Goal: Task Accomplishment & Management: Manage account settings

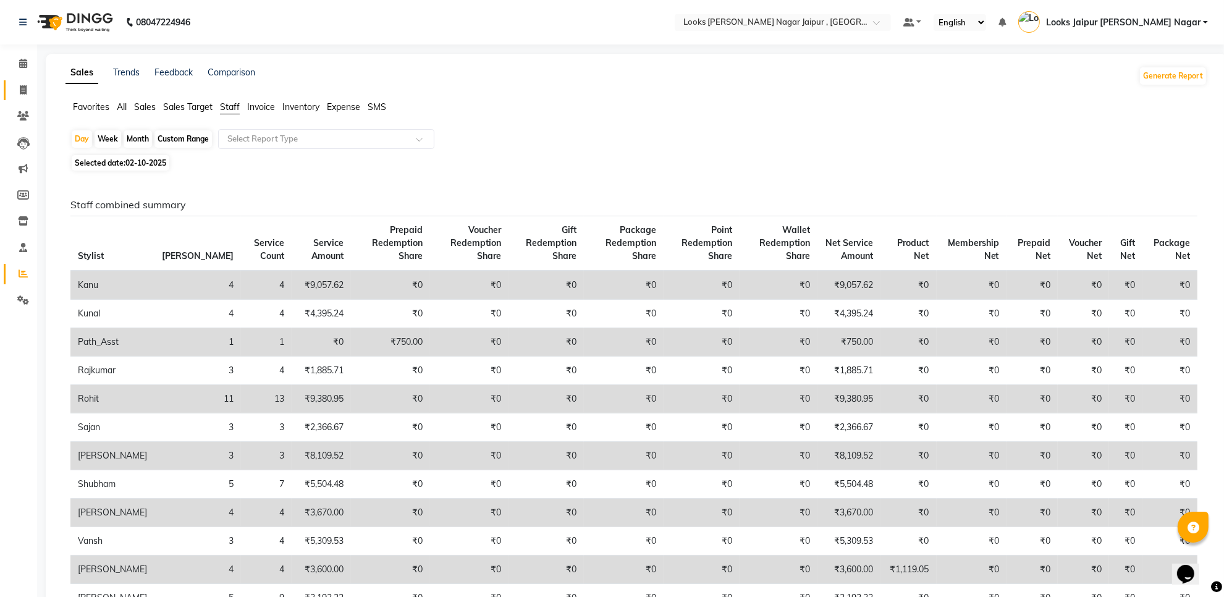
click at [27, 81] on link "Invoice" at bounding box center [19, 90] width 30 height 20
select select "service"
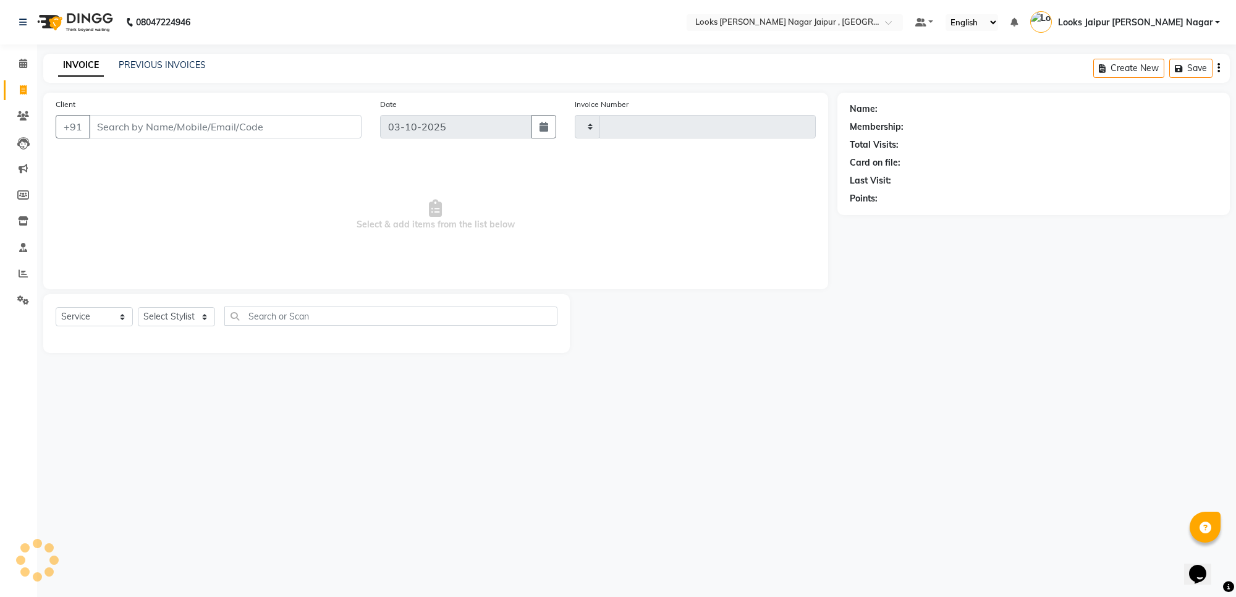
type input "4135"
select select "4317"
click at [155, 121] on input "Client" at bounding box center [225, 126] width 273 height 23
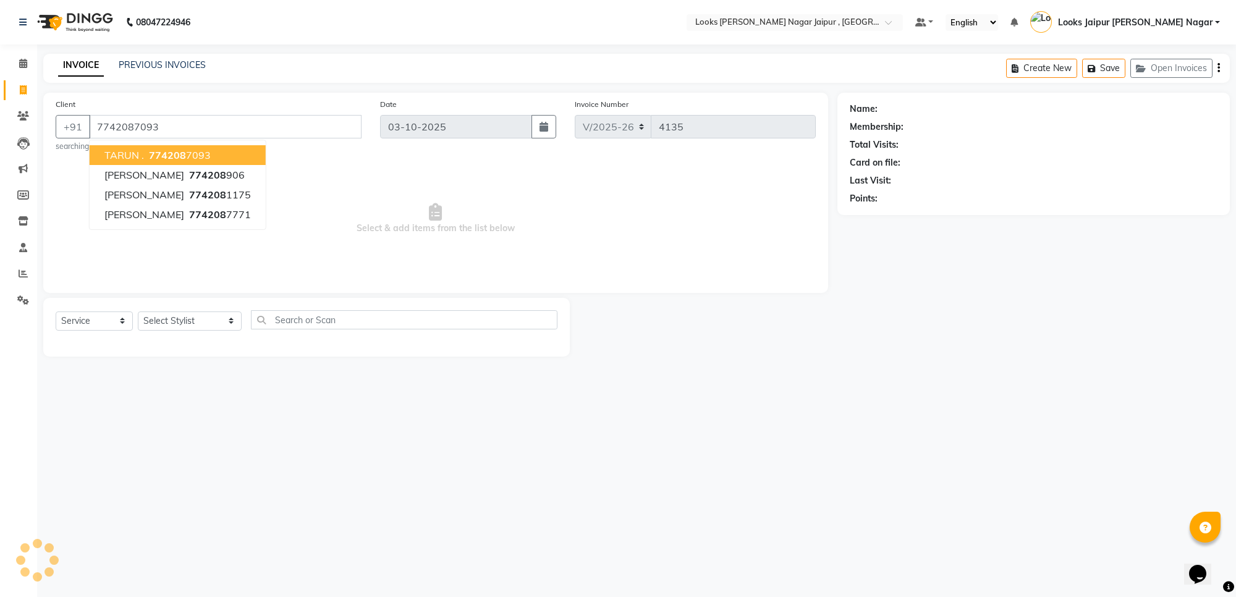
type input "7742087093"
select select "1: Object"
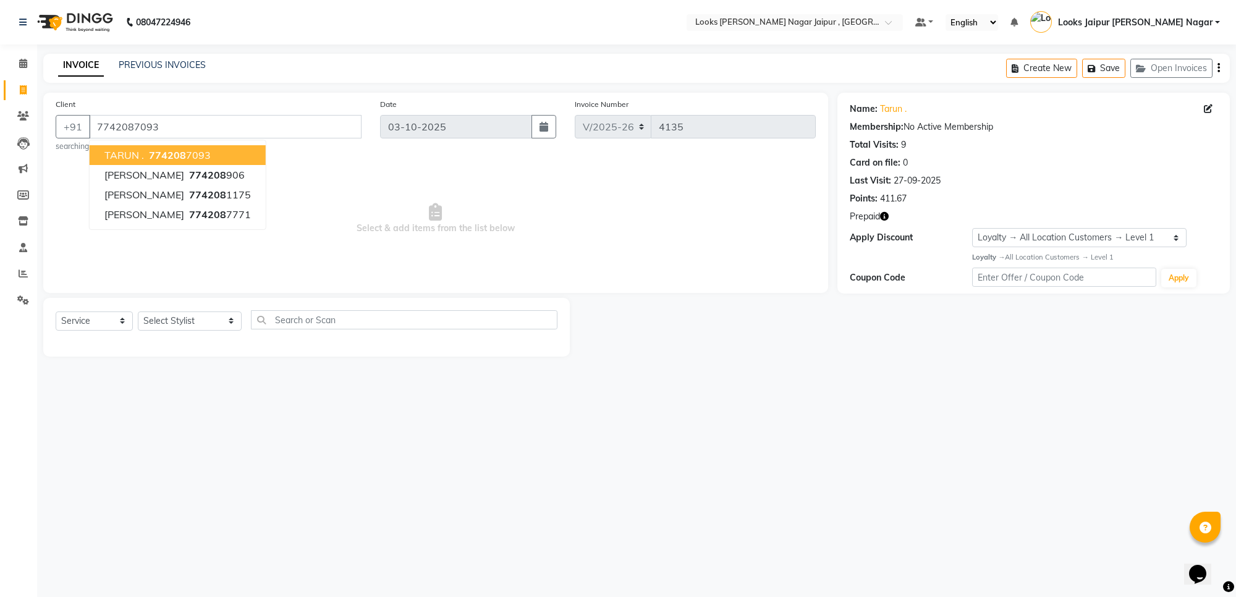
click at [884, 212] on icon "button" at bounding box center [884, 216] width 9 height 9
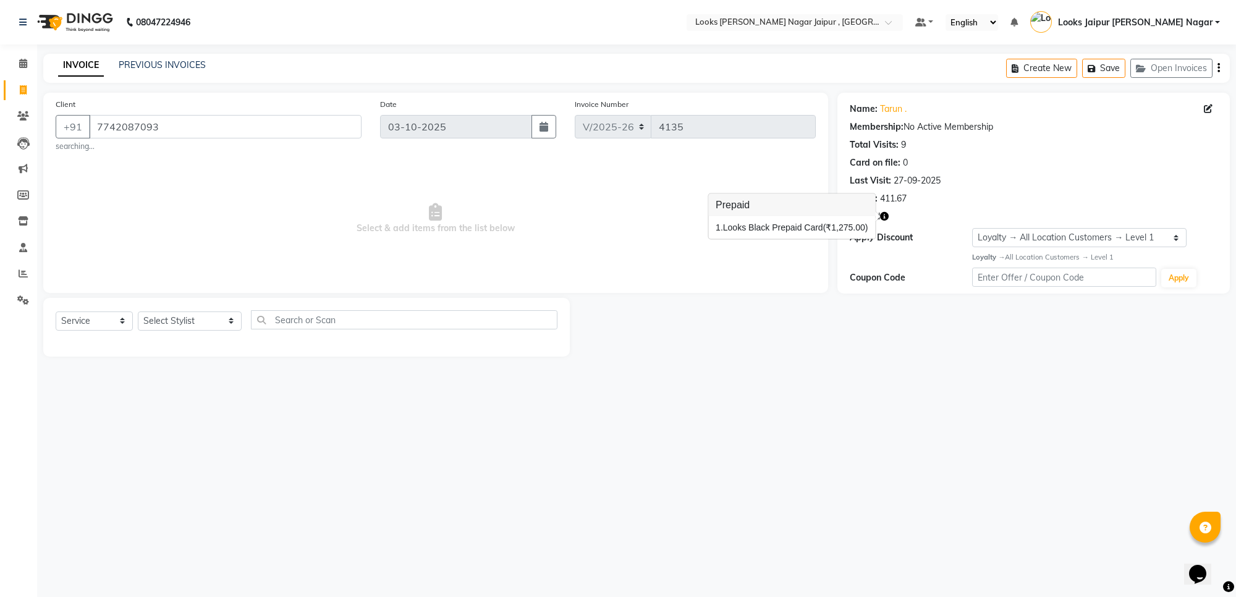
click at [803, 257] on span "Select & add items from the list below" at bounding box center [436, 219] width 760 height 124
drag, startPoint x: 737, startPoint y: 174, endPoint x: 834, endPoint y: 255, distance: 127.2
click at [834, 255] on div "Client [PHONE_NUMBER] searching... Date [DATE] Invoice Number V/2025 V/[PHONE_N…" at bounding box center [435, 225] width 803 height 264
drag, startPoint x: 888, startPoint y: 230, endPoint x: 892, endPoint y: 255, distance: 25.7
click at [892, 255] on div "Name: [PERSON_NAME] . Membership: No Active Membership Total Visits: 9 Card on …" at bounding box center [1033, 193] width 392 height 201
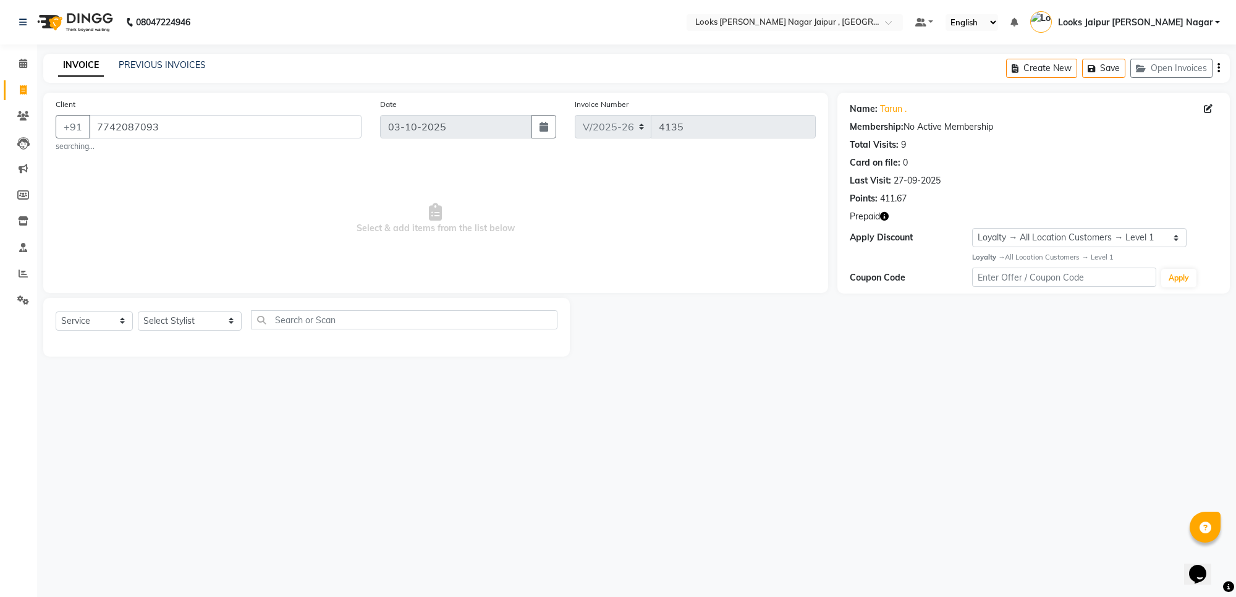
drag, startPoint x: 847, startPoint y: 409, endPoint x: 848, endPoint y: 397, distance: 11.8
click at [847, 408] on div "08047224946 Select Location × Looks [PERSON_NAME] Nagar Jaipur , Jaipur Default…" at bounding box center [618, 298] width 1236 height 597
click at [116, 137] on input "7742087093" at bounding box center [225, 126] width 273 height 23
drag, startPoint x: 796, startPoint y: 210, endPoint x: 800, endPoint y: 195, distance: 16.0
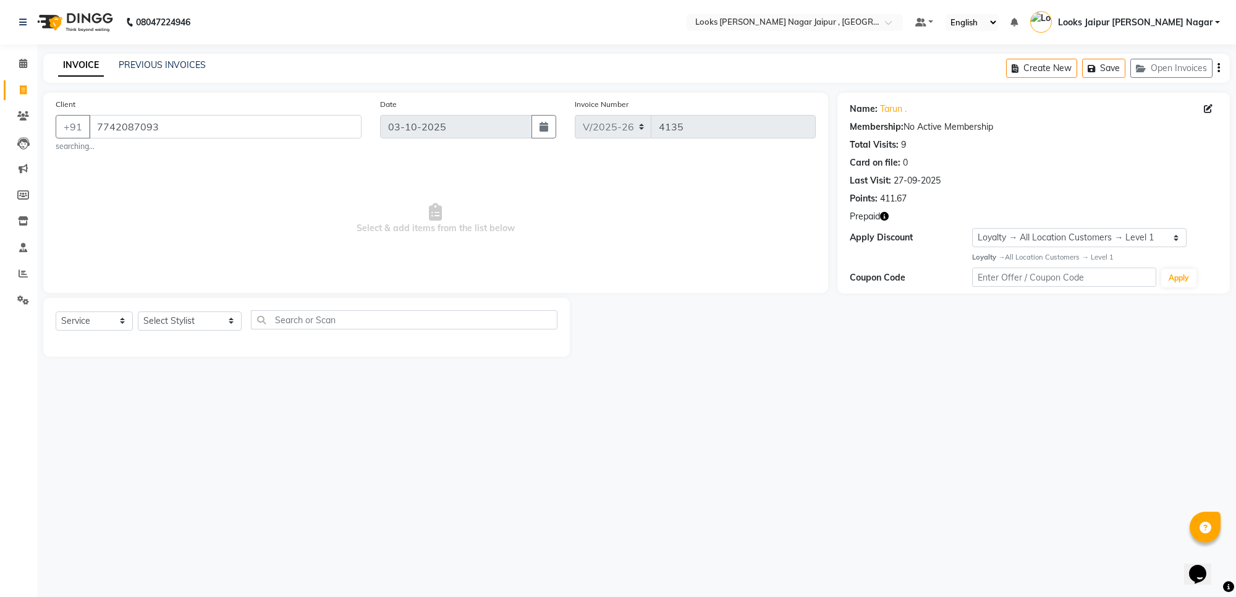
click at [797, 202] on span "Select & add items from the list below" at bounding box center [436, 219] width 760 height 124
click at [17, 69] on span at bounding box center [23, 64] width 22 height 14
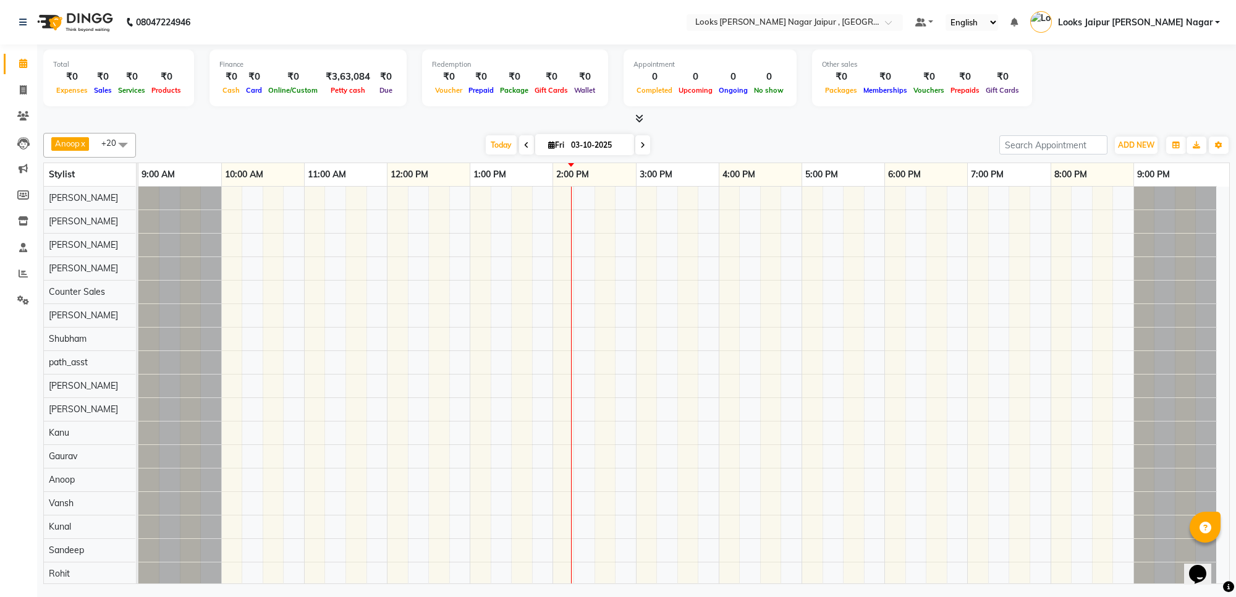
click at [637, 119] on icon at bounding box center [639, 118] width 8 height 9
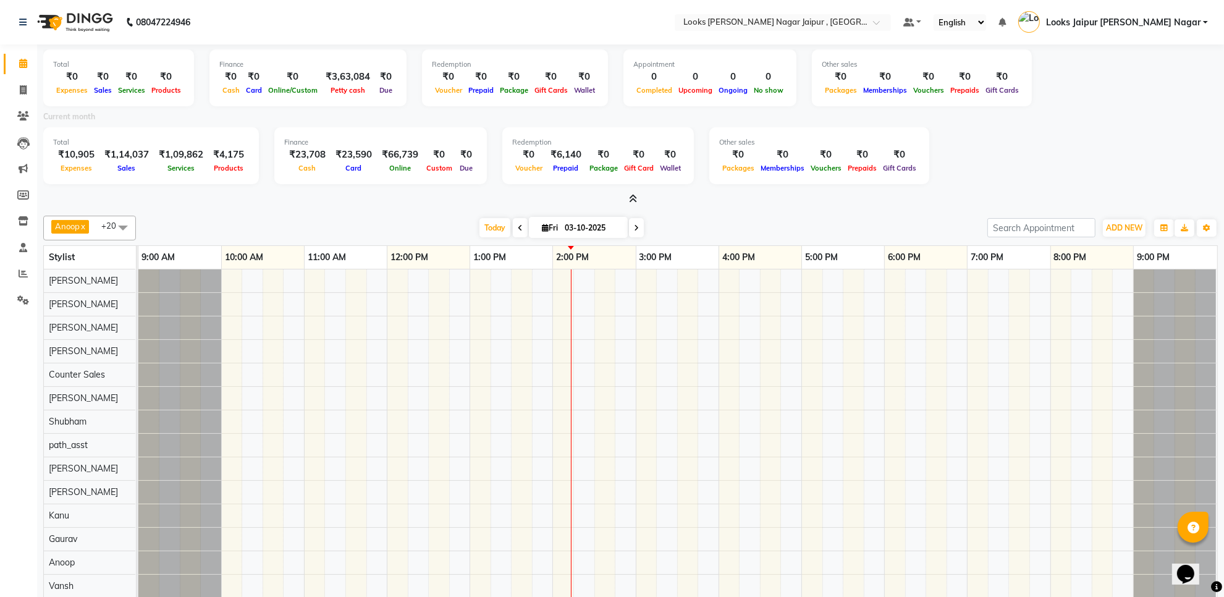
click at [629, 198] on icon at bounding box center [633, 198] width 8 height 9
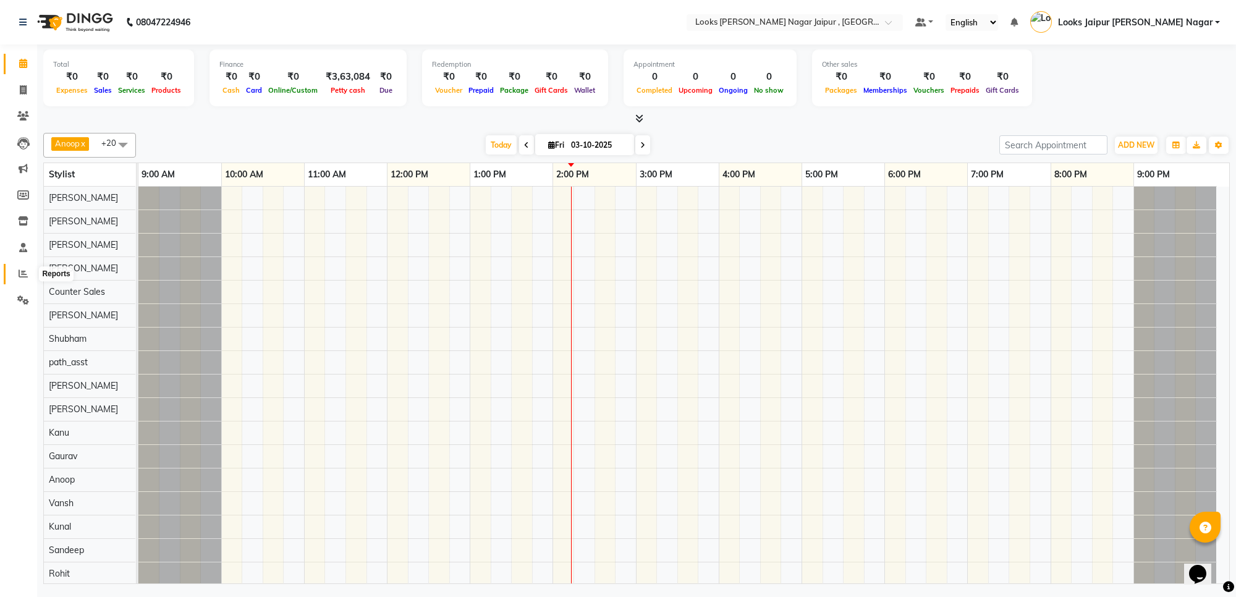
drag, startPoint x: 13, startPoint y: 261, endPoint x: 16, endPoint y: 271, distance: 9.8
click at [16, 271] on li "Reports" at bounding box center [18, 274] width 37 height 27
click at [16, 84] on span at bounding box center [23, 90] width 22 height 14
select select "service"
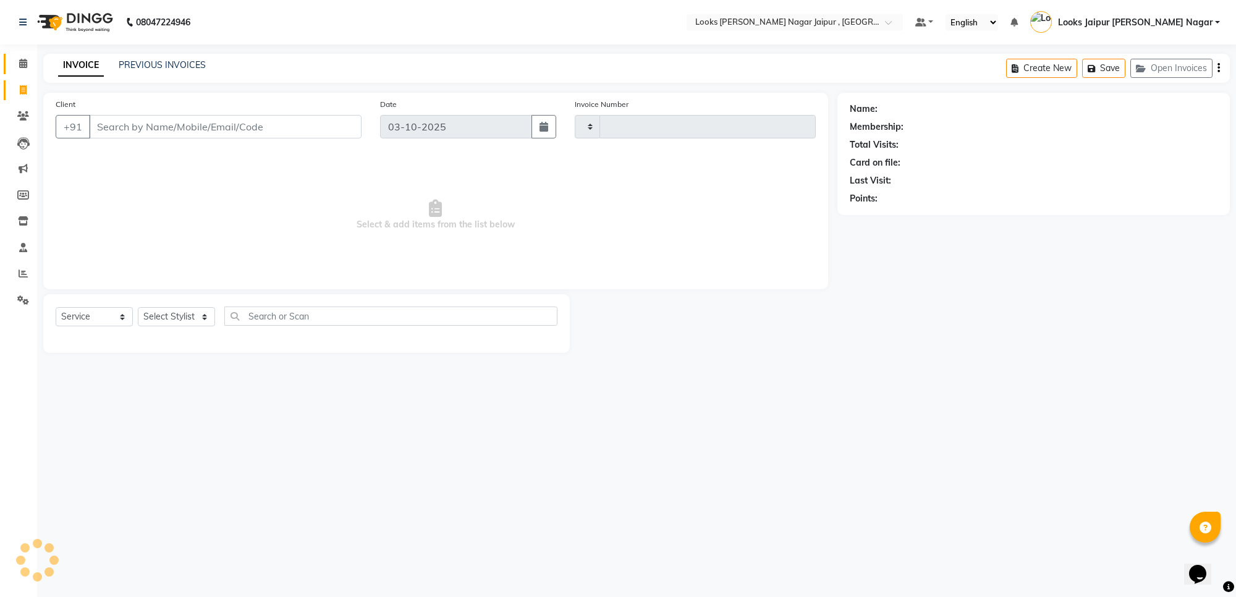
type input "4135"
select select "4317"
click at [214, 119] on input "Client" at bounding box center [225, 126] width 273 height 23
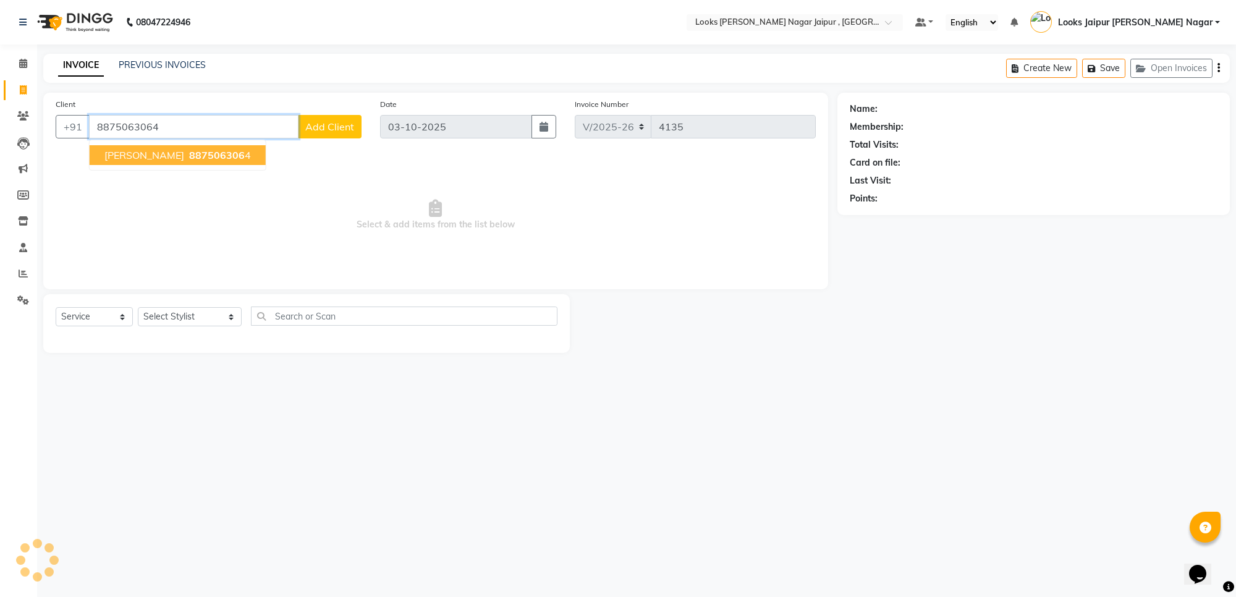
type input "8875063064"
select select "1: Object"
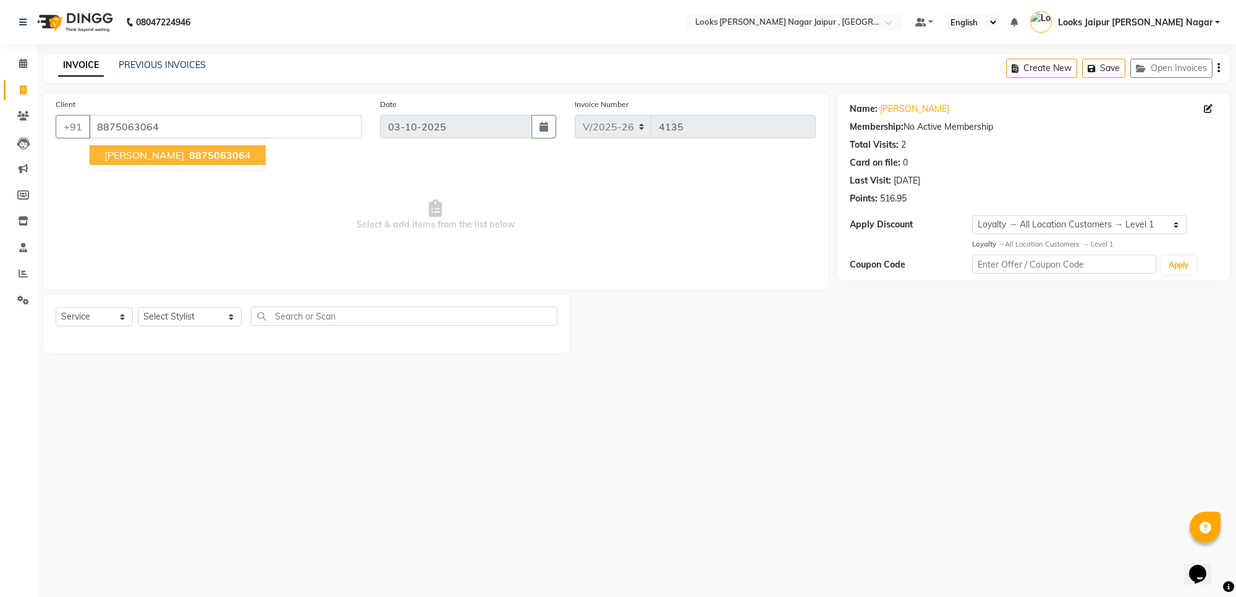
click at [593, 212] on span "Select & add items from the list below" at bounding box center [436, 215] width 760 height 124
click at [303, 124] on input "8875063064" at bounding box center [225, 126] width 273 height 23
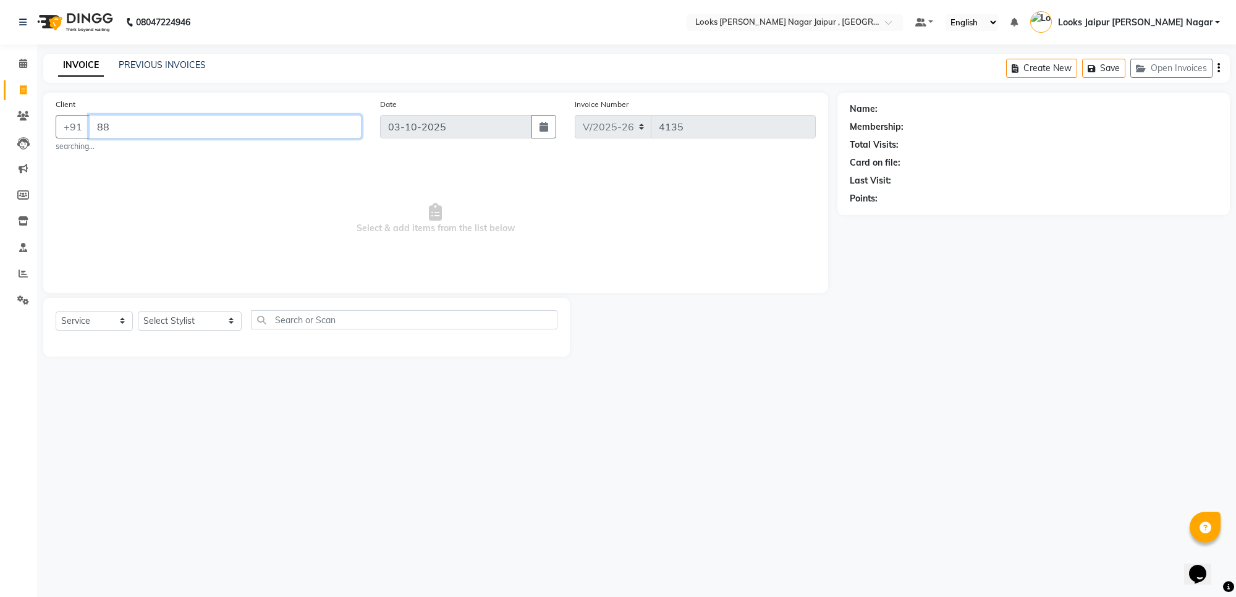
type input "8"
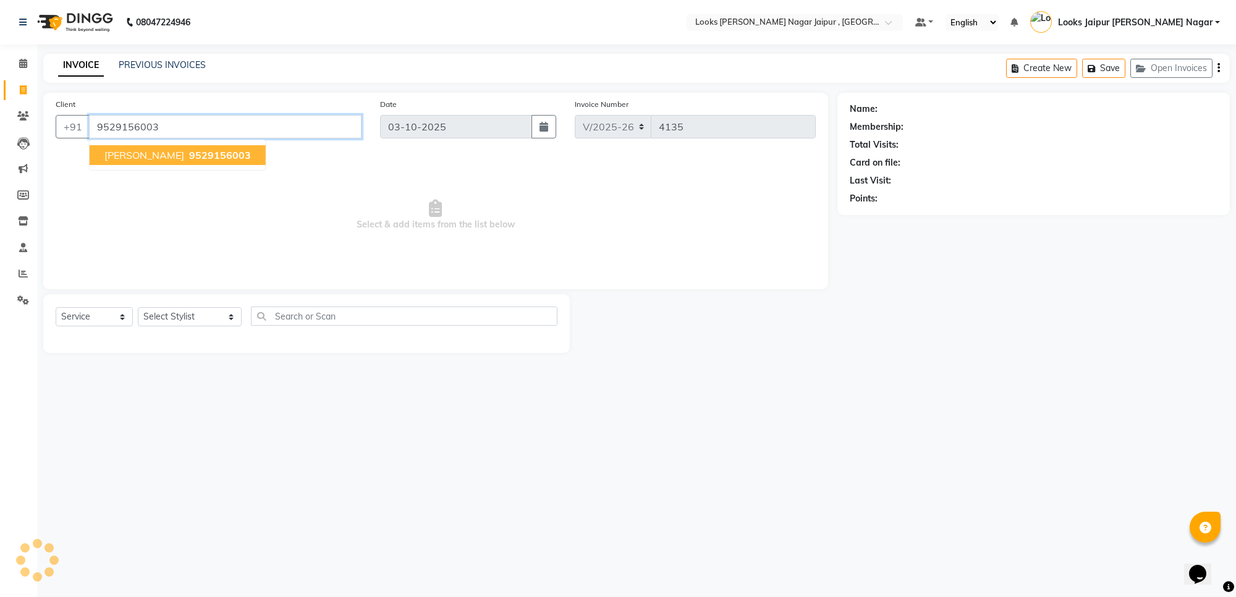
type input "9529156003"
select select "1: Object"
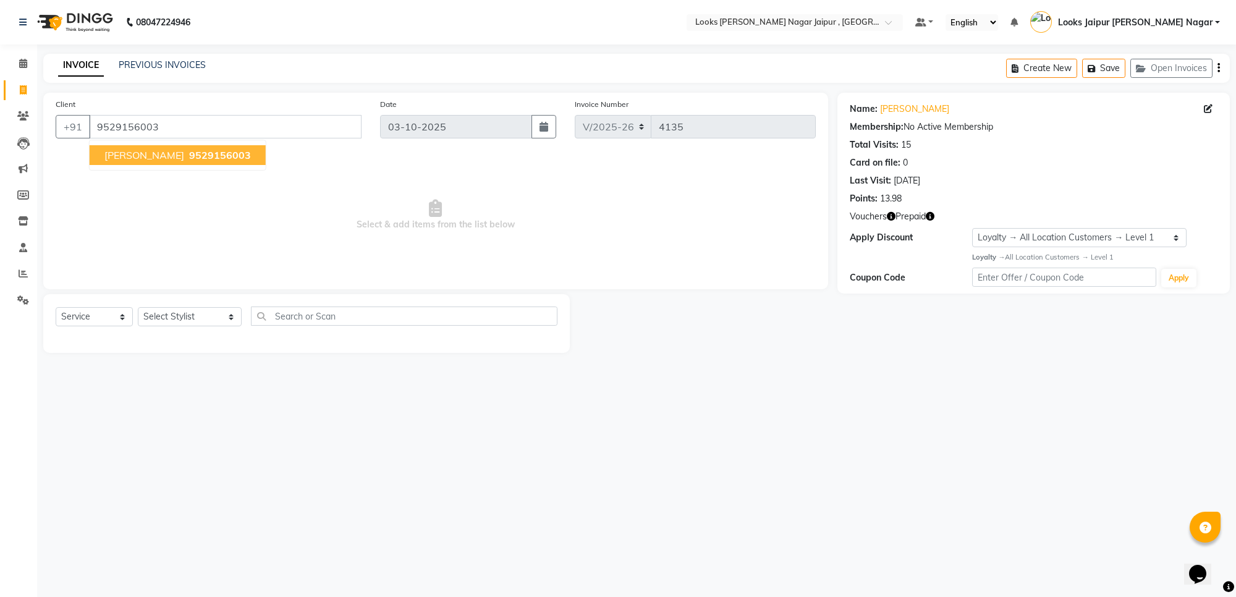
click at [585, 373] on div "08047224946 Select Location × Looks [PERSON_NAME] Nagar Jaipur , Jaipur Default…" at bounding box center [618, 298] width 1236 height 597
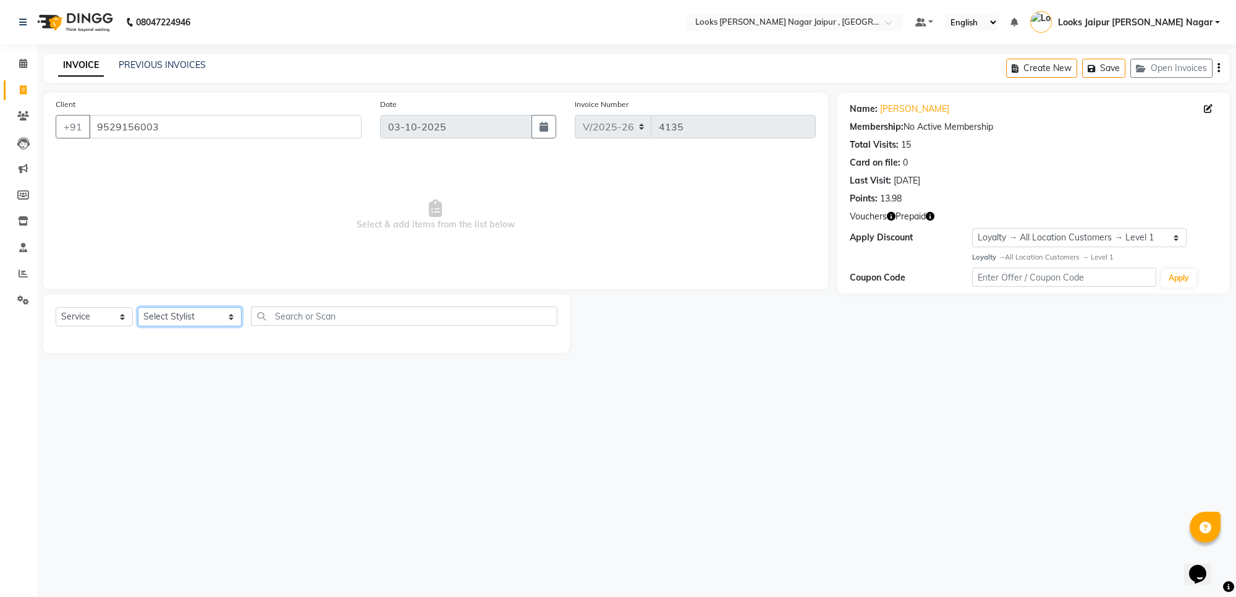
click at [192, 318] on select "Select Stylist [PERSON_NAME] art Anoop [PERSON_NAME] Counter Sales [PERSON_NAME…" at bounding box center [190, 316] width 104 height 19
select select "57830"
click at [138, 307] on select "Select Stylist [PERSON_NAME] art Anoop [PERSON_NAME] Counter Sales [PERSON_NAME…" at bounding box center [190, 316] width 104 height 19
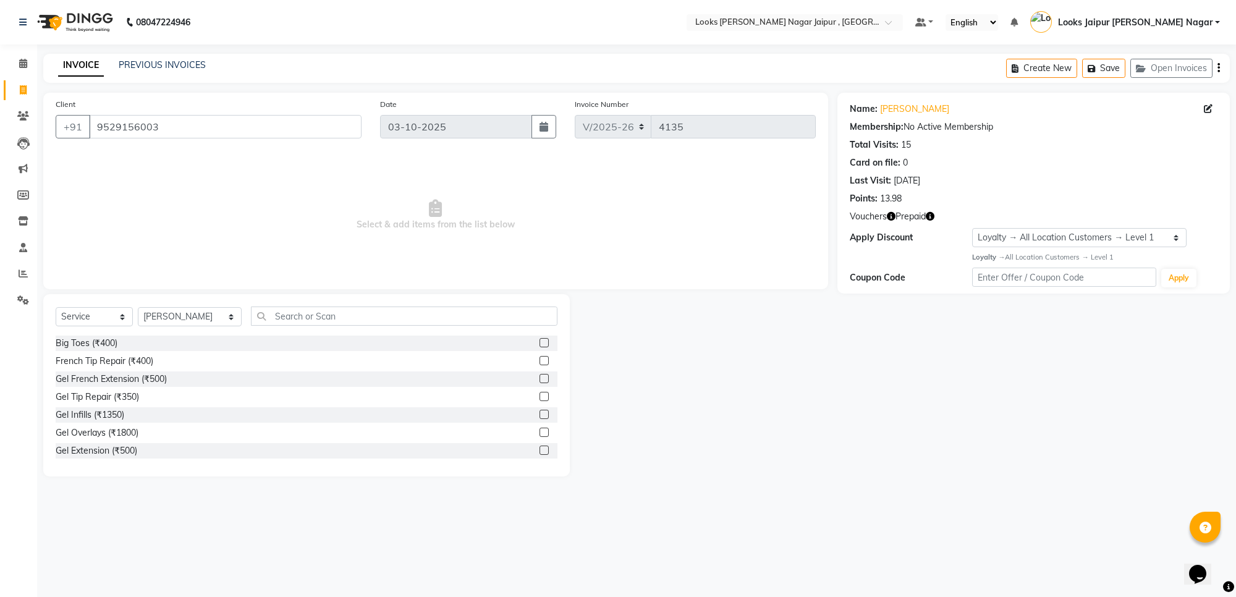
click at [930, 218] on icon "button" at bounding box center [930, 216] width 9 height 9
click at [792, 300] on div at bounding box center [704, 385] width 268 height 182
click at [344, 321] on input "text" at bounding box center [404, 316] width 307 height 19
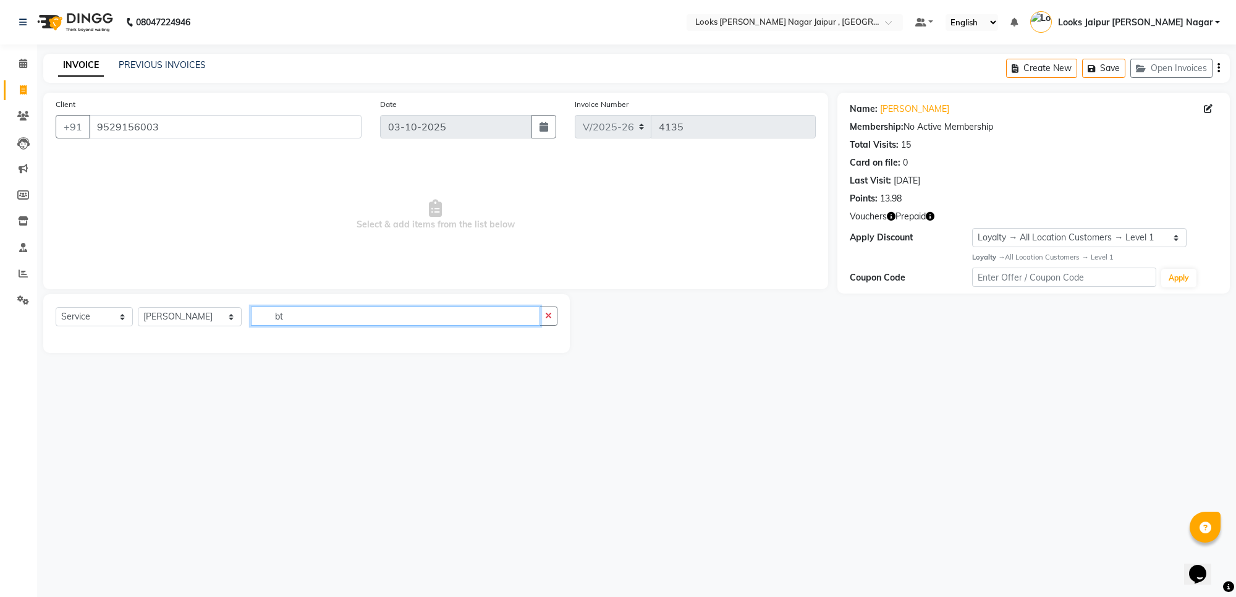
type input "b"
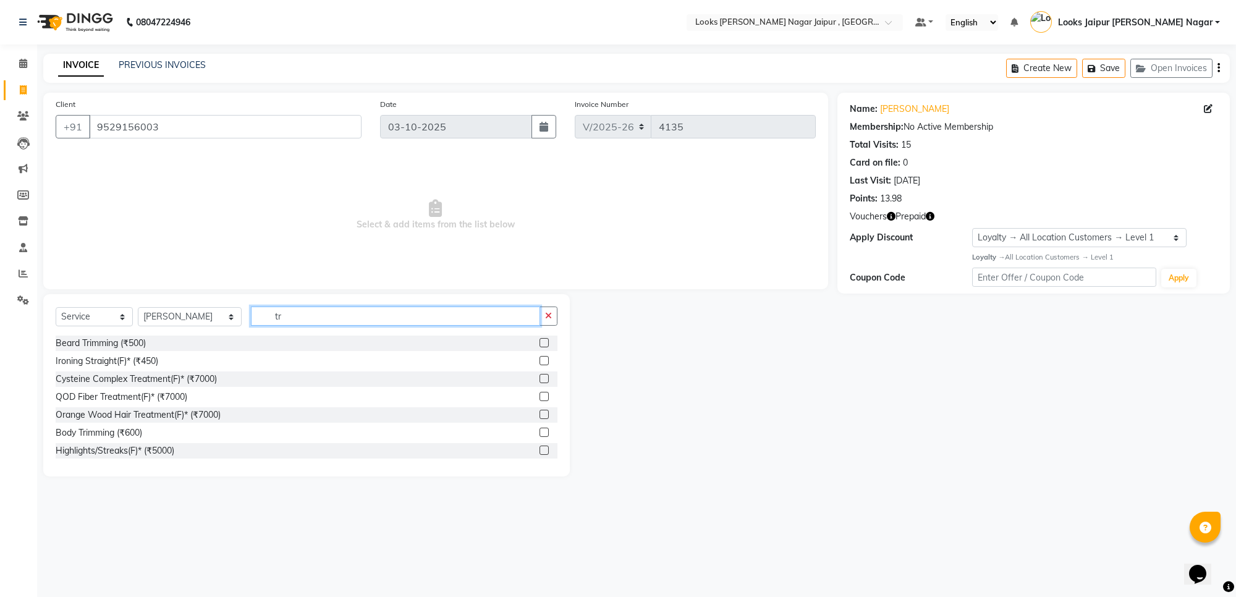
type input "tr"
click at [540, 339] on label at bounding box center [544, 342] width 9 height 9
click at [540, 339] on input "checkbox" at bounding box center [544, 343] width 8 height 8
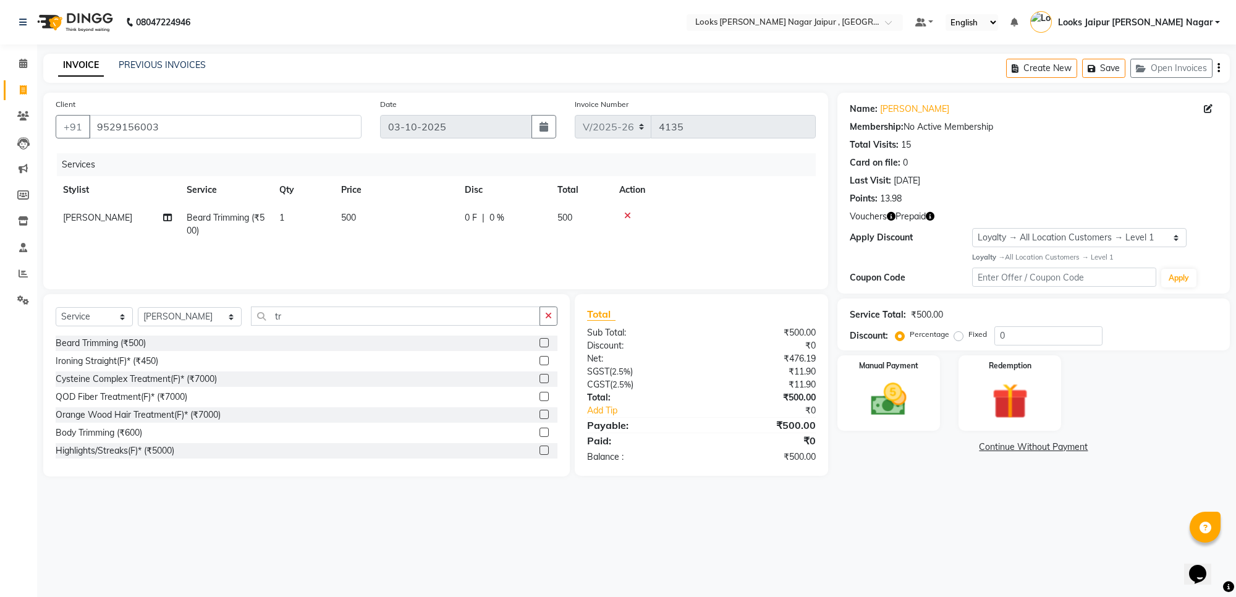
checkbox input "false"
click at [541, 326] on div "Select Service Product Membership Package Voucher Prepaid Gift Card Select Styl…" at bounding box center [307, 321] width 502 height 29
click at [546, 320] on icon "button" at bounding box center [548, 315] width 7 height 9
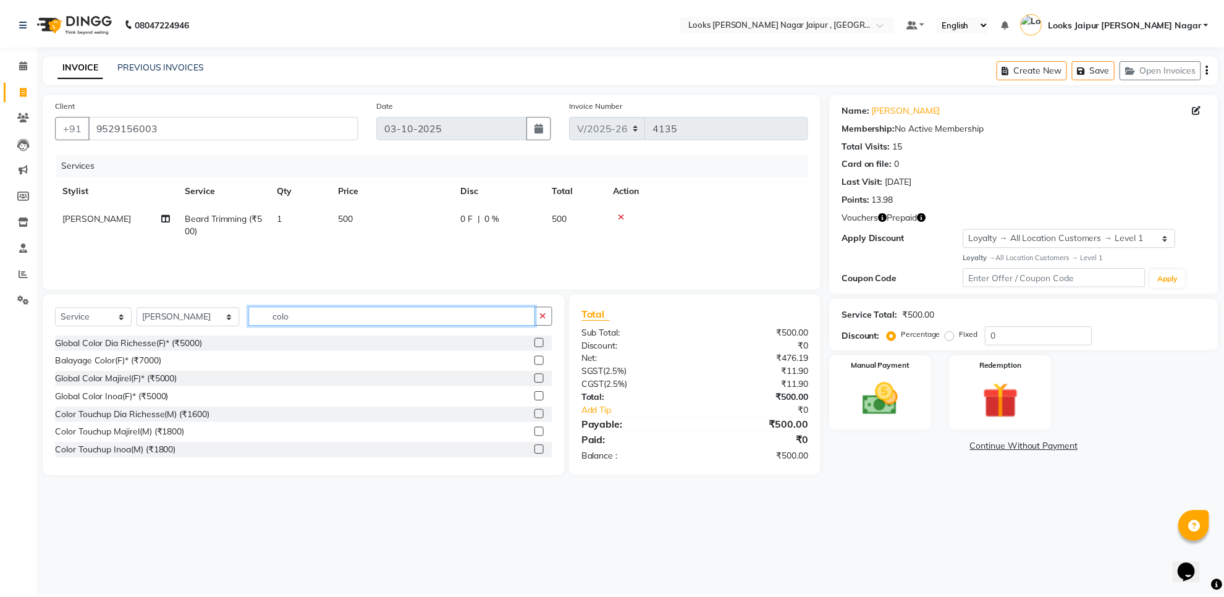
scroll to position [77, 0]
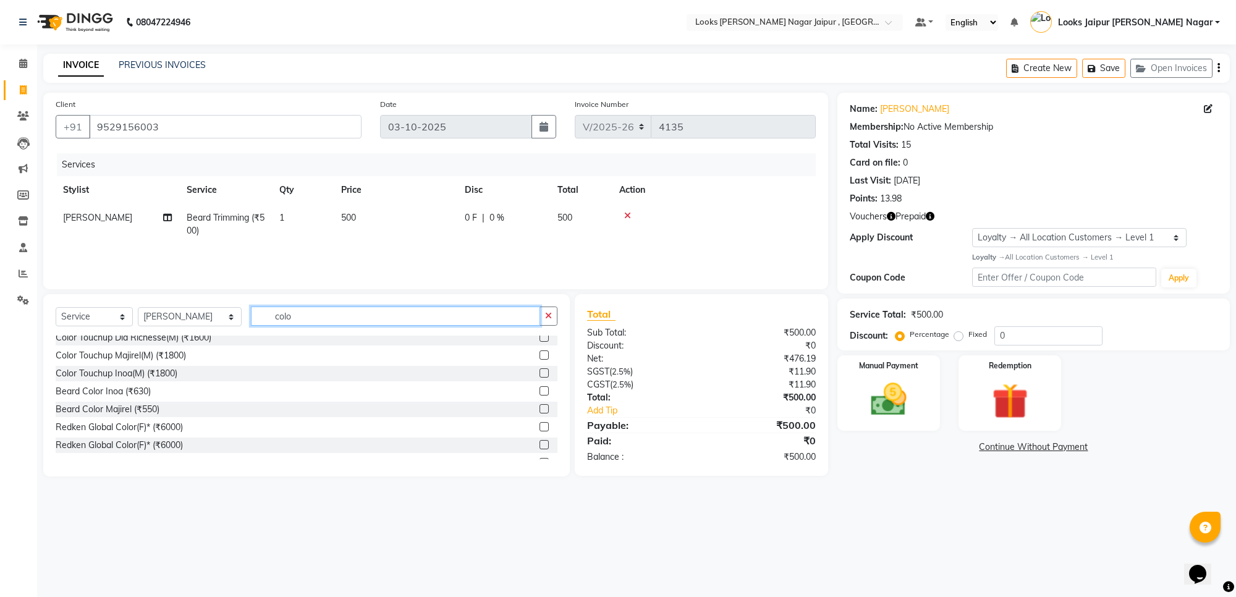
type input "colo"
click at [540, 388] on label at bounding box center [544, 390] width 9 height 9
click at [540, 388] on input "checkbox" at bounding box center [544, 392] width 8 height 8
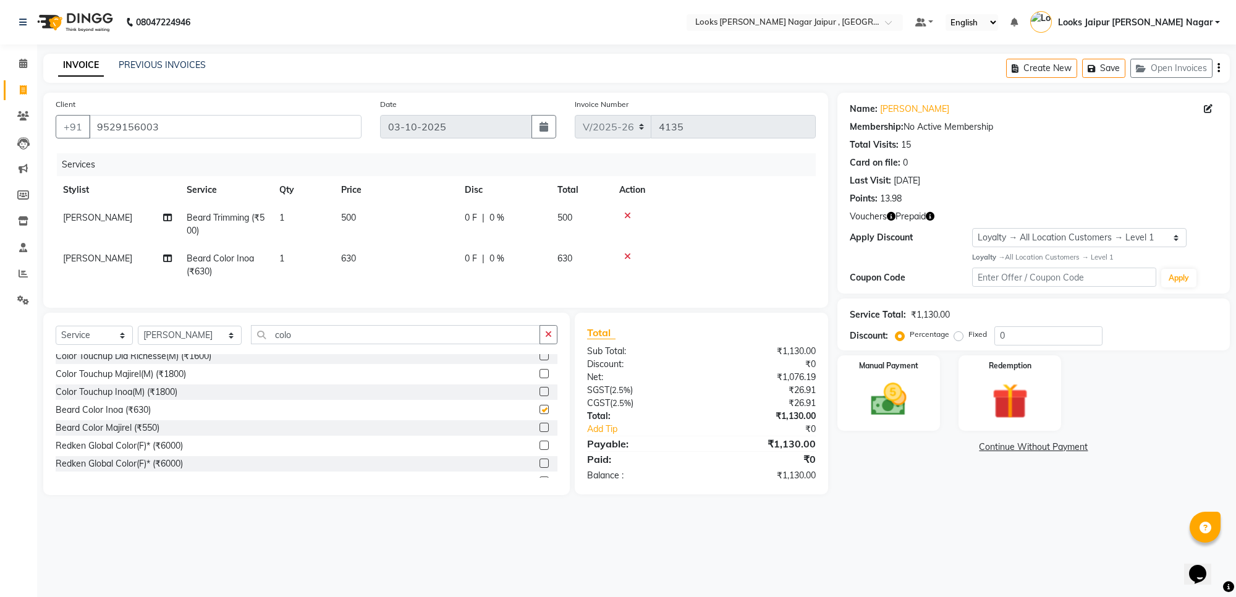
checkbox input "false"
drag, startPoint x: 408, startPoint y: 227, endPoint x: 437, endPoint y: 209, distance: 34.1
click at [409, 226] on td "500" at bounding box center [396, 224] width 124 height 41
select select "57830"
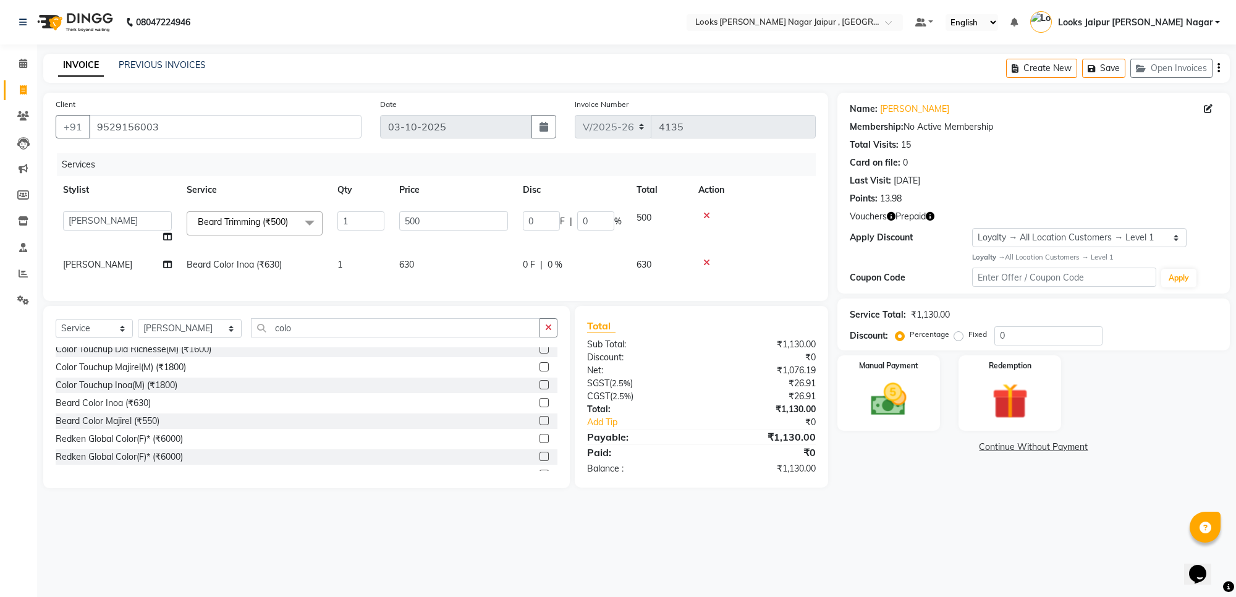
click at [444, 207] on td "500" at bounding box center [454, 227] width 124 height 47
click at [455, 236] on td "500" at bounding box center [454, 227] width 124 height 47
type input "5"
type input "300"
click at [461, 263] on tr "[PERSON_NAME] Color [PERSON_NAME] (₹630) 1 630 0 F | 0 % 630" at bounding box center [436, 265] width 760 height 28
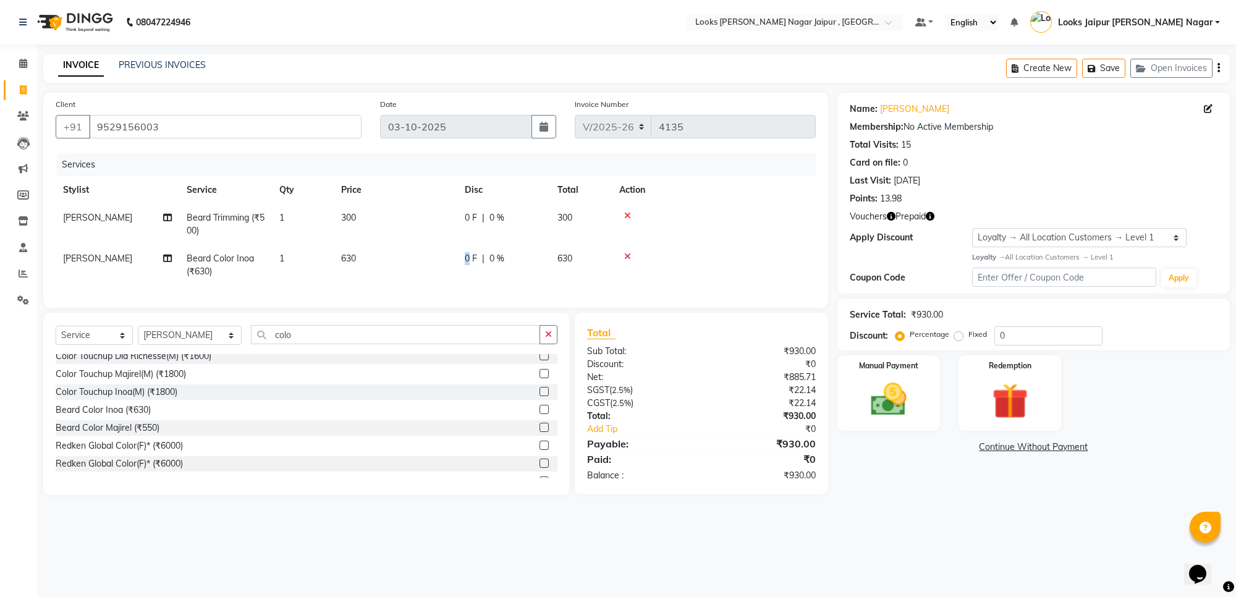
click at [461, 258] on td "0 F | 0 %" at bounding box center [503, 265] width 93 height 41
select select "57830"
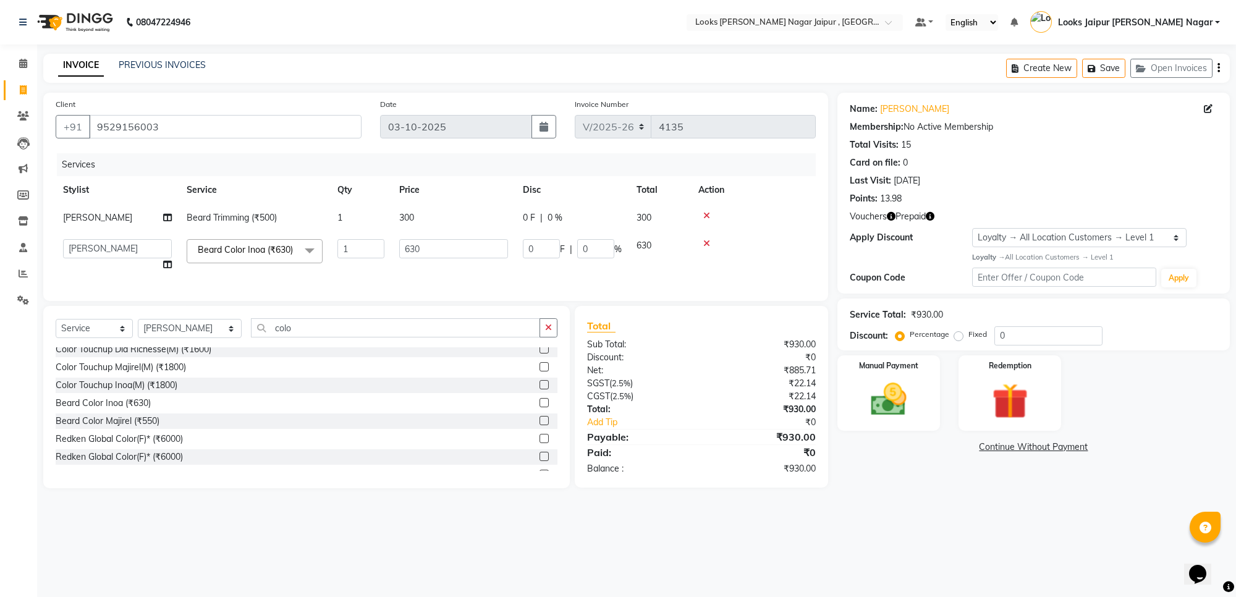
click at [450, 253] on input "630" at bounding box center [453, 248] width 109 height 19
type input "6"
type input "700"
click at [997, 376] on div "Name: [PERSON_NAME] Membership: No Active Membership Total Visits: 15 Card on f…" at bounding box center [1038, 291] width 402 height 396
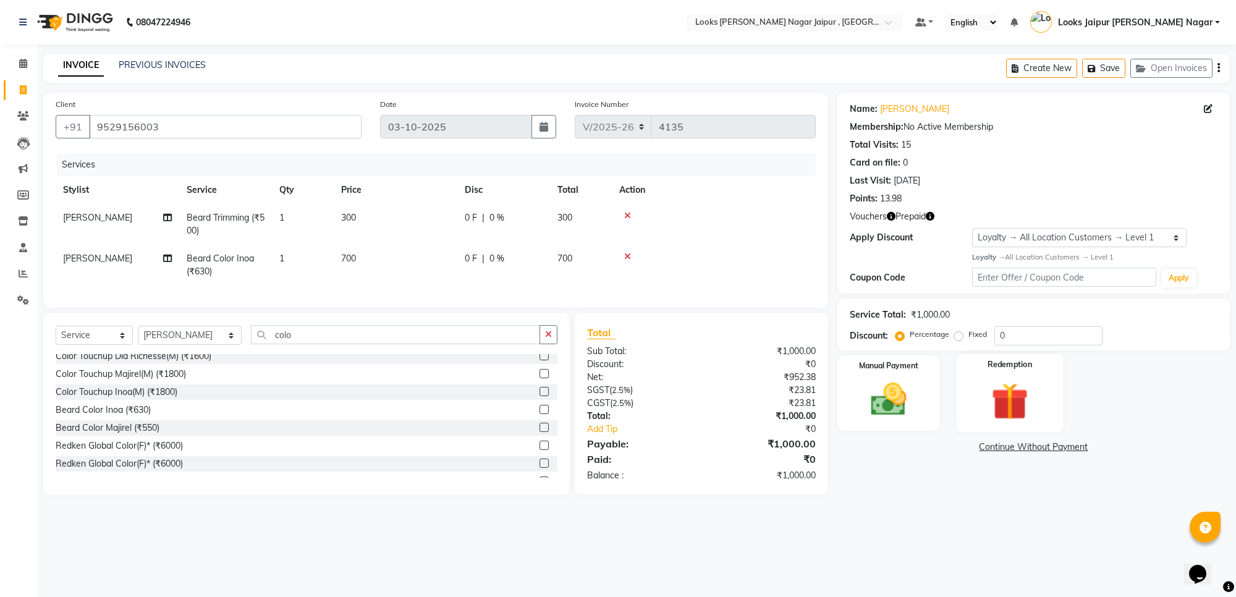
drag, startPoint x: 1061, startPoint y: 419, endPoint x: 1051, endPoint y: 418, distance: 9.9
click at [1054, 418] on div "Redemption" at bounding box center [1010, 393] width 107 height 78
click at [1035, 412] on img at bounding box center [1010, 401] width 59 height 45
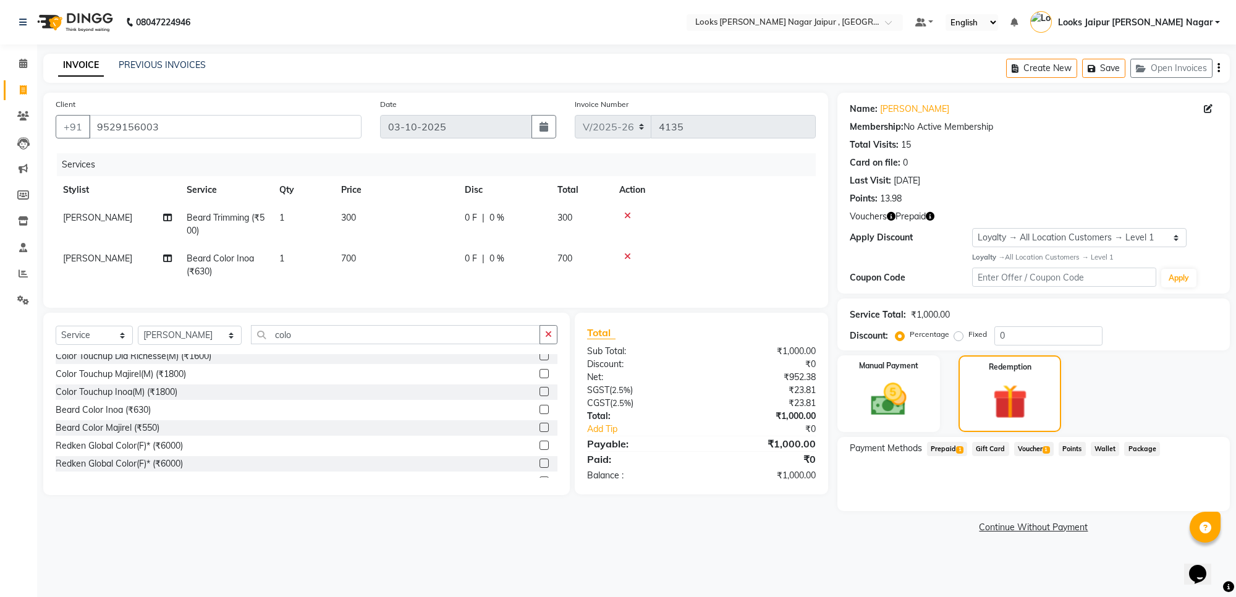
click at [952, 454] on span "Prepaid 1" at bounding box center [947, 449] width 40 height 14
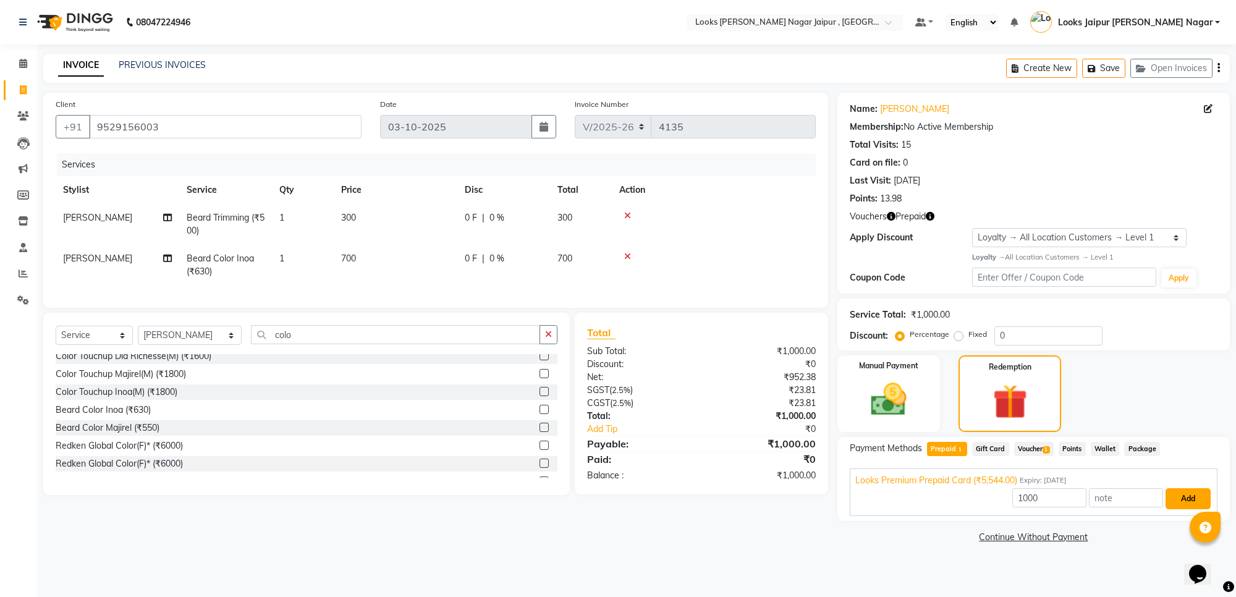
click at [1190, 502] on button "Add" at bounding box center [1188, 498] width 45 height 21
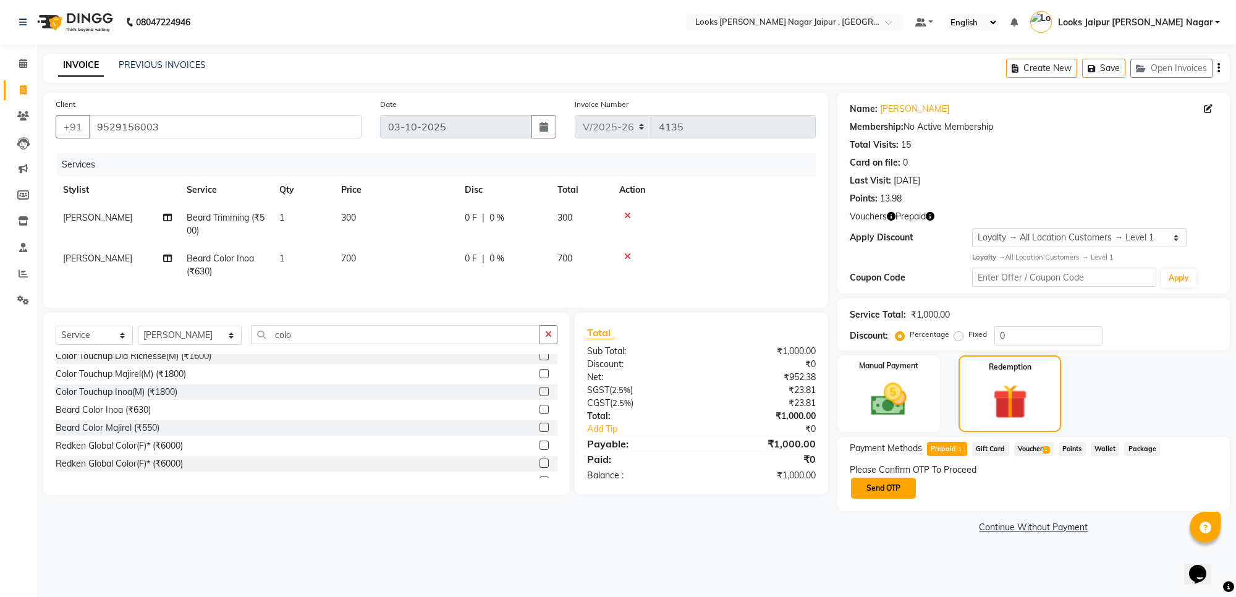
click at [883, 491] on button "Send OTP" at bounding box center [883, 488] width 65 height 21
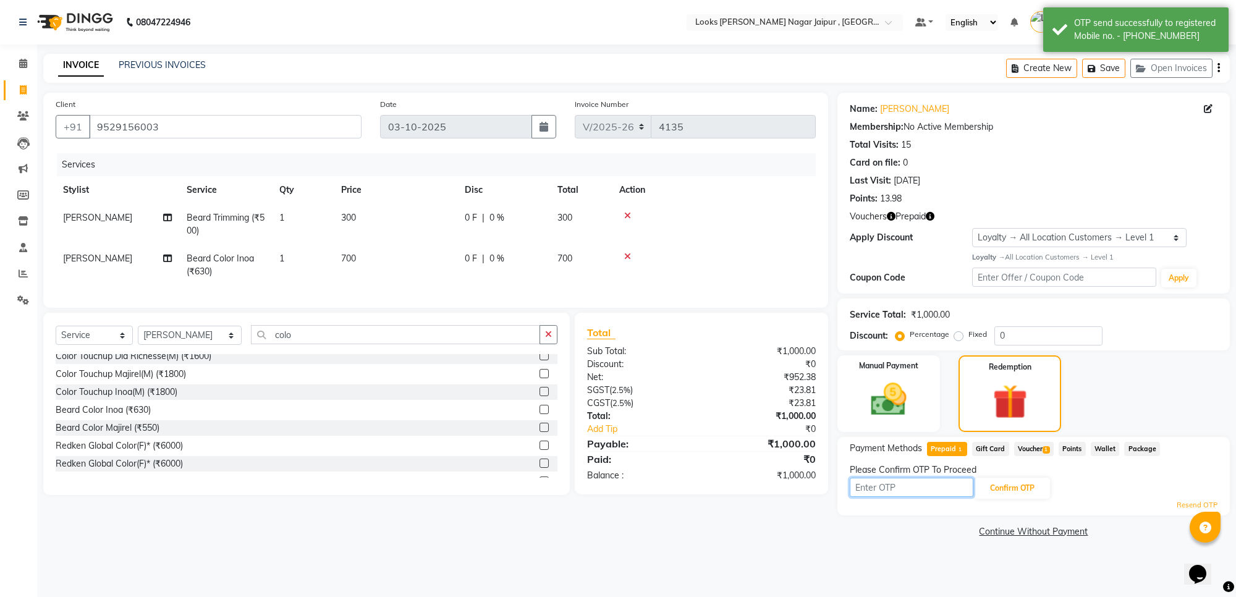
click at [894, 489] on input "text" at bounding box center [912, 487] width 124 height 19
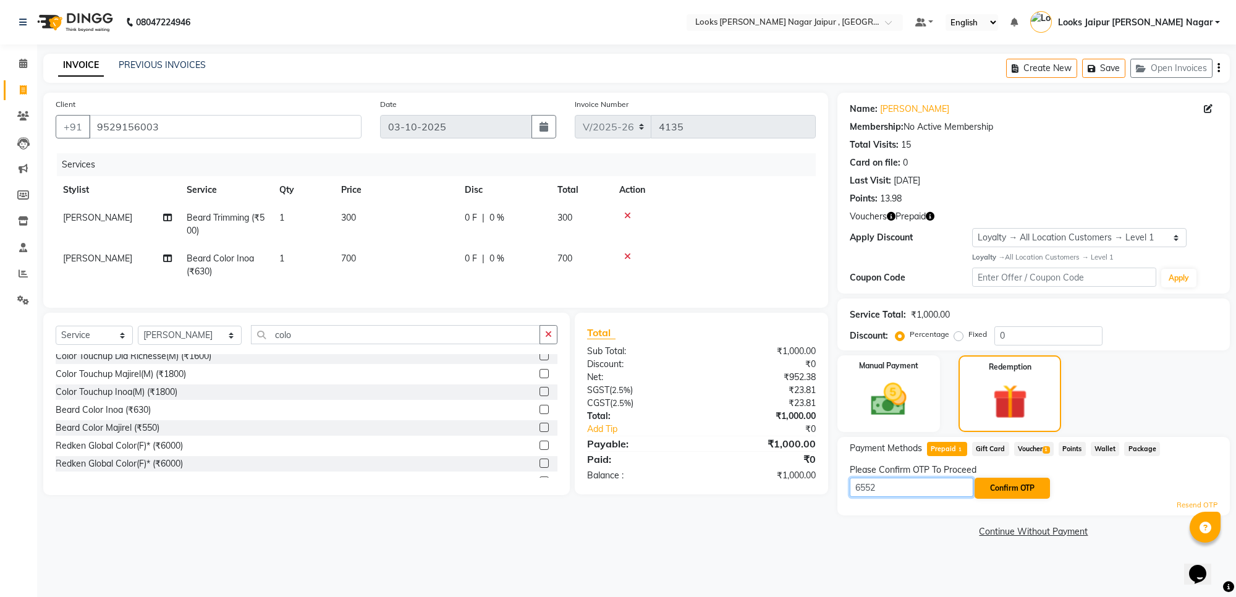
type input "6552"
click at [1006, 488] on button "Confirm OTP" at bounding box center [1012, 488] width 75 height 21
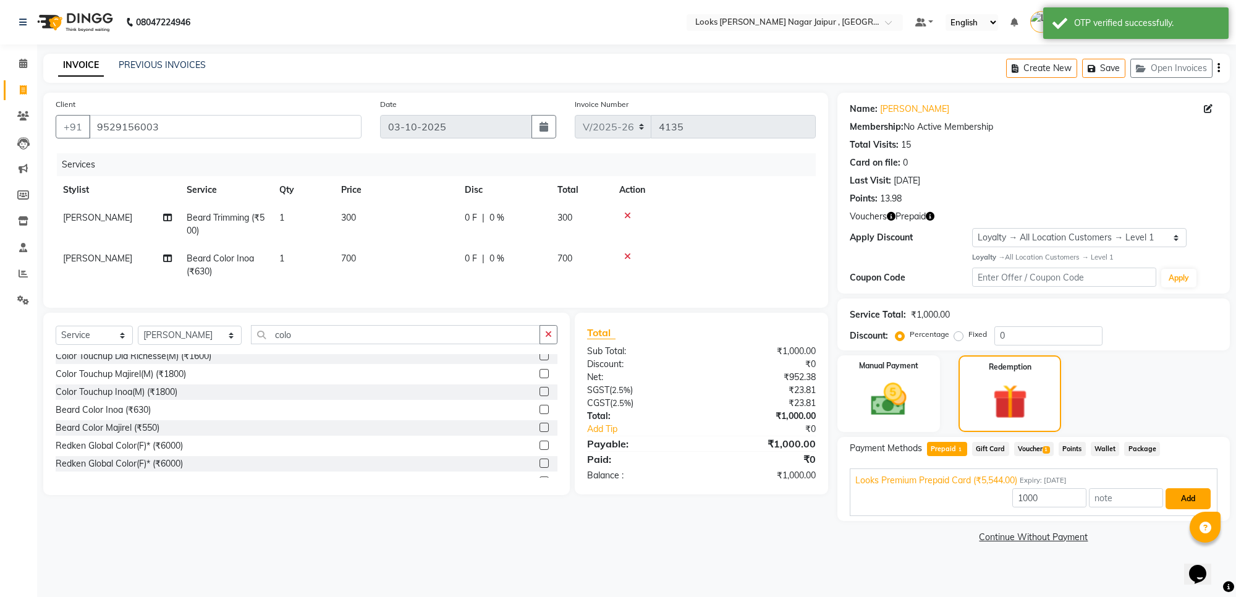
click at [1175, 499] on button "Add" at bounding box center [1188, 498] width 45 height 21
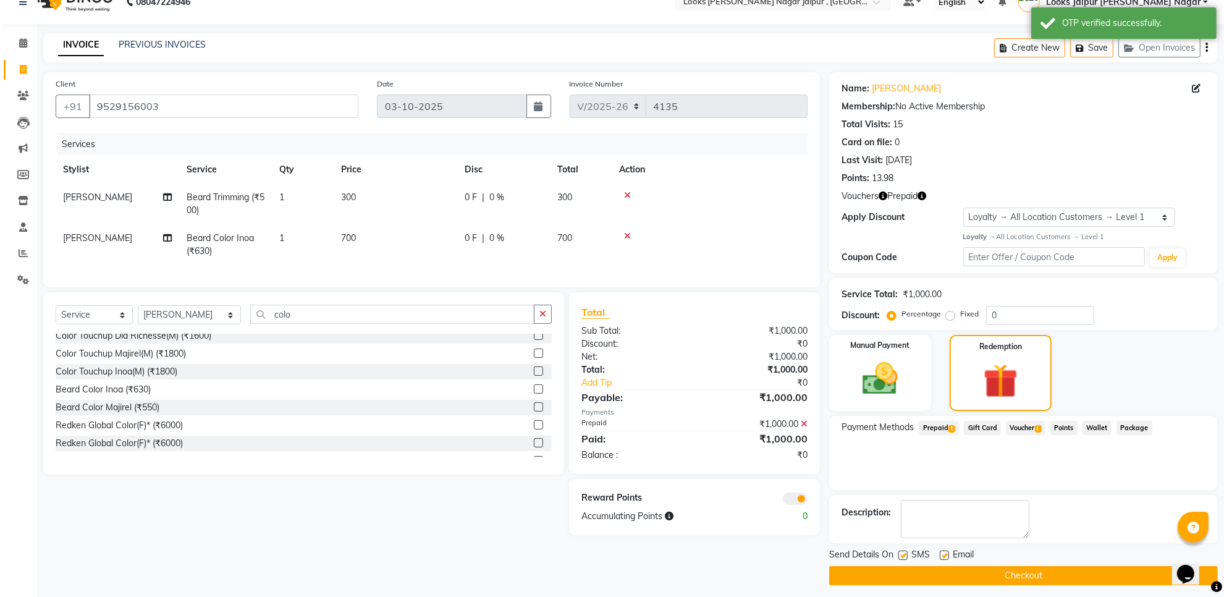
scroll to position [27, 0]
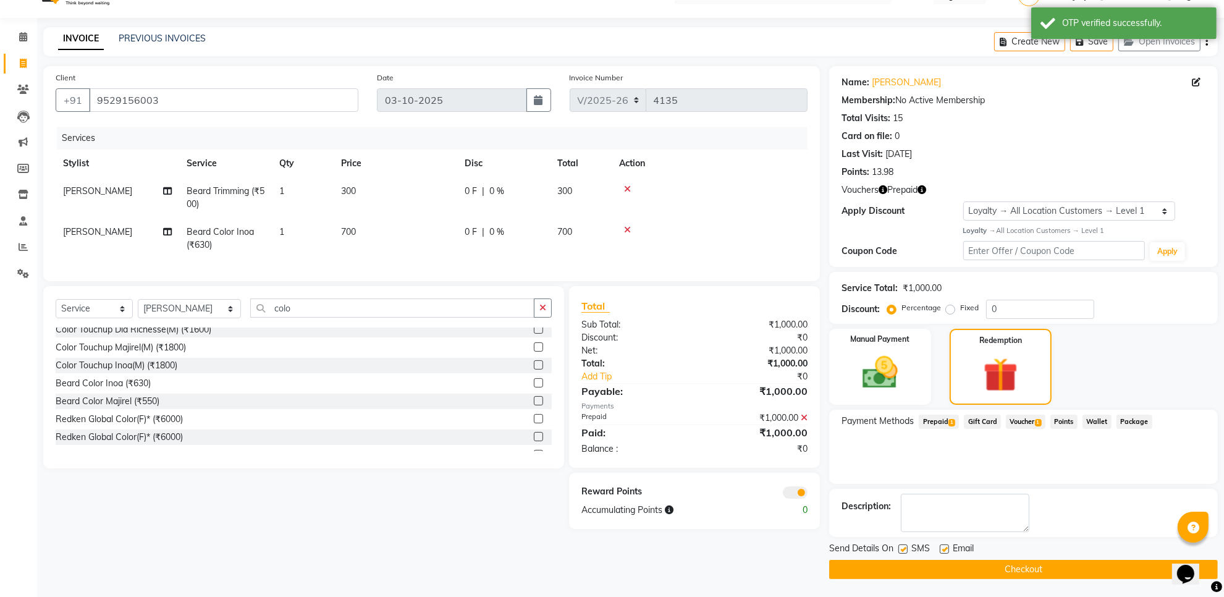
click at [921, 187] on icon "button" at bounding box center [922, 189] width 9 height 9
click at [920, 464] on div "Payment Methods Prepaid 1 Gift Card Voucher 1 Points Wallet Package" at bounding box center [1023, 447] width 389 height 74
click at [960, 567] on button "Checkout" at bounding box center [1023, 569] width 389 height 19
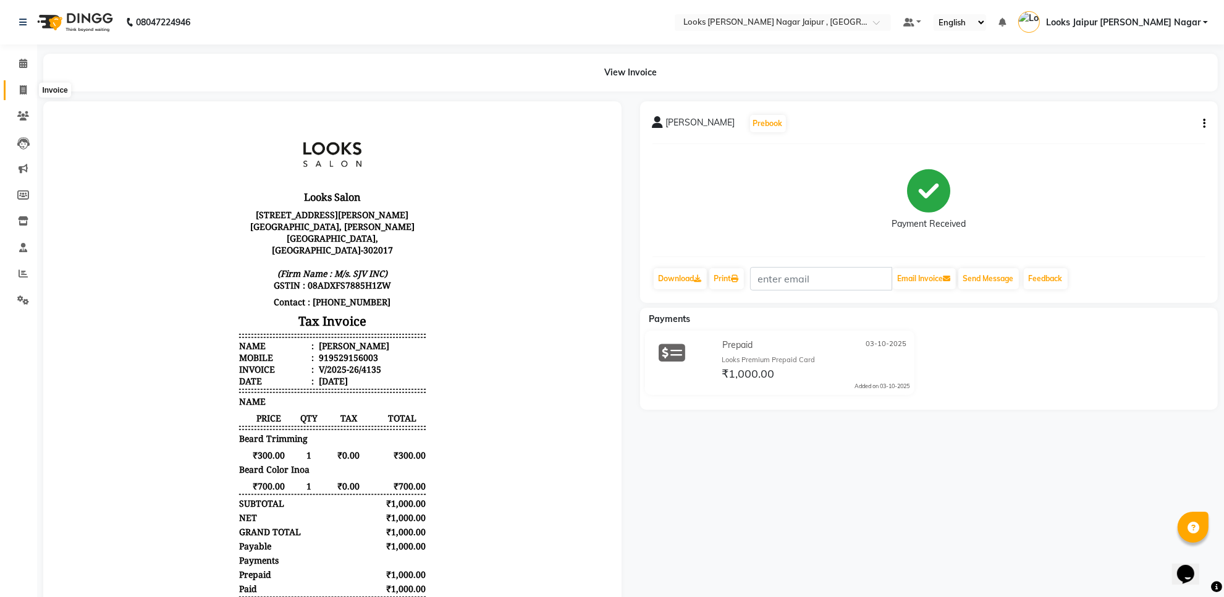
click at [27, 88] on span at bounding box center [23, 90] width 22 height 14
select select "service"
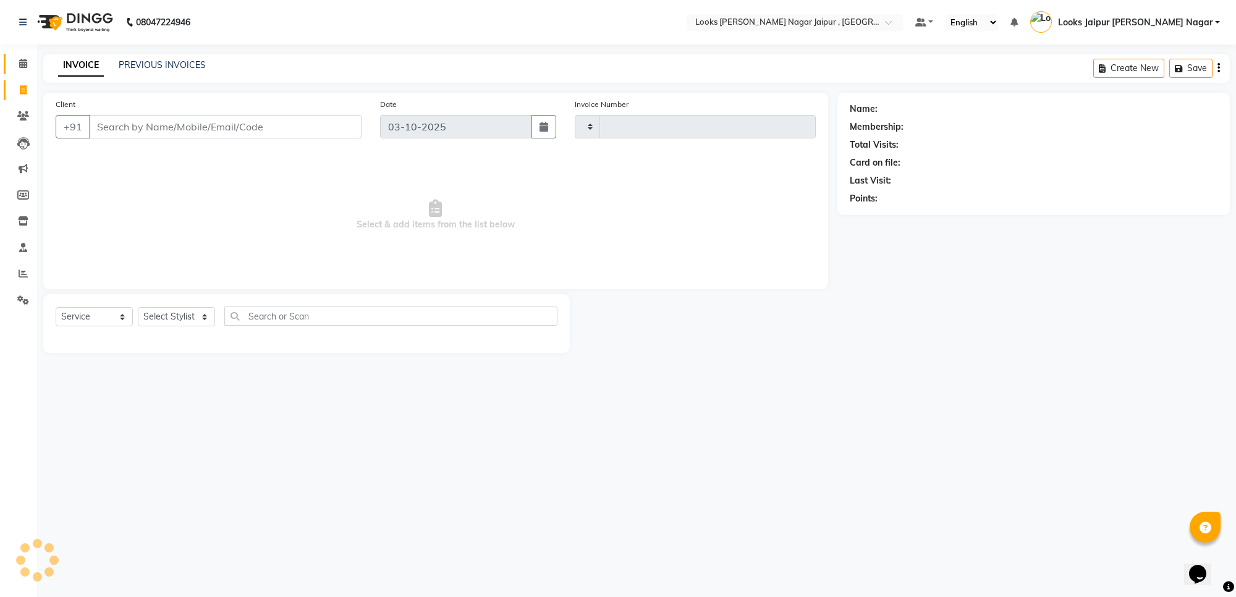
type input "4136"
select select "4317"
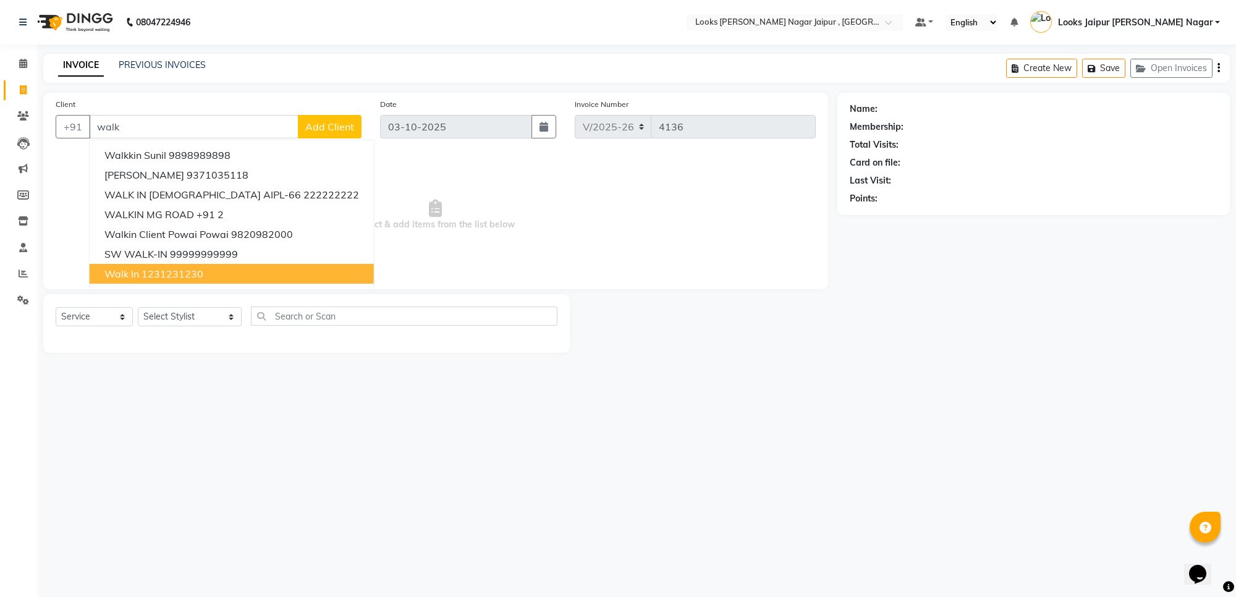
click at [156, 277] on ngb-highlight "1231231230" at bounding box center [173, 274] width 62 height 12
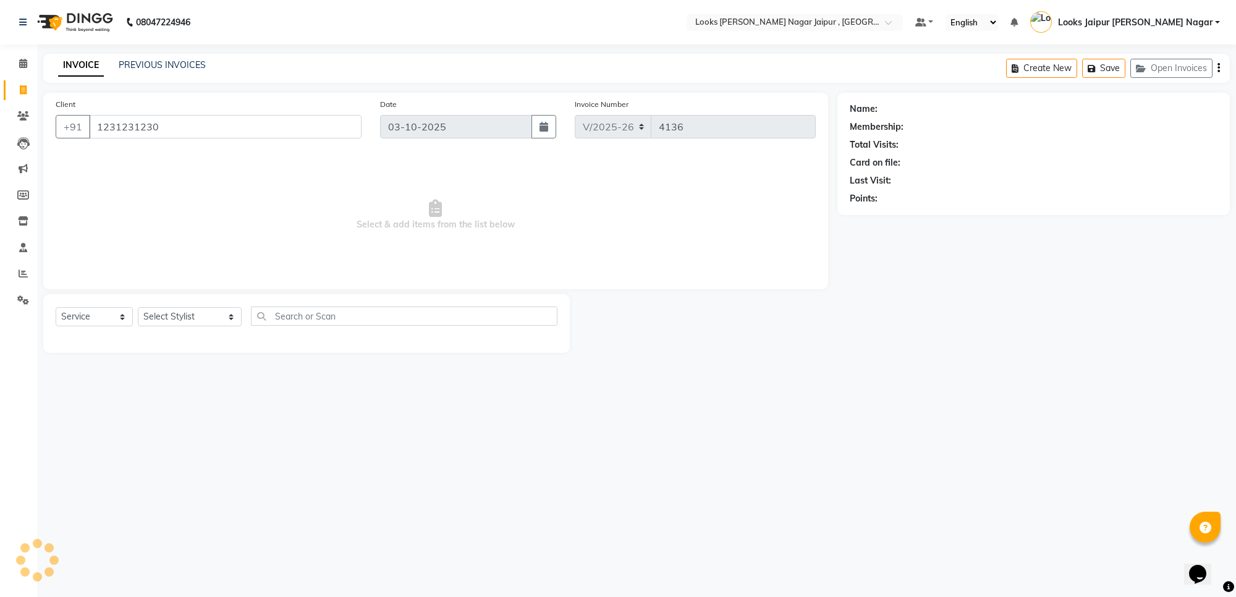
type input "1231231230"
select select "1: Object"
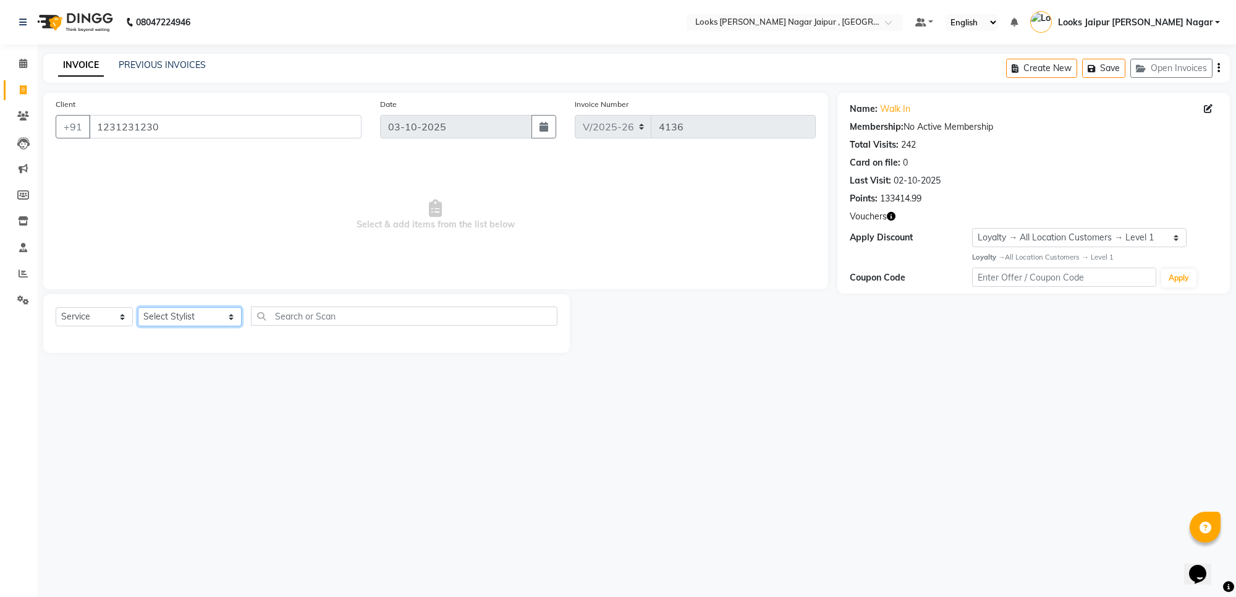
drag, startPoint x: 180, startPoint y: 326, endPoint x: 182, endPoint y: 315, distance: 10.7
click at [181, 323] on select "Select Stylist [PERSON_NAME] art Anoop [PERSON_NAME] Counter Sales [PERSON_NAME…" at bounding box center [190, 316] width 104 height 19
select select "29912"
click at [138, 307] on select "Select Stylist [PERSON_NAME] art Anoop [PERSON_NAME] Counter Sales [PERSON_NAME…" at bounding box center [190, 316] width 104 height 19
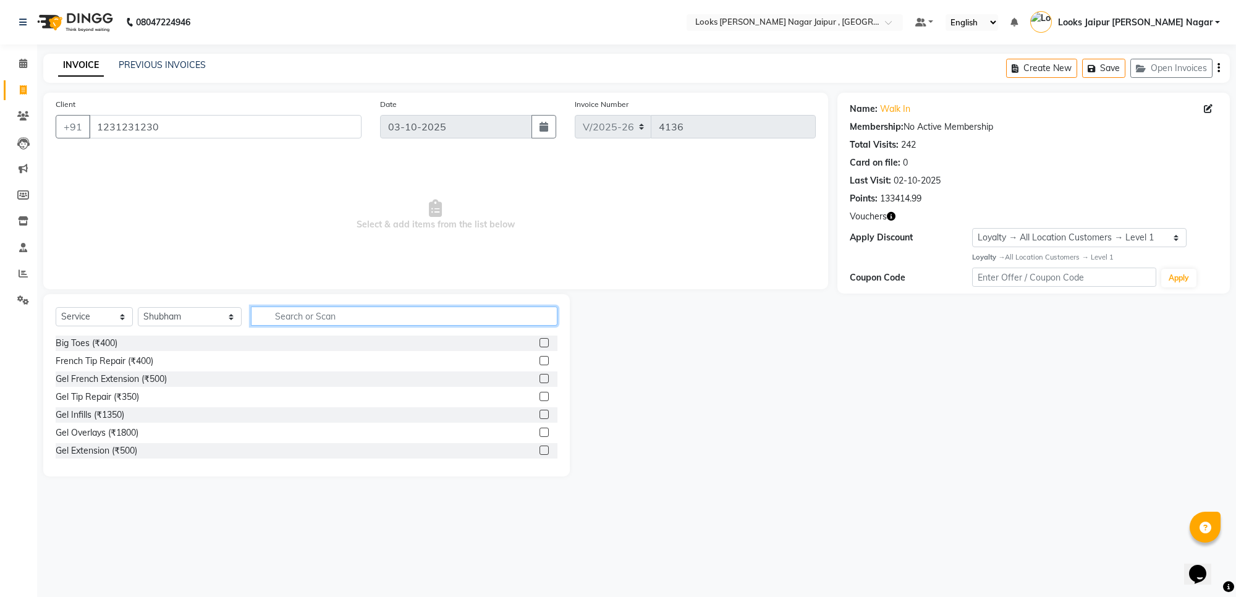
click at [313, 309] on input "text" at bounding box center [404, 316] width 307 height 19
type input "cut"
click at [540, 356] on label at bounding box center [544, 360] width 9 height 9
click at [540, 357] on input "checkbox" at bounding box center [544, 361] width 8 height 8
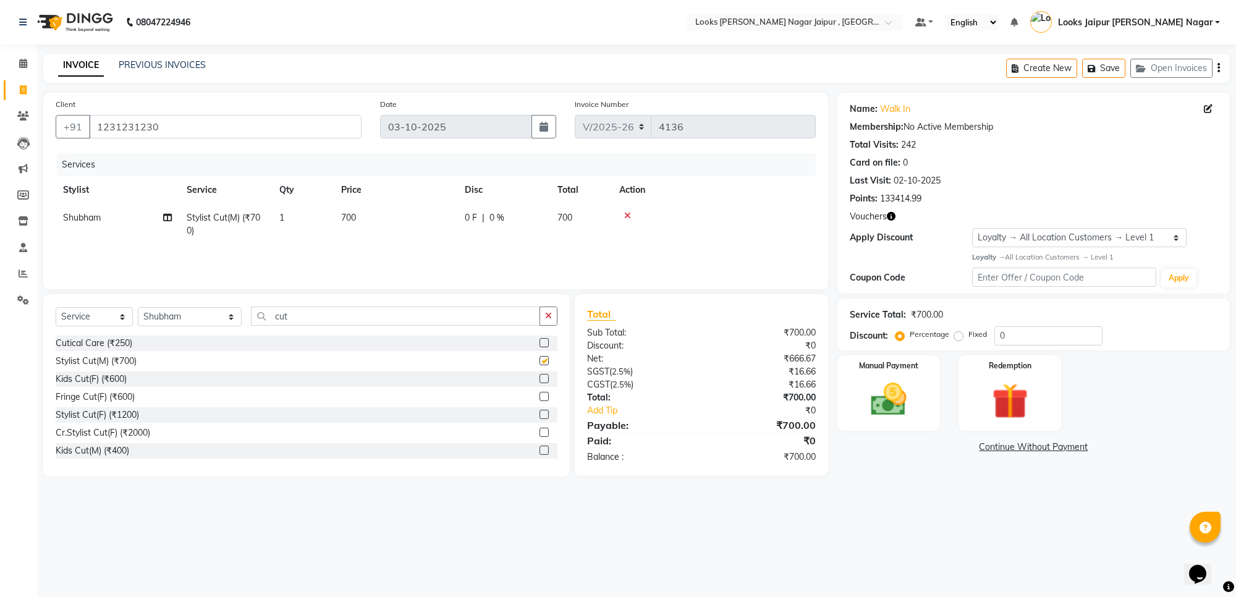
checkbox input "false"
click at [540, 375] on label at bounding box center [544, 378] width 9 height 9
click at [540, 375] on input "checkbox" at bounding box center [544, 379] width 8 height 8
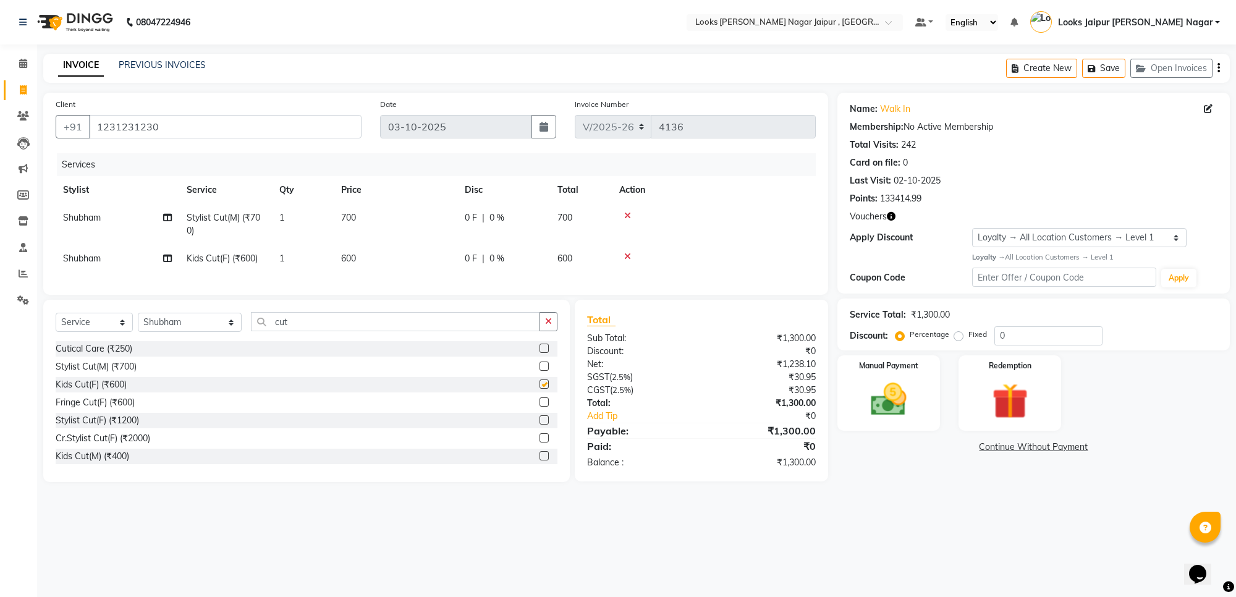
checkbox input "false"
click at [548, 326] on icon "button" at bounding box center [548, 321] width 7 height 9
drag, startPoint x: 187, startPoint y: 348, endPoint x: 190, endPoint y: 334, distance: 13.9
click at [189, 337] on div "Select Service Product Membership Package Voucher Prepaid Gift Card Select Styl…" at bounding box center [307, 326] width 502 height 29
drag, startPoint x: 190, startPoint y: 334, endPoint x: 193, endPoint y: 324, distance: 10.2
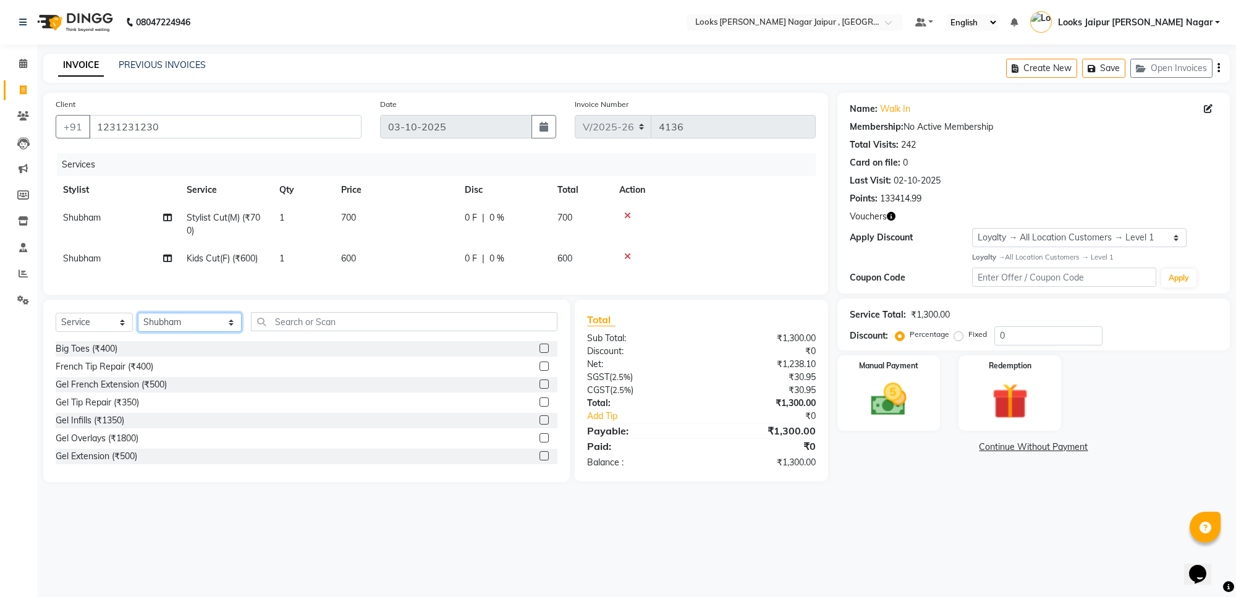
click at [190, 332] on select "Select Stylist [PERSON_NAME] art Anoop [PERSON_NAME] Counter Sales [PERSON_NAME…" at bounding box center [190, 322] width 104 height 19
select select "52176"
click at [138, 324] on select "Select Stylist [PERSON_NAME] art Anoop [PERSON_NAME] Counter Sales [PERSON_NAME…" at bounding box center [190, 322] width 104 height 19
click at [270, 323] on input "text" at bounding box center [404, 321] width 307 height 19
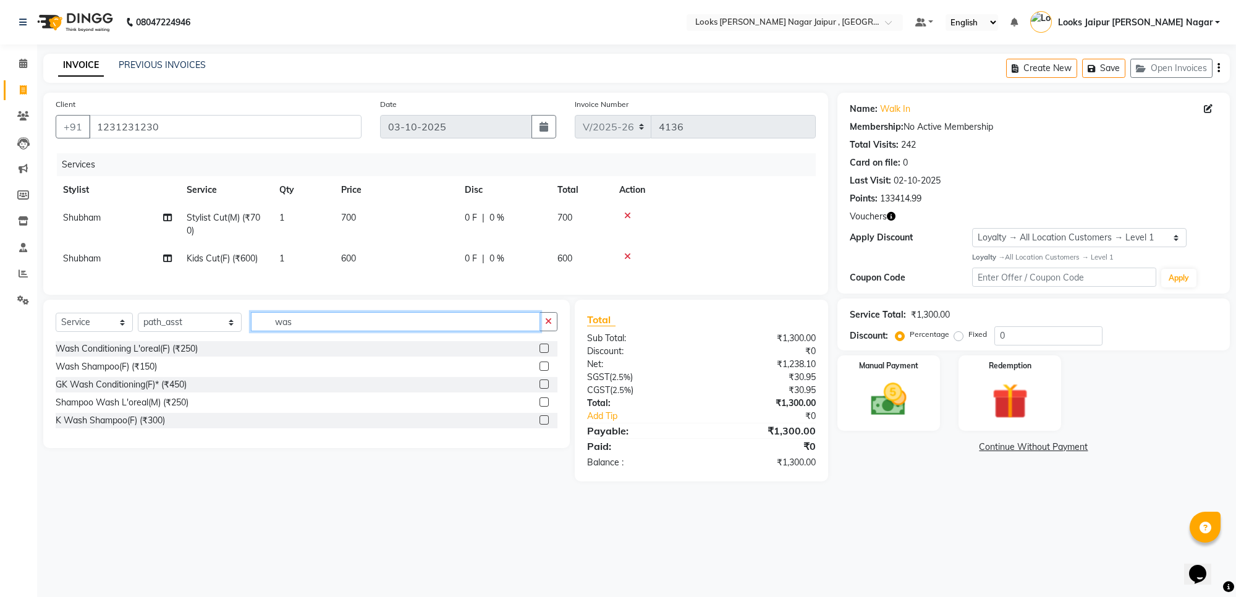
type input "was"
click at [541, 353] on label at bounding box center [544, 348] width 9 height 9
click at [541, 353] on input "checkbox" at bounding box center [544, 349] width 8 height 8
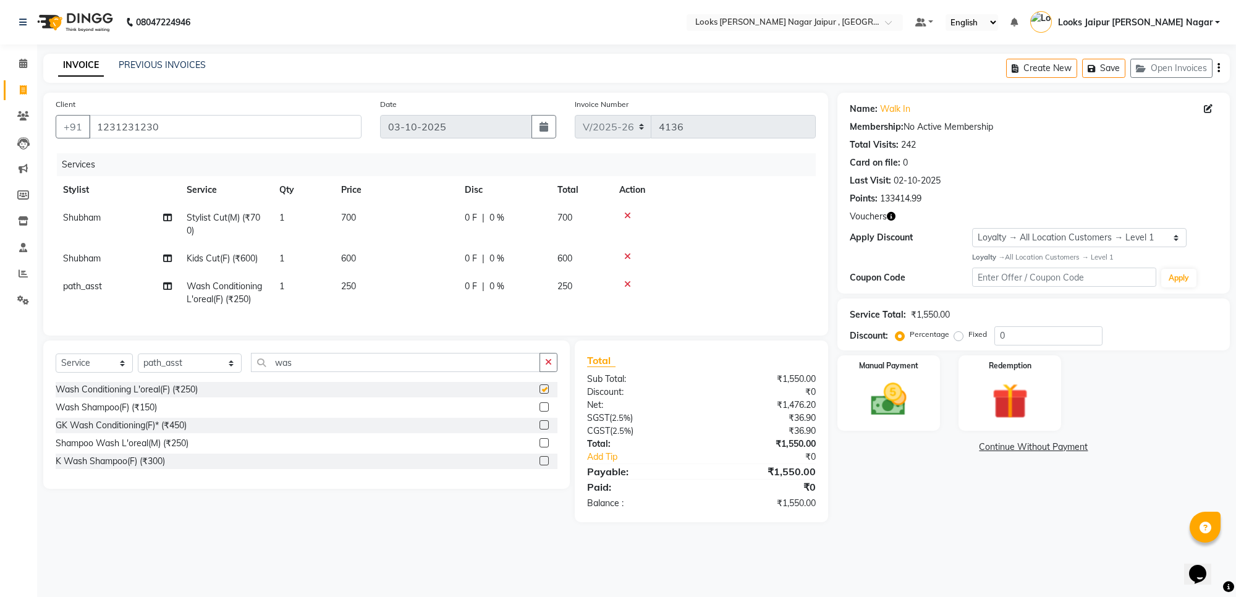
checkbox input "false"
click at [105, 238] on td "Shubham" at bounding box center [118, 224] width 124 height 41
select select "29912"
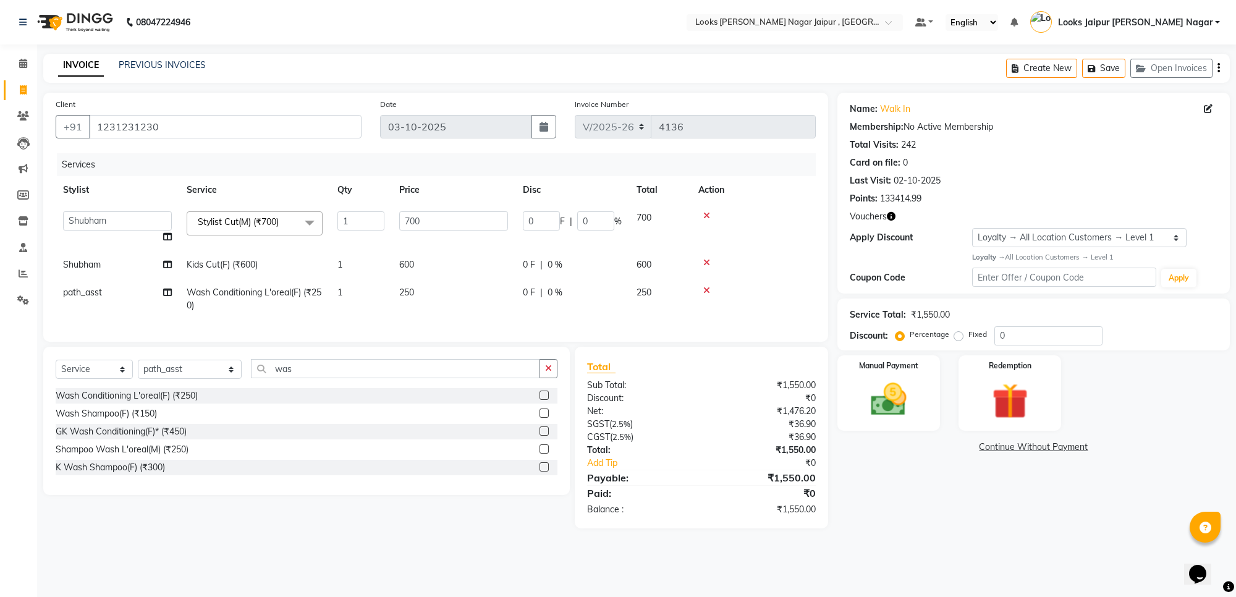
drag, startPoint x: 107, startPoint y: 263, endPoint x: 144, endPoint y: 251, distance: 39.1
click at [112, 261] on td "Shubham" at bounding box center [118, 265] width 124 height 28
select select "29912"
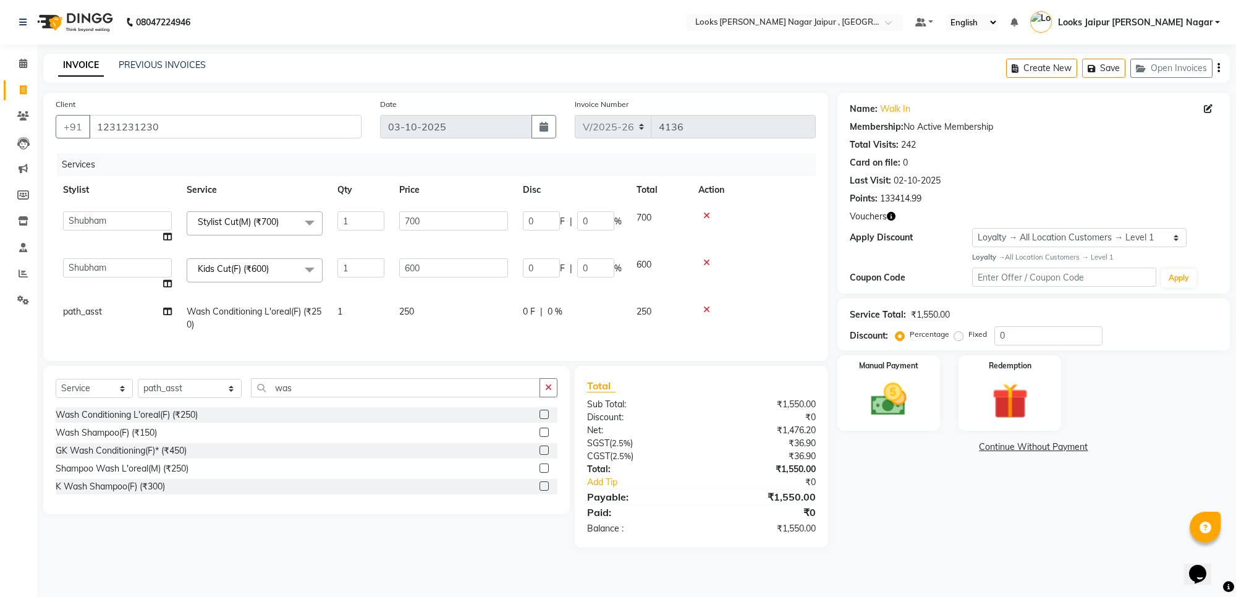
click at [144, 251] on td "Anjali_nail art Anoop [PERSON_NAME] Counter Sales [PERSON_NAME] Looks Jaipur [P…" at bounding box center [118, 274] width 124 height 47
drag, startPoint x: 132, startPoint y: 282, endPoint x: 132, endPoint y: 275, distance: 7.4
click at [132, 282] on td "Anjali_nail art Anoop [PERSON_NAME] Counter Sales [PERSON_NAME] Looks Jaipur [P…" at bounding box center [118, 274] width 124 height 47
click at [132, 274] on select "Anjali_nail art Anoop [PERSON_NAME] Counter Sales [PERSON_NAME] Looks Jaipur [P…" at bounding box center [117, 267] width 109 height 19
select select "23560"
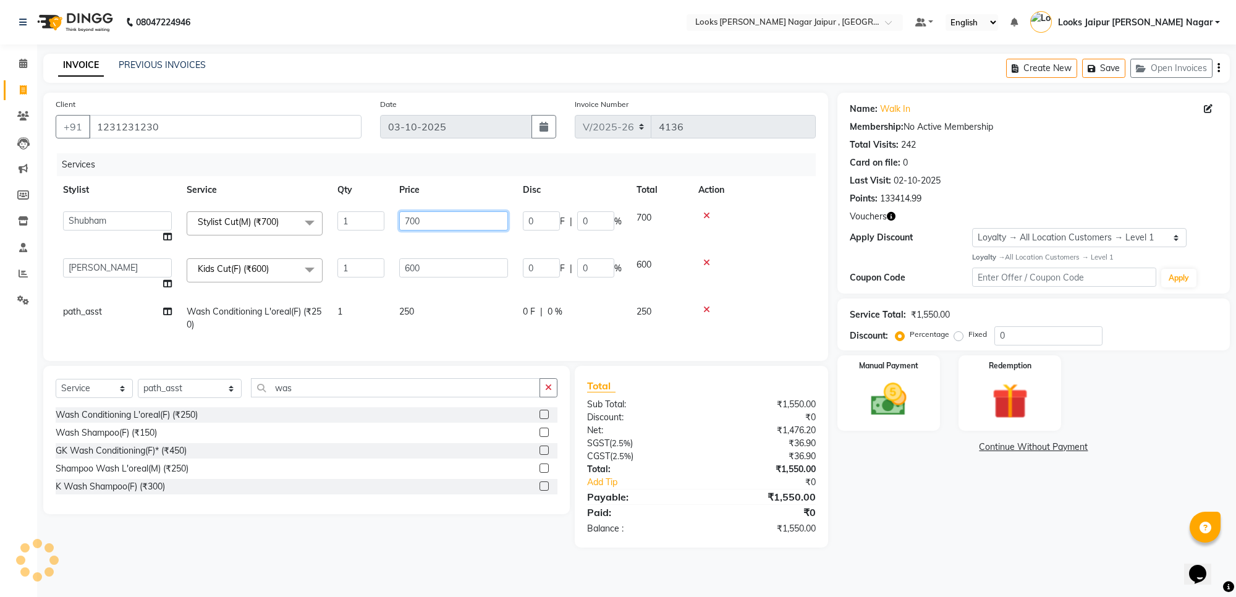
drag, startPoint x: 450, startPoint y: 229, endPoint x: 449, endPoint y: 214, distance: 14.3
click at [449, 226] on input "700" at bounding box center [453, 220] width 109 height 19
type input "7"
type input "1050"
click at [434, 261] on td "600" at bounding box center [454, 274] width 124 height 47
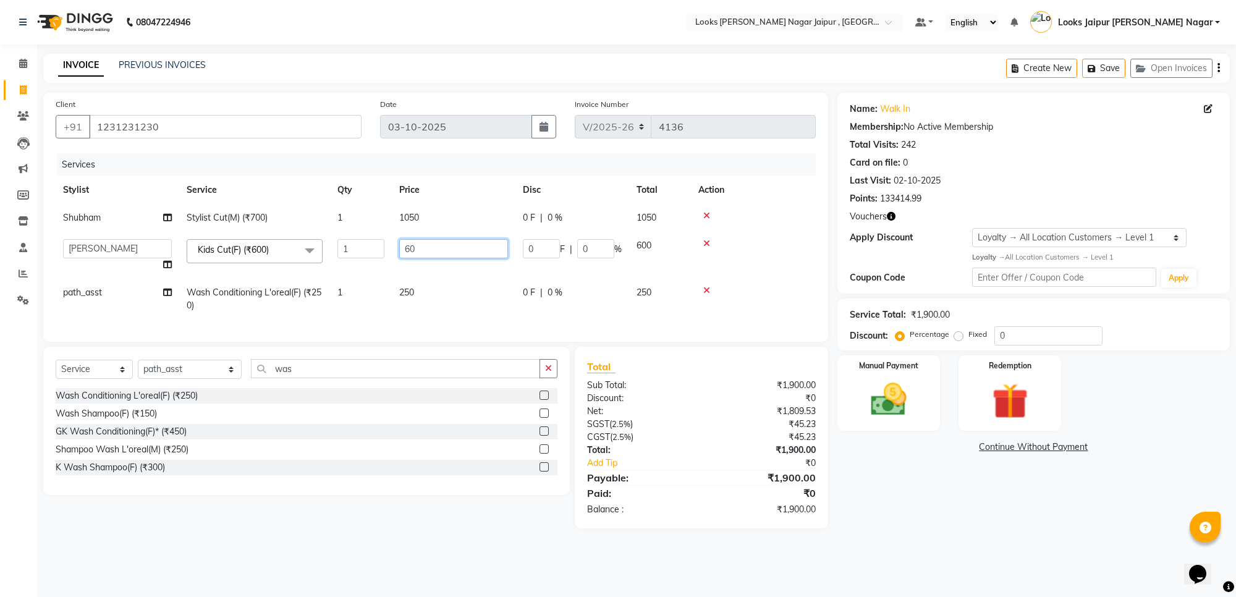
type input "6"
type input "624"
click at [467, 286] on tr "path_asst Wash Conditioning L'oreal(F) (₹250) 1 250 0 F | 0 % 250" at bounding box center [436, 299] width 760 height 41
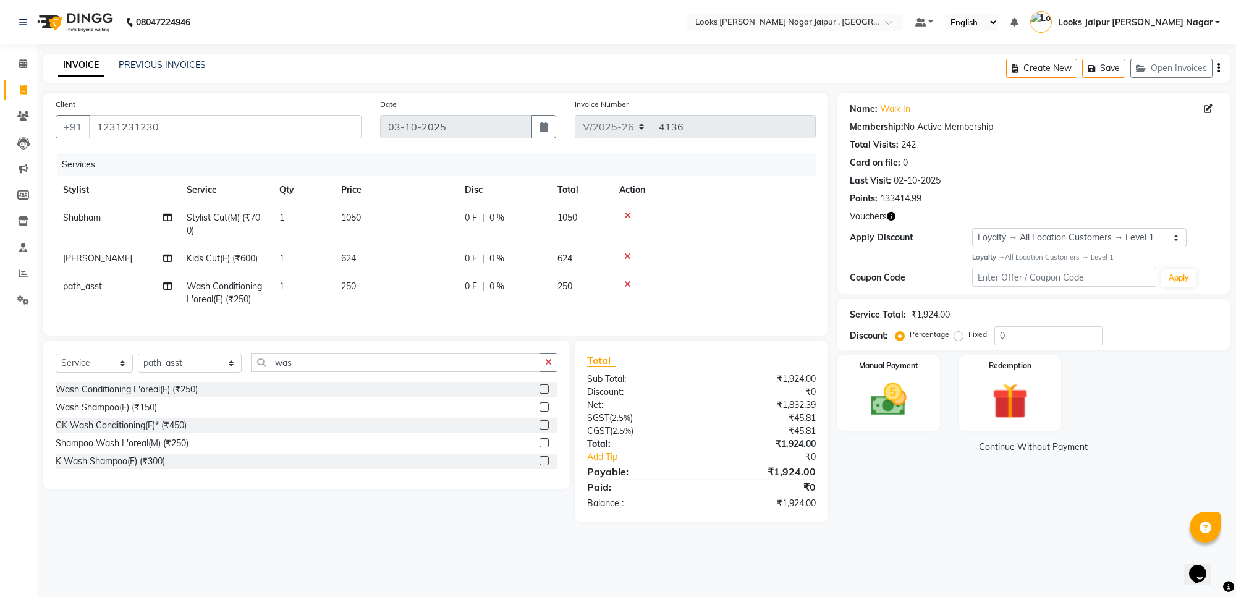
drag, startPoint x: 472, startPoint y: 294, endPoint x: 456, endPoint y: 294, distance: 15.5
click at [460, 294] on td "0 F | 0 %" at bounding box center [503, 293] width 93 height 41
select select "52176"
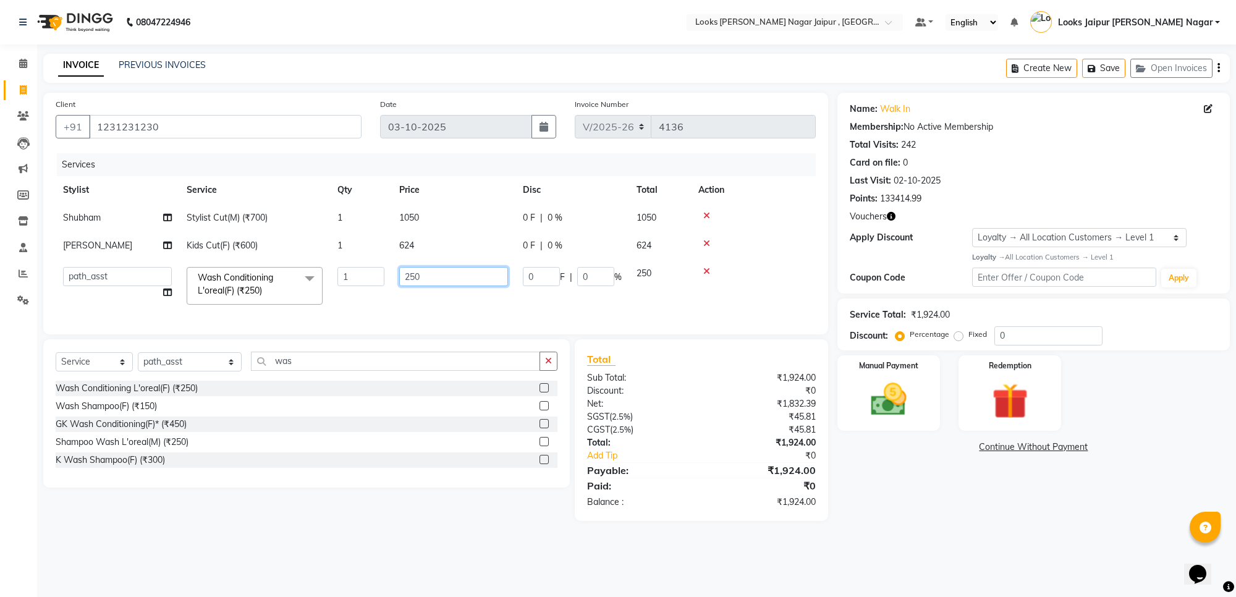
click at [456, 273] on input "250" at bounding box center [453, 276] width 109 height 19
type input "2"
type input "900"
click at [885, 409] on img at bounding box center [888, 399] width 61 height 43
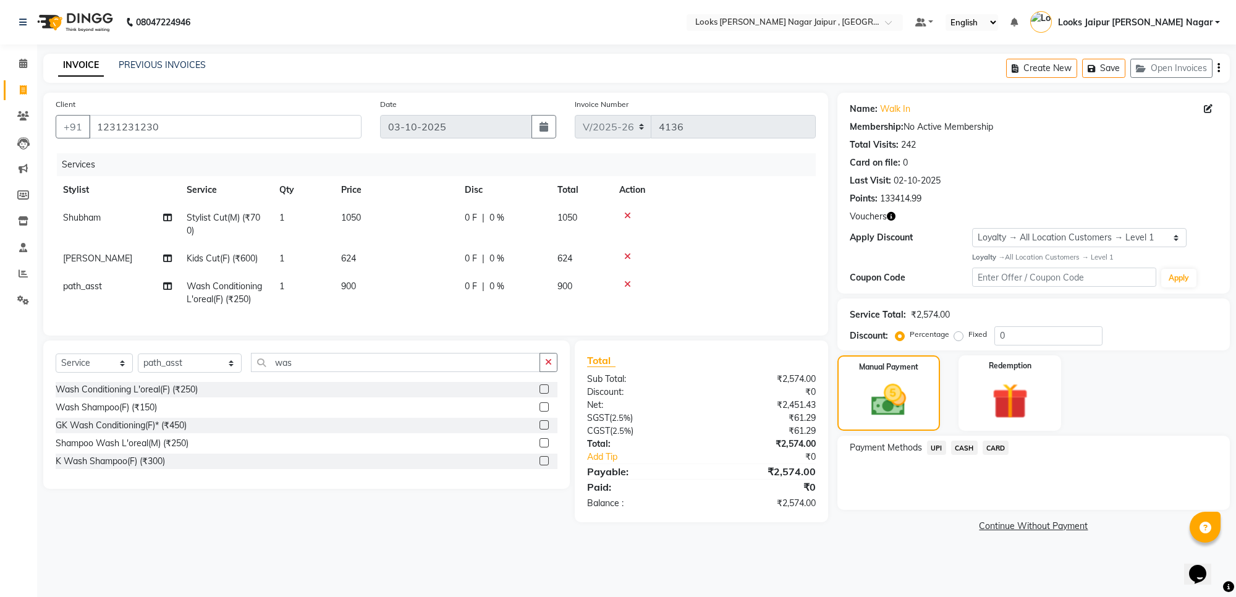
click at [932, 437] on div "Payment Methods UPI CASH CARD" at bounding box center [1033, 473] width 392 height 74
click at [941, 450] on span "UPI" at bounding box center [936, 448] width 19 height 14
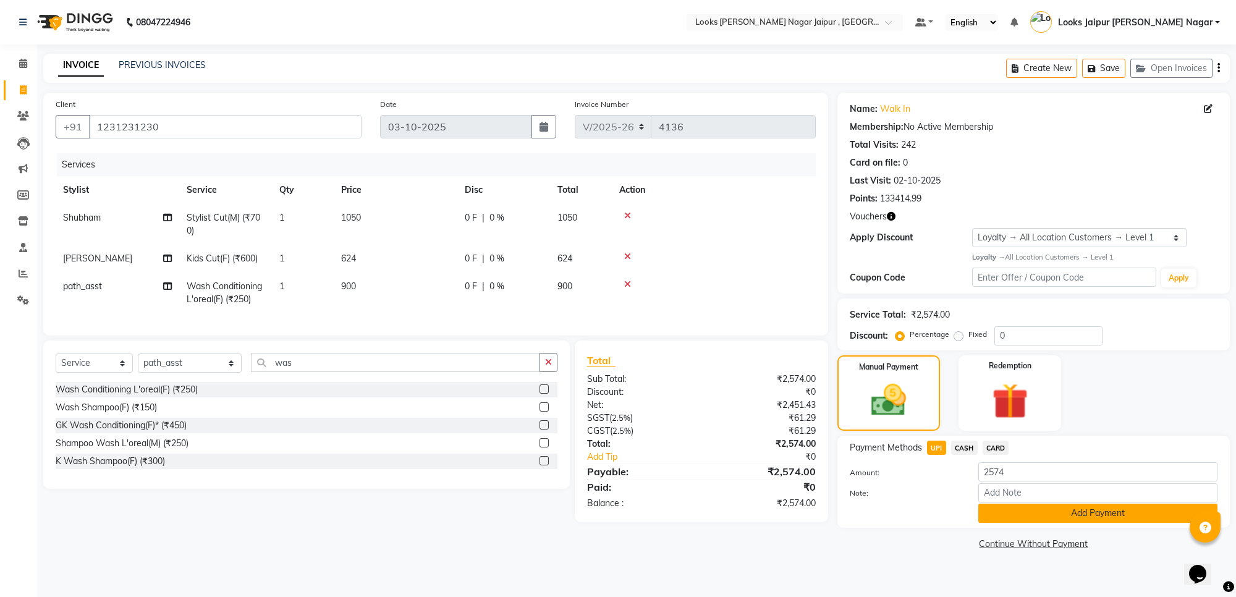
click at [1048, 511] on button "Add Payment" at bounding box center [1097, 513] width 239 height 19
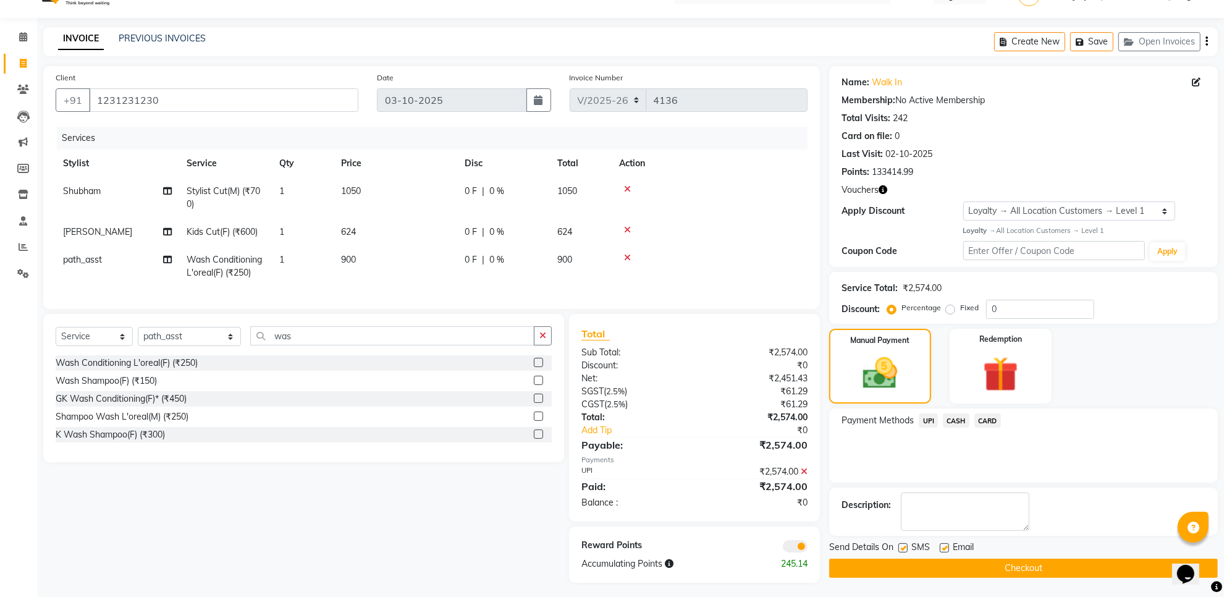
scroll to position [41, 0]
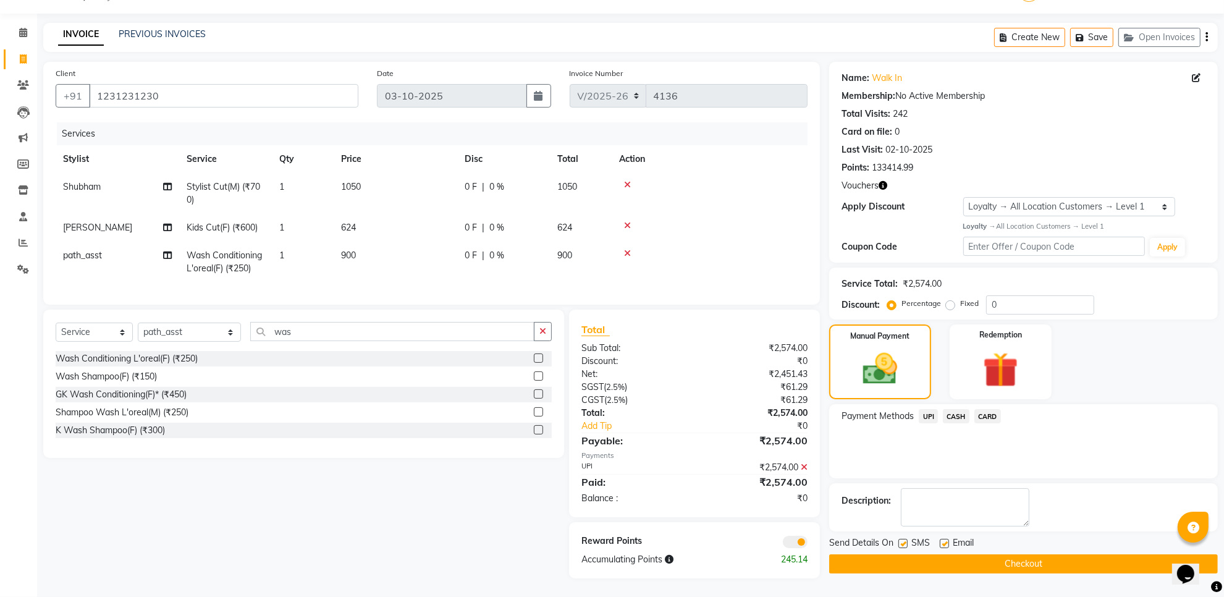
click at [947, 539] on label at bounding box center [944, 543] width 9 height 9
click at [947, 540] on input "checkbox" at bounding box center [944, 544] width 8 height 8
checkbox input "false"
click at [903, 539] on label at bounding box center [903, 543] width 9 height 9
click at [903, 540] on input "checkbox" at bounding box center [903, 544] width 8 height 8
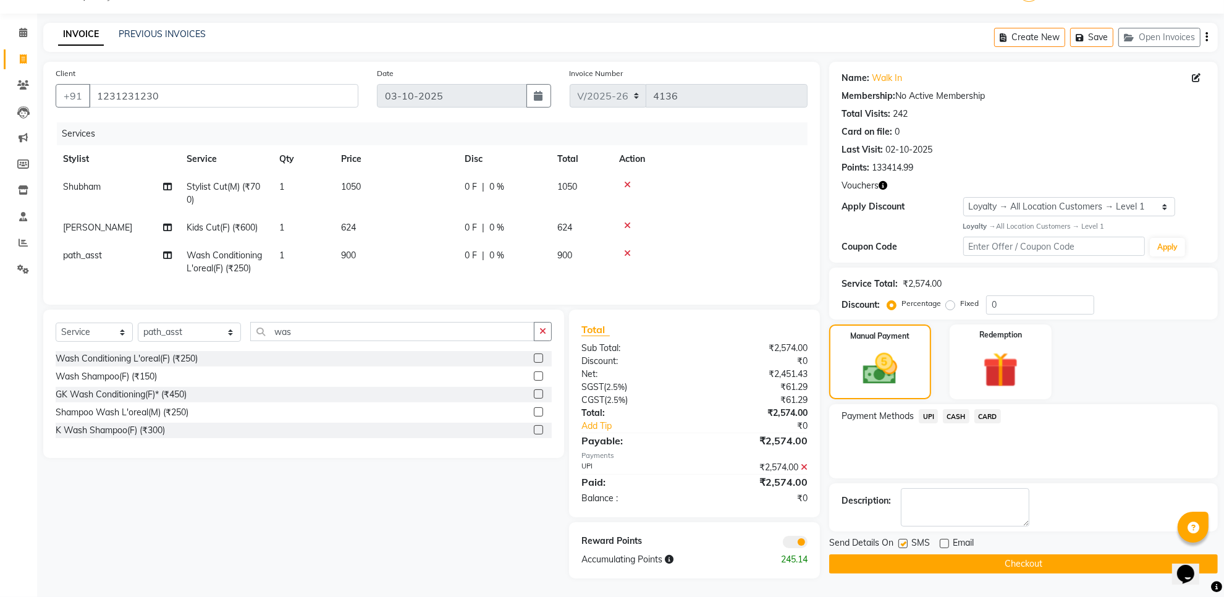
checkbox input "false"
click at [893, 554] on button "Checkout" at bounding box center [1023, 563] width 389 height 19
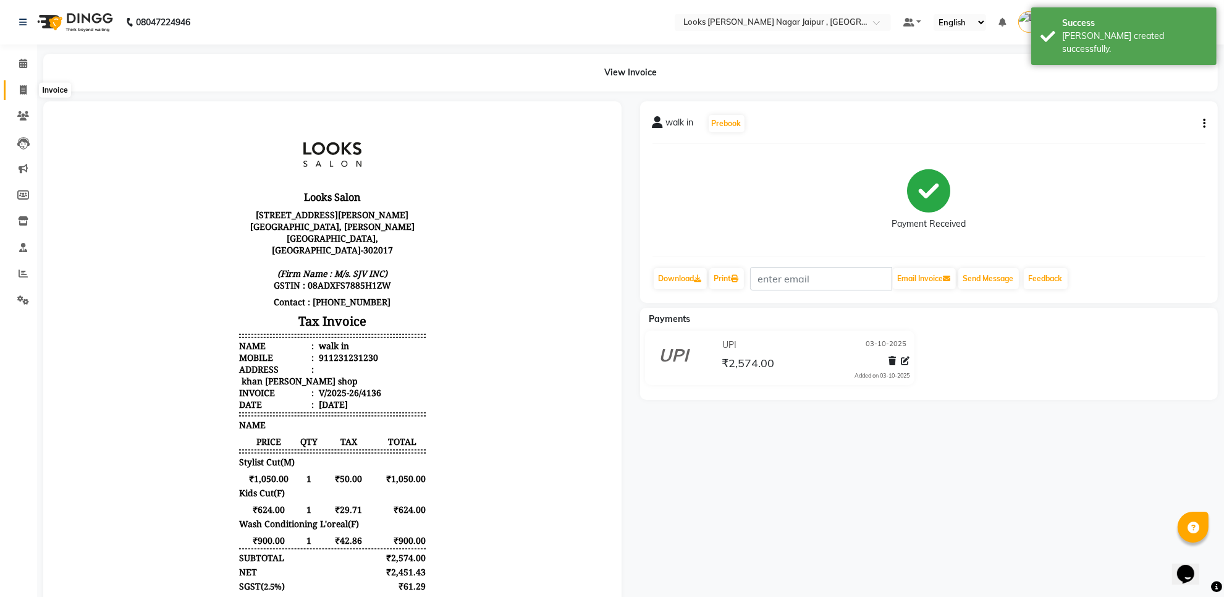
click at [20, 85] on icon at bounding box center [23, 89] width 7 height 9
select select "service"
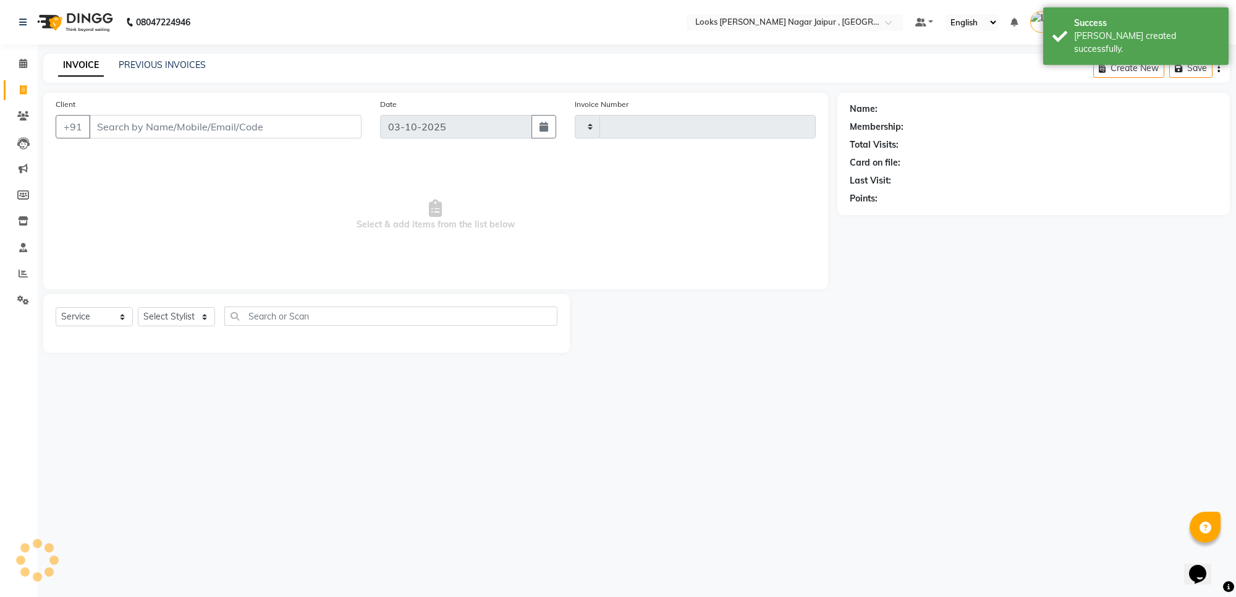
type input "4137"
select select "4317"
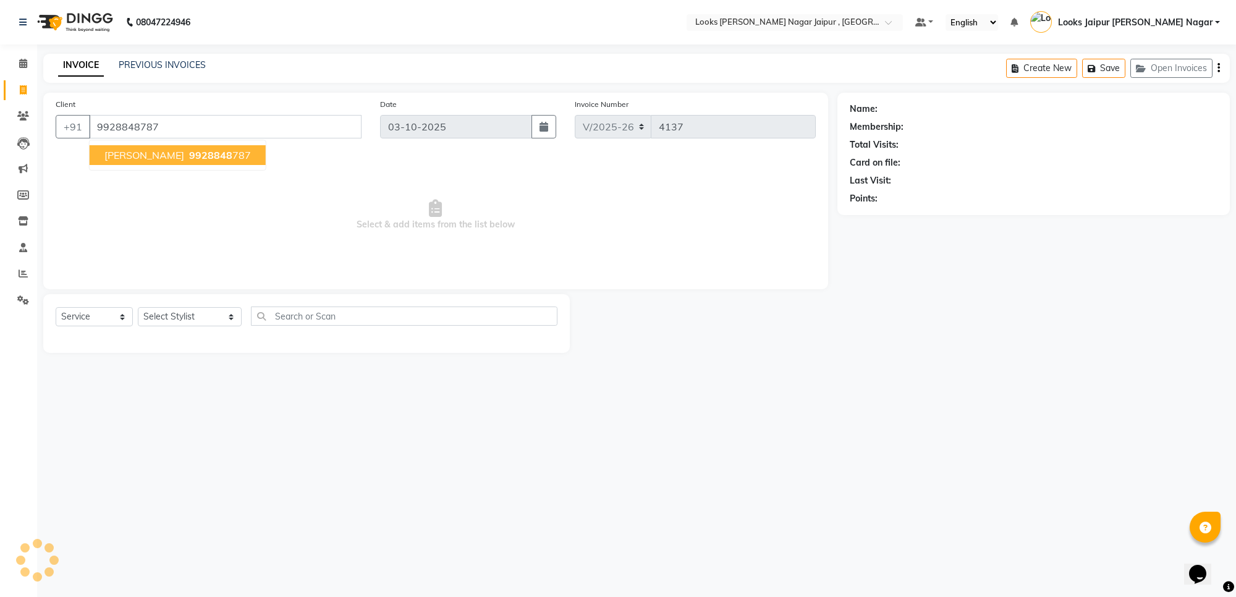
type input "9928848787"
select select "1: Object"
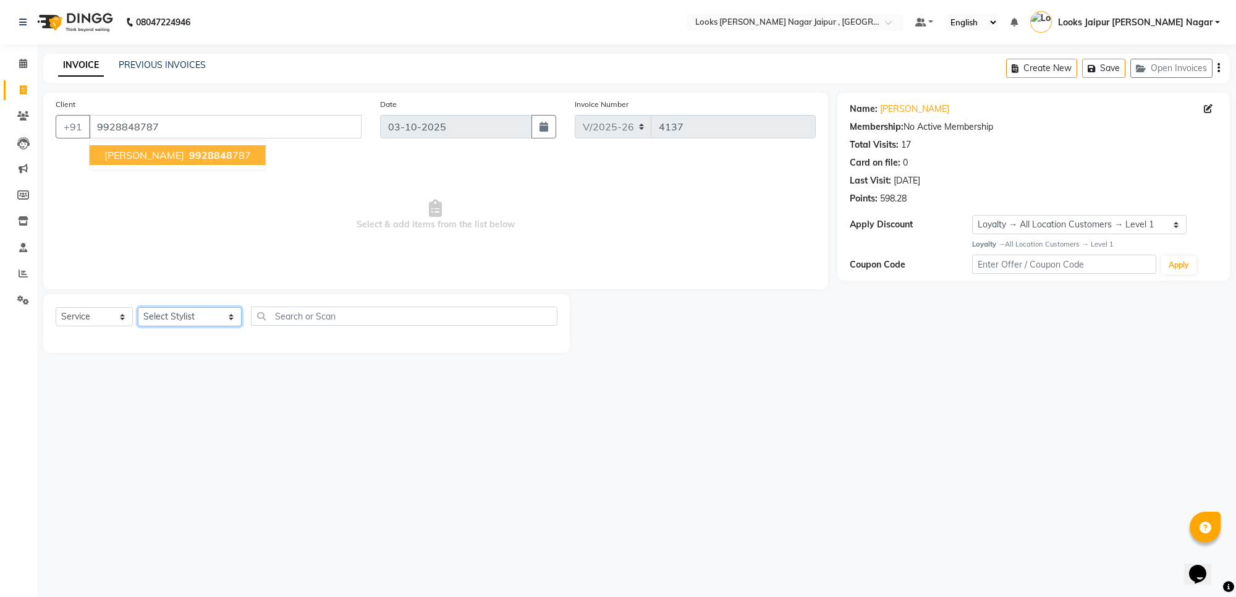
click at [178, 310] on select "Select Stylist [PERSON_NAME] art Anoop [PERSON_NAME] Counter Sales [PERSON_NAME…" at bounding box center [190, 316] width 104 height 19
select select "23563"
click at [138, 307] on select "Select Stylist [PERSON_NAME] art Anoop [PERSON_NAME] Counter Sales [PERSON_NAME…" at bounding box center [190, 316] width 104 height 19
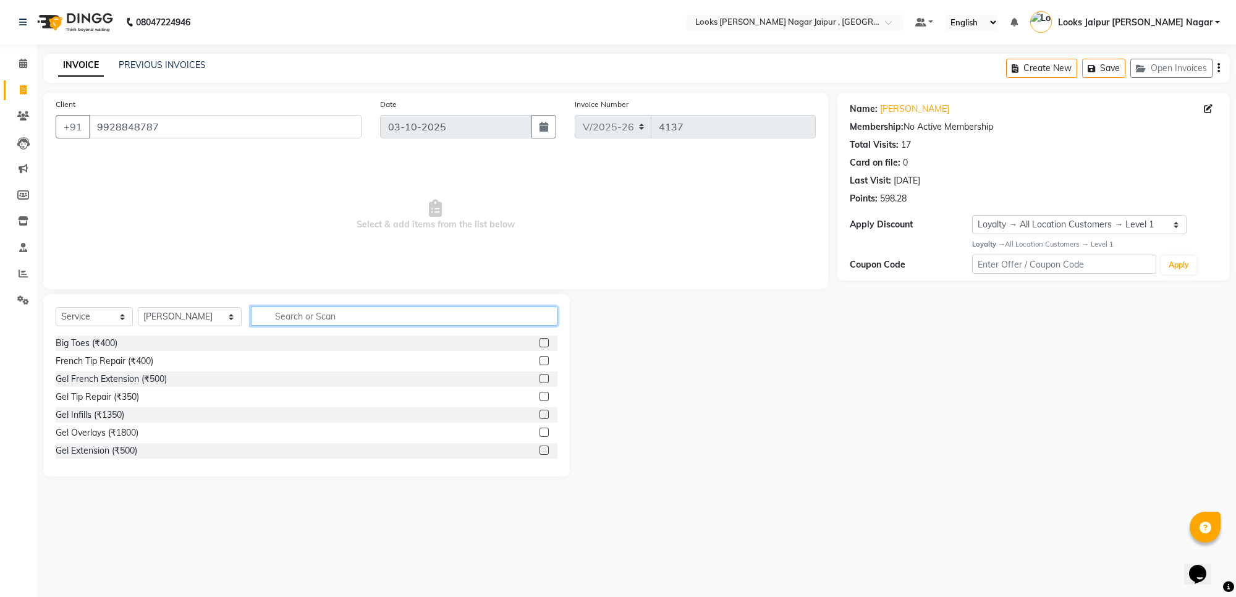
drag, startPoint x: 274, startPoint y: 313, endPoint x: 279, endPoint y: 273, distance: 39.9
click at [278, 283] on div "Client [PHONE_NUMBER] Date [DATE] Invoice Number V/2025 V/[PHONE_NUMBER] Select…" at bounding box center [435, 285] width 803 height 384
type input "cut"
click at [527, 358] on div "Stylist Cut(M) (₹700)" at bounding box center [307, 361] width 502 height 15
click at [540, 359] on label at bounding box center [544, 360] width 9 height 9
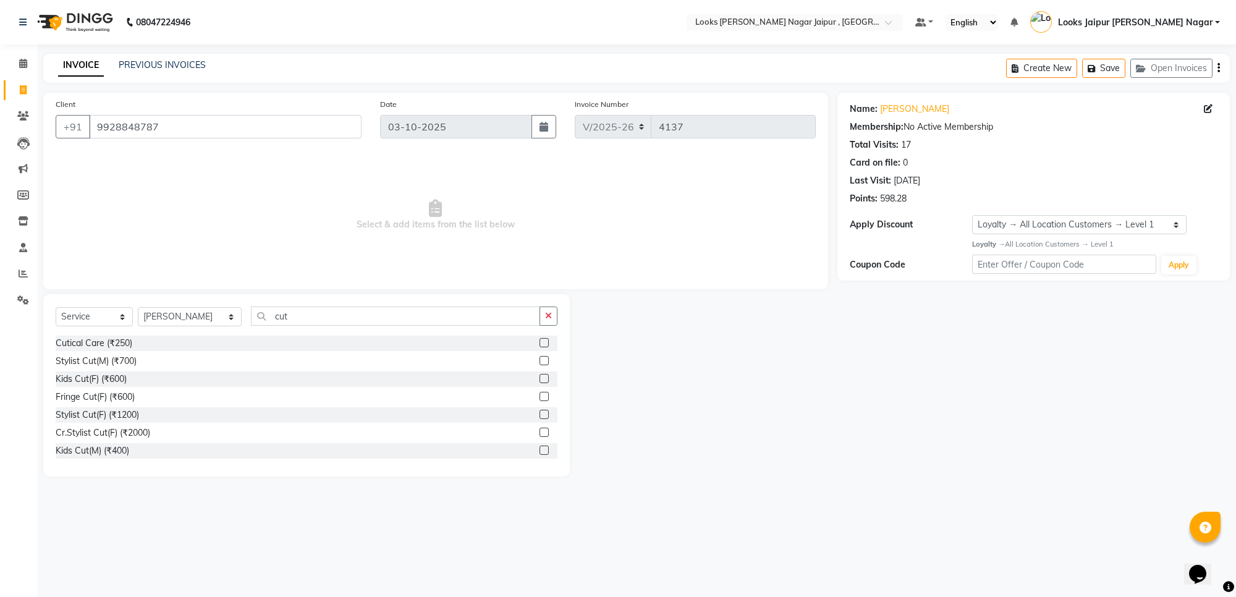
click at [540, 359] on input "checkbox" at bounding box center [544, 361] width 8 height 8
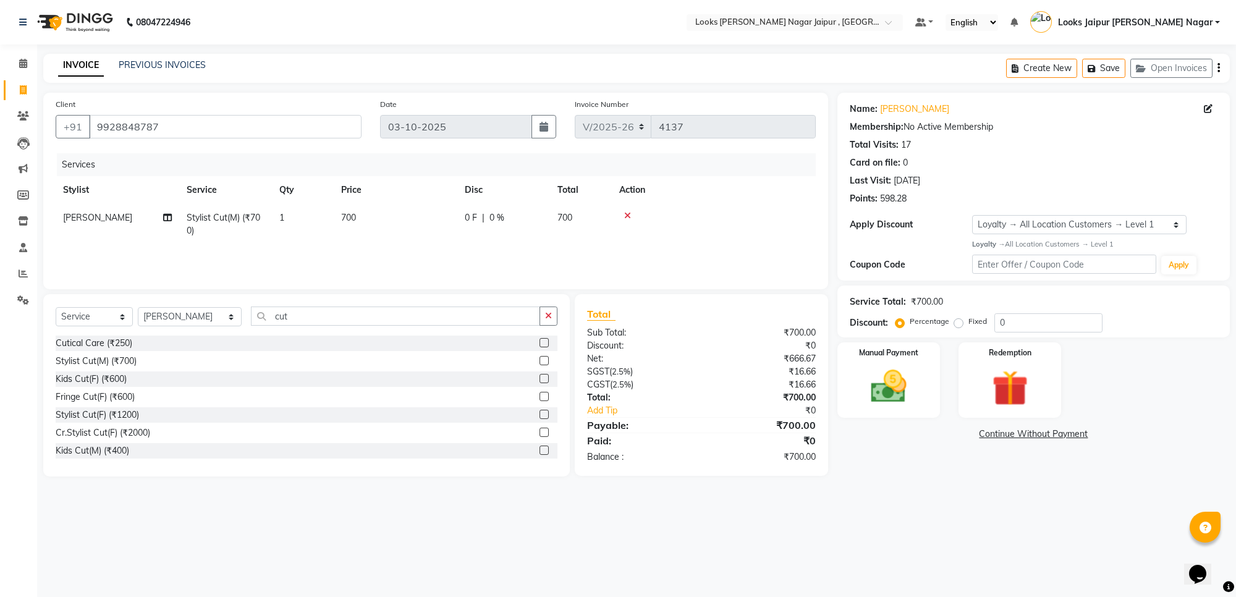
click at [540, 360] on label at bounding box center [544, 360] width 9 height 9
click at [540, 360] on input "checkbox" at bounding box center [544, 361] width 8 height 8
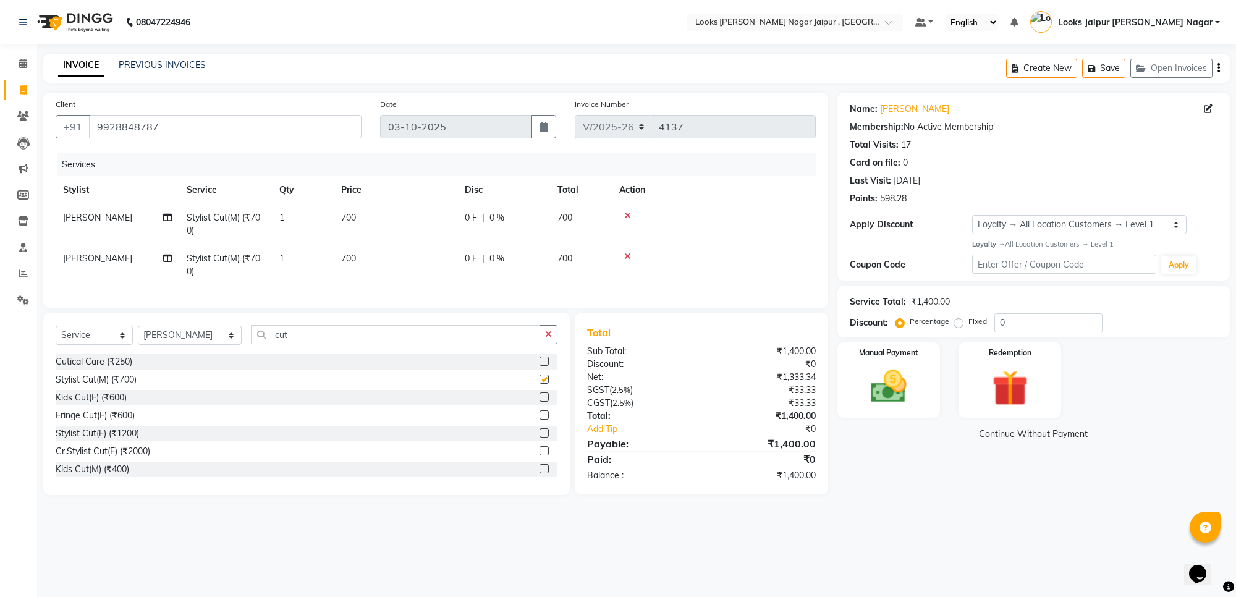
checkbox input "false"
click at [91, 255] on span "[PERSON_NAME]" at bounding box center [97, 258] width 69 height 11
select select "23563"
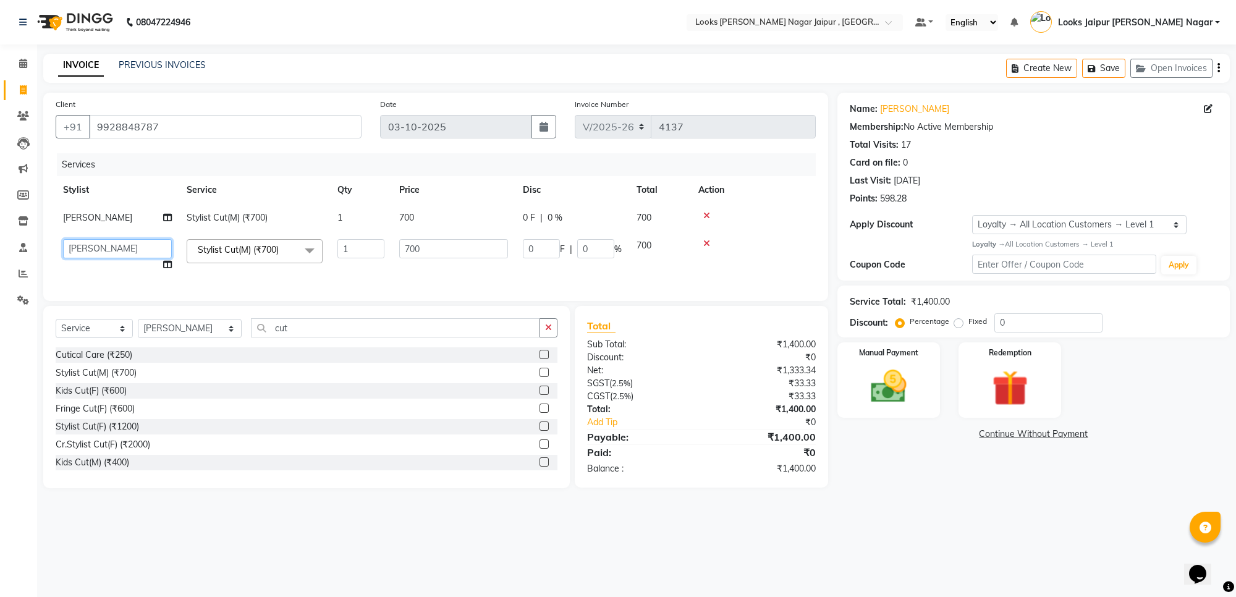
drag, startPoint x: 96, startPoint y: 250, endPoint x: 178, endPoint y: 245, distance: 81.7
click at [96, 250] on select "Anjali_nail art Anoop [PERSON_NAME] Counter Sales [PERSON_NAME] Looks Jaipur [P…" at bounding box center [117, 248] width 109 height 19
select select "66237"
click at [471, 210] on td "700" at bounding box center [454, 218] width 124 height 28
select select "23563"
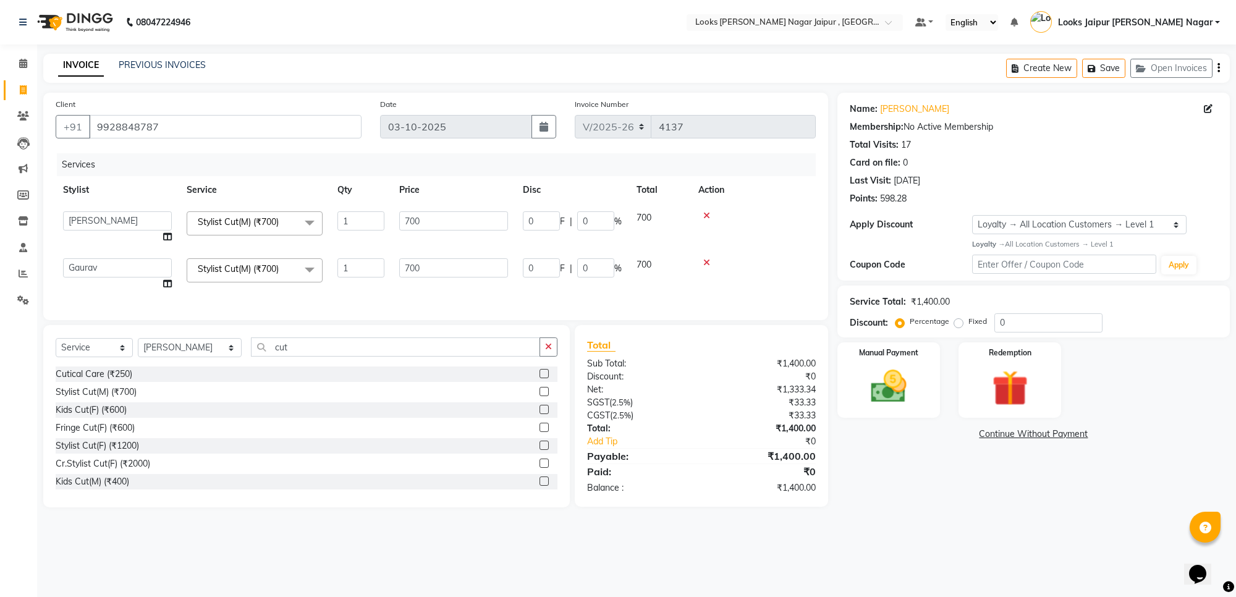
click at [472, 220] on input "700" at bounding box center [453, 220] width 109 height 19
type input "7"
type input "735"
click at [472, 258] on input "700" at bounding box center [453, 267] width 109 height 19
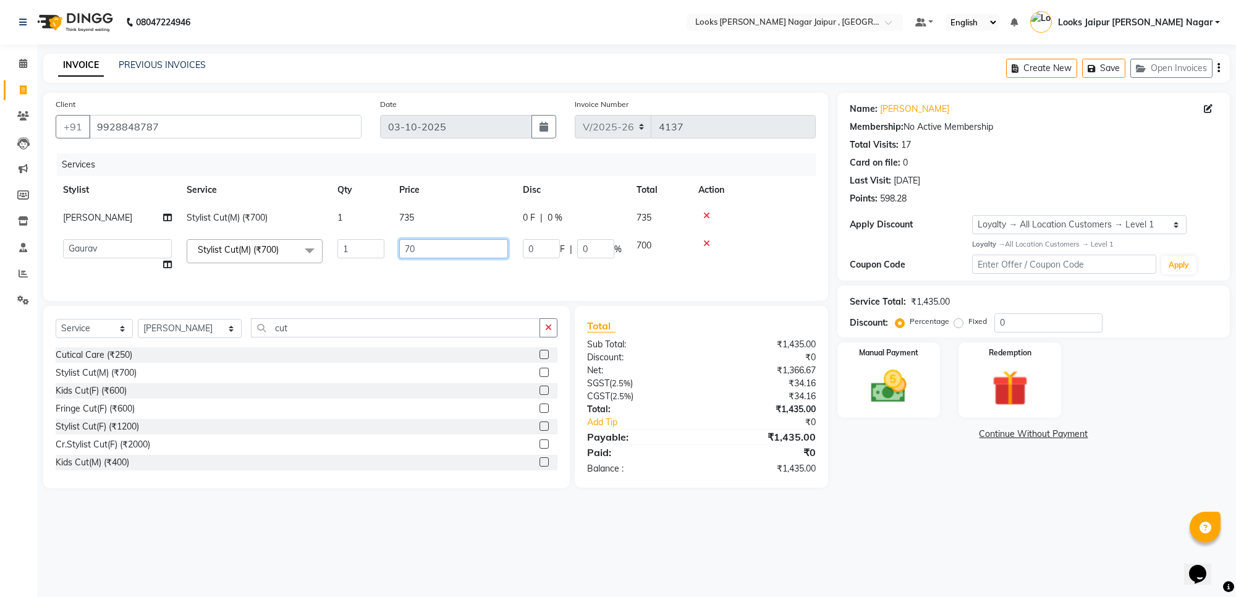
type input "7"
type input "1260"
click at [795, 381] on div "Total Sub Total: ₹1,435.00 Discount: ₹0 Net: ₹1,366.67 SGST ( 2.5% ) ₹34.16 CGS…" at bounding box center [701, 396] width 229 height 157
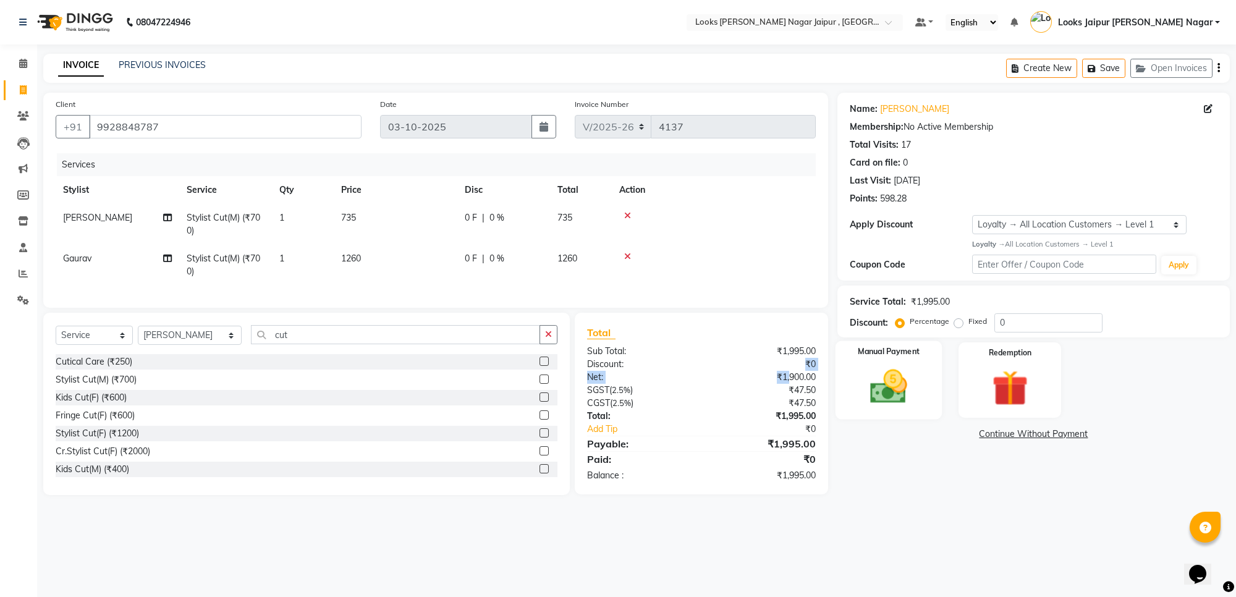
click at [903, 394] on img at bounding box center [888, 386] width 61 height 43
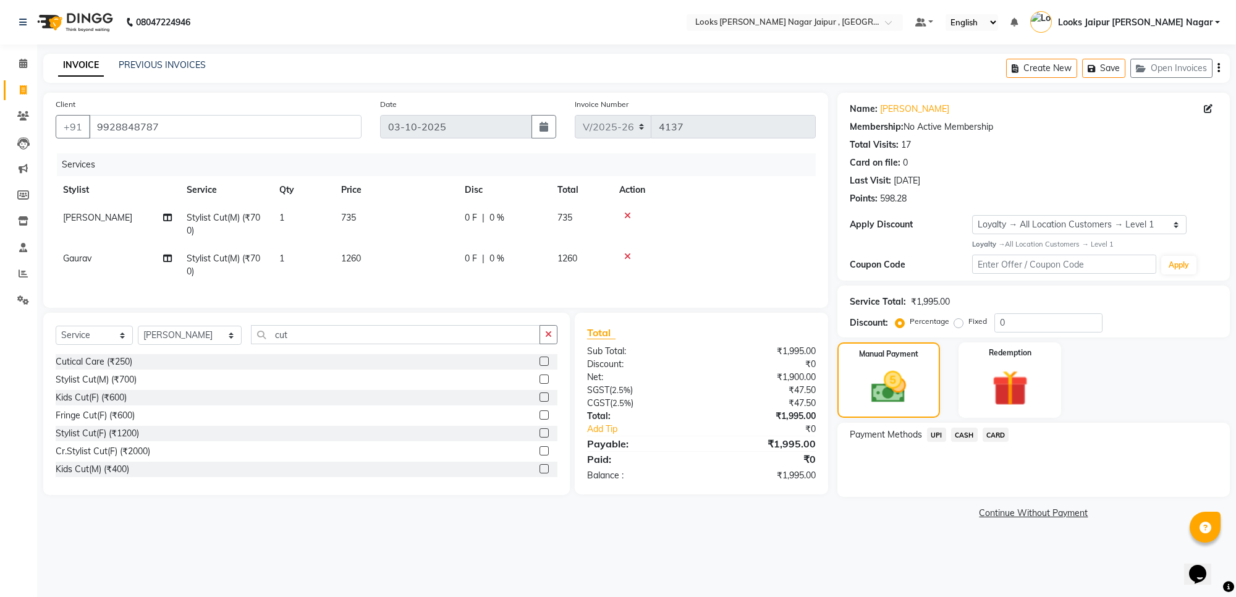
click at [934, 434] on span "UPI" at bounding box center [936, 435] width 19 height 14
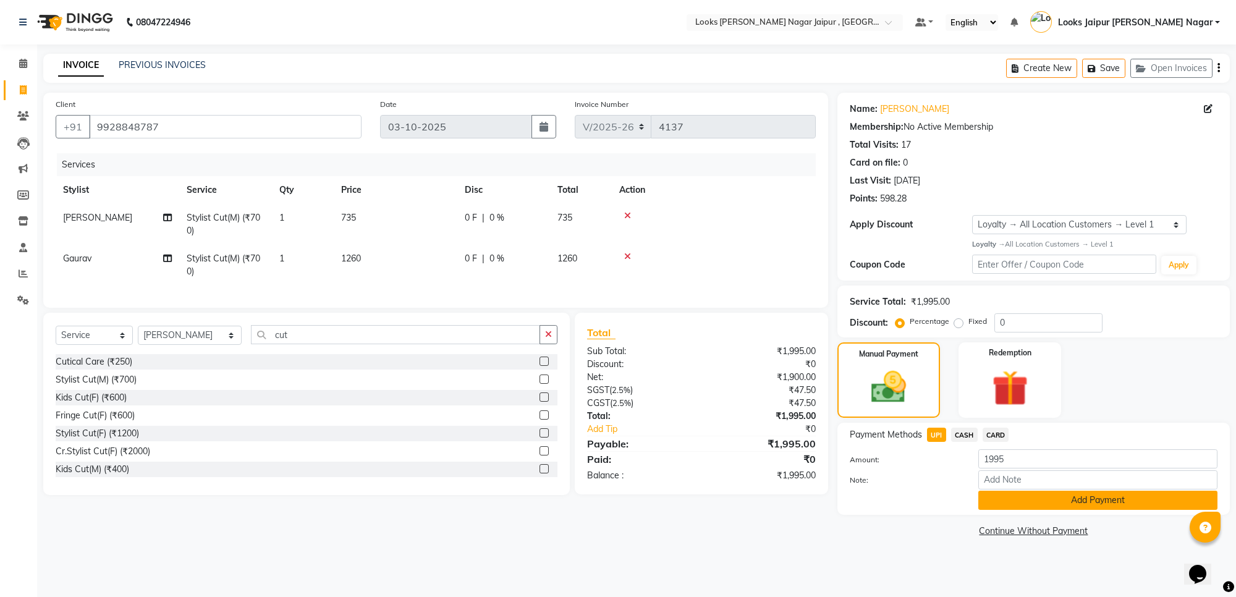
click at [994, 505] on button "Add Payment" at bounding box center [1097, 500] width 239 height 19
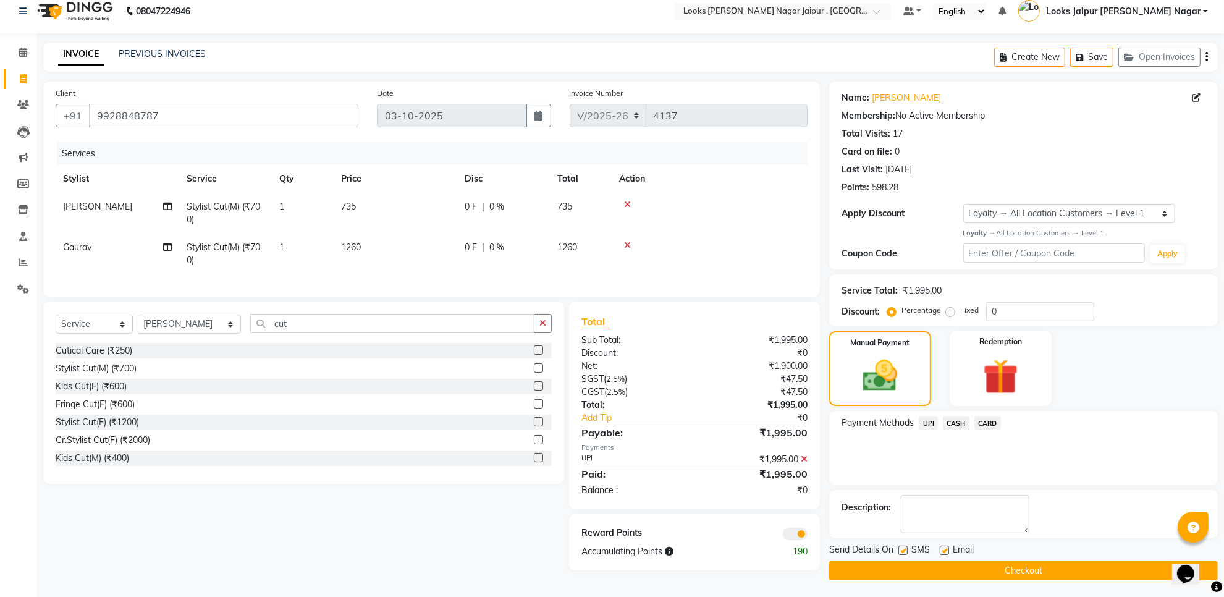
scroll to position [14, 0]
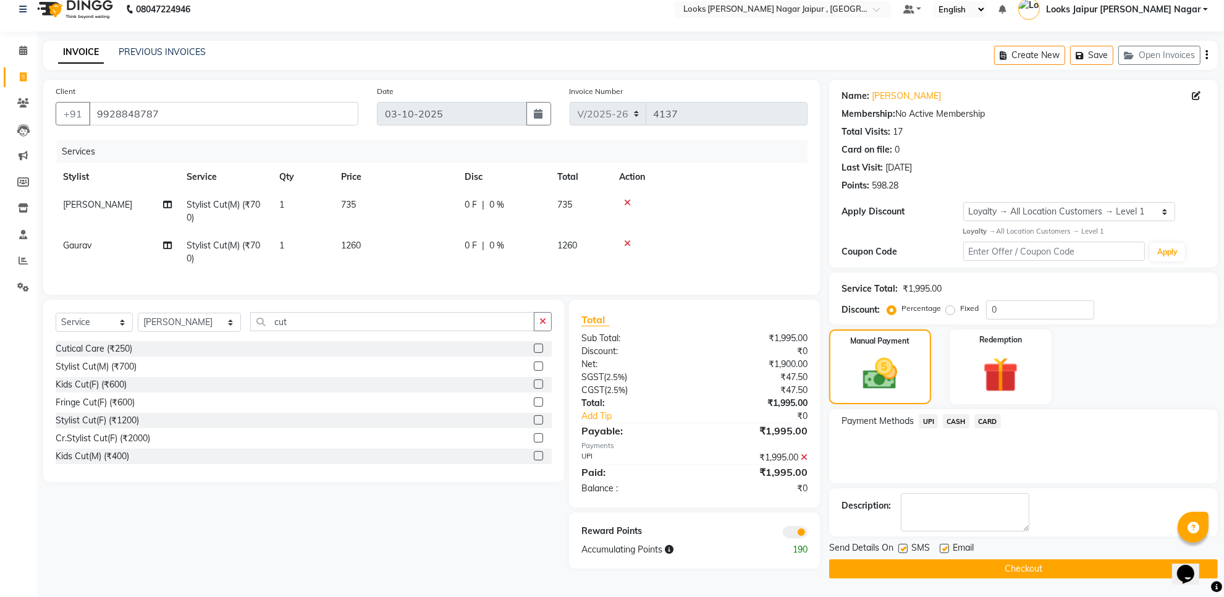
click at [949, 543] on div "Email" at bounding box center [962, 548] width 44 height 15
click at [944, 544] on label at bounding box center [944, 548] width 9 height 9
click at [944, 545] on input "checkbox" at bounding box center [944, 549] width 8 height 8
checkbox input "false"
click at [904, 547] on label at bounding box center [903, 548] width 9 height 9
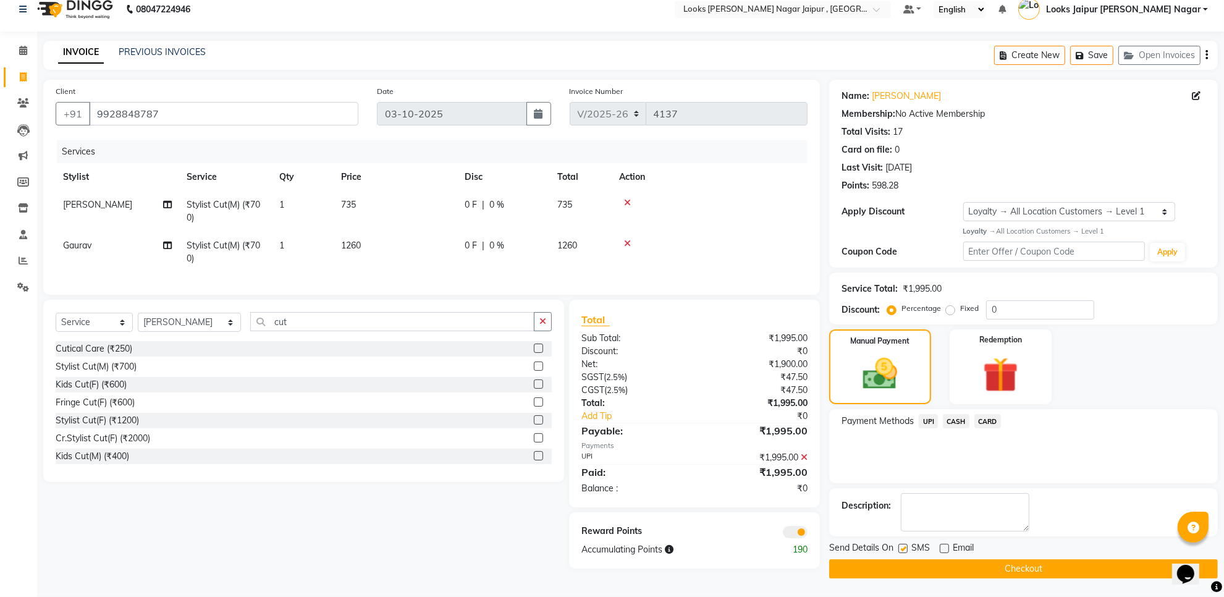
click at [904, 547] on input "checkbox" at bounding box center [903, 549] width 8 height 8
checkbox input "false"
click at [903, 562] on button "Checkout" at bounding box center [1023, 568] width 389 height 19
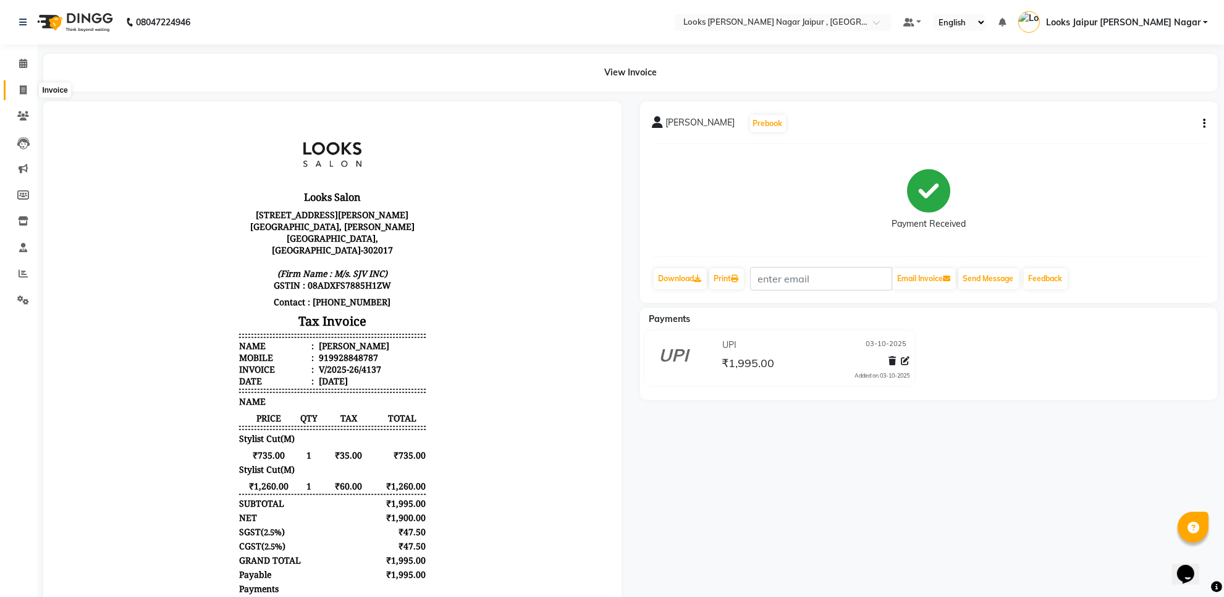
click at [27, 91] on span at bounding box center [23, 90] width 22 height 14
select select "service"
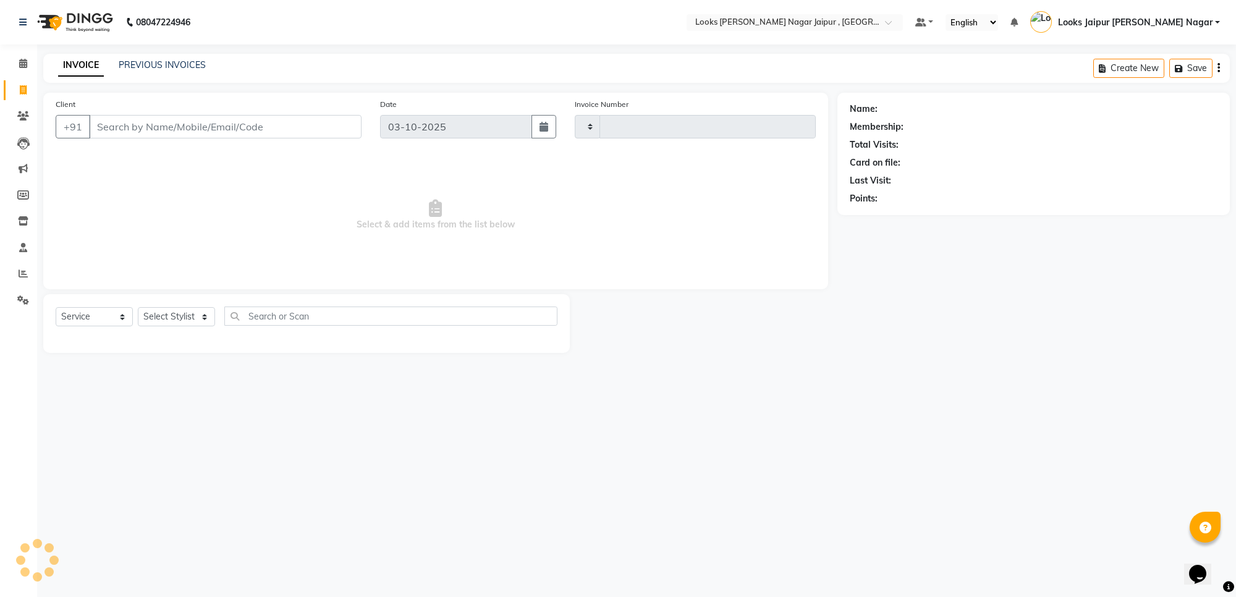
type input "4138"
select select "4317"
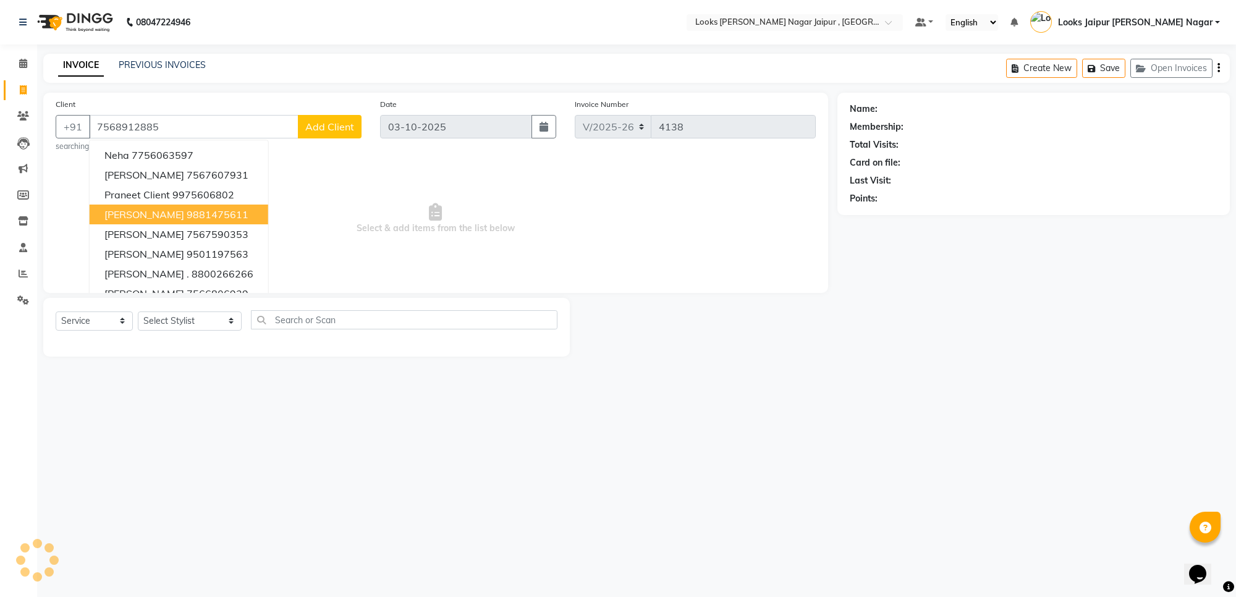
type input "7568912885"
click at [320, 227] on span "Select & add items from the list below" at bounding box center [436, 219] width 760 height 124
select select "1: Object"
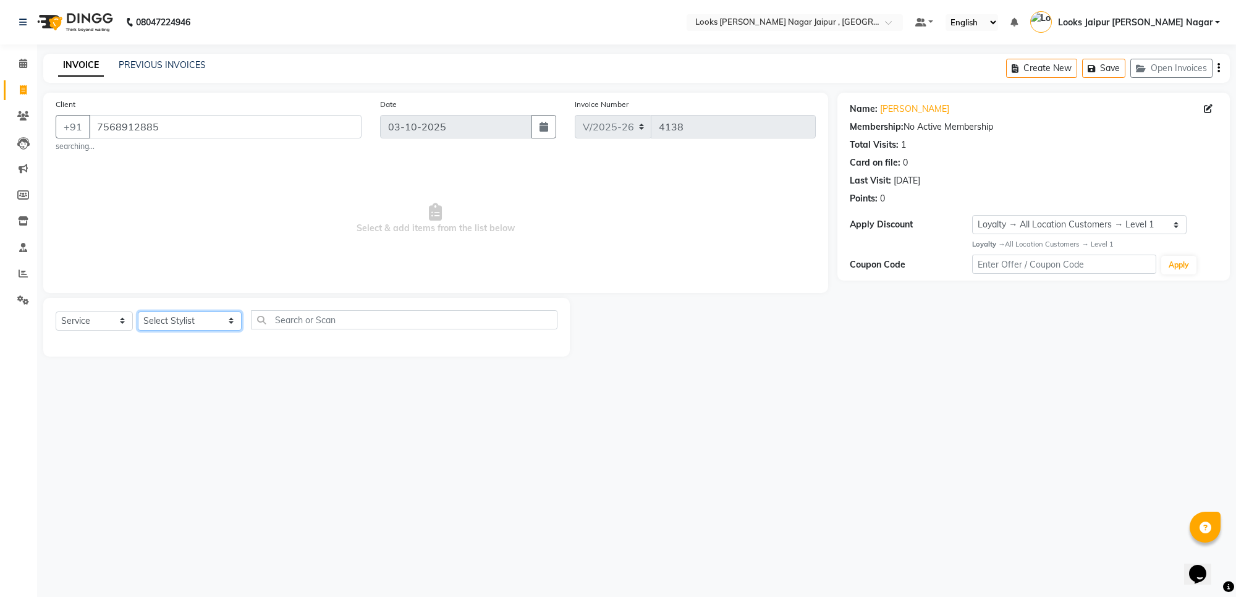
click at [162, 317] on select "Select Stylist [PERSON_NAME] art Anoop [PERSON_NAME] Counter Sales [PERSON_NAME…" at bounding box center [190, 320] width 104 height 19
select select "23560"
click at [138, 311] on select "Select Stylist [PERSON_NAME] art Anoop [PERSON_NAME] Counter Sales [PERSON_NAME…" at bounding box center [190, 320] width 104 height 19
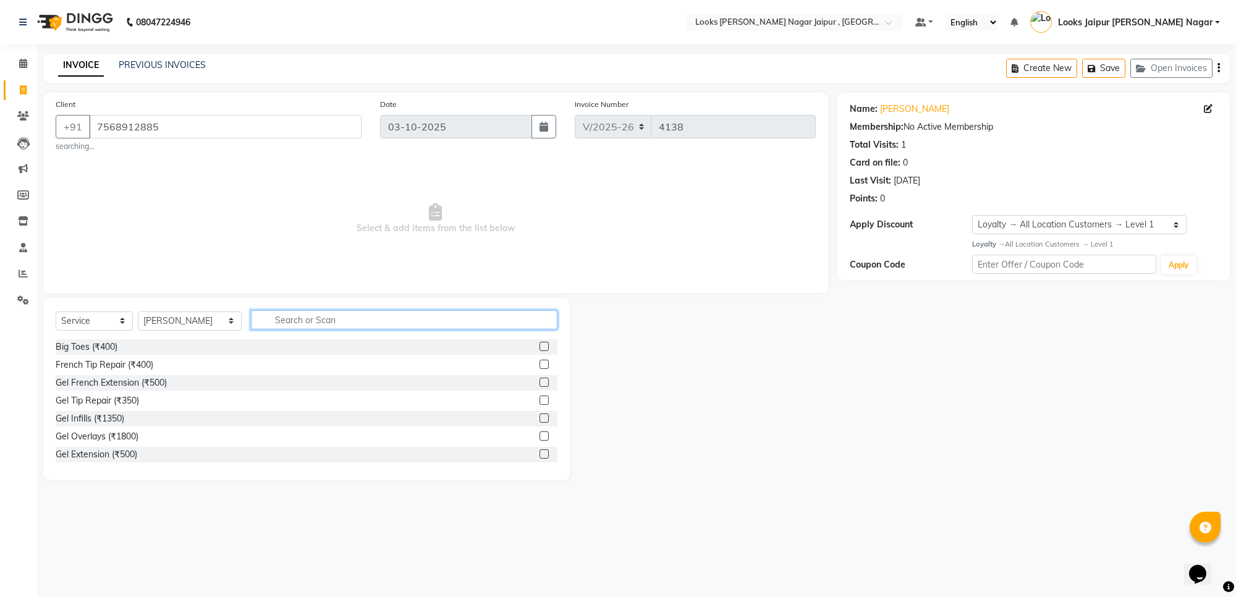
click at [251, 320] on input "text" at bounding box center [404, 319] width 307 height 19
type input "cut"
click at [540, 420] on label at bounding box center [544, 417] width 9 height 9
click at [540, 420] on input "checkbox" at bounding box center [544, 419] width 8 height 8
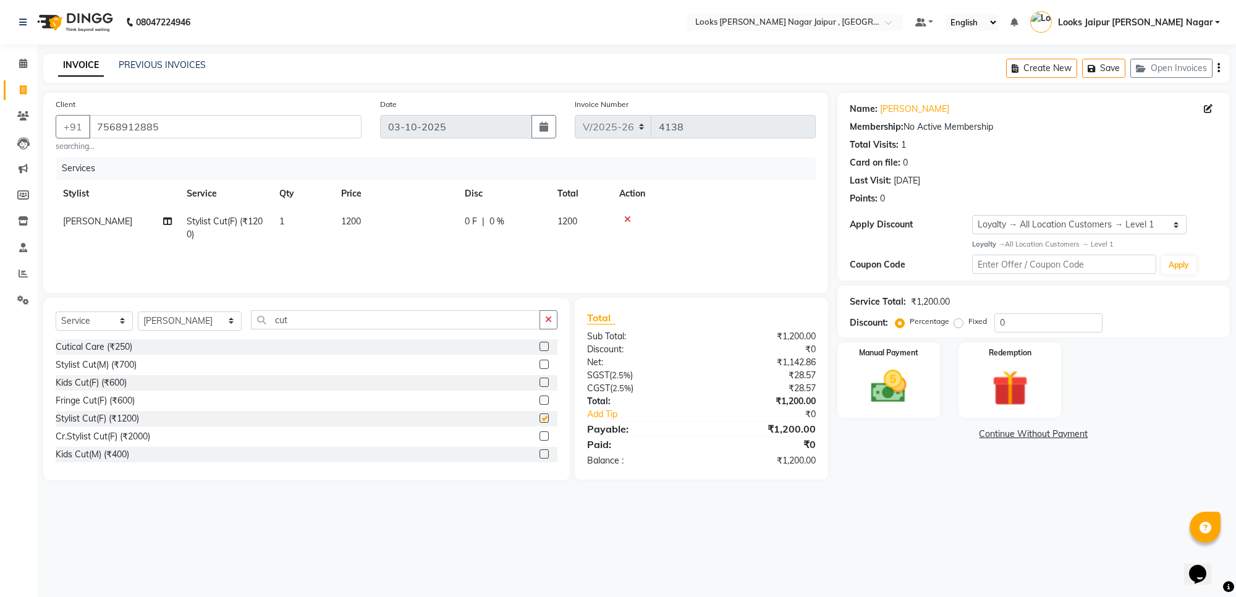
checkbox input "false"
click at [545, 323] on icon "button" at bounding box center [548, 319] width 7 height 9
click at [179, 316] on select "Select Stylist [PERSON_NAME] art Anoop [PERSON_NAME] Counter Sales [PERSON_NAME…" at bounding box center [190, 320] width 104 height 19
select select "88605"
click at [138, 311] on select "Select Stylist [PERSON_NAME] art Anoop [PERSON_NAME] Counter Sales [PERSON_NAME…" at bounding box center [190, 320] width 104 height 19
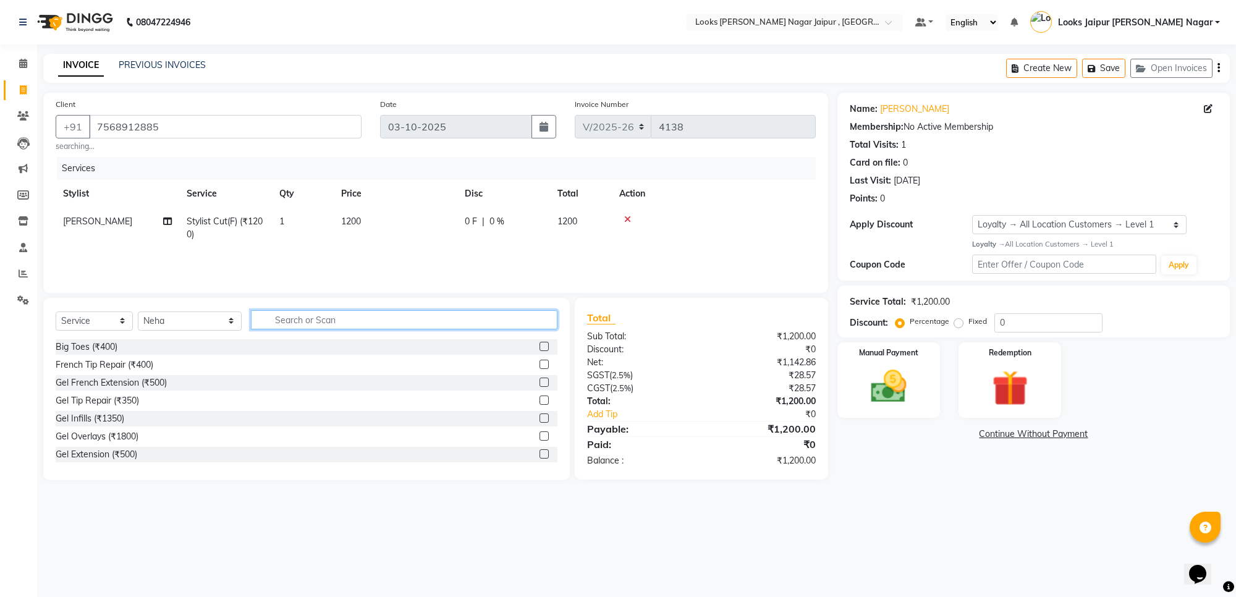
click at [279, 309] on div "Select Service Product Membership Package Voucher Prepaid Gift Card Select Styl…" at bounding box center [306, 389] width 527 height 182
type input "eye"
click at [540, 381] on label at bounding box center [544, 382] width 9 height 9
click at [540, 381] on input "checkbox" at bounding box center [544, 383] width 8 height 8
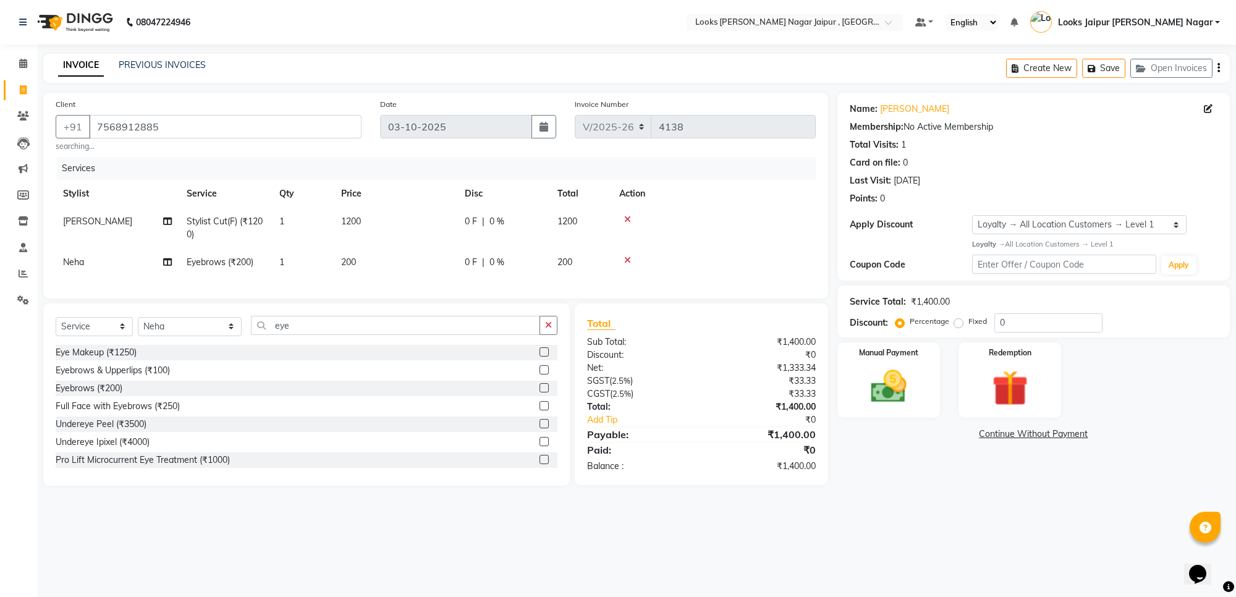
checkbox input "false"
click at [430, 249] on tbody "[PERSON_NAME] Stylist Cut(F) (₹1200) 1 1200 0 F | 0 % 1200 Neha Eyebrows (₹200)…" at bounding box center [436, 242] width 760 height 69
click at [443, 215] on td "1200" at bounding box center [396, 228] width 124 height 41
select select "23560"
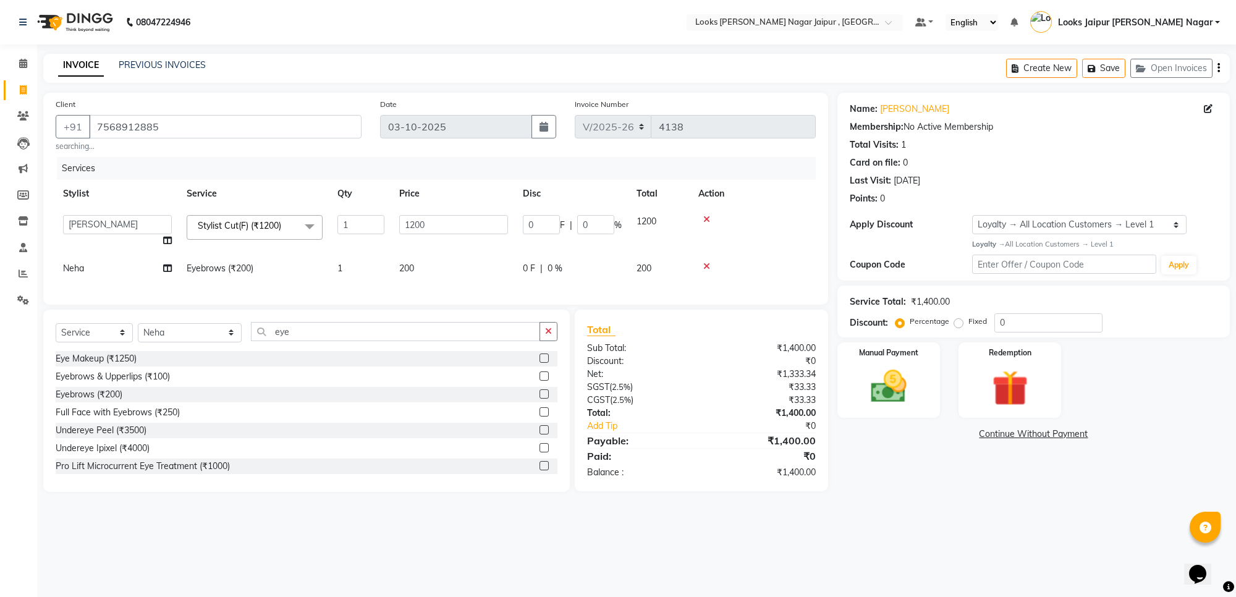
click at [443, 215] on input "1200" at bounding box center [453, 224] width 109 height 19
type input "1260"
click at [436, 269] on td "200" at bounding box center [454, 269] width 124 height 28
select select "88605"
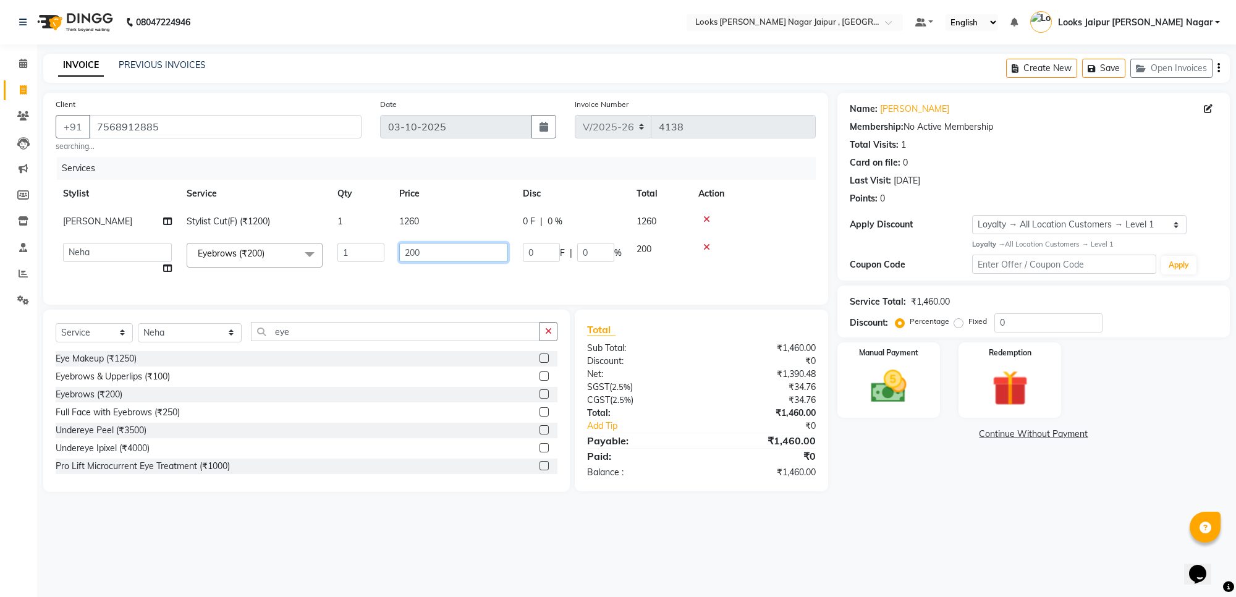
click at [431, 256] on input "200" at bounding box center [453, 252] width 109 height 19
click at [431, 255] on input "200" at bounding box center [453, 252] width 109 height 19
type input "2"
type input "399"
click at [882, 368] on img at bounding box center [888, 386] width 61 height 43
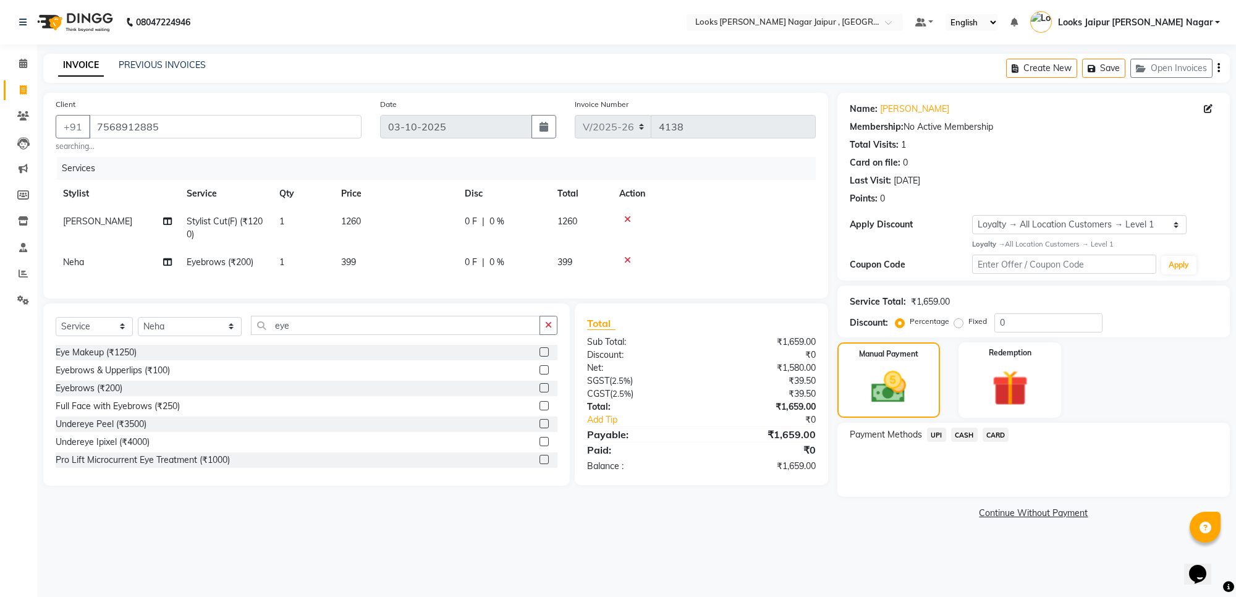
drag, startPoint x: 937, startPoint y: 436, endPoint x: 995, endPoint y: 538, distance: 116.8
click at [937, 440] on span "UPI" at bounding box center [936, 435] width 19 height 14
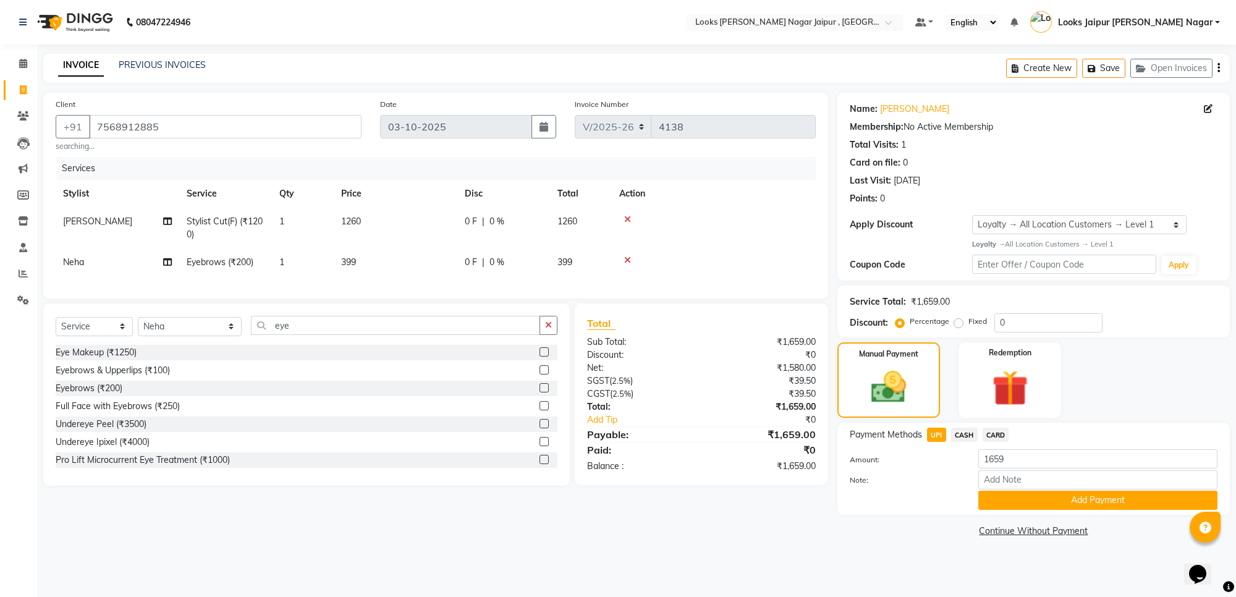
click at [1023, 496] on button "Add Payment" at bounding box center [1097, 500] width 239 height 19
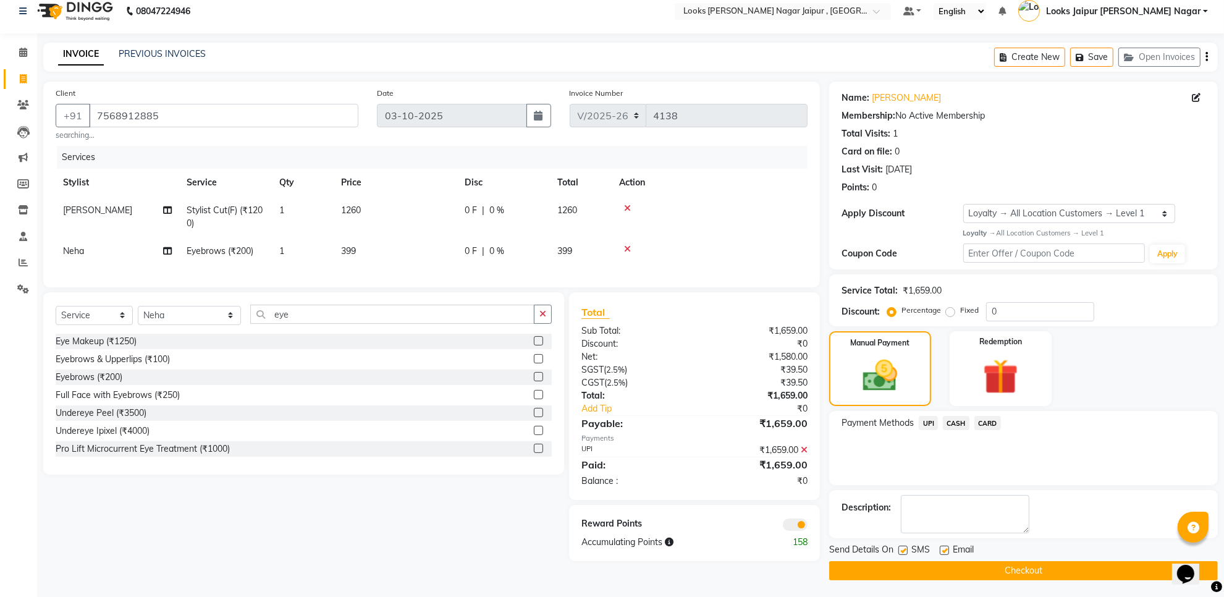
scroll to position [14, 0]
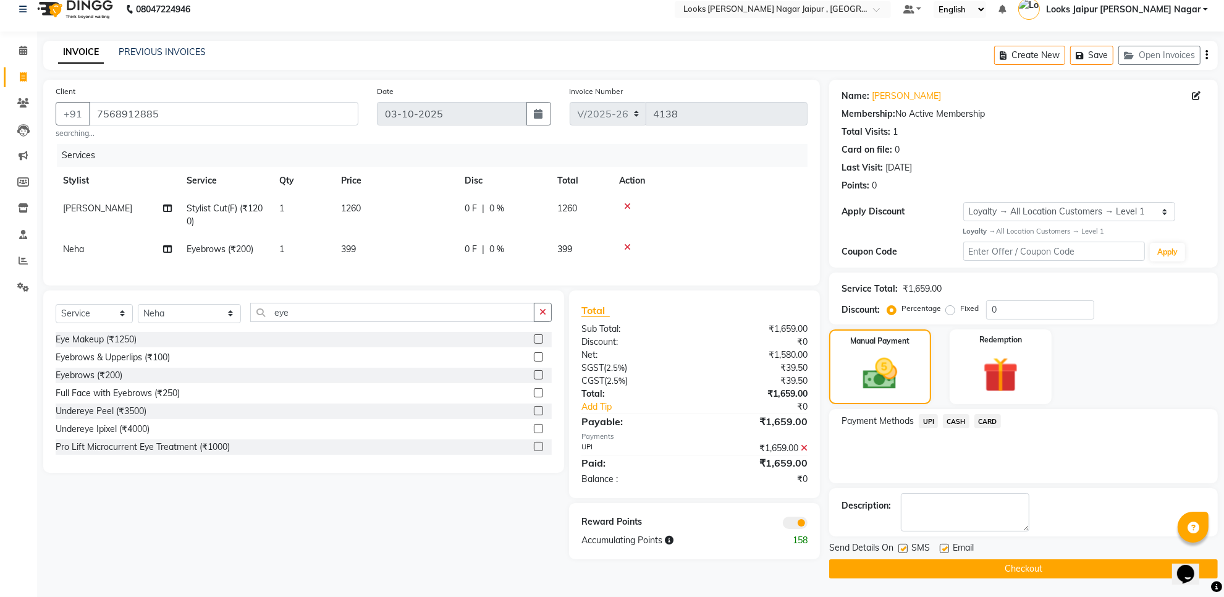
click at [923, 563] on button "Checkout" at bounding box center [1023, 568] width 389 height 19
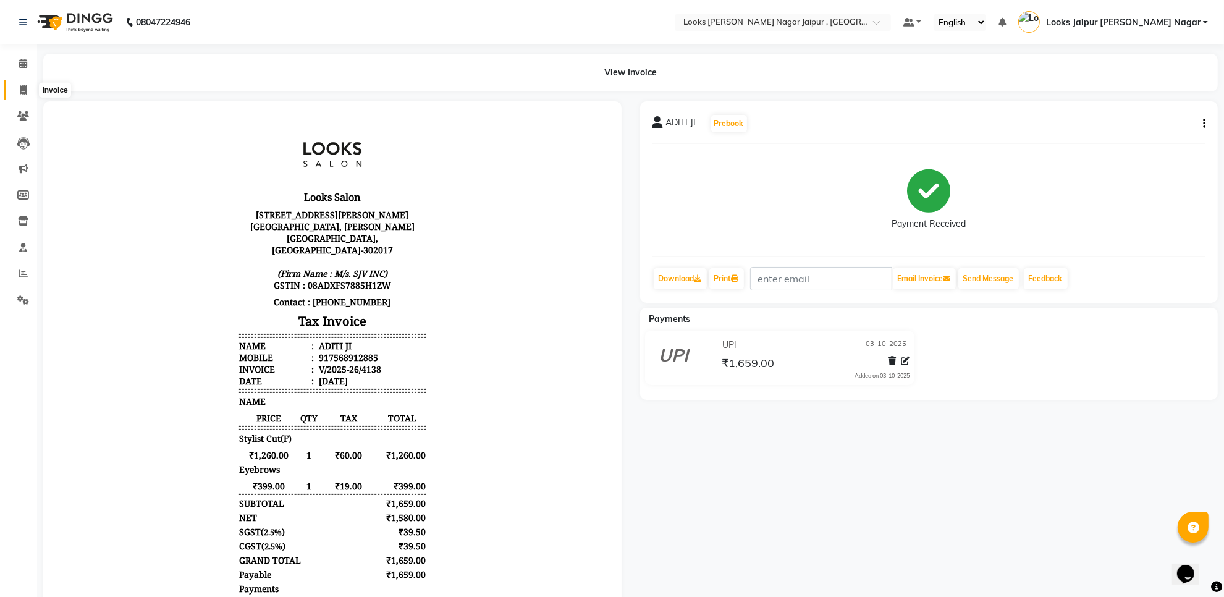
click at [20, 91] on icon at bounding box center [23, 89] width 7 height 9
select select "service"
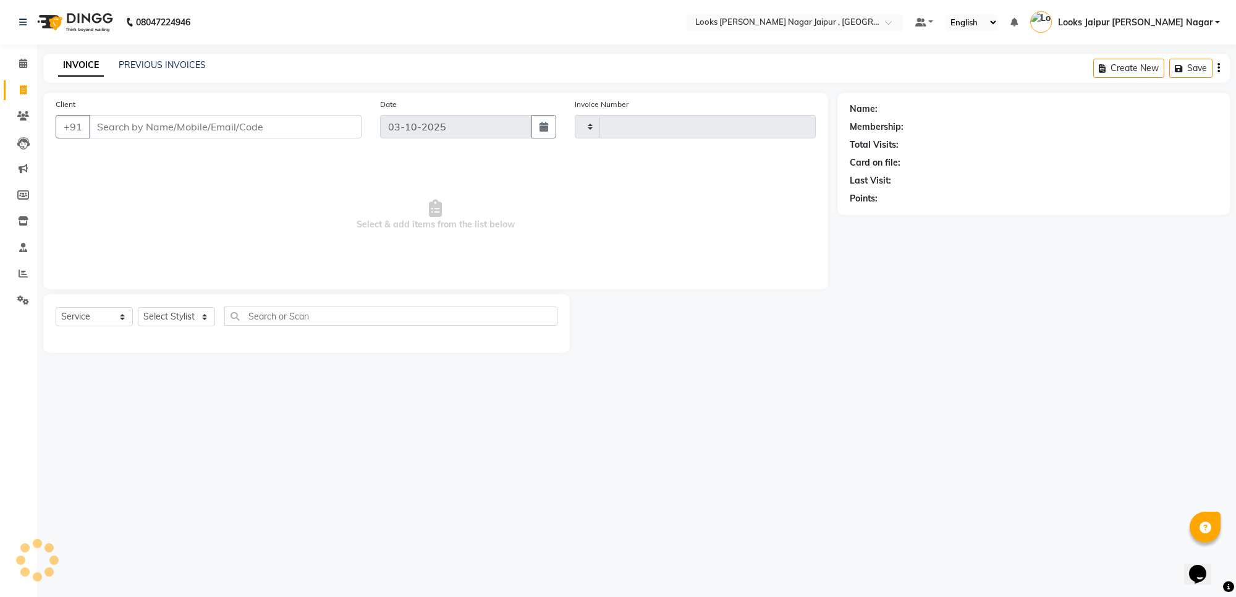
type input "4139"
select select "4317"
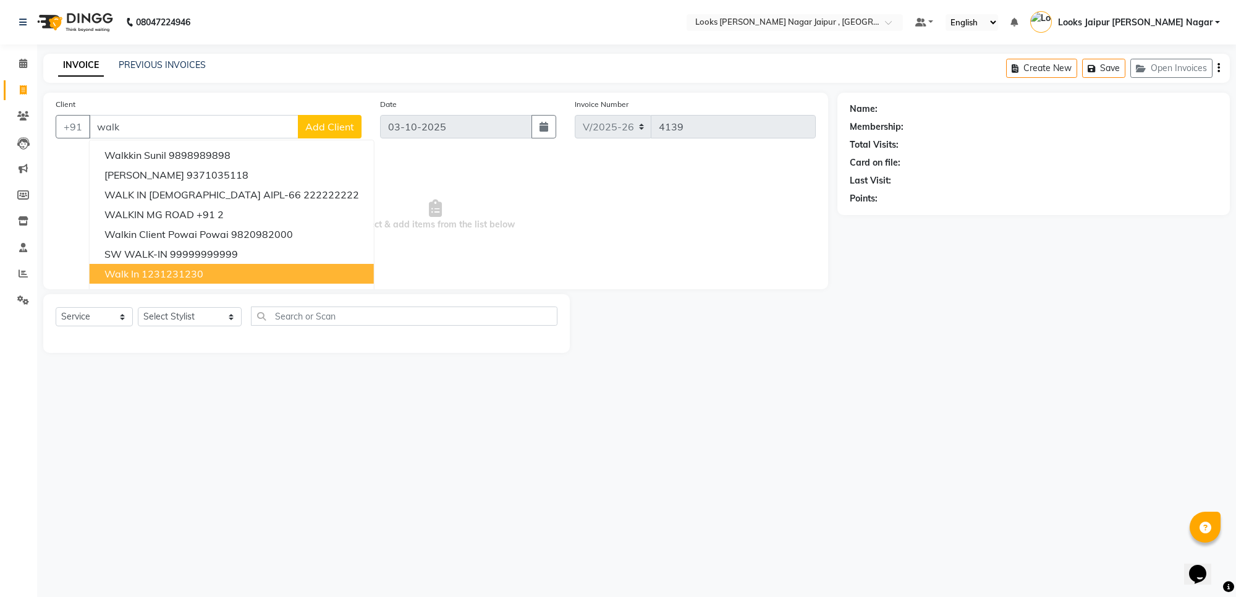
click at [146, 276] on ngb-highlight "1231231230" at bounding box center [173, 274] width 62 height 12
type input "1231231230"
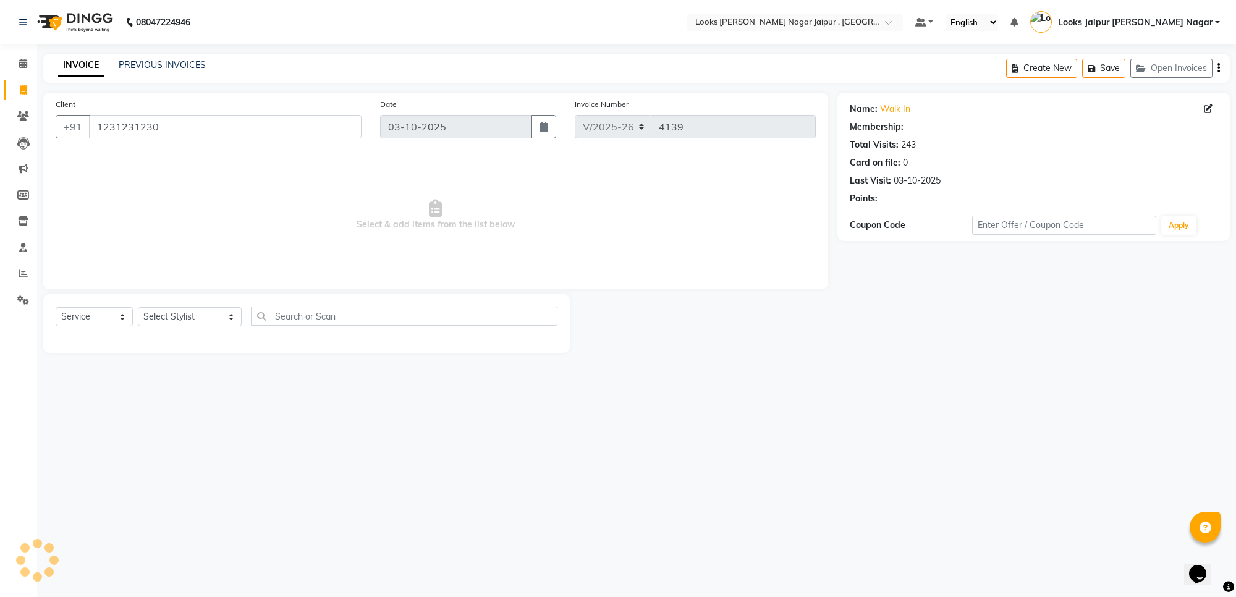
select select "1: Object"
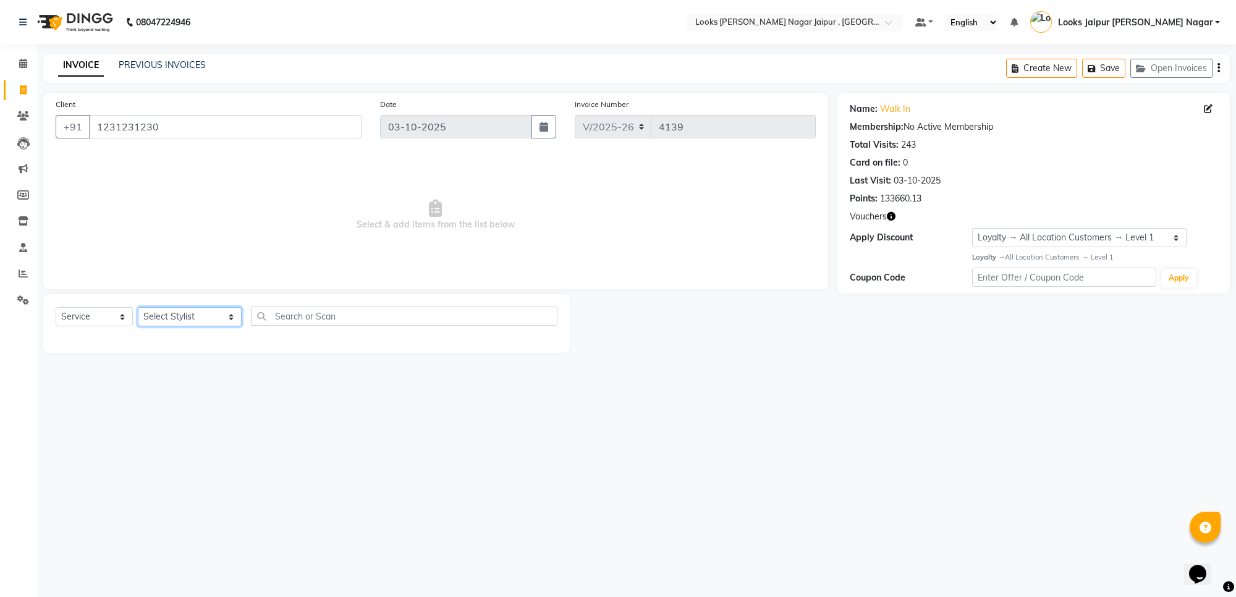
click at [171, 307] on select "Select Stylist [PERSON_NAME] art Anoop [PERSON_NAME] Counter Sales [PERSON_NAME…" at bounding box center [190, 316] width 104 height 19
select select "82800"
click at [138, 307] on select "Select Stylist [PERSON_NAME] art Anoop [PERSON_NAME] Counter Sales [PERSON_NAME…" at bounding box center [190, 316] width 104 height 19
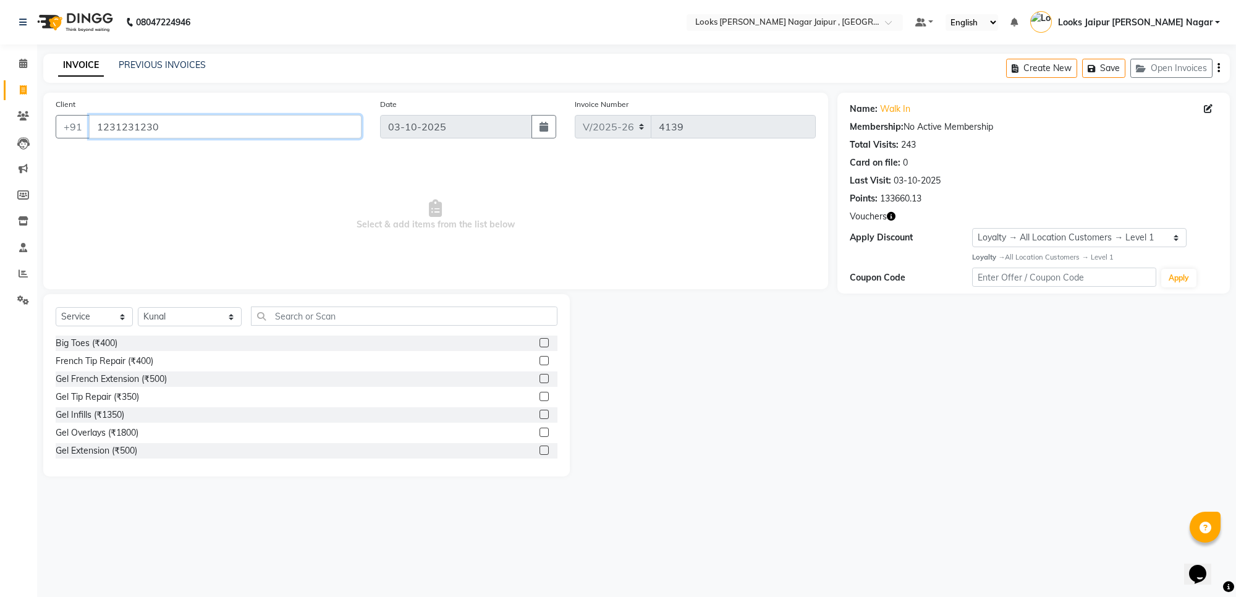
drag, startPoint x: 187, startPoint y: 125, endPoint x: 192, endPoint y: 118, distance: 8.9
click at [189, 124] on input "1231231230" at bounding box center [225, 126] width 273 height 23
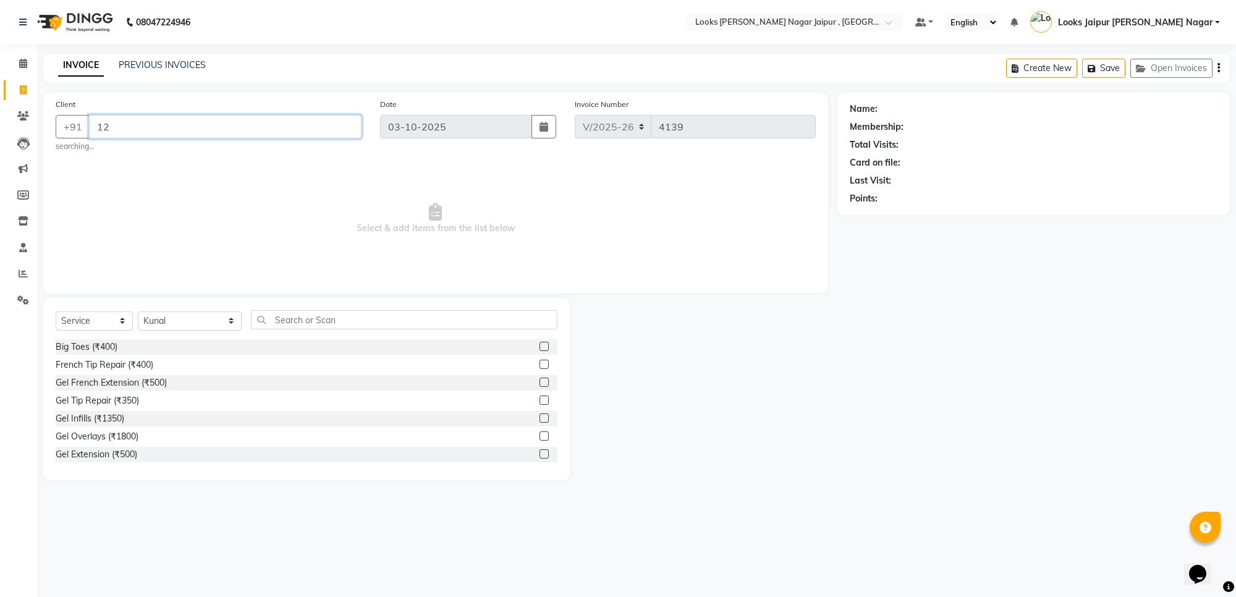
type input "1"
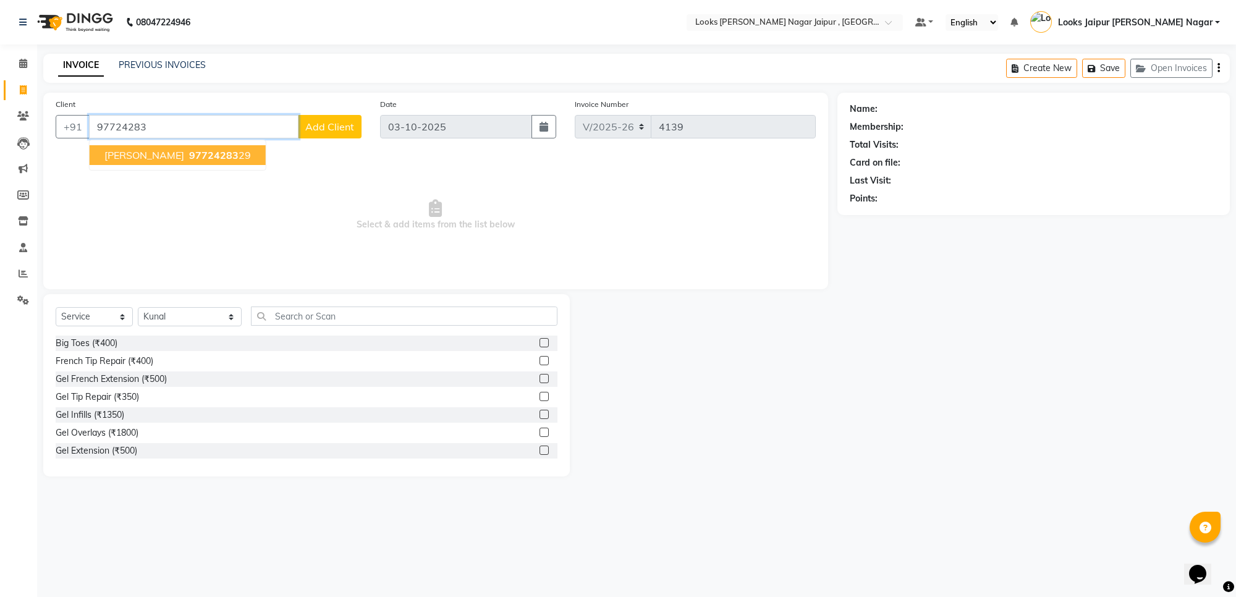
click at [168, 161] on button "[PERSON_NAME] 97724283 29" at bounding box center [178, 155] width 176 height 20
type input "9772428329"
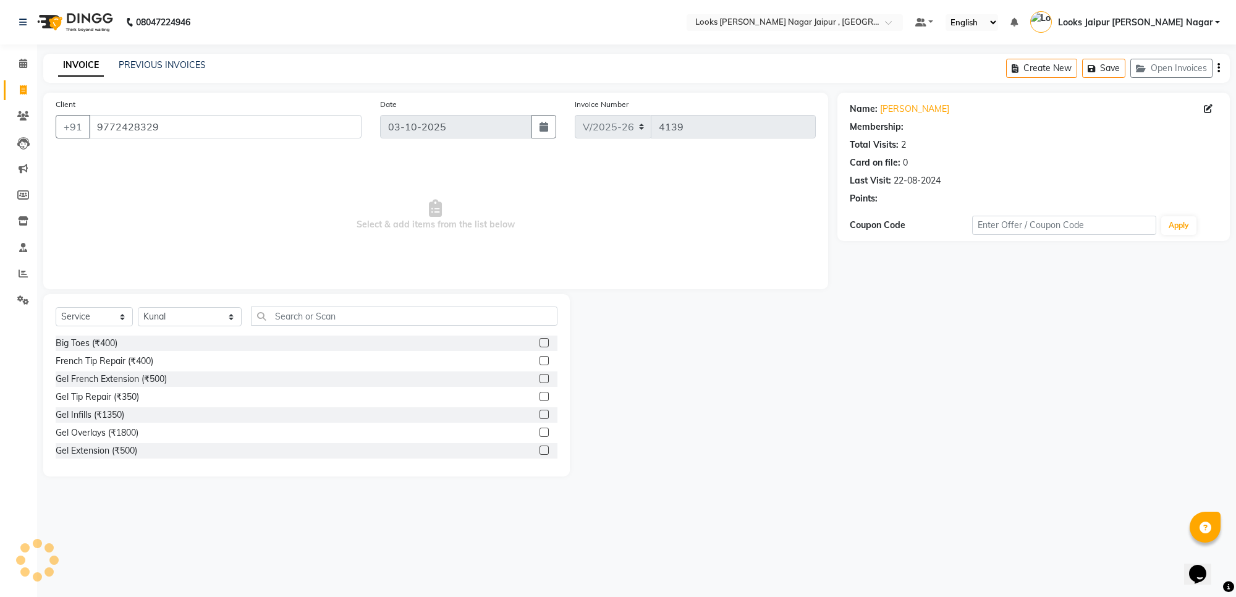
select select "1: Object"
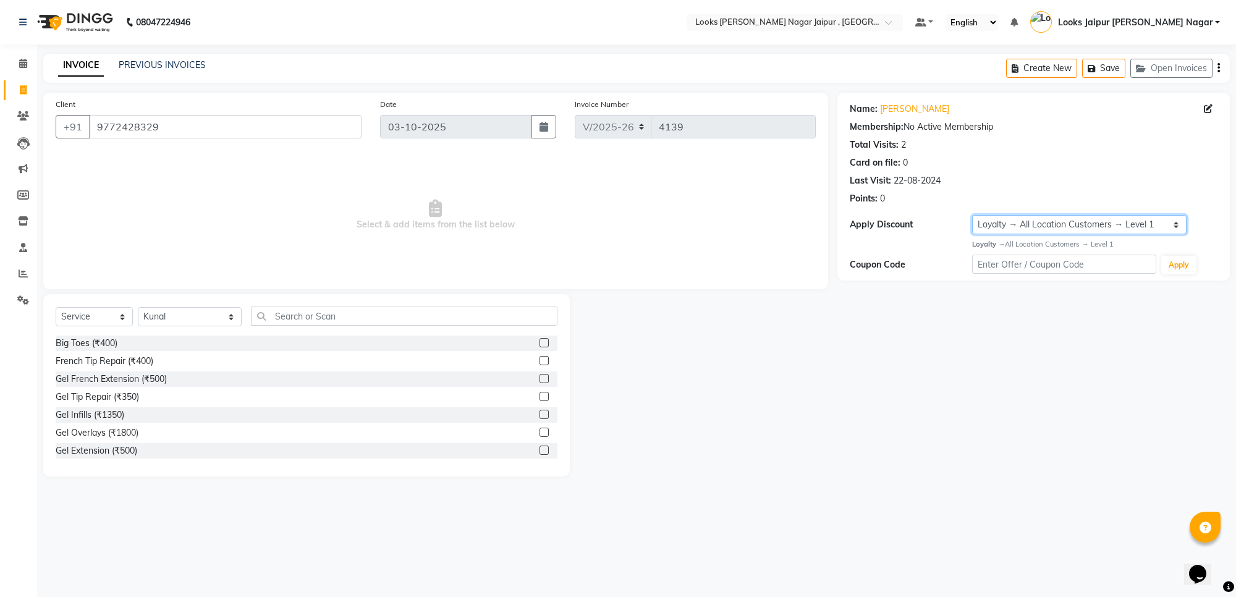
click at [1046, 227] on select "Select Loyalty → All Location Customers → Level 1" at bounding box center [1079, 224] width 214 height 19
click at [959, 316] on div "Name: [PERSON_NAME] Membership: No Active Membership Total Visits: 2 Card on fi…" at bounding box center [1038, 285] width 402 height 384
click at [164, 320] on select "Select Stylist [PERSON_NAME] art Anoop [PERSON_NAME] Counter Sales [PERSON_NAME…" at bounding box center [190, 316] width 104 height 19
select select "29912"
click at [138, 307] on select "Select Stylist [PERSON_NAME] art Anoop [PERSON_NAME] Counter Sales [PERSON_NAME…" at bounding box center [190, 316] width 104 height 19
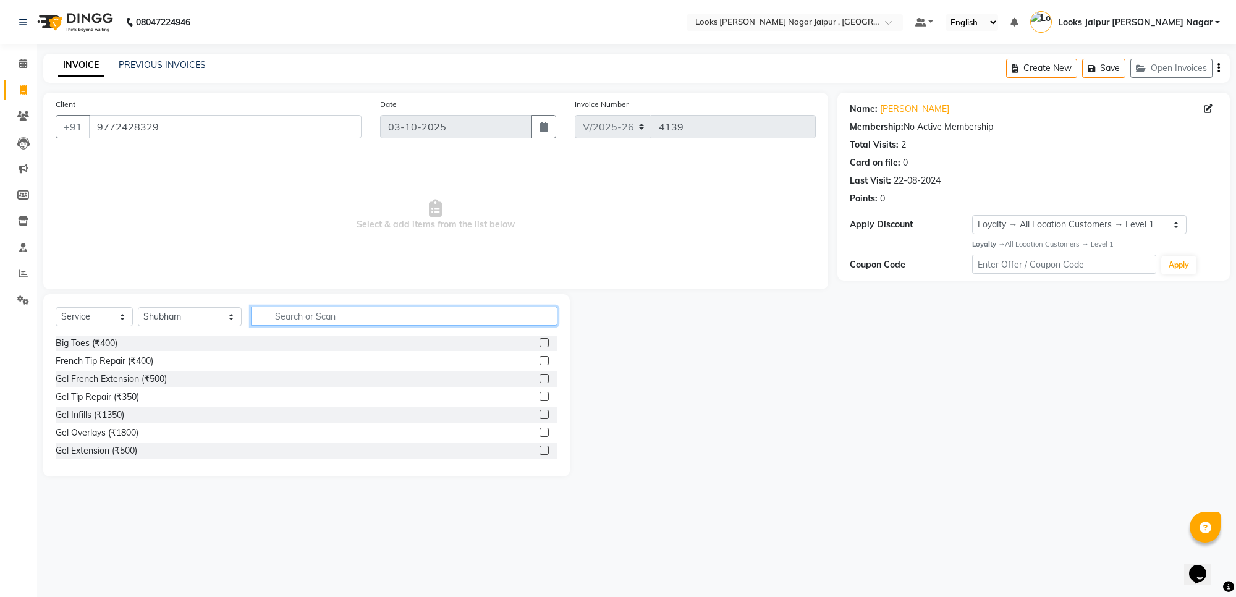
click at [307, 313] on input "text" at bounding box center [404, 316] width 307 height 19
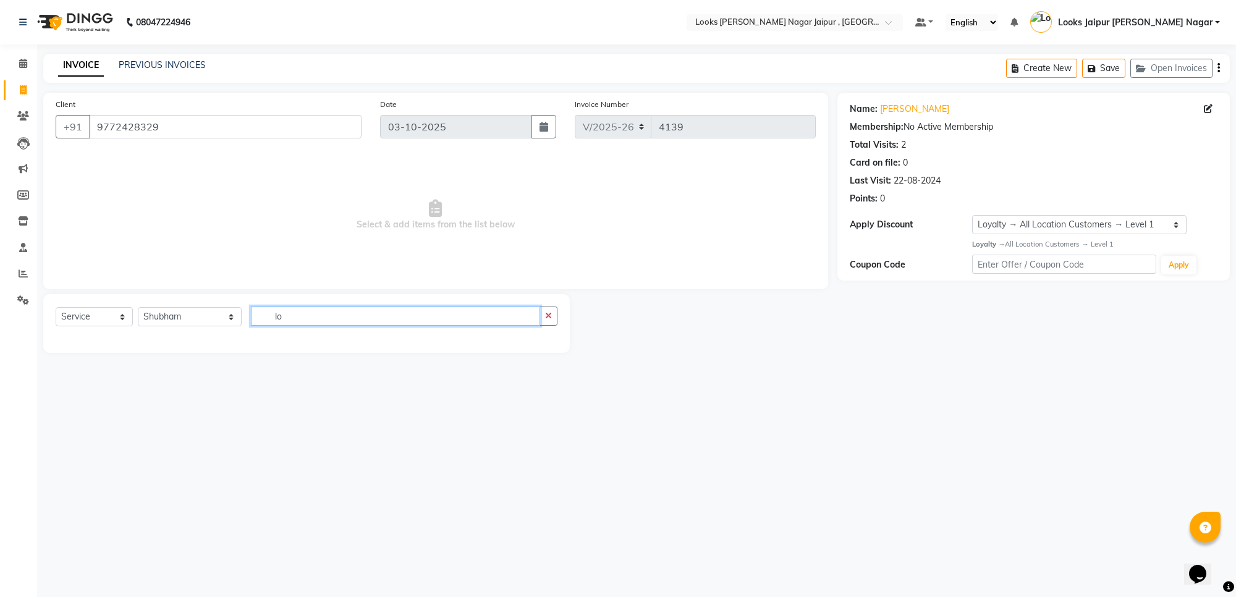
type input "l"
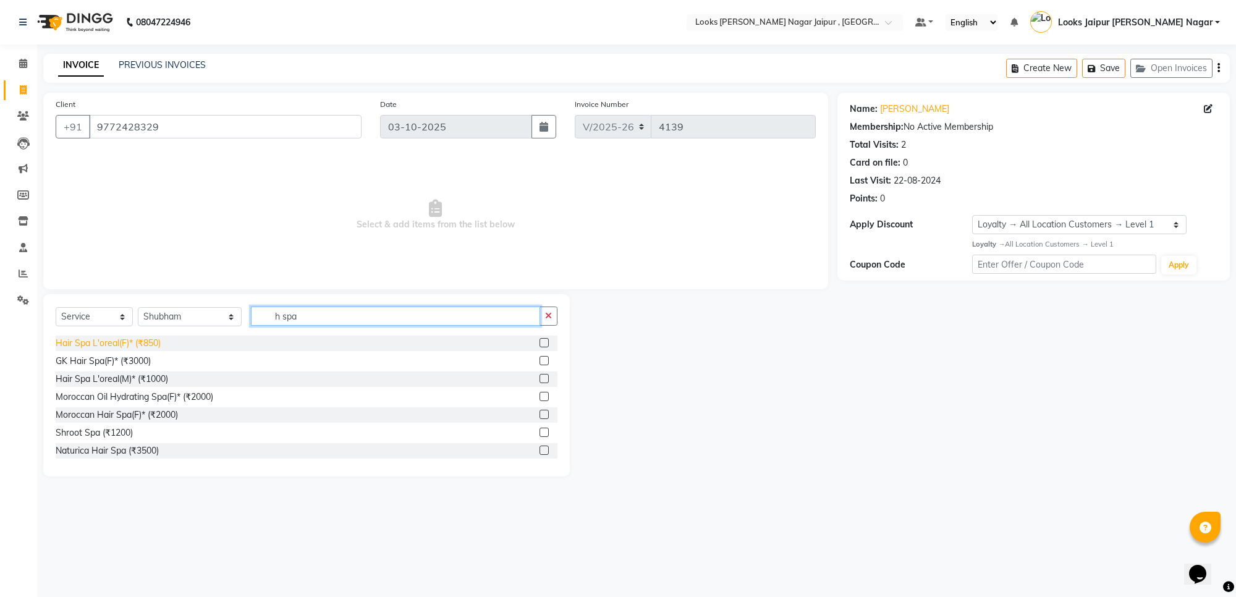
type input "h spa"
click at [161, 341] on div "Hair Spa L'oreal(F)* (₹850)" at bounding box center [108, 343] width 105 height 13
checkbox input "false"
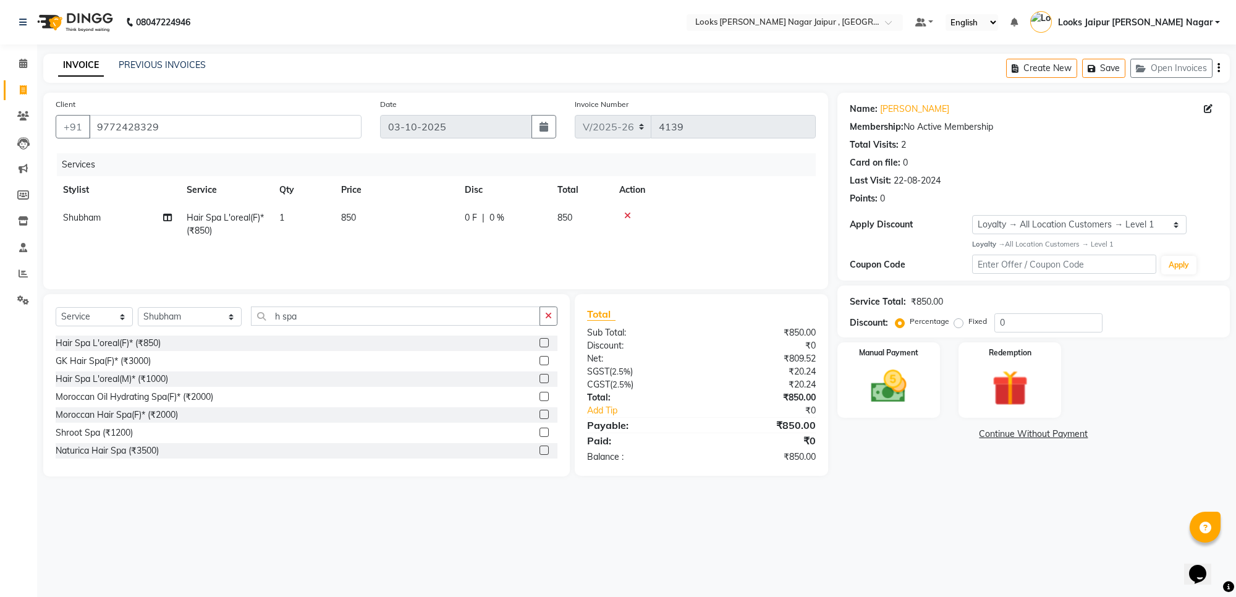
click at [422, 222] on td "850" at bounding box center [396, 224] width 124 height 41
select select "29912"
click at [485, 224] on input "850" at bounding box center [453, 220] width 109 height 19
type input "8"
type input "1890"
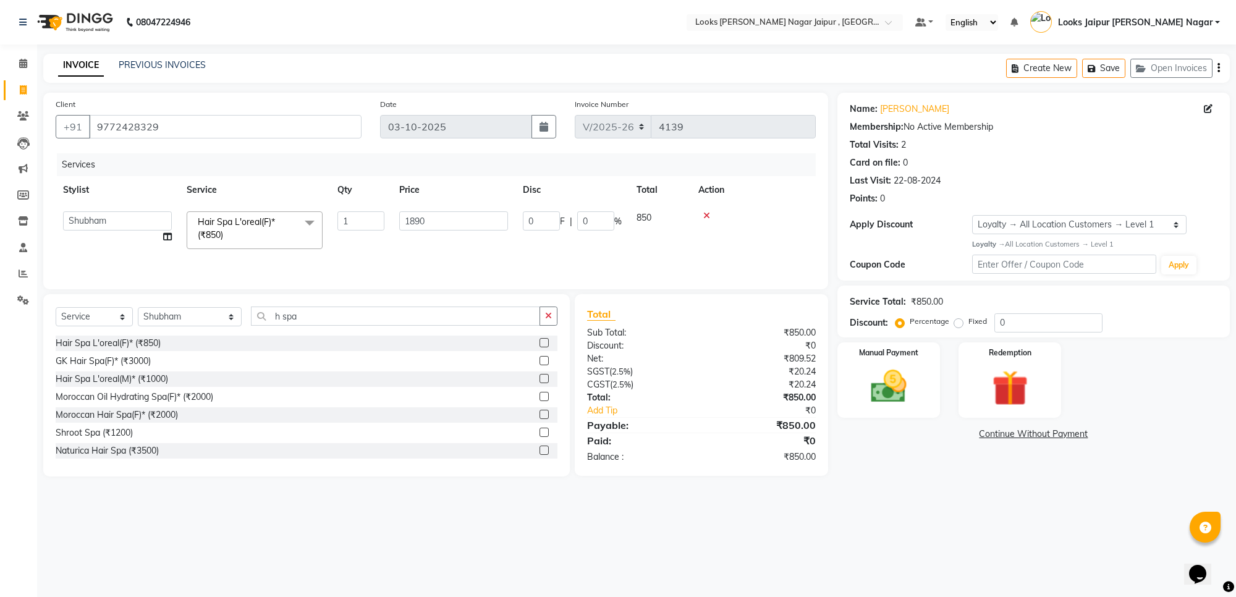
click at [498, 243] on tr "Anjali_nail art Anoop [PERSON_NAME] Counter Sales [PERSON_NAME] Kunal Looks Jai…" at bounding box center [436, 230] width 760 height 53
click at [893, 394] on img at bounding box center [888, 386] width 61 height 43
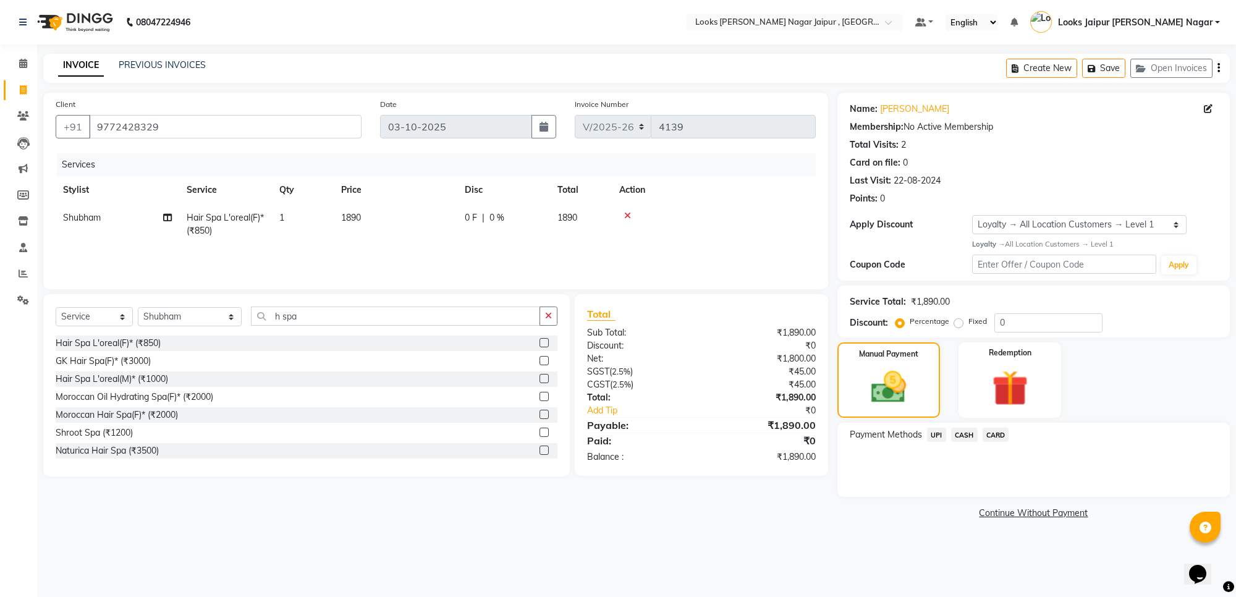
click at [941, 434] on span "UPI" at bounding box center [936, 435] width 19 height 14
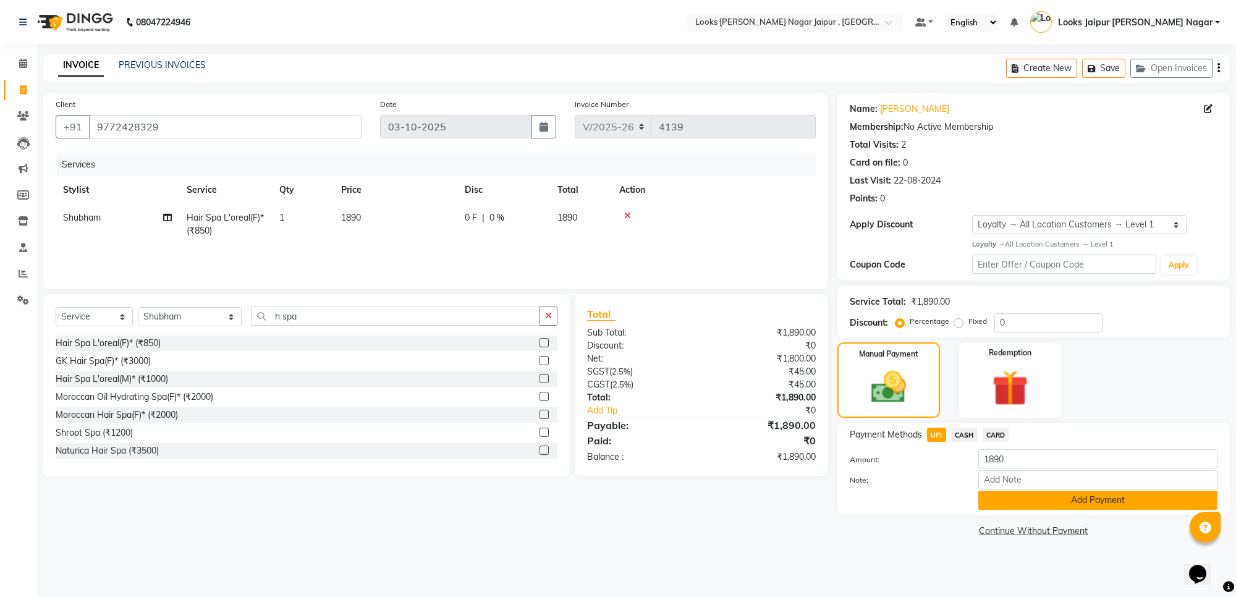
click at [1020, 496] on button "Add Payment" at bounding box center [1097, 500] width 239 height 19
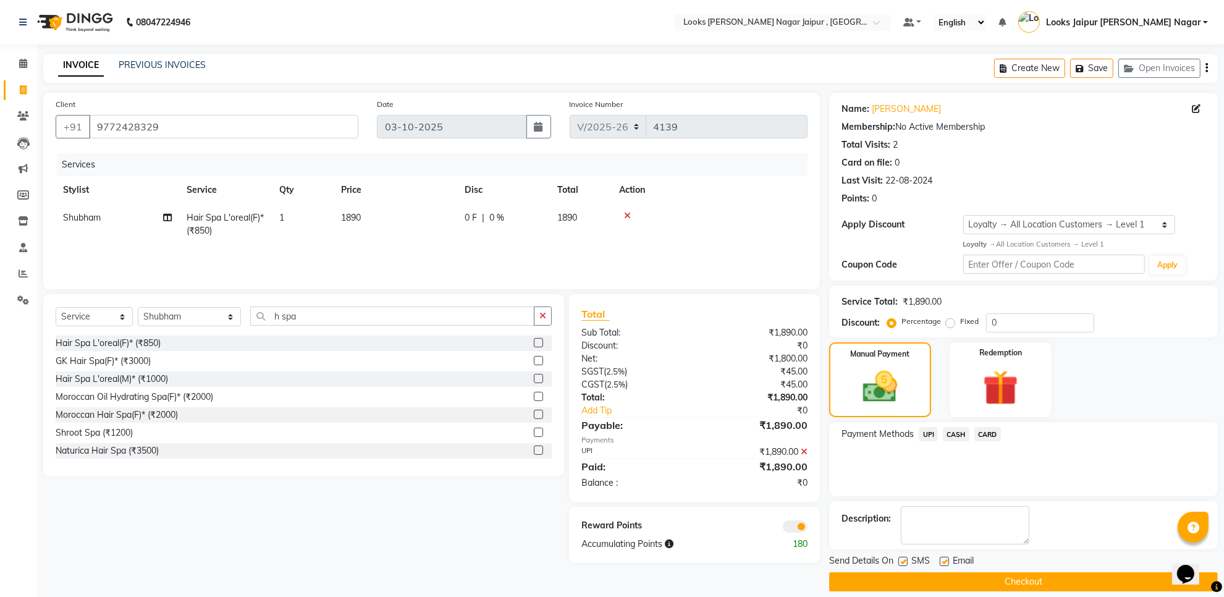
click at [912, 582] on button "Checkout" at bounding box center [1023, 581] width 389 height 19
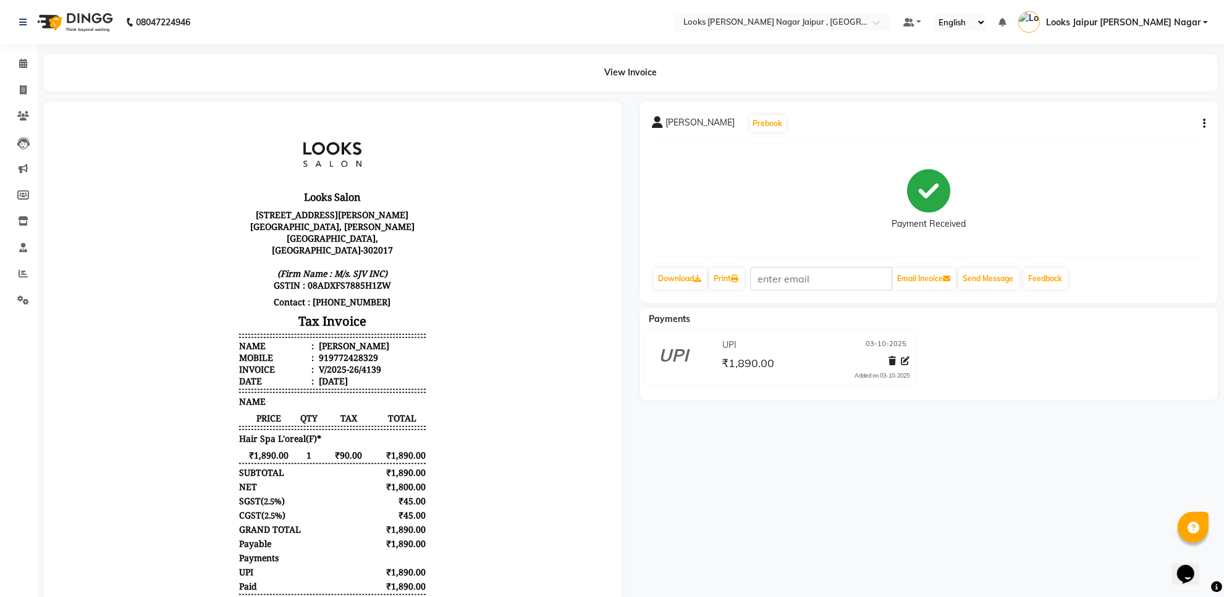
click at [0, 136] on li "Leads" at bounding box center [18, 143] width 37 height 27
click at [19, 83] on span at bounding box center [23, 90] width 22 height 14
select select "service"
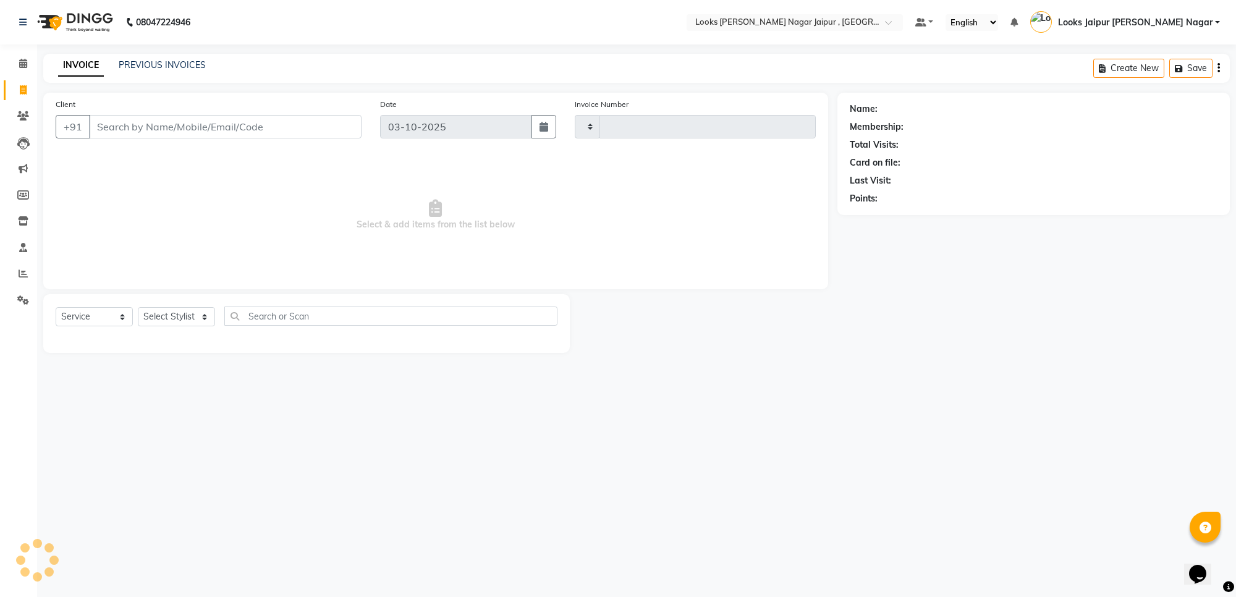
type input "4140"
select select "4317"
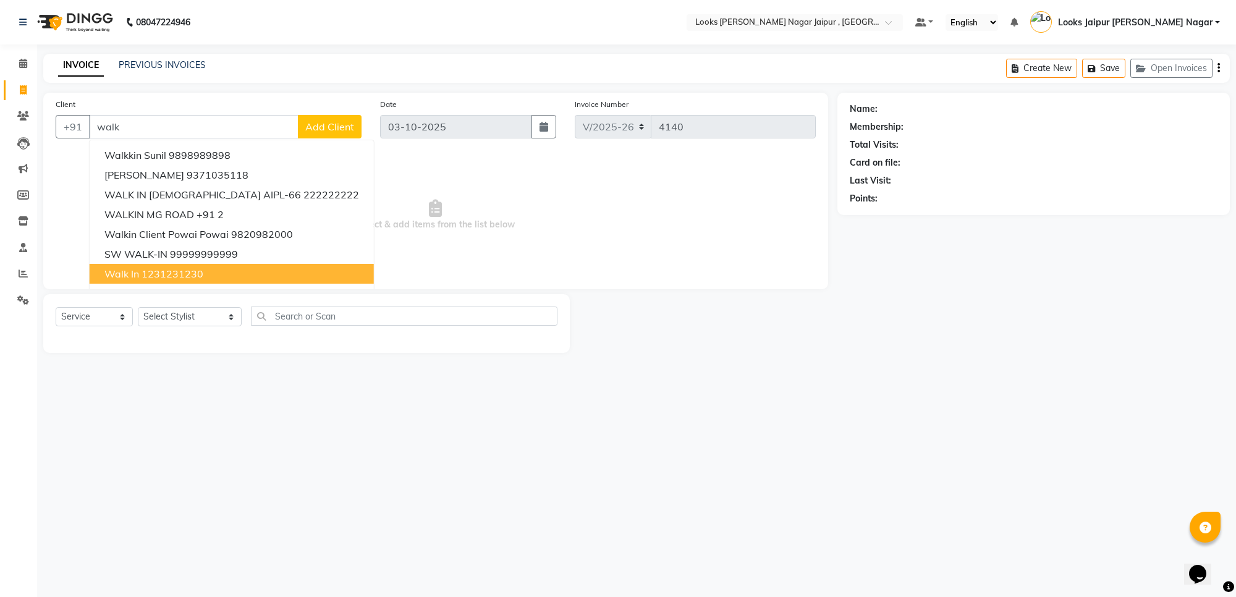
drag, startPoint x: 187, startPoint y: 283, endPoint x: 187, endPoint y: 273, distance: 9.9
click at [187, 273] on ngb-typeahead-window "walkkin sunil 9898989898 [PERSON_NAME] 9371035118 WALK IN [DEMOGRAPHIC_DATA] AI…" at bounding box center [232, 244] width 286 height 209
click at [192, 275] on ngb-highlight "1231231230" at bounding box center [173, 274] width 62 height 12
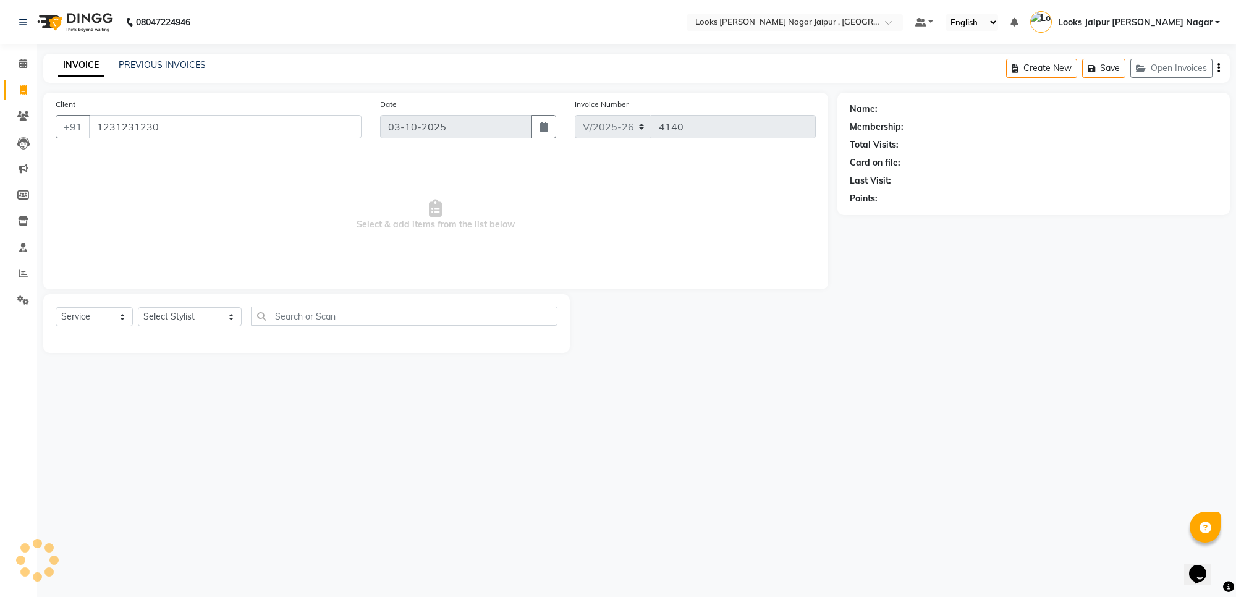
type input "1231231230"
select select "1: Object"
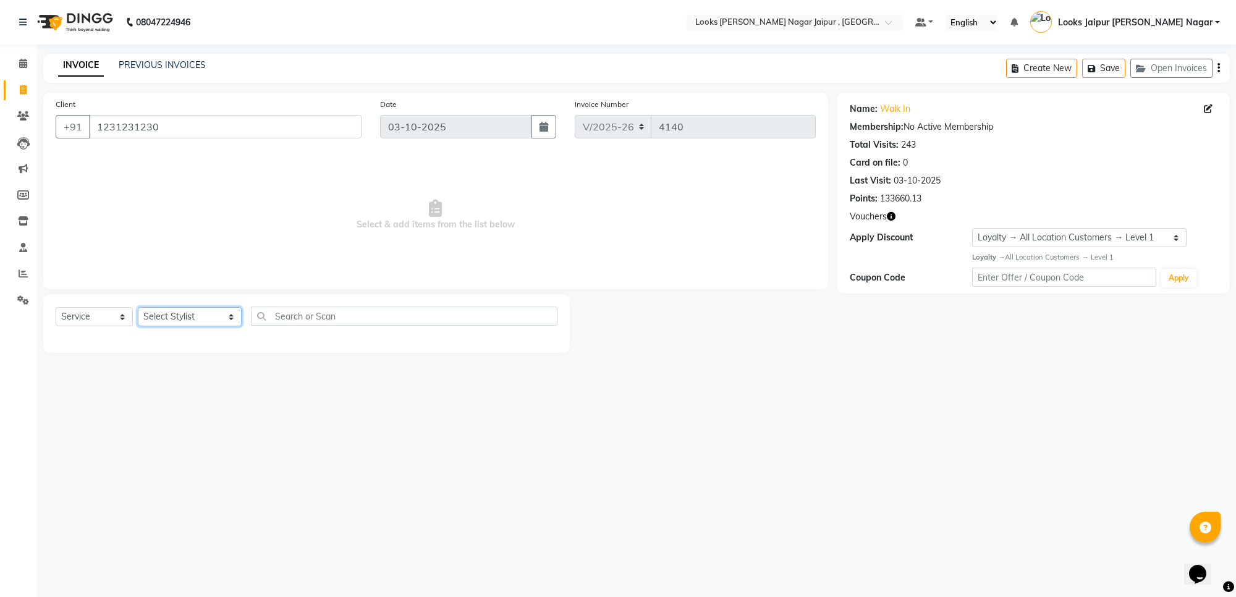
click at [170, 309] on select "Select Stylist [PERSON_NAME] art Anoop [PERSON_NAME] Counter Sales [PERSON_NAME…" at bounding box center [190, 316] width 104 height 19
select select "82800"
click at [138, 307] on select "Select Stylist [PERSON_NAME] art Anoop [PERSON_NAME] Counter Sales [PERSON_NAME…" at bounding box center [190, 316] width 104 height 19
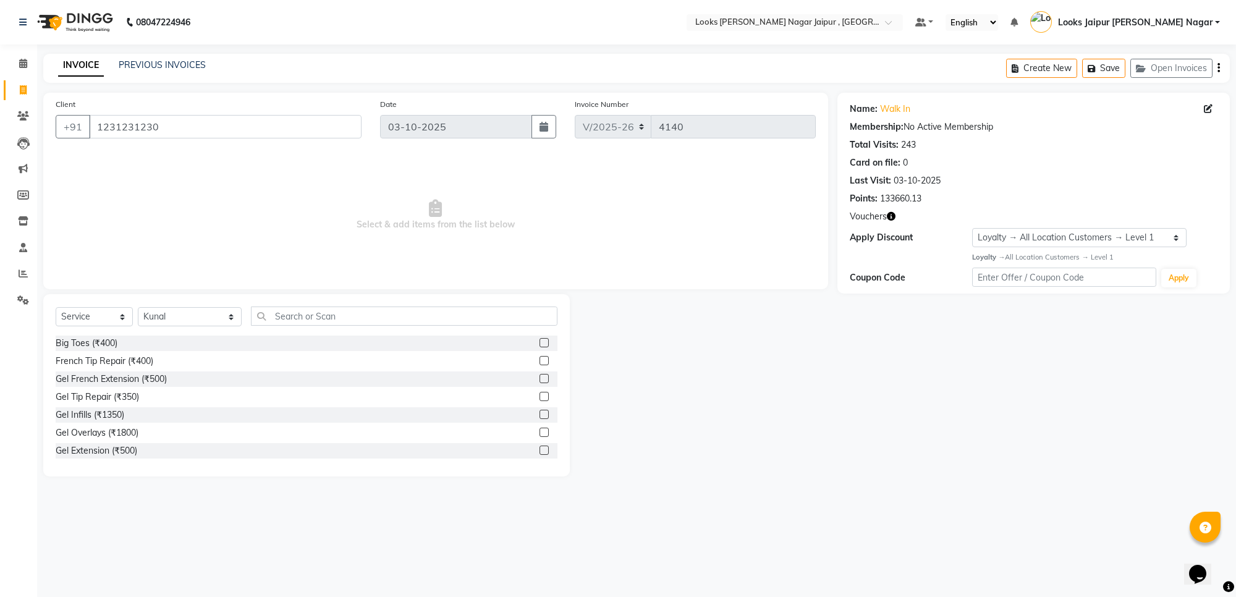
click at [300, 324] on div "Select Service Product Membership Package Voucher Prepaid Gift Card Select Styl…" at bounding box center [307, 321] width 502 height 29
click at [298, 308] on input "text" at bounding box center [404, 316] width 307 height 19
type input "cut"
click at [540, 412] on label at bounding box center [544, 414] width 9 height 9
click at [540, 412] on input "checkbox" at bounding box center [544, 415] width 8 height 8
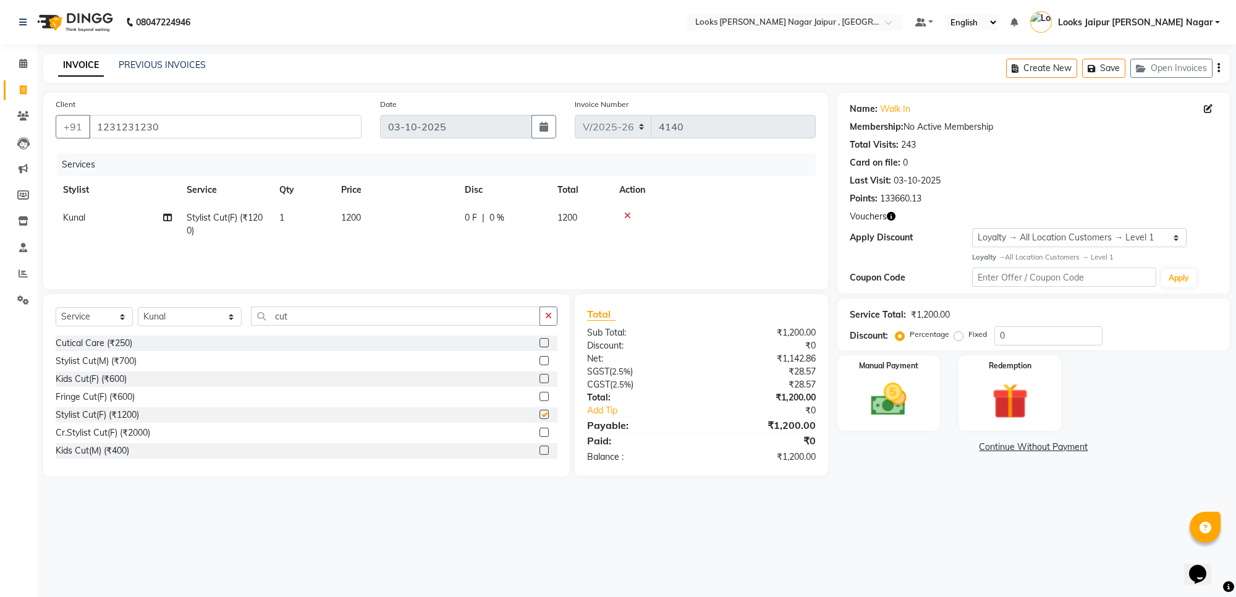
checkbox input "false"
click at [422, 205] on td "1200" at bounding box center [396, 224] width 124 height 41
select select "82800"
click at [442, 217] on input "1200" at bounding box center [453, 220] width 109 height 19
type input "1260"
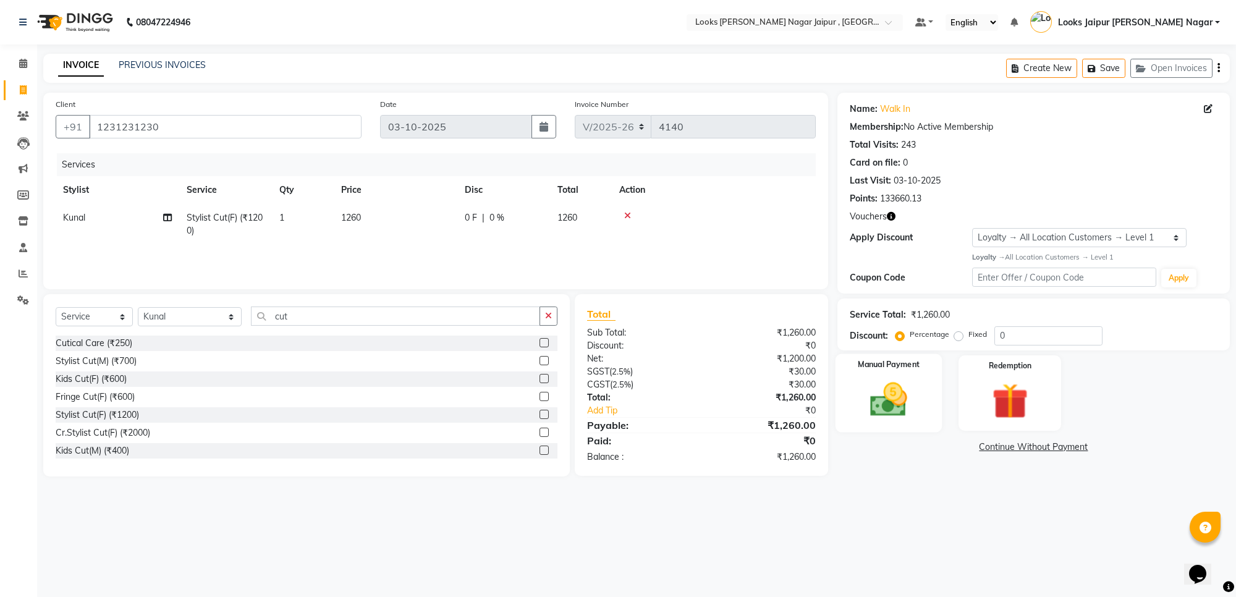
click at [897, 418] on img at bounding box center [888, 399] width 61 height 43
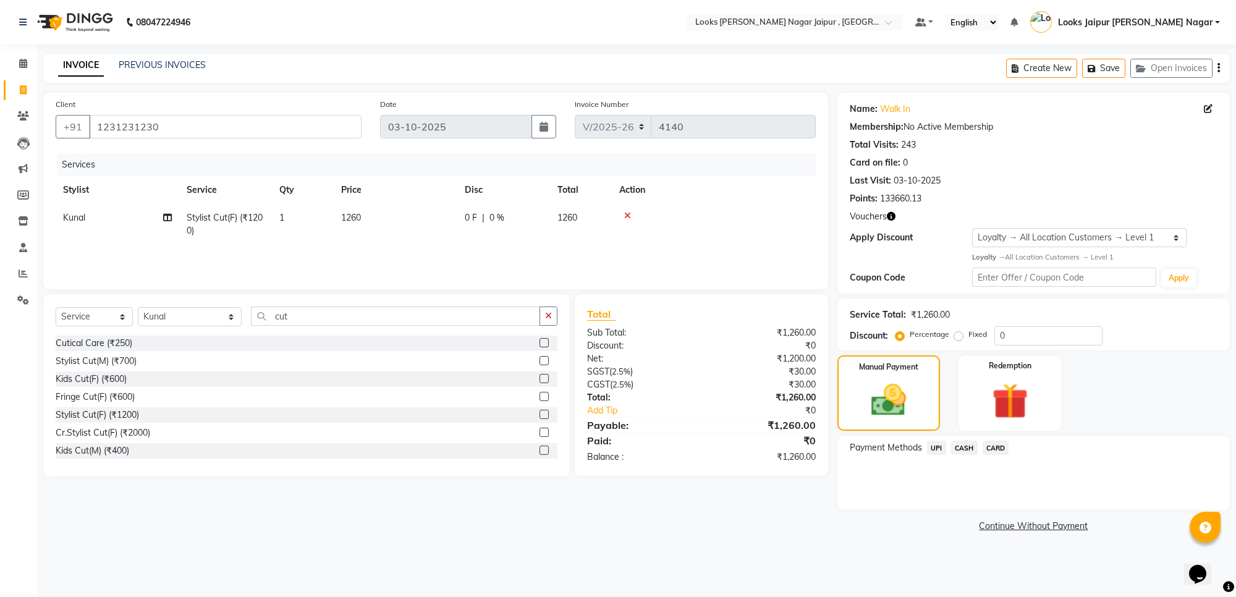
click at [964, 452] on span "CASH" at bounding box center [964, 448] width 27 height 14
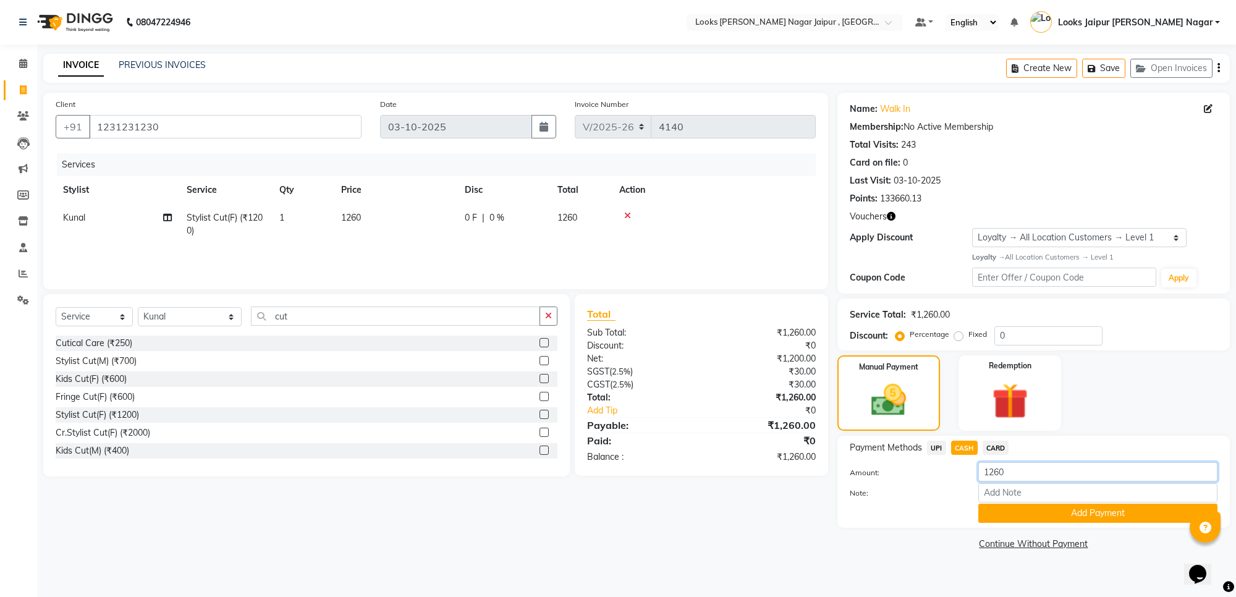
click at [1021, 473] on input "1260" at bounding box center [1097, 471] width 239 height 19
type input "1"
type input "500"
click at [1110, 520] on button "Add Payment" at bounding box center [1097, 513] width 239 height 19
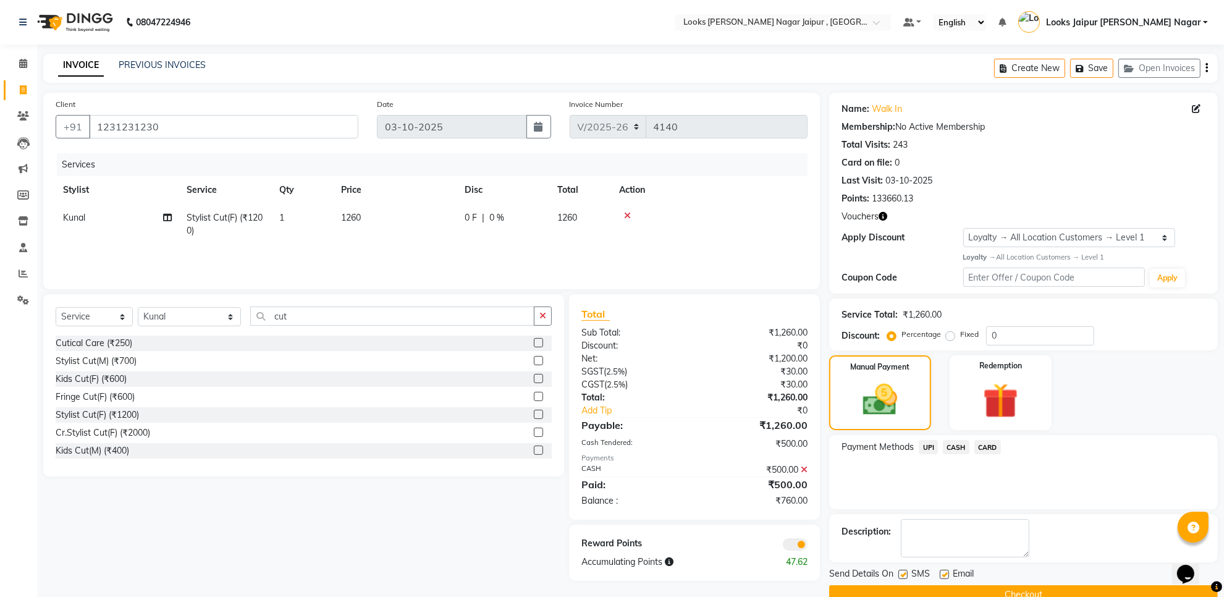
click at [927, 449] on span "UPI" at bounding box center [928, 447] width 19 height 14
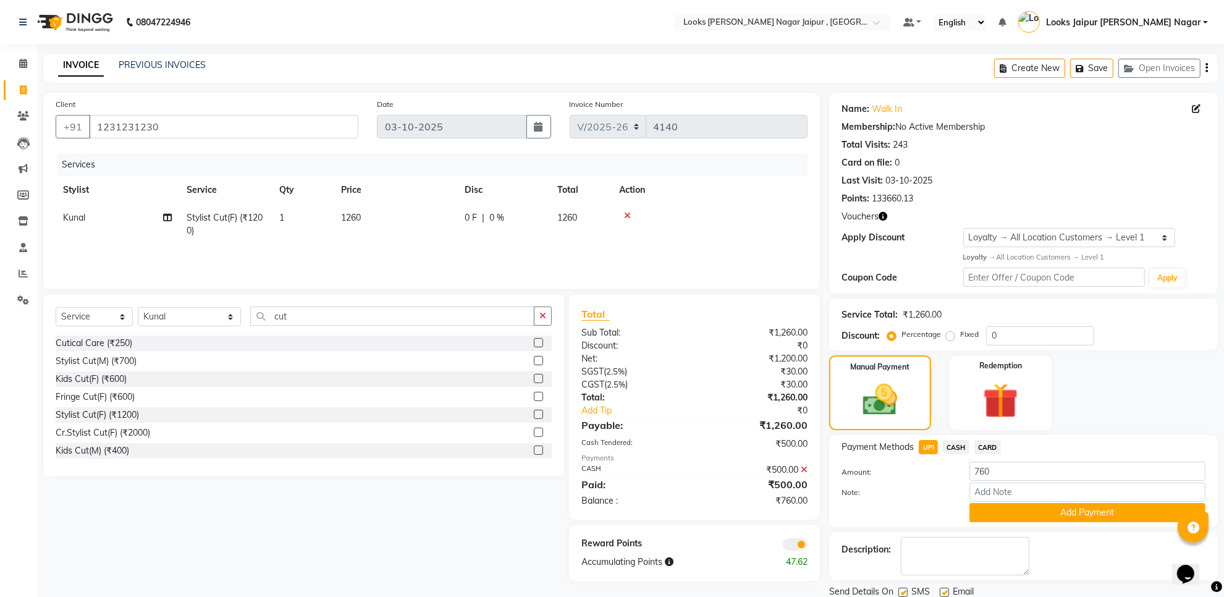
click at [805, 467] on icon at bounding box center [804, 469] width 7 height 9
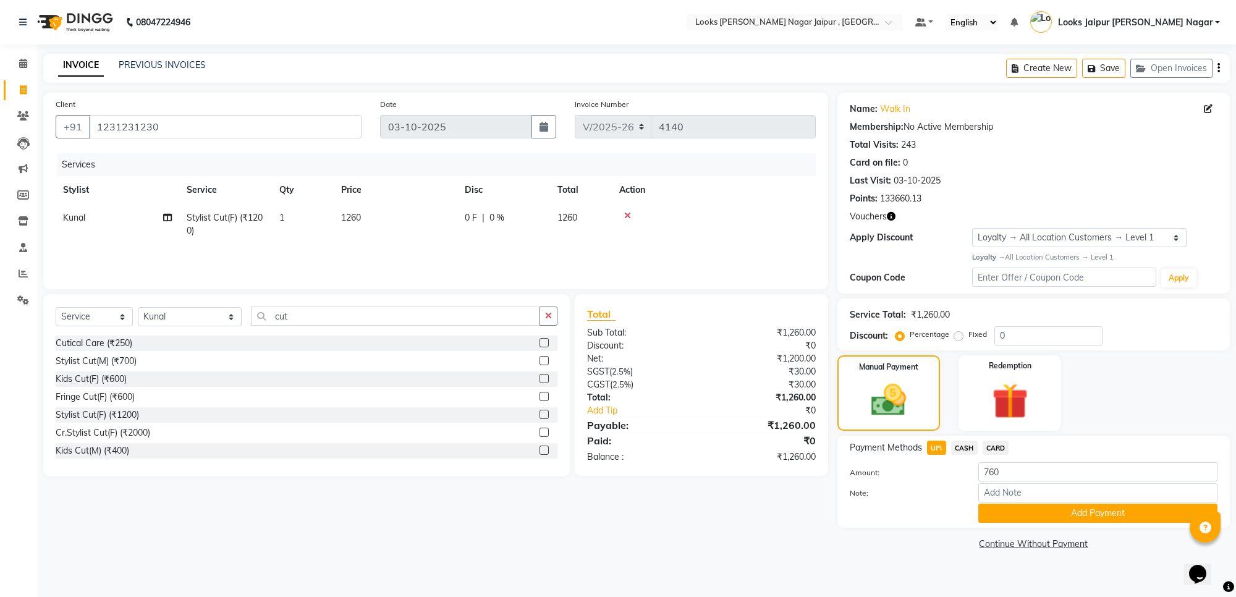
click at [461, 221] on td "0 F | 0 %" at bounding box center [503, 224] width 93 height 41
select select "82800"
click at [461, 218] on input "1260" at bounding box center [453, 220] width 109 height 19
type input "1250"
click at [1109, 64] on button "Save" at bounding box center [1103, 68] width 43 height 19
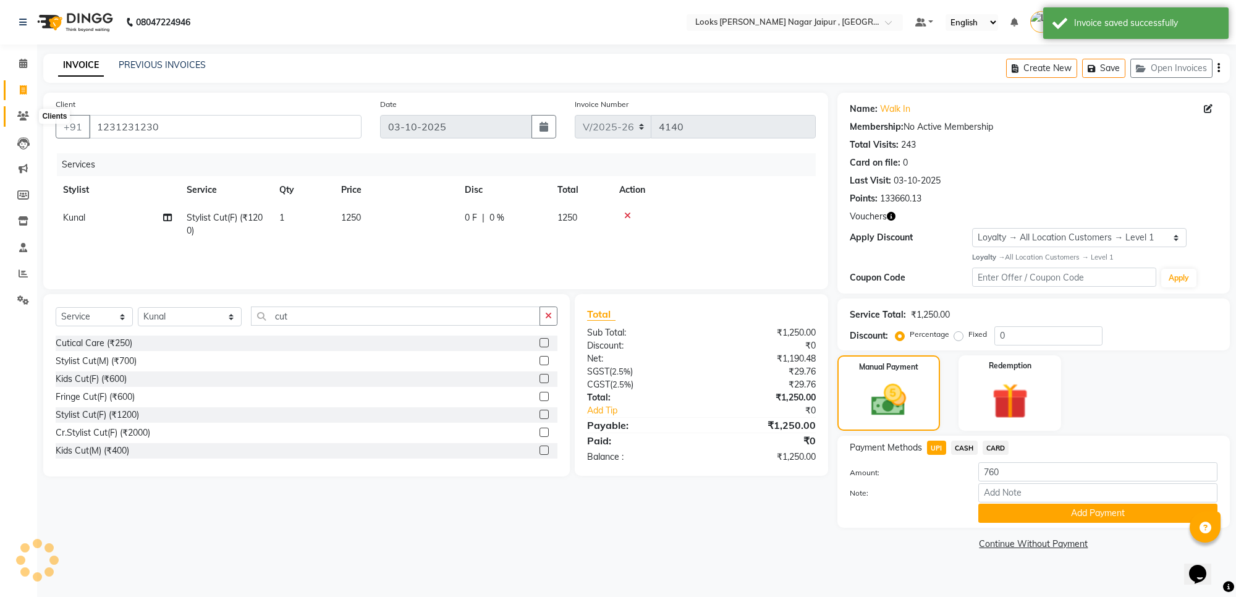
click at [20, 119] on icon at bounding box center [23, 115] width 12 height 9
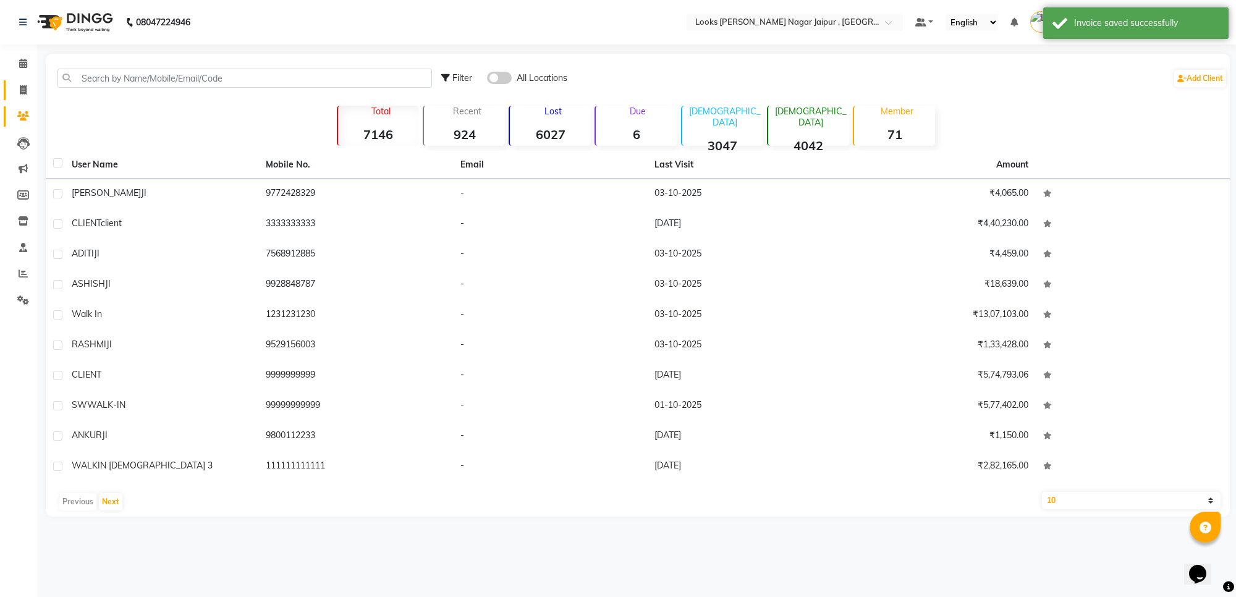
click at [13, 82] on link "Invoice" at bounding box center [19, 90] width 30 height 20
select select "service"
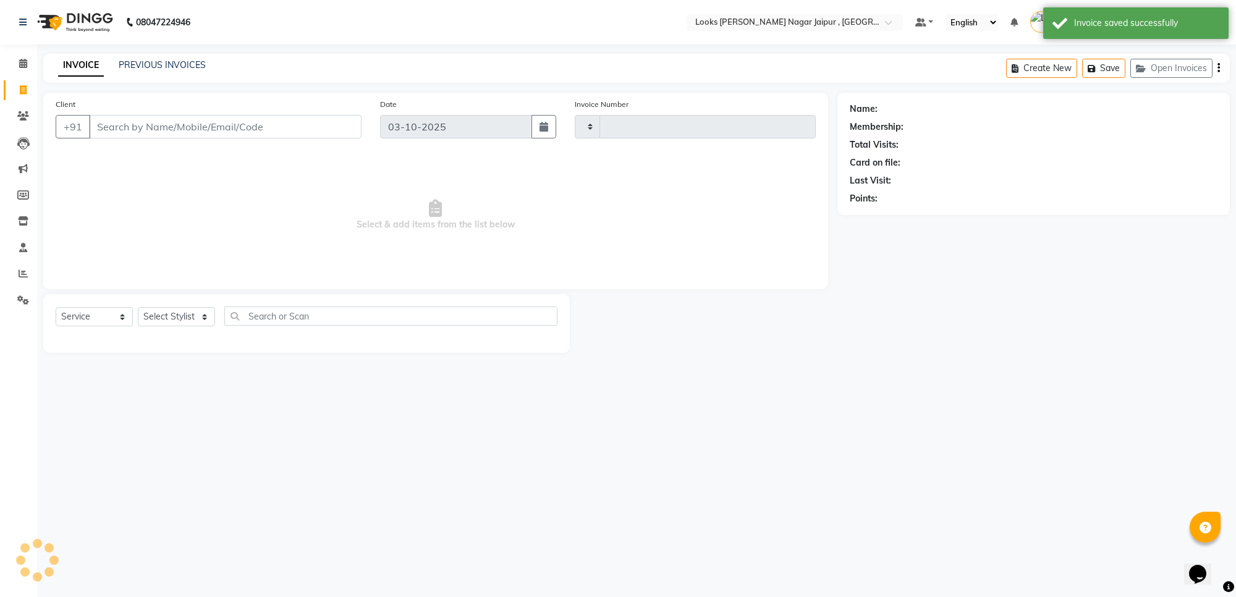
type input "4140"
select select "4317"
click at [168, 125] on input "Client" at bounding box center [225, 126] width 273 height 23
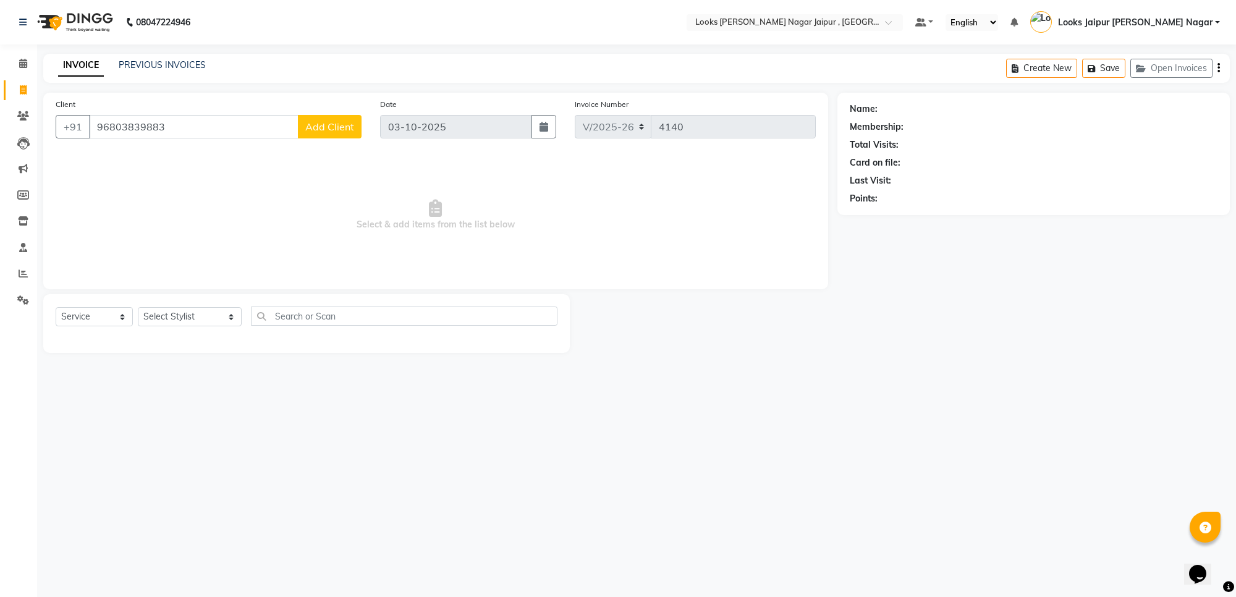
drag, startPoint x: 250, startPoint y: 268, endPoint x: 250, endPoint y: 245, distance: 22.2
click at [250, 266] on span "Select & add items from the list below" at bounding box center [436, 215] width 760 height 124
click at [286, 122] on input "96803839883" at bounding box center [194, 126] width 210 height 23
type input "9"
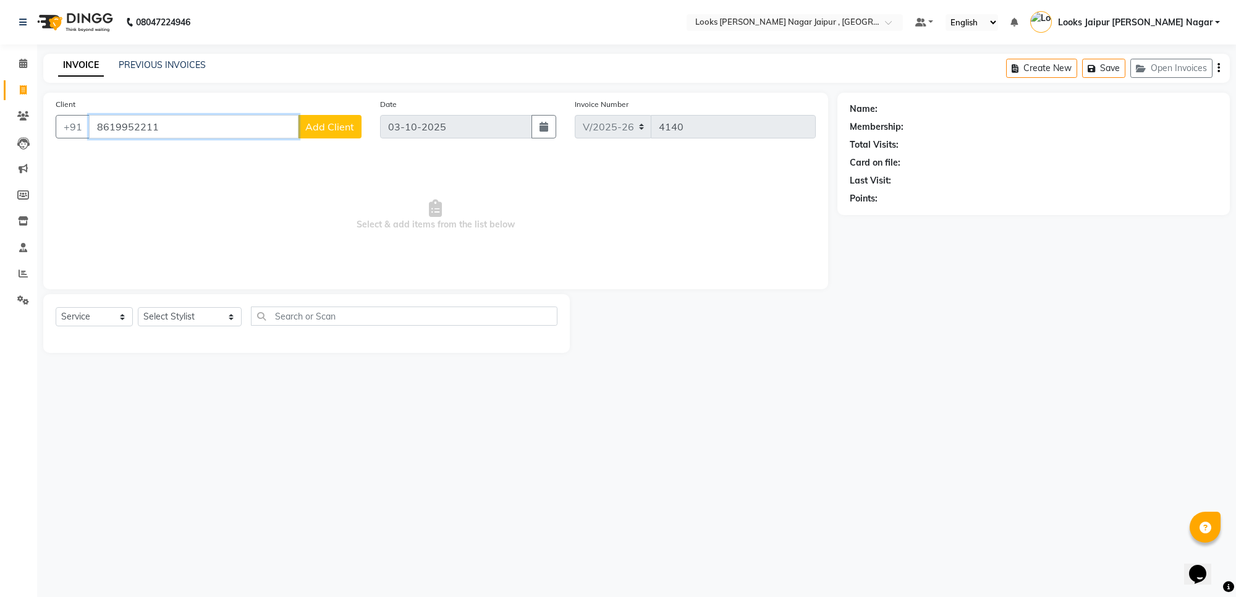
type input "8619952211"
click at [336, 125] on span "Add Client" at bounding box center [329, 127] width 49 height 12
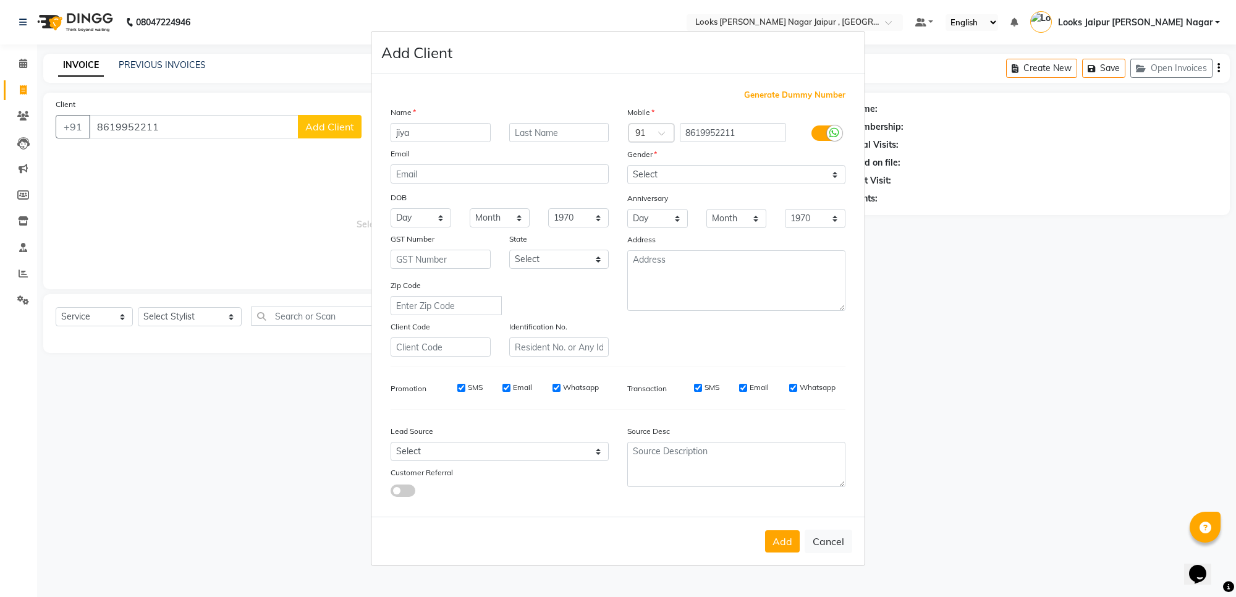
type input "jiya"
click at [718, 177] on select "Select [DEMOGRAPHIC_DATA] [DEMOGRAPHIC_DATA] Other Prefer Not To Say" at bounding box center [736, 174] width 218 height 19
select select "[DEMOGRAPHIC_DATA]"
click at [627, 166] on select "Select [DEMOGRAPHIC_DATA] [DEMOGRAPHIC_DATA] Other Prefer Not To Say" at bounding box center [736, 174] width 218 height 19
click at [778, 538] on button "Add" at bounding box center [782, 541] width 35 height 22
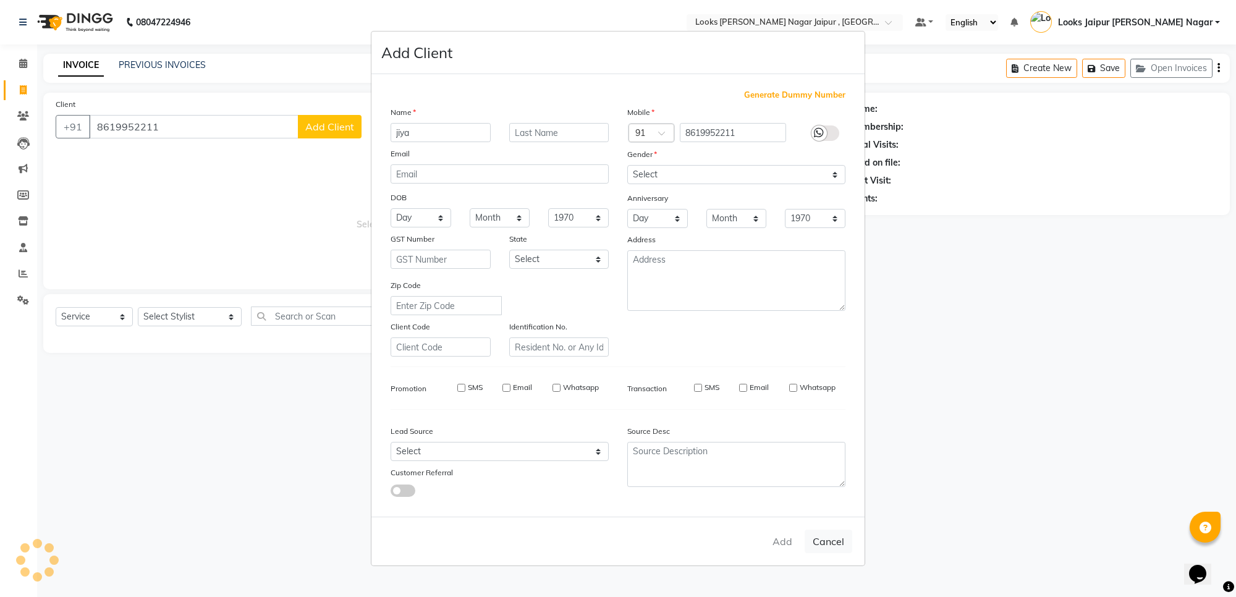
select select
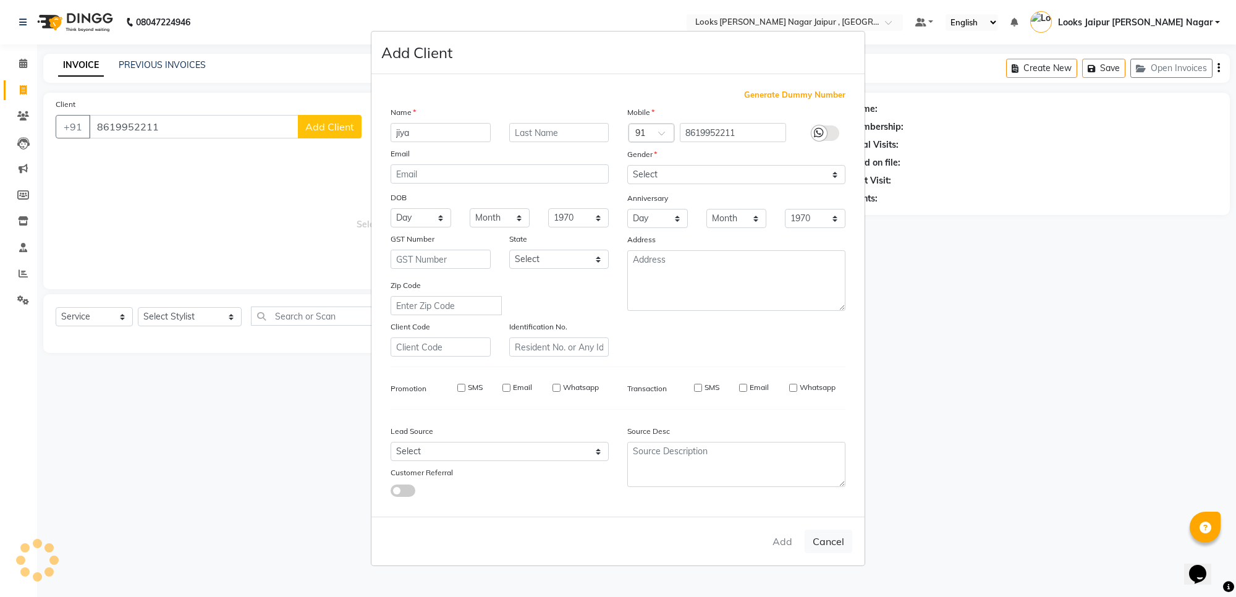
select select
checkbox input "false"
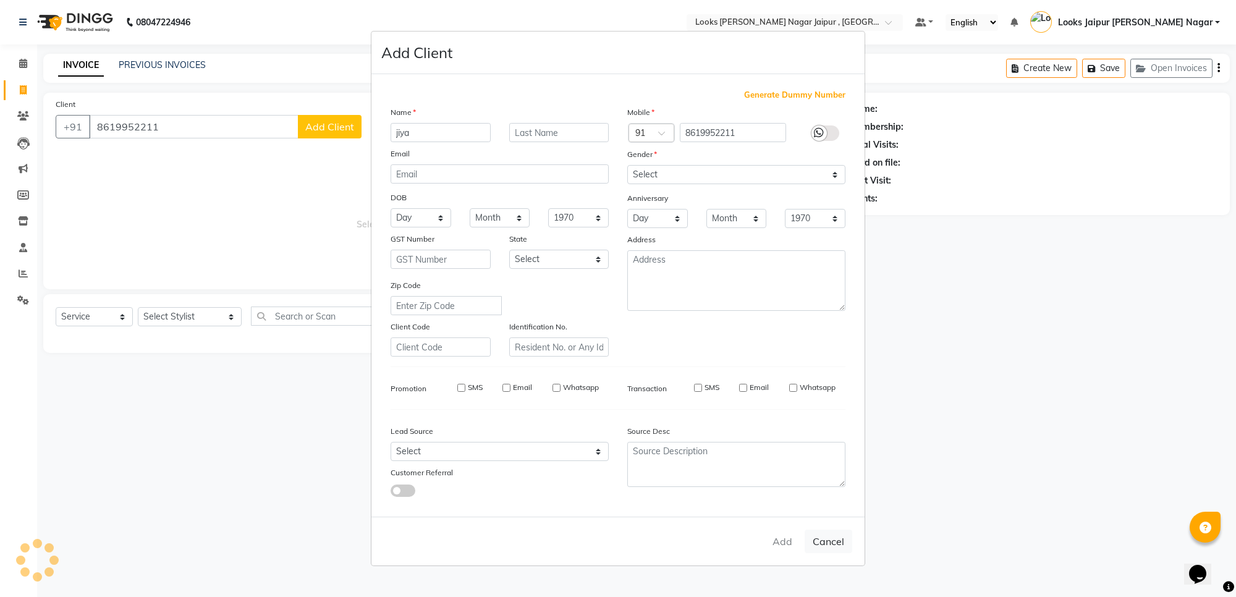
checkbox input "false"
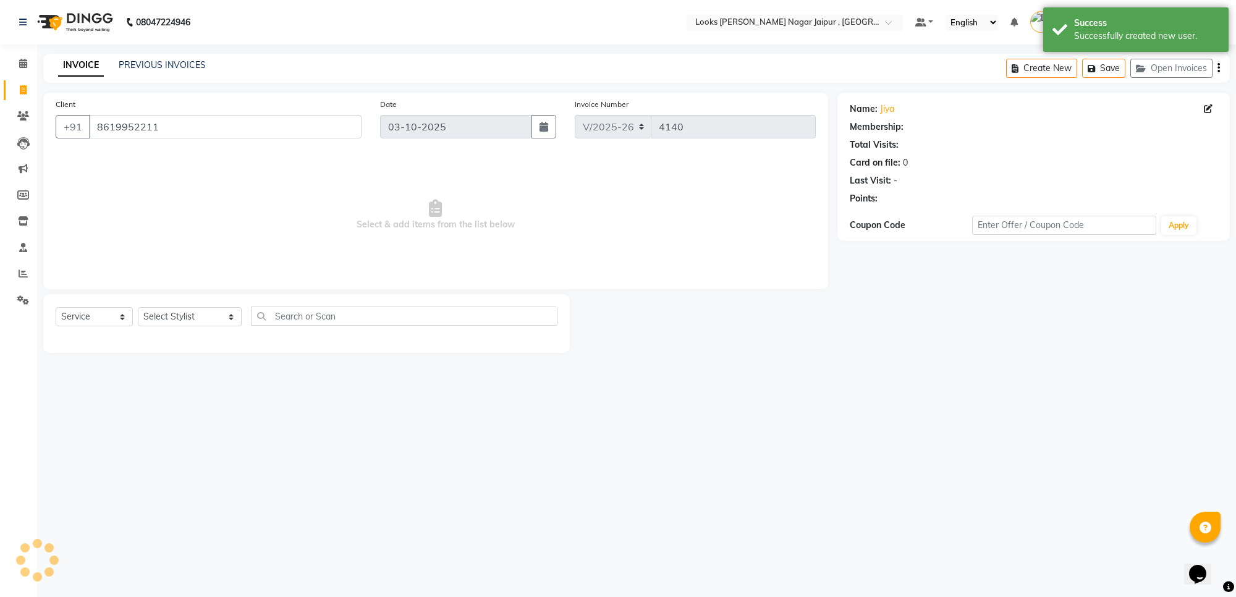
select select "1: Object"
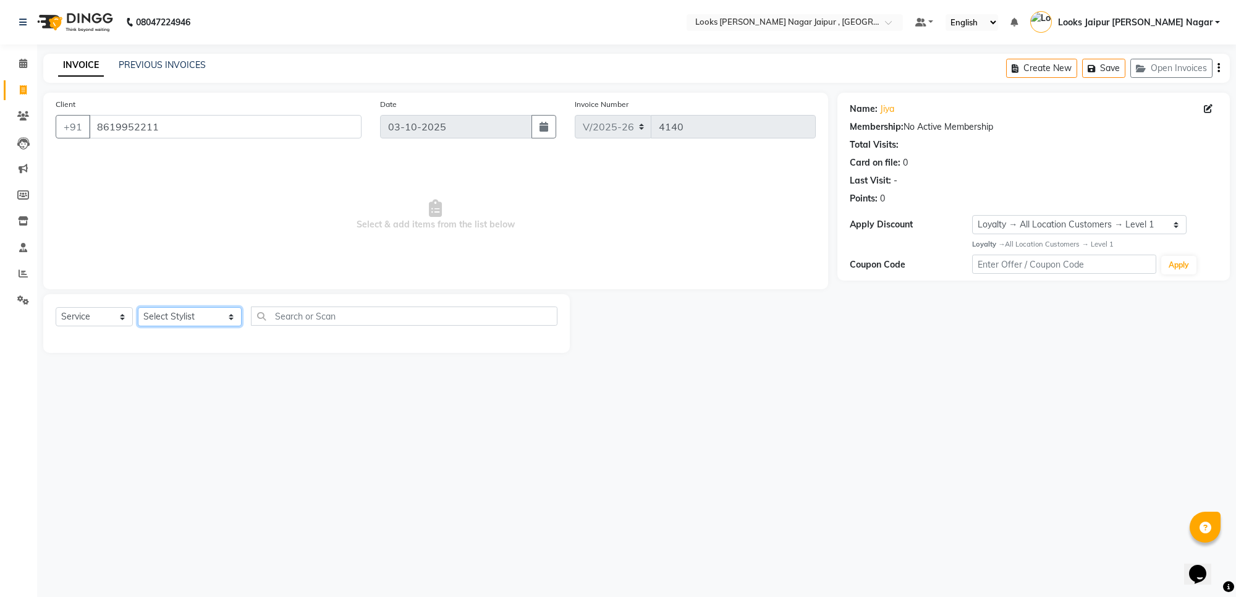
click at [171, 311] on select "Select Stylist [PERSON_NAME] art Anoop [PERSON_NAME] Counter Sales [PERSON_NAME…" at bounding box center [190, 316] width 104 height 19
select select "23563"
click at [138, 307] on select "Select Stylist [PERSON_NAME] art Anoop [PERSON_NAME] Counter Sales [PERSON_NAME…" at bounding box center [190, 316] width 104 height 19
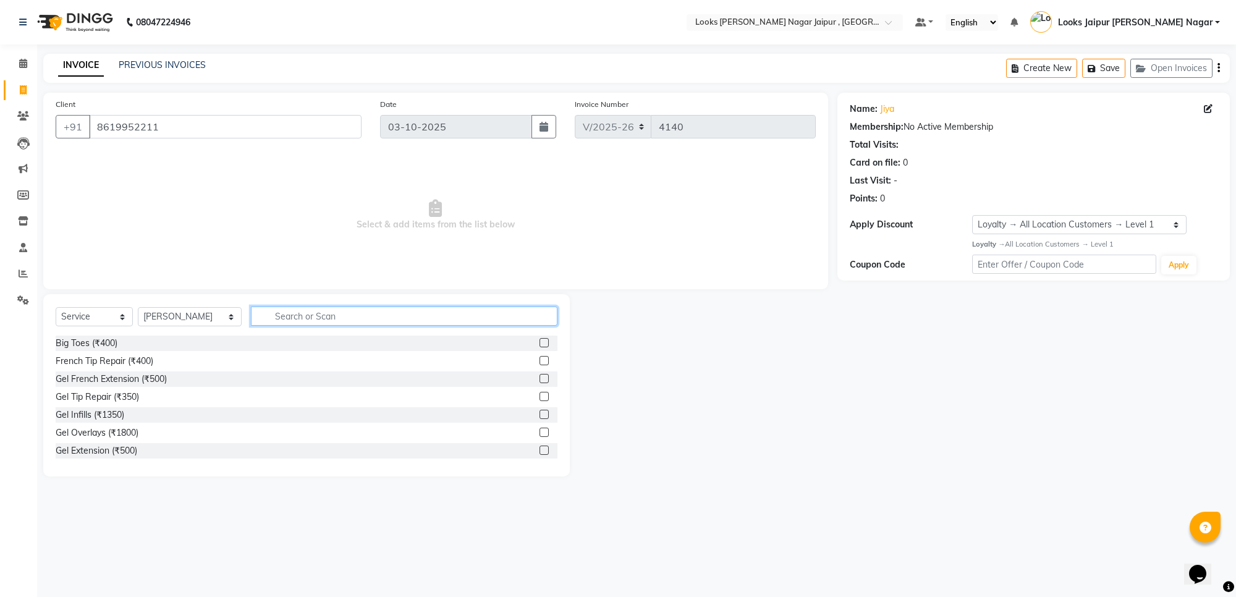
click at [297, 318] on input "text" at bounding box center [404, 316] width 307 height 19
type input "cut"
click at [541, 396] on div at bounding box center [549, 396] width 18 height 15
click at [540, 412] on label at bounding box center [544, 414] width 9 height 9
click at [540, 412] on input "checkbox" at bounding box center [544, 415] width 8 height 8
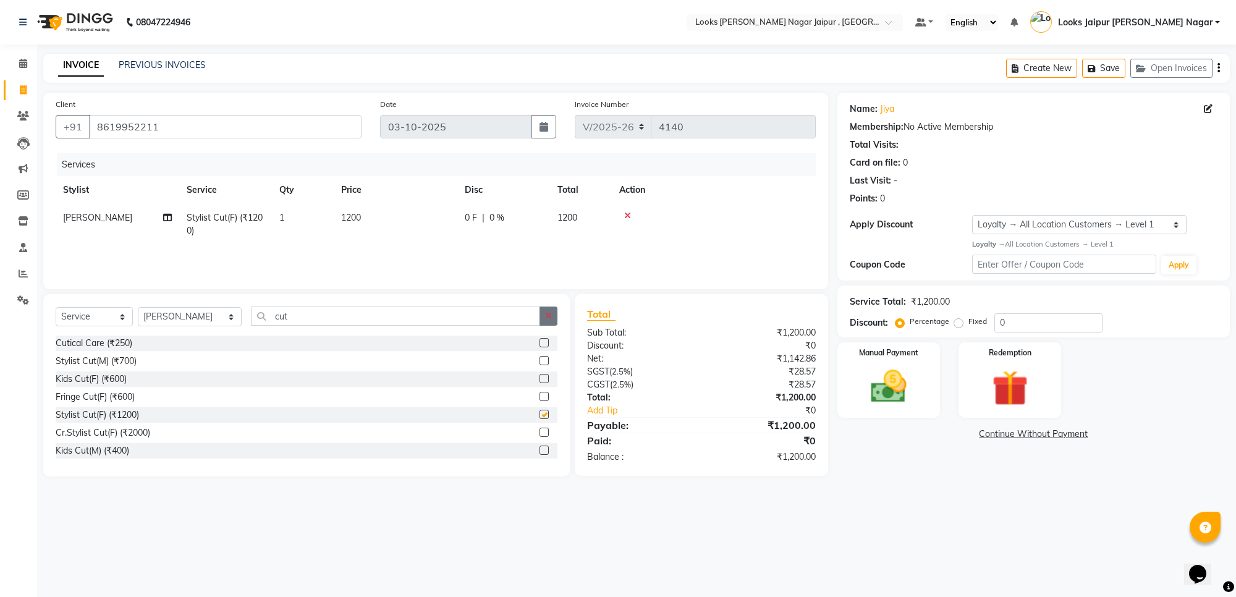
checkbox input "false"
click at [545, 316] on icon "button" at bounding box center [548, 315] width 7 height 9
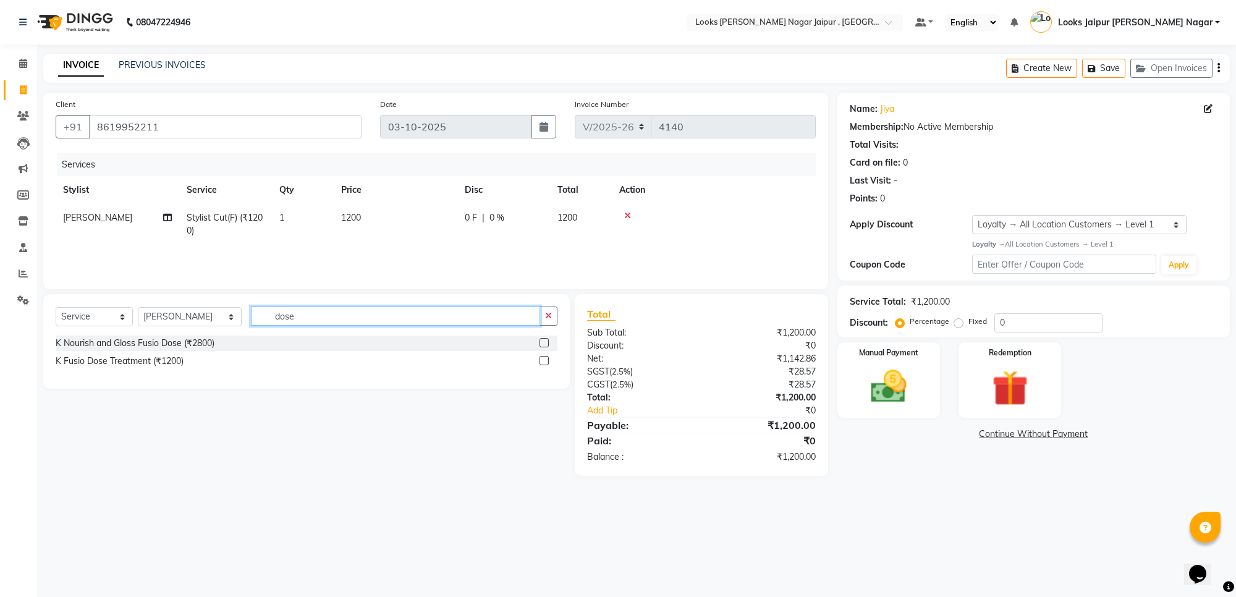
type input "dose"
click at [548, 360] on label at bounding box center [544, 360] width 9 height 9
click at [548, 360] on input "checkbox" at bounding box center [544, 361] width 8 height 8
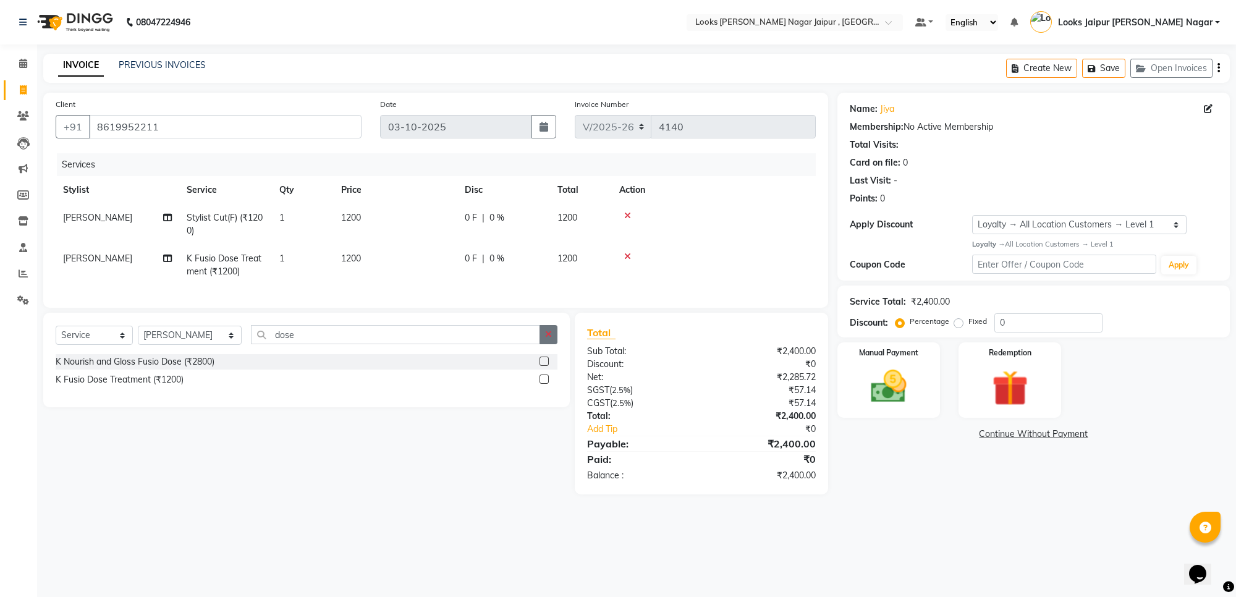
checkbox input "false"
click at [549, 339] on icon "button" at bounding box center [548, 334] width 7 height 9
type input "scr"
click at [548, 366] on label at bounding box center [544, 361] width 9 height 9
click at [548, 366] on input "checkbox" at bounding box center [544, 362] width 8 height 8
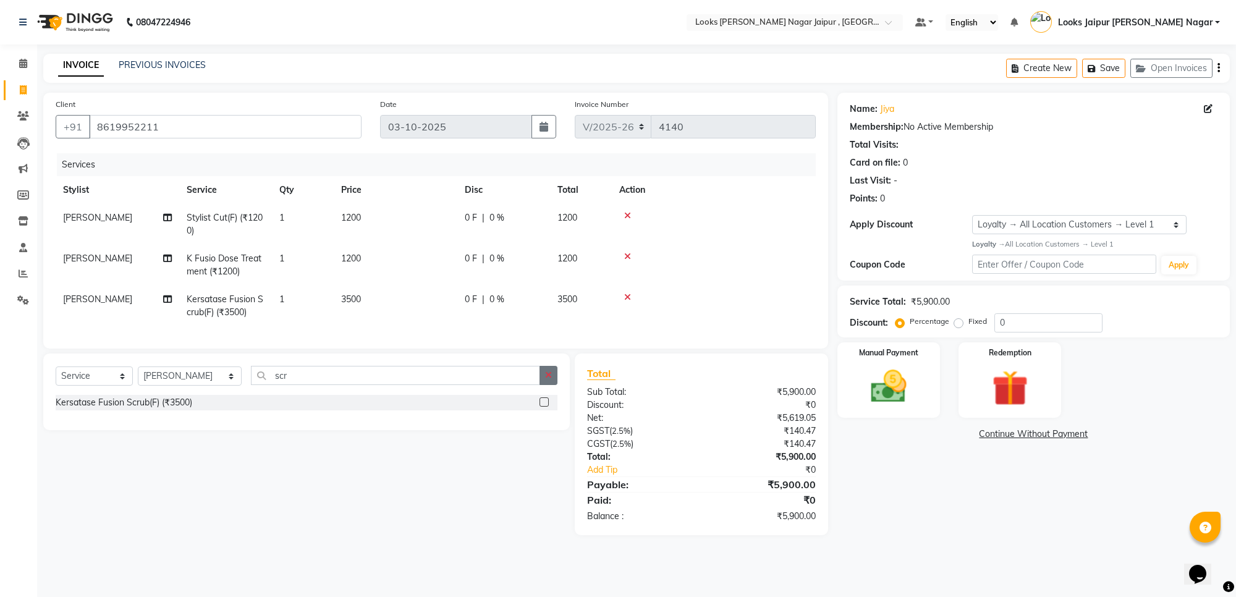
checkbox input "false"
click at [548, 380] on button "button" at bounding box center [549, 375] width 18 height 19
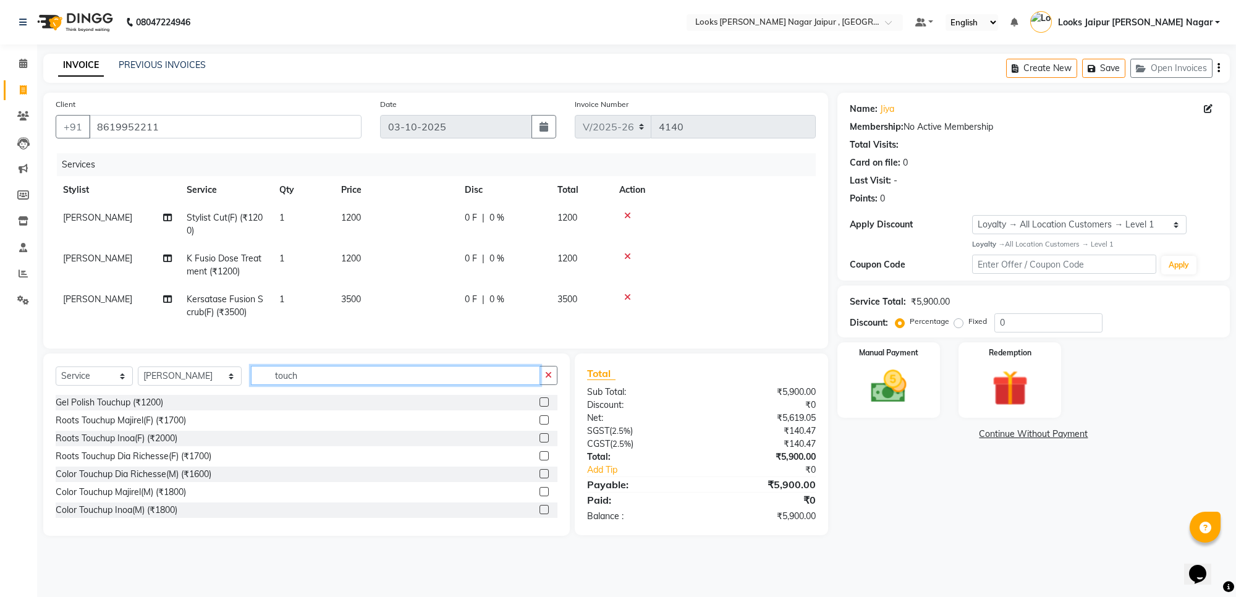
type input "touch"
click at [540, 425] on label at bounding box center [544, 419] width 9 height 9
click at [540, 425] on input "checkbox" at bounding box center [544, 421] width 8 height 8
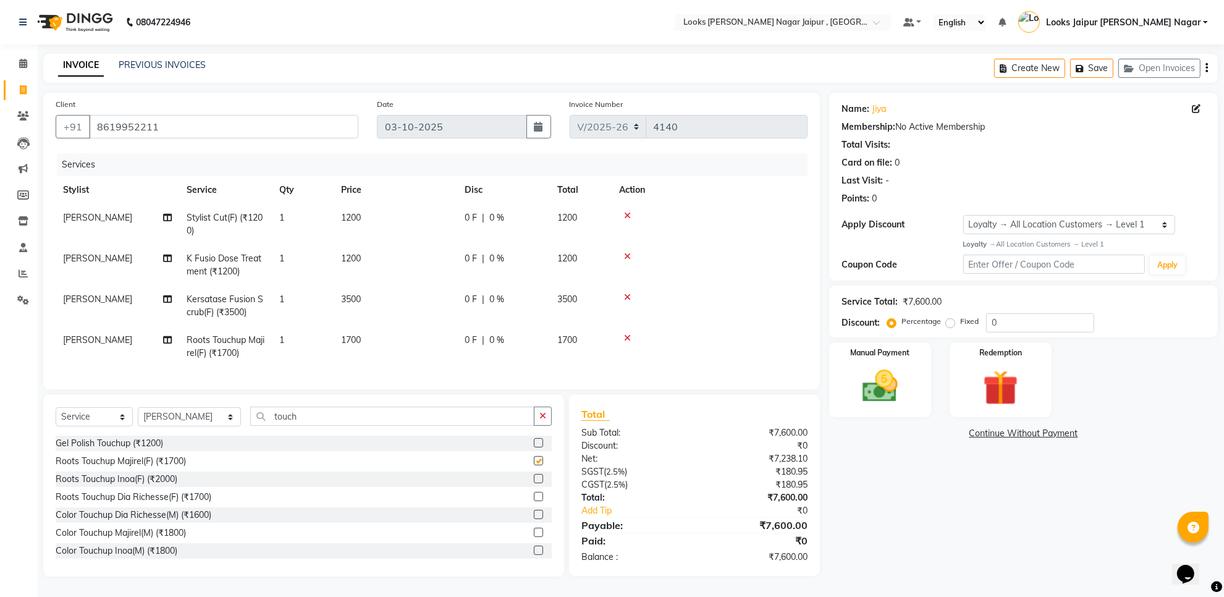
checkbox input "false"
click at [379, 218] on td "1200" at bounding box center [396, 224] width 124 height 41
select select "23563"
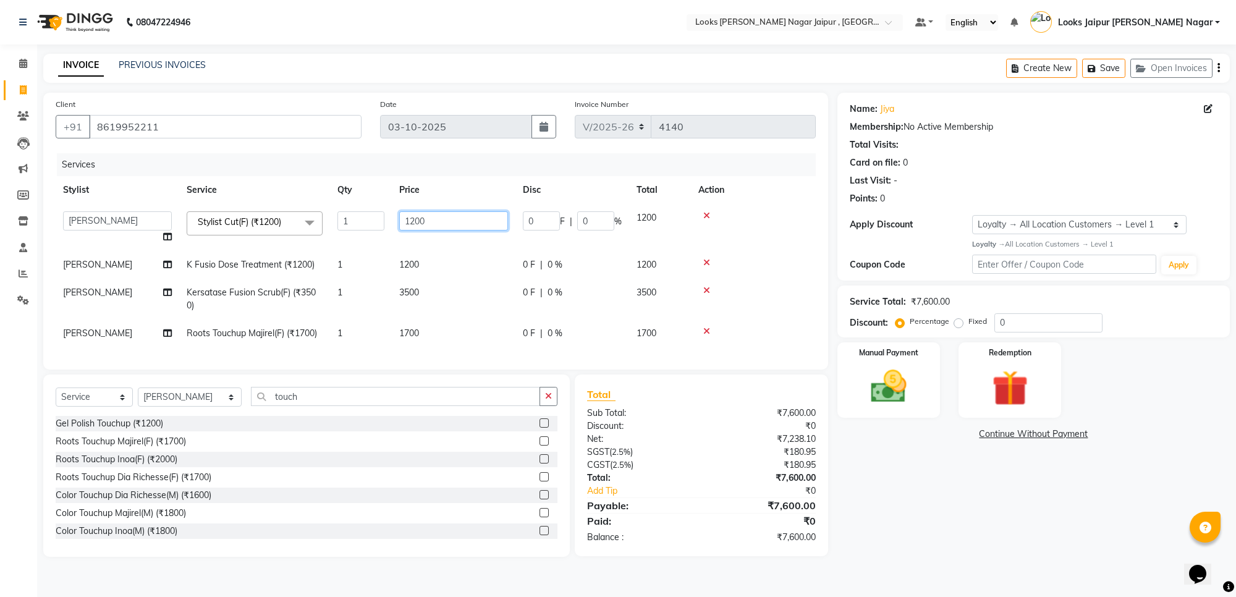
click at [413, 217] on input "1200" at bounding box center [453, 220] width 109 height 19
click at [454, 217] on input "1200" at bounding box center [453, 220] width 109 height 19
type input "1"
type input "1260"
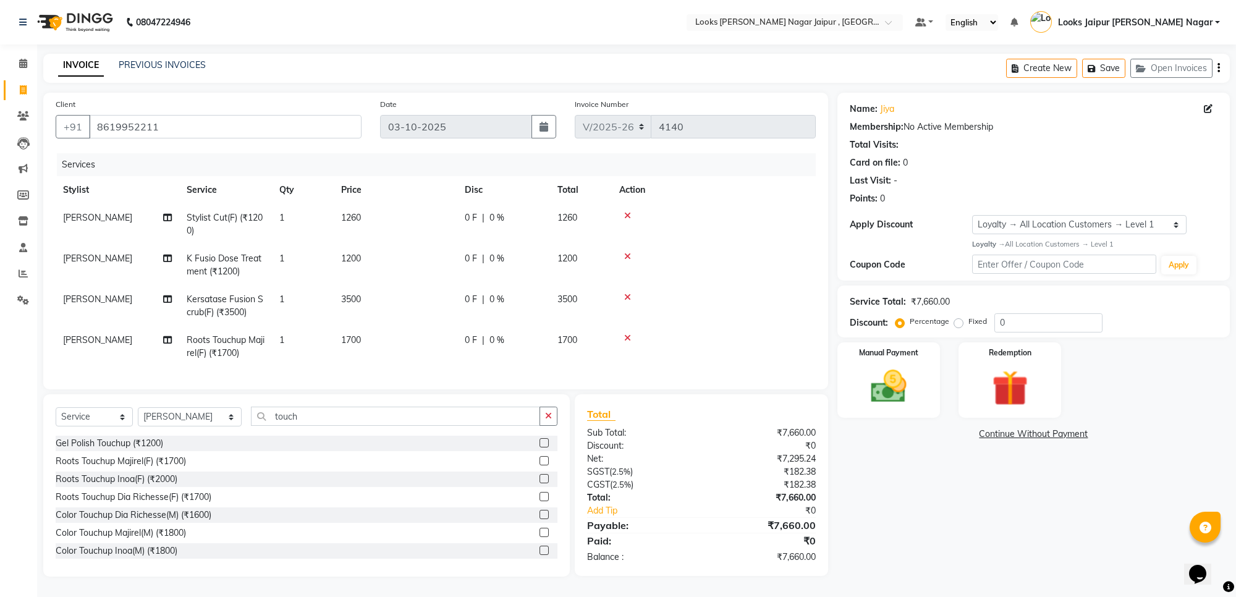
click at [441, 261] on td "1200" at bounding box center [396, 265] width 124 height 41
select select "23563"
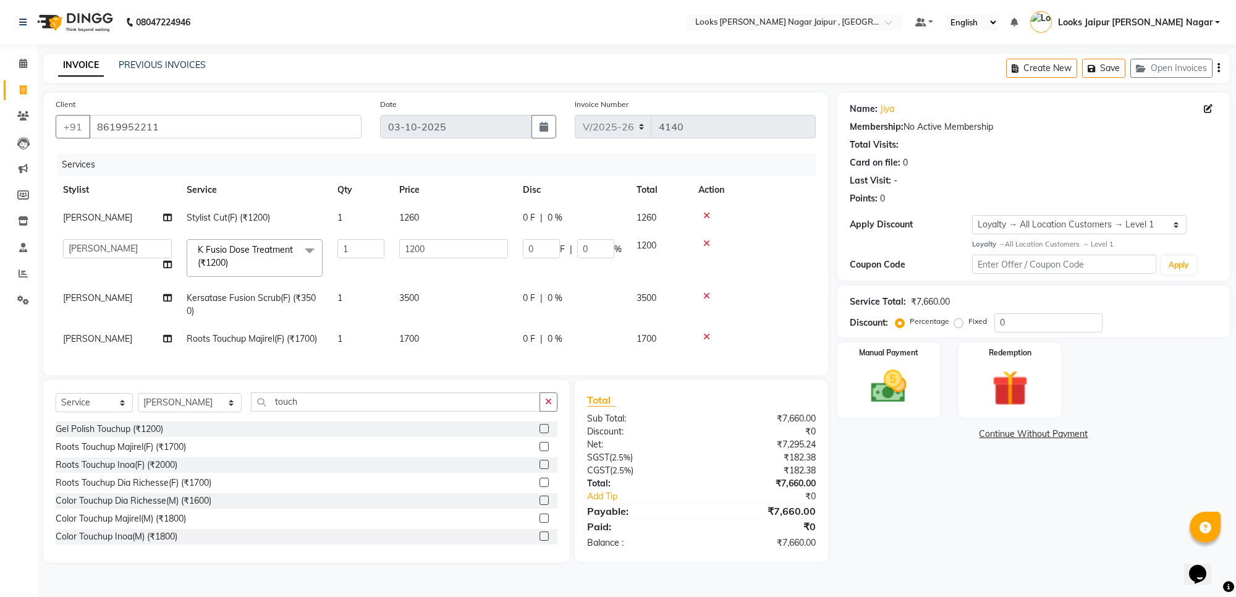
click at [448, 260] on td "1200" at bounding box center [454, 258] width 124 height 53
click at [464, 250] on input "1200" at bounding box center [453, 248] width 109 height 19
type input "1"
type input "2625"
click at [451, 300] on td "3500" at bounding box center [454, 304] width 124 height 41
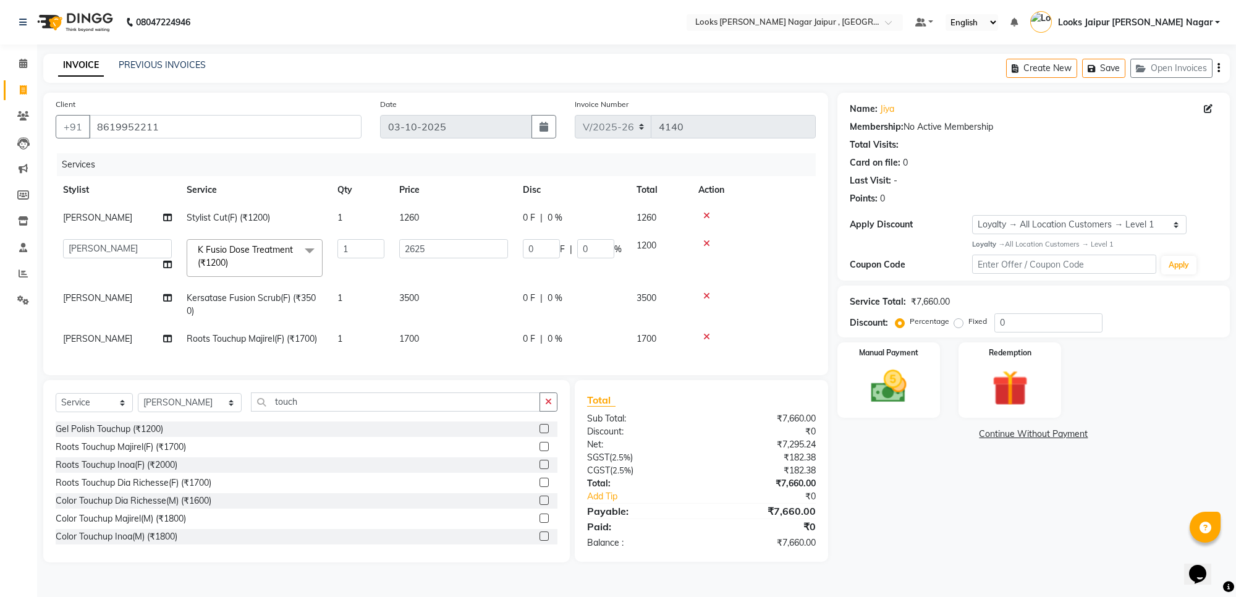
select select "23563"
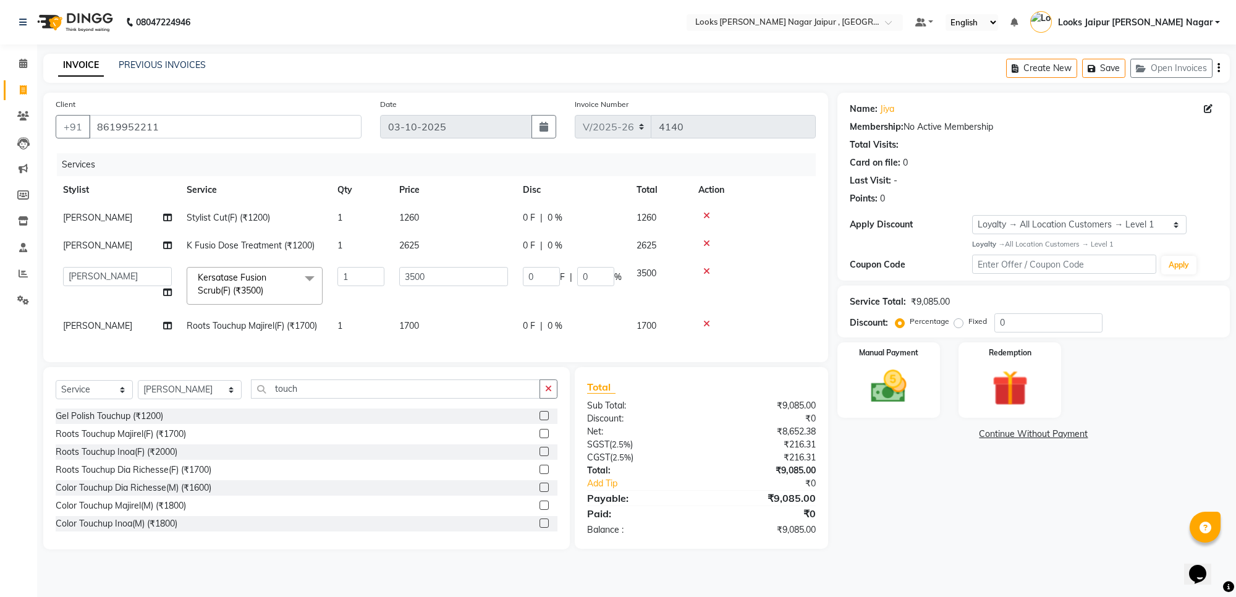
click at [451, 300] on td "3500" at bounding box center [454, 286] width 124 height 53
drag, startPoint x: 454, startPoint y: 275, endPoint x: 452, endPoint y: 264, distance: 11.3
click at [454, 273] on input "3500" at bounding box center [453, 276] width 109 height 19
type input "3"
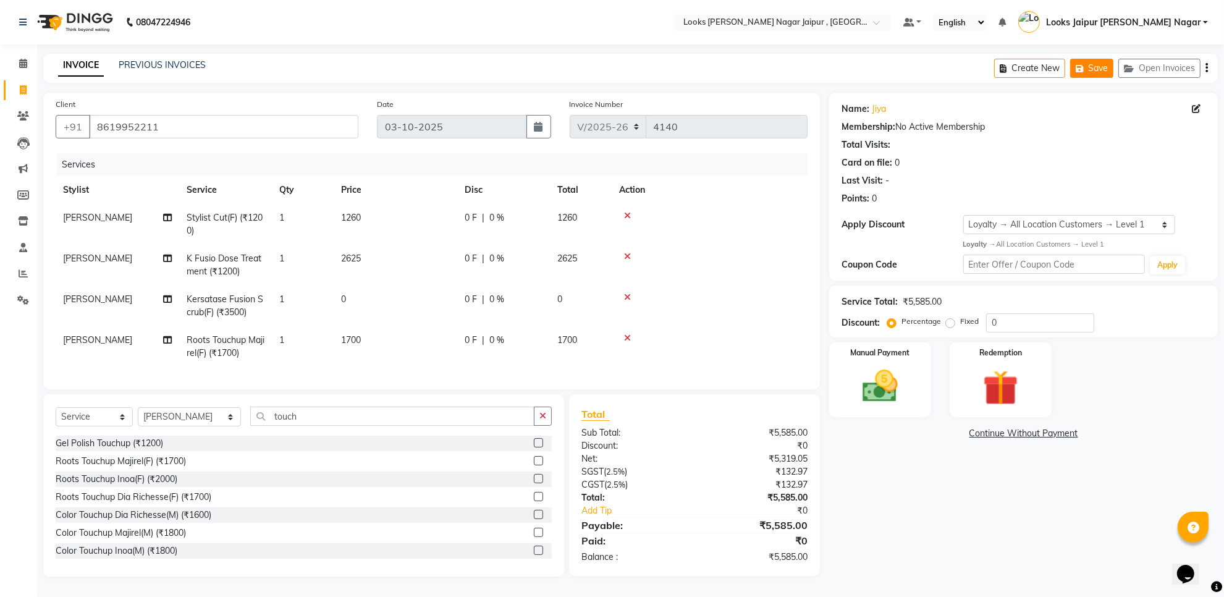
click at [1109, 63] on button "Save" at bounding box center [1091, 68] width 43 height 19
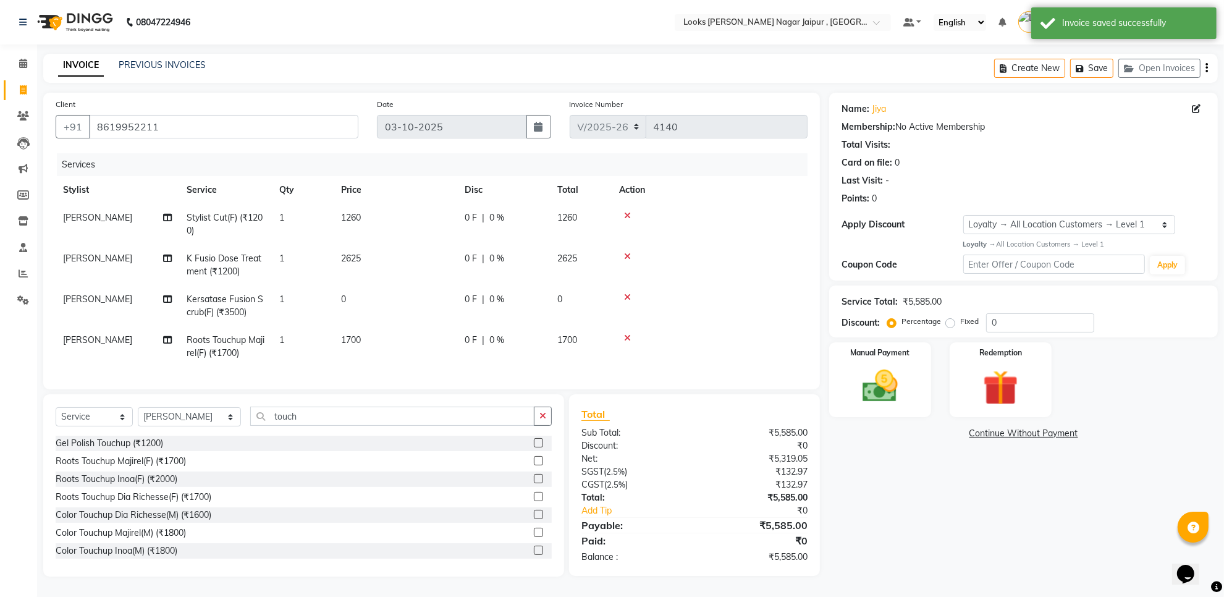
click at [17, 83] on span at bounding box center [23, 90] width 22 height 14
select select "service"
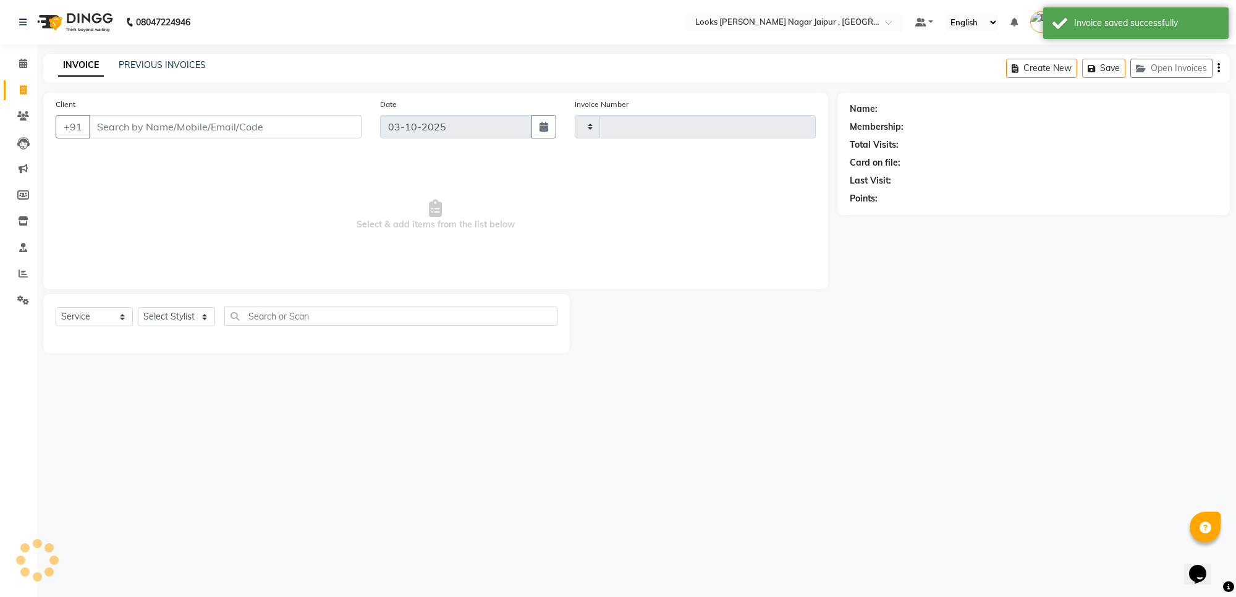
type input "4140"
select select "4317"
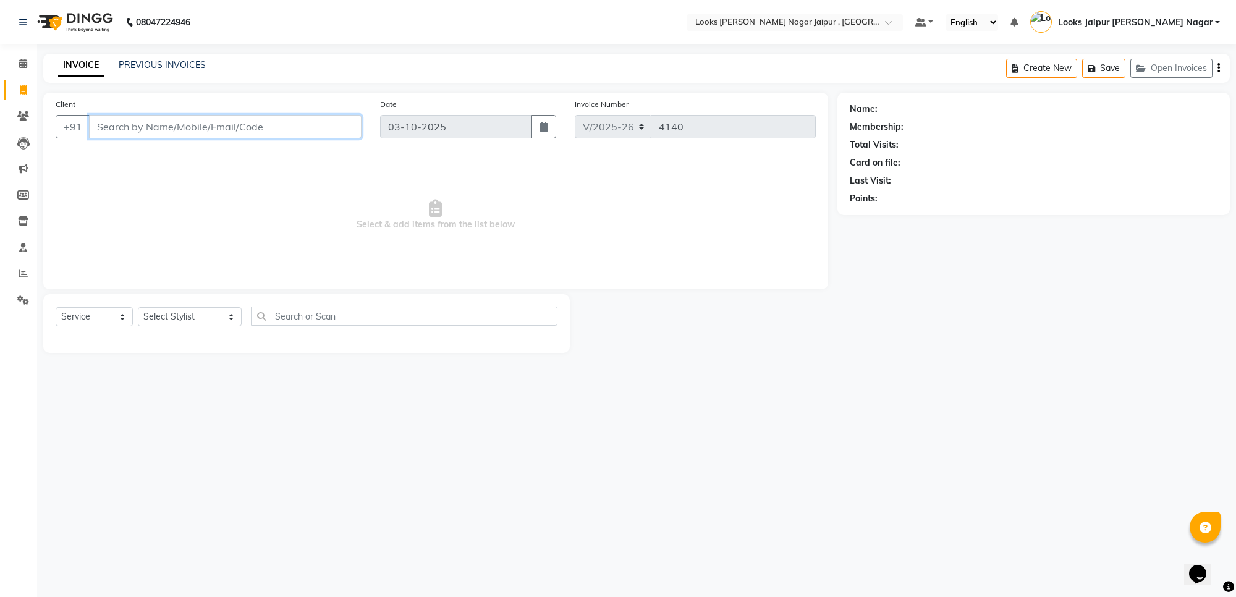
click at [152, 119] on input "Client" at bounding box center [225, 126] width 273 height 23
paste input "9828991388"
type input "9828991388"
select select "1: Object"
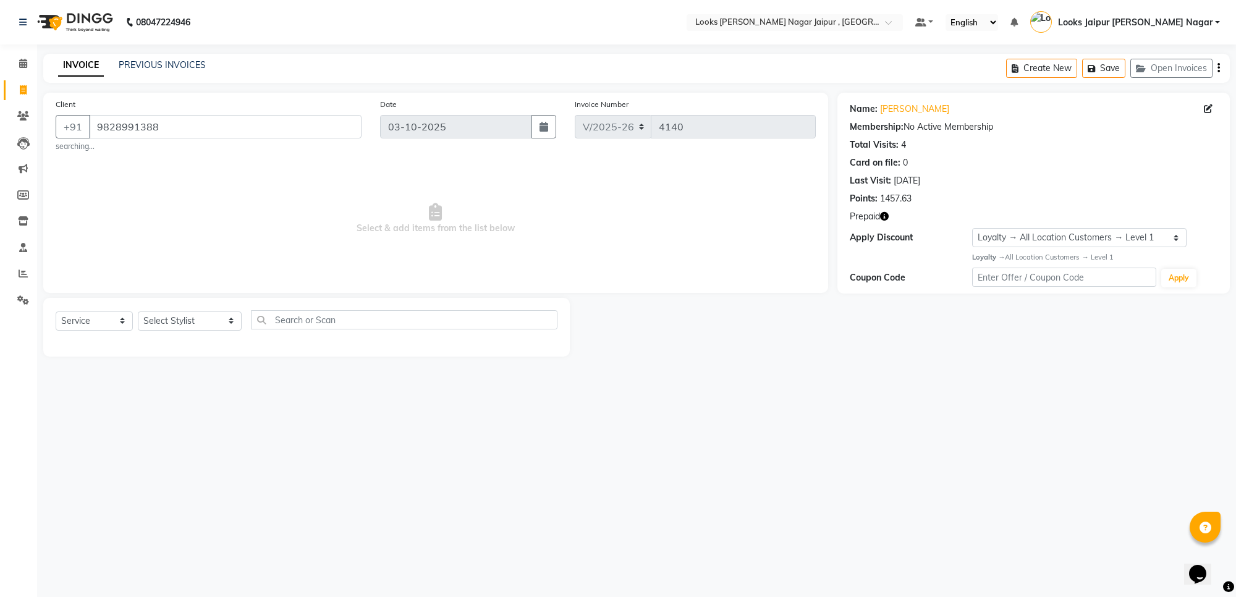
click at [884, 210] on button "button" at bounding box center [884, 216] width 9 height 13
click at [180, 323] on select "Select Stylist [PERSON_NAME] art Anoop [PERSON_NAME] Counter Sales [PERSON_NAME…" at bounding box center [190, 320] width 104 height 19
select select "23571"
click at [138, 311] on select "Select Stylist [PERSON_NAME] art Anoop [PERSON_NAME] Counter Sales [PERSON_NAME…" at bounding box center [190, 320] width 104 height 19
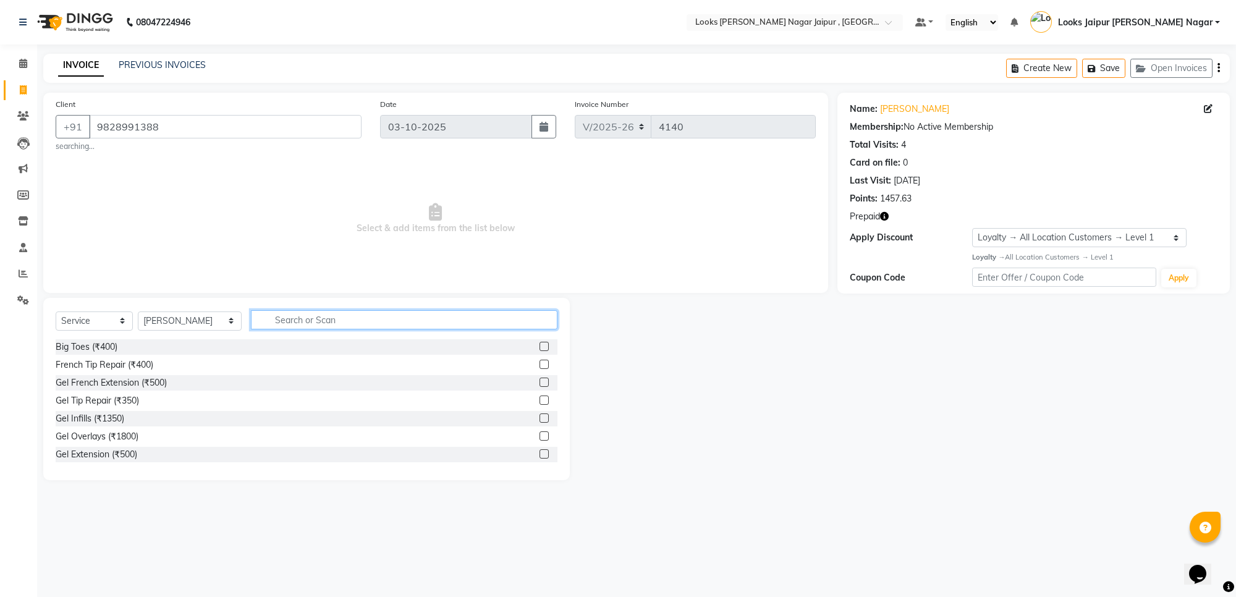
click at [286, 320] on input "text" at bounding box center [404, 319] width 307 height 19
click at [294, 326] on input "text" at bounding box center [404, 319] width 307 height 19
click at [289, 320] on input "text" at bounding box center [404, 319] width 307 height 19
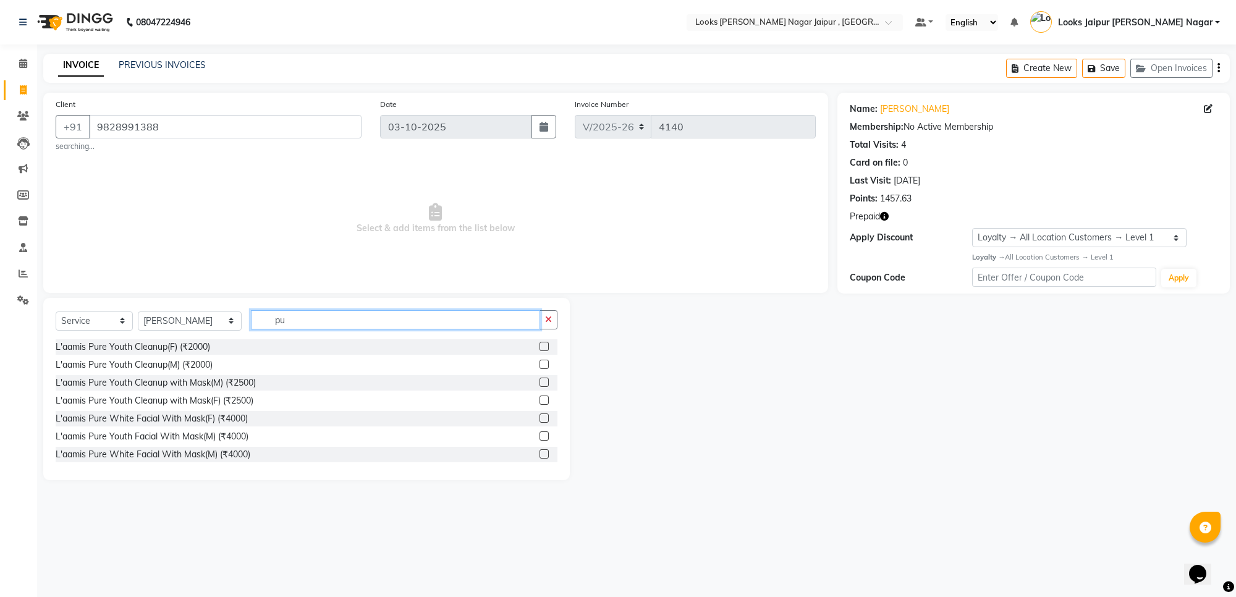
type input "p"
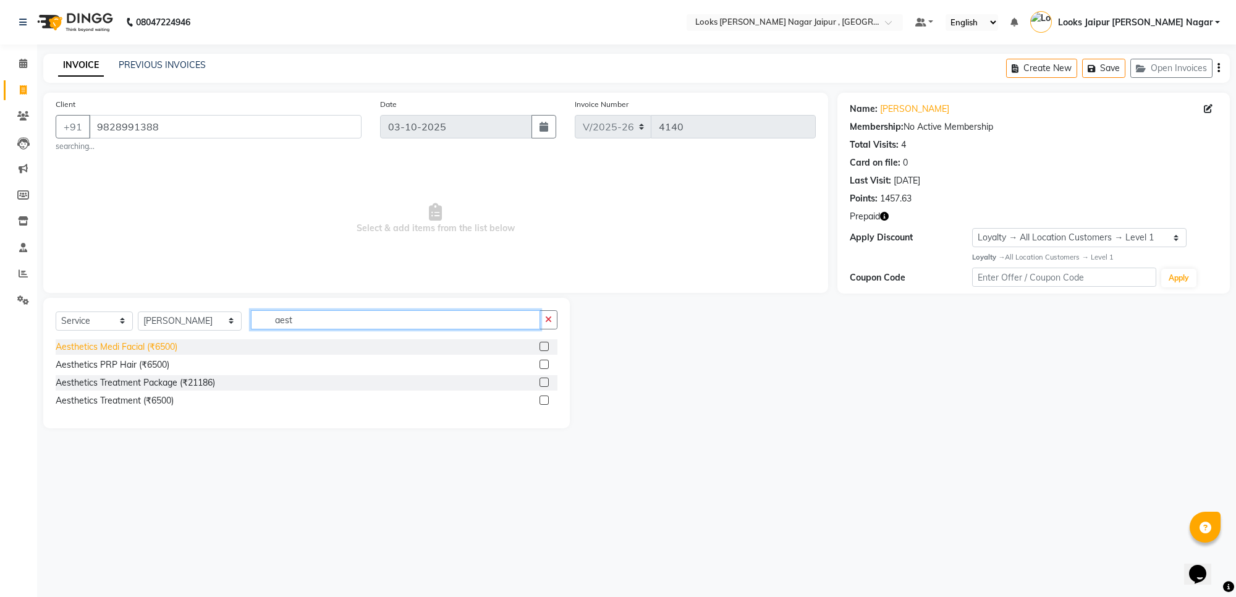
type input "aest"
click at [146, 347] on div "Aesthetics Medi Facial (₹6500)" at bounding box center [117, 347] width 122 height 13
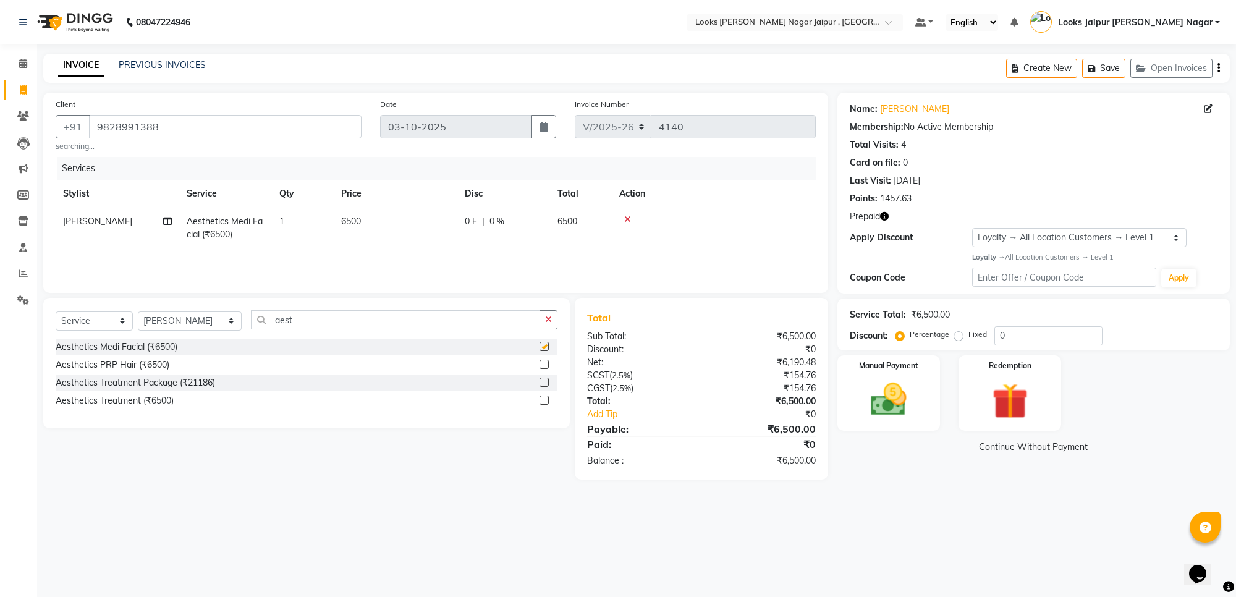
checkbox input "false"
click at [477, 214] on td "0 F | 0 %" at bounding box center [503, 228] width 93 height 41
select select "23571"
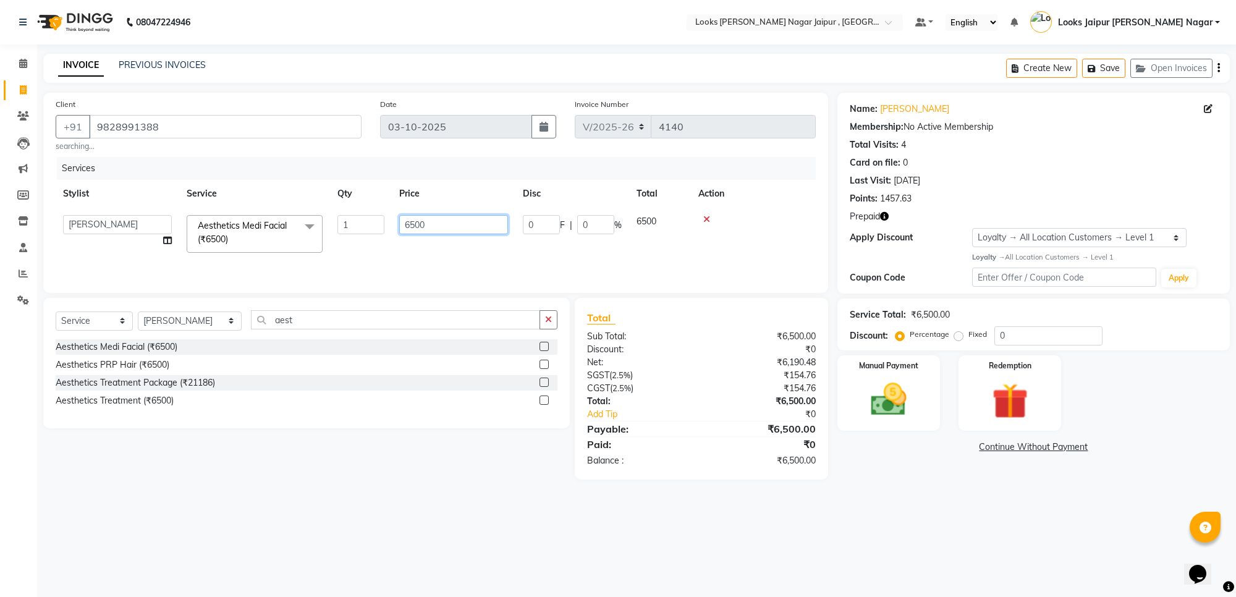
click at [458, 224] on input "6500" at bounding box center [453, 224] width 109 height 19
type input "6000"
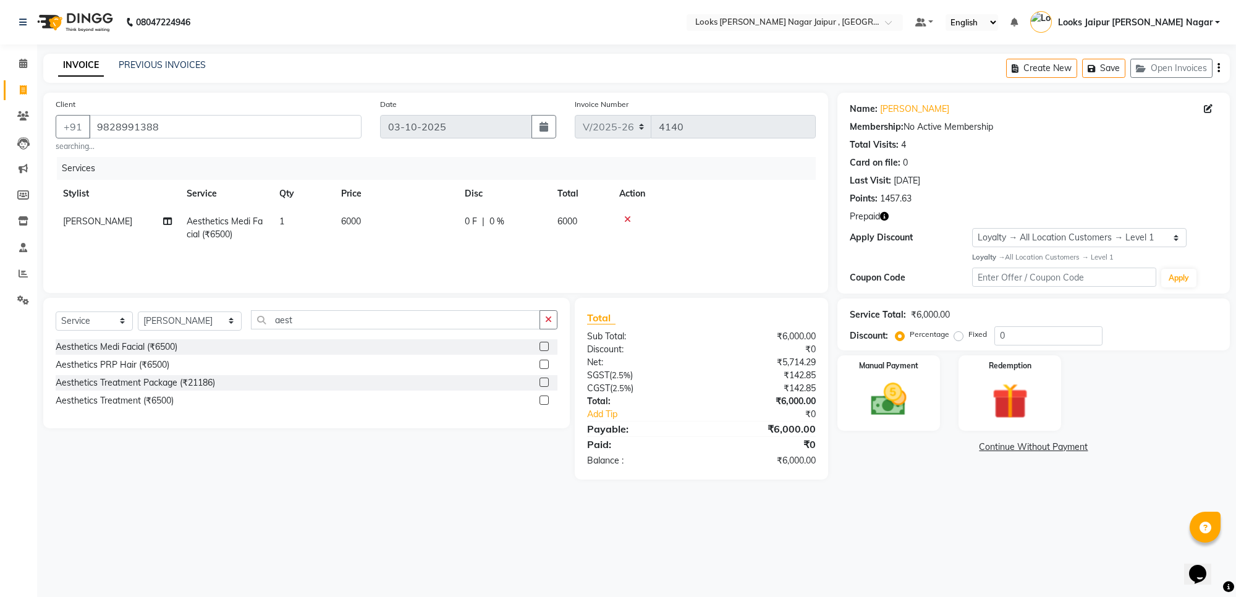
click at [592, 249] on div "Services Stylist Service Qty Price Disc Total Action Pooja [PERSON_NAME] Aesthe…" at bounding box center [436, 219] width 760 height 124
click at [1009, 421] on img at bounding box center [1010, 401] width 61 height 46
click at [947, 447] on span "Prepaid 1" at bounding box center [947, 449] width 40 height 14
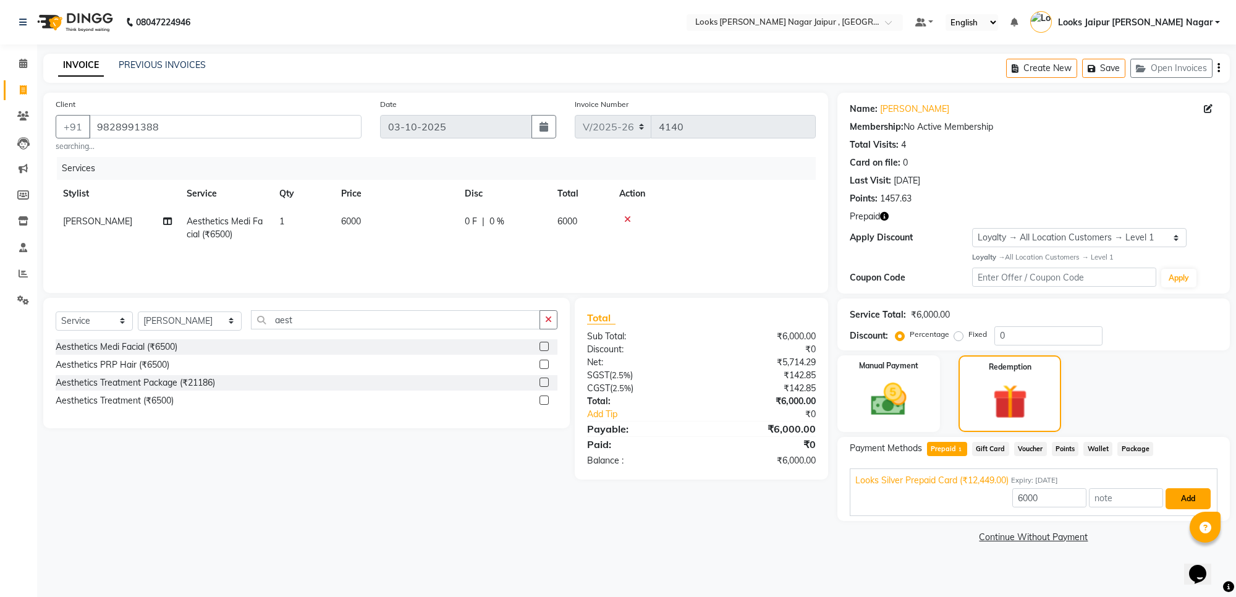
click at [1196, 507] on button "Add" at bounding box center [1188, 498] width 45 height 21
click at [894, 493] on button "Send OTP" at bounding box center [883, 488] width 65 height 21
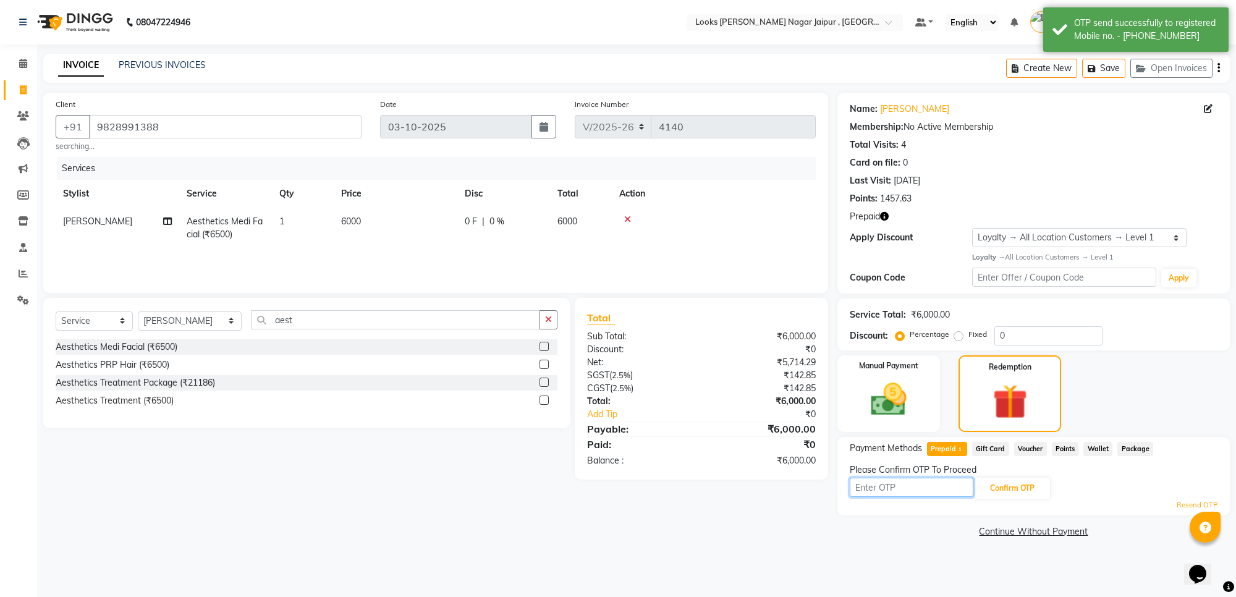
drag, startPoint x: 901, startPoint y: 487, endPoint x: 907, endPoint y: 493, distance: 8.3
click at [901, 487] on input "text" at bounding box center [912, 487] width 124 height 19
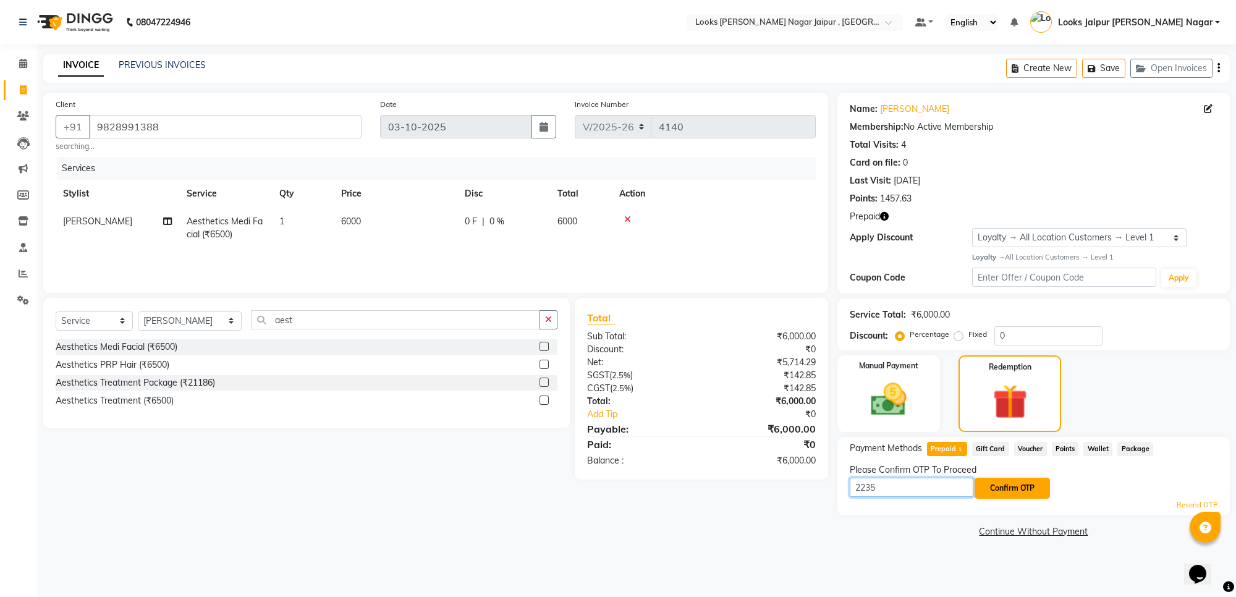
type input "2235"
click at [1003, 492] on button "Confirm OTP" at bounding box center [1012, 488] width 75 height 21
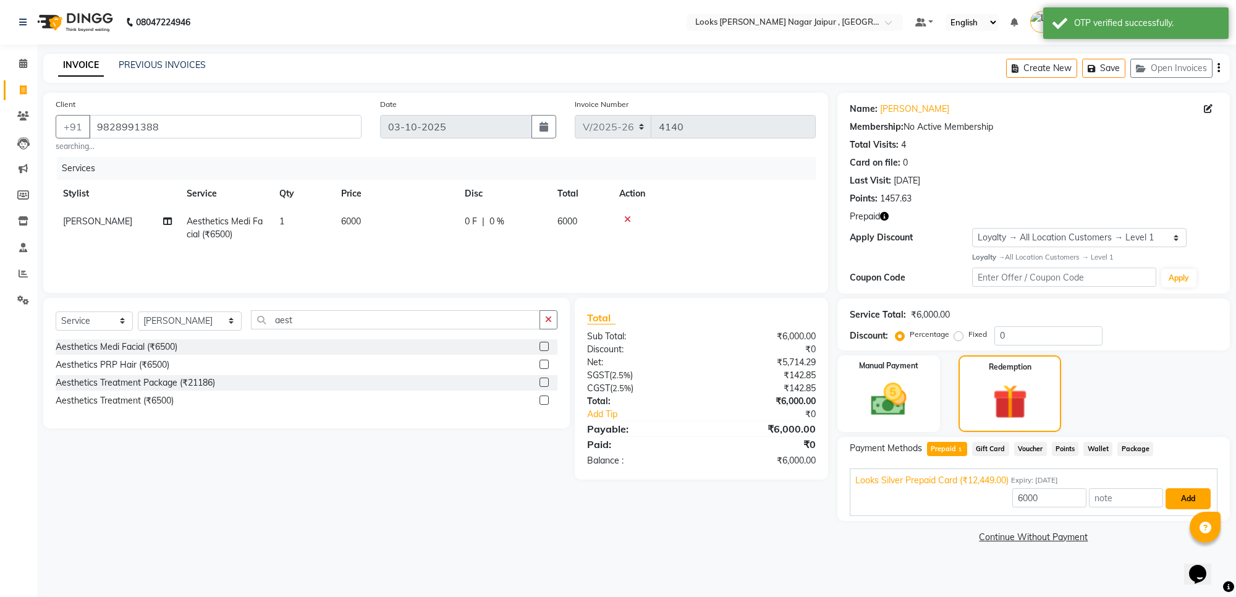
click at [1181, 493] on button "Add" at bounding box center [1188, 498] width 45 height 21
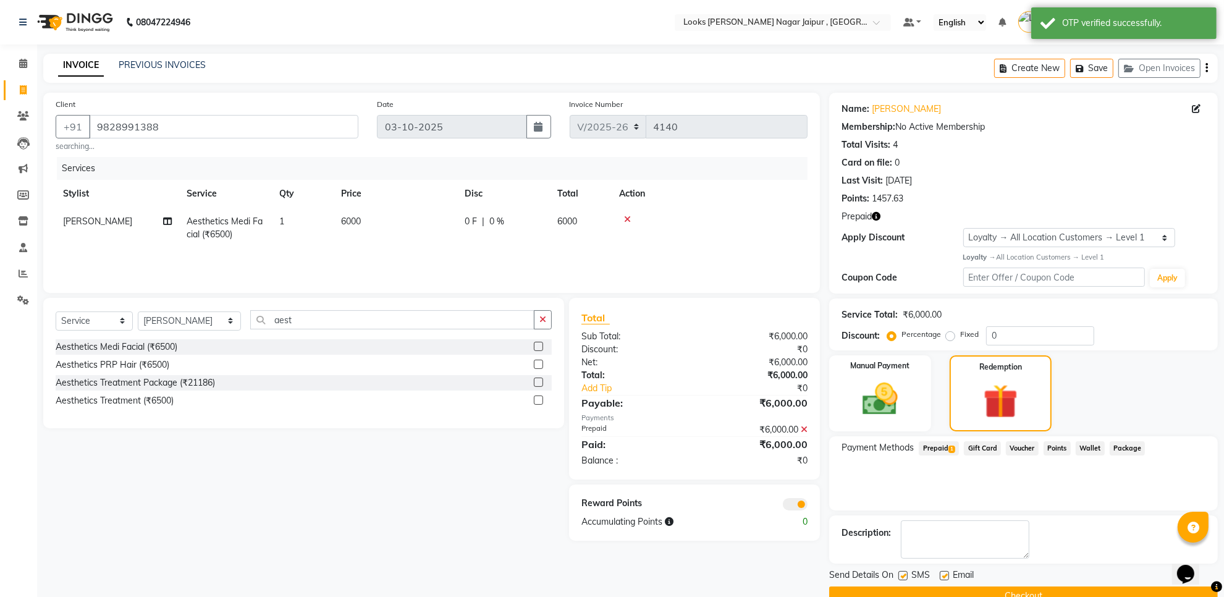
scroll to position [27, 0]
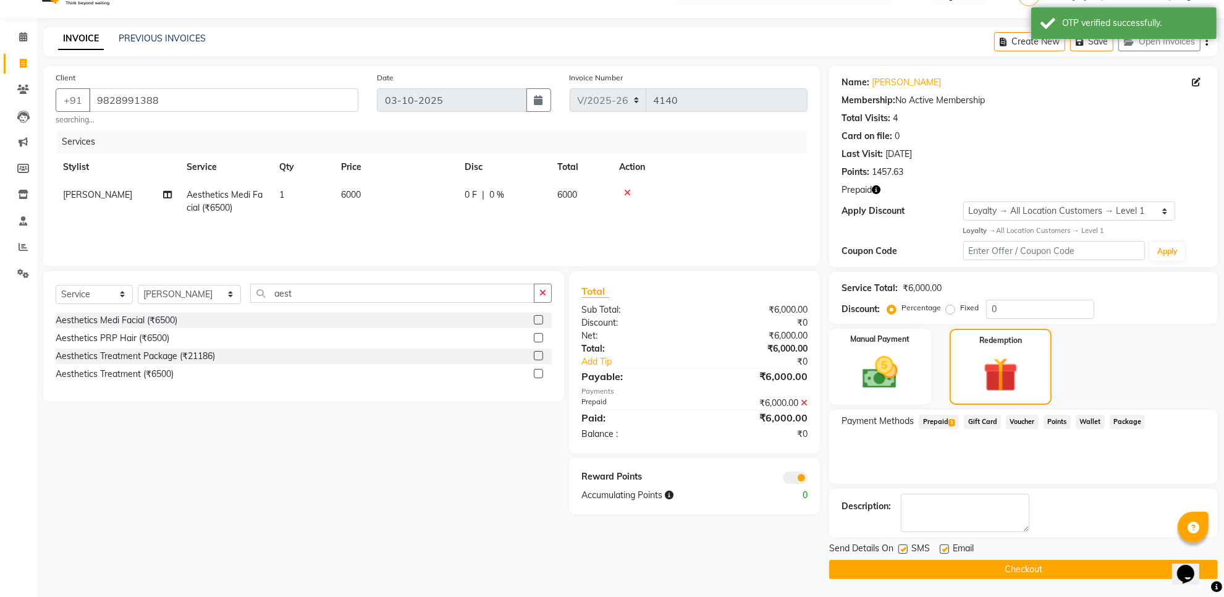
click at [969, 574] on button "Checkout" at bounding box center [1023, 569] width 389 height 19
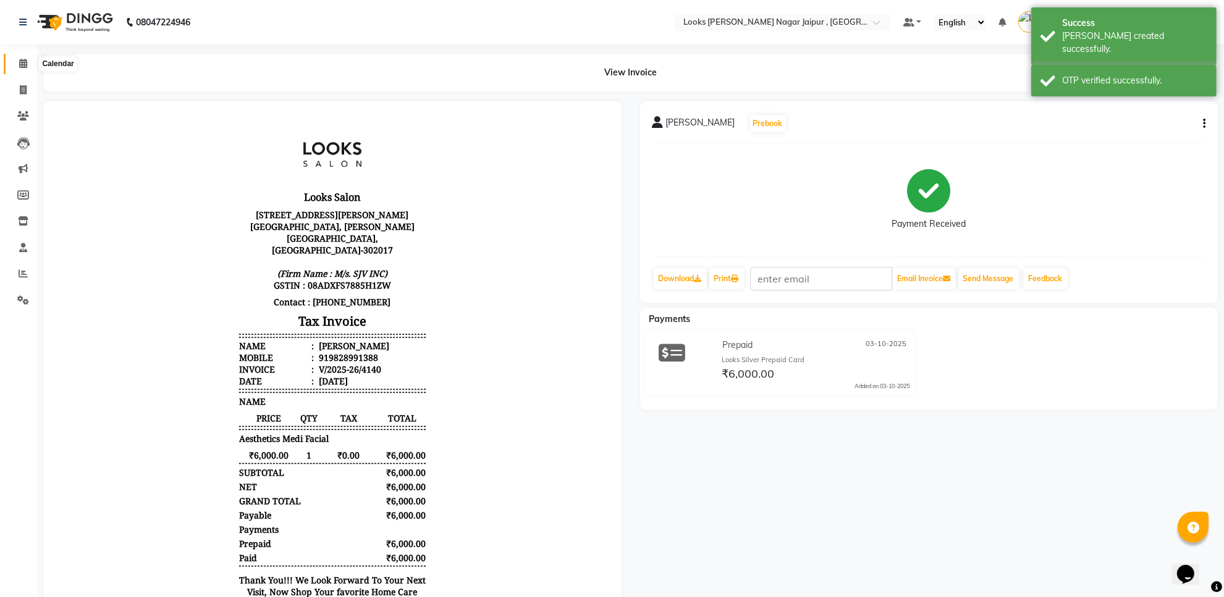
click at [28, 59] on span at bounding box center [23, 64] width 22 height 14
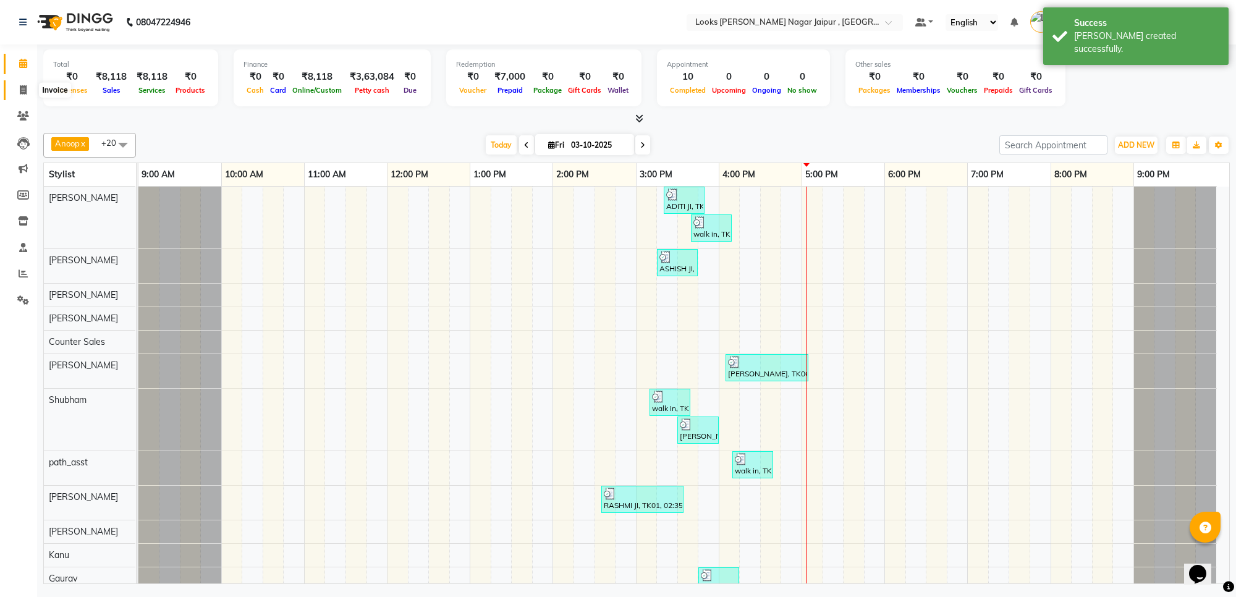
click at [19, 93] on span at bounding box center [23, 90] width 22 height 14
select select "4317"
select select "service"
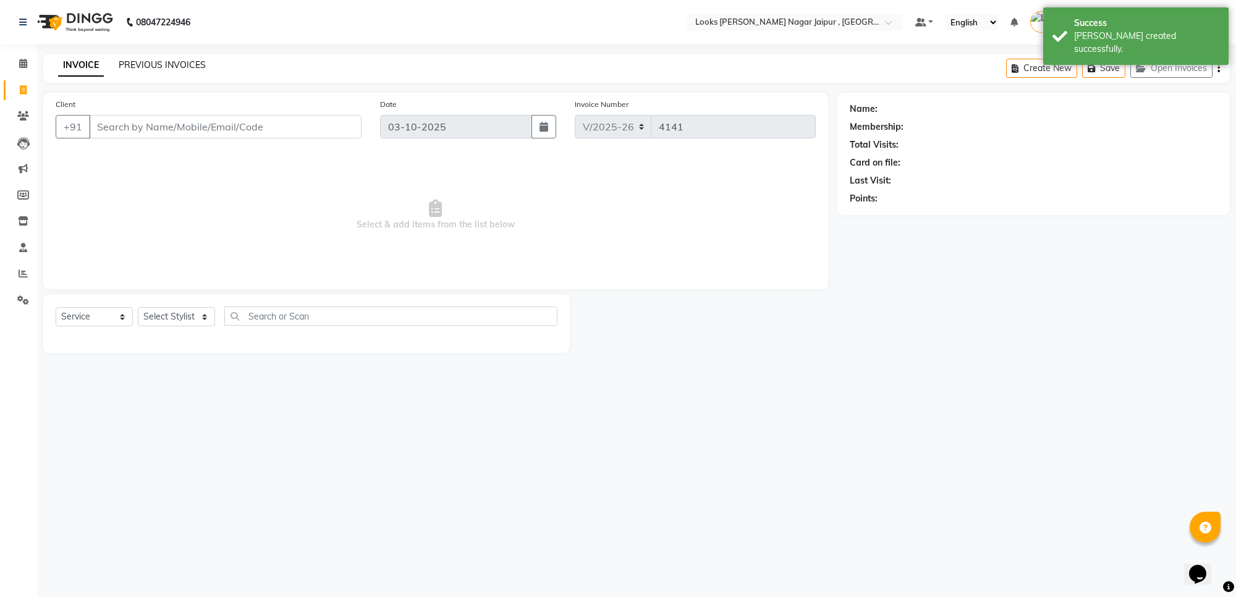
click at [151, 62] on link "PREVIOUS INVOICES" at bounding box center [162, 64] width 87 height 11
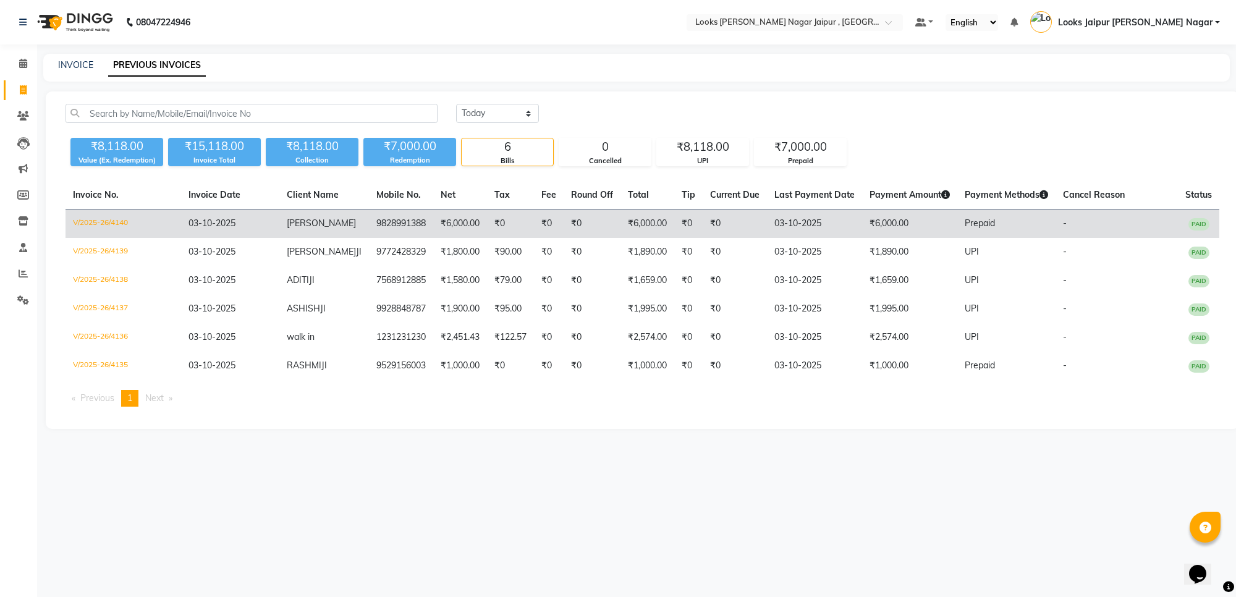
click at [450, 227] on td "₹6,000.00" at bounding box center [460, 224] width 54 height 29
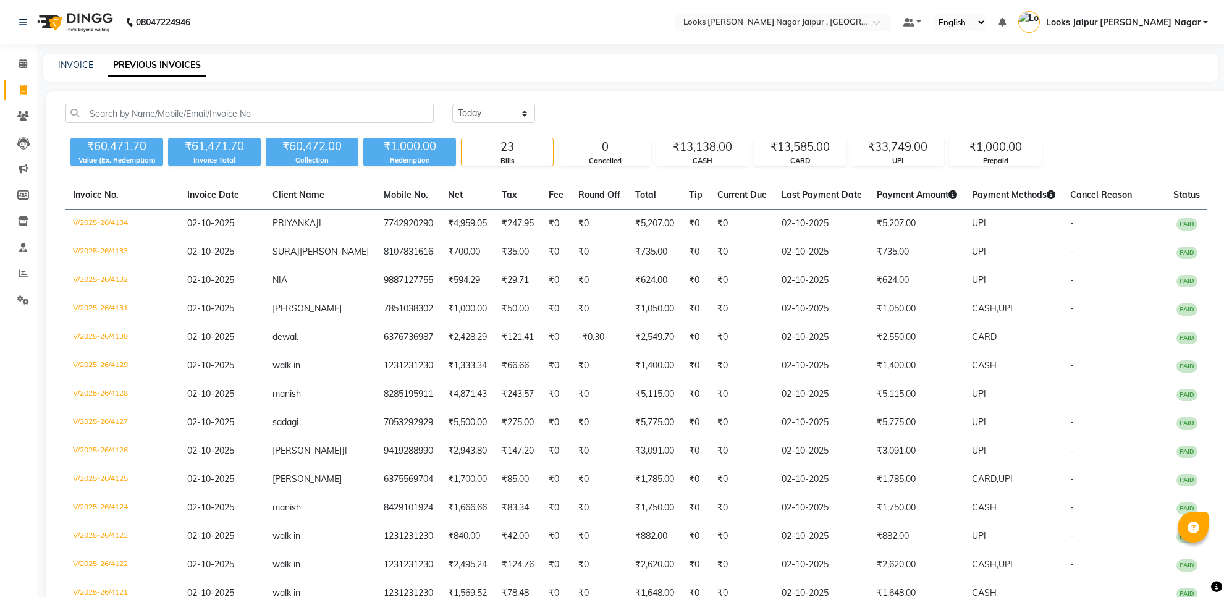
select select "yesterday"
click at [22, 62] on icon at bounding box center [23, 63] width 8 height 9
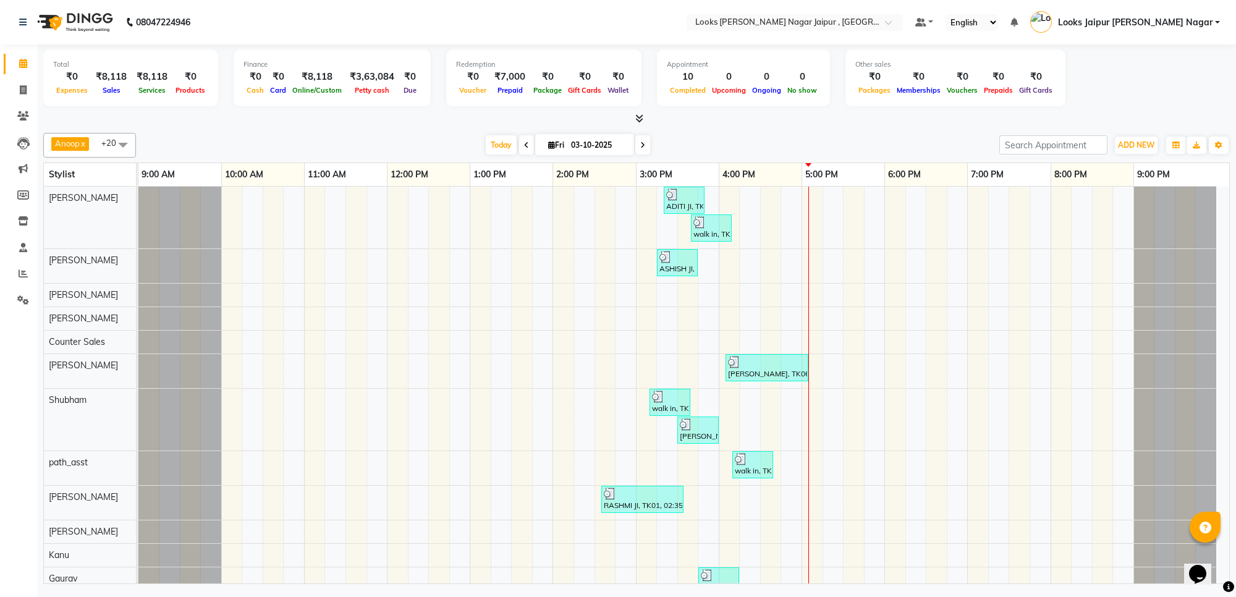
click at [638, 118] on icon at bounding box center [639, 118] width 8 height 9
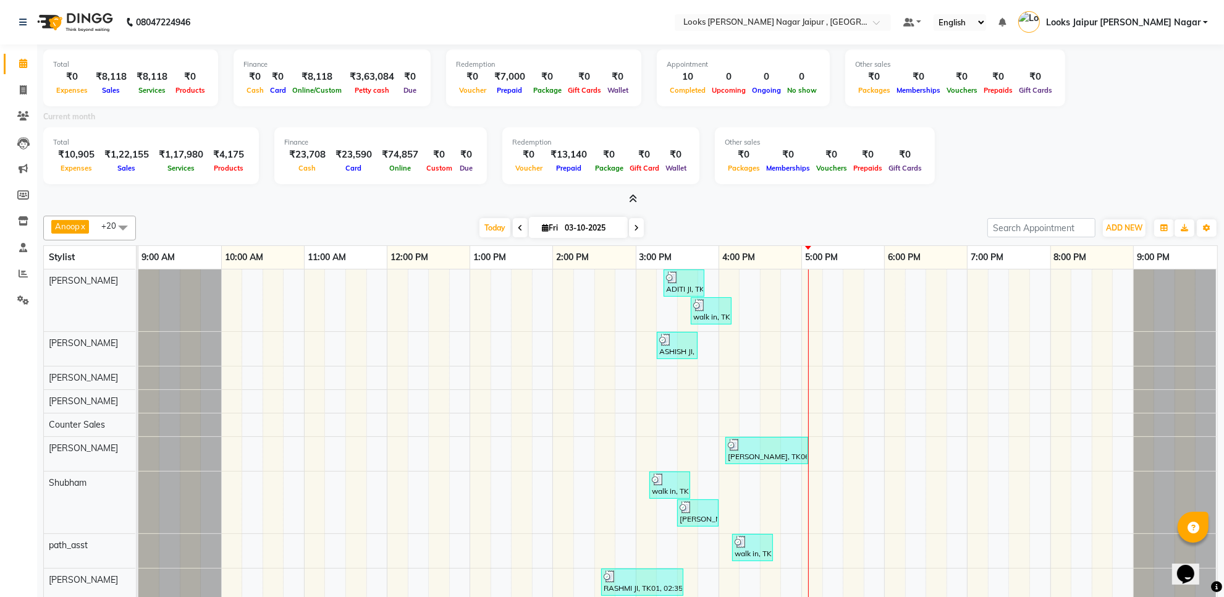
click at [634, 198] on icon at bounding box center [633, 198] width 8 height 9
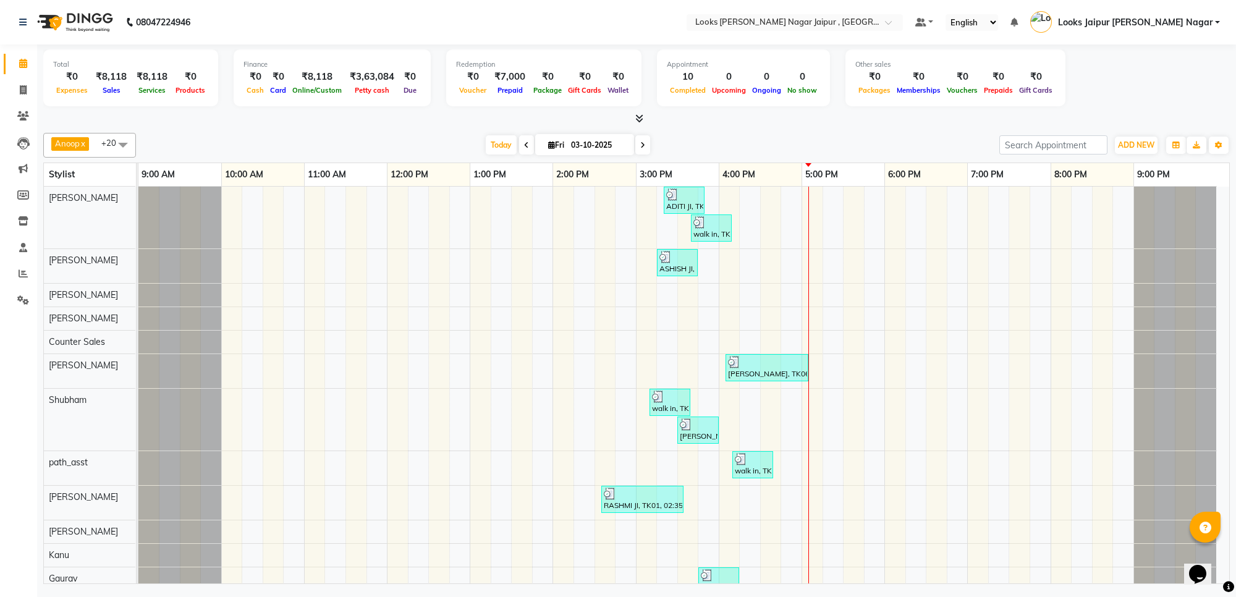
click at [654, 122] on div at bounding box center [636, 118] width 1187 height 13
drag, startPoint x: 591, startPoint y: 114, endPoint x: 601, endPoint y: 114, distance: 9.9
click at [592, 114] on div at bounding box center [636, 118] width 1187 height 13
click at [697, 125] on div "Total ₹0 Expenses ₹8,118 Sales ₹8,118 Services ₹0 Products Finance ₹0 Cash ₹0 C…" at bounding box center [636, 315] width 1199 height 543
click at [659, 122] on div at bounding box center [636, 118] width 1187 height 13
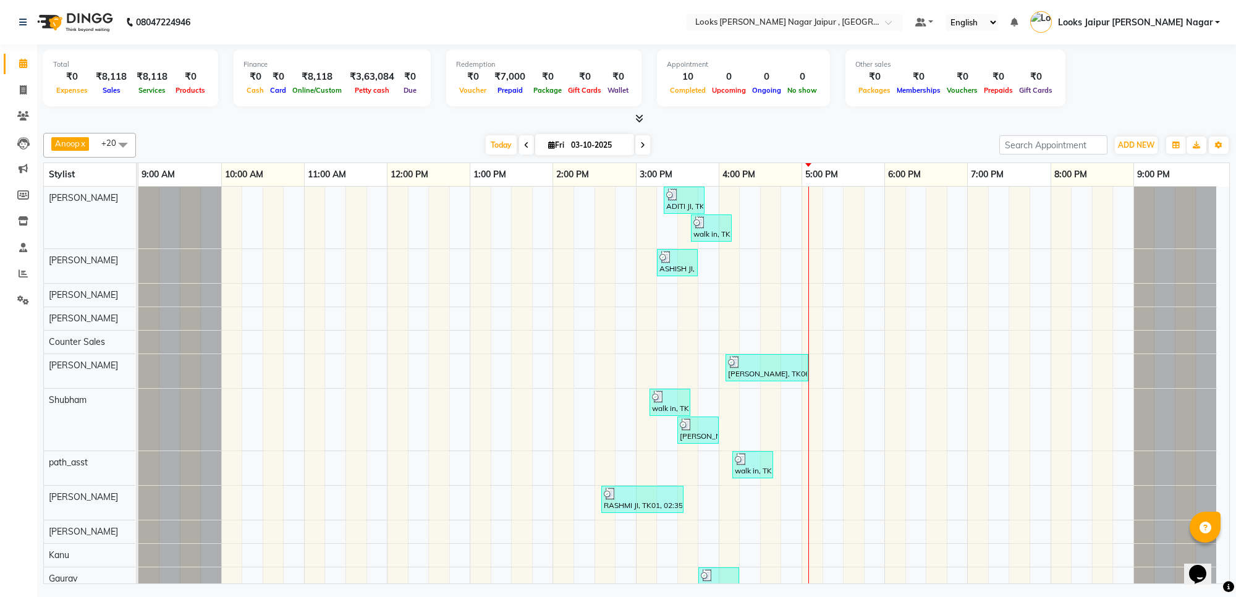
click at [658, 121] on div at bounding box center [636, 118] width 1187 height 13
click at [600, 116] on div at bounding box center [636, 118] width 1187 height 13
click at [640, 116] on icon at bounding box center [639, 118] width 8 height 9
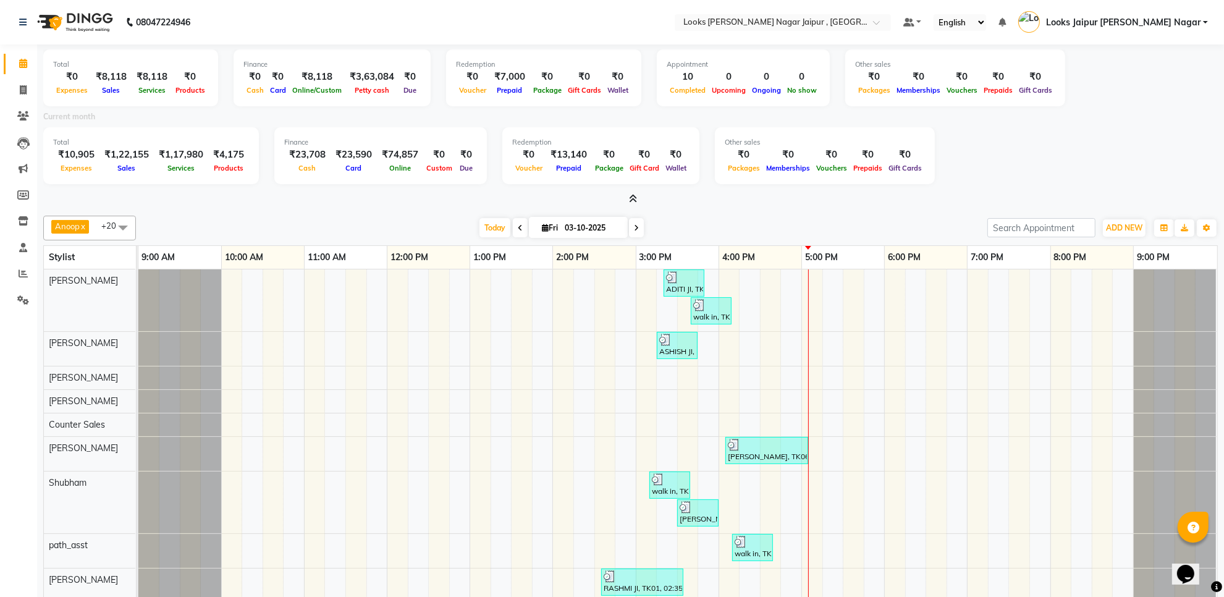
click at [635, 196] on icon at bounding box center [633, 198] width 8 height 9
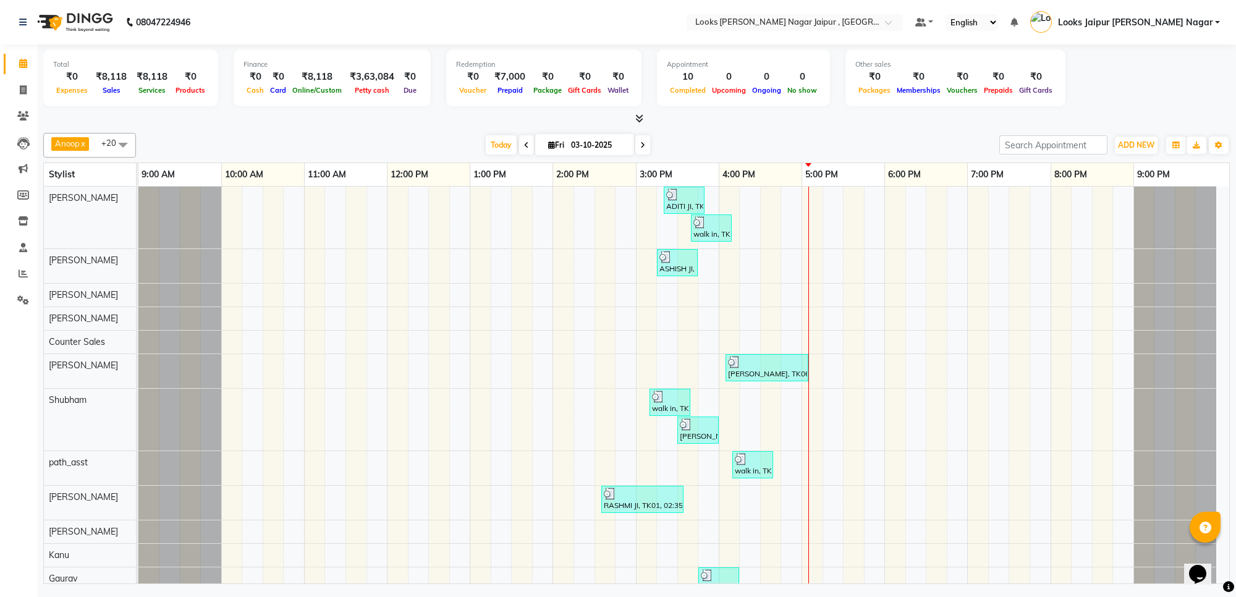
click at [640, 119] on icon at bounding box center [639, 118] width 8 height 9
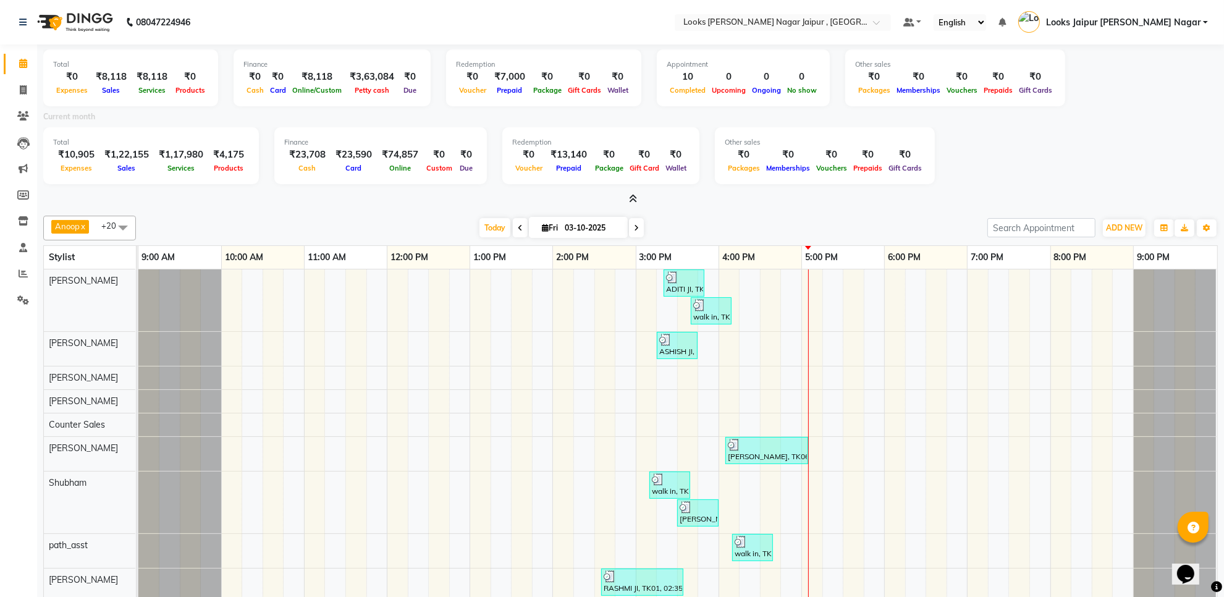
click at [635, 198] on icon at bounding box center [633, 198] width 8 height 9
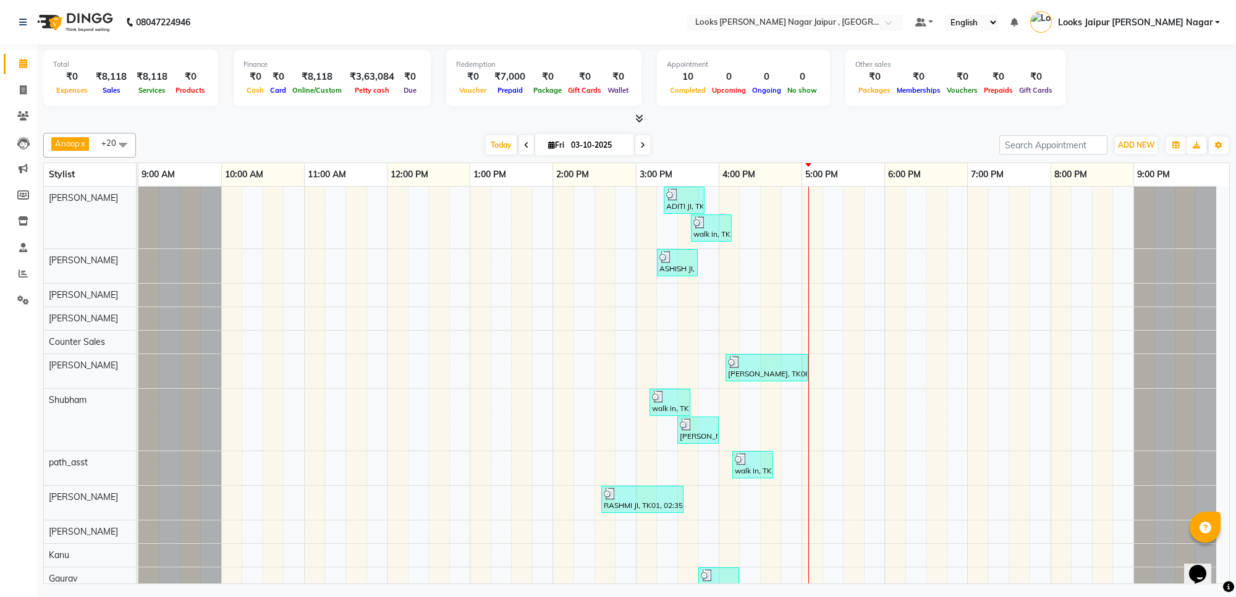
click at [637, 119] on icon at bounding box center [639, 118] width 8 height 9
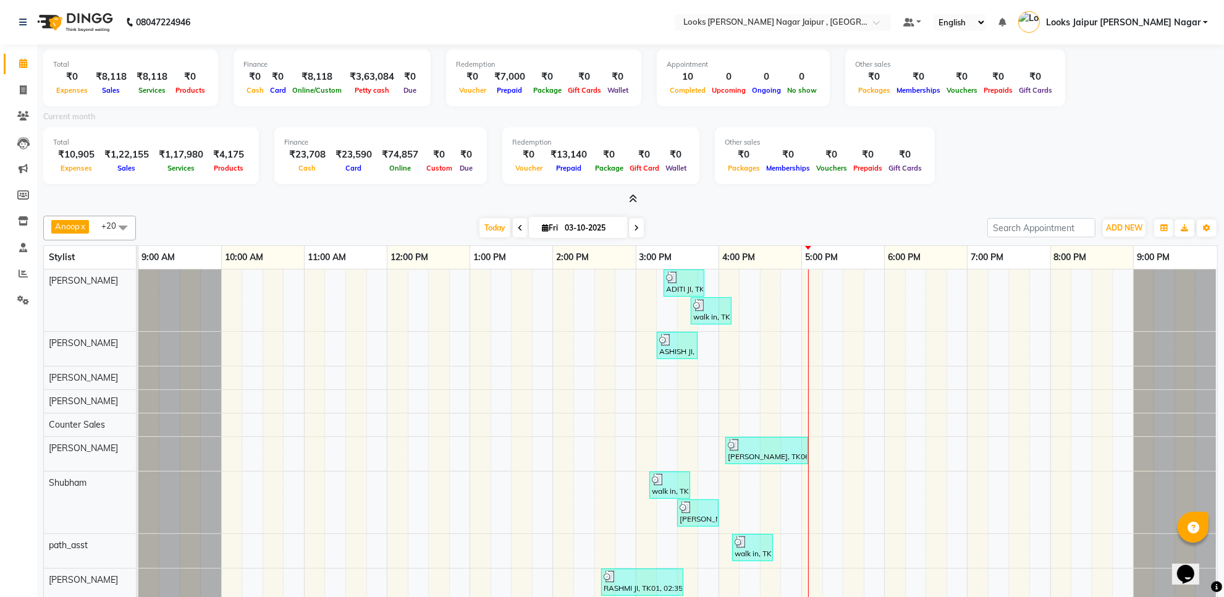
click at [631, 194] on icon at bounding box center [633, 198] width 8 height 9
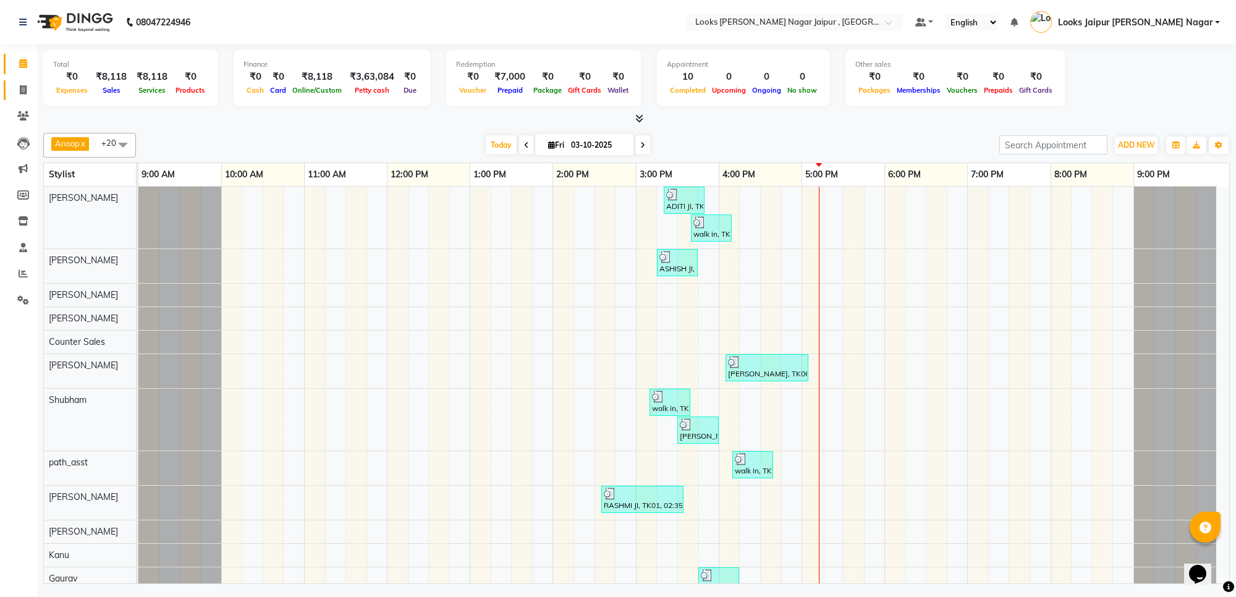
click at [23, 83] on span at bounding box center [23, 90] width 22 height 14
select select "service"
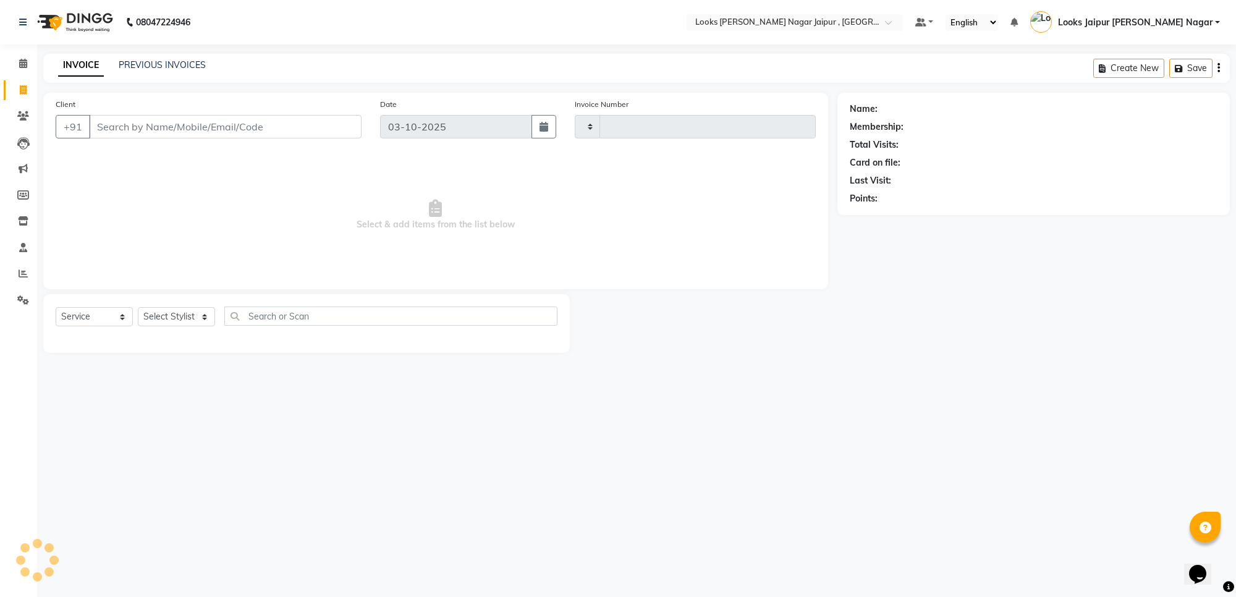
type input "4141"
select select "4317"
click at [132, 66] on link "PREVIOUS INVOICES" at bounding box center [162, 64] width 87 height 11
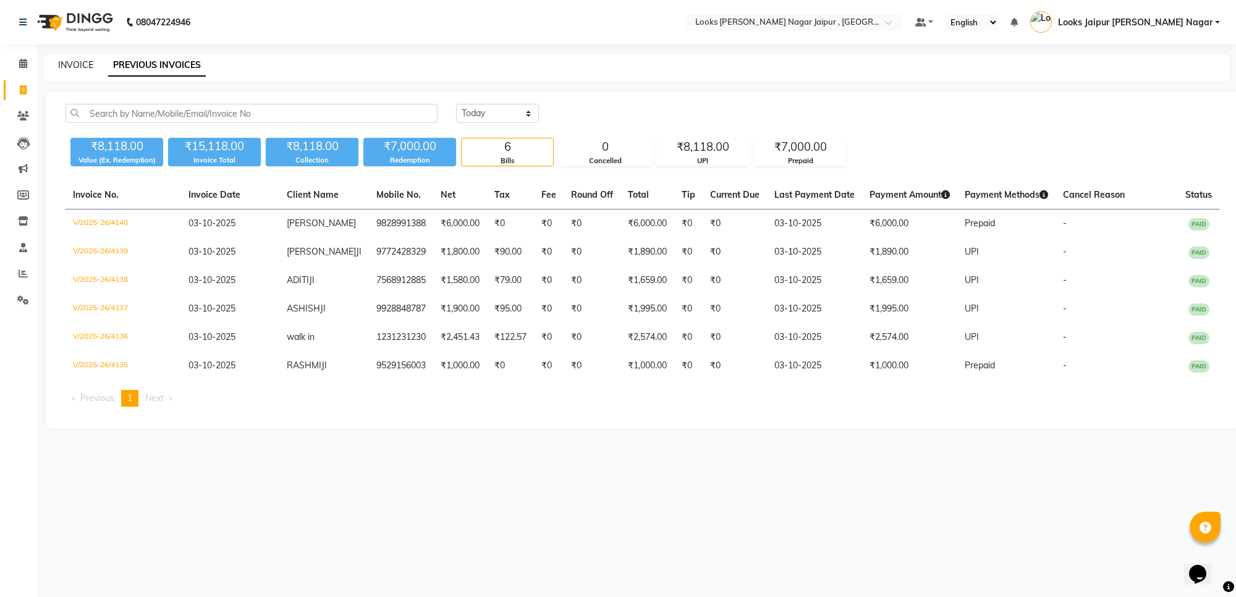
click at [84, 67] on link "INVOICE" at bounding box center [75, 64] width 35 height 11
select select "service"
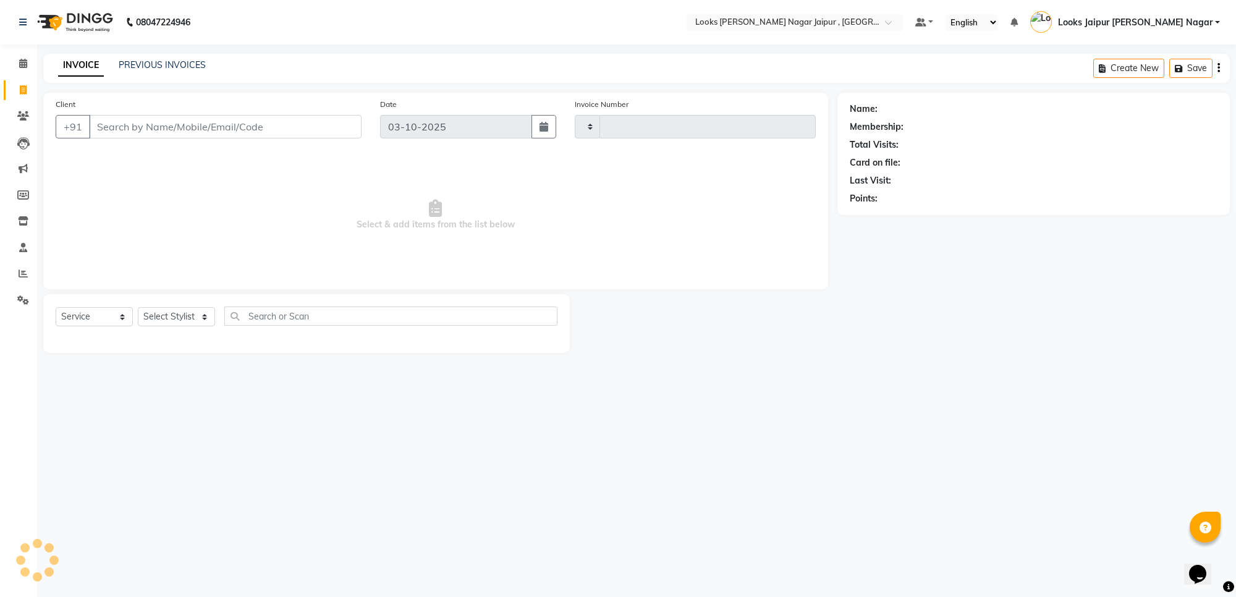
type input "4141"
select select "4317"
click at [1177, 64] on button "Open Invoices" at bounding box center [1171, 68] width 82 height 19
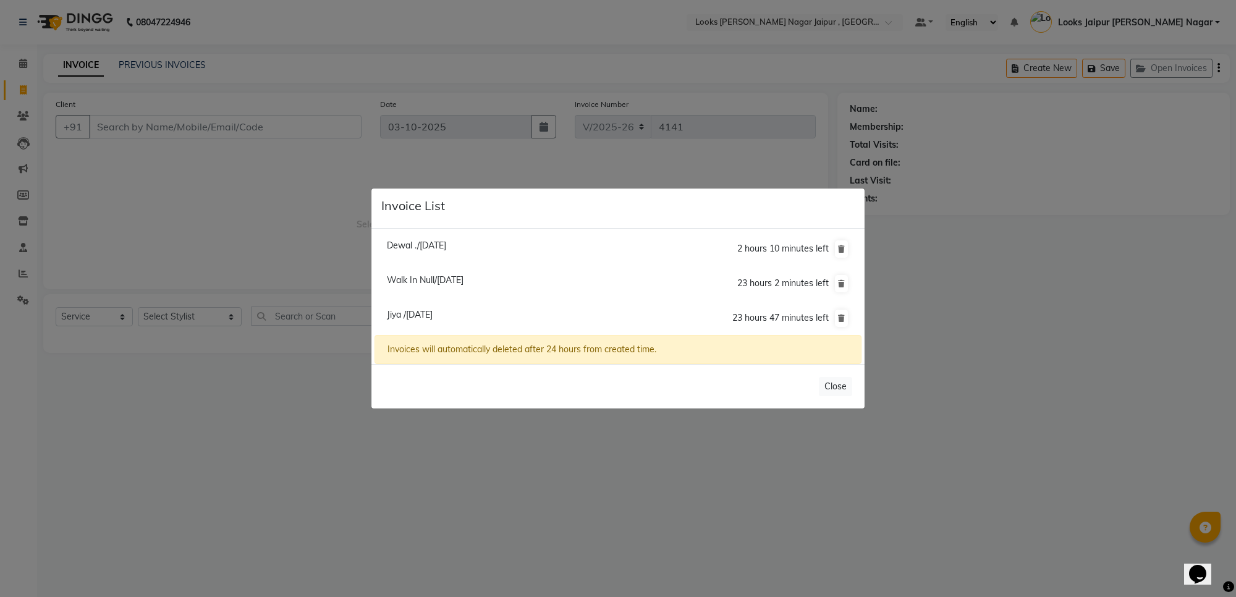
drag, startPoint x: 842, startPoint y: 525, endPoint x: 845, endPoint y: 585, distance: 60.1
click at [836, 554] on ngb-modal-window "Invoice List Dewal ./02 October 2025 2 hours 10 minutes left Walk In Null/03 Oc…" at bounding box center [618, 298] width 1236 height 597
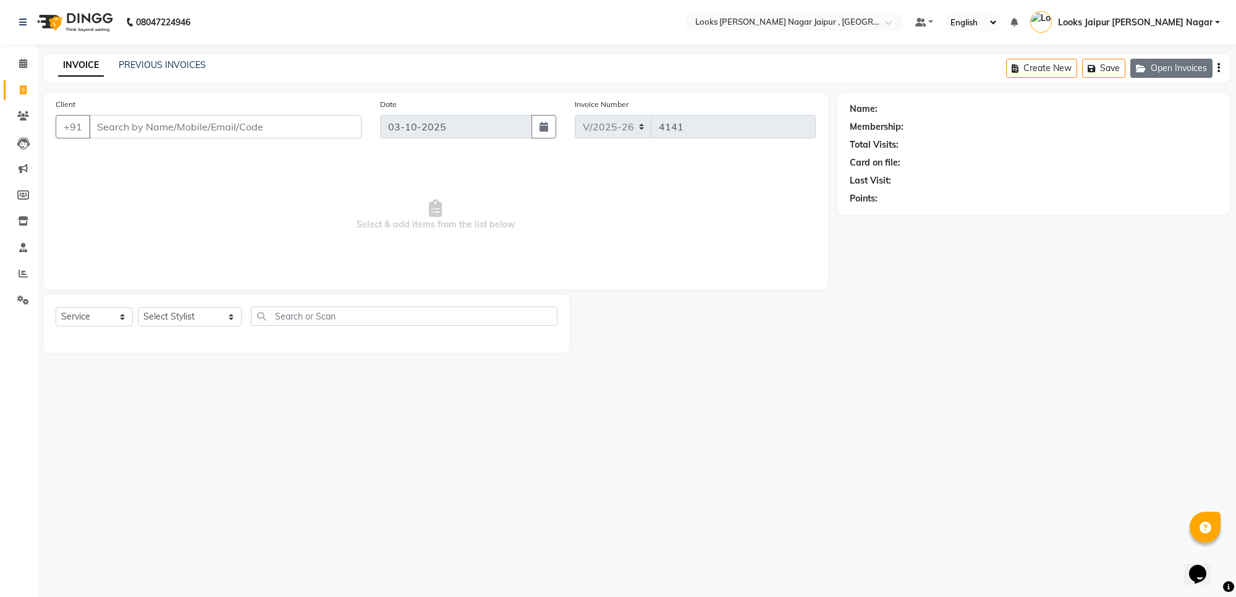
click at [1163, 69] on button "Open Invoices" at bounding box center [1171, 68] width 82 height 19
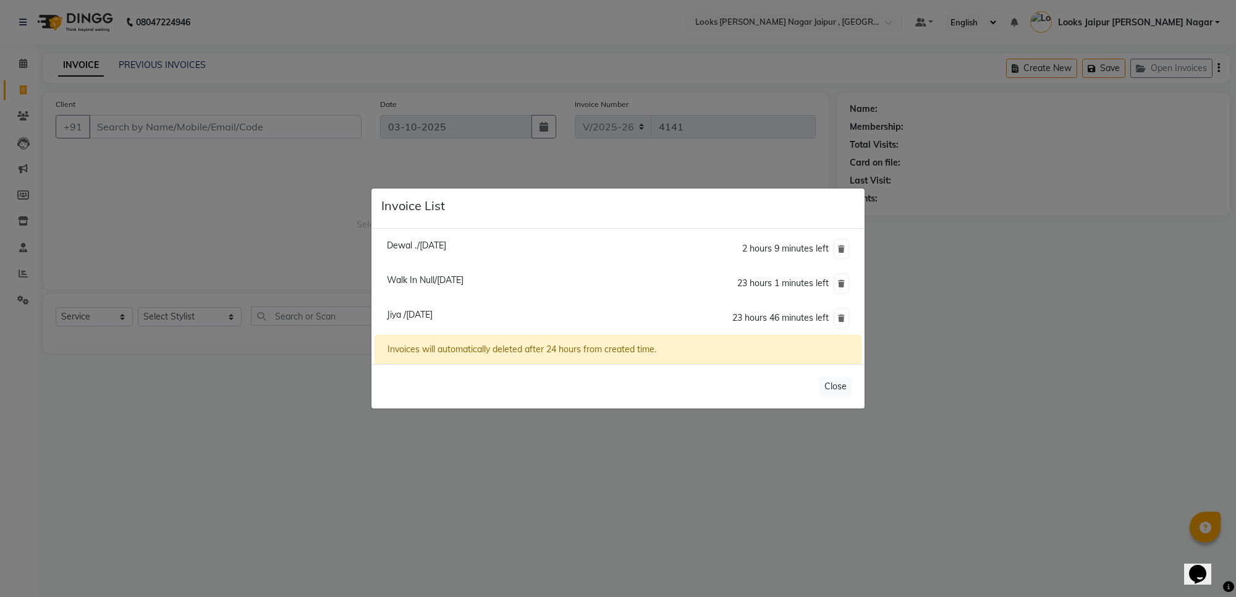
click at [427, 314] on span "Jiya /03 October 2025" at bounding box center [410, 314] width 46 height 11
type input "8619952211"
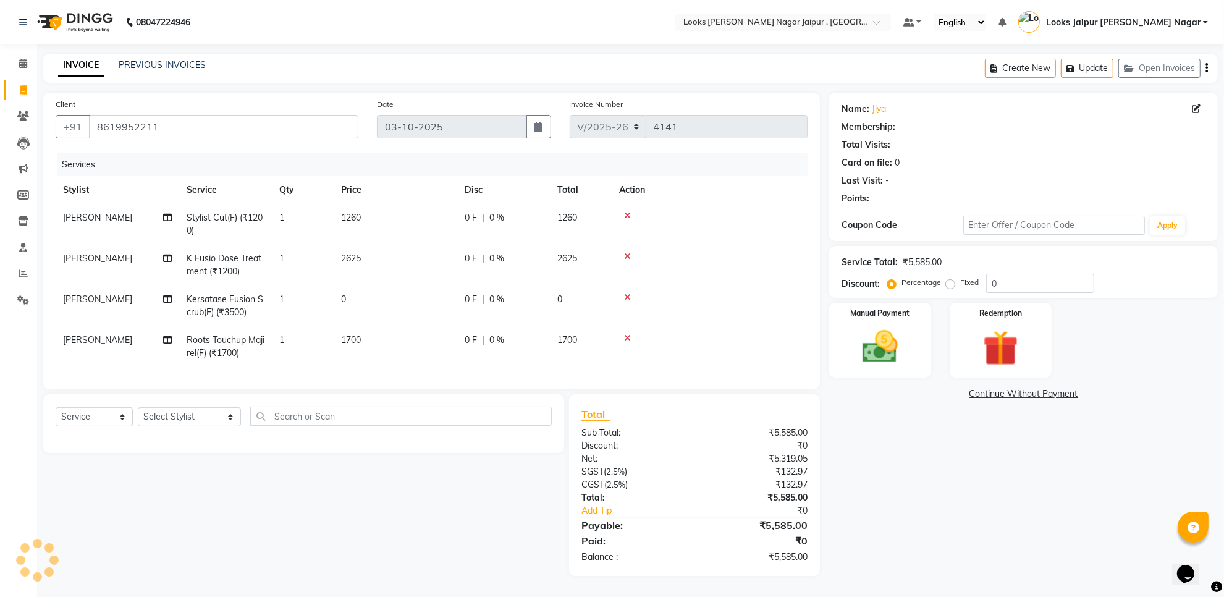
select select "1: Object"
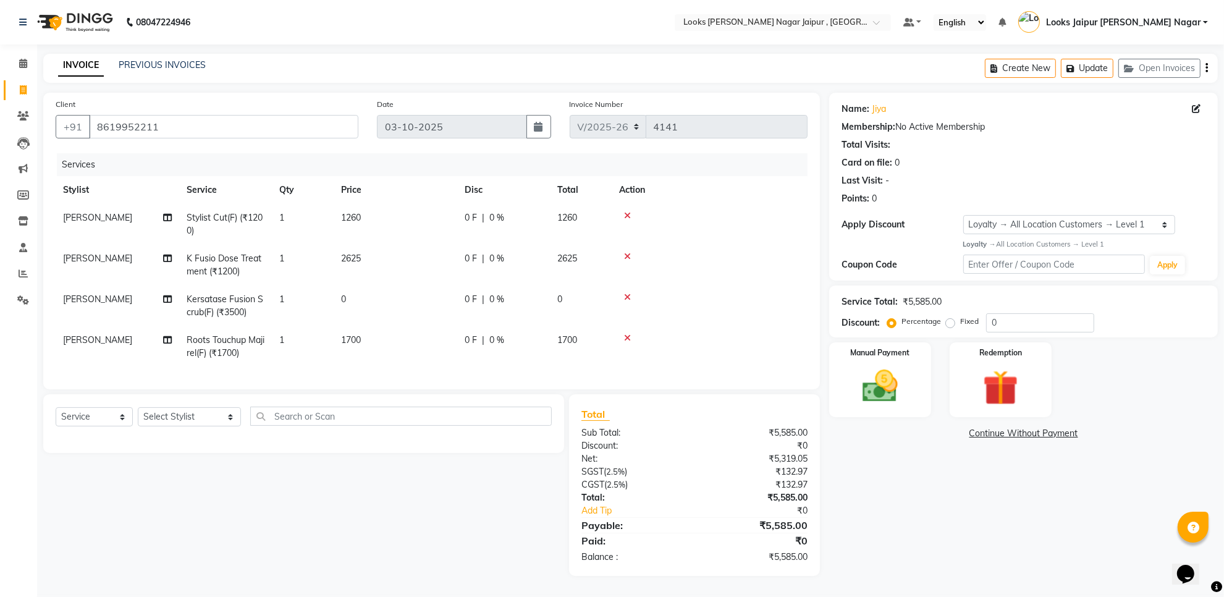
drag, startPoint x: 391, startPoint y: 261, endPoint x: 415, endPoint y: 261, distance: 24.1
click at [393, 261] on td "2625" at bounding box center [396, 265] width 124 height 41
select select "23563"
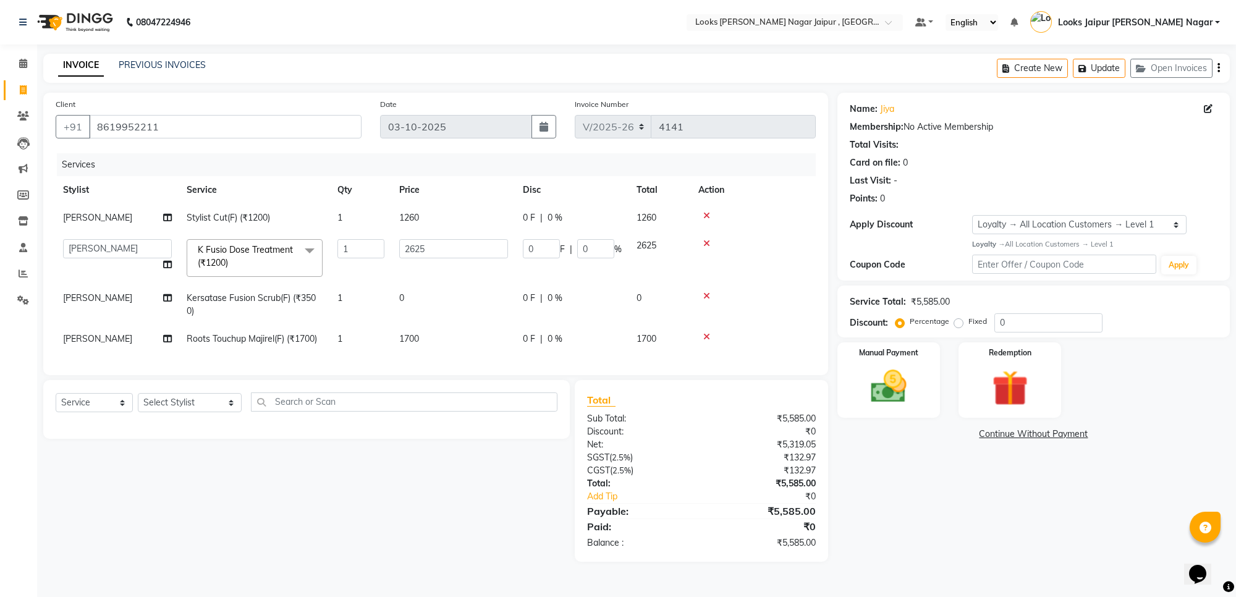
click at [440, 315] on td "0" at bounding box center [454, 304] width 124 height 41
select select "23563"
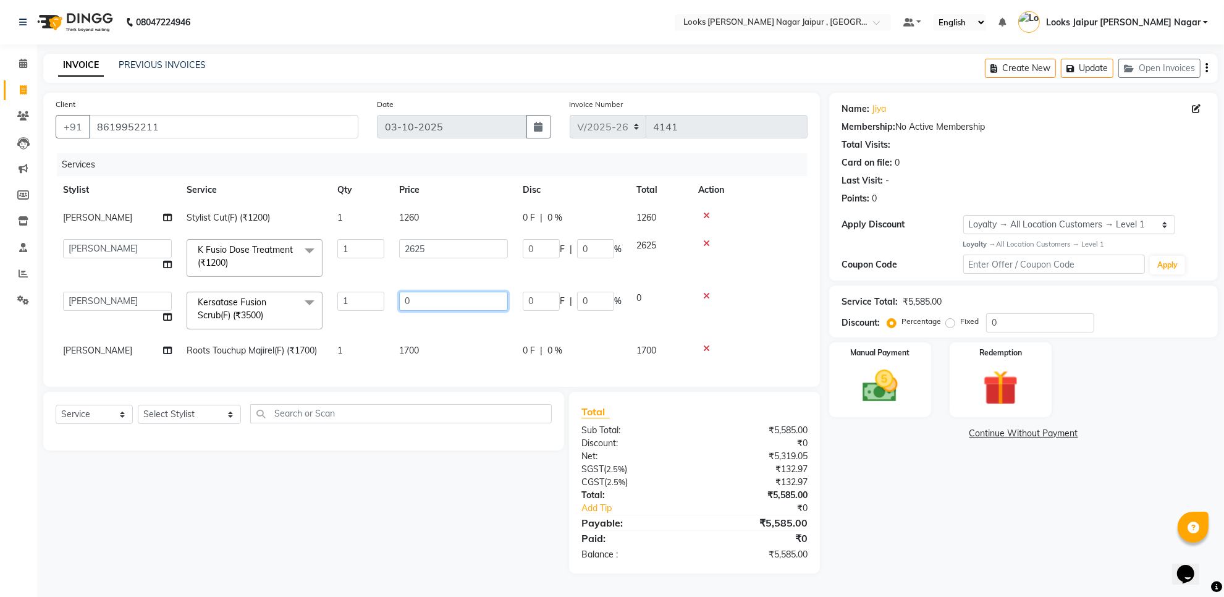
click at [443, 300] on input "0" at bounding box center [453, 301] width 109 height 19
type input "1575"
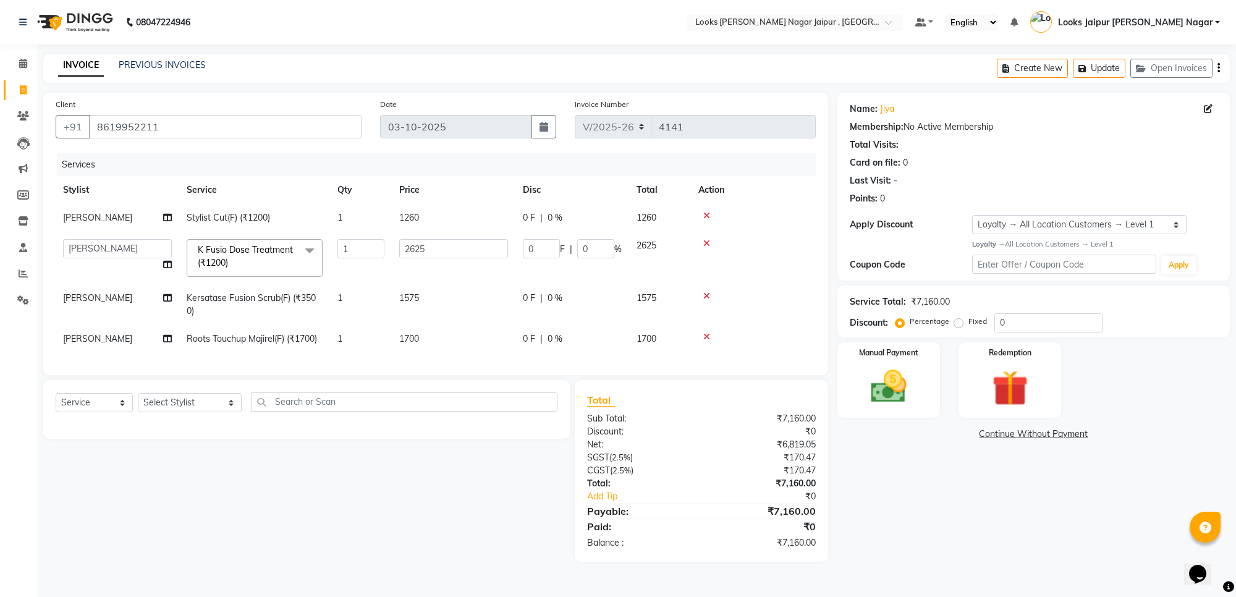
click at [449, 393] on div "Client +91 8619952211 Date 03-10-2025 Invoice Number V/2025 V/2025-26 4141 Serv…" at bounding box center [435, 327] width 803 height 469
click at [459, 316] on td "1575" at bounding box center [454, 304] width 124 height 41
select select "23563"
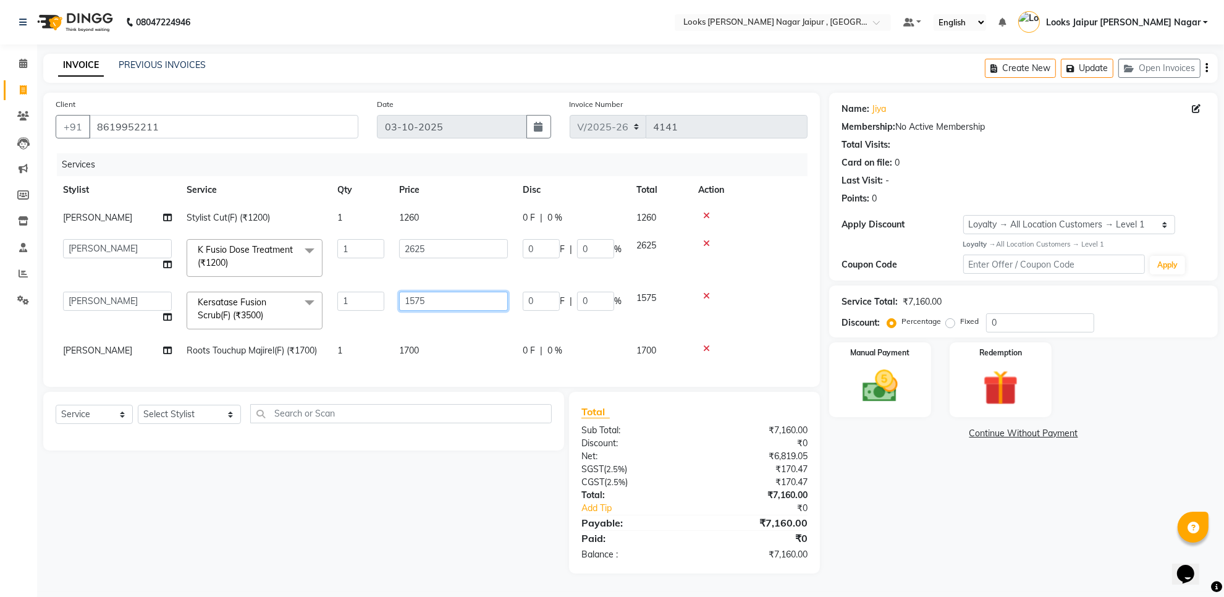
drag, startPoint x: 473, startPoint y: 318, endPoint x: 474, endPoint y: 331, distance: 12.4
click at [476, 325] on td "1575" at bounding box center [454, 310] width 124 height 53
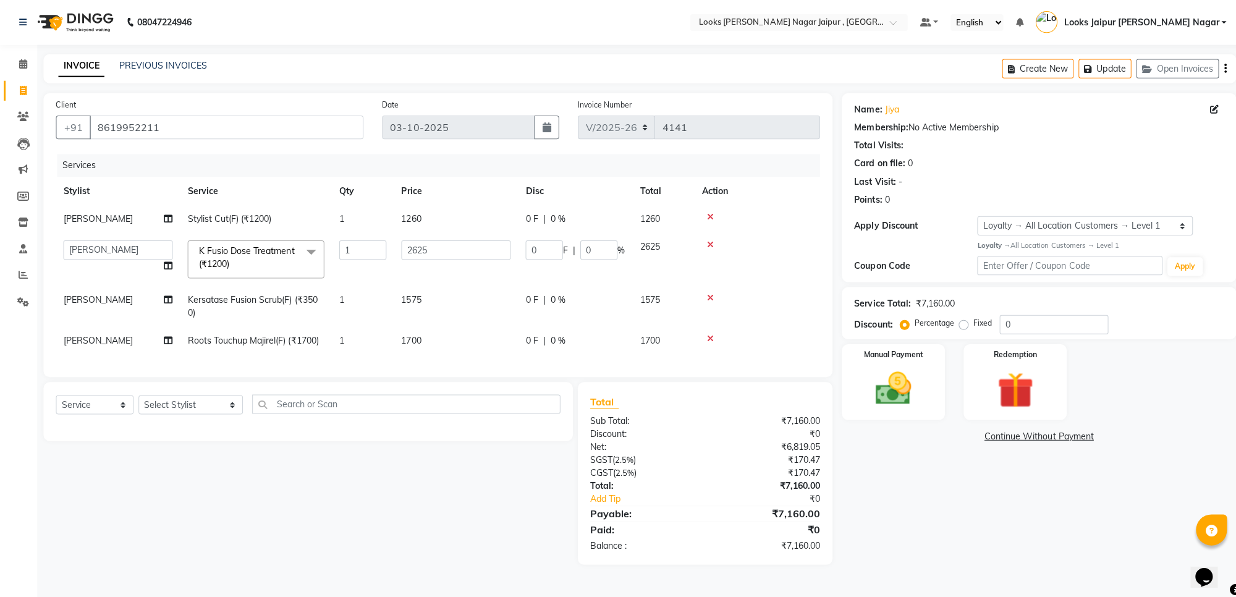
click at [475, 343] on td "1700" at bounding box center [454, 339] width 124 height 28
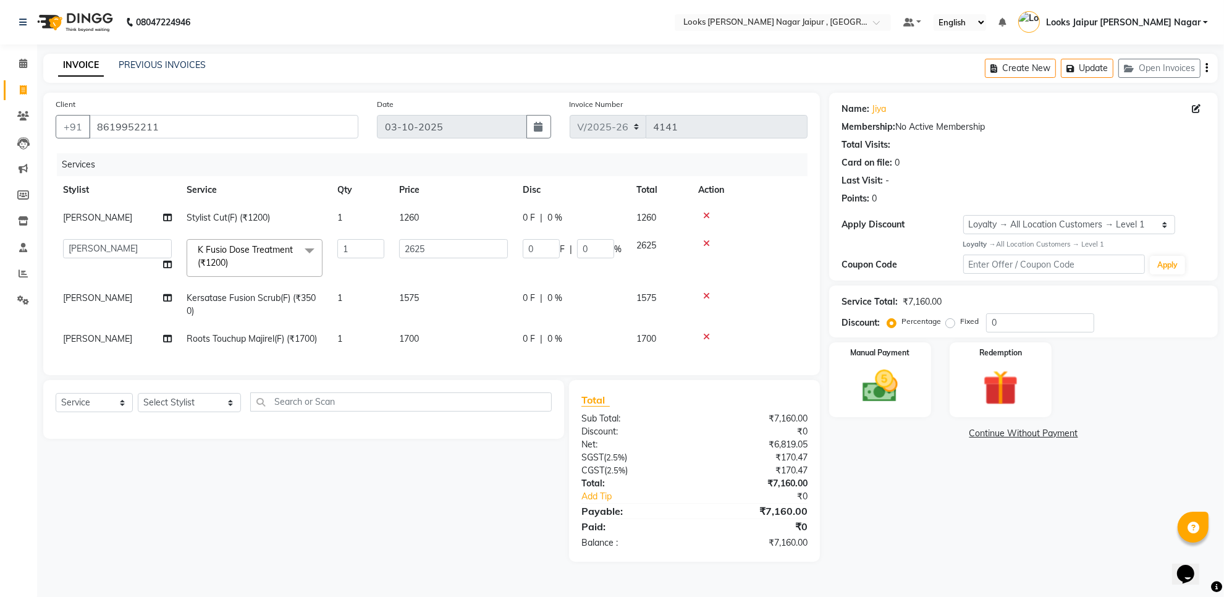
select select "23563"
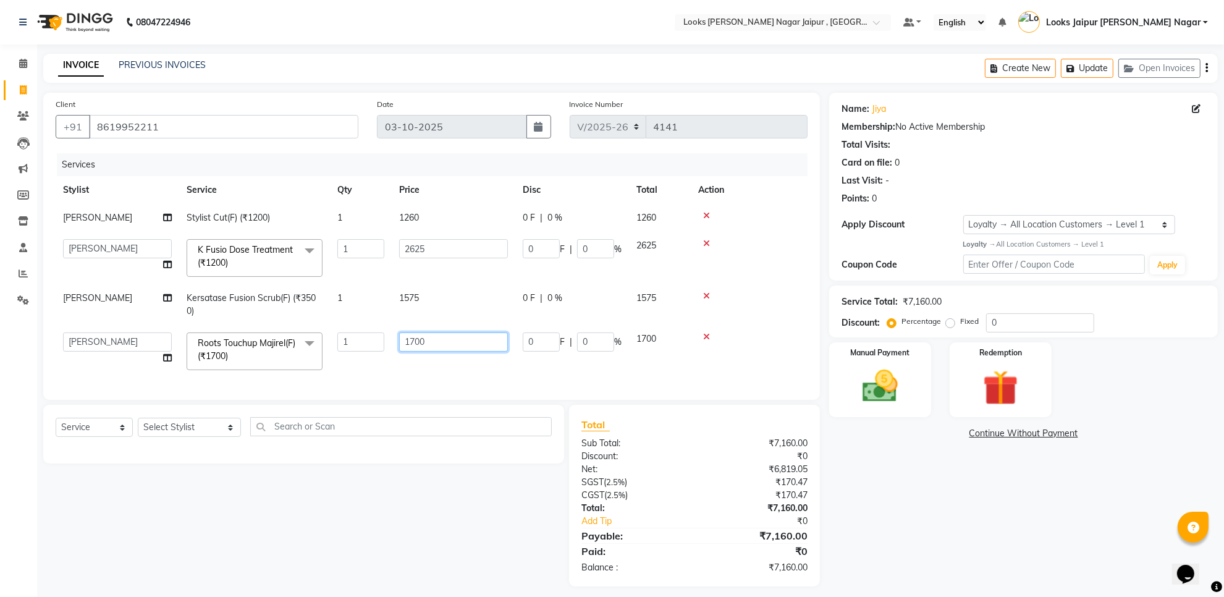
click at [465, 344] on input "1700" at bounding box center [453, 342] width 109 height 19
type input "1"
type input "2625"
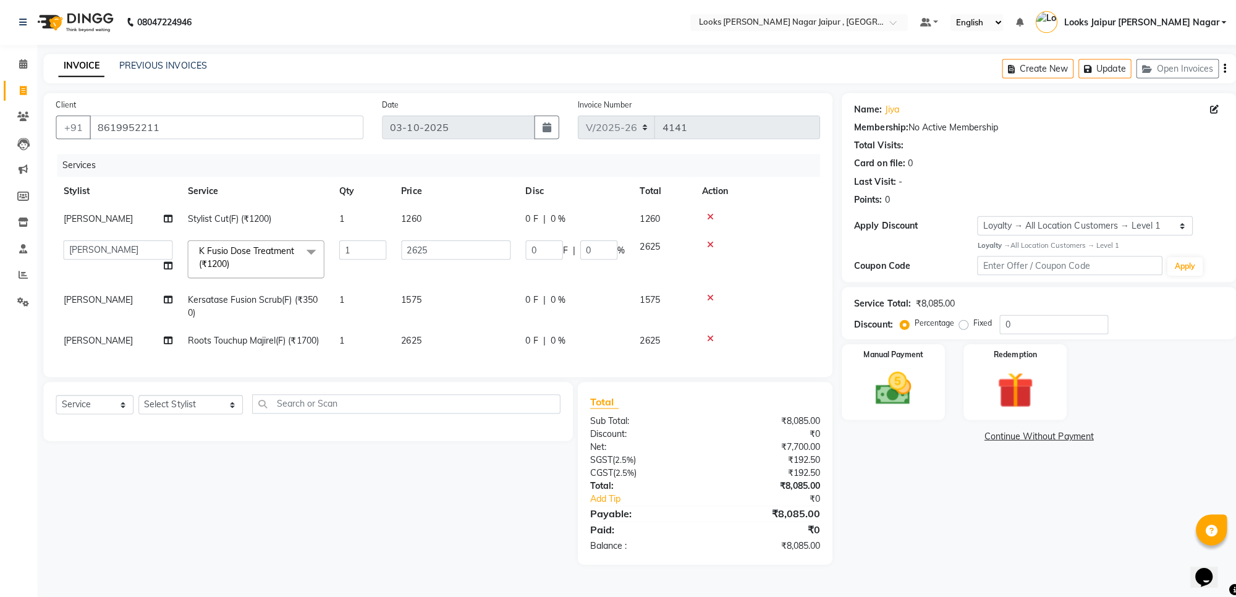
click at [116, 301] on td "[PERSON_NAME]" at bounding box center [118, 304] width 124 height 41
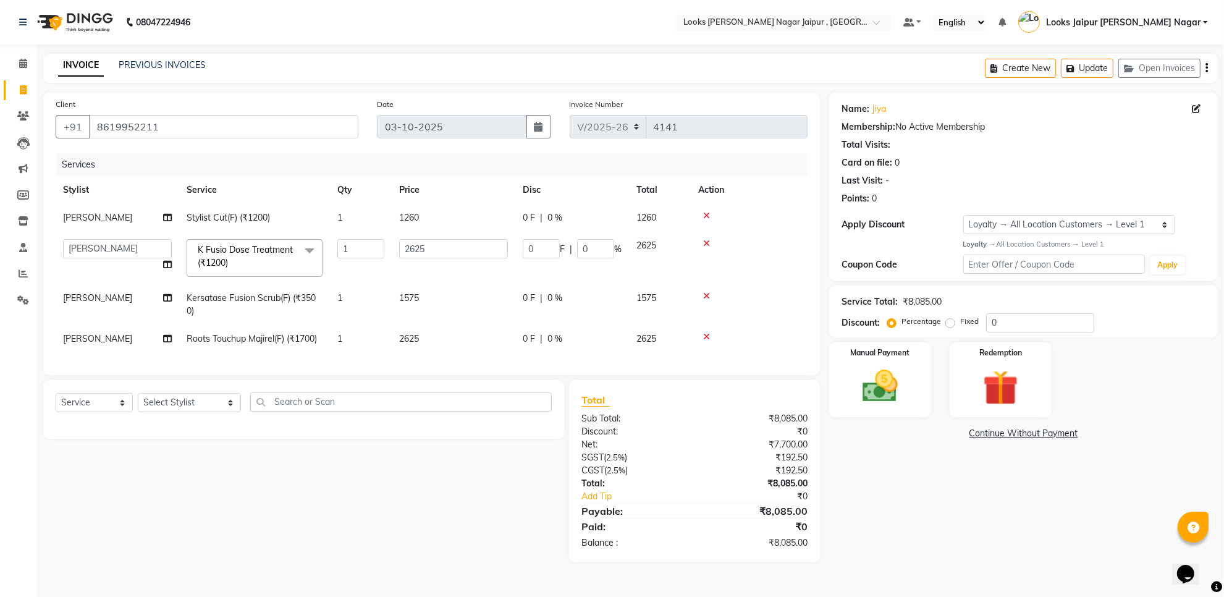
select select "23563"
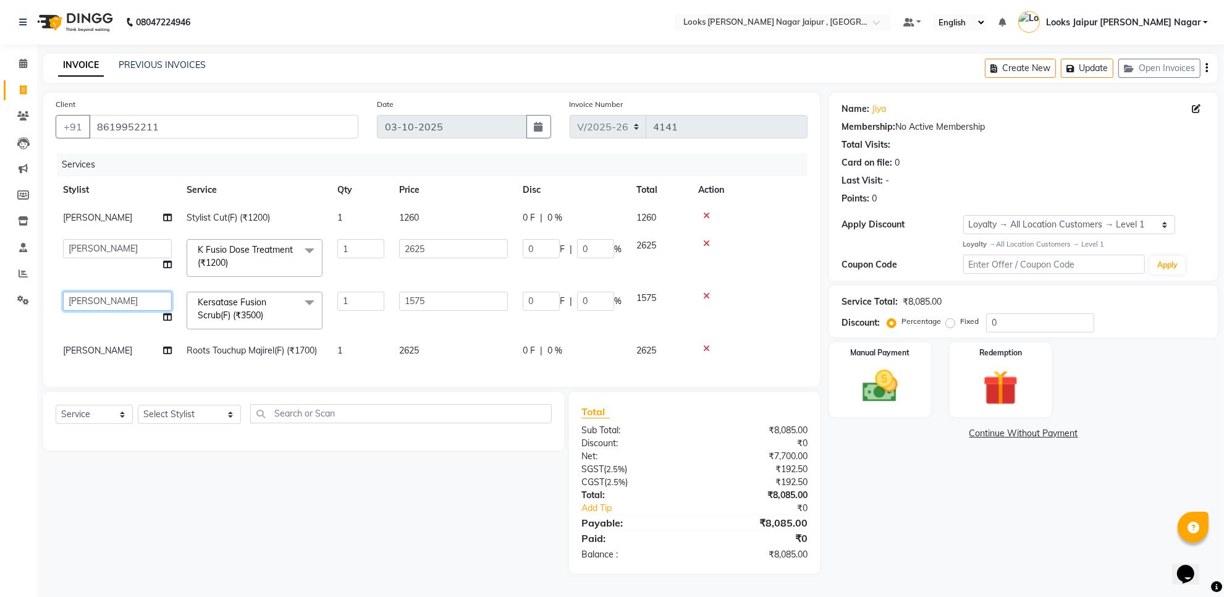
click at [113, 300] on select "Anjali_nail art Anoop [PERSON_NAME] Counter Sales [PERSON_NAME] Looks Jaipur [P…" at bounding box center [117, 301] width 109 height 19
select select "29912"
click at [125, 347] on td "[PERSON_NAME]" at bounding box center [118, 351] width 124 height 28
select select "23563"
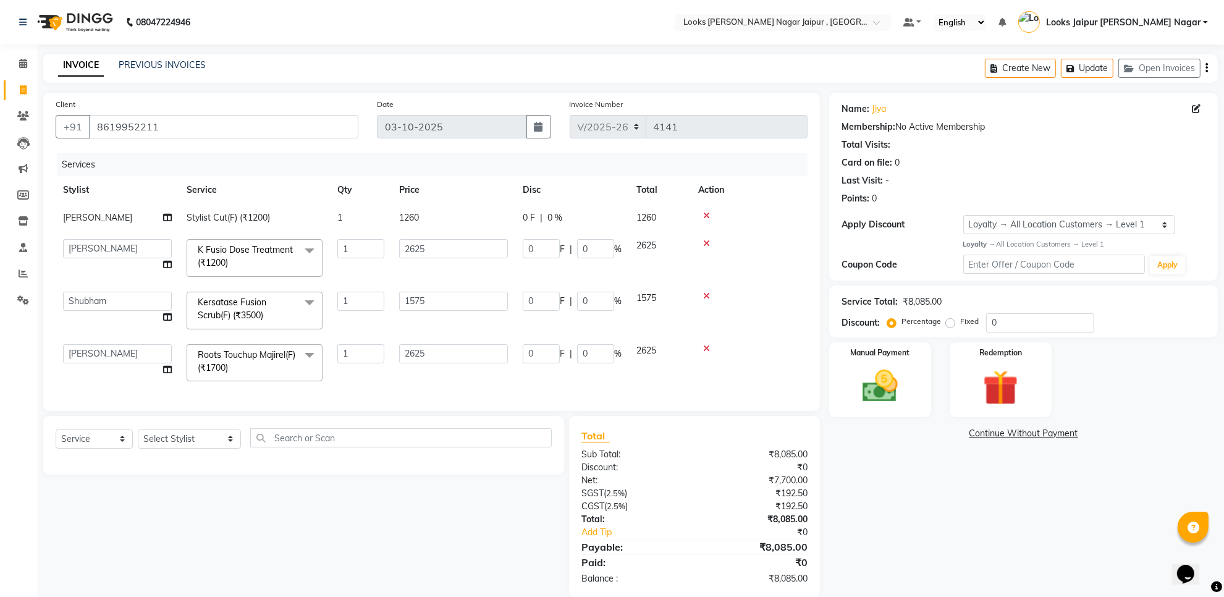
click at [125, 347] on select "Anjali_nail art Anoop [PERSON_NAME] Counter Sales [PERSON_NAME] Looks Jaipur [P…" at bounding box center [117, 353] width 109 height 19
select select "29912"
click at [925, 368] on div "Manual Payment" at bounding box center [881, 380] width 106 height 78
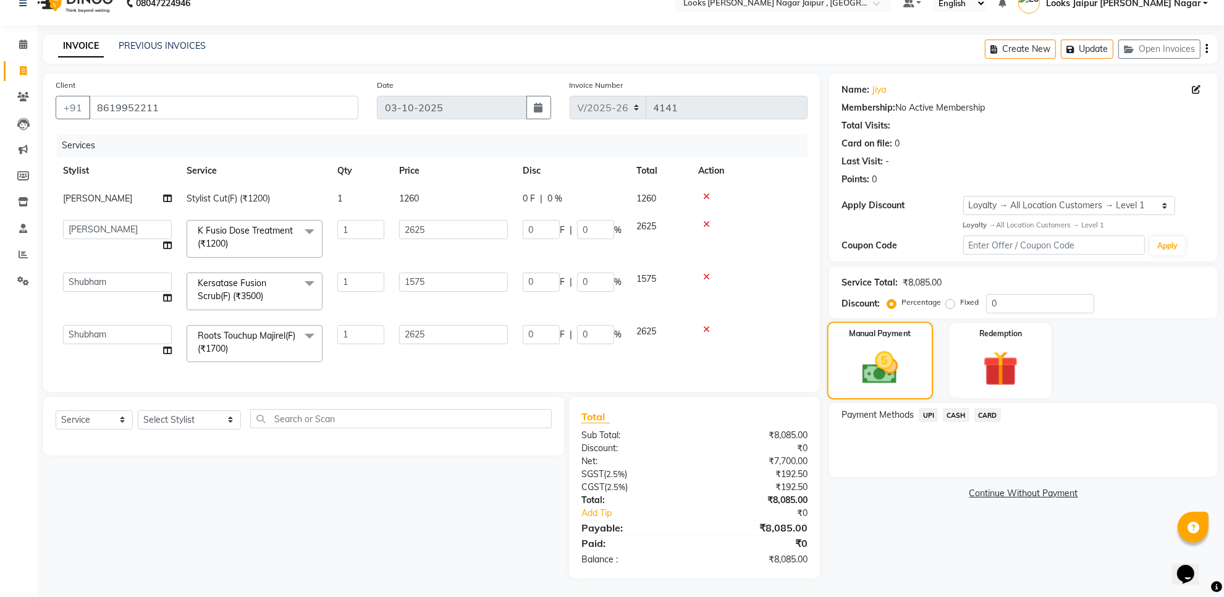
scroll to position [32, 0]
click at [931, 408] on span "UPI" at bounding box center [928, 415] width 19 height 14
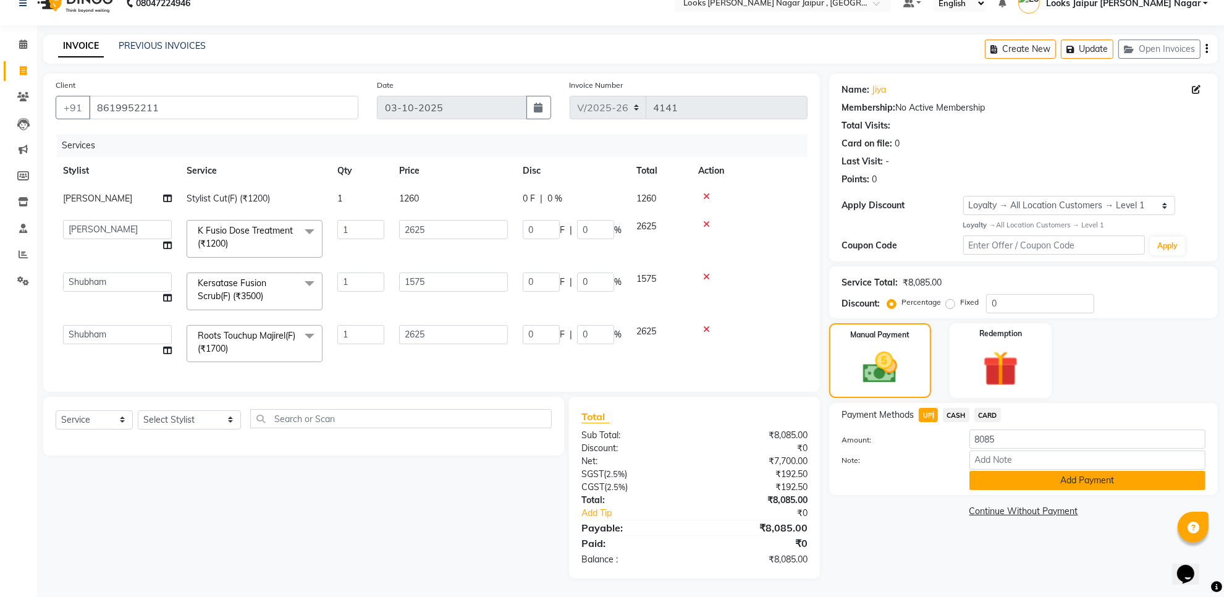
click at [975, 471] on button "Add Payment" at bounding box center [1088, 480] width 236 height 19
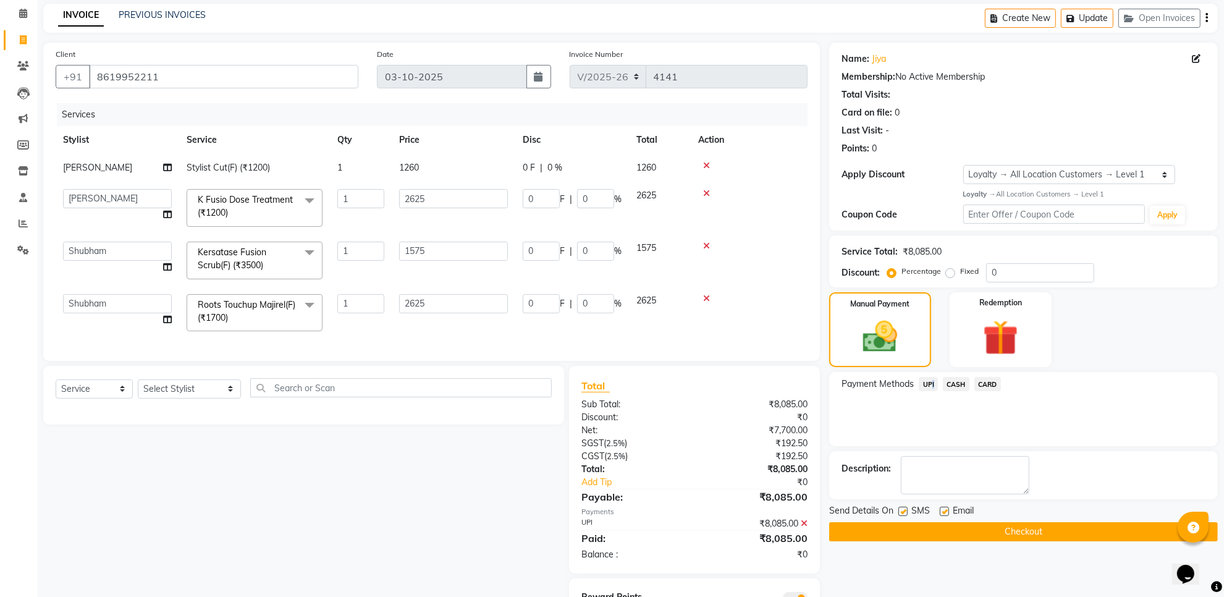
scroll to position [77, 0]
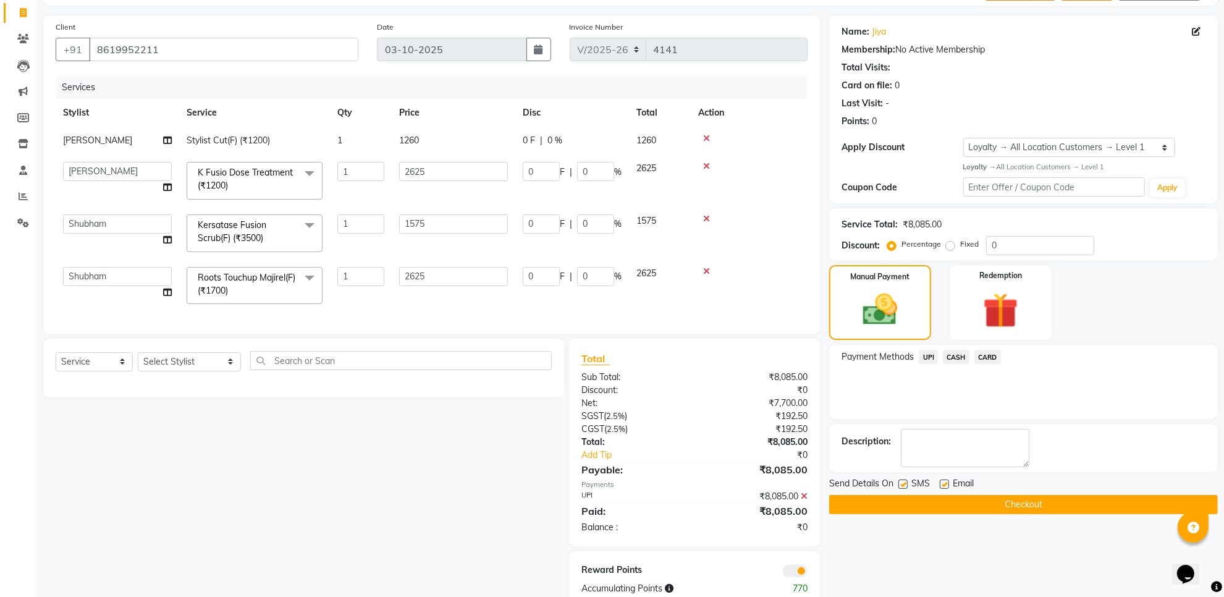
drag, startPoint x: 943, startPoint y: 486, endPoint x: 864, endPoint y: 474, distance: 80.0
click at [918, 486] on div "Send Details On SMS Email" at bounding box center [1023, 484] width 389 height 15
click at [907, 483] on label at bounding box center [903, 484] width 9 height 9
click at [907, 483] on input "checkbox" at bounding box center [903, 485] width 8 height 8
checkbox input "false"
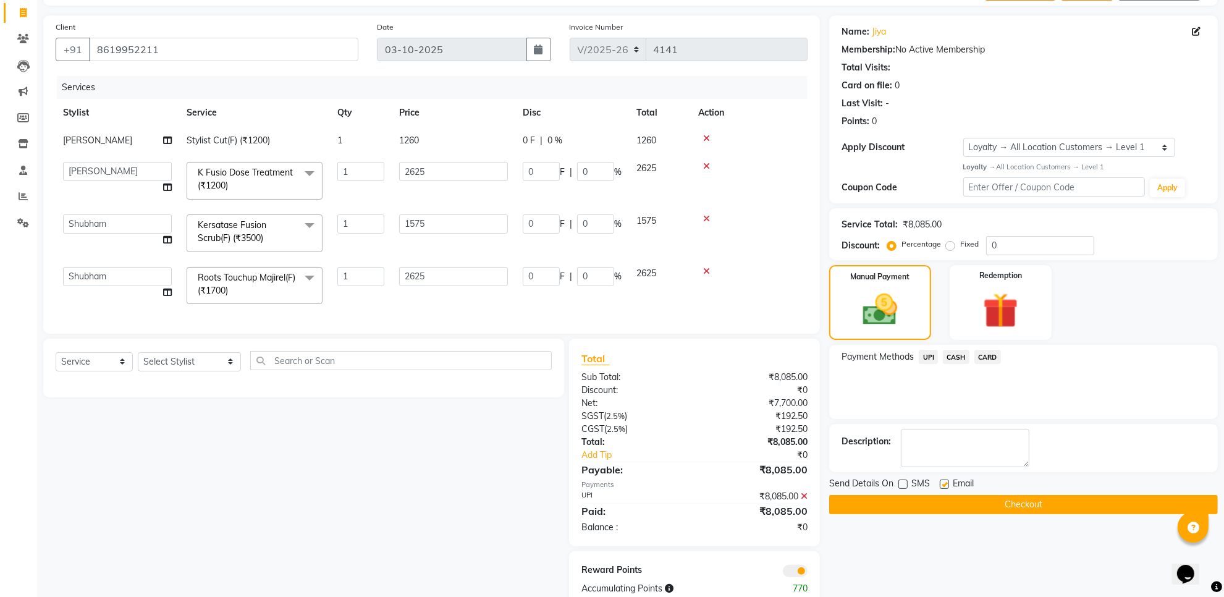
click at [947, 483] on label at bounding box center [944, 484] width 9 height 9
click at [947, 483] on input "checkbox" at bounding box center [944, 485] width 8 height 8
checkbox input "false"
drag, startPoint x: 933, startPoint y: 502, endPoint x: 820, endPoint y: 430, distance: 134.2
click at [930, 504] on button "Checkout" at bounding box center [1023, 504] width 389 height 19
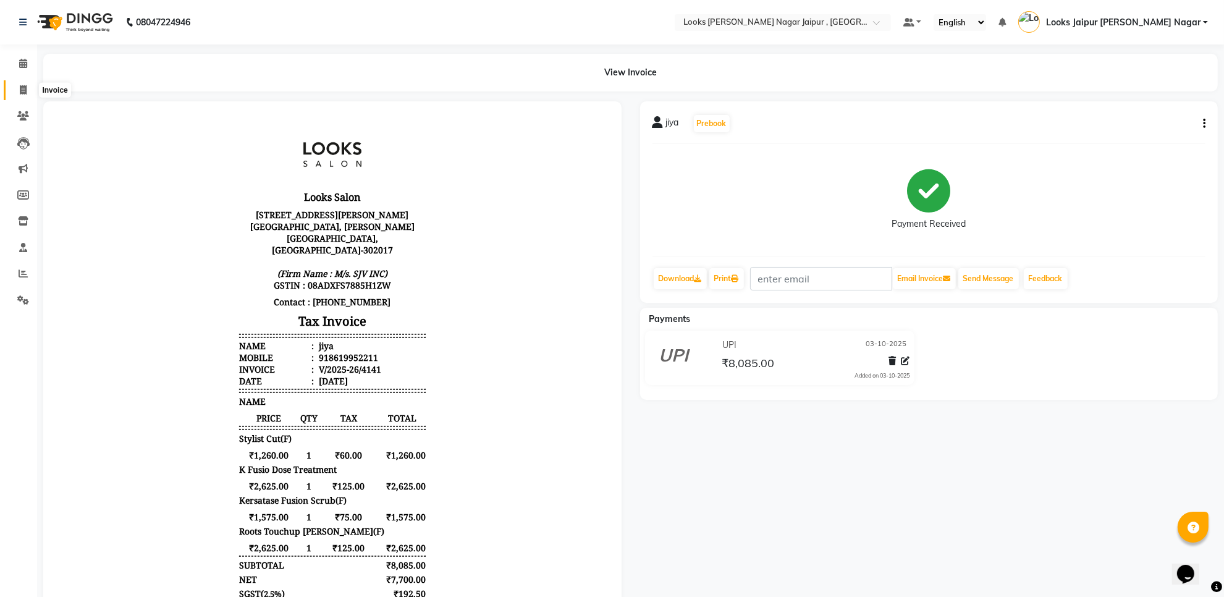
click at [32, 87] on span at bounding box center [23, 90] width 22 height 14
select select "service"
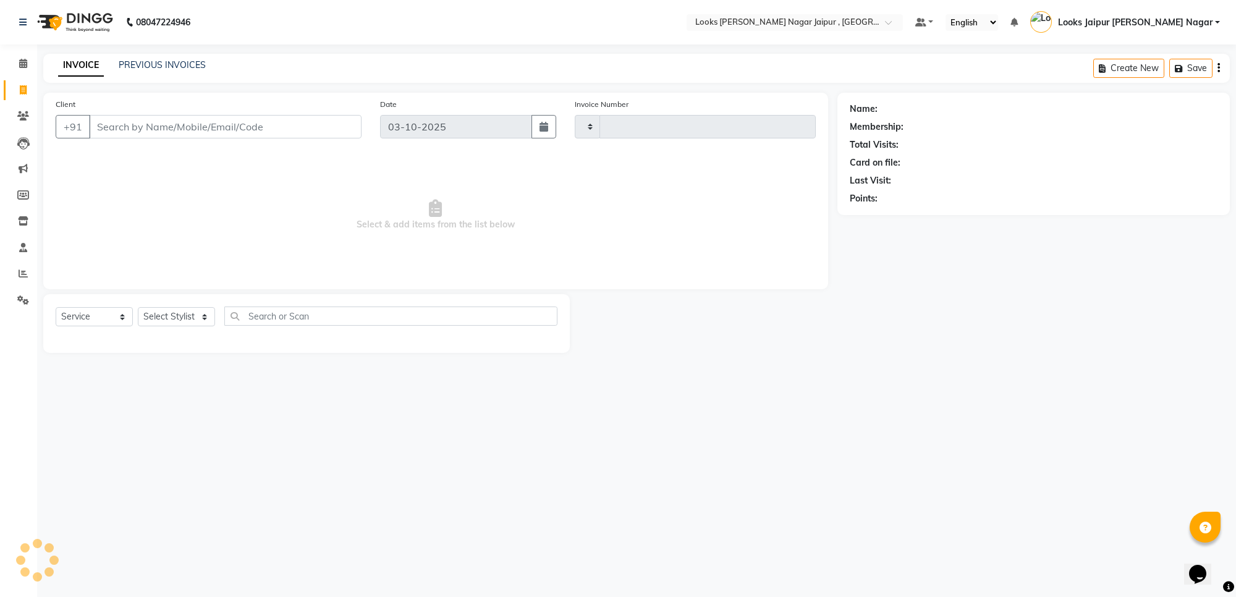
type input "4142"
select select "4317"
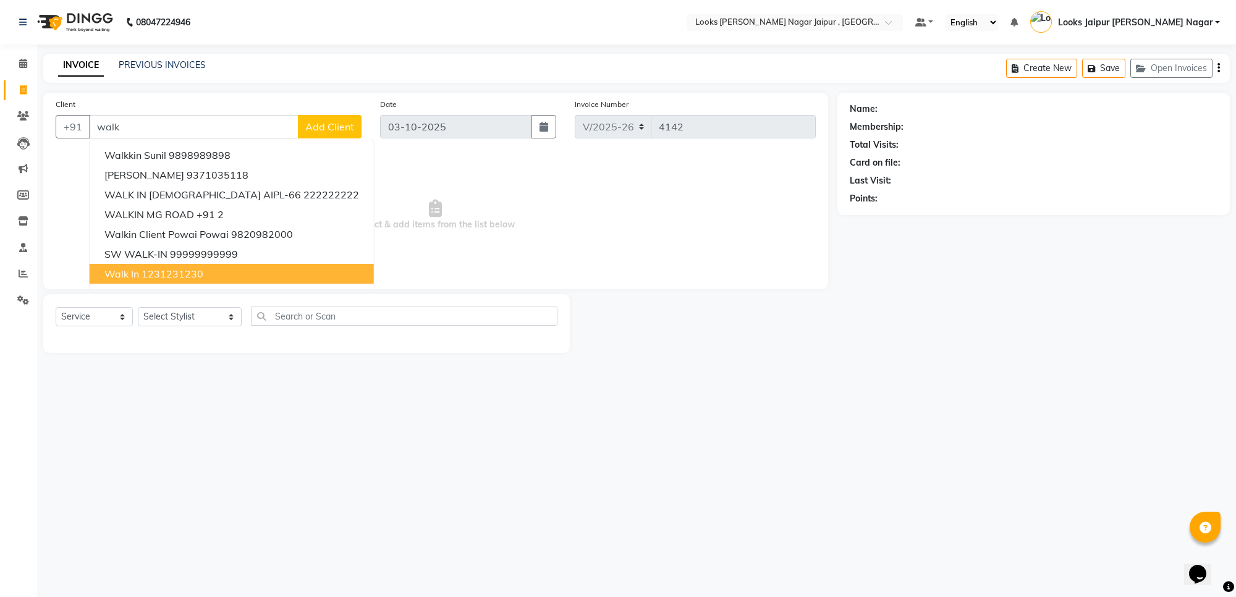
click at [180, 276] on ngb-highlight "1231231230" at bounding box center [173, 274] width 62 height 12
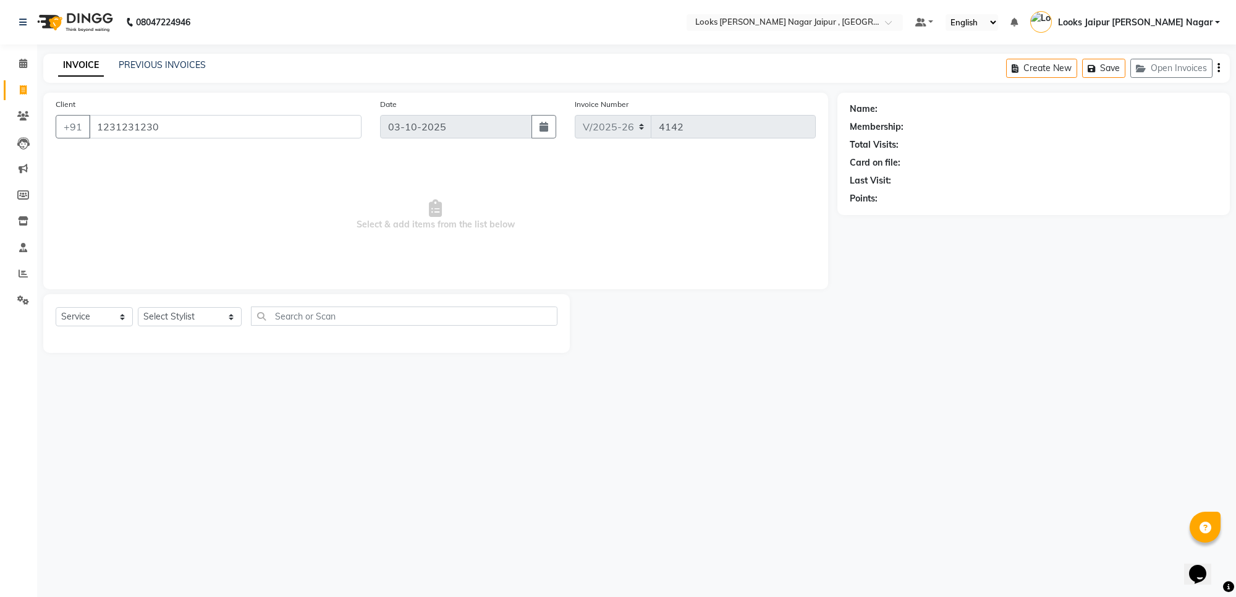
type input "1231231230"
select select "1: Object"
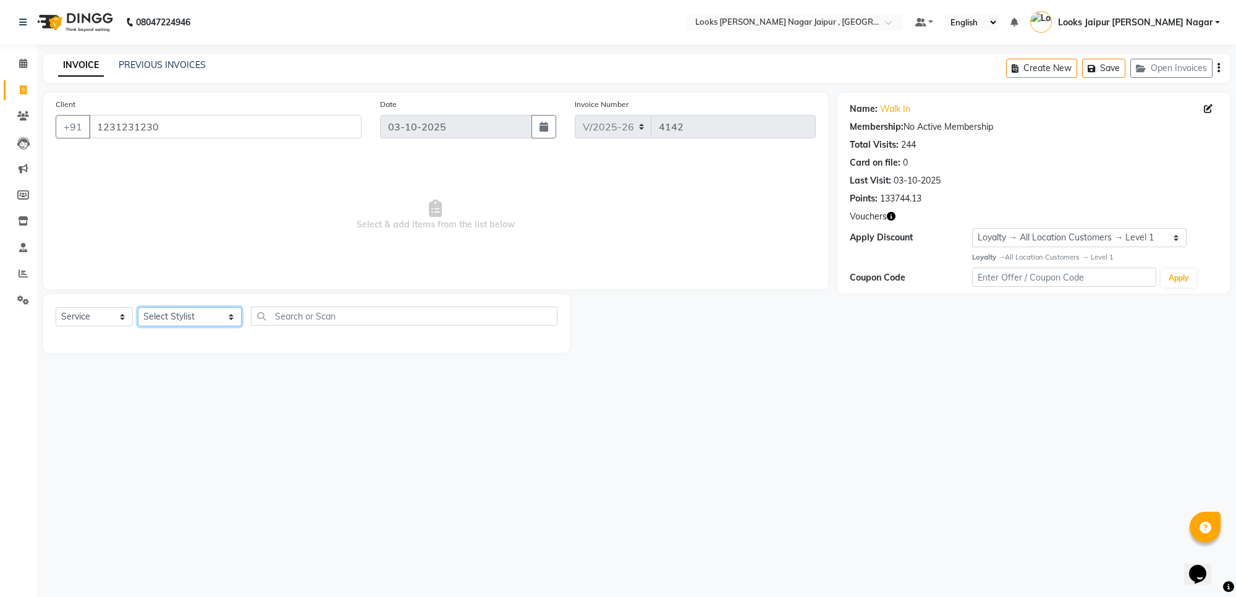
click at [185, 316] on select "Select Stylist [PERSON_NAME] art Anoop [PERSON_NAME] Counter Sales [PERSON_NAME…" at bounding box center [190, 316] width 104 height 19
select select "88605"
click at [138, 307] on select "Select Stylist [PERSON_NAME] art Anoop [PERSON_NAME] Counter Sales [PERSON_NAME…" at bounding box center [190, 316] width 104 height 19
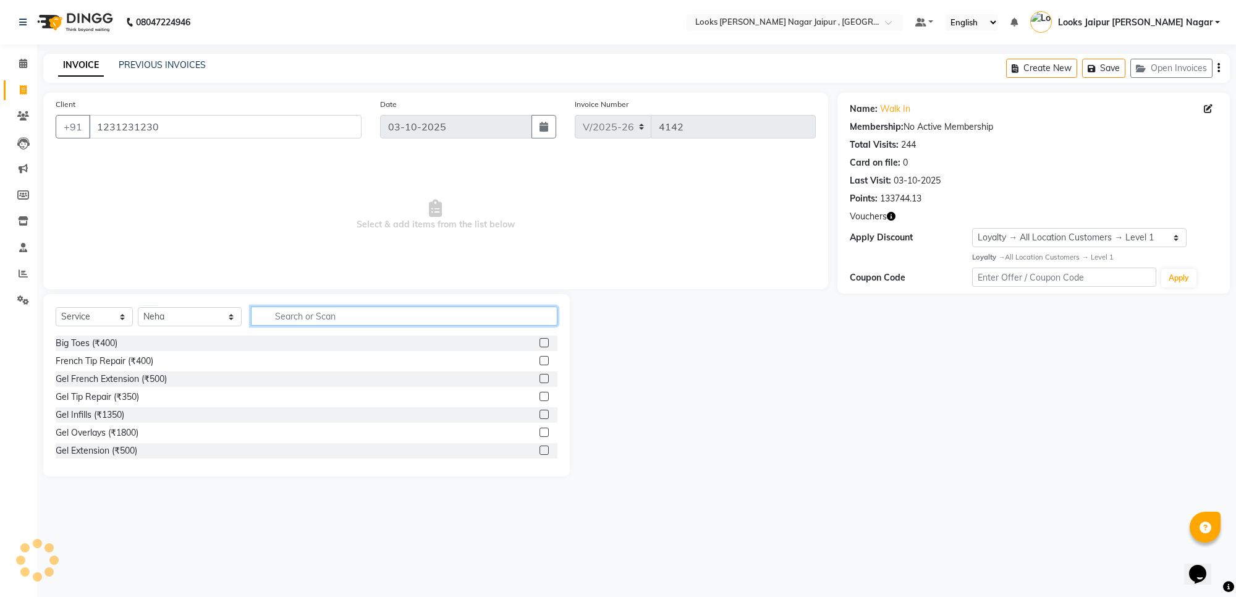
click at [316, 313] on input "text" at bounding box center [404, 316] width 307 height 19
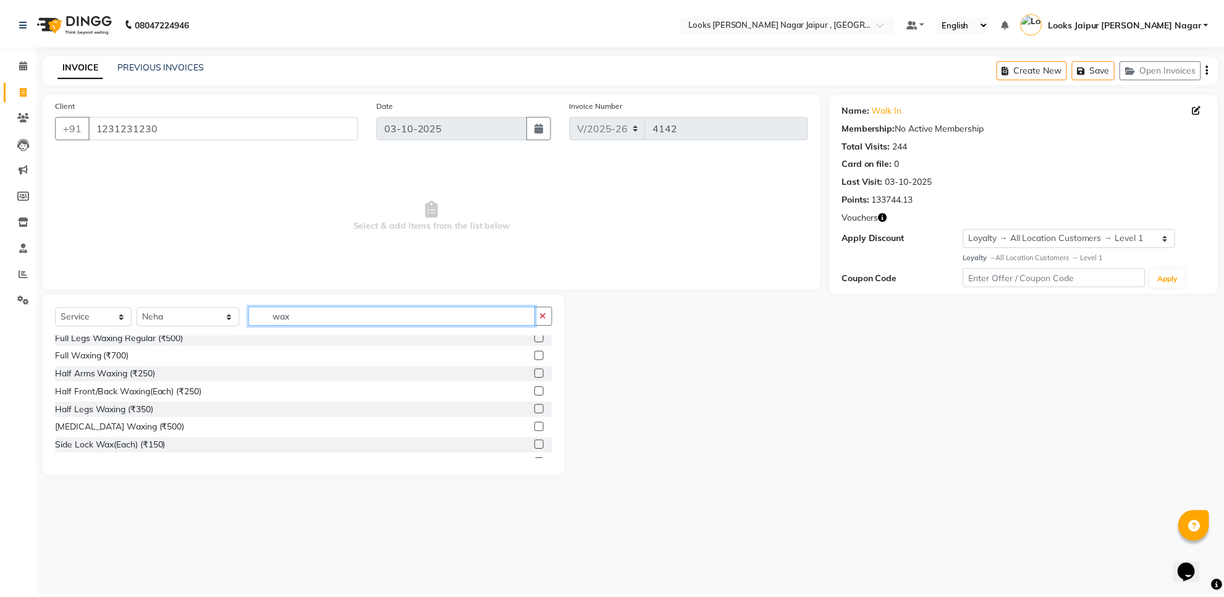
scroll to position [77, 0]
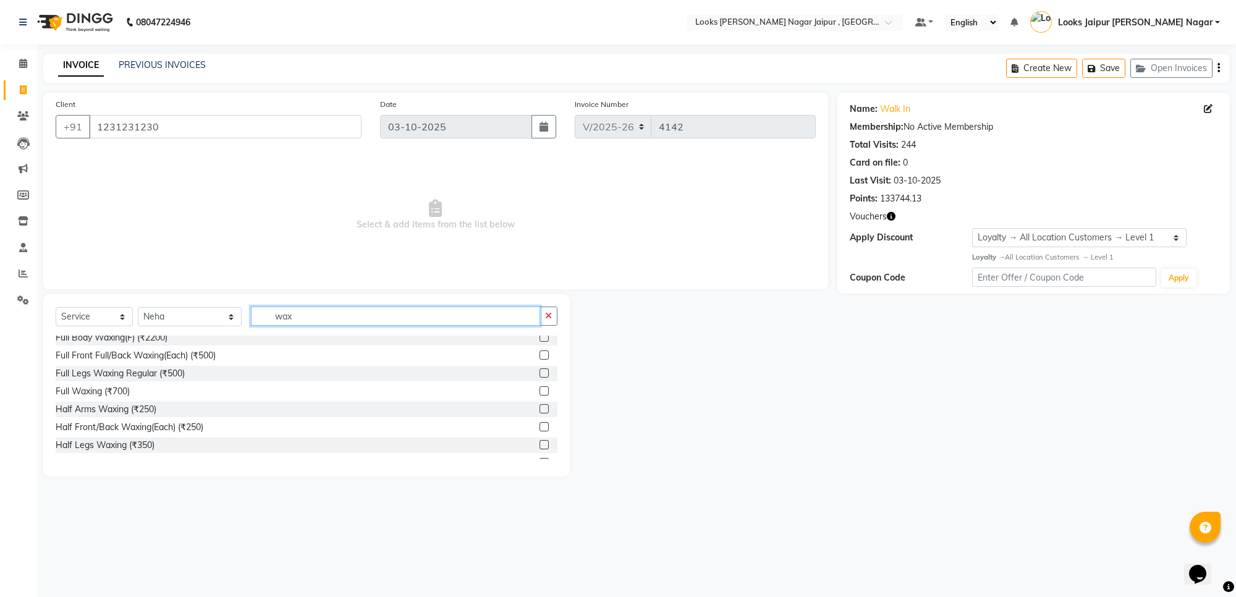
type input "wax"
click at [540, 389] on label at bounding box center [544, 390] width 9 height 9
click at [540, 389] on input "checkbox" at bounding box center [544, 392] width 8 height 8
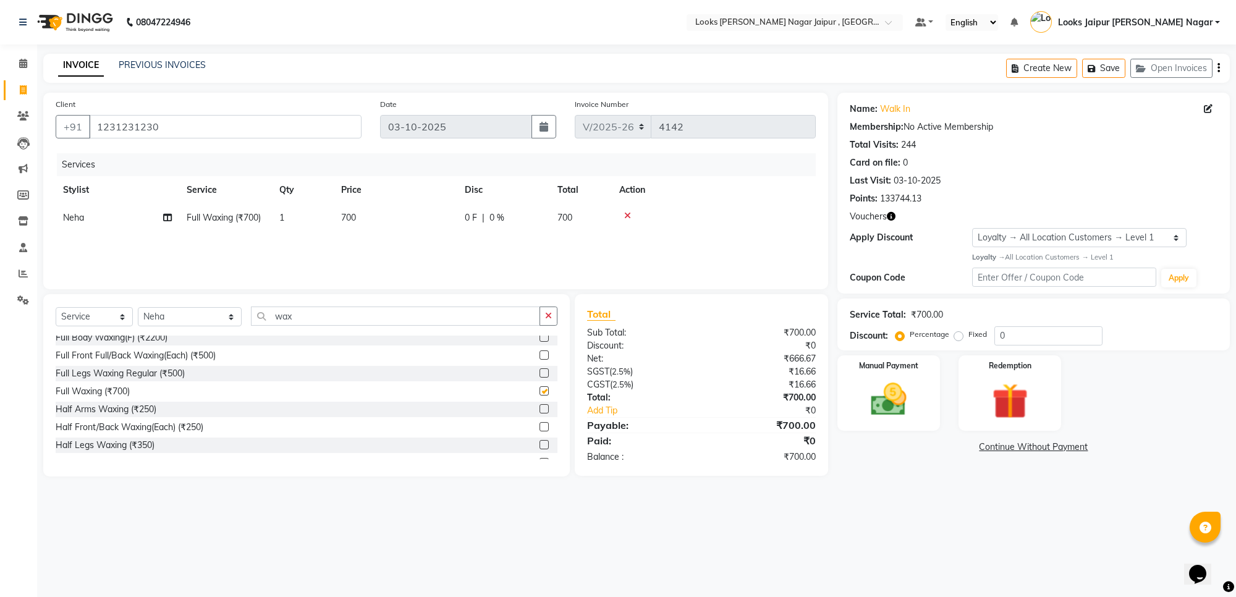
checkbox input "false"
drag, startPoint x: 391, startPoint y: 229, endPoint x: 403, endPoint y: 230, distance: 12.4
click at [403, 230] on td "700" at bounding box center [396, 218] width 124 height 28
select select "88605"
drag, startPoint x: 428, startPoint y: 226, endPoint x: 439, endPoint y: 224, distance: 10.6
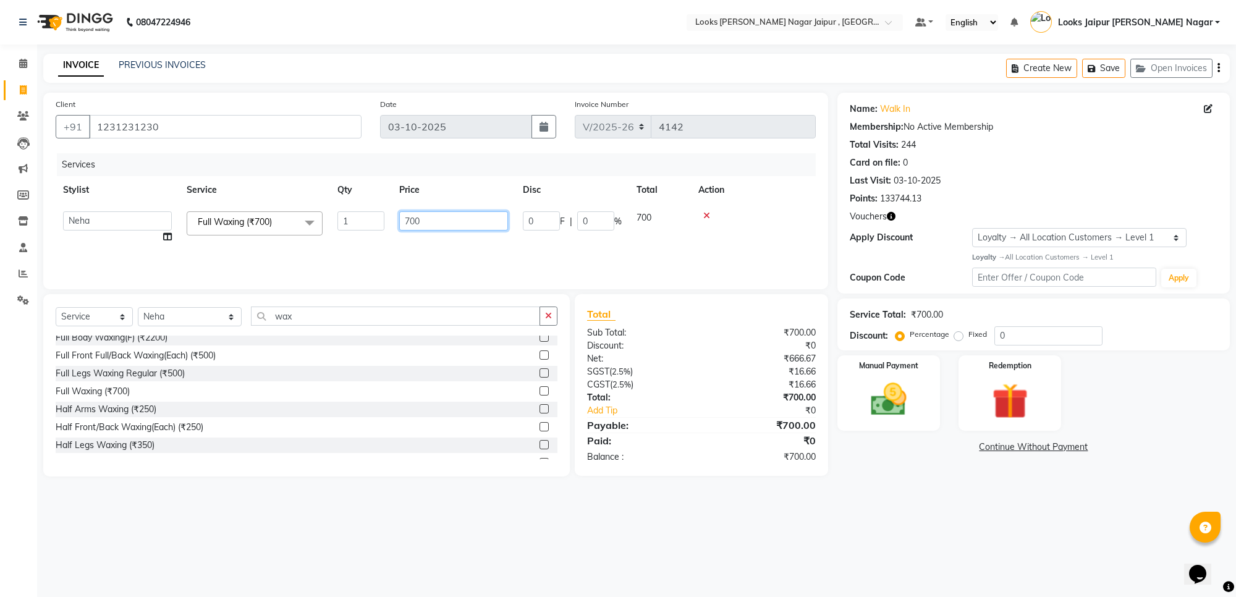
click at [438, 224] on input "700" at bounding box center [453, 220] width 109 height 19
type input "7"
type input "910"
click at [852, 389] on div "Manual Payment" at bounding box center [889, 393] width 107 height 78
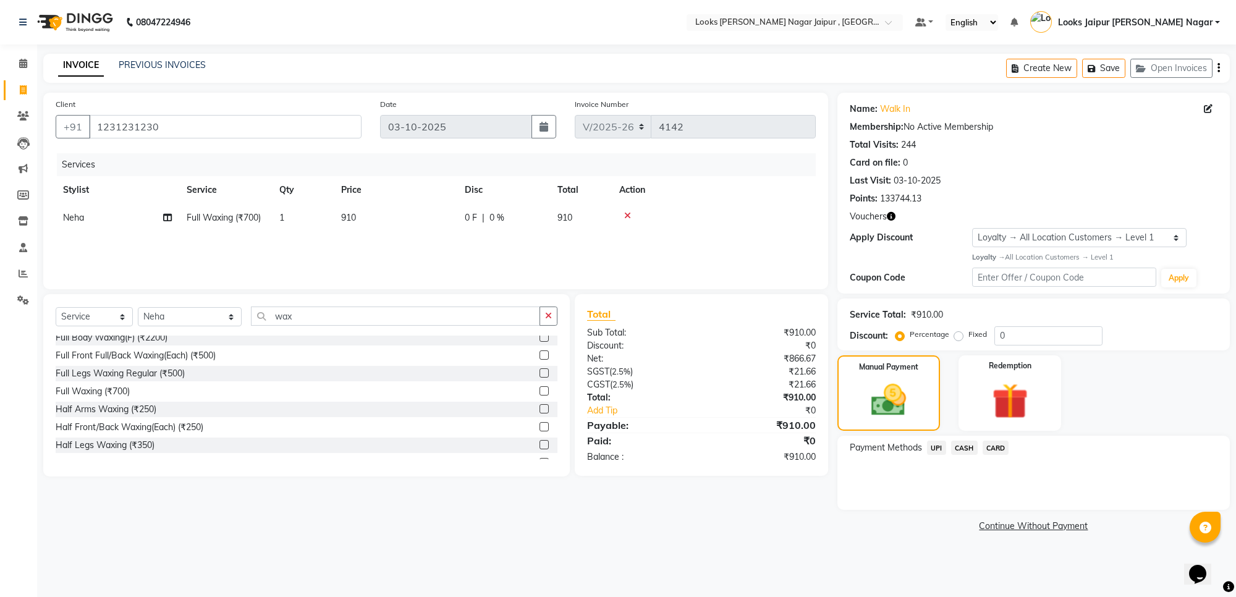
click at [965, 446] on span "CASH" at bounding box center [964, 448] width 27 height 14
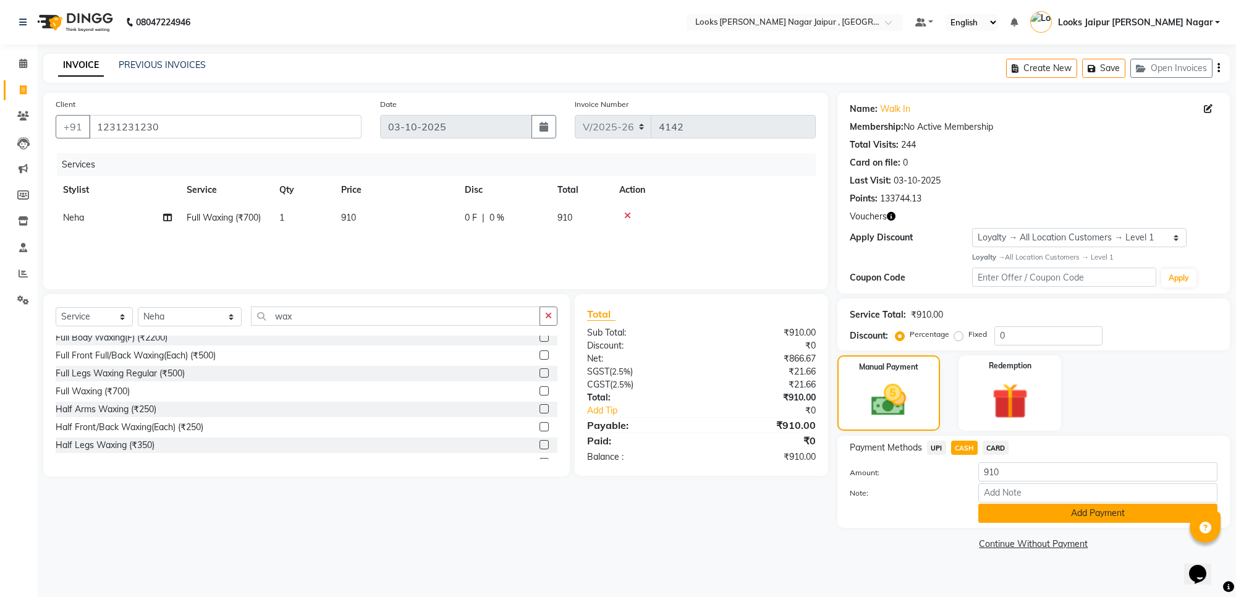
click at [992, 514] on button "Add Payment" at bounding box center [1097, 513] width 239 height 19
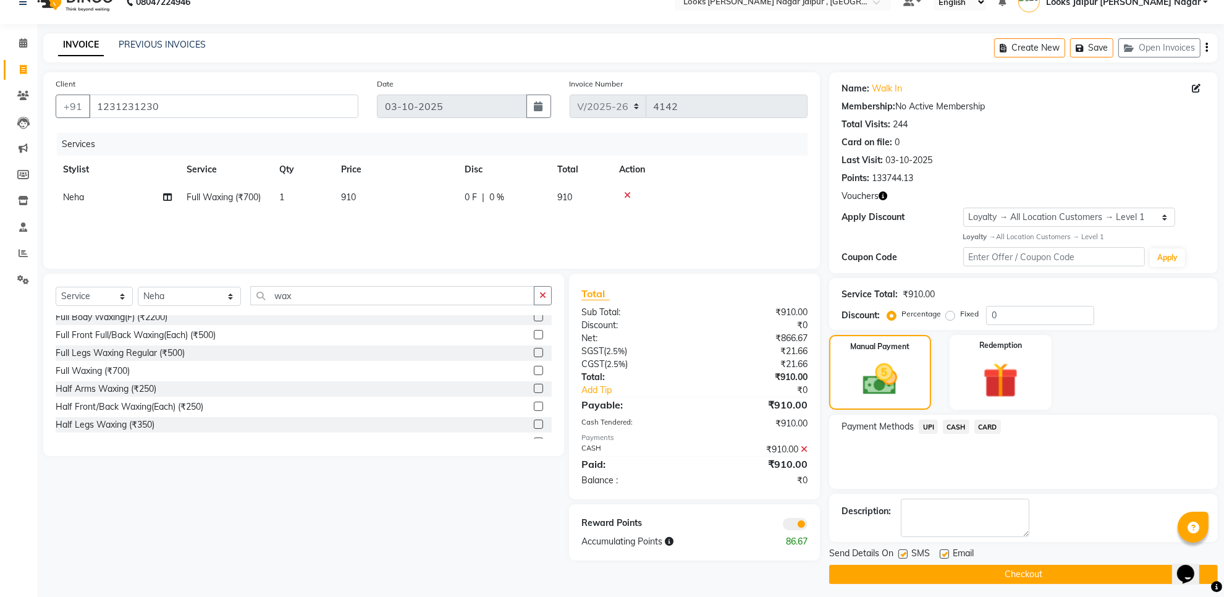
scroll to position [26, 0]
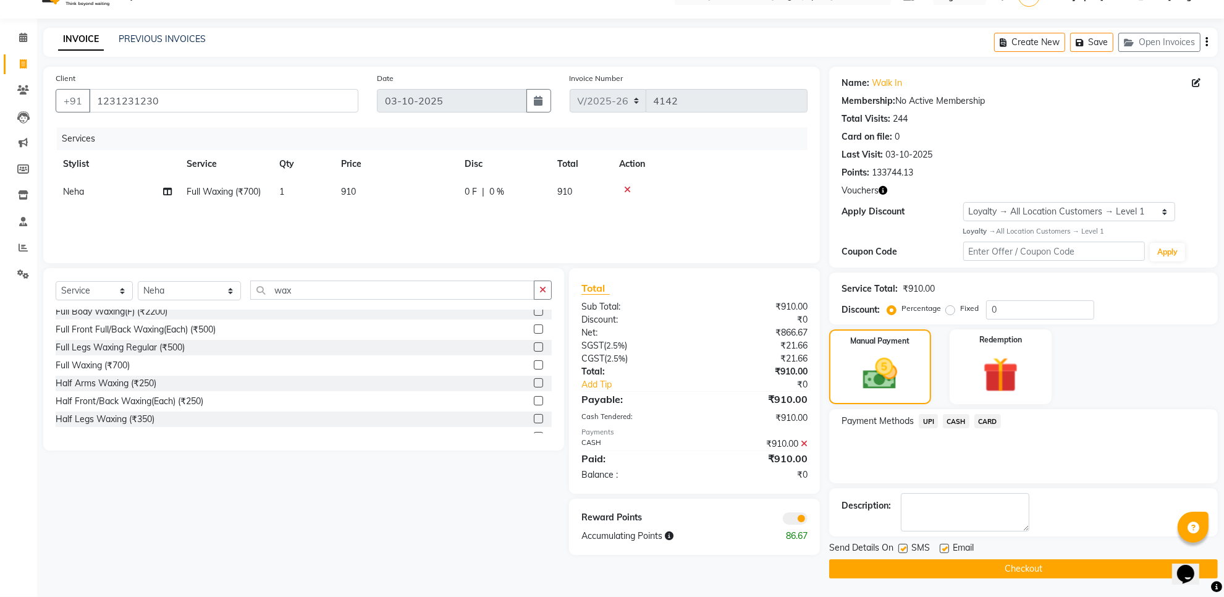
drag, startPoint x: 944, startPoint y: 551, endPoint x: 928, endPoint y: 554, distance: 16.5
click at [944, 551] on label at bounding box center [944, 548] width 9 height 9
click at [944, 551] on input "checkbox" at bounding box center [944, 549] width 8 height 8
checkbox input "false"
click at [904, 546] on label at bounding box center [903, 548] width 9 height 9
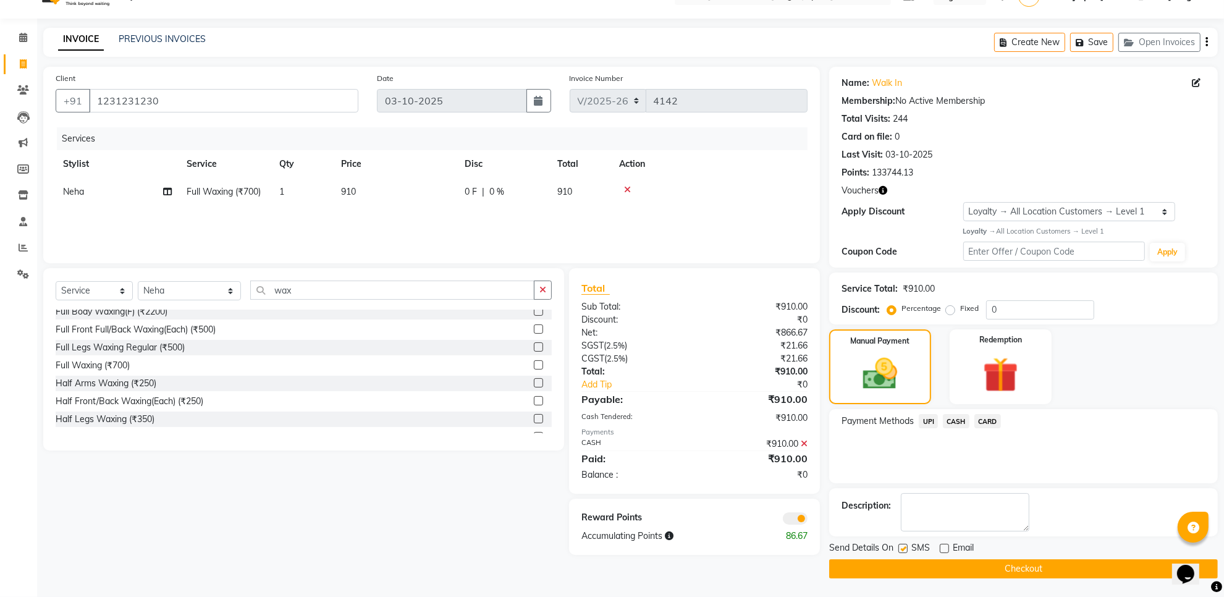
click at [904, 546] on input "checkbox" at bounding box center [903, 549] width 8 height 8
checkbox input "false"
click at [907, 566] on button "Checkout" at bounding box center [1023, 568] width 389 height 19
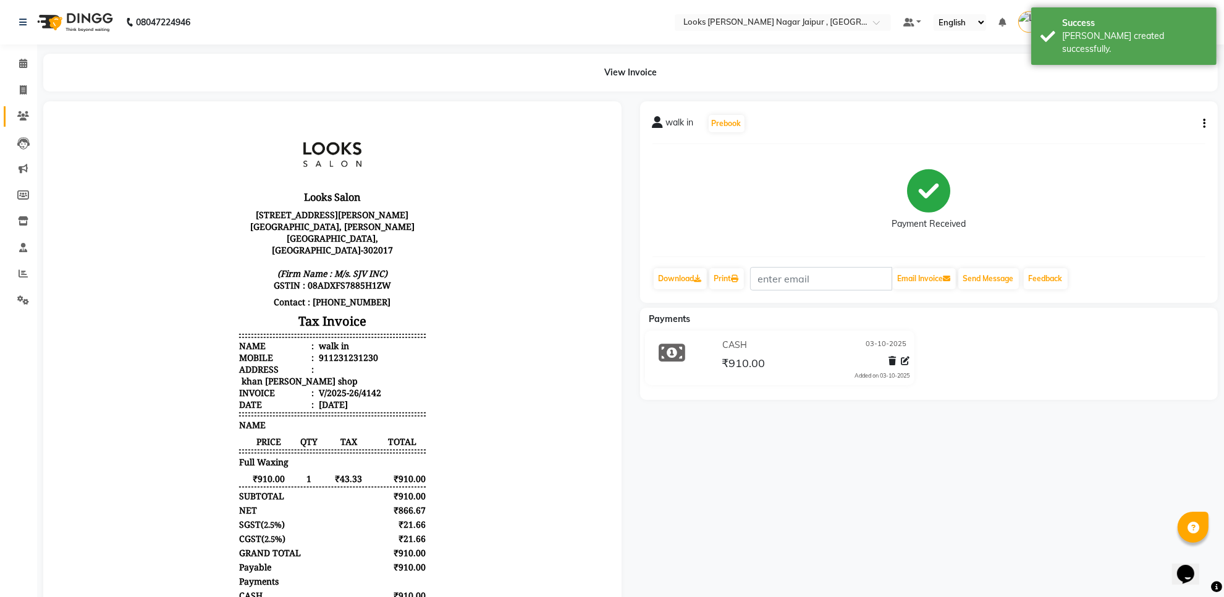
drag, startPoint x: 17, startPoint y: 76, endPoint x: 28, endPoint y: 106, distance: 32.3
click at [23, 93] on li "Invoice" at bounding box center [18, 90] width 37 height 27
click at [28, 93] on span at bounding box center [23, 90] width 22 height 14
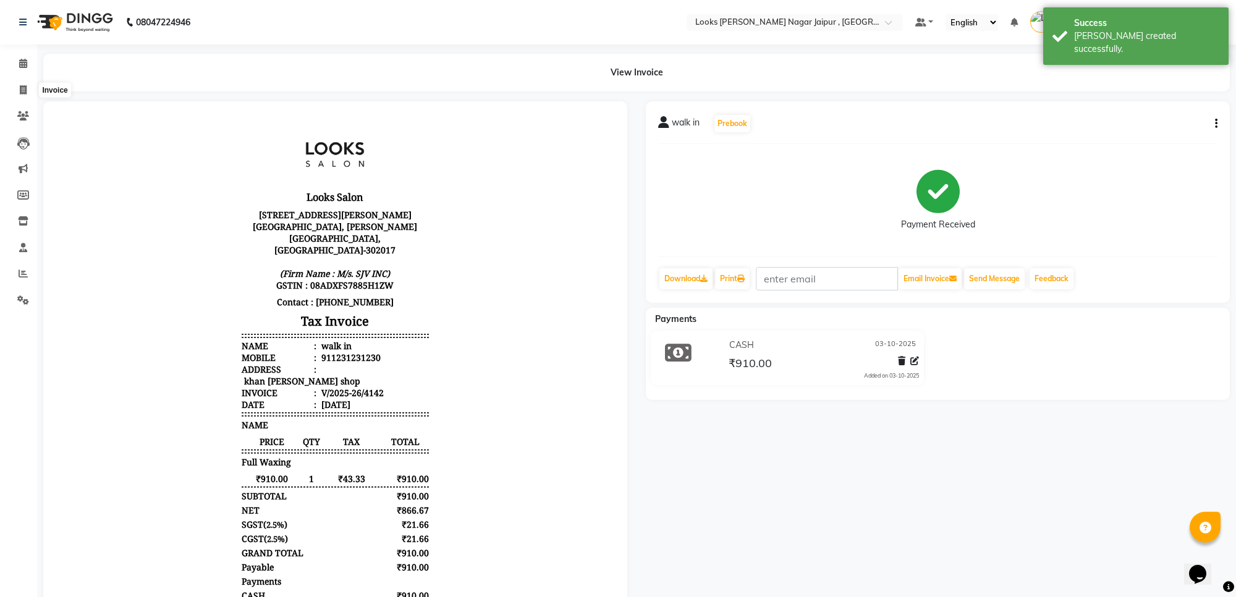
select select "4317"
select select "service"
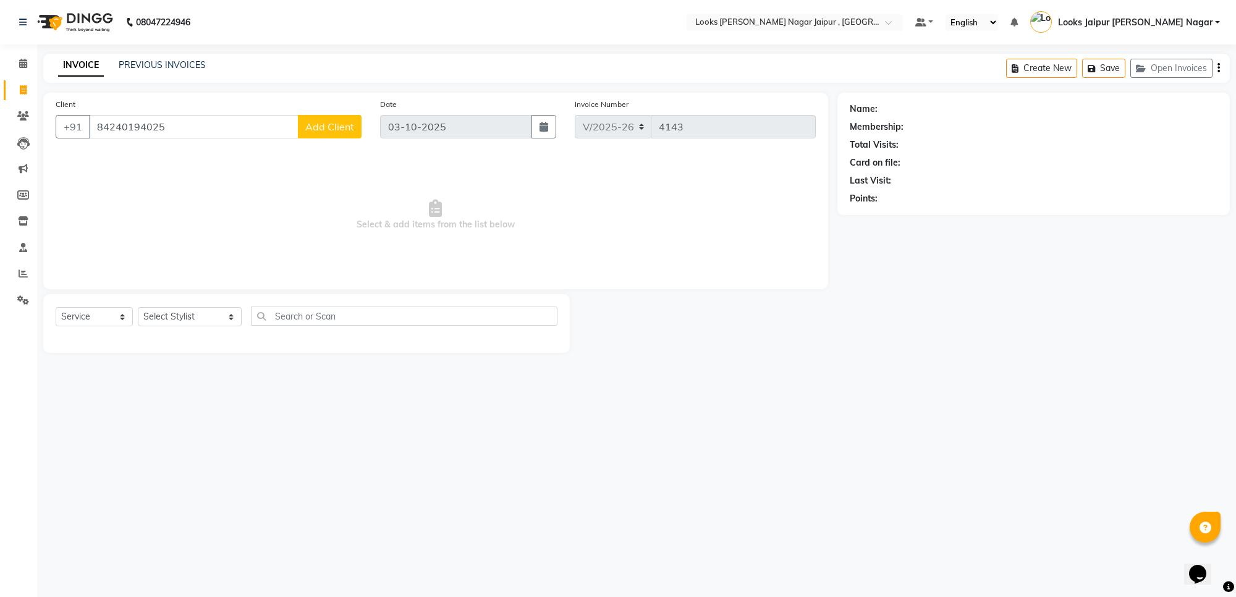
type input "84240194025"
click at [336, 130] on span "Add Client" at bounding box center [329, 127] width 49 height 12
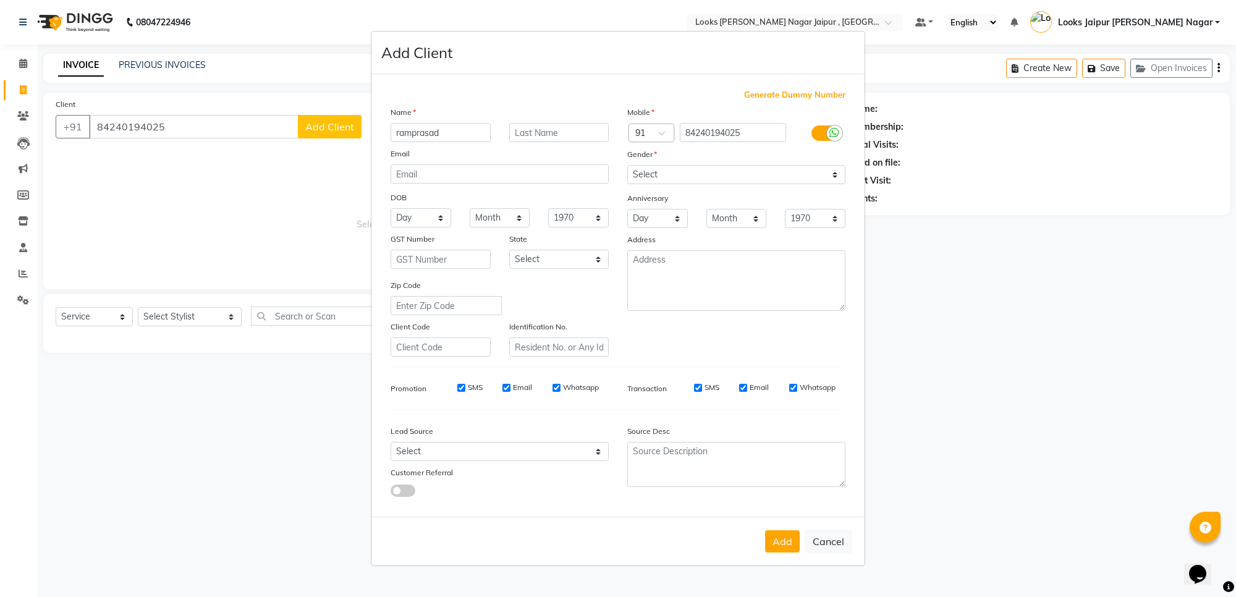
type input "ramprasad"
click at [683, 183] on select "Select [DEMOGRAPHIC_DATA] [DEMOGRAPHIC_DATA] Other Prefer Not To Say" at bounding box center [736, 174] width 218 height 19
select select "male"
click at [627, 166] on select "Select [DEMOGRAPHIC_DATA] [DEMOGRAPHIC_DATA] Other Prefer Not To Say" at bounding box center [736, 174] width 218 height 19
click at [789, 536] on button "Add" at bounding box center [782, 541] width 35 height 22
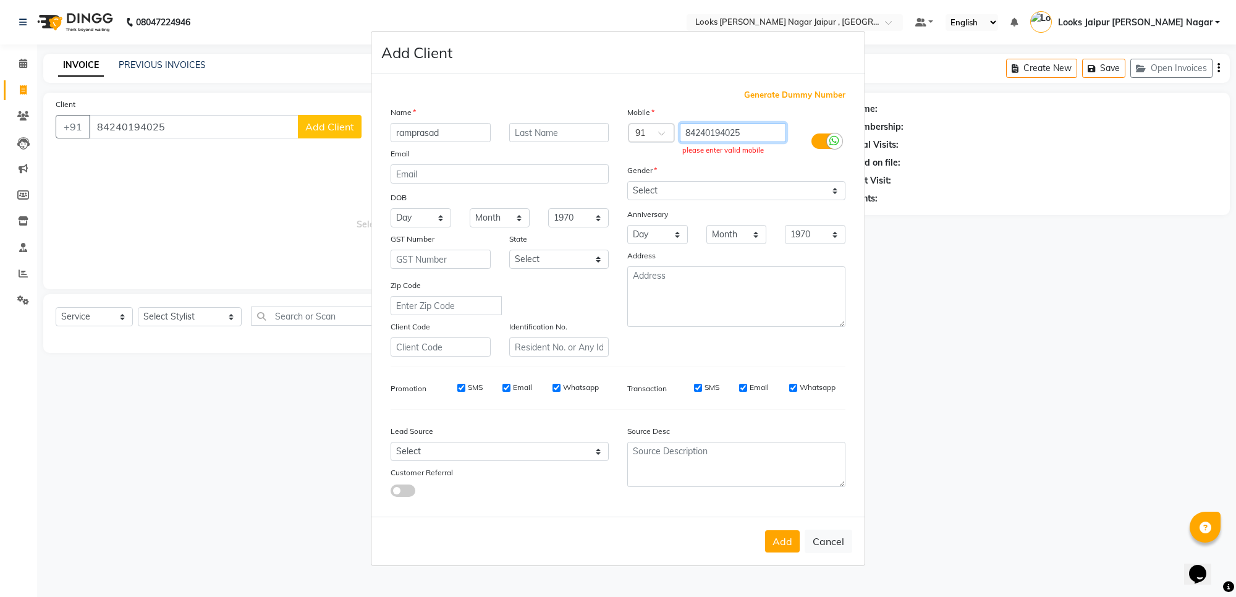
drag, startPoint x: 771, startPoint y: 146, endPoint x: 779, endPoint y: 148, distance: 9.0
click at [773, 146] on div "84240194025 please enter valid mobile" at bounding box center [736, 141] width 119 height 36
type input "8424019402"
click at [795, 540] on button "Add" at bounding box center [782, 541] width 35 height 22
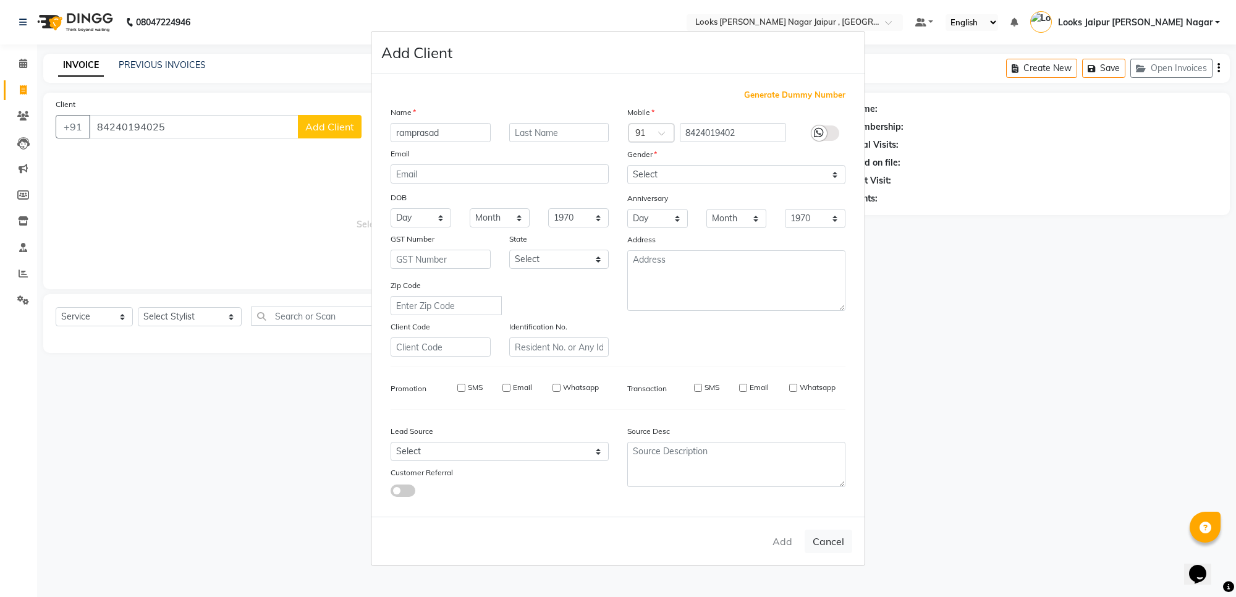
type input "8424019402"
select select
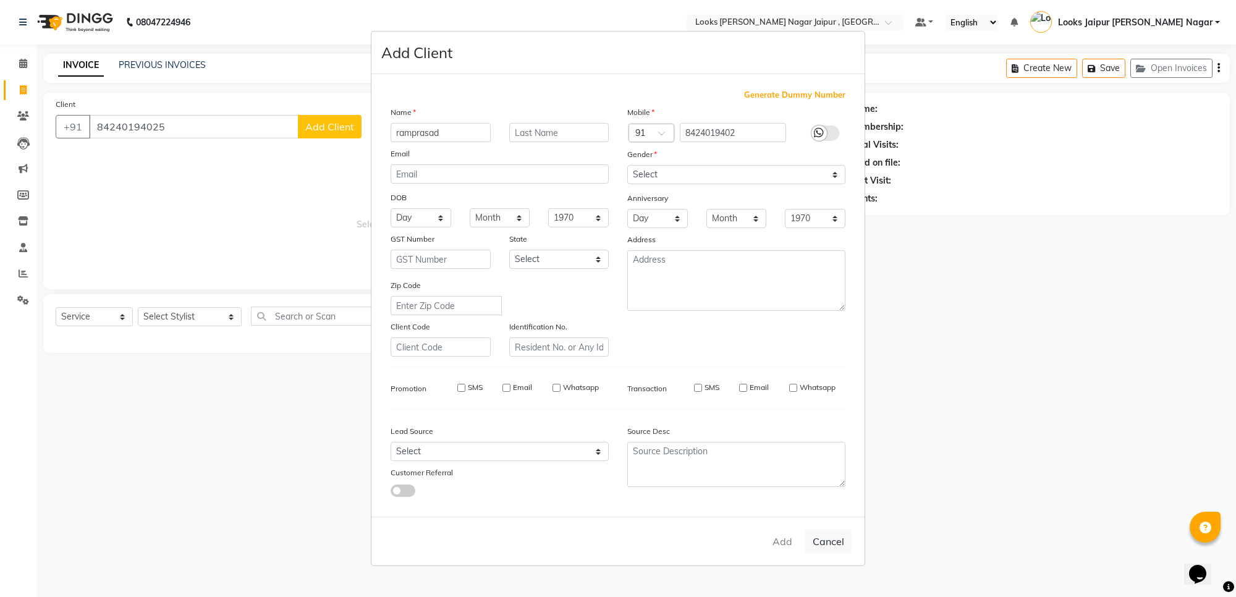
select select
checkbox input "false"
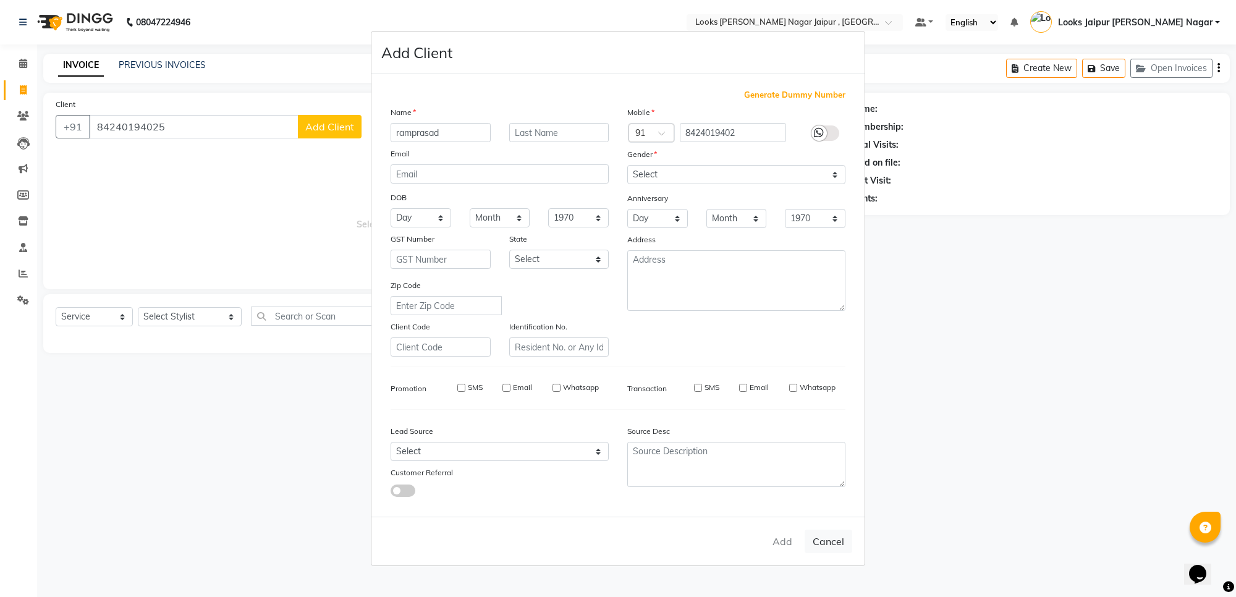
checkbox input "false"
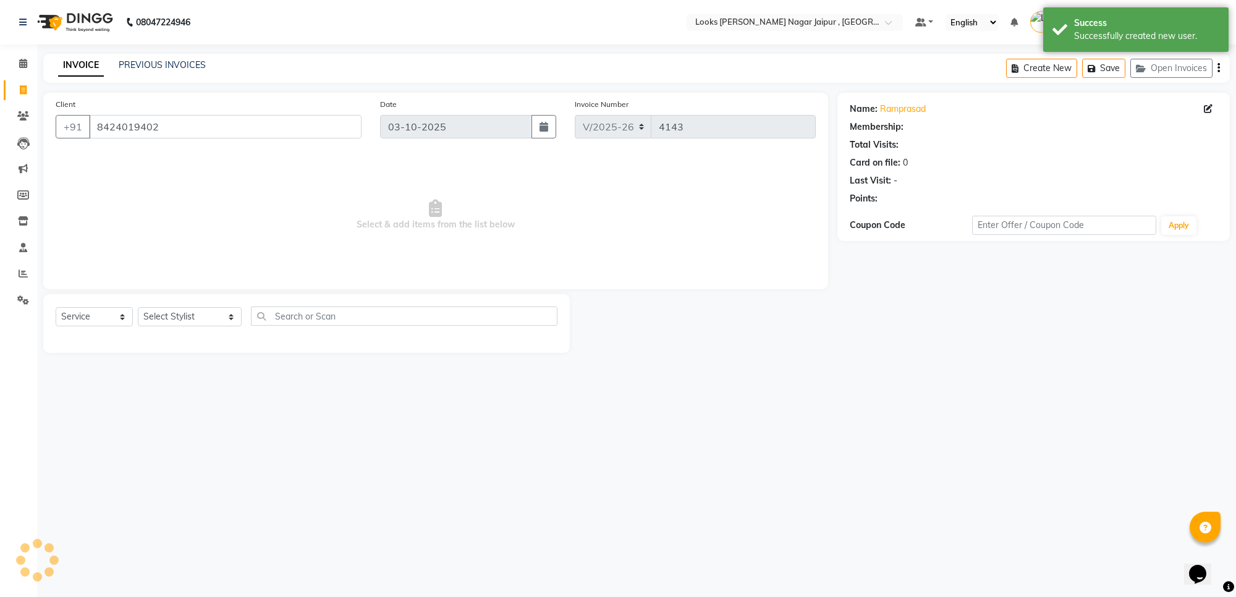
select select "1: Object"
click at [198, 341] on div "Select Service Product Membership Package Voucher Prepaid Gift Card Select Styl…" at bounding box center [306, 323] width 527 height 59
select select "82801"
click at [138, 307] on select "Select Stylist [PERSON_NAME] art Anoop [PERSON_NAME] Counter Sales [PERSON_NAME…" at bounding box center [190, 316] width 104 height 19
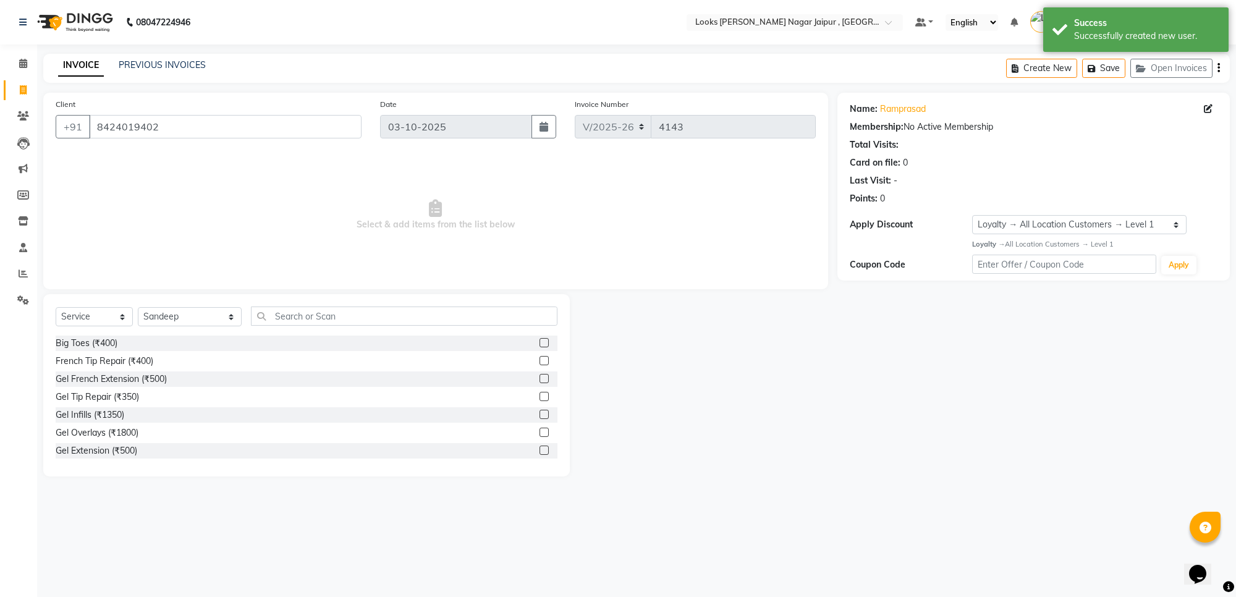
click at [274, 304] on div "Select Service Product Membership Package Voucher Prepaid Gift Card Select Styl…" at bounding box center [306, 385] width 527 height 182
click at [315, 315] on input "text" at bounding box center [404, 316] width 307 height 19
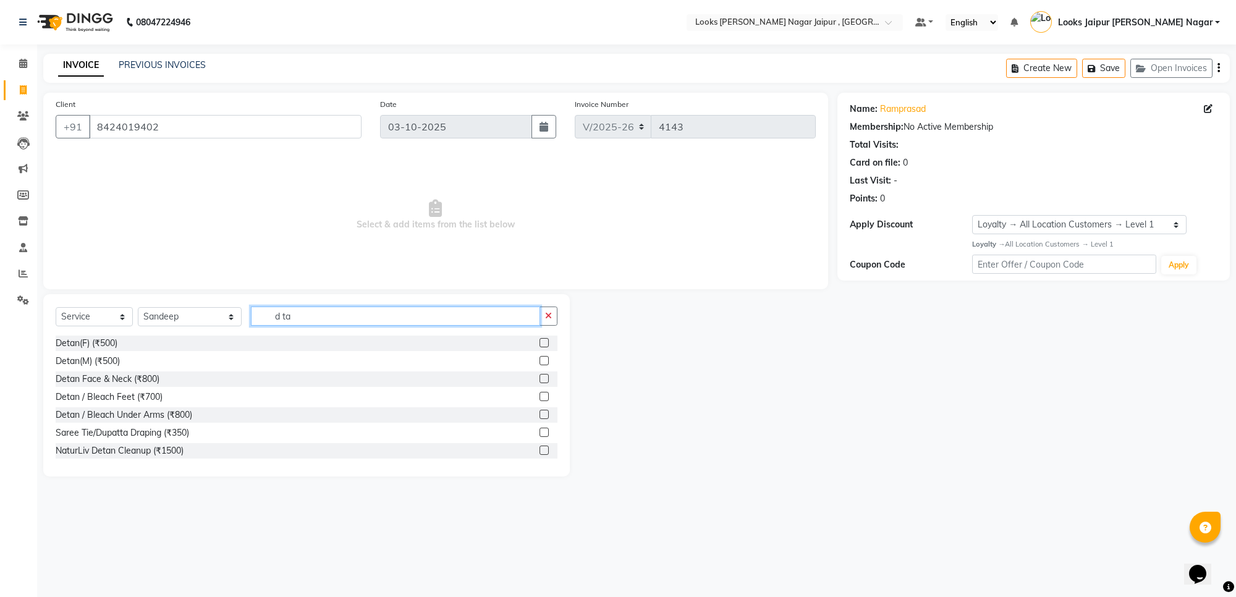
type input "d ta"
click at [540, 357] on label at bounding box center [544, 360] width 9 height 9
click at [540, 357] on input "checkbox" at bounding box center [544, 361] width 8 height 8
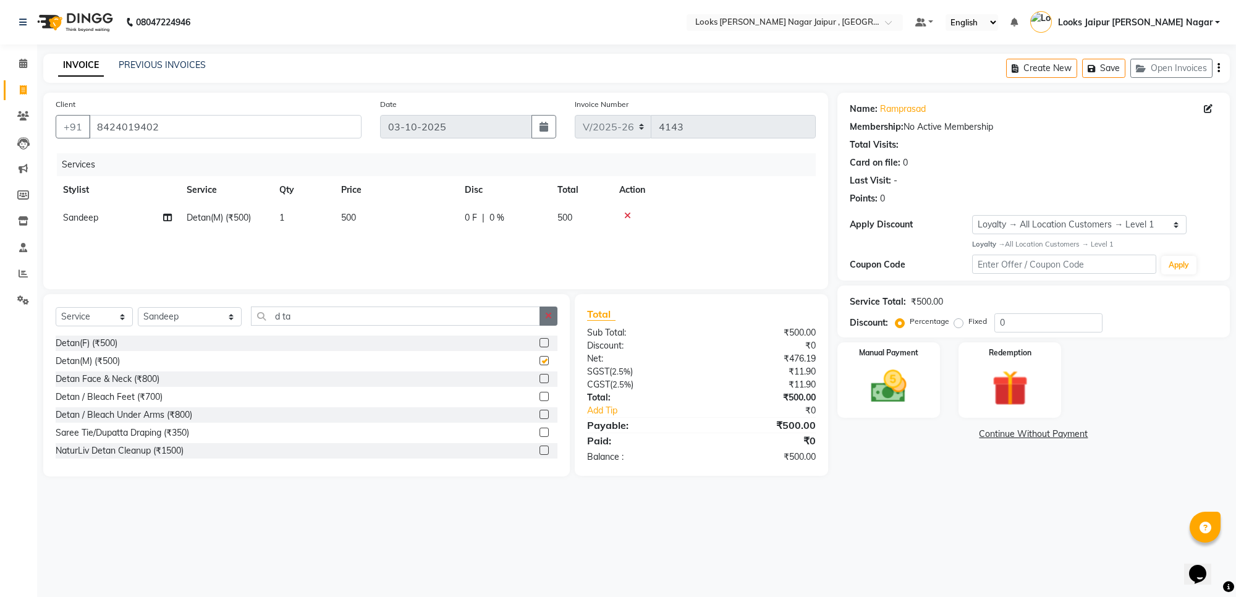
checkbox input "false"
click at [546, 318] on icon "button" at bounding box center [548, 315] width 7 height 9
click at [206, 316] on select "Select Stylist [PERSON_NAME] art Anoop [PERSON_NAME] Counter Sales [PERSON_NAME…" at bounding box center [190, 316] width 104 height 19
select select "57830"
click at [138, 307] on select "Select Stylist [PERSON_NAME] art Anoop [PERSON_NAME] Counter Sales [PERSON_NAME…" at bounding box center [190, 316] width 104 height 19
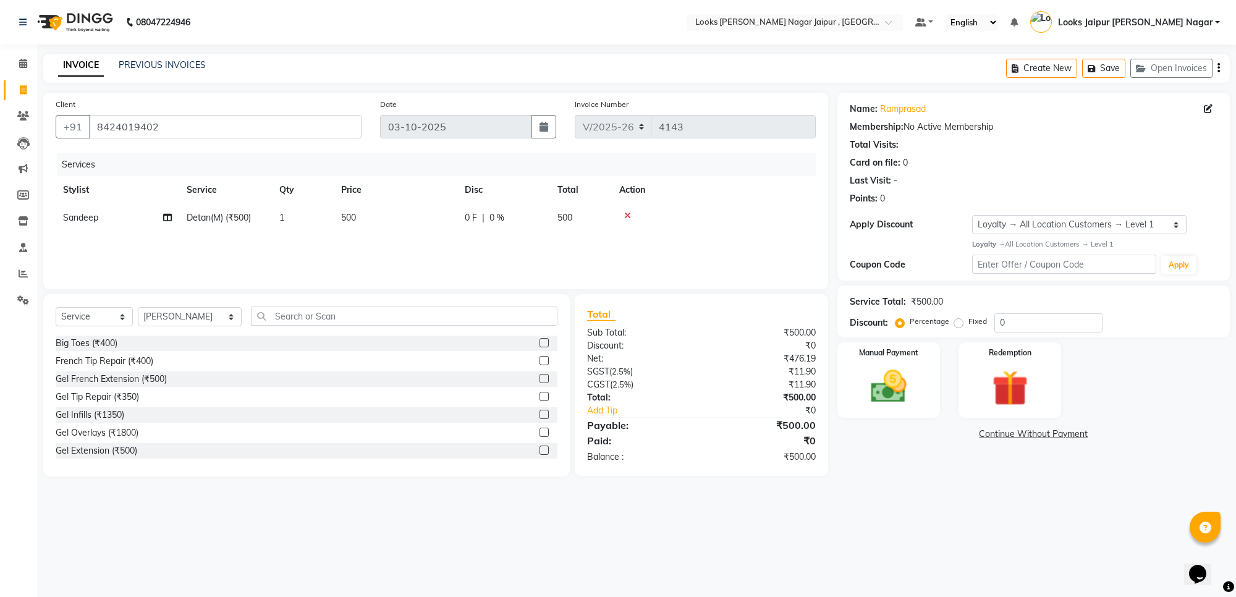
drag, startPoint x: 310, startPoint y: 328, endPoint x: 314, endPoint y: 306, distance: 21.9
click at [313, 320] on div "Select Service Product Membership Package Voucher Prepaid Gift Card Select Styl…" at bounding box center [307, 321] width 502 height 29
click at [314, 307] on input "text" at bounding box center [404, 316] width 307 height 19
type input "cut"
click at [540, 360] on label at bounding box center [544, 360] width 9 height 9
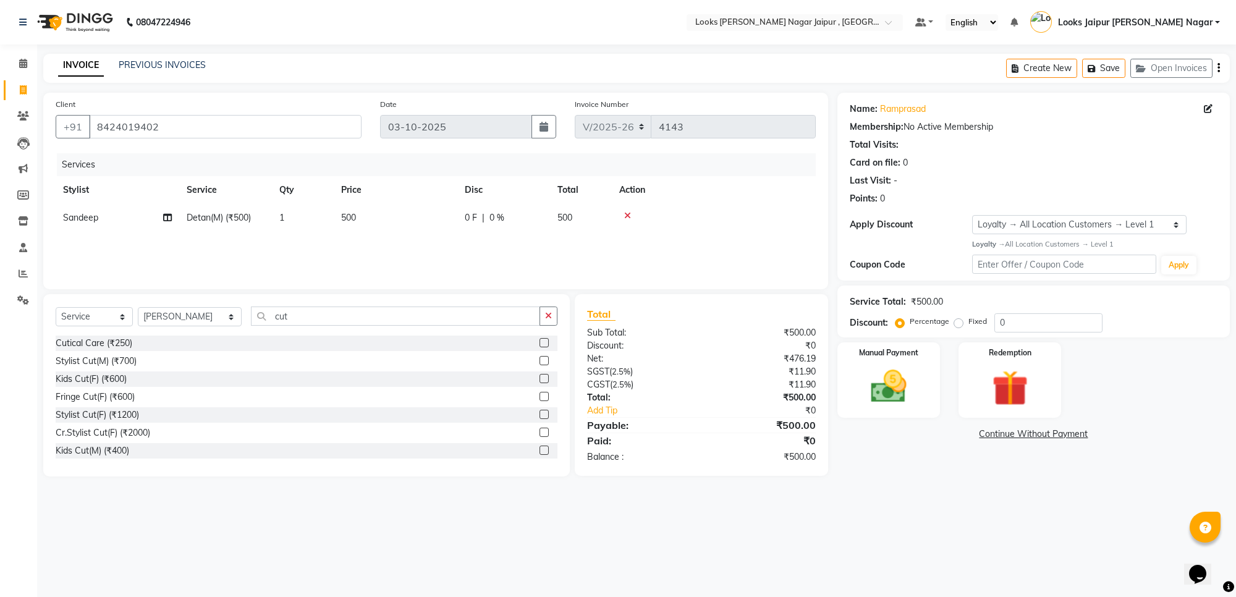
click at [540, 360] on input "checkbox" at bounding box center [544, 361] width 8 height 8
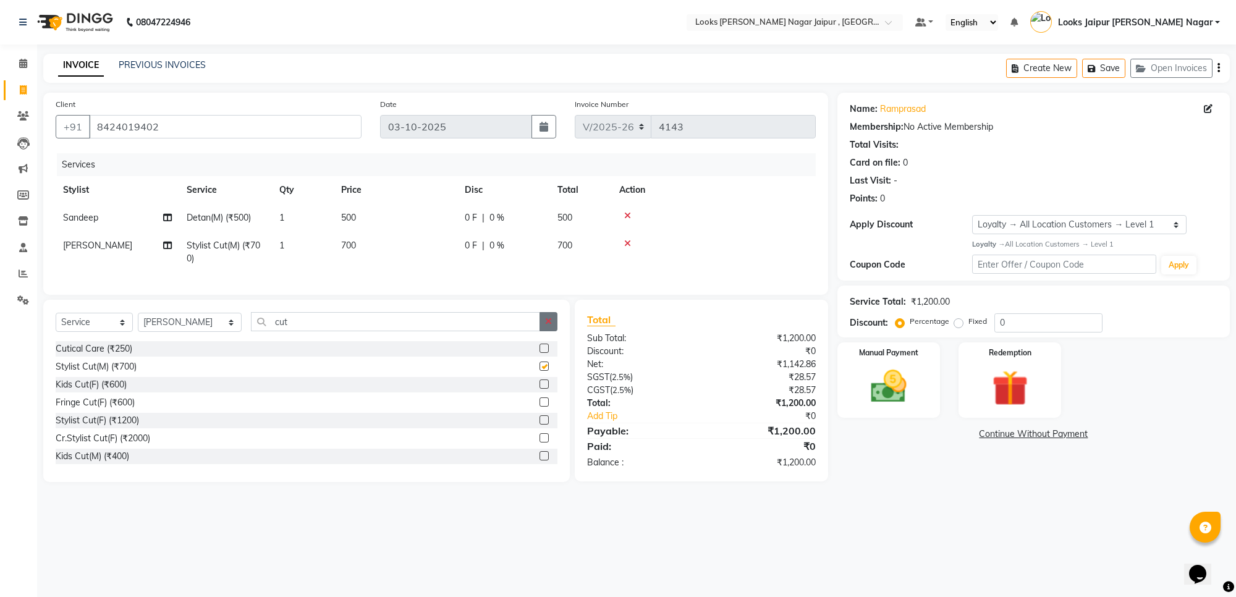
checkbox input "false"
click at [541, 331] on button "button" at bounding box center [549, 321] width 18 height 19
drag, startPoint x: 189, startPoint y: 335, endPoint x: 186, endPoint y: 328, distance: 7.2
click at [189, 332] on select "Select Stylist [PERSON_NAME] art Anoop [PERSON_NAME] Counter Sales [PERSON_NAME…" at bounding box center [190, 322] width 104 height 19
select select "23564"
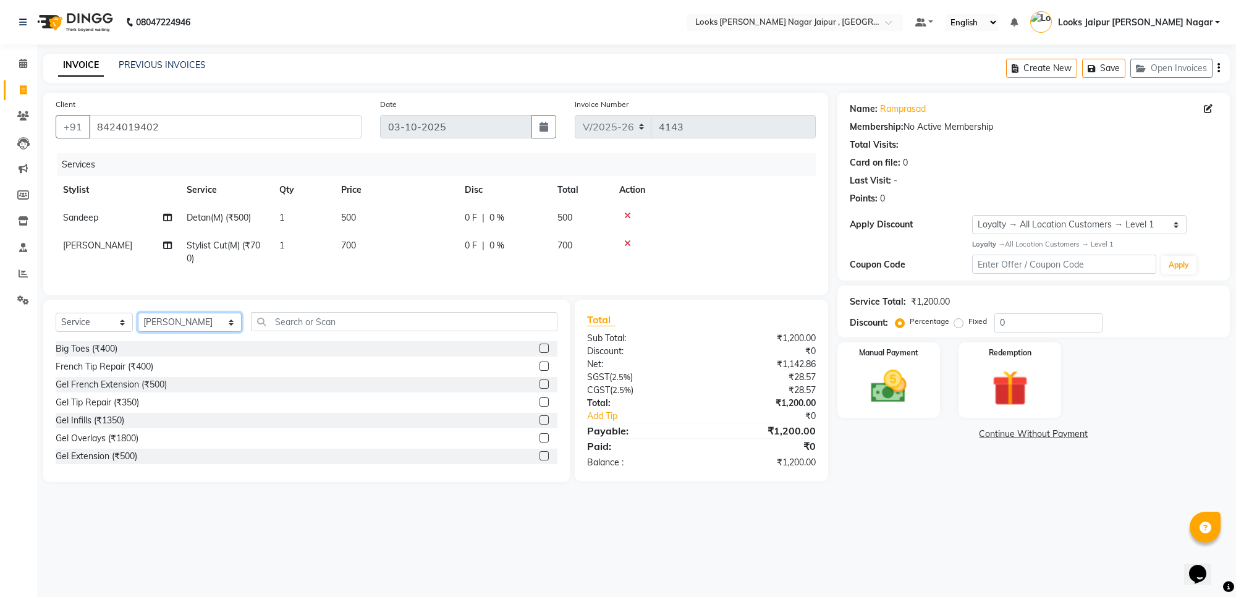
click at [138, 324] on select "Select Stylist [PERSON_NAME] art Anoop [PERSON_NAME] Counter Sales [PERSON_NAME…" at bounding box center [190, 322] width 104 height 19
click at [312, 328] on input "text" at bounding box center [404, 321] width 307 height 19
type input "tr"
click at [540, 353] on label at bounding box center [544, 348] width 9 height 9
click at [540, 353] on input "checkbox" at bounding box center [544, 349] width 8 height 8
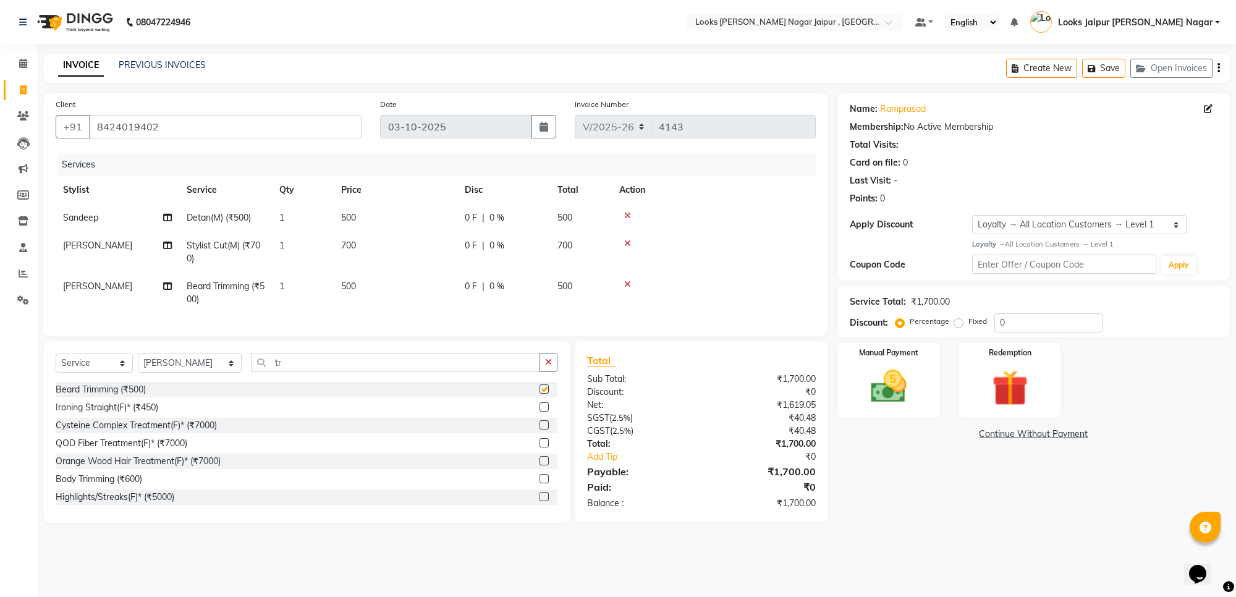
click at [422, 205] on td "500" at bounding box center [396, 218] width 124 height 28
checkbox input "false"
select select "82801"
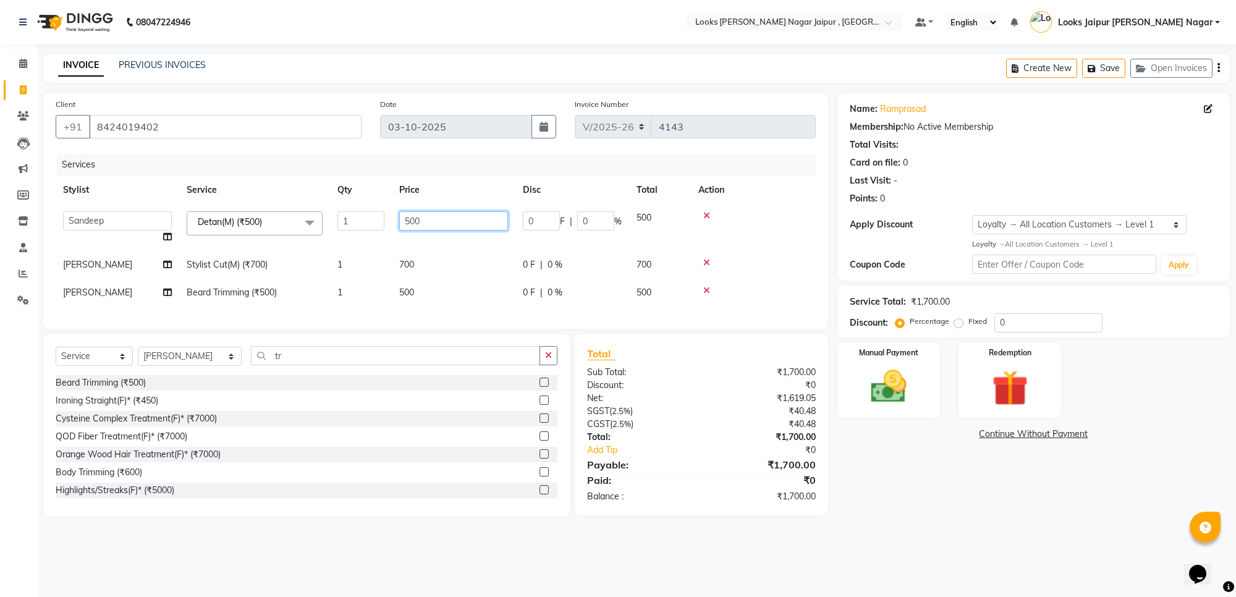
click at [437, 217] on input "500" at bounding box center [453, 220] width 109 height 19
type input "5"
type input "1700"
click at [439, 224] on input "1700" at bounding box center [453, 220] width 109 height 19
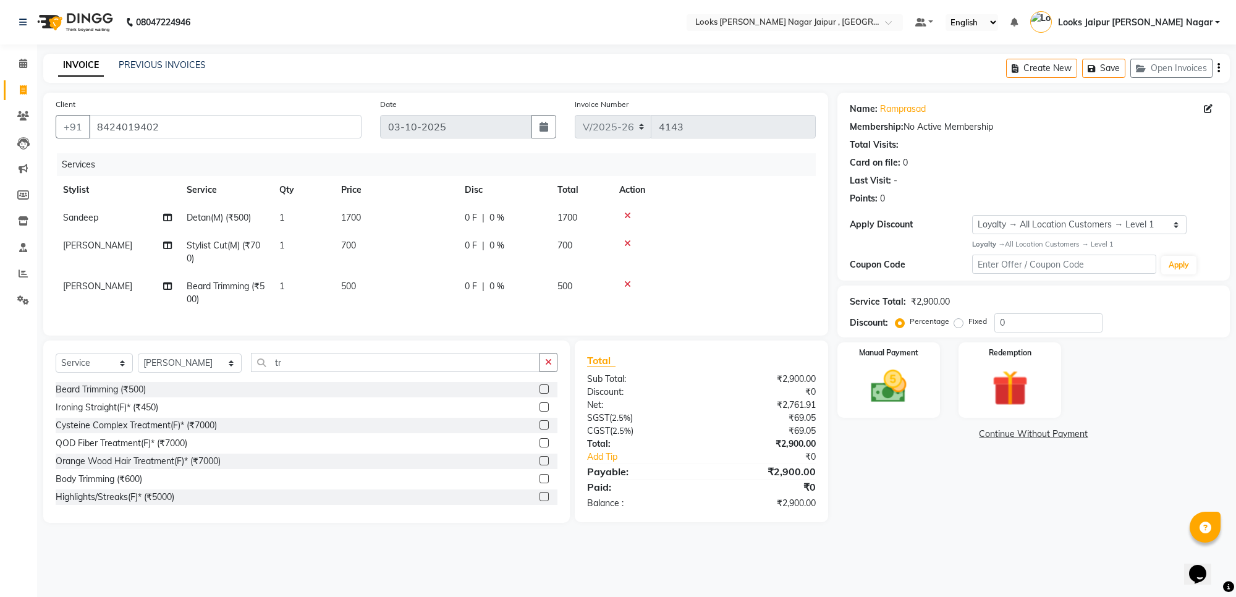
drag, startPoint x: 454, startPoint y: 265, endPoint x: 453, endPoint y: 255, distance: 9.4
click at [453, 255] on td "700" at bounding box center [396, 252] width 124 height 41
select select "57830"
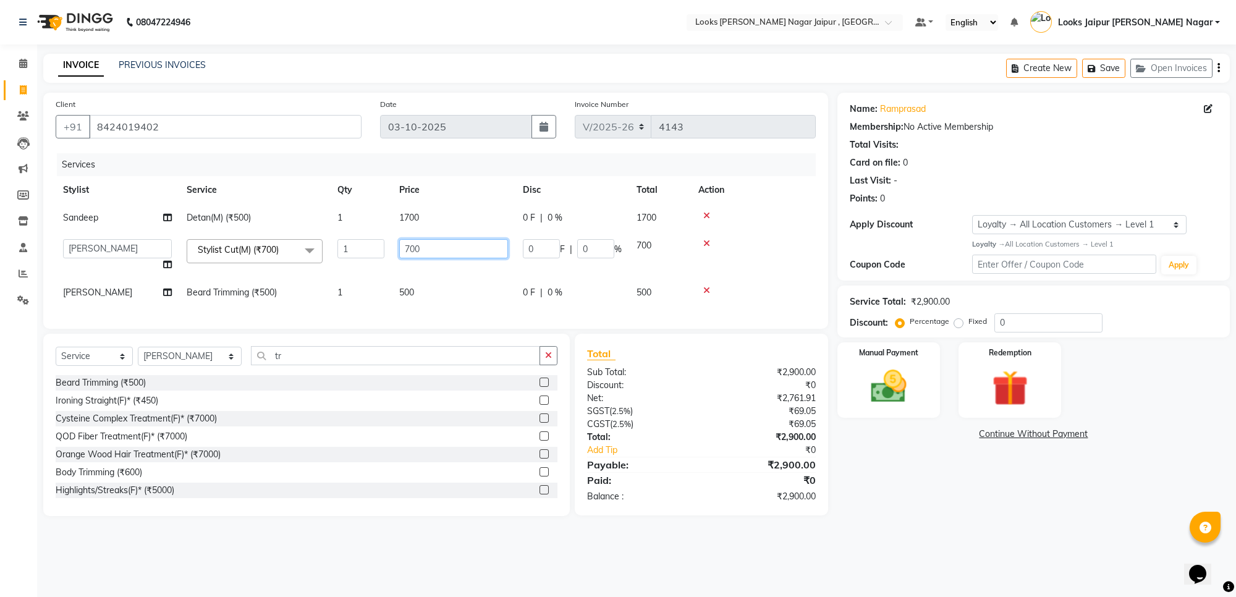
click at [451, 251] on input "700" at bounding box center [453, 248] width 109 height 19
type input "735"
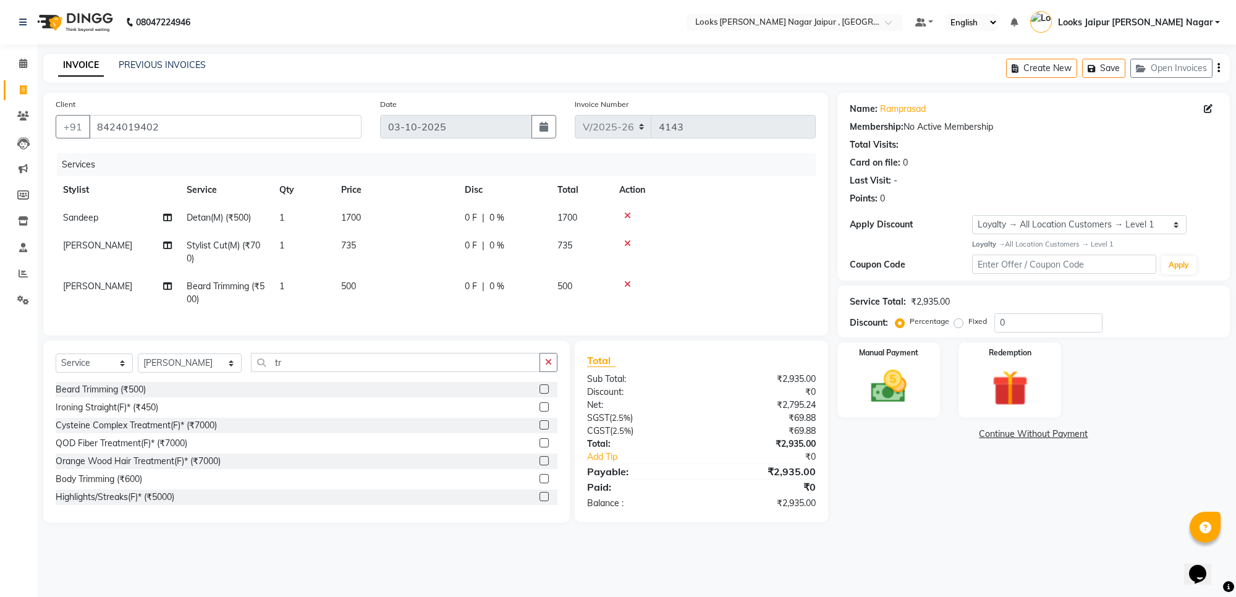
click at [389, 193] on tr "Stylist Service Qty Price Disc Total Action" at bounding box center [436, 190] width 760 height 28
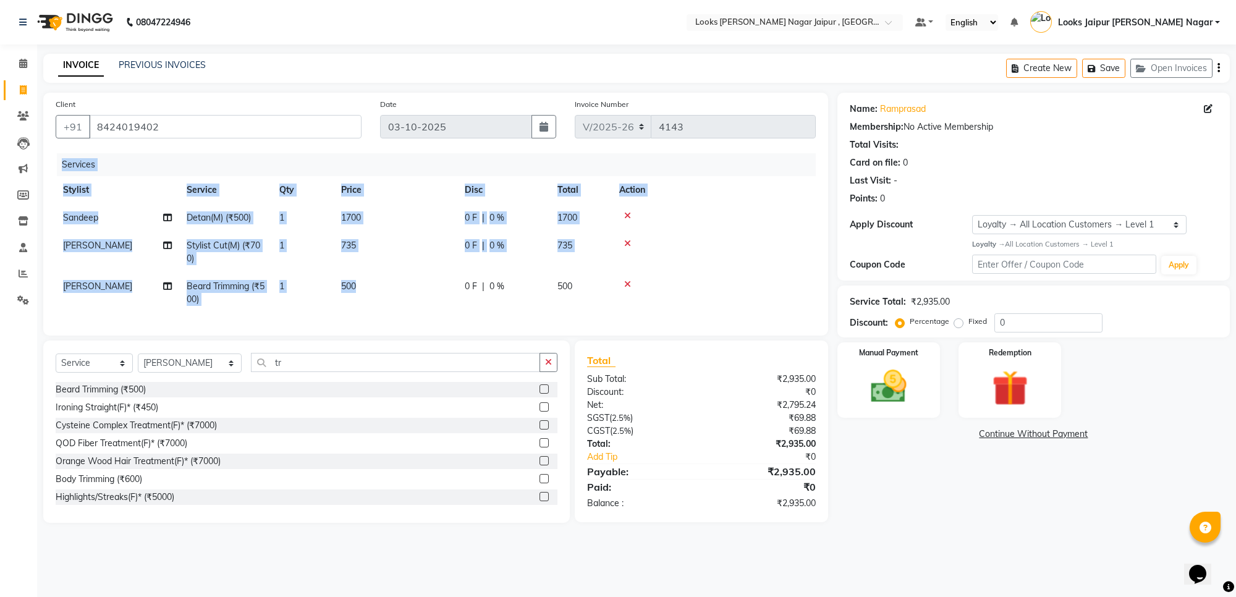
drag, startPoint x: 416, startPoint y: 300, endPoint x: 420, endPoint y: 317, distance: 17.8
click at [420, 317] on div "Services Stylist Service Qty Price Disc Total Action Sandeep Detan(M) (₹500) 1 …" at bounding box center [436, 238] width 760 height 170
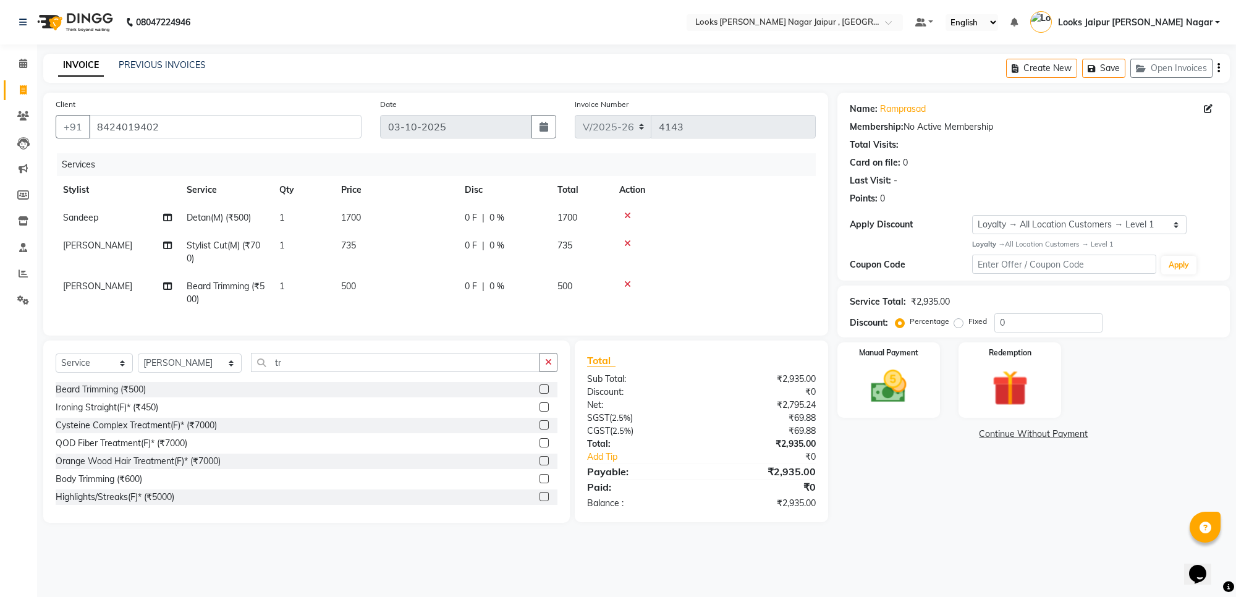
click at [459, 294] on td "0 F | 0 %" at bounding box center [503, 293] width 93 height 41
select select "23564"
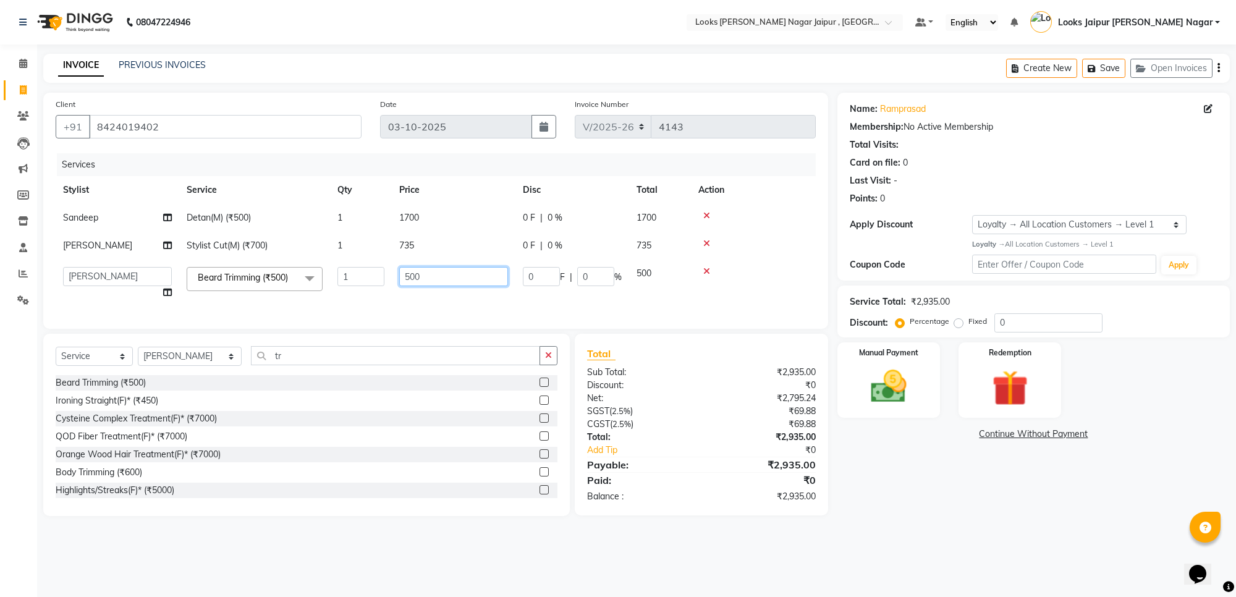
drag, startPoint x: 462, startPoint y: 287, endPoint x: 467, endPoint y: 282, distance: 7.4
click at [465, 284] on td "500" at bounding box center [454, 283] width 124 height 47
click at [468, 276] on input "500" at bounding box center [453, 276] width 109 height 19
type input "5"
type input "315"
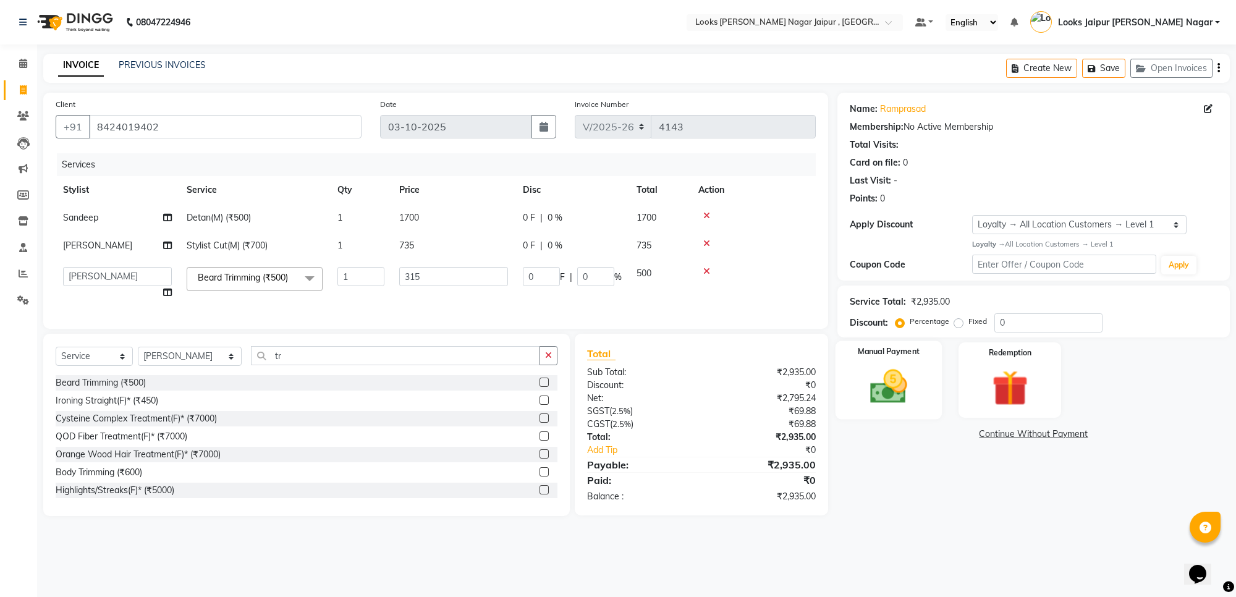
click at [886, 407] on img at bounding box center [888, 386] width 61 height 43
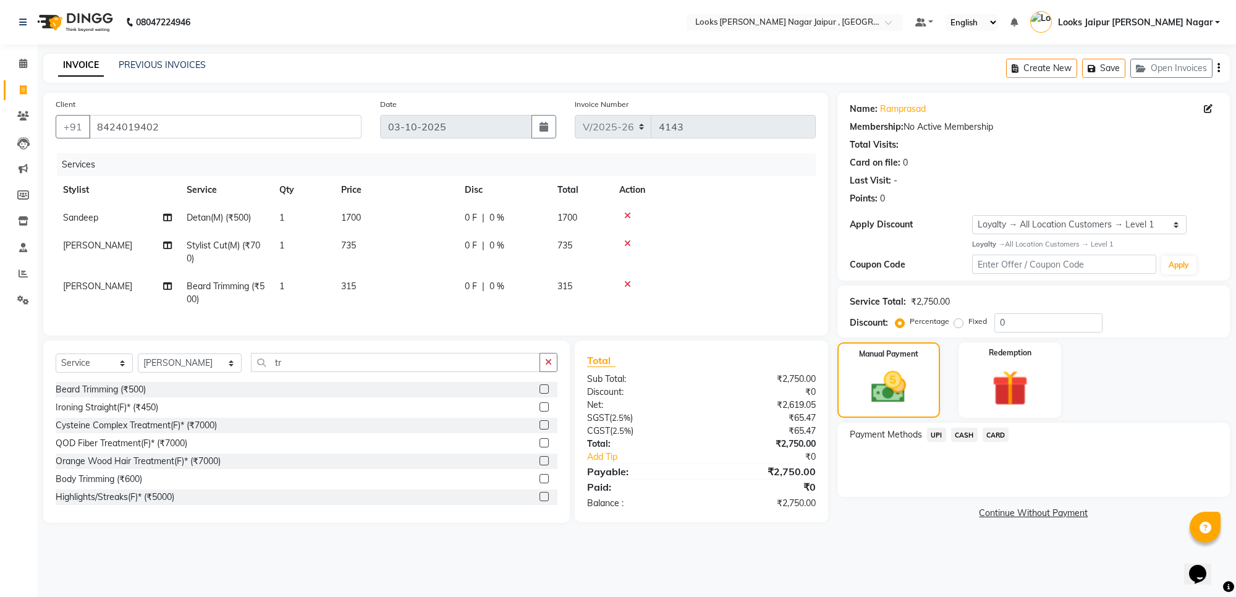
click at [940, 436] on span "UPI" at bounding box center [936, 435] width 19 height 14
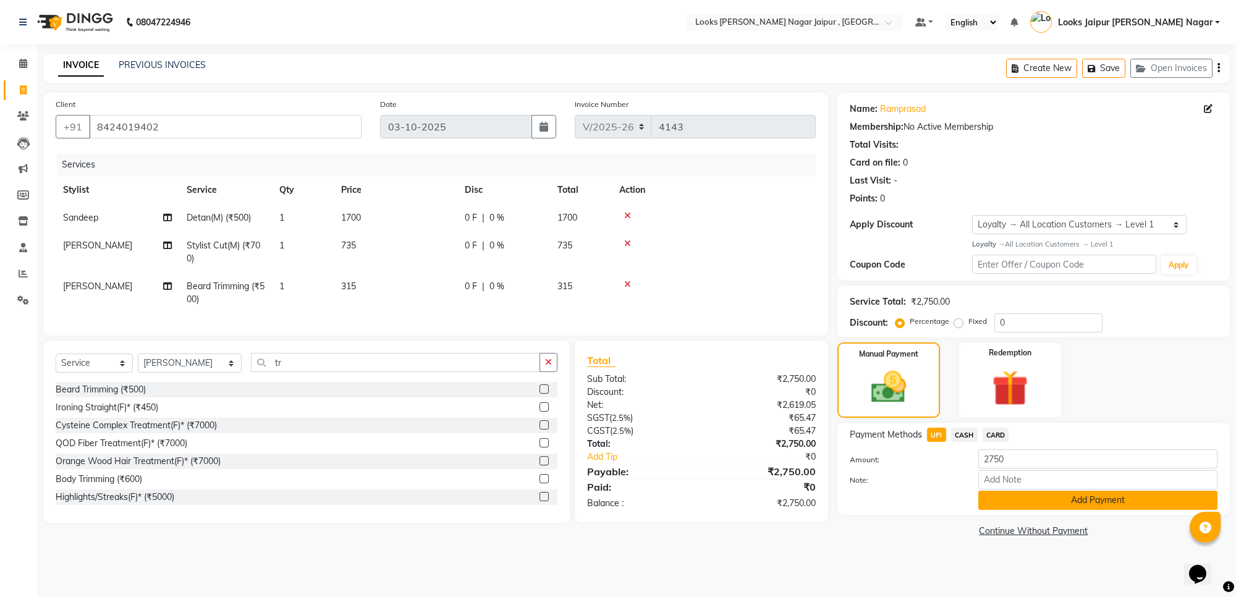
drag, startPoint x: 1009, startPoint y: 504, endPoint x: 1011, endPoint y: 498, distance: 6.3
click at [1009, 502] on button "Add Payment" at bounding box center [1097, 500] width 239 height 19
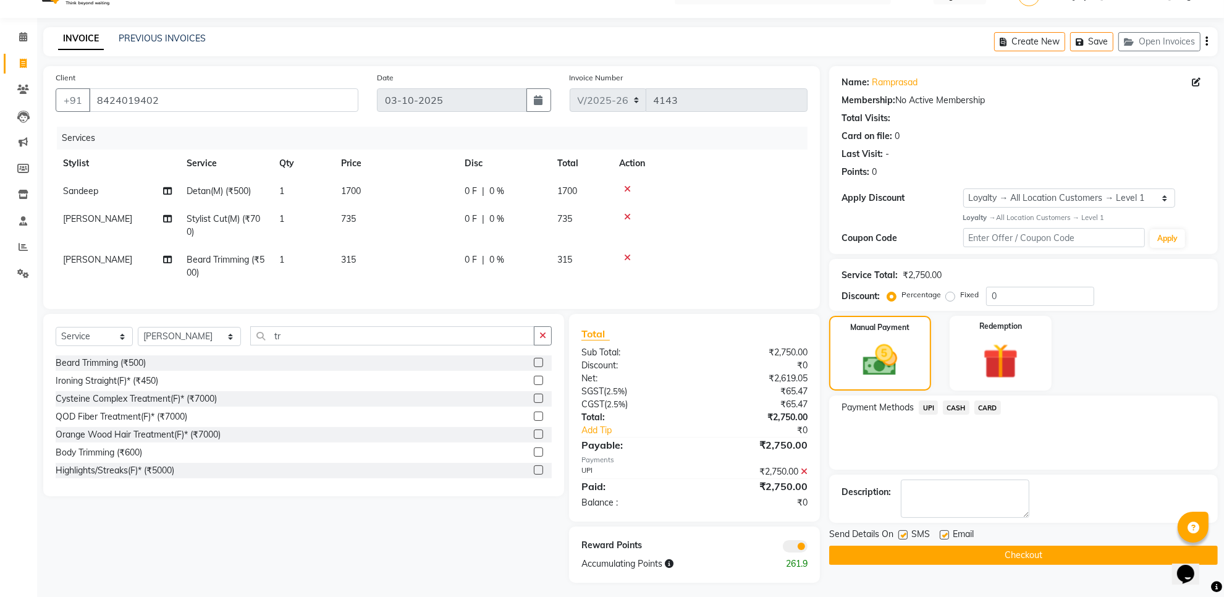
scroll to position [41, 0]
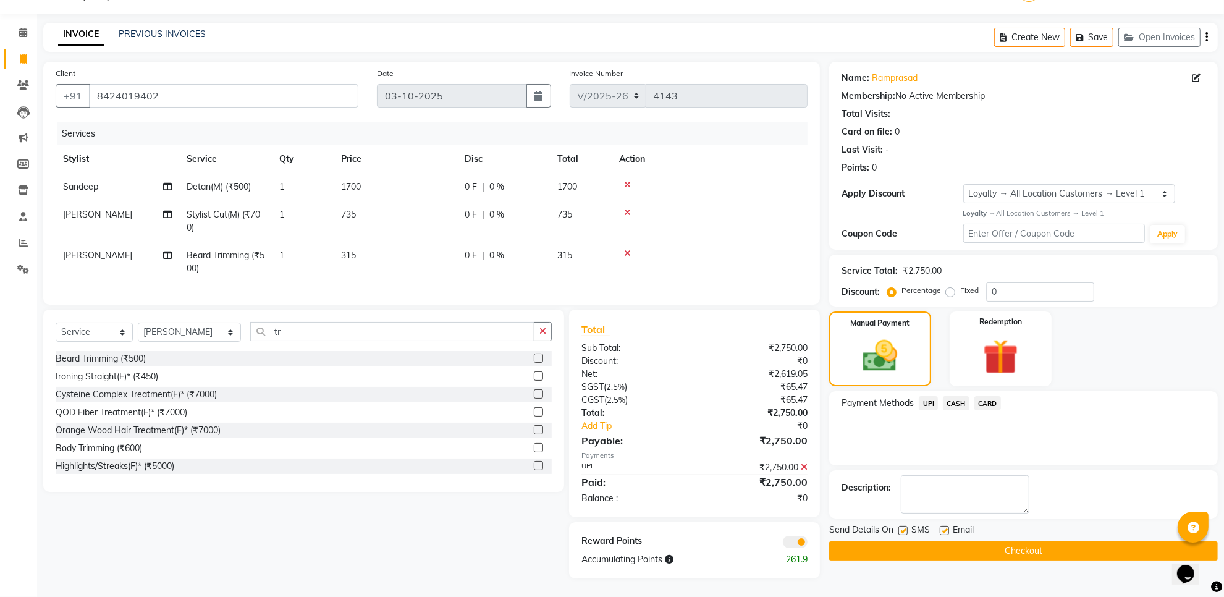
click at [944, 526] on label at bounding box center [944, 530] width 9 height 9
click at [944, 527] on input "checkbox" at bounding box center [944, 531] width 8 height 8
checkbox input "false"
click at [900, 526] on label at bounding box center [903, 530] width 9 height 9
click at [900, 527] on input "checkbox" at bounding box center [903, 531] width 8 height 8
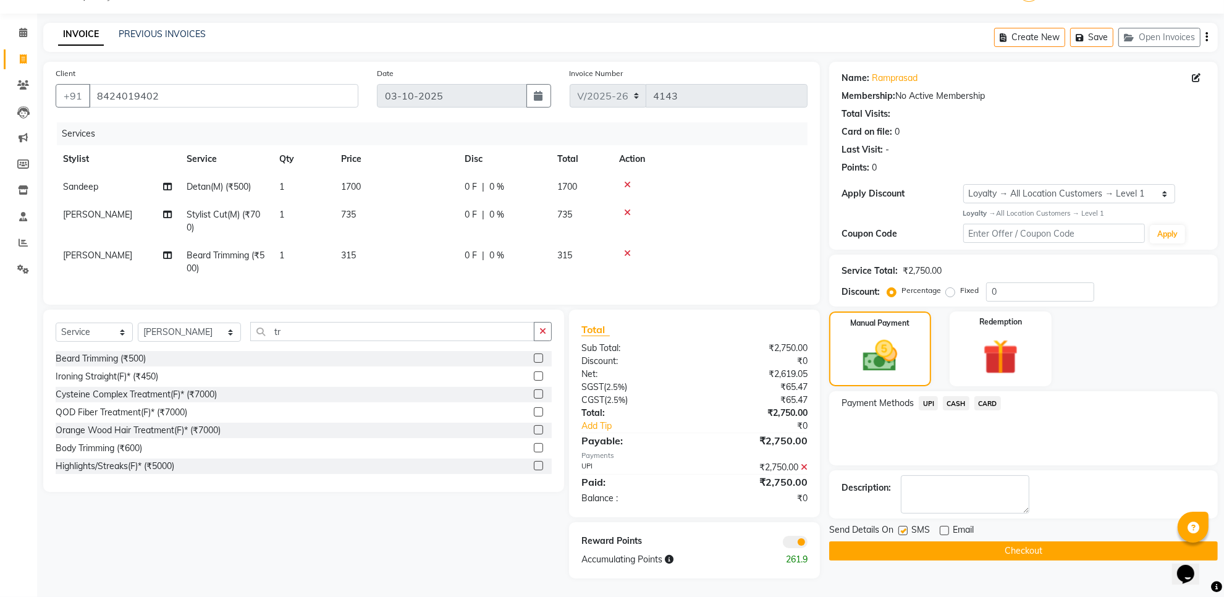
checkbox input "false"
click at [893, 541] on button "Checkout" at bounding box center [1023, 550] width 389 height 19
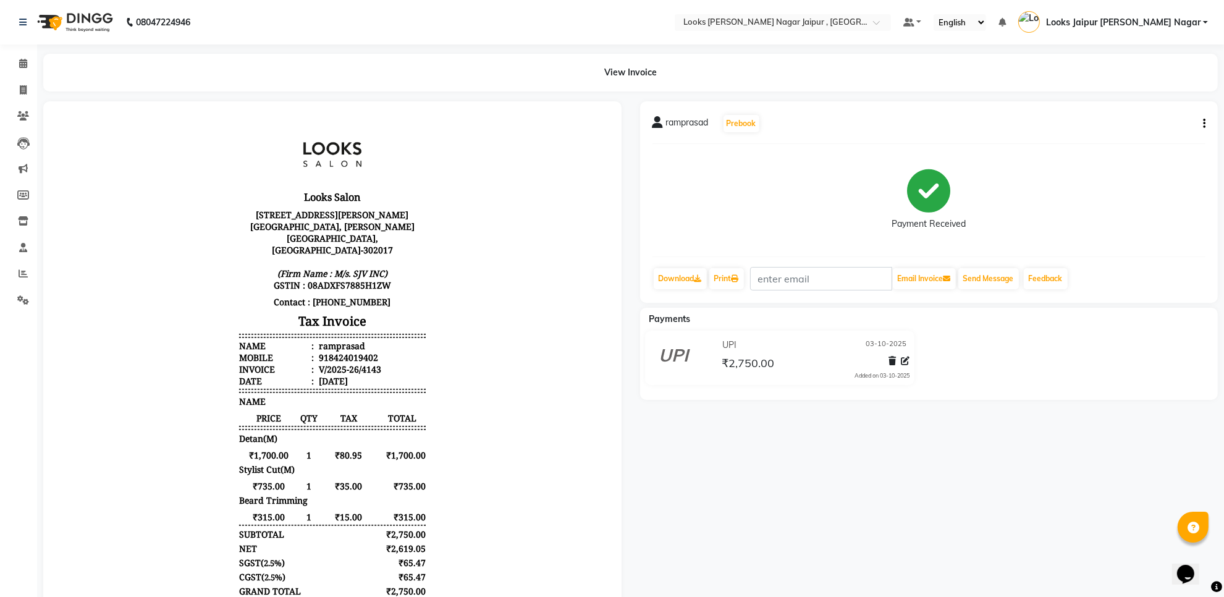
click at [28, 102] on ul "Calendar Invoice Clients Leads Marketing Members Inventory Staff Reports Settin…" at bounding box center [18, 185] width 37 height 269
click at [27, 90] on span at bounding box center [23, 90] width 22 height 14
select select "service"
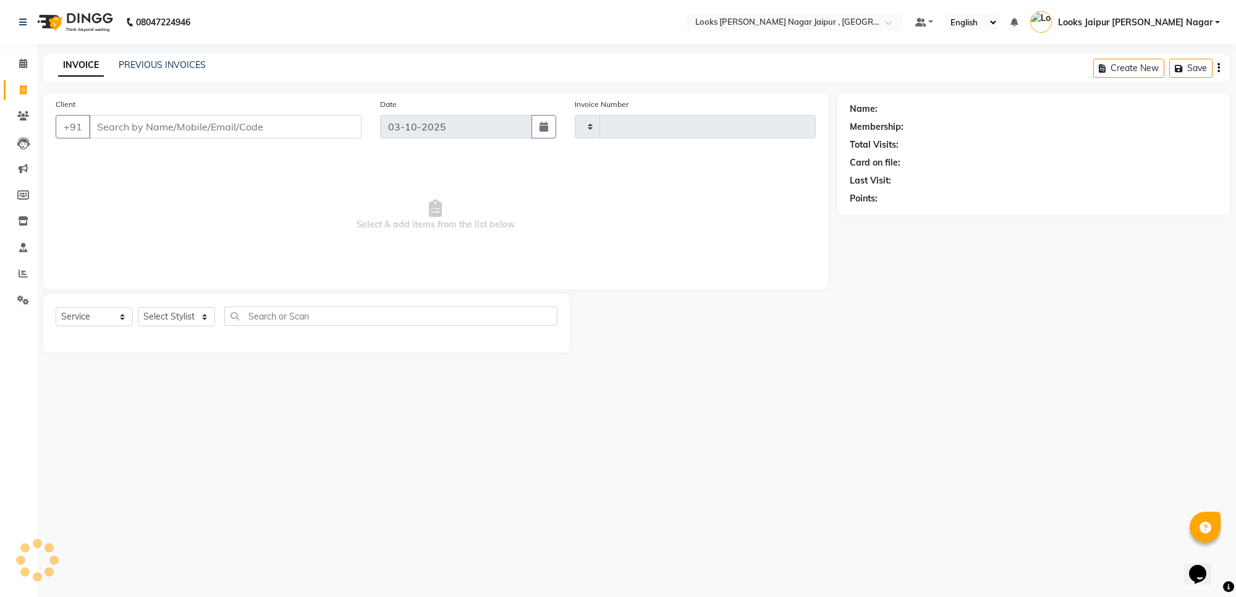
type input "4144"
select select "4317"
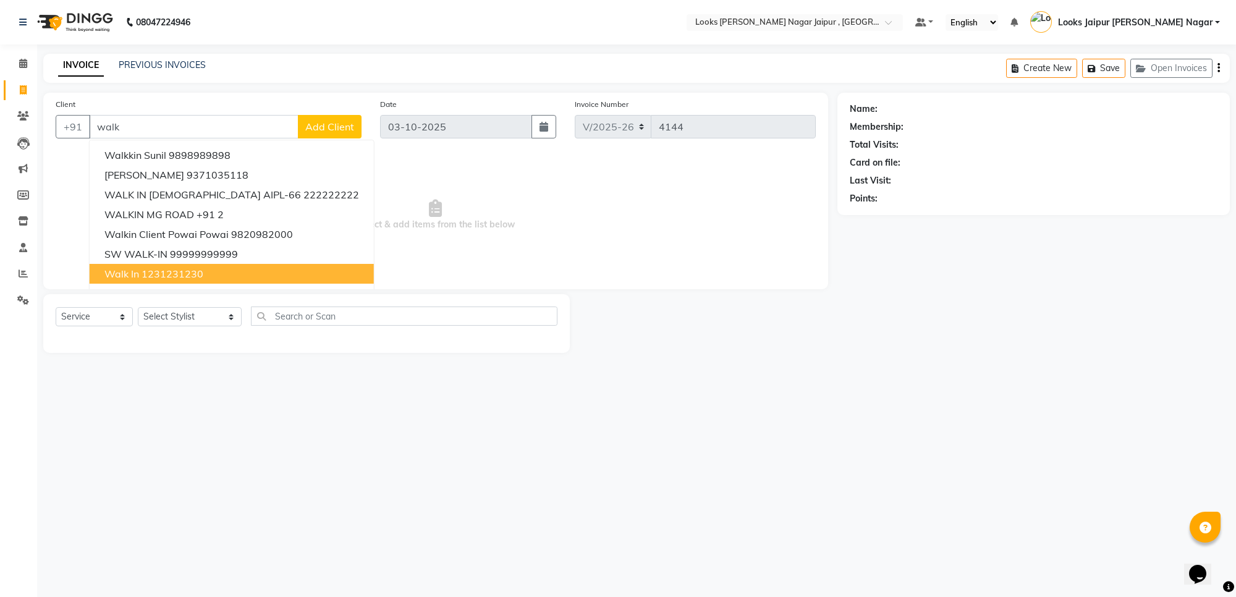
click at [150, 268] on ngb-highlight "1231231230" at bounding box center [173, 274] width 62 height 12
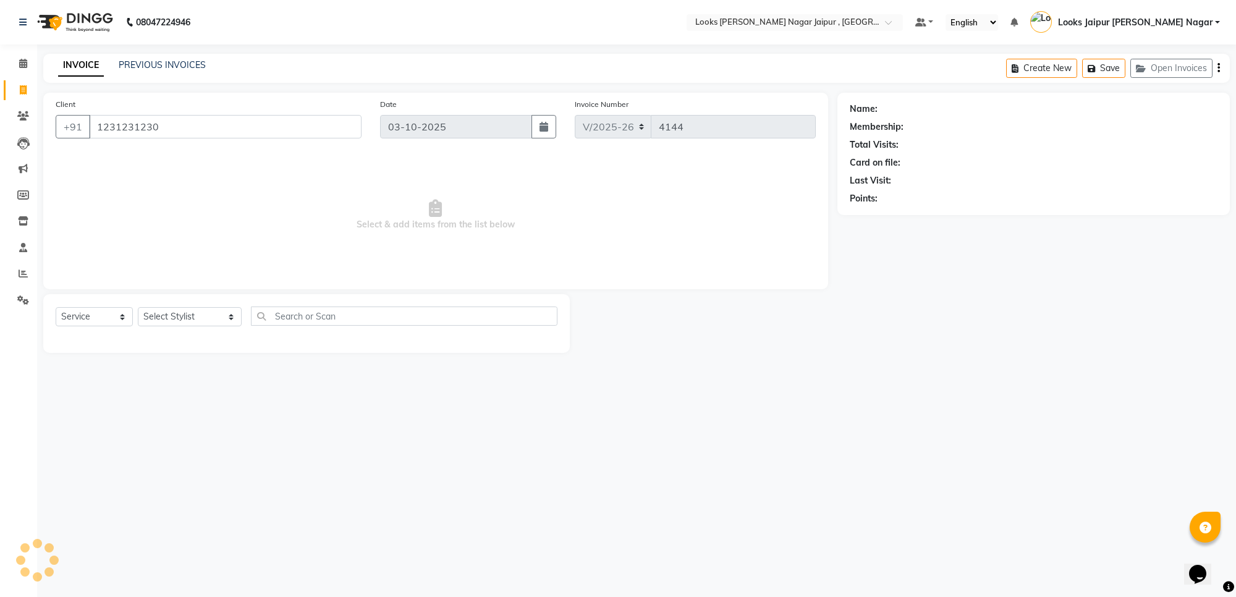
type input "1231231230"
select select "1: Object"
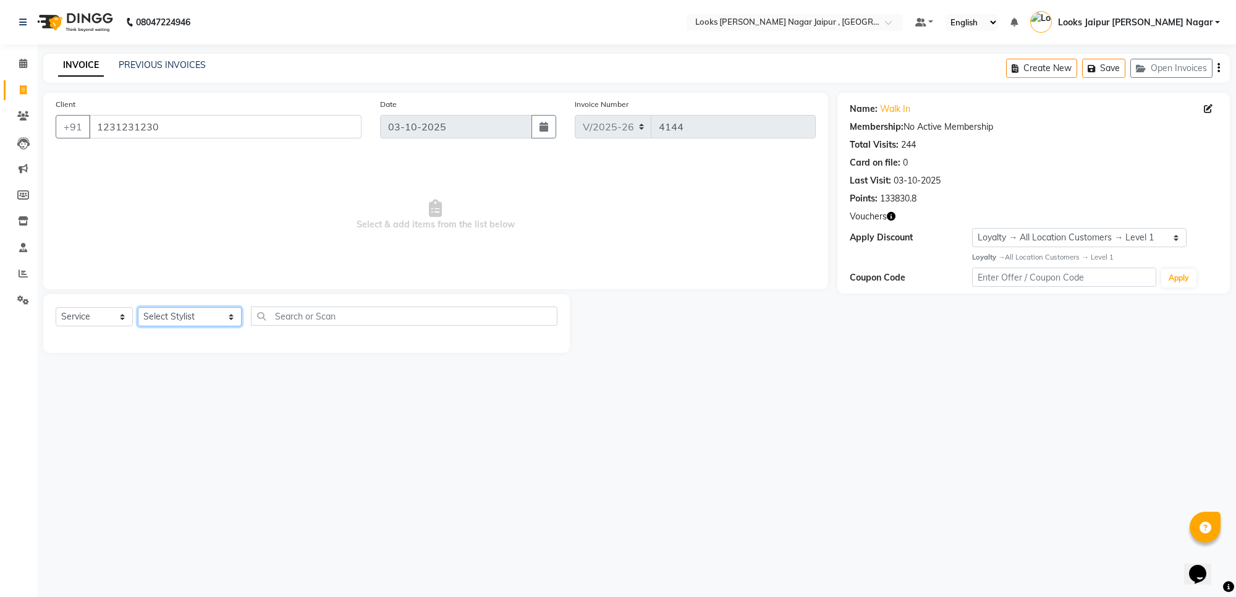
click at [179, 315] on select "Select Stylist [PERSON_NAME] art Anoop [PERSON_NAME] Counter Sales [PERSON_NAME…" at bounding box center [190, 316] width 104 height 19
select select "23560"
click at [138, 307] on select "Select Stylist [PERSON_NAME] art Anoop [PERSON_NAME] Counter Sales [PERSON_NAME…" at bounding box center [190, 316] width 104 height 19
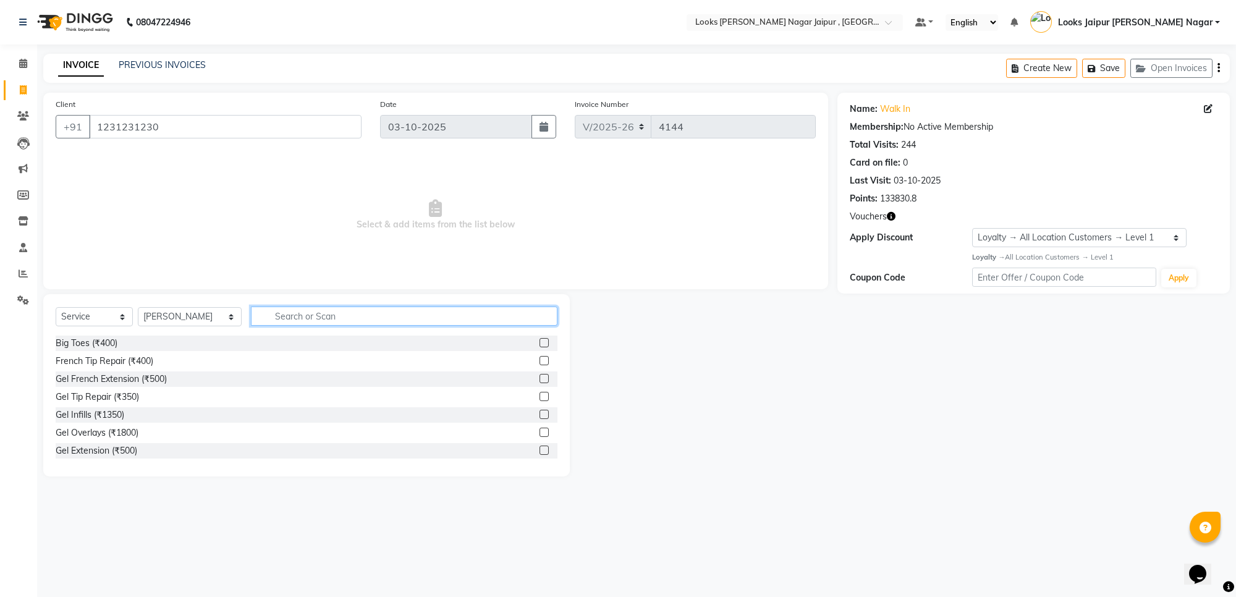
click at [310, 315] on input "text" at bounding box center [404, 316] width 307 height 19
type input "cut"
click at [540, 409] on div at bounding box center [549, 414] width 18 height 15
click at [540, 415] on label at bounding box center [544, 414] width 9 height 9
click at [540, 415] on input "checkbox" at bounding box center [544, 415] width 8 height 8
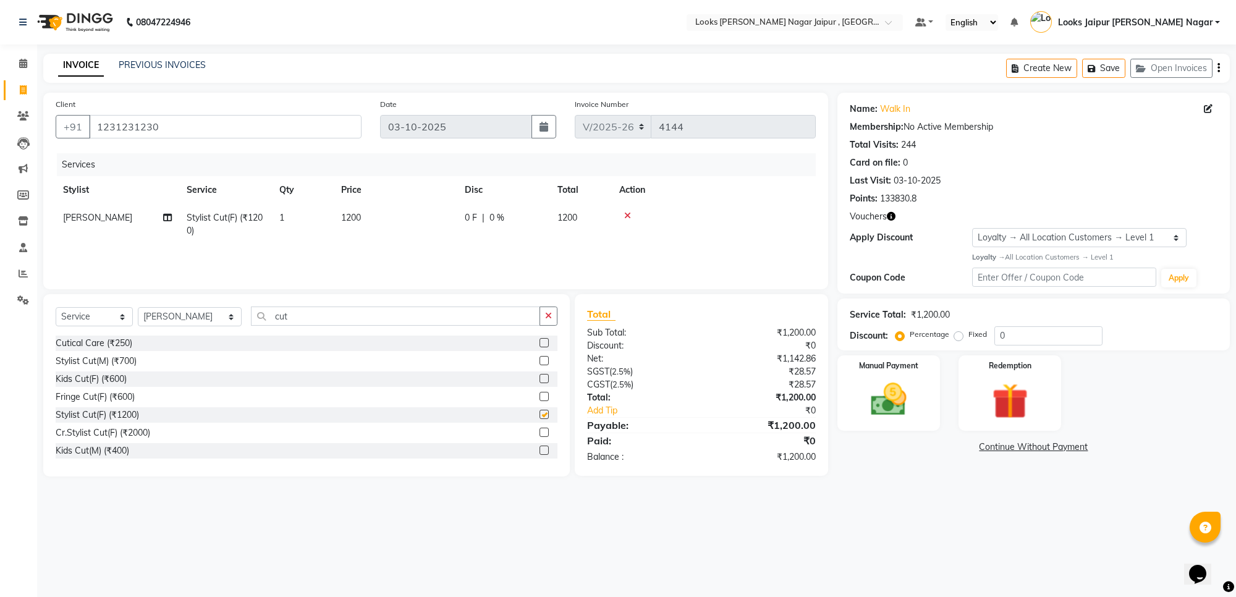
checkbox input "false"
click at [425, 232] on td "1200" at bounding box center [396, 224] width 124 height 41
select select "23560"
click at [459, 218] on input "1200" at bounding box center [453, 220] width 109 height 19
type input "1250"
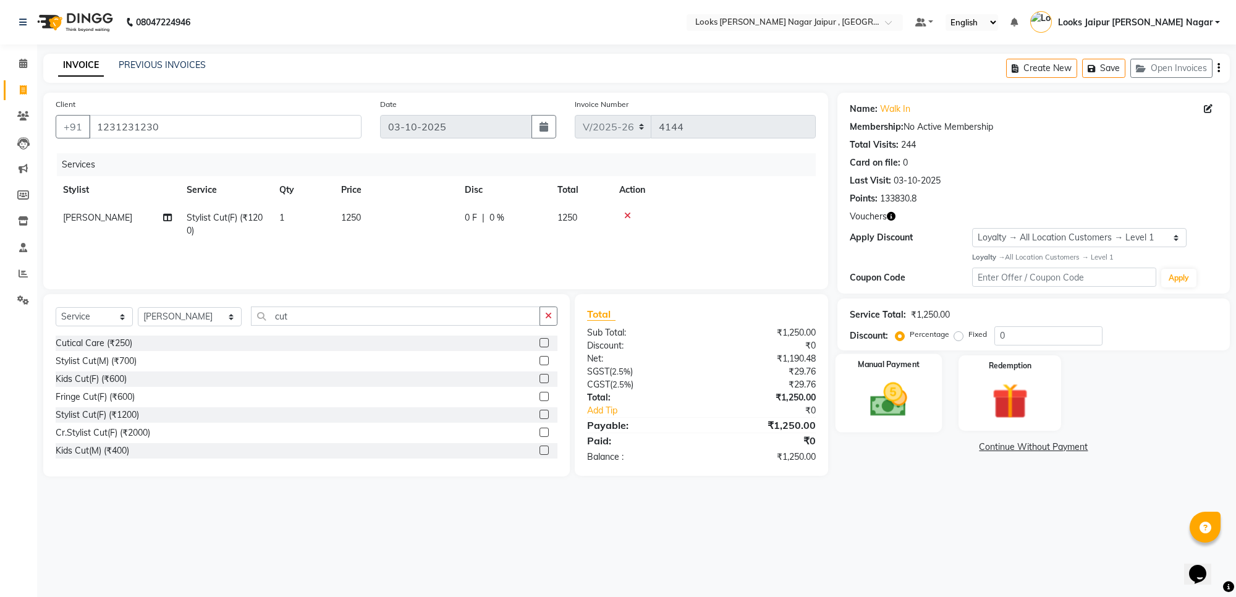
drag, startPoint x: 882, startPoint y: 399, endPoint x: 928, endPoint y: 434, distance: 57.9
click at [882, 400] on img at bounding box center [889, 399] width 59 height 41
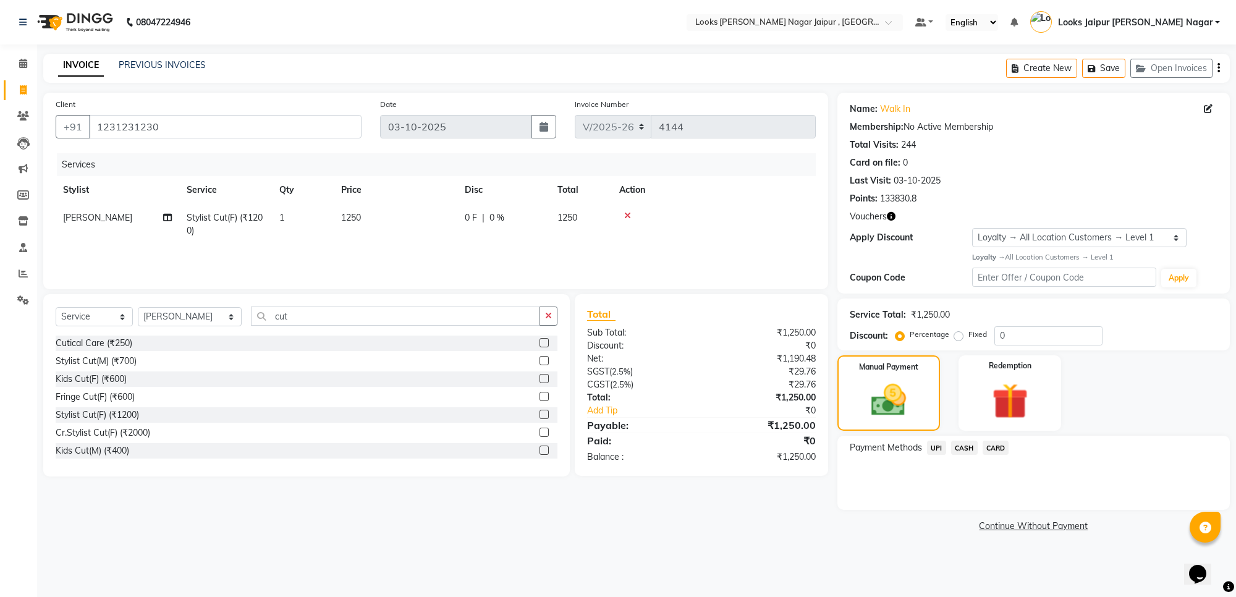
drag, startPoint x: 966, startPoint y: 445, endPoint x: 966, endPoint y: 457, distance: 12.4
click at [966, 446] on span "CASH" at bounding box center [964, 448] width 27 height 14
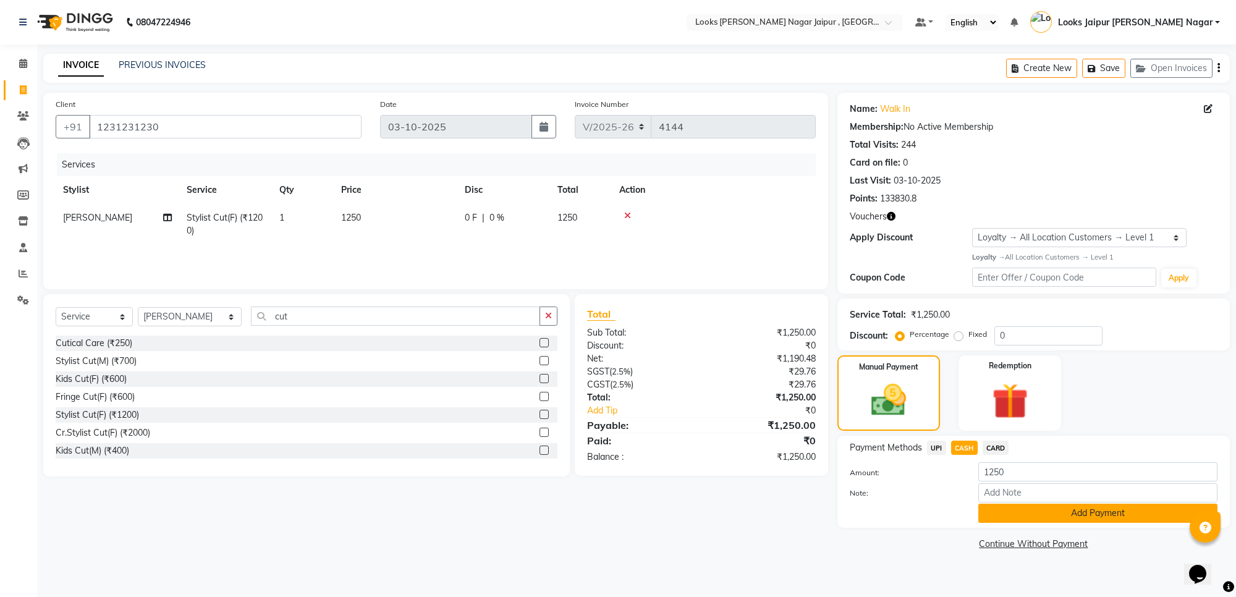
click at [986, 520] on button "Add Payment" at bounding box center [1097, 513] width 239 height 19
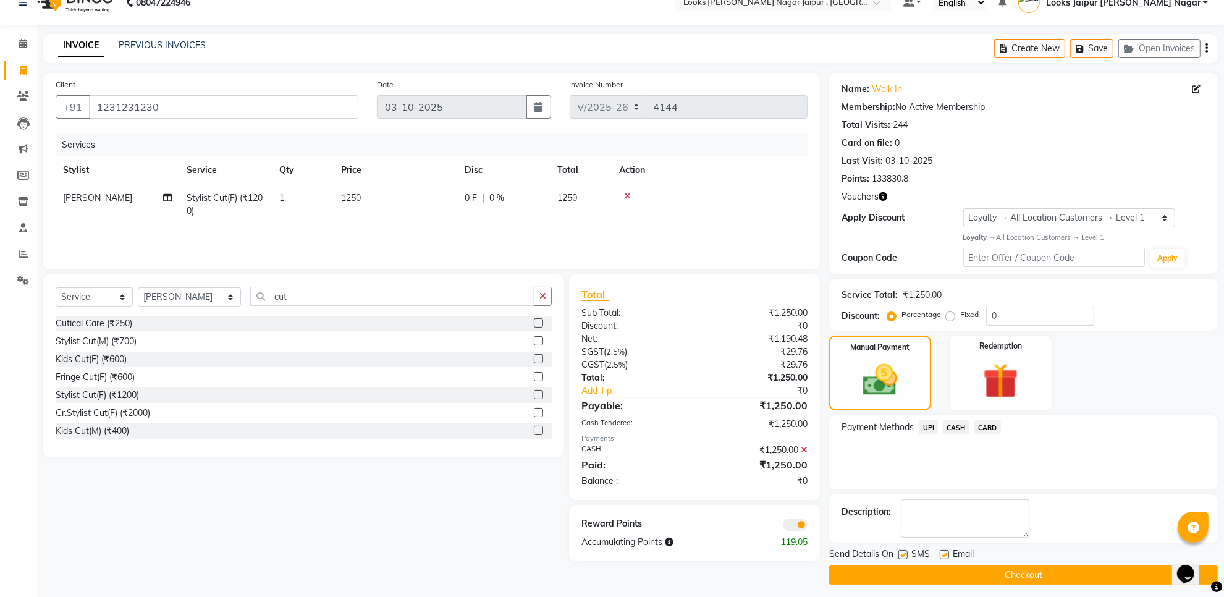
scroll to position [26, 0]
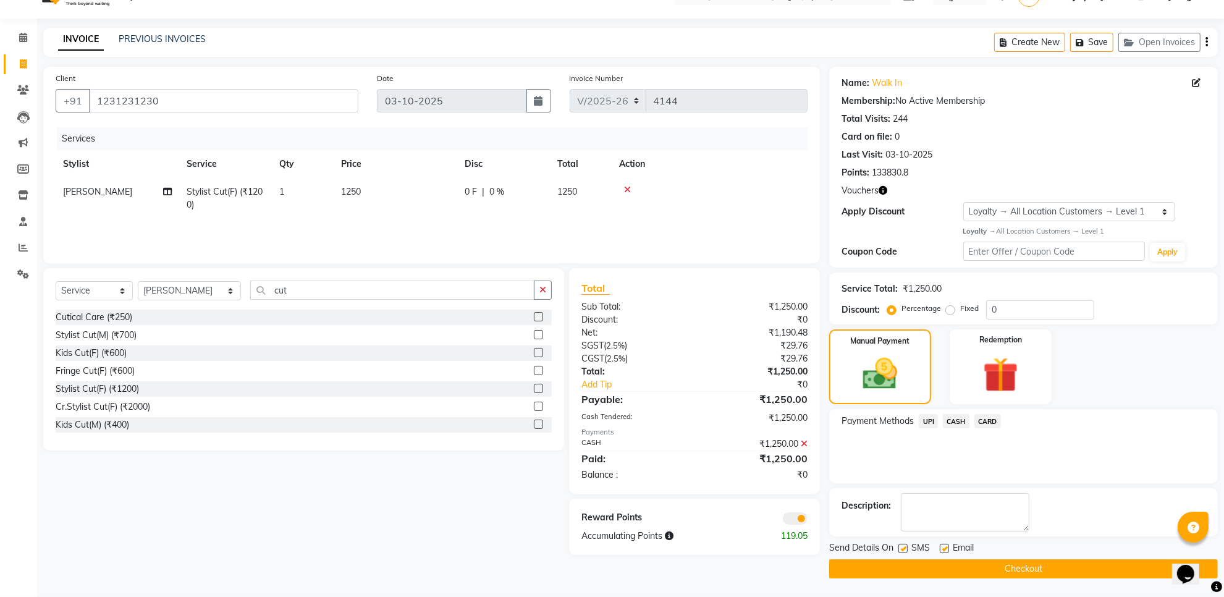
click at [940, 567] on button "Checkout" at bounding box center [1023, 568] width 389 height 19
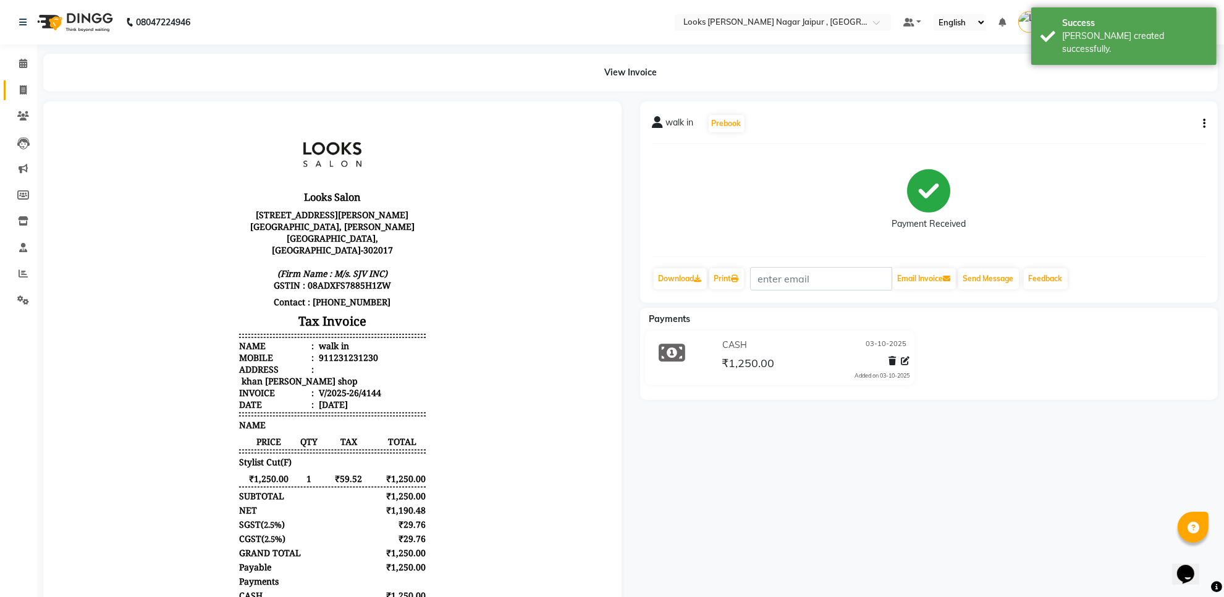
click at [32, 88] on span at bounding box center [23, 90] width 22 height 14
select select "service"
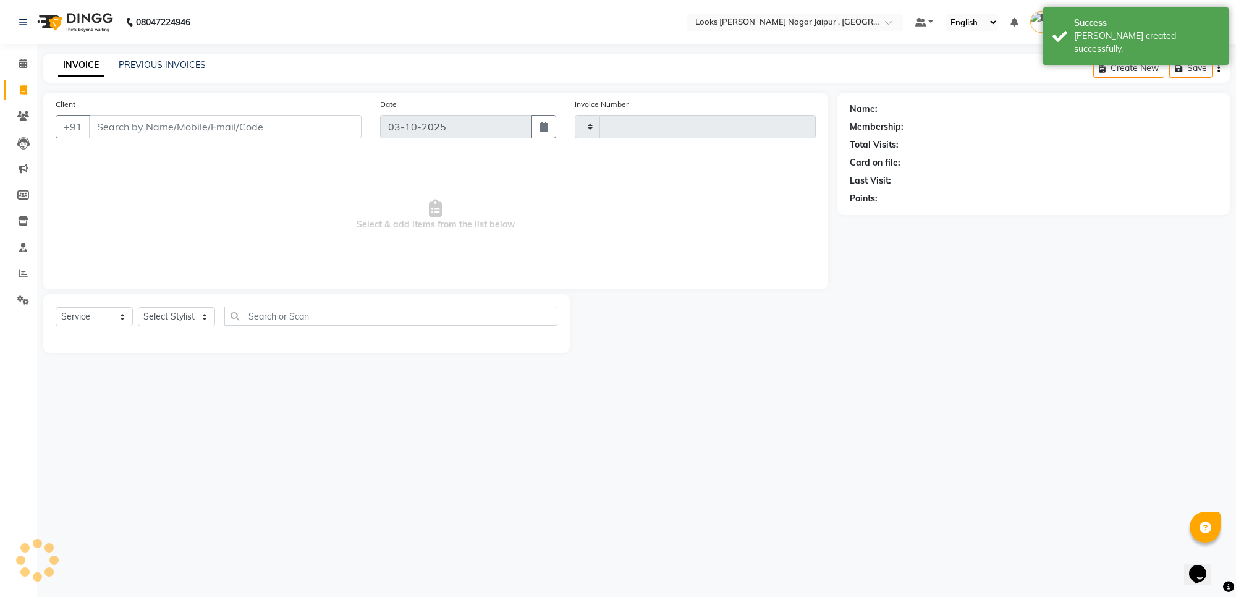
type input "4145"
select select "4317"
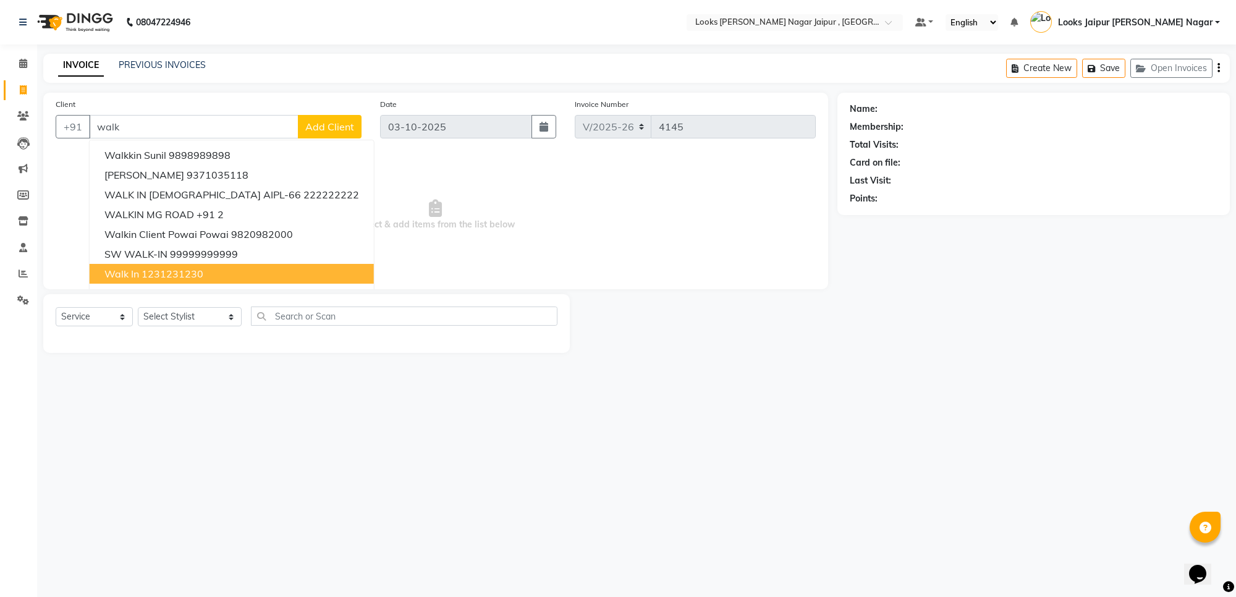
click at [164, 282] on button "walk in 1231231230" at bounding box center [232, 274] width 284 height 20
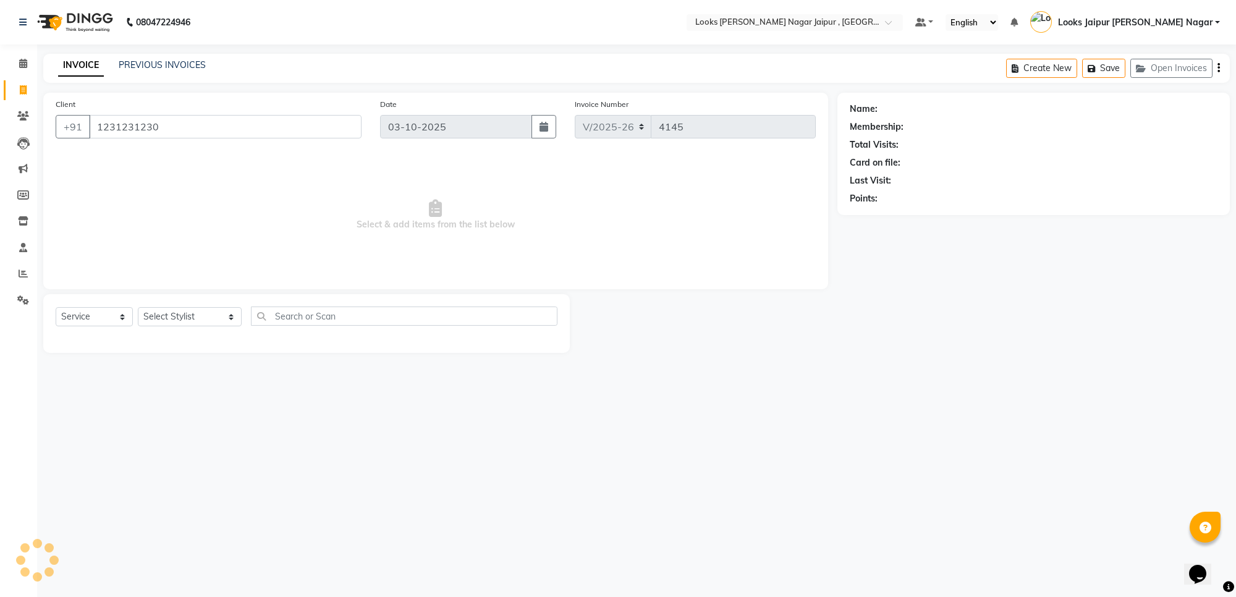
type input "1231231230"
select select "1: Object"
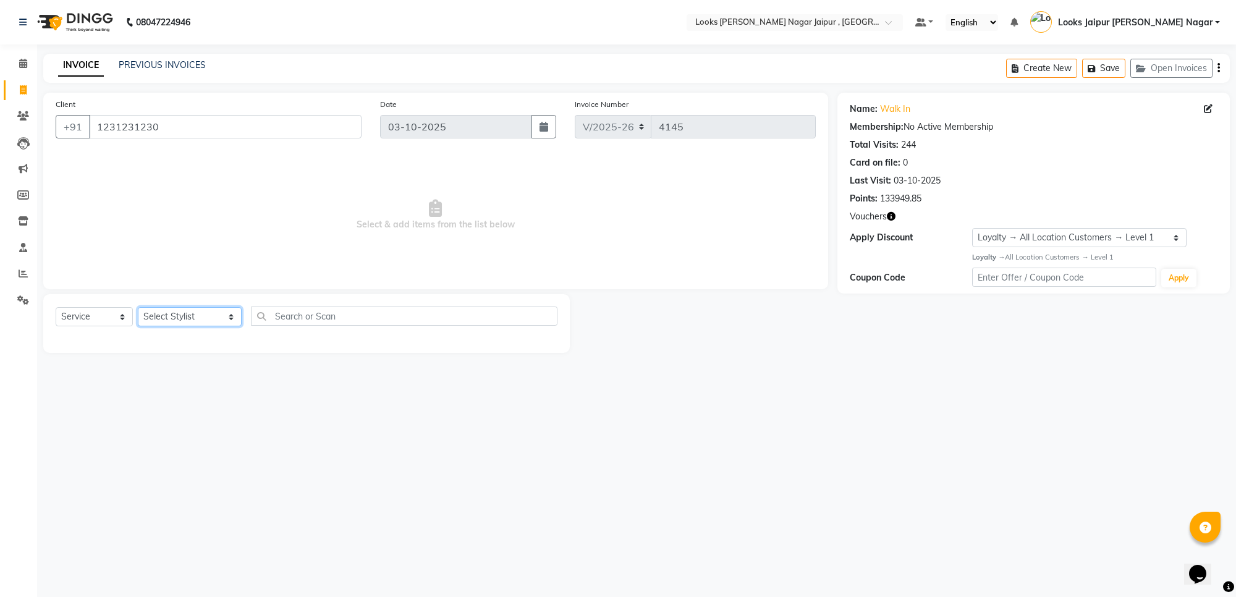
click at [168, 320] on select "Select Stylist [PERSON_NAME] art Anoop [PERSON_NAME] Counter Sales [PERSON_NAME…" at bounding box center [190, 316] width 104 height 19
select select "23560"
click at [138, 307] on select "Select Stylist [PERSON_NAME] art Anoop [PERSON_NAME] Counter Sales [PERSON_NAME…" at bounding box center [190, 316] width 104 height 19
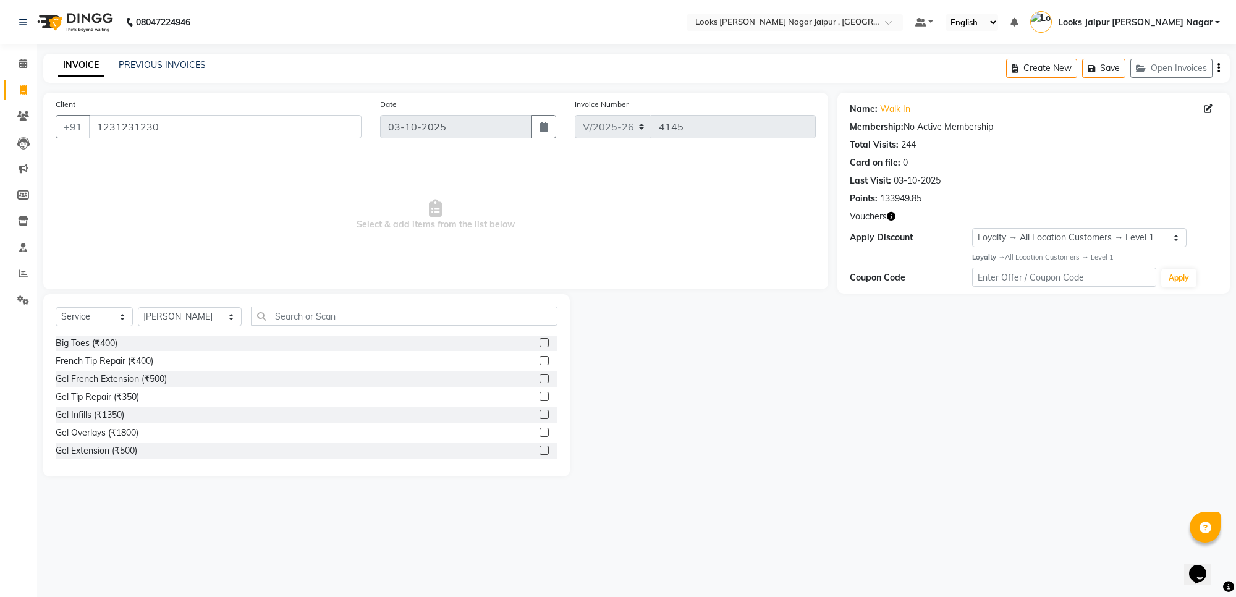
drag, startPoint x: 263, startPoint y: 306, endPoint x: 268, endPoint y: 313, distance: 8.1
click at [266, 307] on div "Select Service Product Membership Package Voucher Prepaid Gift Card Select Styl…" at bounding box center [306, 385] width 527 height 182
click at [322, 313] on input "text" at bounding box center [404, 316] width 307 height 19
click at [354, 284] on div "Client +91 1231231230 Date 03-10-2025 Invoice Number V/2025 V/2025-26 4145 Sele…" at bounding box center [435, 191] width 785 height 197
click at [352, 307] on input "text" at bounding box center [404, 316] width 307 height 19
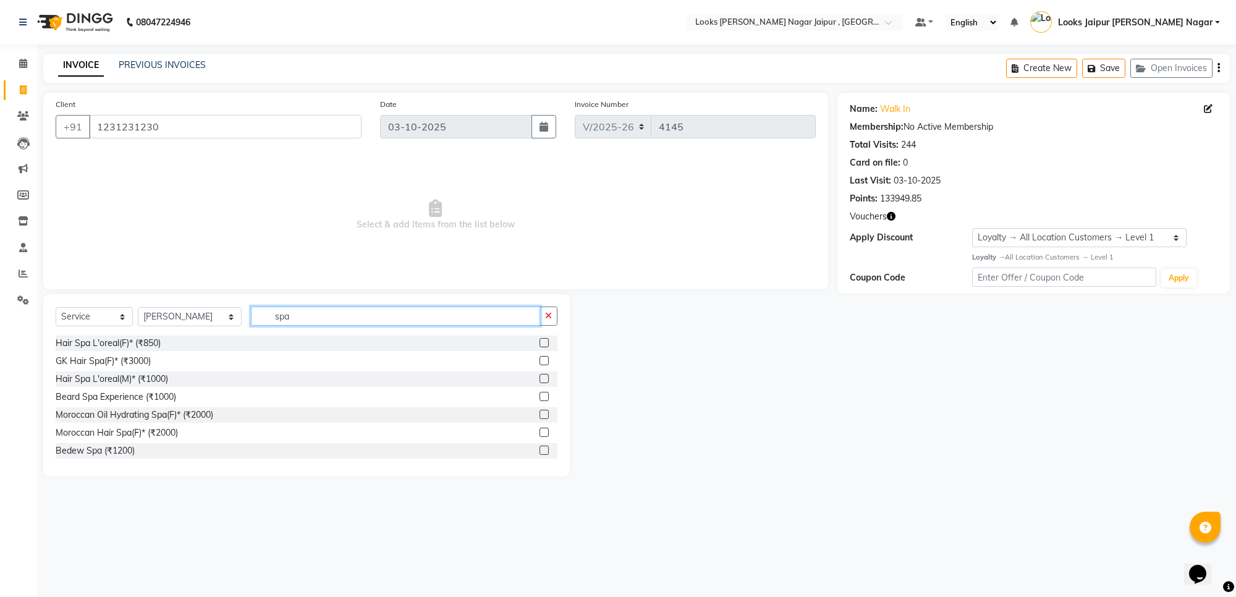
type input "spa"
click at [540, 343] on label at bounding box center [544, 342] width 9 height 9
click at [540, 343] on input "checkbox" at bounding box center [544, 343] width 8 height 8
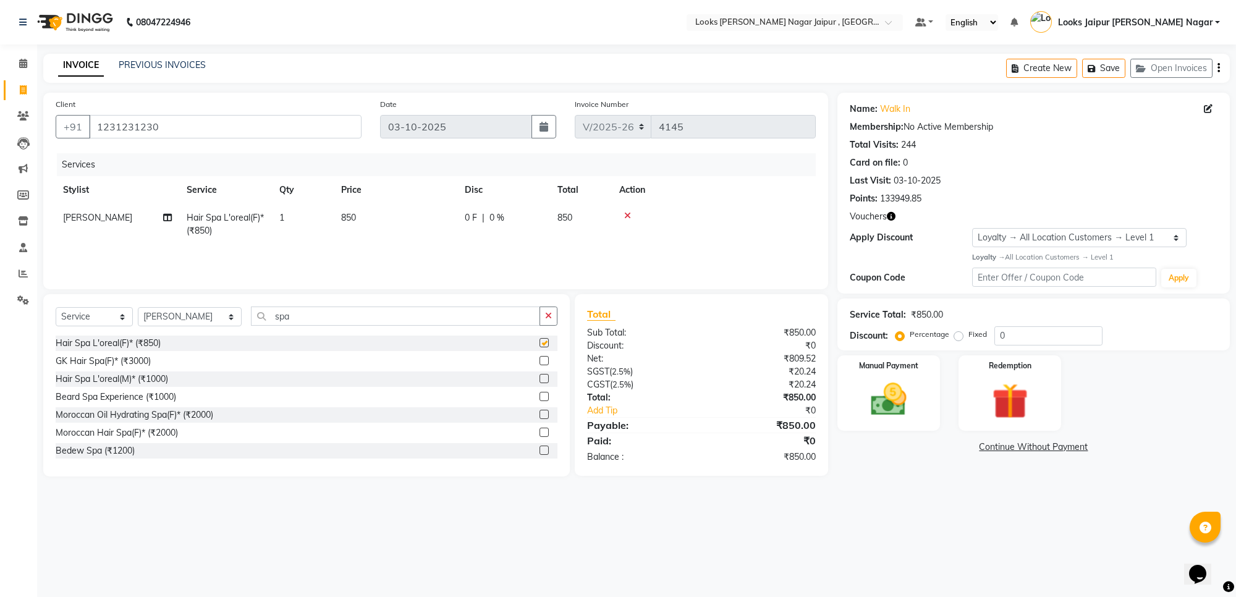
click at [540, 343] on label at bounding box center [544, 342] width 9 height 9
click at [540, 343] on input "checkbox" at bounding box center [544, 343] width 8 height 8
checkbox input "false"
drag, startPoint x: 384, startPoint y: 233, endPoint x: 431, endPoint y: 226, distance: 47.5
click at [431, 226] on td "850" at bounding box center [396, 224] width 124 height 41
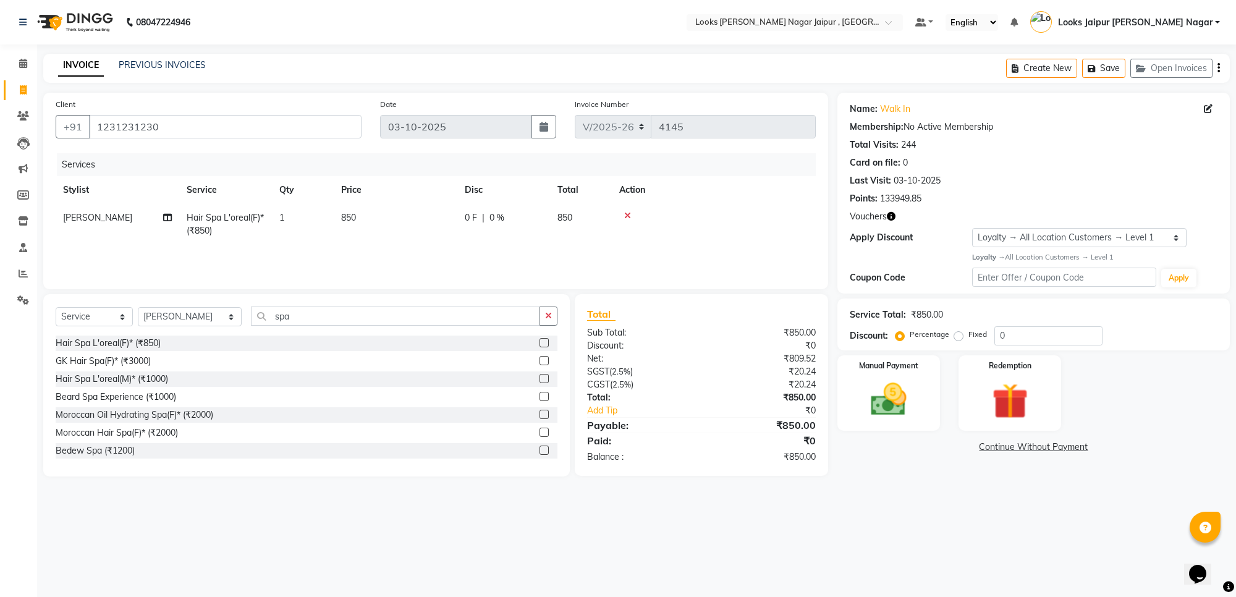
select select "23560"
click at [448, 221] on input "850" at bounding box center [453, 220] width 109 height 19
type input "8"
type input "1512"
click at [897, 399] on img at bounding box center [888, 399] width 61 height 43
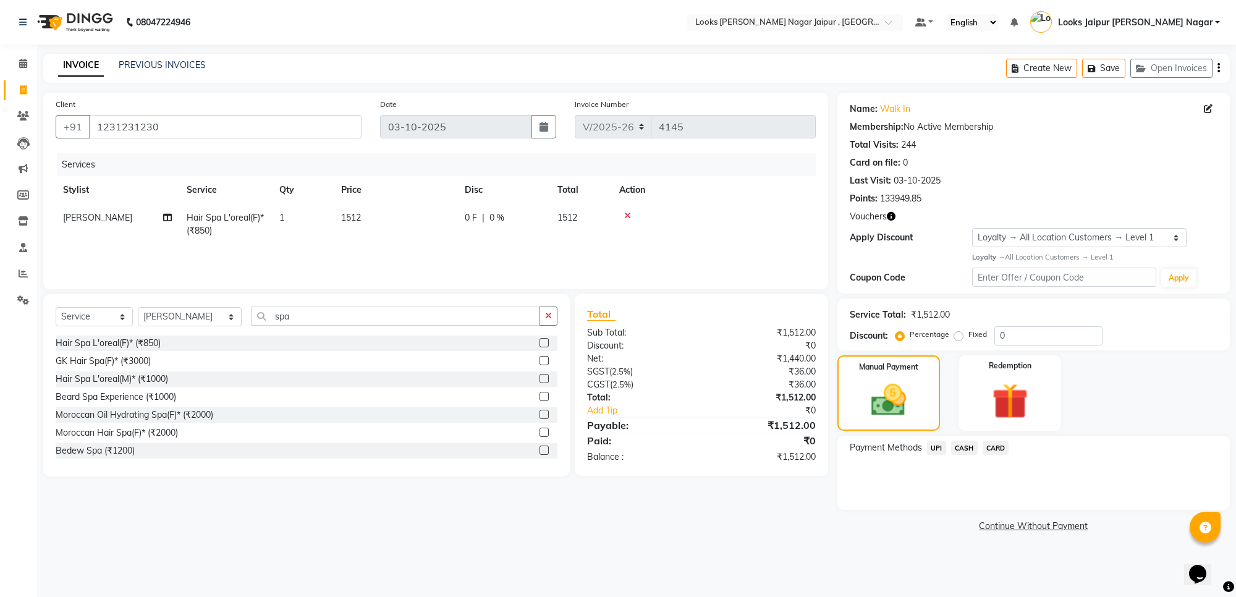
drag, startPoint x: 936, startPoint y: 450, endPoint x: 980, endPoint y: 460, distance: 44.5
click at [939, 450] on span "UPI" at bounding box center [936, 448] width 19 height 14
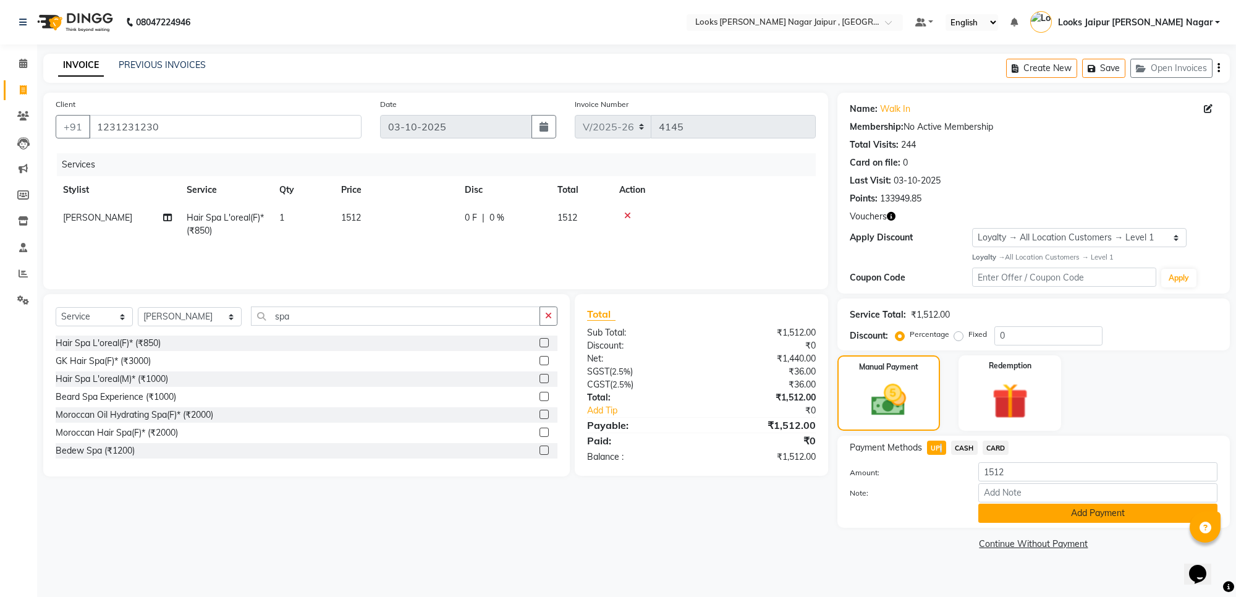
click at [1077, 518] on button "Add Payment" at bounding box center [1097, 513] width 239 height 19
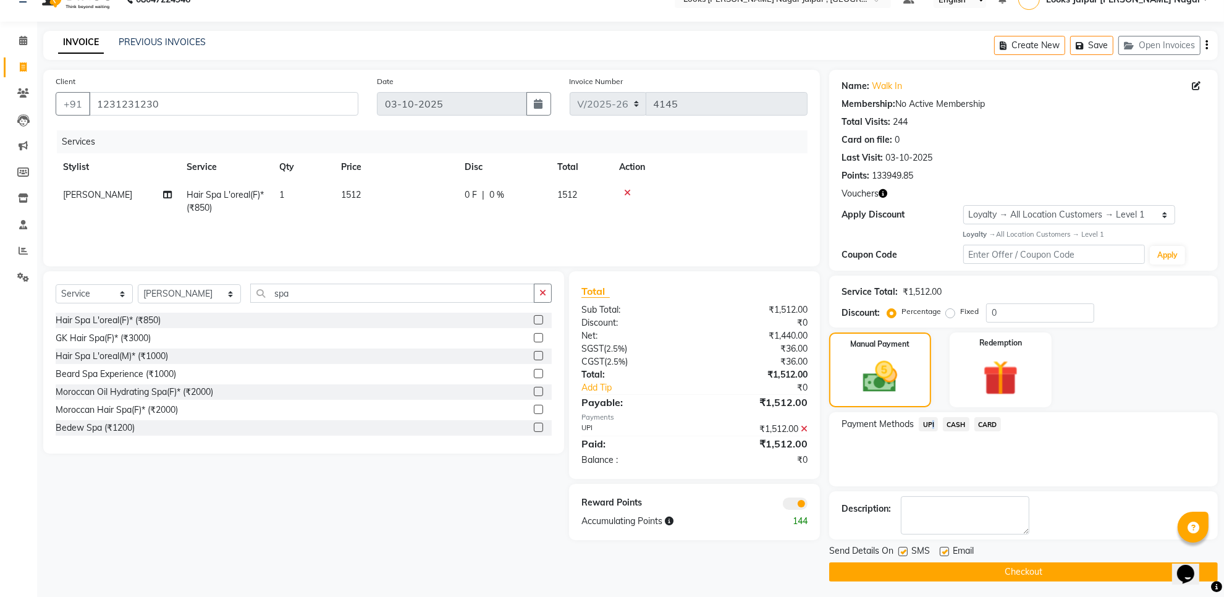
scroll to position [26, 0]
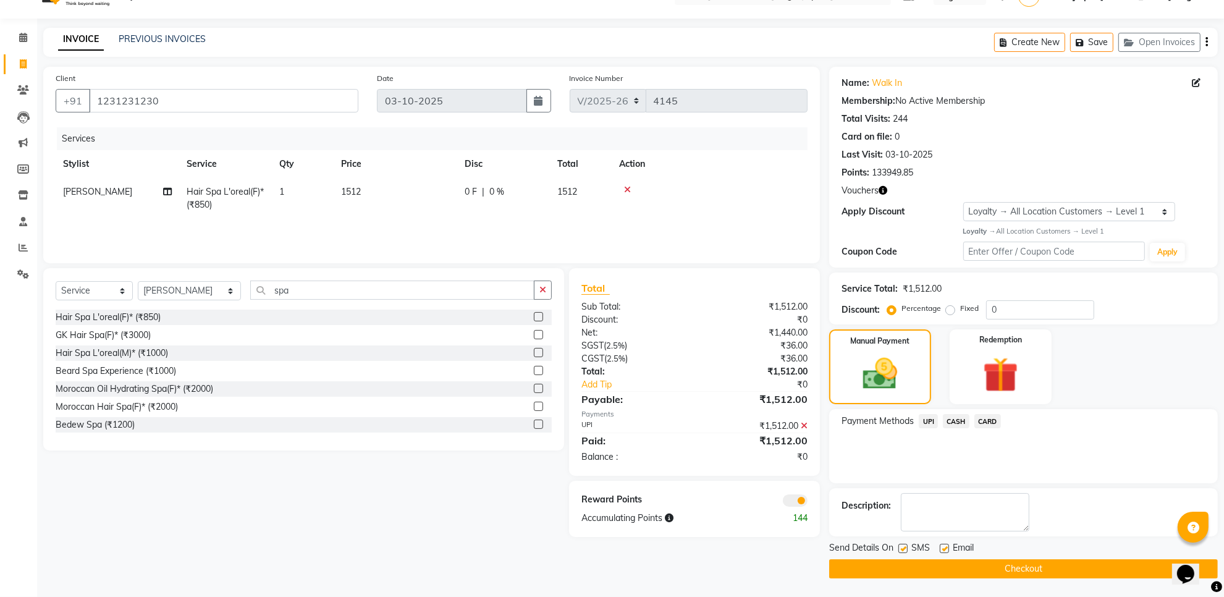
click at [944, 545] on label at bounding box center [944, 548] width 9 height 9
click at [944, 545] on input "checkbox" at bounding box center [944, 549] width 8 height 8
checkbox input "false"
click at [896, 554] on div "Send Details On SMS Email" at bounding box center [1023, 548] width 389 height 15
click at [906, 545] on label at bounding box center [903, 548] width 9 height 9
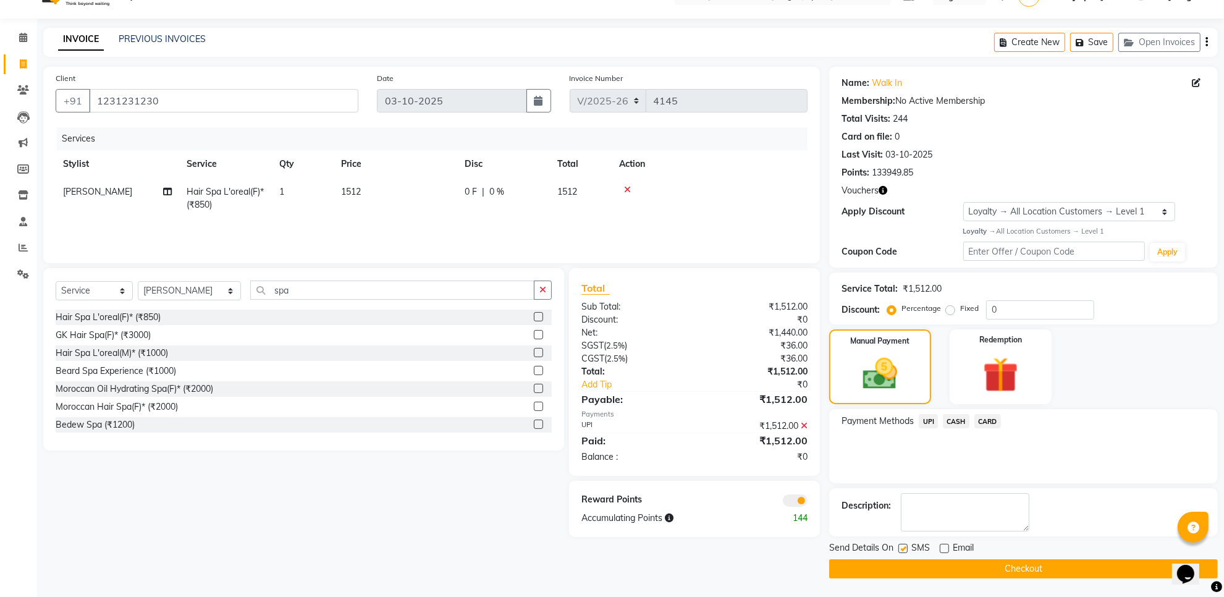
click at [906, 545] on input "checkbox" at bounding box center [903, 549] width 8 height 8
checkbox input "false"
click at [900, 561] on button "Checkout" at bounding box center [1023, 568] width 389 height 19
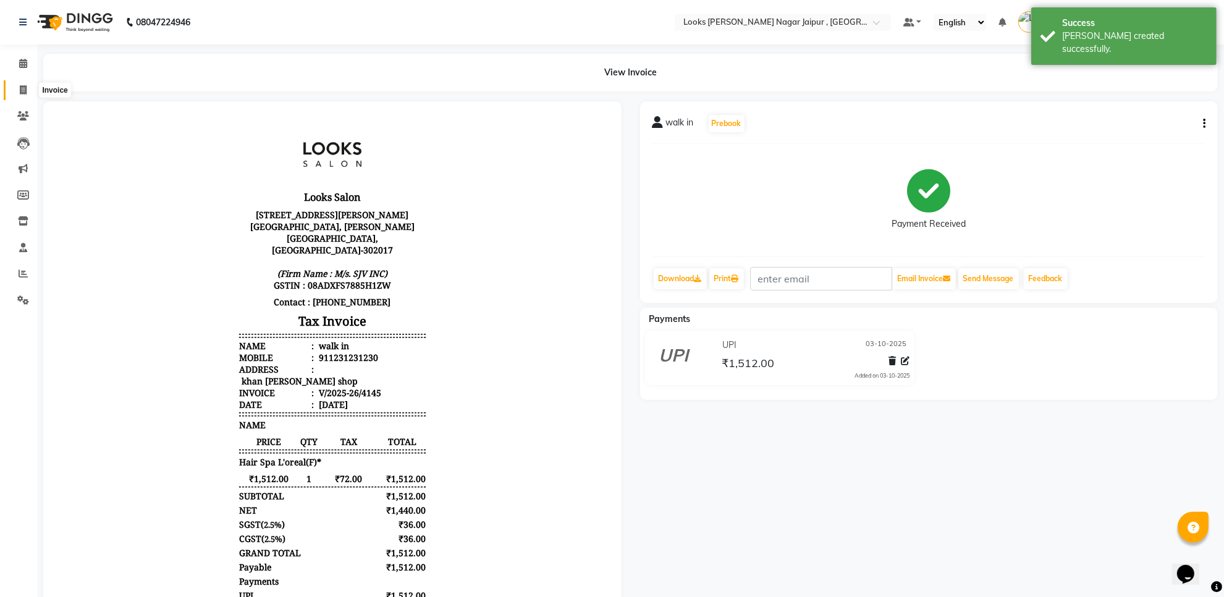
click at [28, 90] on span at bounding box center [23, 90] width 22 height 14
select select "service"
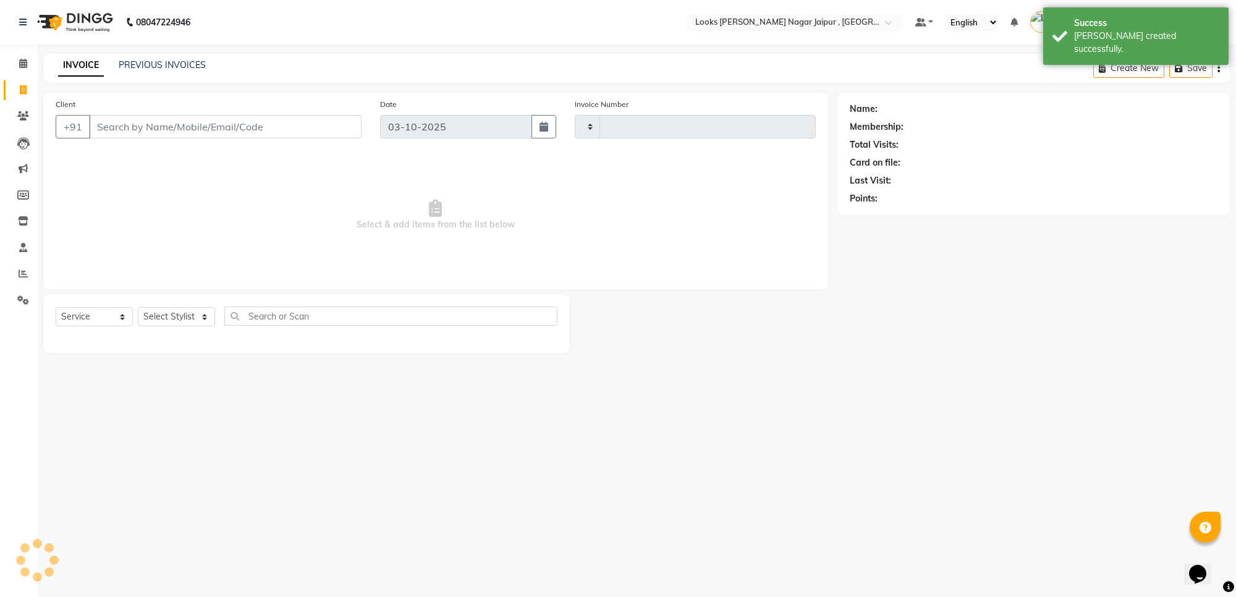
type input "4146"
select select "4317"
click at [1176, 72] on button "Open Invoices" at bounding box center [1171, 68] width 82 height 19
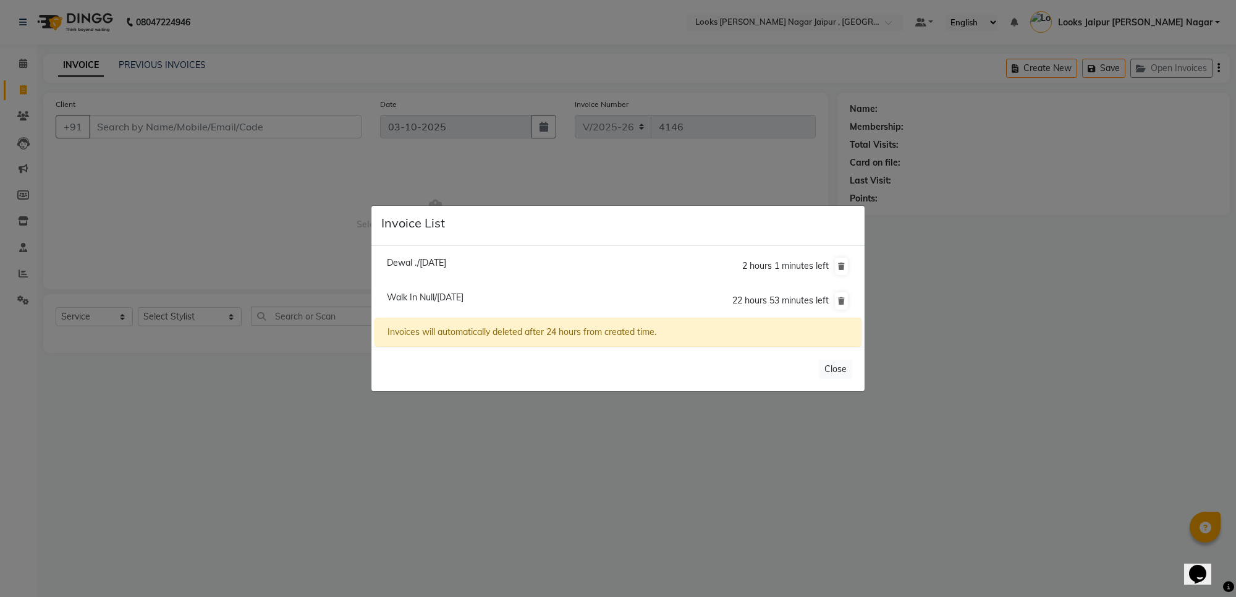
drag, startPoint x: 1212, startPoint y: 532, endPoint x: 847, endPoint y: 483, distance: 368.6
click at [1210, 529] on ngb-modal-window "Invoice List Dewal ./02 October 2025 2 hours 1 minutes left Walk In Null/03 Oct…" at bounding box center [618, 298] width 1236 height 597
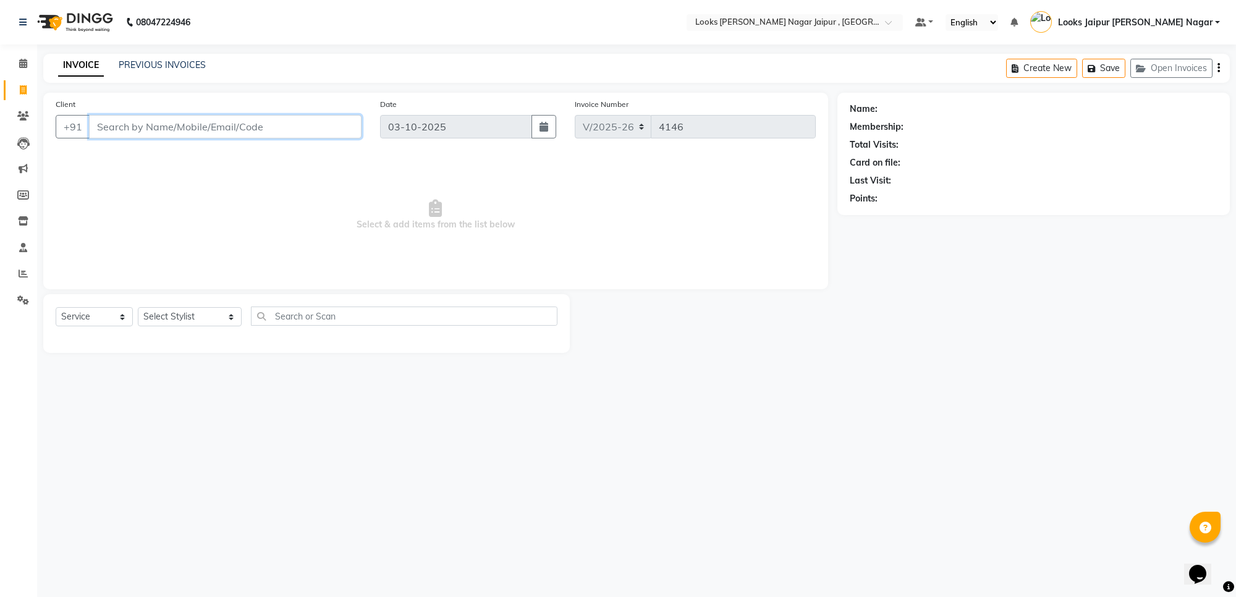
click at [159, 133] on input "Client" at bounding box center [225, 126] width 273 height 23
type input "8875063069"
click at [331, 127] on span "Add Client" at bounding box center [329, 127] width 49 height 12
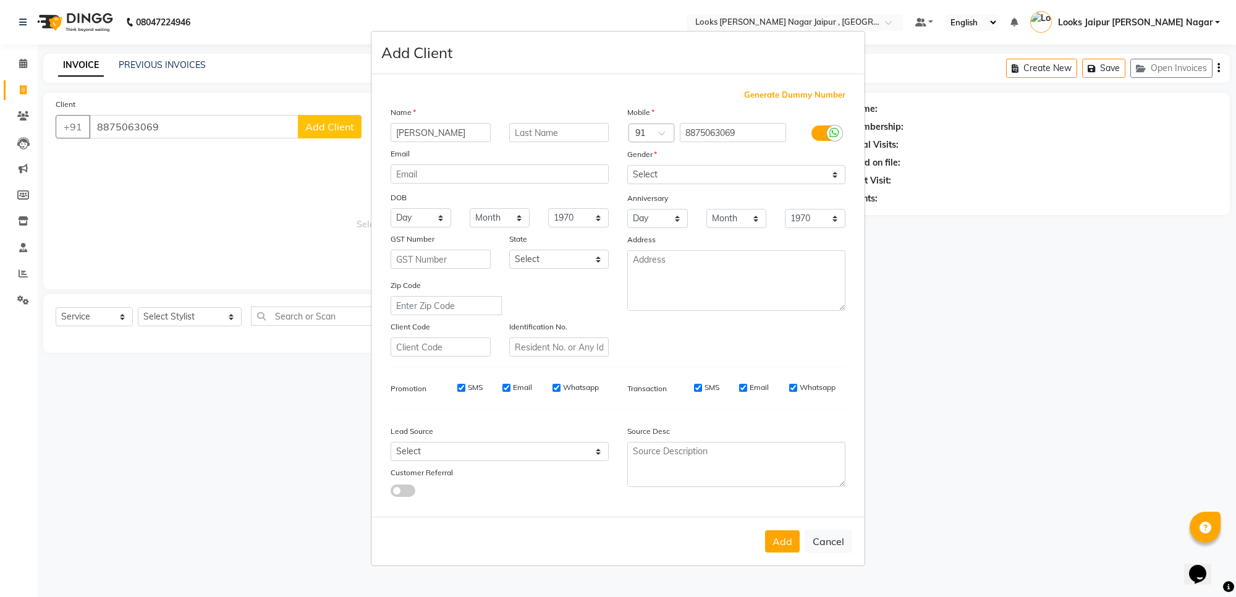
type input "vijeta"
drag, startPoint x: 717, startPoint y: 169, endPoint x: 709, endPoint y: 184, distance: 17.4
click at [717, 169] on select "Select [DEMOGRAPHIC_DATA] [DEMOGRAPHIC_DATA] Other Prefer Not To Say" at bounding box center [736, 174] width 218 height 19
select select "[DEMOGRAPHIC_DATA]"
click at [627, 166] on select "Select [DEMOGRAPHIC_DATA] [DEMOGRAPHIC_DATA] Other Prefer Not To Say" at bounding box center [736, 174] width 218 height 19
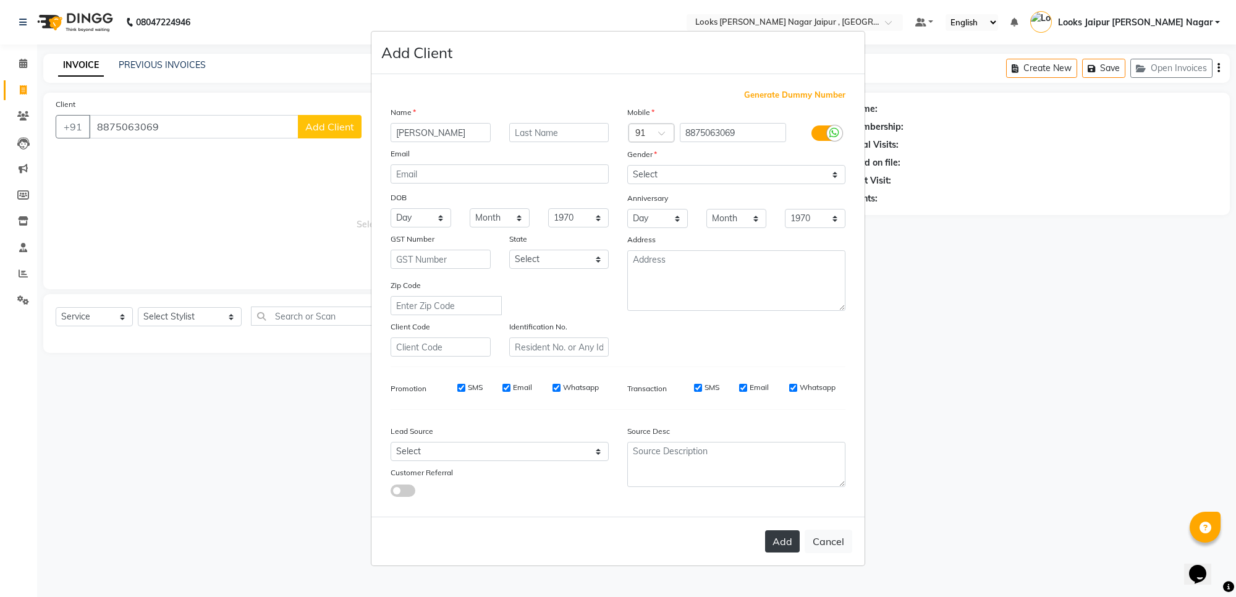
click at [780, 545] on button "Add" at bounding box center [782, 541] width 35 height 22
select select
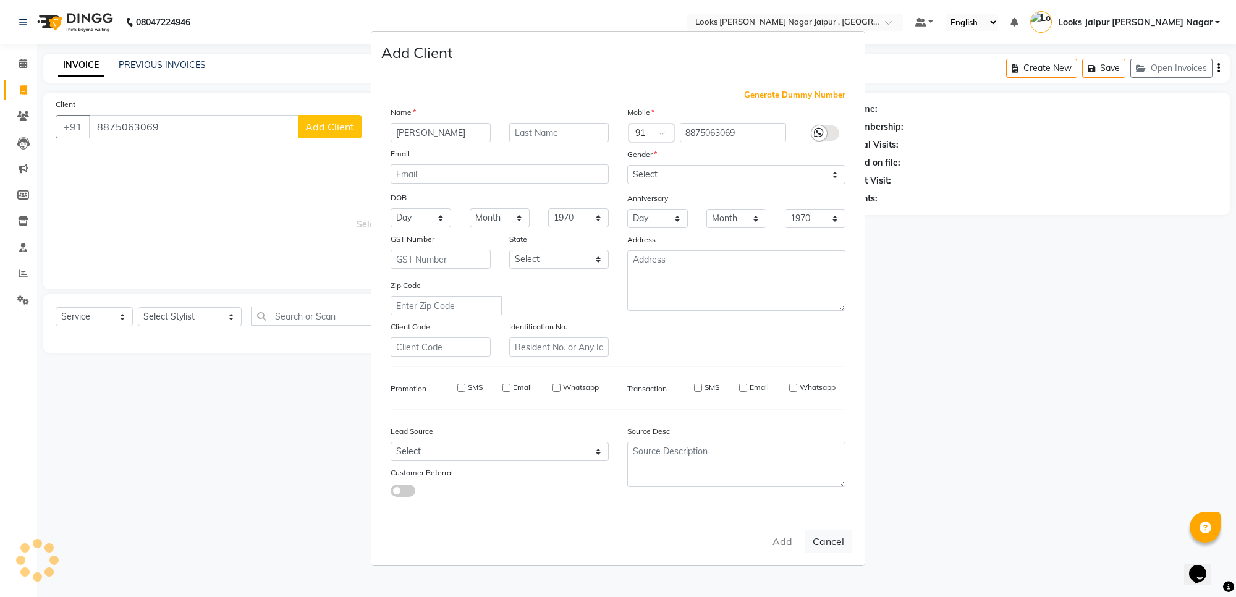
select select
checkbox input "false"
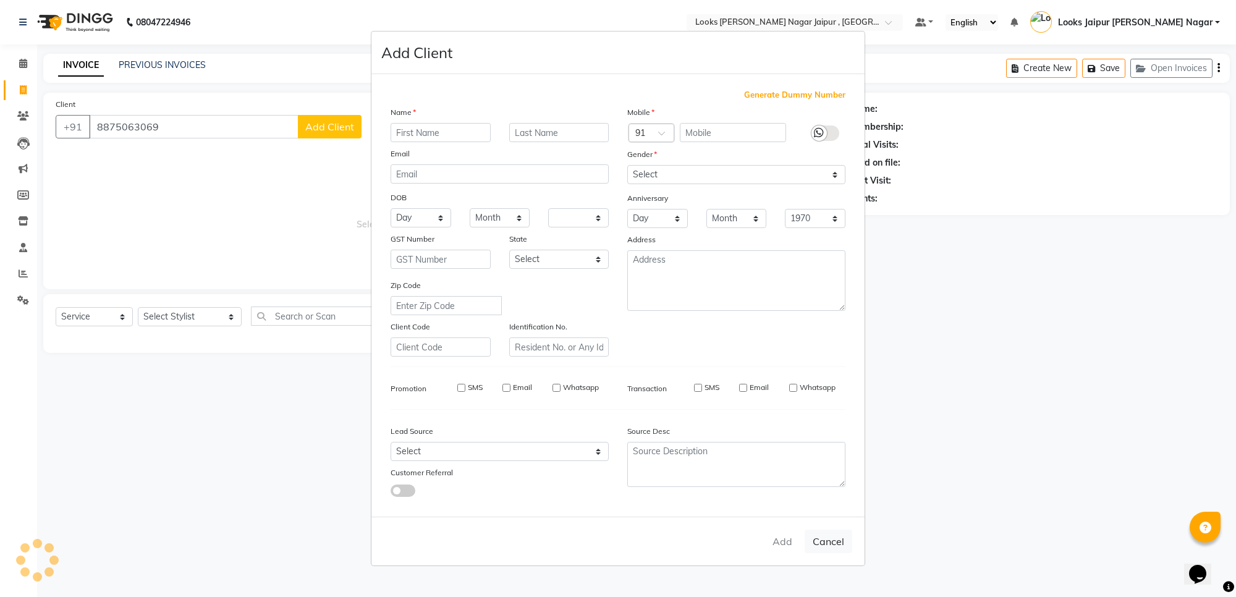
checkbox input "false"
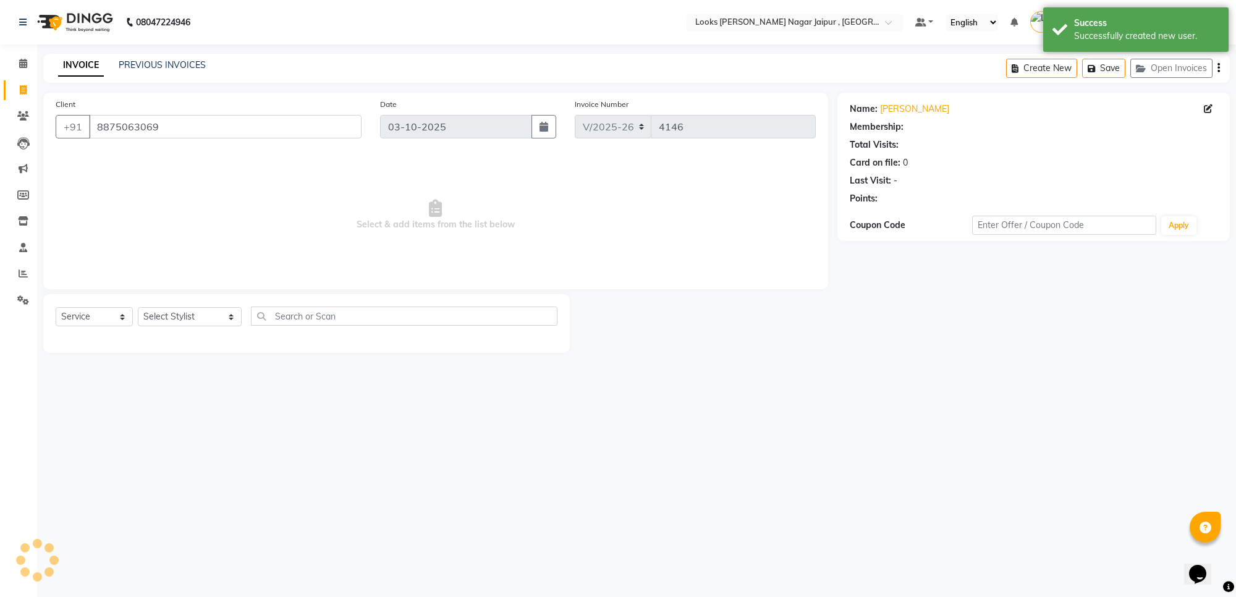
select select "1: Object"
click at [204, 115] on div "Client +91 8875063069" at bounding box center [208, 123] width 324 height 51
click at [212, 131] on input "8875063069" at bounding box center [225, 126] width 273 height 23
type input "8875063064"
select select "1: Object"
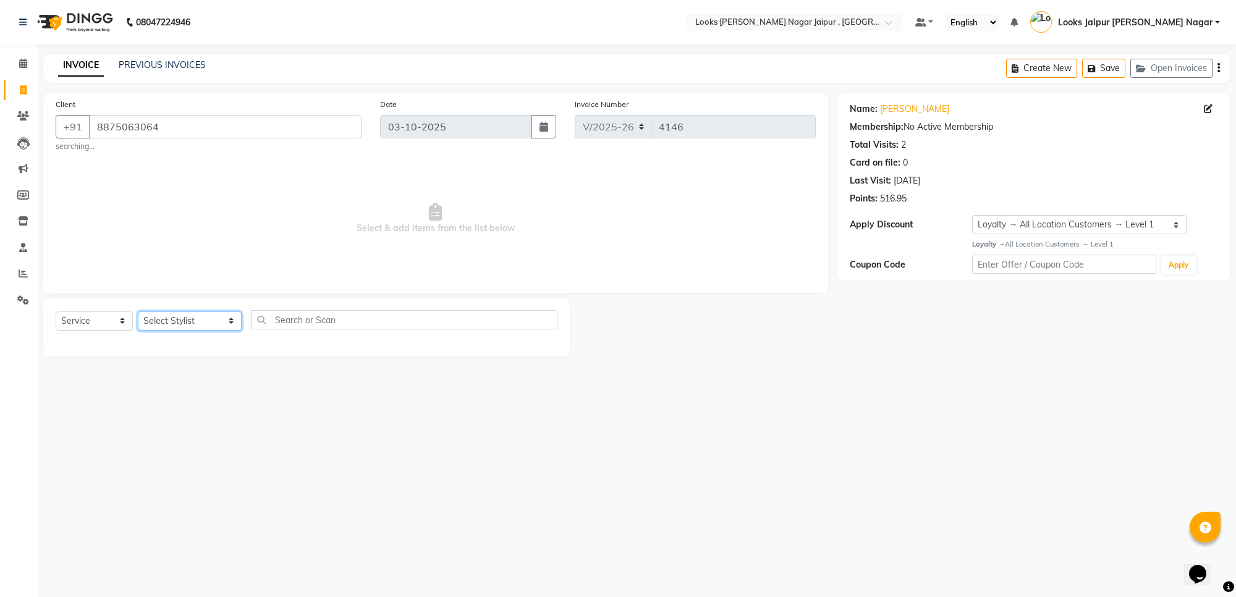
click at [189, 329] on select "Select Stylist [PERSON_NAME] art Anoop [PERSON_NAME] Counter Sales [PERSON_NAME…" at bounding box center [190, 320] width 104 height 19
select select "23563"
click at [138, 311] on select "Select Stylist [PERSON_NAME] art Anoop [PERSON_NAME] Counter Sales [PERSON_NAME…" at bounding box center [190, 320] width 104 height 19
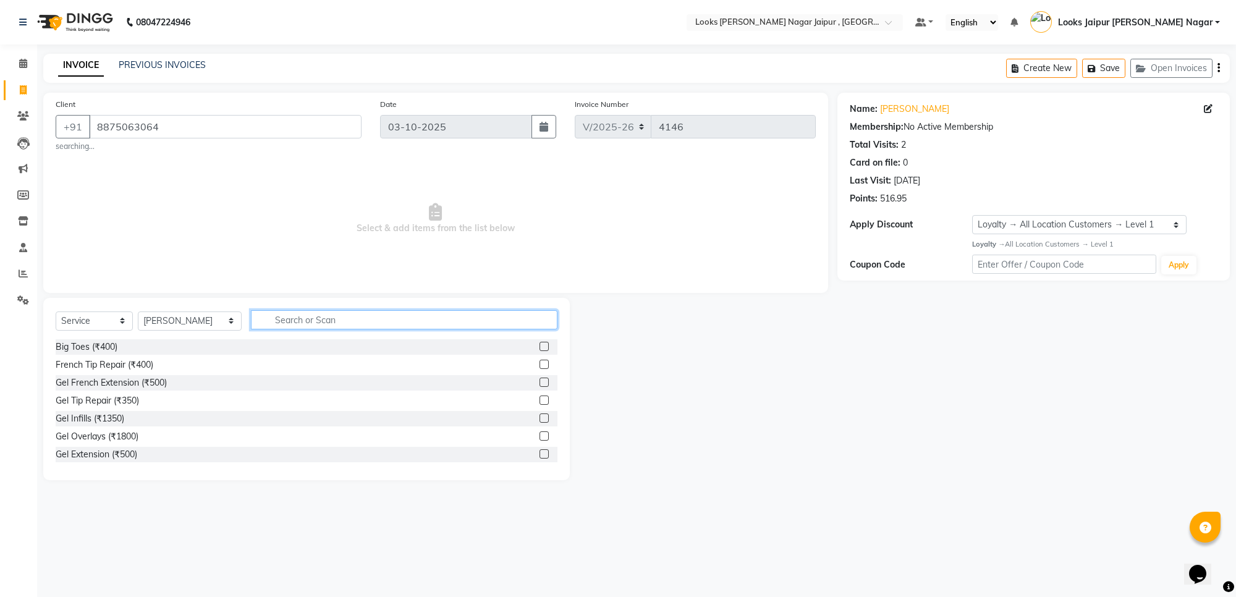
click at [310, 317] on input "text" at bounding box center [404, 319] width 307 height 19
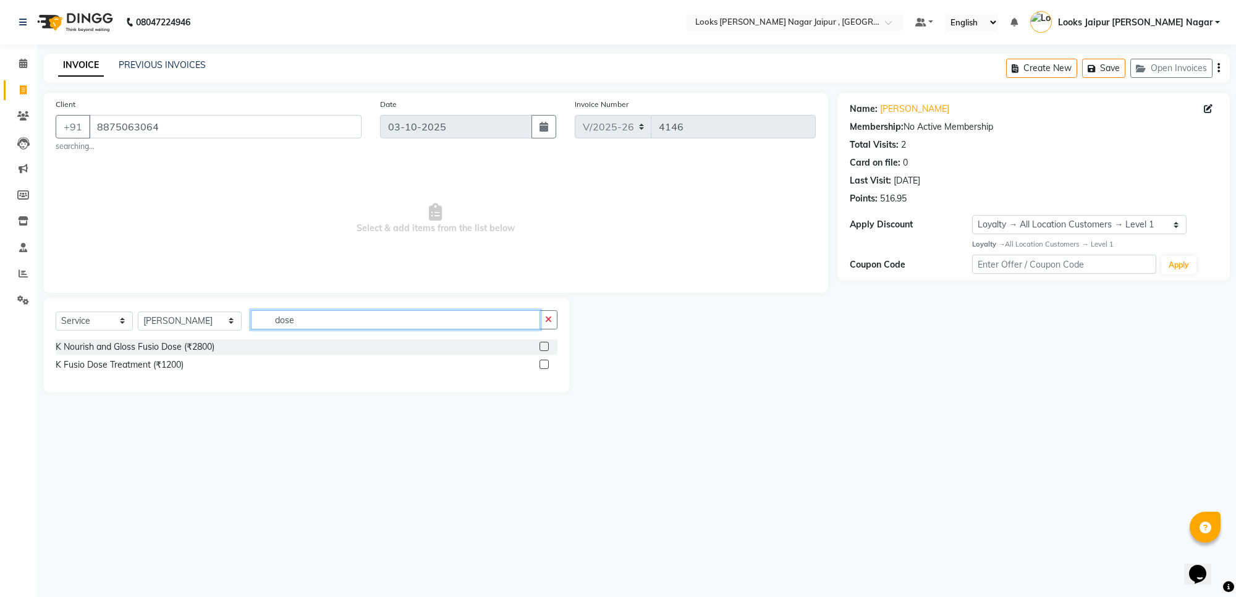
type input "dose"
drag, startPoint x: 545, startPoint y: 363, endPoint x: 475, endPoint y: 252, distance: 131.4
click at [543, 362] on label at bounding box center [544, 364] width 9 height 9
click at [543, 362] on input "checkbox" at bounding box center [544, 365] width 8 height 8
checkbox input "true"
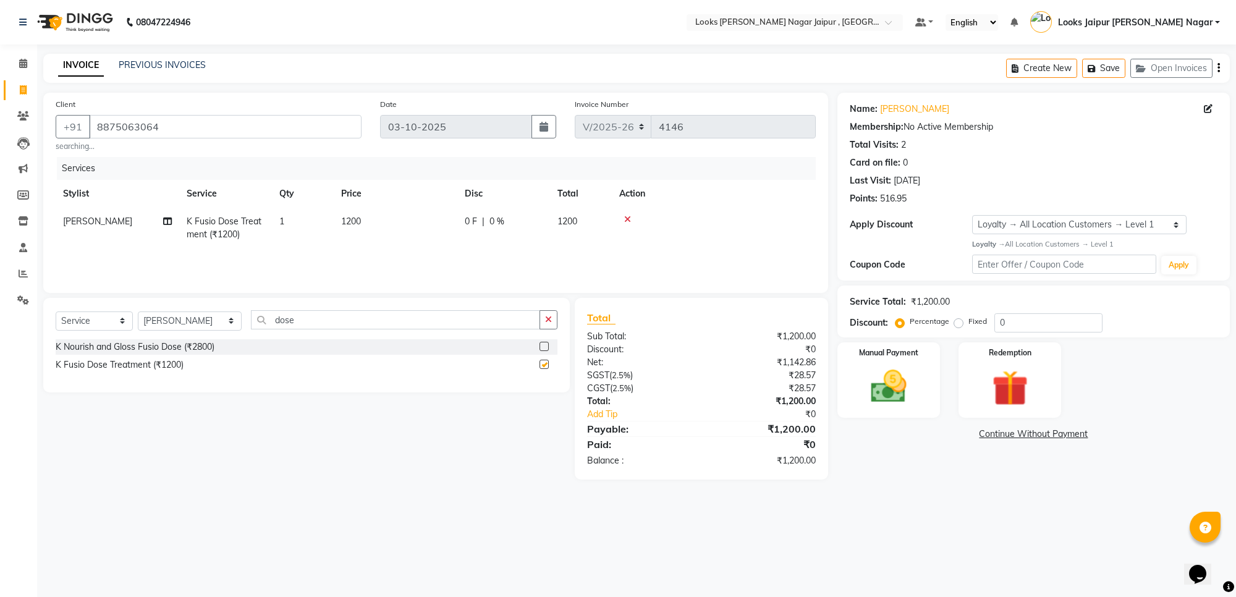
drag, startPoint x: 475, startPoint y: 252, endPoint x: 464, endPoint y: 211, distance: 41.5
click at [448, 223] on td "1200" at bounding box center [396, 228] width 124 height 41
select select "23563"
checkbox input "false"
click at [479, 203] on th "Price" at bounding box center [454, 194] width 124 height 28
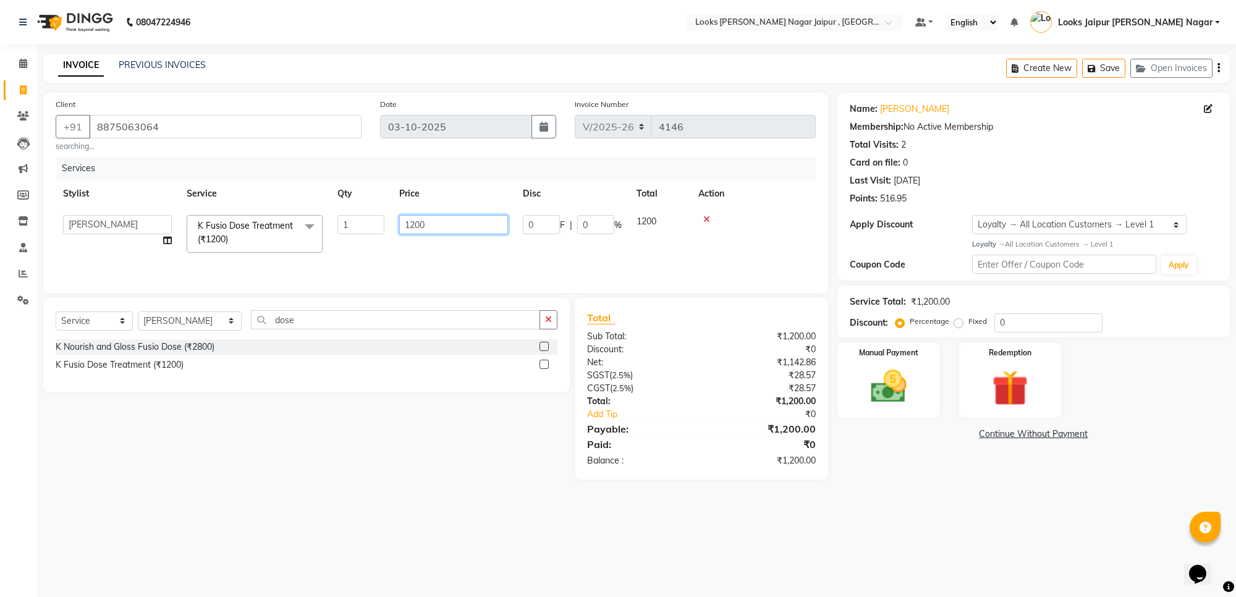
click at [472, 221] on input "1200" at bounding box center [453, 224] width 109 height 19
type input "1"
type input "2620"
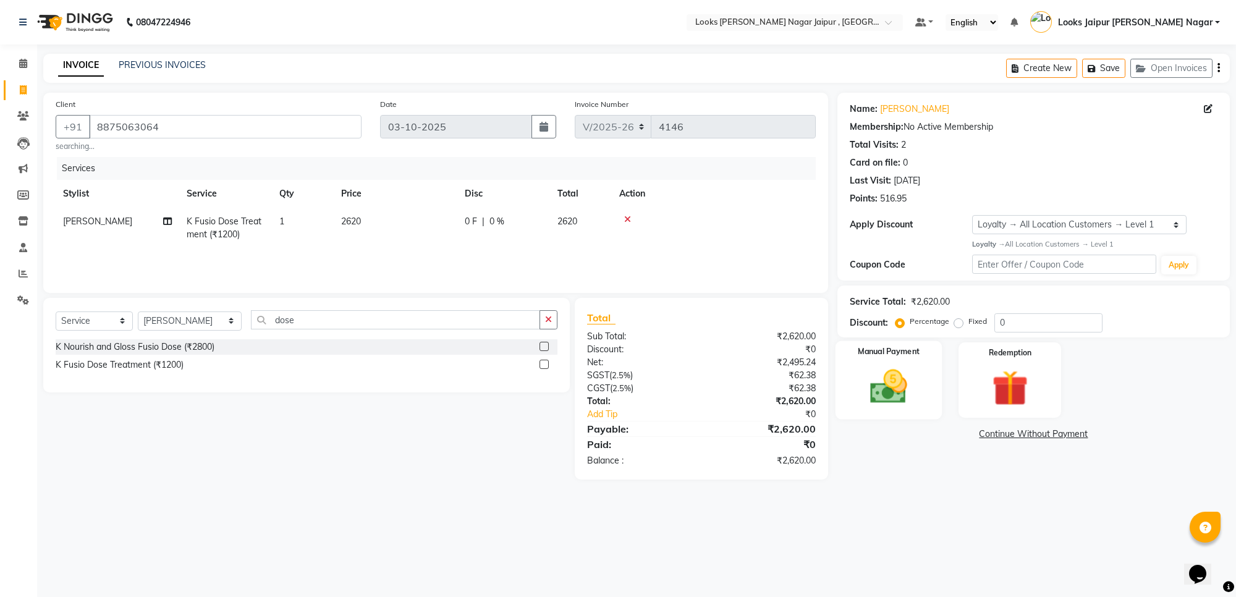
click at [912, 379] on img at bounding box center [888, 386] width 61 height 43
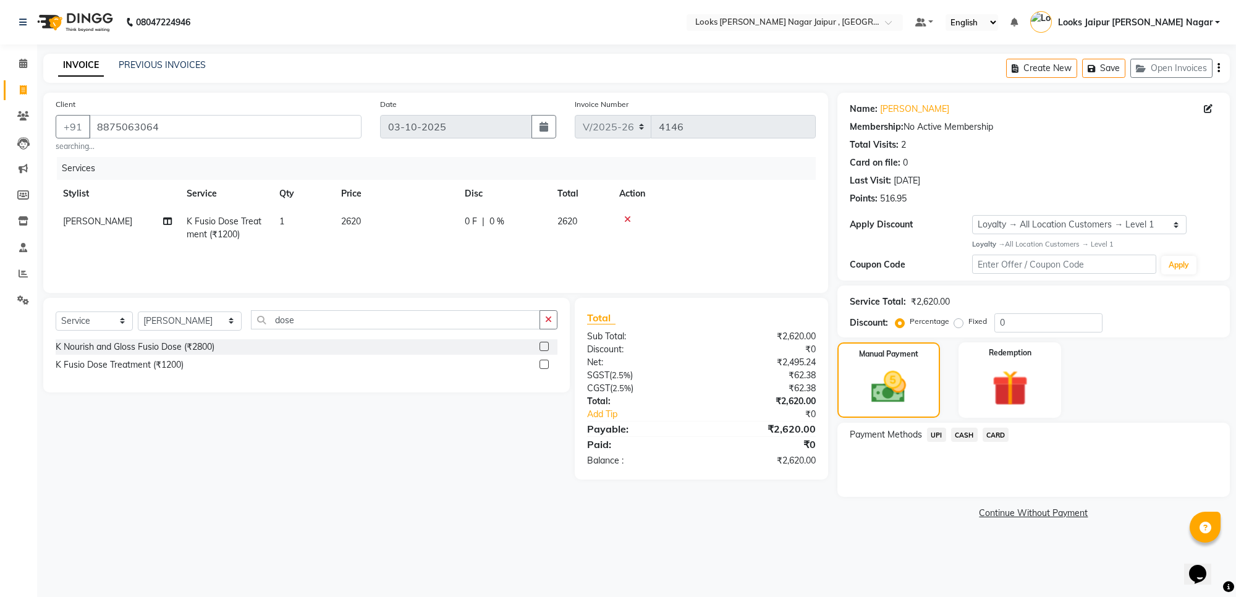
click at [972, 436] on span "CASH" at bounding box center [964, 435] width 27 height 14
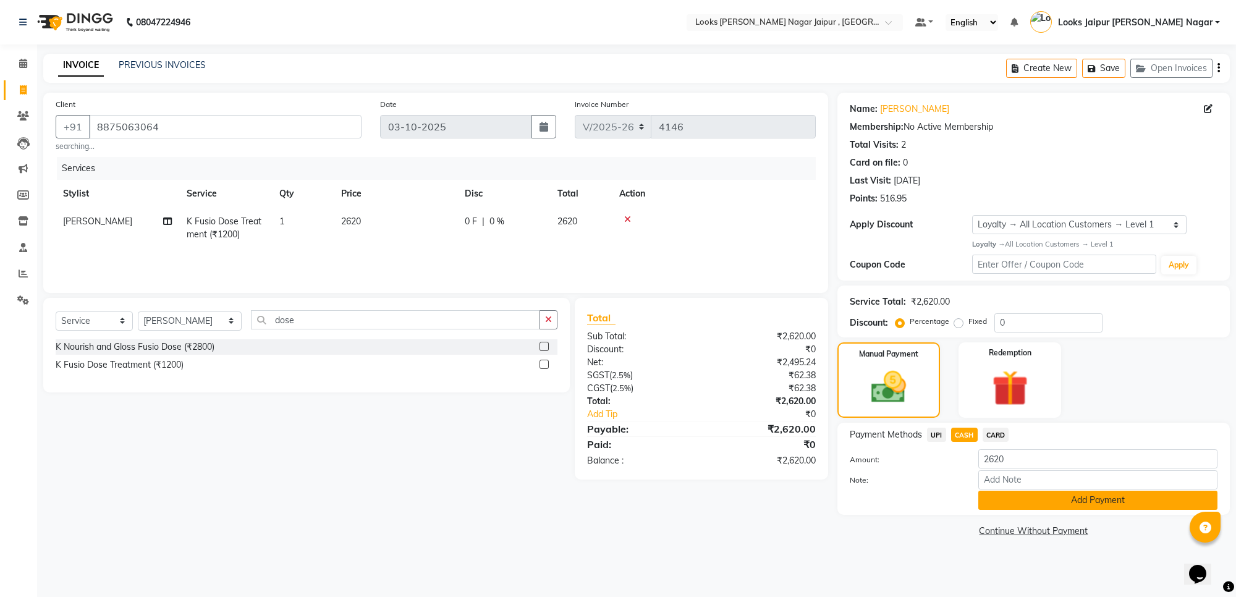
click at [1002, 505] on button "Add Payment" at bounding box center [1097, 500] width 239 height 19
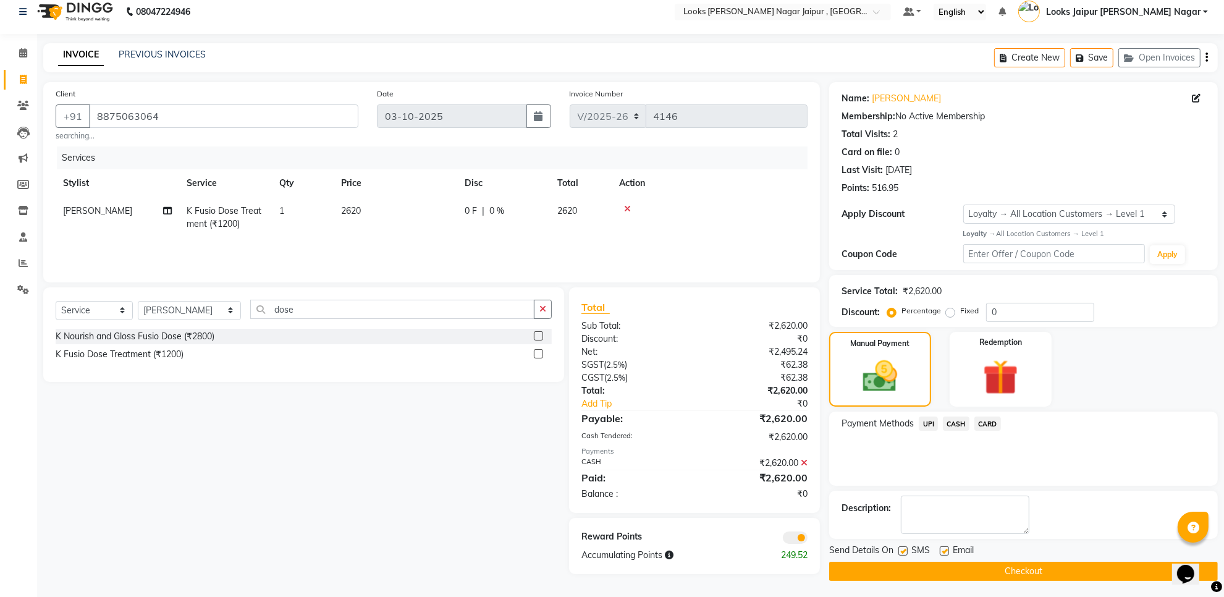
scroll to position [14, 0]
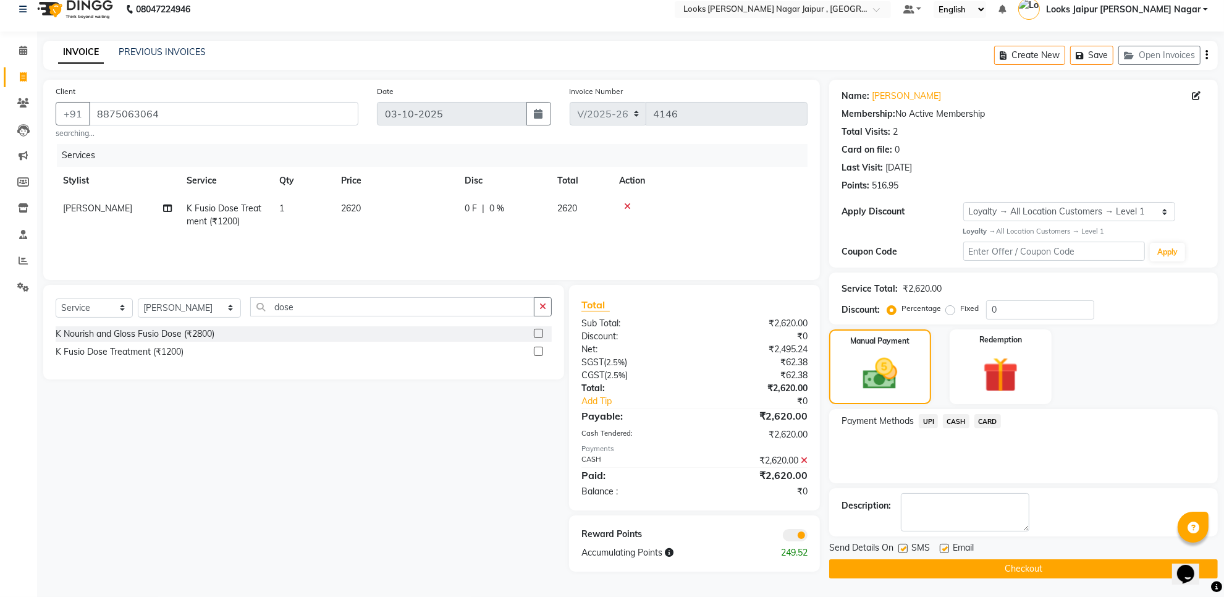
click at [956, 569] on button "Checkout" at bounding box center [1023, 568] width 389 height 19
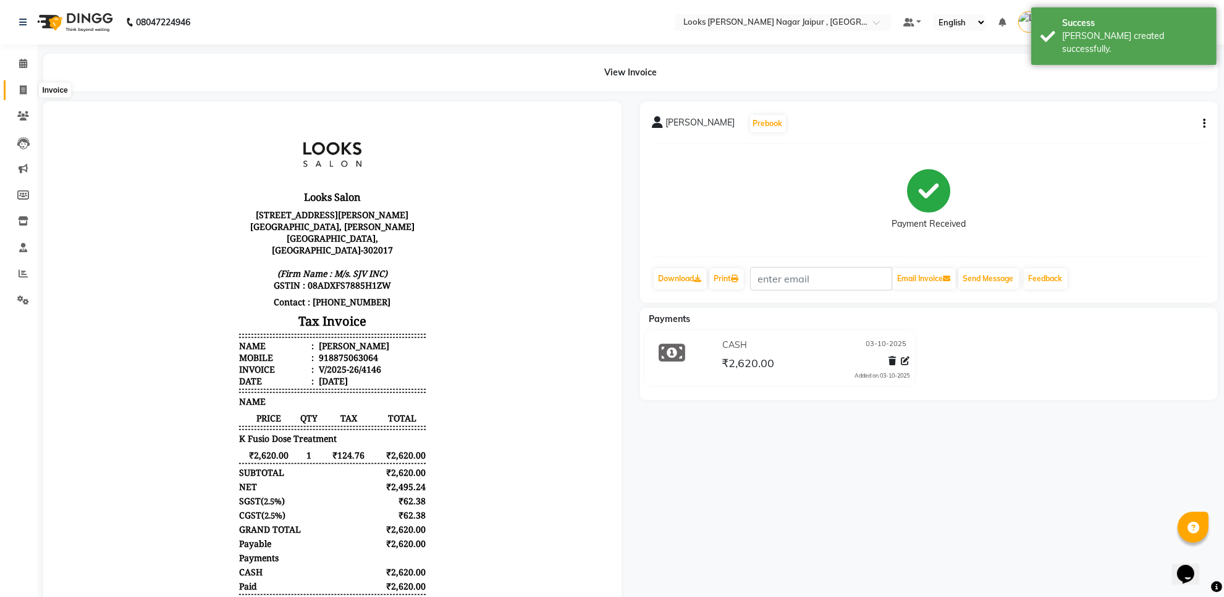
click at [22, 96] on span at bounding box center [23, 90] width 22 height 14
select select "service"
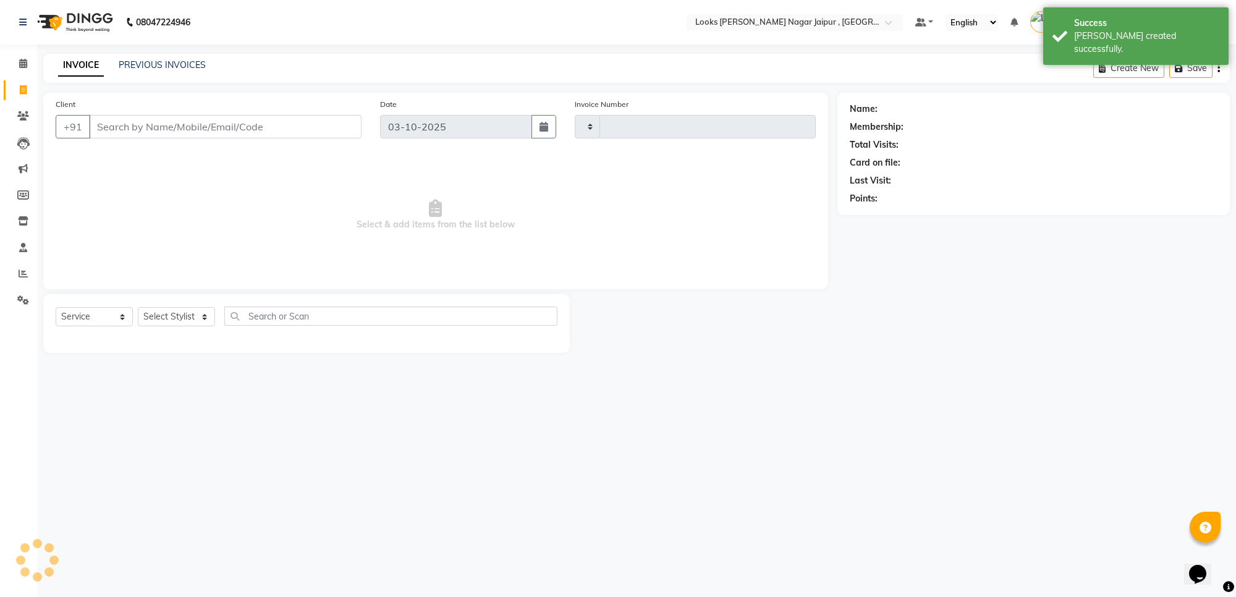
type input "4147"
select select "4317"
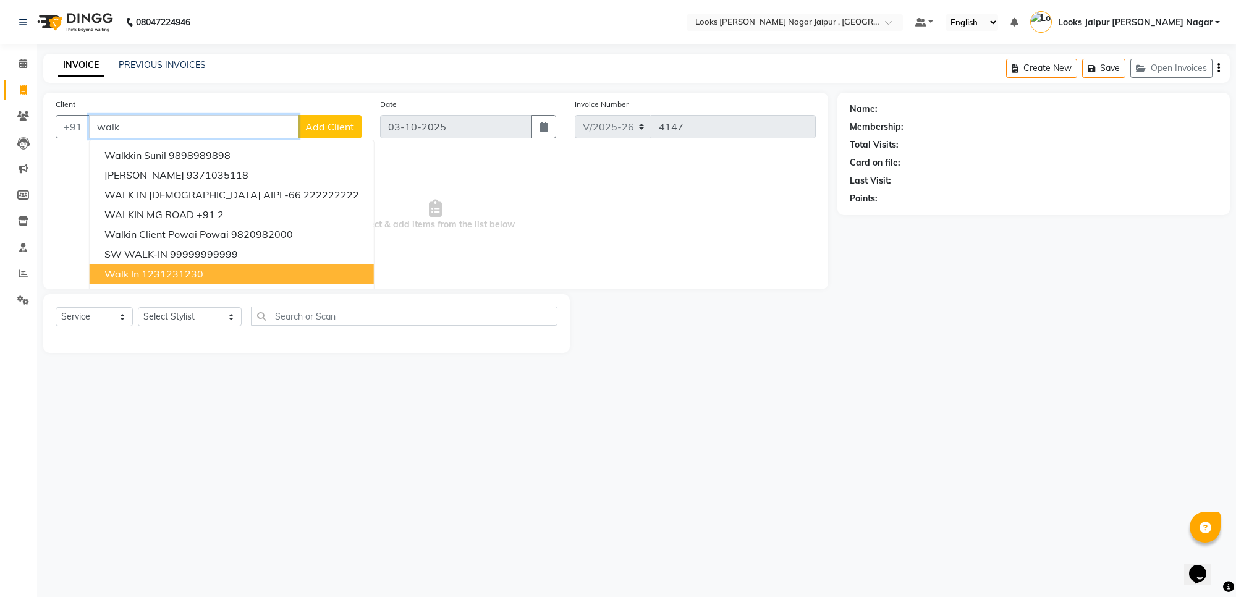
click at [198, 280] on button "walk in 1231231230" at bounding box center [232, 274] width 284 height 20
type input "1231231230"
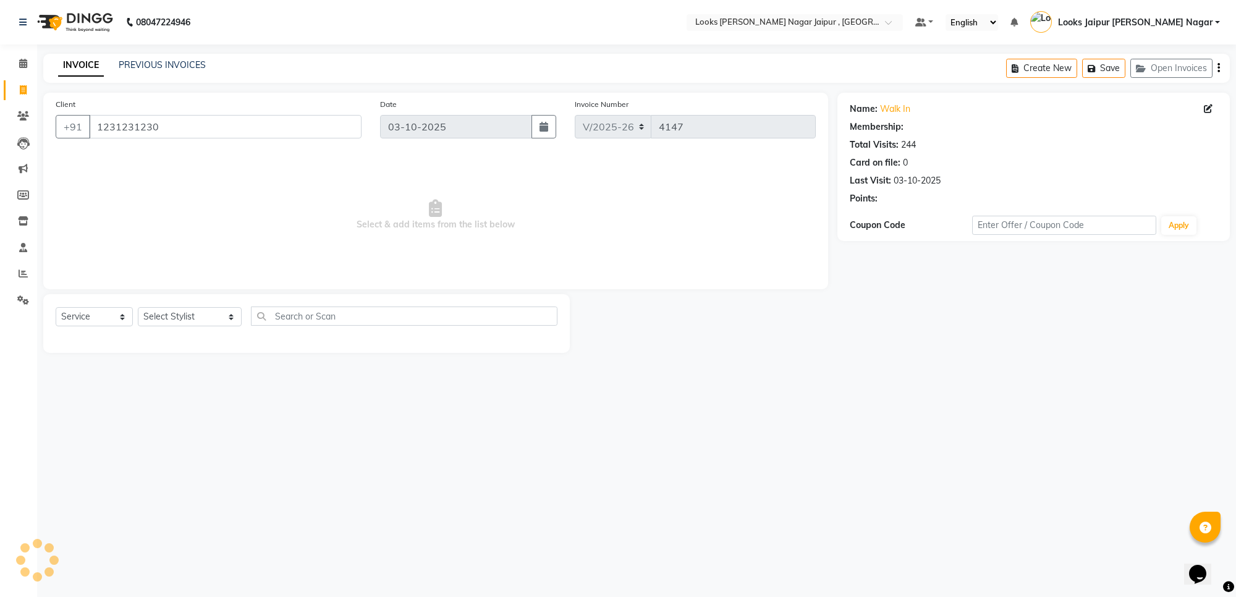
select select "1: Object"
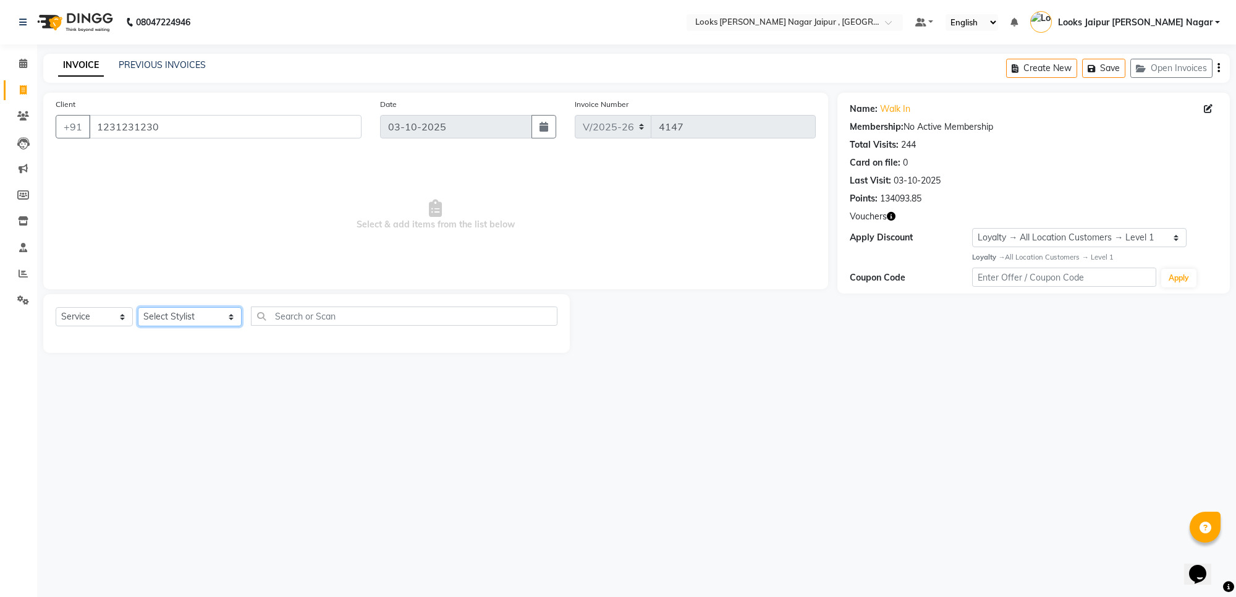
click at [168, 325] on select "Select Stylist [PERSON_NAME] art Anoop [PERSON_NAME] Counter Sales [PERSON_NAME…" at bounding box center [190, 316] width 104 height 19
select select "82800"
click at [138, 307] on select "Select Stylist [PERSON_NAME] art Anoop [PERSON_NAME] Counter Sales [PERSON_NAME…" at bounding box center [190, 316] width 104 height 19
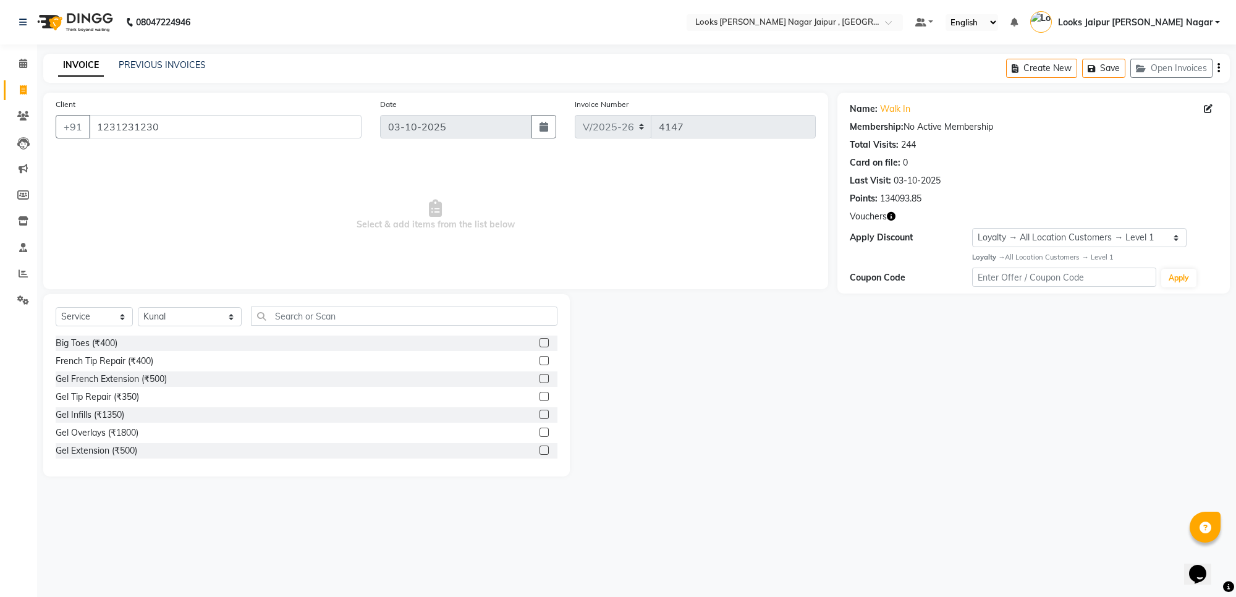
click at [276, 331] on div "Select Service Product Membership Package Voucher Prepaid Gift Card Select Styl…" at bounding box center [307, 321] width 502 height 29
drag, startPoint x: 278, startPoint y: 323, endPoint x: 282, endPoint y: 313, distance: 10.6
click at [279, 322] on input "text" at bounding box center [404, 316] width 307 height 19
type input "cut"
click at [540, 411] on label at bounding box center [544, 414] width 9 height 9
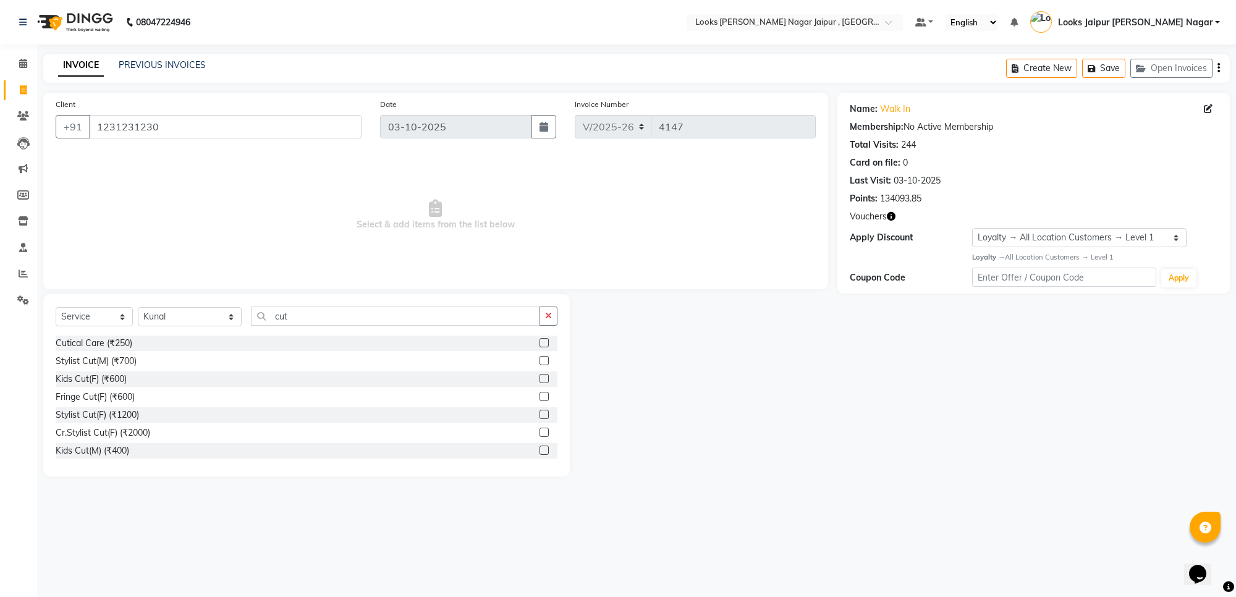
click at [540, 411] on input "checkbox" at bounding box center [544, 415] width 8 height 8
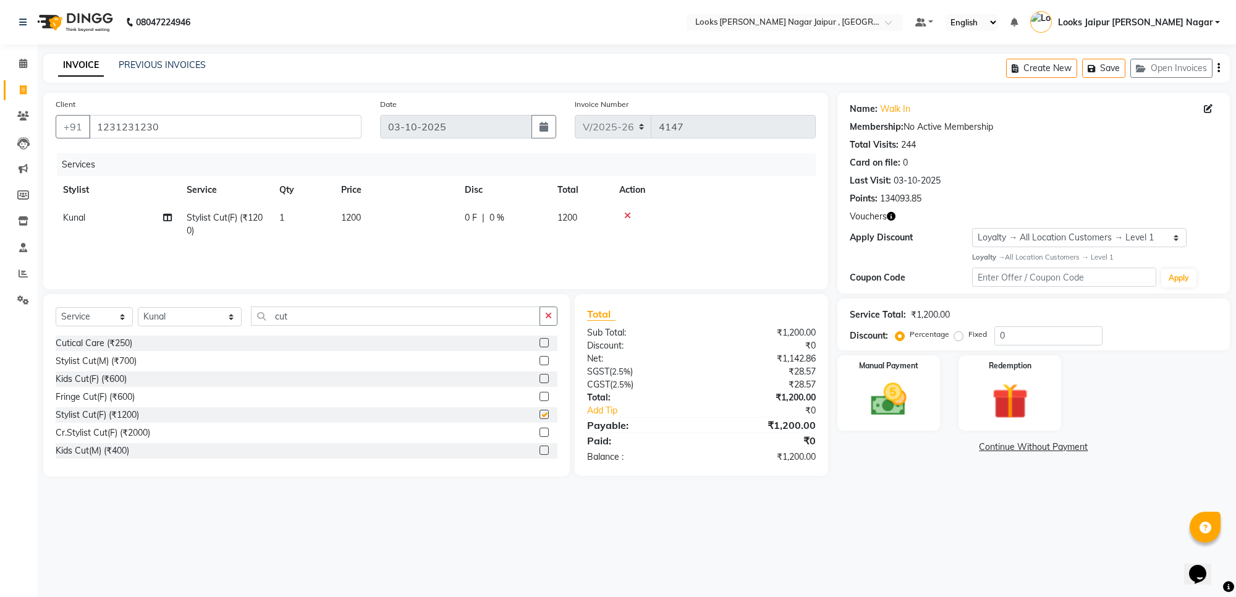
checkbox input "false"
click at [468, 218] on span "0 F" at bounding box center [471, 217] width 12 height 13
select select "82800"
click at [468, 218] on input "1200" at bounding box center [453, 220] width 109 height 19
drag, startPoint x: 718, startPoint y: 229, endPoint x: 572, endPoint y: 202, distance: 147.7
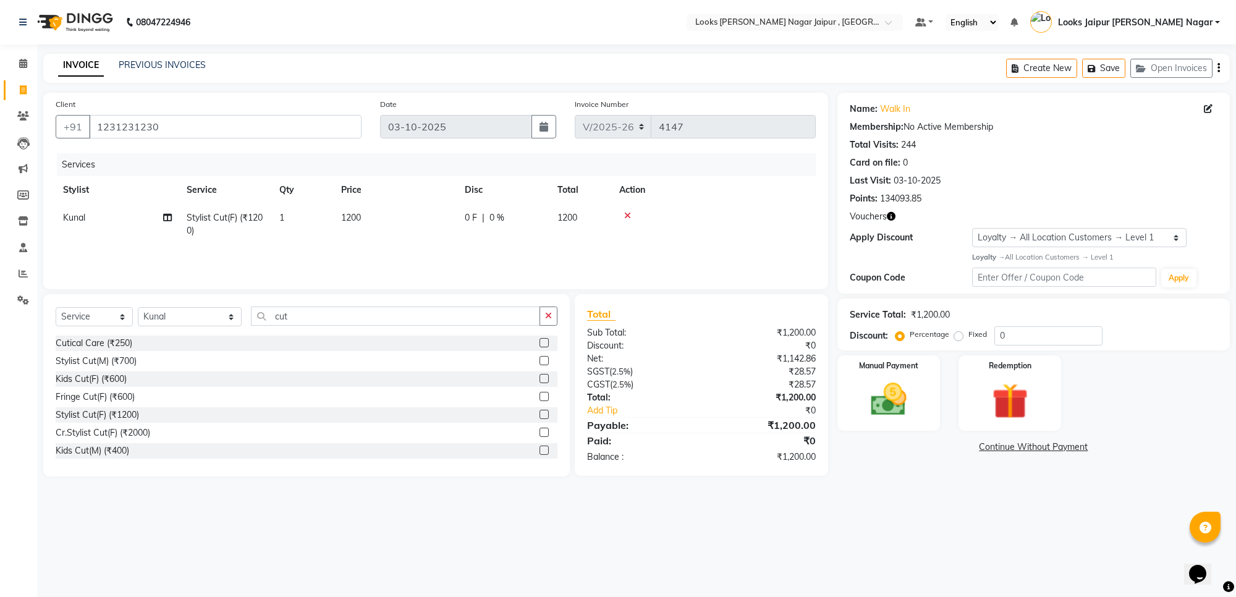
click at [718, 229] on td at bounding box center [714, 224] width 204 height 41
click at [441, 240] on td "1200" at bounding box center [396, 224] width 124 height 41
select select "82800"
click at [447, 232] on td "1200" at bounding box center [454, 227] width 124 height 47
click at [452, 226] on input "1200" at bounding box center [453, 220] width 109 height 19
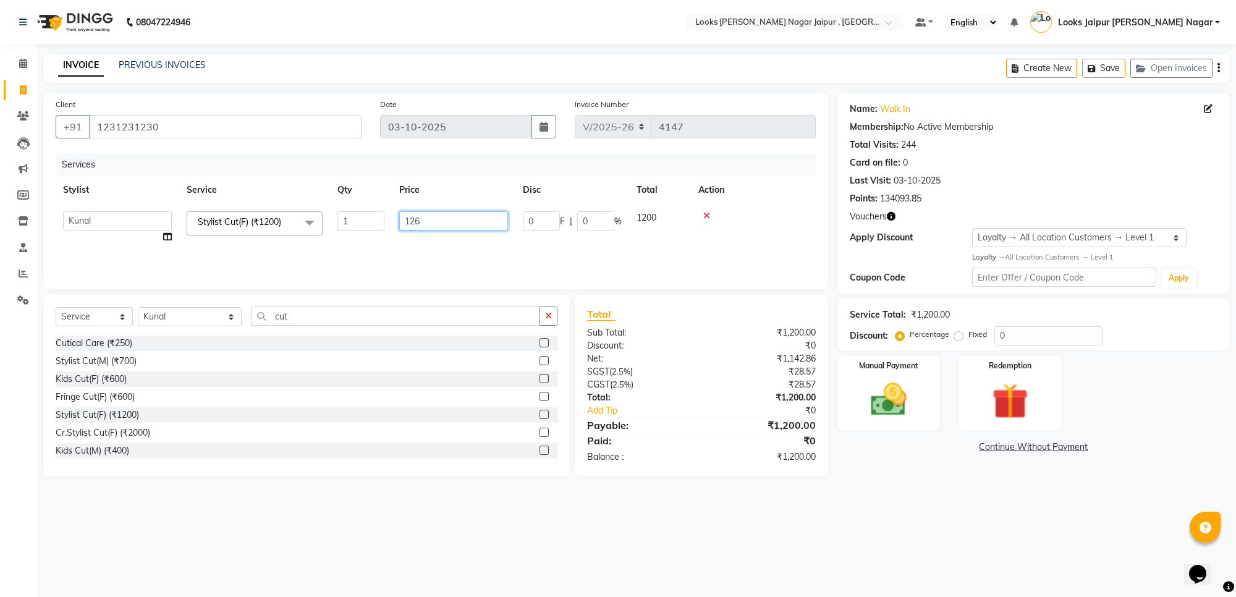
type input "1260"
click at [891, 381] on img at bounding box center [888, 399] width 61 height 43
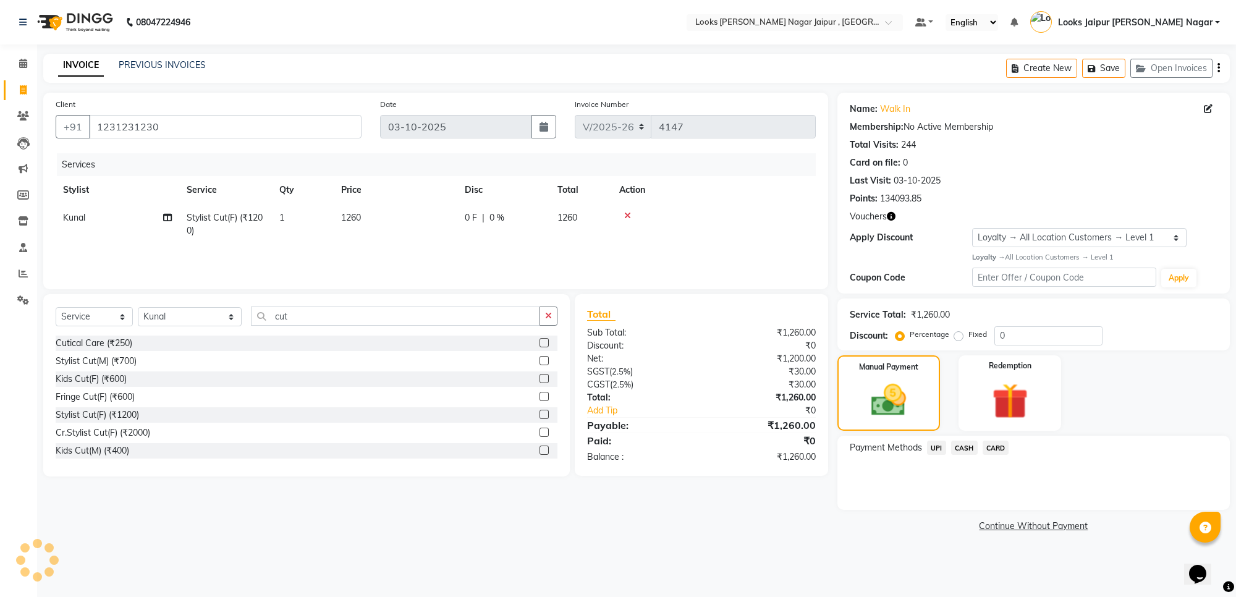
click at [975, 446] on span "CASH" at bounding box center [964, 448] width 27 height 14
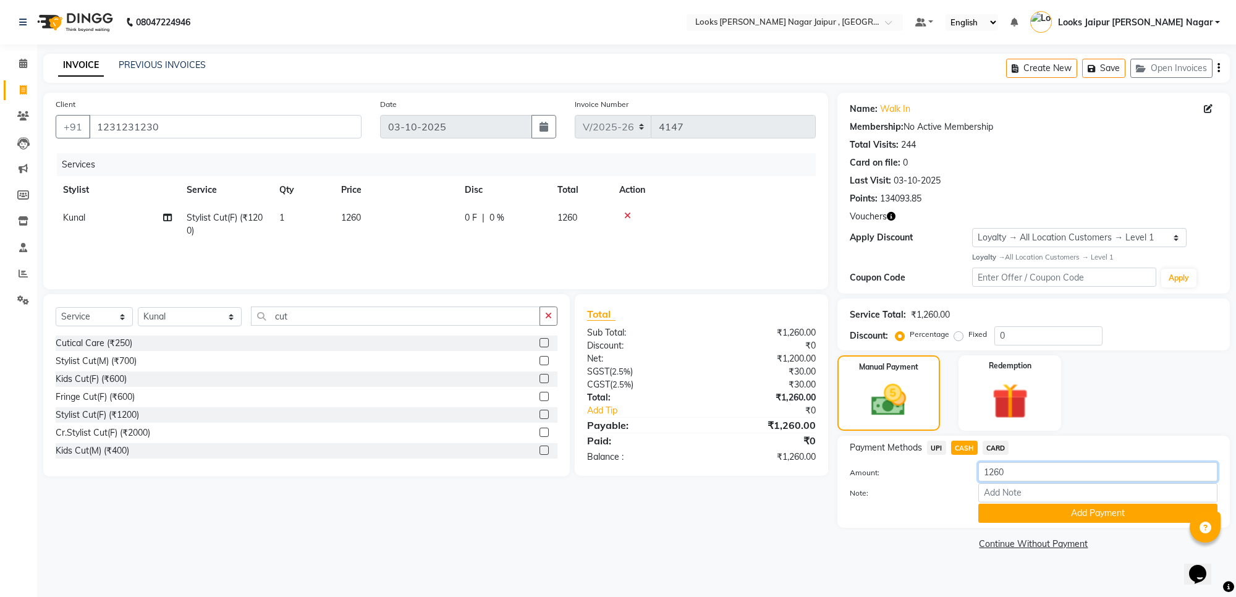
click at [1041, 474] on input "1260" at bounding box center [1097, 471] width 239 height 19
type input "1"
type input "500"
drag, startPoint x: 1079, startPoint y: 499, endPoint x: 1076, endPoint y: 507, distance: 7.8
click at [1079, 501] on input "Note:" at bounding box center [1097, 492] width 239 height 19
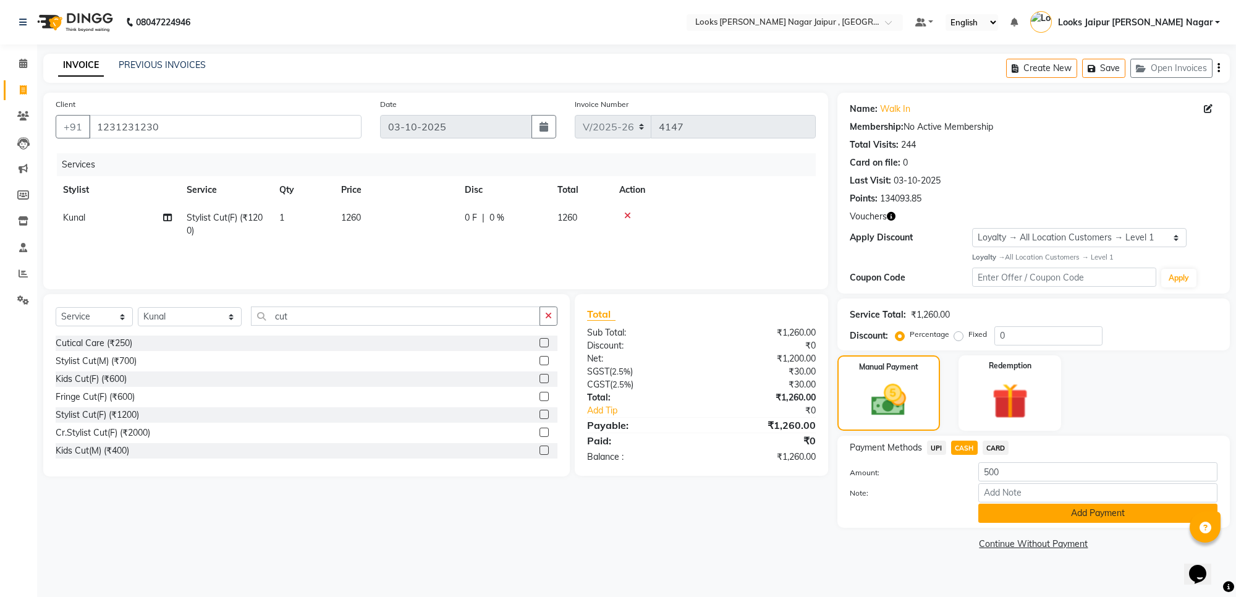
click at [1076, 507] on button "Add Payment" at bounding box center [1097, 513] width 239 height 19
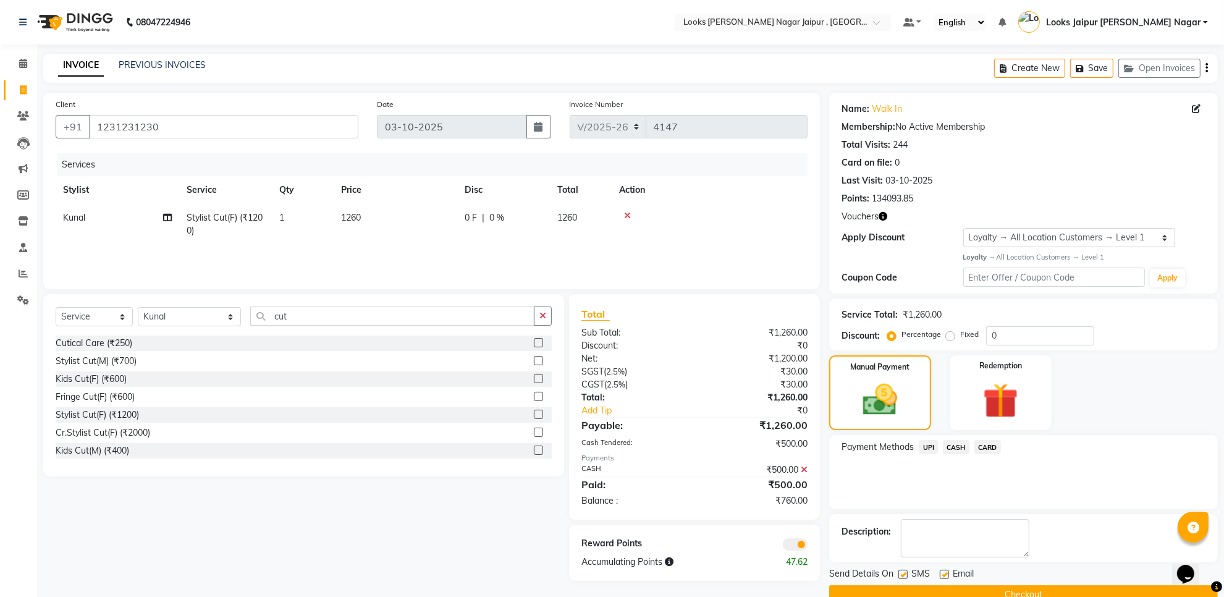
drag, startPoint x: 935, startPoint y: 453, endPoint x: 934, endPoint y: 443, distance: 10.0
click at [935, 446] on span "UPI" at bounding box center [928, 447] width 19 height 14
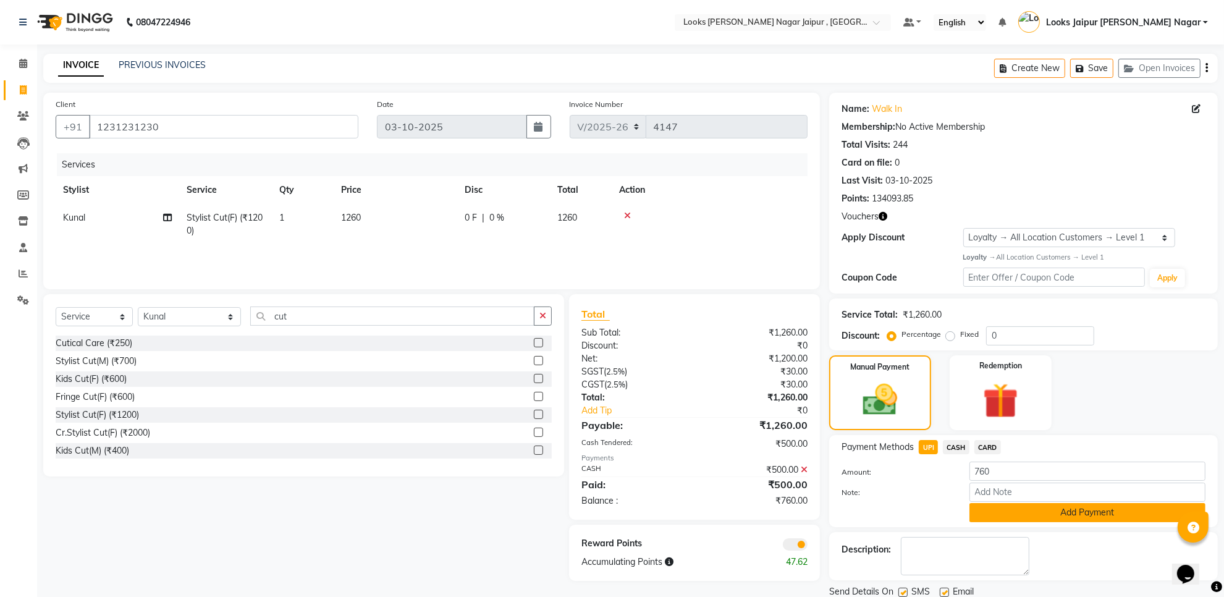
click at [1032, 509] on button "Add Payment" at bounding box center [1088, 512] width 236 height 19
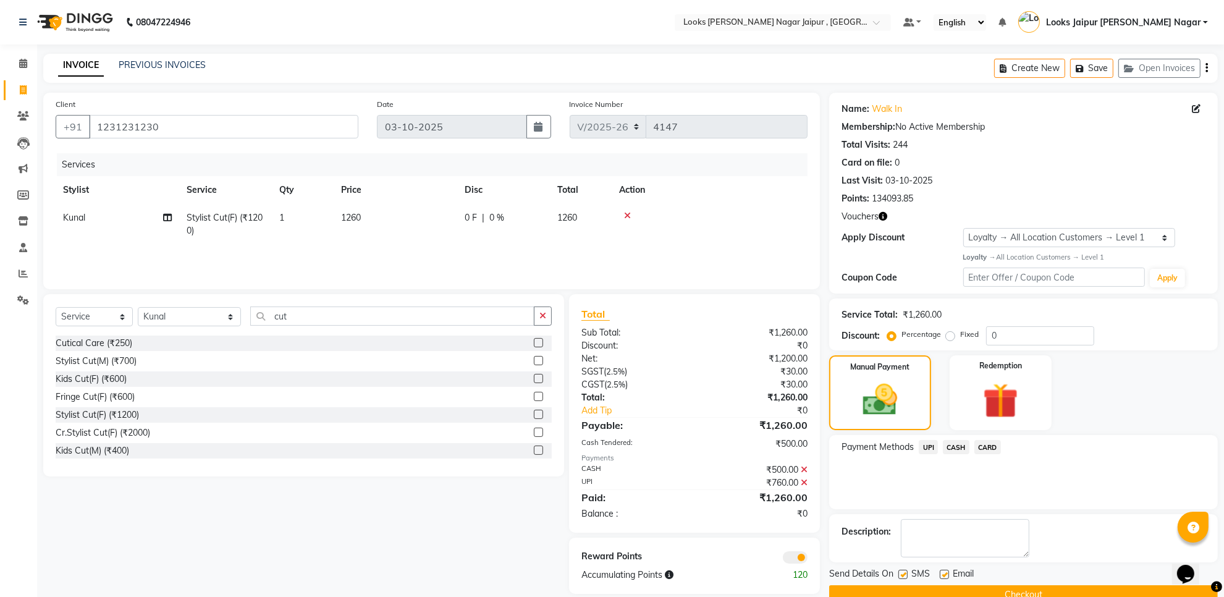
click at [803, 480] on icon at bounding box center [804, 482] width 7 height 9
click at [807, 470] on icon at bounding box center [804, 469] width 7 height 9
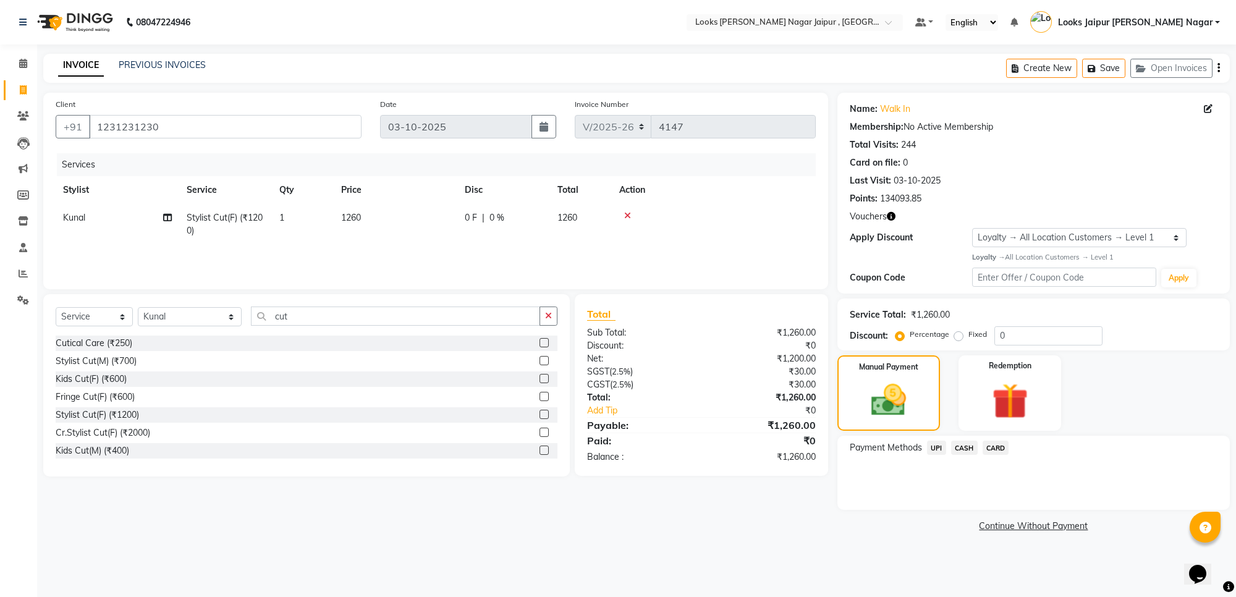
click at [623, 214] on div at bounding box center [713, 215] width 189 height 9
click at [1145, 66] on icon "button" at bounding box center [1143, 68] width 15 height 9
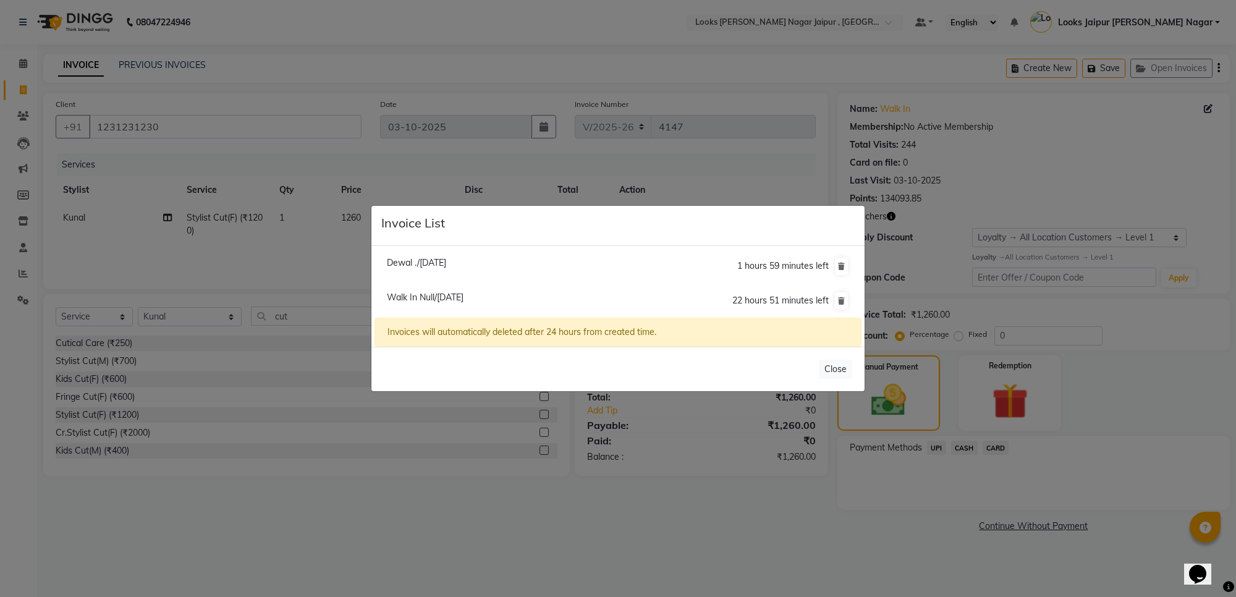
click at [403, 300] on span "Walk In Null/03 October 2025" at bounding box center [425, 297] width 77 height 11
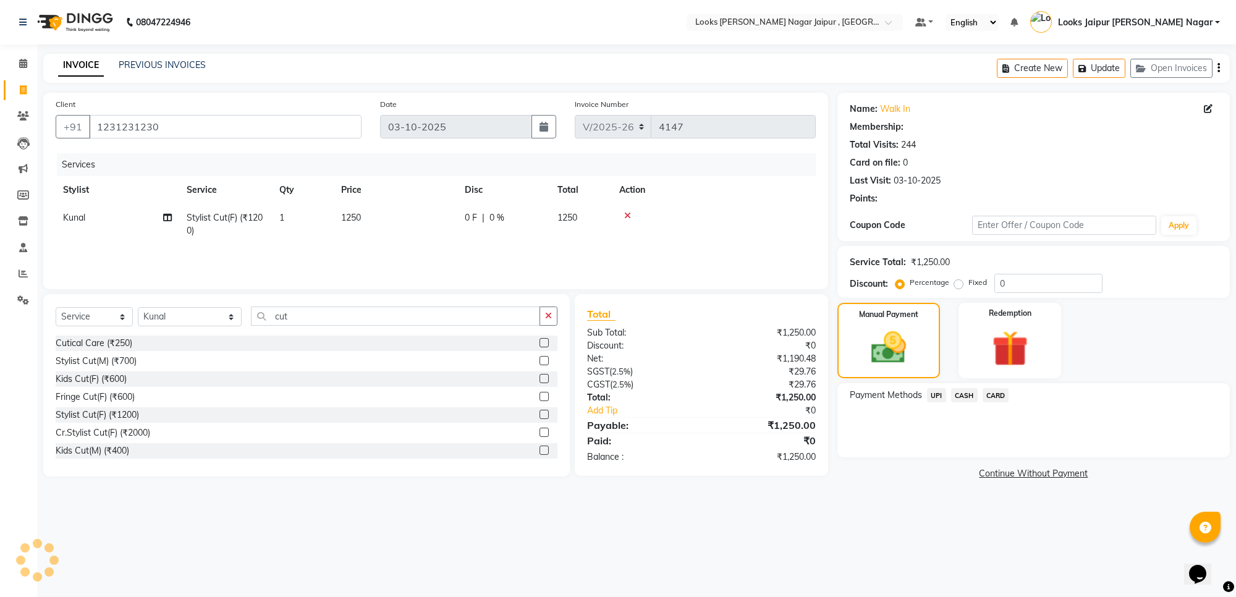
select select "1: Object"
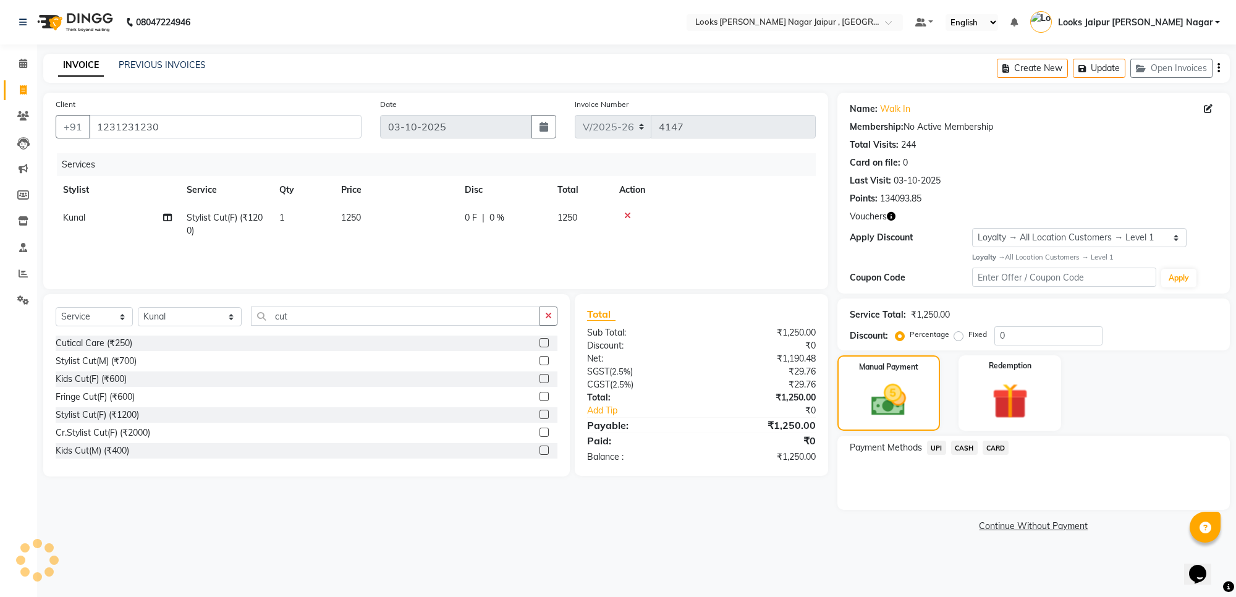
select select
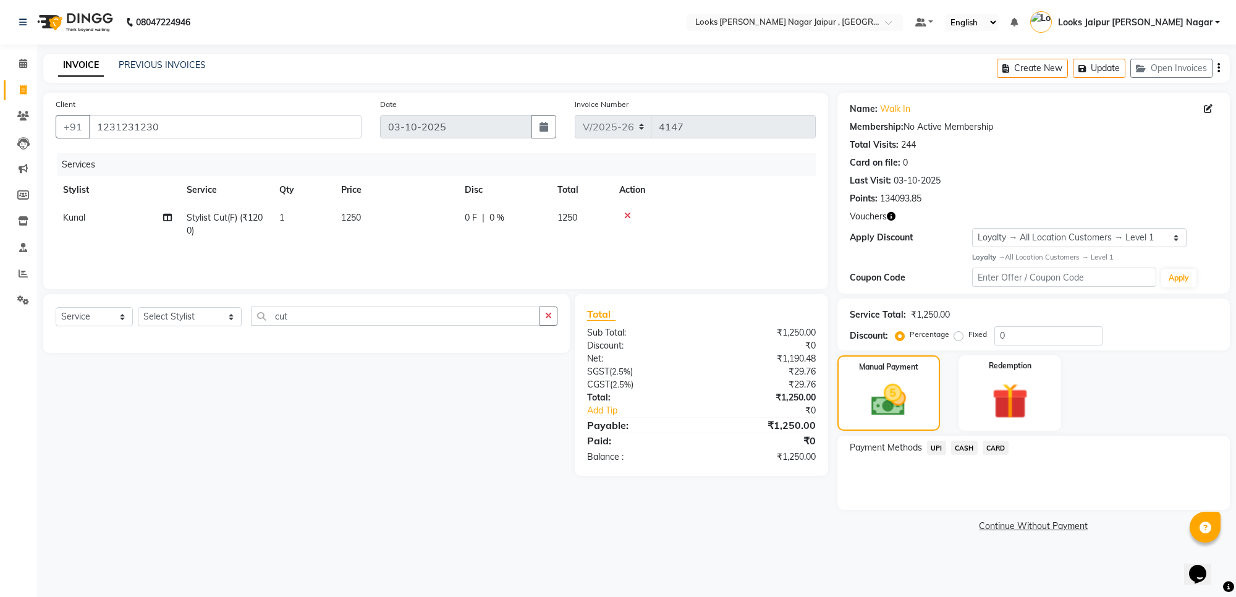
click at [973, 450] on span "CASH" at bounding box center [964, 448] width 27 height 14
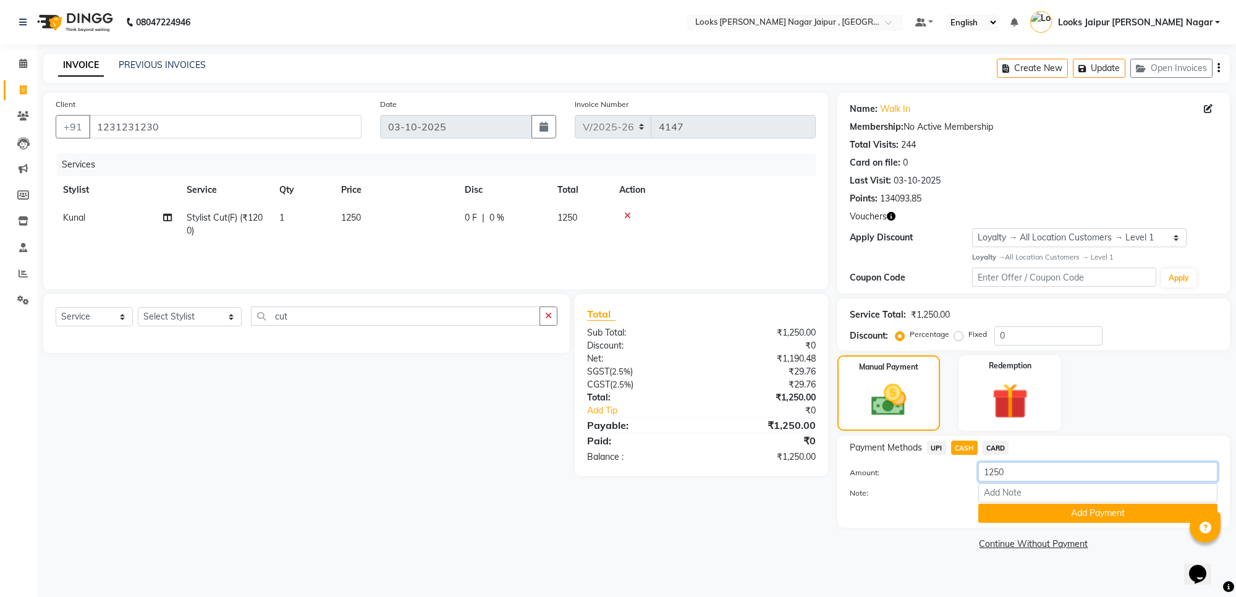
click at [1070, 464] on input "1250" at bounding box center [1097, 471] width 239 height 19
type input "1"
type input "500"
drag, startPoint x: 1065, startPoint y: 512, endPoint x: 889, endPoint y: 443, distance: 189.3
click at [1064, 510] on button "Add Payment" at bounding box center [1097, 513] width 239 height 19
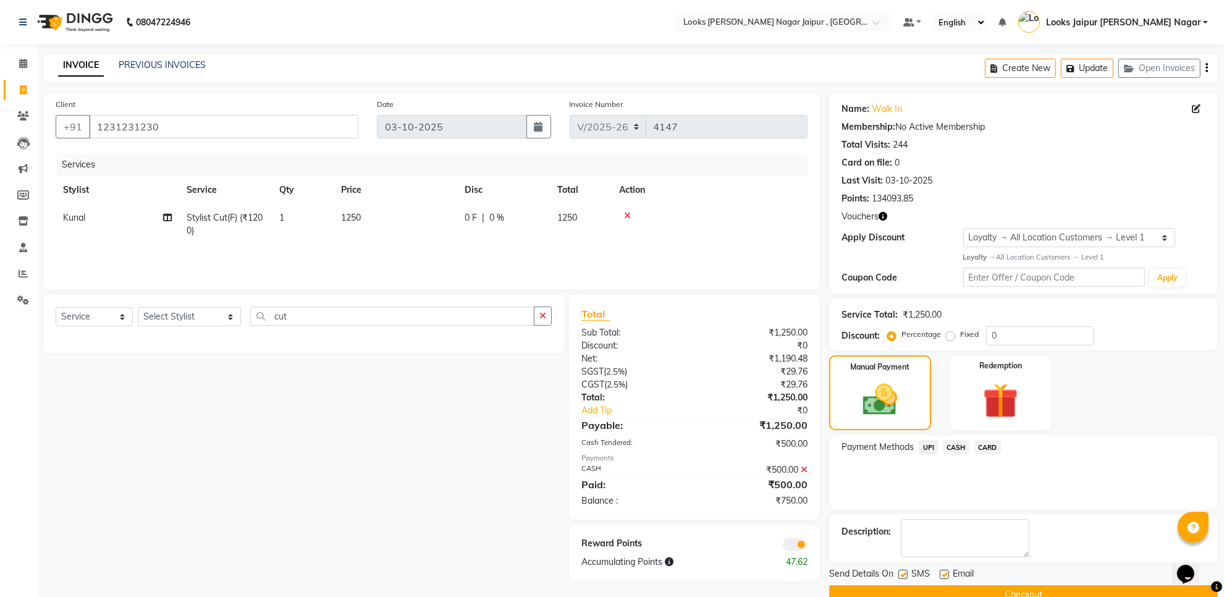
click at [927, 440] on span "UPI" at bounding box center [928, 447] width 19 height 14
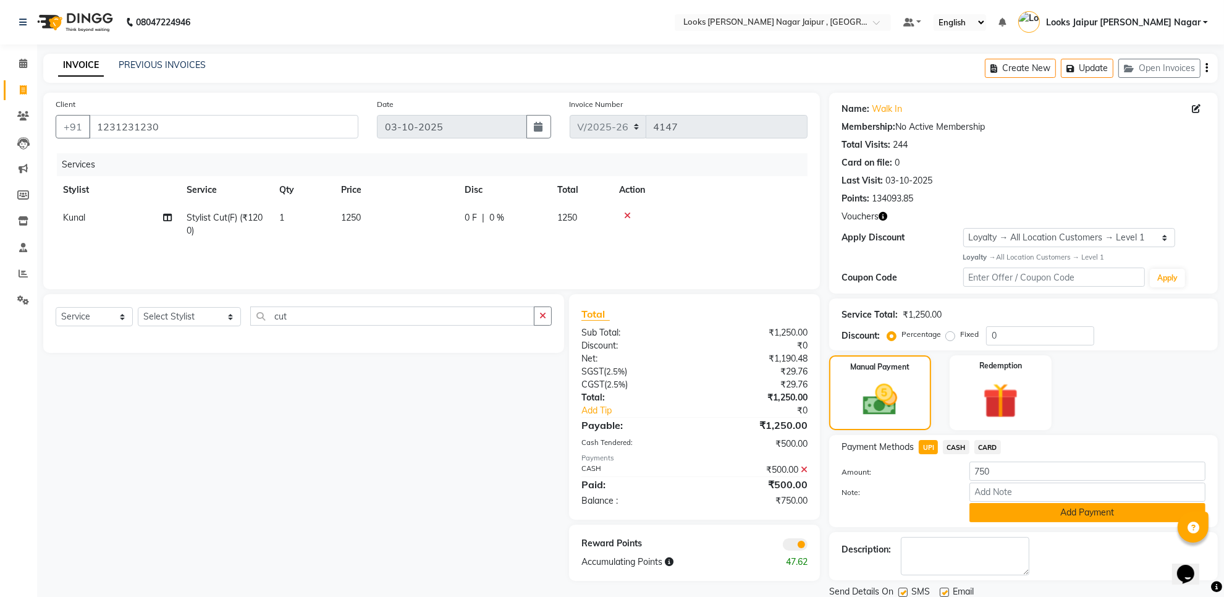
click at [997, 515] on button "Add Payment" at bounding box center [1088, 512] width 236 height 19
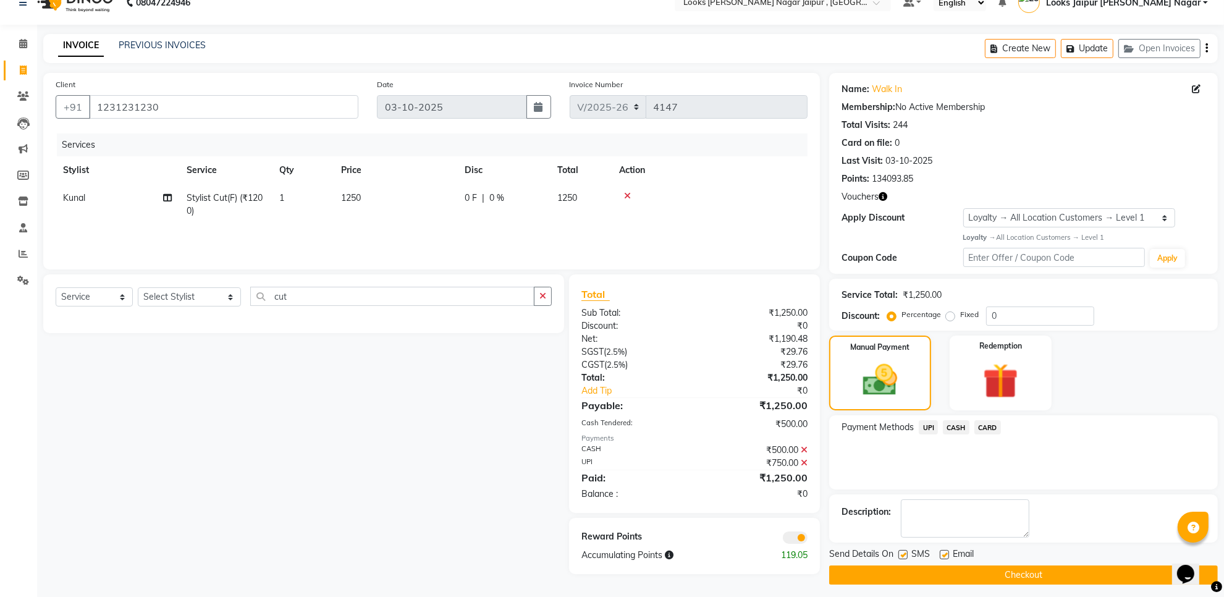
scroll to position [26, 0]
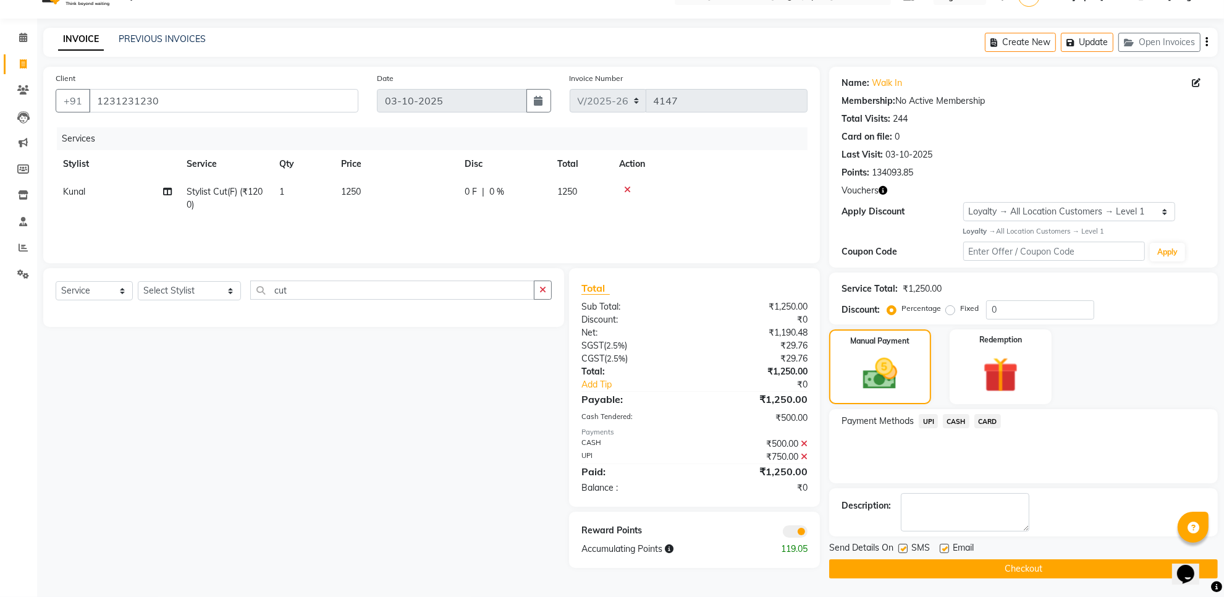
click at [943, 550] on label at bounding box center [944, 548] width 9 height 9
click at [943, 550] on input "checkbox" at bounding box center [944, 549] width 8 height 8
checkbox input "false"
drag, startPoint x: 901, startPoint y: 548, endPoint x: 897, endPoint y: 570, distance: 23.2
click at [897, 570] on div "Send Details On SMS Email Checkout" at bounding box center [1023, 559] width 389 height 37
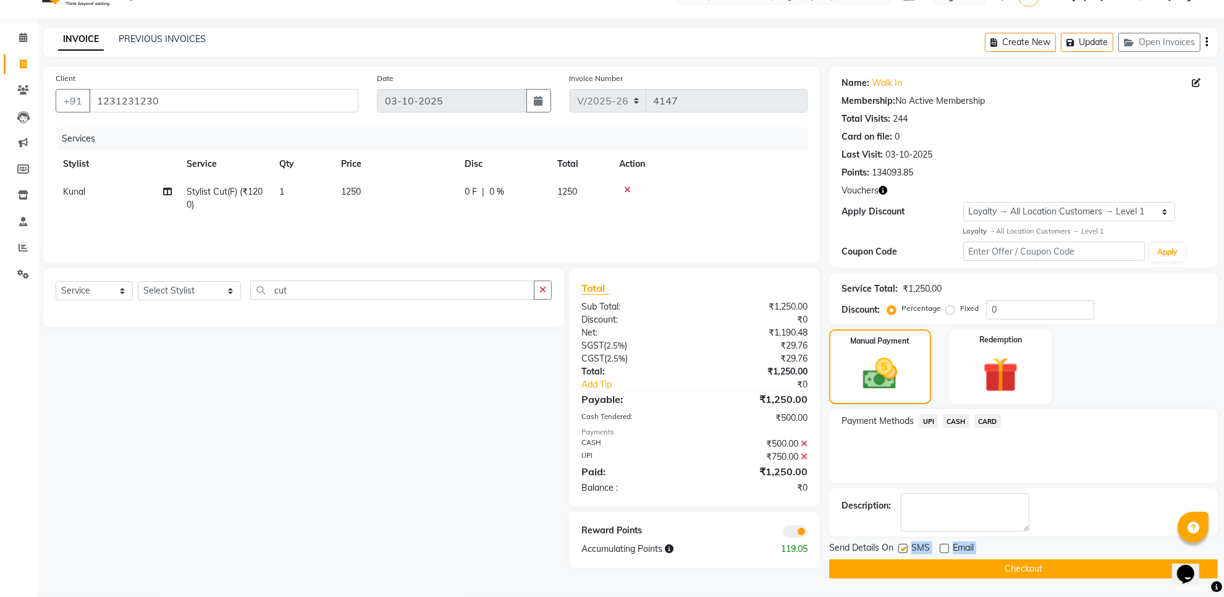
click at [901, 551] on label at bounding box center [903, 548] width 9 height 9
click at [901, 551] on input "checkbox" at bounding box center [903, 549] width 8 height 8
checkbox input "false"
click at [896, 563] on button "Checkout" at bounding box center [1023, 568] width 389 height 19
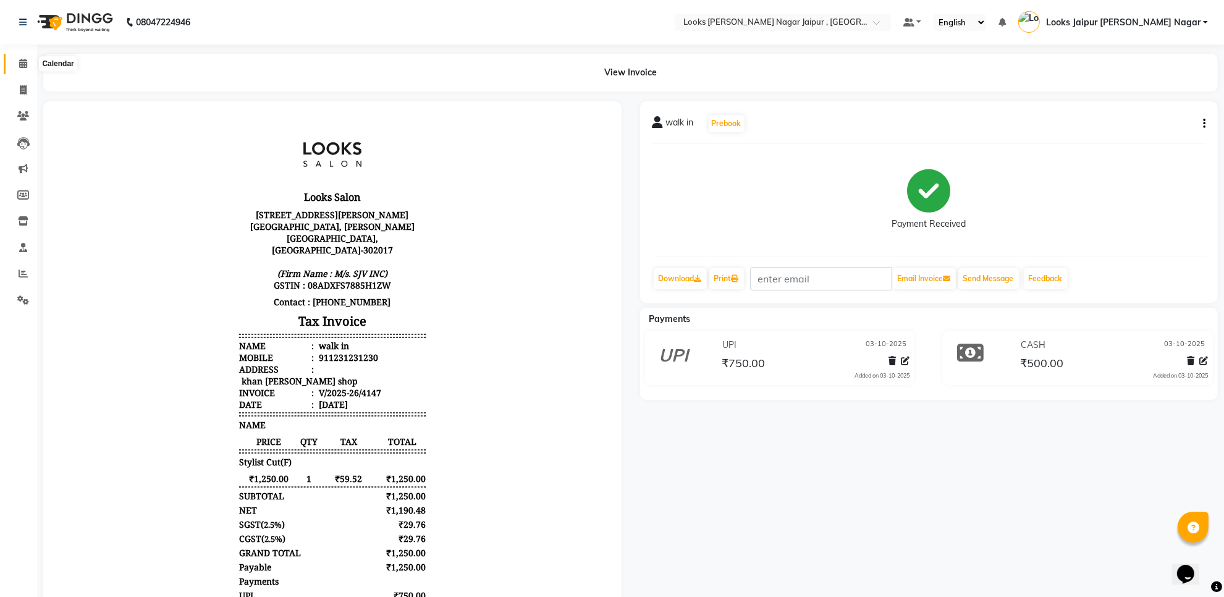
click at [17, 66] on span at bounding box center [23, 64] width 22 height 14
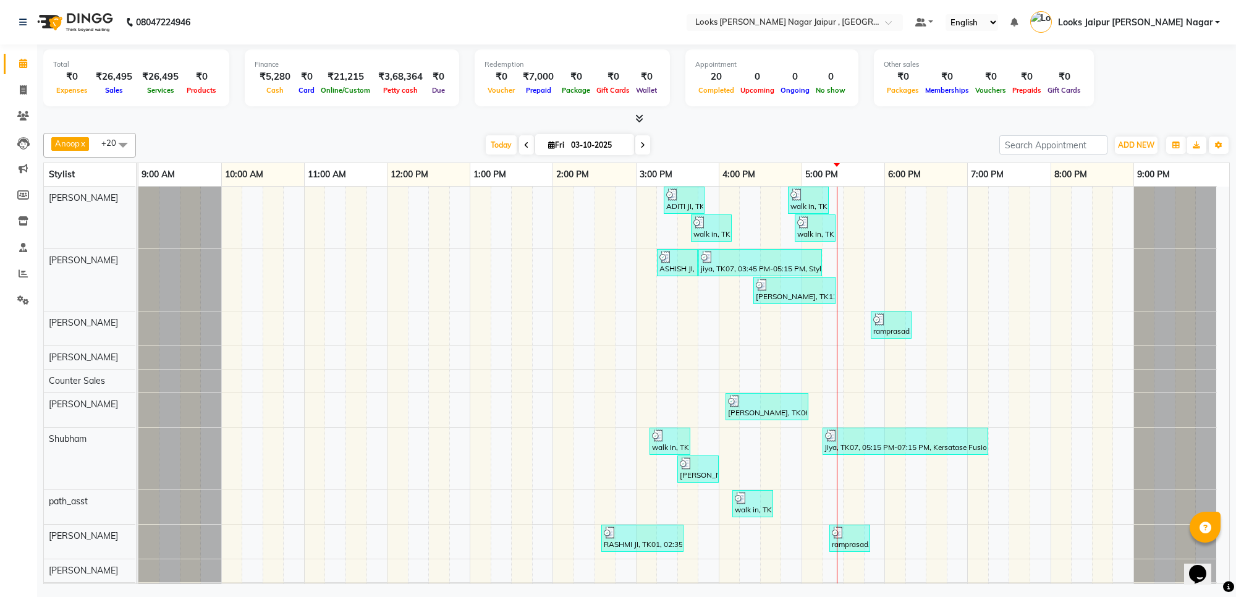
click at [638, 124] on span at bounding box center [636, 118] width 13 height 13
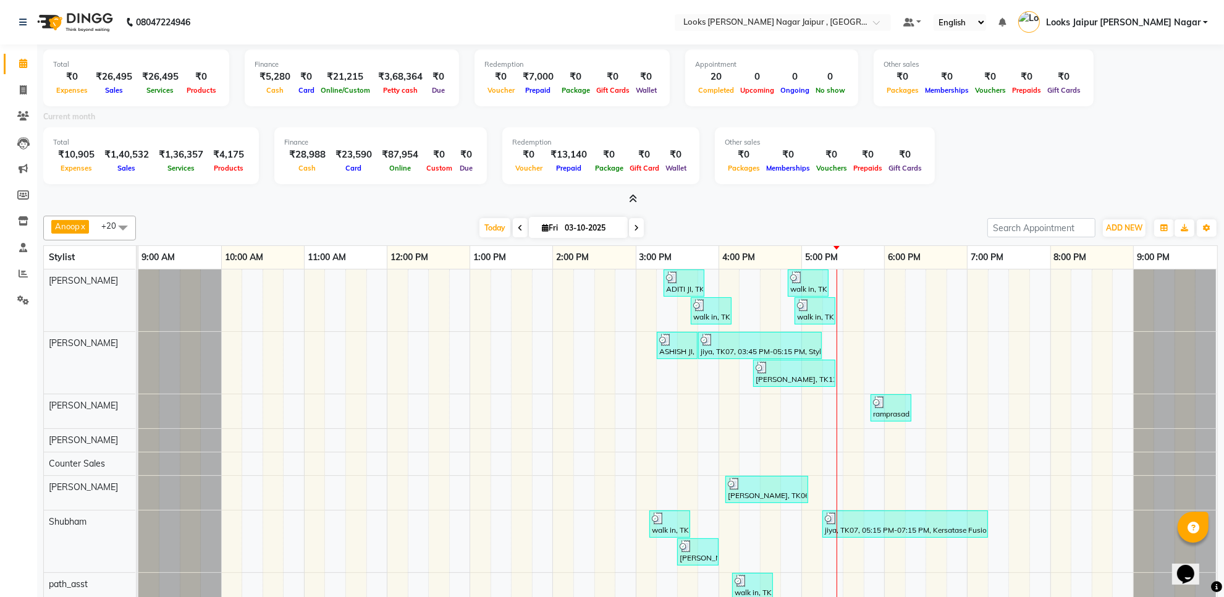
click at [630, 196] on icon at bounding box center [633, 198] width 8 height 9
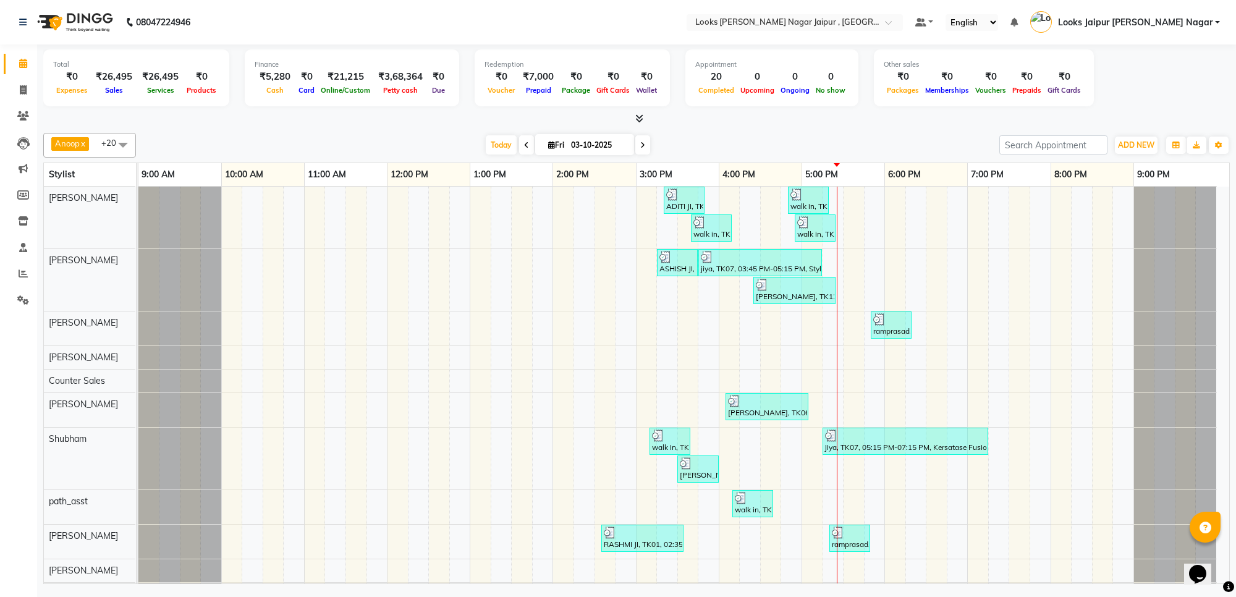
drag, startPoint x: 31, startPoint y: 100, endPoint x: 51, endPoint y: 93, distance: 21.5
click at [33, 100] on li "Invoice" at bounding box center [18, 90] width 37 height 27
click at [27, 277] on icon at bounding box center [23, 273] width 9 height 9
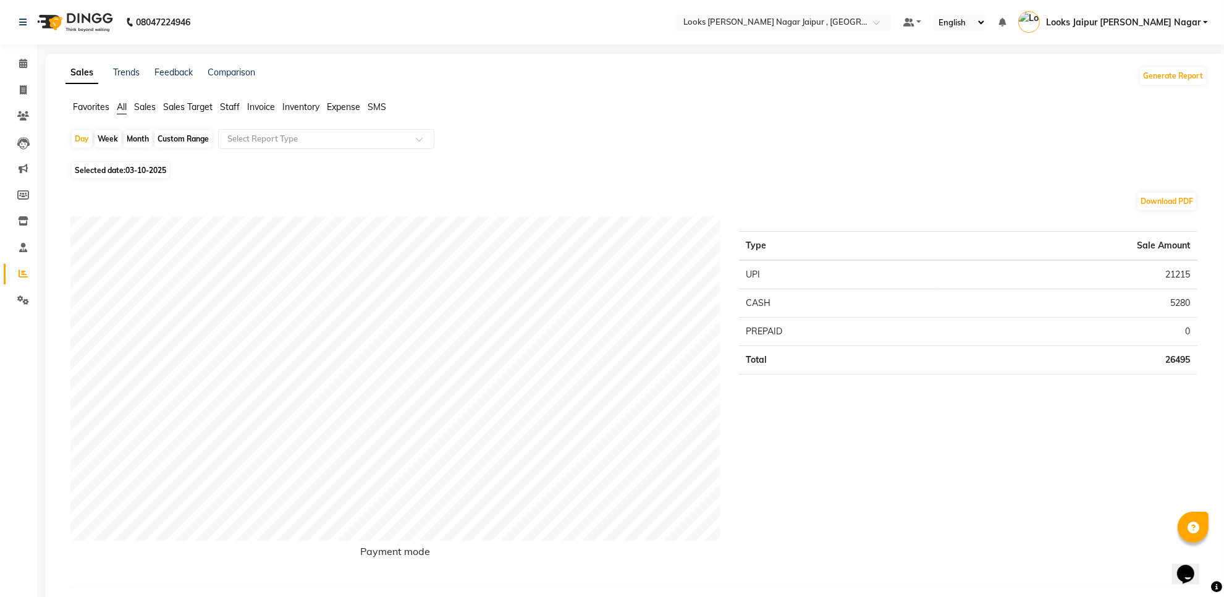
click at [227, 101] on span "Staff" at bounding box center [230, 106] width 20 height 11
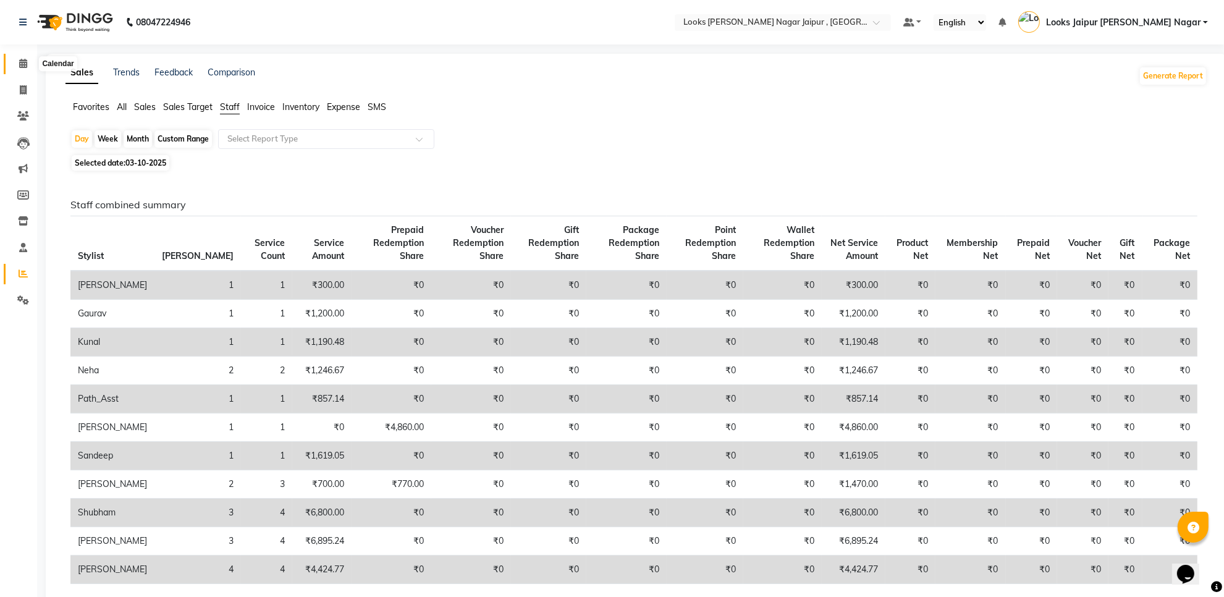
click at [23, 66] on icon at bounding box center [23, 63] width 8 height 9
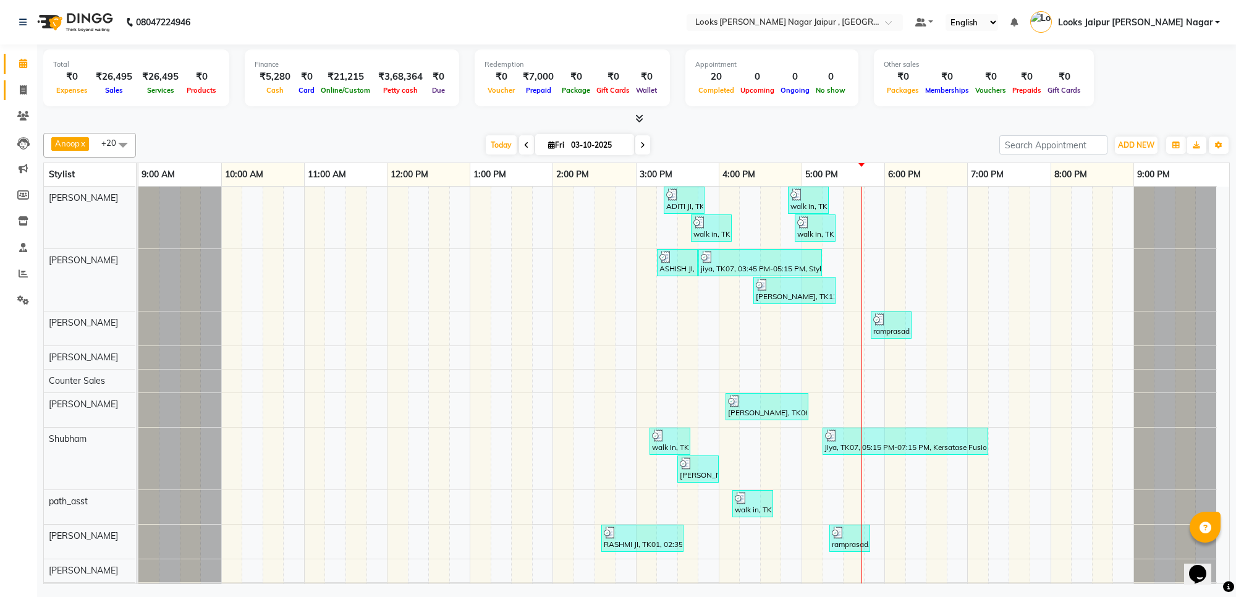
click at [11, 91] on link "Invoice" at bounding box center [19, 90] width 30 height 20
select select "4317"
select select "service"
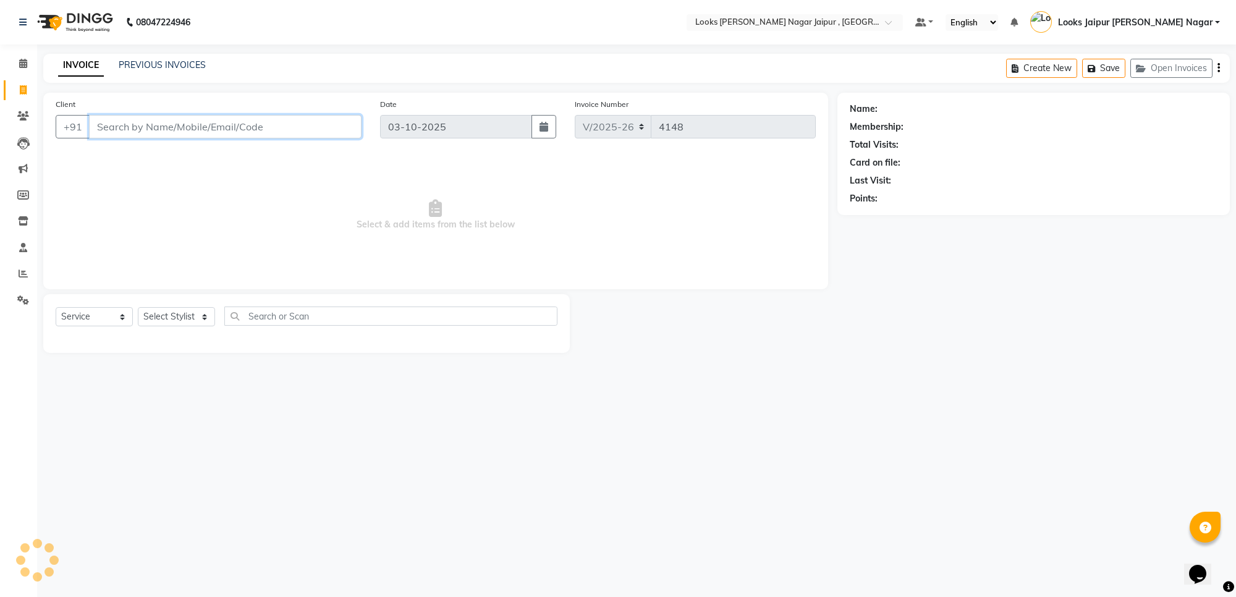
click at [158, 132] on input "Client" at bounding box center [225, 126] width 273 height 23
type input "7976522623"
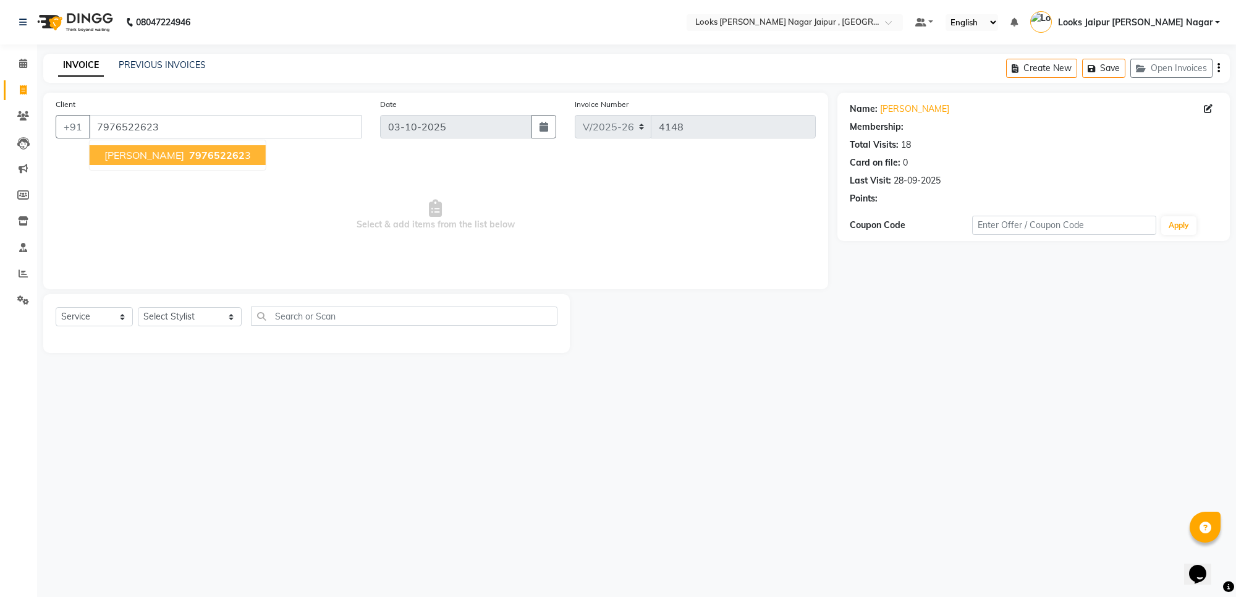
select select "1: Object"
click at [993, 216] on select "Select Membership → LSPL Membership@20% Loyalty → All Location Customers → Leve…" at bounding box center [1079, 224] width 214 height 19
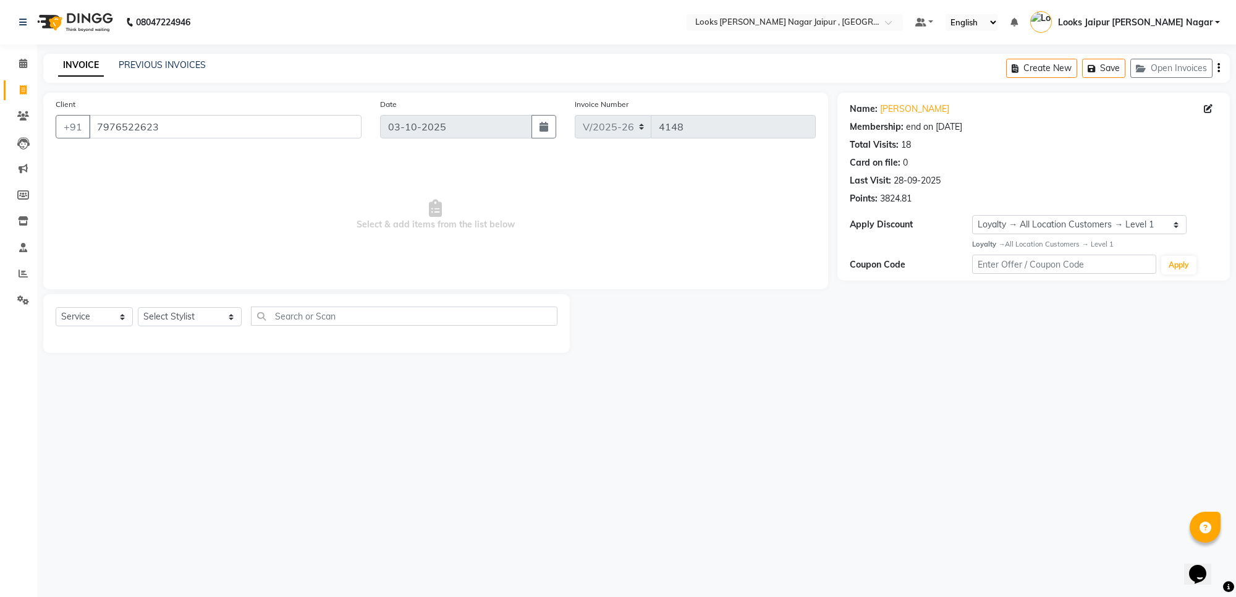
click at [841, 260] on div "Name: Anjali Ji Membership: end on 06-05-2026 Total Visits: 18 Card on file: 0 …" at bounding box center [1033, 187] width 392 height 188
click at [22, 269] on icon at bounding box center [23, 273] width 9 height 9
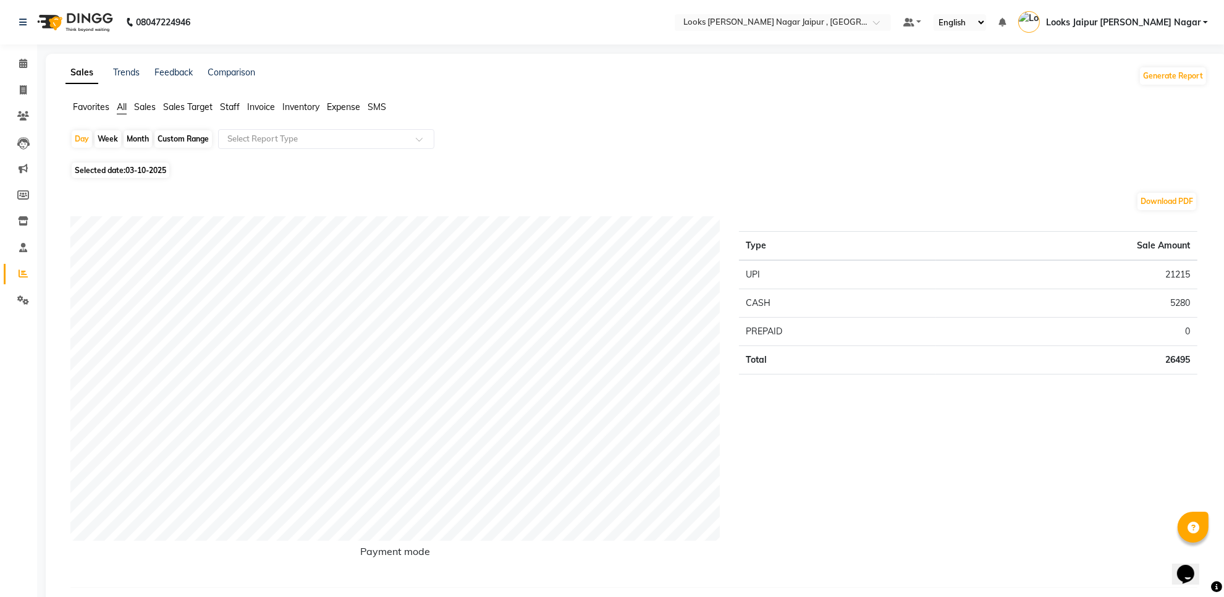
click at [239, 107] on span "Staff" at bounding box center [230, 106] width 20 height 11
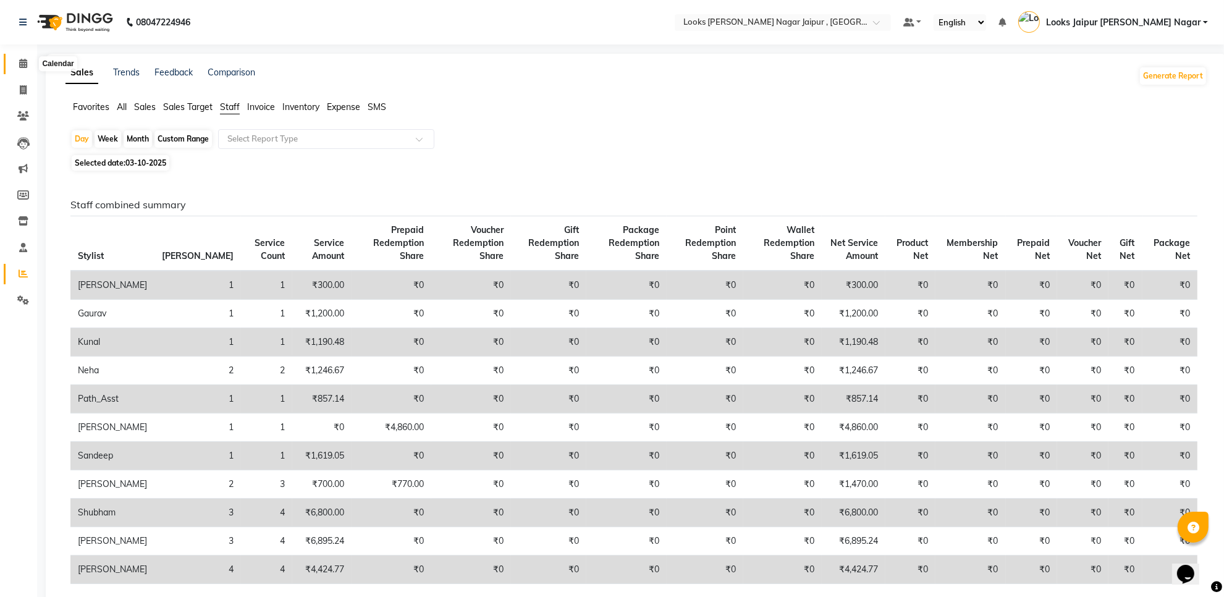
click at [27, 69] on span at bounding box center [23, 64] width 22 height 14
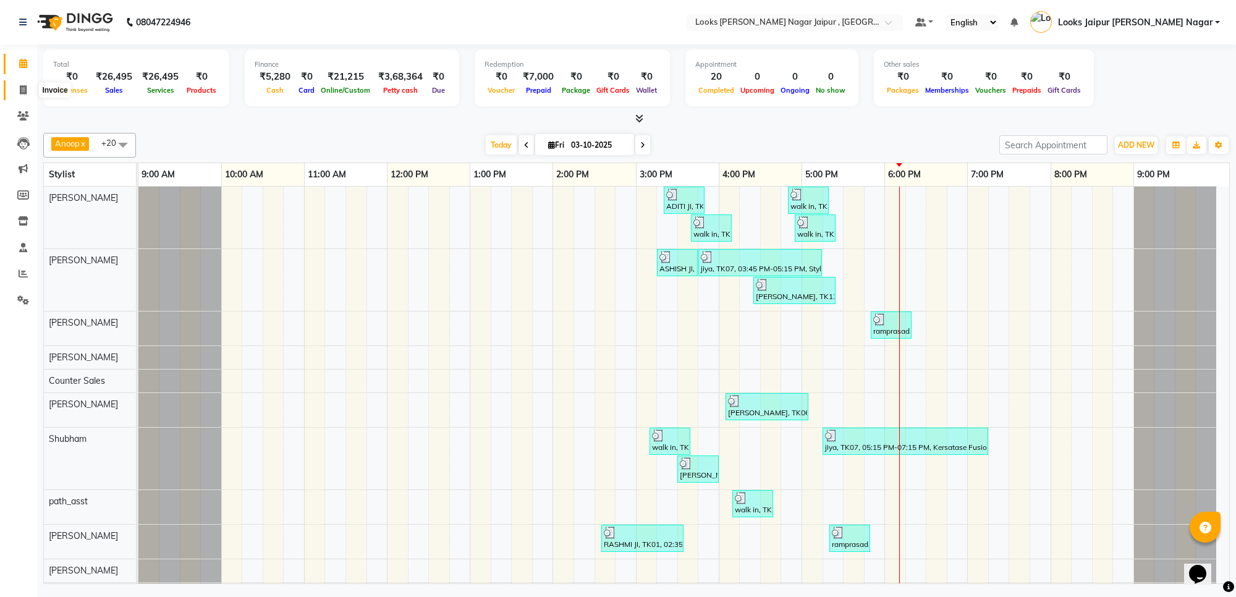
click at [27, 88] on span at bounding box center [23, 90] width 22 height 14
select select "service"
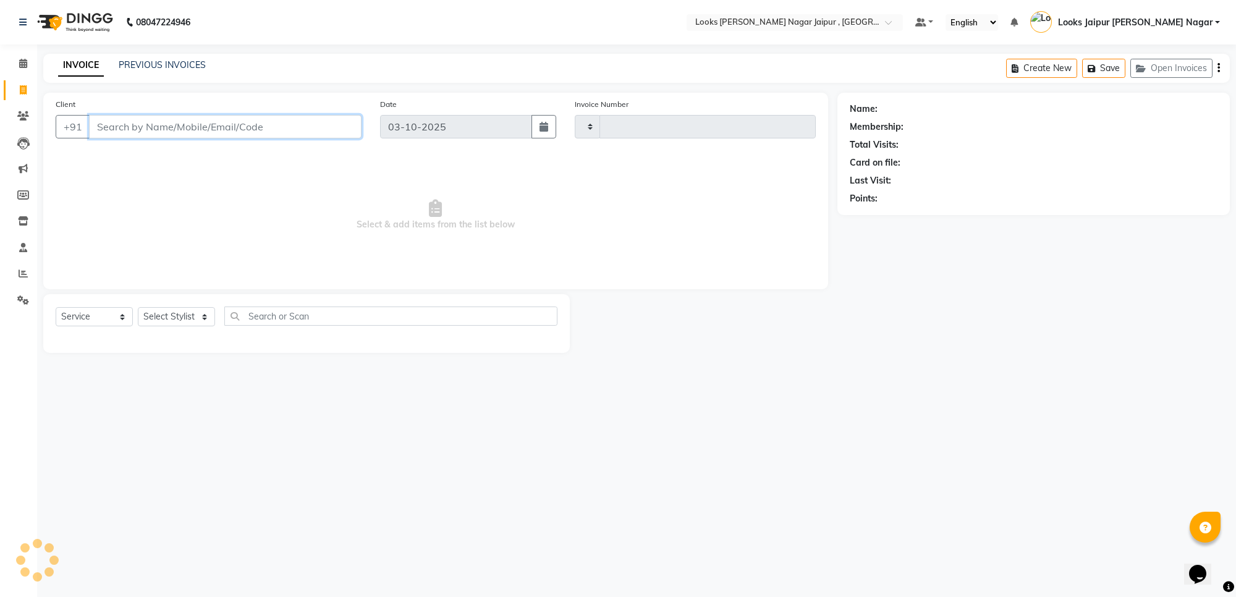
click at [187, 137] on input "Client" at bounding box center [225, 126] width 273 height 23
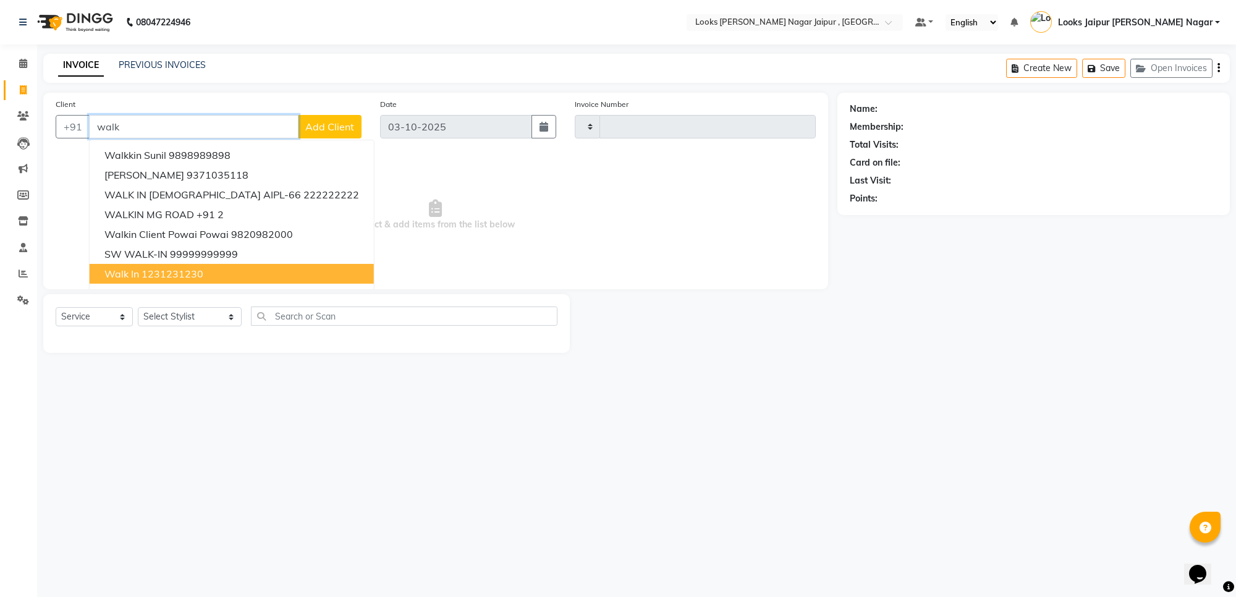
click at [196, 280] on button "walk in 1231231230" at bounding box center [232, 274] width 284 height 20
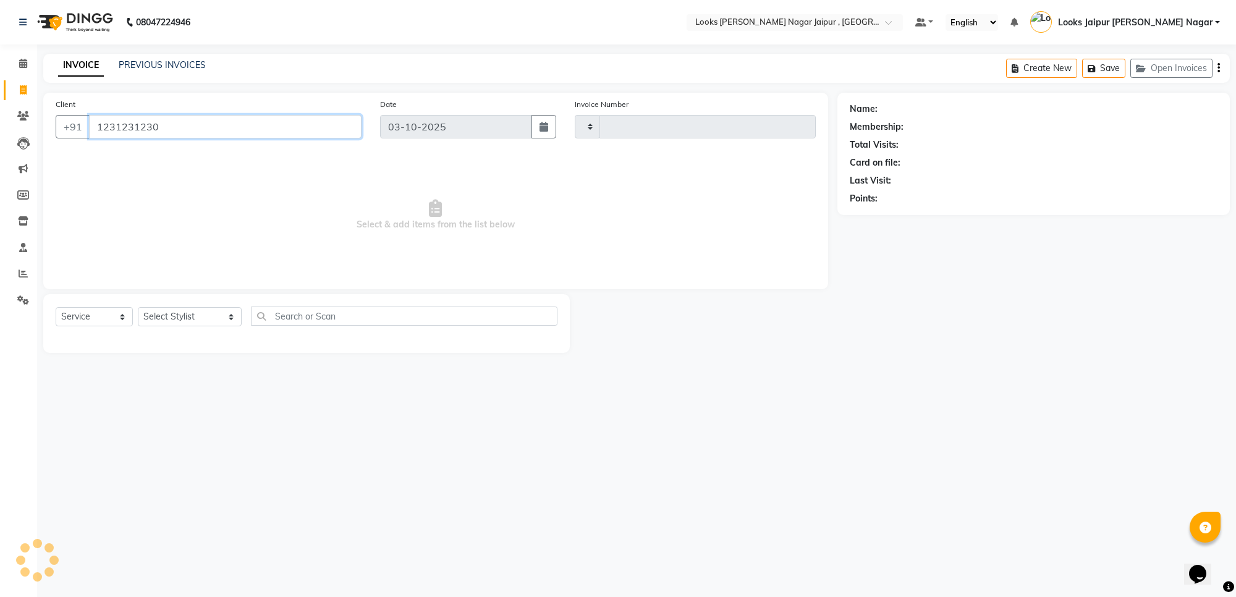
type input "1231231230"
drag, startPoint x: 161, startPoint y: 323, endPoint x: 168, endPoint y: 319, distance: 8.1
click at [161, 323] on select "Select Stylist [PERSON_NAME] art Anoop [PERSON_NAME] Counter Sales [PERSON_NAME…" at bounding box center [190, 316] width 104 height 19
select select "1: Object"
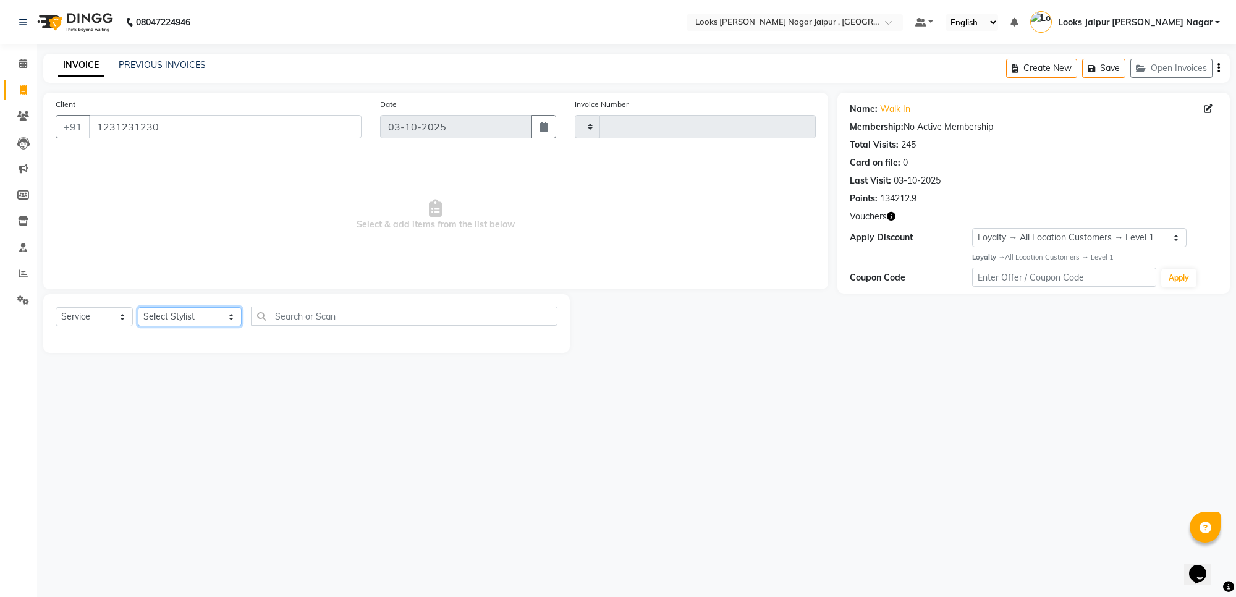
select select "23571"
click at [138, 307] on select "Select Stylist [PERSON_NAME] art Anoop [PERSON_NAME] Counter Sales [PERSON_NAME…" at bounding box center [190, 316] width 104 height 19
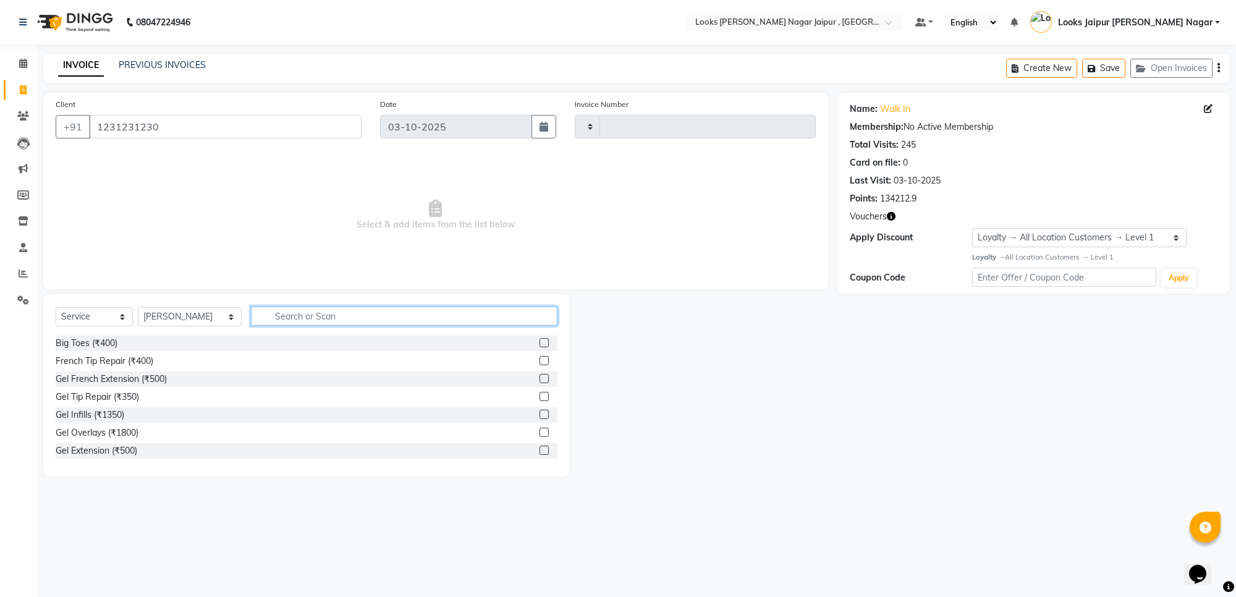
click at [268, 312] on input "text" at bounding box center [404, 316] width 307 height 19
type input "arms"
click at [540, 378] on label at bounding box center [544, 378] width 9 height 9
click at [540, 378] on input "checkbox" at bounding box center [544, 379] width 8 height 8
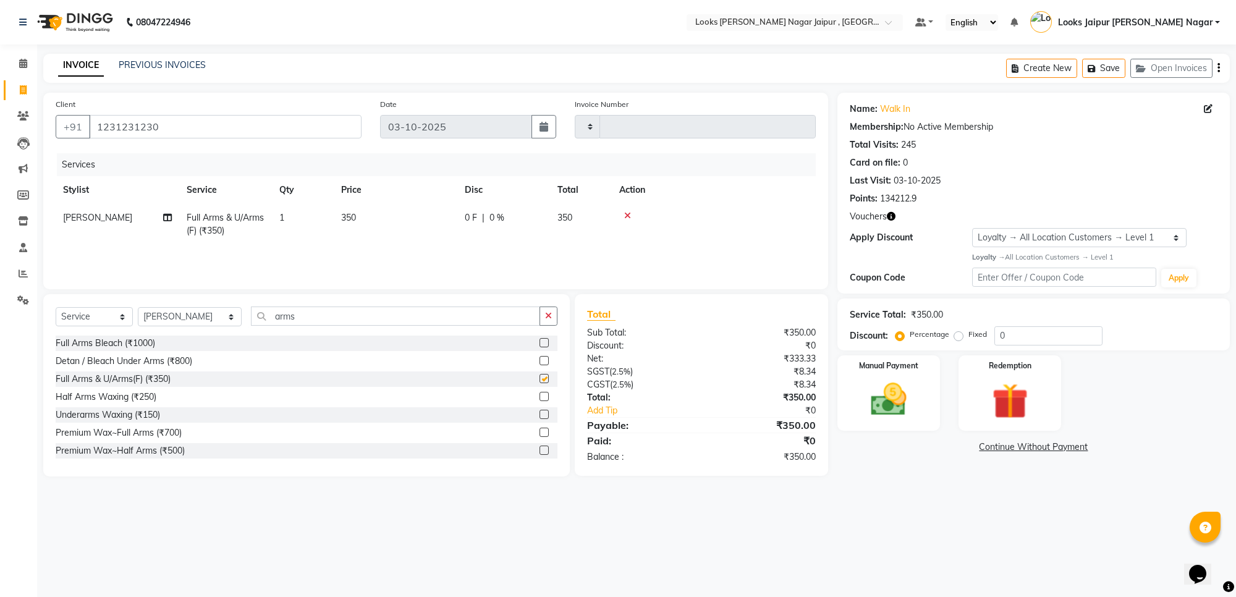
checkbox input "false"
click at [548, 321] on button "button" at bounding box center [549, 316] width 18 height 19
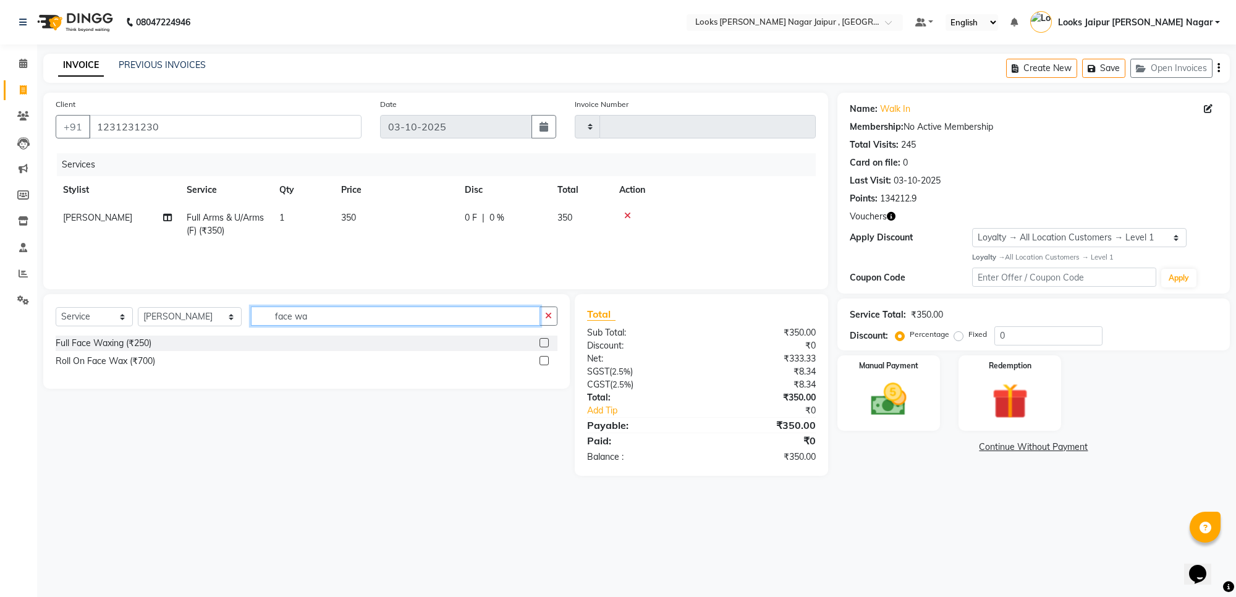
type input "face wa"
click at [542, 343] on label at bounding box center [544, 342] width 9 height 9
click at [542, 343] on input "checkbox" at bounding box center [544, 343] width 8 height 8
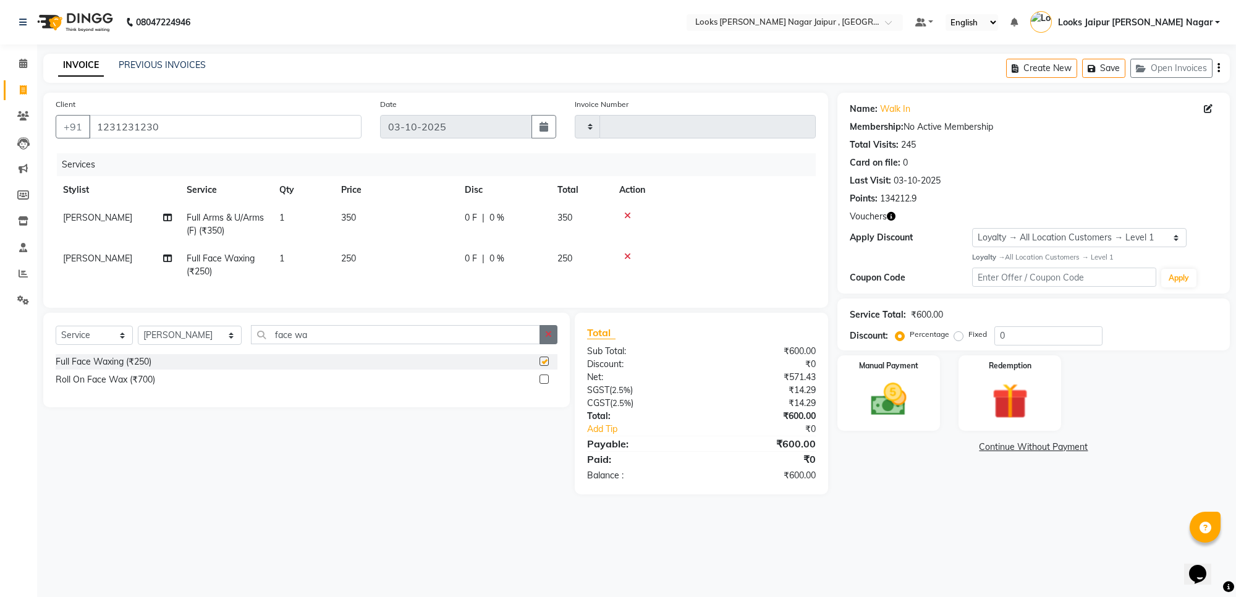
checkbox input "false"
click at [551, 344] on button "button" at bounding box center [549, 334] width 18 height 19
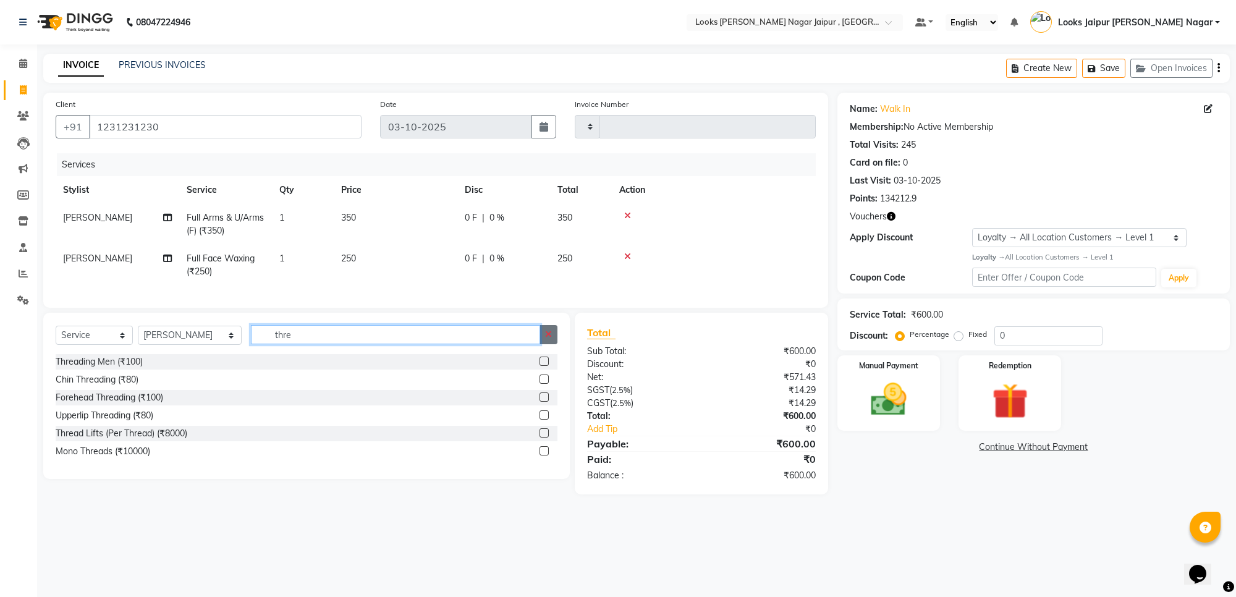
type input "thre"
click at [553, 344] on button "button" at bounding box center [549, 334] width 18 height 19
type input "eye"
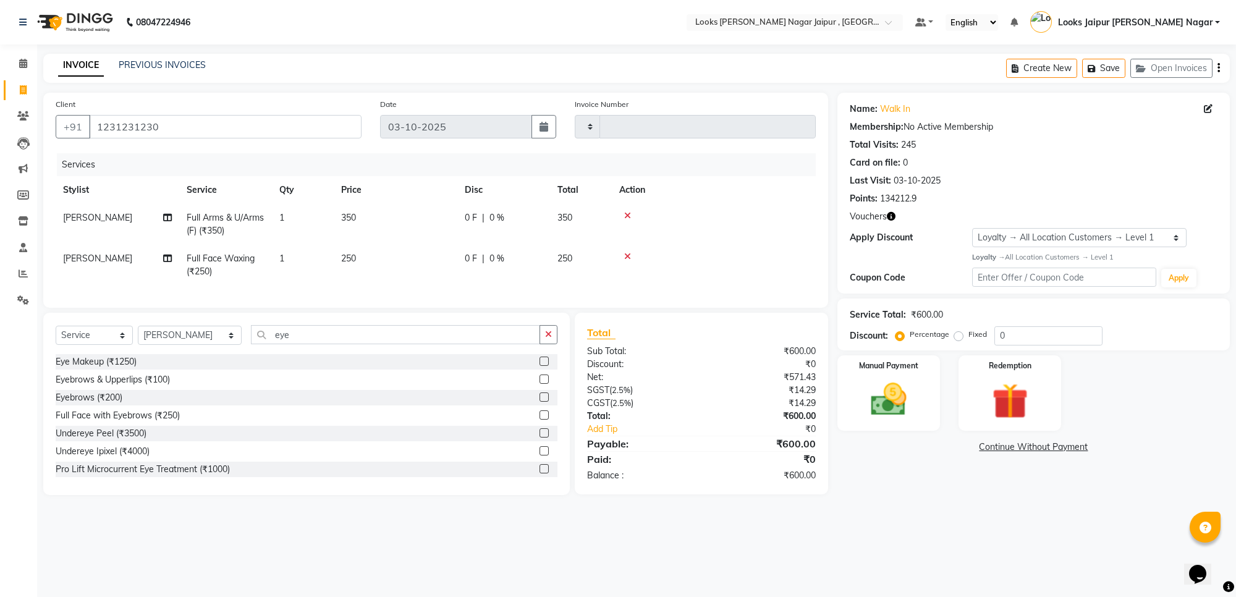
click at [540, 384] on label at bounding box center [544, 379] width 9 height 9
click at [540, 384] on input "checkbox" at bounding box center [544, 380] width 8 height 8
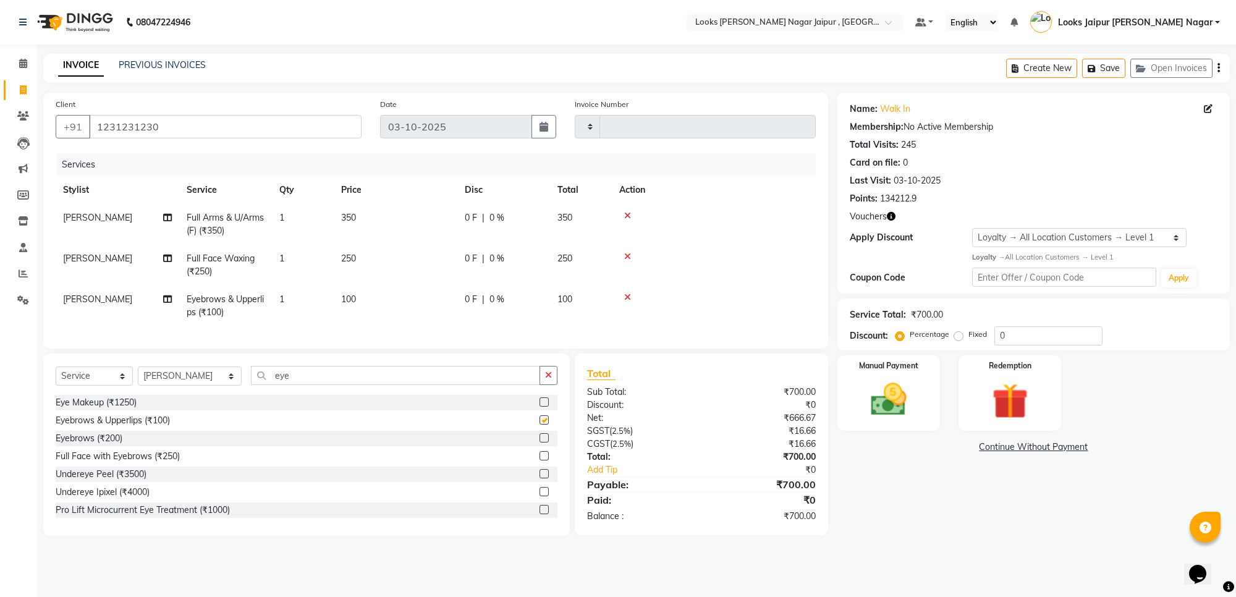
click at [544, 370] on div "Select Service Product Membership Package Voucher Prepaid Gift Card Select Styl…" at bounding box center [306, 445] width 527 height 182
checkbox input "false"
click at [551, 385] on button "button" at bounding box center [549, 375] width 18 height 19
drag, startPoint x: 474, startPoint y: 239, endPoint x: 475, endPoint y: 232, distance: 6.8
click at [475, 235] on td "0 F | 0 %" at bounding box center [503, 224] width 93 height 41
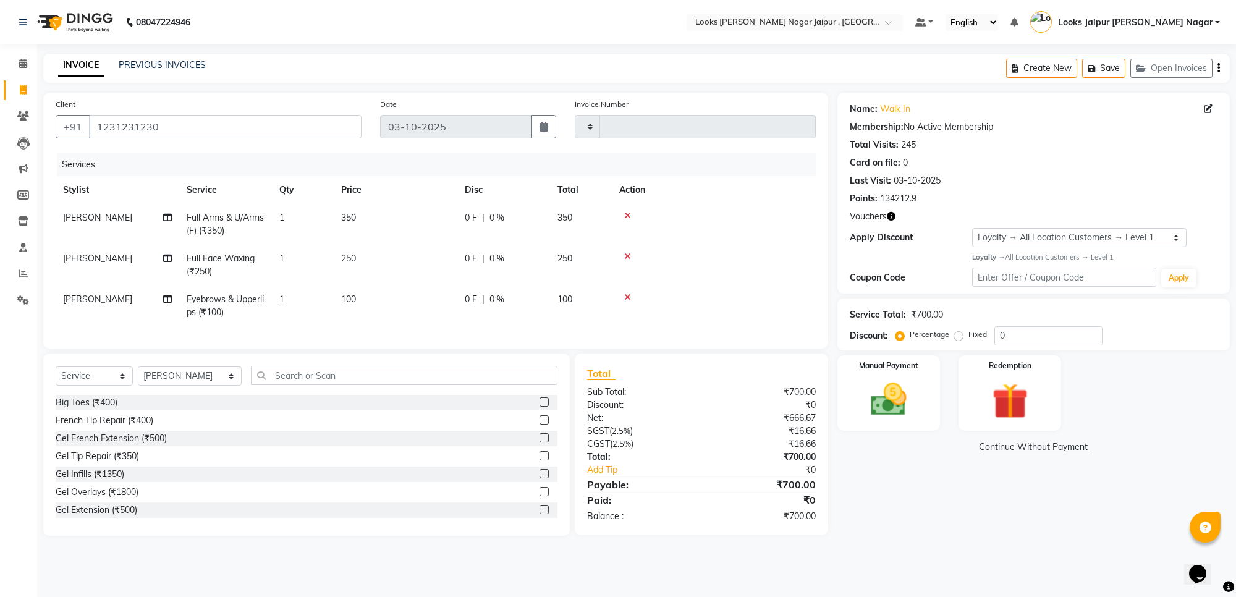
select select "23571"
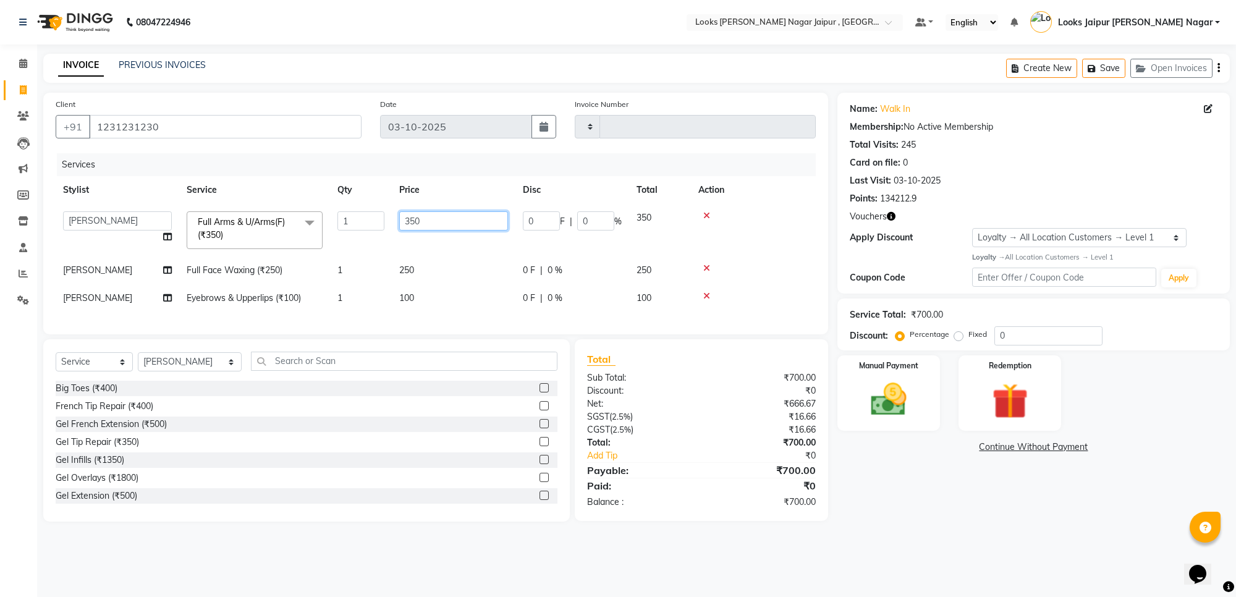
click at [475, 222] on input "350" at bounding box center [453, 220] width 109 height 19
type input "3"
type input "735"
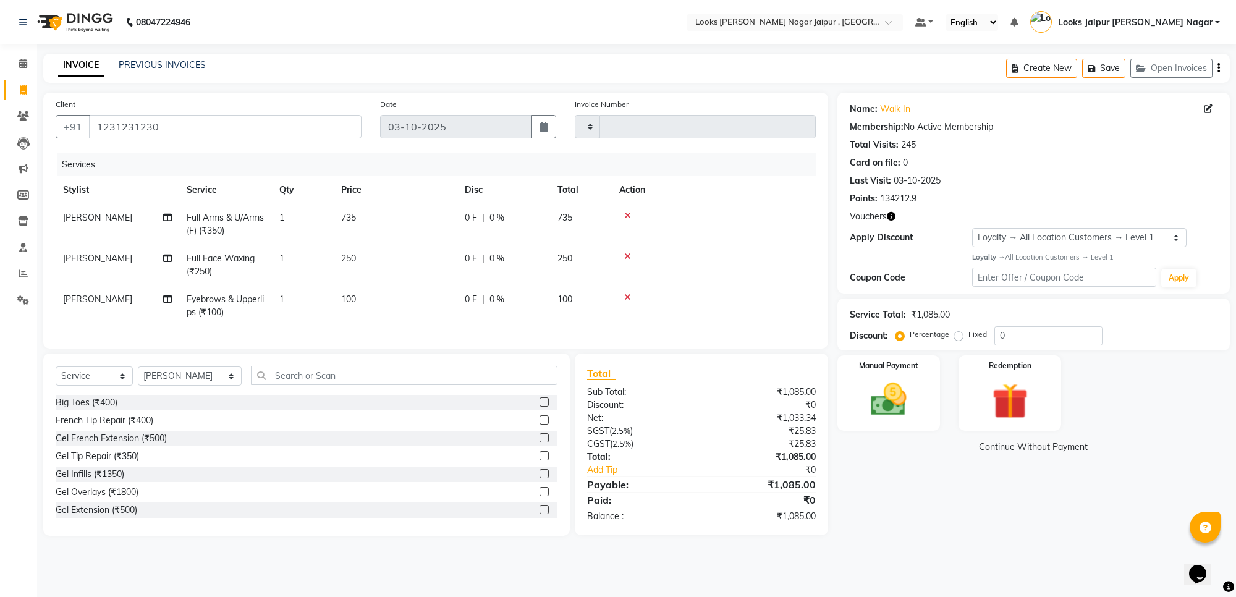
click at [477, 282] on tr "Pooja Burman Full Face Waxing (₹250) 1 250 0 F | 0 % 250" at bounding box center [436, 265] width 760 height 41
click at [470, 258] on span "0 F" at bounding box center [471, 258] width 12 height 13
select select "23571"
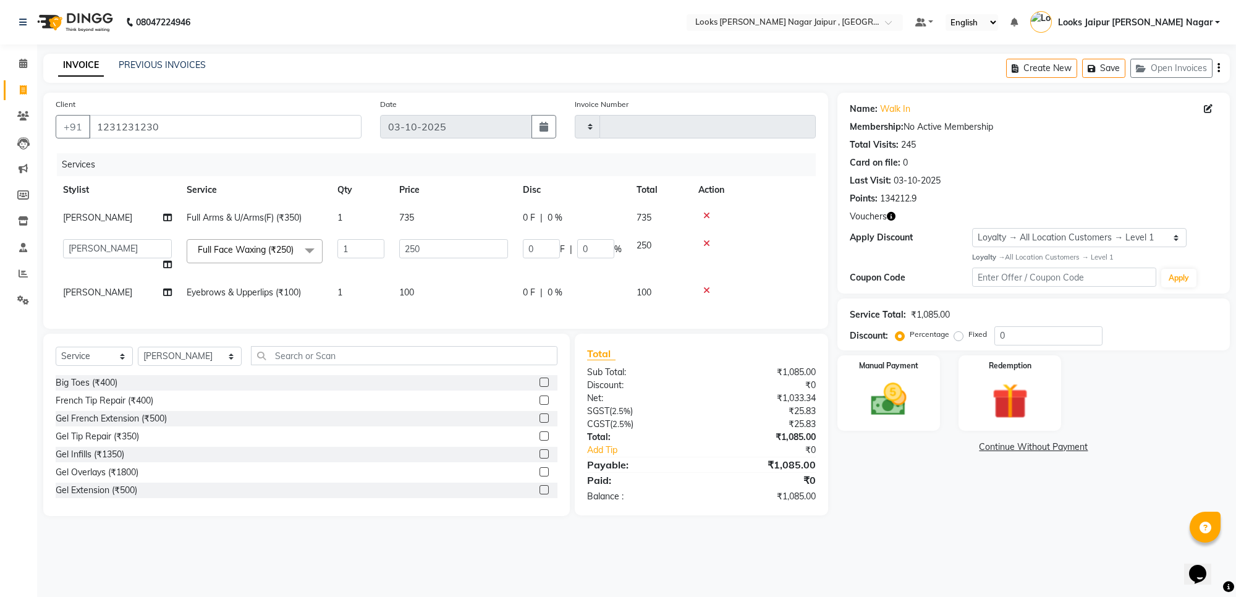
click at [470, 258] on input "250" at bounding box center [453, 248] width 109 height 19
type input "2"
type input "525"
click at [459, 301] on tr "Pooja Burman Eyebrows & Upperlips (₹100) 1 100 0 F | 0 % 100" at bounding box center [436, 293] width 760 height 28
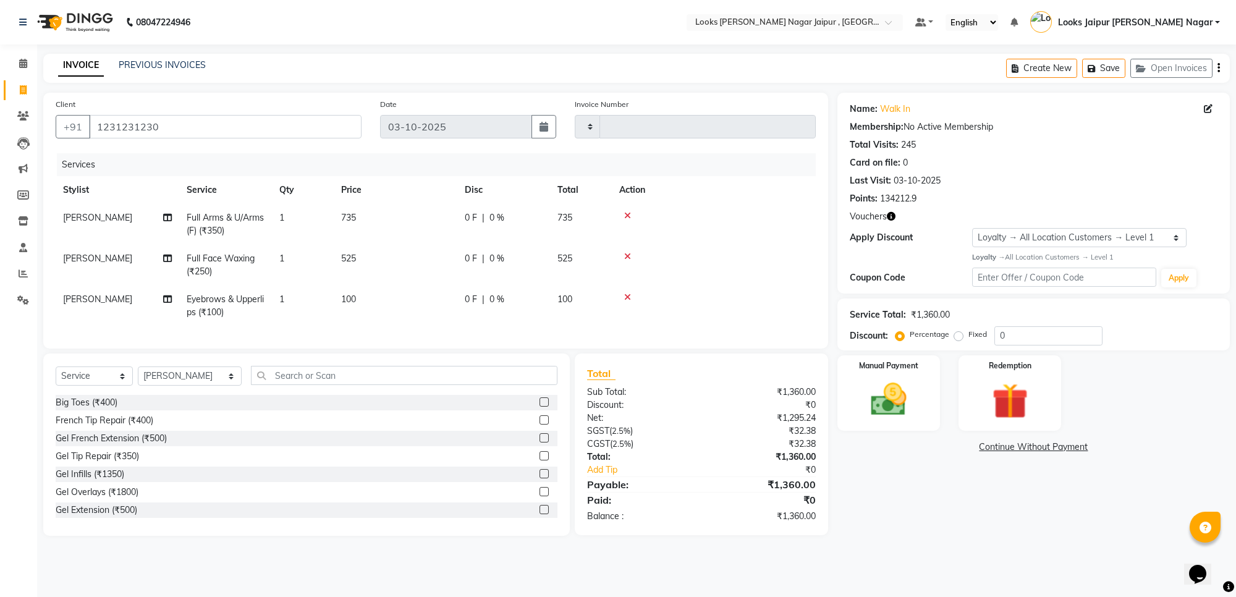
click at [459, 292] on td "0 F | 0 %" at bounding box center [503, 306] width 93 height 41
select select "23571"
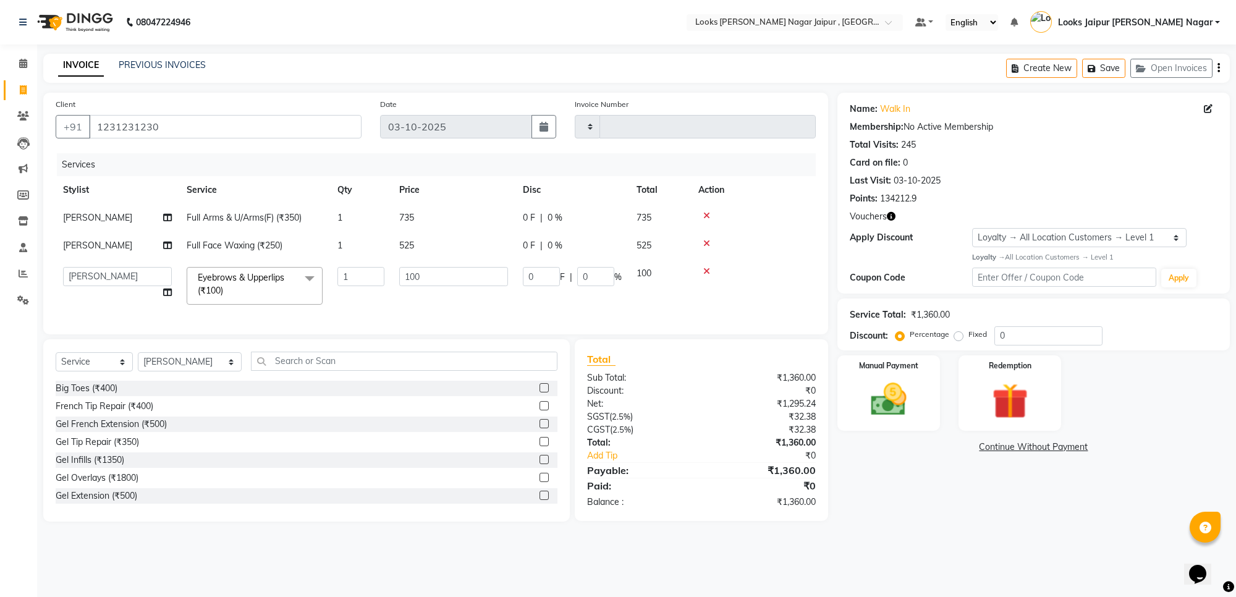
click at [459, 292] on td "100" at bounding box center [454, 286] width 124 height 53
click at [465, 283] on input "100" at bounding box center [453, 276] width 109 height 19
type input "1"
type input "147"
click at [868, 385] on img at bounding box center [888, 399] width 61 height 43
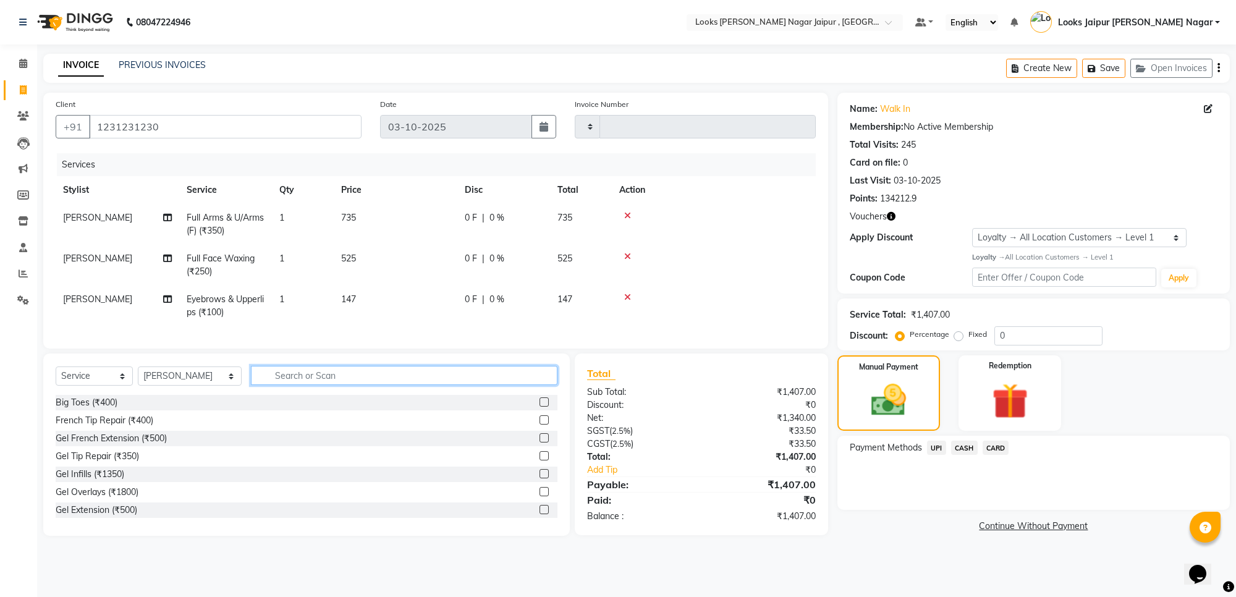
click at [368, 385] on input "text" at bounding box center [404, 375] width 307 height 19
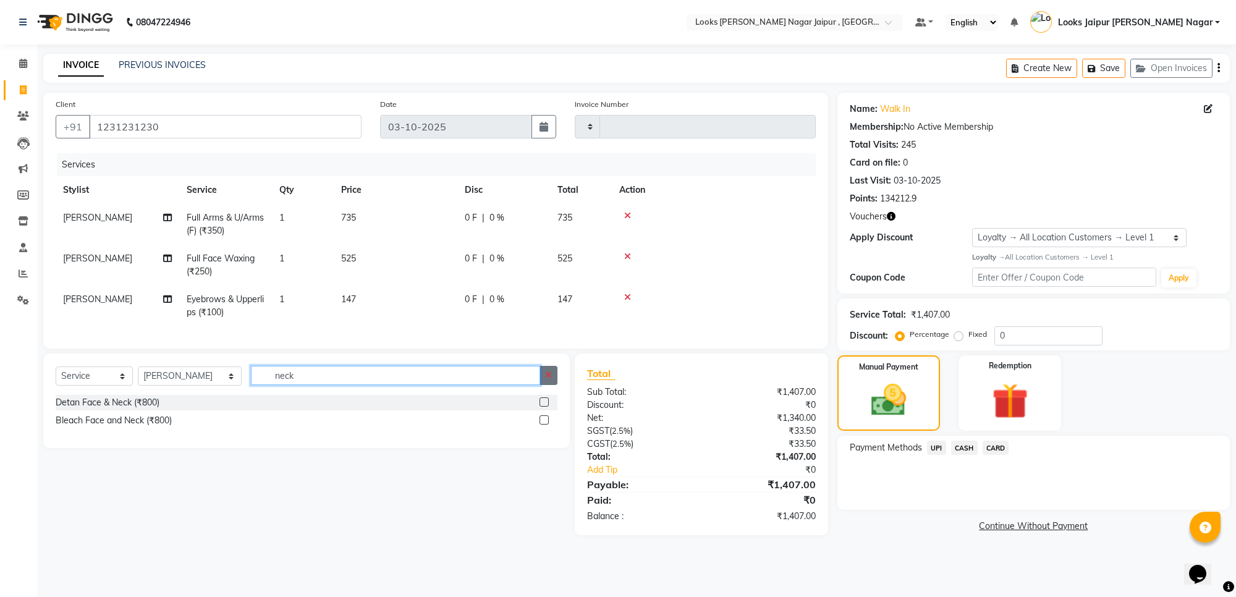
type input "neck"
click at [544, 381] on button "button" at bounding box center [549, 375] width 18 height 19
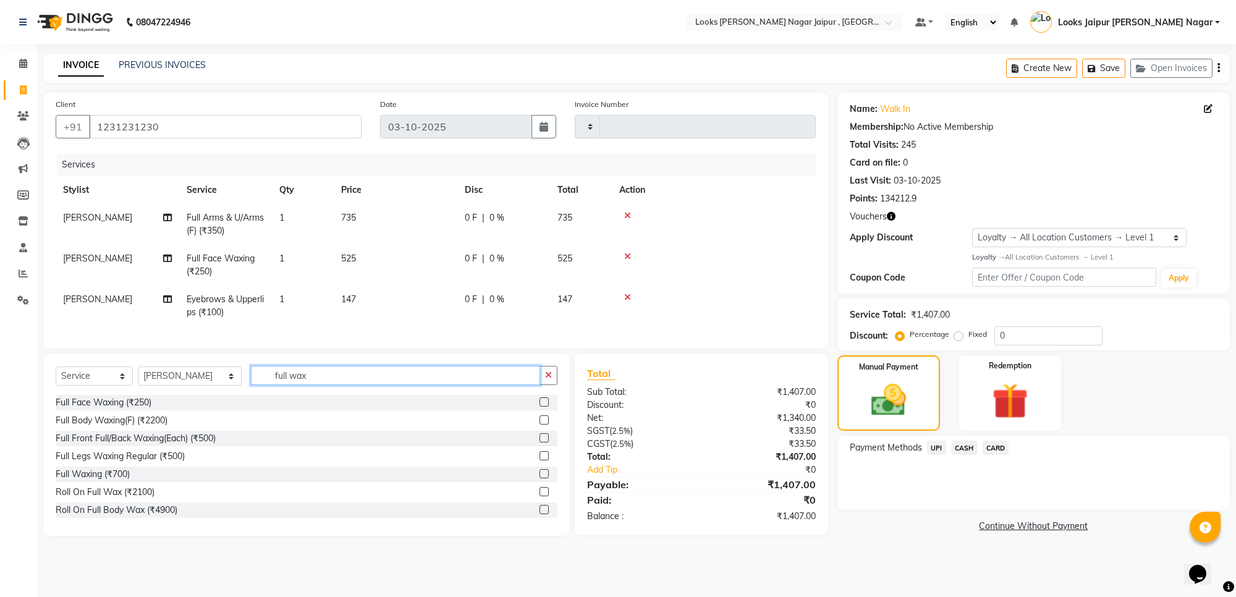
type input "full wax"
click at [540, 478] on label at bounding box center [544, 473] width 9 height 9
click at [540, 478] on input "checkbox" at bounding box center [544, 474] width 8 height 8
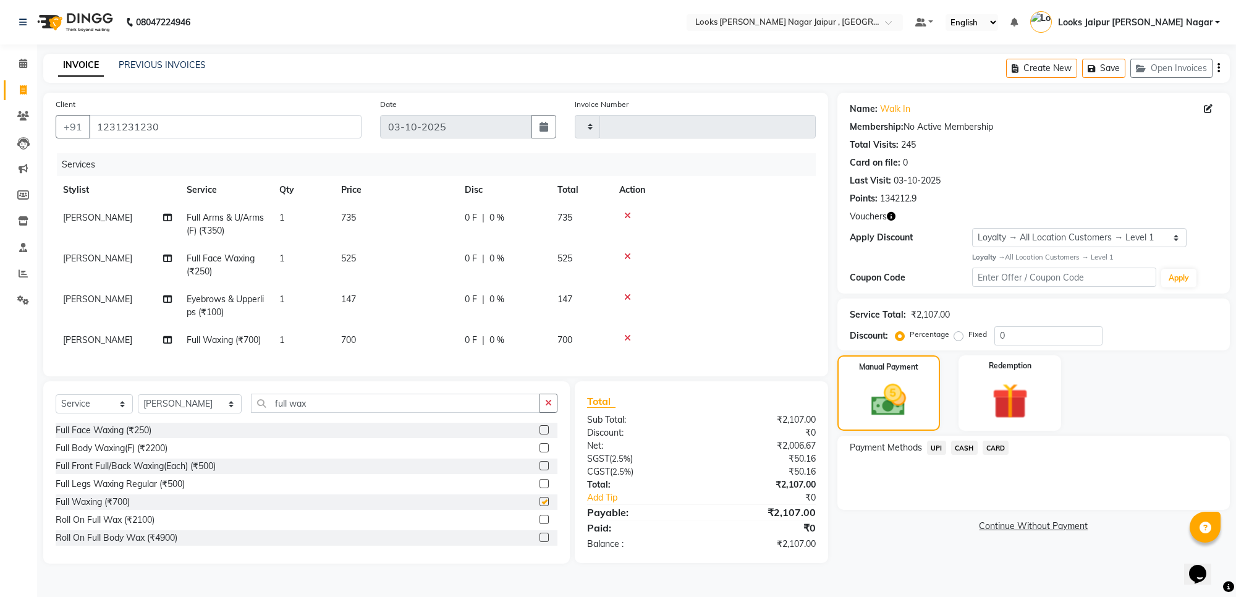
checkbox input "false"
drag, startPoint x: 407, startPoint y: 326, endPoint x: 415, endPoint y: 345, distance: 20.5
click at [410, 338] on td "700" at bounding box center [396, 340] width 124 height 28
select select "23571"
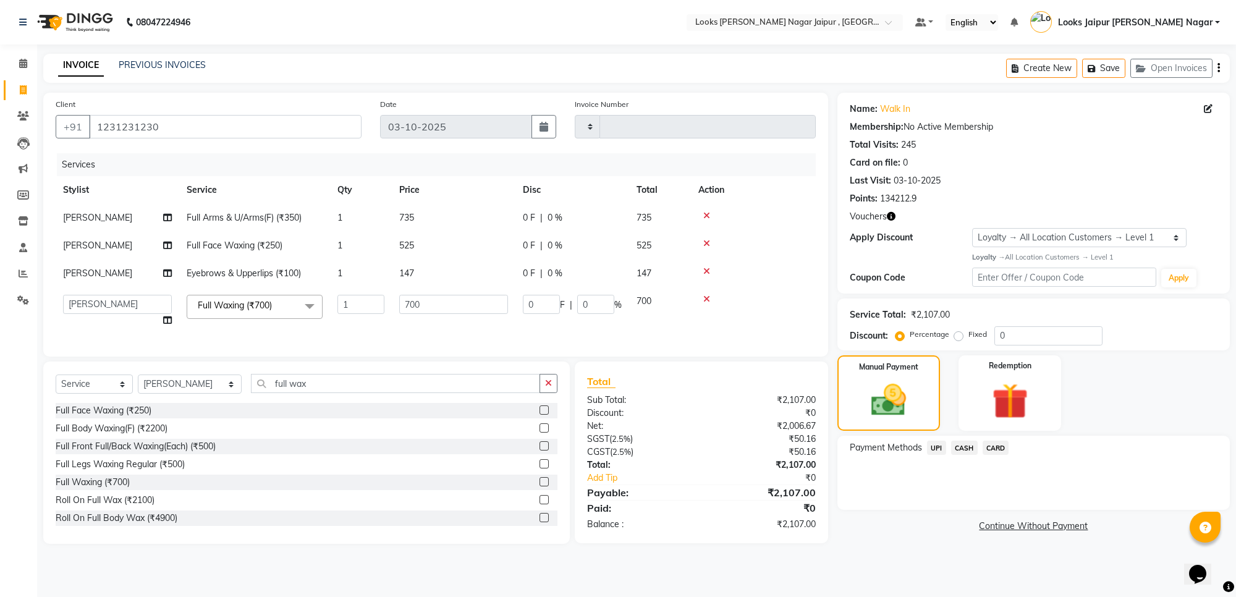
click at [462, 313] on td "700" at bounding box center [454, 310] width 124 height 47
click at [461, 309] on input "700" at bounding box center [453, 304] width 109 height 19
type input "7"
type input "525"
click at [876, 375] on div "Manual Payment" at bounding box center [889, 393] width 107 height 78
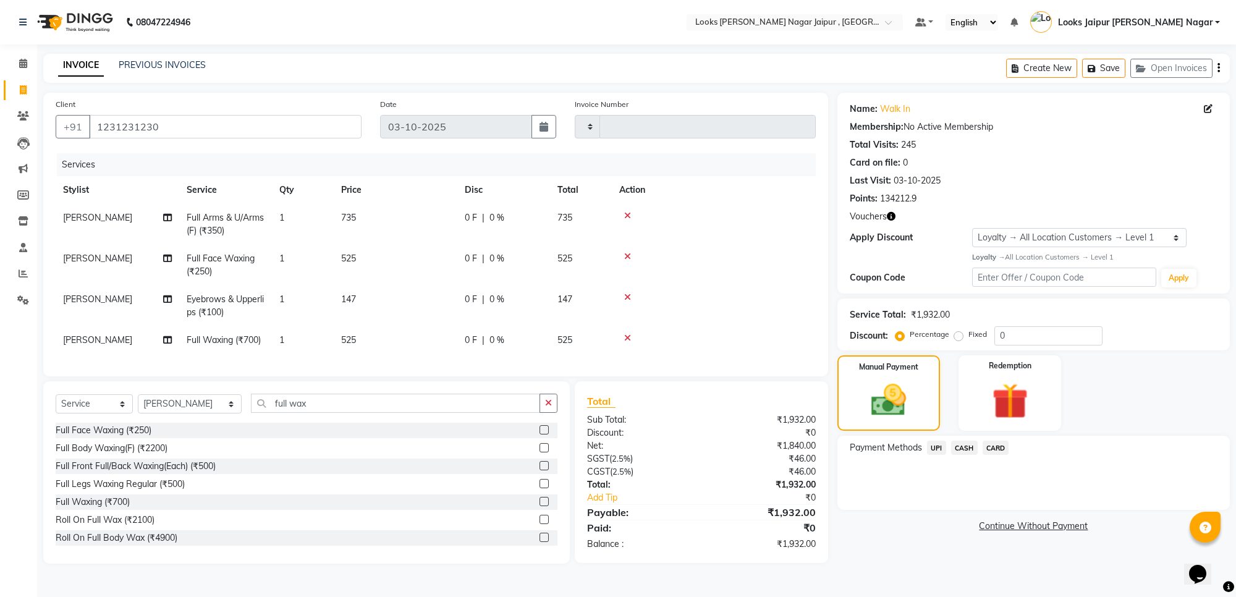
drag, startPoint x: 419, startPoint y: 334, endPoint x: 446, endPoint y: 323, distance: 29.2
click at [420, 334] on td "525" at bounding box center [396, 340] width 124 height 28
select select "23571"
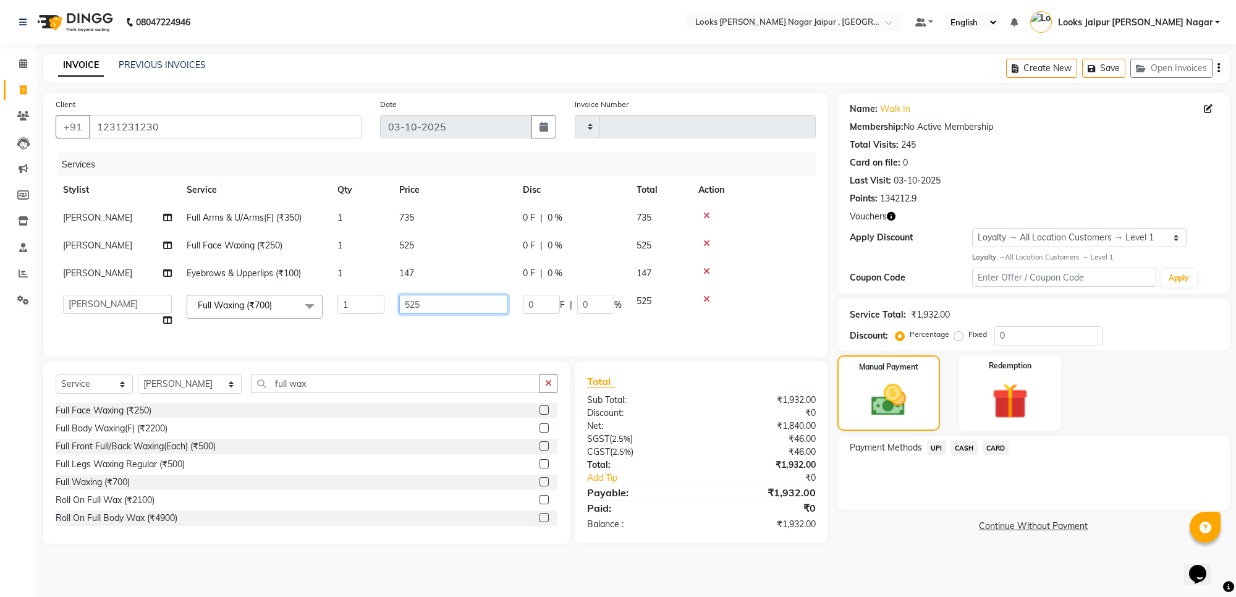
click at [457, 307] on input "525" at bounding box center [453, 304] width 109 height 19
type input "523"
click at [879, 409] on img at bounding box center [888, 400] width 59 height 42
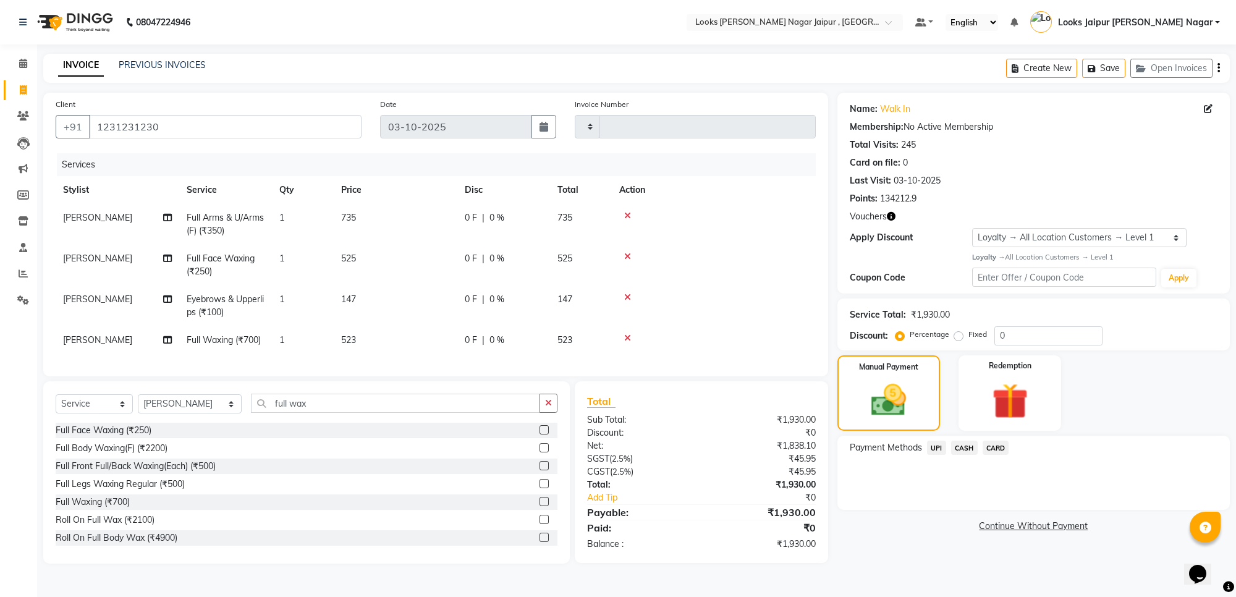
click at [966, 445] on span "CASH" at bounding box center [964, 448] width 27 height 14
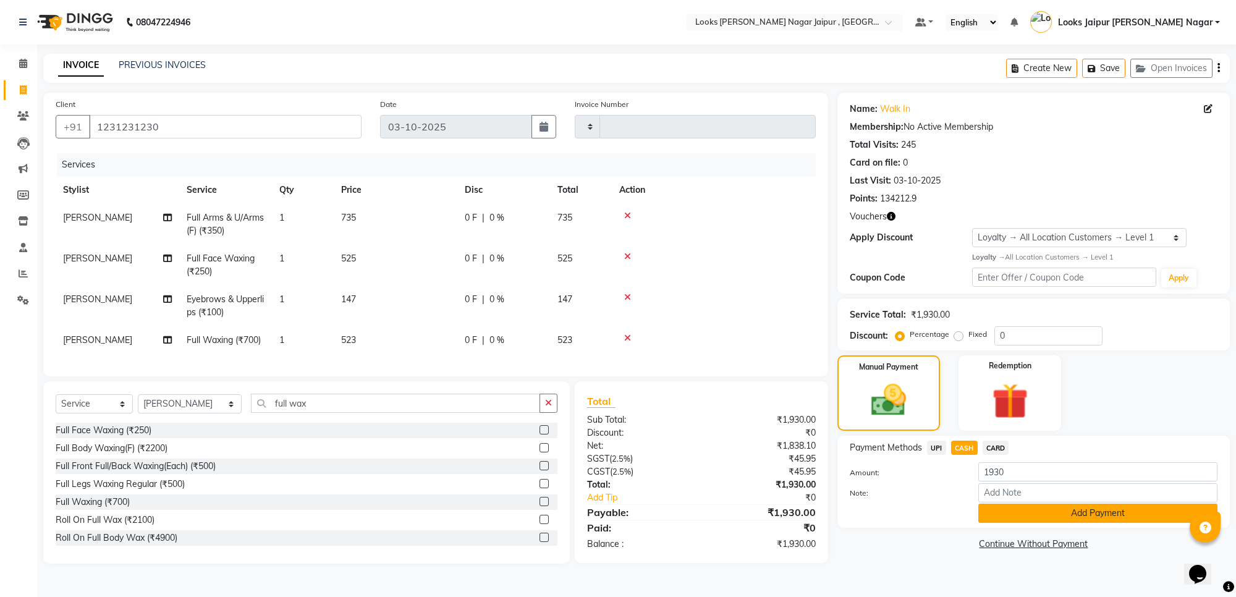
click at [1073, 513] on button "Add Payment" at bounding box center [1097, 513] width 239 height 19
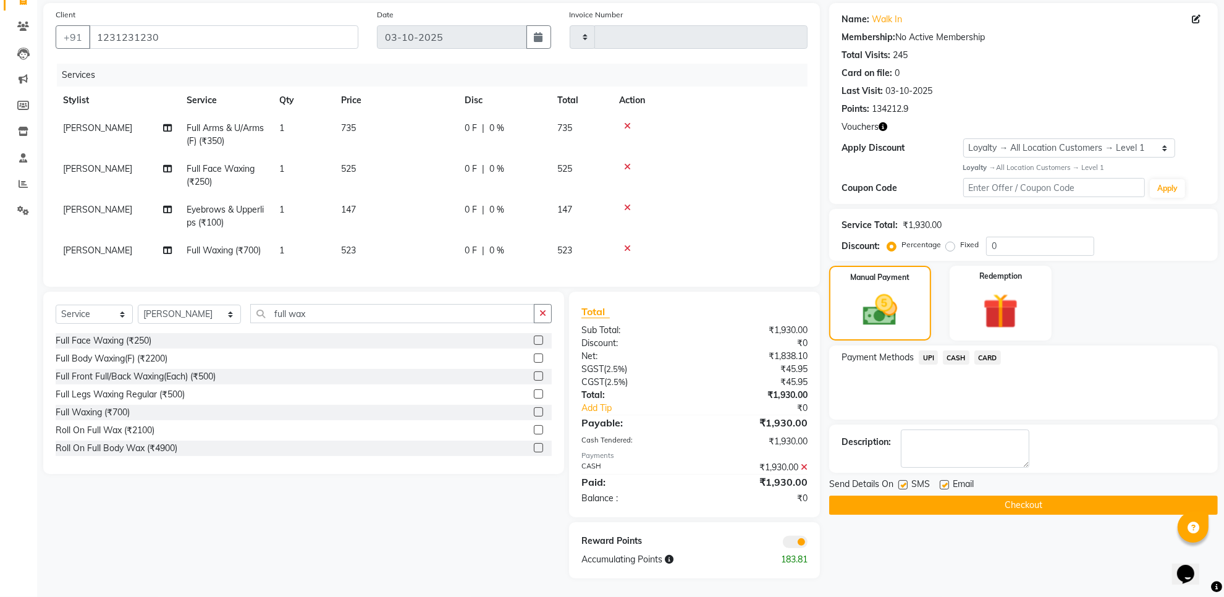
scroll to position [100, 0]
click at [983, 499] on button "Checkout" at bounding box center [1023, 505] width 389 height 19
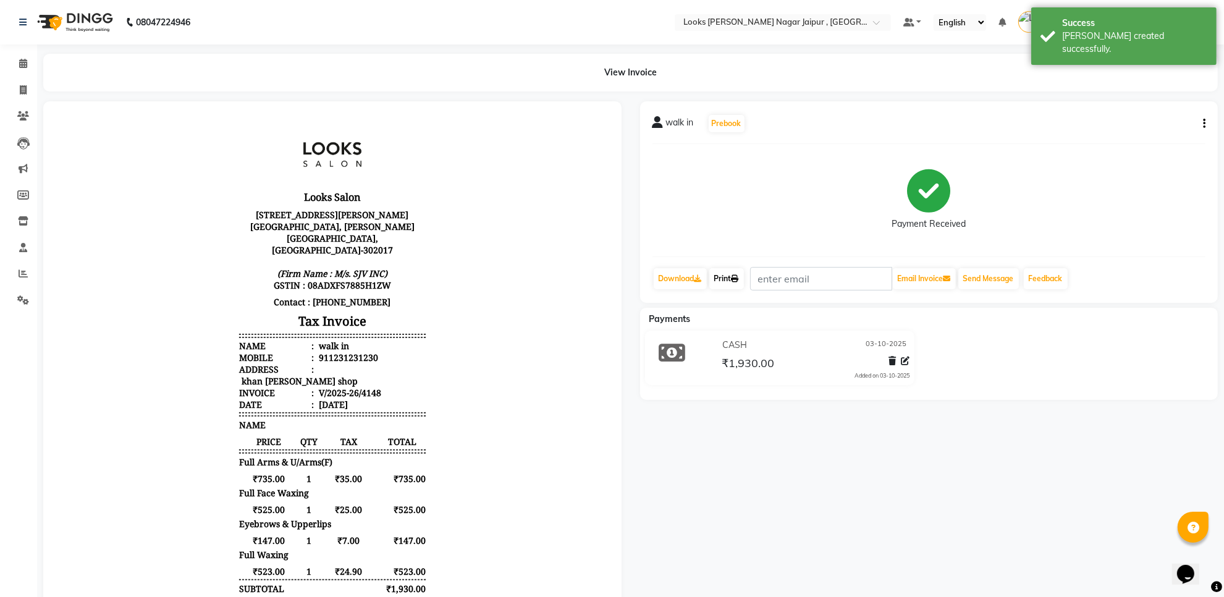
click at [742, 283] on link "Print" at bounding box center [727, 278] width 35 height 21
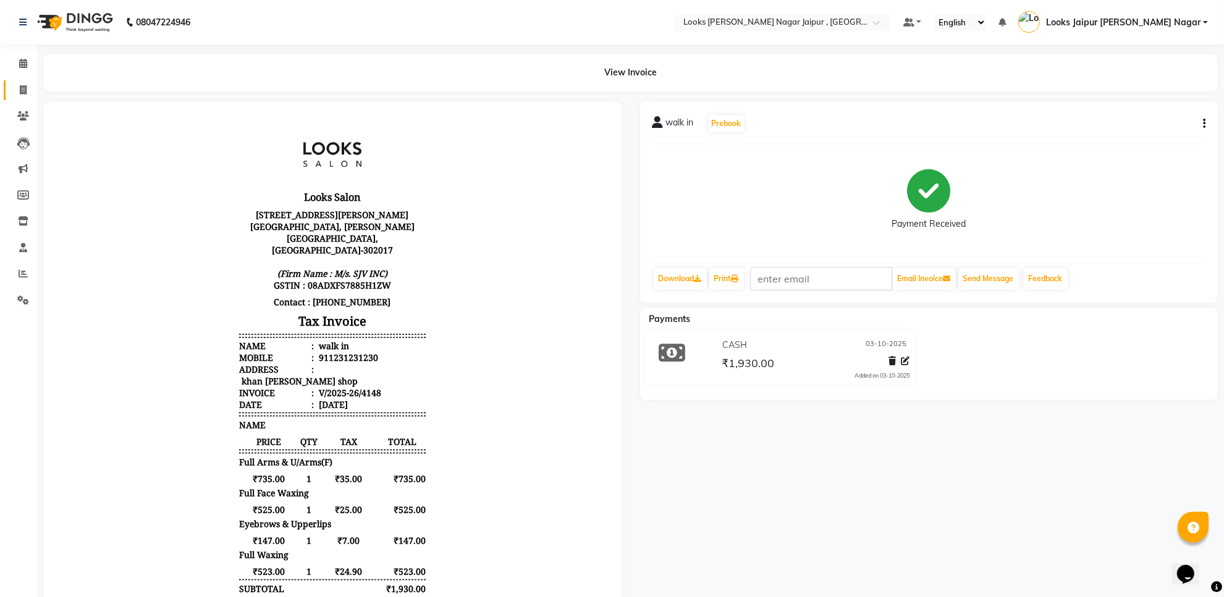
click at [8, 84] on link "Invoice" at bounding box center [19, 90] width 30 height 20
select select "service"
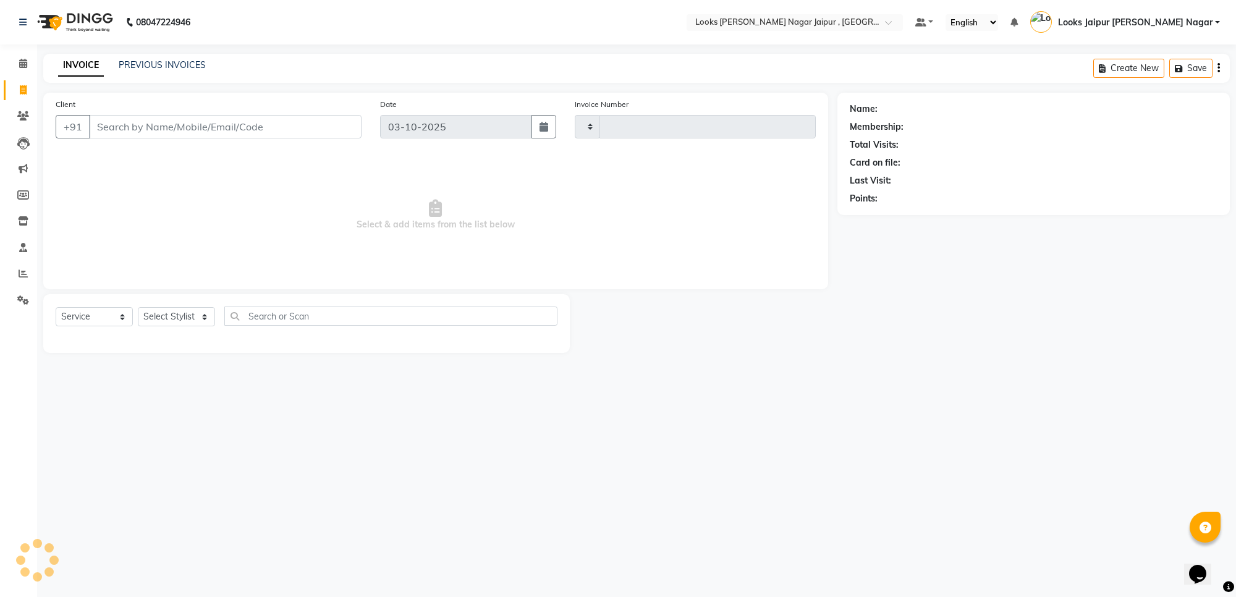
type input "4149"
select select "4317"
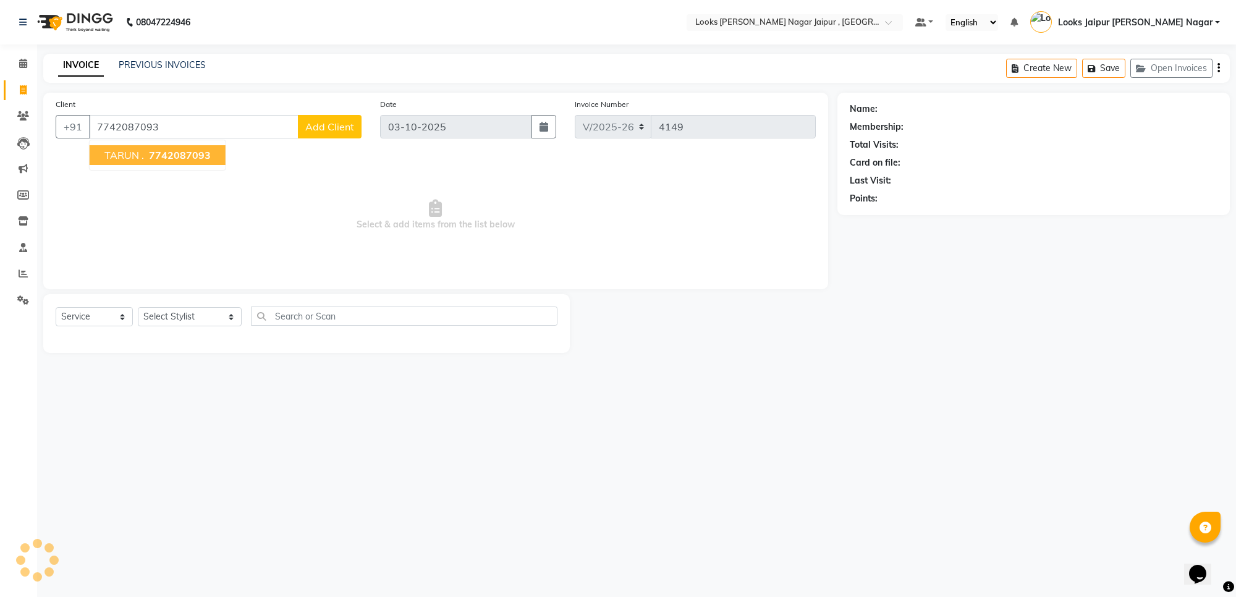
type input "7742087093"
select select "1: Object"
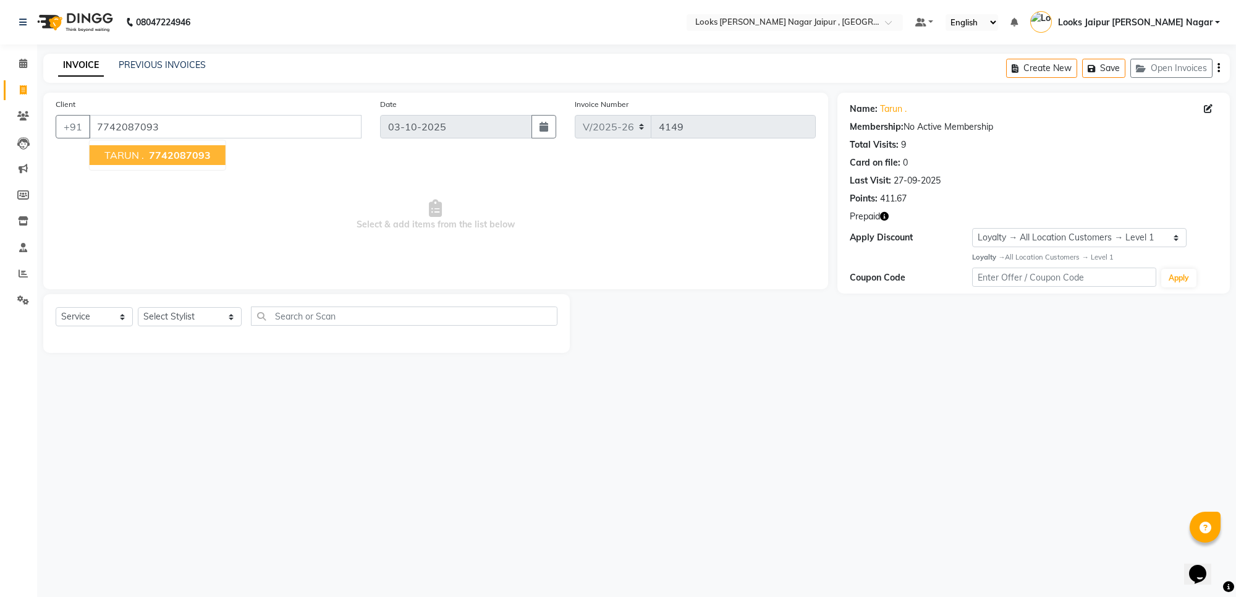
click at [272, 237] on span "Select & add items from the list below" at bounding box center [436, 215] width 760 height 124
click at [179, 310] on select "Select Stylist [PERSON_NAME] art Anoop [PERSON_NAME] Counter Sales [PERSON_NAME…" at bounding box center [190, 316] width 104 height 19
drag, startPoint x: 329, startPoint y: 233, endPoint x: 183, endPoint y: 171, distance: 159.2
click at [329, 226] on span "Select & add items from the list below" at bounding box center [436, 215] width 760 height 124
click at [171, 130] on input "7742087093" at bounding box center [225, 126] width 273 height 23
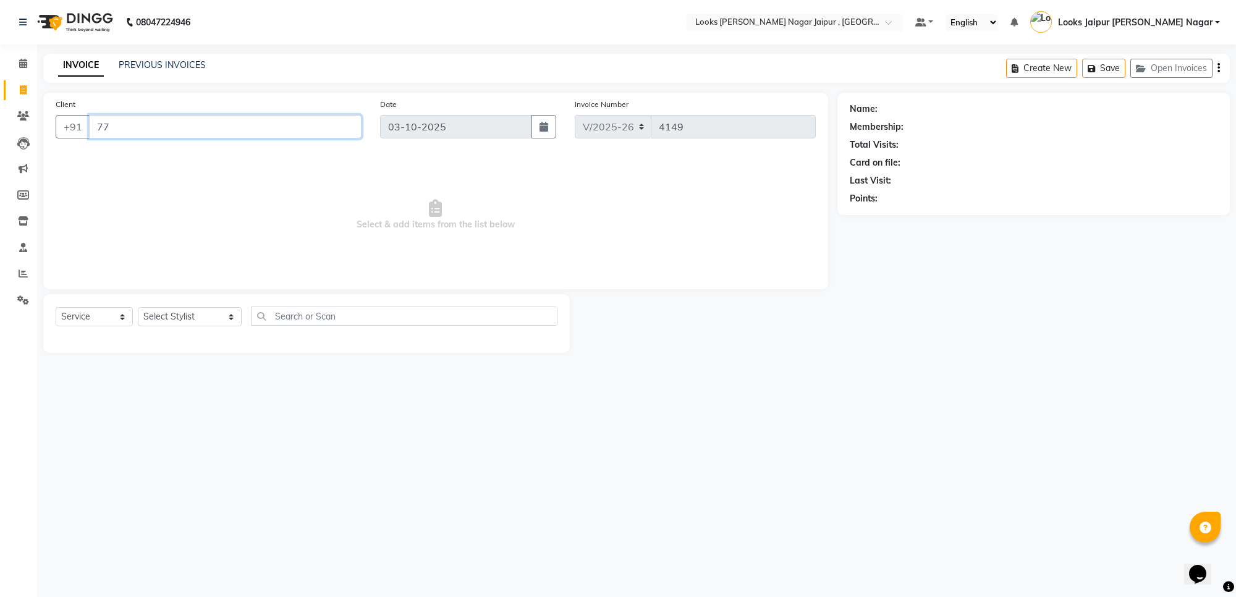
type input "7"
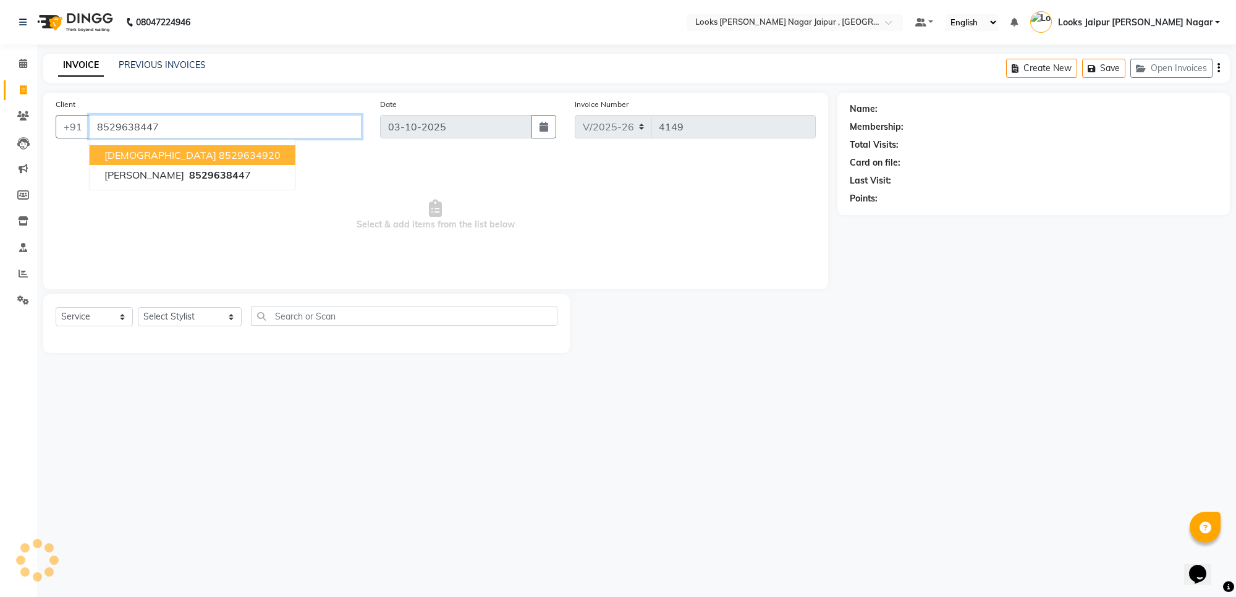
type input "8529638447"
select select "1: Object"
click at [272, 232] on span "Select & add items from the list below" at bounding box center [436, 215] width 760 height 124
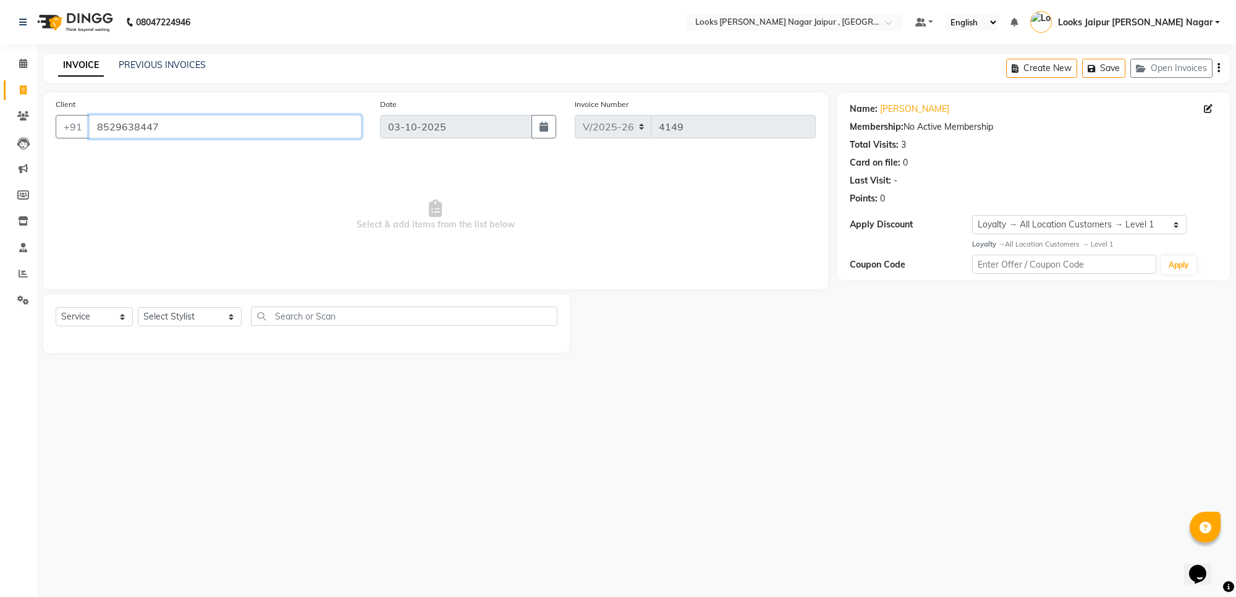
drag, startPoint x: 95, startPoint y: 131, endPoint x: 263, endPoint y: 135, distance: 168.8
click at [263, 135] on input "8529638447" at bounding box center [225, 126] width 273 height 23
click at [23, 121] on icon at bounding box center [23, 115] width 12 height 9
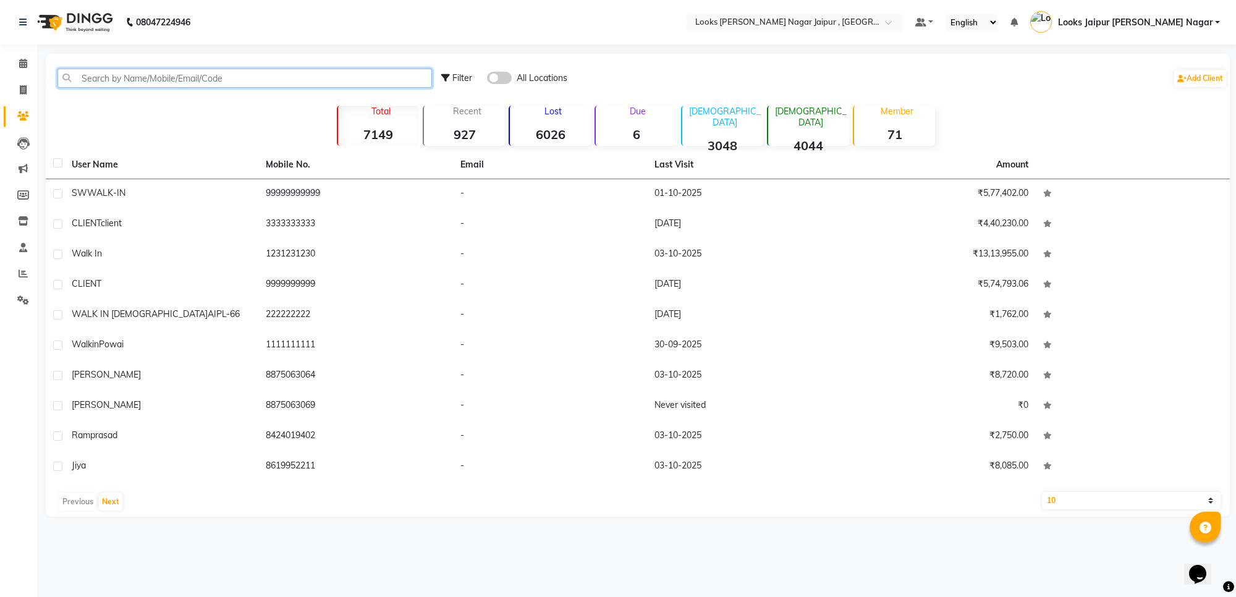
click at [125, 75] on input "text" at bounding box center [244, 78] width 375 height 19
paste input "8529638447"
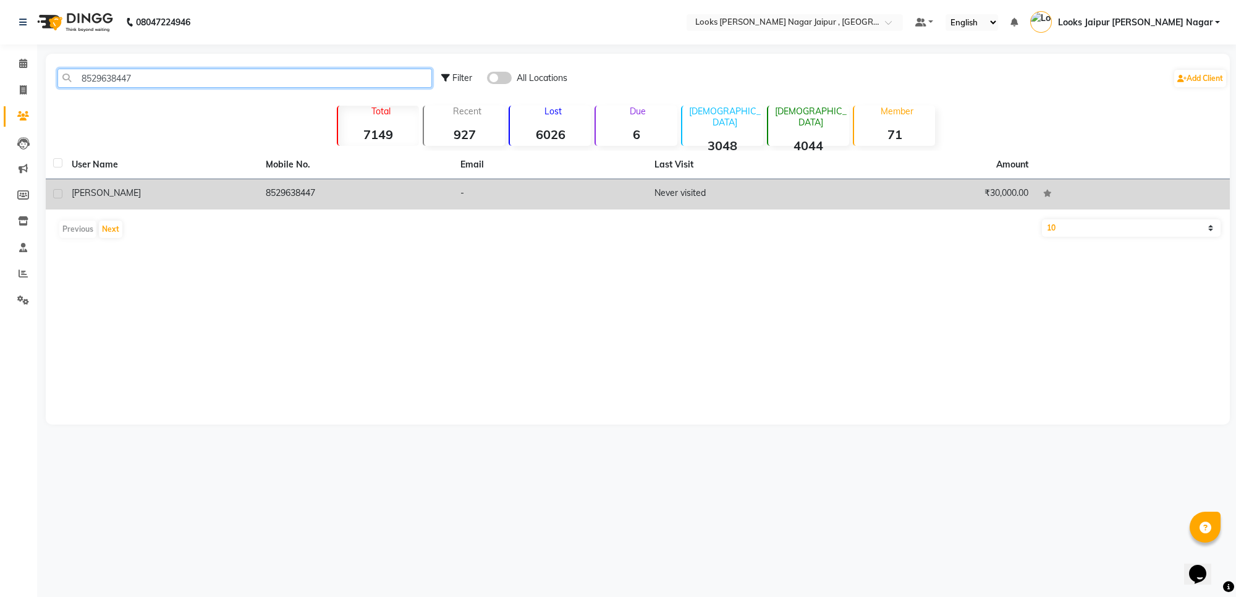
type input "8529638447"
click at [325, 192] on td "8529638447" at bounding box center [355, 194] width 194 height 30
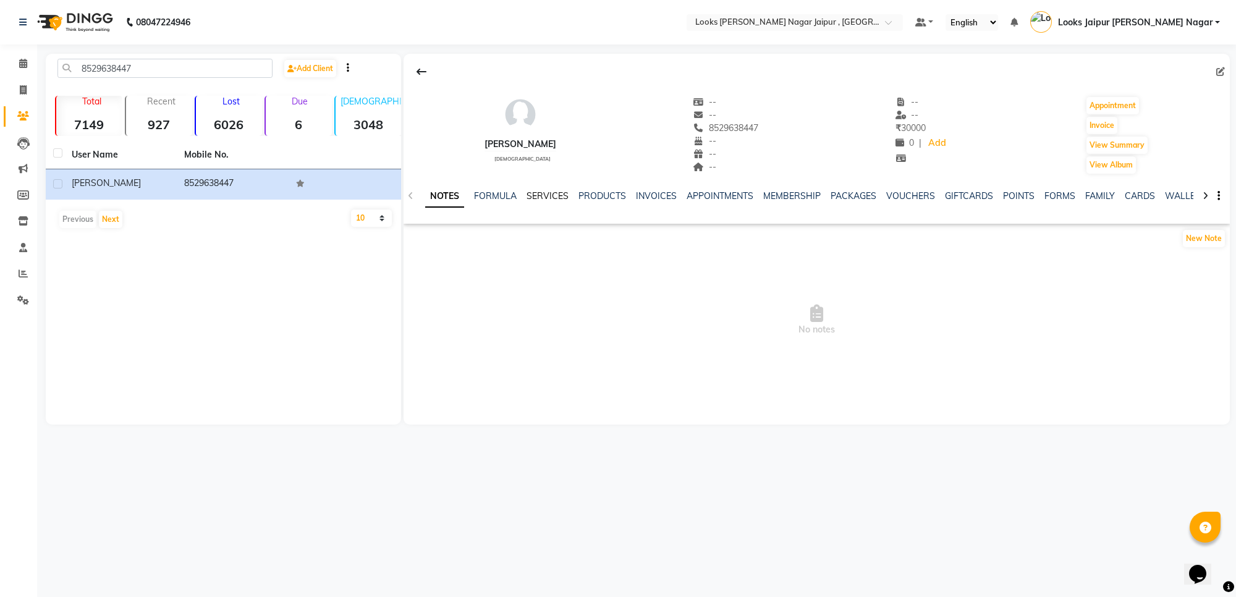
click at [558, 198] on link "SERVICES" at bounding box center [548, 195] width 42 height 11
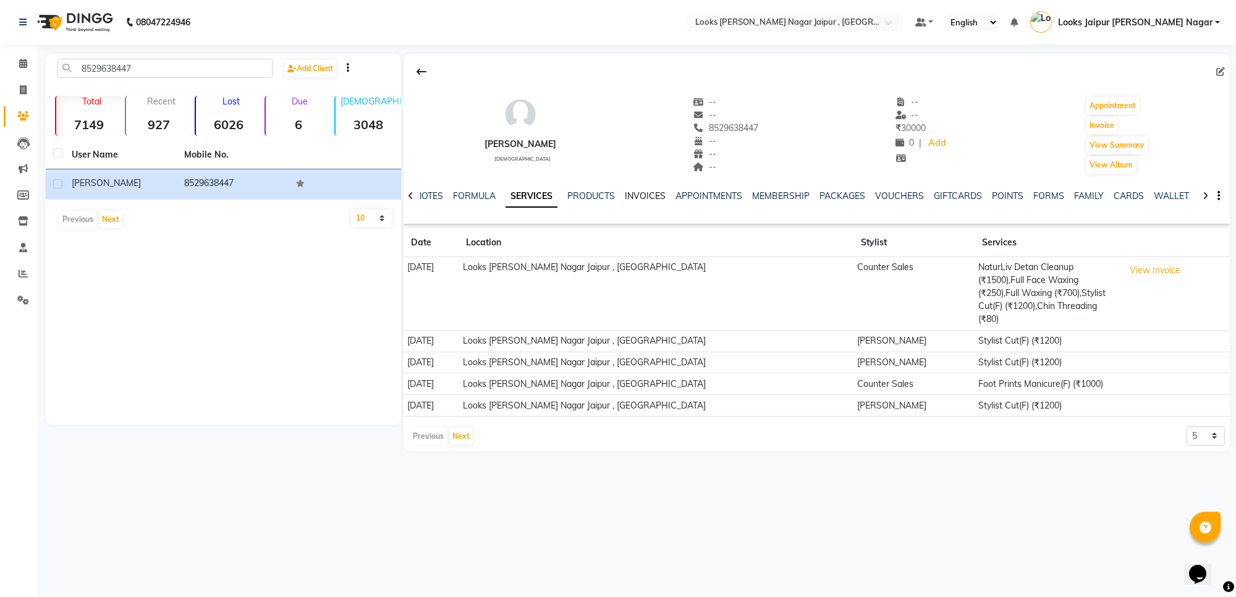
click at [643, 195] on link "INVOICES" at bounding box center [645, 195] width 41 height 11
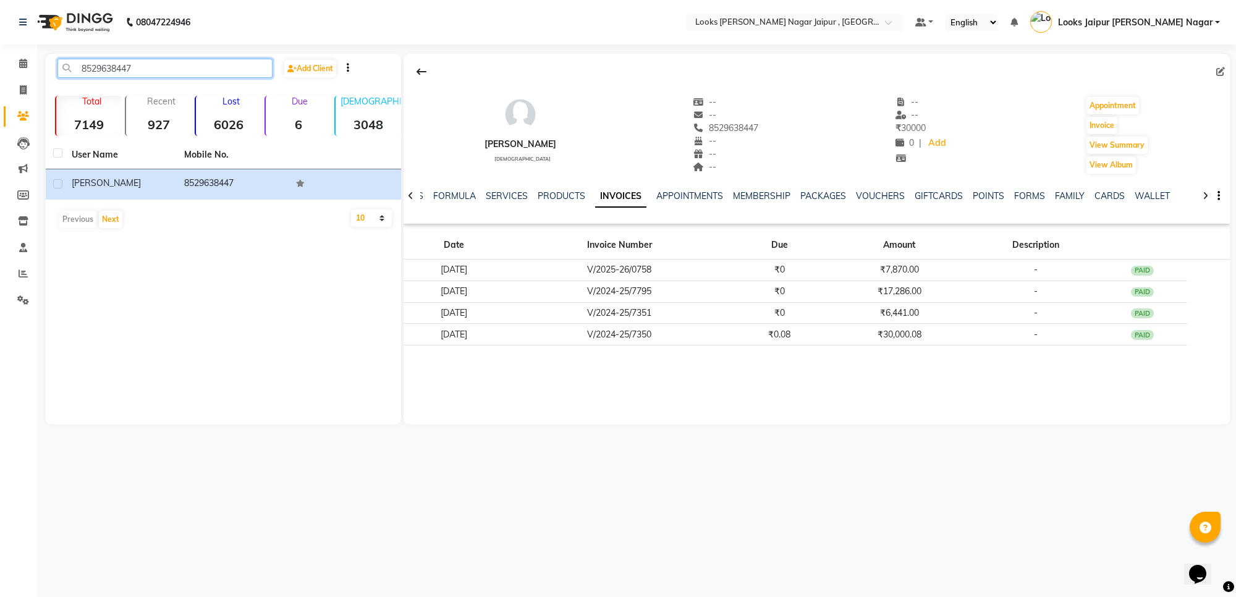
drag, startPoint x: 77, startPoint y: 59, endPoint x: 360, endPoint y: 84, distance: 283.6
click at [358, 84] on div "8529638447 Add Client" at bounding box center [223, 73] width 350 height 29
click at [17, 88] on span at bounding box center [23, 90] width 22 height 14
select select "4317"
select select "service"
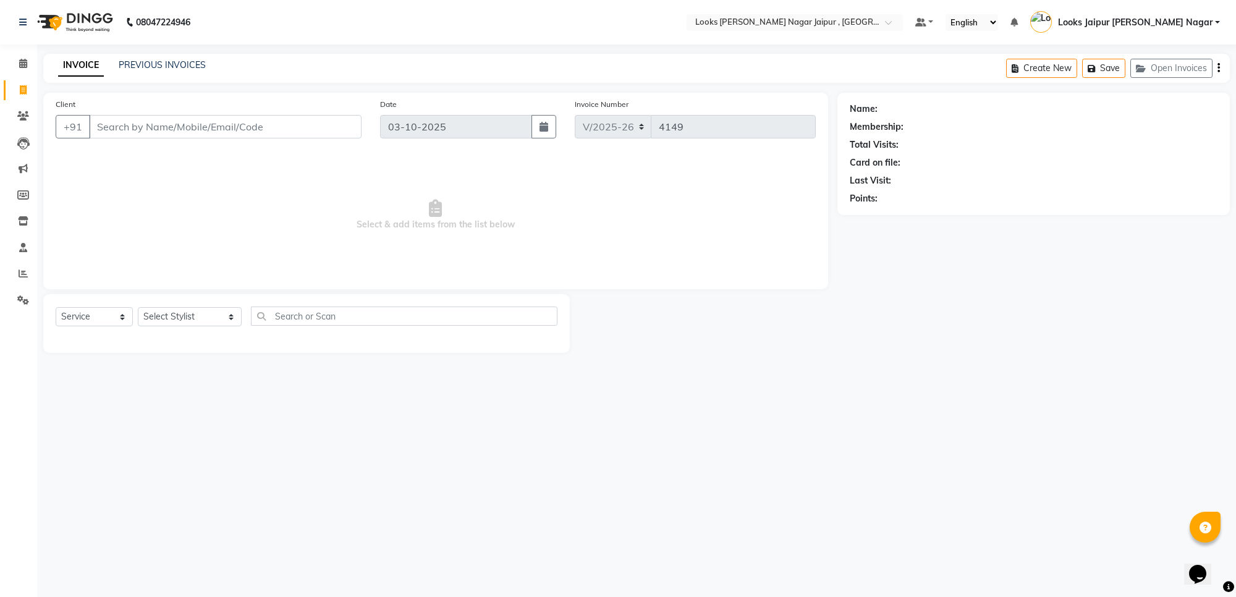
click at [151, 128] on input "Client" at bounding box center [225, 126] width 273 height 23
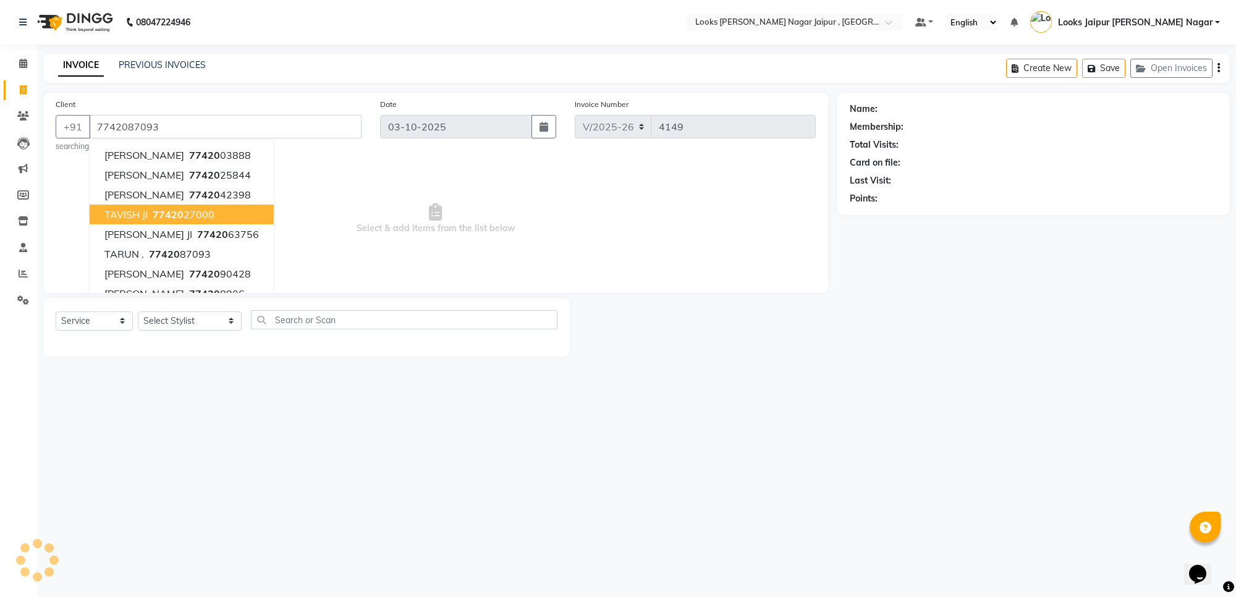
type input "7742087093"
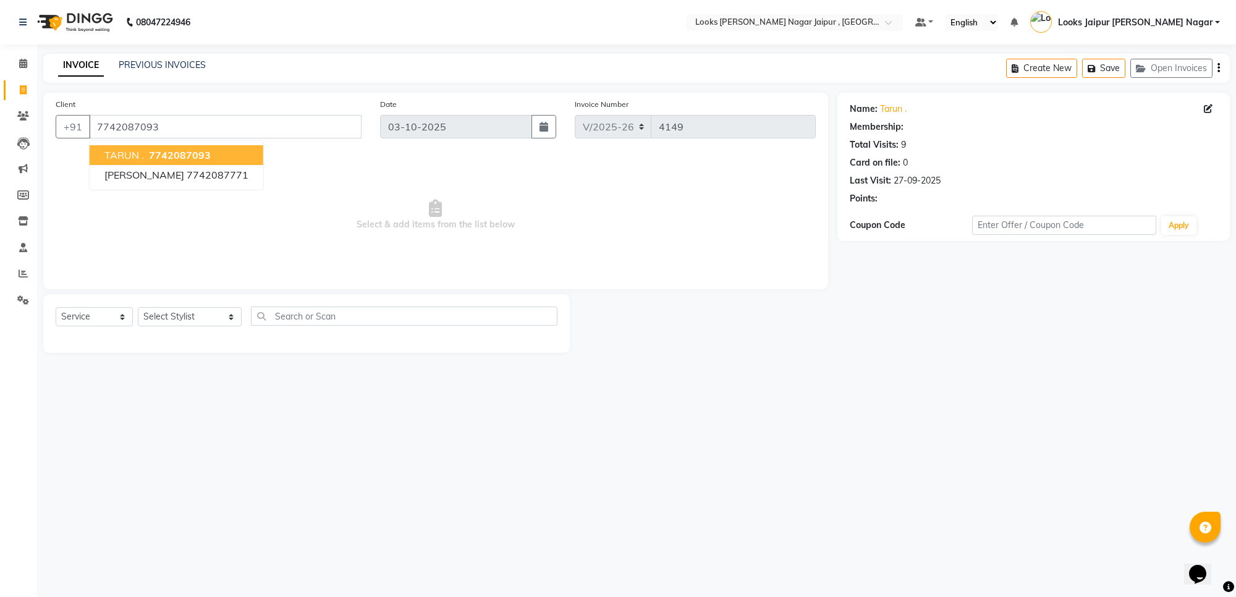
select select "1: Object"
click at [276, 212] on span "Select & add items from the list below" at bounding box center [436, 215] width 760 height 124
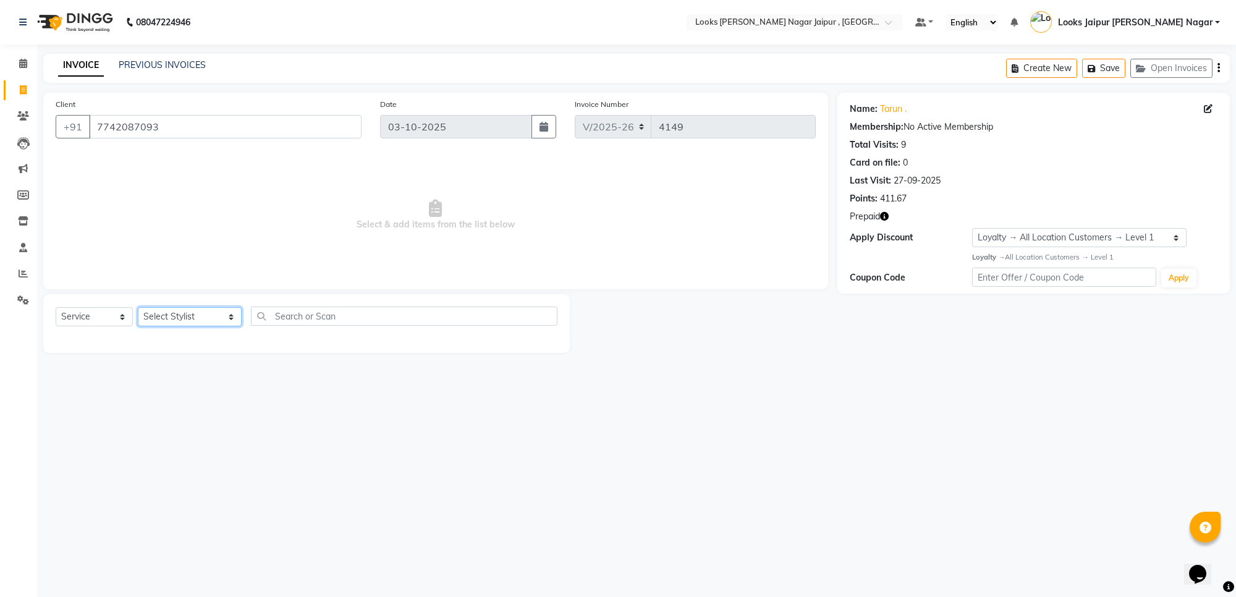
click at [171, 308] on select "Select Stylist [PERSON_NAME] art Anoop [PERSON_NAME] Counter Sales [PERSON_NAME…" at bounding box center [190, 316] width 104 height 19
select select "23570"
click at [138, 307] on select "Select Stylist [PERSON_NAME] art Anoop [PERSON_NAME] Counter Sales [PERSON_NAME…" at bounding box center [190, 316] width 104 height 19
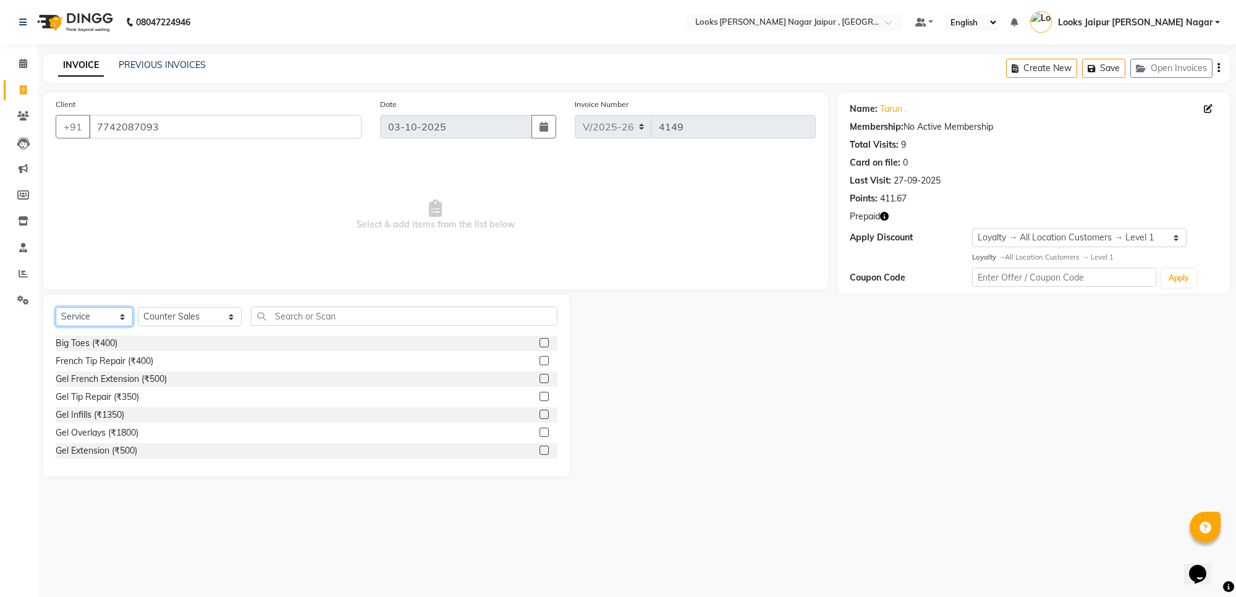
drag, startPoint x: 102, startPoint y: 313, endPoint x: 100, endPoint y: 323, distance: 10.8
click at [102, 313] on select "Select Service Product Membership Package Voucher Prepaid Gift Card" at bounding box center [94, 316] width 77 height 19
select select "V"
click at [56, 307] on select "Select Service Product Membership Package Voucher Prepaid Gift Card" at bounding box center [94, 316] width 77 height 19
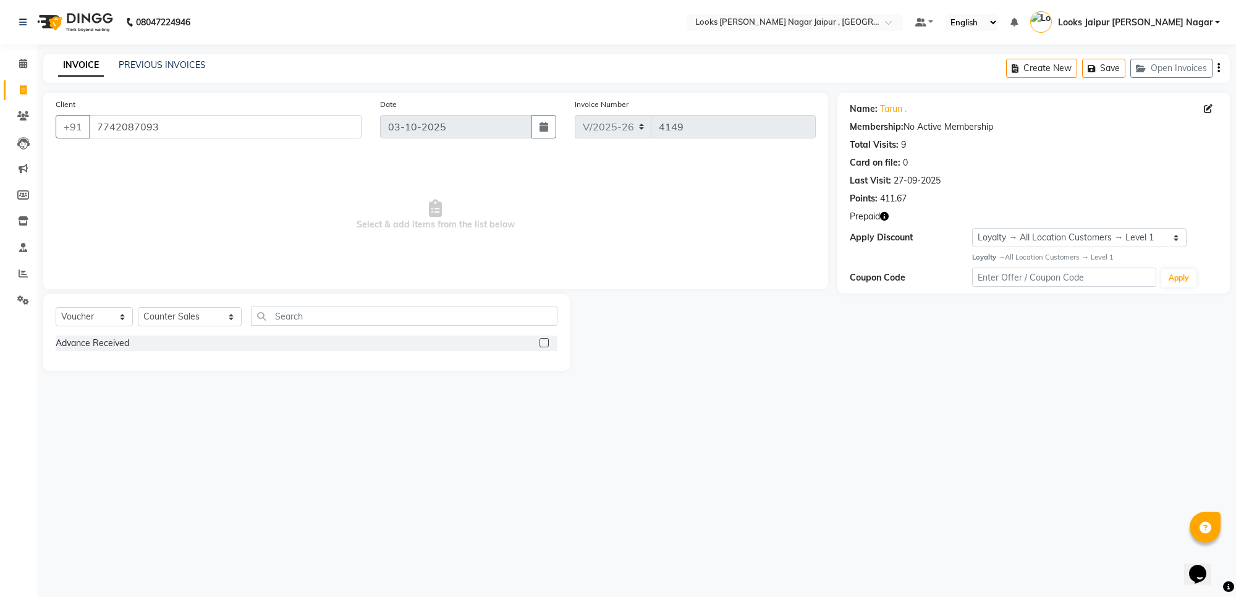
click at [547, 339] on label at bounding box center [544, 342] width 9 height 9
click at [547, 339] on input "checkbox" at bounding box center [544, 343] width 8 height 8
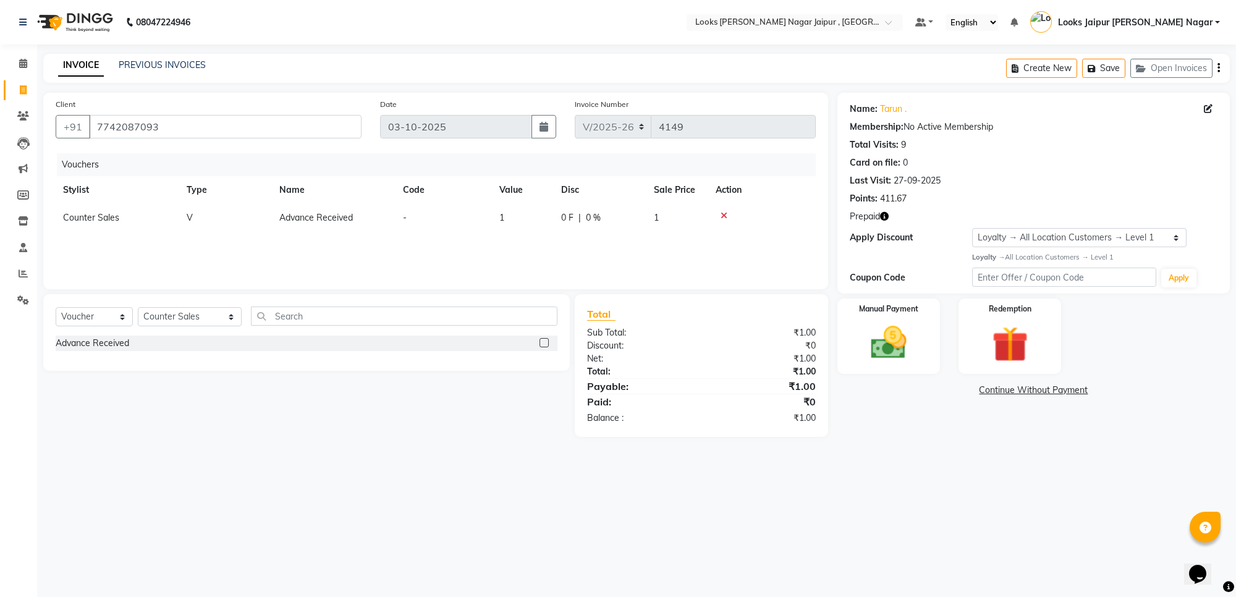
checkbox input "false"
drag, startPoint x: 490, startPoint y: 211, endPoint x: 529, endPoint y: 222, distance: 40.7
click at [502, 215] on td "1" at bounding box center [523, 218] width 62 height 28
select select "23570"
click at [556, 229] on input "1" at bounding box center [558, 220] width 47 height 19
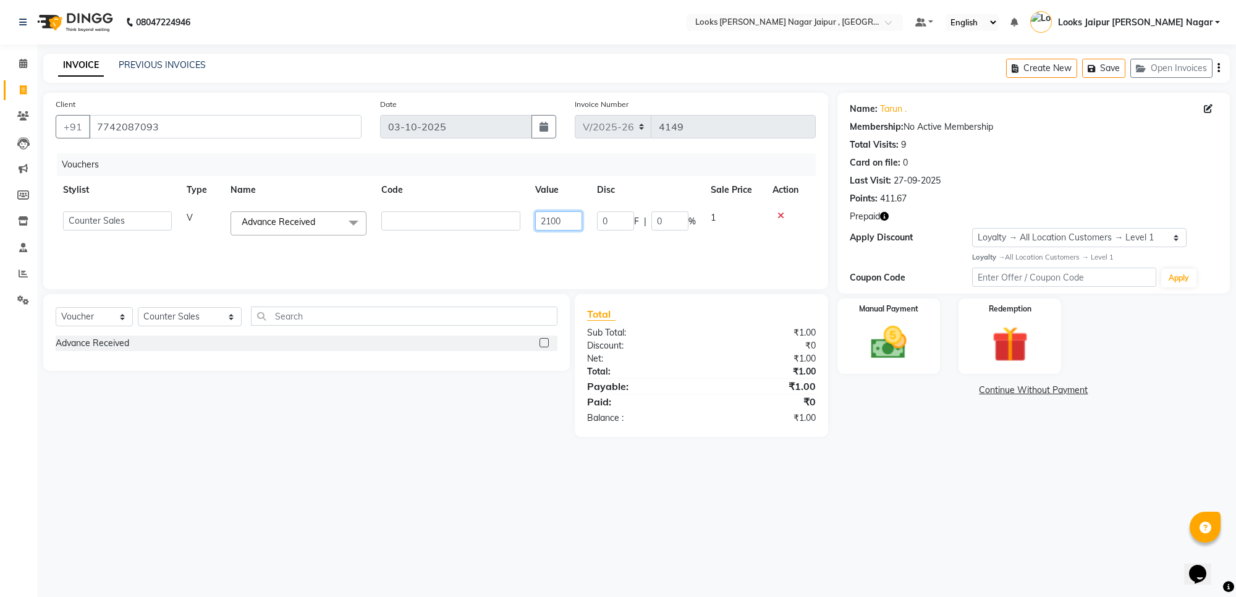
type input "21000"
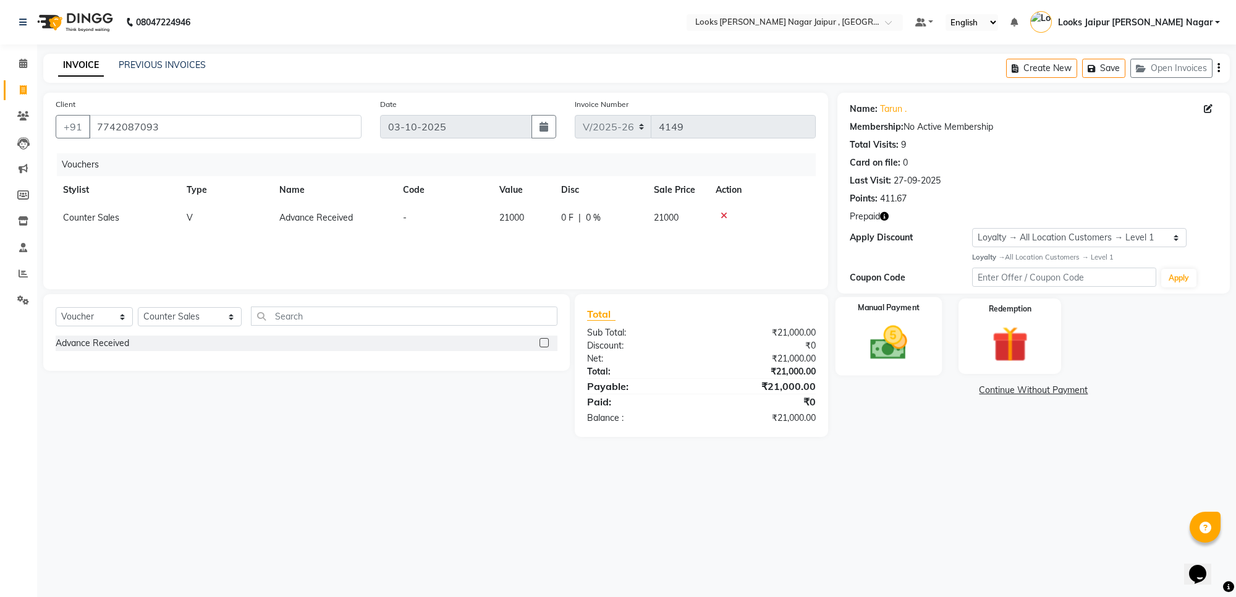
click at [885, 345] on img at bounding box center [888, 342] width 61 height 43
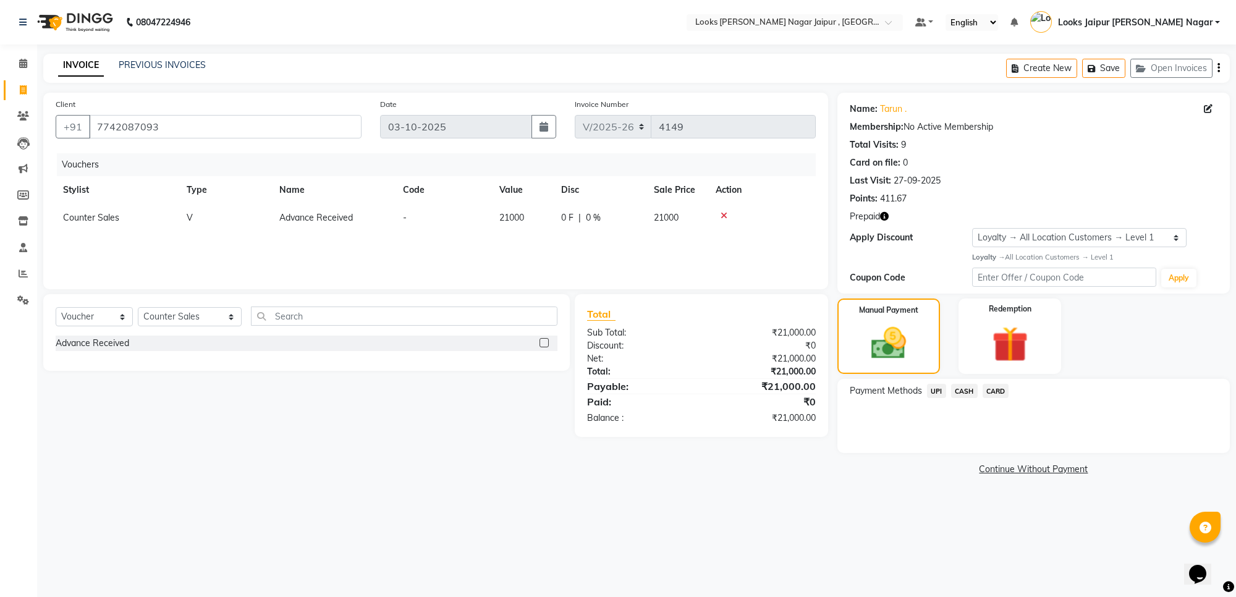
click at [937, 389] on span "UPI" at bounding box center [936, 391] width 19 height 14
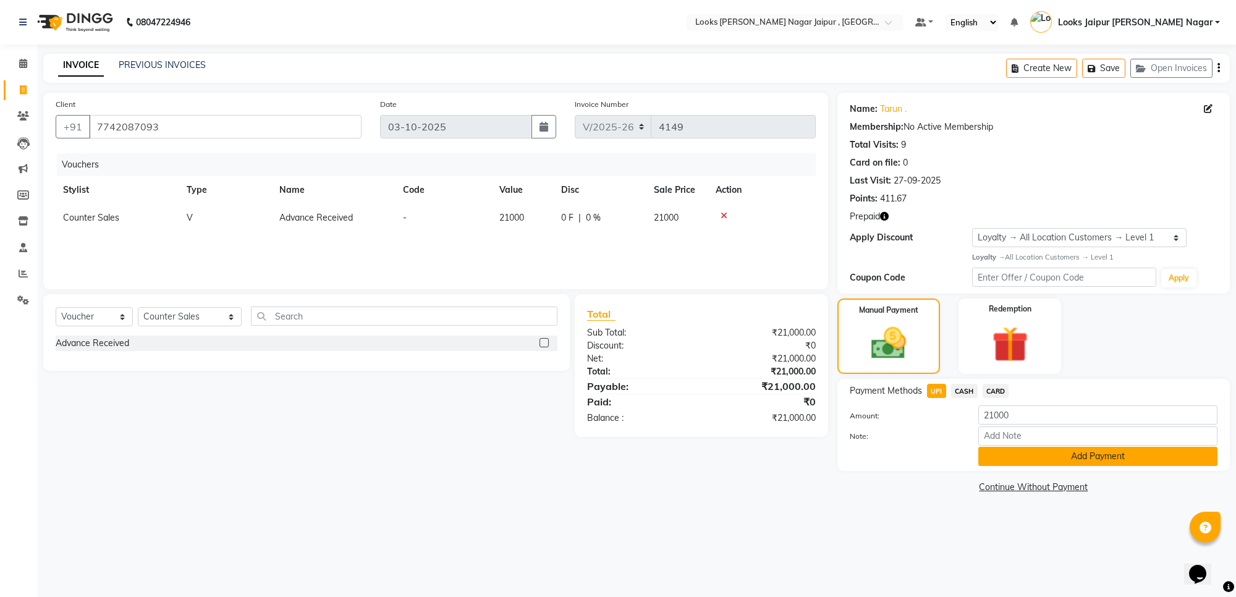
click at [983, 457] on button "Add Payment" at bounding box center [1097, 456] width 239 height 19
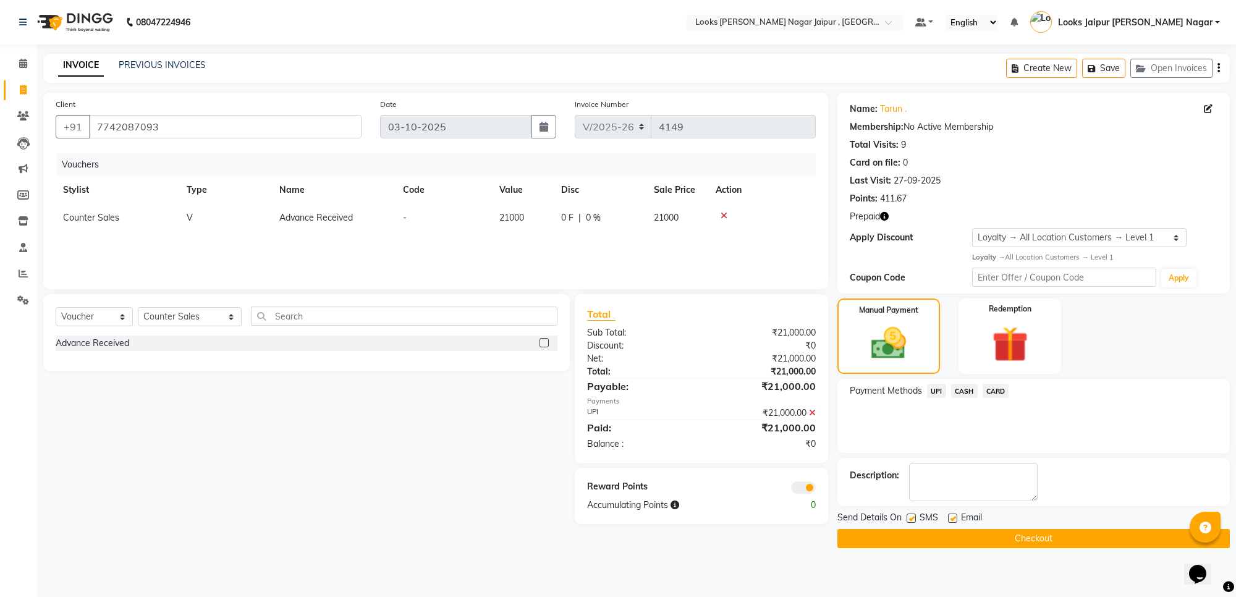
click at [910, 541] on button "Checkout" at bounding box center [1033, 538] width 392 height 19
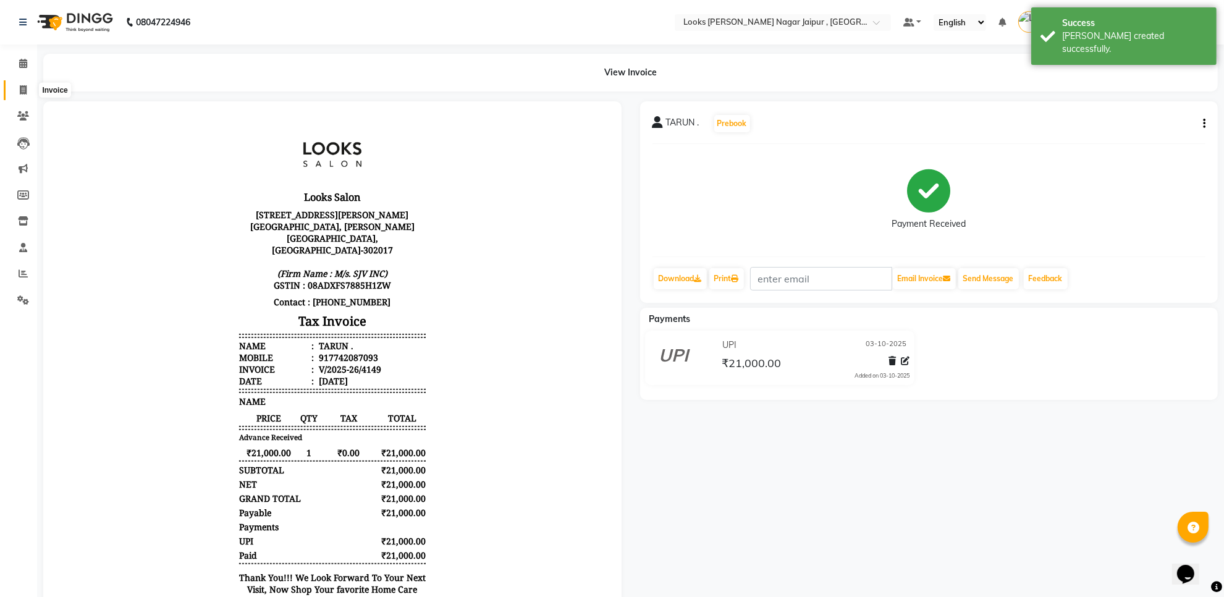
click at [33, 90] on span at bounding box center [23, 90] width 22 height 14
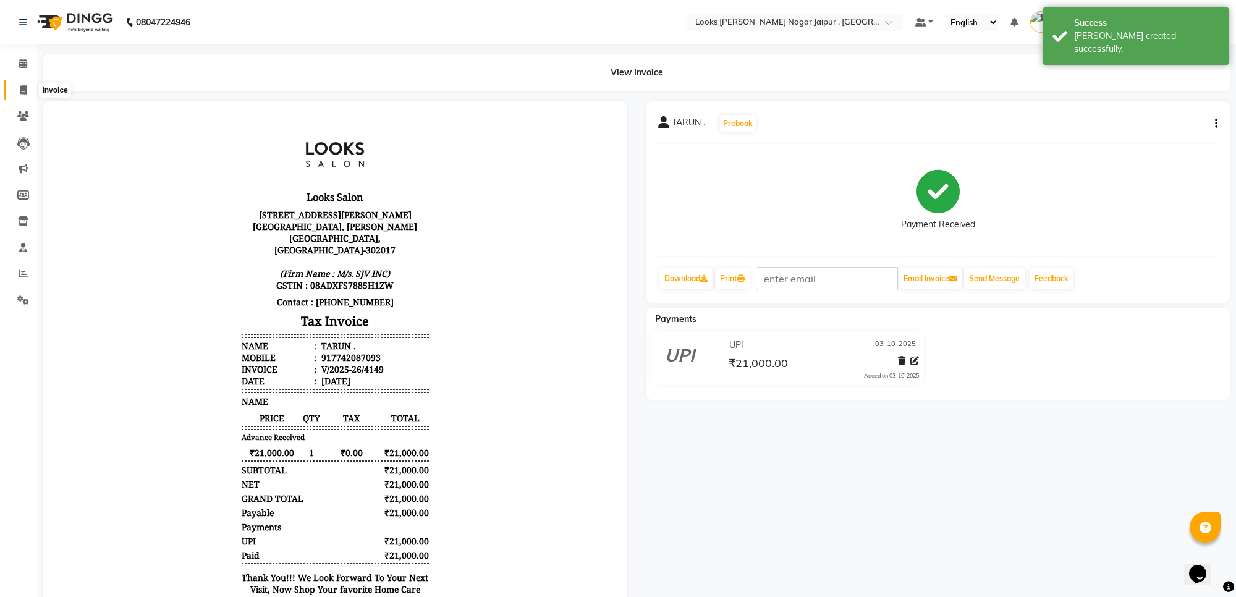
select select "4317"
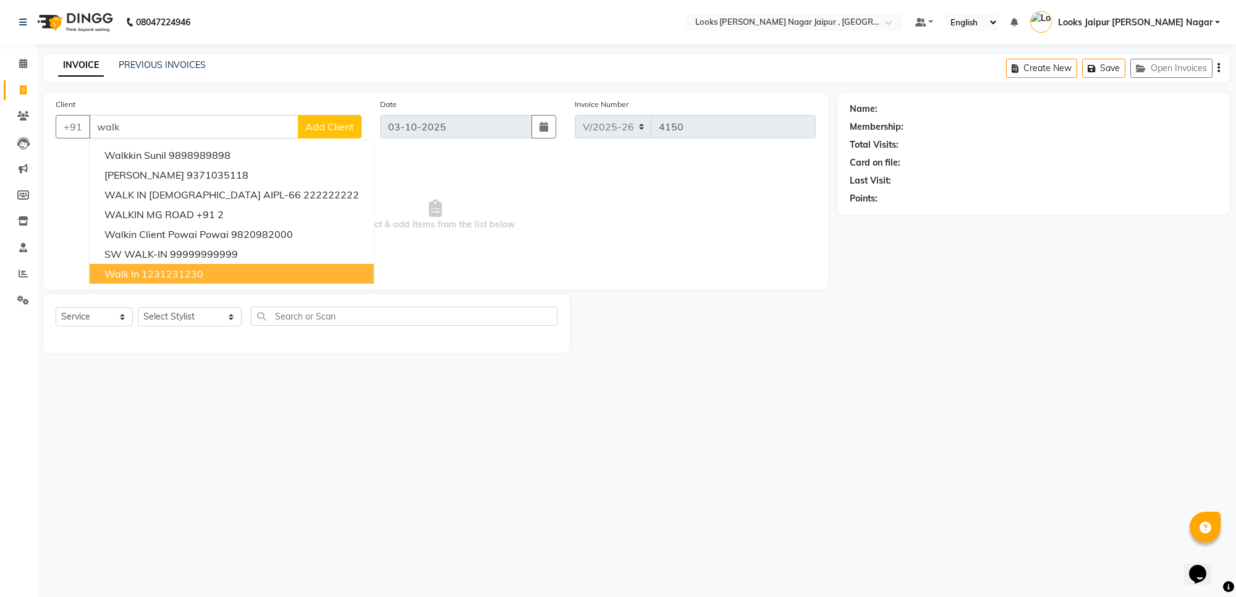
click at [143, 273] on ngb-highlight "1231231230" at bounding box center [173, 274] width 62 height 12
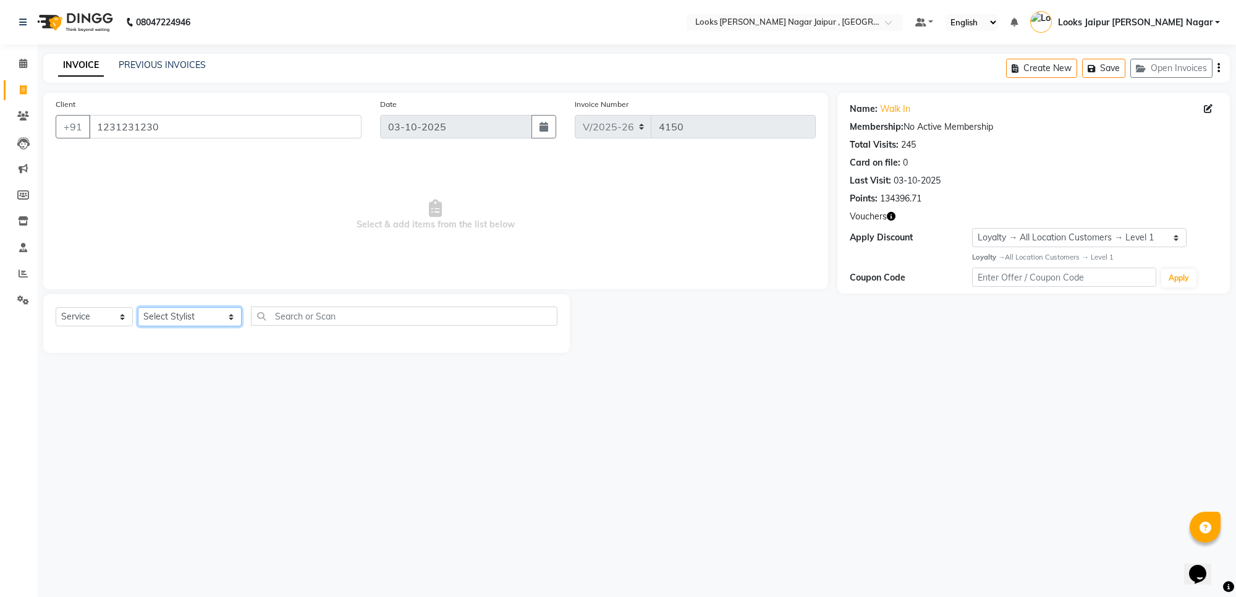
drag, startPoint x: 175, startPoint y: 326, endPoint x: 171, endPoint y: 308, distance: 18.4
click at [175, 326] on select "Select Stylist [PERSON_NAME] art Anoop [PERSON_NAME] Counter Sales [PERSON_NAME…" at bounding box center [190, 316] width 104 height 19
click at [138, 307] on select "Select Stylist [PERSON_NAME] art Anoop [PERSON_NAME] Counter Sales [PERSON_NAME…" at bounding box center [190, 316] width 104 height 19
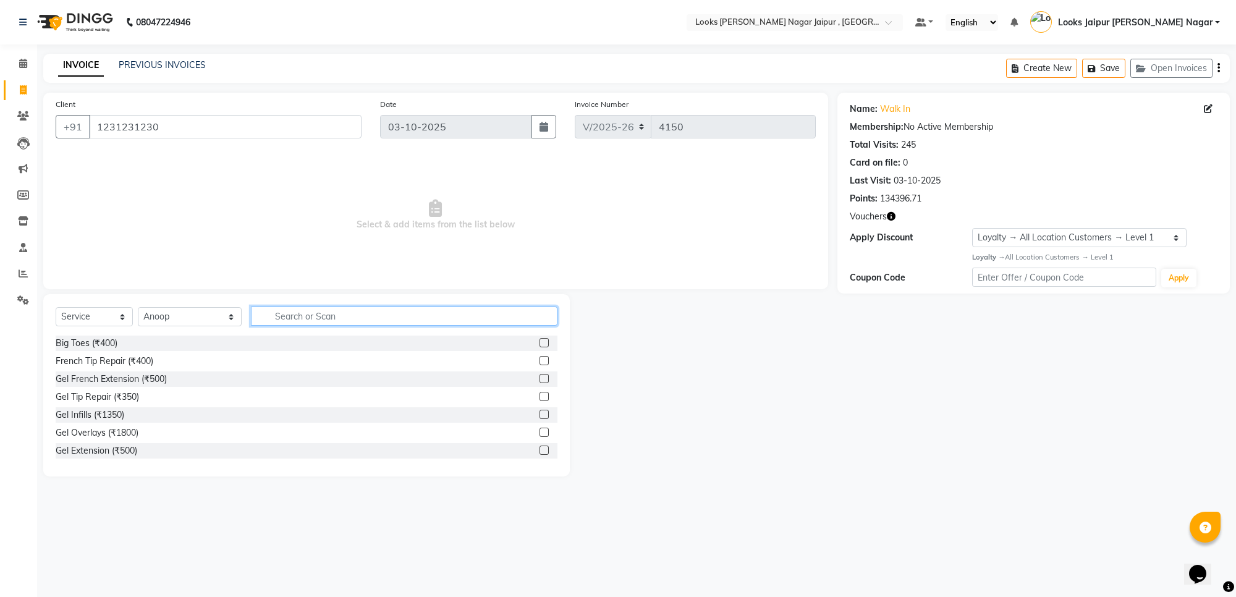
click at [299, 315] on input "text" at bounding box center [404, 316] width 307 height 19
click at [540, 417] on label at bounding box center [544, 414] width 9 height 9
click at [540, 417] on input "checkbox" at bounding box center [544, 415] width 8 height 8
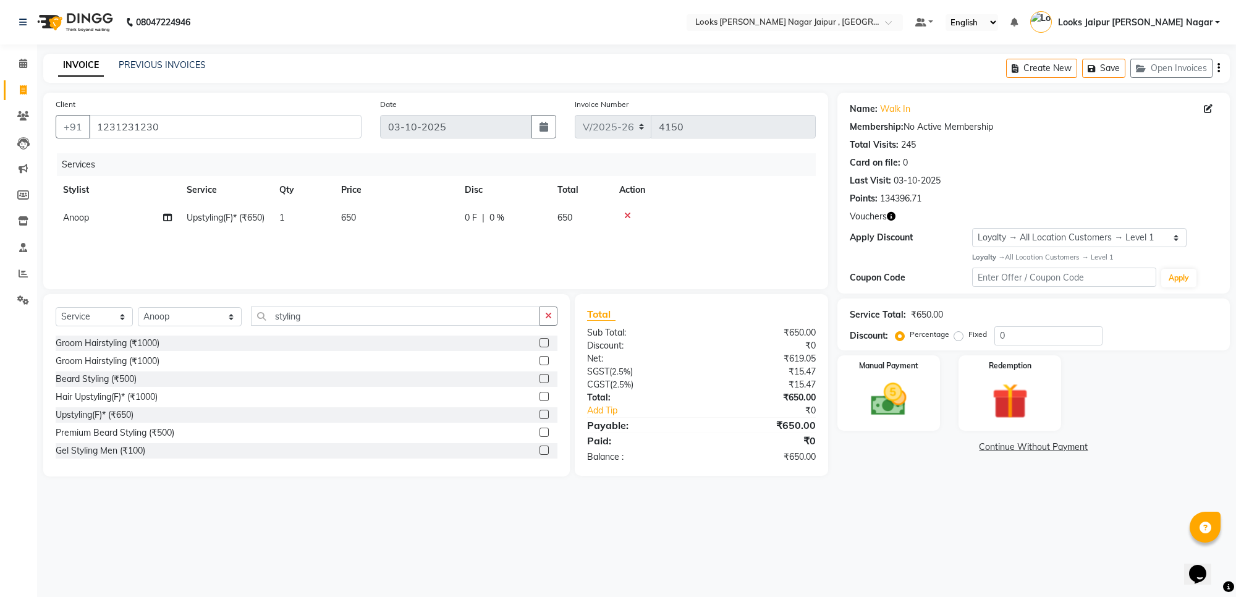
click at [538, 303] on div "Select Service Product Membership Package Voucher Prepaid Gift Card Select Styl…" at bounding box center [306, 385] width 527 height 182
click at [556, 310] on button "button" at bounding box center [549, 316] width 18 height 19
click at [176, 310] on select "Select Stylist [PERSON_NAME] art Anoop [PERSON_NAME] Counter Sales [PERSON_NAME…" at bounding box center [190, 316] width 104 height 19
click at [138, 307] on select "Select Stylist [PERSON_NAME] art Anoop [PERSON_NAME] Counter Sales [PERSON_NAME…" at bounding box center [190, 316] width 104 height 19
click at [299, 310] on input "text" at bounding box center [404, 316] width 307 height 19
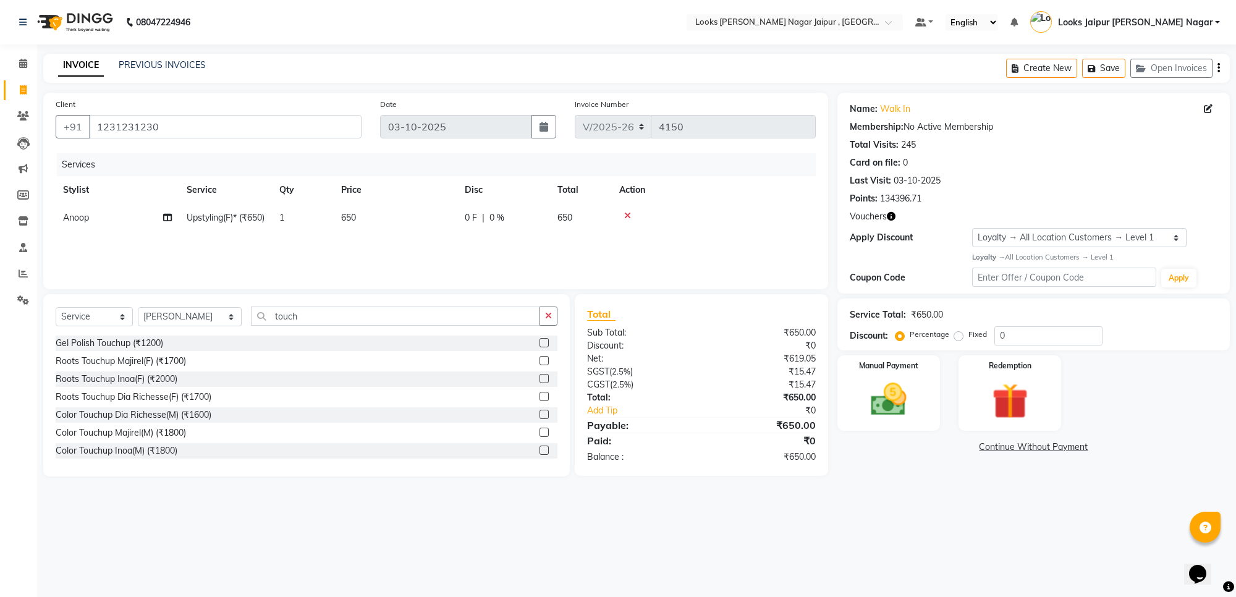
click at [540, 360] on label at bounding box center [544, 360] width 9 height 9
click at [540, 360] on input "checkbox" at bounding box center [544, 361] width 8 height 8
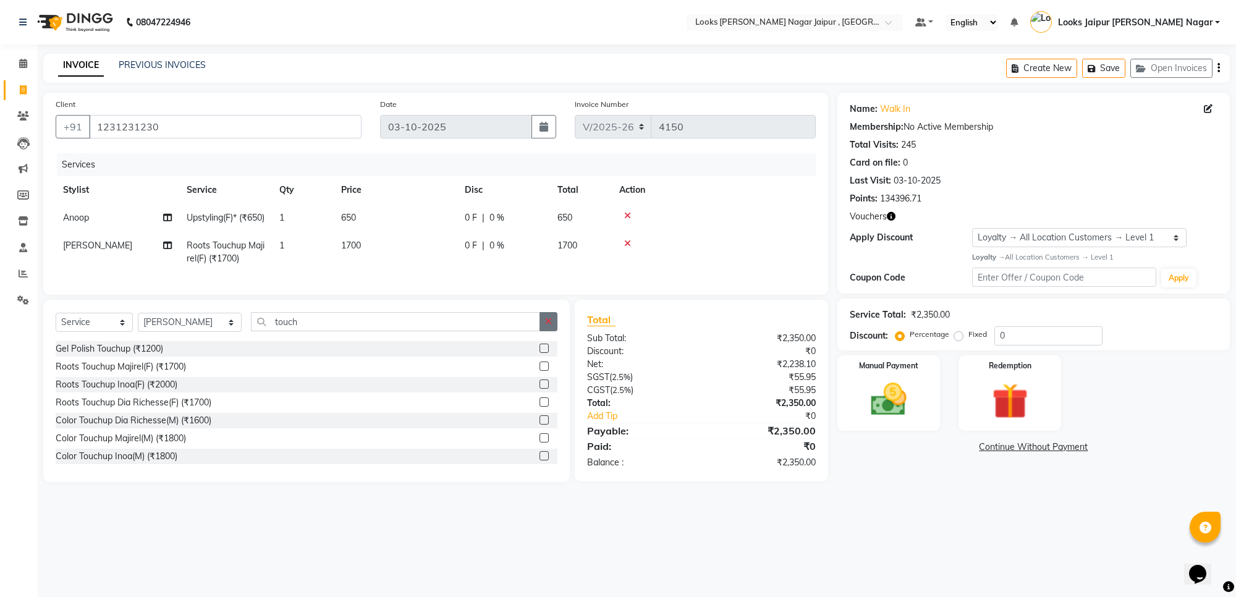
click at [540, 331] on button "button" at bounding box center [549, 321] width 18 height 19
click at [196, 332] on select "Select Stylist [PERSON_NAME] art Anoop [PERSON_NAME] Counter Sales [PERSON_NAME…" at bounding box center [190, 322] width 104 height 19
click at [138, 332] on select "Select Stylist [PERSON_NAME] art Anoop [PERSON_NAME] Counter Sales [PERSON_NAME…" at bounding box center [190, 322] width 104 height 19
click at [323, 334] on div "Select Service Product Membership Package Voucher Prepaid Gift Card Select Styl…" at bounding box center [306, 391] width 527 height 182
click at [319, 336] on div "Select Service Product Membership Package Voucher Prepaid Gift Card Select Styl…" at bounding box center [306, 391] width 527 height 182
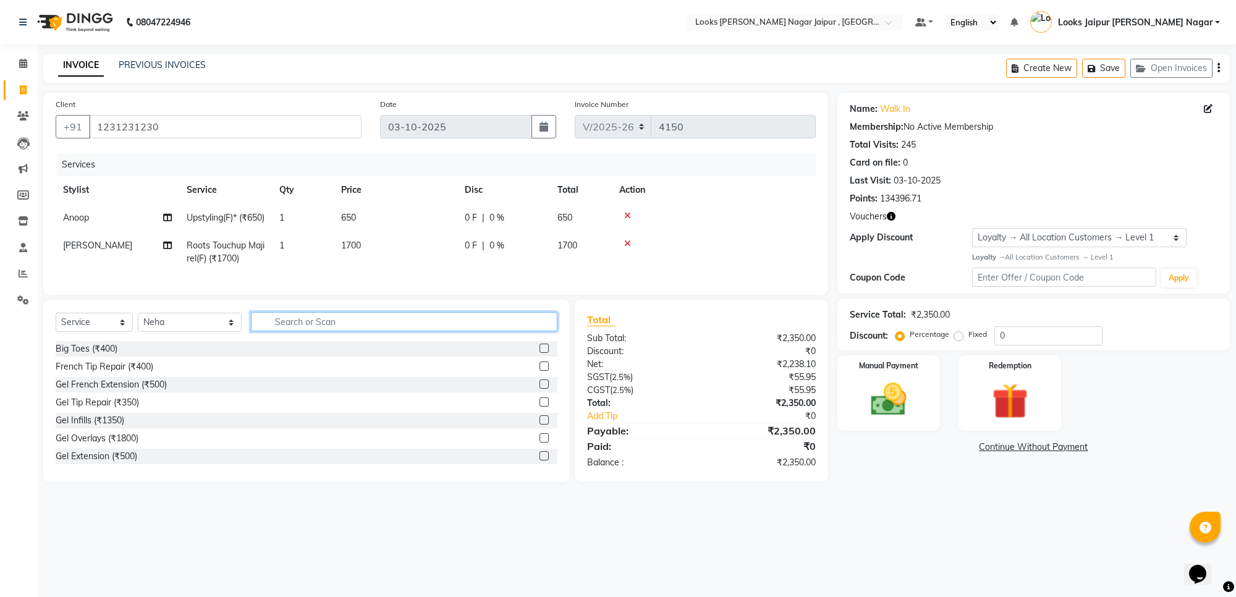
click at [286, 331] on input "text" at bounding box center [404, 321] width 307 height 19
click at [540, 425] on label at bounding box center [544, 419] width 9 height 9
click at [540, 425] on input "checkbox" at bounding box center [544, 421] width 8 height 8
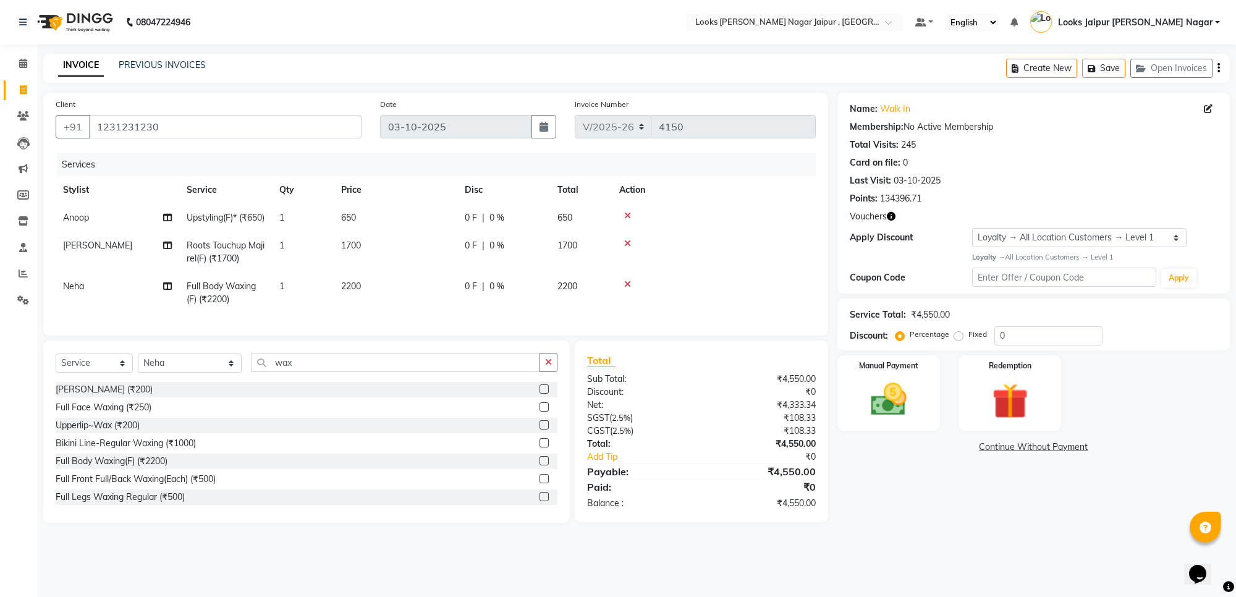
click at [480, 232] on td "0 F | 0 %" at bounding box center [503, 218] width 93 height 28
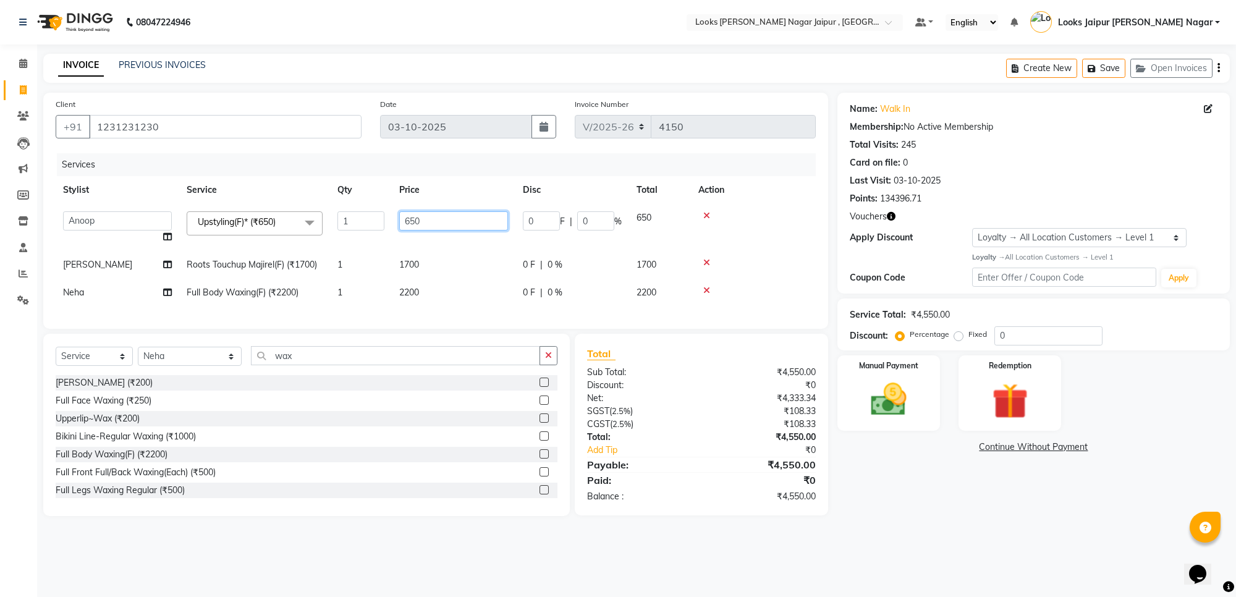
drag, startPoint x: 480, startPoint y: 232, endPoint x: 484, endPoint y: 214, distance: 18.9
click at [480, 229] on td "650" at bounding box center [454, 227] width 124 height 47
click at [484, 214] on input "650" at bounding box center [453, 220] width 109 height 19
click at [439, 229] on input "1260" at bounding box center [453, 220] width 109 height 19
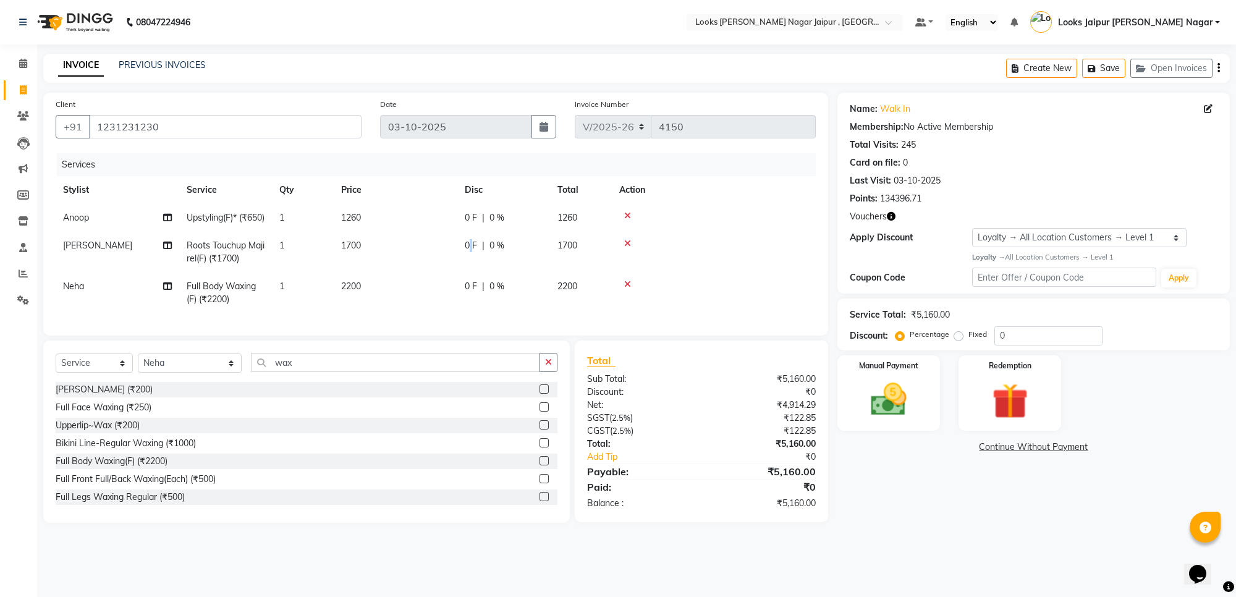
click at [471, 260] on tr "Aryan Verma Roots Touchup Majirel(F) (₹1700) 1 1700 0 F | 0 % 1700" at bounding box center [436, 252] width 760 height 41
click at [471, 252] on span "0 F" at bounding box center [471, 245] width 12 height 13
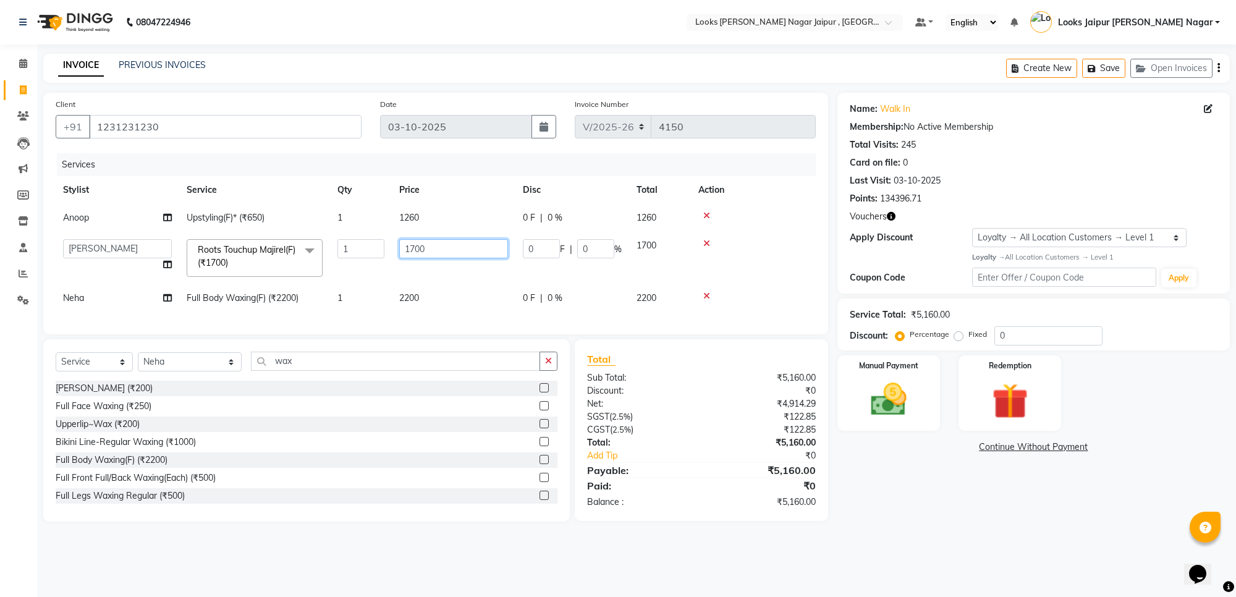
drag, startPoint x: 470, startPoint y: 258, endPoint x: 470, endPoint y: 242, distance: 16.1
click at [470, 249] on td "1700" at bounding box center [454, 258] width 124 height 53
click at [470, 242] on input "1700" at bounding box center [453, 248] width 109 height 19
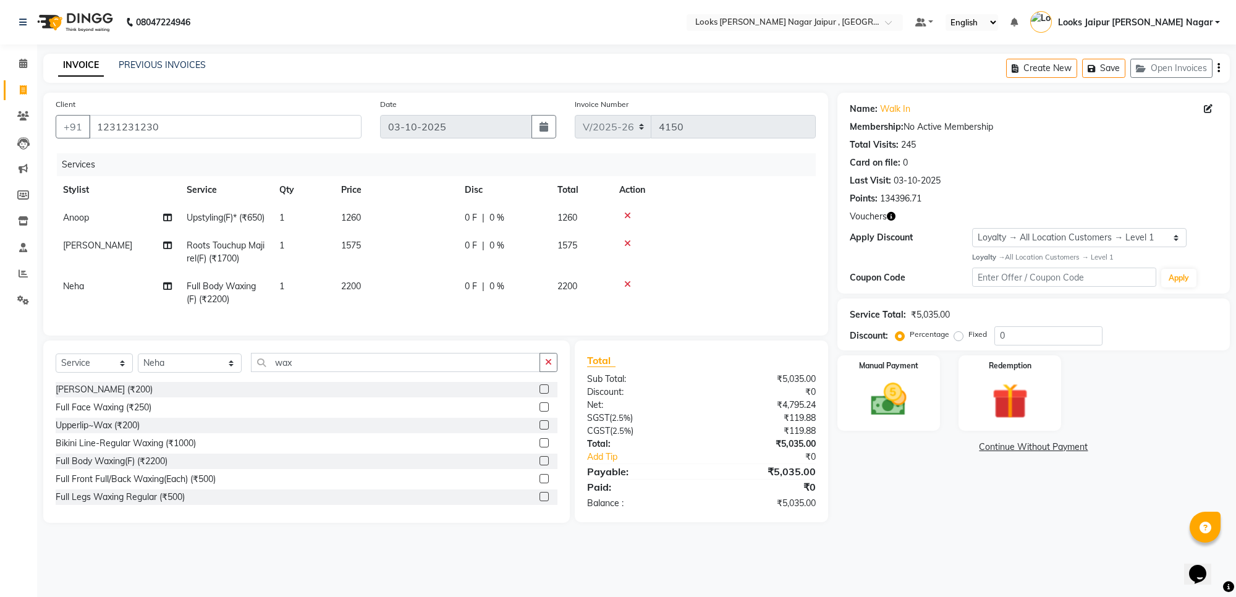
click at [464, 268] on tr "Aryan Verma Roots Touchup Majirel(F) (₹1700) 1 1575 0 F | 0 % 1575" at bounding box center [436, 252] width 760 height 41
drag, startPoint x: 436, startPoint y: 315, endPoint x: 434, endPoint y: 289, distance: 26.6
click at [436, 310] on td "2200" at bounding box center [396, 293] width 124 height 41
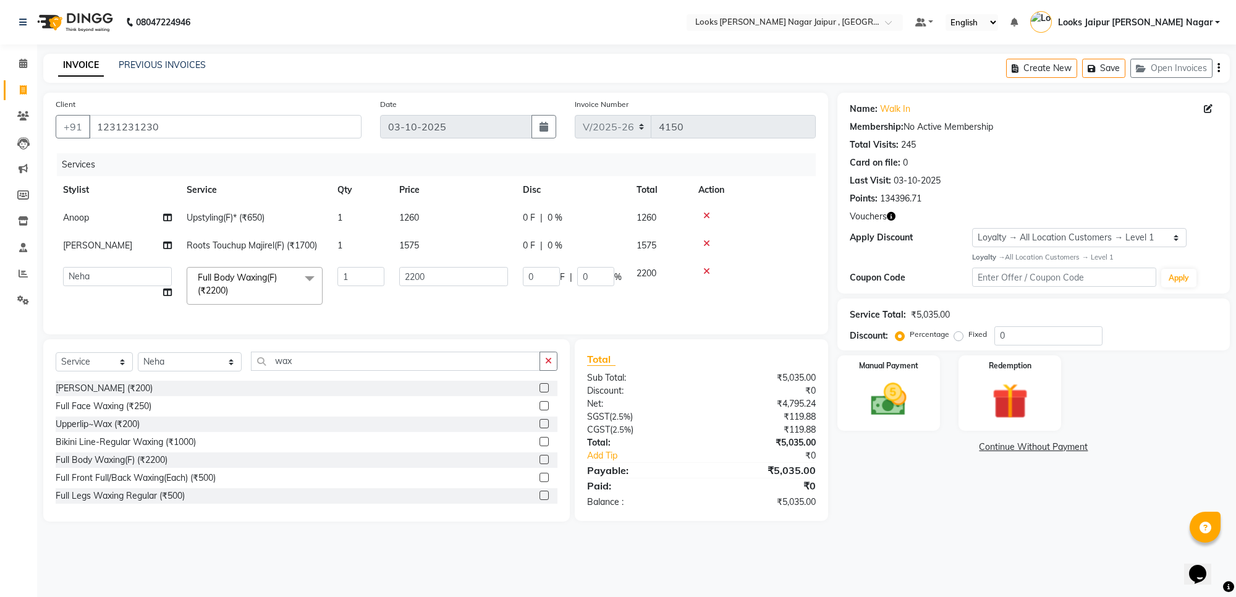
click at [434, 289] on td "2200" at bounding box center [454, 286] width 124 height 53
click at [446, 281] on input "2200" at bounding box center [453, 276] width 109 height 19
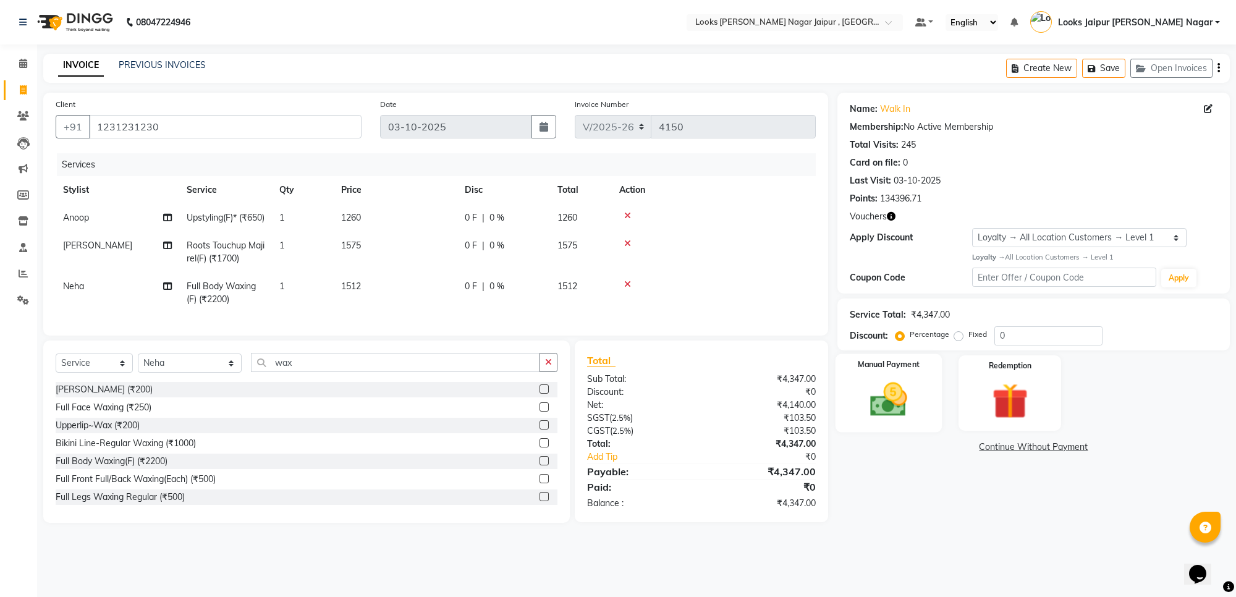
click at [867, 409] on img at bounding box center [888, 399] width 61 height 43
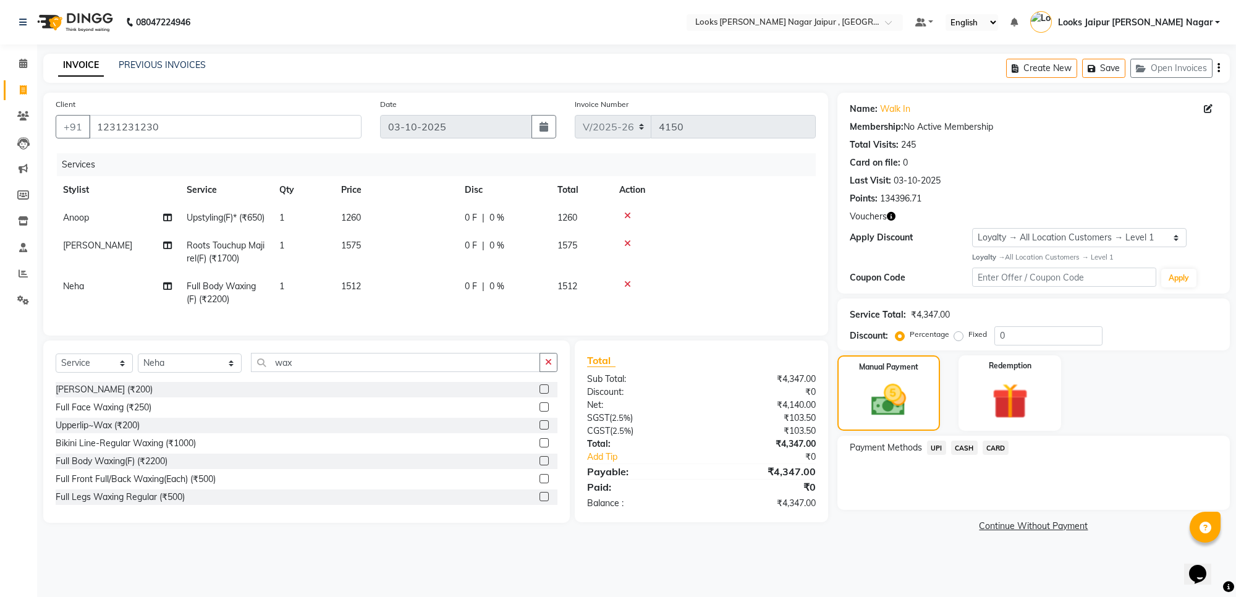
click at [939, 443] on span "UPI" at bounding box center [936, 448] width 19 height 14
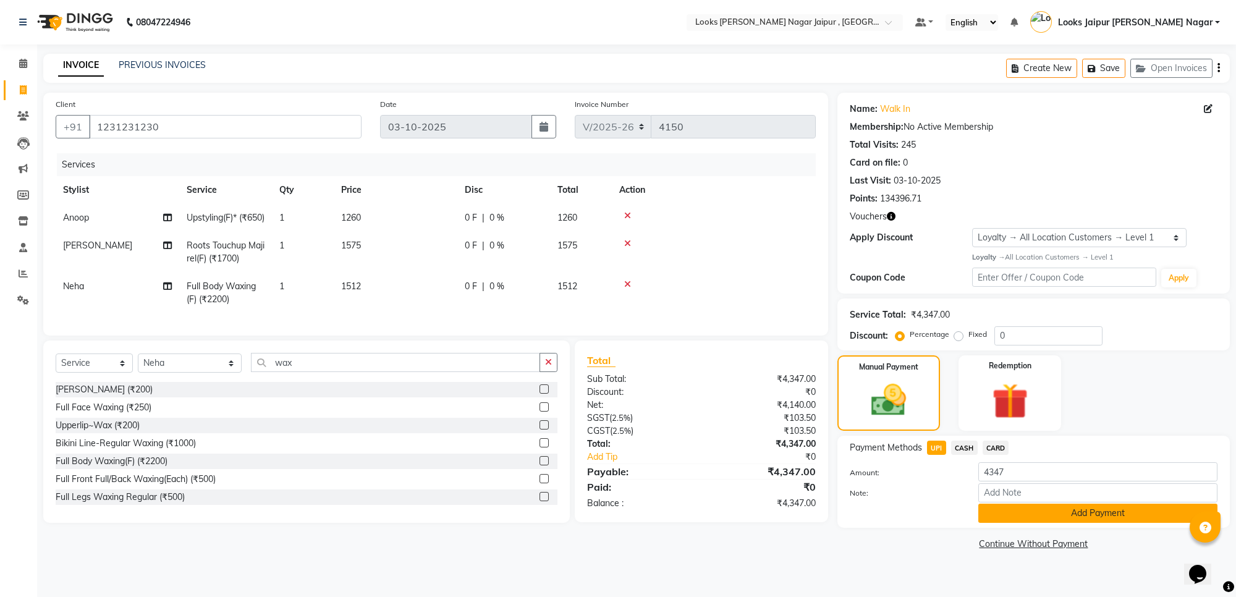
click at [994, 514] on button "Add Payment" at bounding box center [1097, 513] width 239 height 19
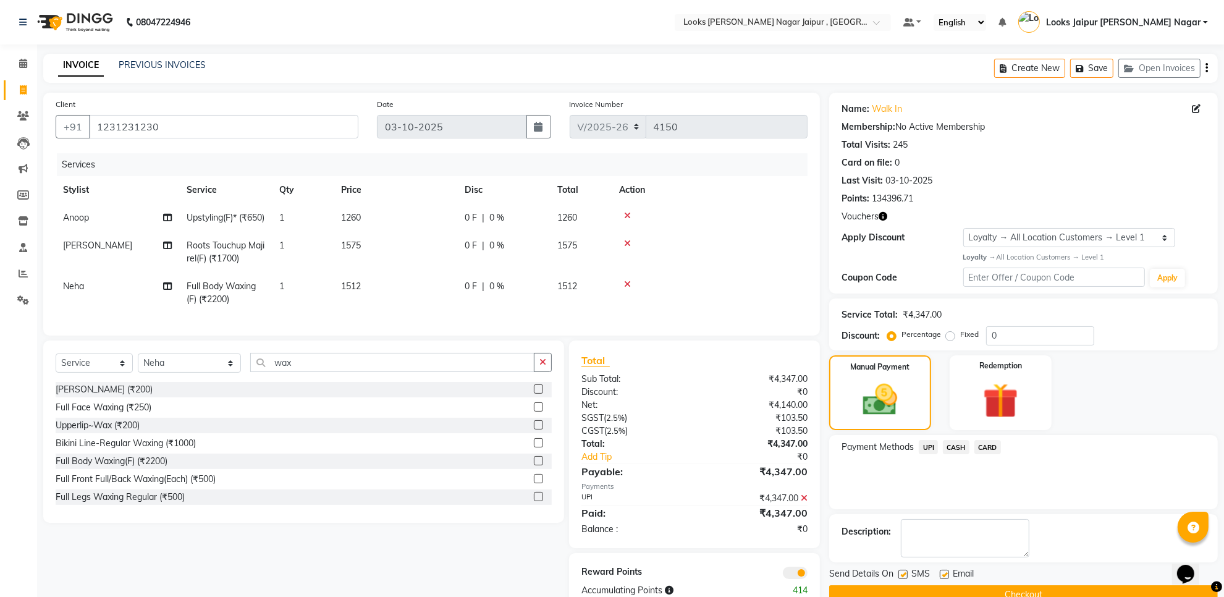
scroll to position [54, 0]
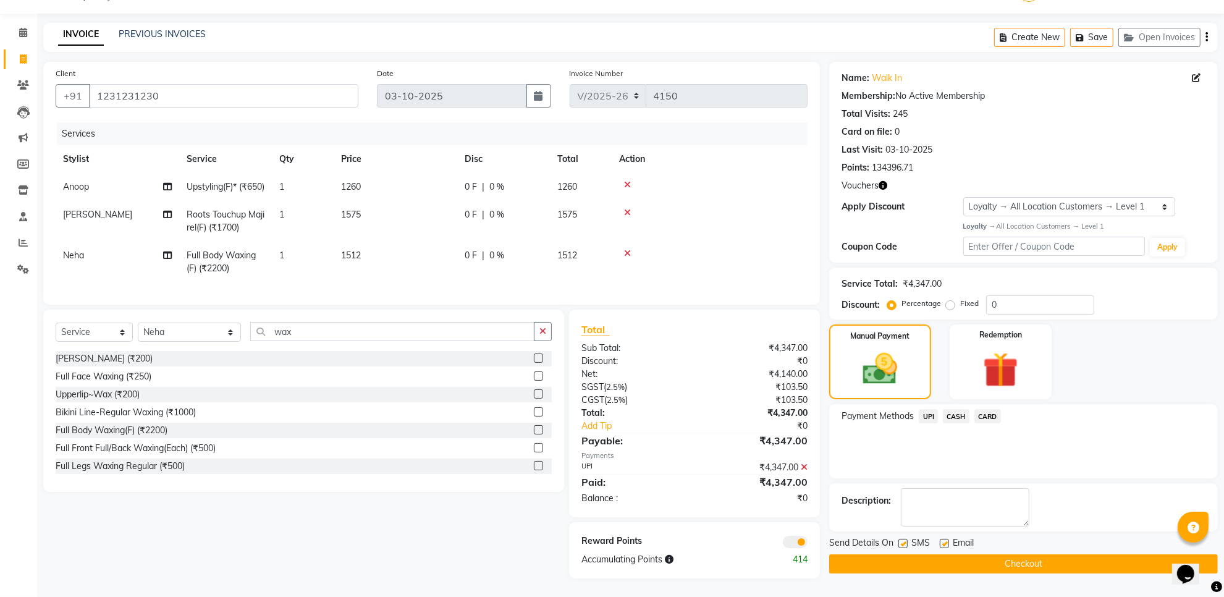
click at [938, 554] on button "Checkout" at bounding box center [1023, 563] width 389 height 19
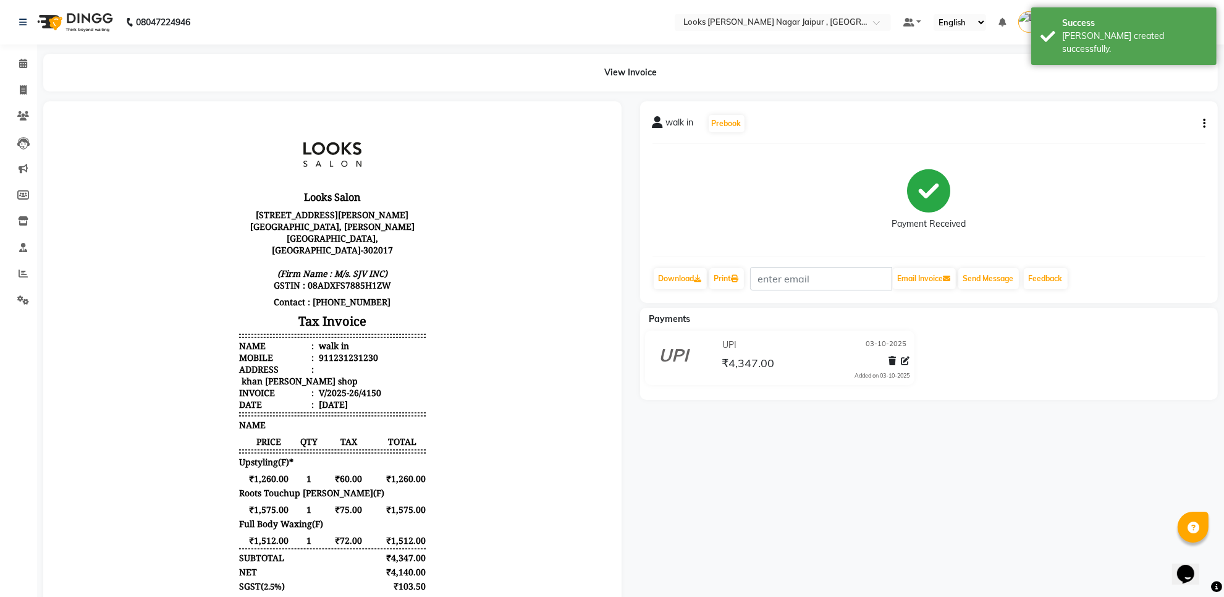
click at [26, 78] on li "Invoice" at bounding box center [18, 90] width 37 height 27
click at [5, 93] on link "Invoice" at bounding box center [19, 90] width 30 height 20
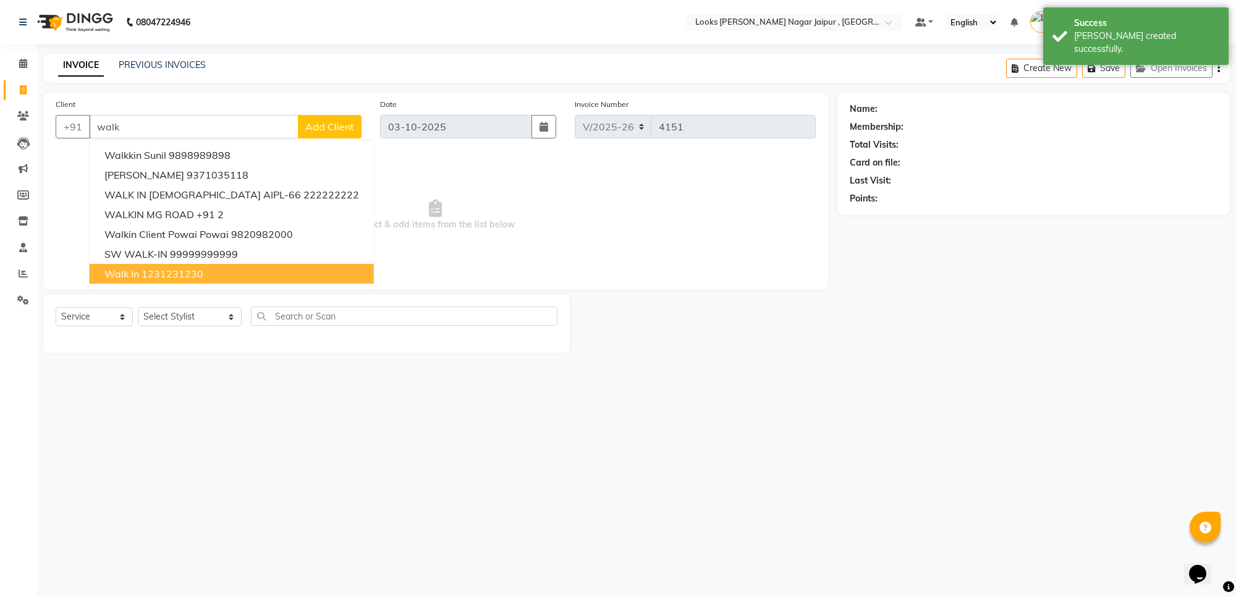
drag, startPoint x: 153, startPoint y: 274, endPoint x: 200, endPoint y: 354, distance: 93.1
click at [153, 273] on ngb-highlight "1231231230" at bounding box center [173, 274] width 62 height 12
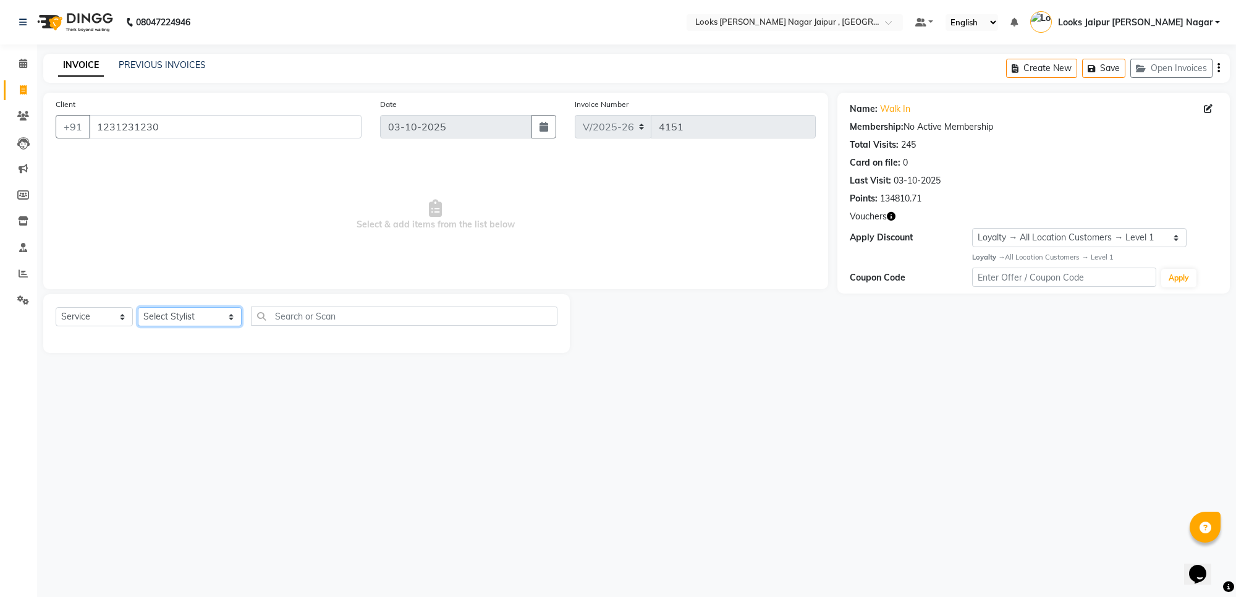
click at [176, 320] on select "Select Stylist [PERSON_NAME] art Anoop [PERSON_NAME] Counter Sales [PERSON_NAME…" at bounding box center [190, 316] width 104 height 19
click at [138, 307] on select "Select Stylist [PERSON_NAME] art Anoop [PERSON_NAME] Counter Sales [PERSON_NAME…" at bounding box center [190, 316] width 104 height 19
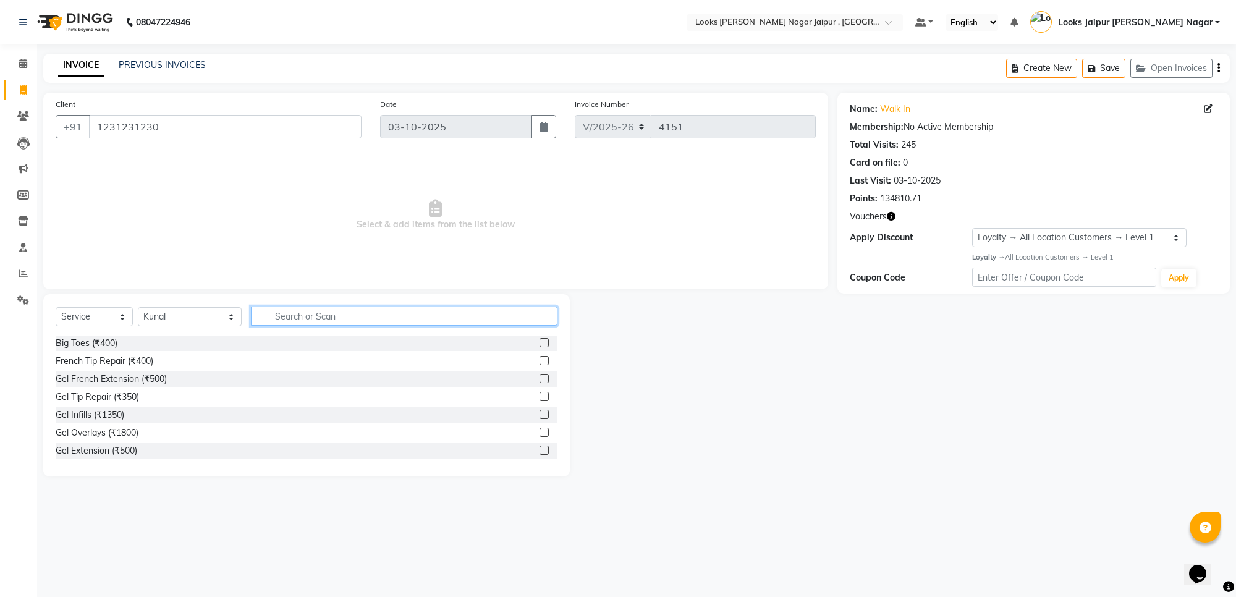
click at [307, 310] on input "text" at bounding box center [404, 316] width 307 height 19
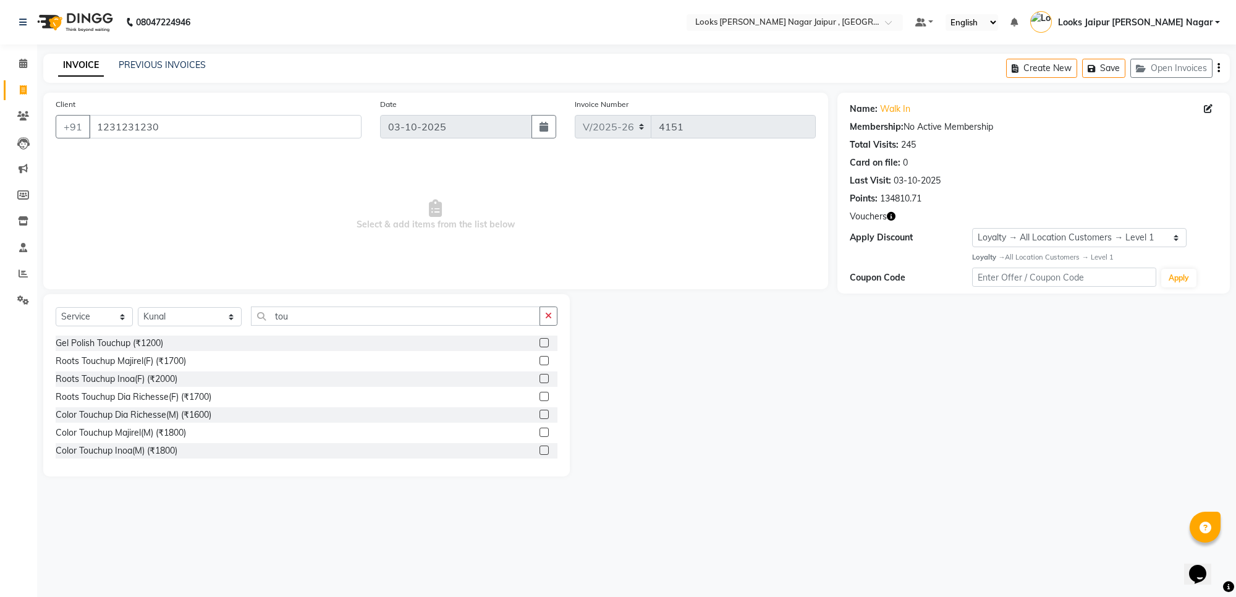
click at [540, 356] on label at bounding box center [544, 360] width 9 height 9
click at [540, 357] on input "checkbox" at bounding box center [544, 361] width 8 height 8
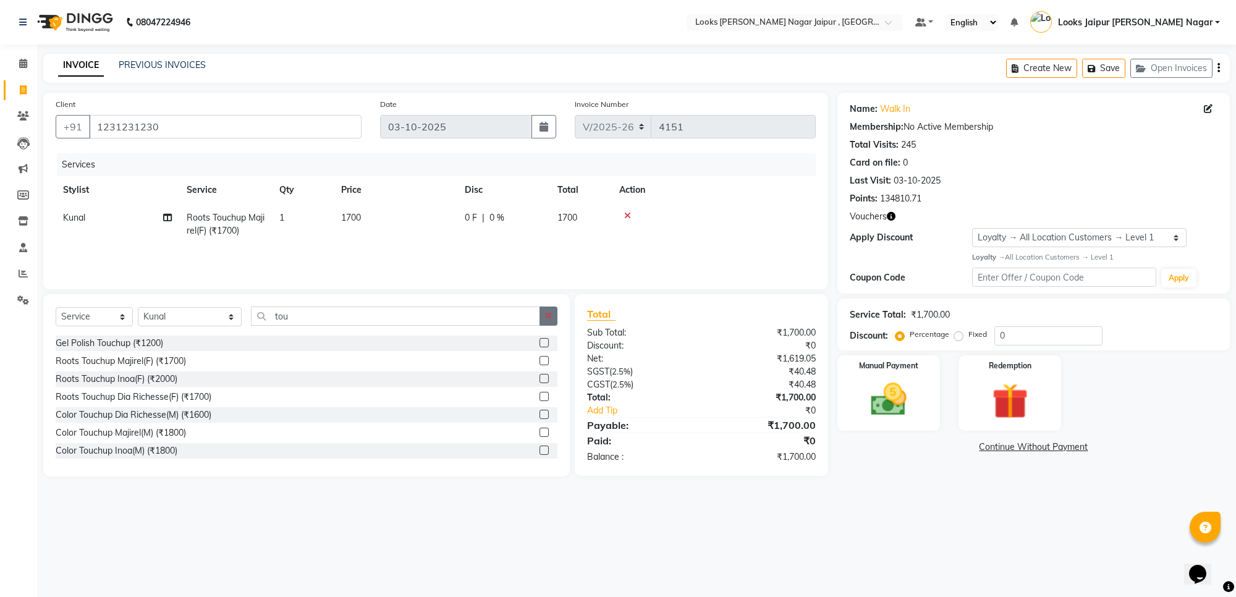
click at [546, 323] on button "button" at bounding box center [549, 316] width 18 height 19
click at [540, 415] on label at bounding box center [544, 414] width 9 height 9
click at [540, 415] on input "checkbox" at bounding box center [544, 415] width 8 height 8
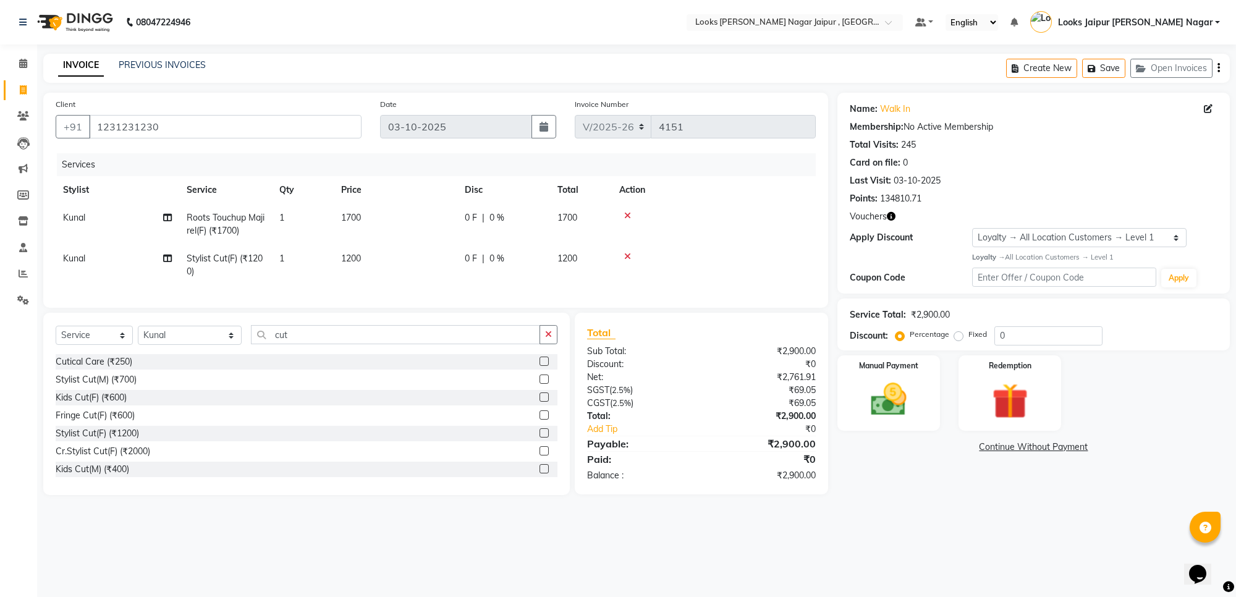
click at [412, 240] on td "1700" at bounding box center [396, 224] width 124 height 41
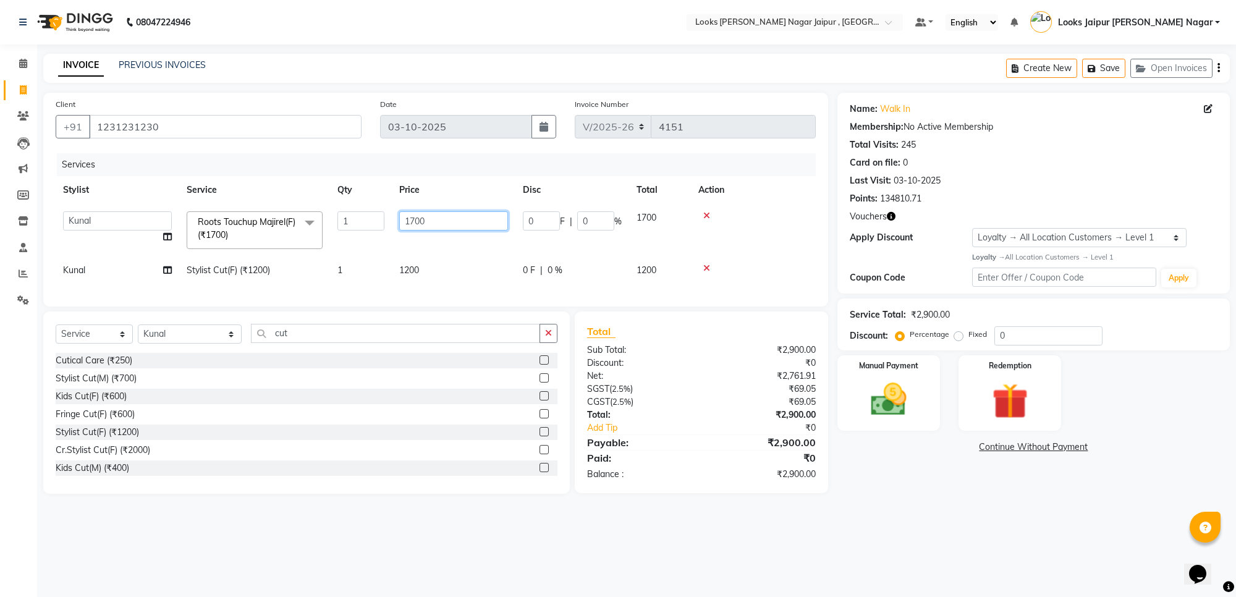
click at [433, 223] on input "1700" at bounding box center [453, 220] width 109 height 19
drag, startPoint x: 396, startPoint y: 271, endPoint x: 430, endPoint y: 266, distance: 34.4
click at [402, 270] on td "1200" at bounding box center [454, 270] width 124 height 28
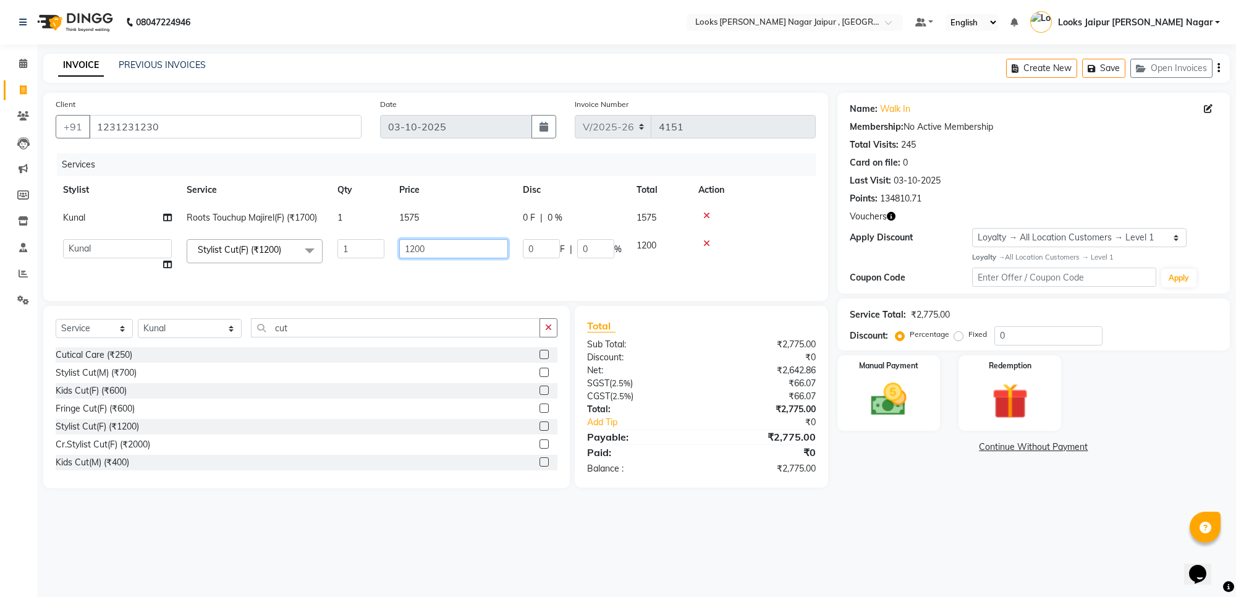
click at [490, 239] on input "1200" at bounding box center [453, 248] width 109 height 19
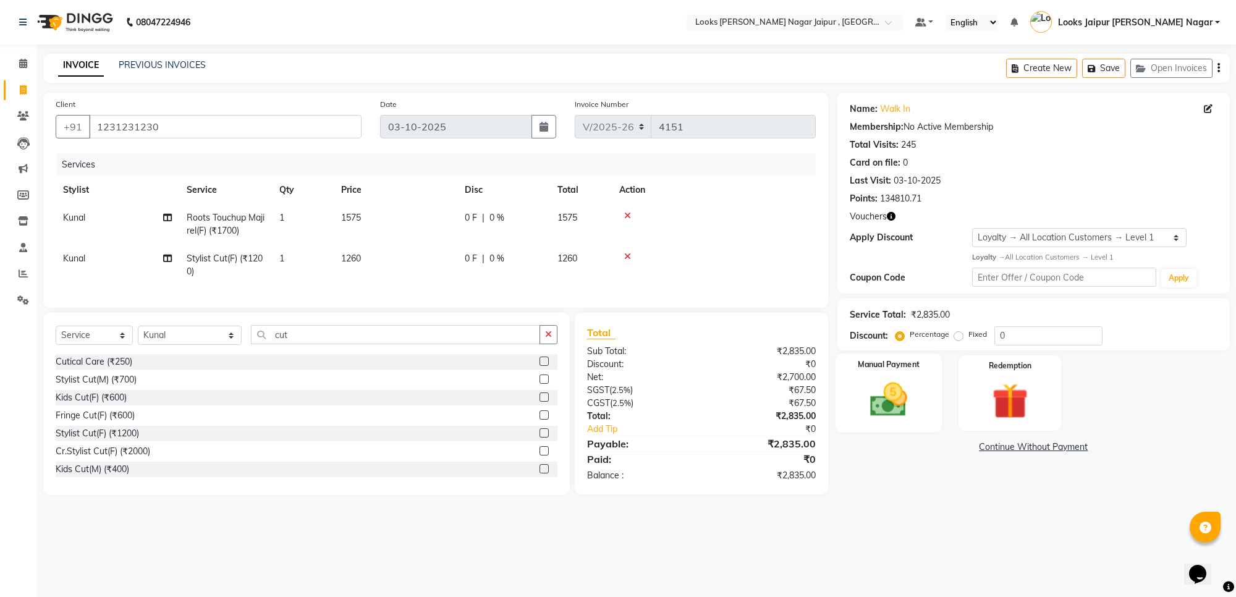
click at [904, 396] on img at bounding box center [888, 399] width 61 height 43
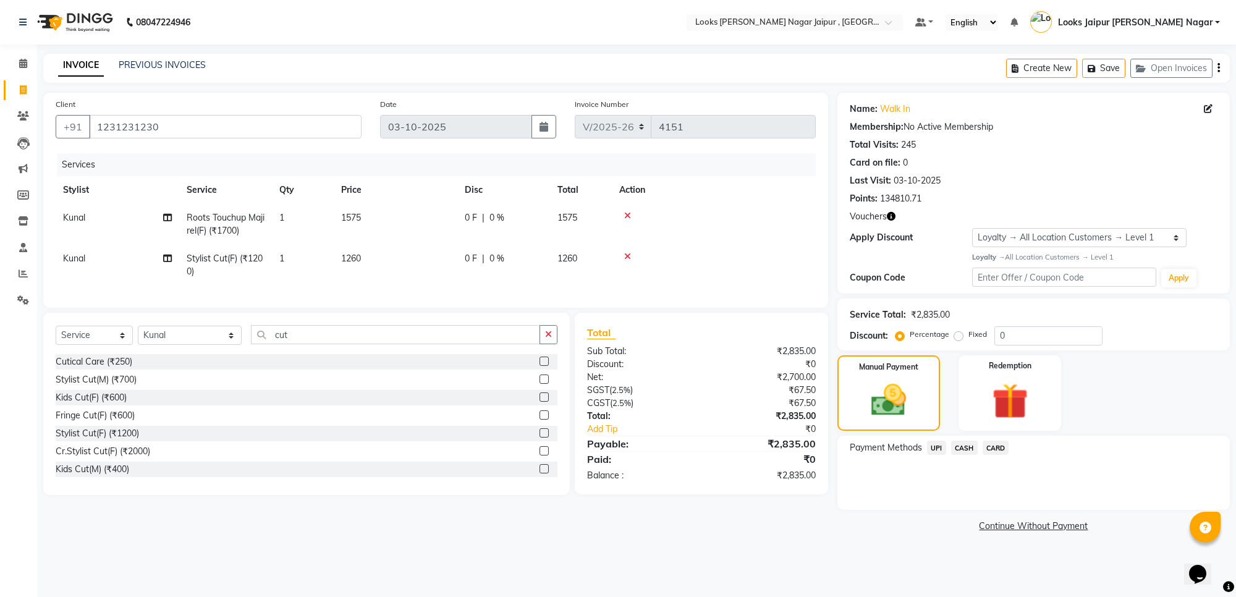
click at [997, 448] on span "CARD" at bounding box center [996, 448] width 27 height 14
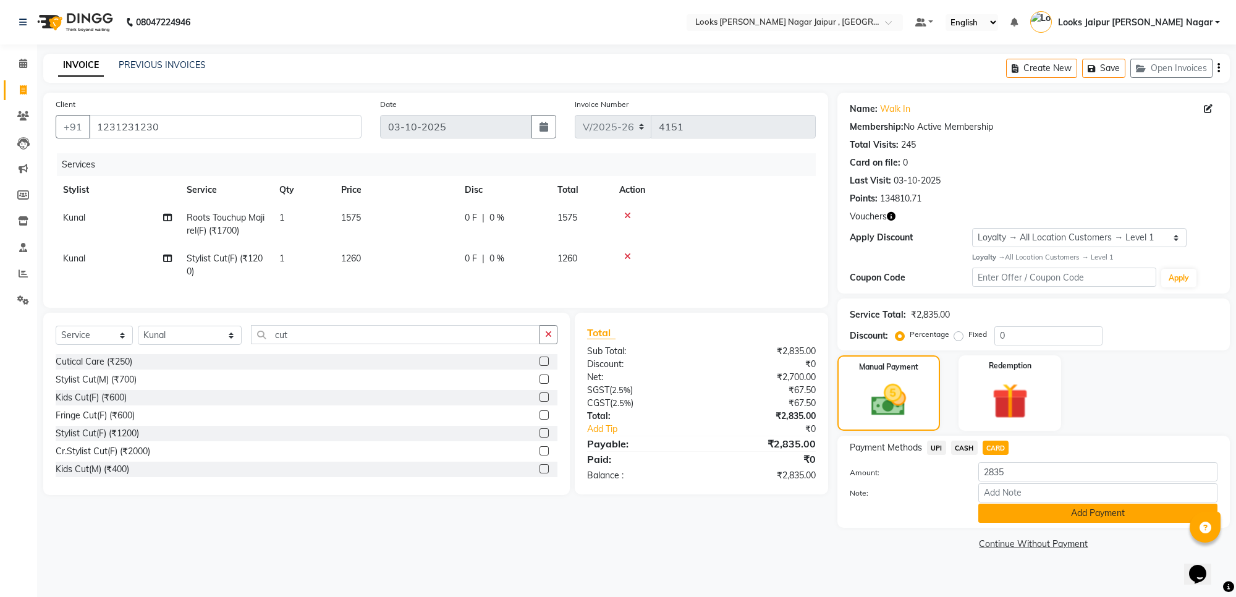
click at [990, 513] on button "Add Payment" at bounding box center [1097, 513] width 239 height 19
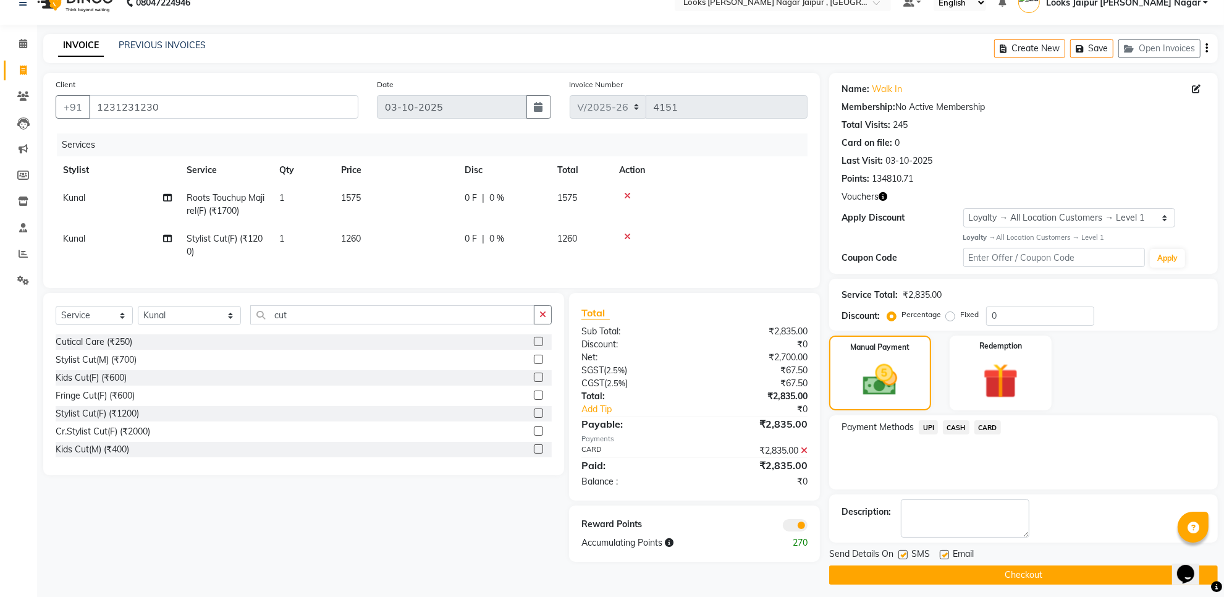
scroll to position [26, 0]
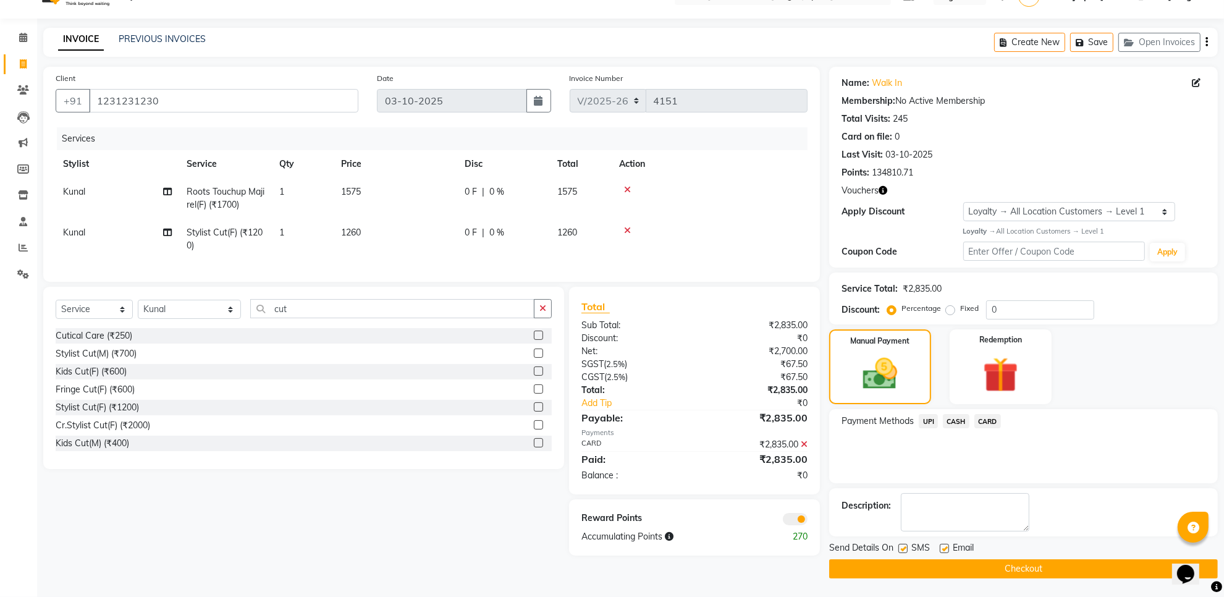
click at [939, 564] on button "Checkout" at bounding box center [1023, 568] width 389 height 19
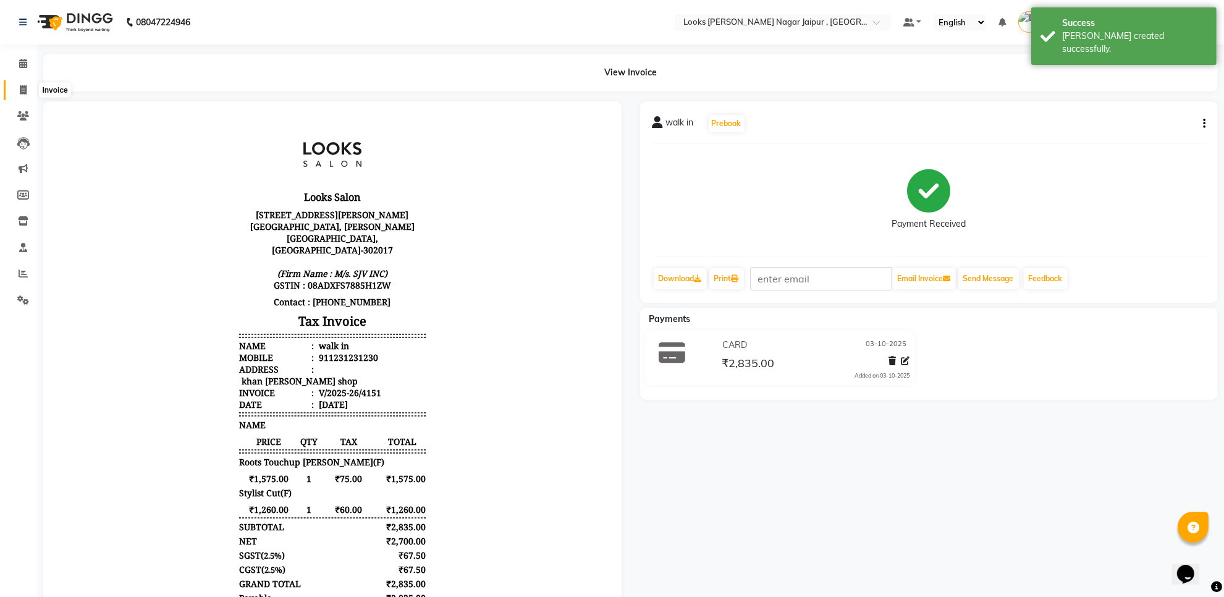
click at [16, 83] on span at bounding box center [23, 90] width 22 height 14
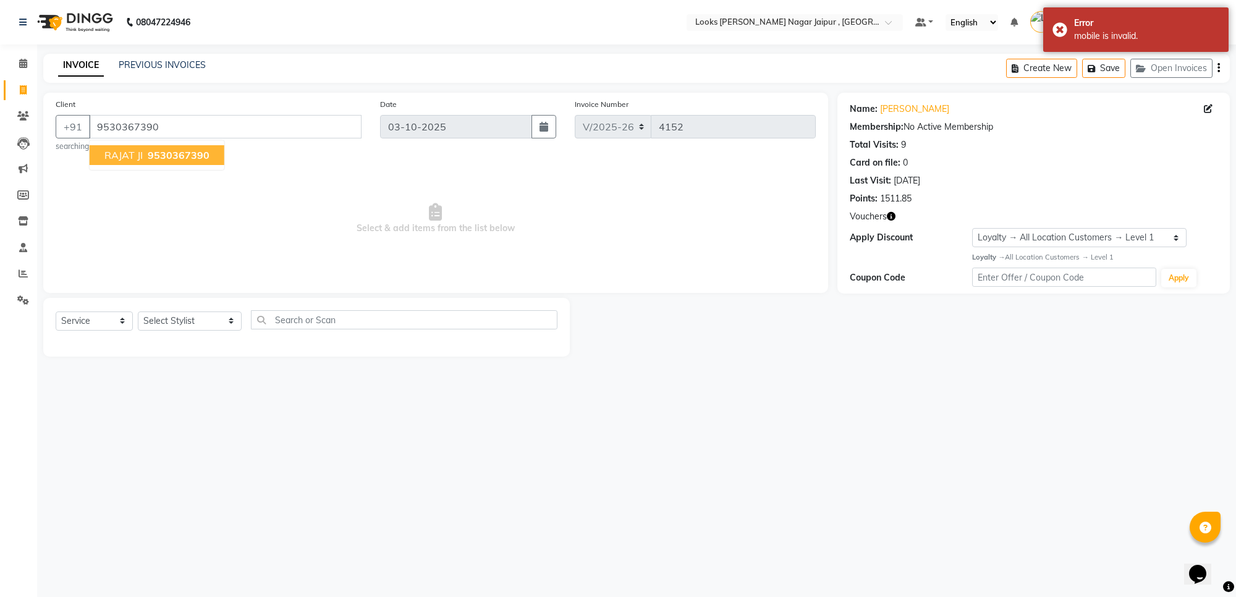
click at [629, 247] on span "Select & add items from the list below" at bounding box center [436, 219] width 760 height 124
click at [109, 320] on select "Select Service Product Membership Package Voucher Prepaid Gift Card" at bounding box center [94, 320] width 77 height 19
click at [56, 311] on select "Select Service Product Membership Package Voucher Prepaid Gift Card" at bounding box center [94, 320] width 77 height 19
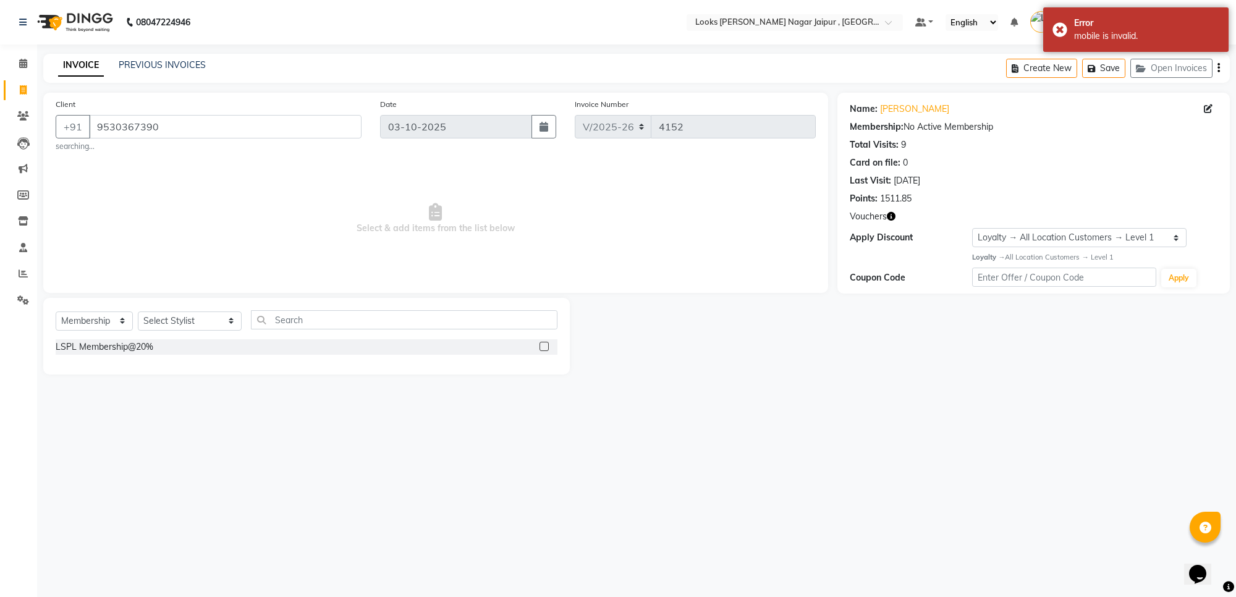
click at [102, 302] on div "Select Service Product Membership Package Voucher Prepaid Gift Card Select Styl…" at bounding box center [306, 336] width 527 height 77
drag, startPoint x: 99, startPoint y: 313, endPoint x: 100, endPoint y: 324, distance: 11.1
click at [99, 313] on select "Select Service Product Membership Package Voucher Prepaid Gift Card" at bounding box center [94, 320] width 77 height 19
click at [56, 311] on select "Select Service Product Membership Package Voucher Prepaid Gift Card" at bounding box center [94, 320] width 77 height 19
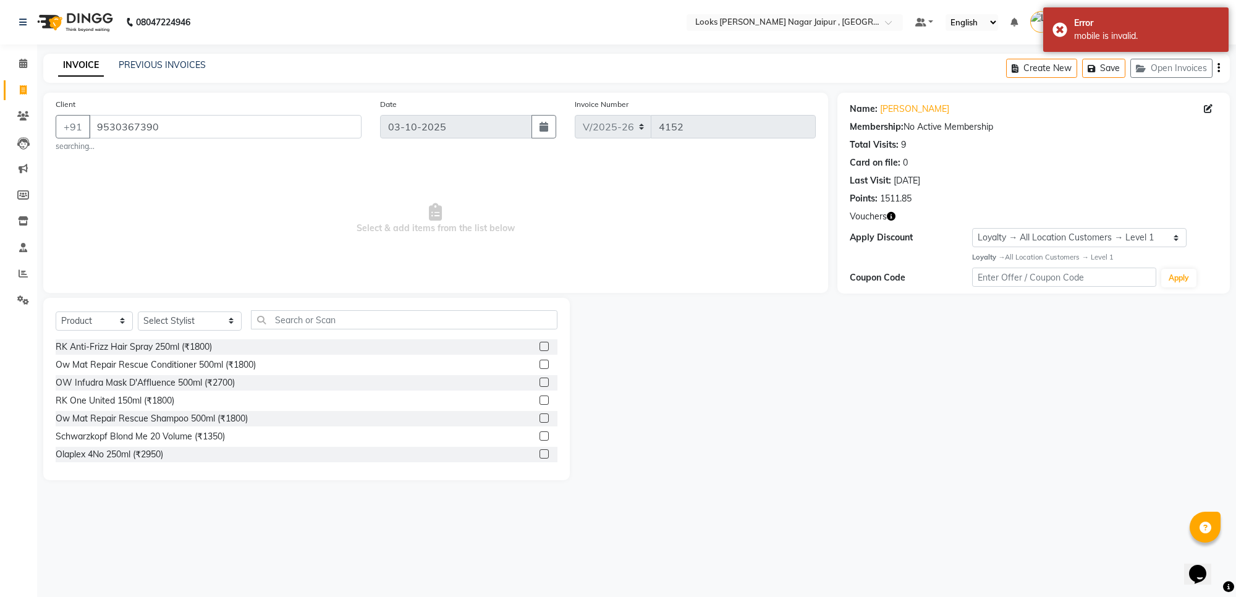
click at [214, 300] on div "Select Service Product Membership Package Voucher Prepaid Gift Card Select Styl…" at bounding box center [306, 389] width 527 height 182
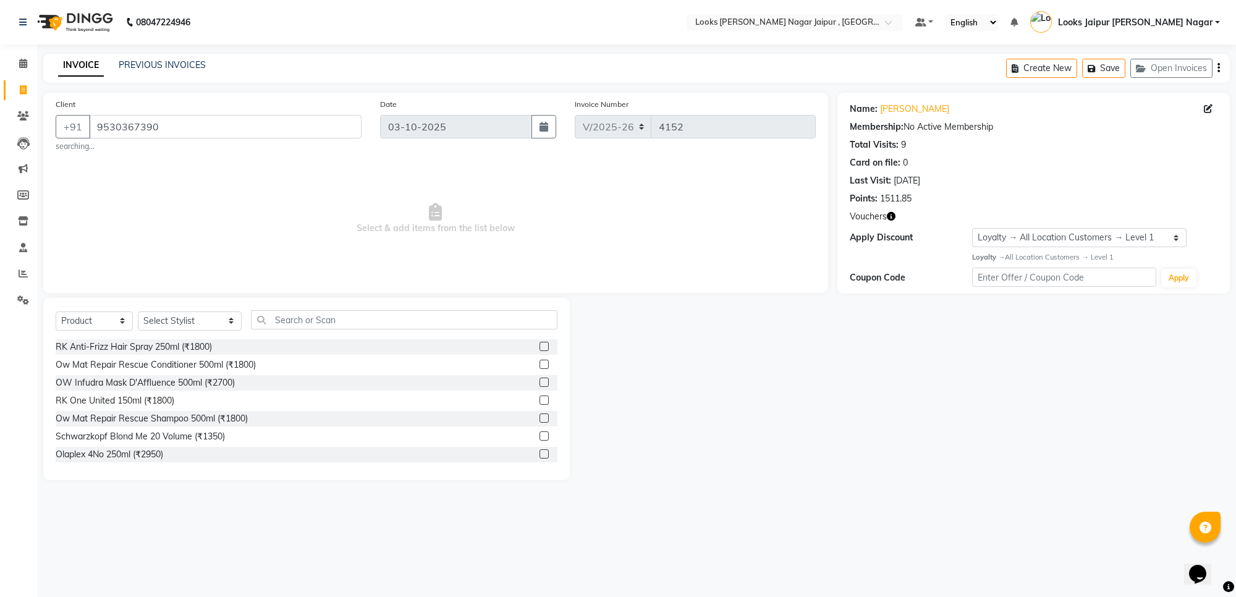
drag, startPoint x: 132, startPoint y: 303, endPoint x: 178, endPoint y: 303, distance: 46.4
click at [135, 303] on div "Select Service Product Membership Package Voucher Prepaid Gift Card Select Styl…" at bounding box center [306, 389] width 527 height 182
click at [177, 315] on select "Select Stylist [PERSON_NAME] art Anoop [PERSON_NAME] Counter Sales [PERSON_NAME…" at bounding box center [190, 320] width 104 height 19
click at [138, 311] on select "Select Stylist [PERSON_NAME] art Anoop [PERSON_NAME] Counter Sales [PERSON_NAME…" at bounding box center [190, 320] width 104 height 19
click at [282, 320] on input "text" at bounding box center [404, 319] width 307 height 19
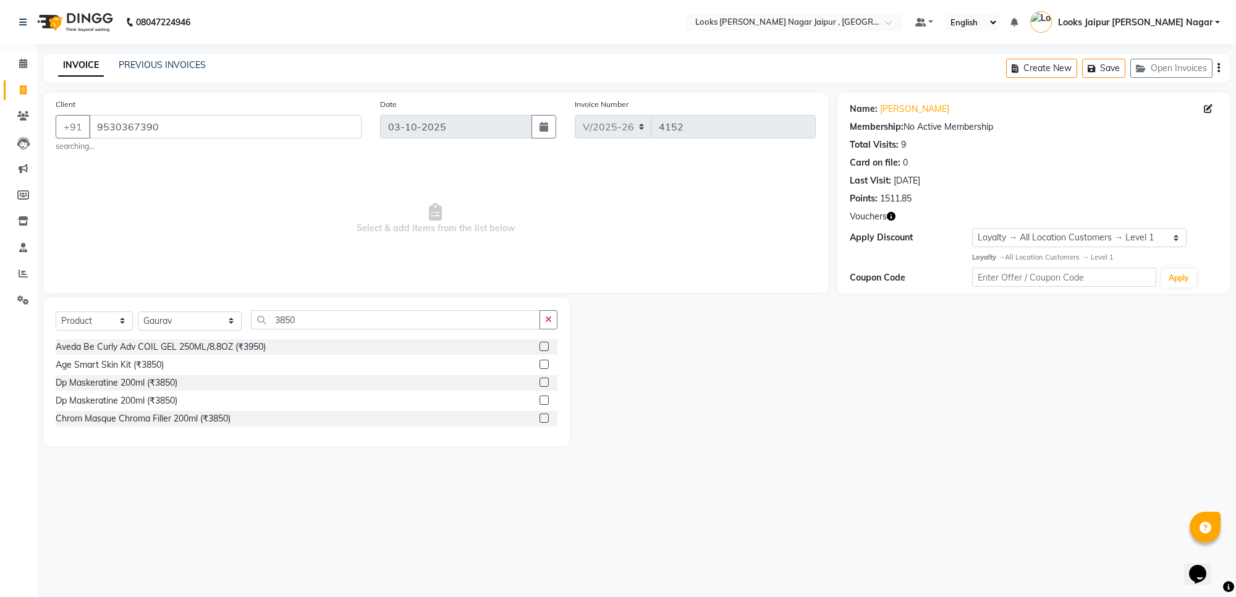
click at [541, 363] on label at bounding box center [544, 364] width 9 height 9
click at [541, 363] on input "checkbox" at bounding box center [544, 365] width 8 height 8
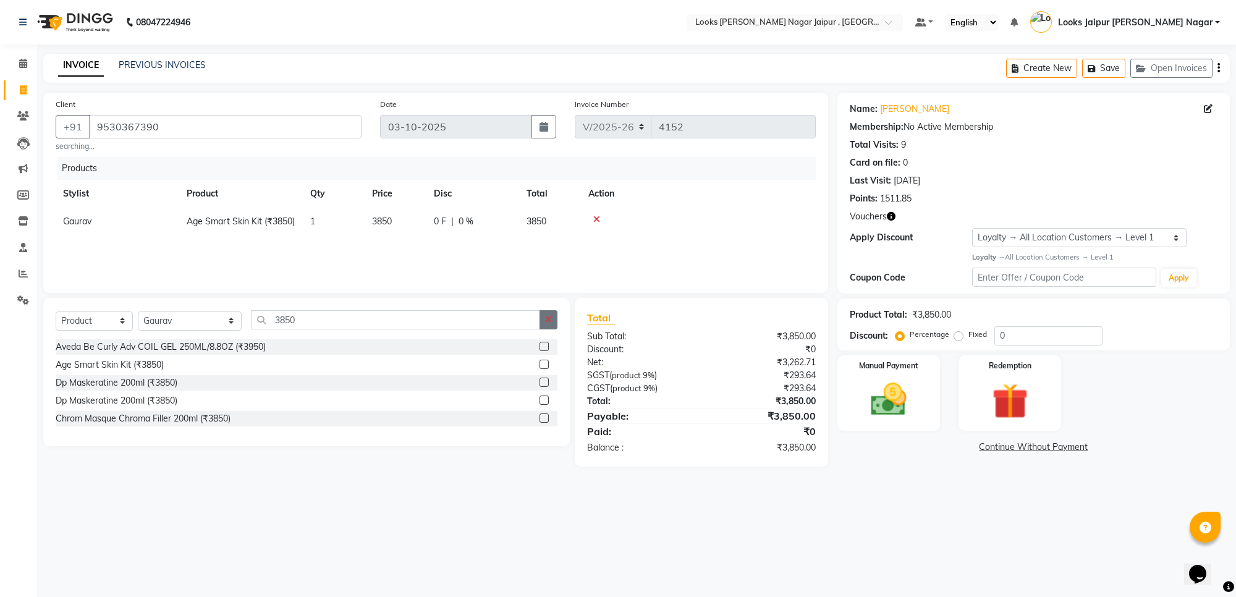
click at [551, 322] on button "button" at bounding box center [549, 319] width 18 height 19
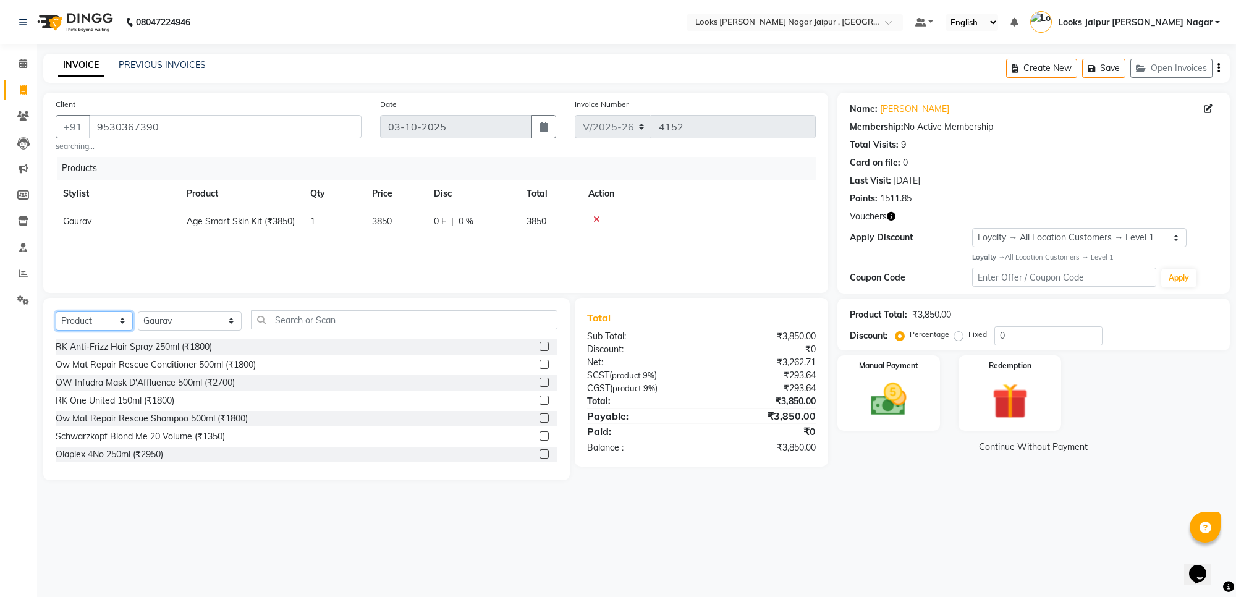
drag, startPoint x: 106, startPoint y: 311, endPoint x: 103, endPoint y: 323, distance: 12.7
click at [106, 311] on select "Select Service Product Membership Package Voucher Prepaid Gift Card" at bounding box center [94, 320] width 77 height 19
click at [56, 311] on select "Select Service Product Membership Package Voucher Prepaid Gift Card" at bounding box center [94, 320] width 77 height 19
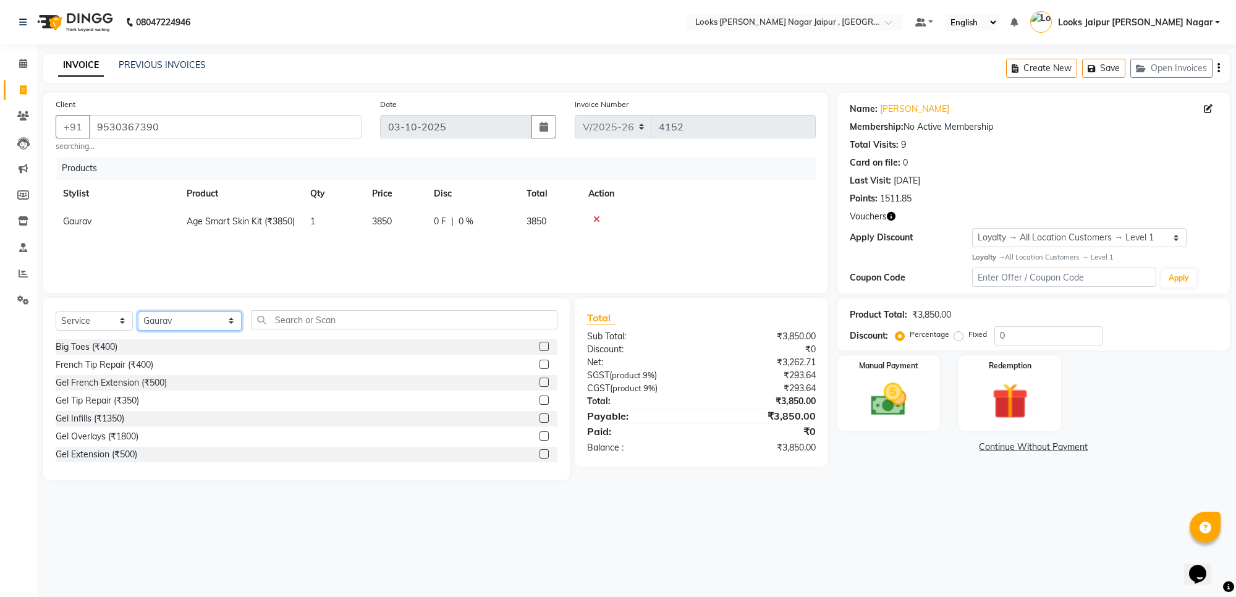
click at [159, 322] on select "Select Stylist [PERSON_NAME] art Anoop [PERSON_NAME] Counter Sales [PERSON_NAME…" at bounding box center [190, 320] width 104 height 19
click at [138, 311] on select "Select Stylist [PERSON_NAME] art Anoop [PERSON_NAME] Counter Sales [PERSON_NAME…" at bounding box center [190, 320] width 104 height 19
click at [251, 316] on input "text" at bounding box center [404, 319] width 307 height 19
click at [540, 360] on label at bounding box center [544, 364] width 9 height 9
click at [540, 361] on input "checkbox" at bounding box center [544, 365] width 8 height 8
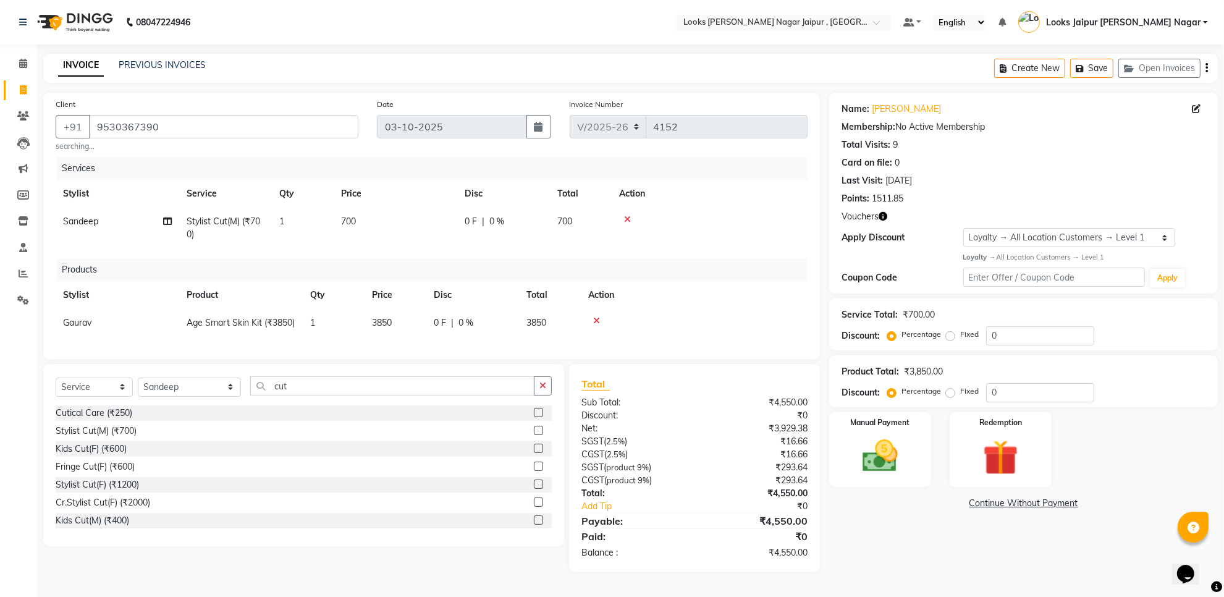
click at [534, 435] on label at bounding box center [538, 430] width 9 height 9
click at [534, 435] on input "checkbox" at bounding box center [538, 431] width 8 height 8
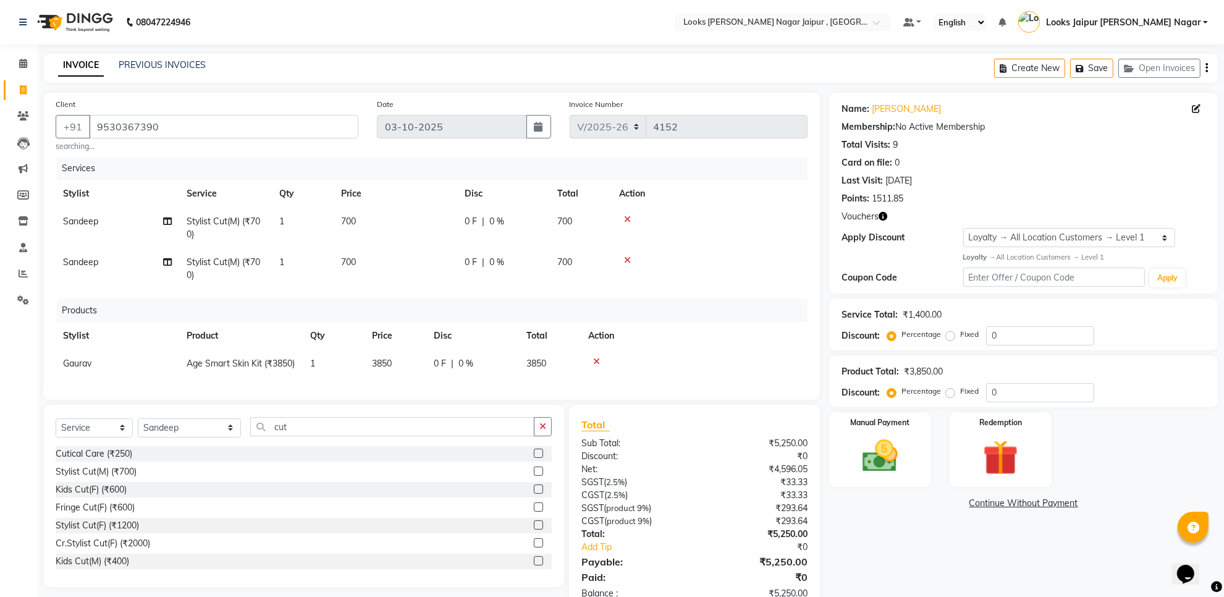
click at [119, 263] on td "Sandeep" at bounding box center [118, 268] width 124 height 41
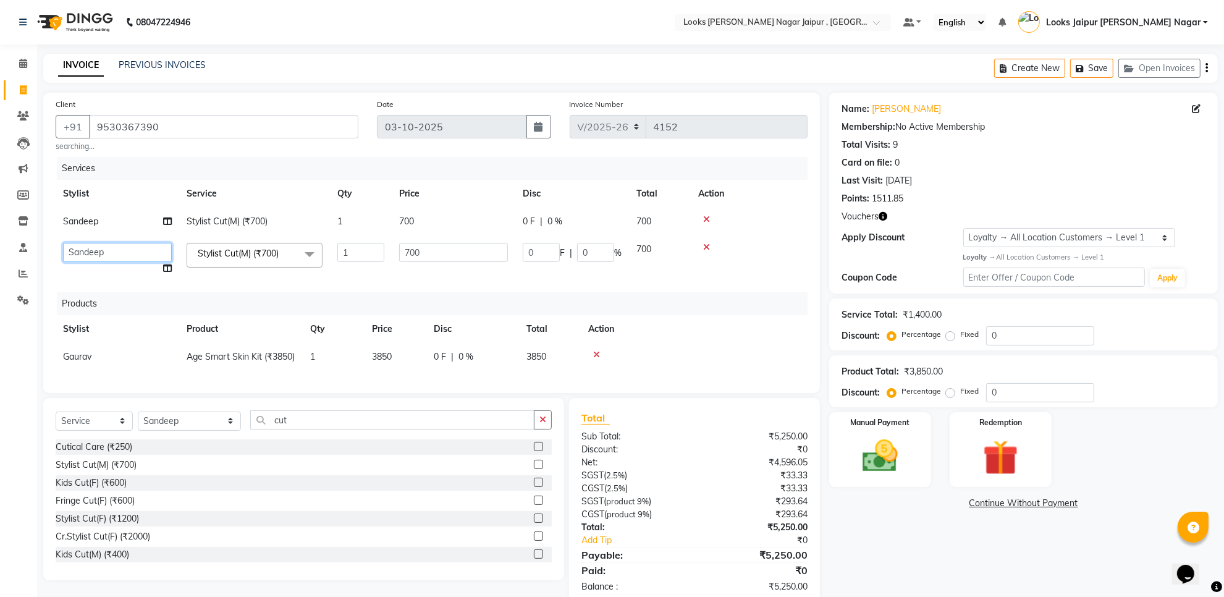
click at [137, 247] on select "Anjali_nail art Anoop [PERSON_NAME] Counter Sales [PERSON_NAME] Looks Jaipur [P…" at bounding box center [117, 252] width 109 height 19
drag, startPoint x: 498, startPoint y: 186, endPoint x: 480, endPoint y: 209, distance: 29.4
click at [498, 187] on th "Price" at bounding box center [454, 194] width 124 height 28
click at [458, 236] on td "700" at bounding box center [454, 258] width 124 height 47
click at [467, 224] on td "700" at bounding box center [454, 222] width 124 height 28
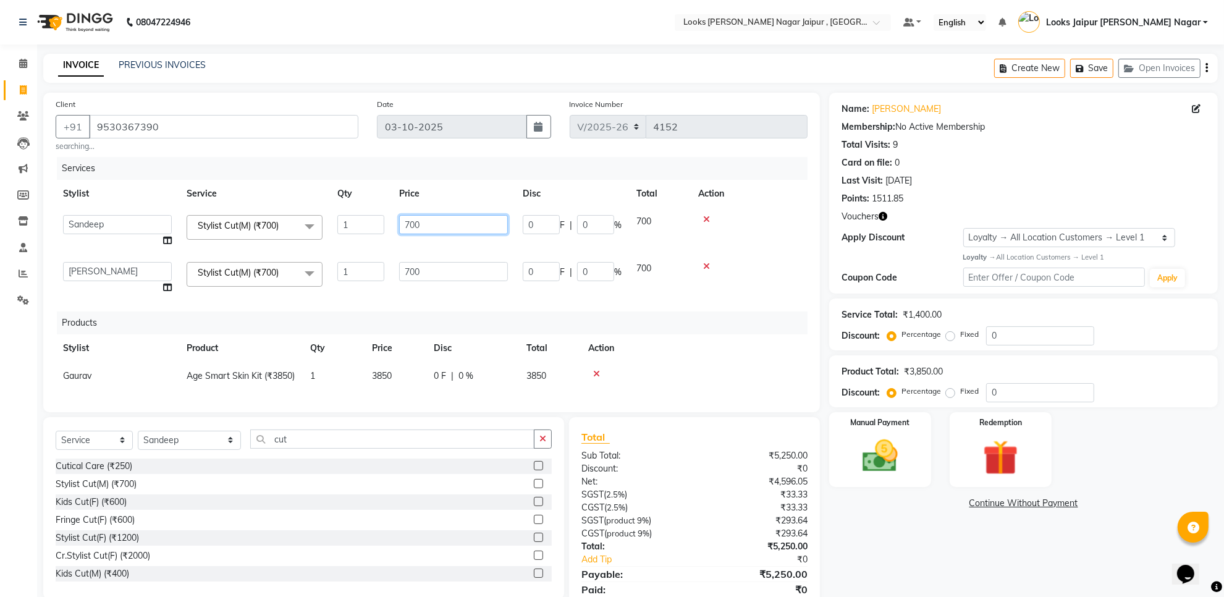
click at [467, 224] on input "700" at bounding box center [453, 224] width 109 height 19
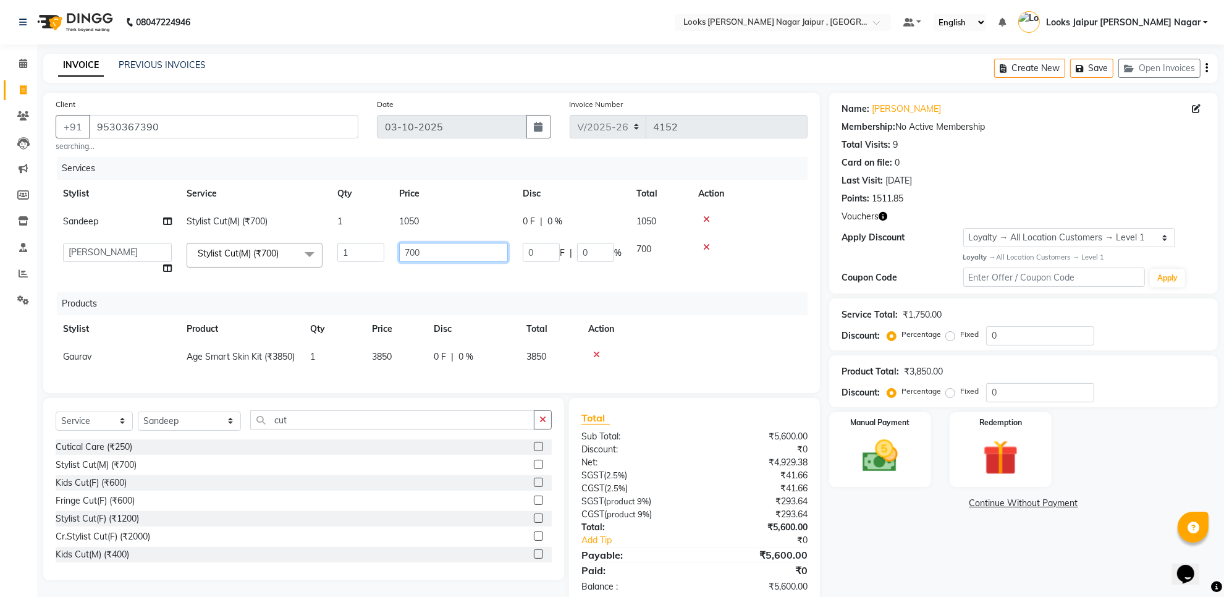
drag, startPoint x: 468, startPoint y: 244, endPoint x: 468, endPoint y: 258, distance: 13.6
click at [468, 256] on tbody "Sandeep Stylist Cut(M) (₹700) 1 1050 0 F | 0 % 1050 Anjali_nail art Anoop Aryan…" at bounding box center [432, 245] width 752 height 75
click at [468, 258] on input "700" at bounding box center [453, 252] width 109 height 19
click at [873, 448] on img at bounding box center [880, 456] width 60 height 43
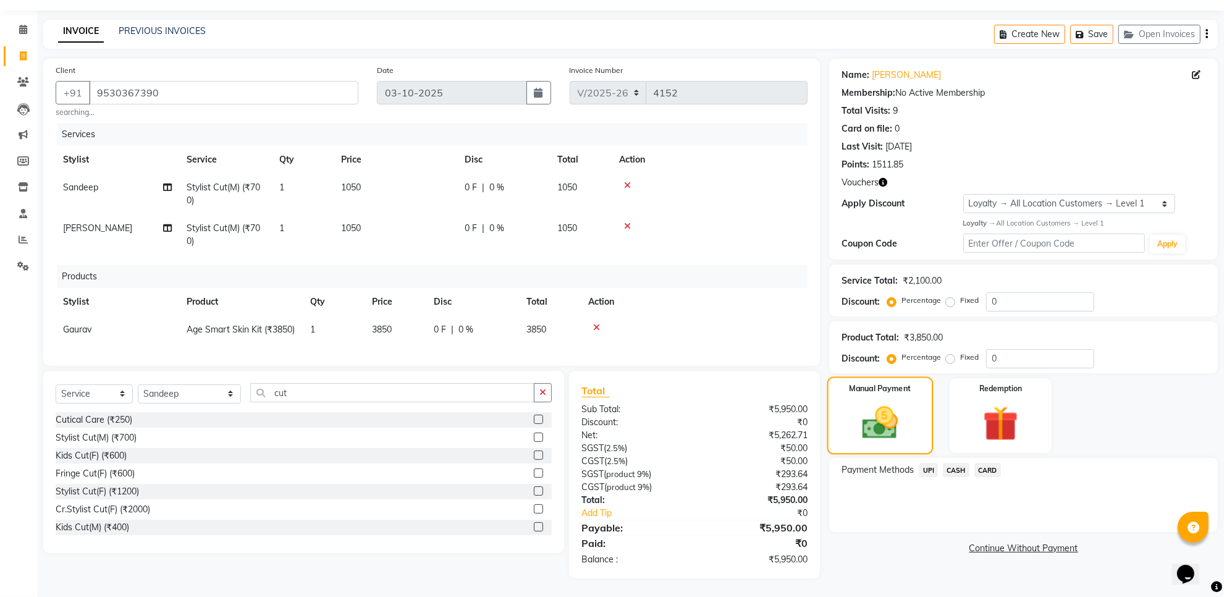
scroll to position [59, 0]
click at [952, 463] on span "CASH" at bounding box center [956, 470] width 27 height 14
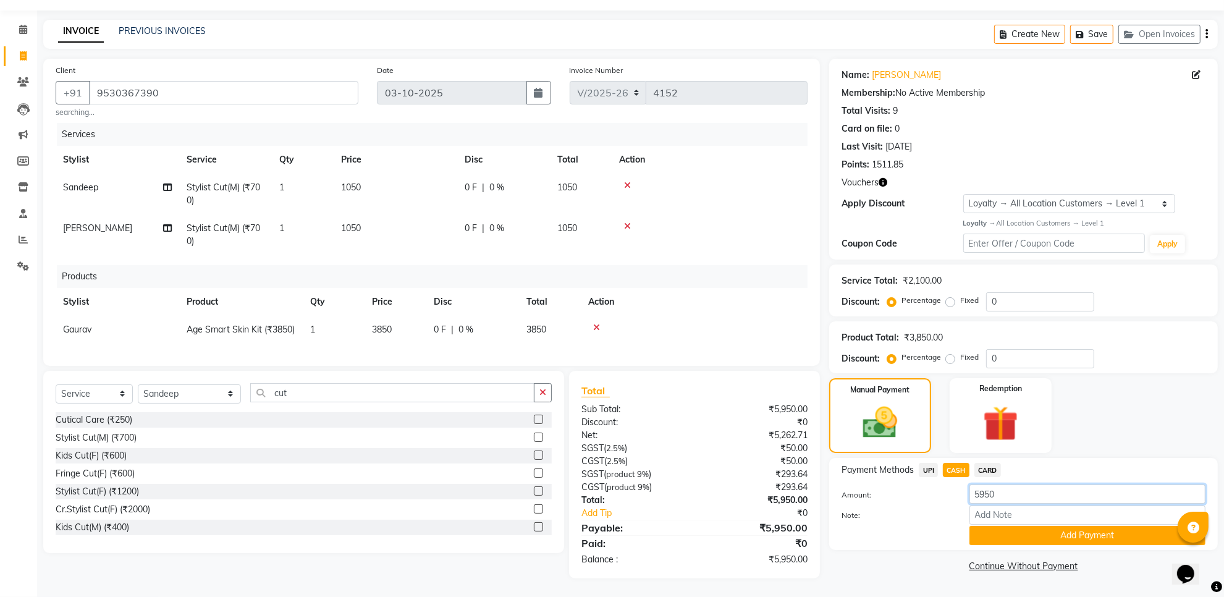
click at [1022, 485] on input "5950" at bounding box center [1088, 494] width 236 height 19
click at [1056, 526] on button "Add Payment" at bounding box center [1088, 535] width 236 height 19
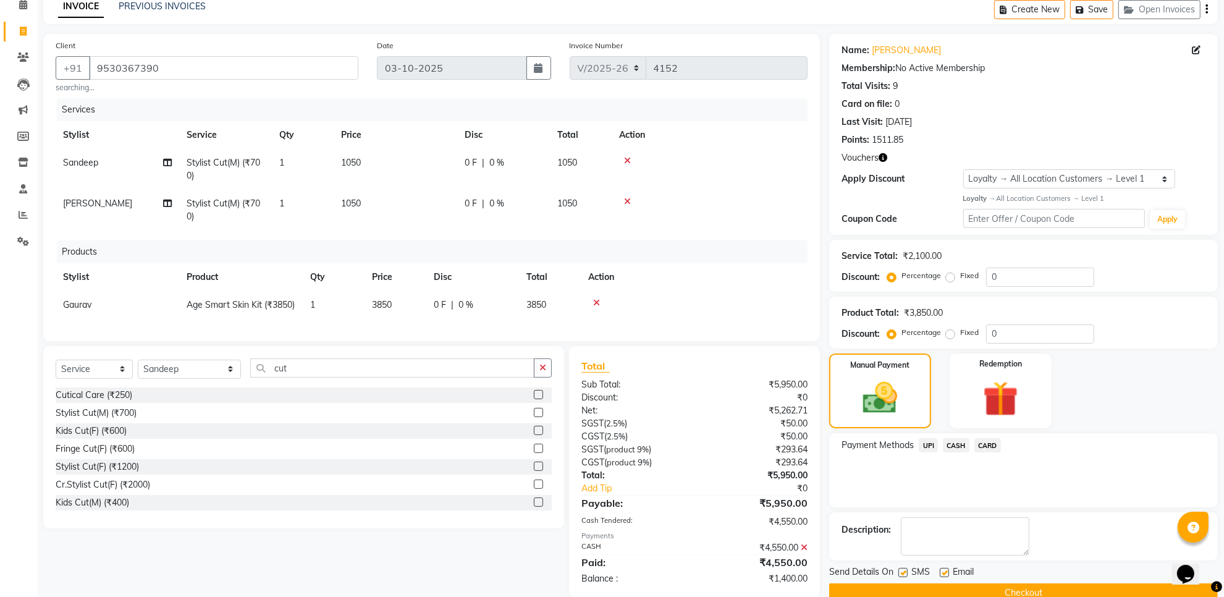
click at [928, 442] on span "UPI" at bounding box center [928, 445] width 19 height 14
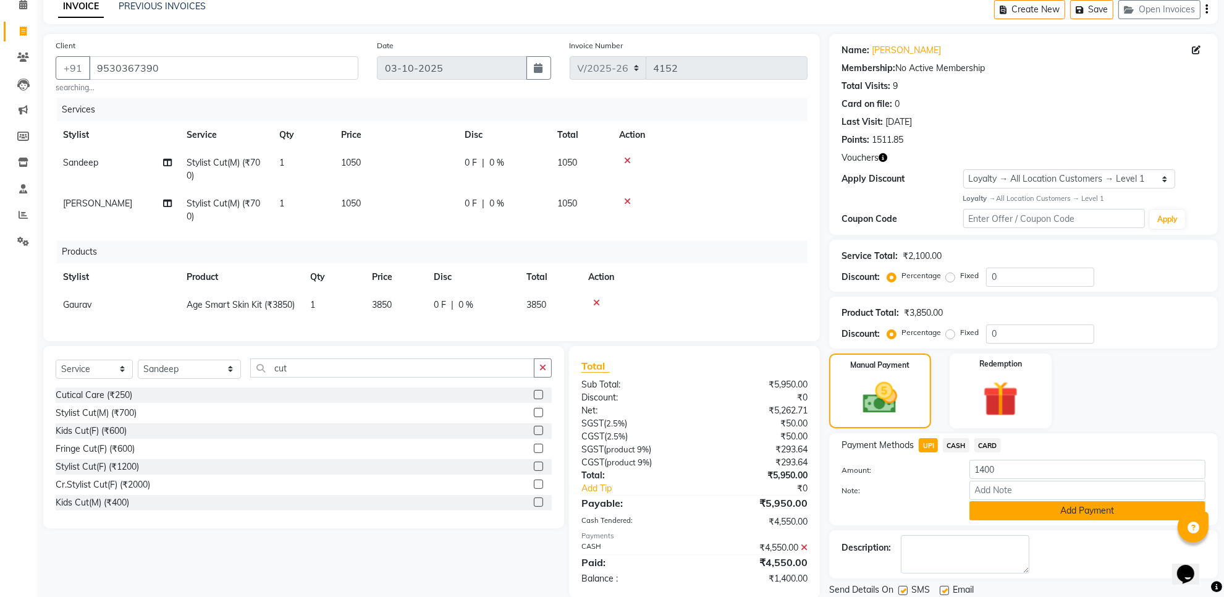
click at [1071, 514] on button "Add Payment" at bounding box center [1088, 510] width 236 height 19
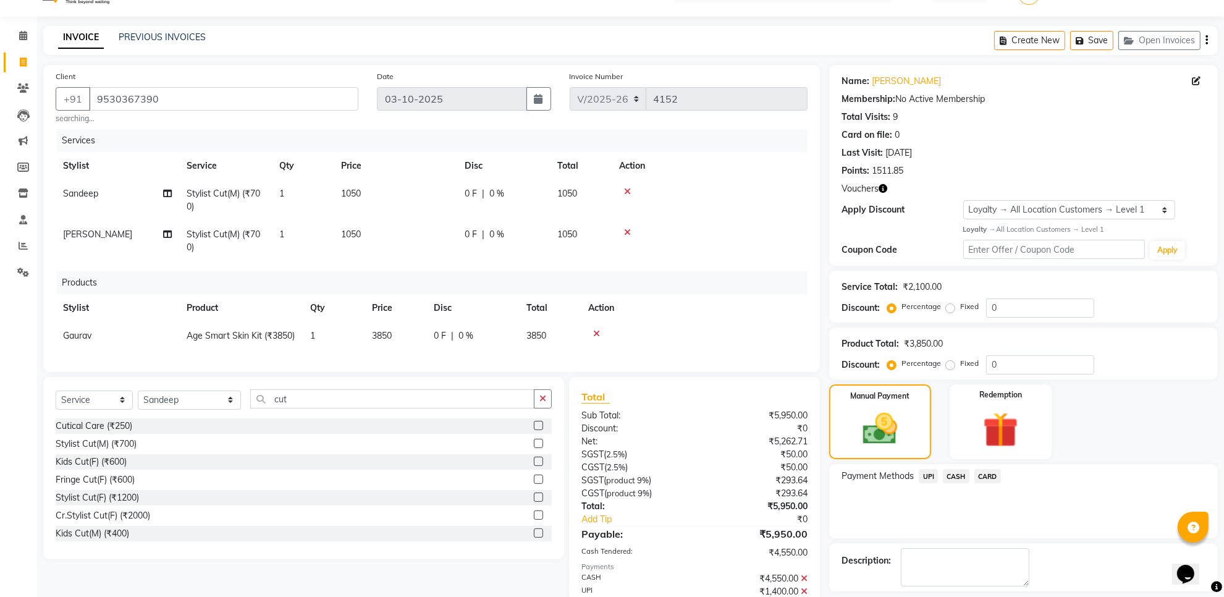
scroll to position [77, 0]
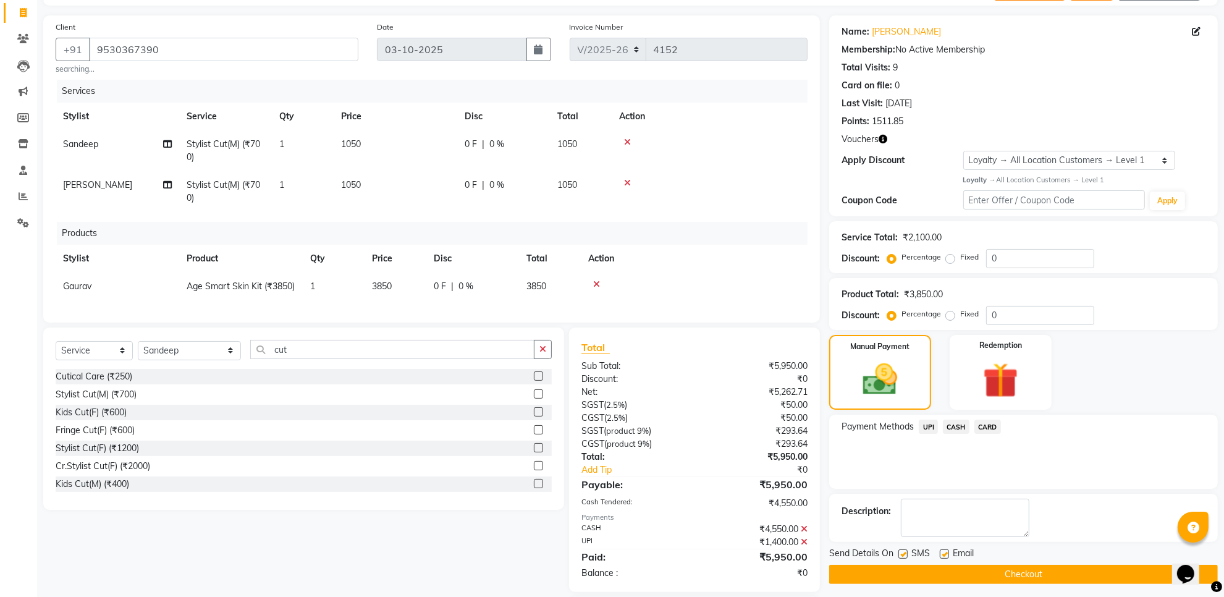
click at [943, 556] on label at bounding box center [944, 553] width 9 height 9
click at [943, 556] on input "checkbox" at bounding box center [944, 555] width 8 height 8
click at [904, 548] on div "SMS" at bounding box center [919, 554] width 41 height 15
click at [894, 554] on span "Send Details On" at bounding box center [861, 554] width 64 height 15
click at [904, 556] on label at bounding box center [903, 553] width 9 height 9
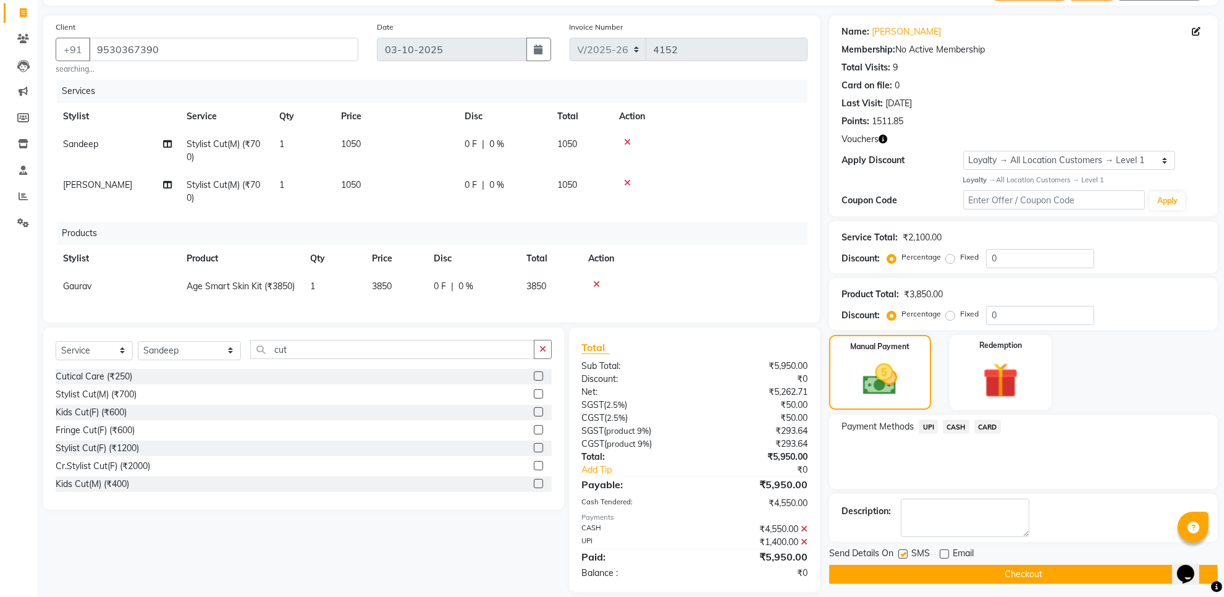
click at [904, 556] on input "checkbox" at bounding box center [903, 555] width 8 height 8
click at [909, 581] on button "Checkout" at bounding box center [1023, 574] width 389 height 19
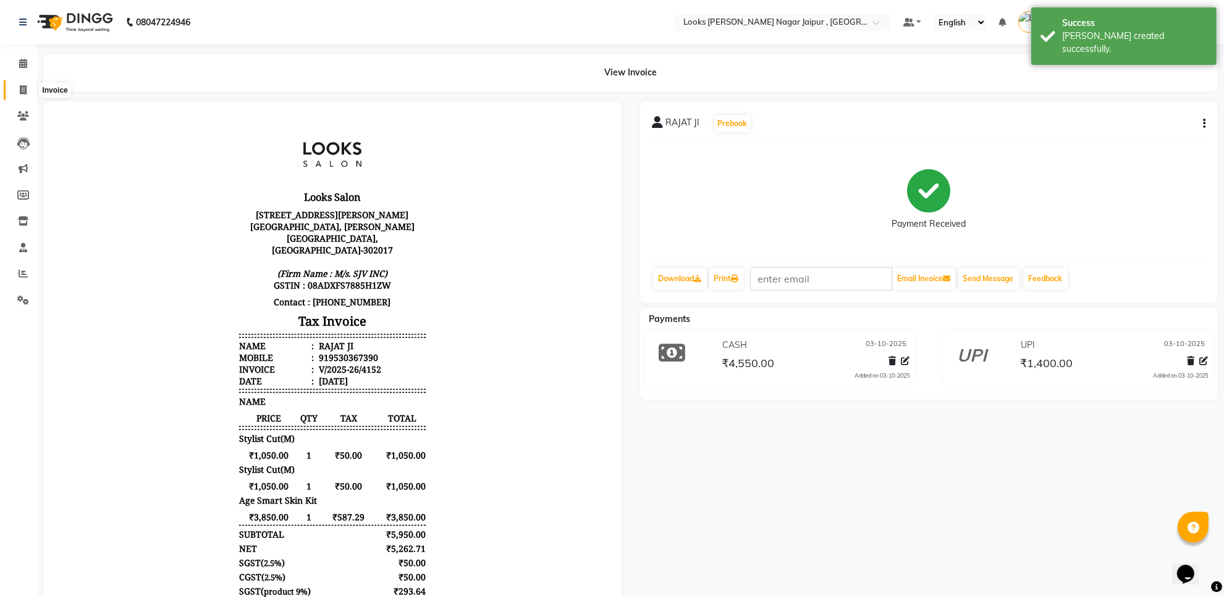
click at [13, 95] on span at bounding box center [23, 90] width 22 height 14
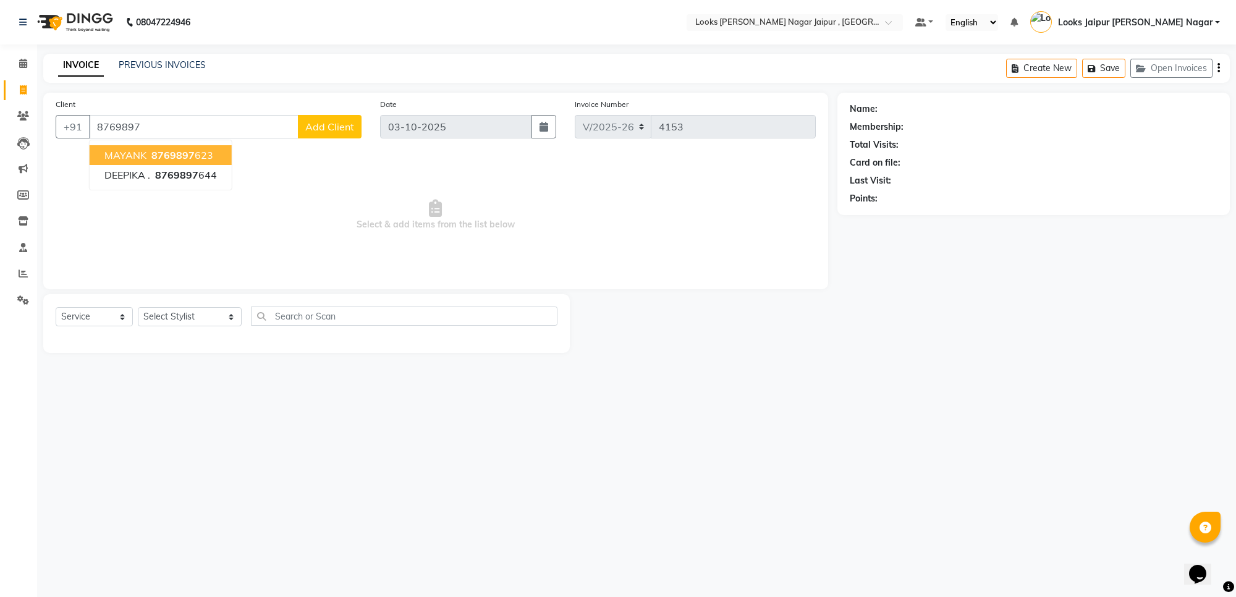
click at [155, 149] on span "8769897" at bounding box center [172, 155] width 43 height 12
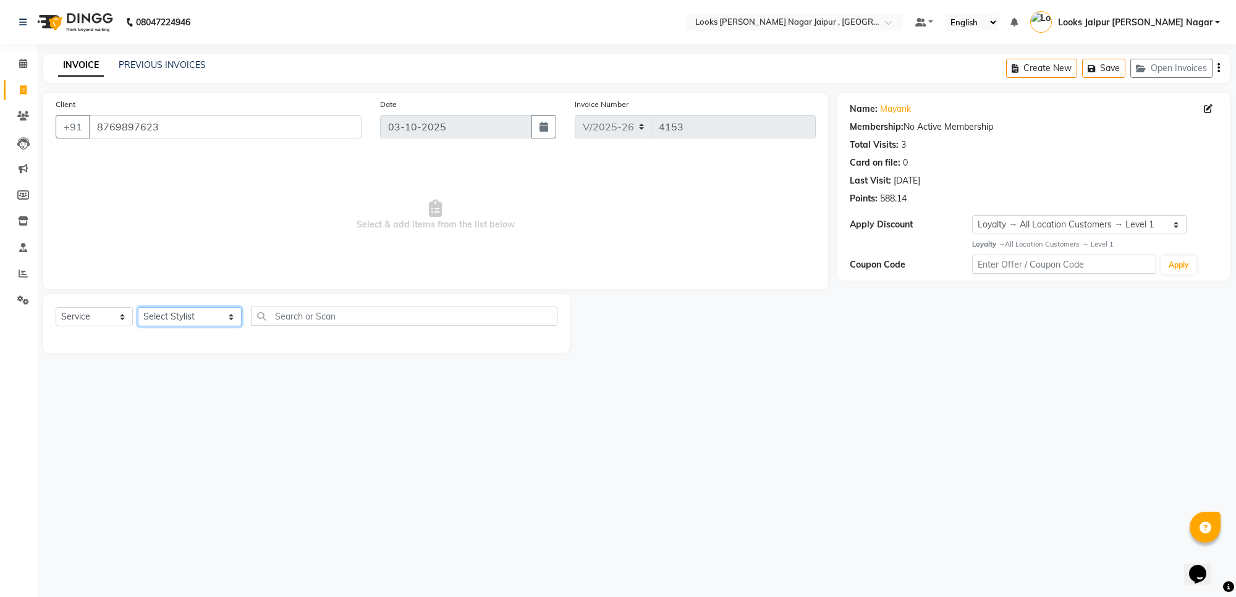
click at [159, 325] on select "Select Stylist [PERSON_NAME] art Anoop [PERSON_NAME] Counter Sales [PERSON_NAME…" at bounding box center [190, 316] width 104 height 19
click at [138, 307] on select "Select Stylist [PERSON_NAME] art Anoop [PERSON_NAME] Counter Sales [PERSON_NAME…" at bounding box center [190, 316] width 104 height 19
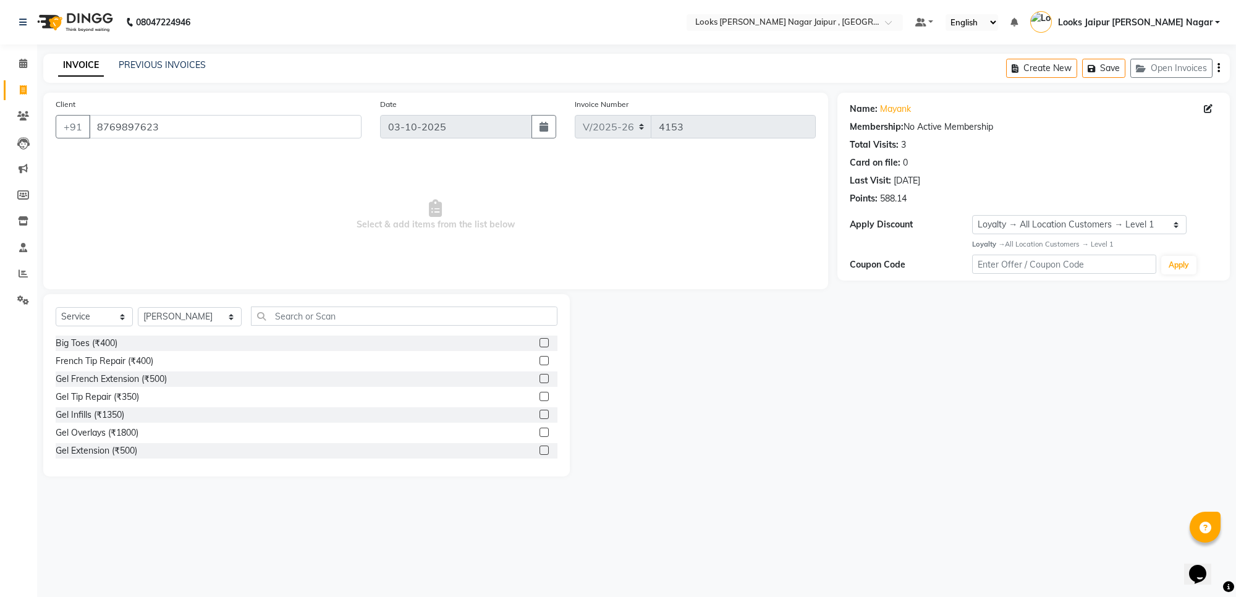
click at [272, 304] on div "Select Service Product Membership Package Voucher Prepaid Gift Card Select Styl…" at bounding box center [306, 385] width 527 height 182
click at [276, 311] on input "text" at bounding box center [404, 316] width 307 height 19
click at [540, 428] on label at bounding box center [544, 432] width 9 height 9
click at [540, 429] on input "checkbox" at bounding box center [544, 433] width 8 height 8
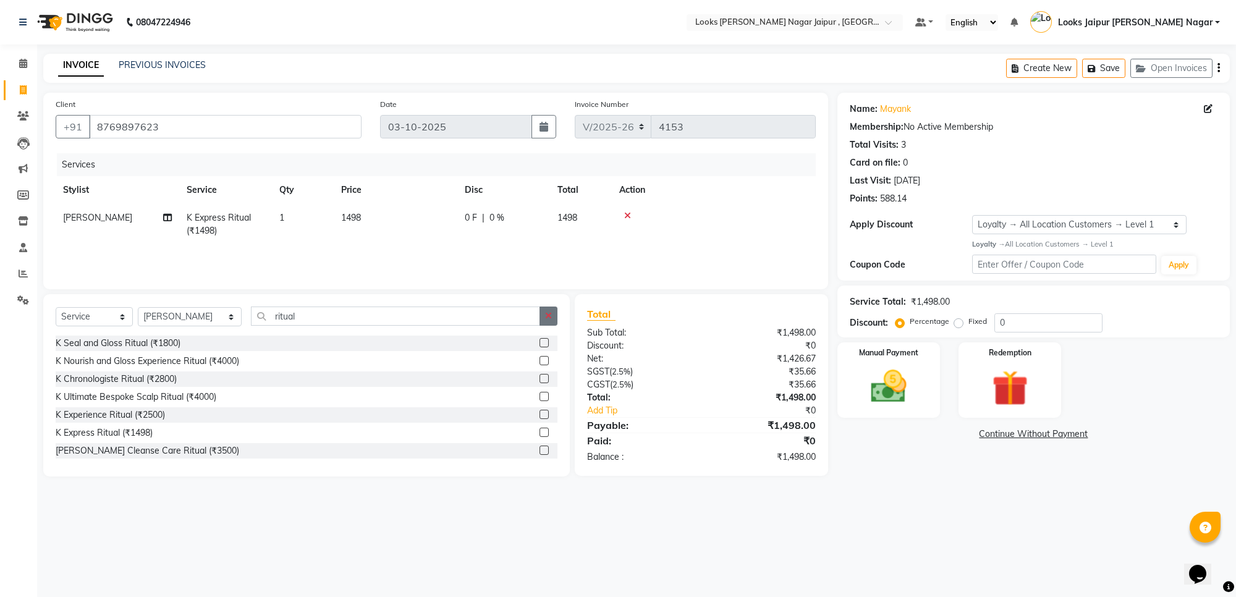
click at [550, 312] on button "button" at bounding box center [549, 316] width 18 height 19
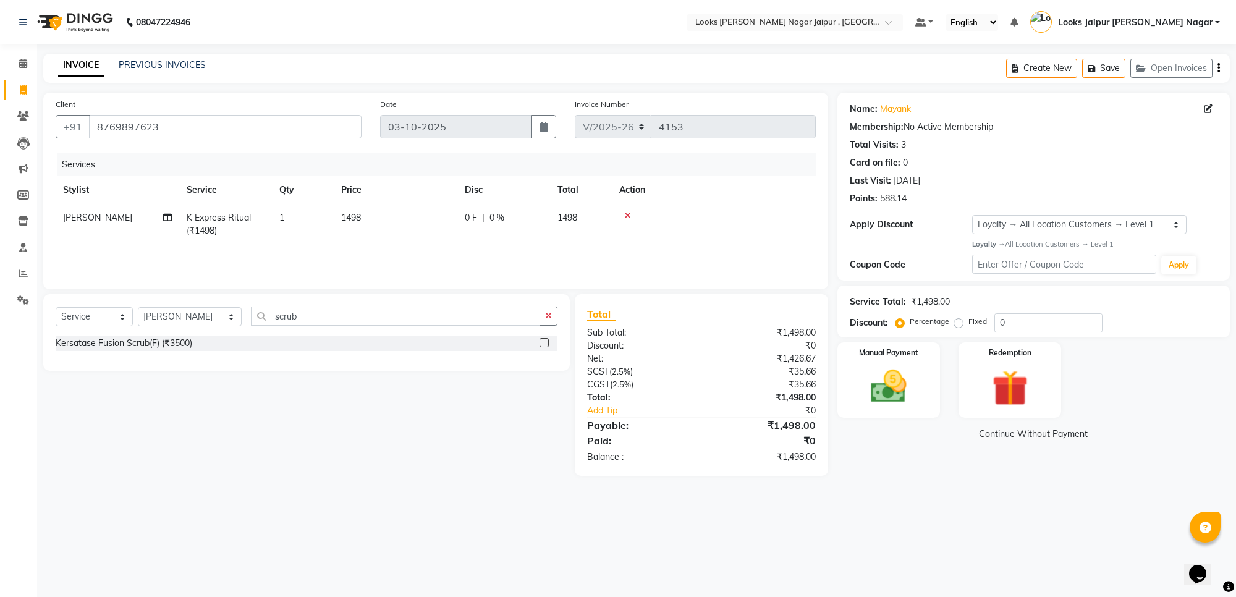
click at [544, 338] on label at bounding box center [544, 342] width 9 height 9
click at [544, 339] on input "checkbox" at bounding box center [544, 343] width 8 height 8
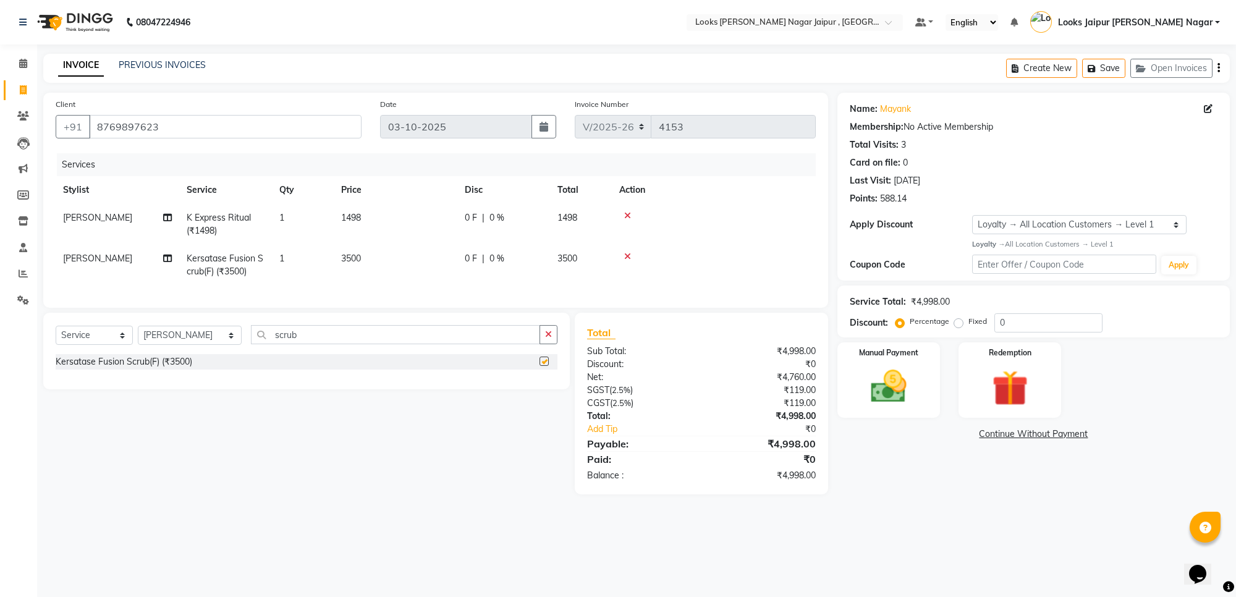
click at [549, 328] on div "Select Service Product Membership Package Voucher Prepaid Gift Card Select Styl…" at bounding box center [306, 351] width 527 height 77
click at [545, 339] on icon "button" at bounding box center [548, 334] width 7 height 9
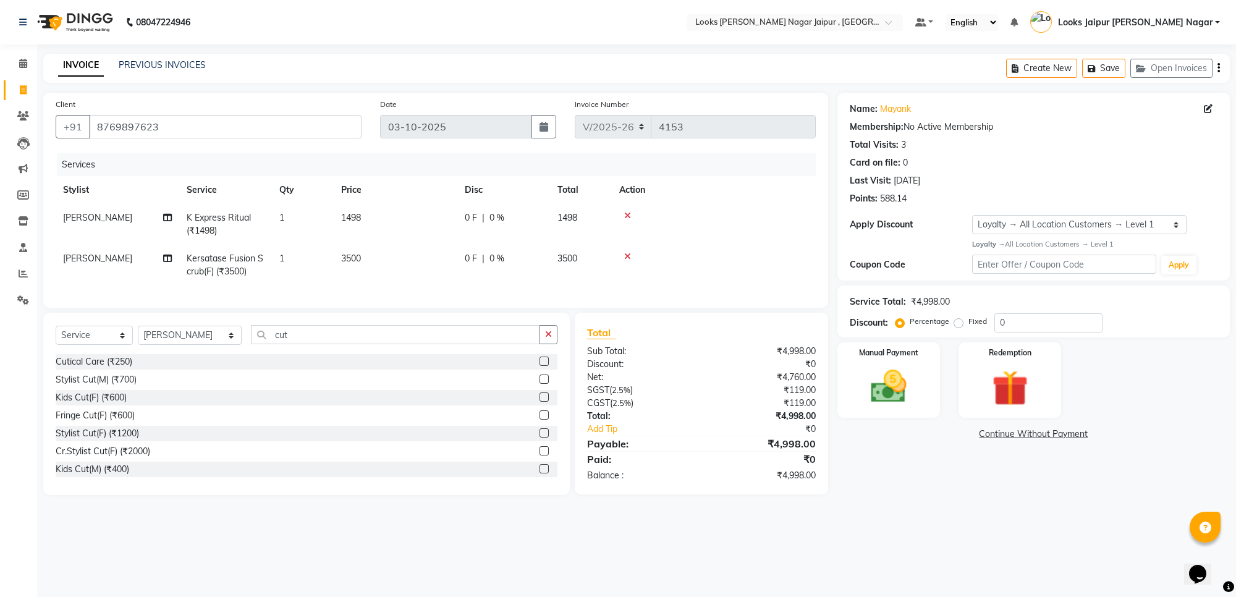
click at [540, 384] on label at bounding box center [544, 379] width 9 height 9
click at [540, 384] on input "checkbox" at bounding box center [544, 380] width 8 height 8
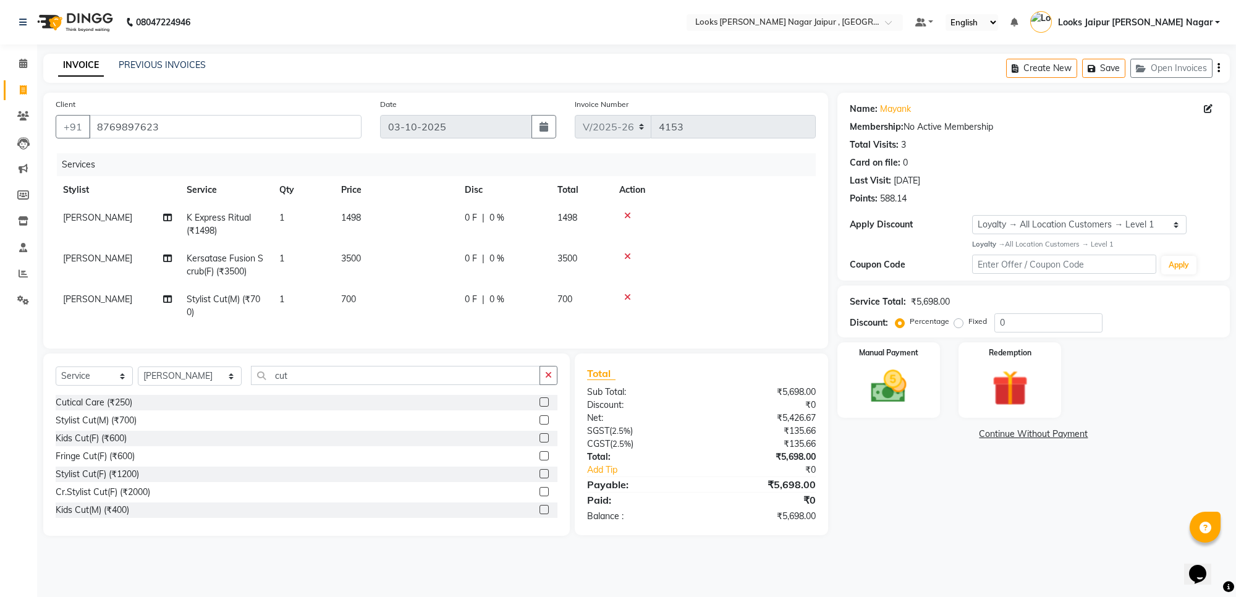
click at [540, 478] on label at bounding box center [544, 473] width 9 height 9
click at [540, 478] on input "checkbox" at bounding box center [544, 474] width 8 height 8
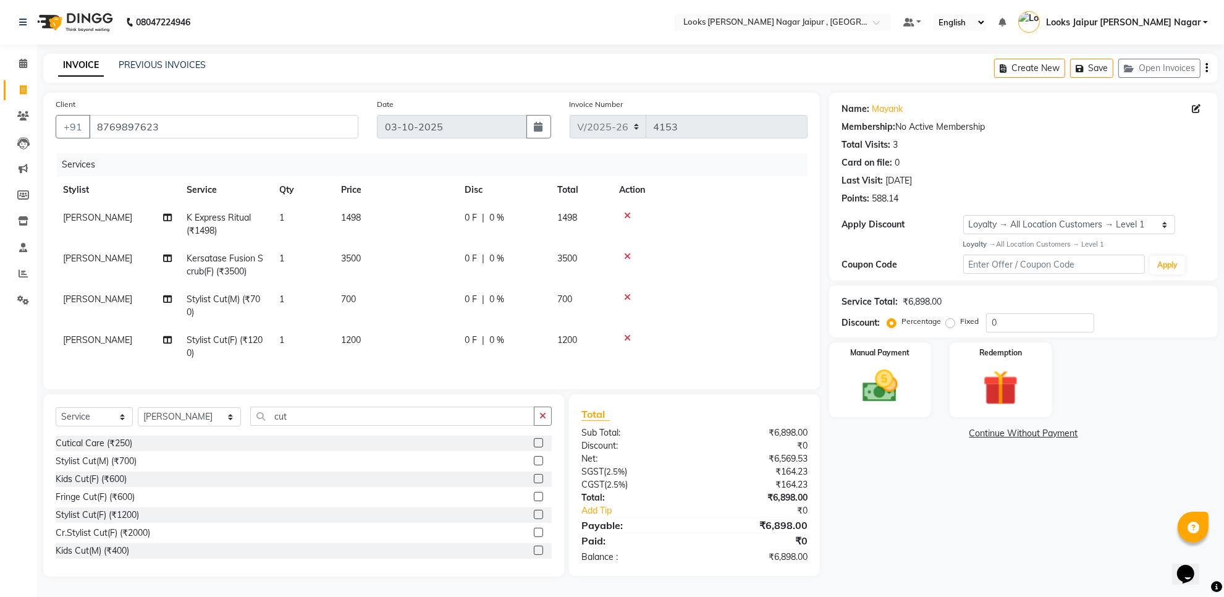
drag, startPoint x: 412, startPoint y: 257, endPoint x: 484, endPoint y: 221, distance: 81.0
click at [420, 253] on td "3500" at bounding box center [396, 265] width 124 height 41
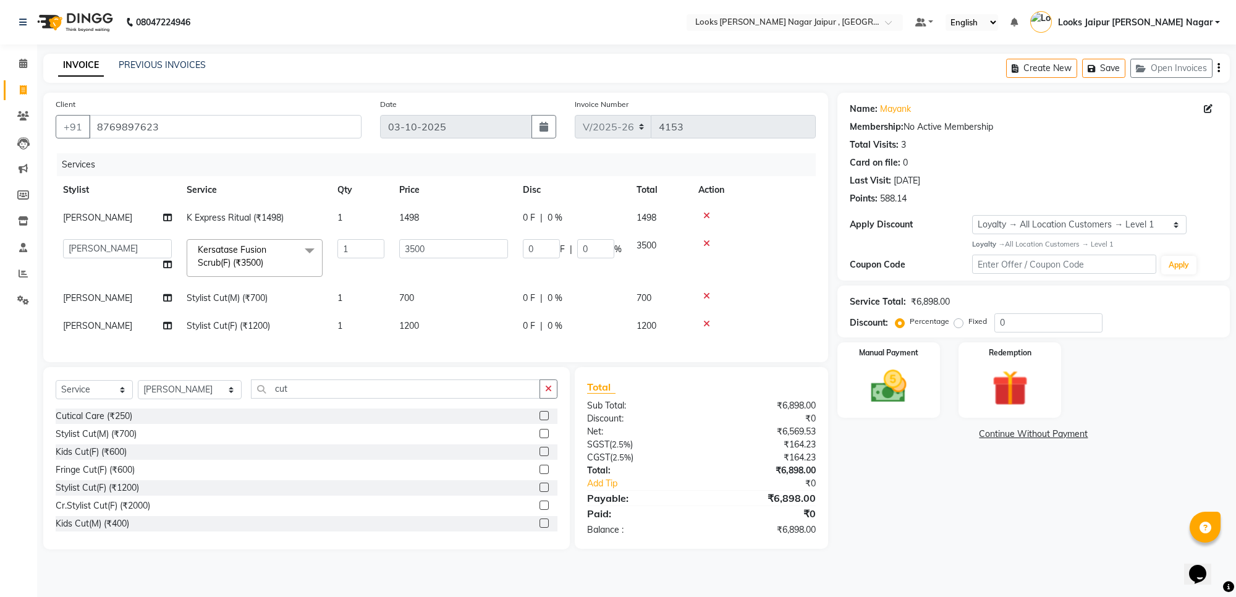
click at [484, 221] on td "1498" at bounding box center [454, 218] width 124 height 28
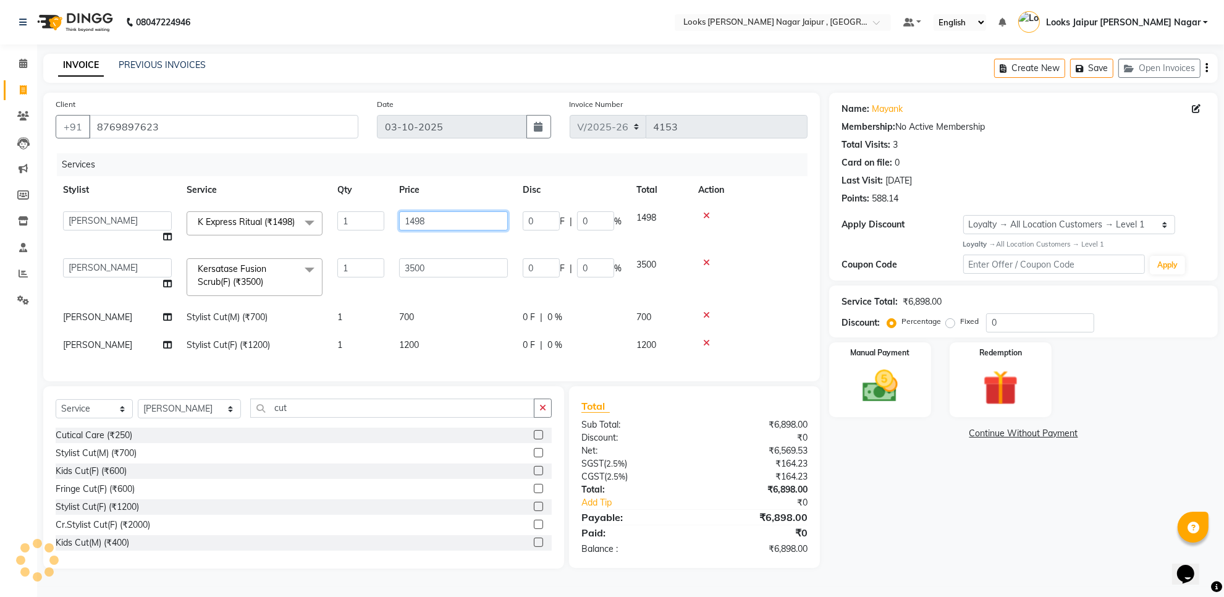
click at [484, 221] on input "1498" at bounding box center [453, 220] width 109 height 19
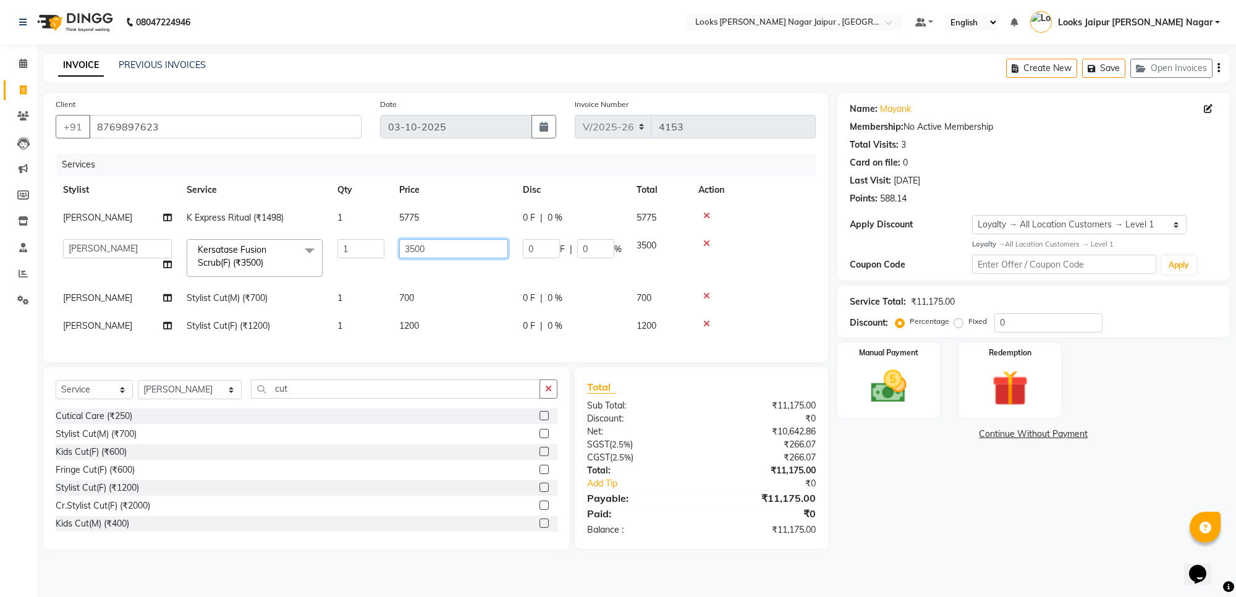
drag, startPoint x: 473, startPoint y: 257, endPoint x: 473, endPoint y: 266, distance: 8.7
click at [473, 266] on td "3500" at bounding box center [454, 258] width 124 height 53
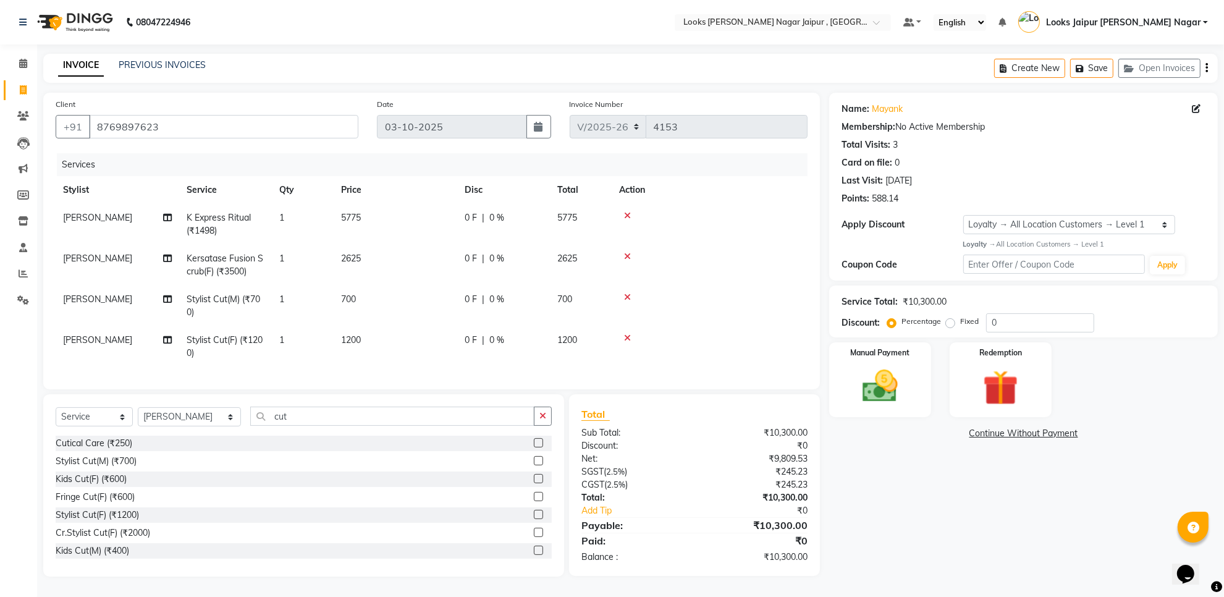
click at [468, 270] on tr "Saurav Kersatase Fusion Scrub(F) (₹3500) 1 2625 0 F | 0 % 2625" at bounding box center [432, 265] width 752 height 41
click at [439, 313] on td "700" at bounding box center [396, 306] width 124 height 41
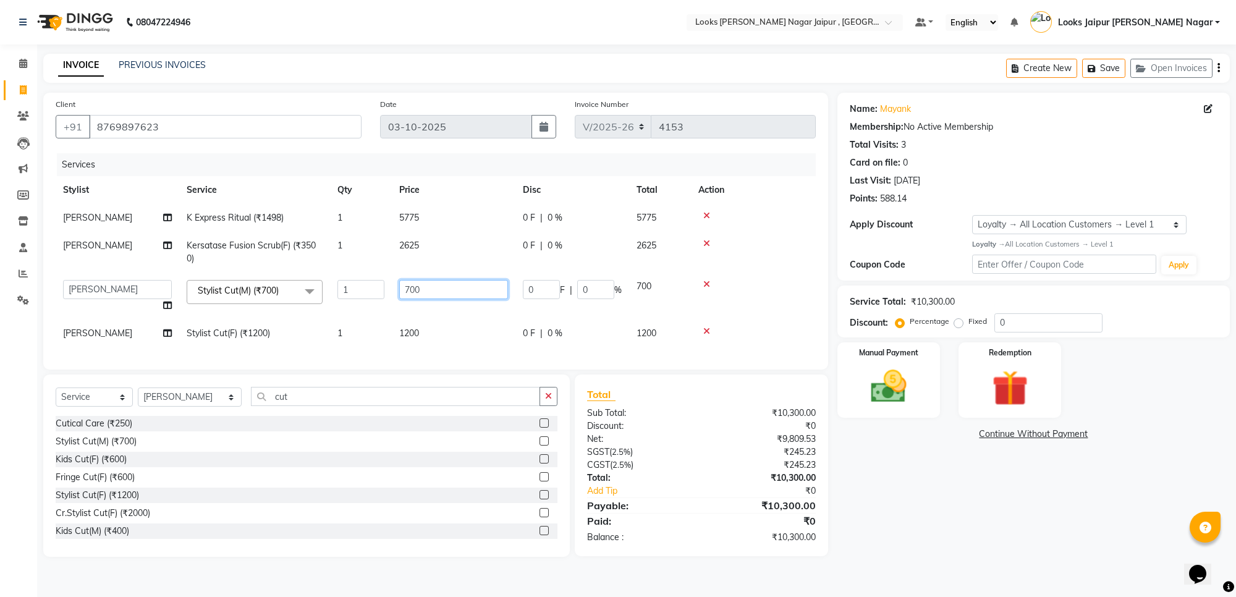
drag, startPoint x: 436, startPoint y: 299, endPoint x: 442, endPoint y: 295, distance: 6.7
click at [439, 297] on td "700" at bounding box center [454, 296] width 124 height 47
click at [444, 294] on input "700" at bounding box center [453, 289] width 109 height 19
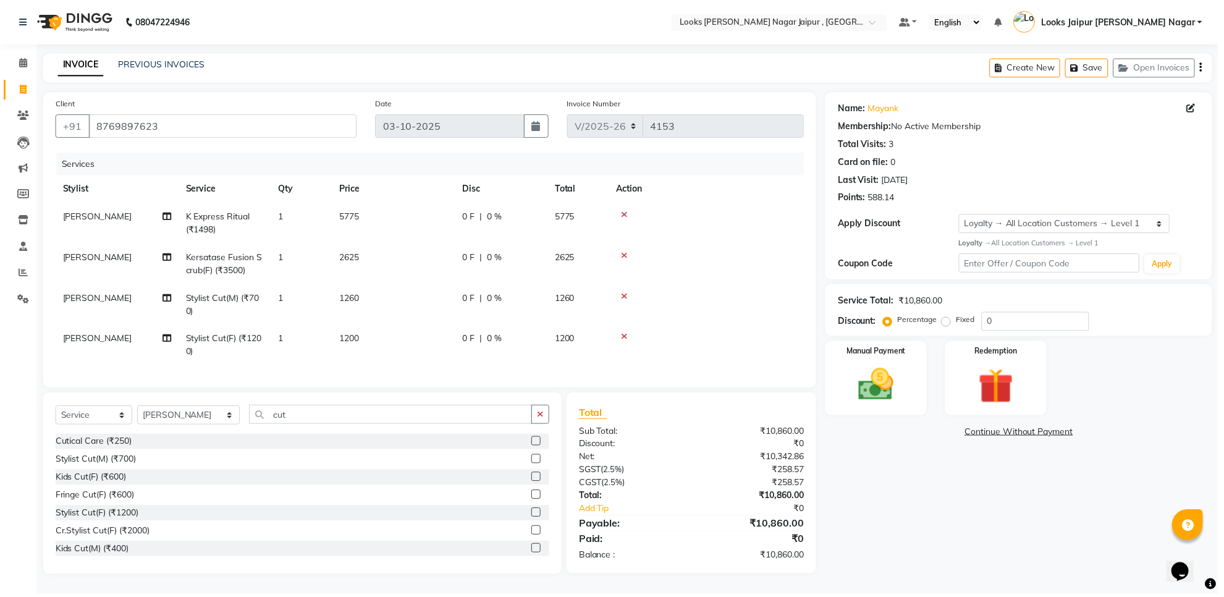
drag, startPoint x: 422, startPoint y: 336, endPoint x: 431, endPoint y: 331, distance: 10.5
click at [426, 334] on td "1200" at bounding box center [396, 346] width 124 height 41
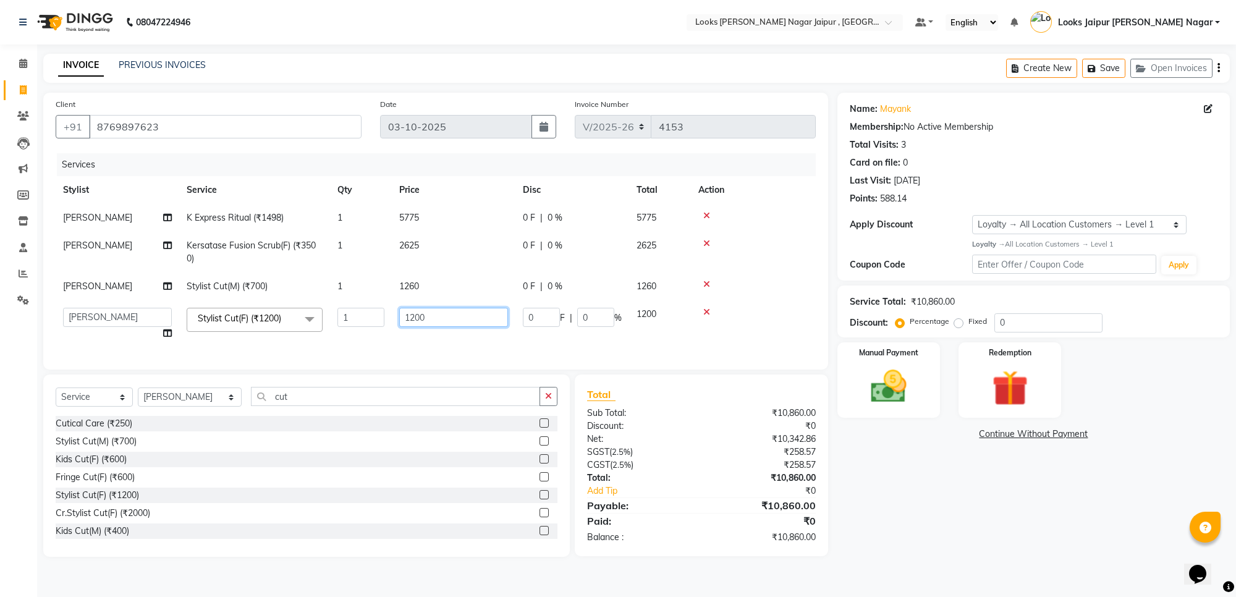
drag, startPoint x: 436, startPoint y: 329, endPoint x: 456, endPoint y: 316, distance: 23.7
click at [446, 323] on td "1200" at bounding box center [454, 323] width 124 height 47
click at [456, 316] on input "1200" at bounding box center [453, 317] width 109 height 19
click at [889, 391] on img at bounding box center [888, 386] width 61 height 43
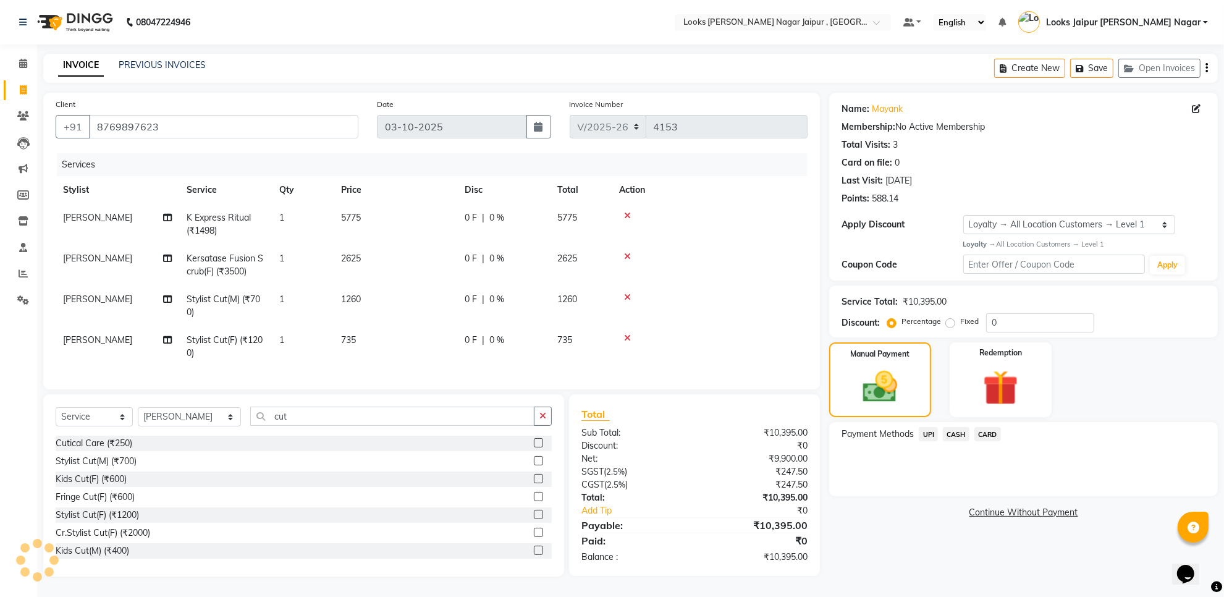
drag, startPoint x: 433, startPoint y: 343, endPoint x: 456, endPoint y: 338, distance: 22.8
click at [434, 342] on td "735" at bounding box center [396, 346] width 124 height 41
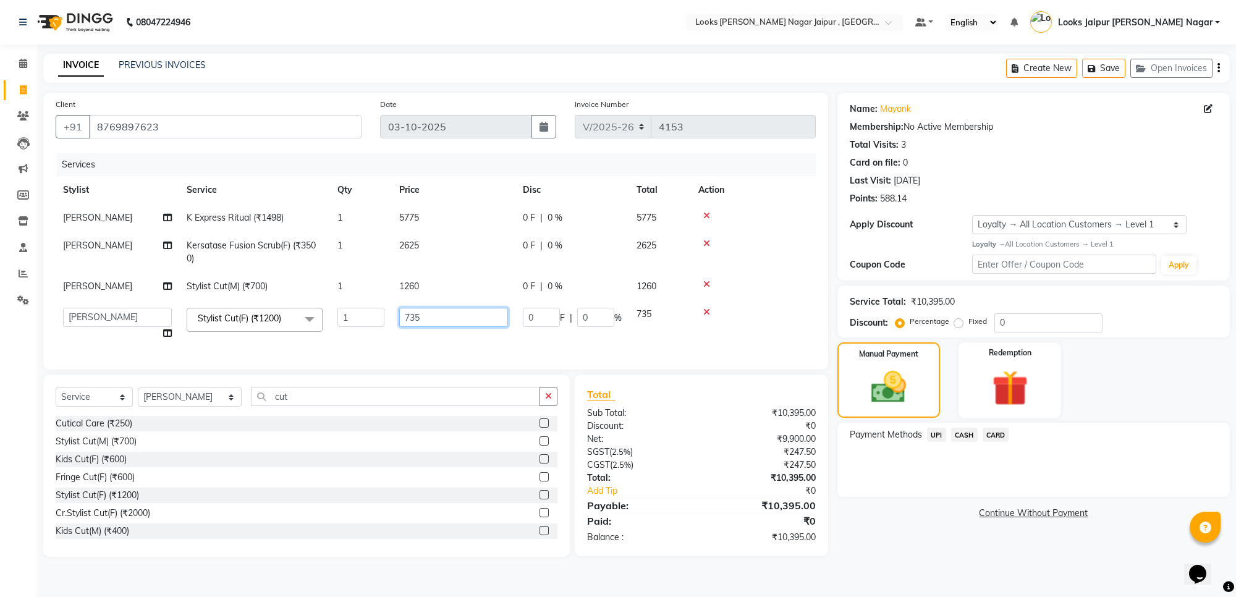
click at [498, 313] on input "735" at bounding box center [453, 317] width 109 height 19
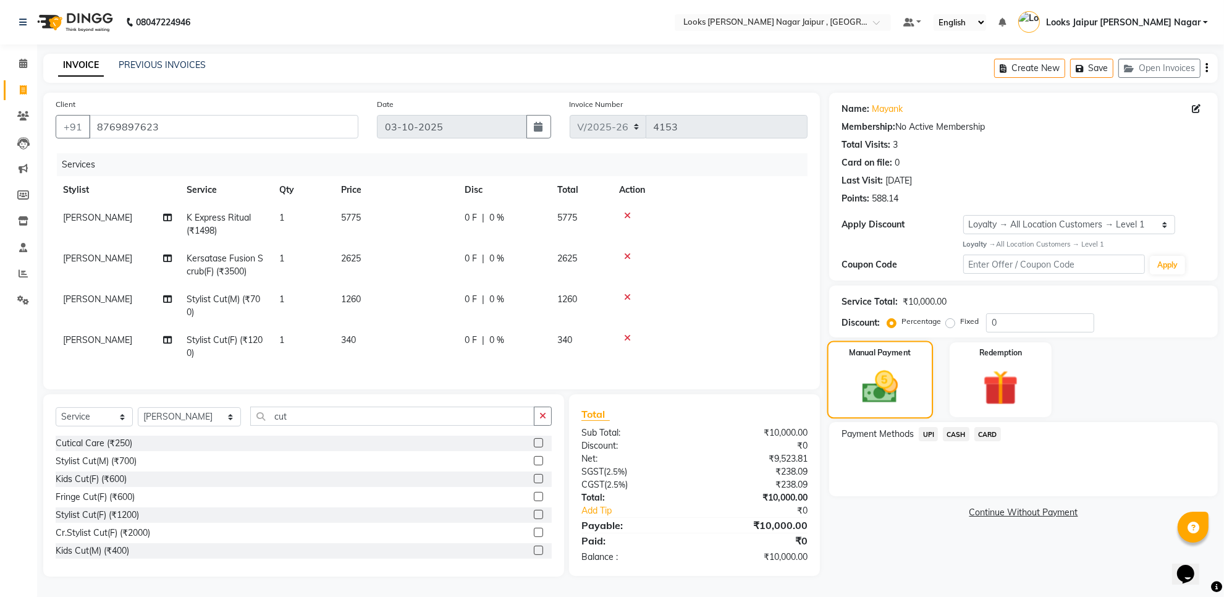
click at [913, 399] on div "Manual Payment" at bounding box center [881, 380] width 106 height 78
click at [927, 434] on span "UPI" at bounding box center [928, 434] width 19 height 14
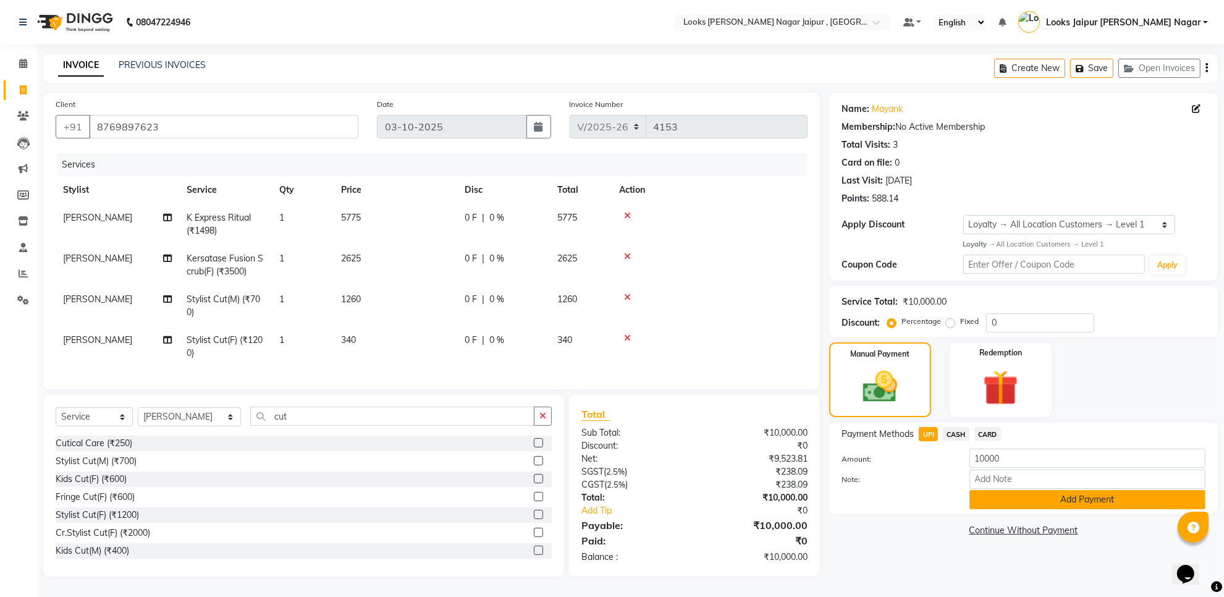
click at [1014, 502] on button "Add Payment" at bounding box center [1088, 499] width 236 height 19
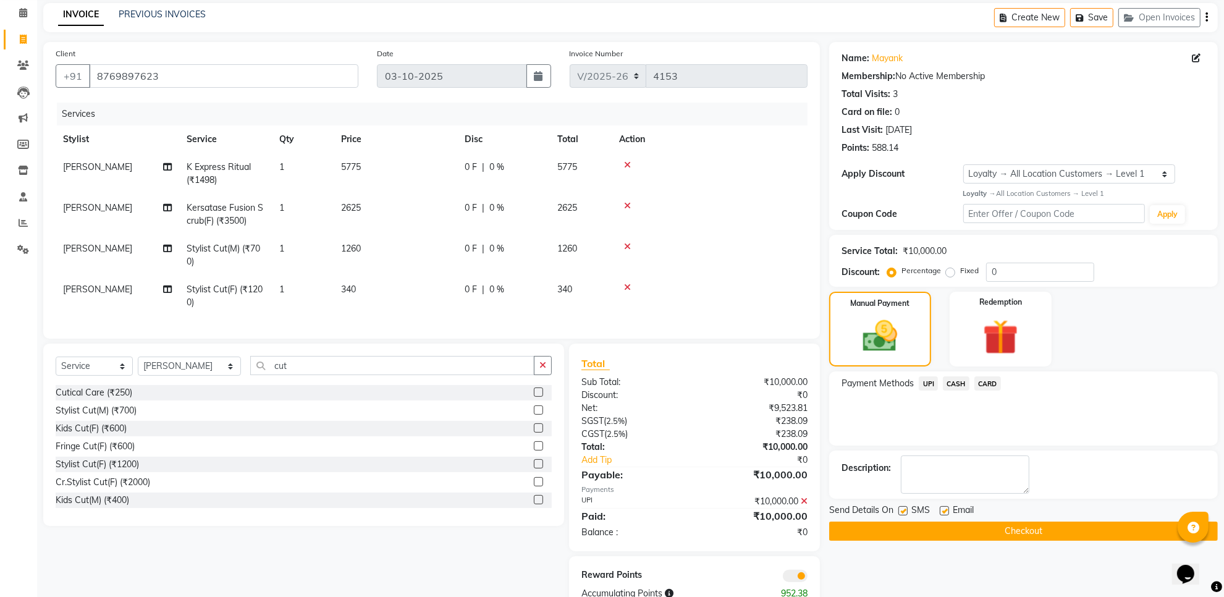
scroll to position [77, 0]
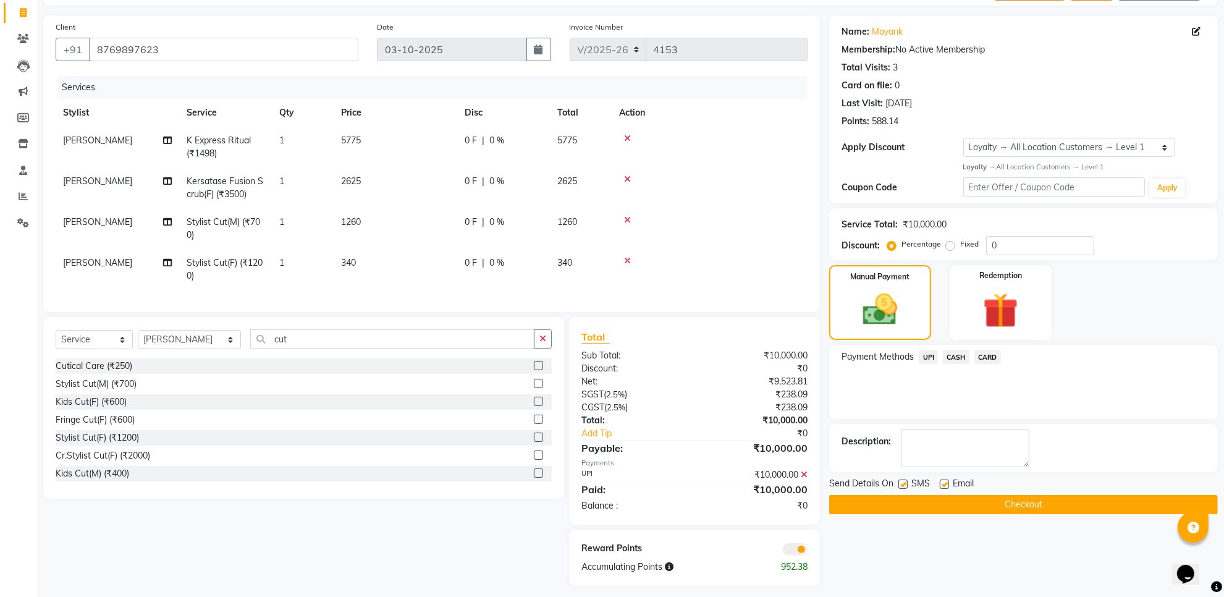
click at [903, 482] on label at bounding box center [903, 484] width 9 height 9
click at [903, 482] on input "checkbox" at bounding box center [903, 485] width 8 height 8
click at [949, 485] on div "Email" at bounding box center [962, 484] width 44 height 15
click at [944, 483] on label at bounding box center [944, 484] width 9 height 9
click at [944, 483] on input "checkbox" at bounding box center [944, 485] width 8 height 8
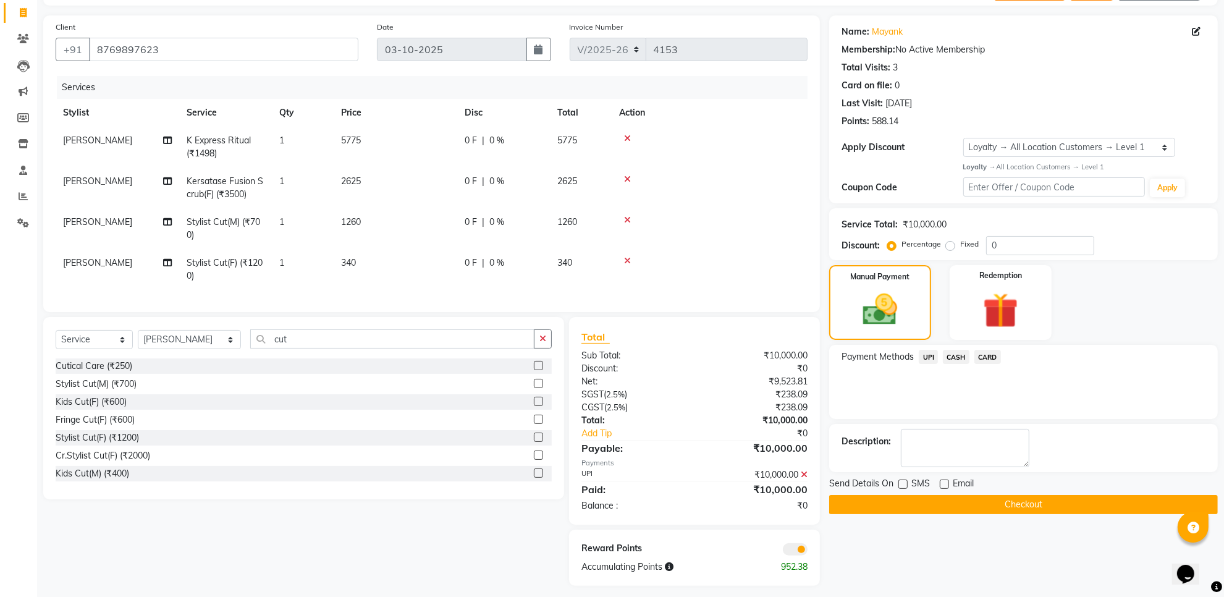
click at [912, 505] on button "Checkout" at bounding box center [1023, 504] width 389 height 19
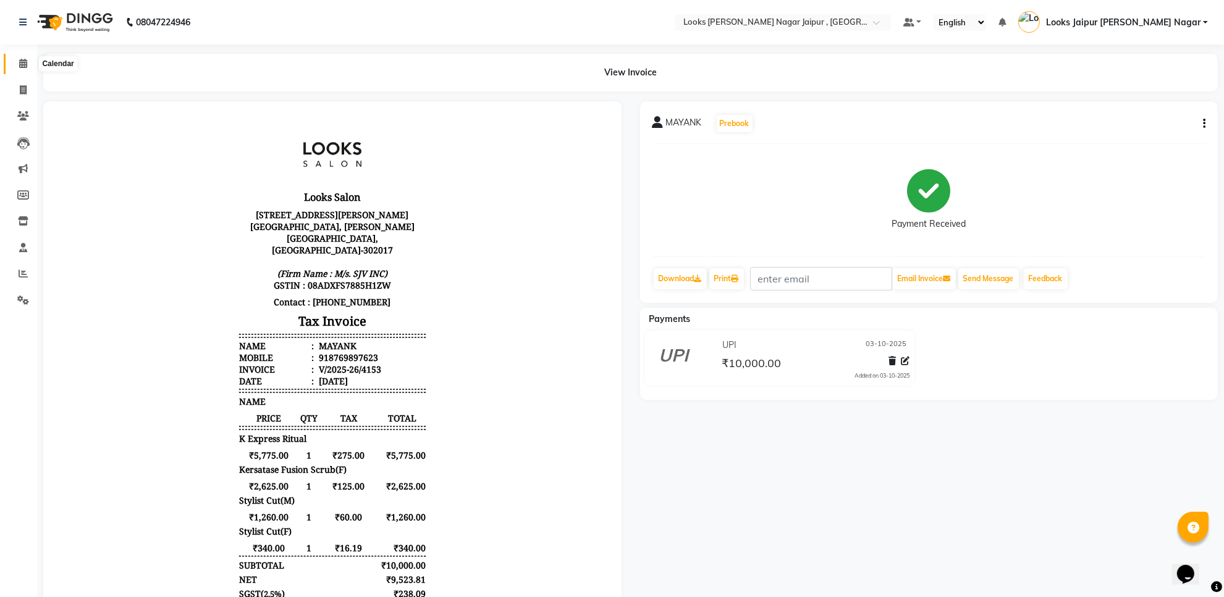
click at [25, 57] on span at bounding box center [23, 64] width 22 height 14
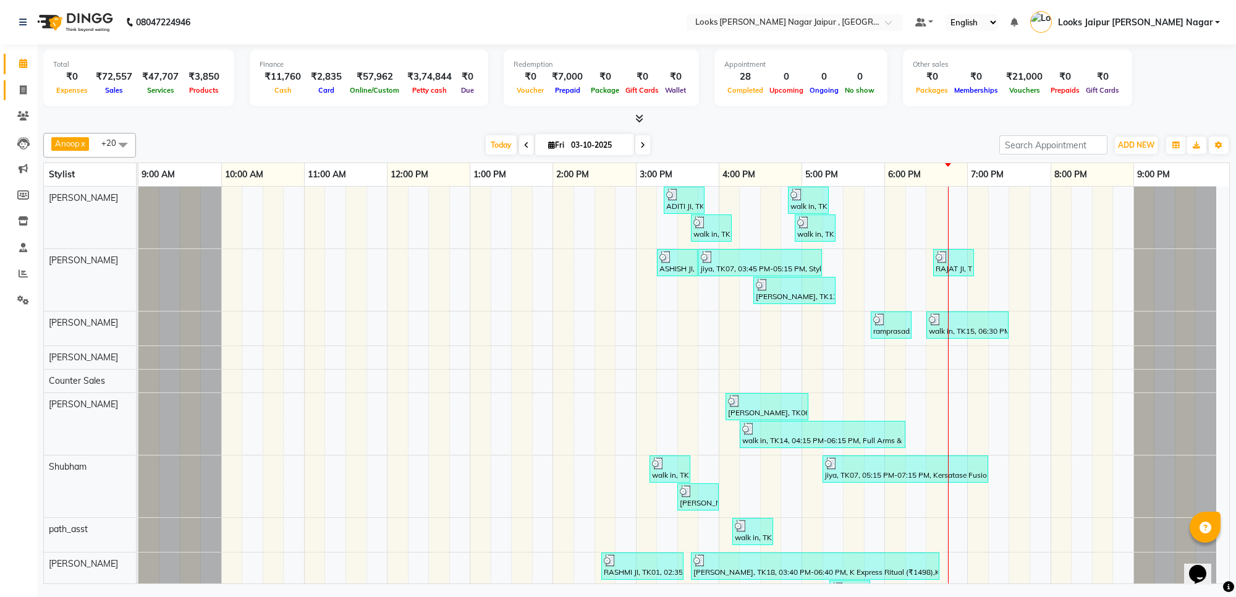
click at [20, 85] on icon at bounding box center [23, 89] width 7 height 9
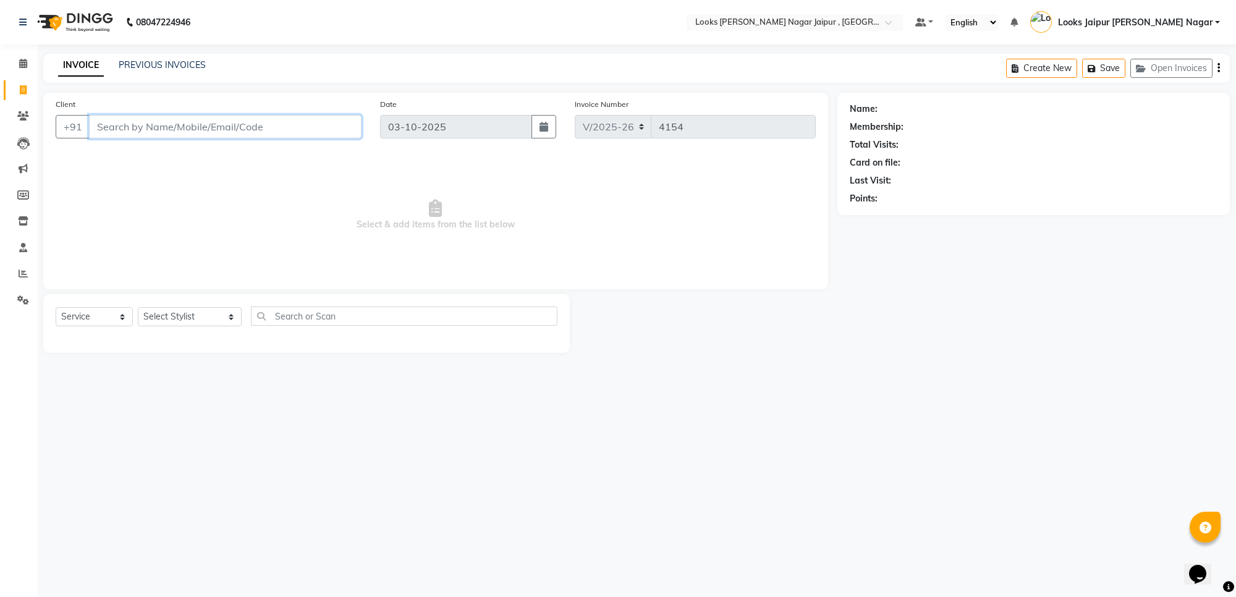
click at [165, 124] on input "Client" at bounding box center [225, 126] width 273 height 23
click at [19, 288] on li "Settings" at bounding box center [18, 300] width 37 height 27
click at [14, 297] on span at bounding box center [23, 301] width 22 height 14
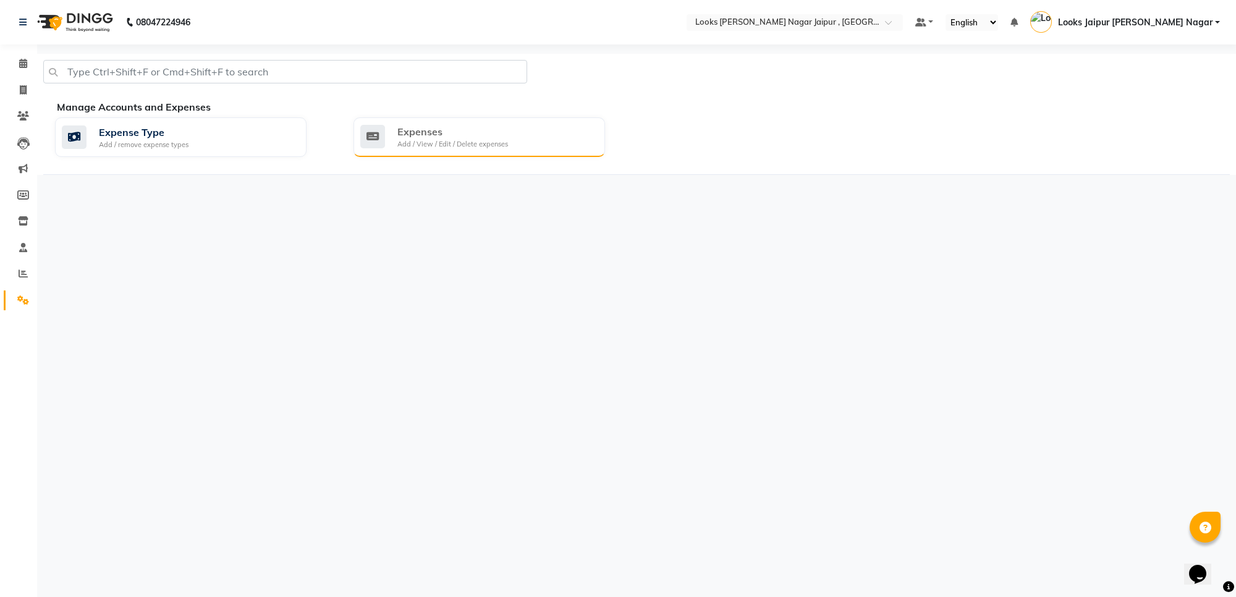
click at [470, 149] on div "Add / View / Edit / Delete expenses" at bounding box center [452, 144] width 111 height 11
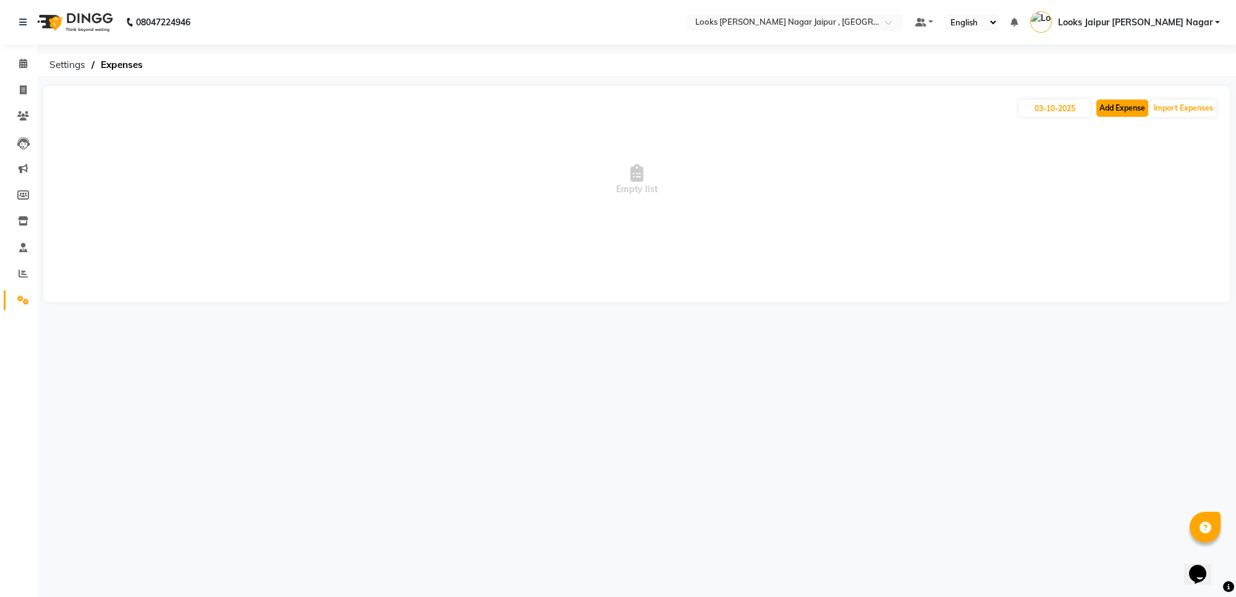
click at [1111, 100] on button "Add Expense" at bounding box center [1122, 108] width 52 height 17
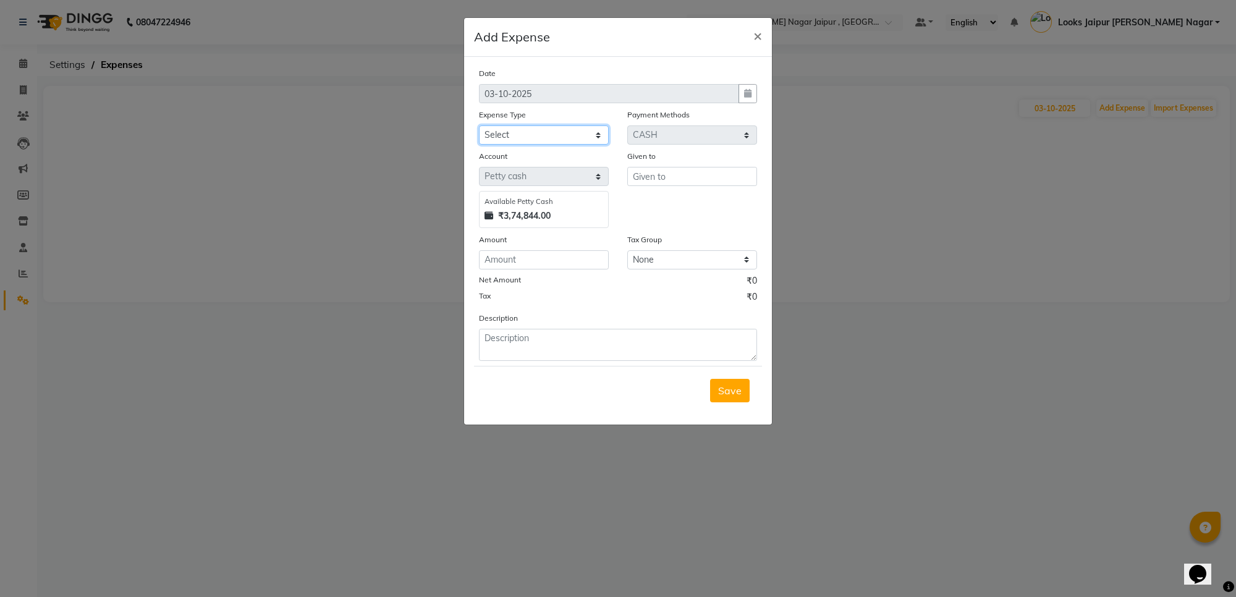
click at [533, 130] on select "Select Accommodation Aesthetics Bank Deposit BLINKIT Cash Handover Client Refun…" at bounding box center [544, 134] width 130 height 19
click at [479, 125] on select "Select Accommodation Aesthetics Bank Deposit BLINKIT Cash Handover Client Refun…" at bounding box center [544, 134] width 130 height 19
drag, startPoint x: 727, startPoint y: 162, endPoint x: 726, endPoint y: 175, distance: 13.0
click at [726, 175] on div "Given to" at bounding box center [692, 189] width 148 height 78
click at [722, 179] on input "text" at bounding box center [692, 176] width 130 height 19
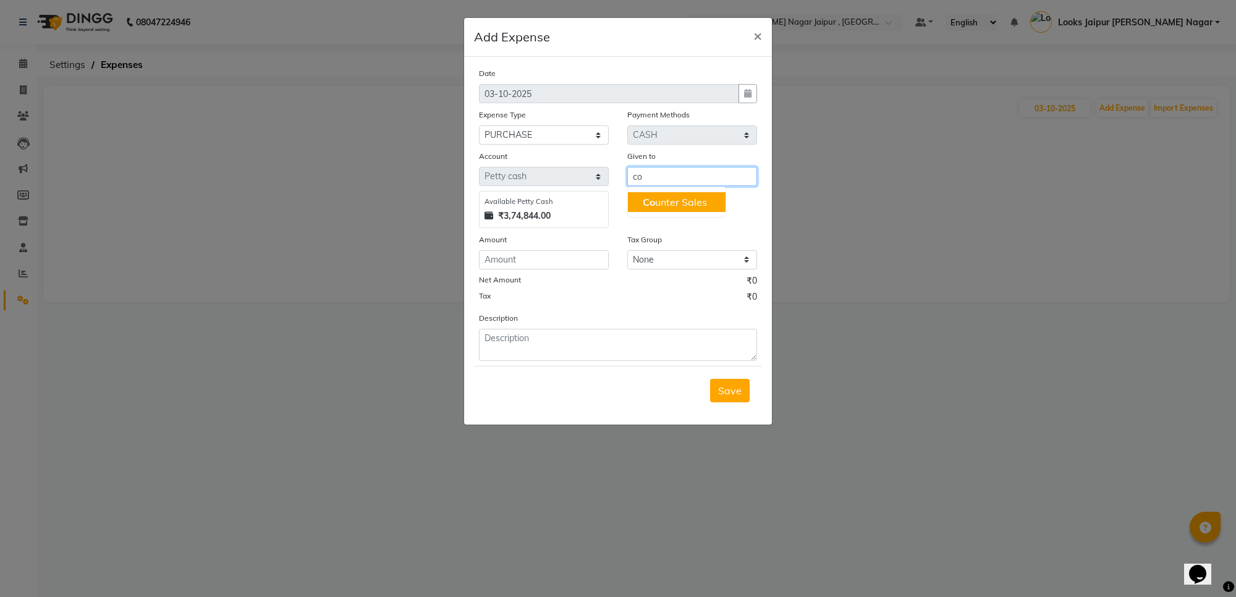
click at [669, 195] on button "Co unter Sales" at bounding box center [677, 202] width 98 height 20
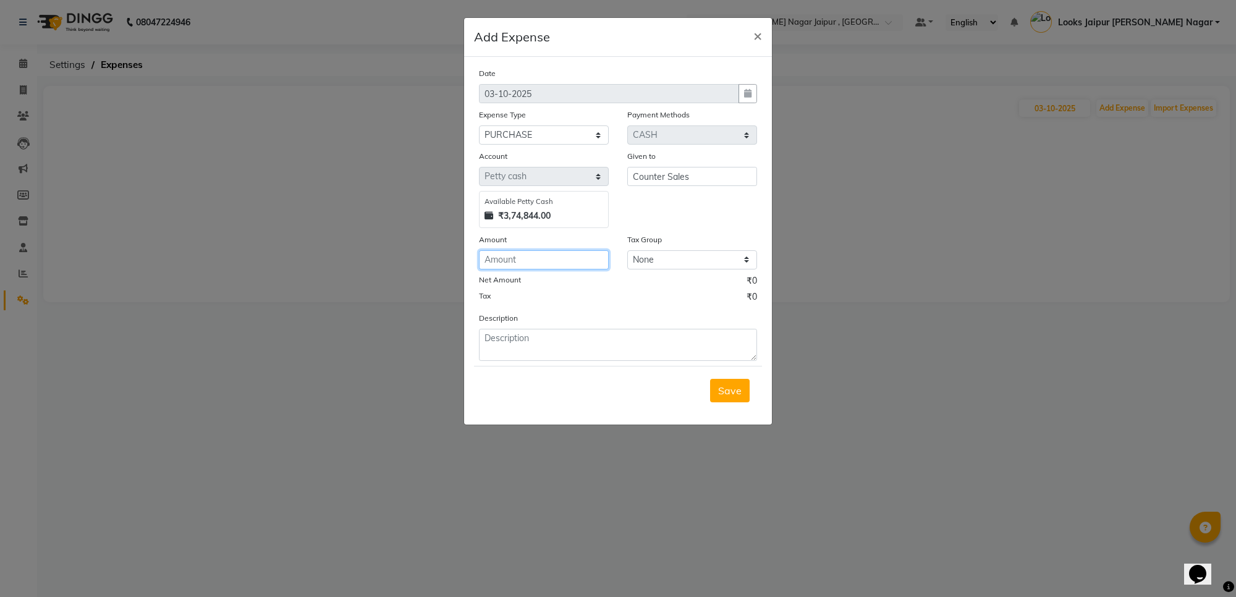
click at [578, 256] on input "number" at bounding box center [544, 259] width 130 height 19
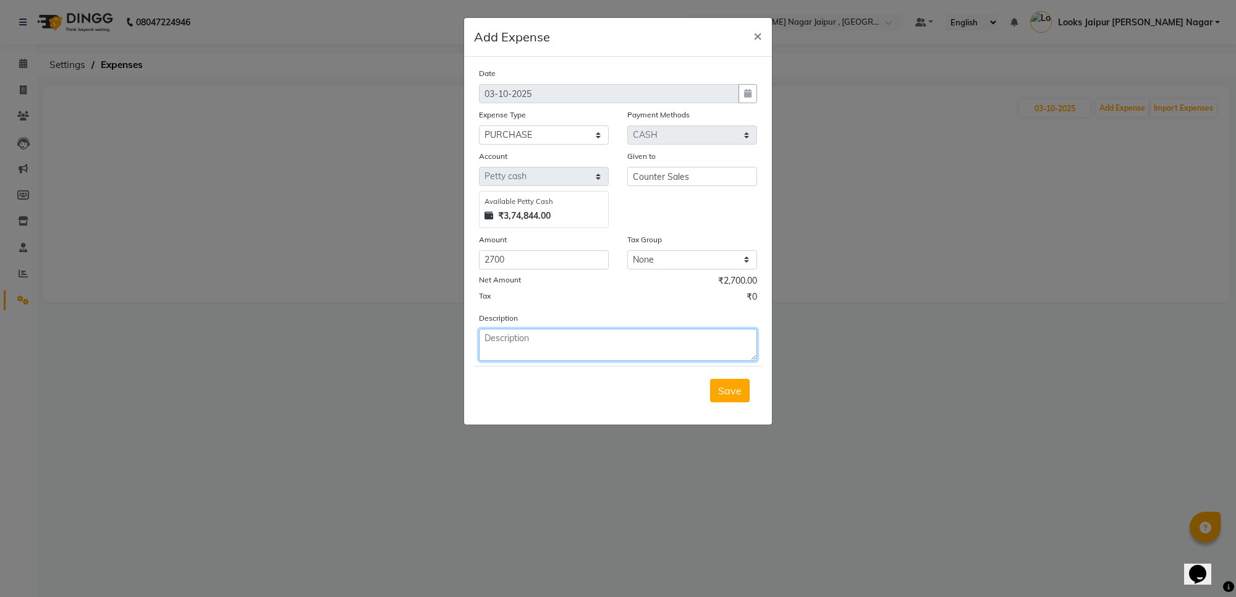
click at [550, 359] on textarea at bounding box center [618, 345] width 278 height 32
click at [751, 393] on div "Save" at bounding box center [618, 390] width 288 height 49
click at [748, 391] on button "Save" at bounding box center [730, 390] width 40 height 23
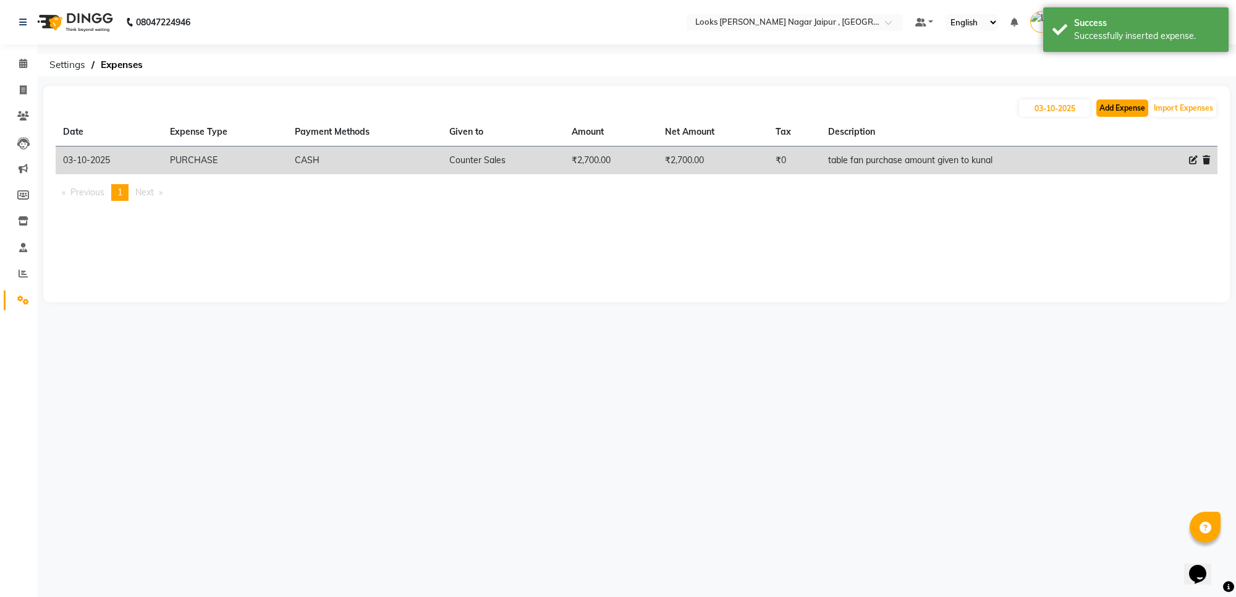
click at [1125, 100] on button "Add Expense" at bounding box center [1122, 108] width 52 height 17
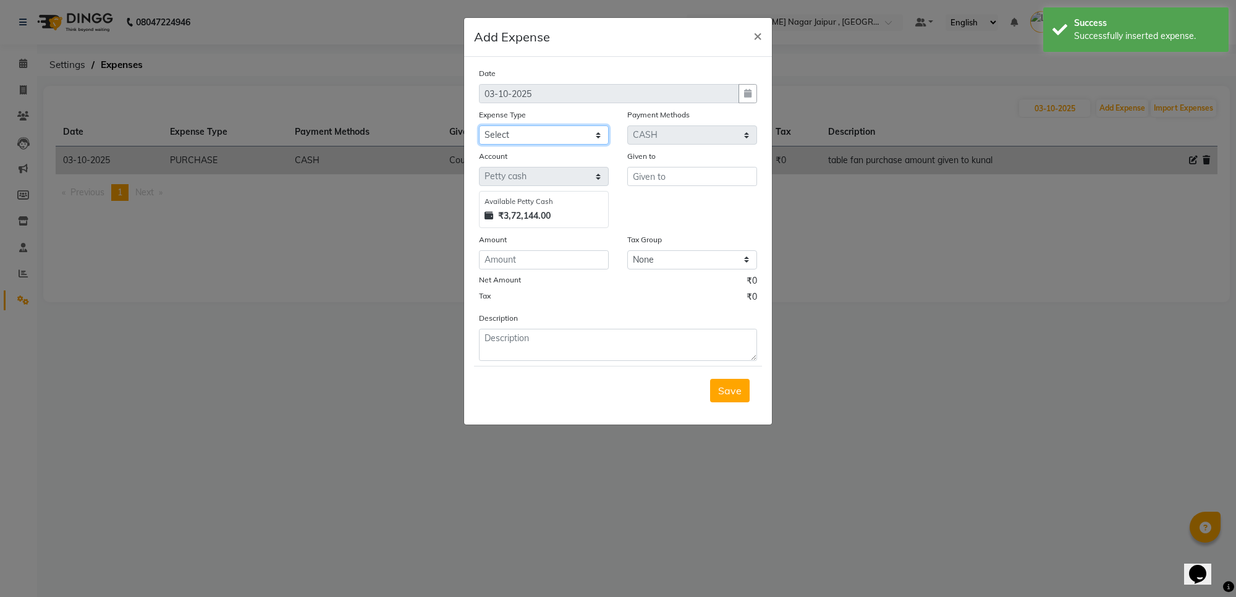
click at [573, 133] on select "Select Accommodation Aesthetics Bank Deposit BLINKIT Cash Handover Client Refun…" at bounding box center [544, 134] width 130 height 19
click at [479, 125] on select "Select Accommodation Aesthetics Bank Deposit BLINKIT Cash Handover Client Refun…" at bounding box center [544, 134] width 130 height 19
click at [682, 182] on input "text" at bounding box center [692, 176] width 130 height 19
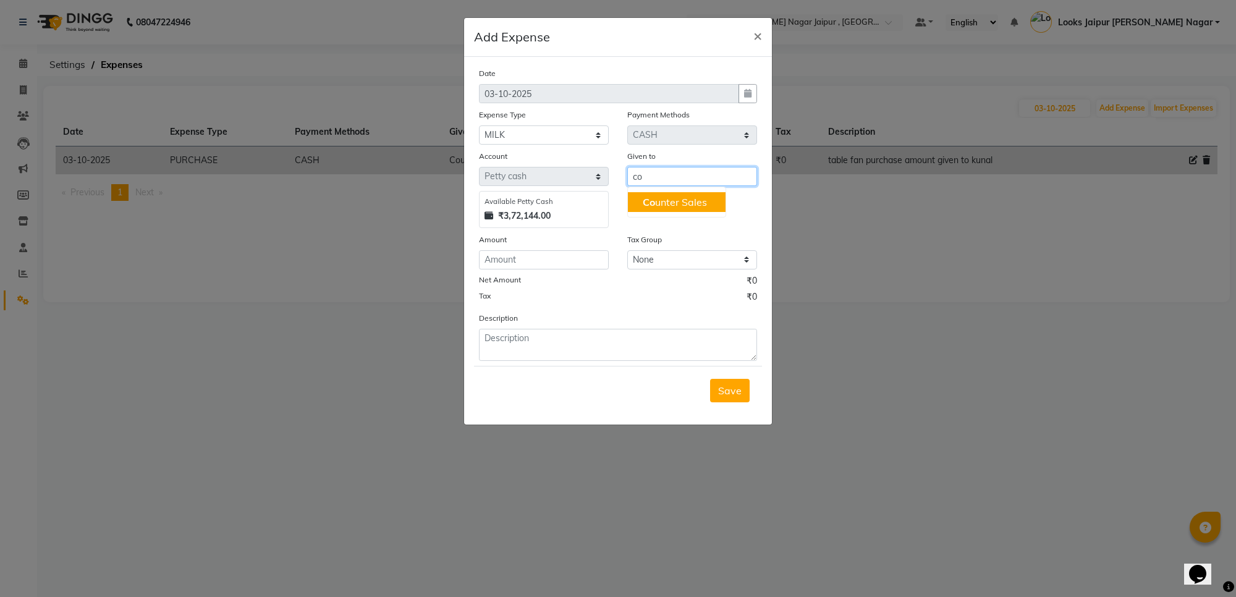
click at [645, 205] on span "Co" at bounding box center [649, 202] width 12 height 12
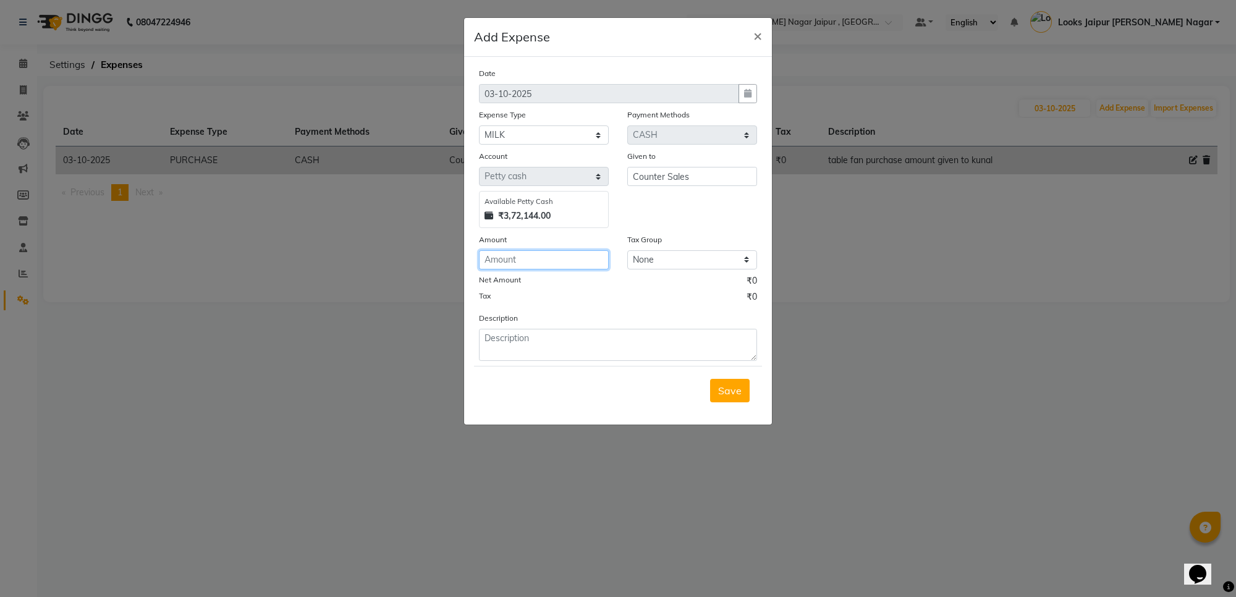
click at [585, 266] on input "number" at bounding box center [544, 259] width 130 height 19
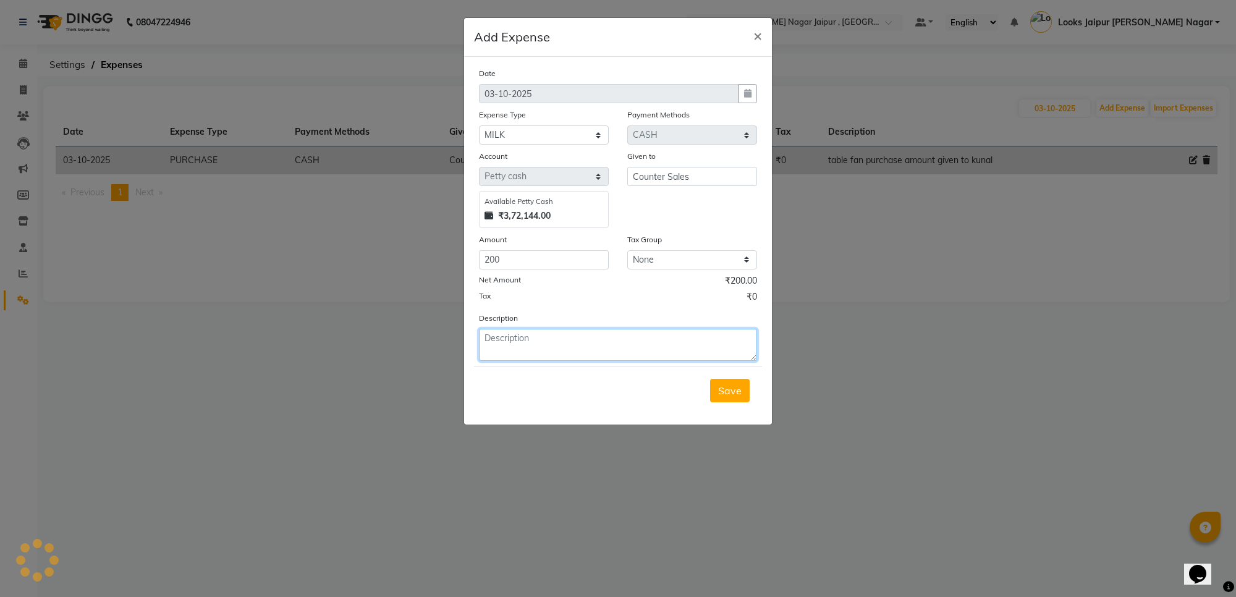
click at [558, 344] on textarea at bounding box center [618, 345] width 278 height 32
click at [730, 400] on button "Save" at bounding box center [730, 390] width 40 height 23
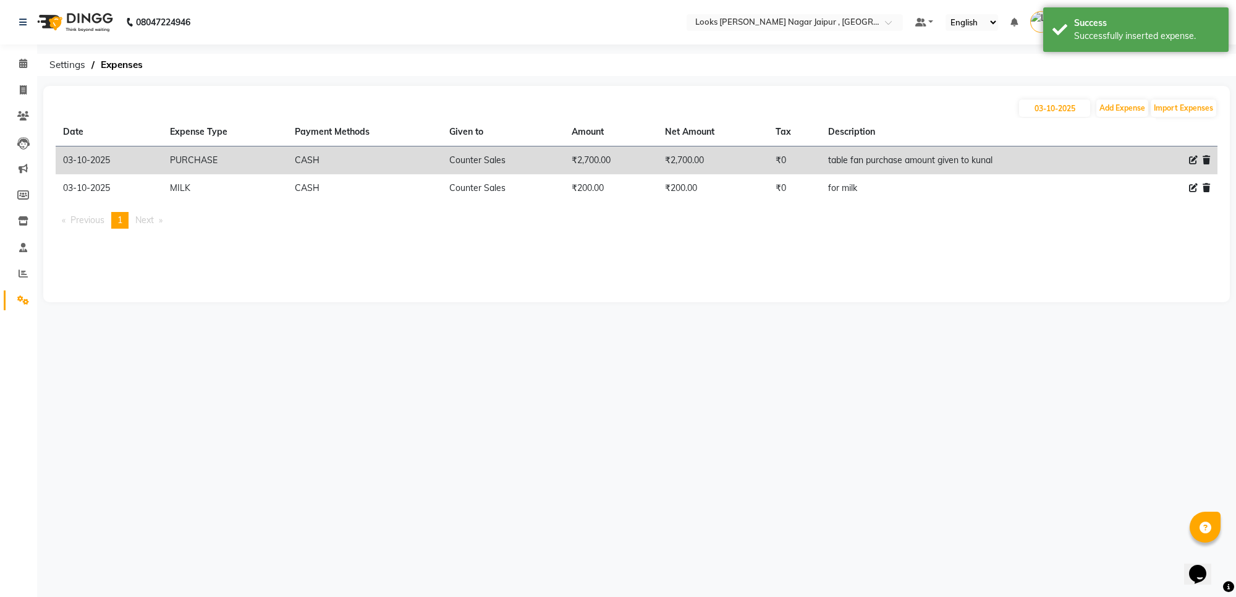
click at [1107, 119] on th "Description" at bounding box center [976, 132] width 310 height 28
click at [1110, 110] on button "Add Expense" at bounding box center [1122, 108] width 52 height 17
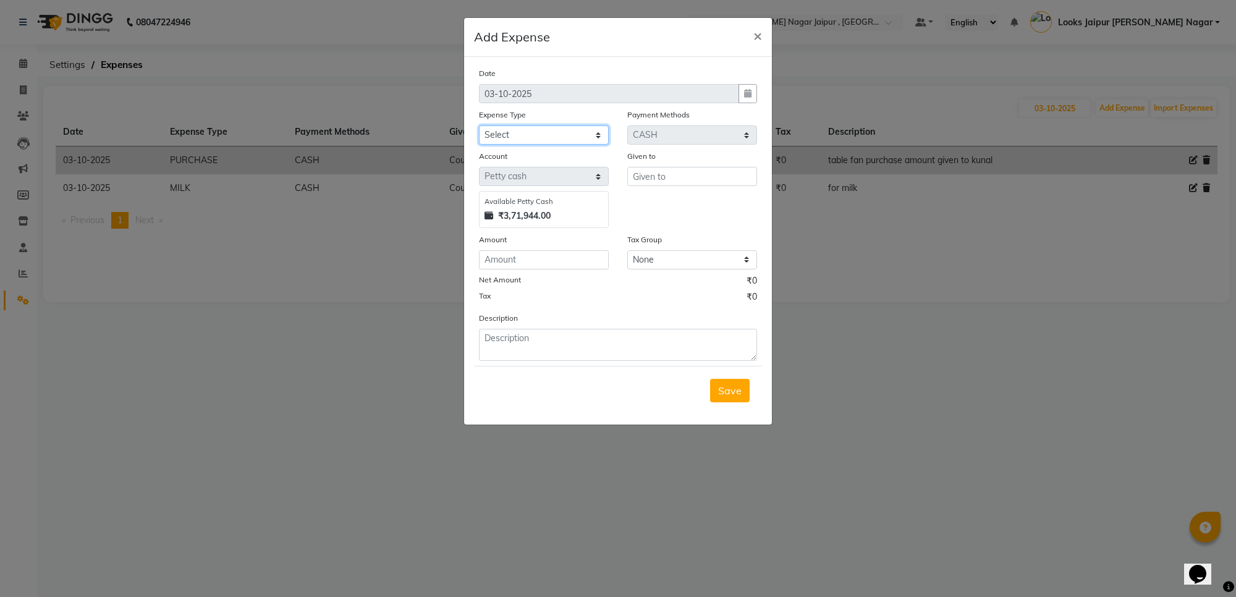
click at [487, 127] on select "Select Accommodation Aesthetics Bank Deposit BLINKIT Cash Handover Client Refun…" at bounding box center [544, 134] width 130 height 19
click at [479, 125] on select "Select Accommodation Aesthetics Bank Deposit BLINKIT Cash Handover Client Refun…" at bounding box center [544, 134] width 130 height 19
click at [674, 163] on div "Given to" at bounding box center [692, 158] width 130 height 17
click at [666, 174] on input "text" at bounding box center [692, 176] width 130 height 19
click at [654, 187] on ngb-typeahead-window "C ounter Sales" at bounding box center [676, 202] width 99 height 31
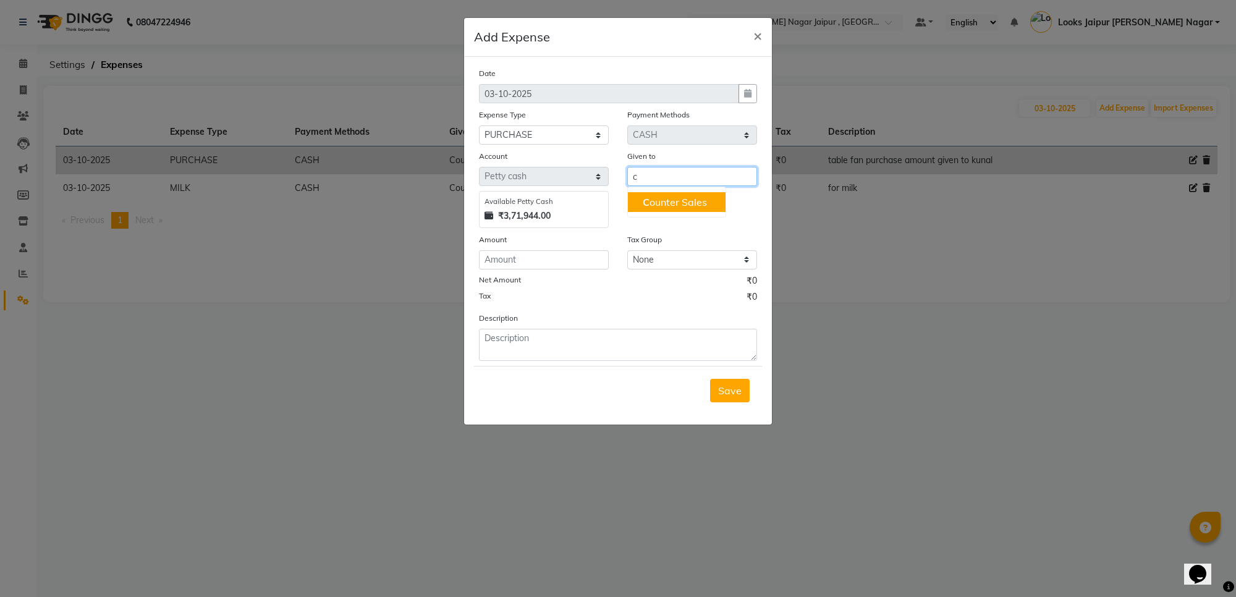
click at [651, 208] on button "C ounter Sales" at bounding box center [677, 202] width 98 height 20
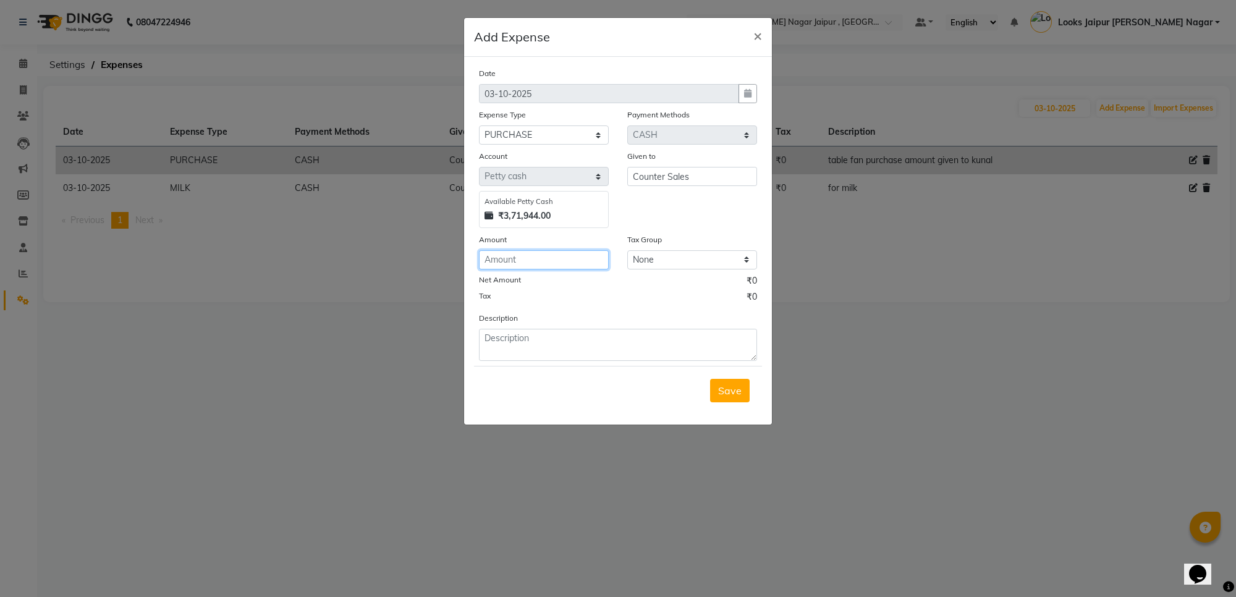
click at [592, 263] on input "number" at bounding box center [544, 259] width 130 height 19
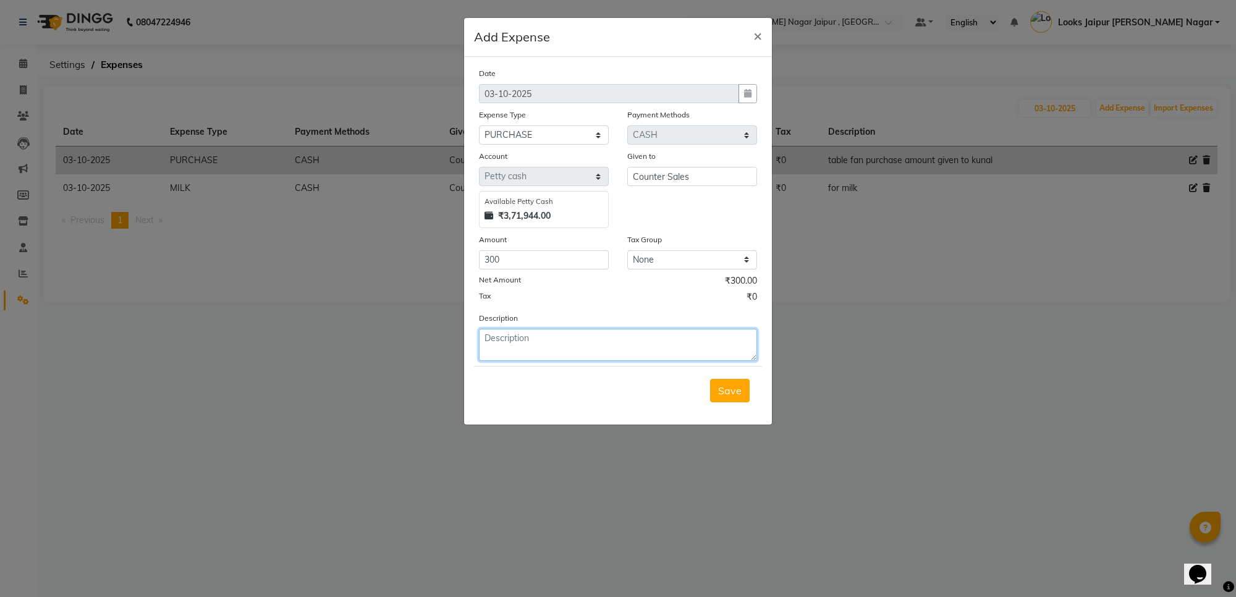
click at [548, 329] on textarea at bounding box center [618, 345] width 278 height 32
click at [714, 393] on button "Save" at bounding box center [730, 390] width 40 height 23
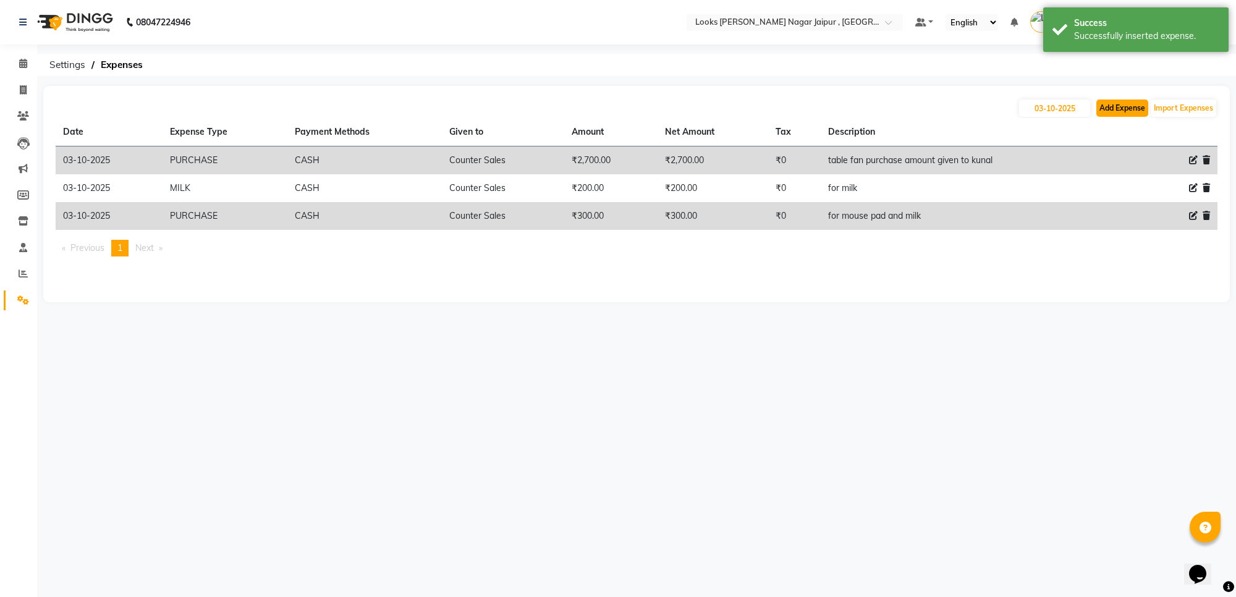
click at [1098, 111] on button "Add Expense" at bounding box center [1122, 108] width 52 height 17
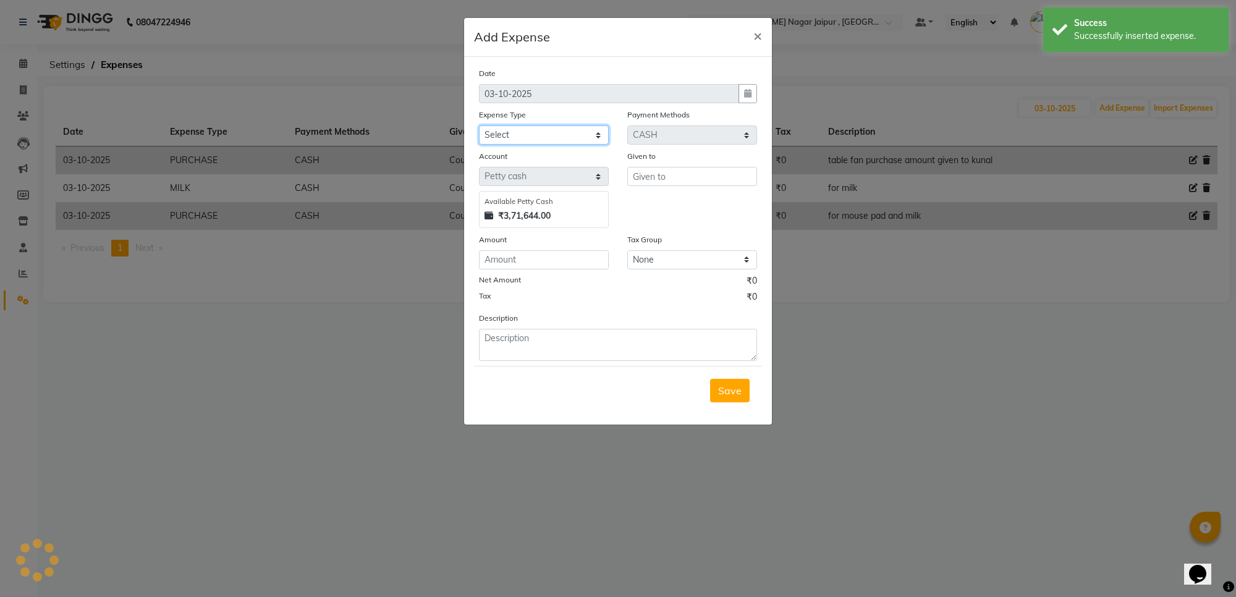
click at [525, 138] on select "Select Accommodation Aesthetics Bank Deposit BLINKIT Cash Handover Client Refun…" at bounding box center [544, 134] width 130 height 19
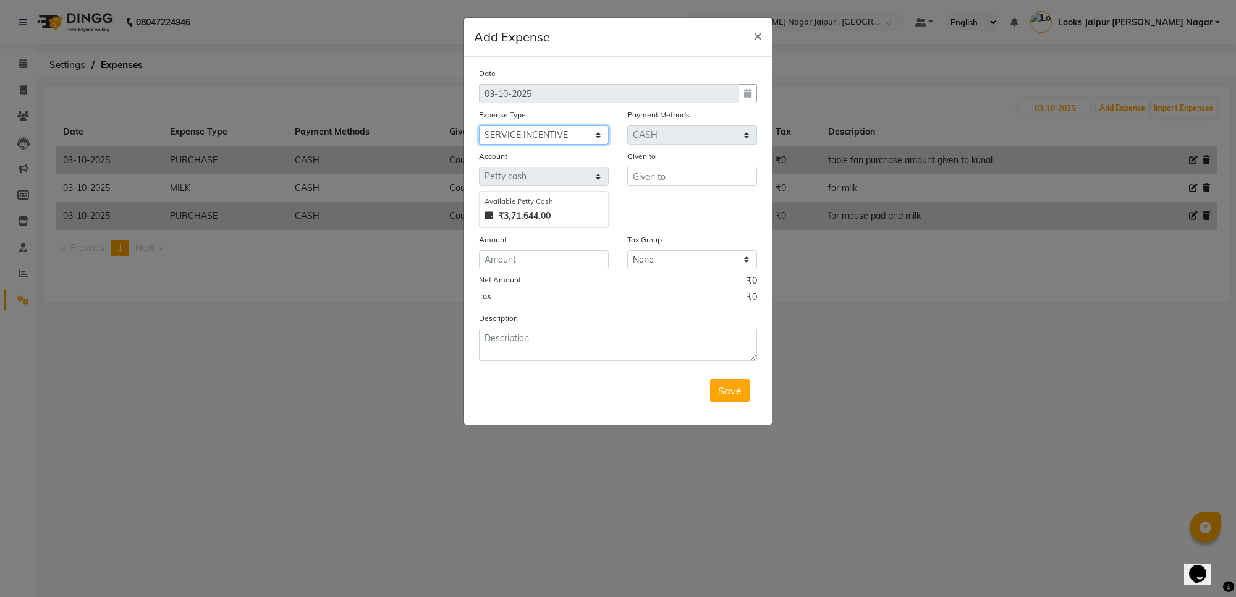
click at [479, 125] on select "Select Accommodation Aesthetics Bank Deposit BLINKIT Cash Handover Client Refun…" at bounding box center [544, 134] width 130 height 19
click at [749, 175] on input "text" at bounding box center [692, 176] width 130 height 19
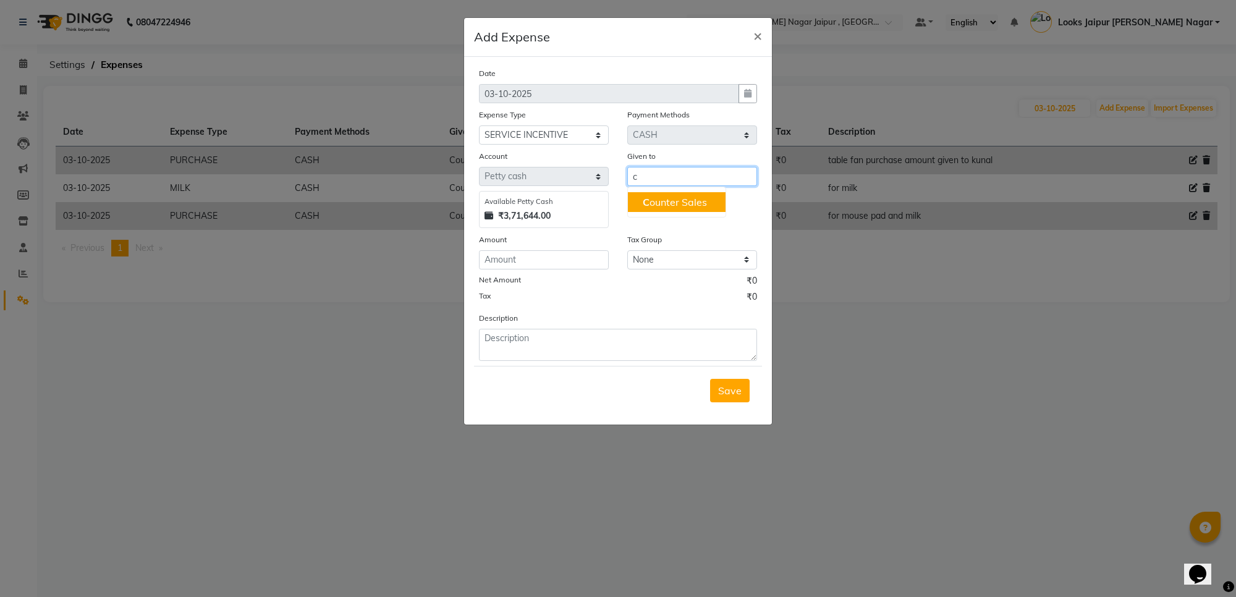
click at [659, 201] on ngb-highlight "C ounter Sales" at bounding box center [675, 202] width 64 height 12
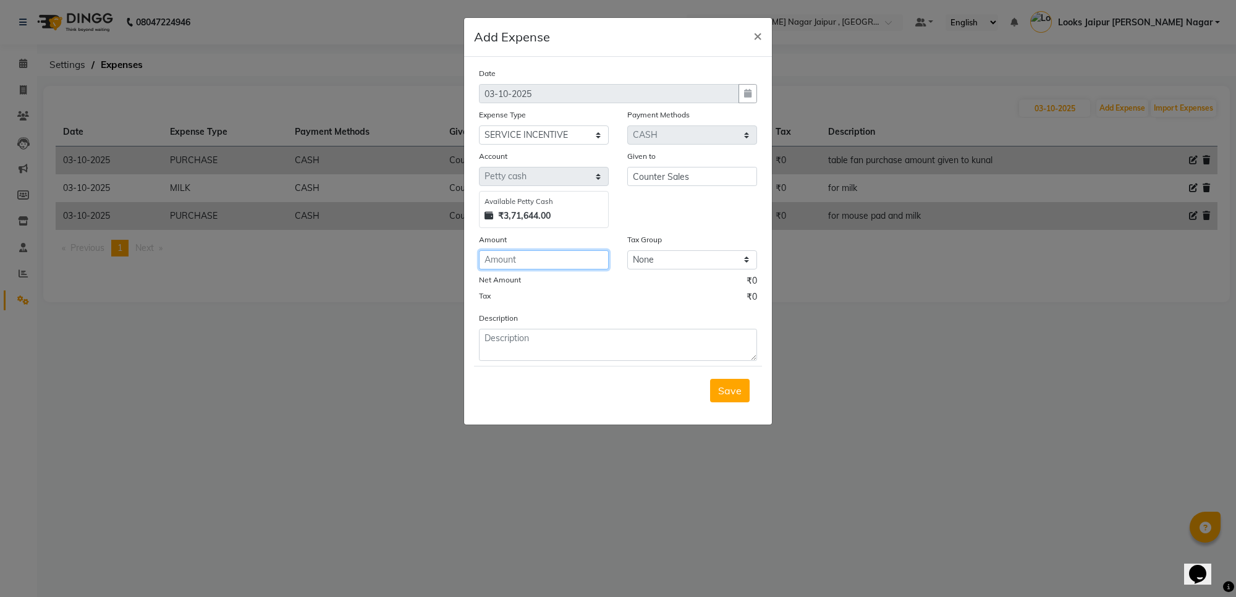
click at [582, 261] on input "number" at bounding box center [544, 259] width 130 height 19
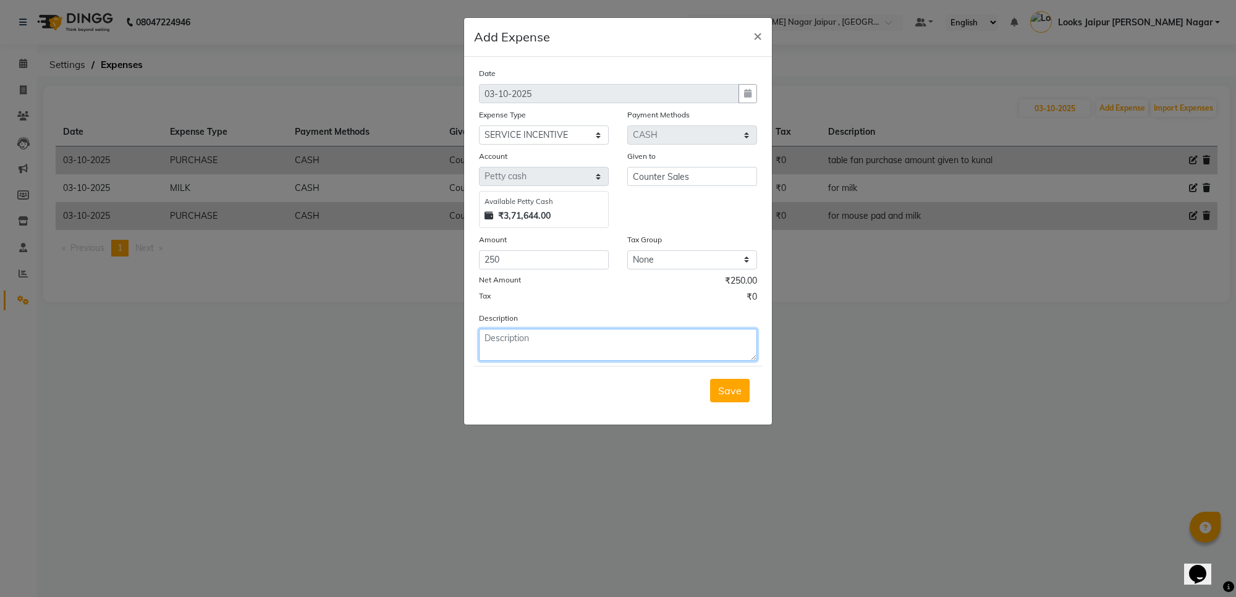
click at [580, 348] on textarea at bounding box center [618, 345] width 278 height 32
drag, startPoint x: 727, startPoint y: 396, endPoint x: 656, endPoint y: 378, distance: 72.6
click at [727, 397] on button "Save" at bounding box center [730, 390] width 40 height 23
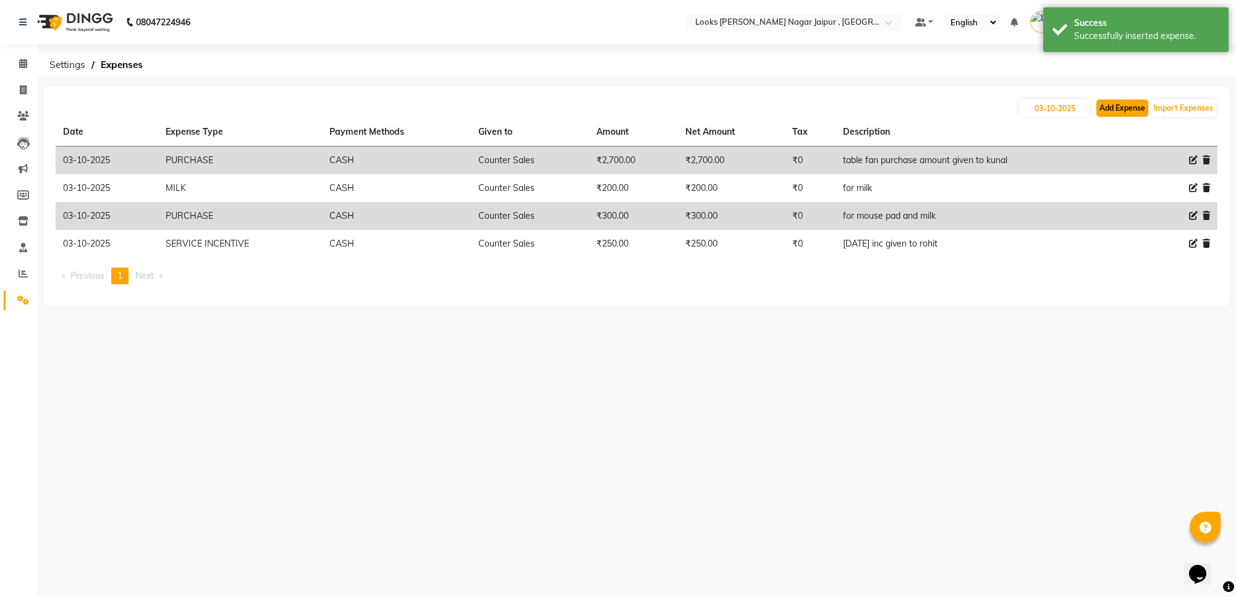
click at [1113, 112] on button "Add Expense" at bounding box center [1122, 108] width 52 height 17
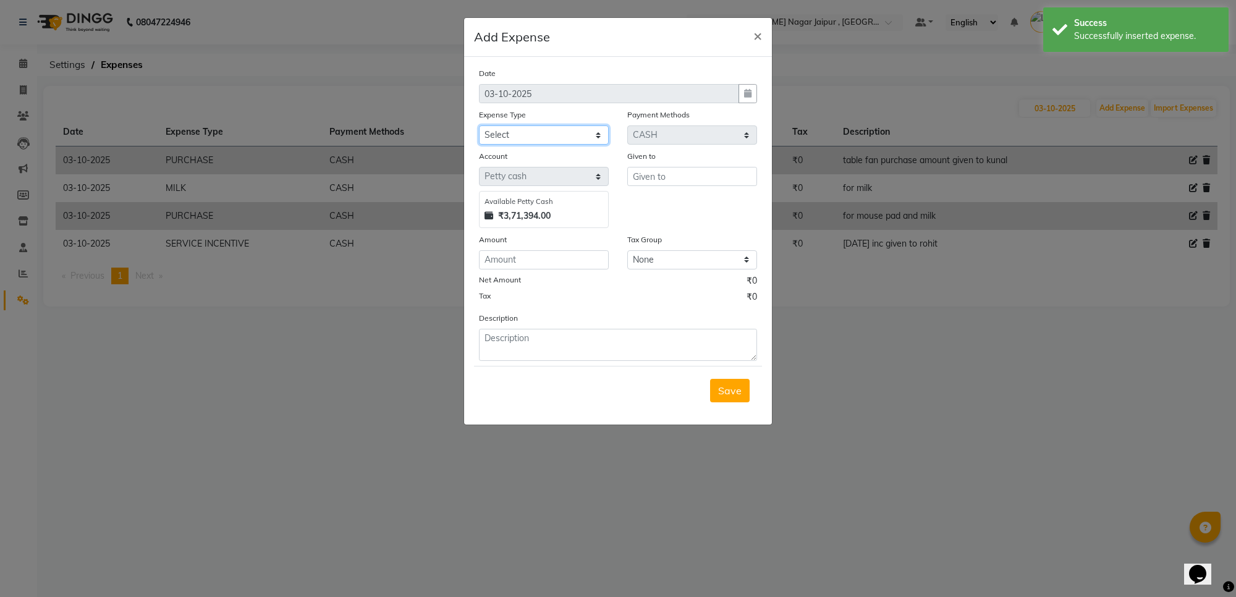
click at [564, 134] on select "Select Accommodation Aesthetics Bank Deposit BLINKIT Cash Handover Client Refun…" at bounding box center [544, 134] width 130 height 19
click at [479, 125] on select "Select Accommodation Aesthetics Bank Deposit BLINKIT Cash Handover Client Refun…" at bounding box center [544, 134] width 130 height 19
click at [683, 178] on input "text" at bounding box center [692, 176] width 130 height 19
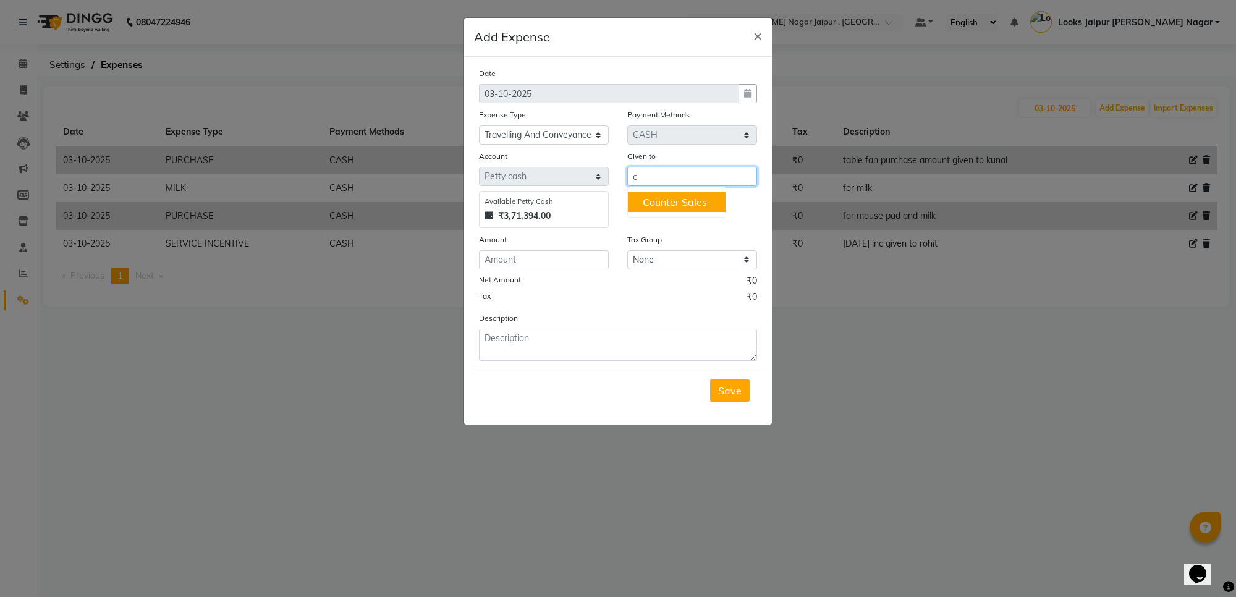
click at [675, 192] on button "C ounter Sales" at bounding box center [677, 202] width 98 height 20
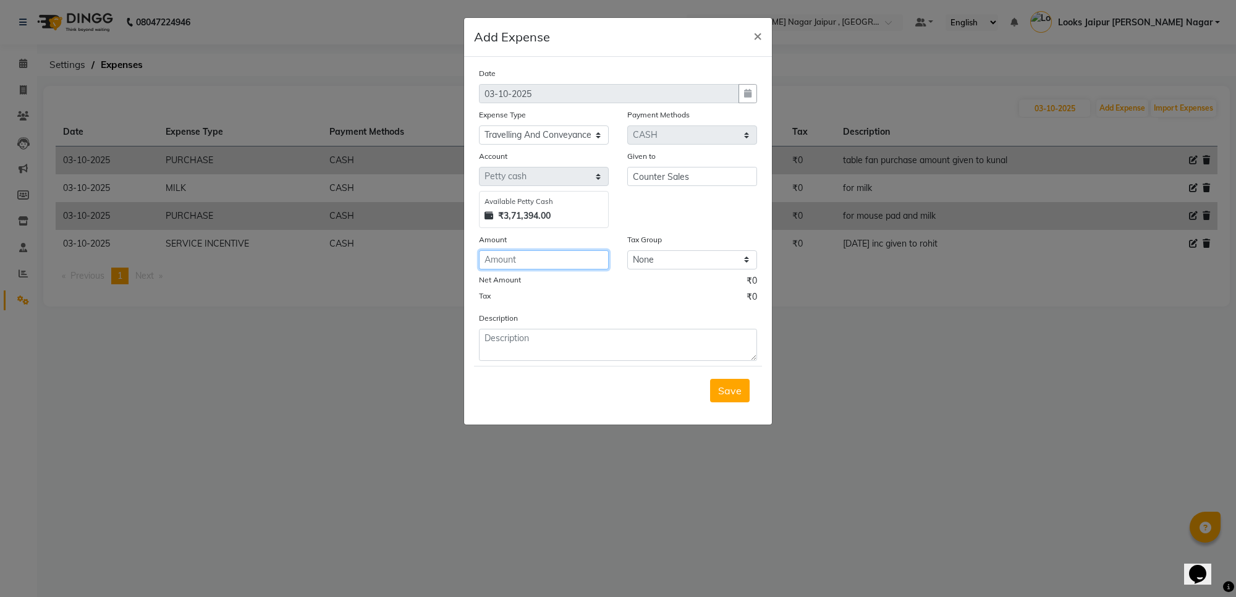
click at [539, 268] on input "number" at bounding box center [544, 259] width 130 height 19
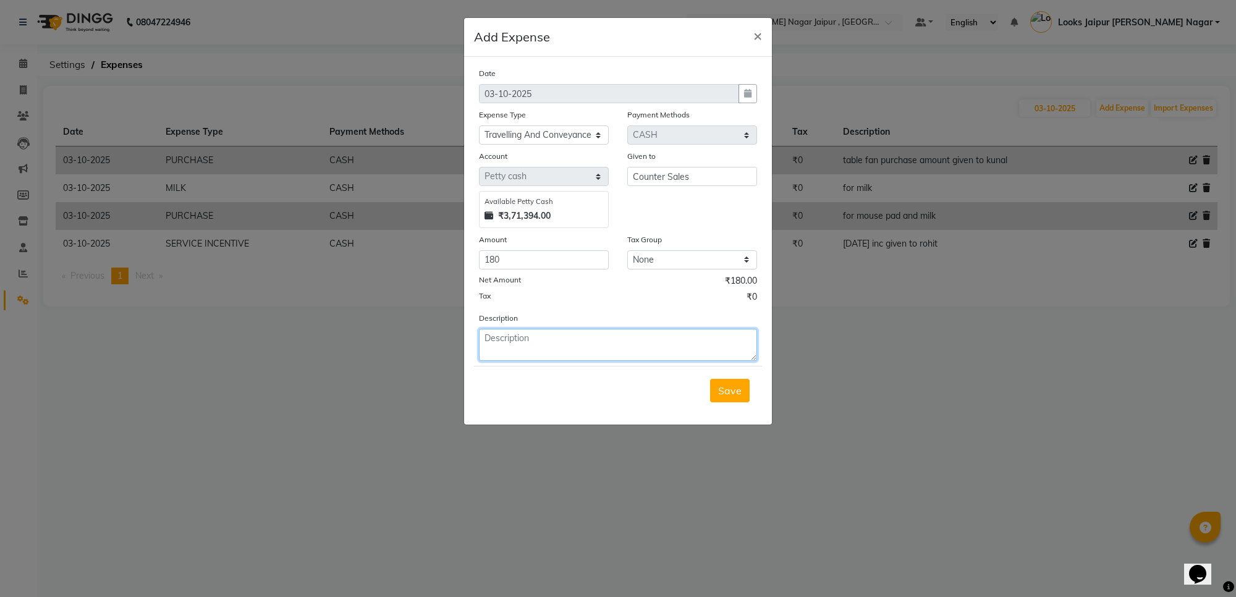
click at [627, 345] on textarea at bounding box center [618, 345] width 278 height 32
click at [737, 392] on span "Save" at bounding box center [729, 390] width 23 height 12
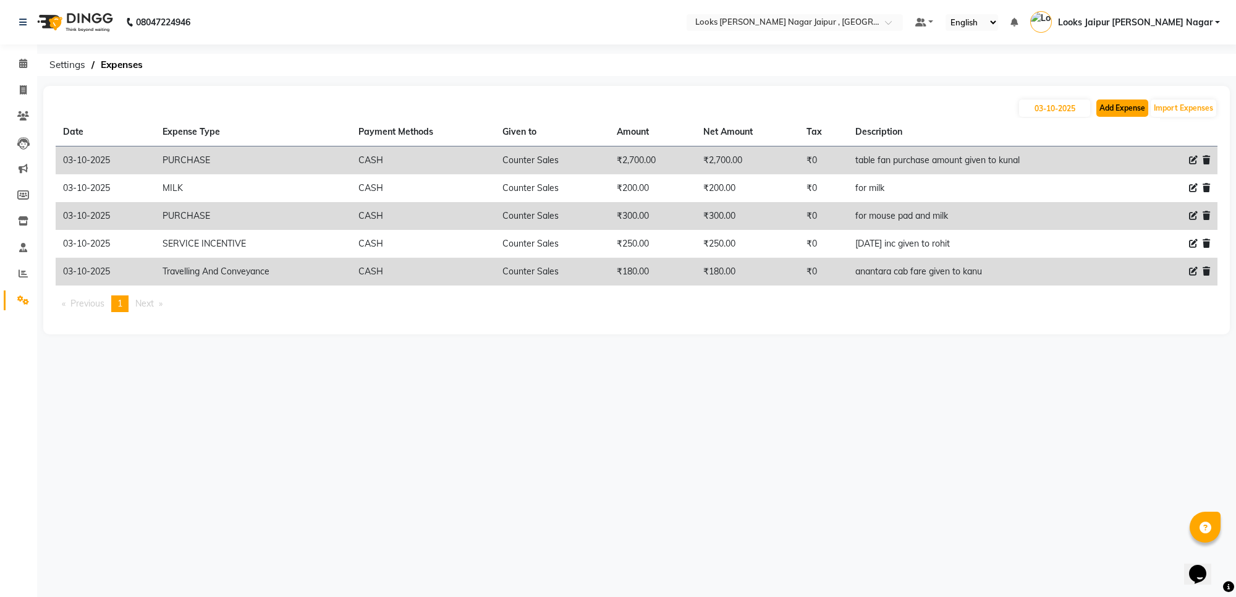
click at [1129, 111] on button "Add Expense" at bounding box center [1122, 108] width 52 height 17
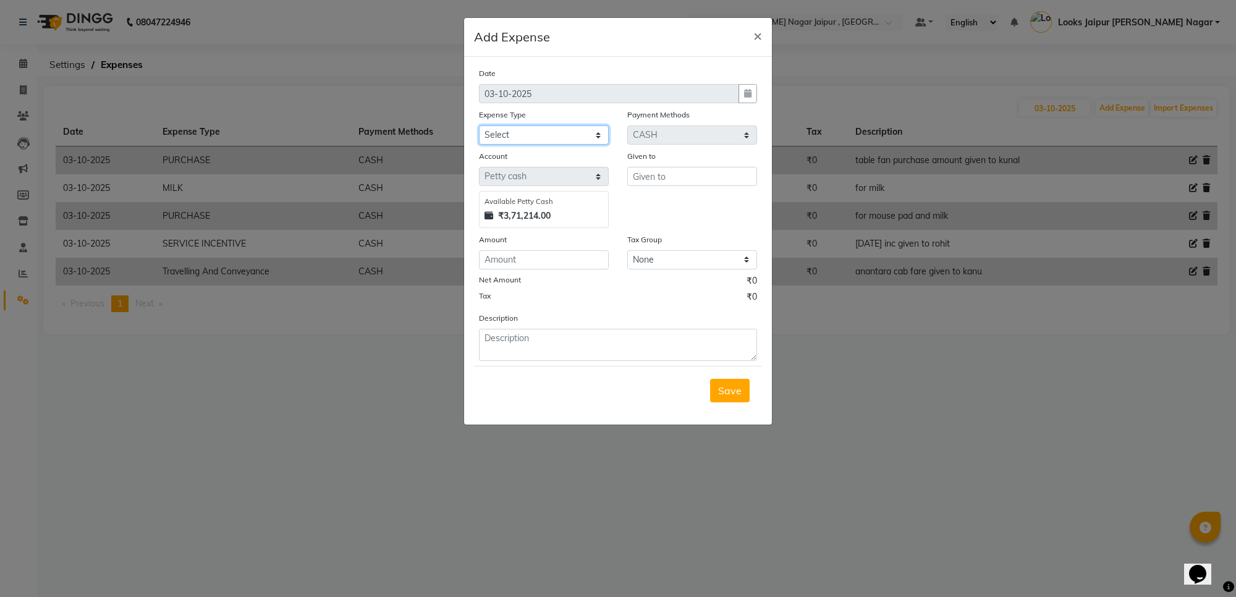
drag, startPoint x: 583, startPoint y: 131, endPoint x: 609, endPoint y: 193, distance: 67.0
click at [583, 131] on select "Select Accommodation Aesthetics Bank Deposit BLINKIT Cash Handover Client Refun…" at bounding box center [544, 134] width 130 height 19
click at [479, 125] on select "Select Accommodation Aesthetics Bank Deposit BLINKIT Cash Handover Client Refun…" at bounding box center [544, 134] width 130 height 19
click at [667, 184] on input "text" at bounding box center [692, 176] width 130 height 19
click at [668, 197] on ngb-highlight "C ounter Sales" at bounding box center [675, 202] width 64 height 12
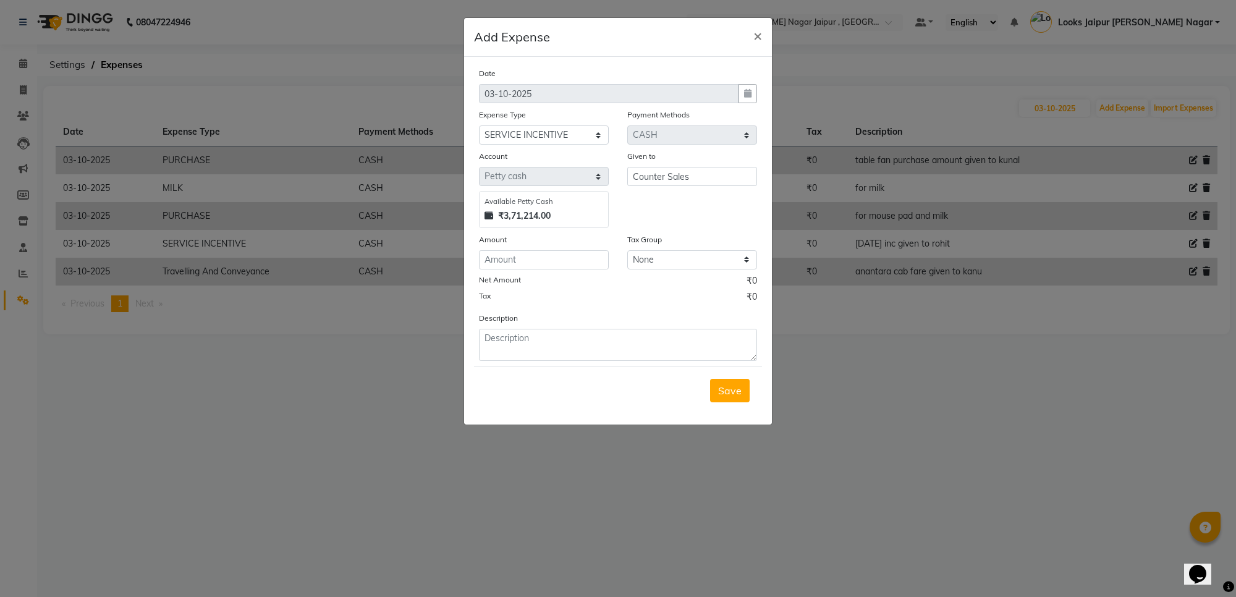
click at [558, 269] on div "Date 03-10-2025 Expense Type Select Accommodation Aesthetics Bank Deposit BLINK…" at bounding box center [618, 214] width 278 height 294
click at [566, 261] on input "number" at bounding box center [544, 259] width 130 height 19
drag, startPoint x: 506, startPoint y: 340, endPoint x: 507, endPoint y: 348, distance: 8.1
click at [507, 348] on textarea at bounding box center [618, 345] width 278 height 32
click at [737, 396] on button "Save" at bounding box center [730, 390] width 40 height 23
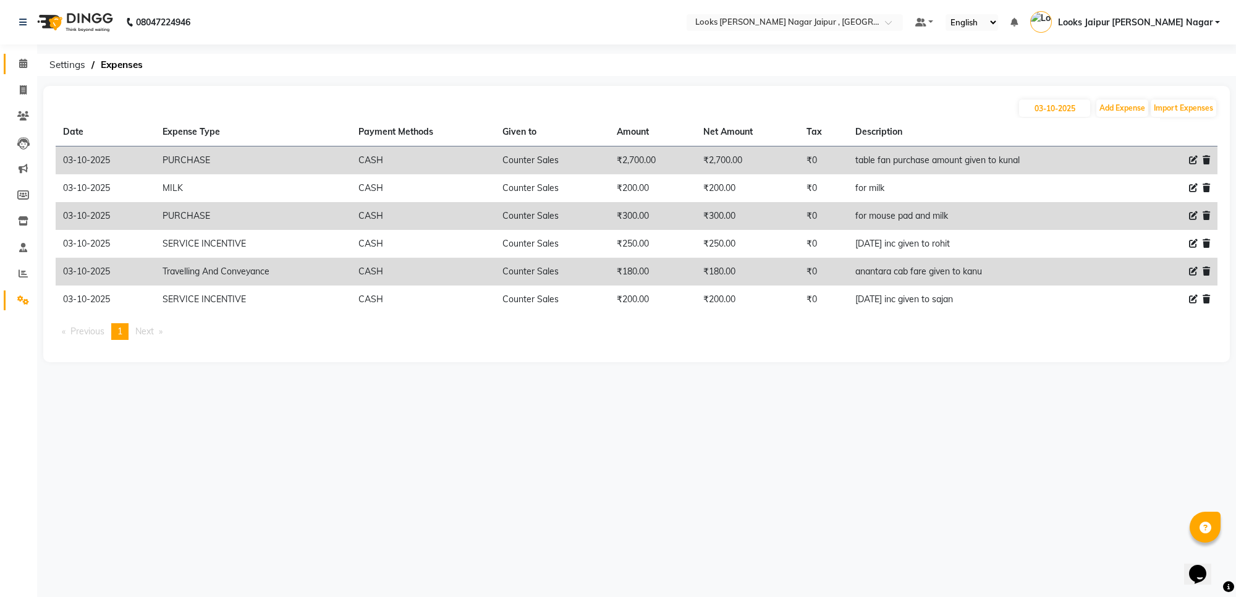
click at [8, 73] on link "Calendar" at bounding box center [19, 64] width 30 height 20
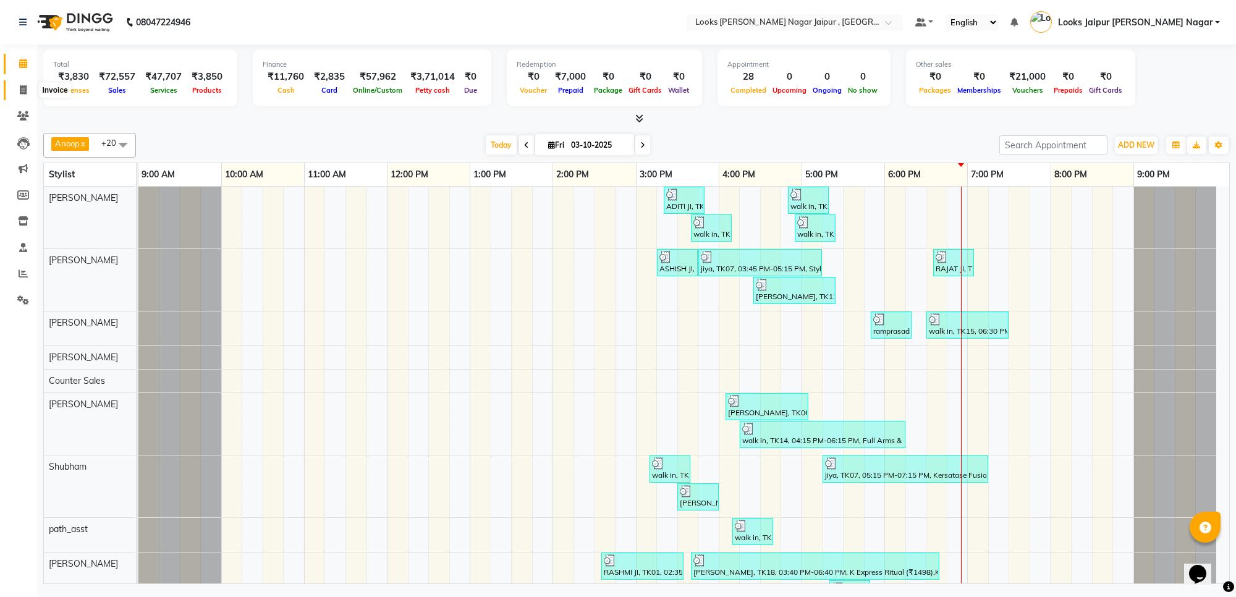
click at [16, 95] on span at bounding box center [23, 90] width 22 height 14
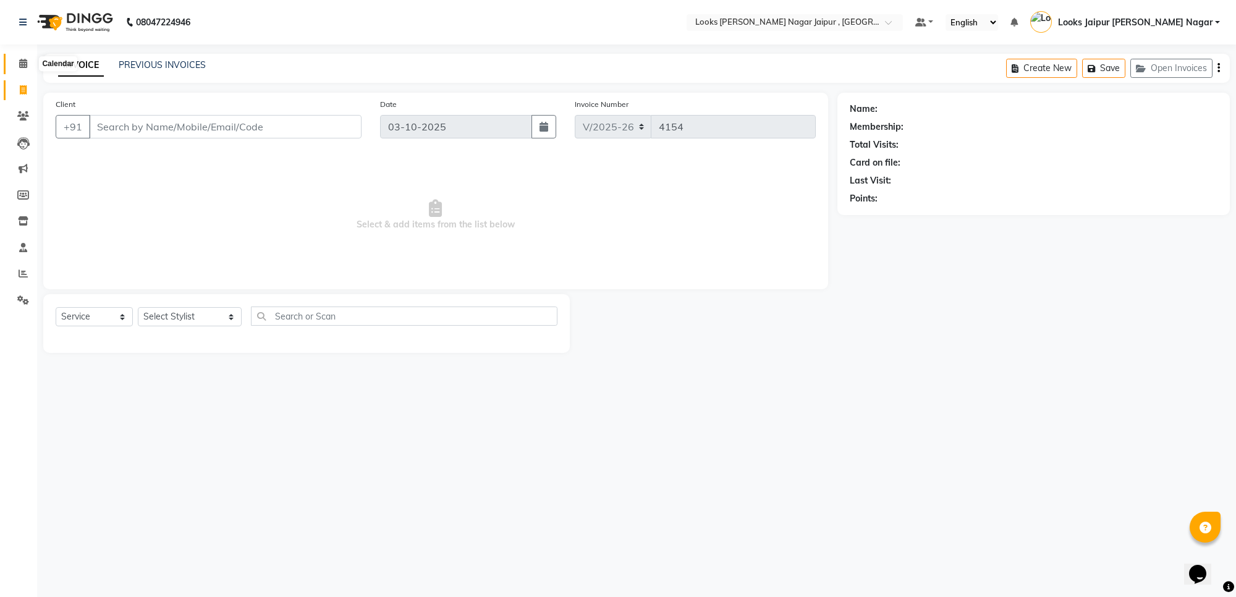
click at [20, 57] on span at bounding box center [23, 64] width 22 height 14
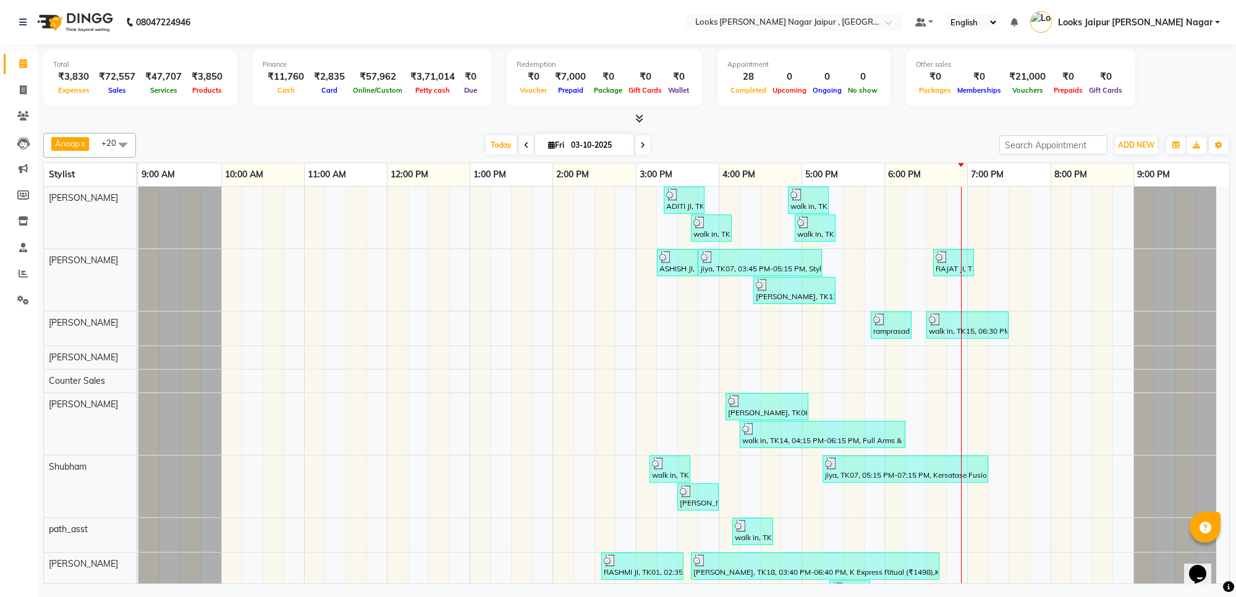
click at [638, 116] on icon at bounding box center [639, 118] width 8 height 9
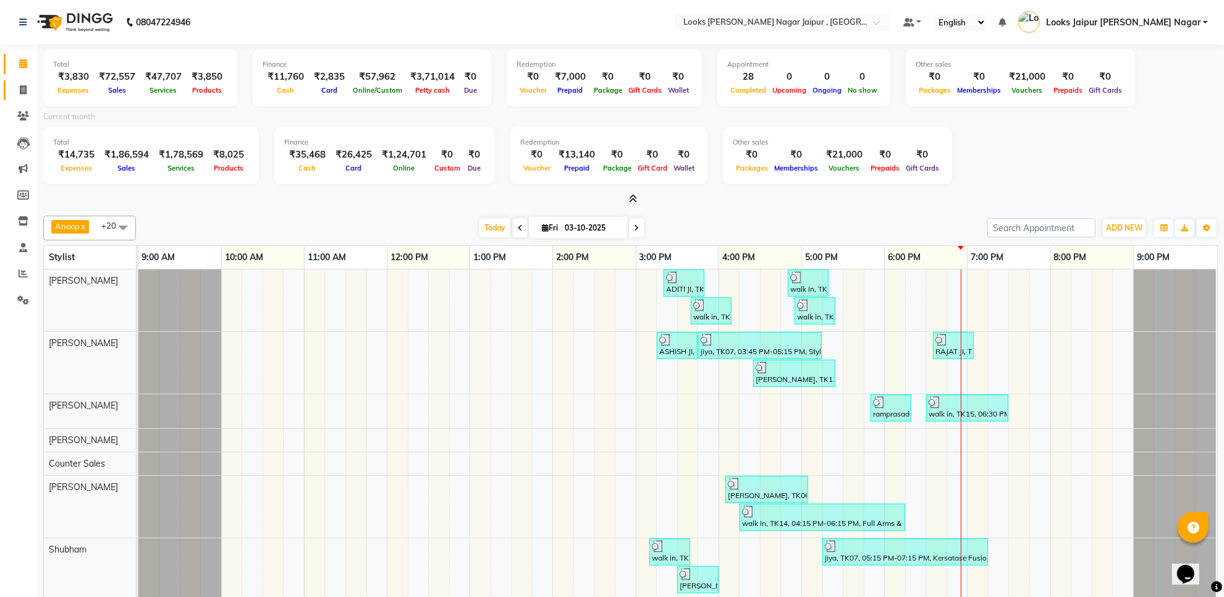
click at [32, 99] on link "Invoice" at bounding box center [19, 90] width 30 height 20
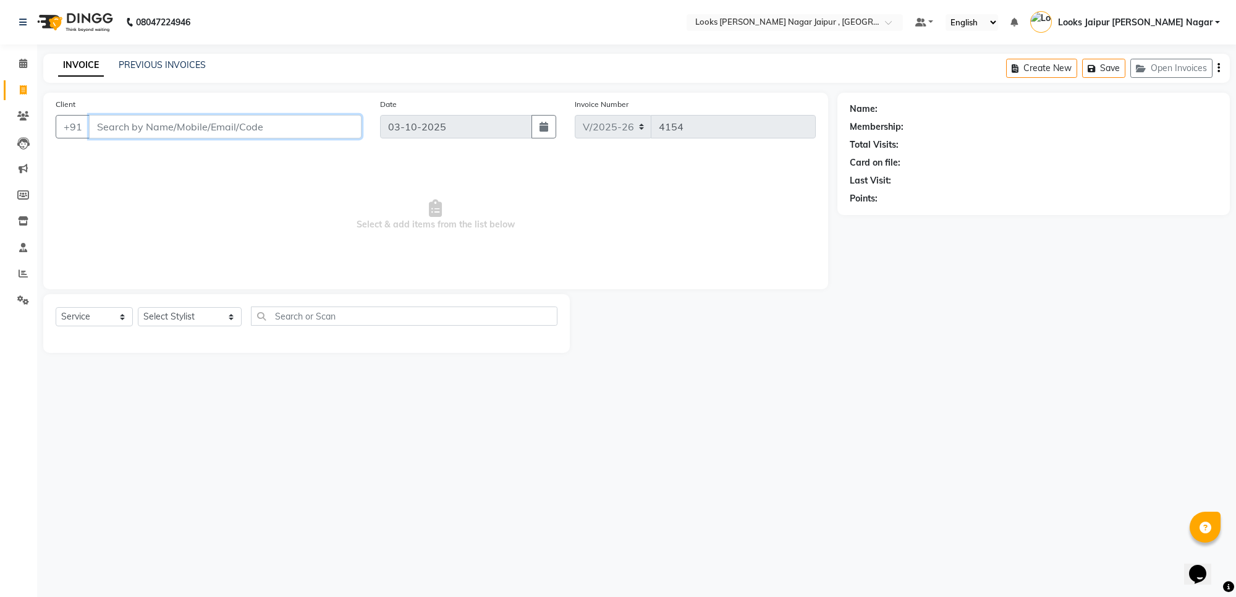
click at [339, 121] on input "Client" at bounding box center [225, 126] width 273 height 23
click at [316, 127] on span "Add Client" at bounding box center [329, 127] width 49 height 12
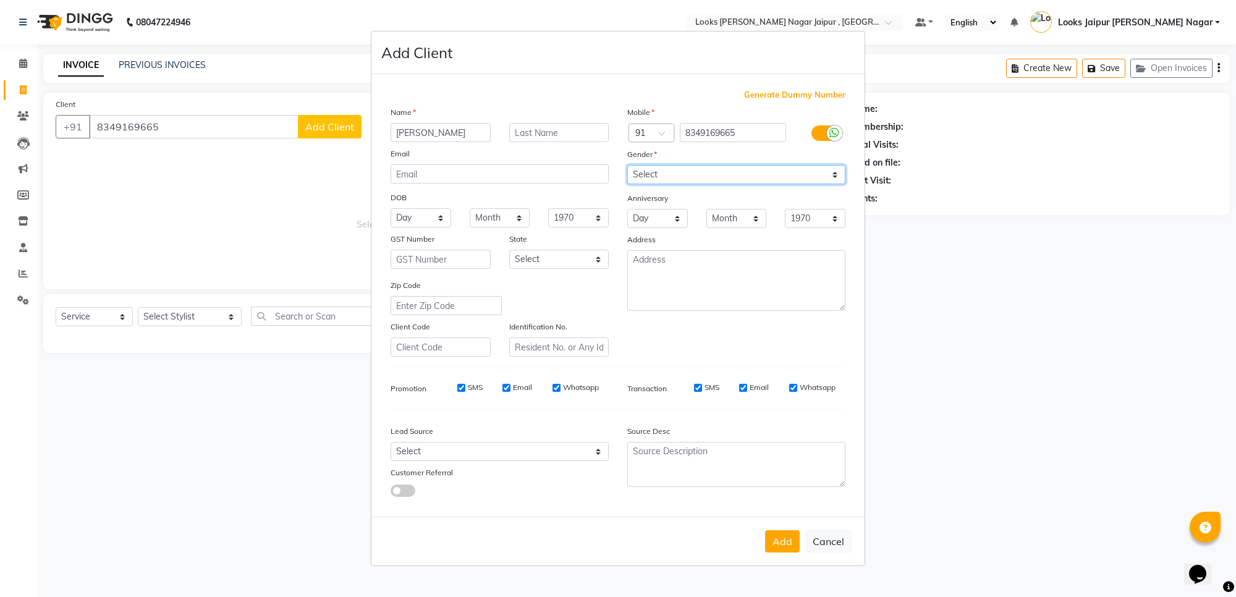
click at [752, 174] on select "Select [DEMOGRAPHIC_DATA] [DEMOGRAPHIC_DATA] Other Prefer Not To Say" at bounding box center [736, 174] width 218 height 19
click at [627, 166] on select "Select [DEMOGRAPHIC_DATA] [DEMOGRAPHIC_DATA] Other Prefer Not To Say" at bounding box center [736, 174] width 218 height 19
click at [782, 535] on button "Add" at bounding box center [782, 541] width 35 height 22
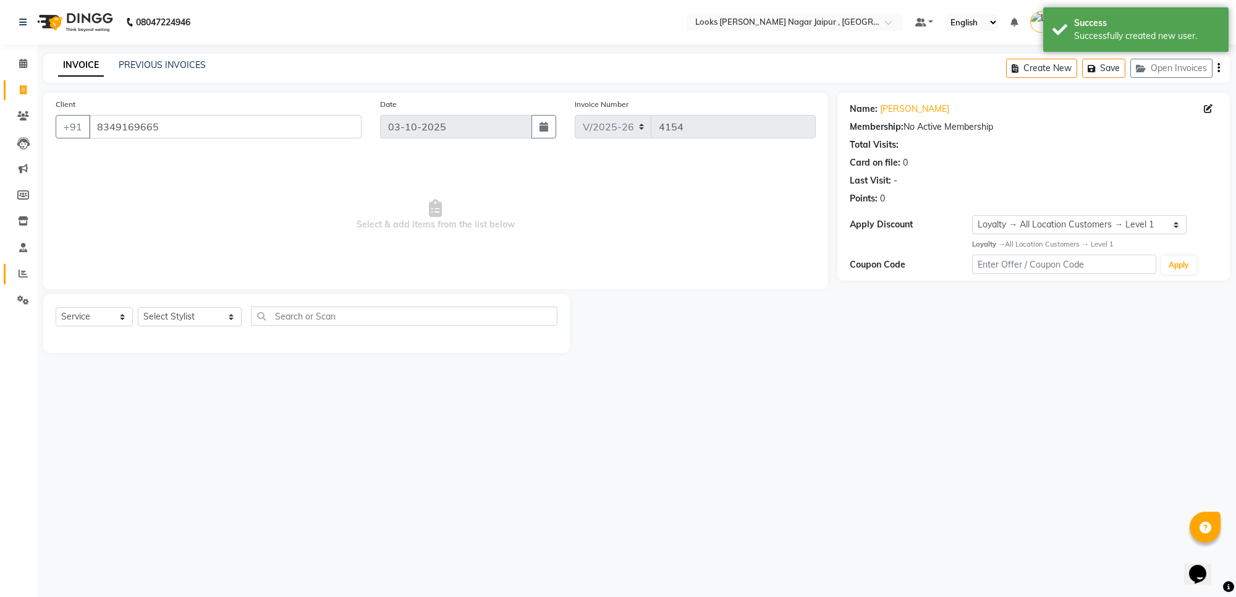
click at [6, 268] on link "Reports" at bounding box center [19, 274] width 30 height 20
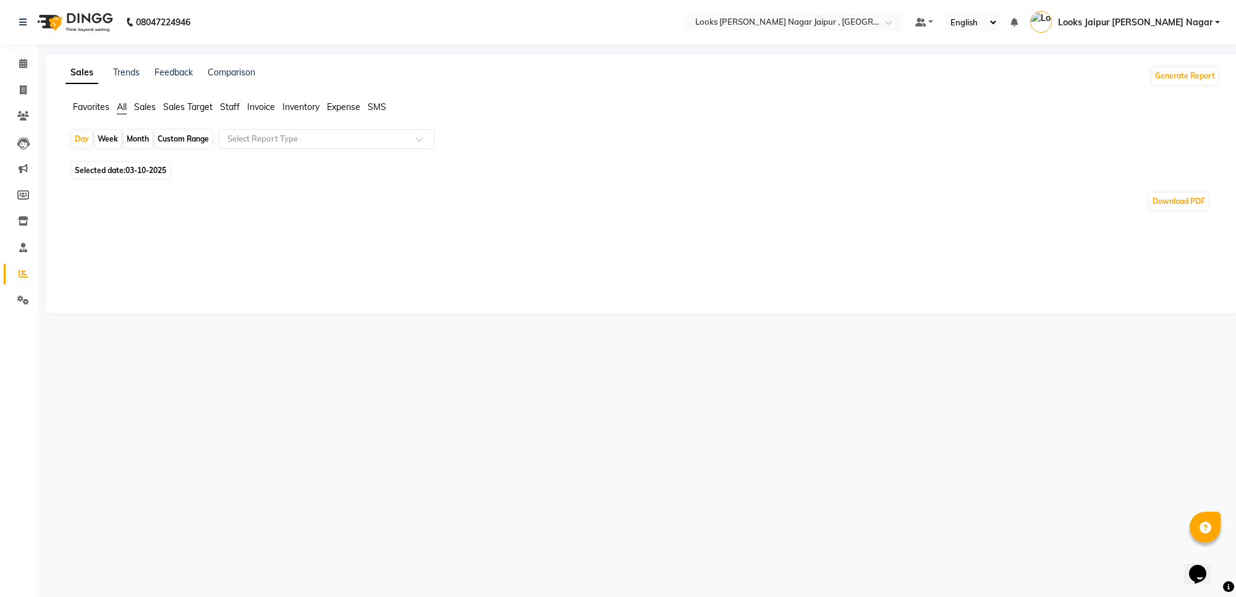
click at [237, 107] on span "Staff" at bounding box center [230, 106] width 20 height 11
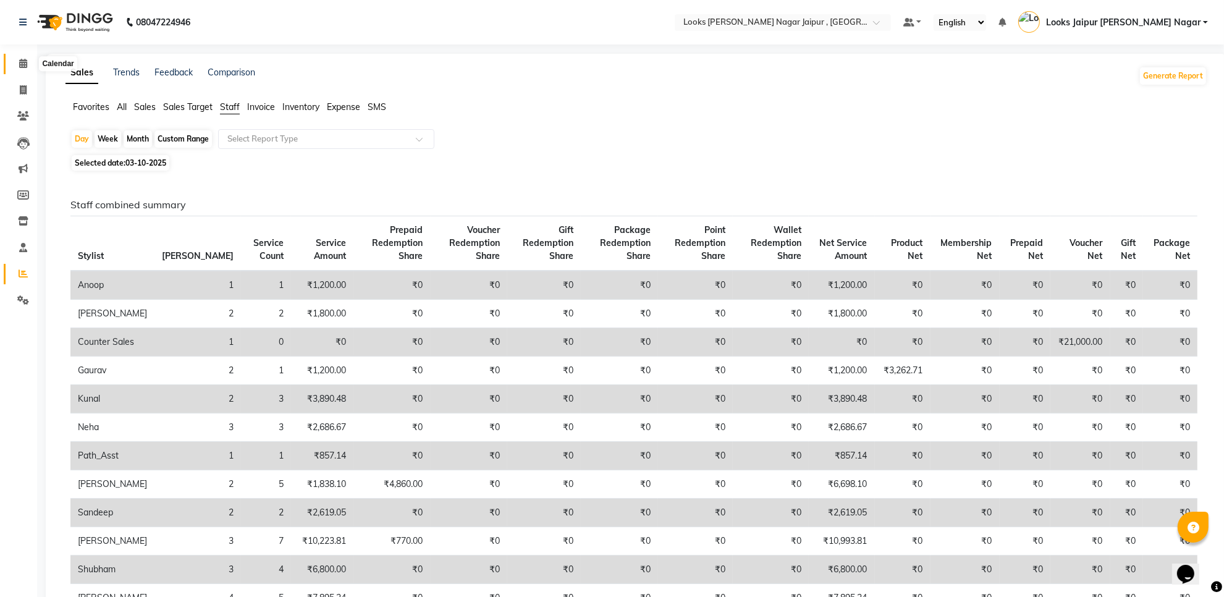
click at [23, 67] on icon at bounding box center [23, 63] width 8 height 9
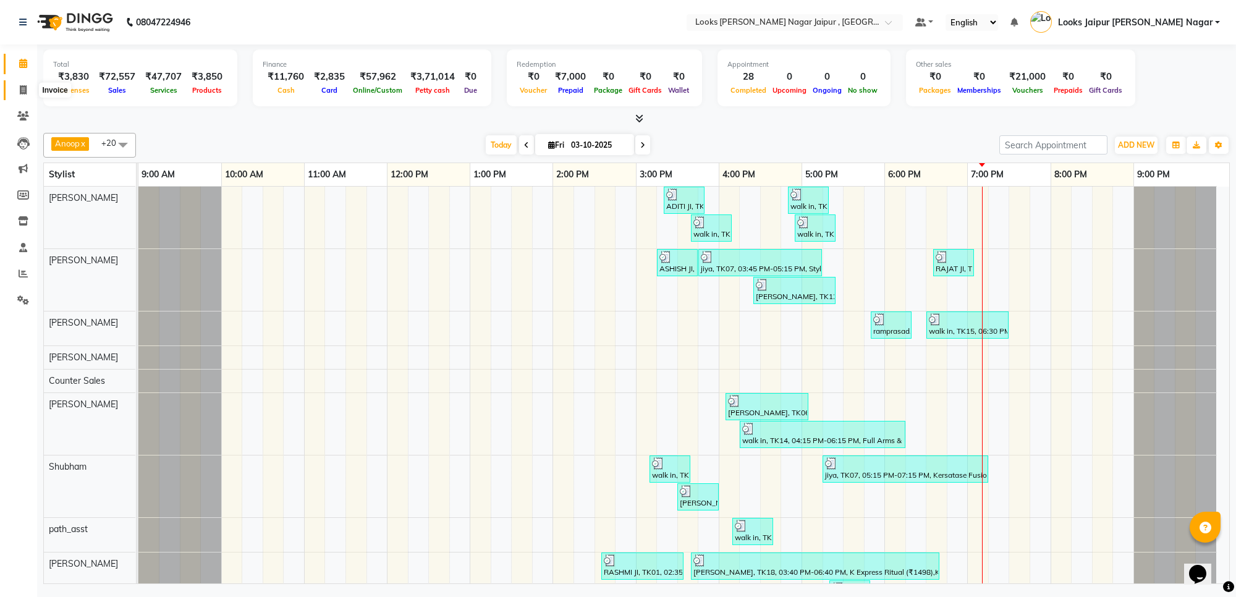
click at [19, 91] on span at bounding box center [23, 90] width 22 height 14
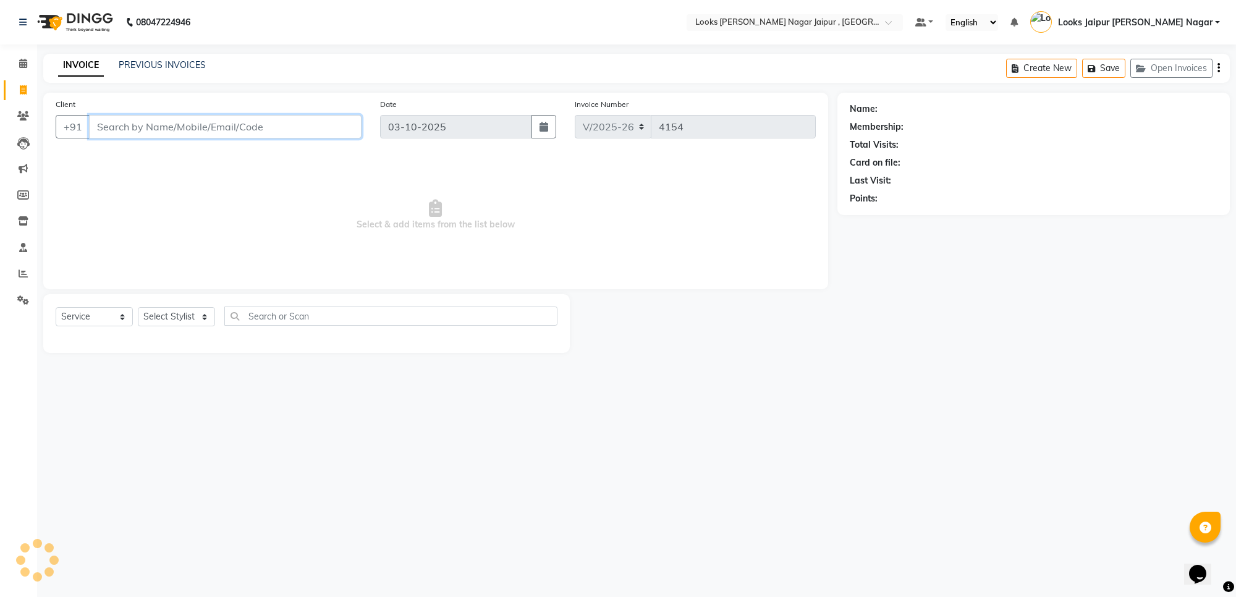
click at [167, 130] on input "Client" at bounding box center [225, 126] width 273 height 23
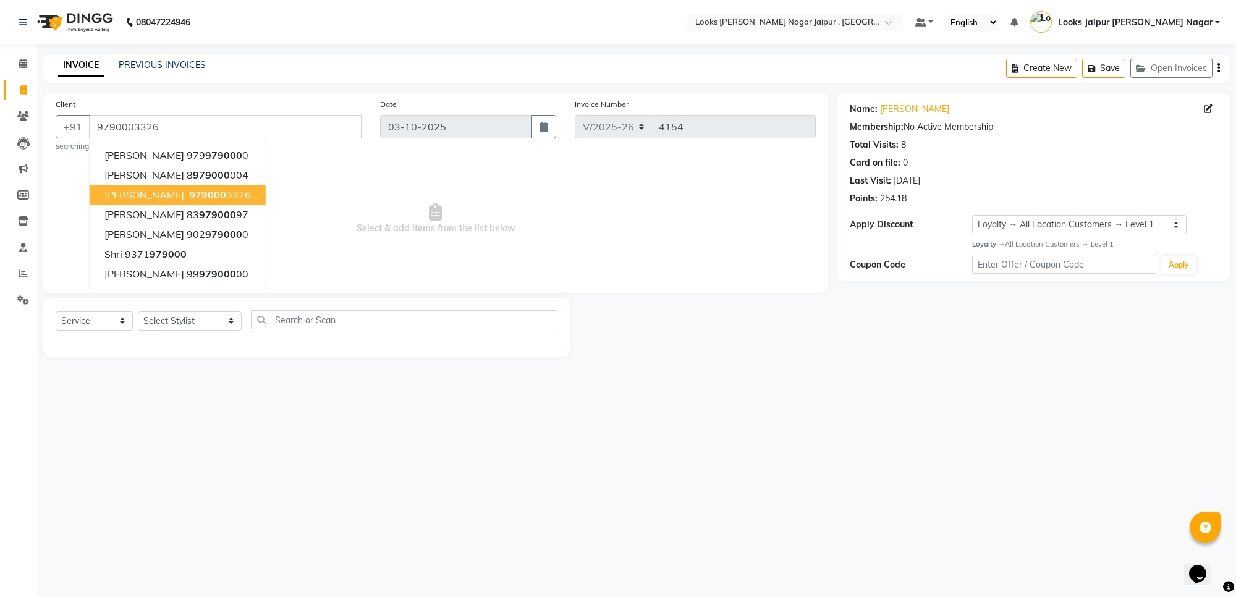
click at [394, 229] on span "Select & add items from the list below" at bounding box center [436, 219] width 760 height 124
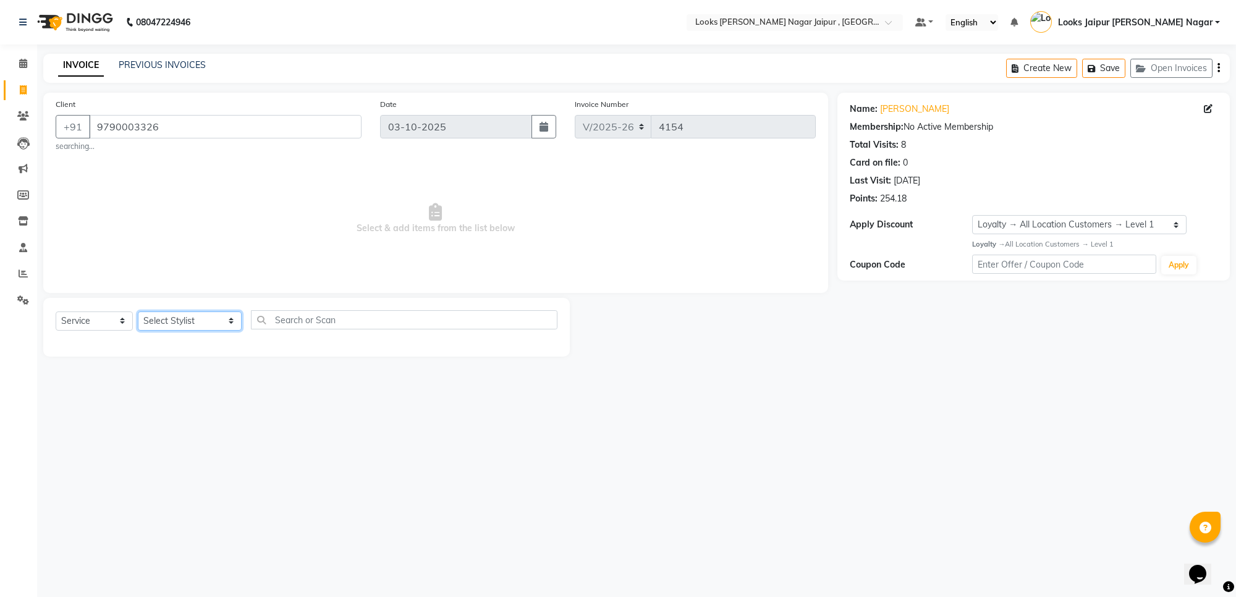
click at [164, 316] on select "Select Stylist [PERSON_NAME] art Anoop [PERSON_NAME] Counter Sales [PERSON_NAME…" at bounding box center [190, 320] width 104 height 19
click at [138, 311] on select "Select Stylist [PERSON_NAME] art Anoop [PERSON_NAME] Counter Sales [PERSON_NAME…" at bounding box center [190, 320] width 104 height 19
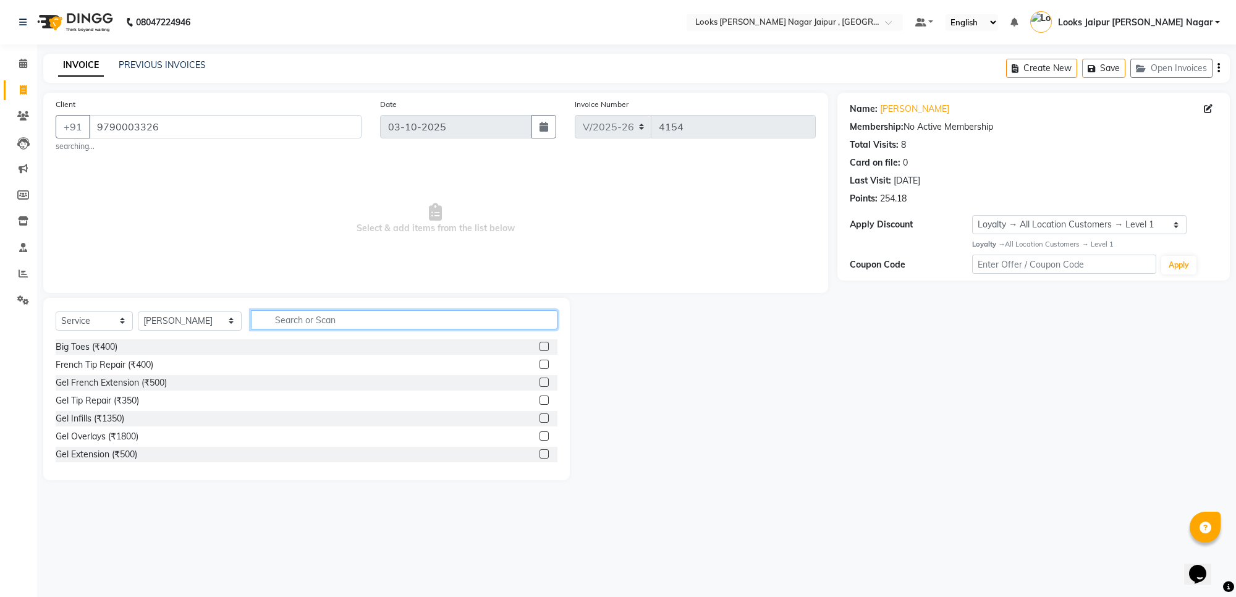
click at [352, 318] on input "text" at bounding box center [404, 319] width 307 height 19
click at [540, 363] on label at bounding box center [544, 364] width 9 height 9
click at [540, 363] on input "checkbox" at bounding box center [544, 365] width 8 height 8
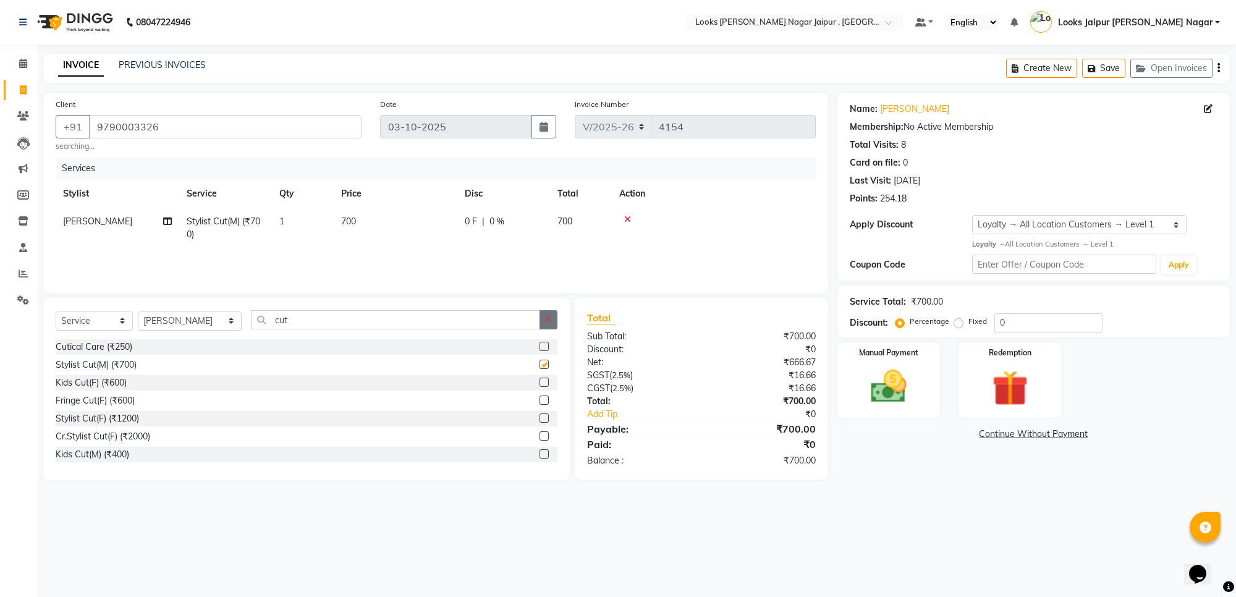
drag, startPoint x: 559, startPoint y: 314, endPoint x: 550, endPoint y: 316, distance: 9.6
click at [554, 314] on div "Select Service Product Membership Package Voucher Prepaid Gift Card Select Styl…" at bounding box center [306, 389] width 527 height 182
click at [550, 316] on icon "button" at bounding box center [548, 319] width 7 height 9
click at [527, 345] on div "Beard Trimming (₹500)" at bounding box center [307, 346] width 502 height 15
click at [540, 346] on label at bounding box center [544, 346] width 9 height 9
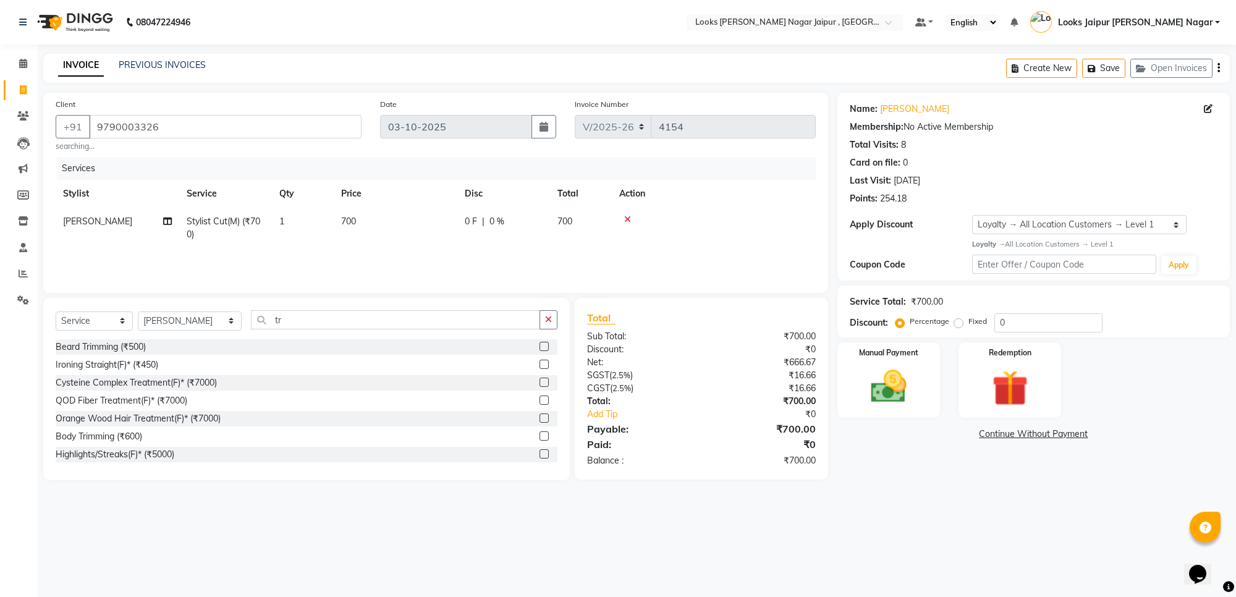
click at [540, 346] on input "checkbox" at bounding box center [544, 347] width 8 height 8
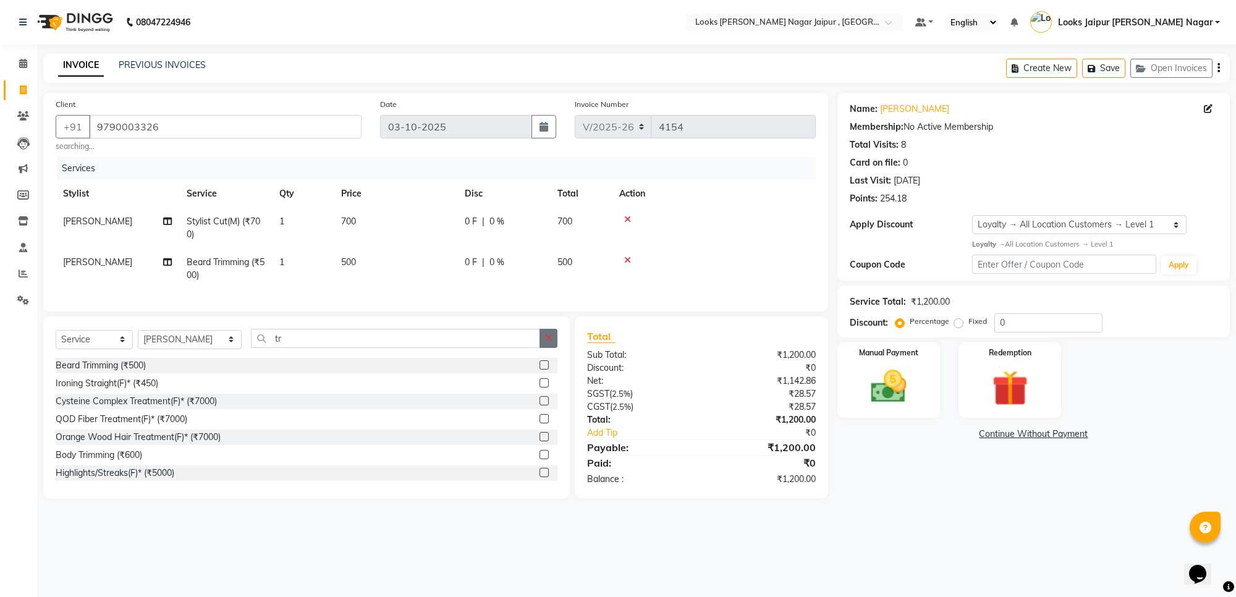
click at [548, 342] on icon "button" at bounding box center [548, 338] width 7 height 9
click at [540, 388] on label at bounding box center [544, 382] width 9 height 9
click at [540, 388] on input "checkbox" at bounding box center [544, 383] width 8 height 8
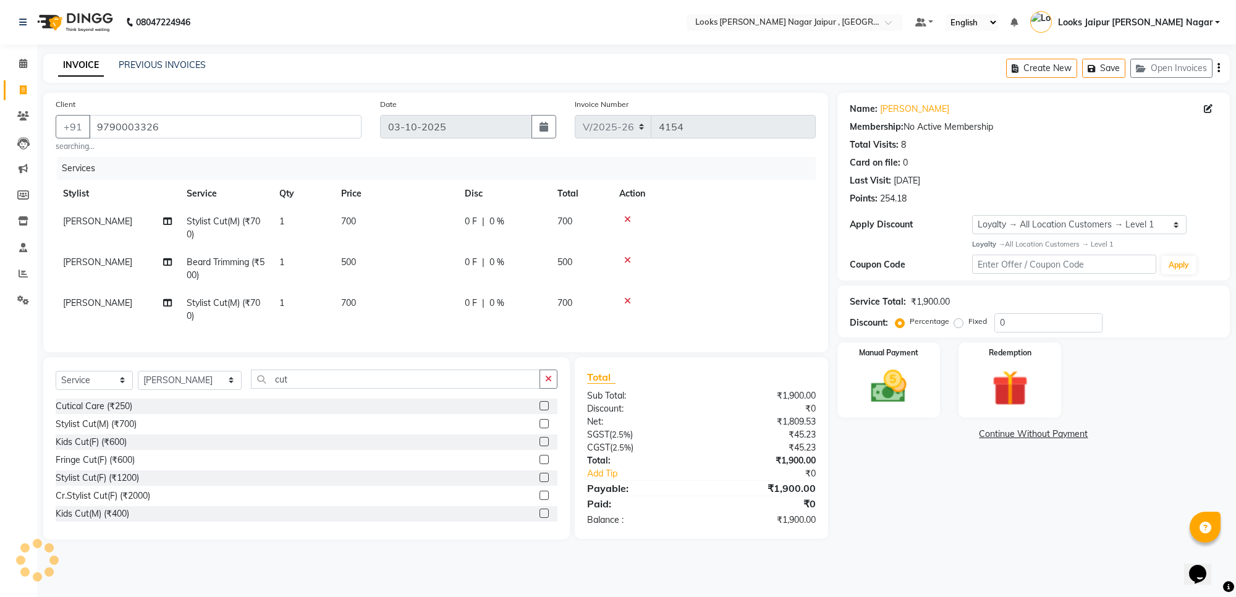
click at [82, 302] on span "[PERSON_NAME]" at bounding box center [97, 302] width 69 height 11
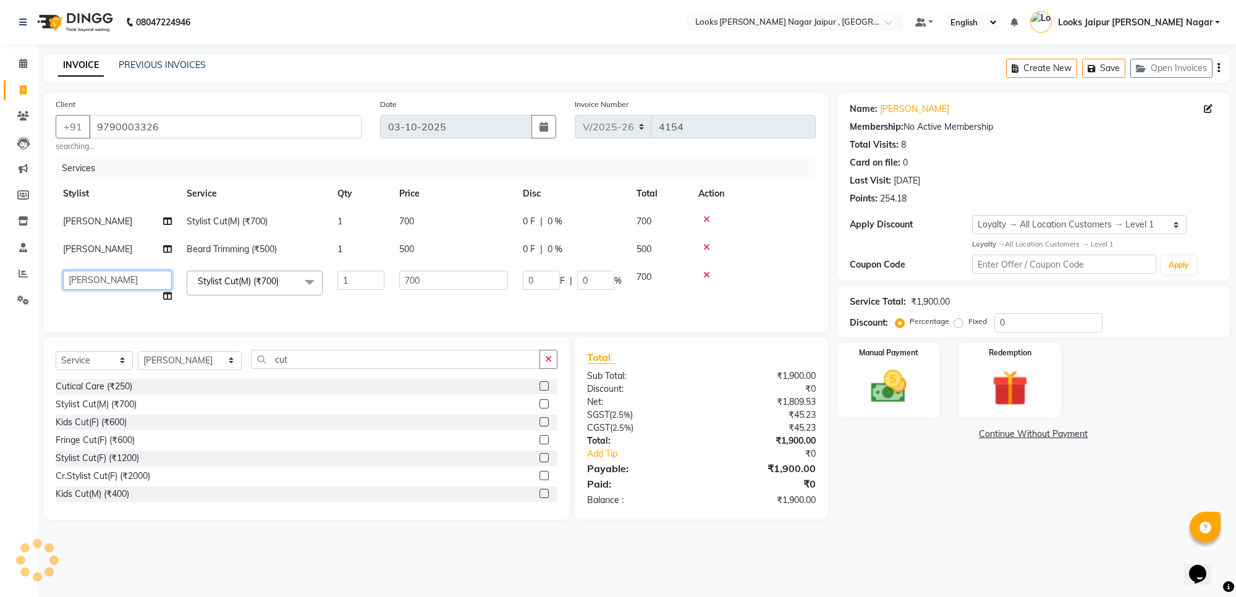
click at [111, 277] on select "Anjali_nail art Anoop [PERSON_NAME] Counter Sales [PERSON_NAME] Looks Jaipur [P…" at bounding box center [117, 280] width 109 height 19
click at [455, 217] on td "700" at bounding box center [454, 222] width 124 height 28
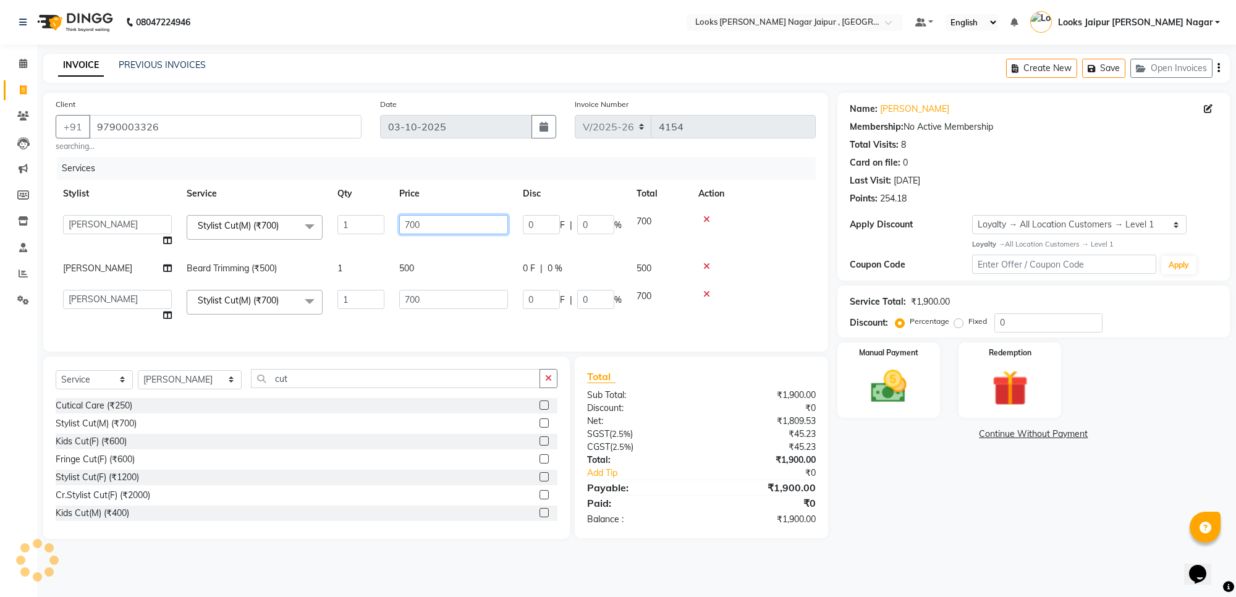
click at [462, 219] on input "700" at bounding box center [453, 224] width 109 height 19
drag, startPoint x: 480, startPoint y: 266, endPoint x: 472, endPoint y: 248, distance: 19.6
click at [480, 265] on tbody "Anjali_nail art Anoop Aryan Verma Counter Sales Gaurav Kanu Kunal Looks Jaipur …" at bounding box center [436, 269] width 760 height 122
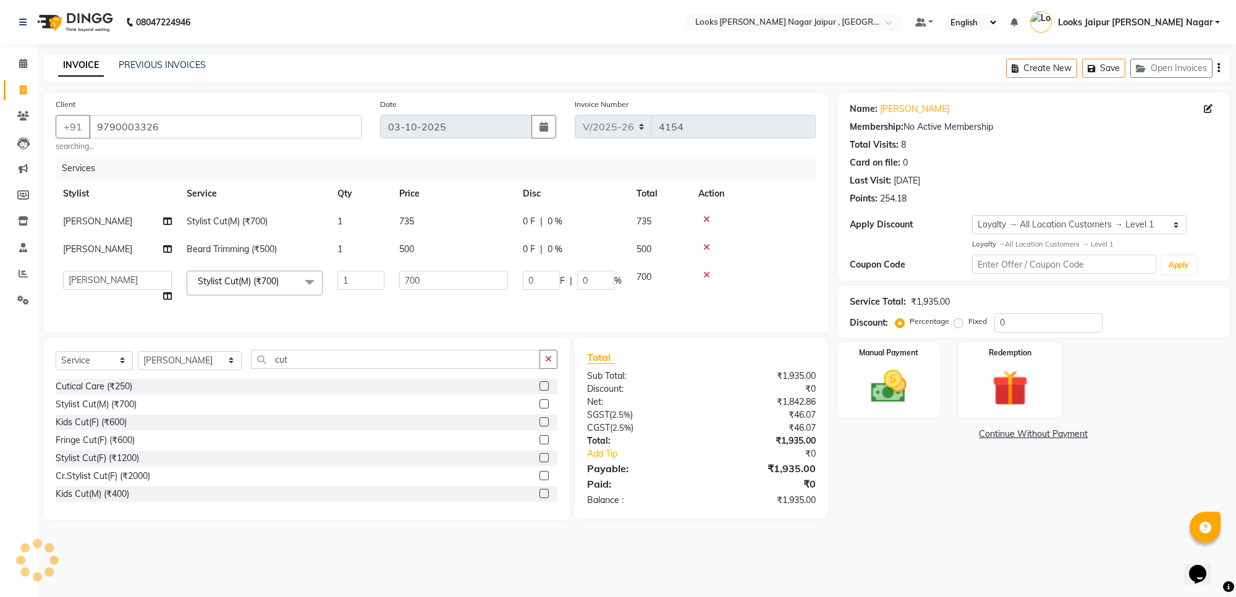
click at [472, 248] on tr "Aryan Verma Beard Trimming (₹500) 1 500 0 F | 0 % 500" at bounding box center [436, 249] width 760 height 28
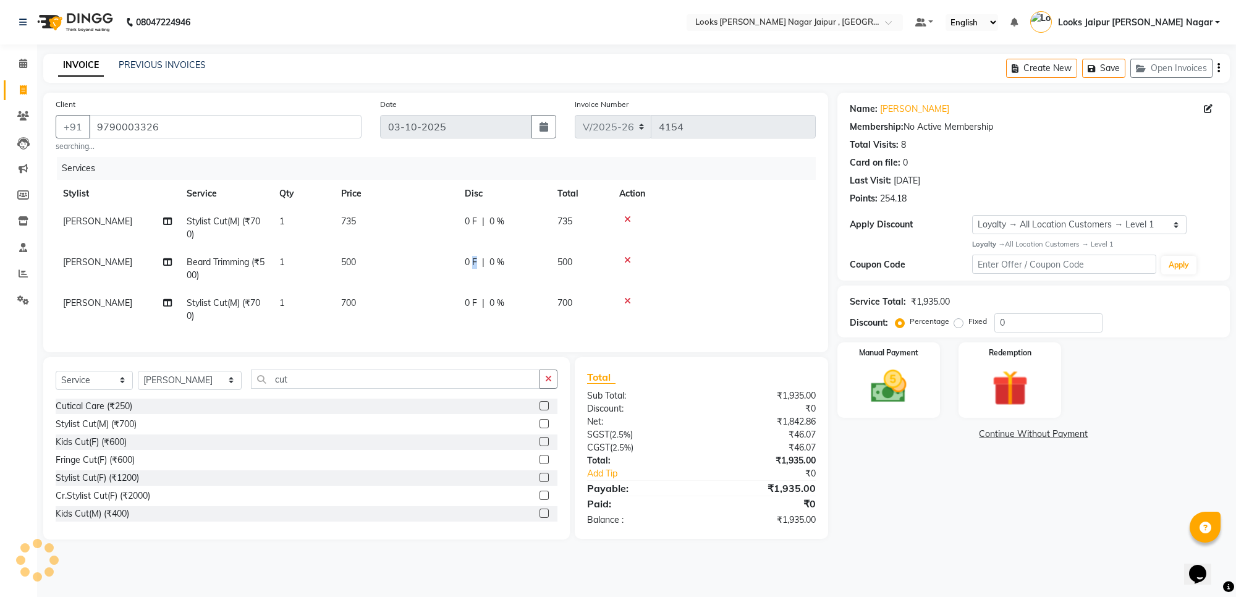
click at [471, 249] on td "0 F | 0 %" at bounding box center [503, 268] width 93 height 41
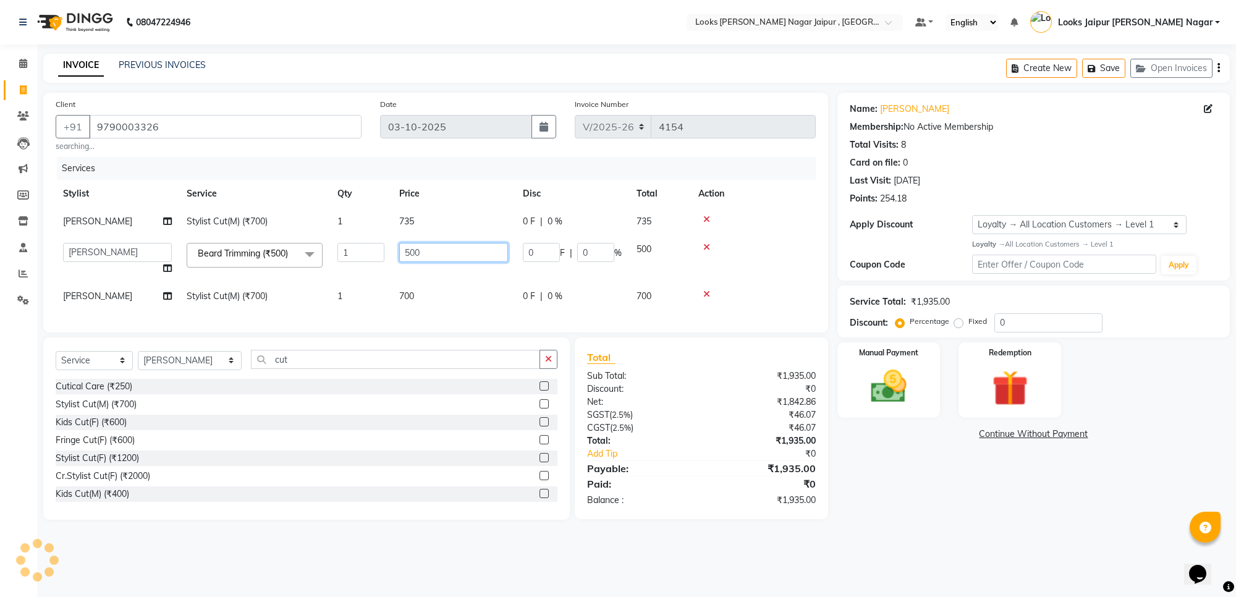
click at [468, 257] on input "500" at bounding box center [453, 252] width 109 height 19
drag, startPoint x: 441, startPoint y: 314, endPoint x: 446, endPoint y: 291, distance: 23.4
click at [445, 303] on div "Services Stylist Service Qty Price Disc Total Action Aryan Verma Stylist Cut(M)…" at bounding box center [436, 238] width 760 height 163
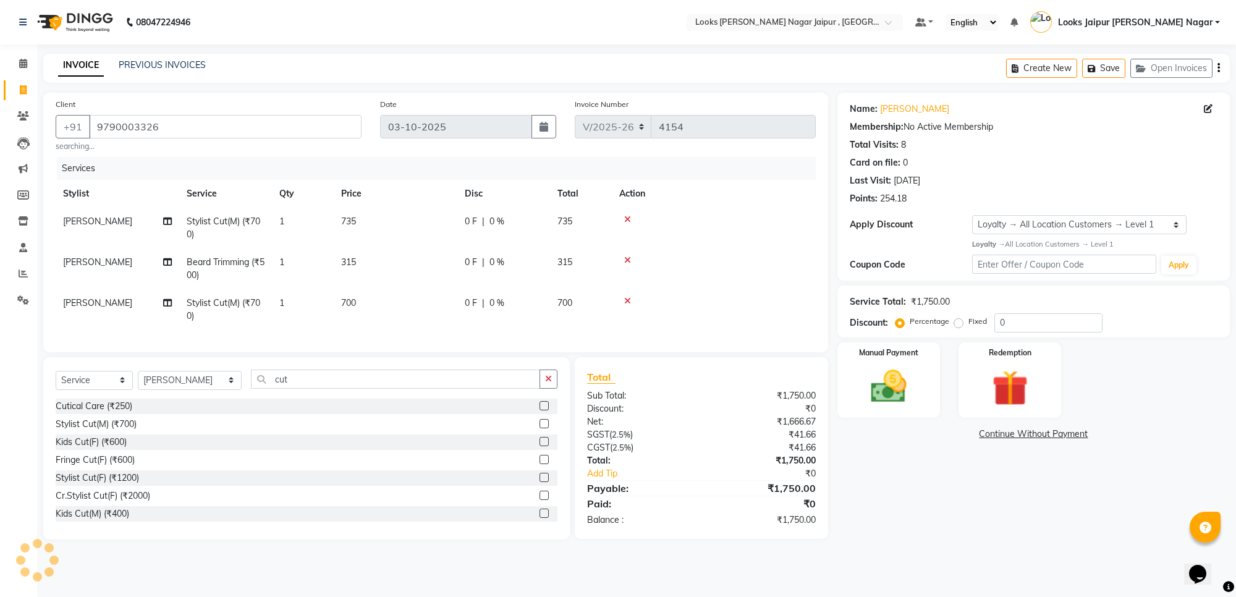
click at [447, 291] on td "700" at bounding box center [396, 309] width 124 height 41
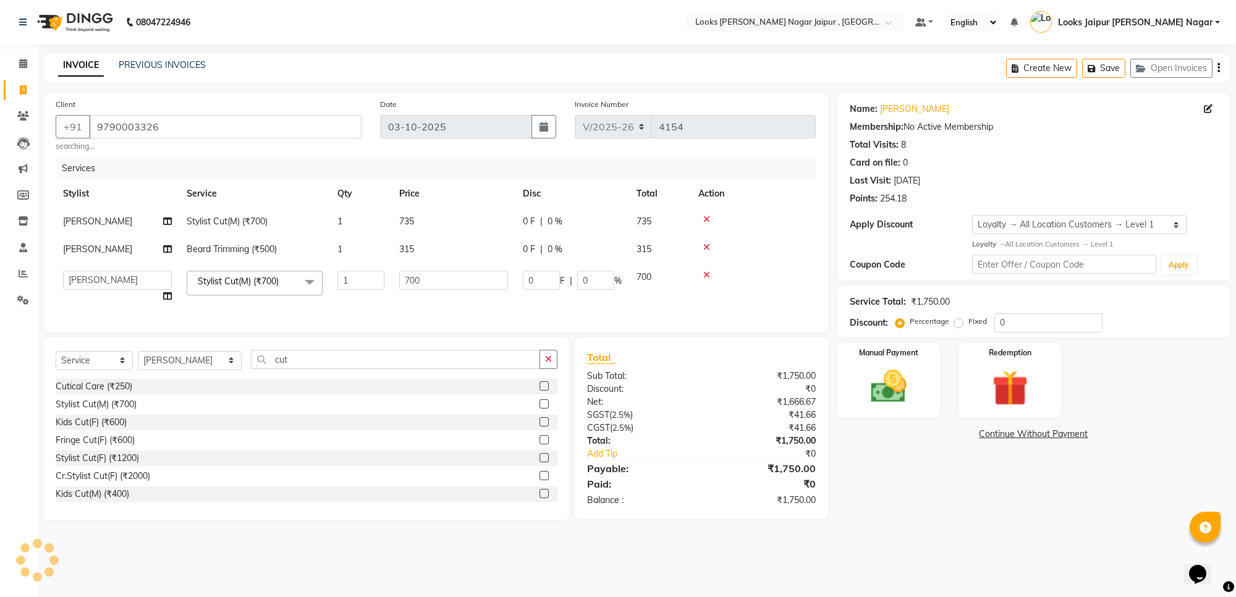
click at [451, 291] on td "700" at bounding box center [454, 286] width 124 height 47
click at [460, 276] on input "700" at bounding box center [453, 280] width 109 height 19
click at [891, 368] on img at bounding box center [888, 386] width 61 height 43
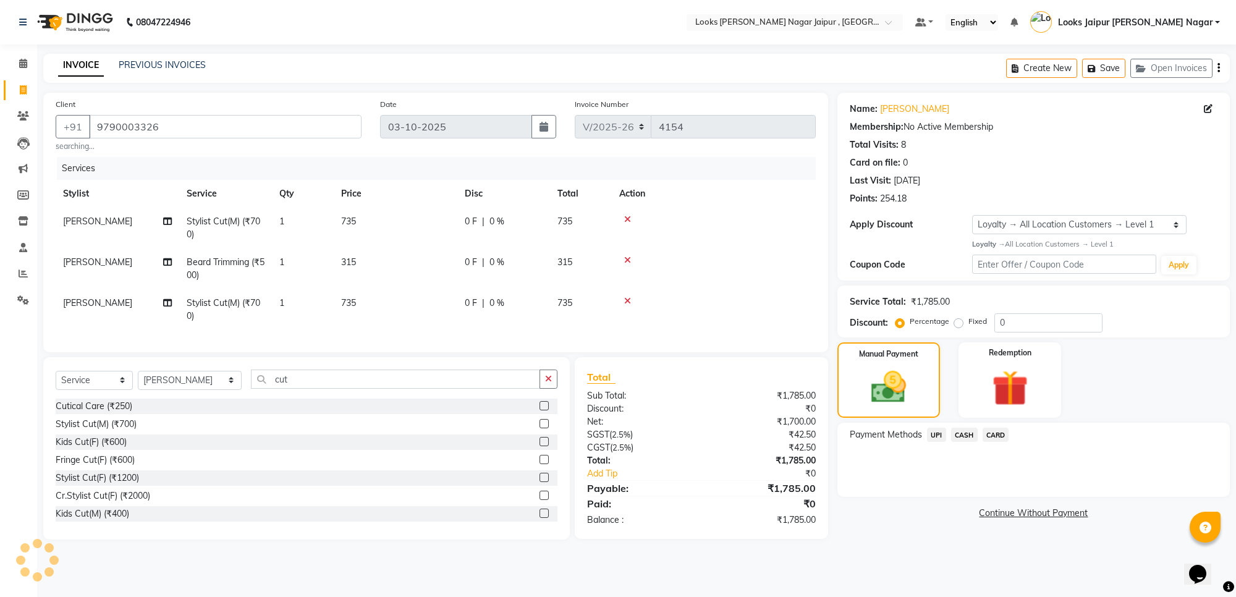
click at [969, 442] on span "CASH" at bounding box center [964, 435] width 27 height 14
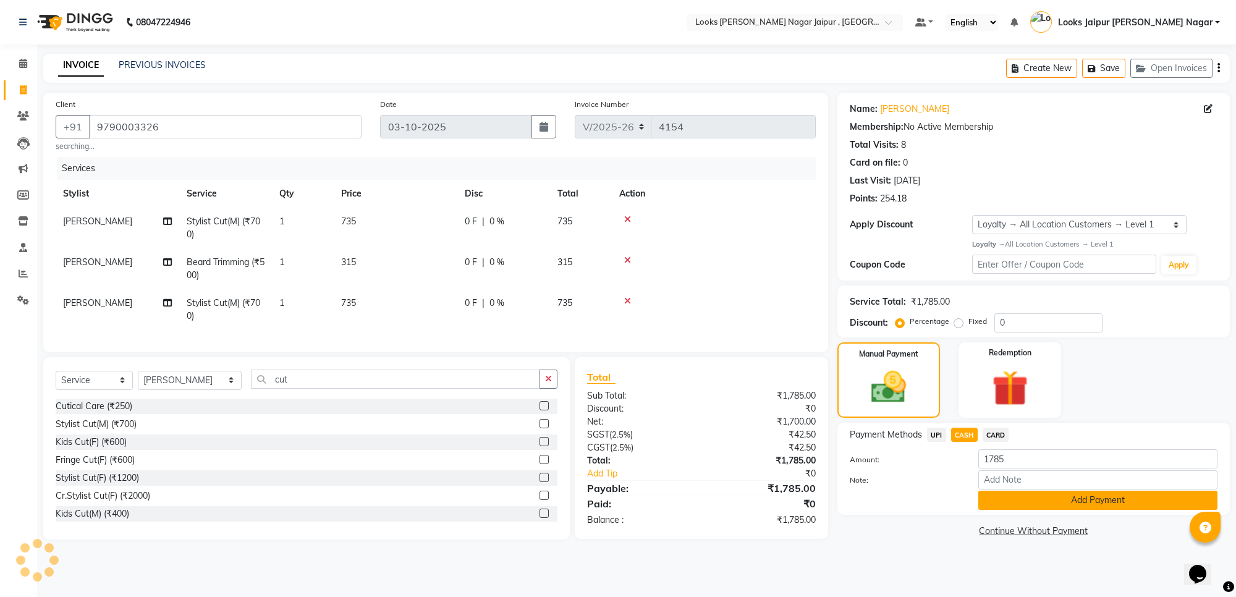
click at [1040, 498] on button "Add Payment" at bounding box center [1097, 500] width 239 height 19
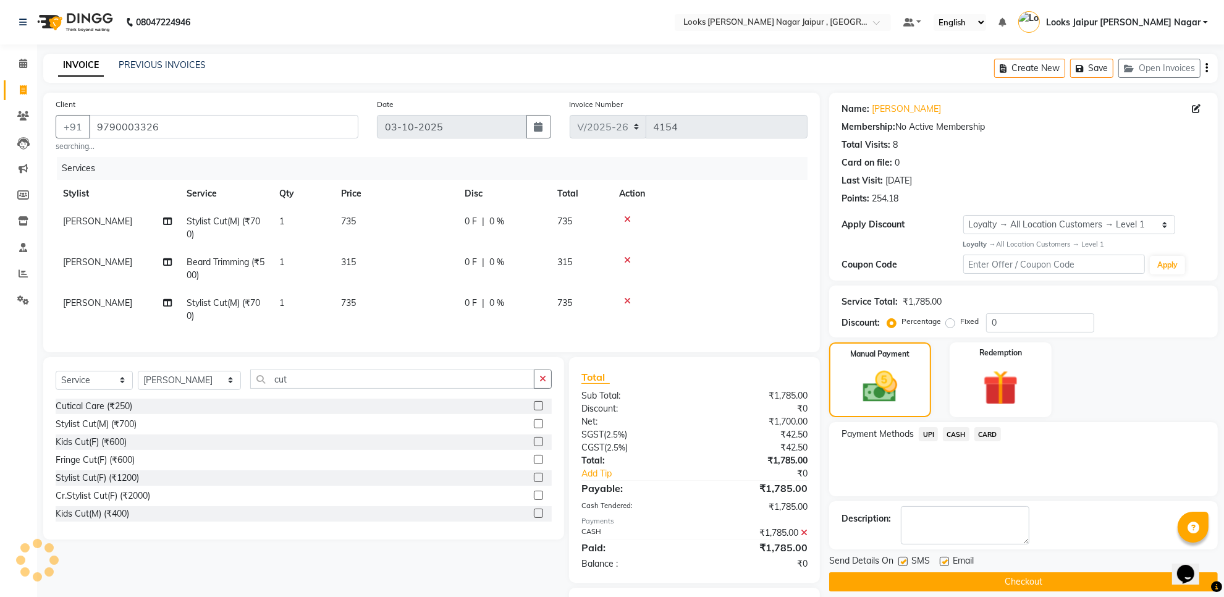
click at [990, 575] on button "Checkout" at bounding box center [1023, 581] width 389 height 19
click at [978, 583] on button "Checkout" at bounding box center [1023, 581] width 389 height 19
drag, startPoint x: 691, startPoint y: 306, endPoint x: 687, endPoint y: 297, distance: 9.4
click at [691, 306] on td at bounding box center [710, 309] width 196 height 41
click at [706, 292] on td at bounding box center [710, 309] width 196 height 41
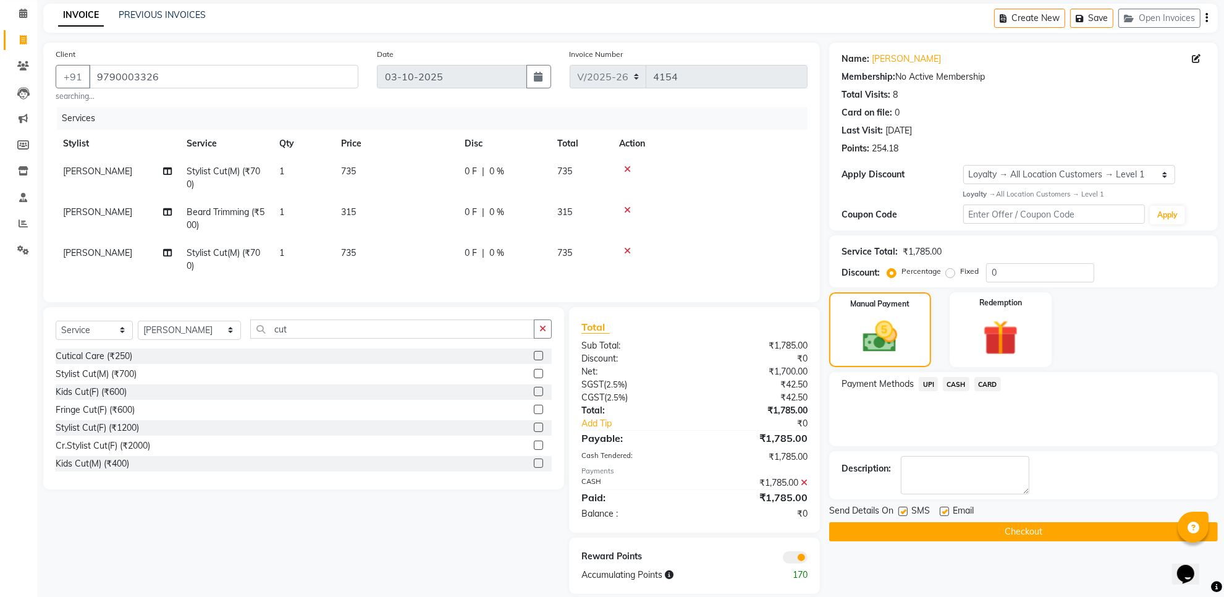
scroll to position [76, 0]
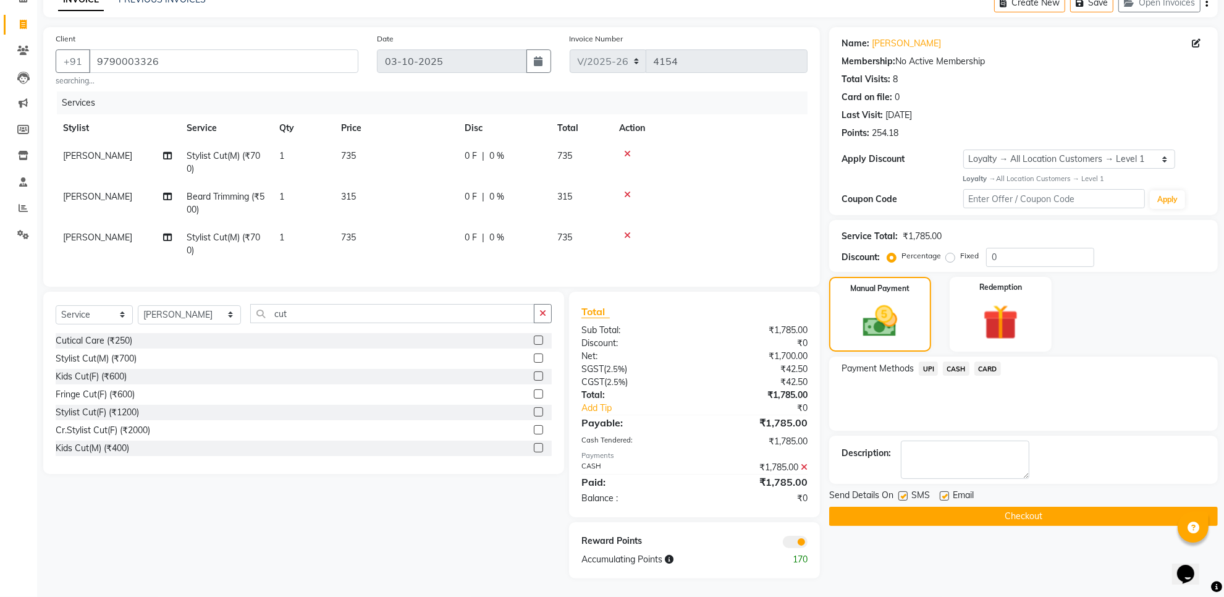
click at [987, 514] on button "Checkout" at bounding box center [1023, 516] width 389 height 19
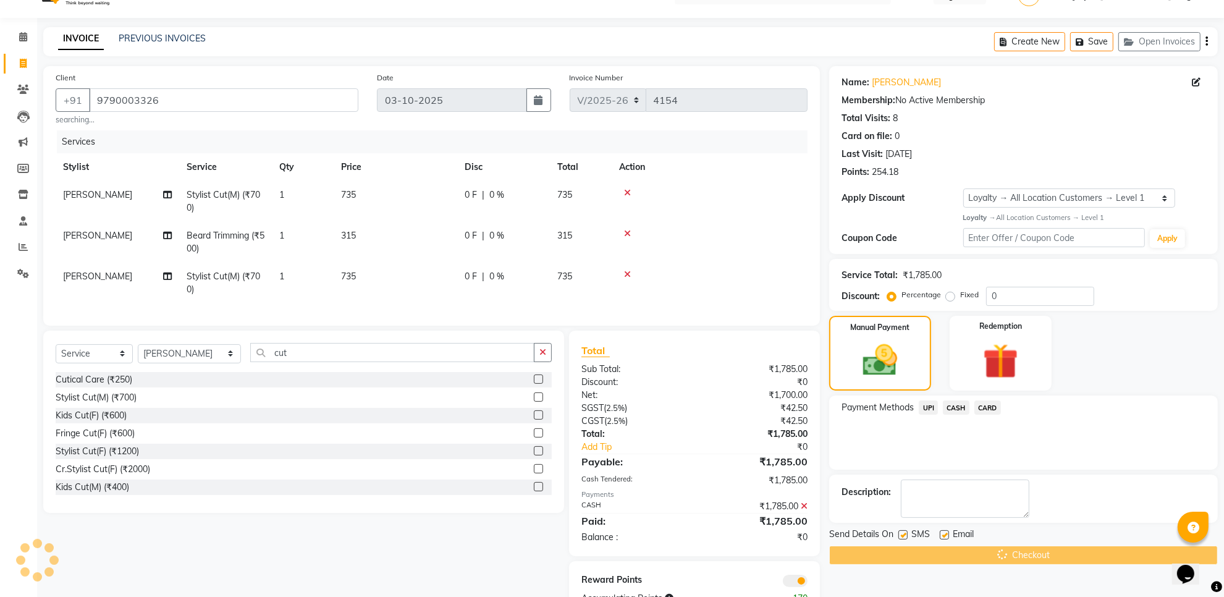
scroll to position [0, 0]
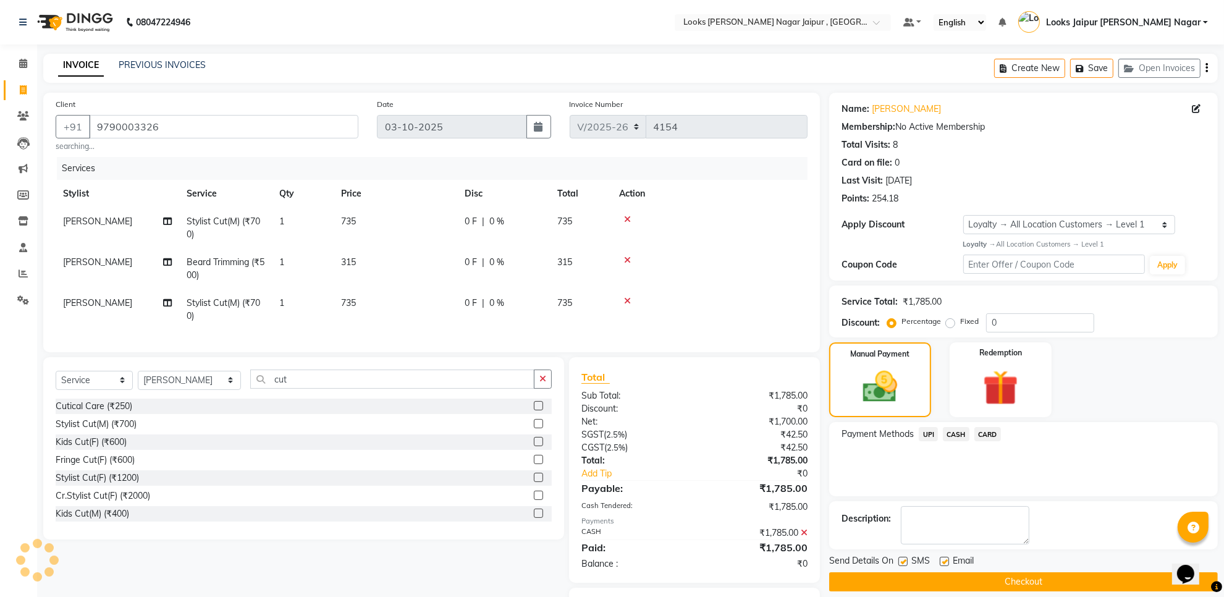
click at [742, 264] on div at bounding box center [709, 260] width 181 height 9
click at [1093, 70] on button "Save" at bounding box center [1091, 68] width 43 height 19
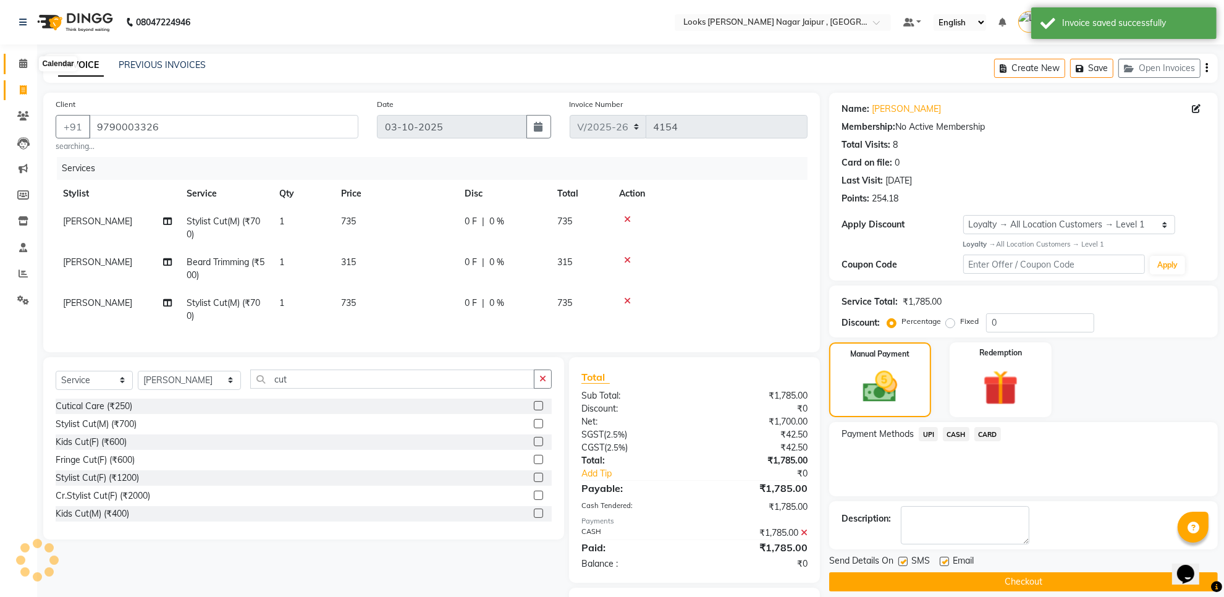
click at [22, 70] on span at bounding box center [23, 64] width 22 height 14
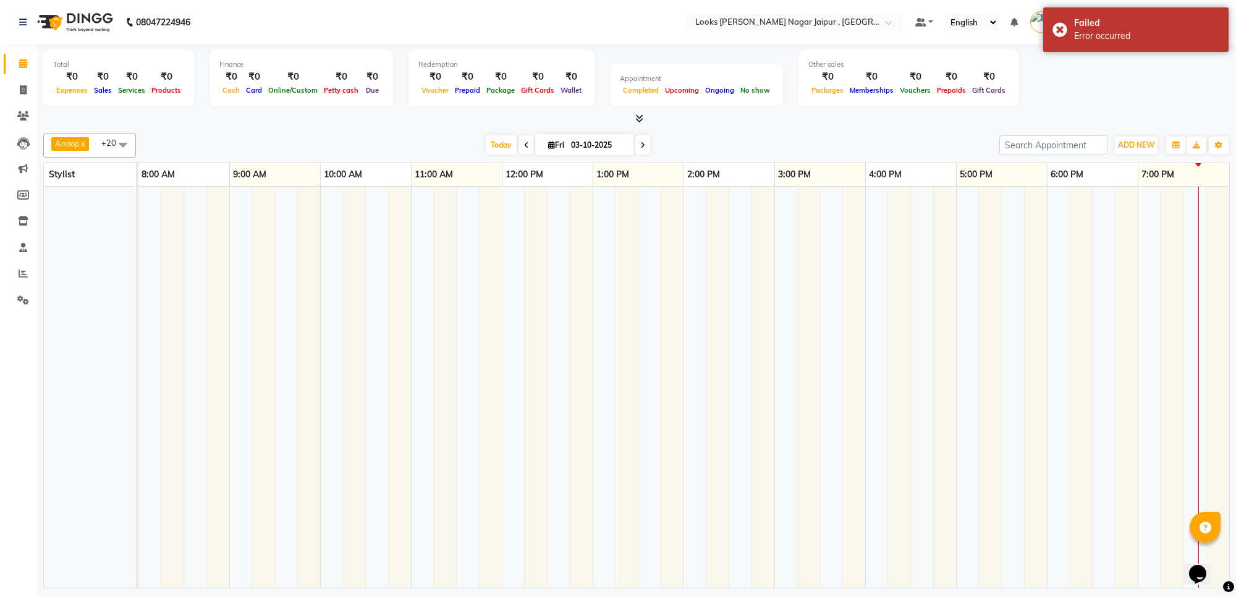
click at [0, 351] on div "Calendar Invoice Clients Leads Marketing Members Inventory Staff Reports Settin…" at bounding box center [83, 306] width 167 height 543
click at [17, 93] on span at bounding box center [23, 90] width 22 height 14
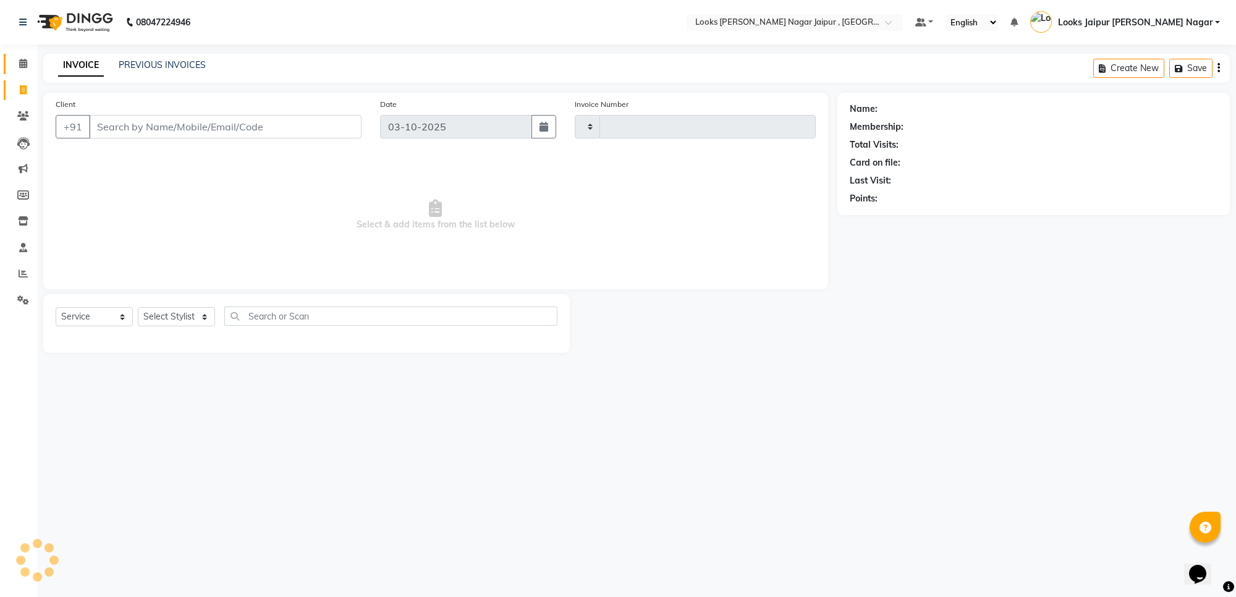
click at [17, 71] on link "Calendar" at bounding box center [19, 64] width 30 height 20
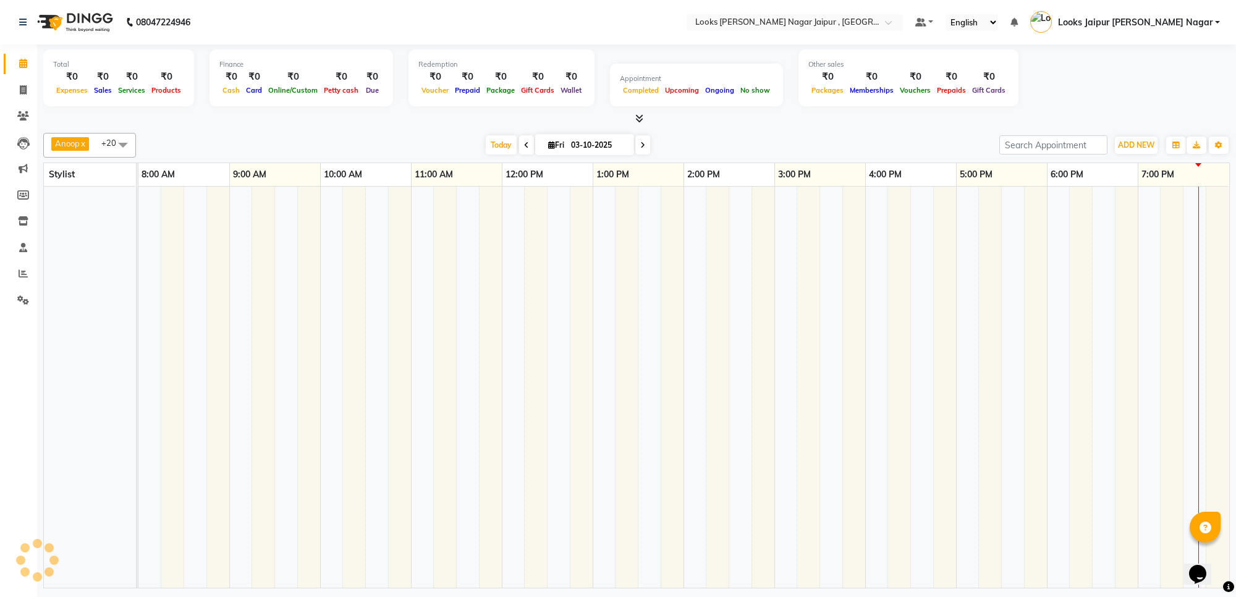
click at [640, 117] on icon at bounding box center [639, 118] width 8 height 9
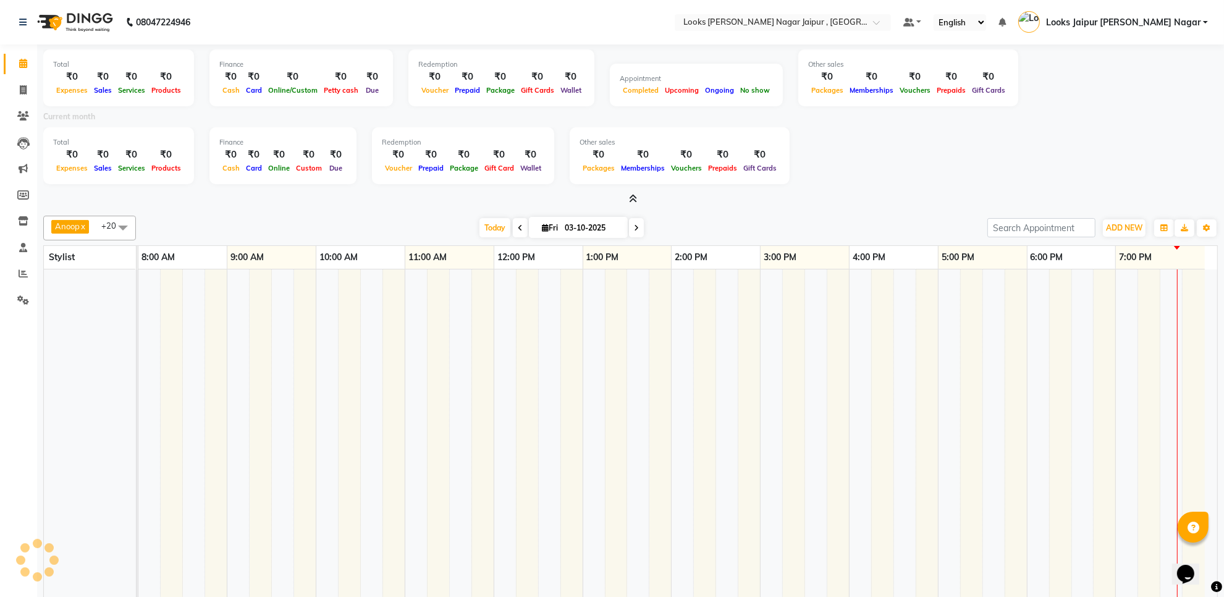
click at [273, 369] on td at bounding box center [283, 469] width 22 height 401
drag, startPoint x: 12, startPoint y: 239, endPoint x: 13, endPoint y: 209, distance: 30.3
click at [12, 239] on link "Staff" at bounding box center [19, 248] width 30 height 20
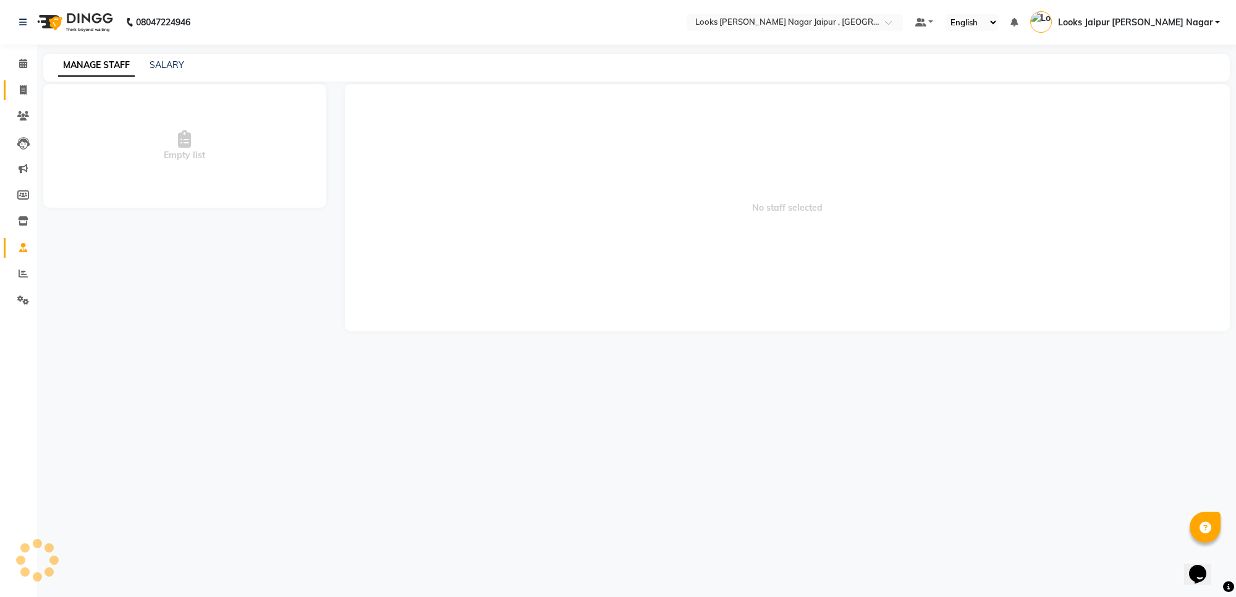
click at [25, 80] on link "Invoice" at bounding box center [19, 90] width 30 height 20
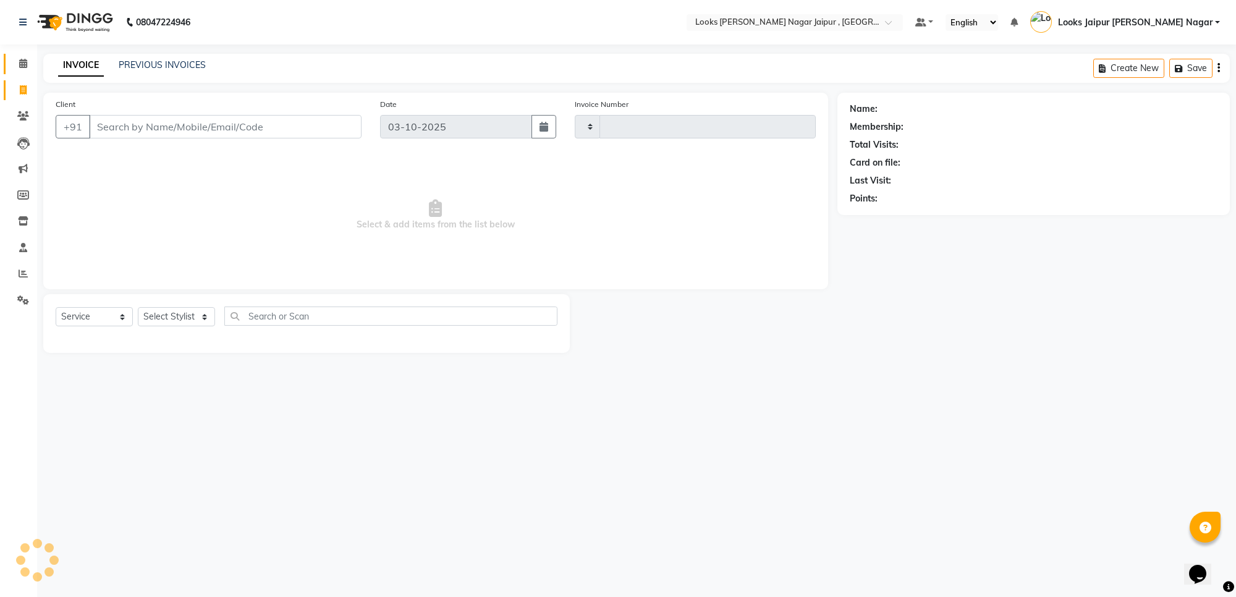
click at [23, 70] on span at bounding box center [23, 64] width 22 height 14
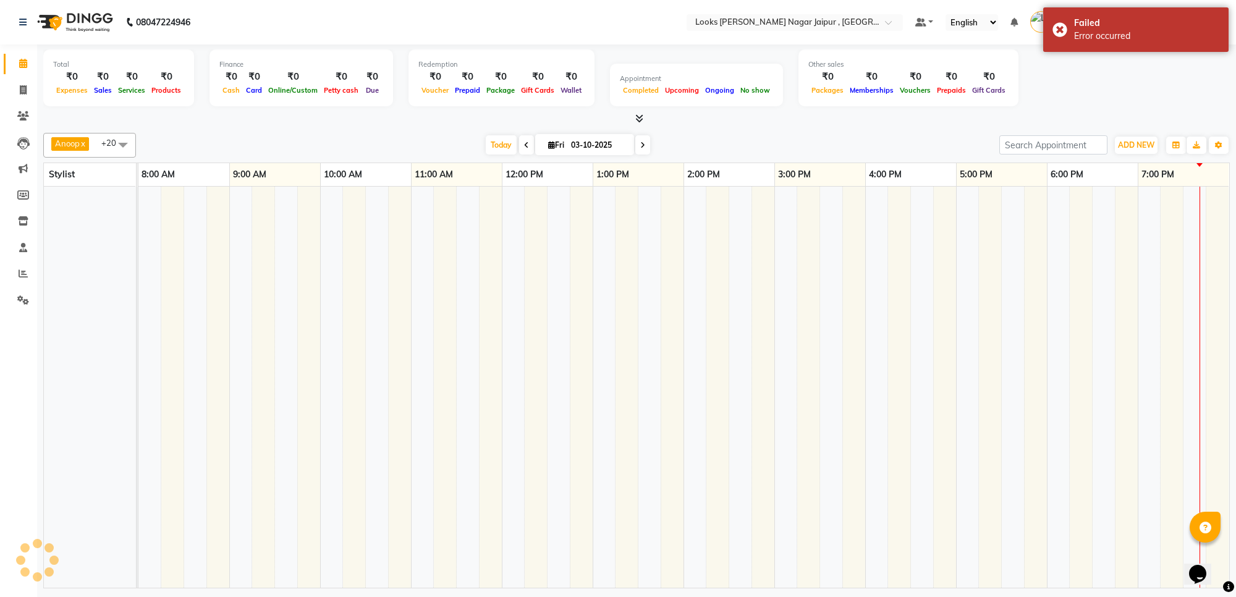
click at [506, 368] on td at bounding box center [513, 387] width 23 height 401
click at [22, 88] on icon at bounding box center [23, 89] width 7 height 9
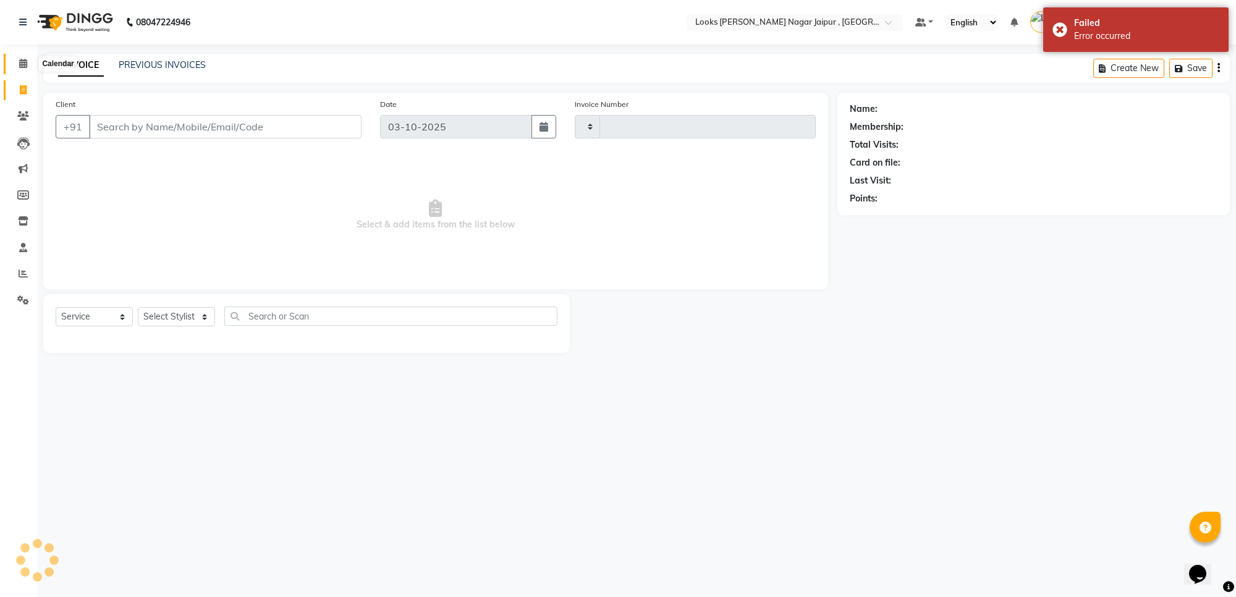
click at [19, 61] on icon at bounding box center [23, 63] width 8 height 9
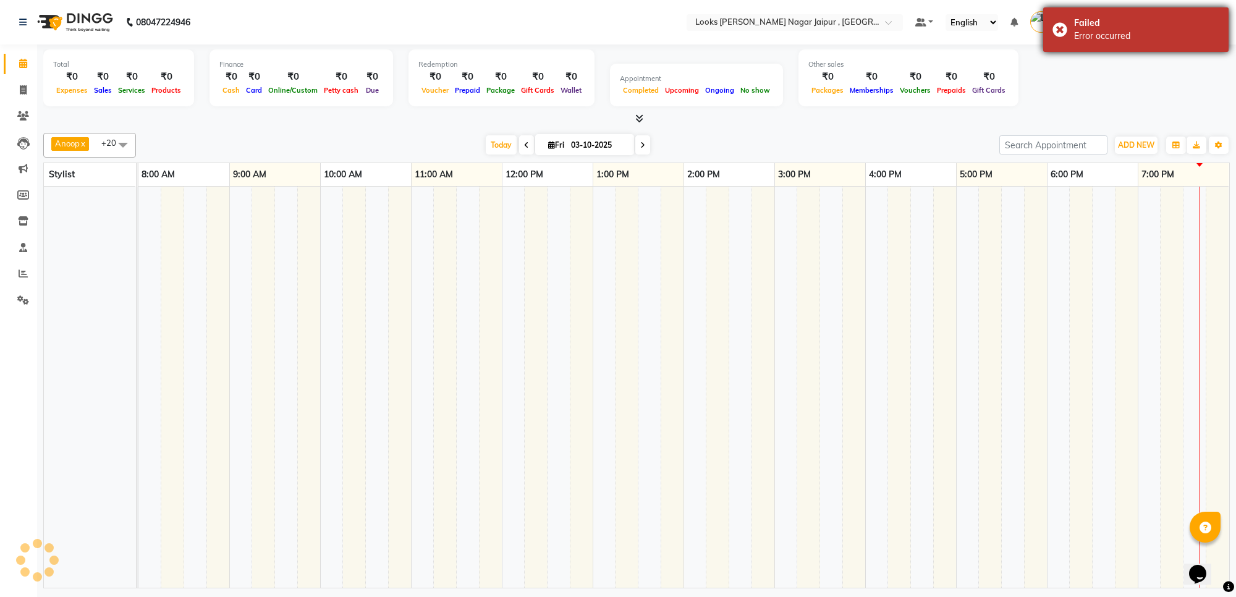
click at [1065, 29] on div "Failed Error occurred" at bounding box center [1135, 29] width 185 height 44
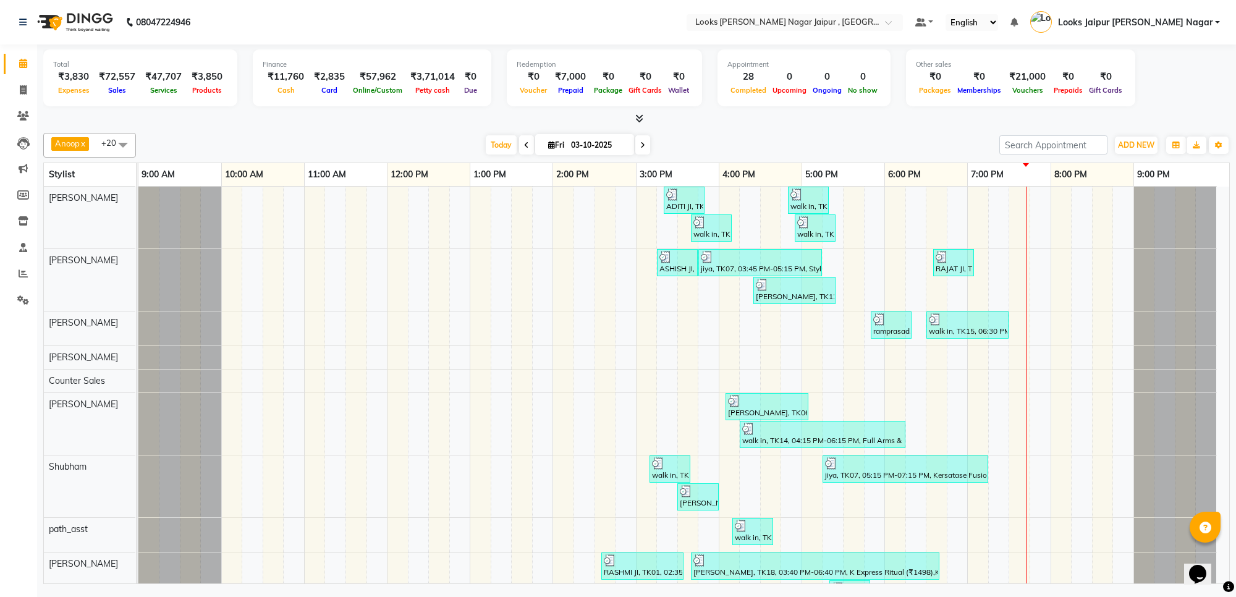
click at [7, 102] on li "Invoice" at bounding box center [18, 90] width 37 height 27
click at [14, 93] on span at bounding box center [23, 90] width 22 height 14
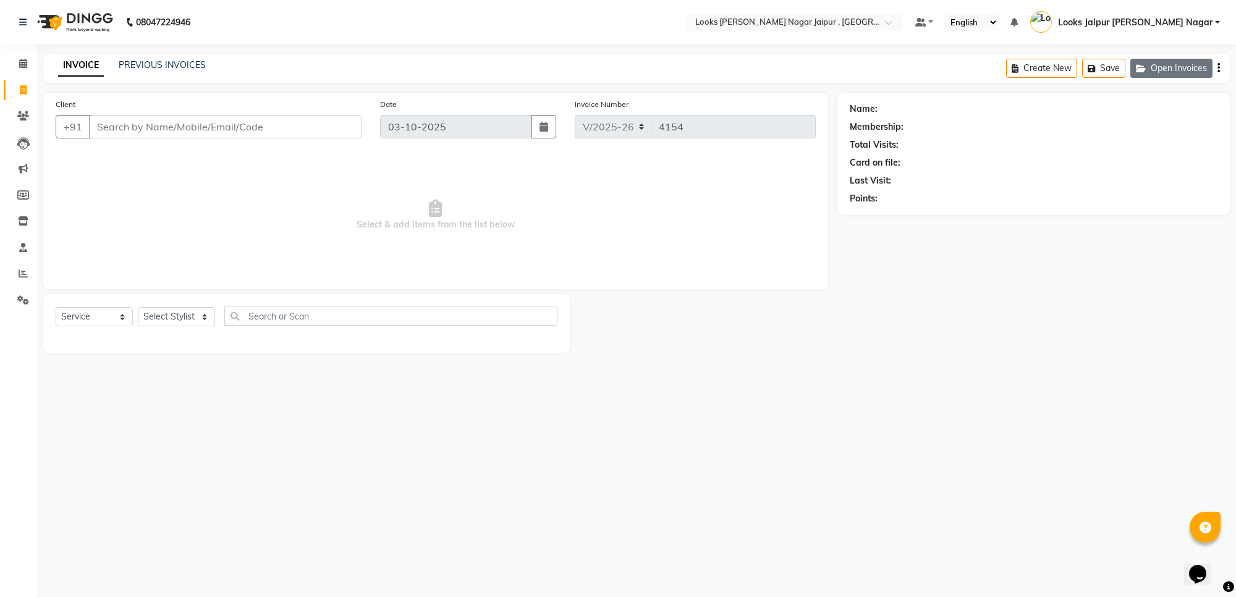
click at [1185, 64] on button "Open Invoices" at bounding box center [1171, 68] width 82 height 19
click at [873, 289] on div "Name: Membership: Total Visits: Card on file: Last Visit: Points:" at bounding box center [1038, 223] width 402 height 260
click at [12, 112] on span at bounding box center [23, 116] width 22 height 14
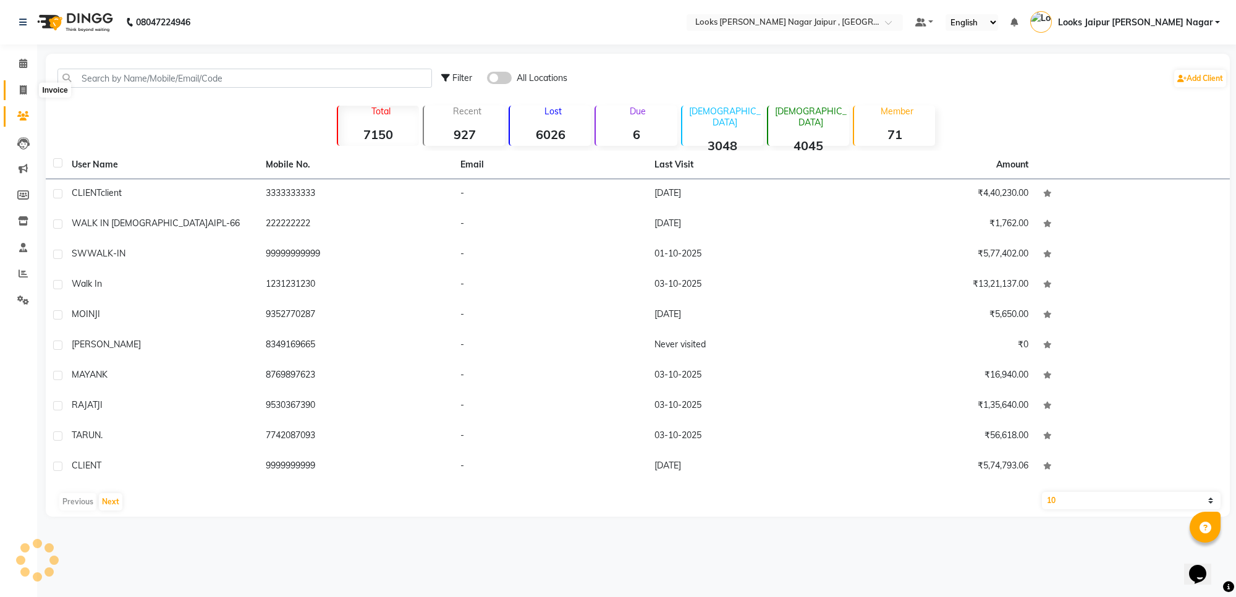
click at [14, 84] on span at bounding box center [23, 90] width 22 height 14
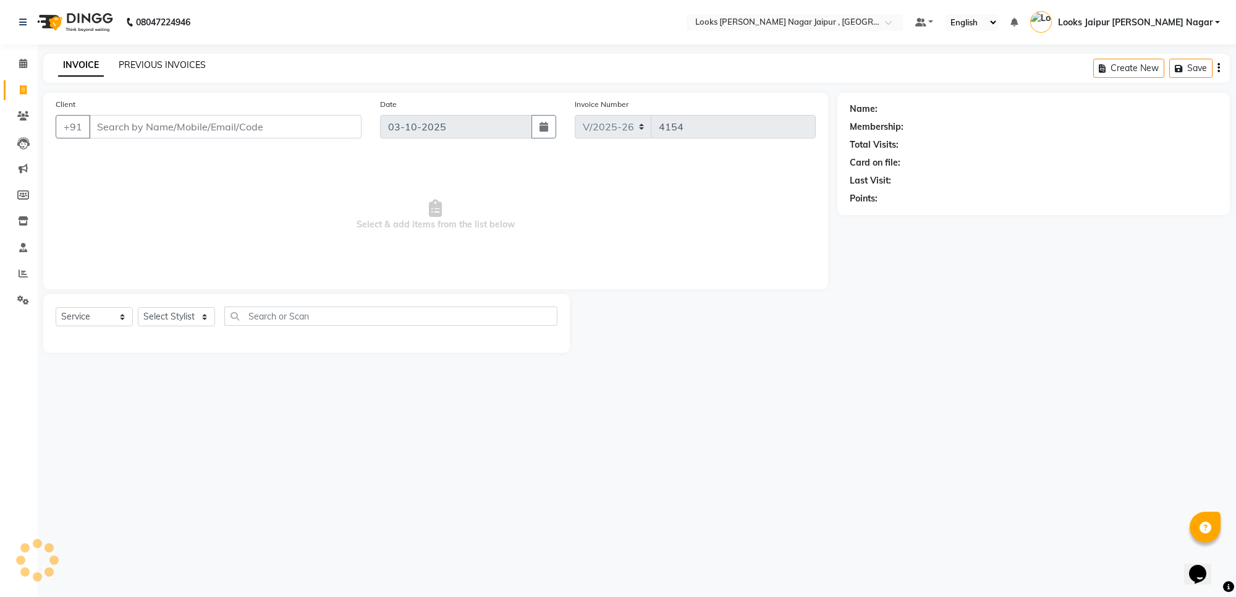
click at [183, 60] on link "PREVIOUS INVOICES" at bounding box center [162, 64] width 87 height 11
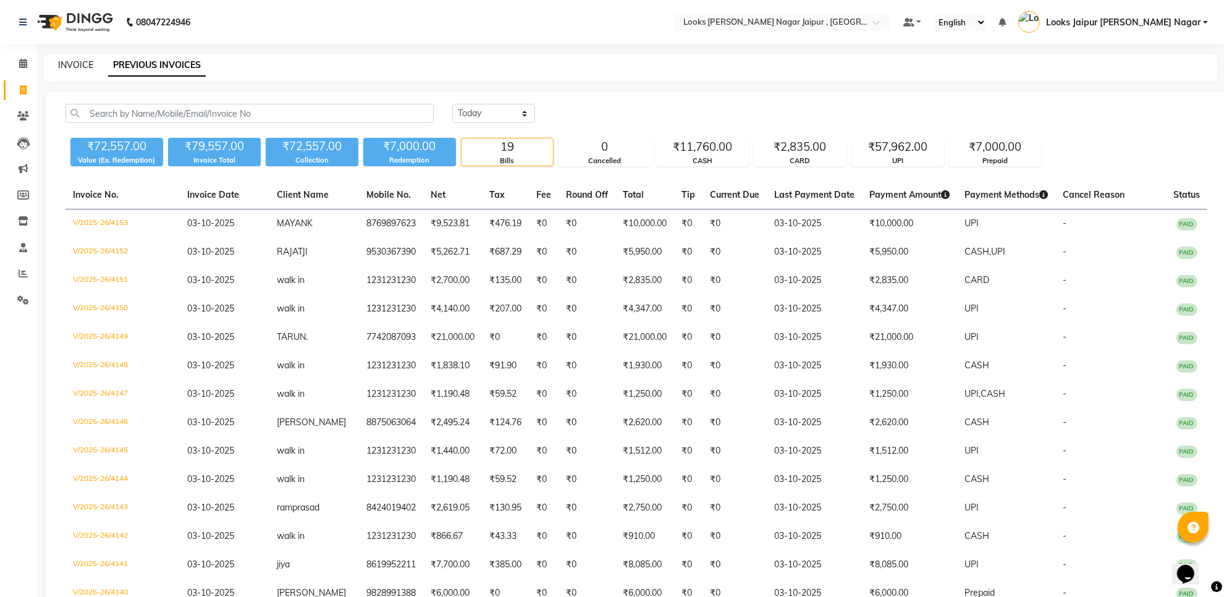
click at [66, 67] on link "INVOICE" at bounding box center [75, 64] width 35 height 11
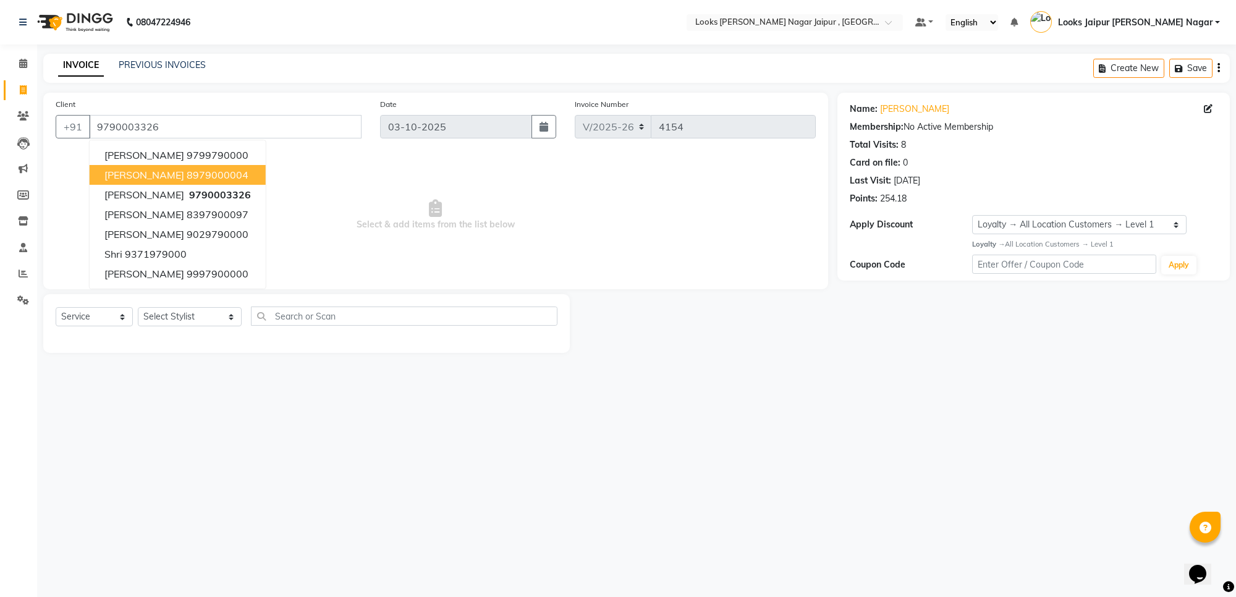
click at [379, 184] on span "Select & add items from the list below" at bounding box center [436, 215] width 760 height 124
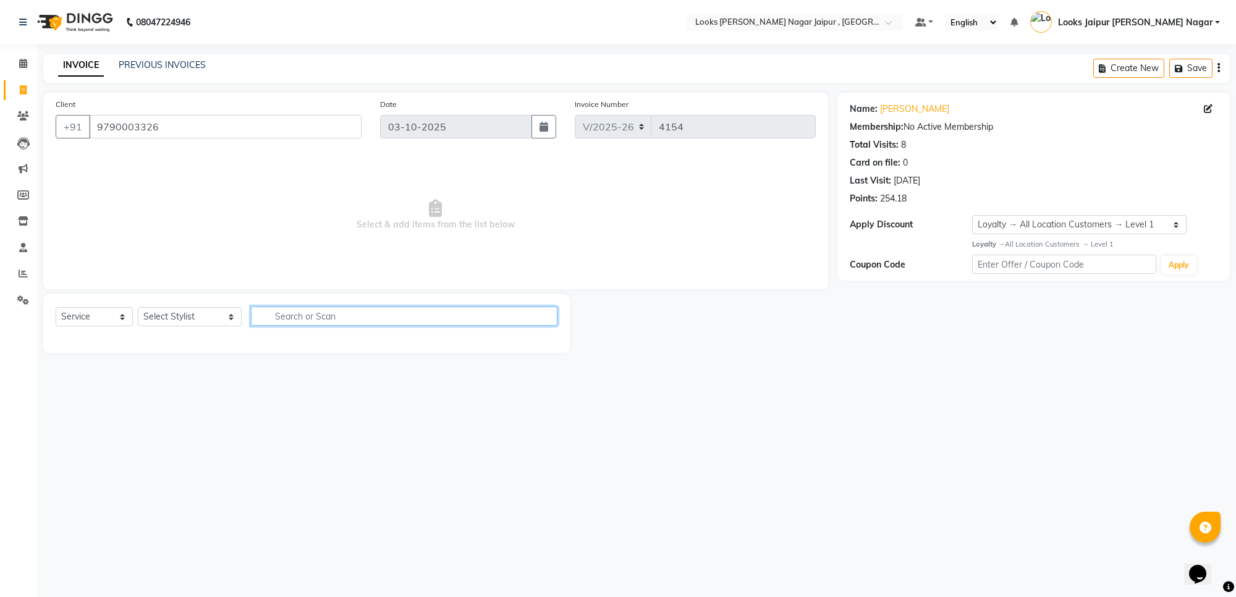
drag, startPoint x: 232, startPoint y: 310, endPoint x: 206, endPoint y: 319, distance: 27.9
click at [227, 310] on div "Select Service Product Membership Package Voucher Prepaid Gift Card Select Styl…" at bounding box center [307, 321] width 502 height 29
drag, startPoint x: 206, startPoint y: 319, endPoint x: 199, endPoint y: 308, distance: 13.0
click at [206, 319] on select "Select Stylist [PERSON_NAME] art Anoop [PERSON_NAME] Counter Sales [PERSON_NAME…" at bounding box center [190, 316] width 104 height 19
click at [138, 307] on select "Select Stylist [PERSON_NAME] art Anoop [PERSON_NAME] Counter Sales [PERSON_NAME…" at bounding box center [190, 316] width 104 height 19
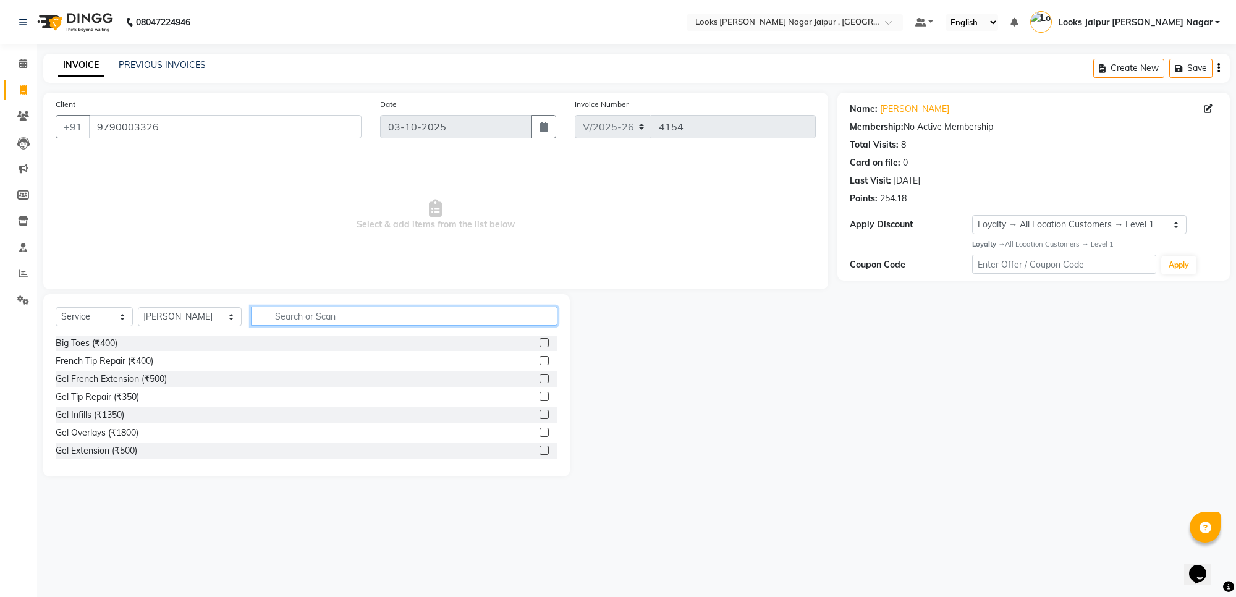
click at [322, 310] on input "text" at bounding box center [404, 316] width 307 height 19
click at [540, 362] on label at bounding box center [544, 360] width 9 height 9
click at [540, 362] on input "checkbox" at bounding box center [544, 361] width 8 height 8
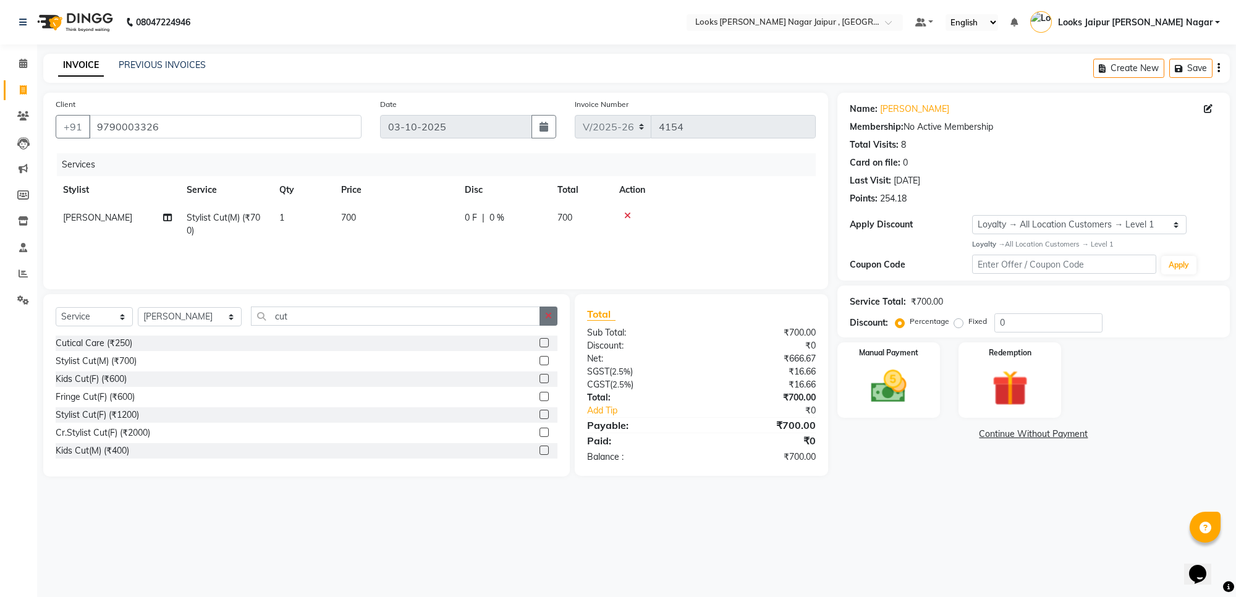
click at [557, 322] on button "button" at bounding box center [549, 316] width 18 height 19
click at [540, 340] on label at bounding box center [544, 342] width 9 height 9
click at [540, 340] on input "checkbox" at bounding box center [544, 343] width 8 height 8
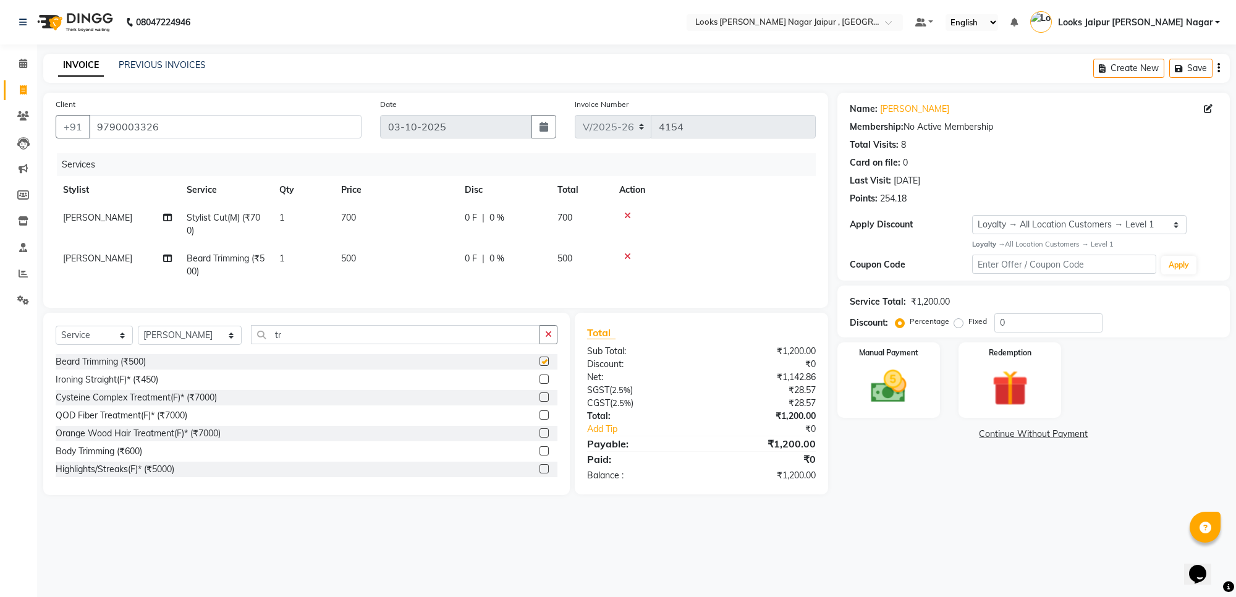
drag, startPoint x: 547, startPoint y: 321, endPoint x: 548, endPoint y: 333, distance: 11.2
click at [548, 328] on div "Client +91 9790003326 Date 03-10-2025 Invoice Number V/2025 V/2025-26 4154 Serv…" at bounding box center [435, 294] width 803 height 402
click at [548, 338] on button "button" at bounding box center [549, 334] width 18 height 19
click at [193, 345] on select "Select Stylist [PERSON_NAME] art Anoop [PERSON_NAME] Counter Sales [PERSON_NAME…" at bounding box center [190, 335] width 104 height 19
click at [221, 336] on div "Select Service Product Membership Package Voucher Prepaid Gift Card Select Styl…" at bounding box center [307, 339] width 502 height 29
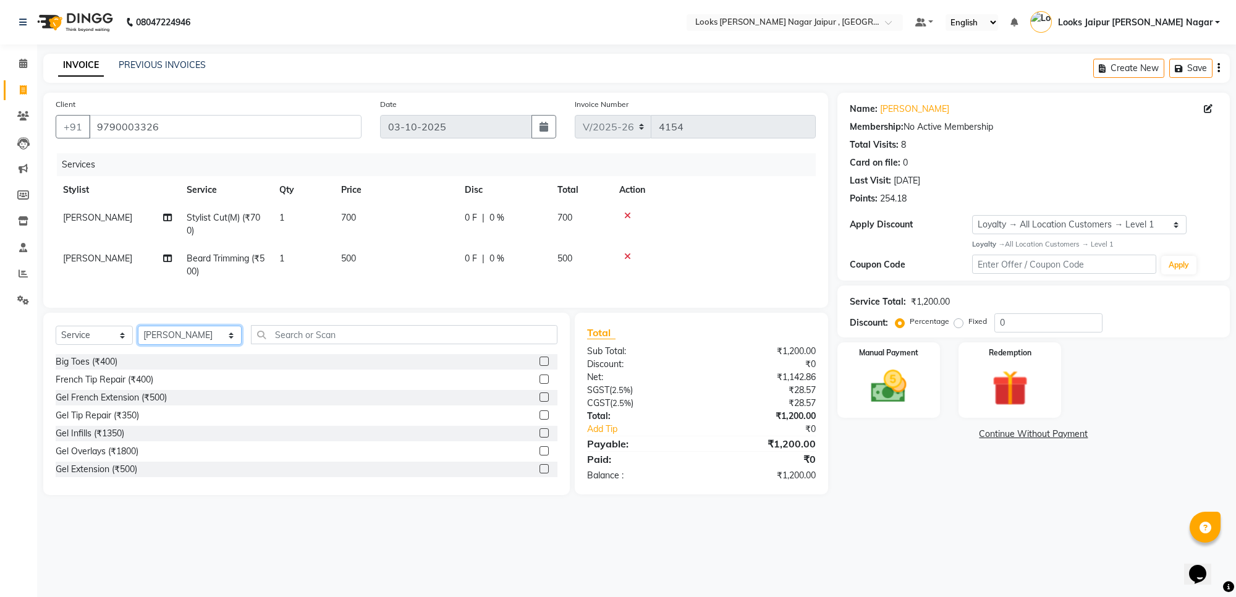
drag, startPoint x: 214, startPoint y: 343, endPoint x: 218, endPoint y: 337, distance: 6.4
click at [214, 343] on select "Select Stylist [PERSON_NAME] art Anoop [PERSON_NAME] Counter Sales [PERSON_NAME…" at bounding box center [190, 335] width 104 height 19
click at [138, 337] on select "Select Stylist [PERSON_NAME] art Anoop [PERSON_NAME] Counter Sales [PERSON_NAME…" at bounding box center [190, 335] width 104 height 19
click at [292, 344] on input "text" at bounding box center [404, 334] width 307 height 19
click at [540, 384] on label at bounding box center [544, 379] width 9 height 9
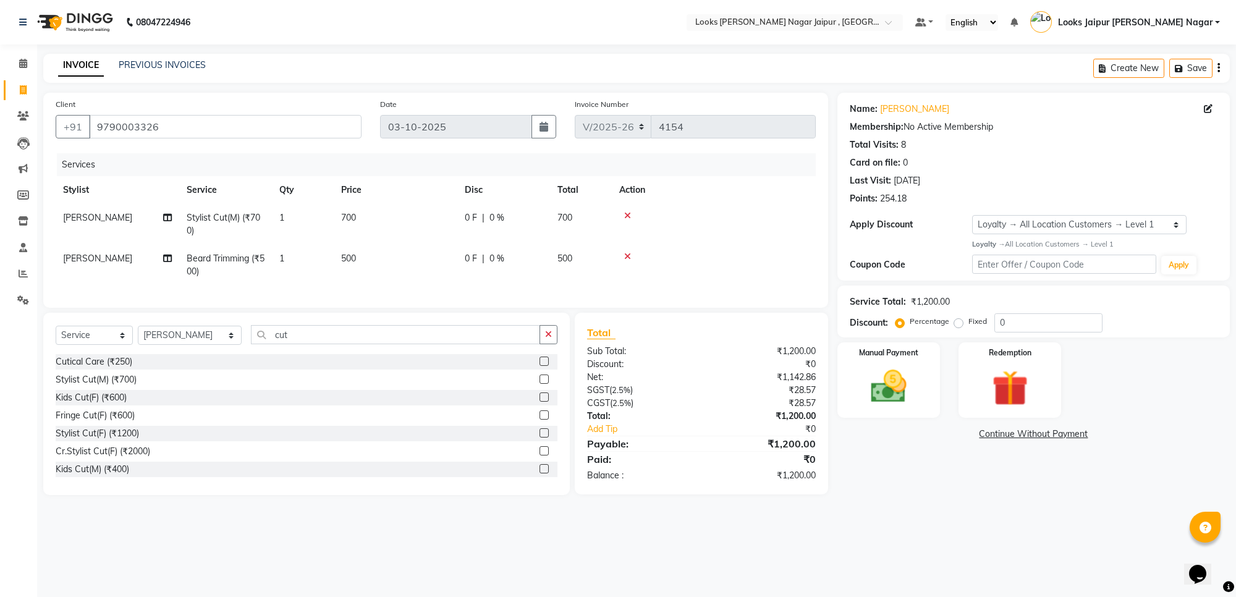
click at [540, 384] on input "checkbox" at bounding box center [544, 380] width 8 height 8
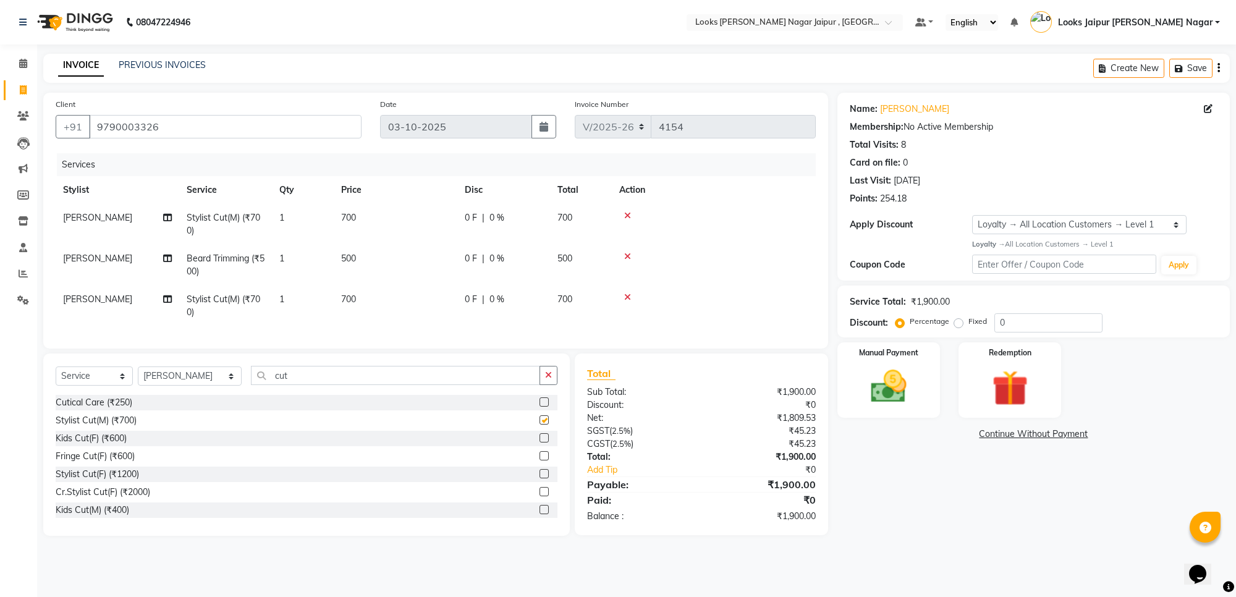
click at [406, 209] on td "700" at bounding box center [396, 224] width 124 height 41
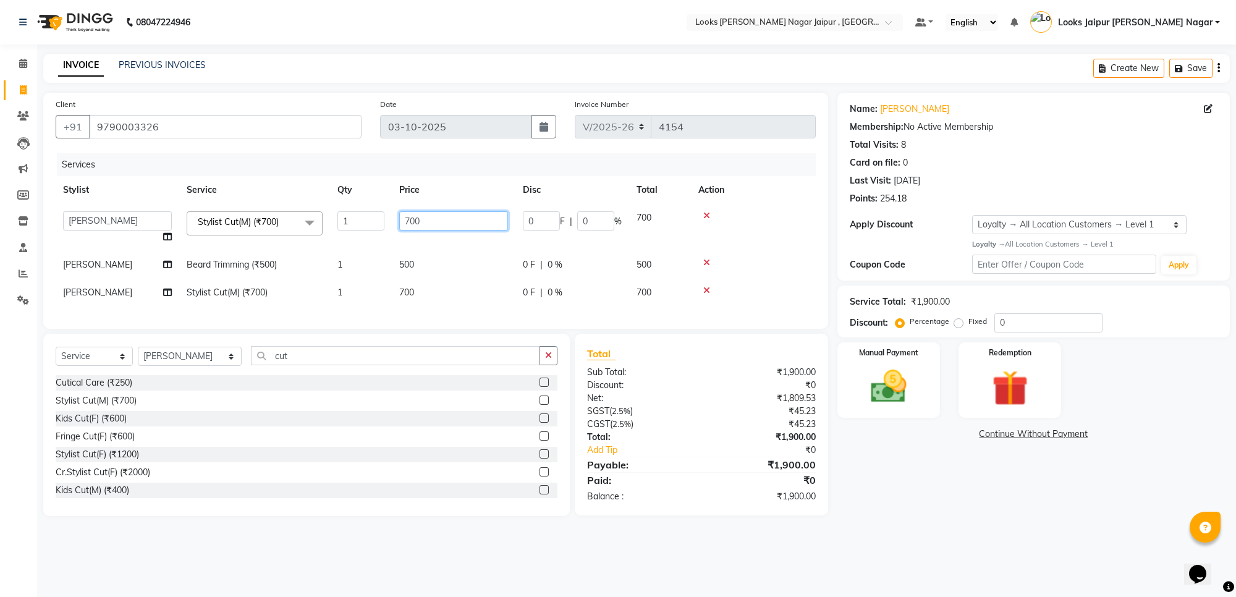
drag, startPoint x: 509, startPoint y: 209, endPoint x: 456, endPoint y: 212, distance: 52.6
click at [506, 208] on td "700" at bounding box center [454, 227] width 124 height 47
click at [456, 212] on input "700" at bounding box center [453, 220] width 109 height 19
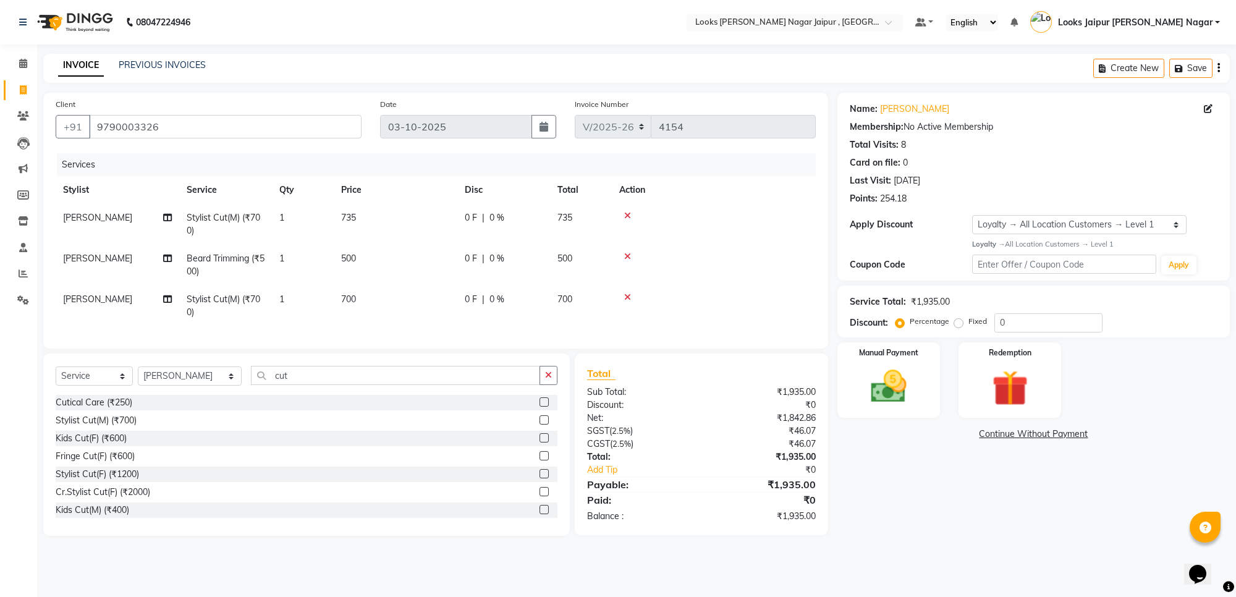
drag, startPoint x: 468, startPoint y: 285, endPoint x: 468, endPoint y: 266, distance: 19.2
click at [468, 281] on tbody "Aryan Verma Stylist Cut(M) (₹700) 1 735 0 F | 0 % 735 Aryan Verma Beard Trimmin…" at bounding box center [436, 265] width 760 height 122
drag, startPoint x: 467, startPoint y: 266, endPoint x: 467, endPoint y: 258, distance: 7.4
click at [467, 260] on td "0 F | 0 %" at bounding box center [503, 265] width 93 height 41
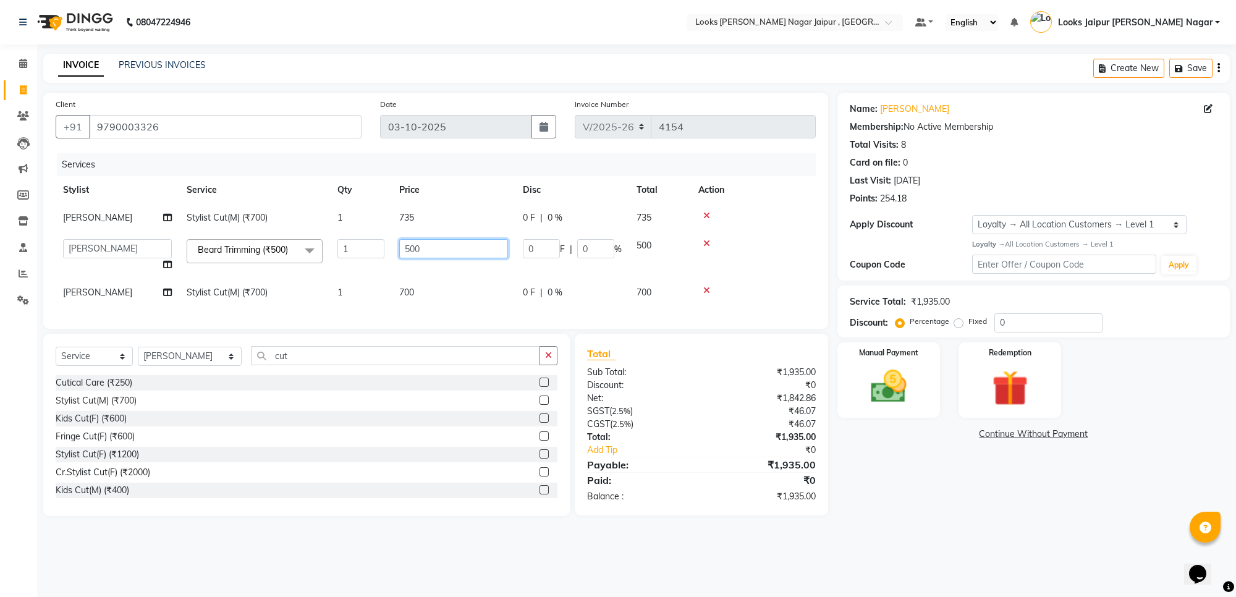
click at [467, 251] on input "500" at bounding box center [453, 248] width 109 height 19
drag, startPoint x: 452, startPoint y: 248, endPoint x: 450, endPoint y: 269, distance: 21.8
click at [452, 256] on input "315" at bounding box center [453, 248] width 109 height 19
click at [449, 277] on td "315" at bounding box center [454, 255] width 124 height 47
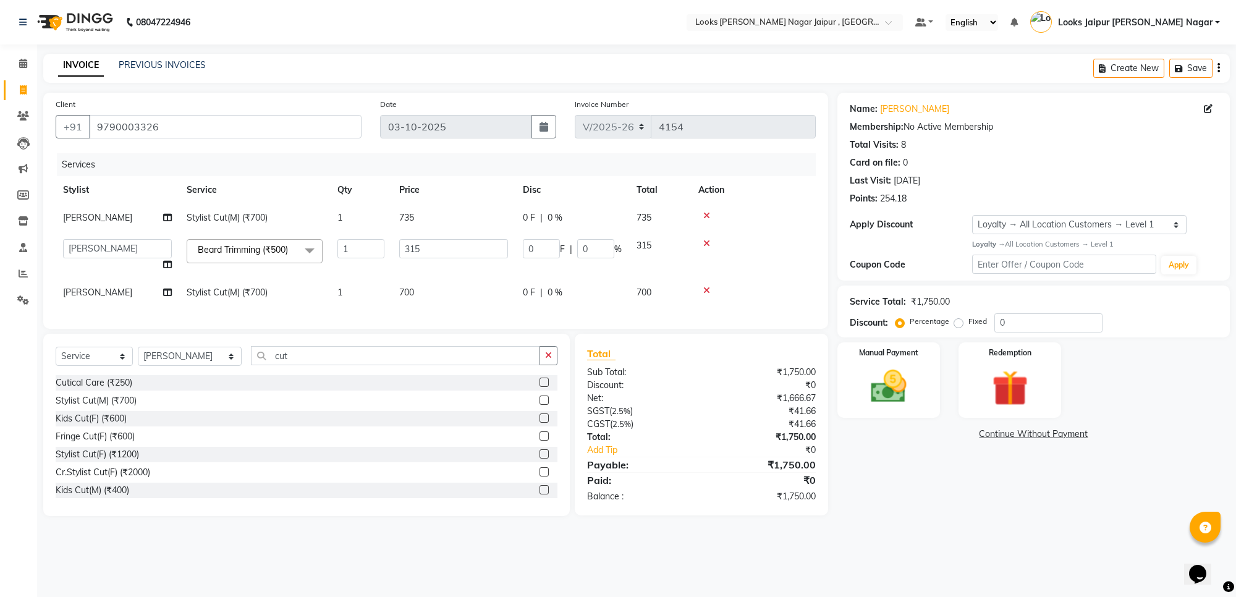
drag, startPoint x: 449, startPoint y: 277, endPoint x: 449, endPoint y: 289, distance: 12.4
click at [449, 289] on tbody "Aryan Verma Stylist Cut(M) (₹700) 1 735 0 F | 0 % 735 Anjali_nail art Anoop Ary…" at bounding box center [436, 255] width 760 height 103
click at [450, 287] on td "700" at bounding box center [454, 293] width 124 height 28
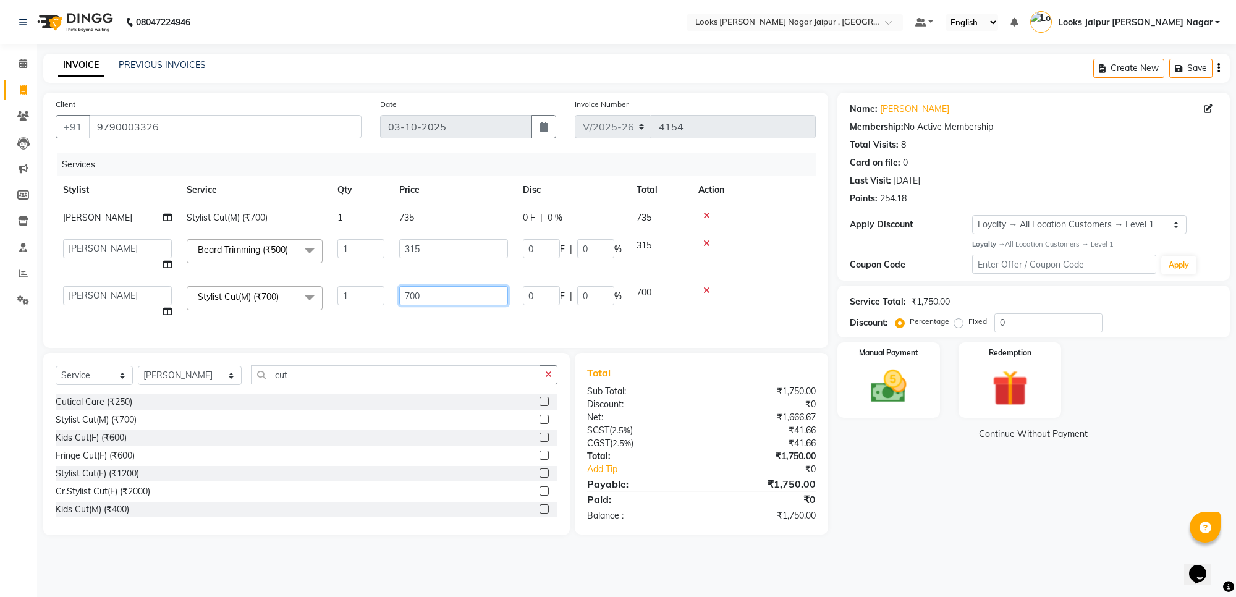
click at [450, 287] on input "700" at bounding box center [453, 295] width 109 height 19
click at [888, 374] on img at bounding box center [888, 386] width 61 height 43
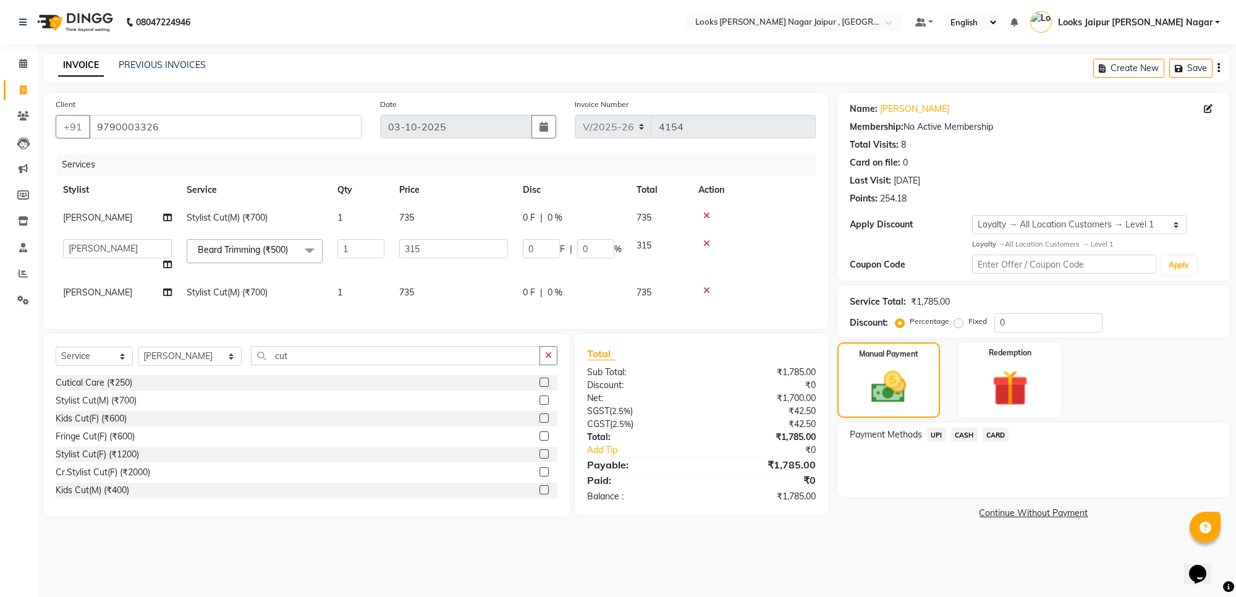
click at [966, 431] on span "CASH" at bounding box center [964, 435] width 27 height 14
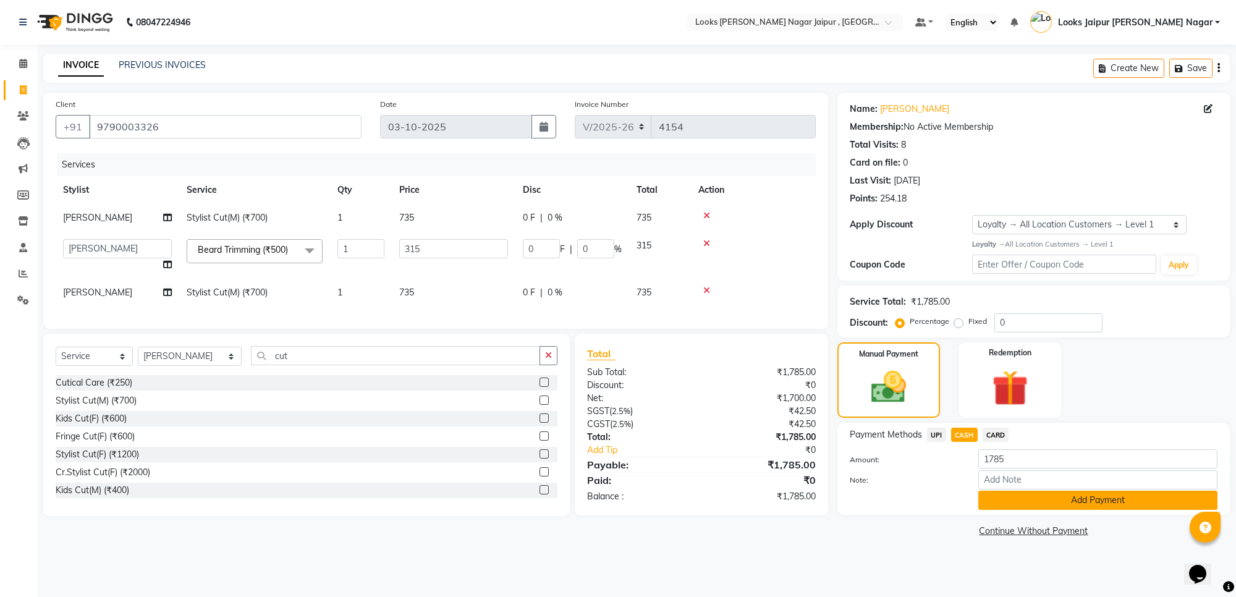
click at [1074, 501] on button "Add Payment" at bounding box center [1097, 500] width 239 height 19
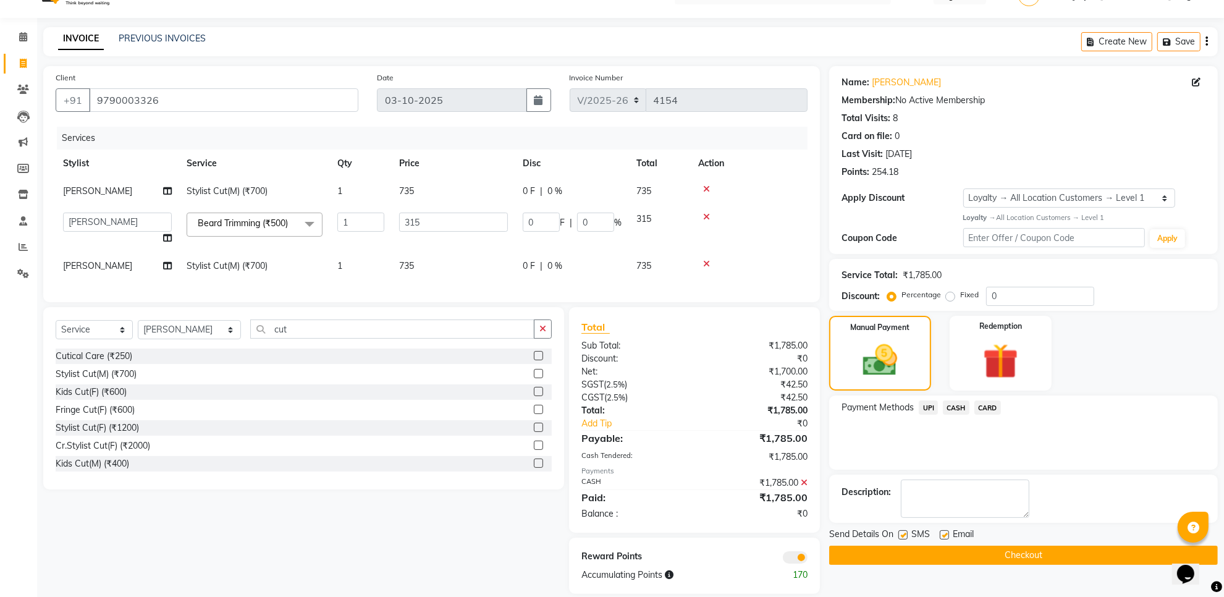
scroll to position [53, 0]
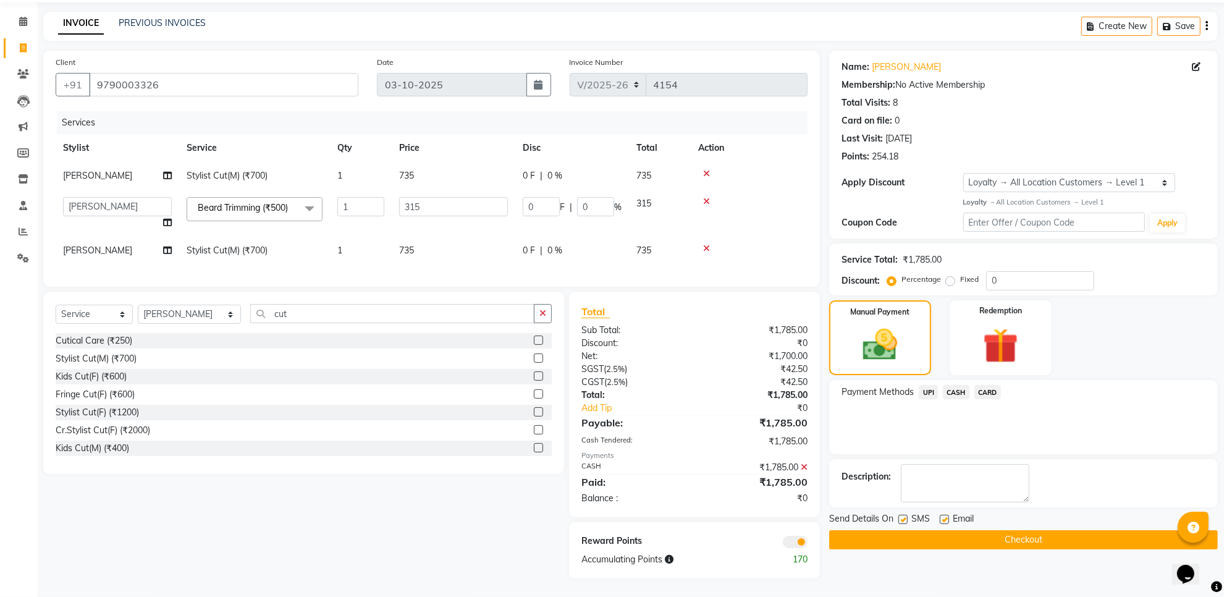
click at [994, 530] on button "Checkout" at bounding box center [1023, 539] width 389 height 19
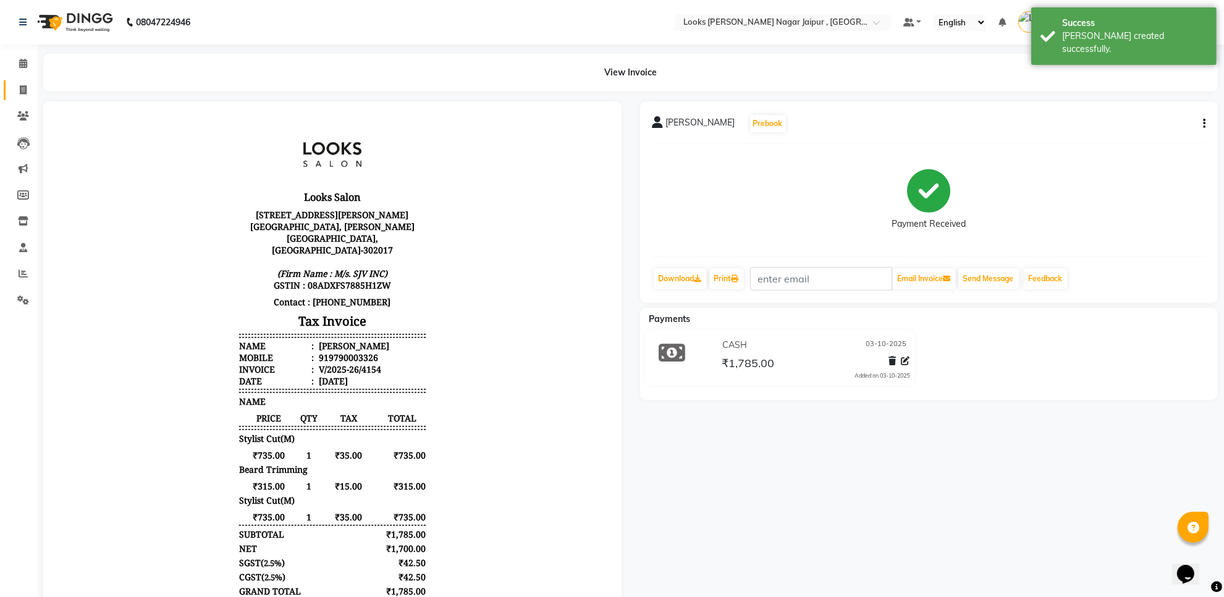
click at [11, 81] on link "Invoice" at bounding box center [19, 90] width 30 height 20
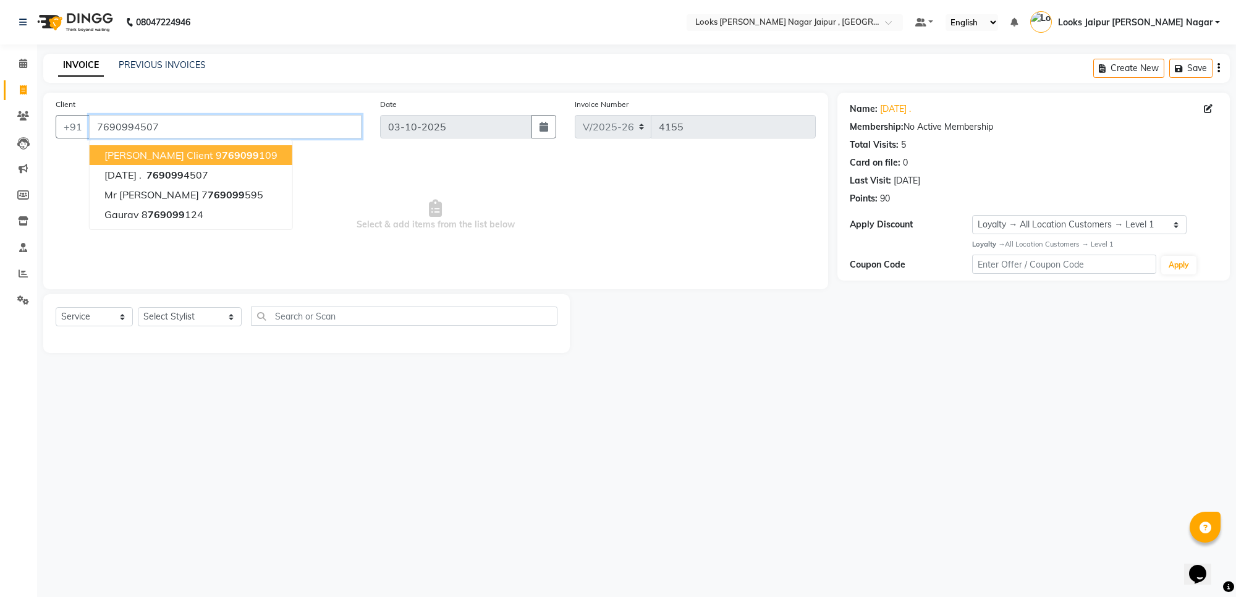
click at [137, 125] on input "7690994507" at bounding box center [225, 126] width 273 height 23
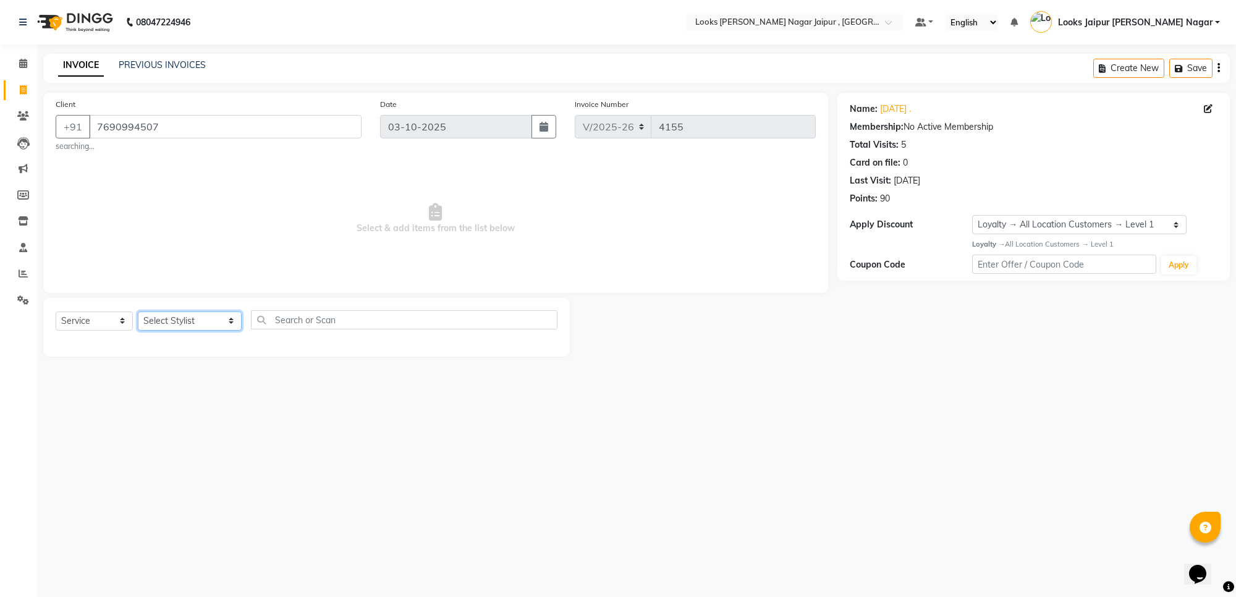
click at [190, 320] on select "Select Stylist [PERSON_NAME] art Anoop [PERSON_NAME] Counter Sales [PERSON_NAME…" at bounding box center [190, 320] width 104 height 19
click at [138, 311] on select "Select Stylist [PERSON_NAME] art Anoop [PERSON_NAME] Counter Sales [PERSON_NAME…" at bounding box center [190, 320] width 104 height 19
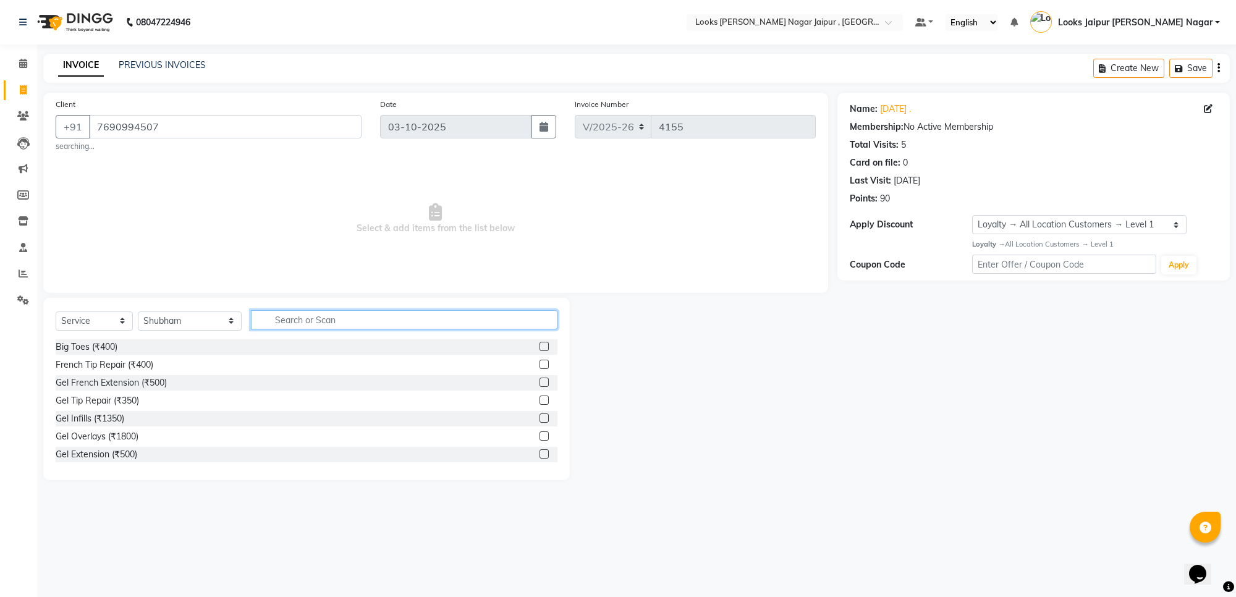
click at [363, 329] on input "text" at bounding box center [404, 319] width 307 height 19
click at [540, 365] on label at bounding box center [544, 364] width 9 height 9
click at [540, 365] on input "checkbox" at bounding box center [544, 365] width 8 height 8
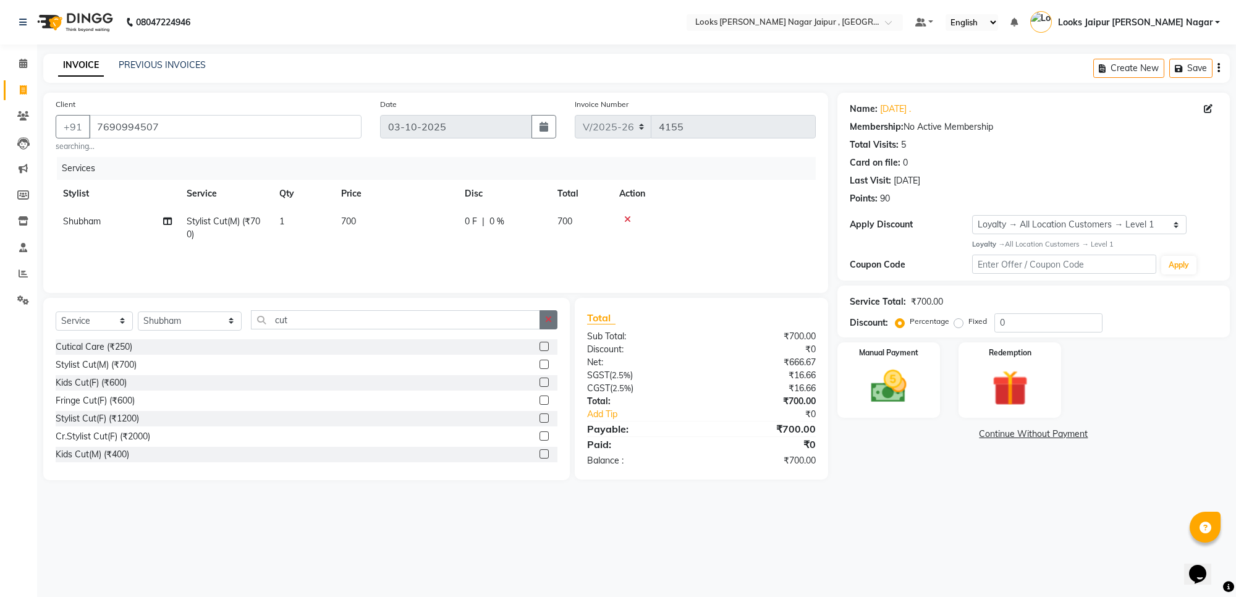
click at [548, 322] on icon "button" at bounding box center [548, 319] width 7 height 9
click at [540, 381] on label at bounding box center [544, 382] width 9 height 9
click at [540, 381] on input "checkbox" at bounding box center [544, 383] width 8 height 8
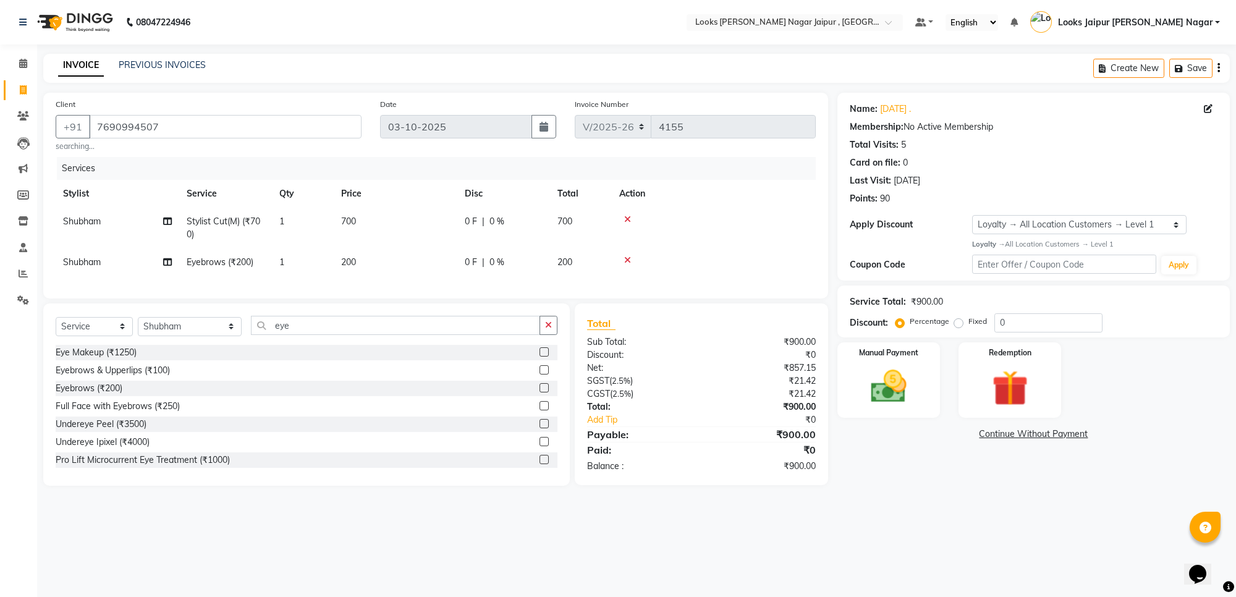
drag, startPoint x: 101, startPoint y: 278, endPoint x: 111, endPoint y: 273, distance: 11.6
click at [101, 277] on div "Services Stylist Service Qty Price Disc Total Action Shubham Stylist Cut(M) (₹7…" at bounding box center [436, 221] width 760 height 129
click at [131, 260] on td "Shubham" at bounding box center [118, 262] width 124 height 28
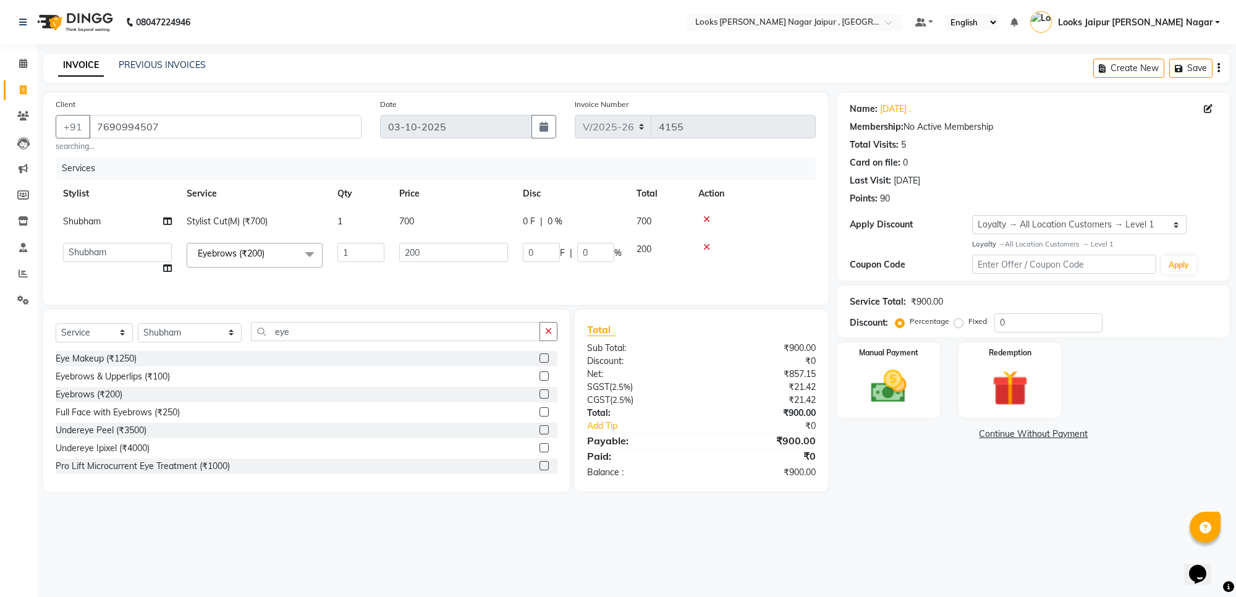
click at [131, 260] on select "Anjali_nail art Anoop [PERSON_NAME] Counter Sales [PERSON_NAME] Looks Jaipur [P…" at bounding box center [117, 252] width 109 height 19
click at [434, 218] on td "700" at bounding box center [454, 222] width 124 height 28
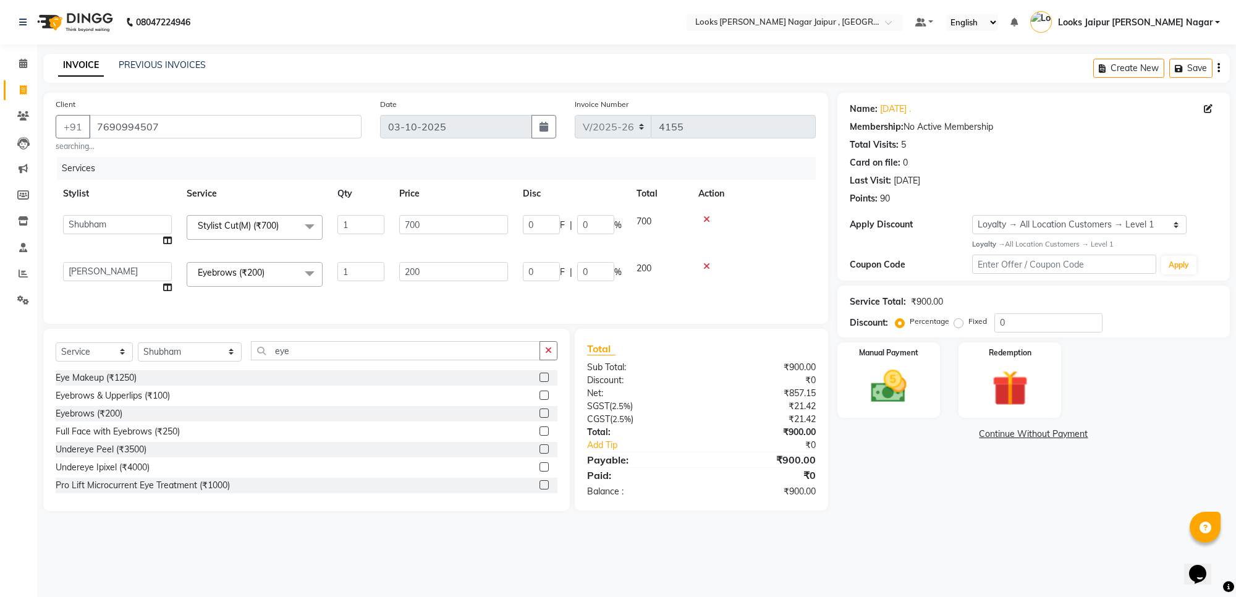
click at [448, 215] on input "700" at bounding box center [453, 224] width 109 height 19
click at [443, 277] on td "200" at bounding box center [454, 278] width 124 height 47
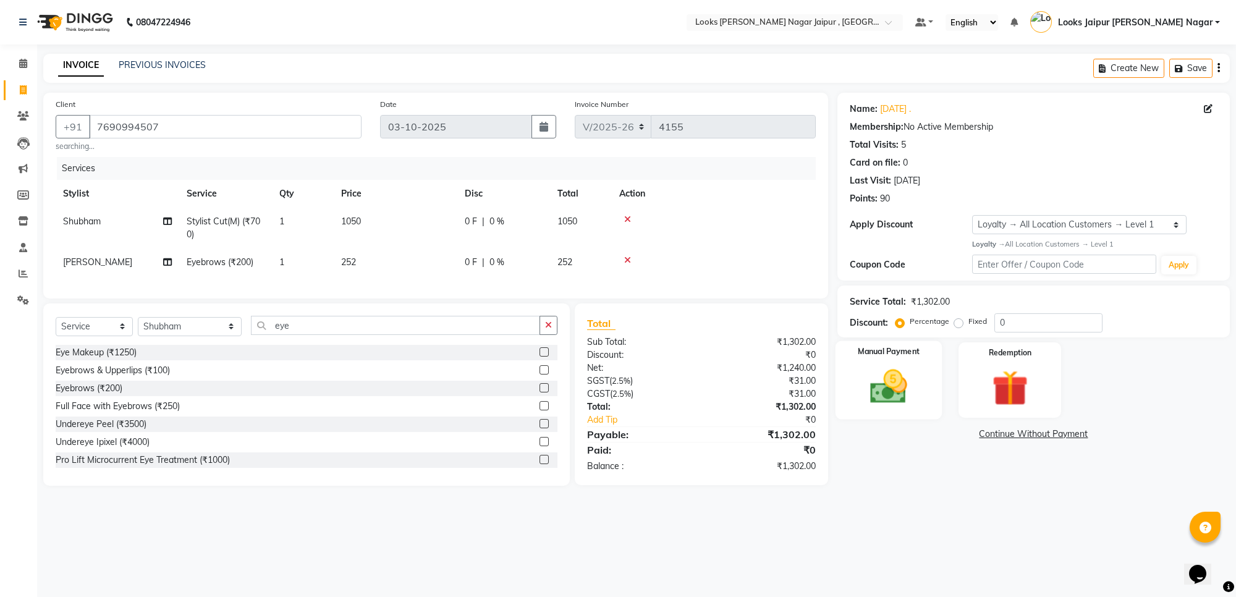
click at [900, 368] on img at bounding box center [888, 386] width 61 height 43
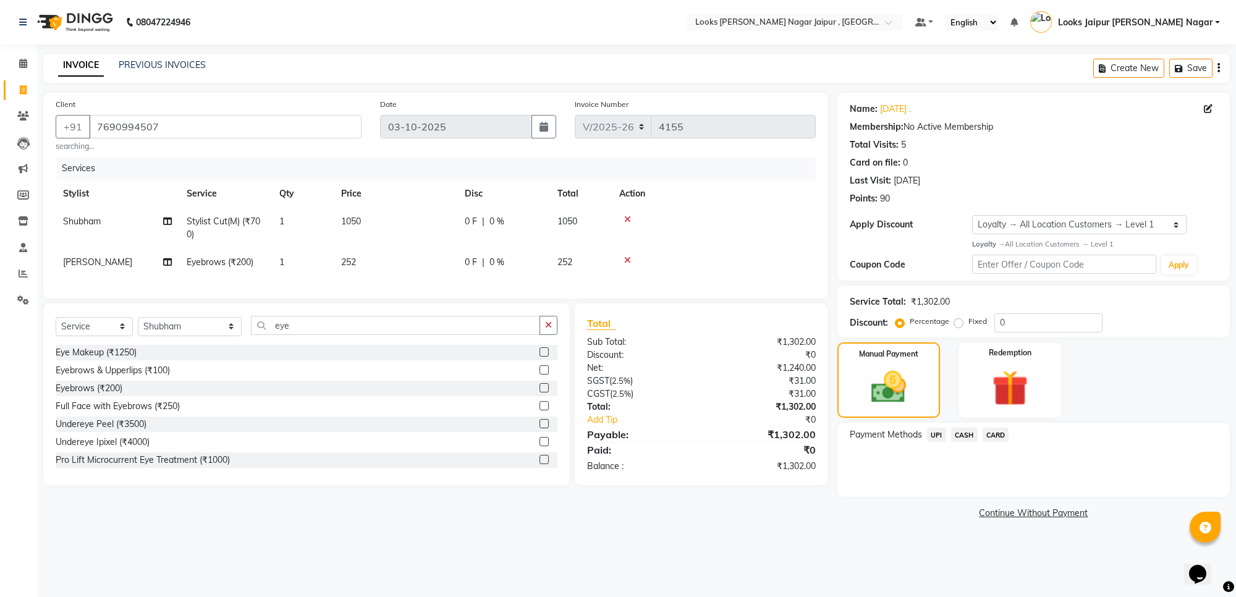
click at [941, 431] on span "UPI" at bounding box center [936, 435] width 19 height 14
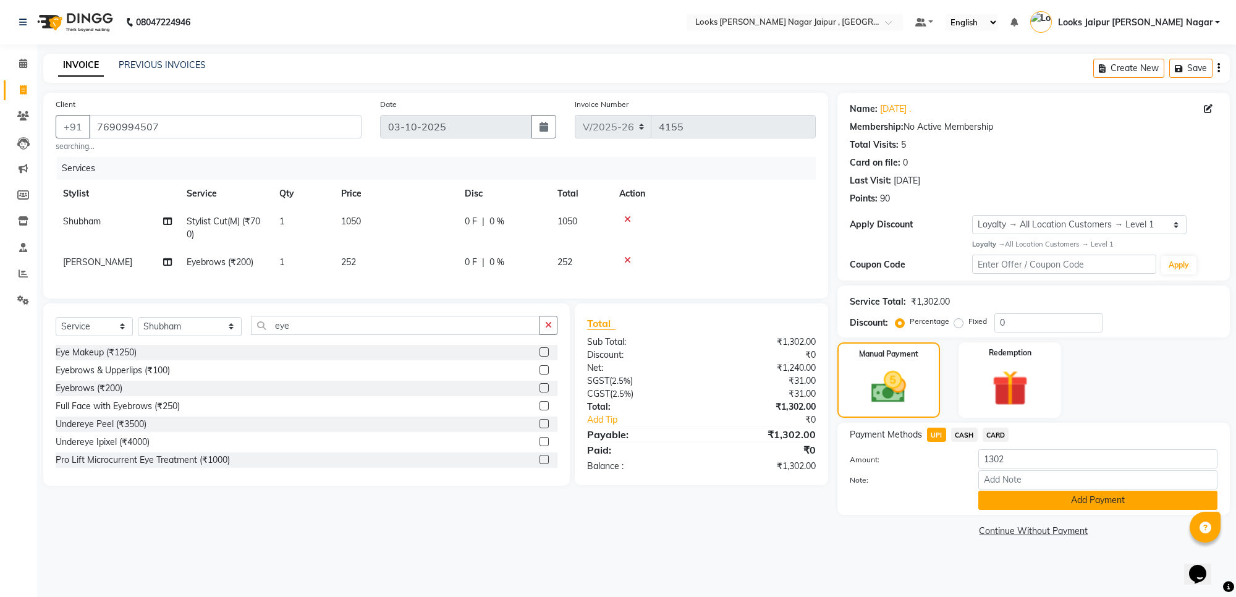
click at [1082, 496] on button "Add Payment" at bounding box center [1097, 500] width 239 height 19
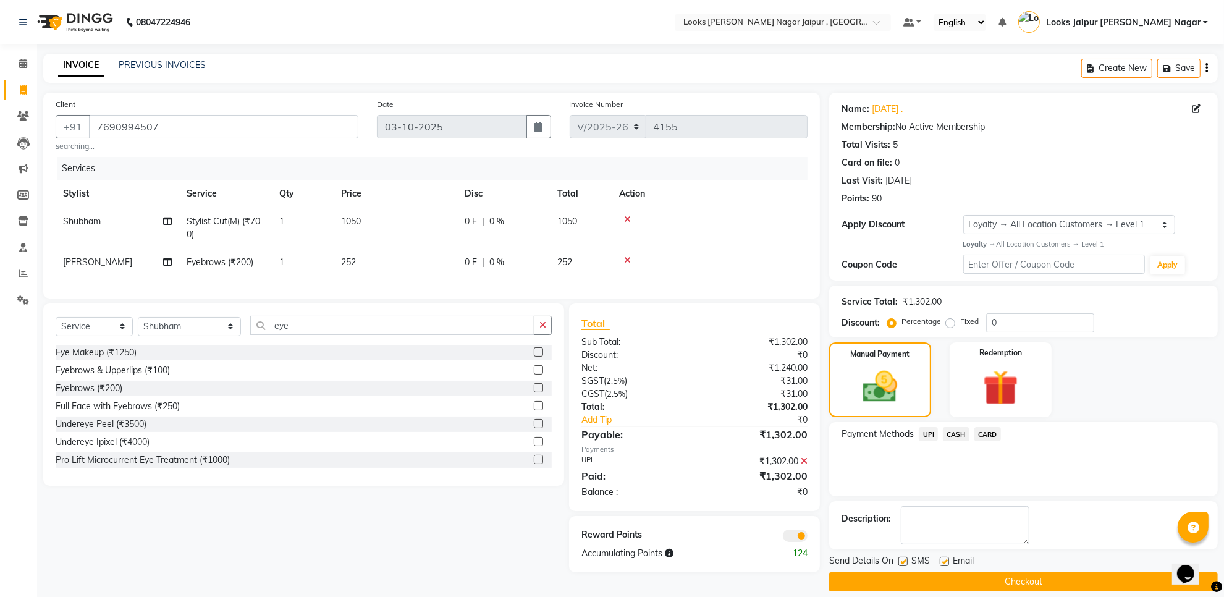
click at [946, 561] on label at bounding box center [944, 561] width 9 height 9
click at [946, 561] on input "checkbox" at bounding box center [944, 562] width 8 height 8
click at [904, 561] on label at bounding box center [903, 561] width 9 height 9
click at [904, 561] on input "checkbox" at bounding box center [903, 562] width 8 height 8
click at [899, 574] on button "Checkout" at bounding box center [1023, 581] width 389 height 19
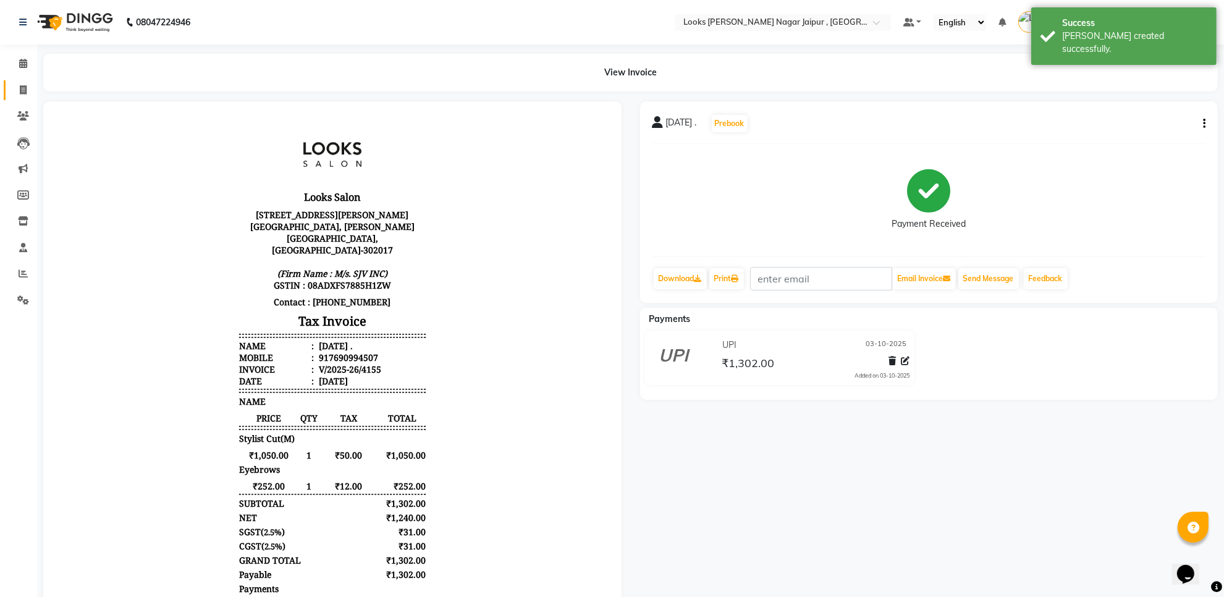
click at [4, 94] on link "Invoice" at bounding box center [19, 90] width 30 height 20
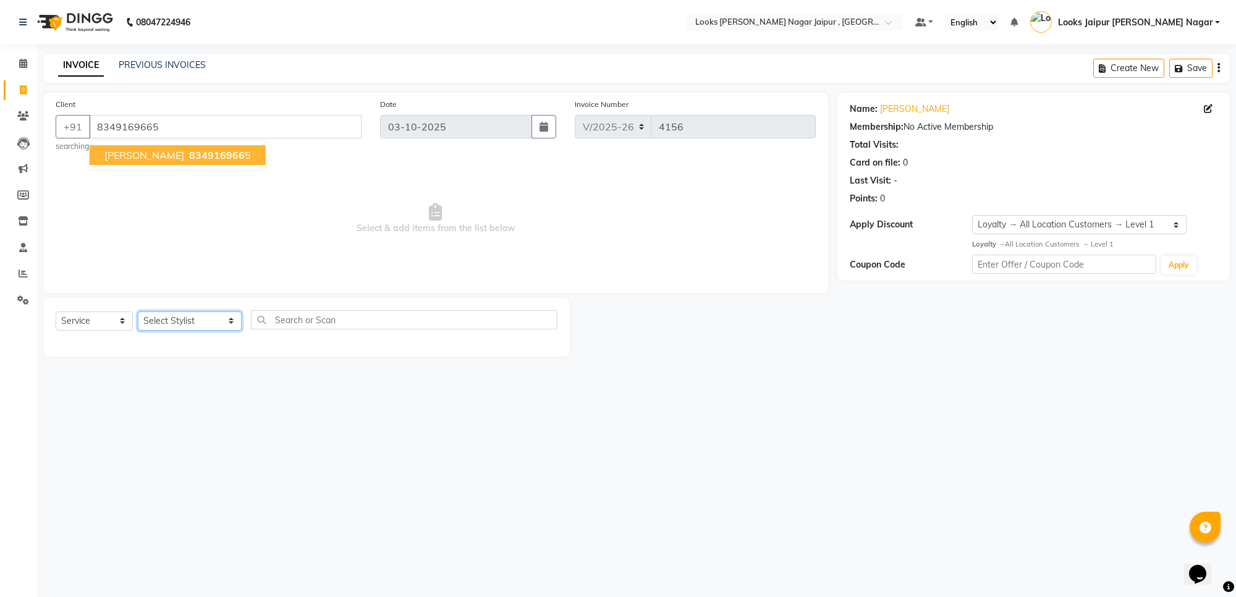
click at [218, 320] on select "Select Stylist [PERSON_NAME] art Anoop [PERSON_NAME] Counter Sales [PERSON_NAME…" at bounding box center [190, 320] width 104 height 19
click at [138, 311] on select "Select Stylist [PERSON_NAME] art Anoop [PERSON_NAME] Counter Sales [PERSON_NAME…" at bounding box center [190, 320] width 104 height 19
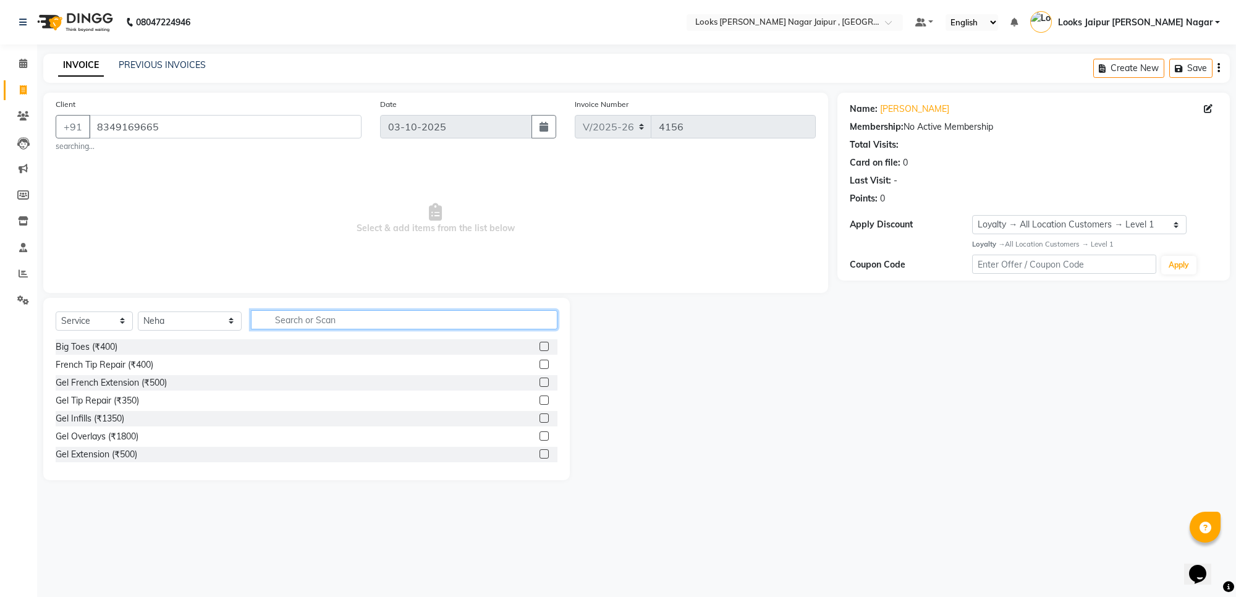
click at [303, 323] on input "text" at bounding box center [404, 319] width 307 height 19
click at [540, 380] on label at bounding box center [544, 382] width 9 height 9
click at [540, 380] on input "checkbox" at bounding box center [544, 383] width 8 height 8
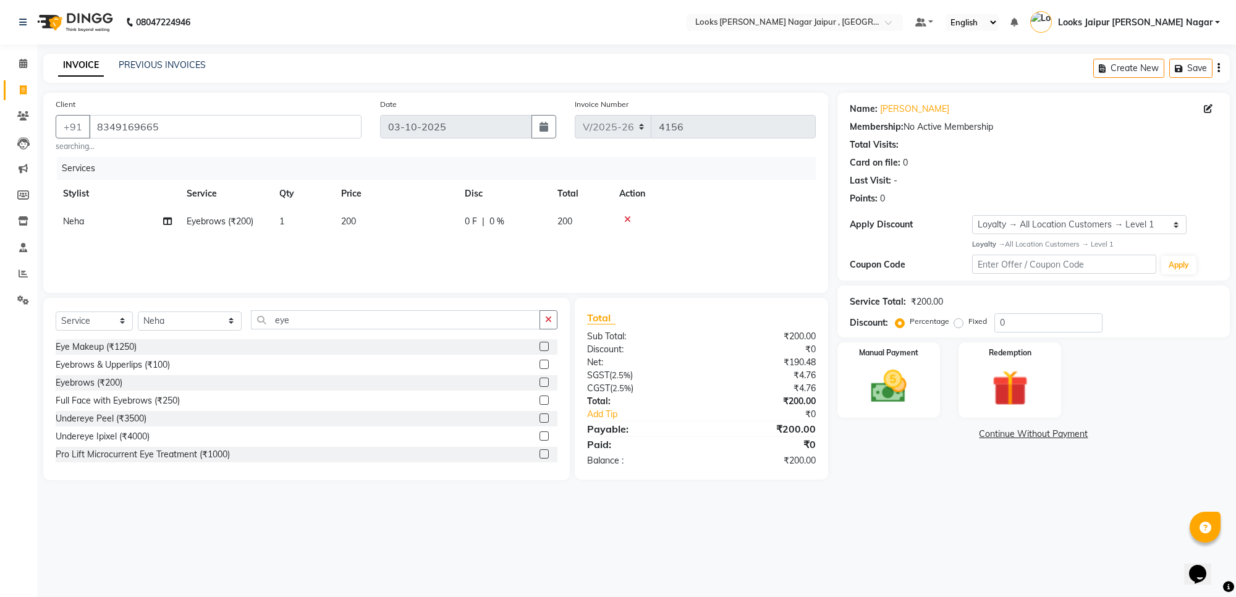
click at [540, 383] on label at bounding box center [544, 382] width 9 height 9
click at [540, 383] on input "checkbox" at bounding box center [544, 383] width 8 height 8
click at [81, 255] on td "Neha" at bounding box center [118, 249] width 124 height 28
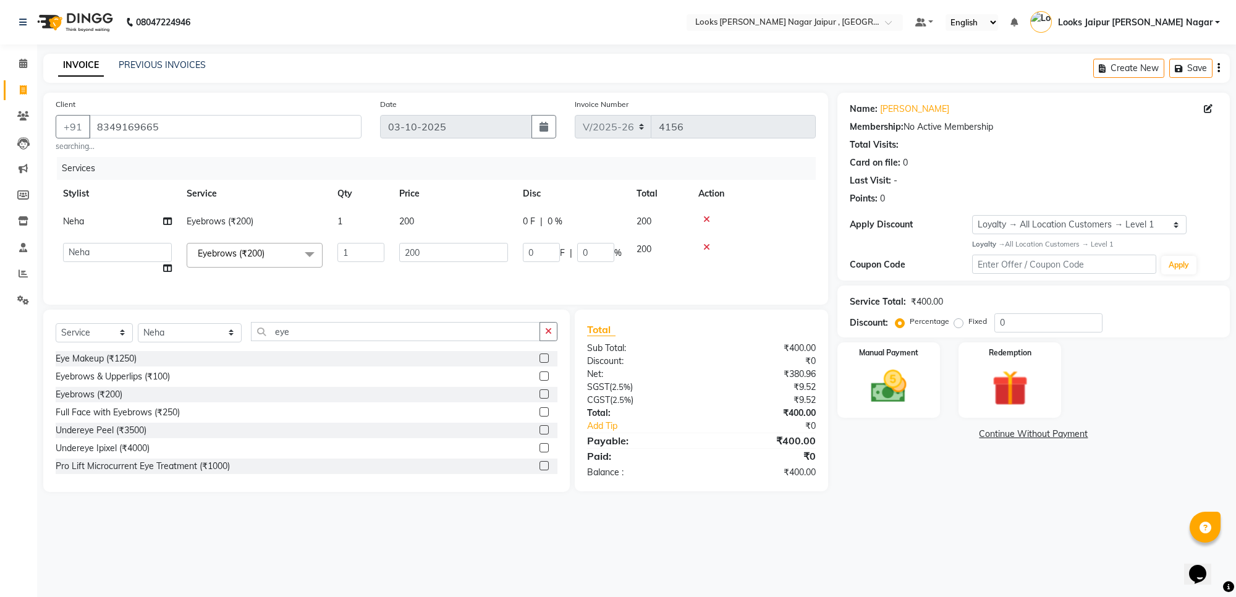
click at [106, 240] on td "Anjali_nail art Anoop [PERSON_NAME] Counter Sales [PERSON_NAME] Looks Jaipur [P…" at bounding box center [118, 258] width 124 height 47
click at [122, 255] on select "Anjali_nail art Anoop [PERSON_NAME] Counter Sales [PERSON_NAME] Looks Jaipur [P…" at bounding box center [117, 252] width 109 height 19
click at [433, 218] on td "200" at bounding box center [454, 222] width 124 height 28
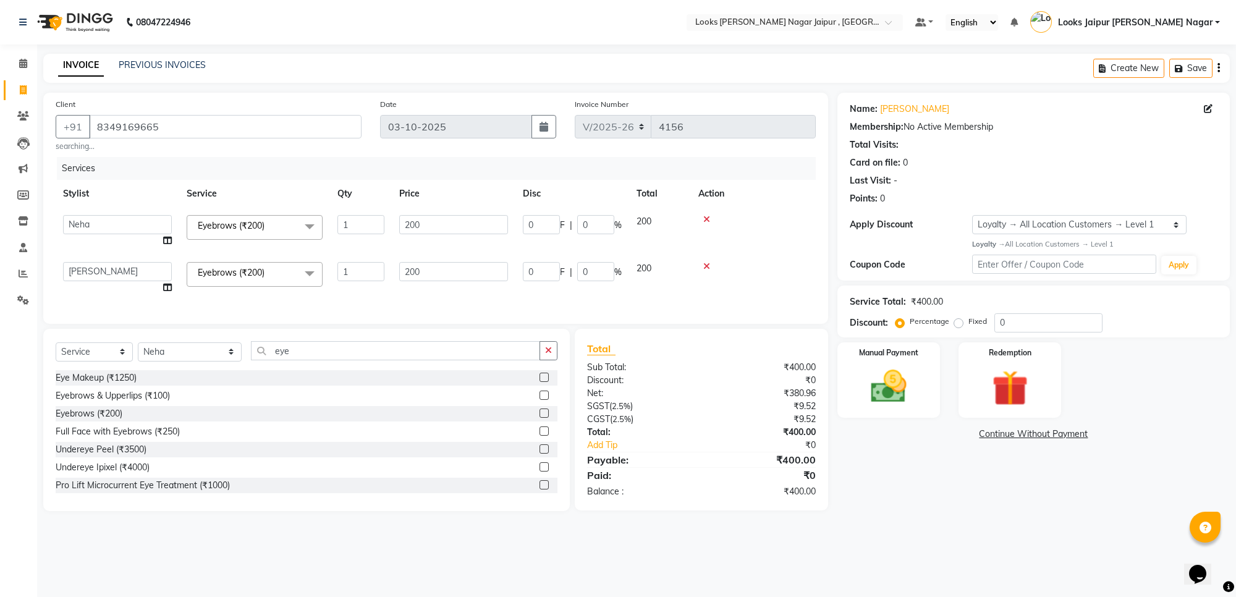
click at [438, 221] on input "200" at bounding box center [453, 224] width 109 height 19
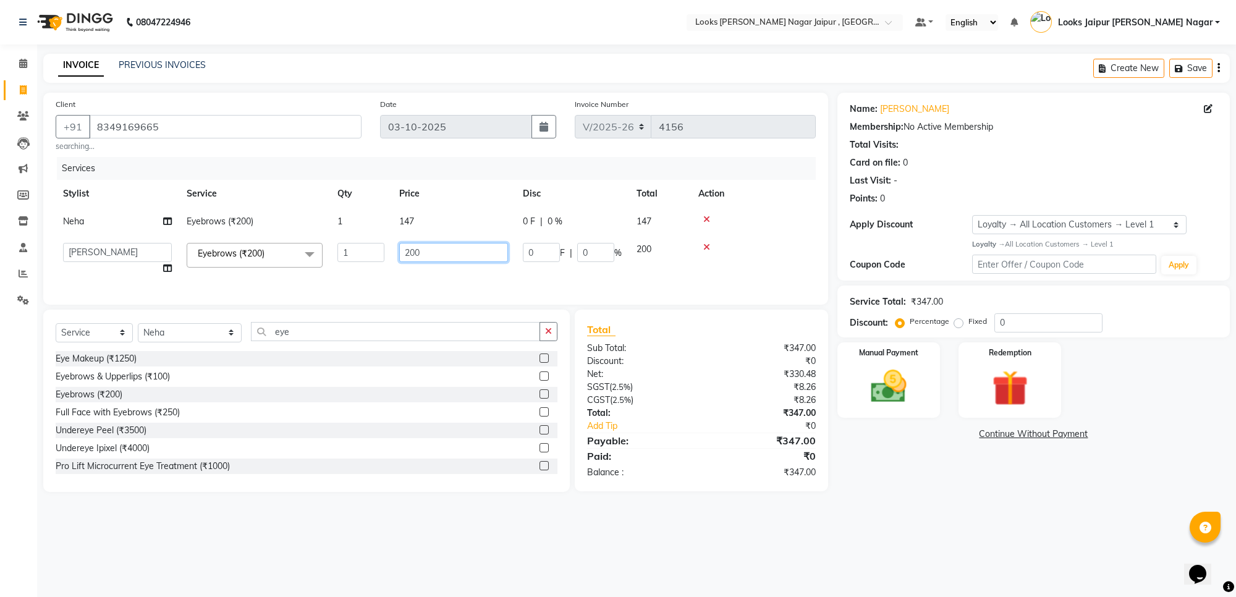
click at [450, 273] on td "200" at bounding box center [454, 258] width 124 height 47
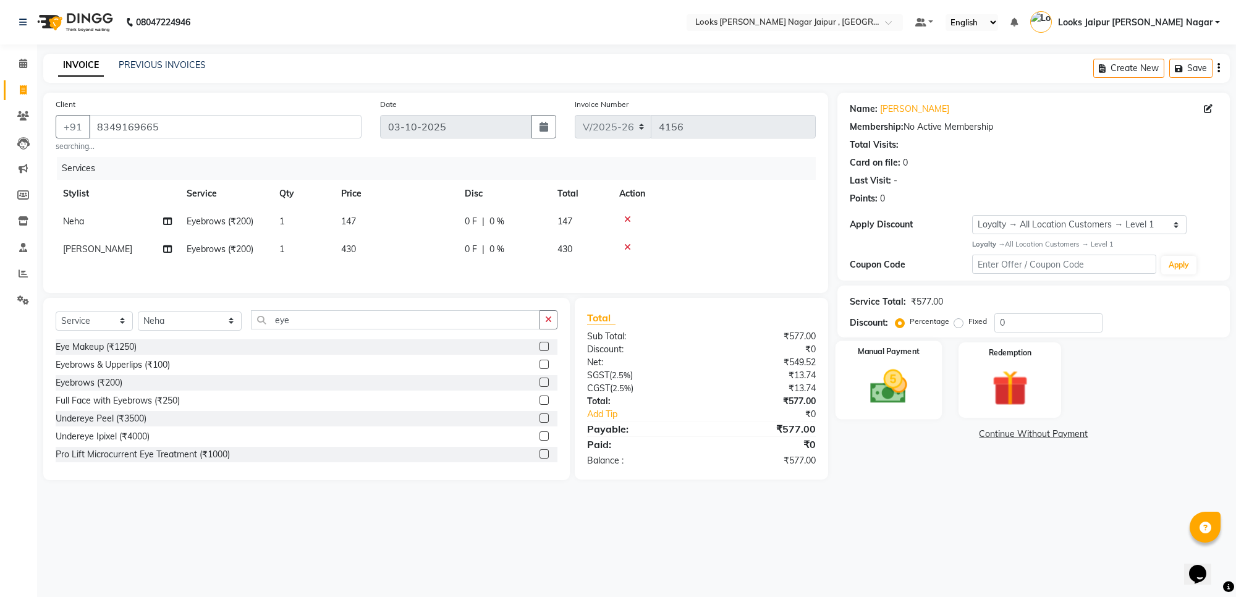
click at [867, 388] on img at bounding box center [888, 386] width 61 height 43
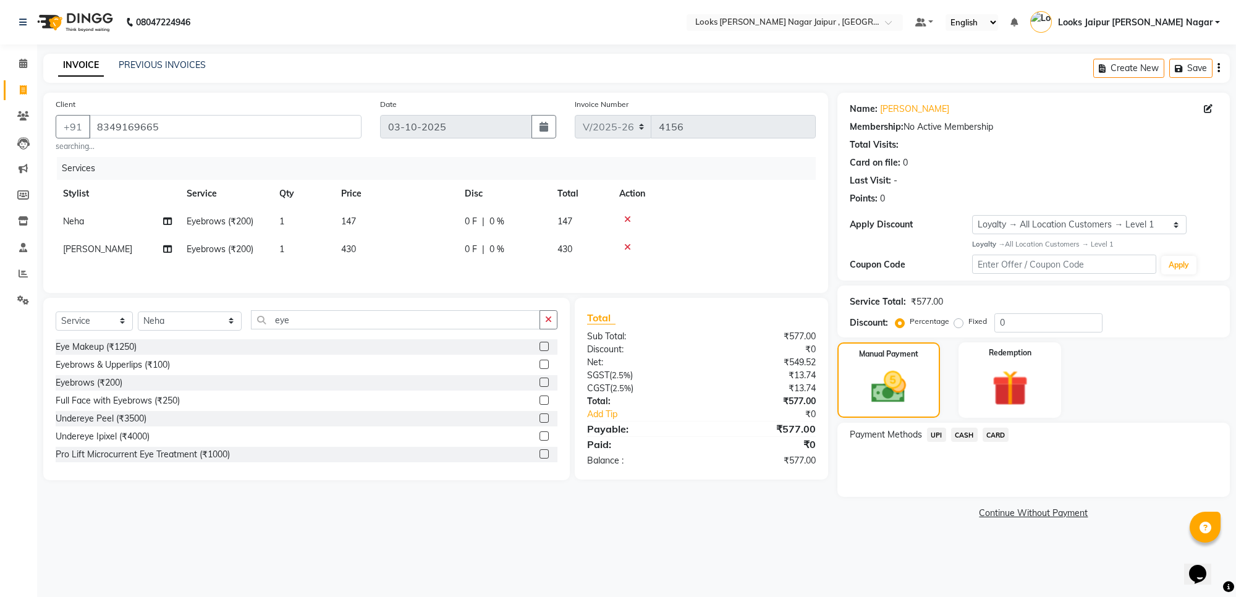
drag, startPoint x: 955, startPoint y: 430, endPoint x: 972, endPoint y: 433, distance: 17.7
click at [956, 430] on span "CASH" at bounding box center [964, 435] width 27 height 14
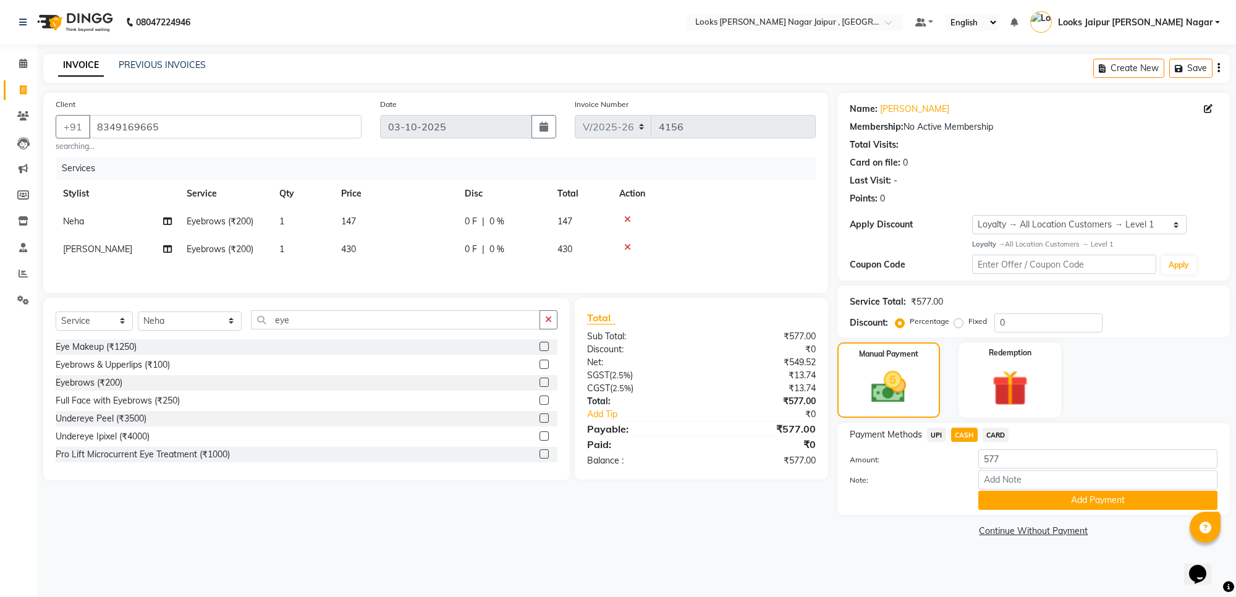
click at [1064, 445] on div "Payment Methods UPI CASH CARD Amount: 577 Note: Add Payment" at bounding box center [1034, 469] width 368 height 82
click at [1053, 445] on div "Payment Methods UPI CASH CARD Amount: 577 Note: Add Payment" at bounding box center [1034, 469] width 368 height 82
click at [1049, 453] on input "577" at bounding box center [1097, 458] width 239 height 19
click at [1083, 491] on button "Add Payment" at bounding box center [1097, 500] width 239 height 19
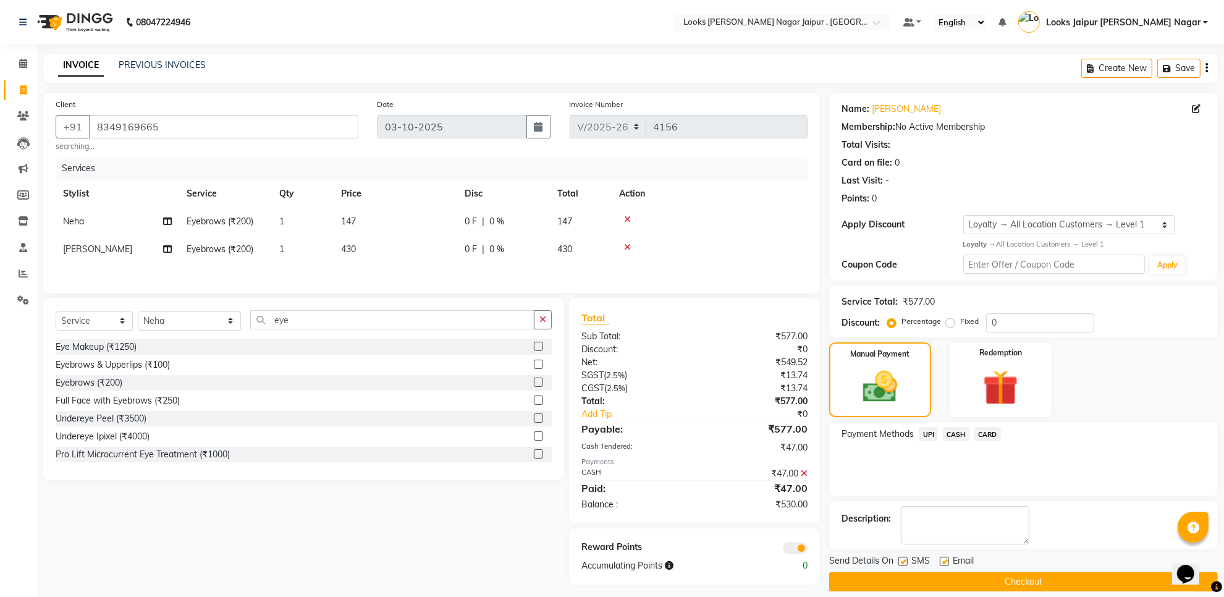
click at [928, 436] on span "UPI" at bounding box center [928, 434] width 19 height 14
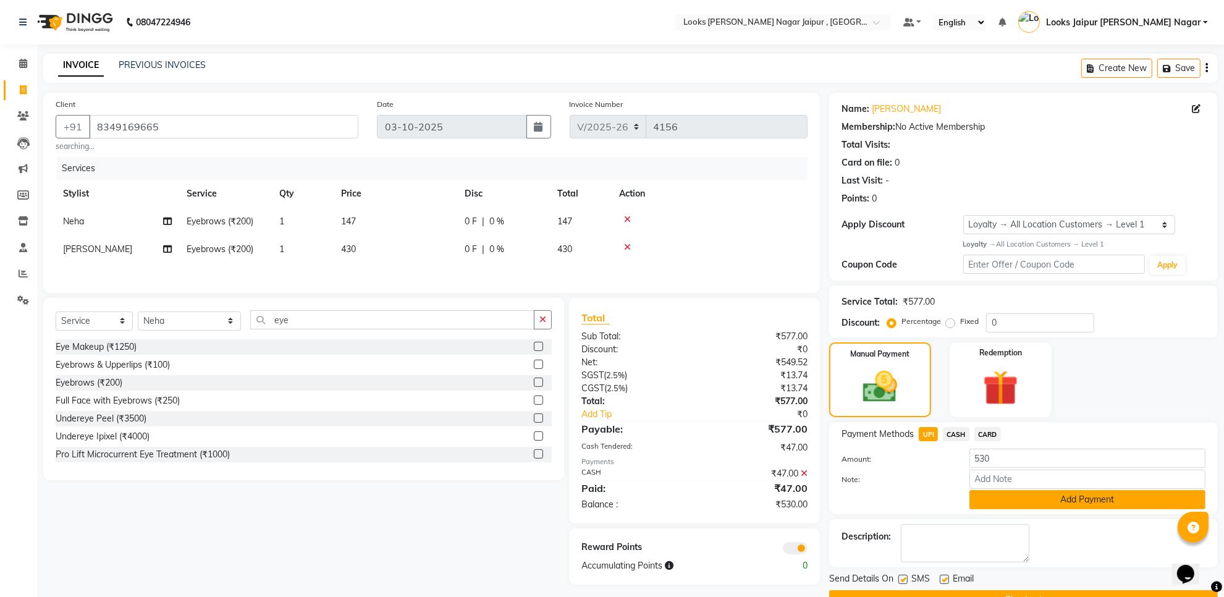
click at [997, 493] on button "Add Payment" at bounding box center [1088, 499] width 236 height 19
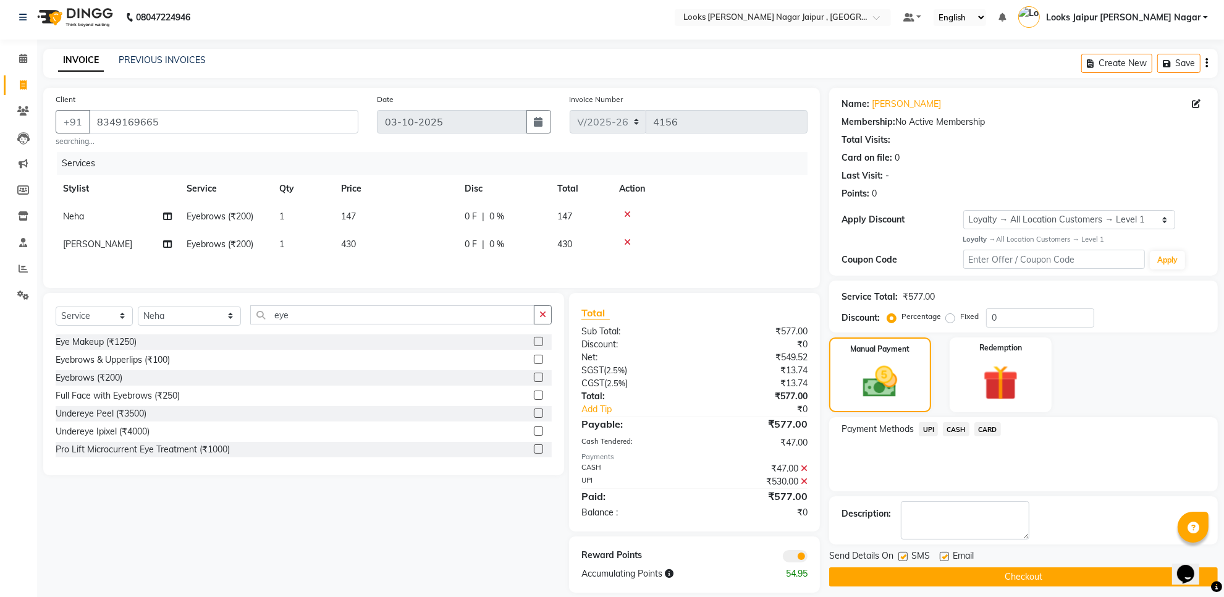
scroll to position [23, 0]
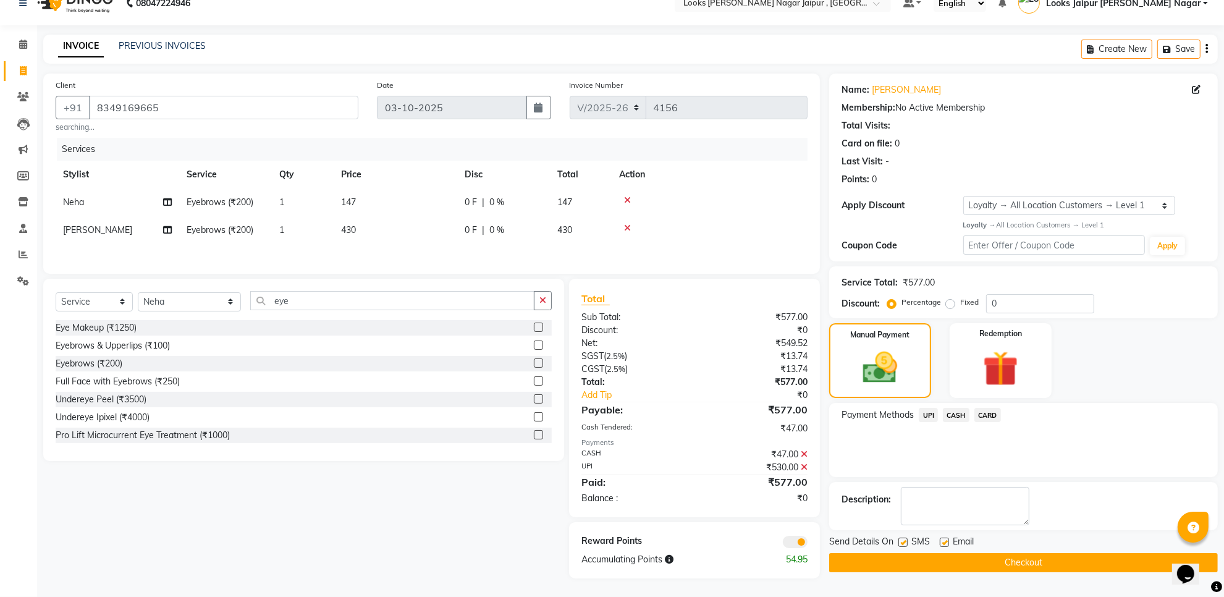
click at [947, 538] on label at bounding box center [944, 542] width 9 height 9
click at [947, 539] on input "checkbox" at bounding box center [944, 543] width 8 height 8
click at [907, 538] on label at bounding box center [903, 542] width 9 height 9
click at [907, 539] on input "checkbox" at bounding box center [903, 543] width 8 height 8
click at [910, 564] on button "Checkout" at bounding box center [1023, 562] width 389 height 19
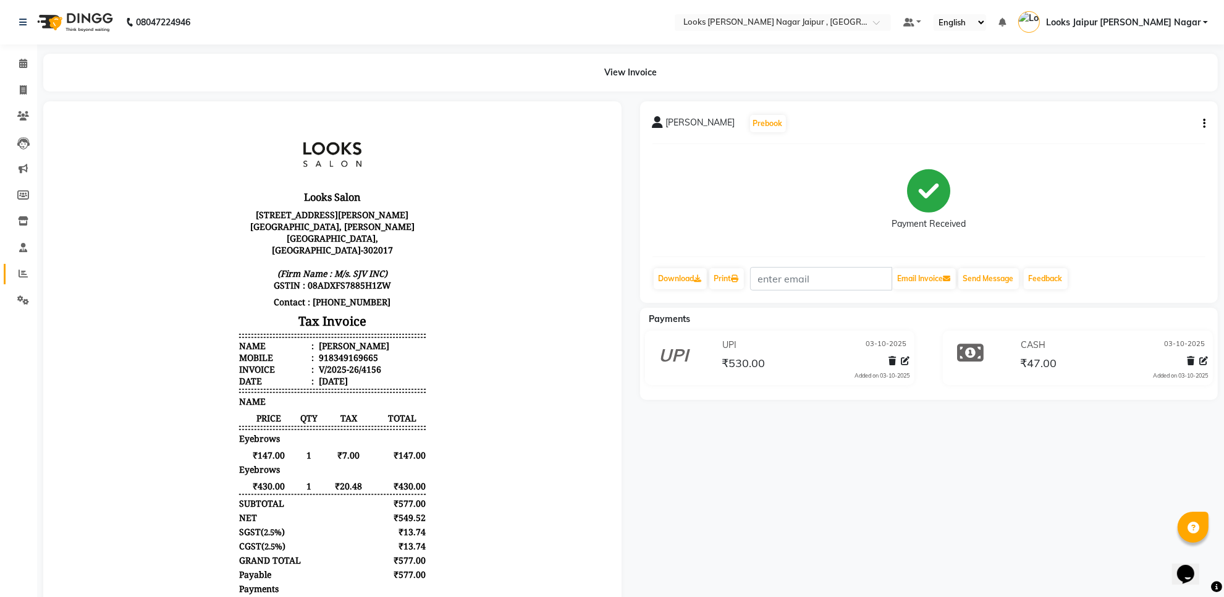
click at [7, 267] on link "Reports" at bounding box center [19, 274] width 30 height 20
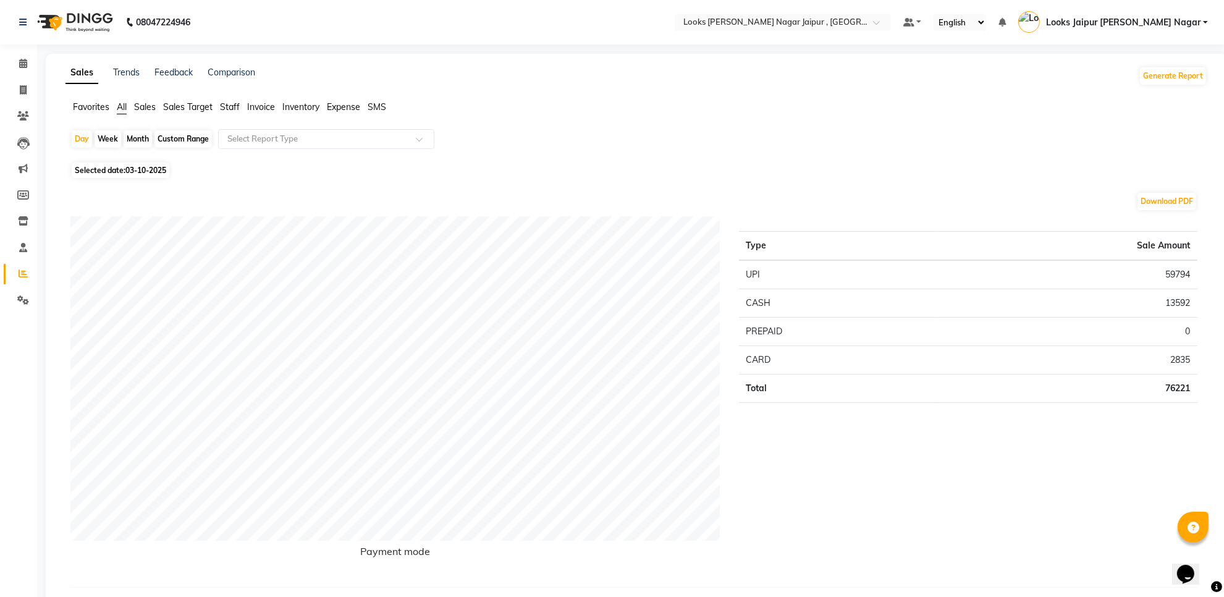
click at [238, 103] on span "Staff" at bounding box center [230, 106] width 20 height 11
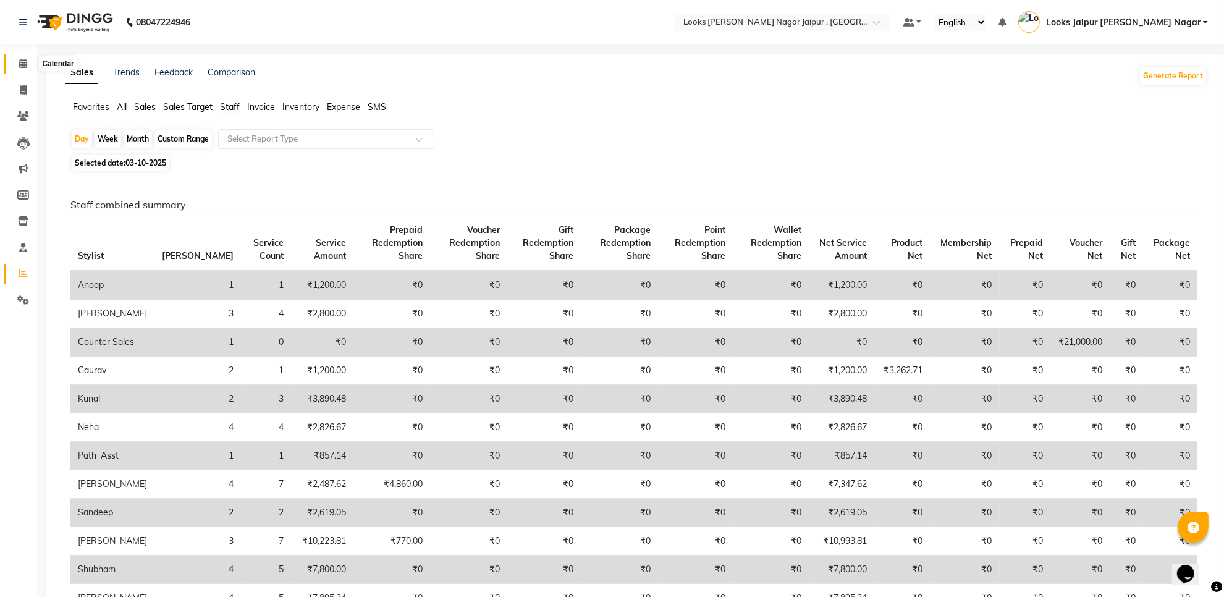
click at [19, 69] on span at bounding box center [23, 64] width 22 height 14
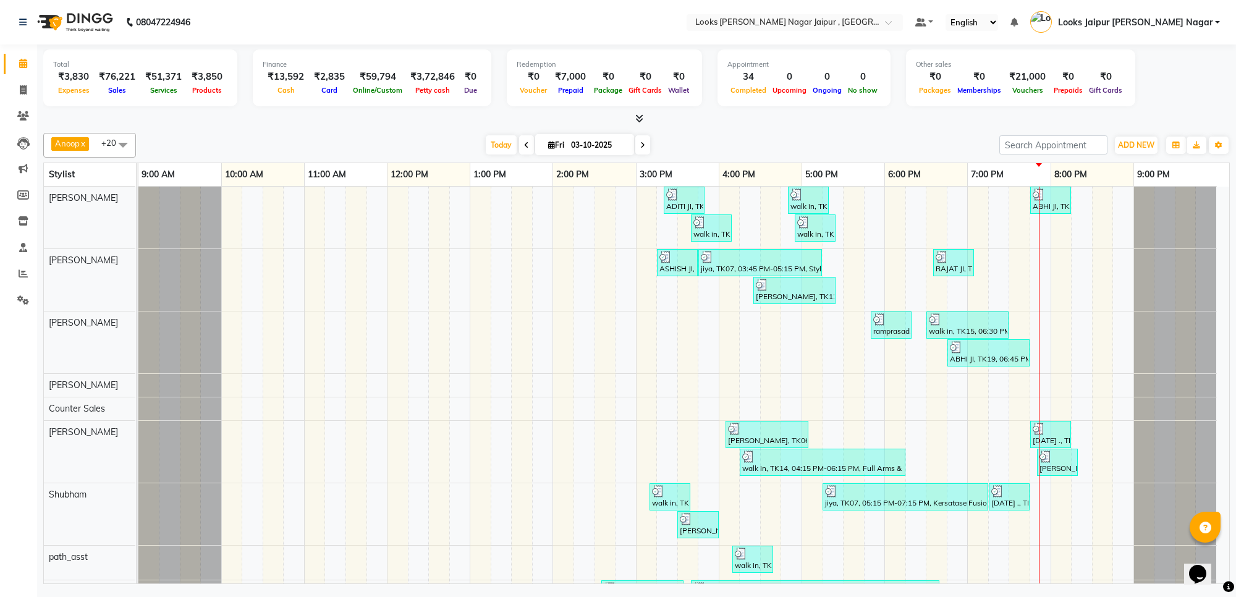
click at [640, 119] on icon at bounding box center [639, 118] width 8 height 9
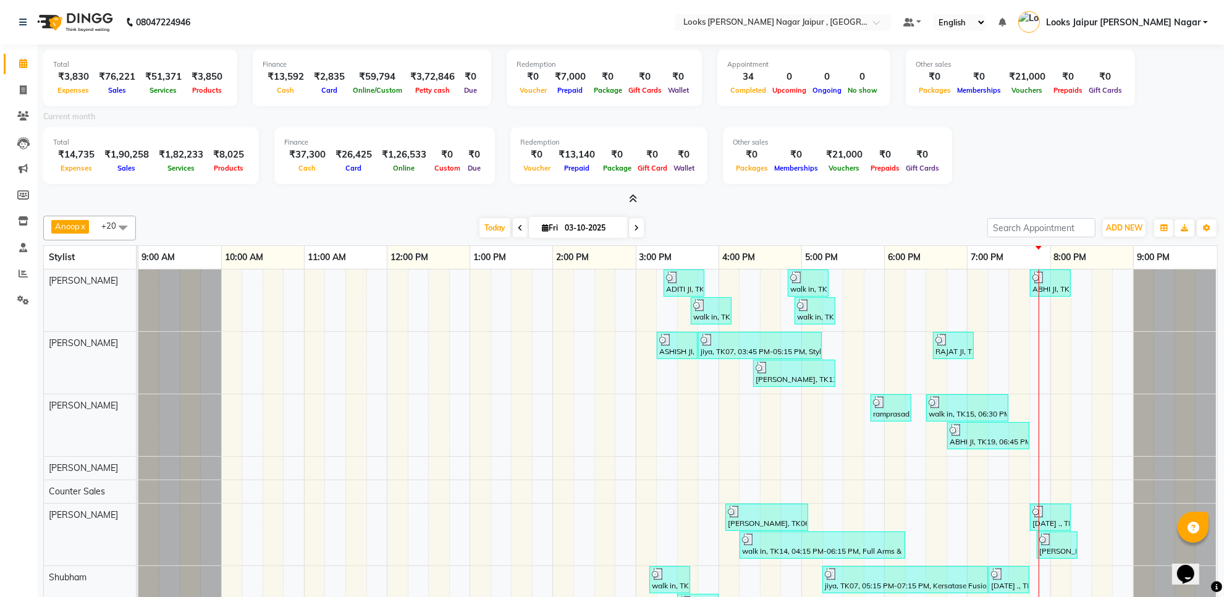
click at [629, 198] on icon at bounding box center [633, 198] width 8 height 9
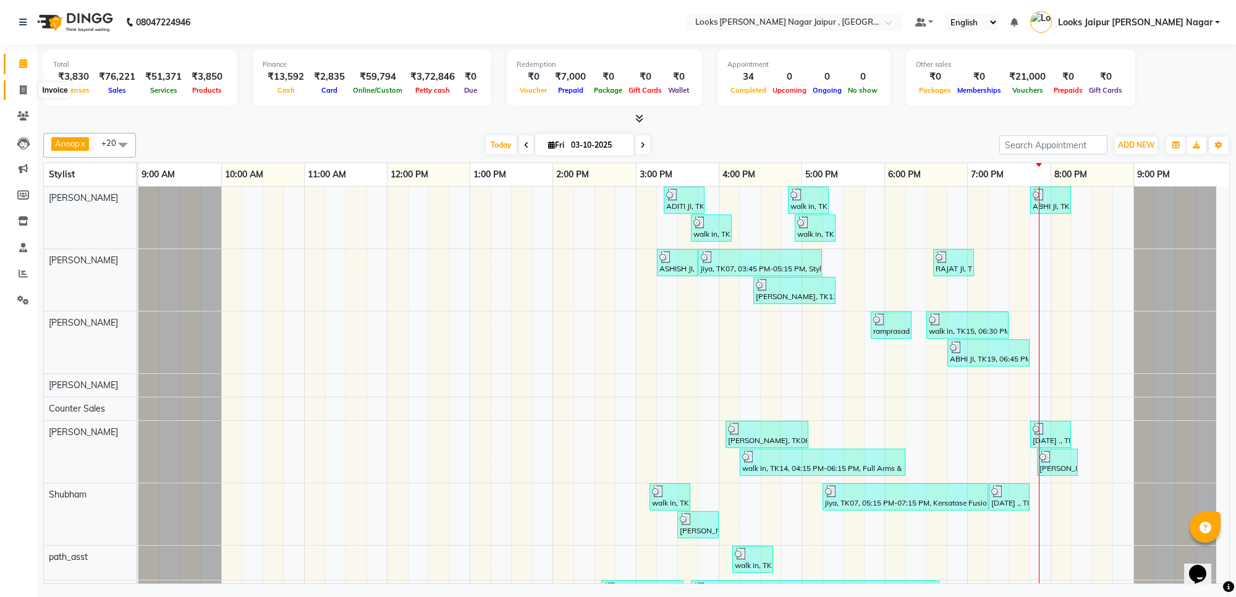
click at [25, 91] on icon at bounding box center [23, 89] width 7 height 9
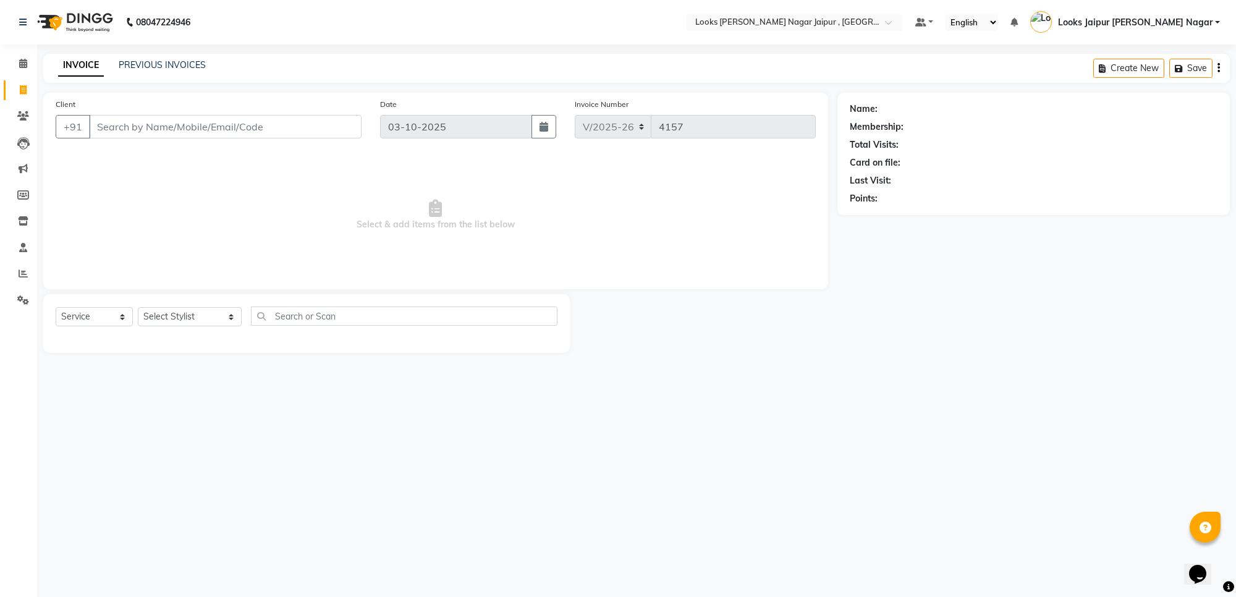
drag, startPoint x: 484, startPoint y: 150, endPoint x: 402, endPoint y: 224, distance: 110.7
click at [418, 280] on div "Client +91 Date 03-10-2025 Invoice Number V/2025 V/2025-26 4157 Select & add it…" at bounding box center [435, 191] width 785 height 197
click at [402, 158] on span "Select & add items from the list below" at bounding box center [436, 215] width 760 height 124
click at [23, 269] on icon at bounding box center [23, 273] width 9 height 9
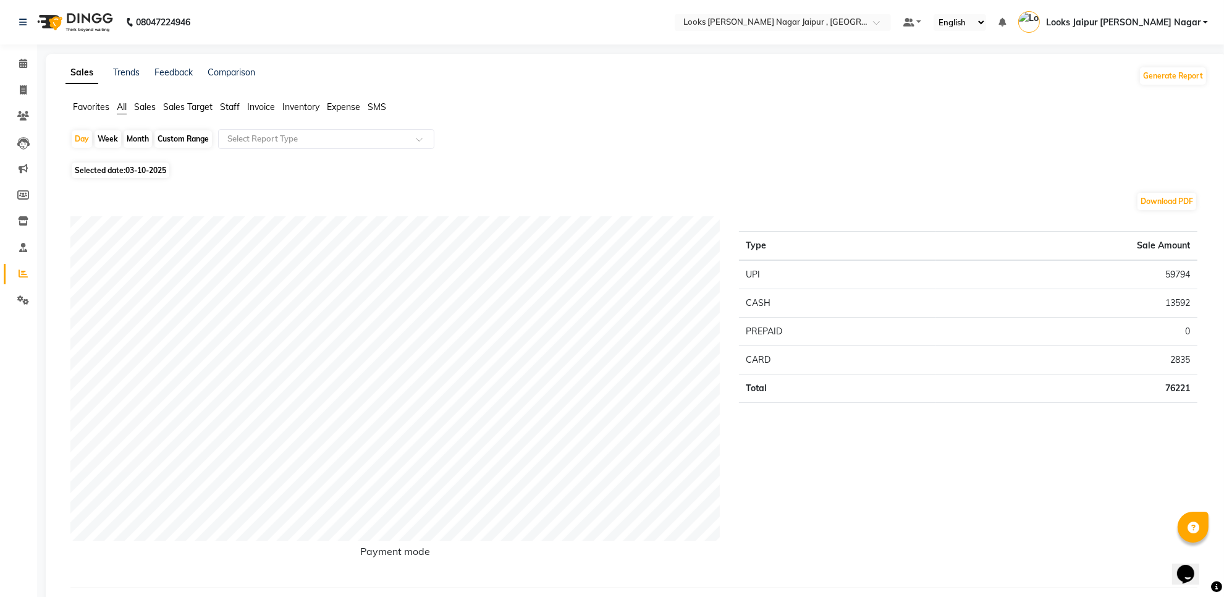
click at [234, 111] on span "Staff" at bounding box center [230, 106] width 20 height 11
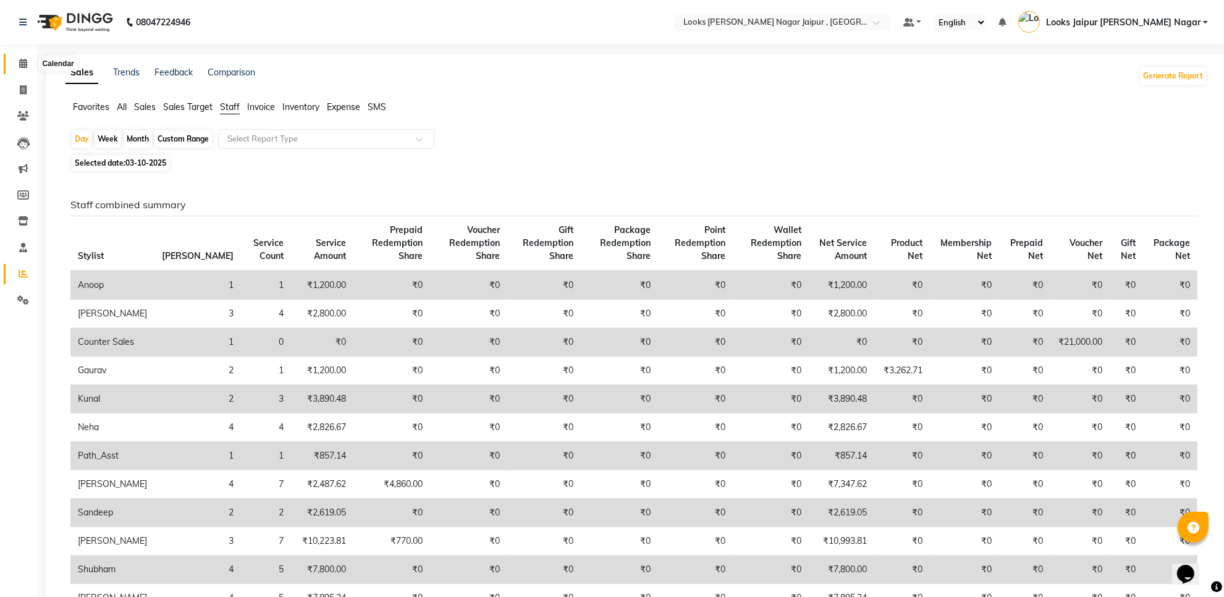
click at [25, 64] on icon at bounding box center [23, 63] width 8 height 9
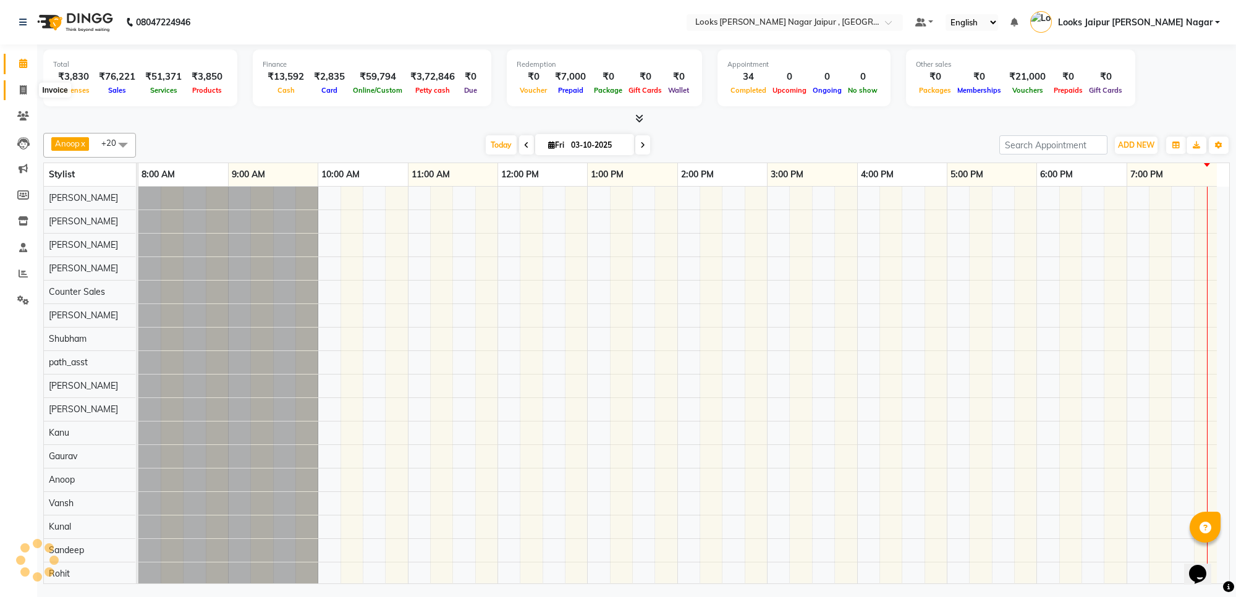
click at [20, 85] on icon at bounding box center [23, 89] width 7 height 9
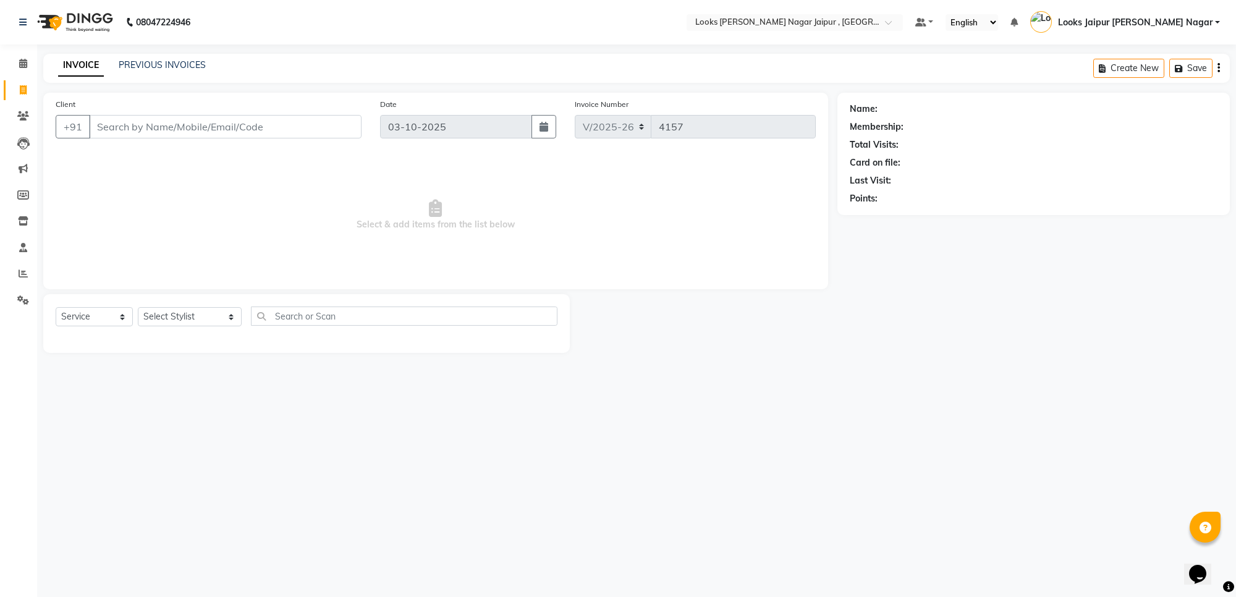
click at [538, 486] on div "08047224946 Select Location × Looks Malviya Nagar Jaipur , Jaipur Default Panel…" at bounding box center [618, 298] width 1236 height 597
click at [159, 135] on input "Client" at bounding box center [225, 126] width 273 height 23
paste input "8529638447"
click at [19, 116] on icon at bounding box center [23, 115] width 12 height 9
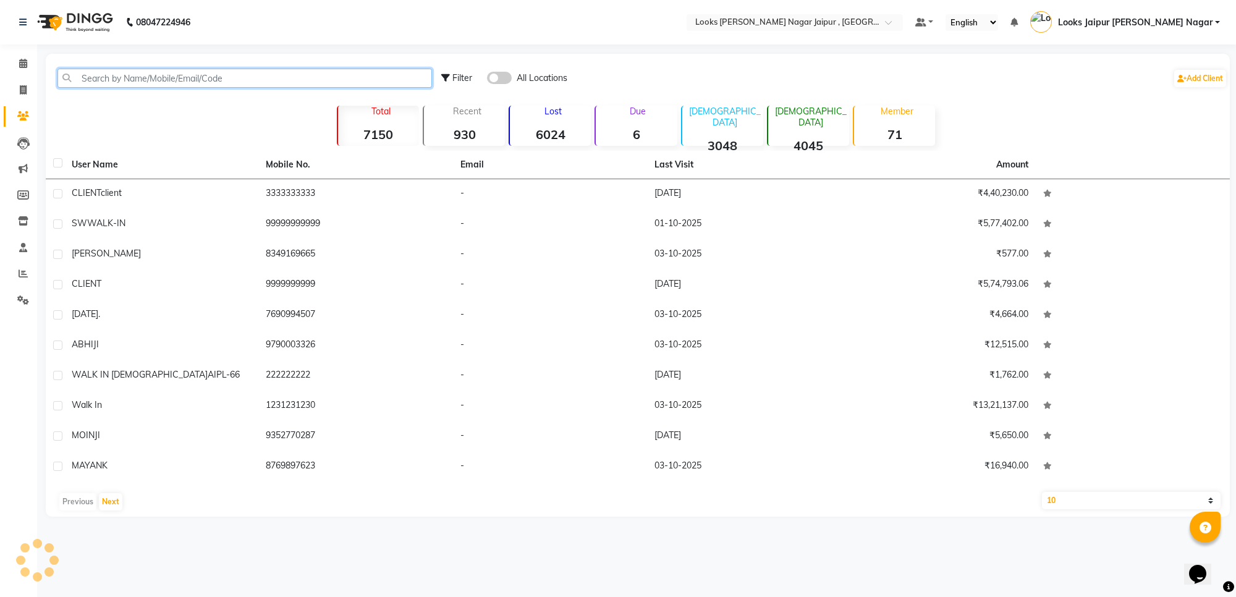
click at [183, 78] on input "text" at bounding box center [244, 78] width 375 height 19
paste input "8529638447"
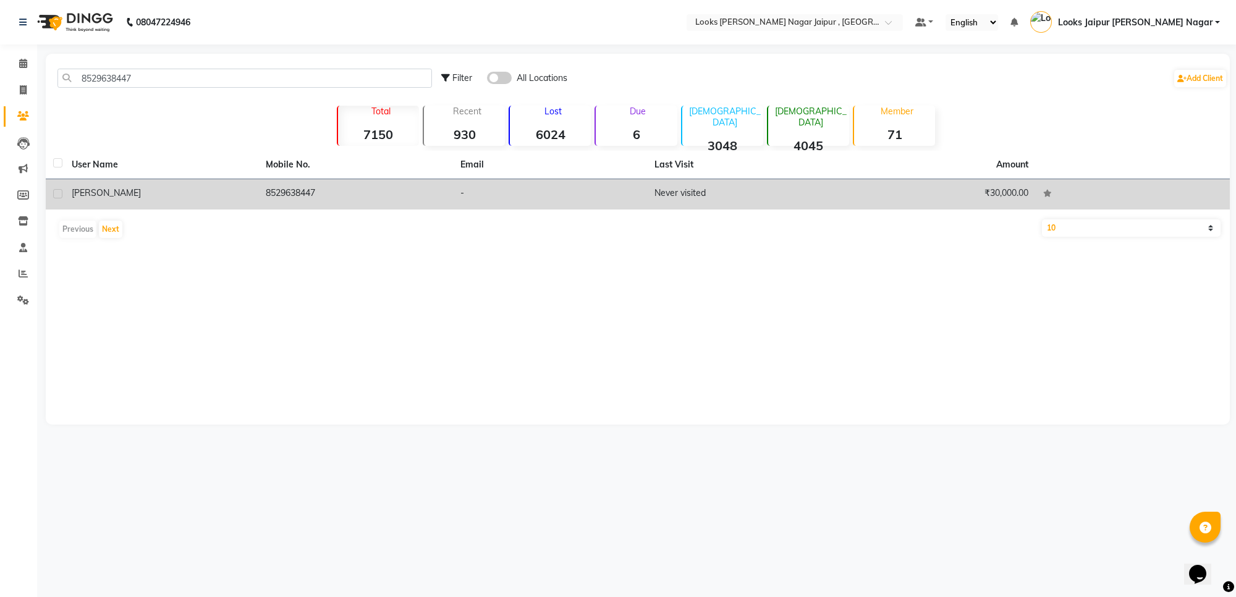
click at [325, 199] on td "8529638447" at bounding box center [355, 194] width 194 height 30
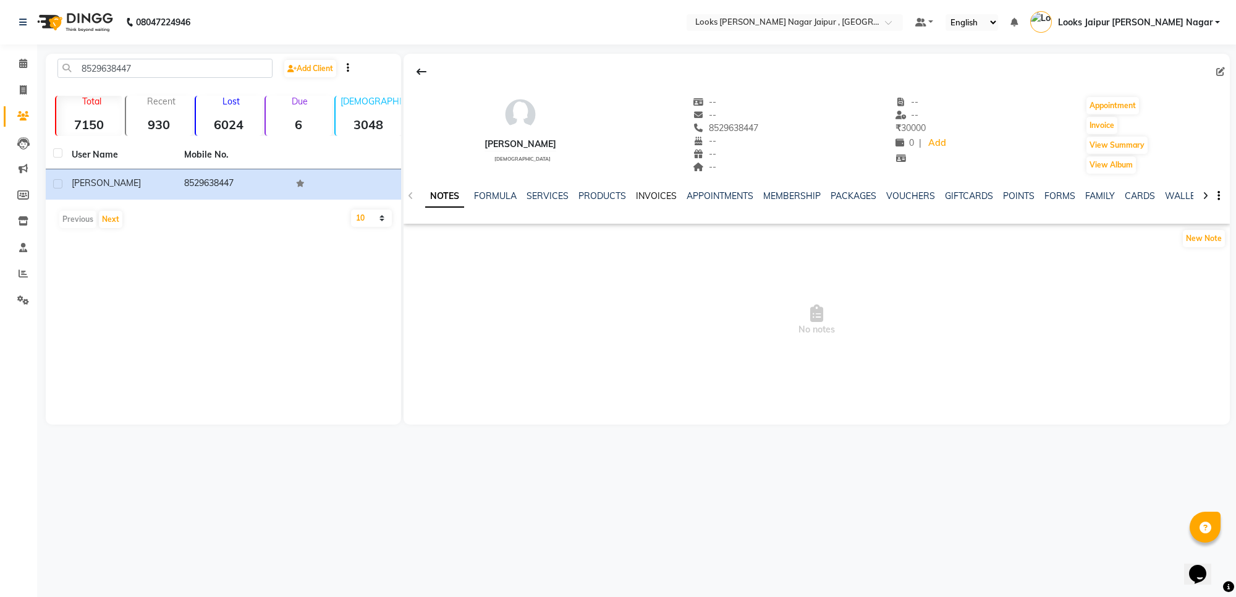
click at [665, 198] on link "INVOICES" at bounding box center [656, 195] width 41 height 11
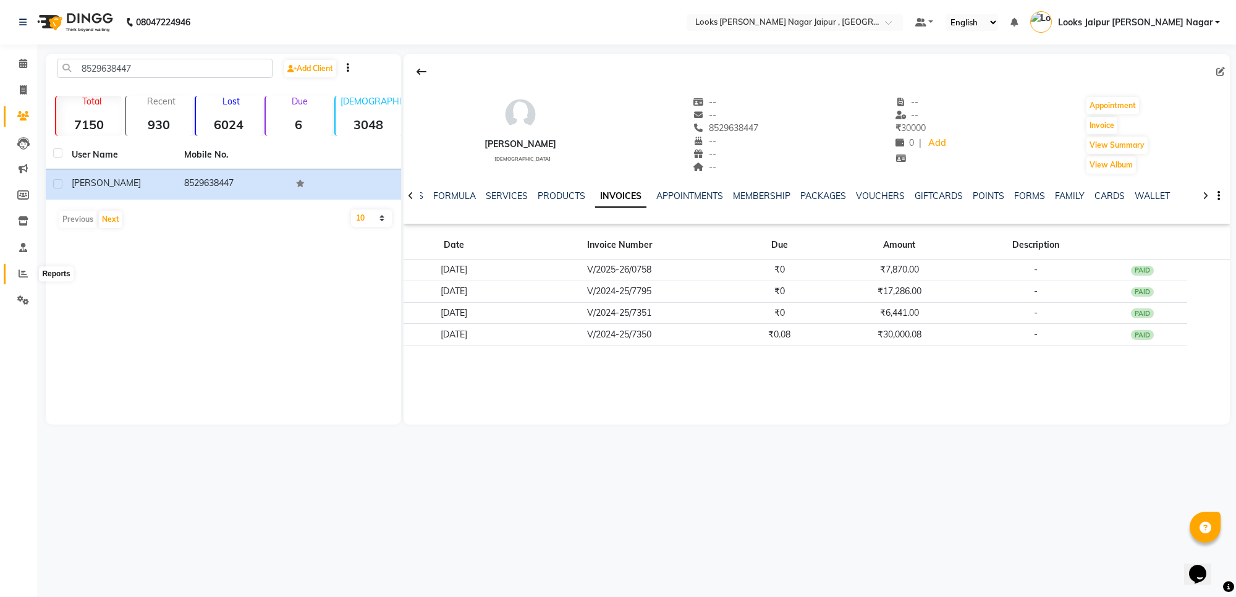
click at [19, 278] on icon at bounding box center [23, 273] width 9 height 9
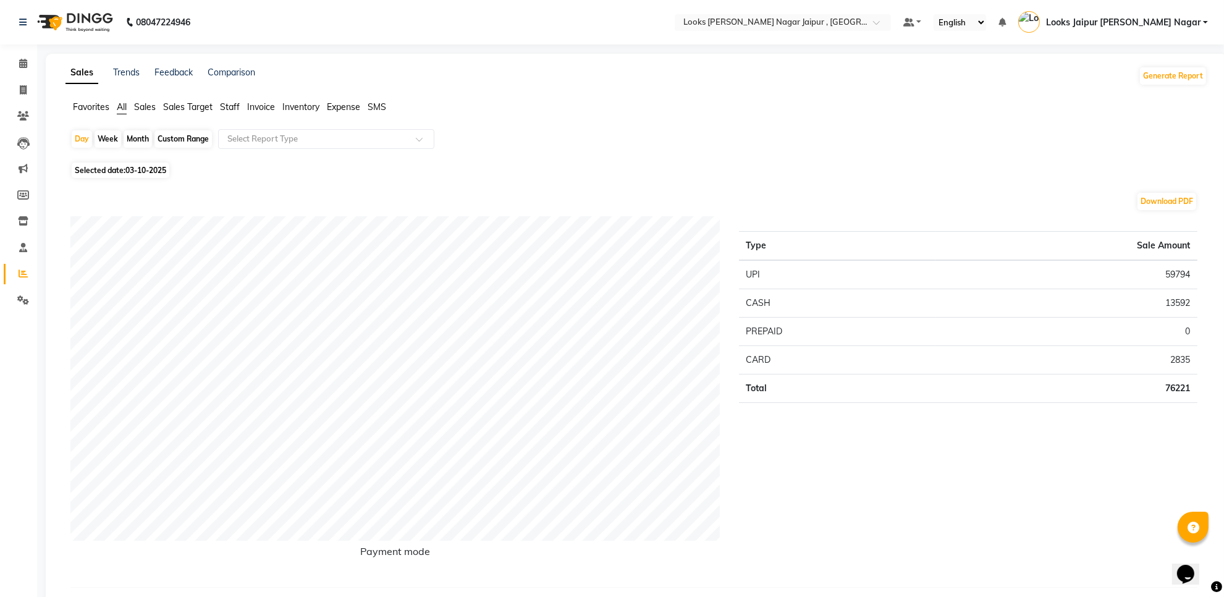
click at [235, 106] on span "Staff" at bounding box center [230, 106] width 20 height 11
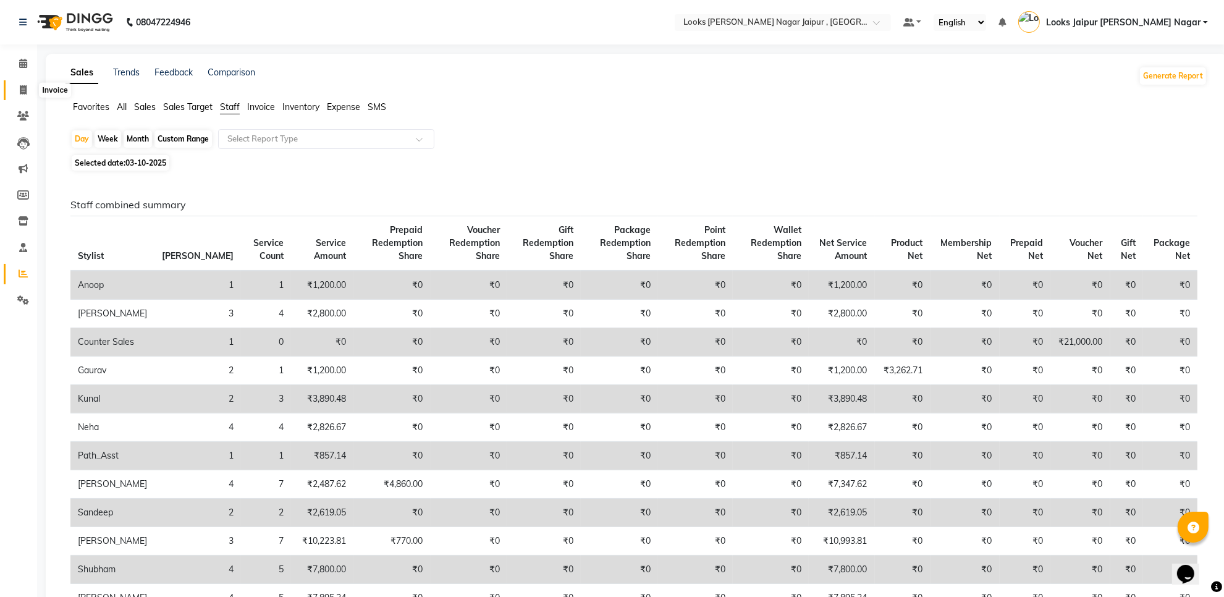
click at [16, 87] on span at bounding box center [23, 90] width 22 height 14
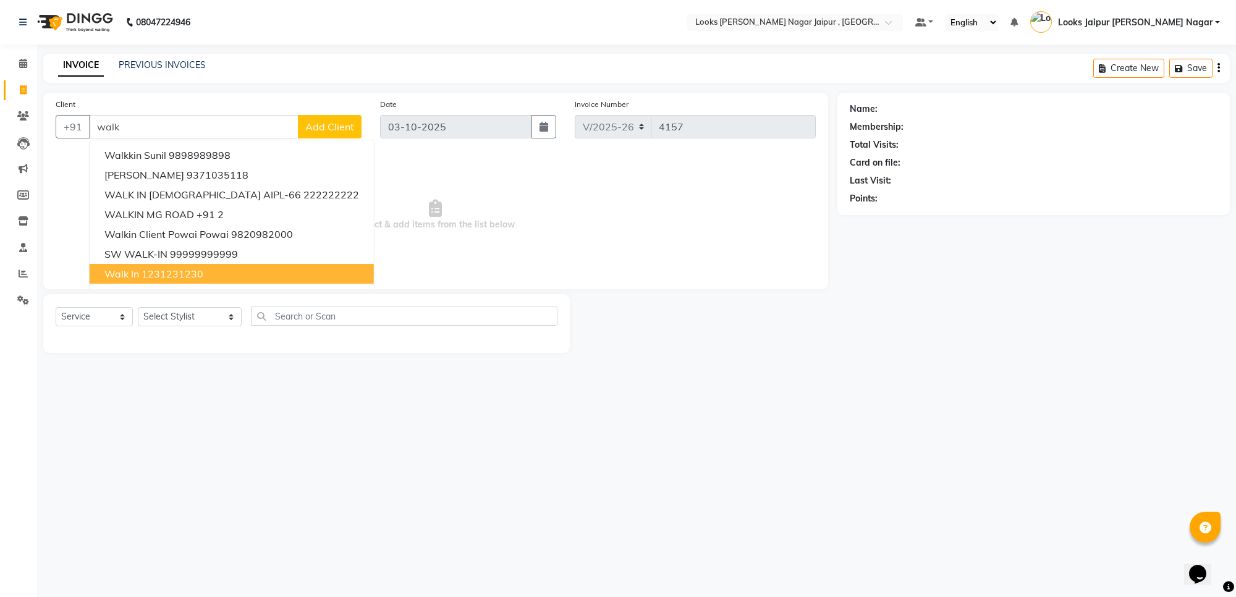
click at [163, 268] on ngb-highlight "1231231230" at bounding box center [173, 274] width 62 height 12
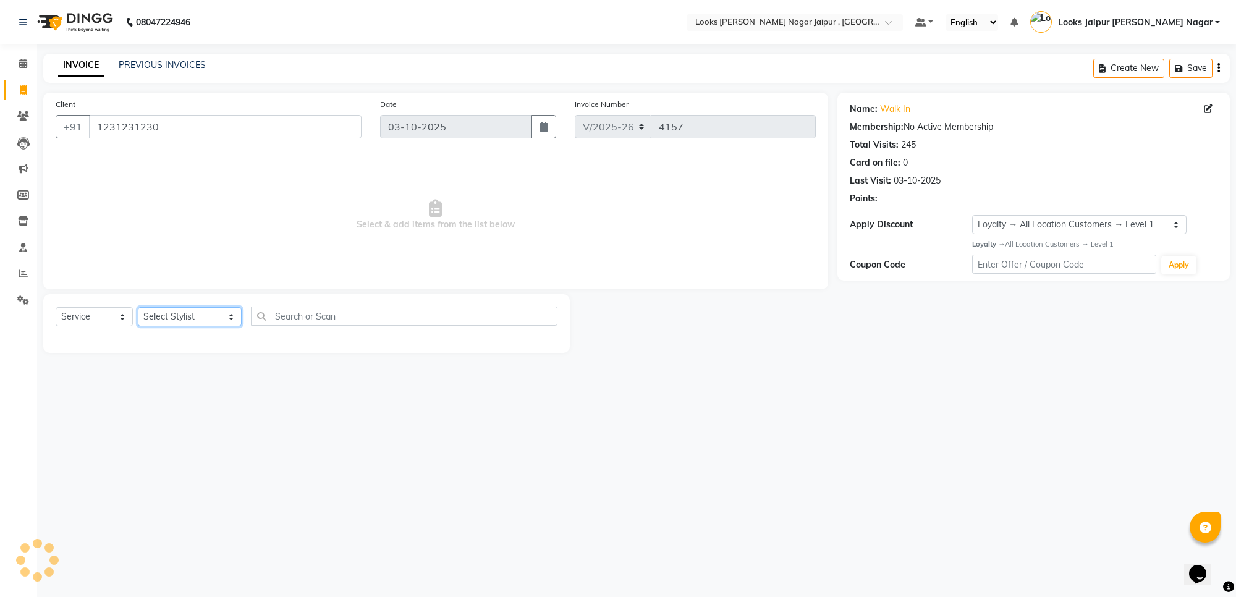
click at [181, 325] on select "Select Stylist [PERSON_NAME] art Anoop [PERSON_NAME] Counter Sales [PERSON_NAME…" at bounding box center [190, 316] width 104 height 19
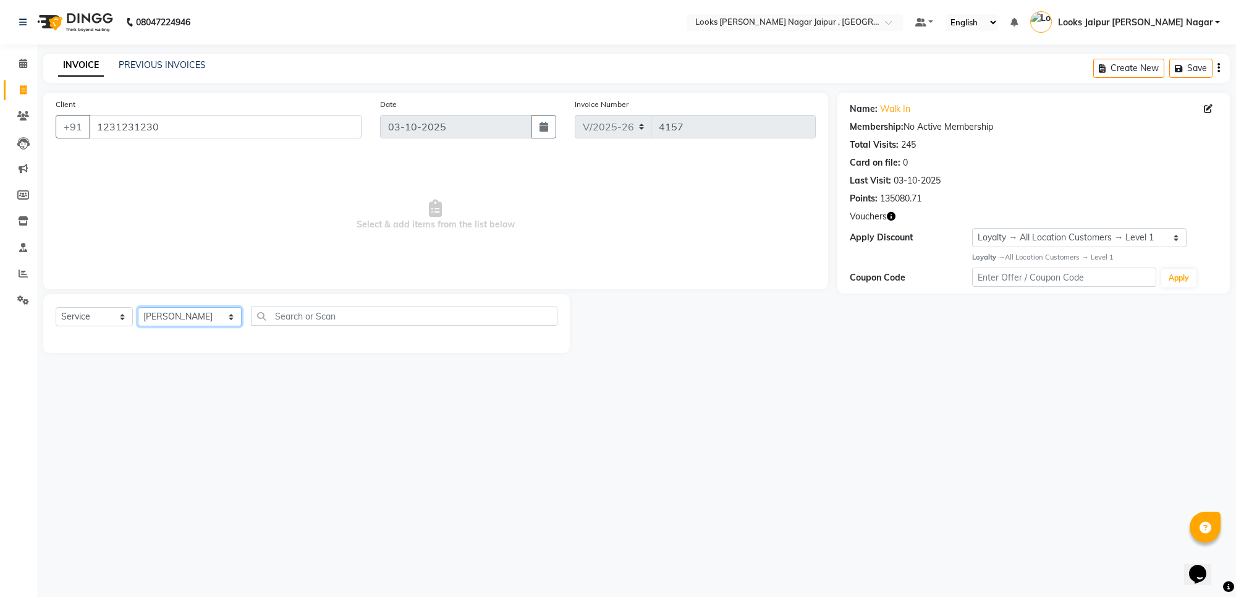
click at [138, 307] on select "Select Stylist [PERSON_NAME] art Anoop [PERSON_NAME] Counter Sales [PERSON_NAME…" at bounding box center [190, 316] width 104 height 19
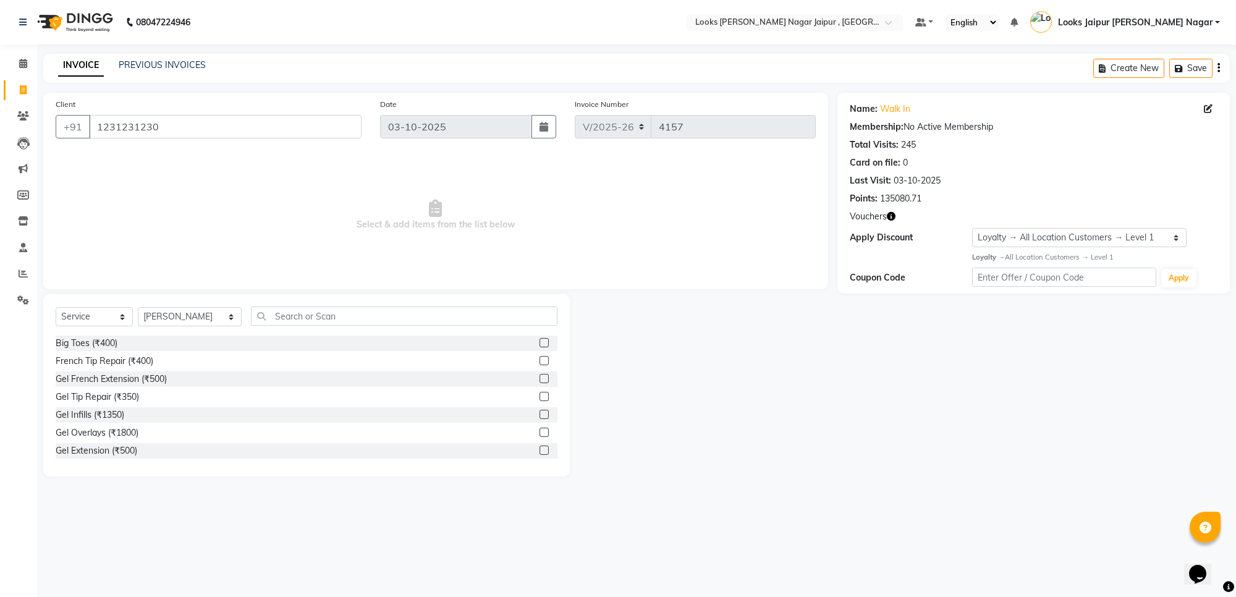
drag, startPoint x: 268, startPoint y: 328, endPoint x: 269, endPoint y: 318, distance: 10.1
click at [269, 318] on div "Select Service Product Membership Package Voucher Prepaid Gift Card Select Styl…" at bounding box center [307, 321] width 502 height 29
click at [271, 320] on input "text" at bounding box center [404, 316] width 307 height 19
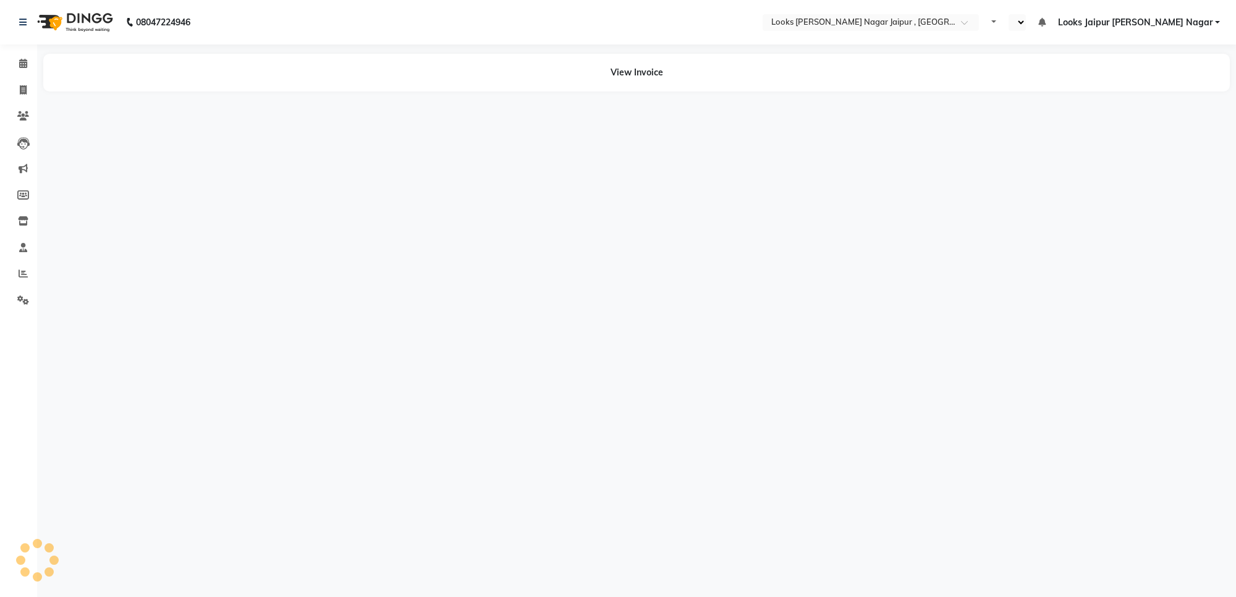
select select "en"
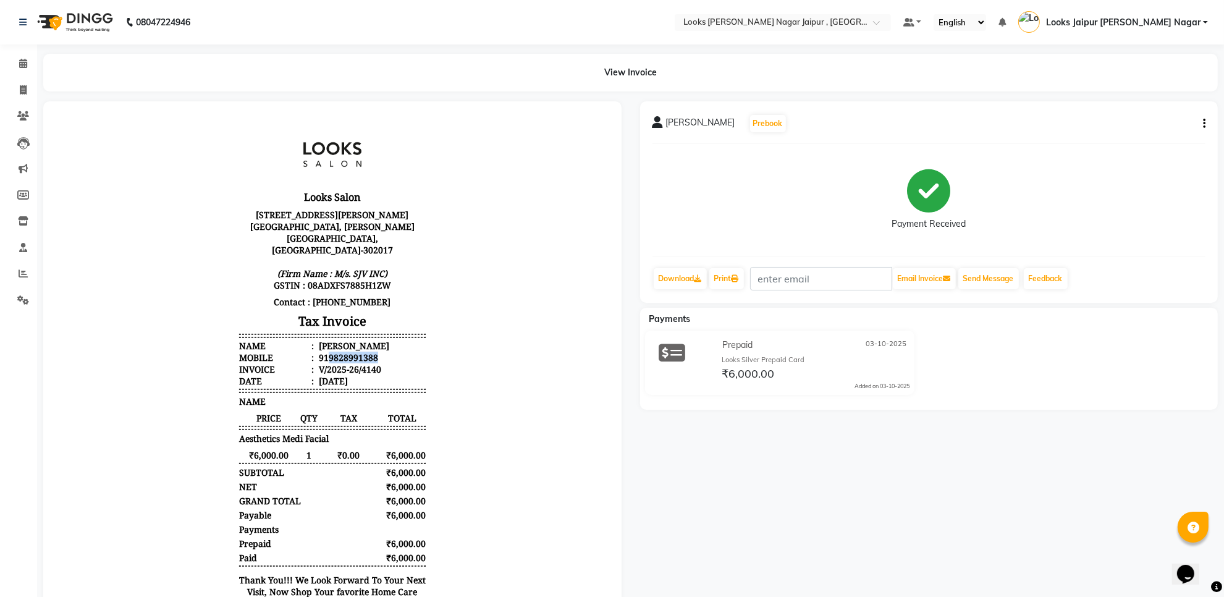
drag, startPoint x: 316, startPoint y: 341, endPoint x: 460, endPoint y: 347, distance: 144.1
click at [460, 347] on body "Looks Salon Plot No-53, Jai Jawan-3, Aadi Nath Colony, Opp. WTP Mall, Malviya N…" at bounding box center [332, 369] width 544 height 503
copy div "9828991388"
click at [19, 83] on span at bounding box center [23, 90] width 22 height 14
select select "service"
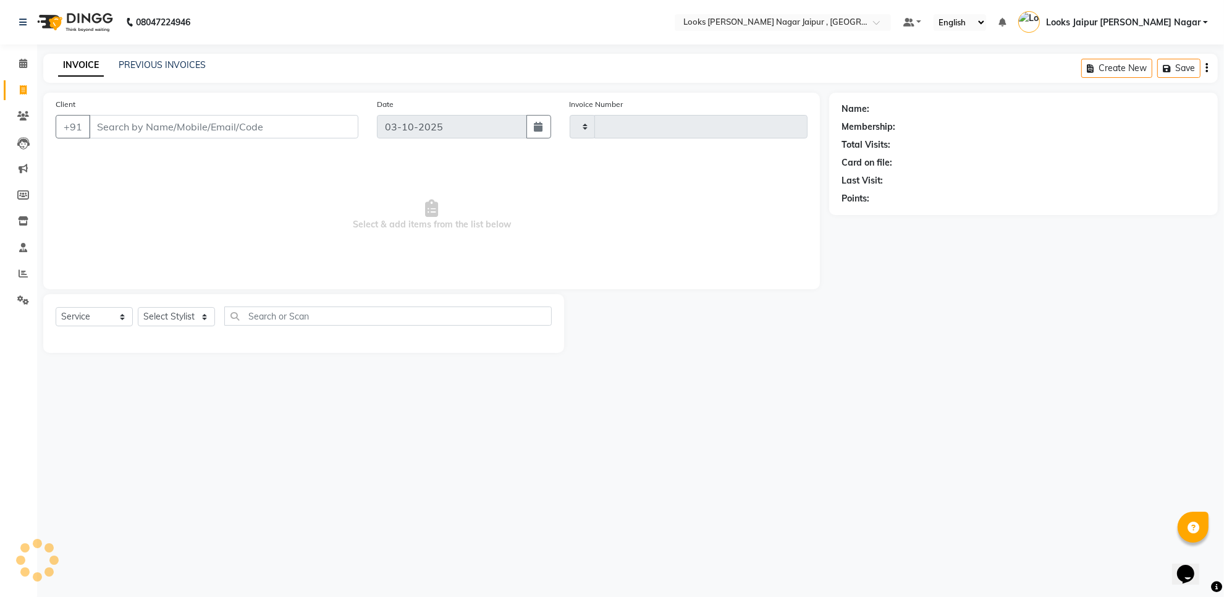
type input "4141"
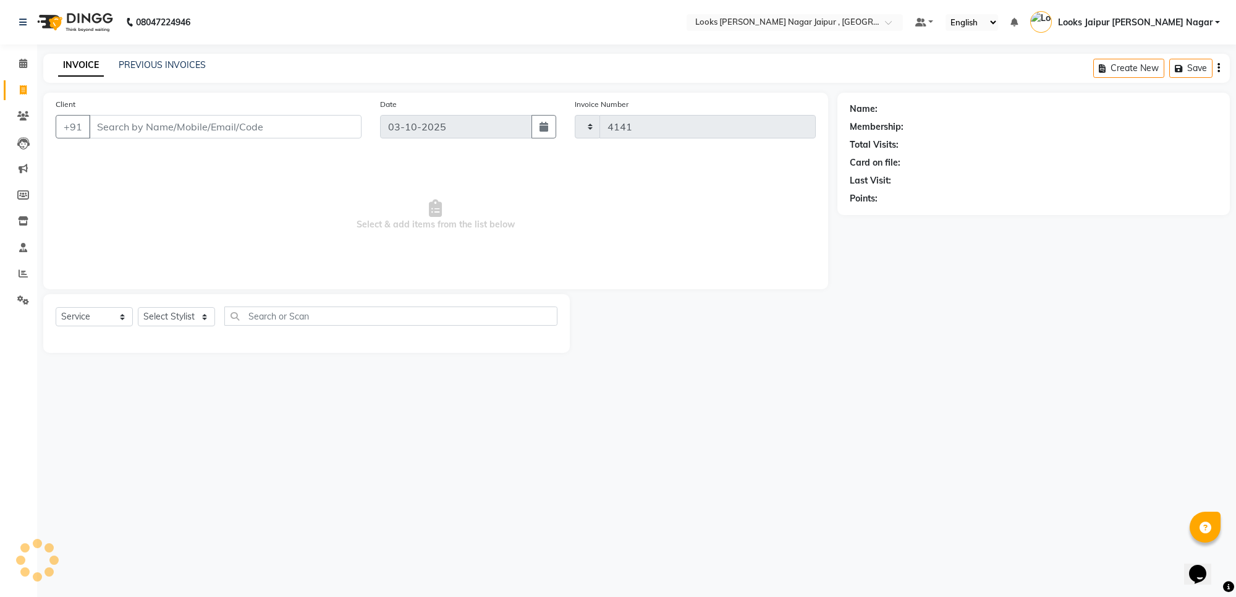
select select "4317"
click at [149, 124] on input "Client" at bounding box center [225, 126] width 273 height 23
type input "9828991388"
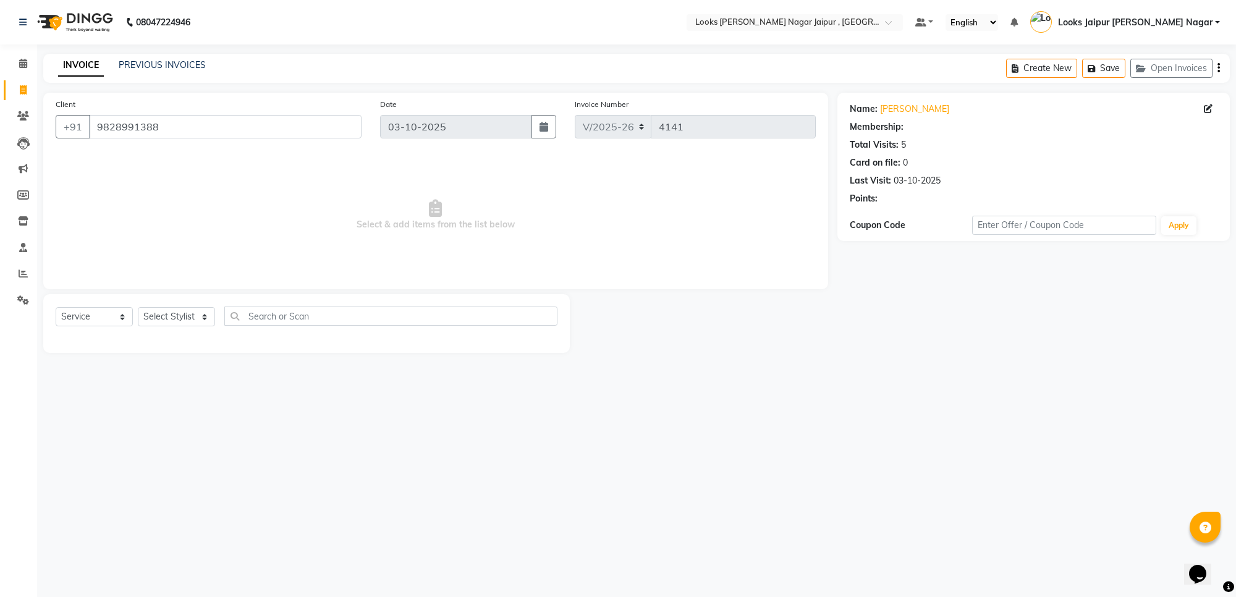
select select "1: Object"
click at [887, 217] on icon "button" at bounding box center [884, 216] width 9 height 9
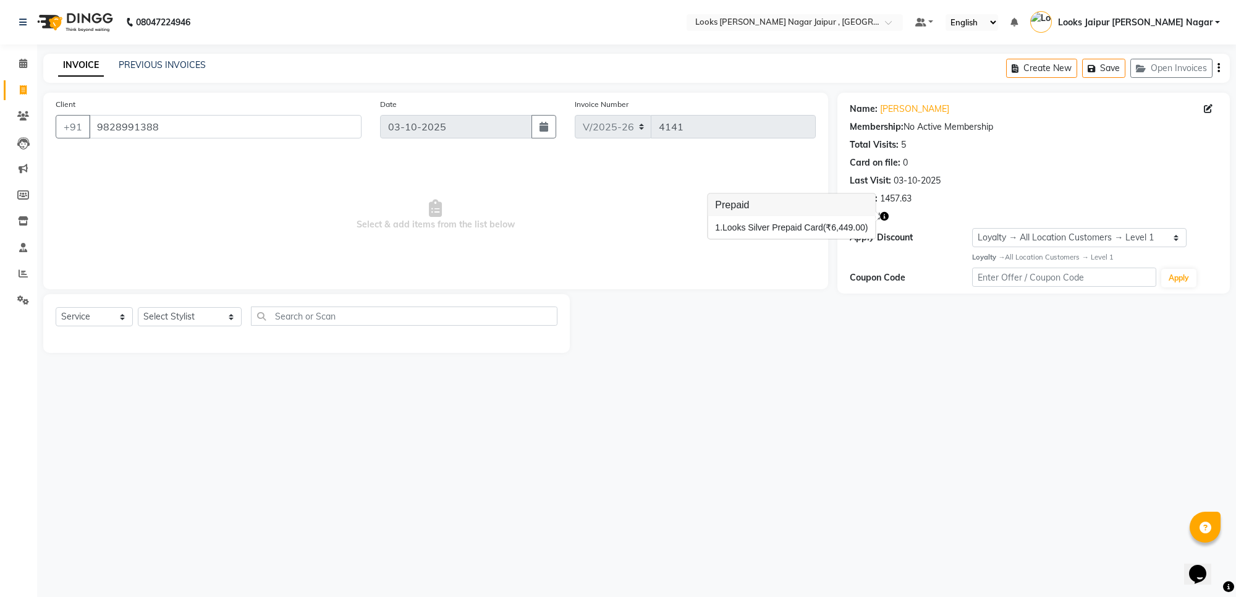
click at [789, 284] on div "Client +91 9828991388 Date 03-10-2025 Invoice Number V/2025 V/2025-26 4141 Sele…" at bounding box center [435, 191] width 785 height 197
click at [885, 218] on icon "button" at bounding box center [884, 216] width 9 height 9
click at [825, 284] on div "Client +91 9828991388 Date 03-10-2025 Invoice Number V/2025 V/2025-26 4141 Sele…" at bounding box center [435, 191] width 785 height 197
click at [886, 217] on icon "button" at bounding box center [884, 216] width 9 height 9
click at [20, 64] on icon at bounding box center [23, 63] width 8 height 9
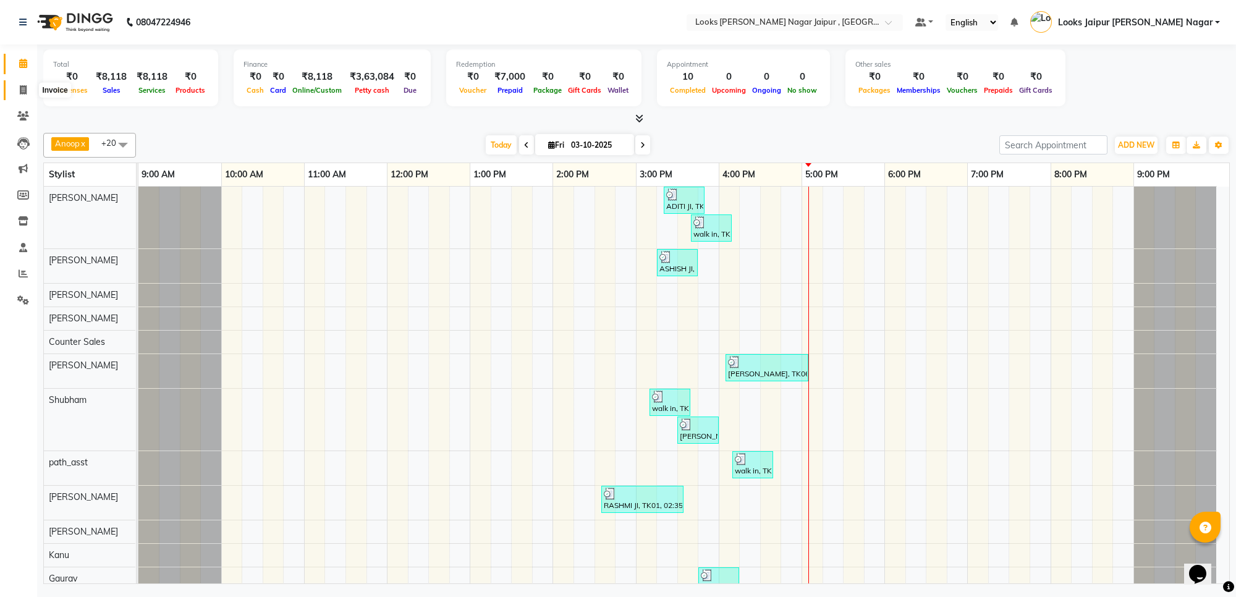
click at [23, 95] on span at bounding box center [23, 90] width 22 height 14
select select "service"
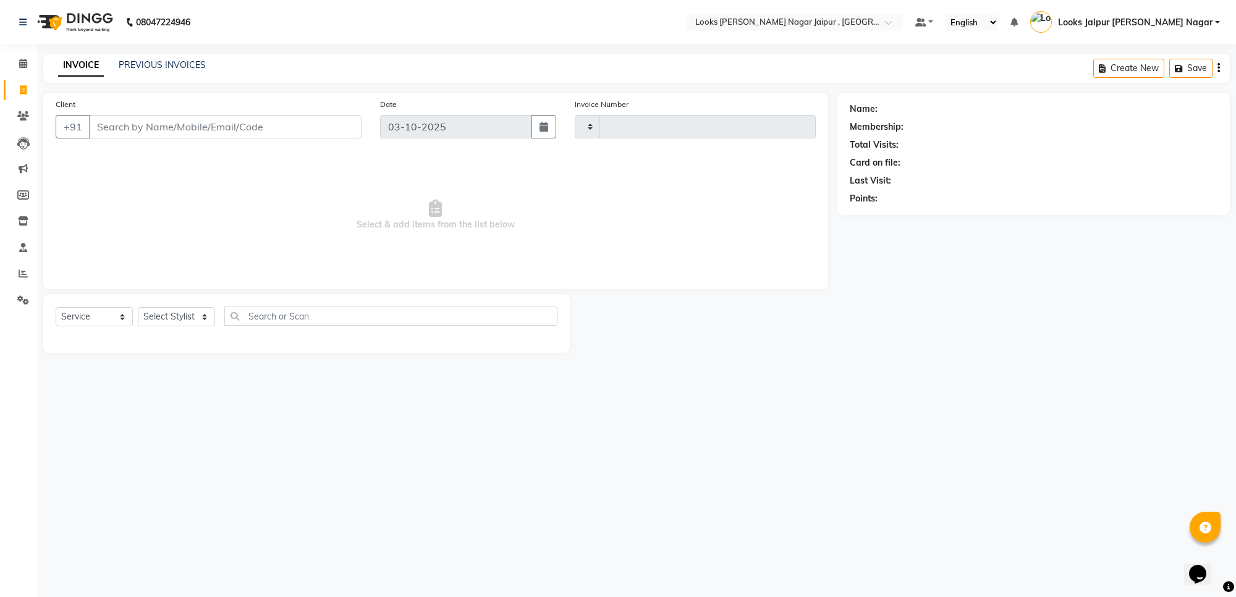
type input "4141"
select select "4317"
click at [23, 66] on icon at bounding box center [23, 63] width 8 height 9
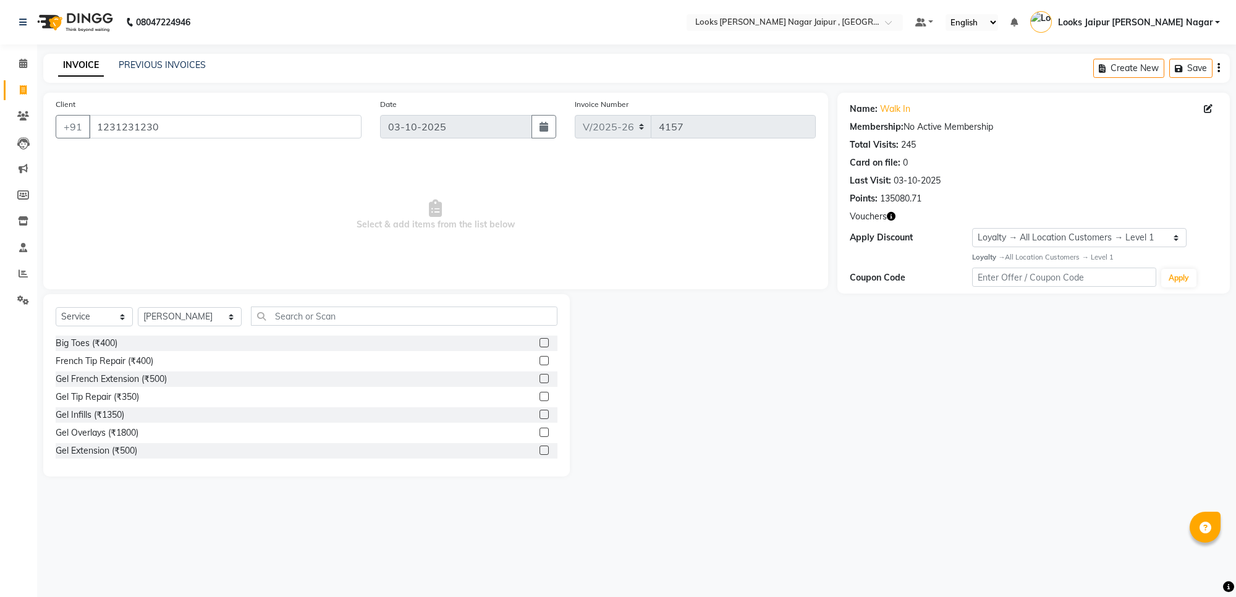
select select "4317"
select select "service"
select select "23563"
select select "1: Object"
type input "cut"
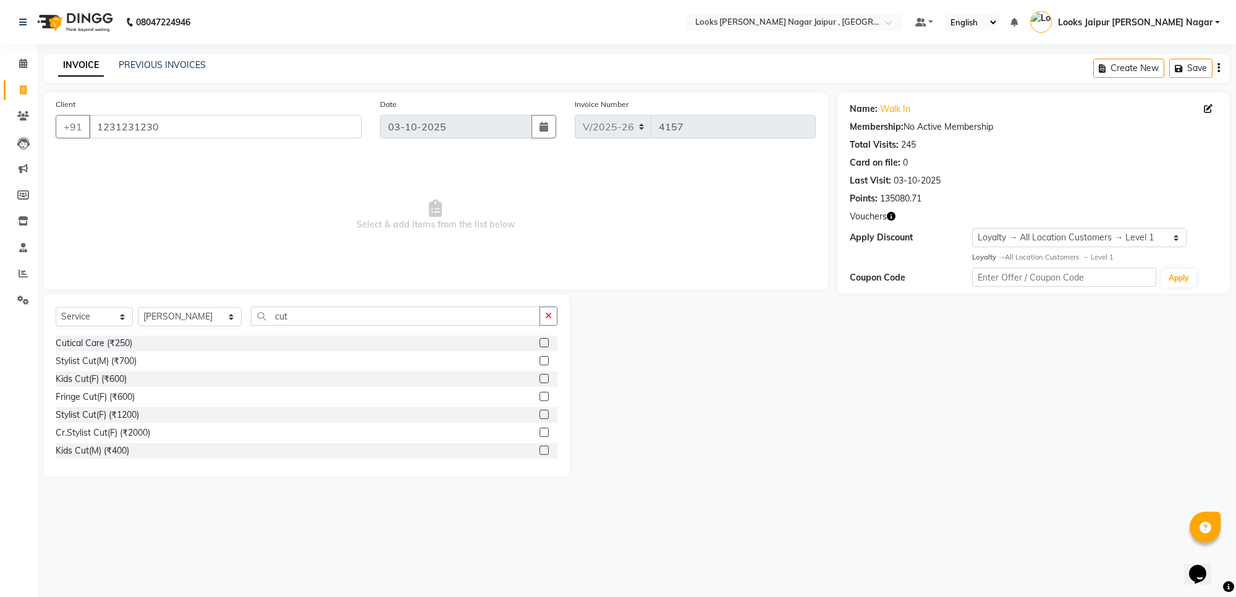
click at [540, 363] on label at bounding box center [544, 360] width 9 height 9
click at [540, 363] on input "checkbox" at bounding box center [544, 361] width 8 height 8
checkbox input "true"
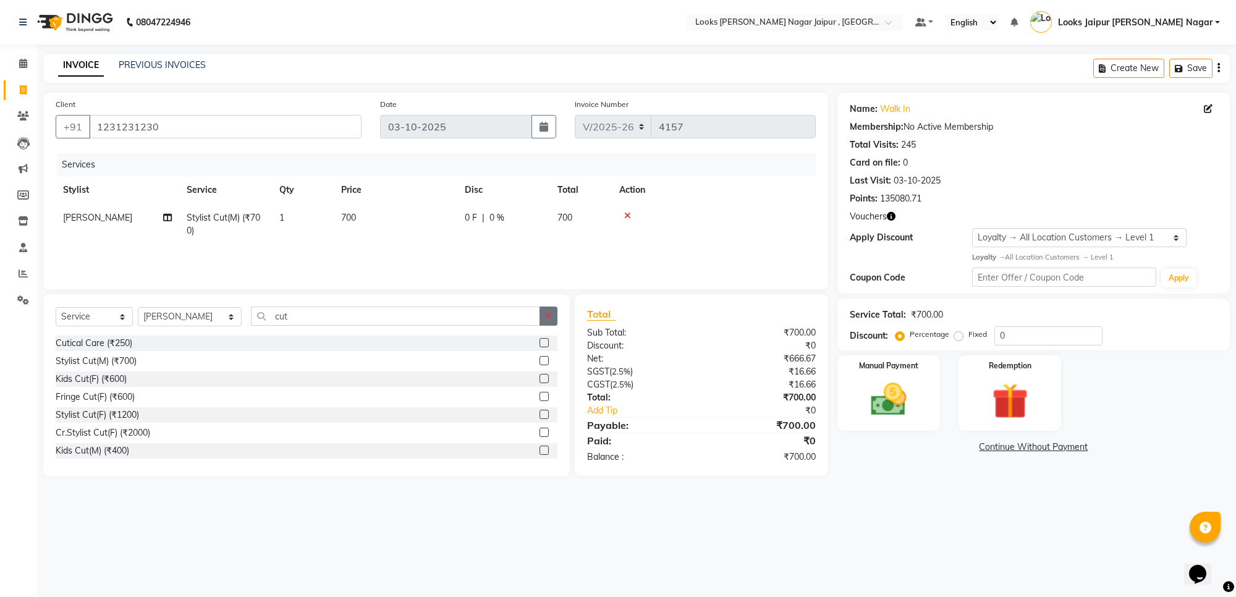
click at [546, 317] on icon "button" at bounding box center [548, 315] width 7 height 9
click at [155, 311] on select "Select Stylist [PERSON_NAME] art Anoop [PERSON_NAME] Counter Sales [PERSON_NAME…" at bounding box center [190, 316] width 104 height 19
select select "66237"
click at [138, 307] on select "Select Stylist [PERSON_NAME] art Anoop [PERSON_NAME] Counter Sales [PERSON_NAME…" at bounding box center [190, 316] width 104 height 19
click at [258, 303] on div "Select Service Product Membership Package Voucher Prepaid Gift Card Select Styl…" at bounding box center [306, 385] width 527 height 182
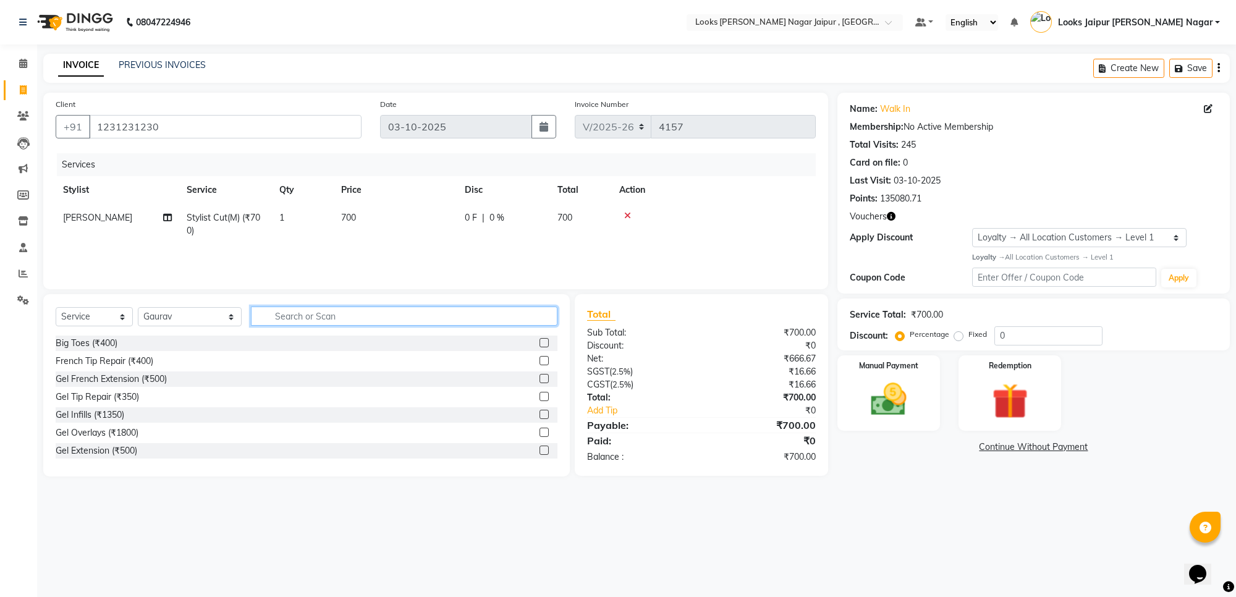
click at [289, 310] on input "text" at bounding box center [404, 316] width 307 height 19
type input "was"
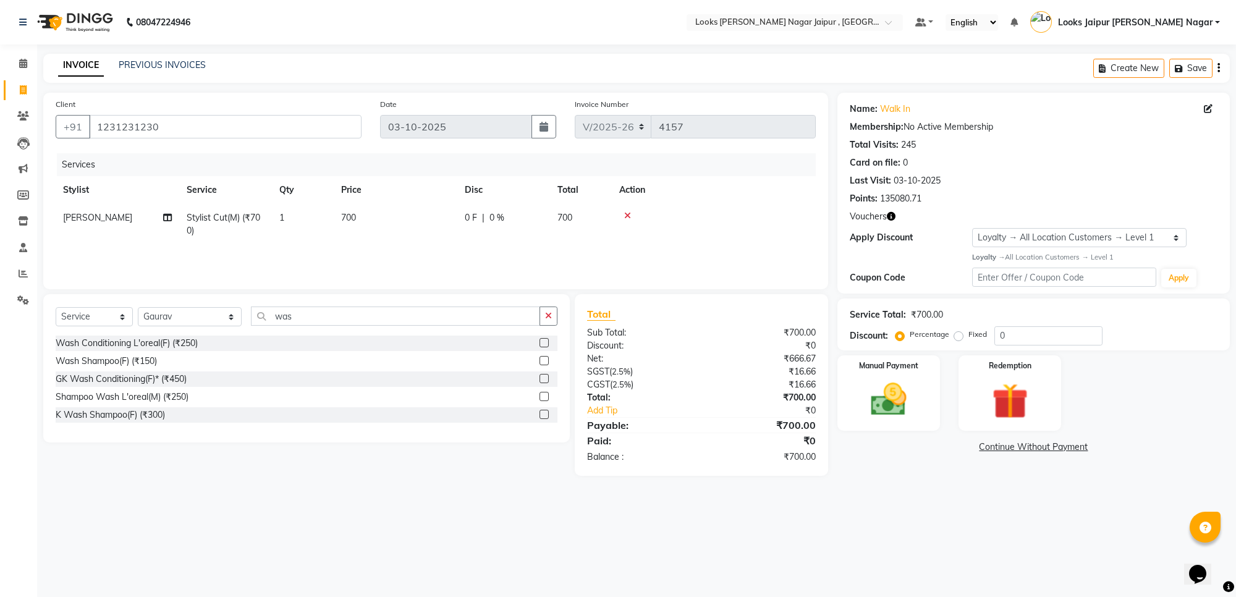
click at [545, 358] on label at bounding box center [544, 360] width 9 height 9
click at [545, 358] on input "checkbox" at bounding box center [544, 361] width 8 height 8
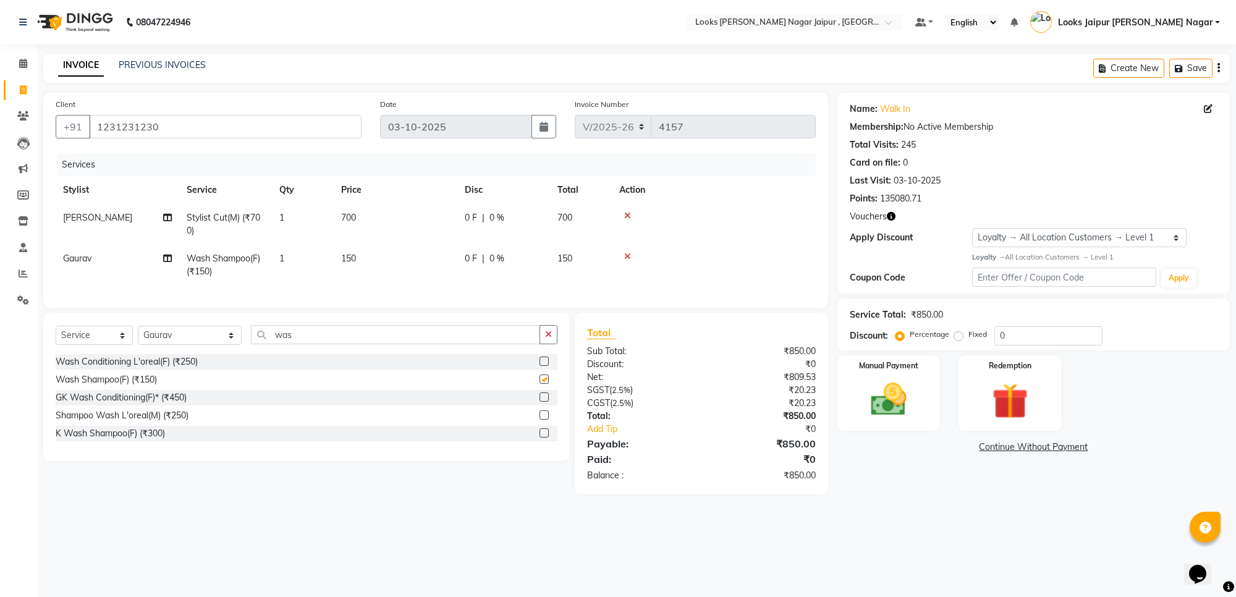
checkbox input "false"
click at [1206, 75] on button "Save" at bounding box center [1190, 68] width 43 height 19
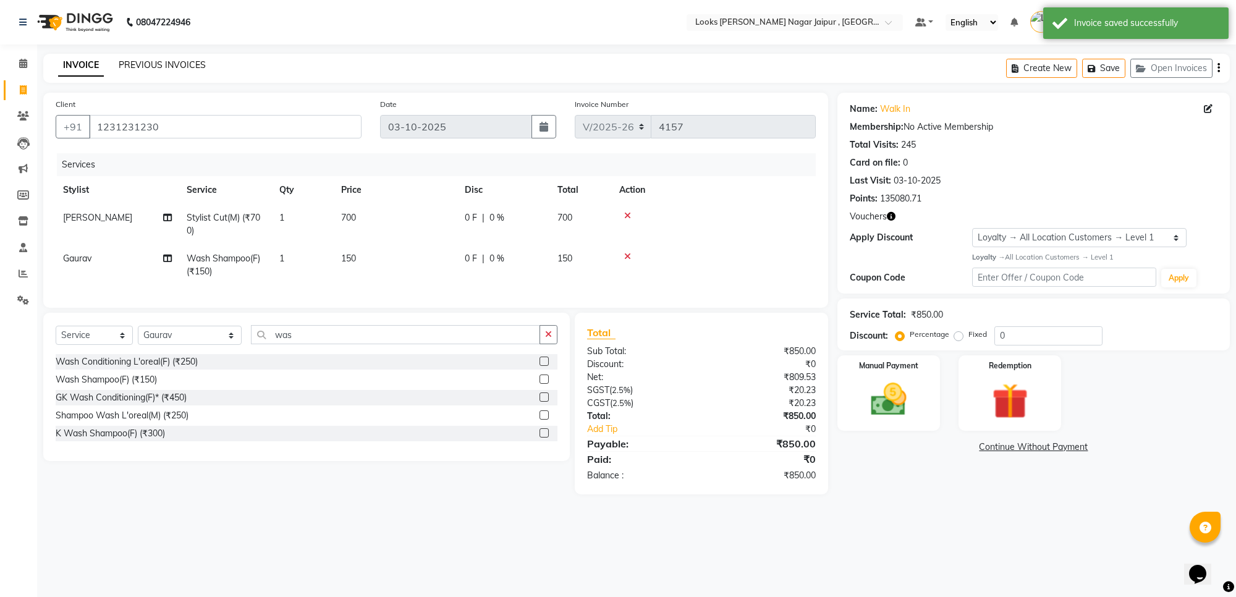
click at [130, 64] on link "PREVIOUS INVOICES" at bounding box center [162, 64] width 87 height 11
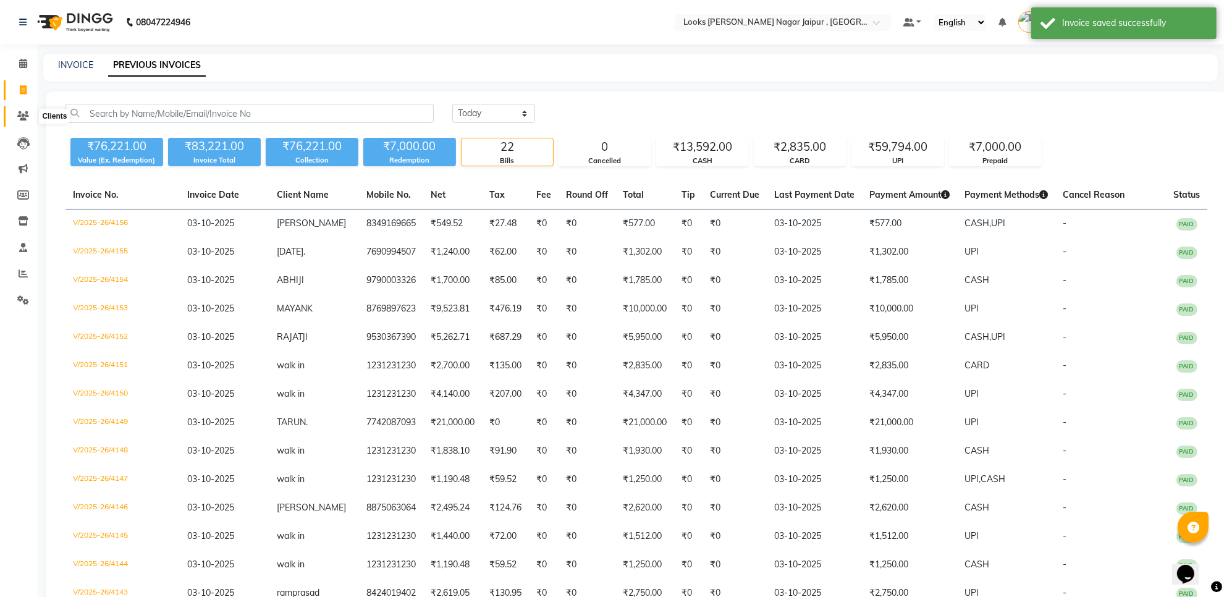
click at [28, 114] on icon at bounding box center [23, 115] width 12 height 9
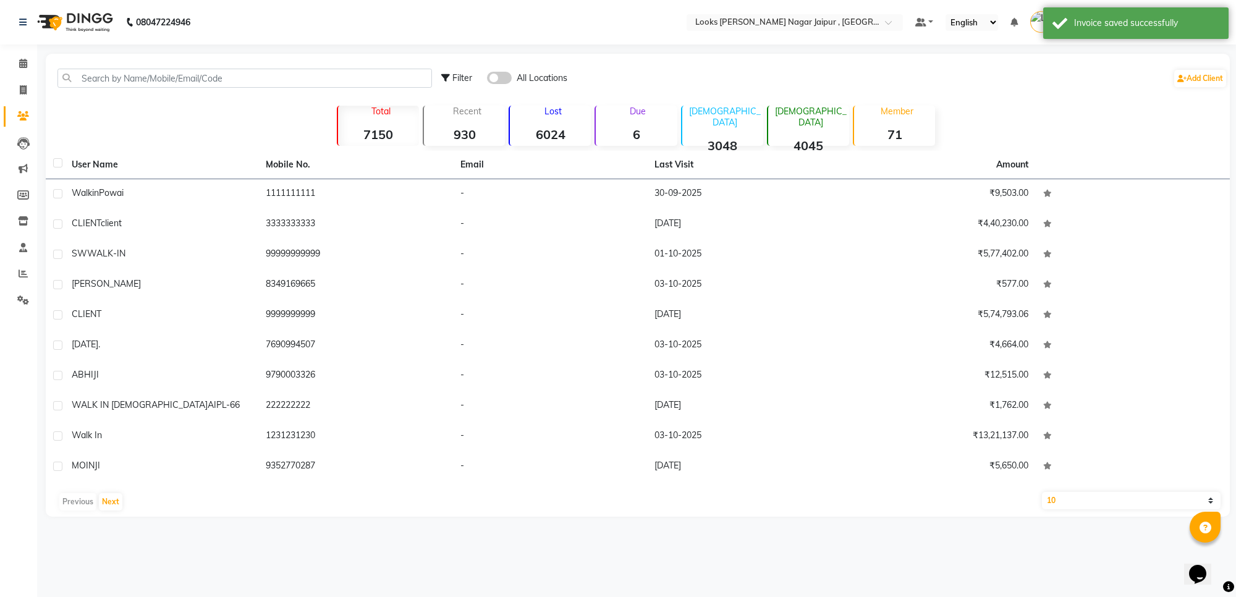
click at [252, 67] on div "Filter All Locations Add Client" at bounding box center [637, 78] width 1179 height 39
click at [258, 72] on input "text" at bounding box center [244, 78] width 375 height 19
paste input "8529638447"
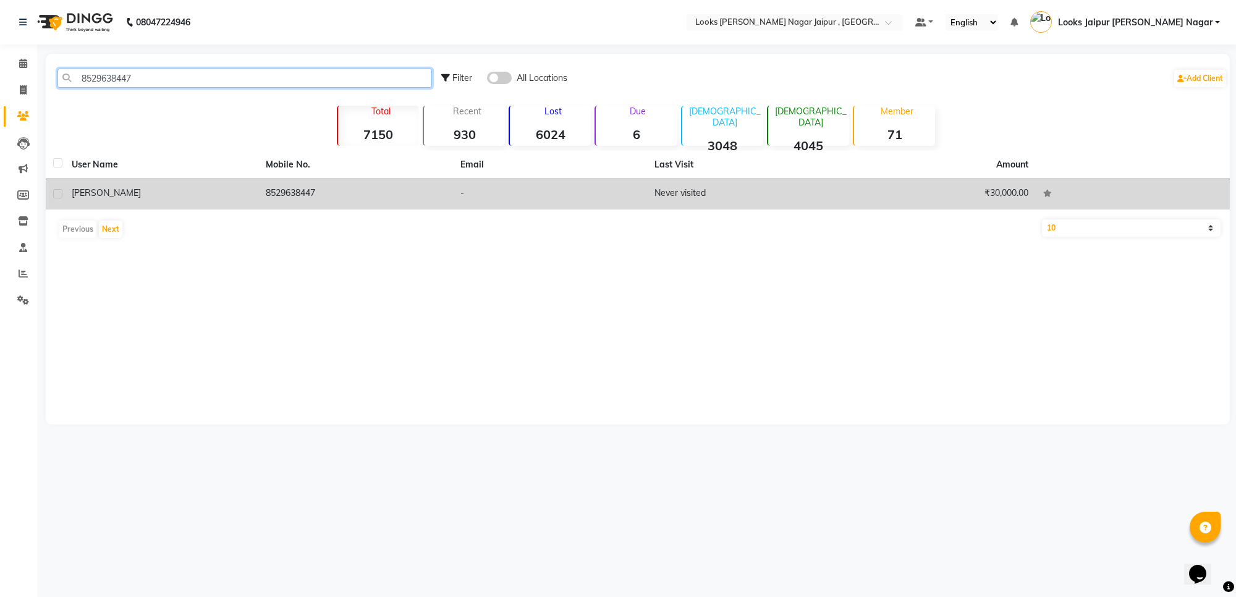
type input "8529638447"
click at [368, 190] on td "8529638447" at bounding box center [355, 194] width 194 height 30
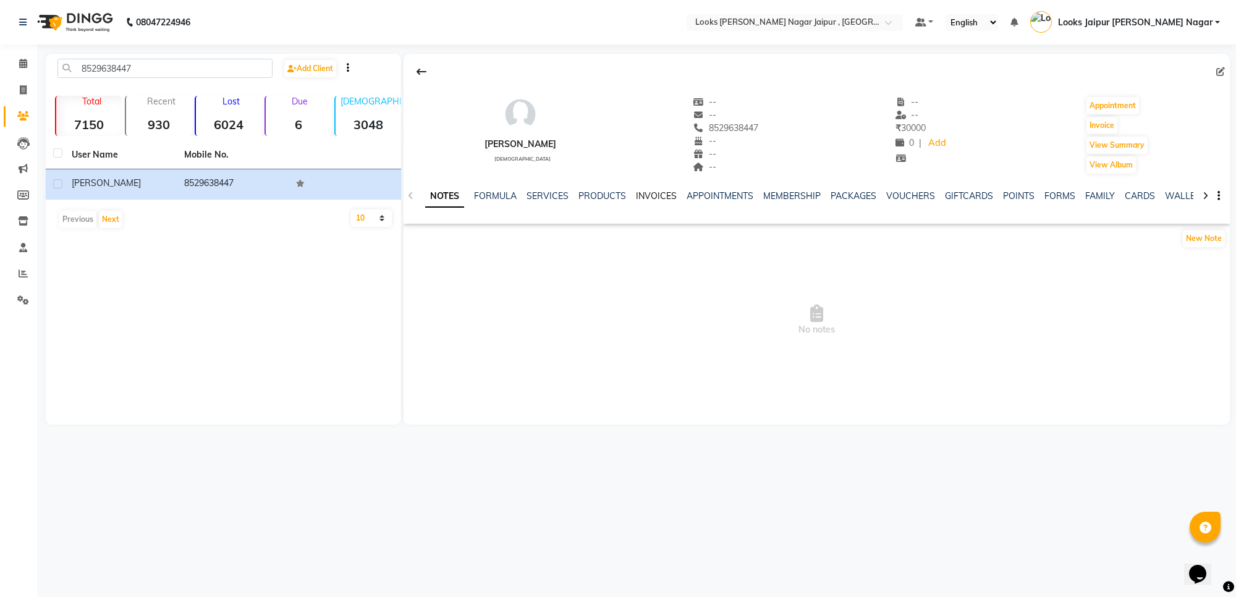
click at [653, 192] on link "INVOICES" at bounding box center [656, 195] width 41 height 11
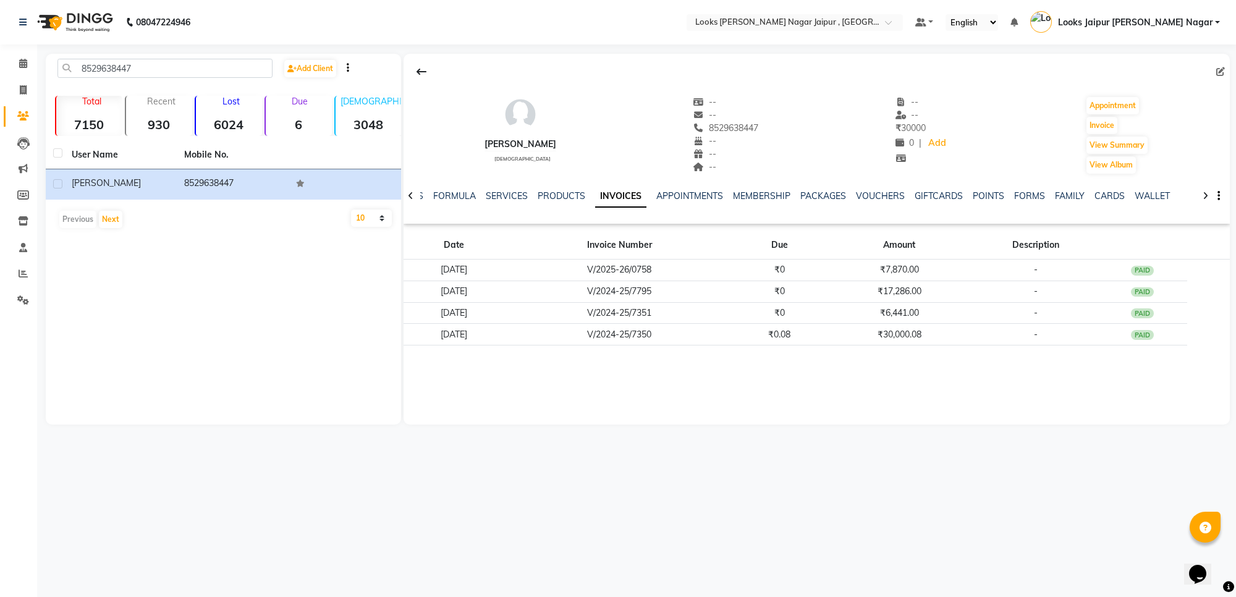
click at [14, 263] on li "Reports" at bounding box center [18, 274] width 37 height 27
click at [17, 275] on span at bounding box center [23, 274] width 22 height 14
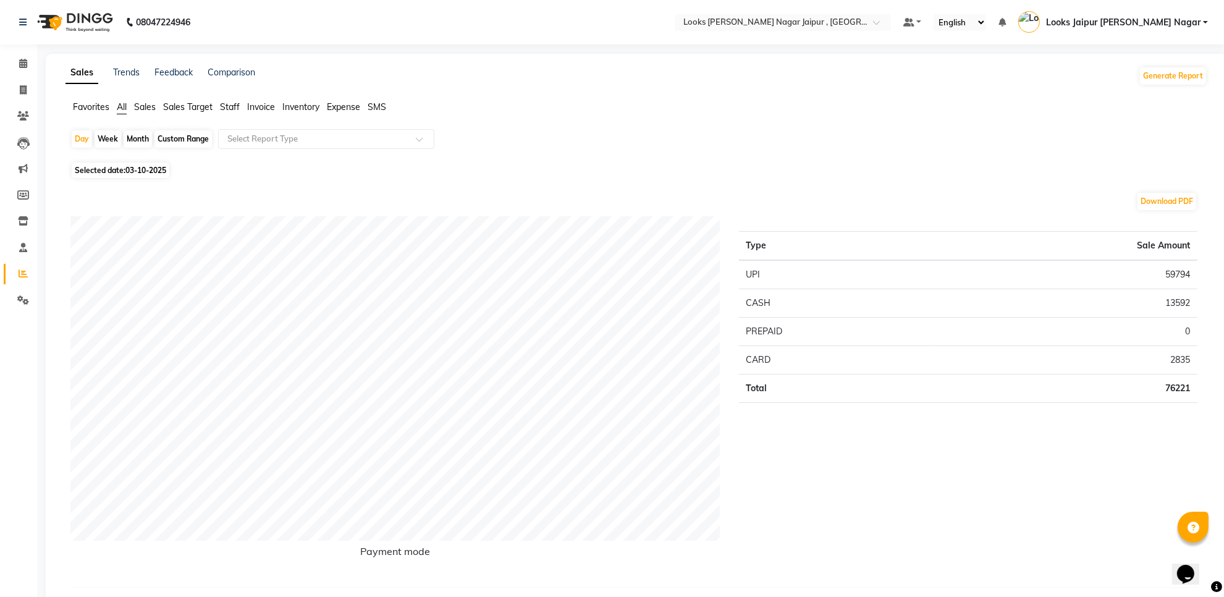
click at [230, 104] on span "Staff" at bounding box center [230, 106] width 20 height 11
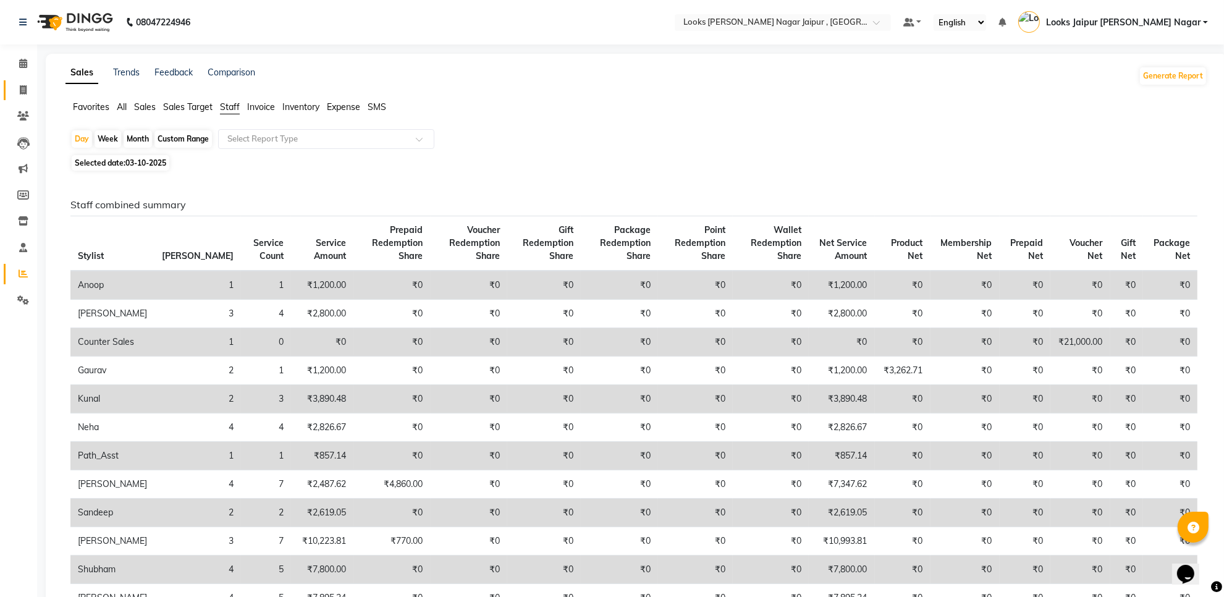
click at [10, 82] on link "Invoice" at bounding box center [19, 90] width 30 height 20
select select "service"
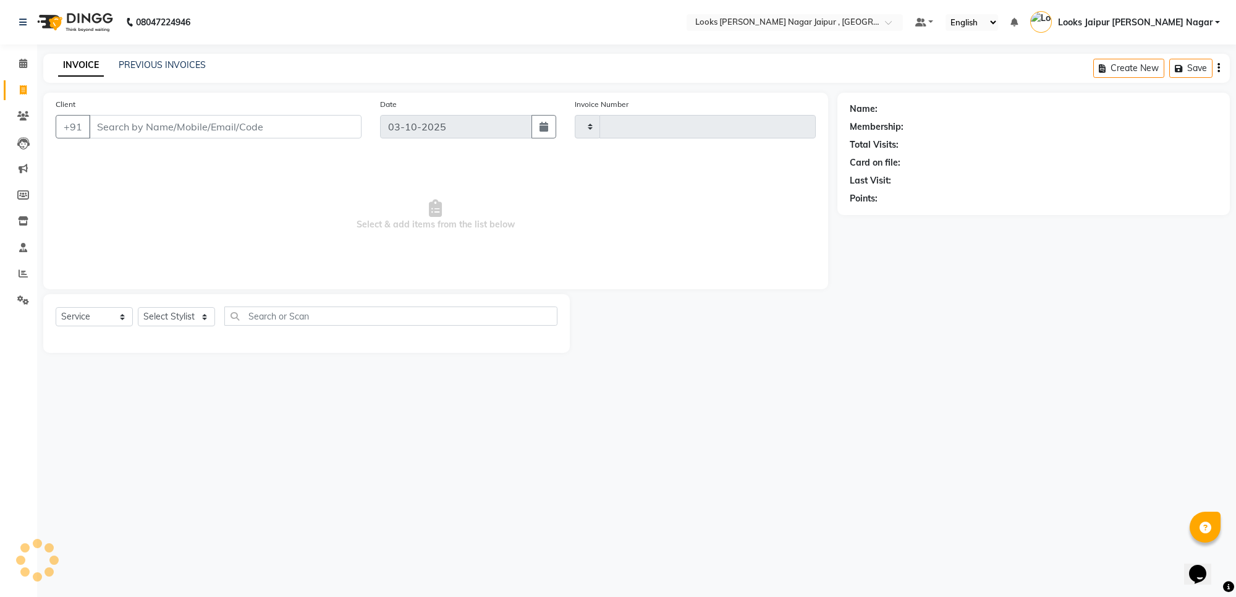
type input "4157"
select select "4317"
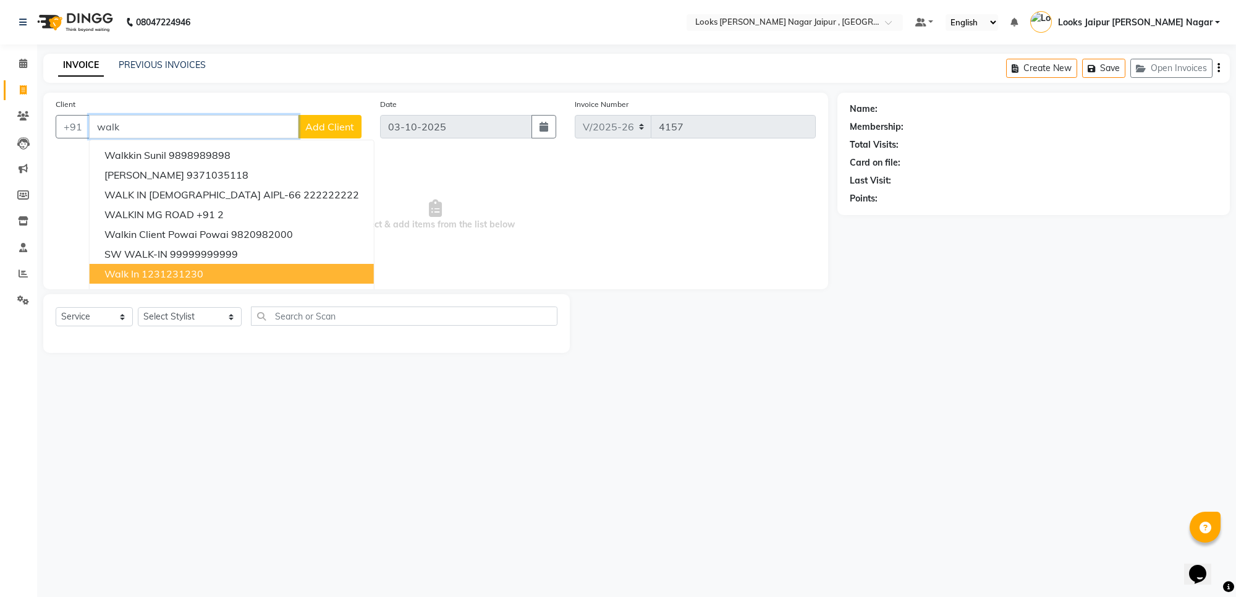
click at [192, 273] on ngb-highlight "1231231230" at bounding box center [173, 274] width 62 height 12
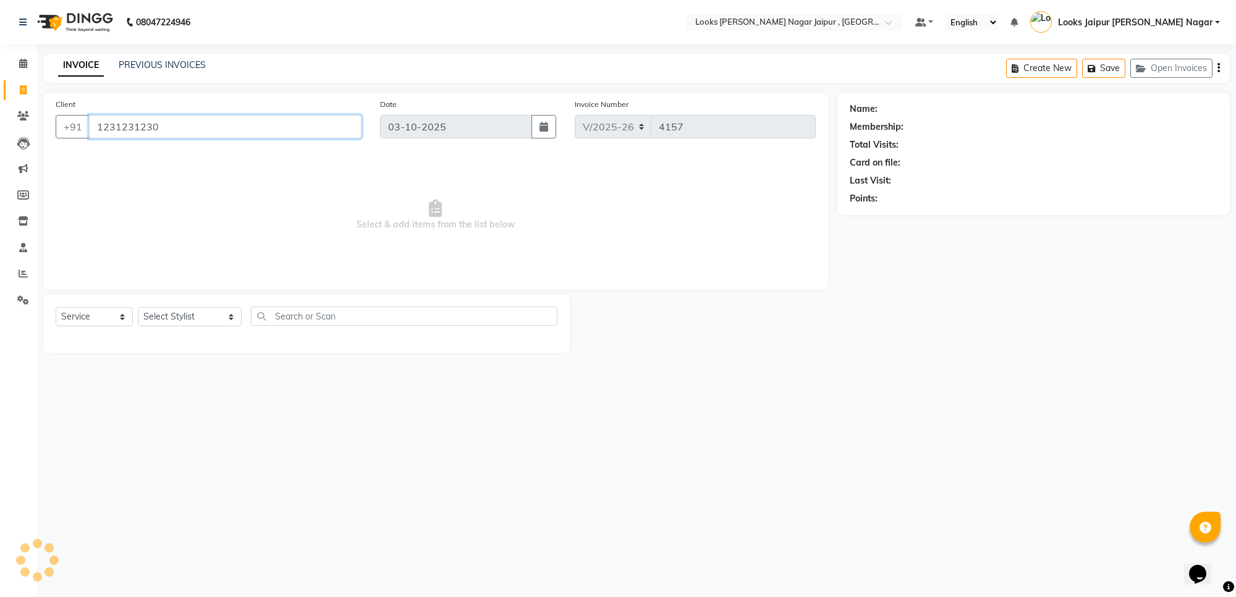
type input "1231231230"
click at [174, 308] on select "Select Stylist [PERSON_NAME] art Anoop [PERSON_NAME] Counter Sales [PERSON_NAME…" at bounding box center [190, 316] width 104 height 19
select select "1: Object"
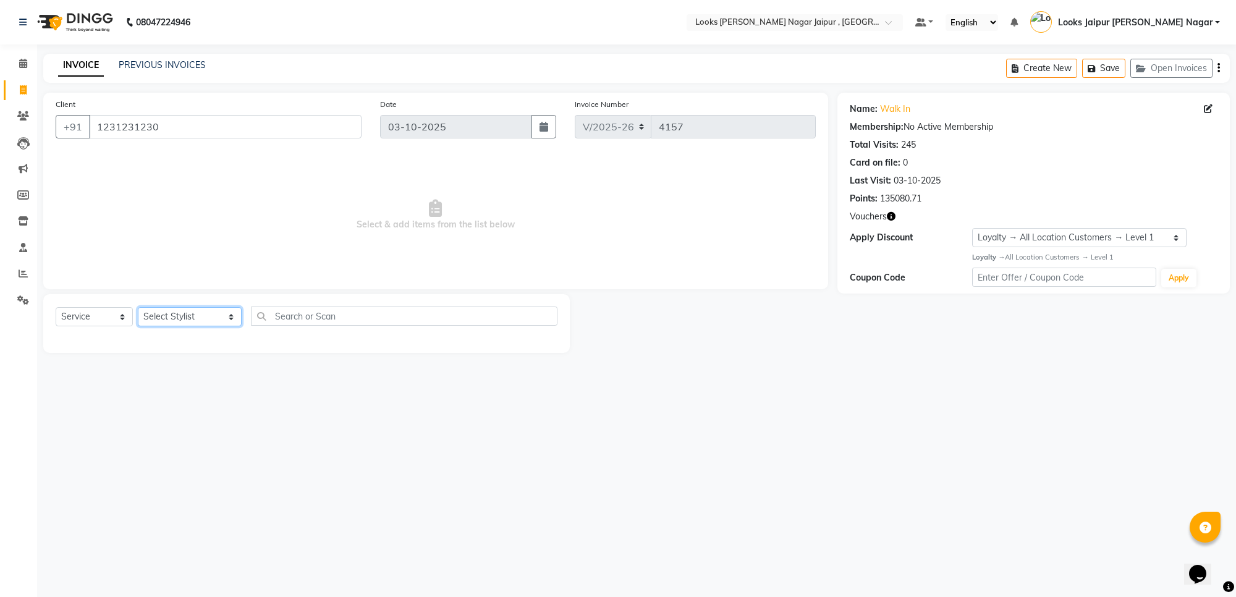
select select "23563"
click at [138, 307] on select "Select Stylist [PERSON_NAME] art Anoop [PERSON_NAME] Counter Sales [PERSON_NAME…" at bounding box center [190, 316] width 104 height 19
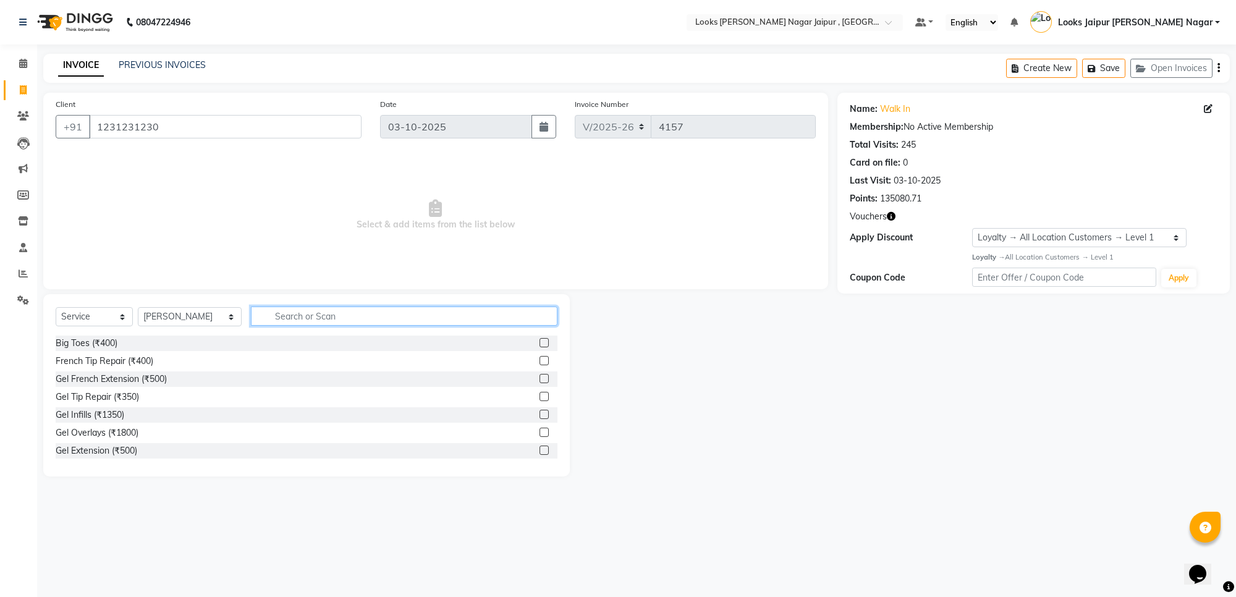
click at [313, 313] on input "text" at bounding box center [404, 316] width 307 height 19
type input "cut"
click at [540, 360] on label at bounding box center [544, 360] width 9 height 9
click at [540, 360] on input "checkbox" at bounding box center [544, 361] width 8 height 8
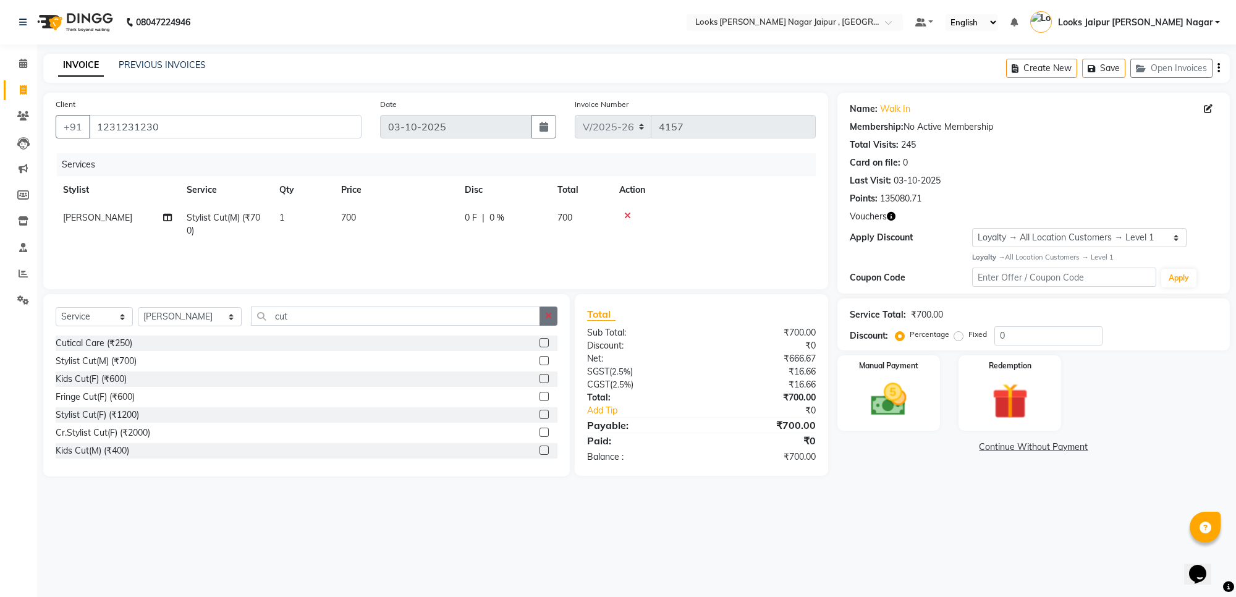
checkbox input "false"
click at [554, 320] on button "button" at bounding box center [549, 316] width 18 height 19
drag, startPoint x: 212, startPoint y: 319, endPoint x: 212, endPoint y: 308, distance: 11.1
click at [212, 319] on select "Select Stylist [PERSON_NAME] art Anoop [PERSON_NAME] Counter Sales [PERSON_NAME…" at bounding box center [190, 316] width 104 height 19
select select "66237"
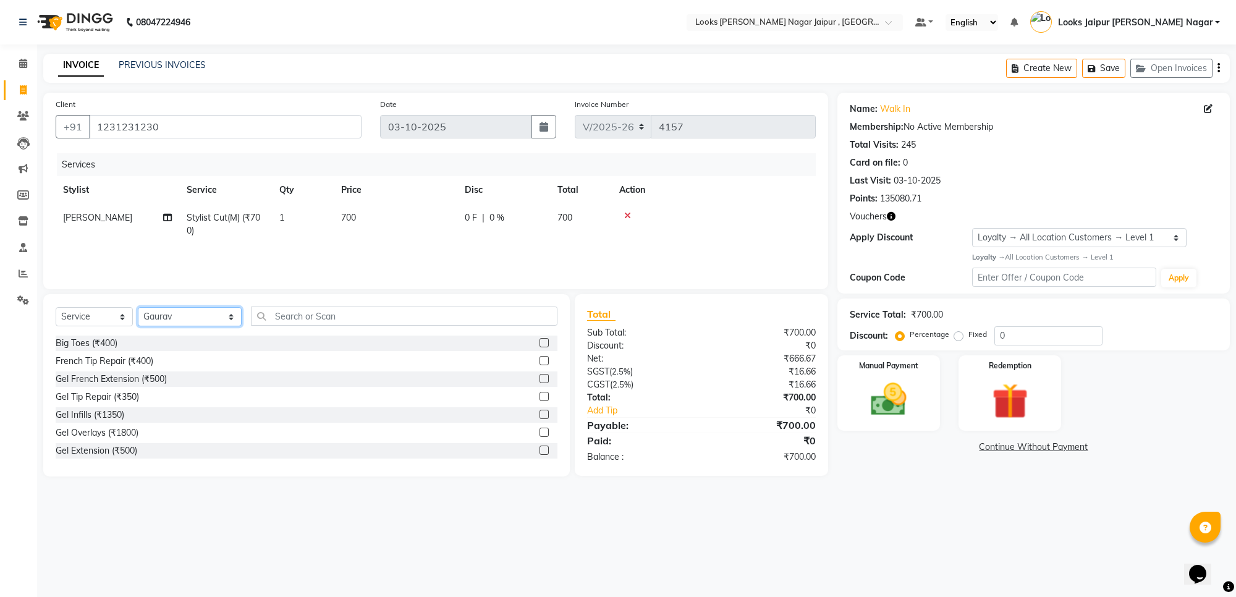
click at [138, 307] on select "Select Stylist [PERSON_NAME] art Anoop [PERSON_NAME] Counter Sales [PERSON_NAME…" at bounding box center [190, 316] width 104 height 19
click at [333, 307] on input "text" at bounding box center [404, 316] width 307 height 19
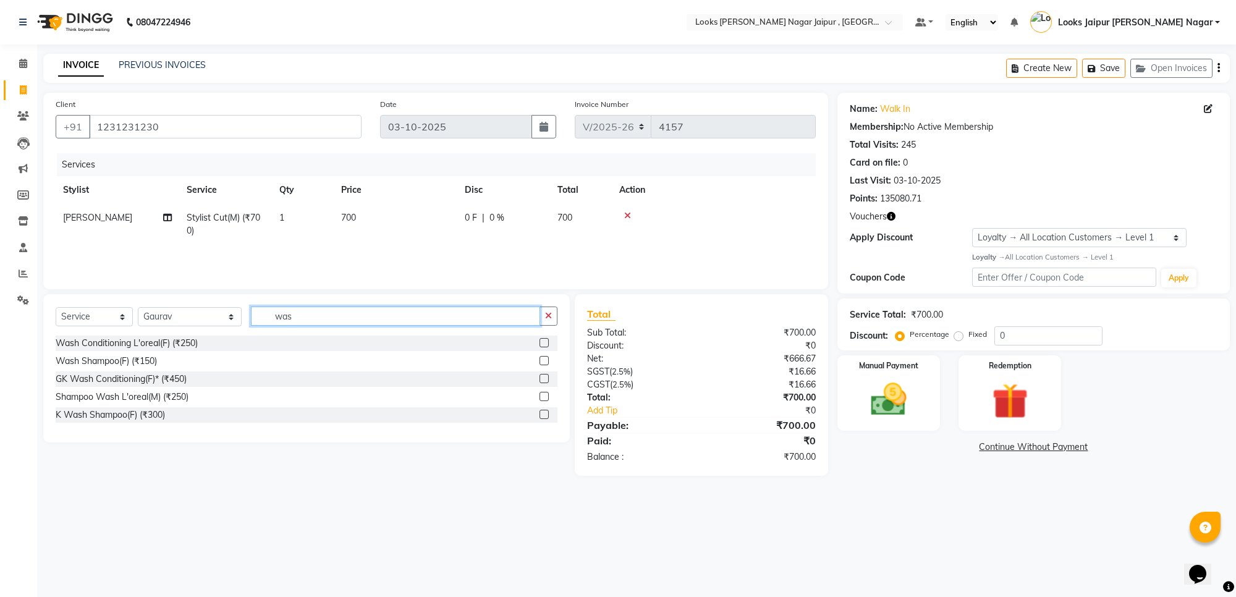
type input "was"
click at [541, 341] on label at bounding box center [544, 342] width 9 height 9
click at [541, 341] on input "checkbox" at bounding box center [544, 343] width 8 height 8
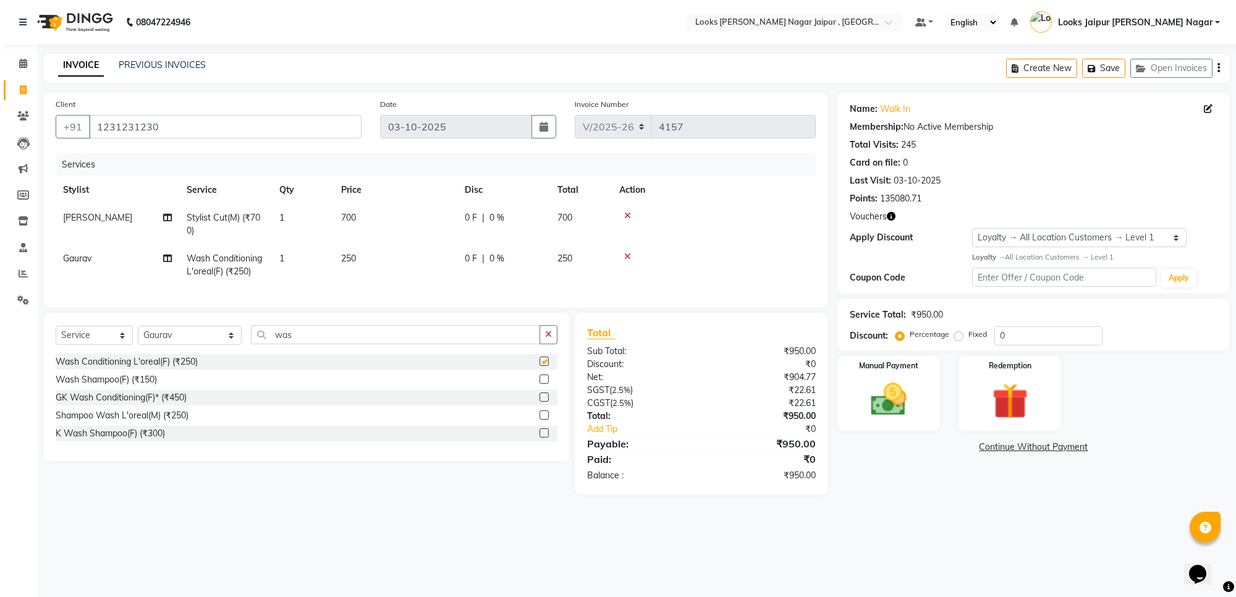
checkbox input "false"
click at [467, 199] on th "Disc" at bounding box center [503, 190] width 93 height 28
click at [456, 214] on td "700" at bounding box center [396, 224] width 124 height 41
select select "23563"
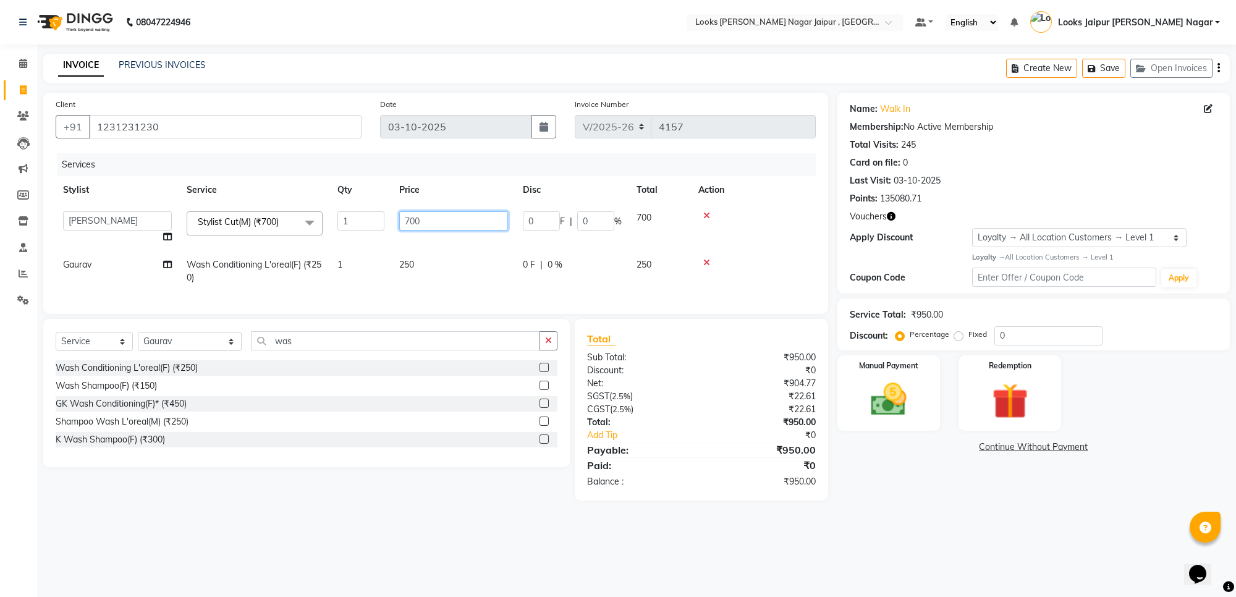
click at [456, 214] on input "700" at bounding box center [453, 220] width 109 height 19
type input "7"
type input "2"
type input "1050"
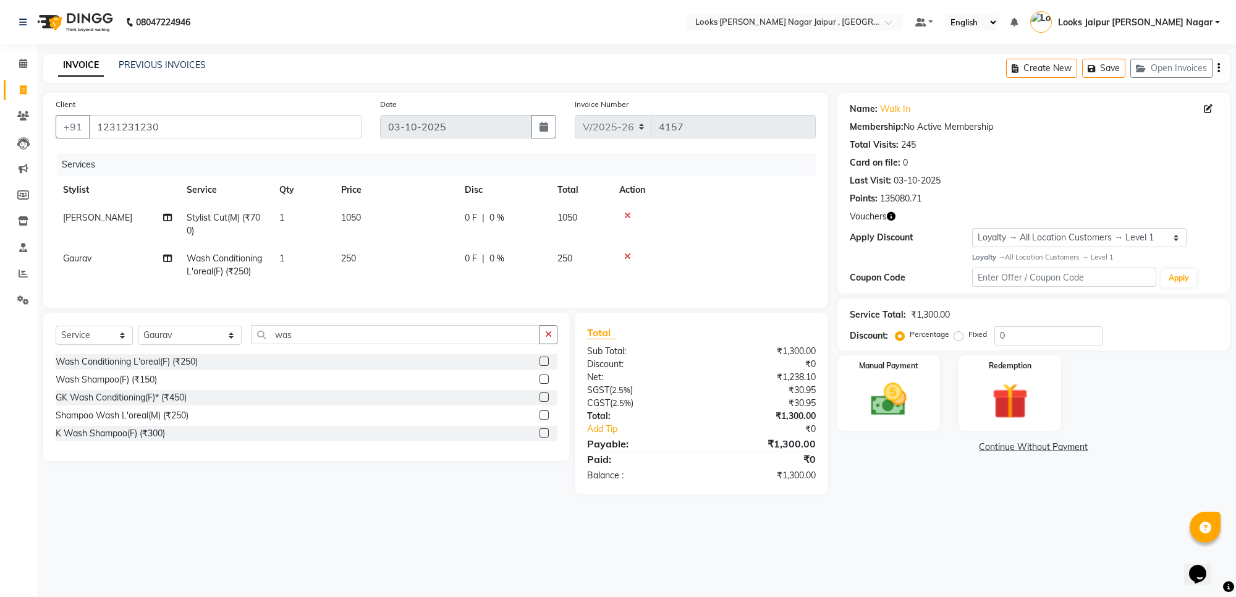
click at [440, 246] on tbody "Sumit Teji Stylist Cut(M) (₹700) 1 1050 0 F | 0 % 1050 Gaurav Wash Conditioning…" at bounding box center [436, 245] width 760 height 82
click at [441, 249] on td "250" at bounding box center [396, 265] width 124 height 41
select select "66237"
click at [441, 249] on input "250" at bounding box center [453, 248] width 109 height 19
type input "2"
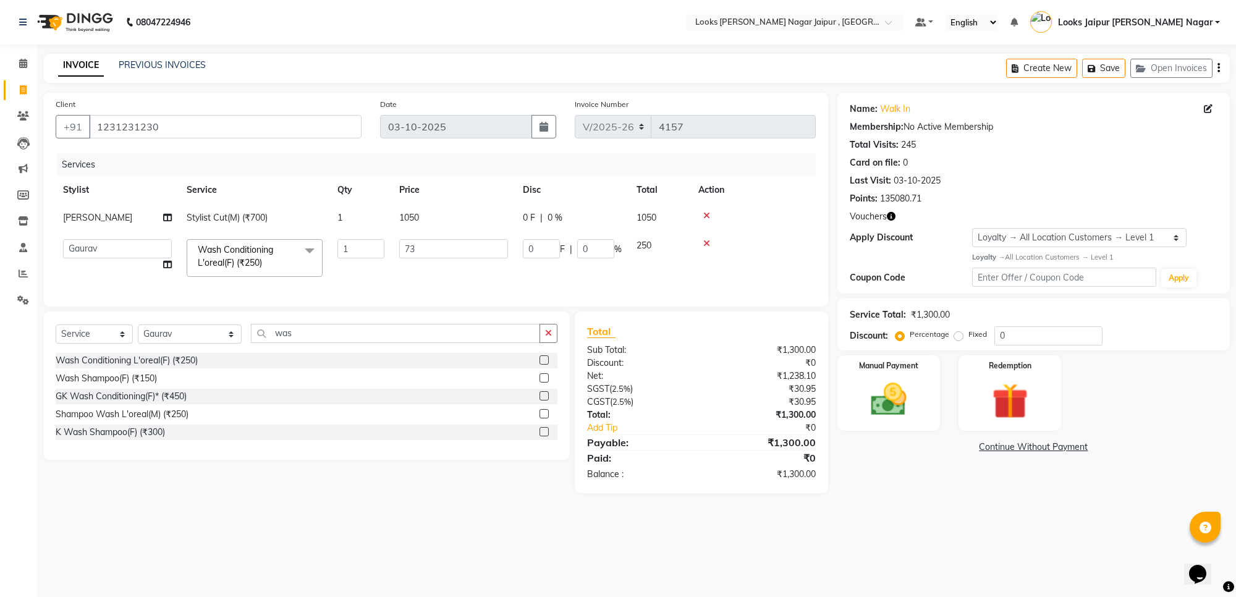
type input "735"
click at [881, 393] on img at bounding box center [888, 399] width 61 height 43
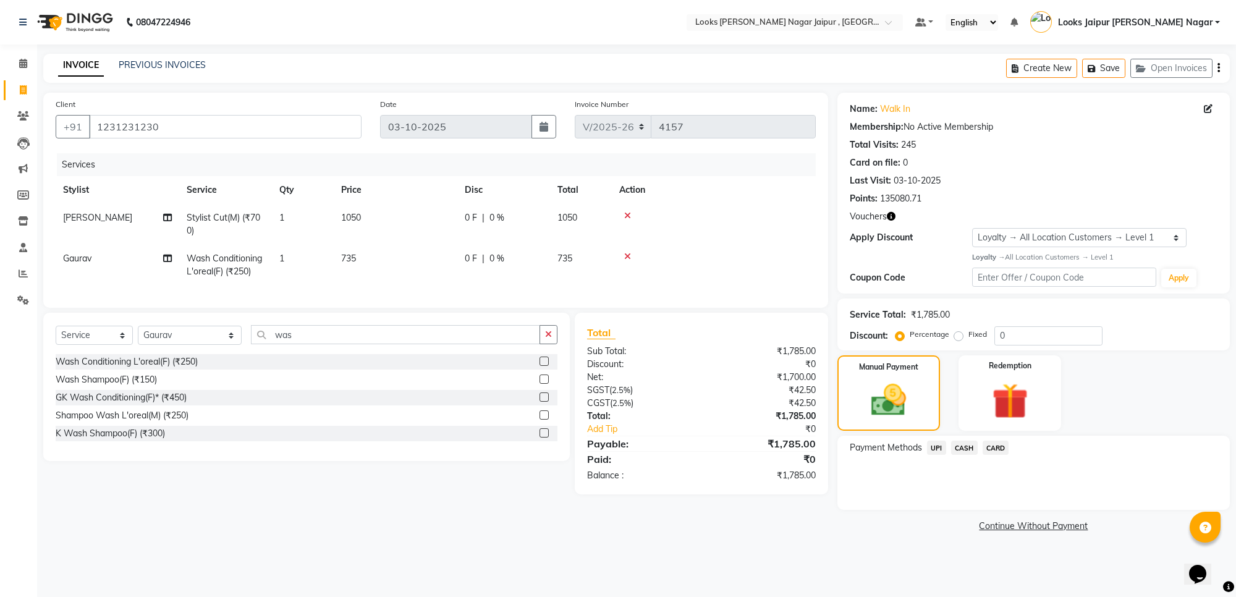
click at [989, 449] on span "CARD" at bounding box center [996, 448] width 27 height 14
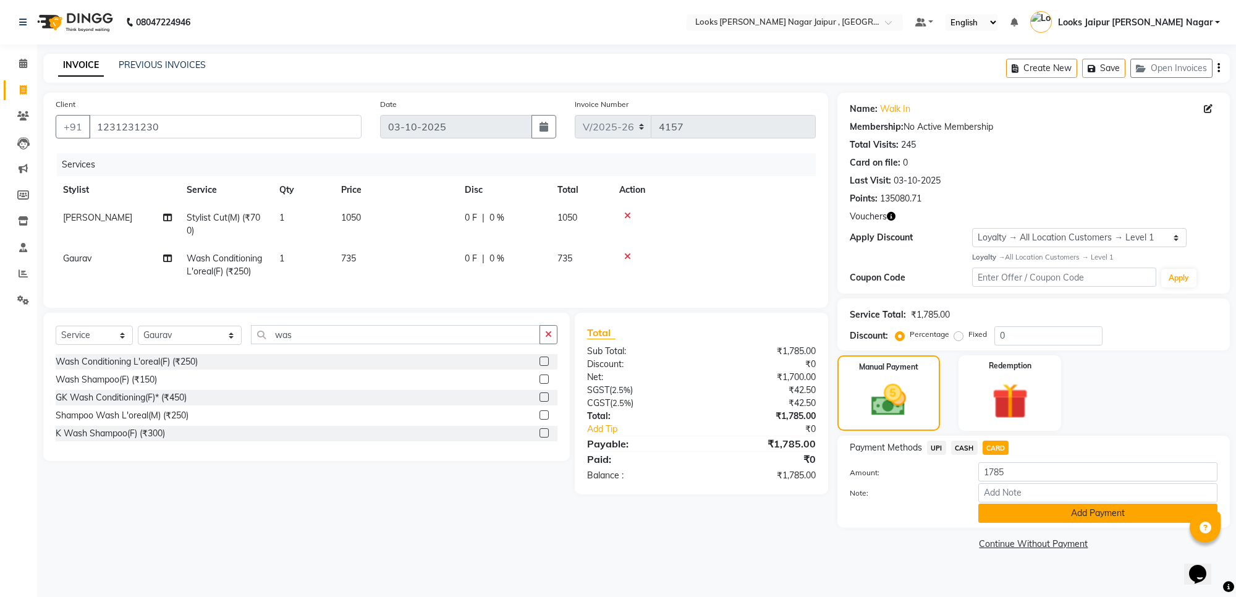
click at [997, 519] on button "Add Payment" at bounding box center [1097, 513] width 239 height 19
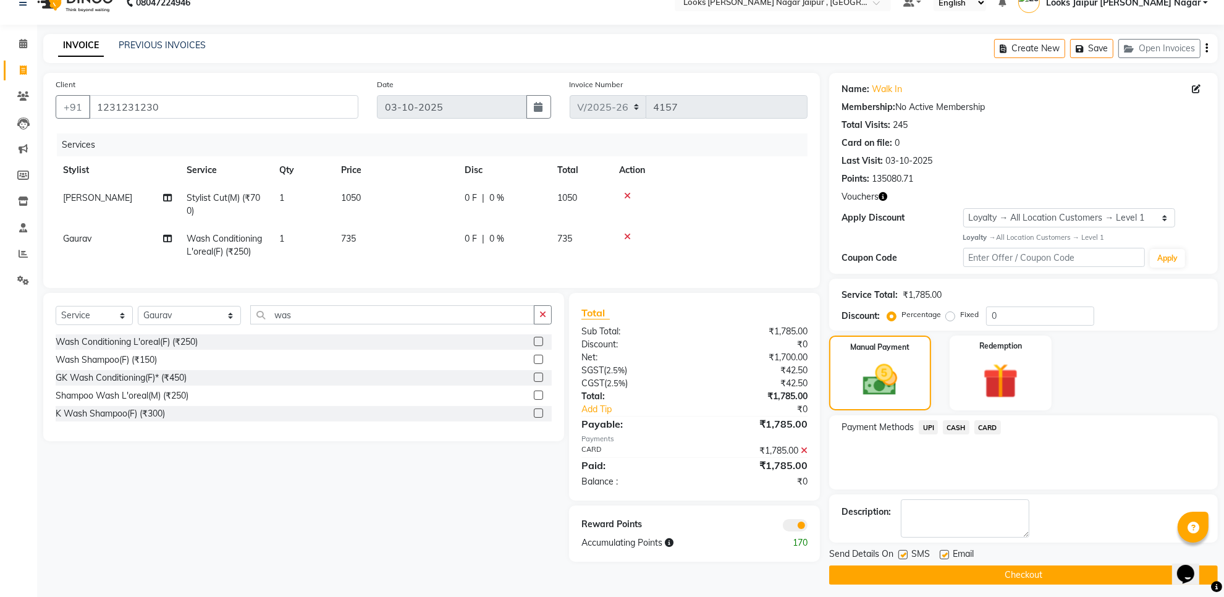
scroll to position [26, 0]
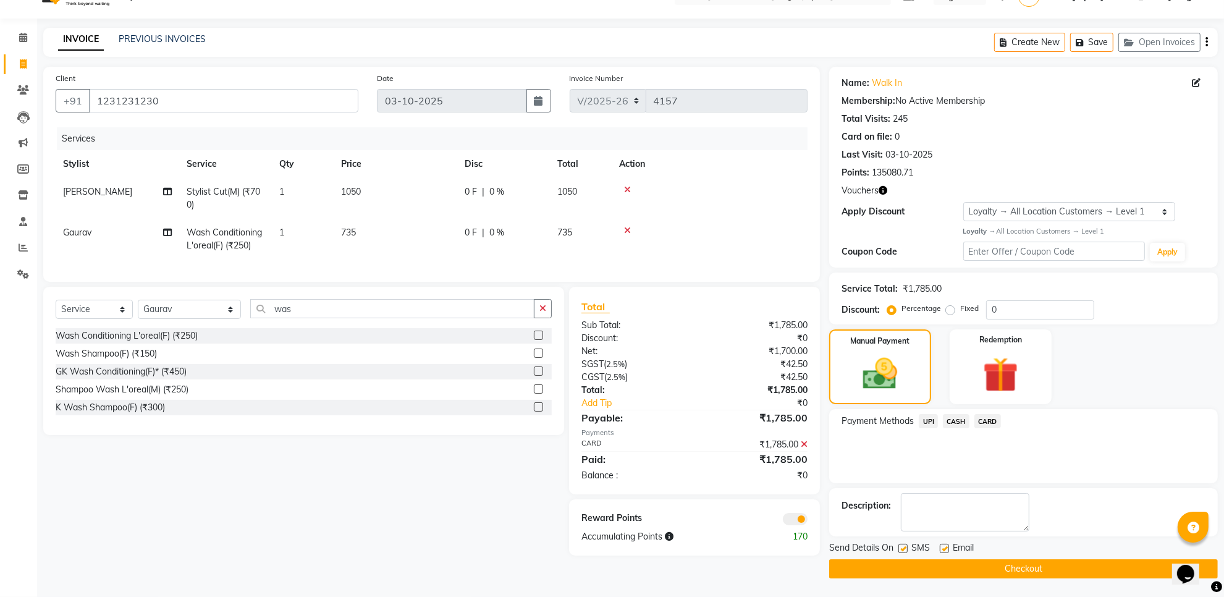
click at [946, 550] on label at bounding box center [944, 548] width 9 height 9
click at [946, 550] on input "checkbox" at bounding box center [944, 549] width 8 height 8
click at [946, 550] on label at bounding box center [944, 548] width 9 height 9
click at [946, 550] on input "checkbox" at bounding box center [944, 549] width 8 height 8
checkbox input "true"
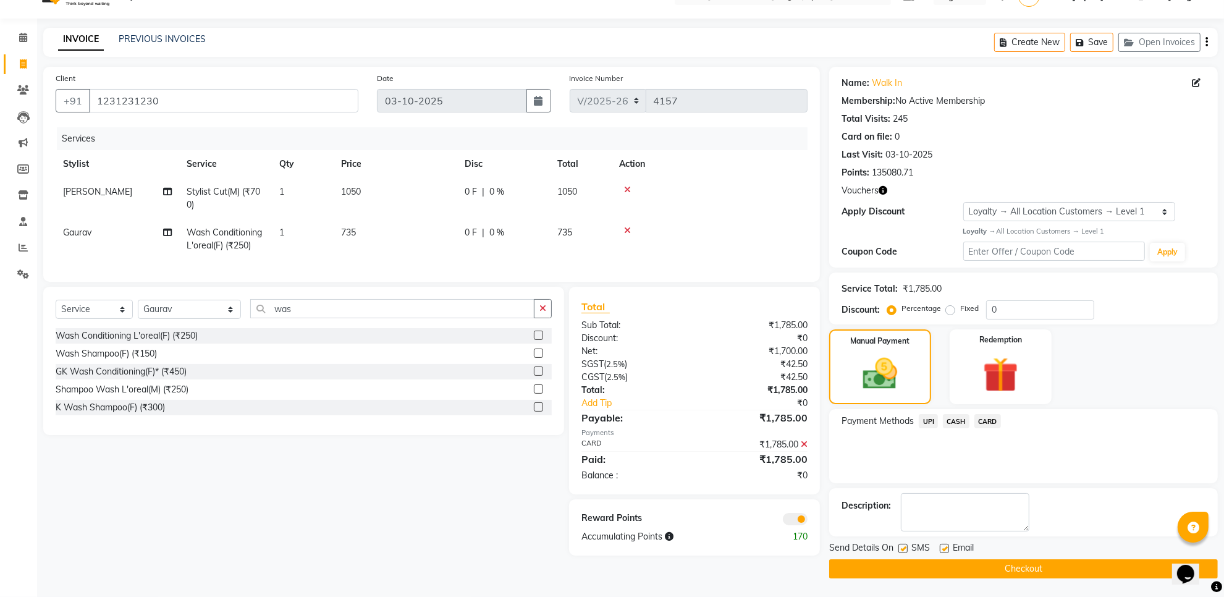
click at [944, 569] on button "Checkout" at bounding box center [1023, 568] width 389 height 19
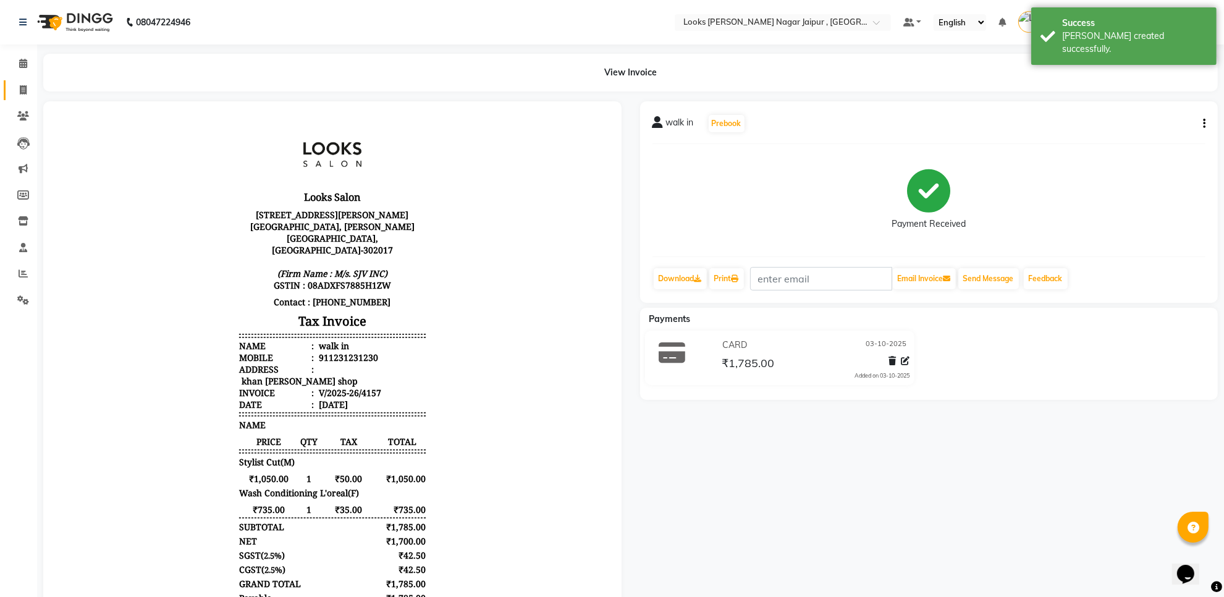
drag, startPoint x: 8, startPoint y: 80, endPoint x: 27, endPoint y: 103, distance: 29.4
click at [9, 81] on link "Invoice" at bounding box center [19, 90] width 30 height 20
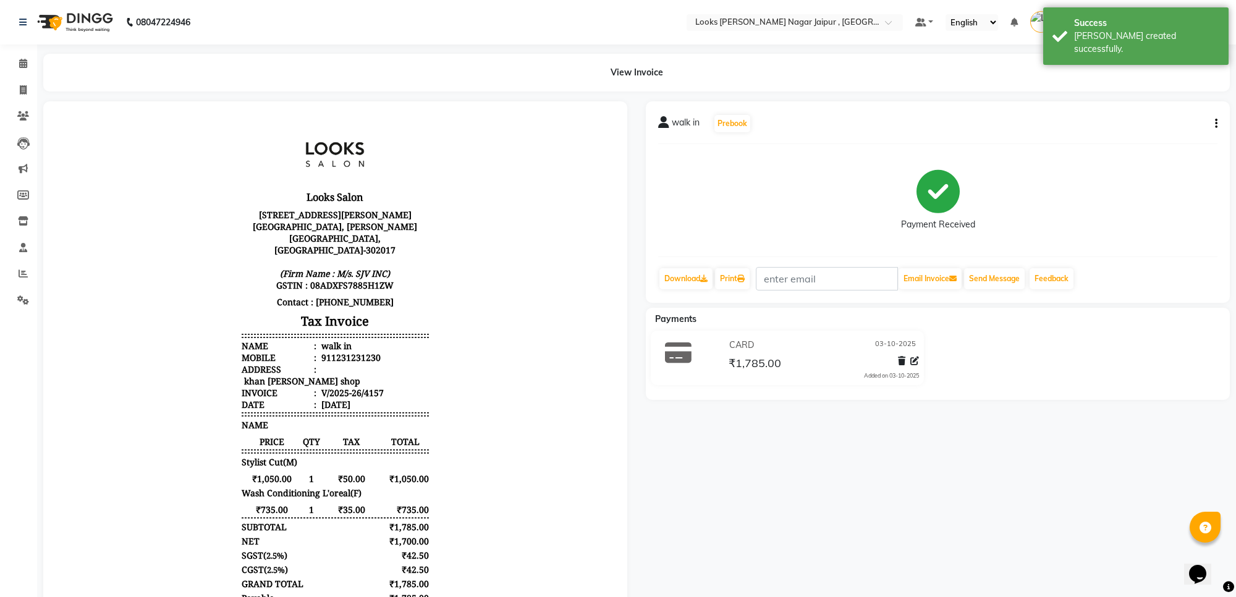
select select "service"
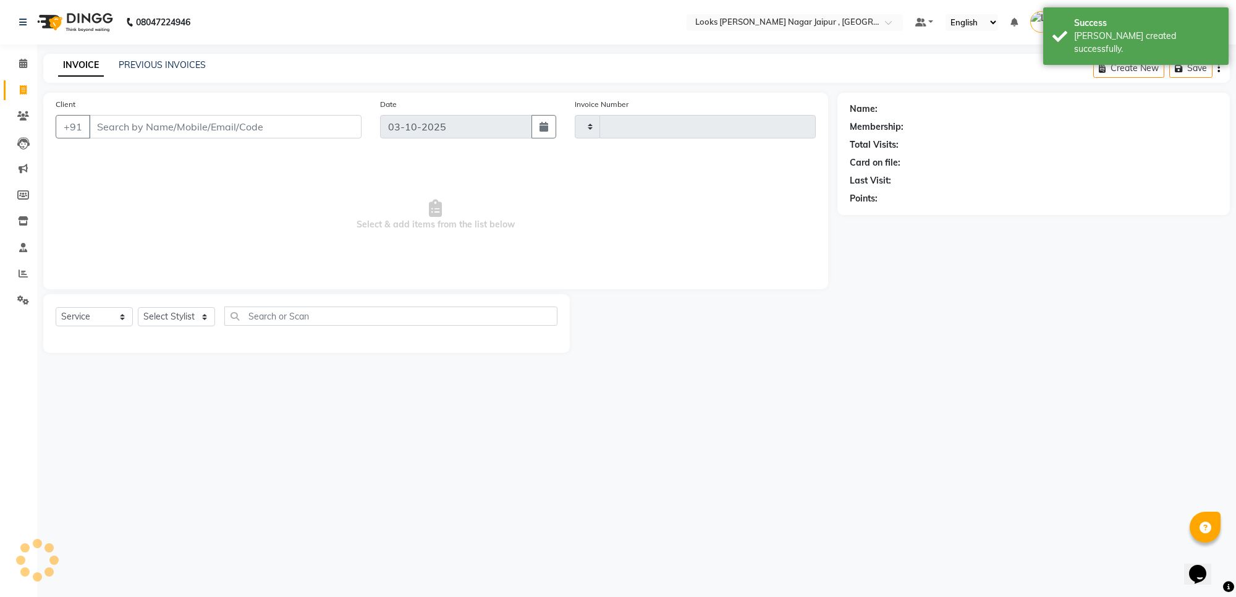
type input "4158"
select select "4317"
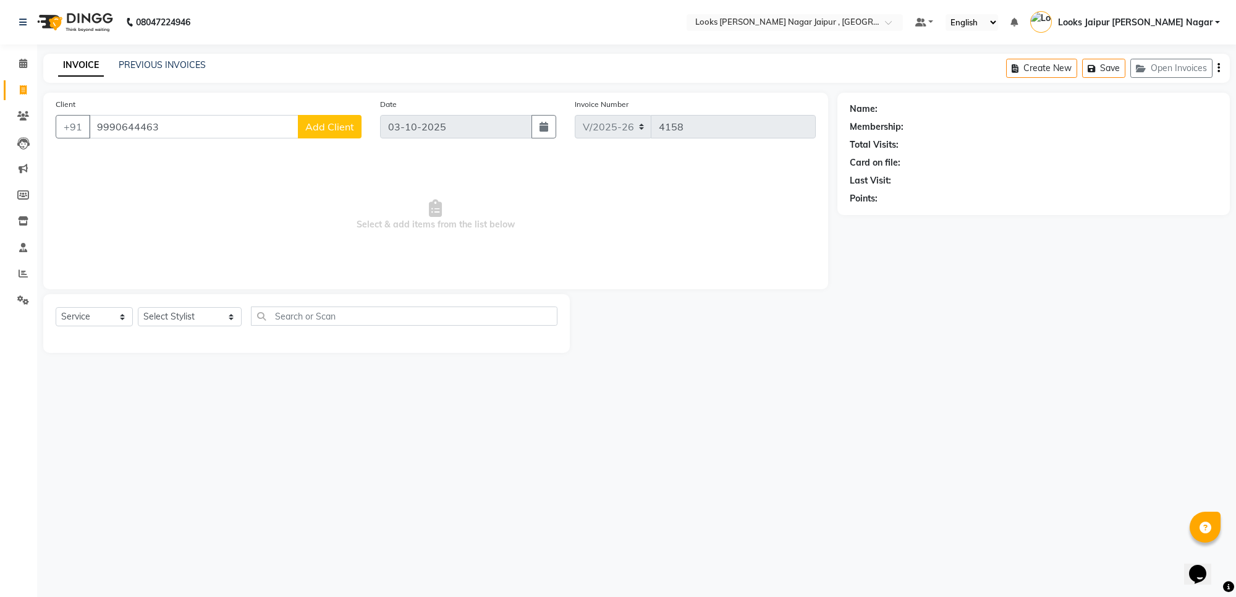
type input "9990644463"
click at [354, 140] on div "Client +91 9990644463 Add Client" at bounding box center [208, 123] width 324 height 51
click at [354, 132] on button "Add Client" at bounding box center [330, 126] width 64 height 23
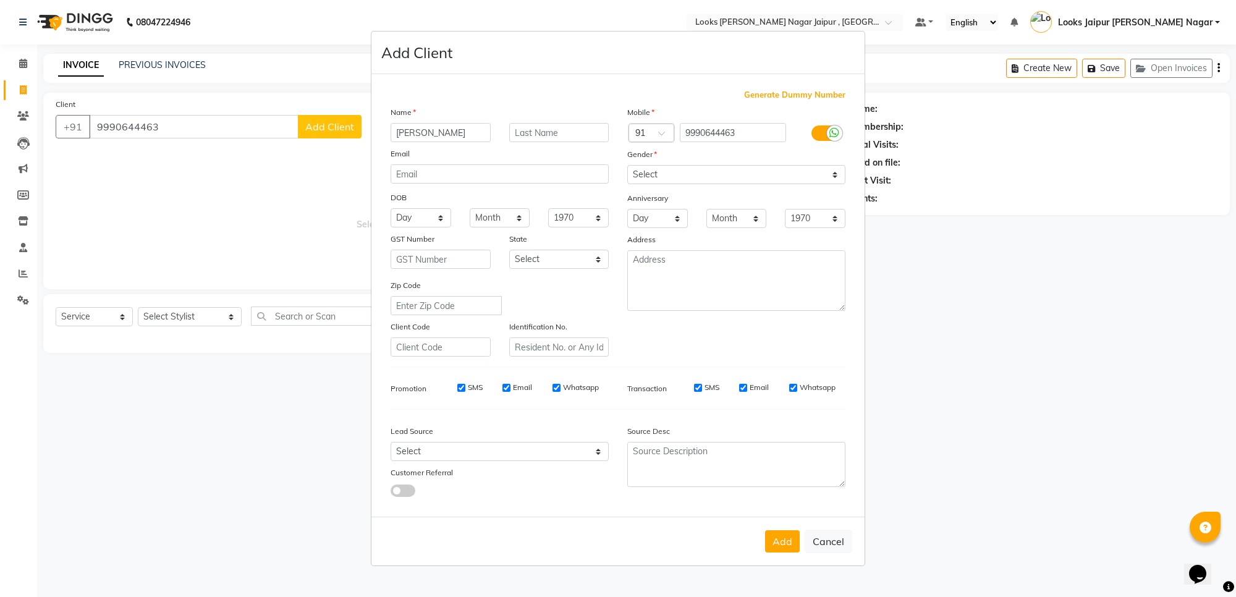
type input "pragya"
drag, startPoint x: 812, startPoint y: 167, endPoint x: 804, endPoint y: 185, distance: 19.4
click at [812, 167] on select "Select [DEMOGRAPHIC_DATA] [DEMOGRAPHIC_DATA] Other Prefer Not To Say" at bounding box center [736, 174] width 218 height 19
select select "[DEMOGRAPHIC_DATA]"
click at [627, 166] on select "Select [DEMOGRAPHIC_DATA] [DEMOGRAPHIC_DATA] Other Prefer Not To Say" at bounding box center [736, 174] width 218 height 19
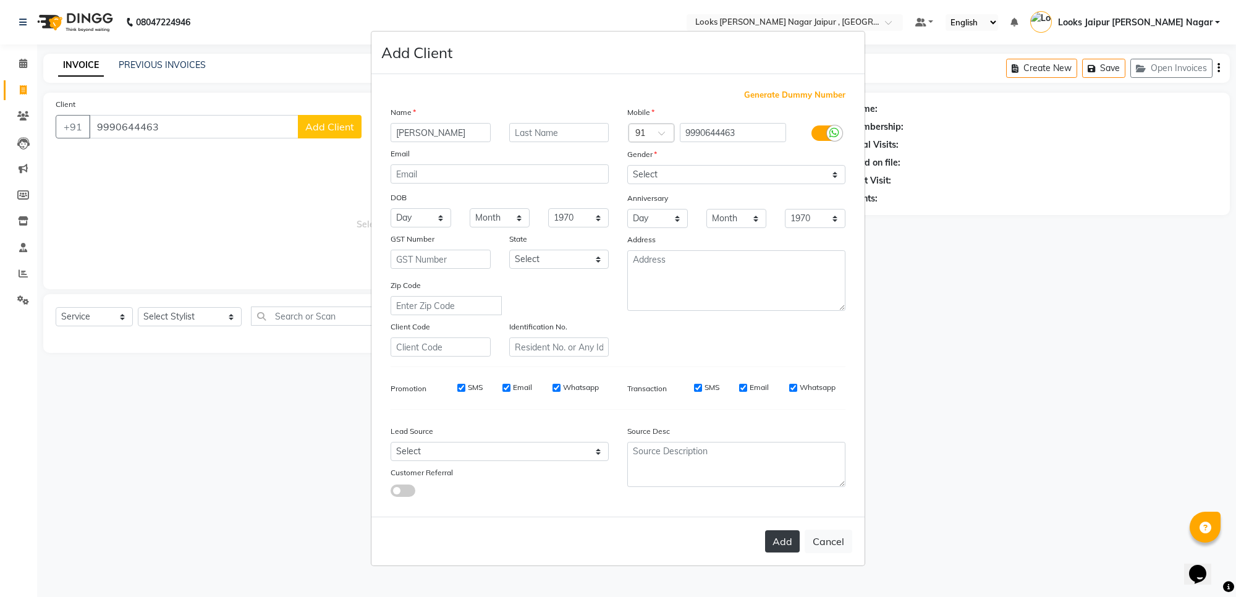
click at [792, 538] on button "Add" at bounding box center [782, 541] width 35 height 22
select select
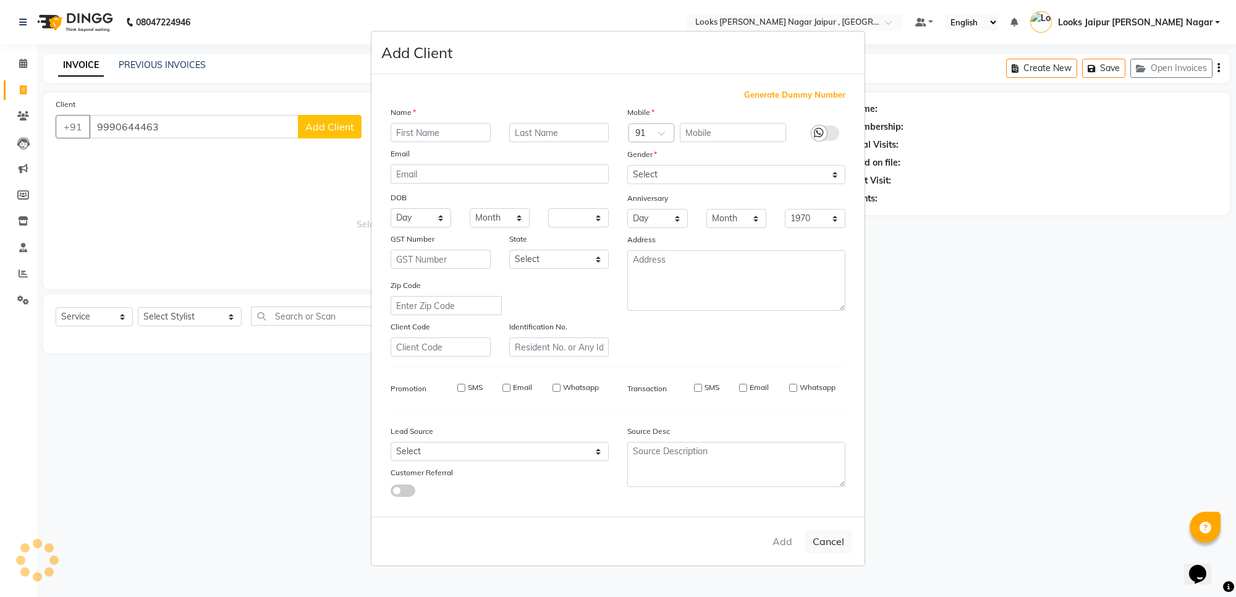
select select
checkbox input "false"
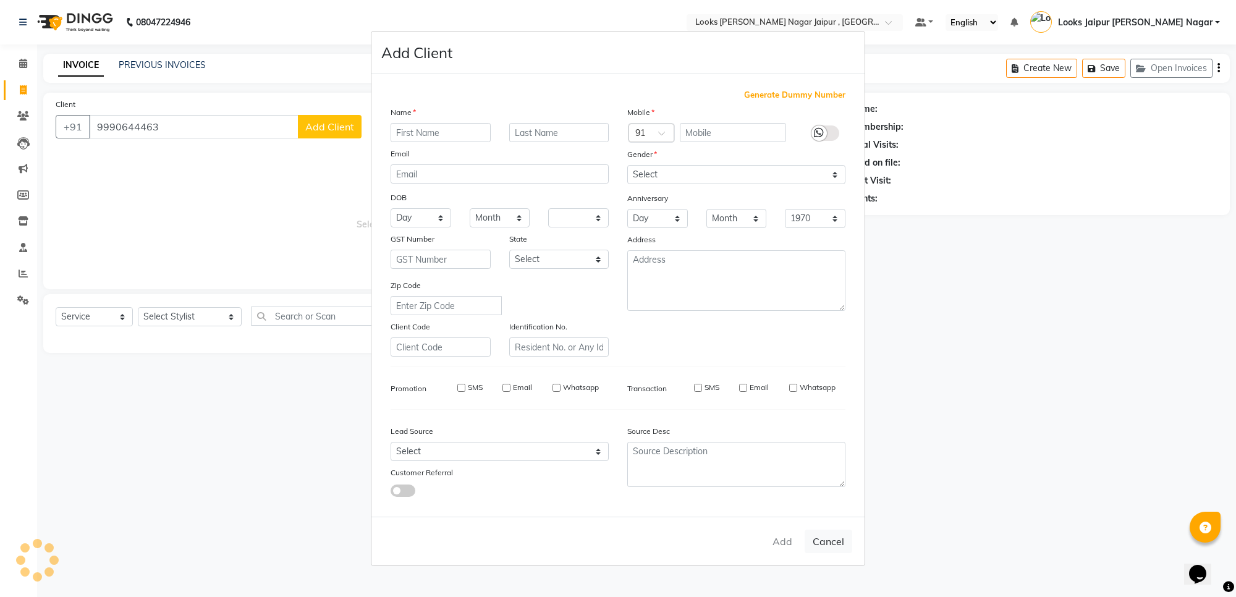
checkbox input "false"
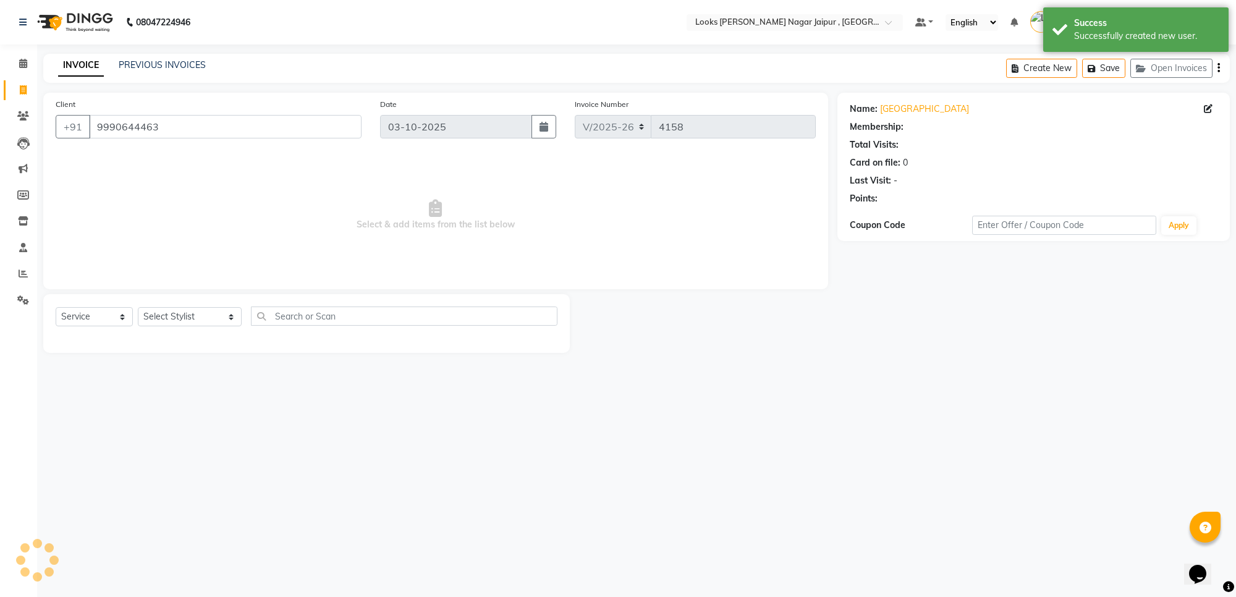
select select "1: Object"
drag, startPoint x: 213, startPoint y: 318, endPoint x: 199, endPoint y: 310, distance: 16.3
click at [213, 318] on select "Select Stylist [PERSON_NAME] art Anoop [PERSON_NAME] Counter Sales [PERSON_NAME…" at bounding box center [190, 316] width 104 height 19
select select "57830"
click at [138, 307] on select "Select Stylist [PERSON_NAME] art Anoop [PERSON_NAME] Counter Sales [PERSON_NAME…" at bounding box center [190, 316] width 104 height 19
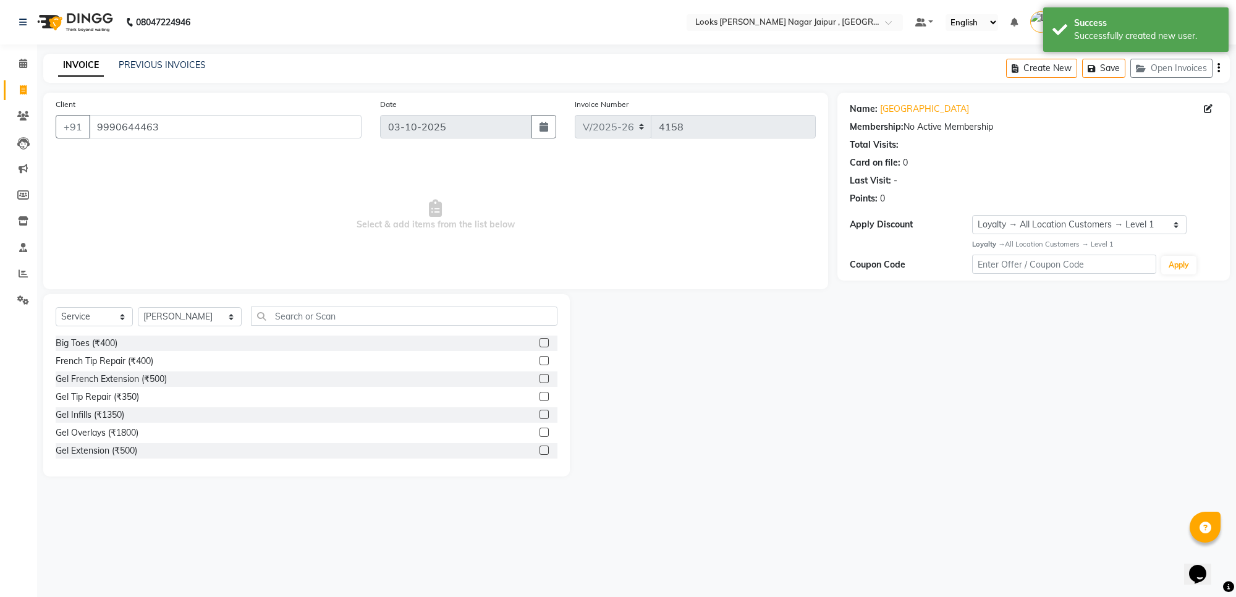
drag, startPoint x: 291, startPoint y: 326, endPoint x: 303, endPoint y: 310, distance: 19.4
click at [292, 325] on div "Select Service Product Membership Package Voucher Prepaid Gift Card Select Styl…" at bounding box center [307, 321] width 502 height 29
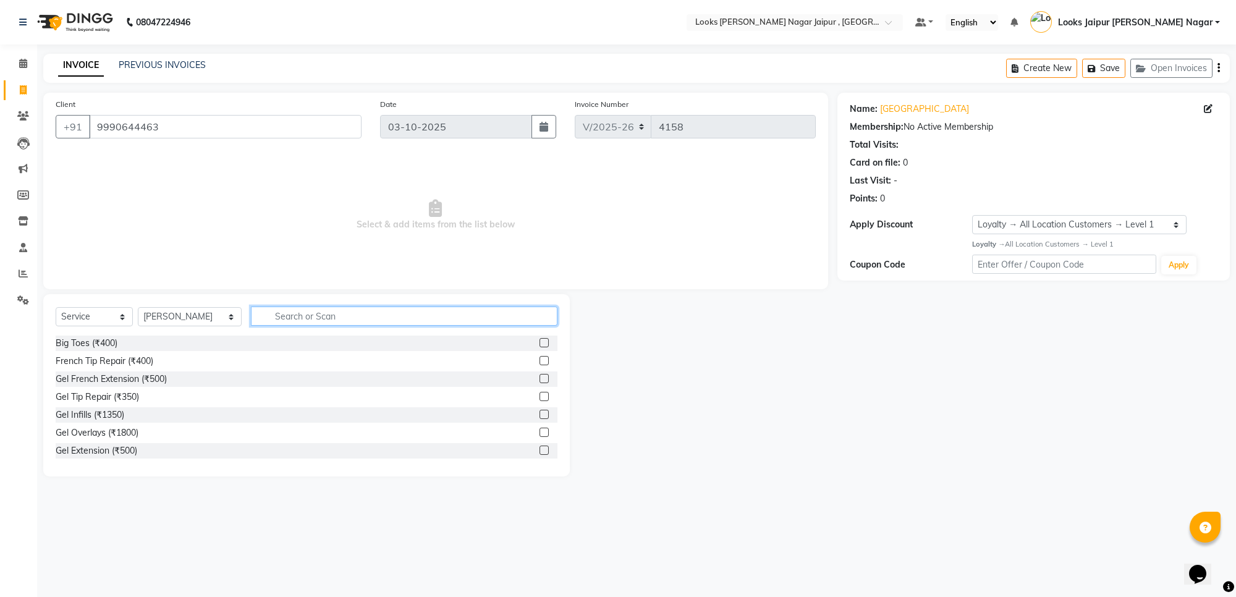
click at [303, 309] on input "text" at bounding box center [404, 316] width 307 height 19
type input "ritual"
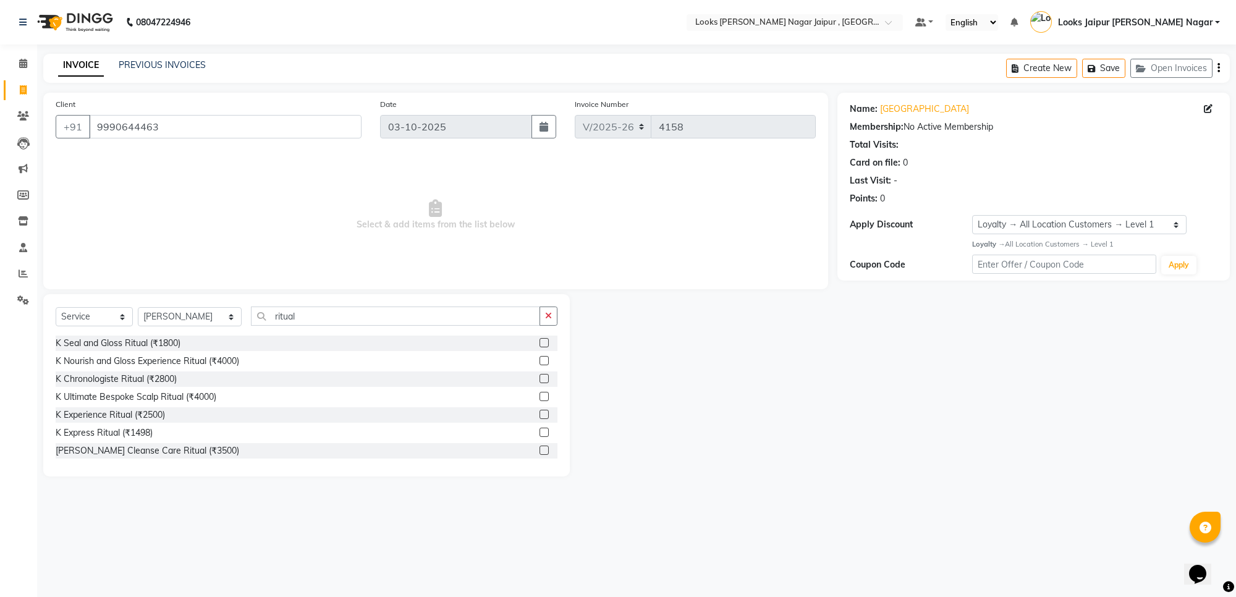
click at [540, 374] on label at bounding box center [544, 378] width 9 height 9
click at [540, 375] on input "checkbox" at bounding box center [544, 379] width 8 height 8
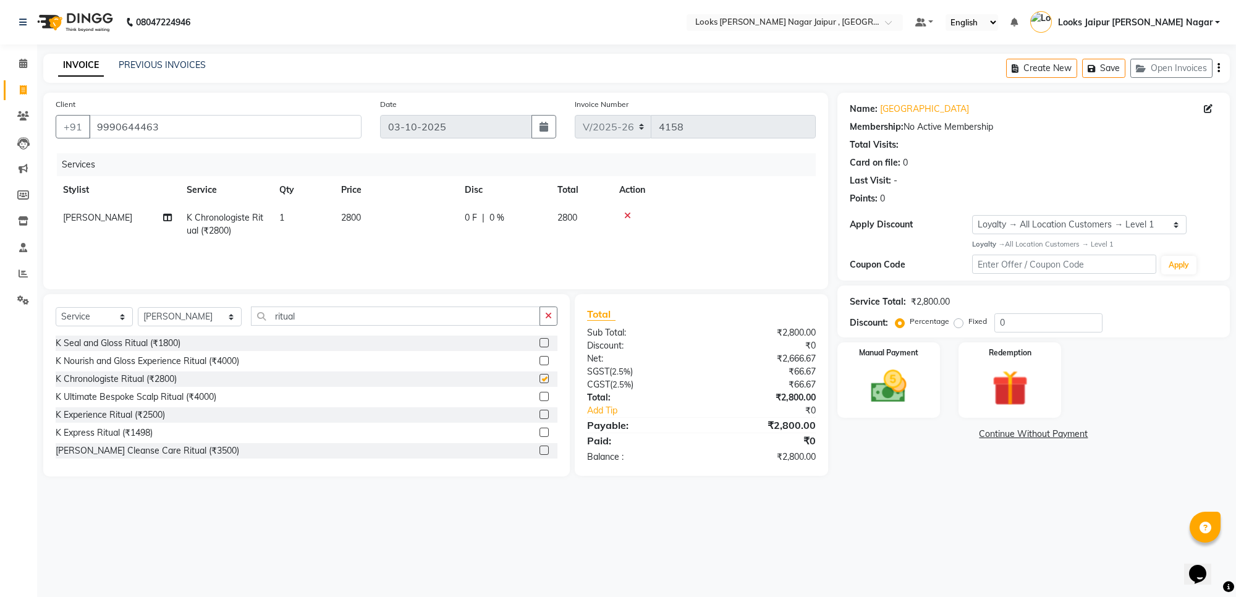
checkbox input "false"
click at [540, 430] on label at bounding box center [544, 432] width 9 height 9
click at [540, 430] on input "checkbox" at bounding box center [544, 433] width 8 height 8
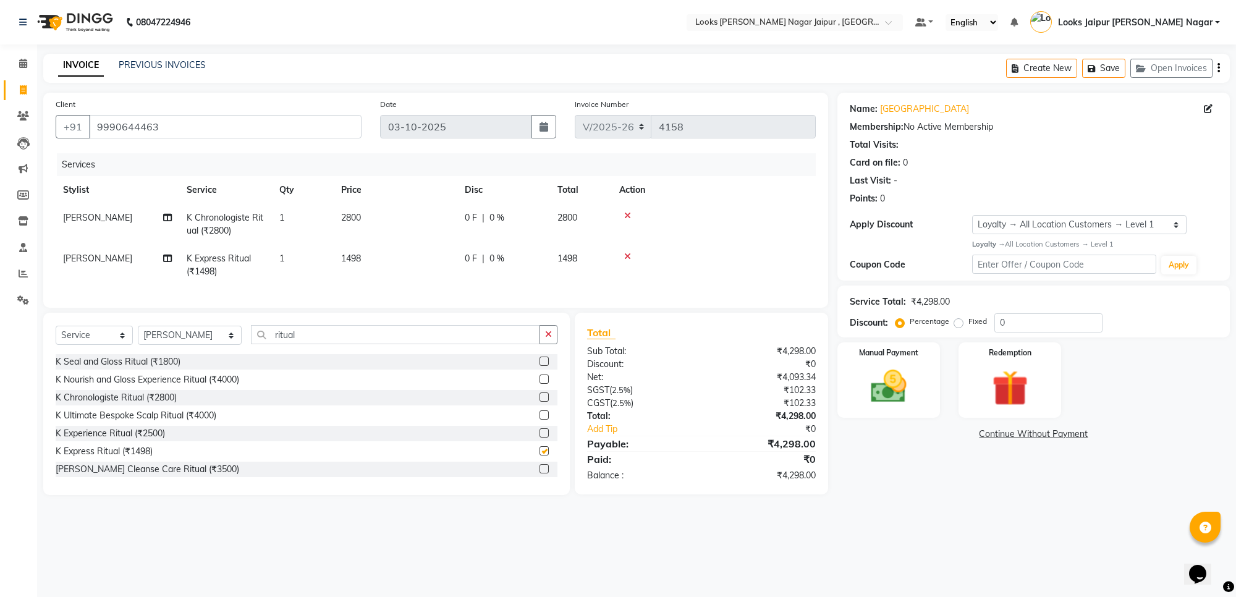
checkbox input "false"
click at [545, 338] on button "button" at bounding box center [549, 334] width 18 height 19
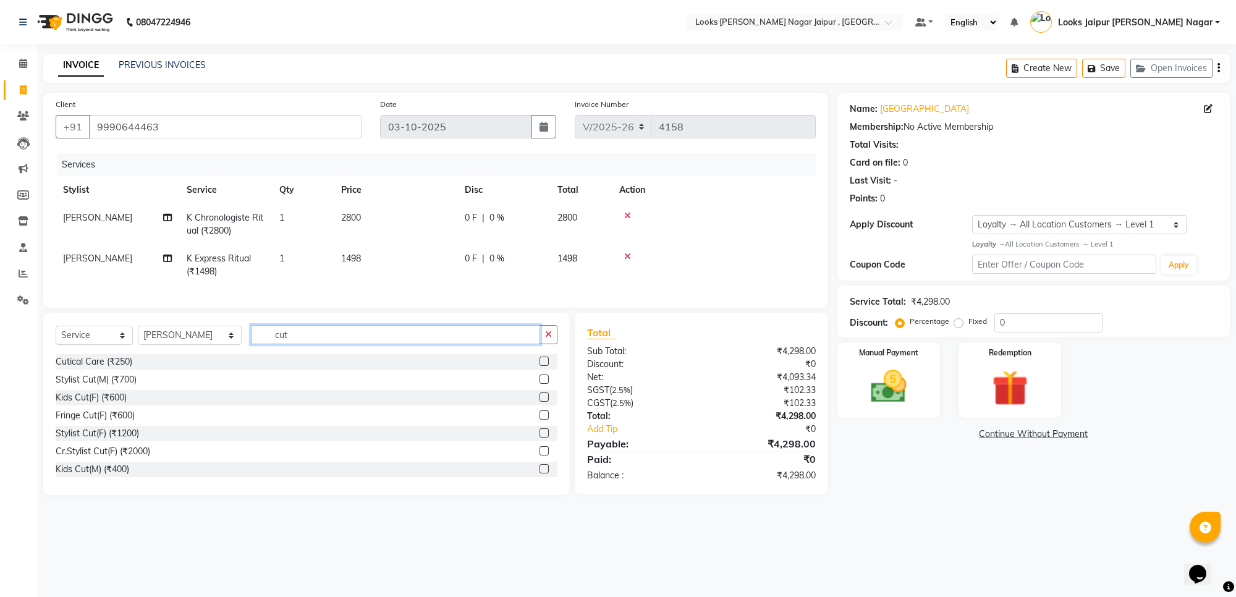
type input "cut"
click at [540, 384] on label at bounding box center [544, 379] width 9 height 9
click at [540, 384] on input "checkbox" at bounding box center [544, 380] width 8 height 8
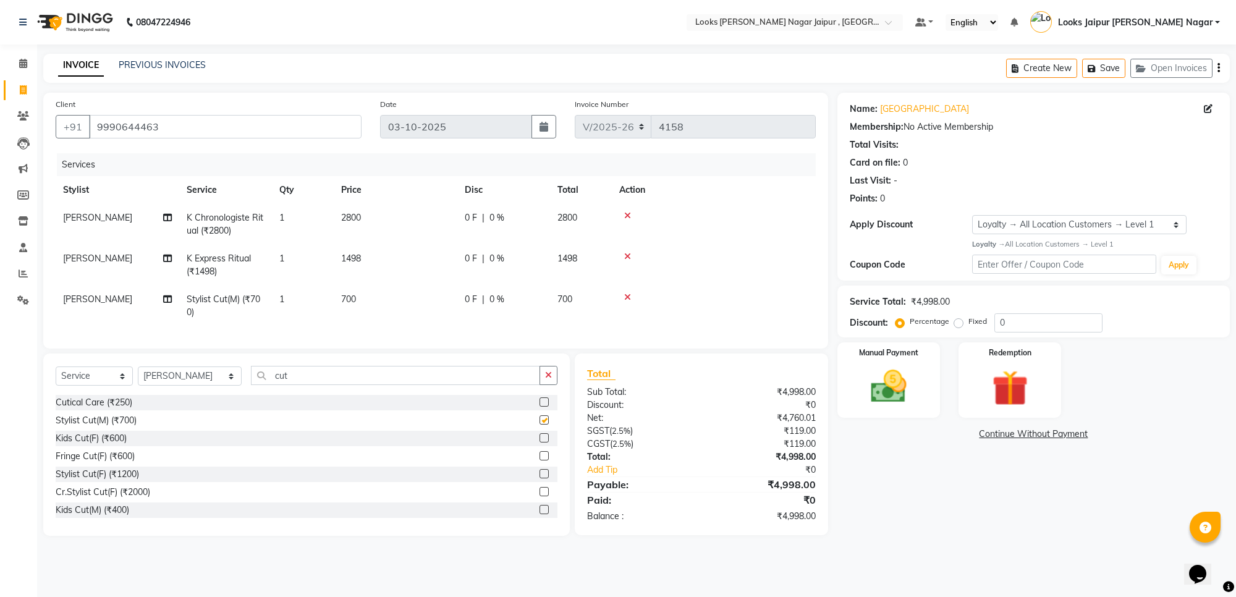
checkbox input "false"
click at [143, 263] on td "[PERSON_NAME]" at bounding box center [118, 265] width 124 height 41
select select "57830"
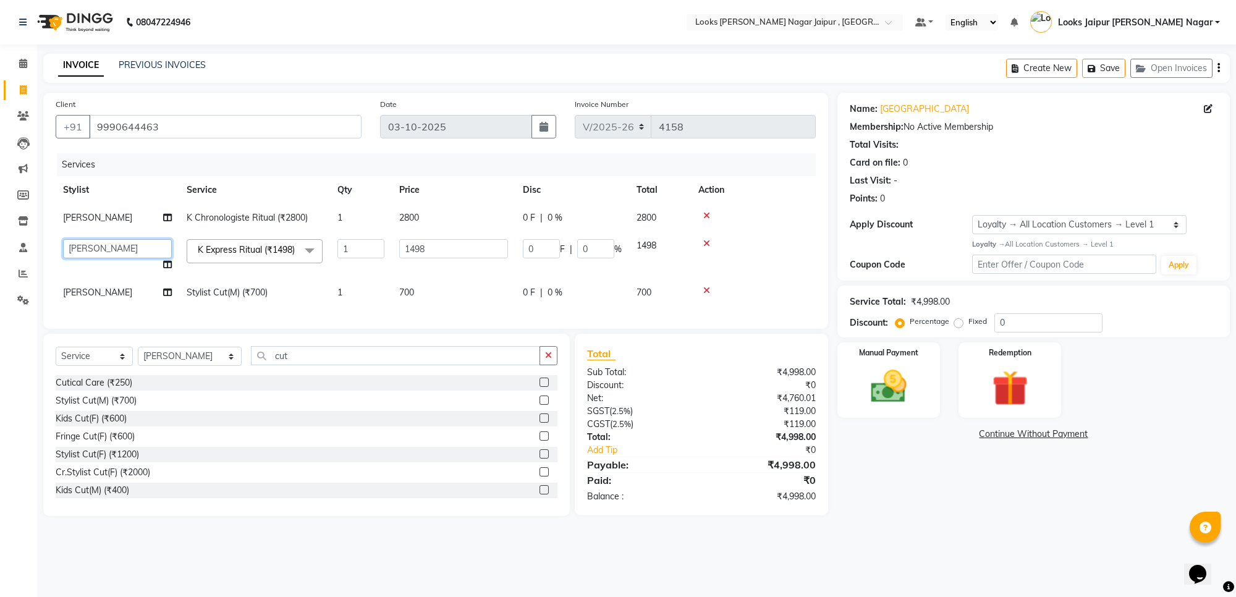
click at [161, 248] on select "Anjali_nail art Anoop [PERSON_NAME] Counter Sales [PERSON_NAME] Looks Jaipur [P…" at bounding box center [117, 248] width 109 height 19
click at [159, 218] on td "[PERSON_NAME]" at bounding box center [118, 218] width 124 height 28
select select "57830"
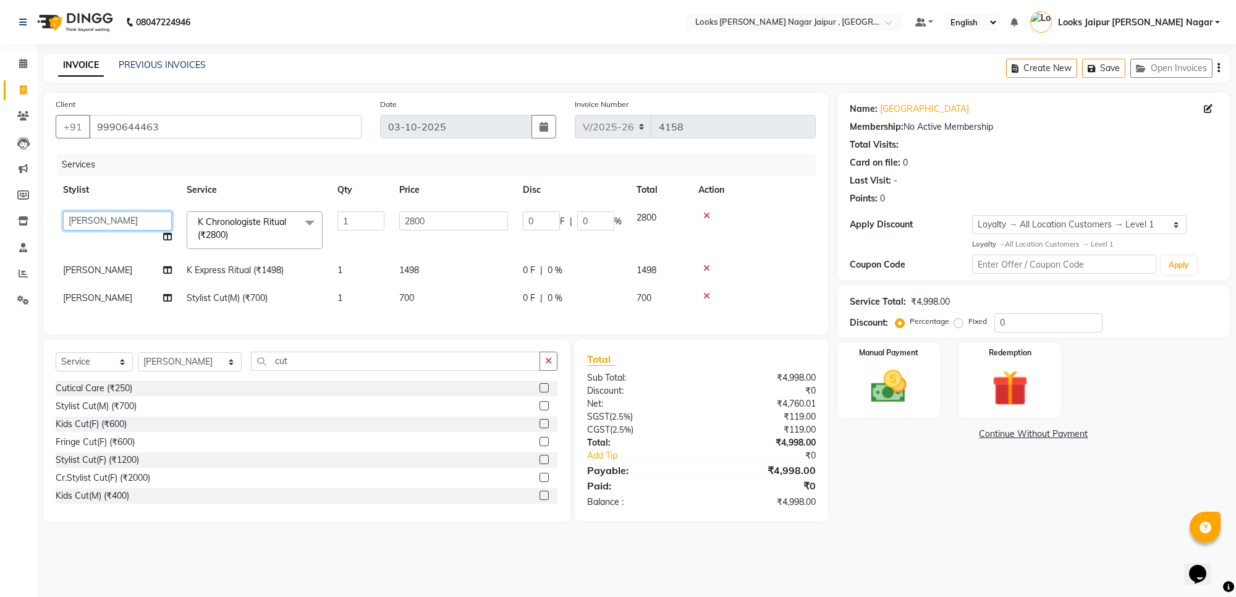
drag, startPoint x: 159, startPoint y: 218, endPoint x: 150, endPoint y: 215, distance: 9.6
click at [150, 215] on select "Anjali_nail art Anoop [PERSON_NAME] Counter Sales [PERSON_NAME] Looks Jaipur [P…" at bounding box center [117, 220] width 109 height 19
select select "70692"
drag, startPoint x: 507, startPoint y: 227, endPoint x: 499, endPoint y: 220, distance: 10.9
click at [507, 227] on input "2800" at bounding box center [453, 220] width 109 height 19
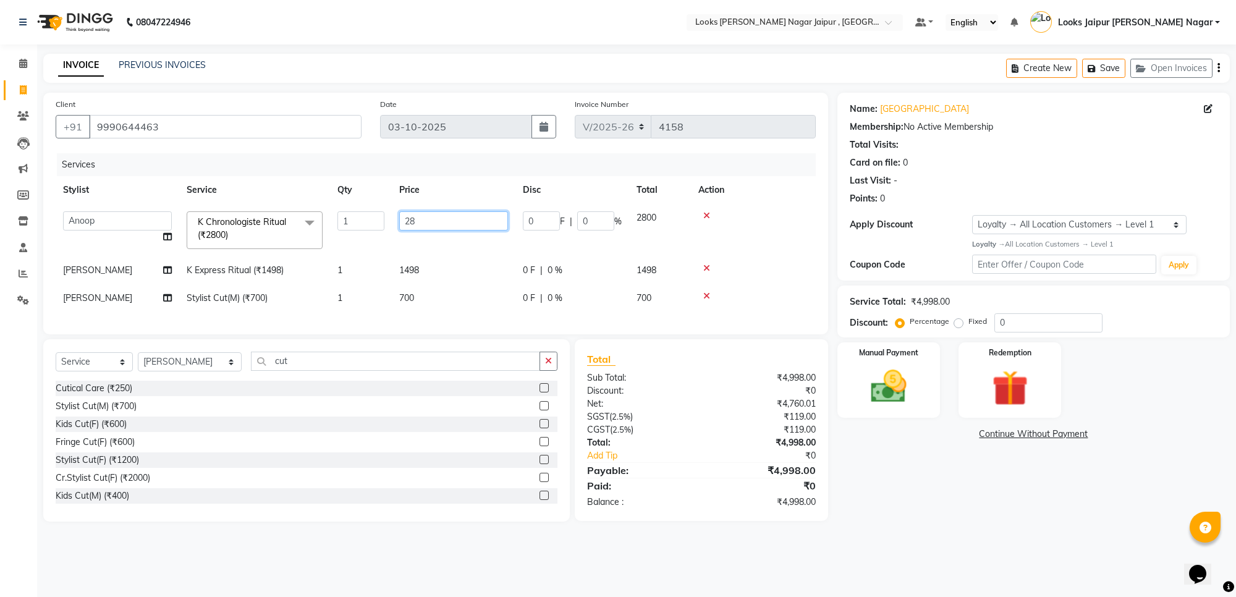
type input "2"
type input "6300"
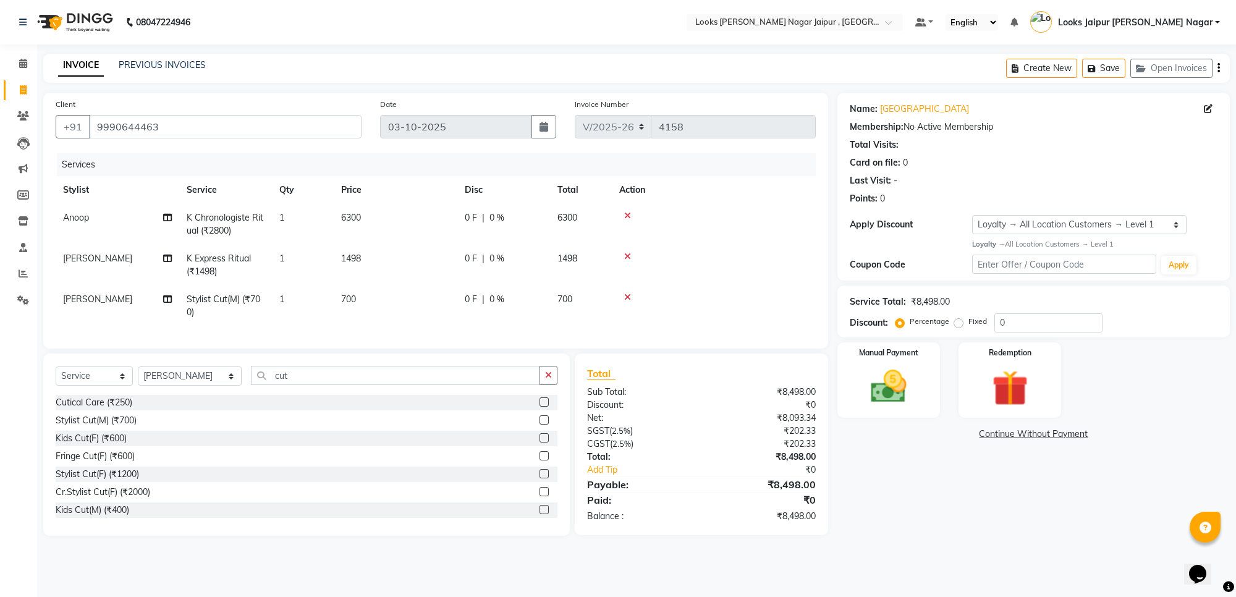
drag, startPoint x: 480, startPoint y: 252, endPoint x: 431, endPoint y: 253, distance: 48.9
click at [452, 254] on tbody "Anoop K Chronologiste Ritual (₹2800) 1 6300 0 F | 0 % 6300 Saurav K Express Rit…" at bounding box center [436, 265] width 760 height 122
click at [431, 253] on td "1498" at bounding box center [396, 265] width 124 height 41
select select "57830"
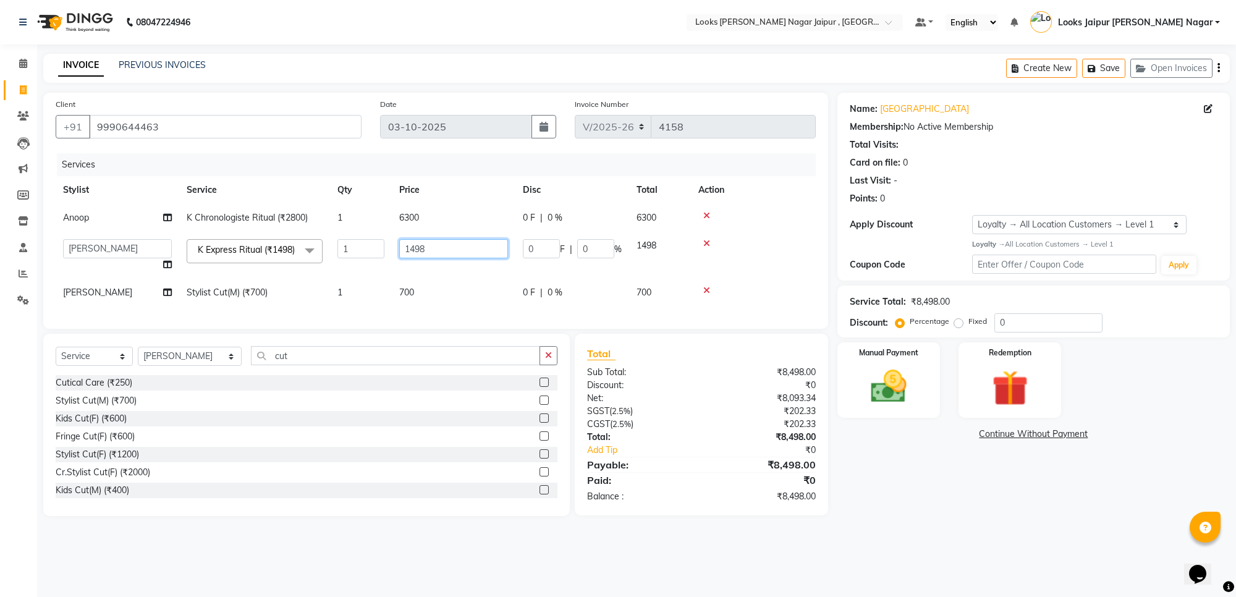
drag, startPoint x: 431, startPoint y: 253, endPoint x: 436, endPoint y: 245, distance: 9.8
click at [436, 245] on input "1498" at bounding box center [453, 248] width 109 height 19
type input "1"
type input "5775"
click at [450, 307] on td "700" at bounding box center [454, 293] width 124 height 28
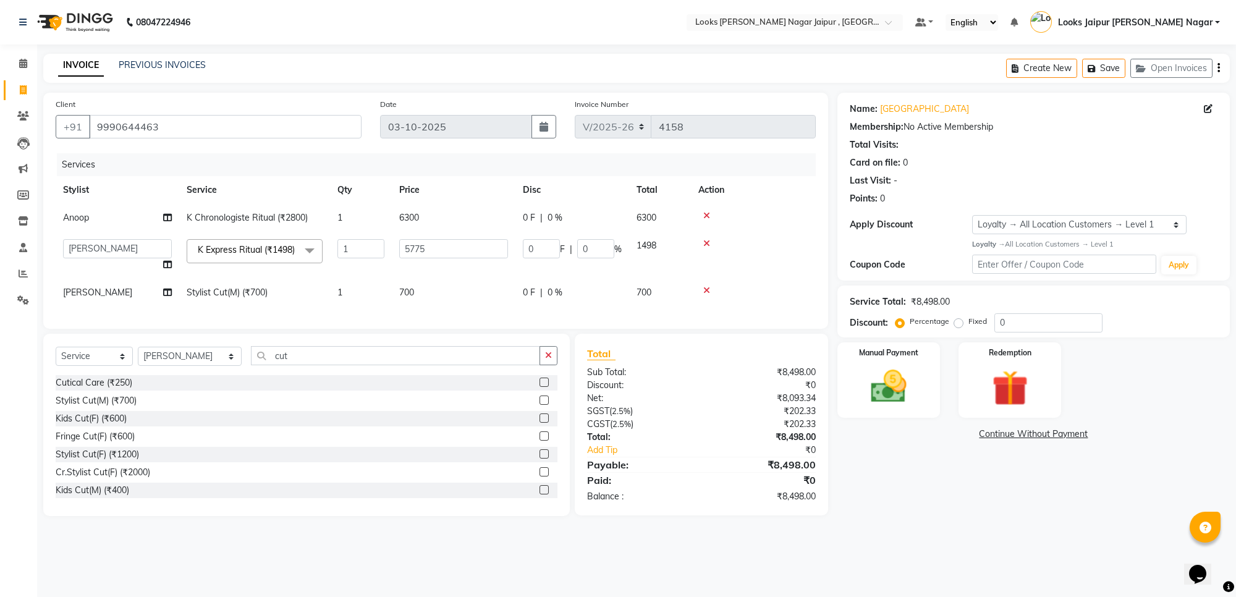
select select "57830"
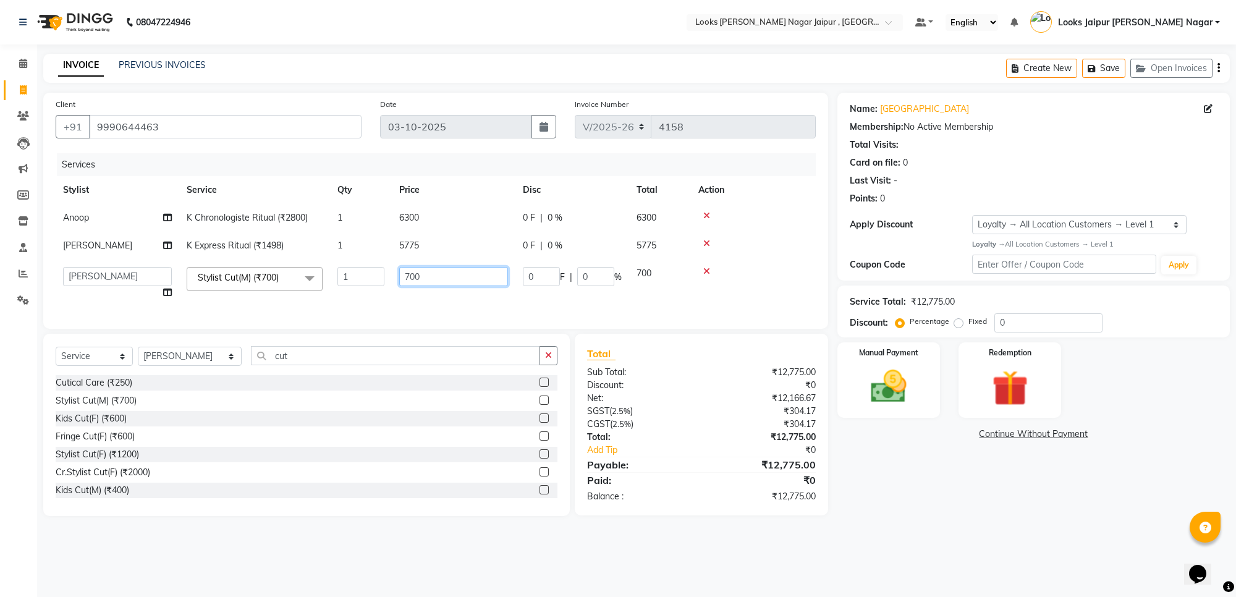
click at [447, 272] on input "700" at bounding box center [453, 276] width 109 height 19
type input "735"
click at [876, 410] on div "Manual Payment" at bounding box center [889, 380] width 107 height 78
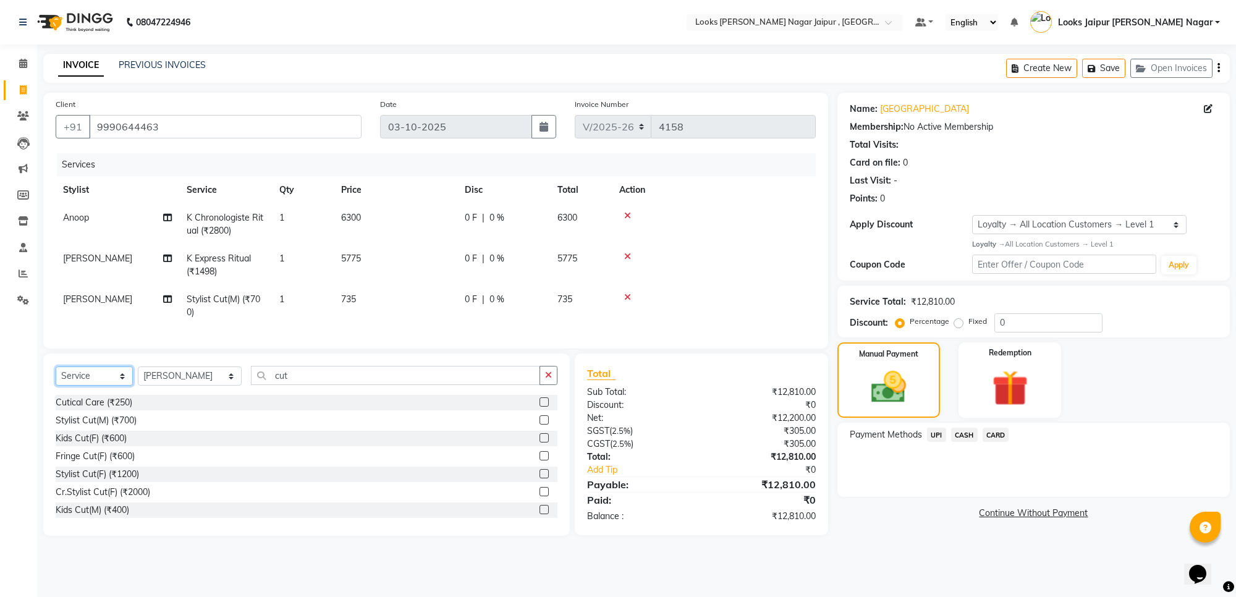
click at [122, 386] on select "Select Service Product Membership Package Voucher Prepaid Gift Card" at bounding box center [94, 376] width 77 height 19
select select "product"
click at [56, 378] on select "Select Service Product Membership Package Voucher Prepaid Gift Card" at bounding box center [94, 376] width 77 height 19
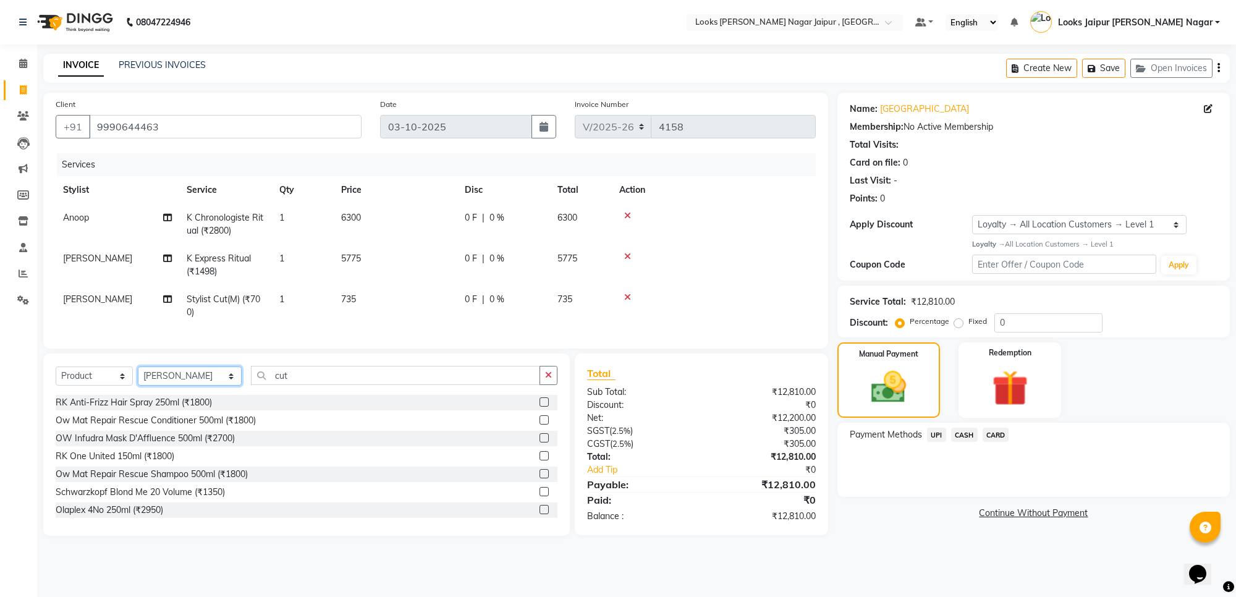
click at [175, 384] on select "Select Stylist [PERSON_NAME] art Anoop [PERSON_NAME] Counter Sales [PERSON_NAME…" at bounding box center [190, 376] width 104 height 19
select select "70692"
click at [138, 378] on select "Select Stylist [PERSON_NAME] art Anoop [PERSON_NAME] Counter Sales [PERSON_NAME…" at bounding box center [190, 376] width 104 height 19
click at [554, 385] on button "button" at bounding box center [549, 375] width 18 height 19
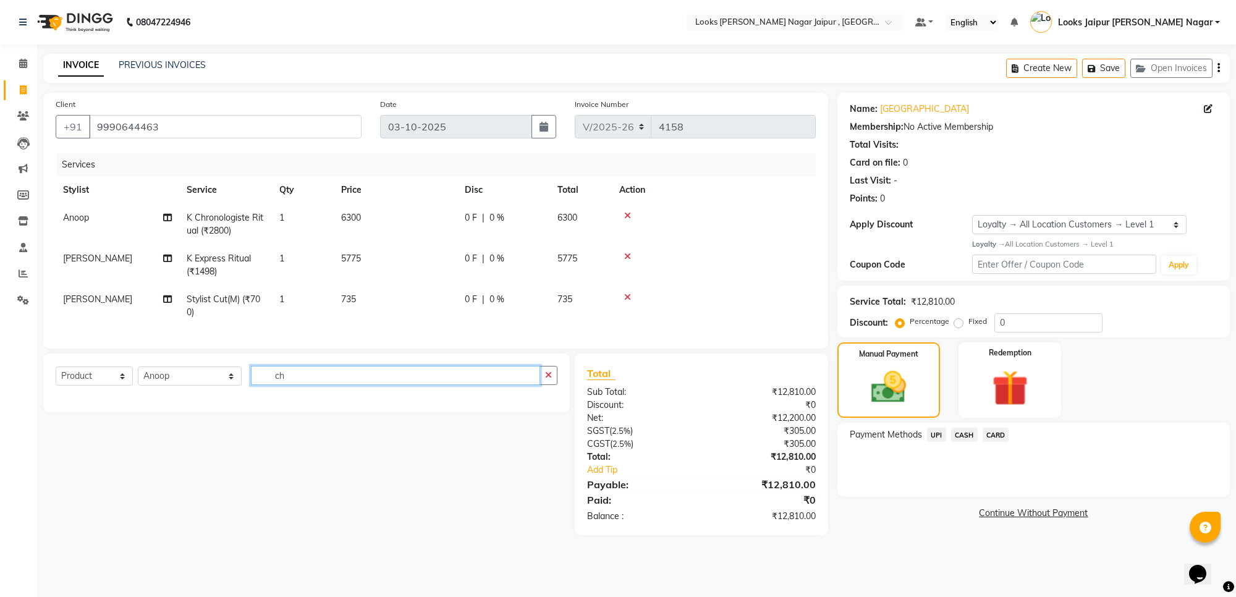
type input "c"
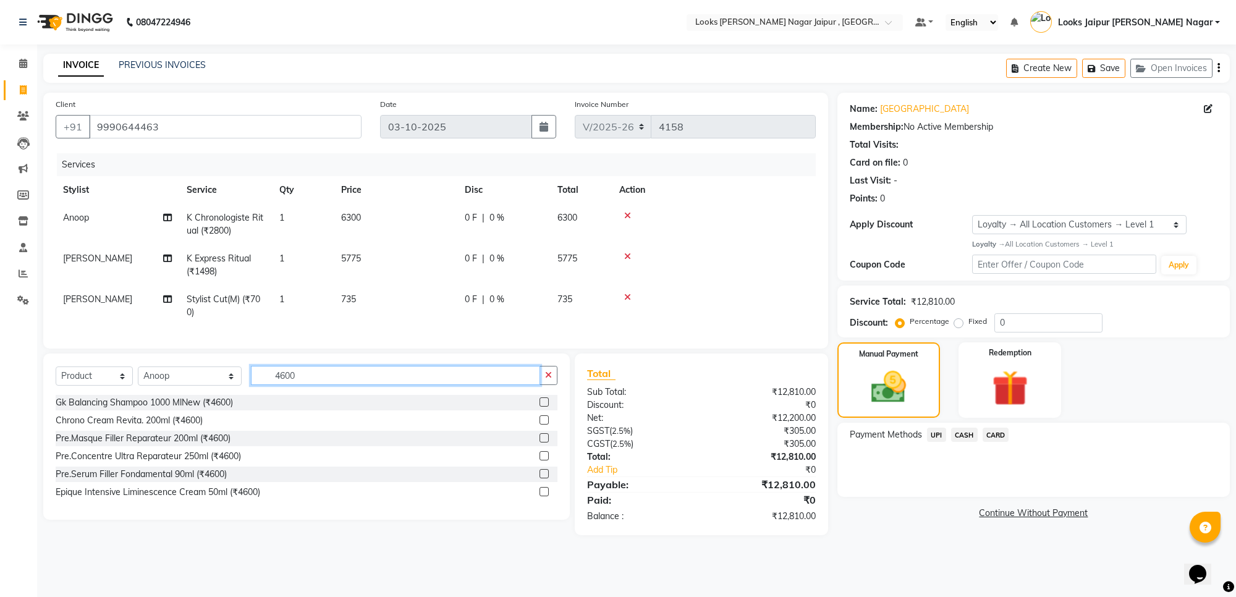
type input "4600"
click at [540, 425] on label at bounding box center [544, 419] width 9 height 9
click at [540, 425] on input "checkbox" at bounding box center [544, 421] width 8 height 8
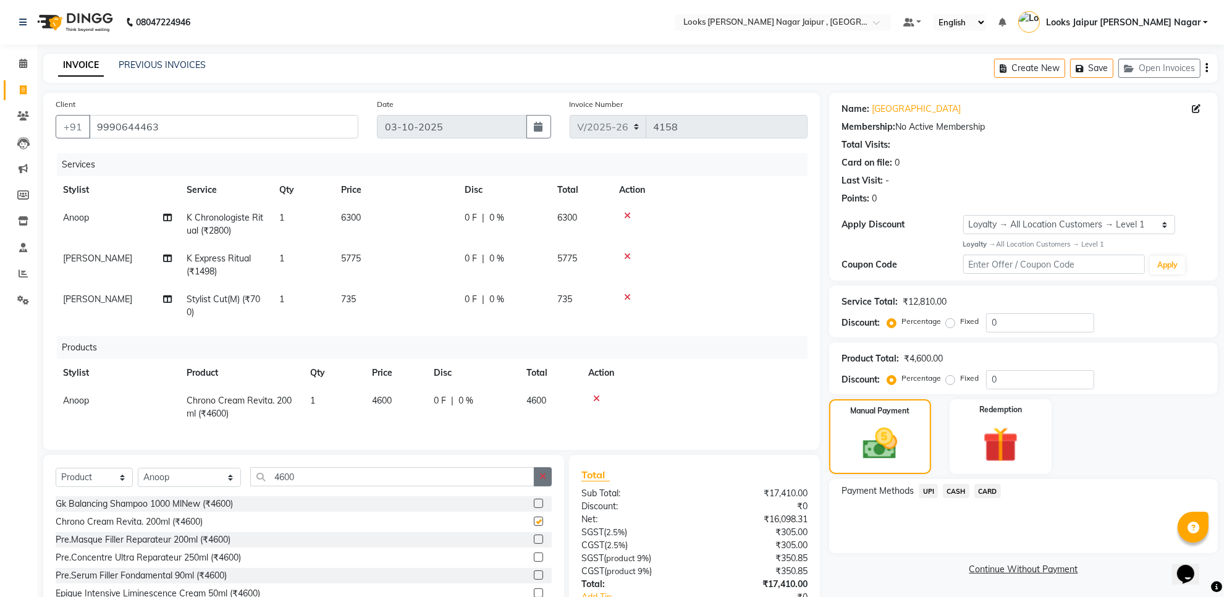
checkbox input "false"
click at [546, 481] on icon "button" at bounding box center [543, 476] width 7 height 9
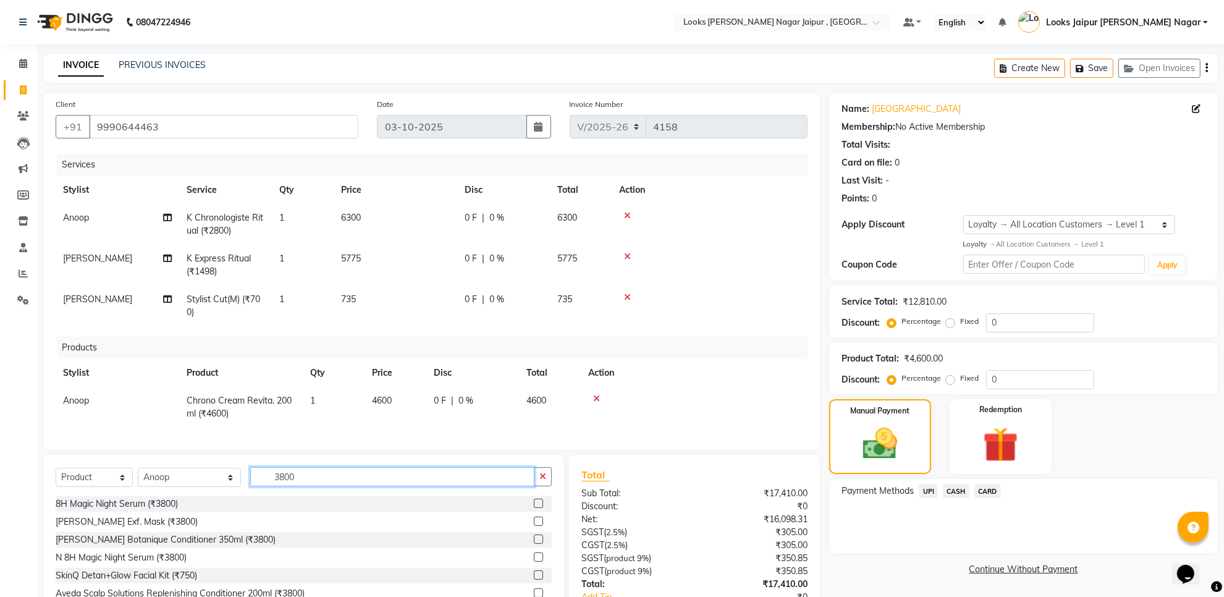
type input "3800"
click at [534, 508] on label at bounding box center [538, 503] width 9 height 9
click at [534, 508] on input "checkbox" at bounding box center [538, 504] width 8 height 8
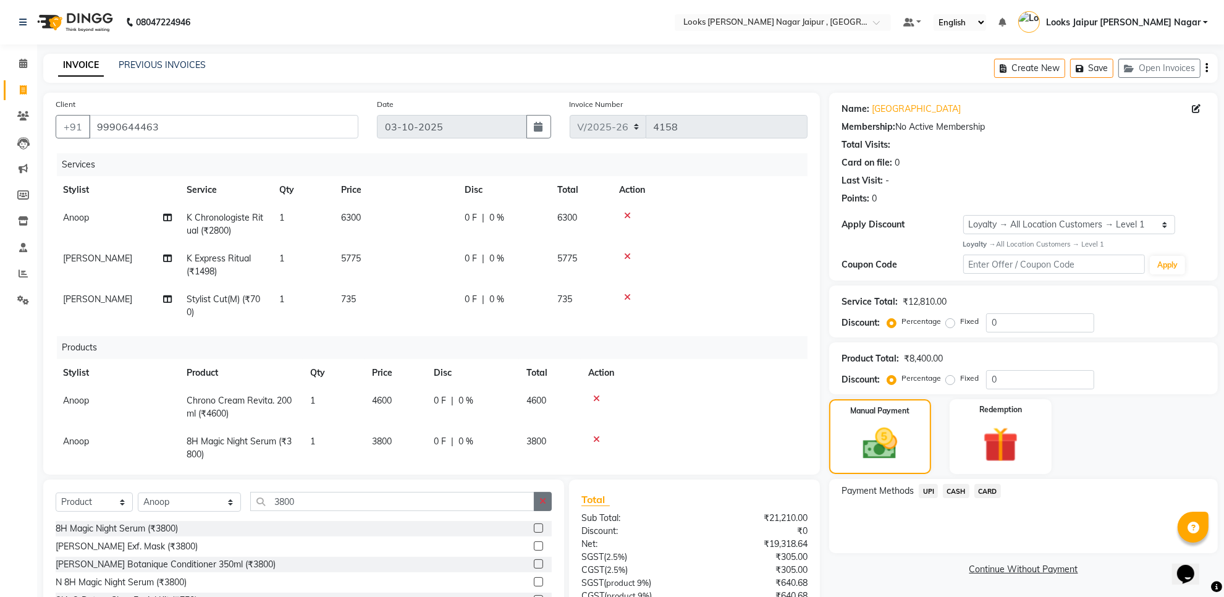
checkbox input "false"
click at [541, 507] on button "button" at bounding box center [543, 501] width 18 height 19
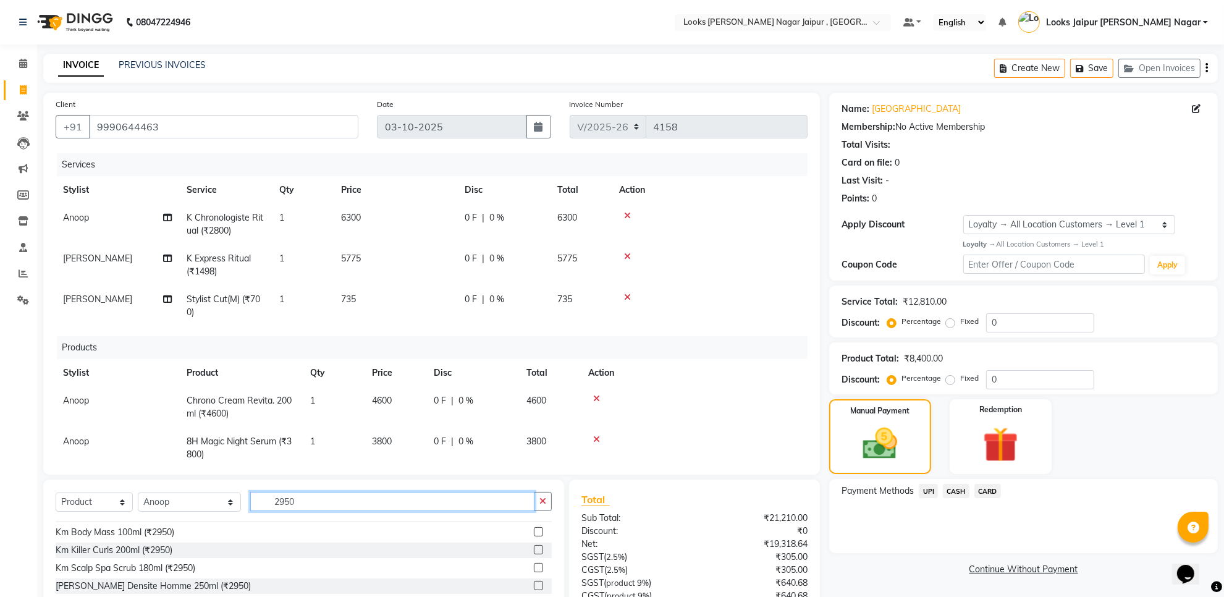
scroll to position [77, 0]
type input "2950"
click at [534, 557] on label at bounding box center [538, 558] width 9 height 9
click at [534, 557] on input "checkbox" at bounding box center [538, 559] width 8 height 8
checkbox input "false"
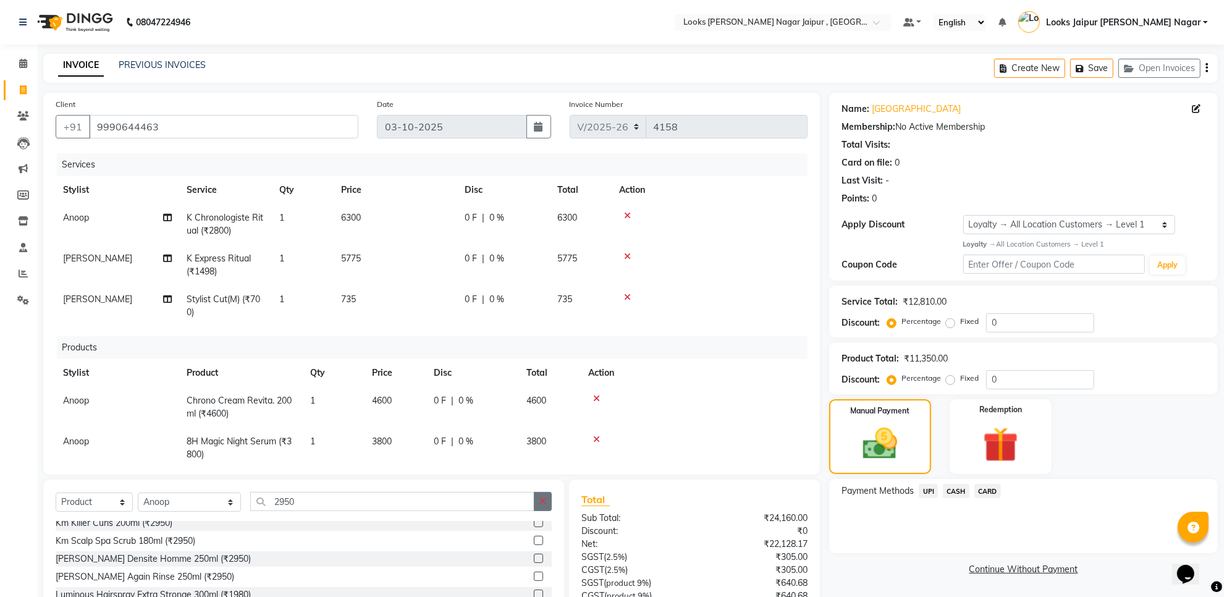
click at [541, 504] on icon "button" at bounding box center [543, 501] width 7 height 9
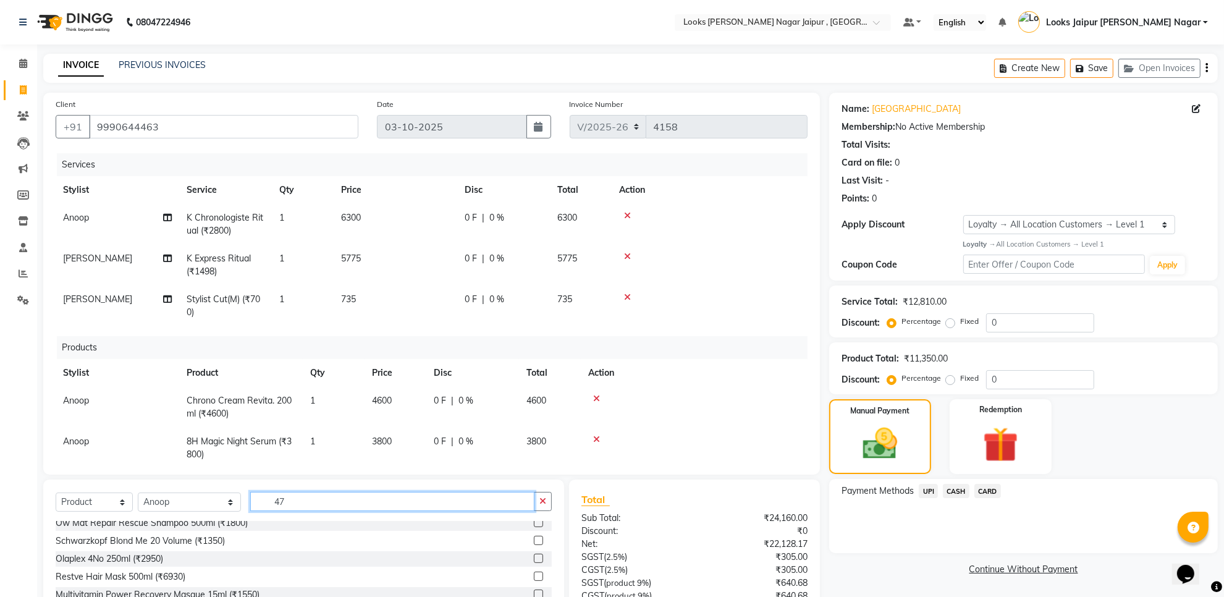
scroll to position [0, 0]
type input "4700"
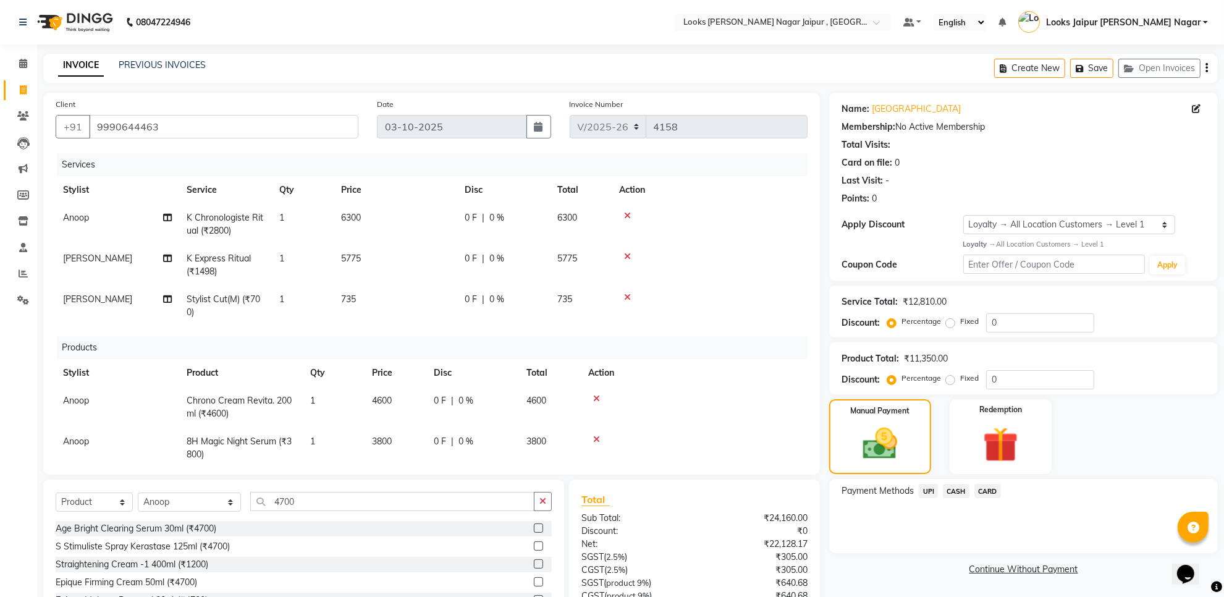
click at [534, 545] on label at bounding box center [538, 545] width 9 height 9
click at [534, 545] on input "checkbox" at bounding box center [538, 547] width 8 height 8
checkbox input "false"
click at [861, 430] on img at bounding box center [881, 443] width 58 height 41
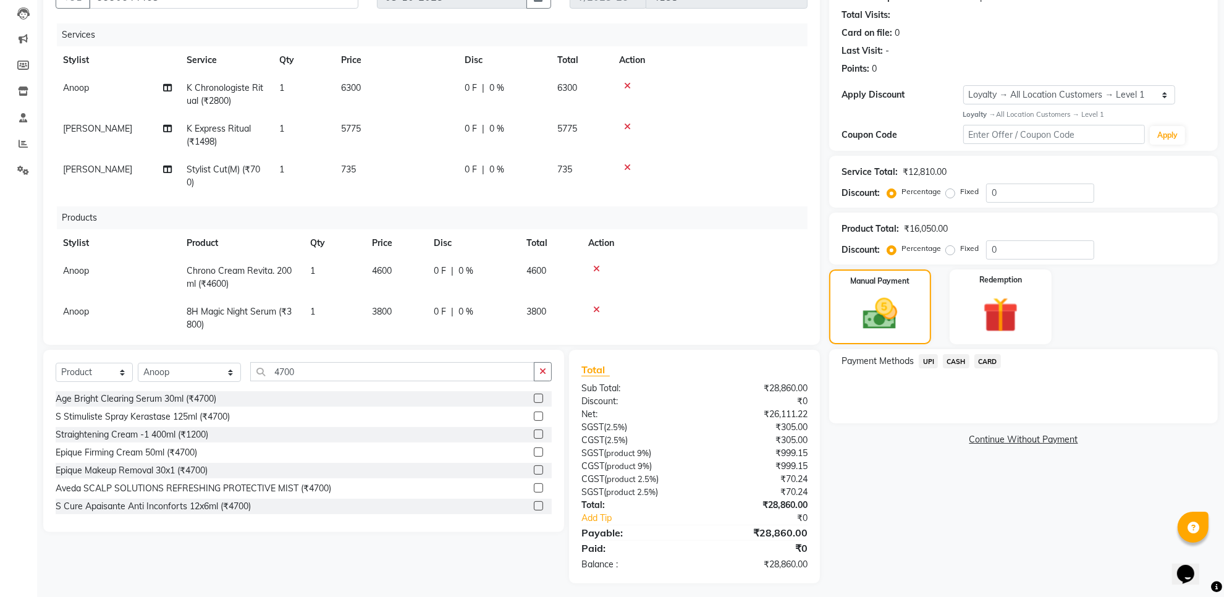
scroll to position [134, 0]
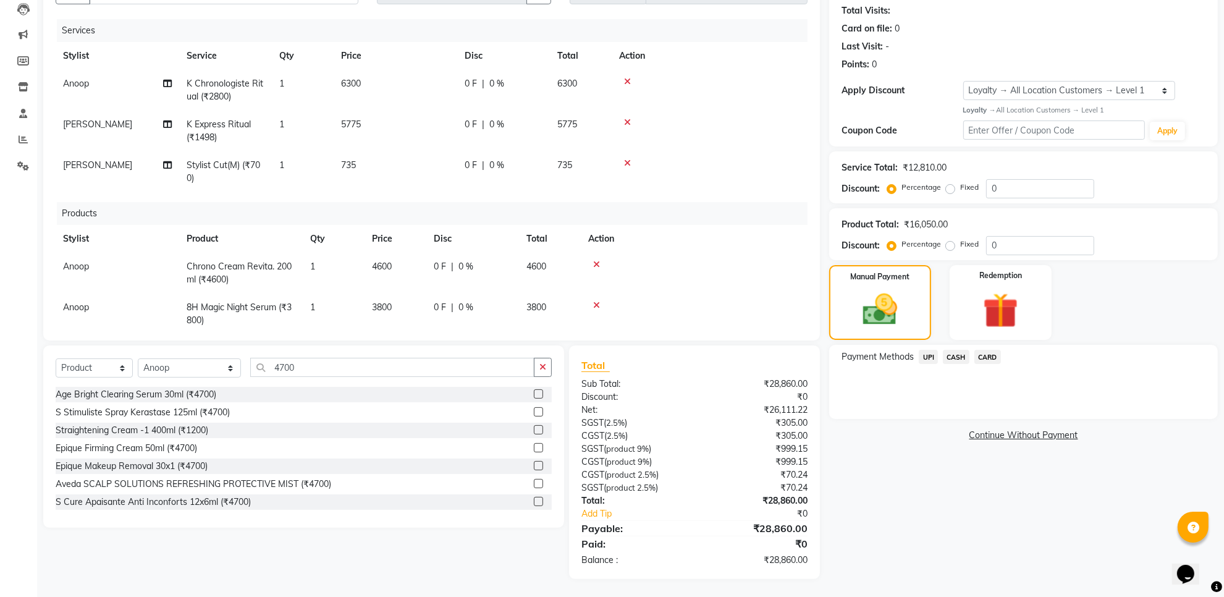
click at [1020, 355] on div "Payment Methods UPI CASH CARD" at bounding box center [1024, 358] width 364 height 17
click at [987, 357] on span "CARD" at bounding box center [988, 357] width 27 height 14
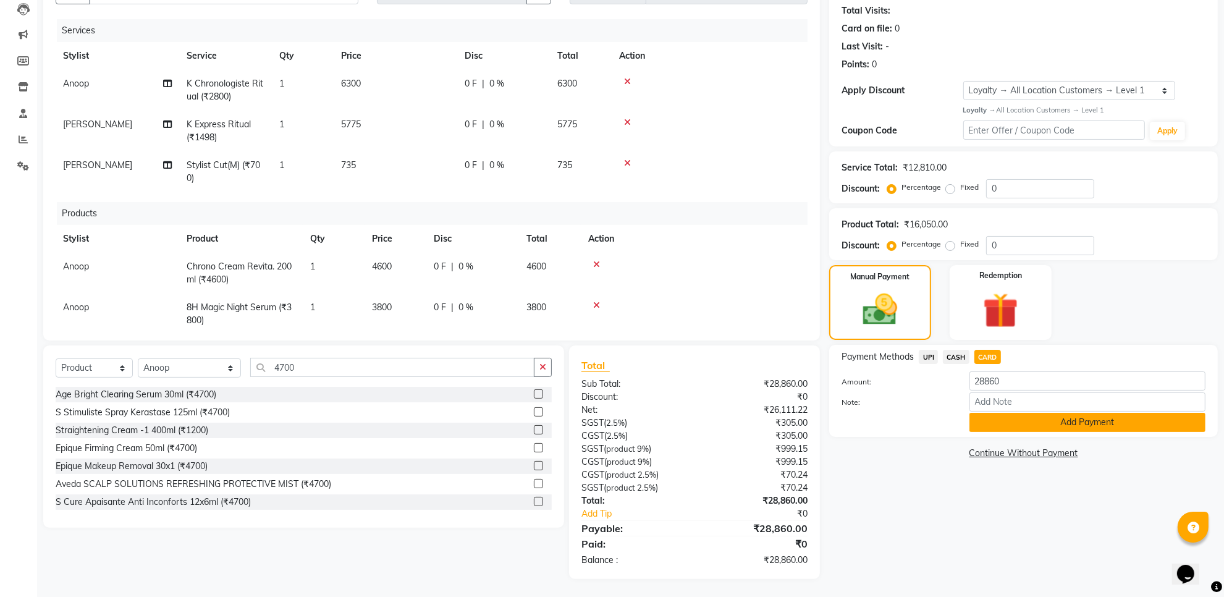
click at [1020, 413] on button "Add Payment" at bounding box center [1088, 422] width 236 height 19
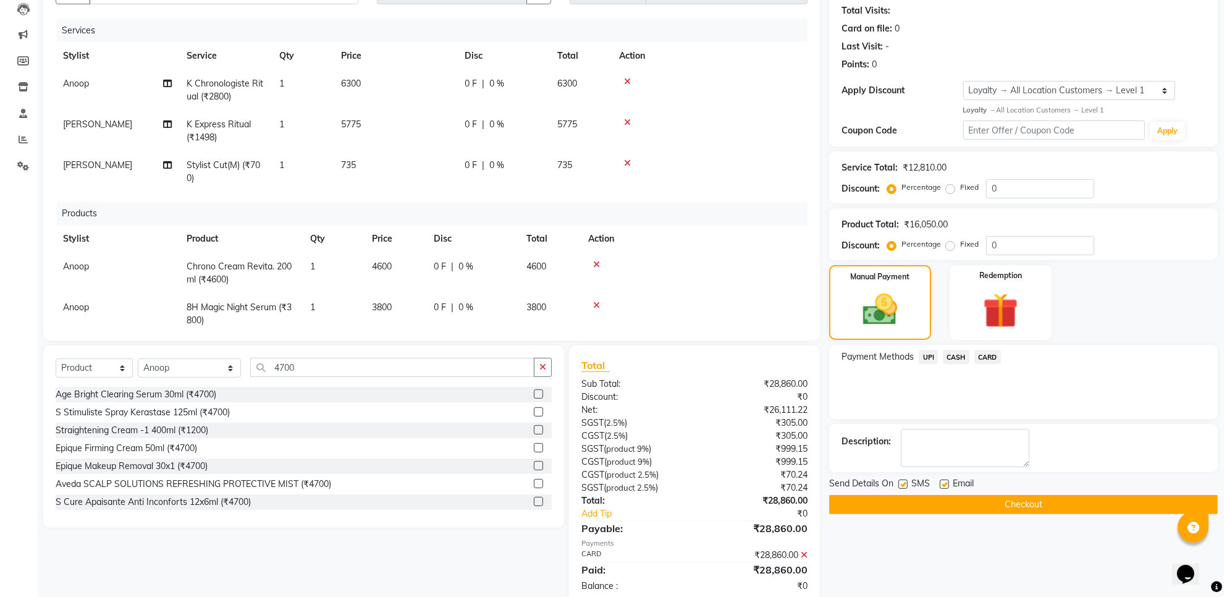
click at [903, 489] on div at bounding box center [903, 486] width 8 height 13
click at [941, 483] on label at bounding box center [944, 484] width 9 height 9
click at [941, 483] on input "checkbox" at bounding box center [944, 485] width 8 height 8
checkbox input "false"
click at [902, 486] on label at bounding box center [903, 484] width 9 height 9
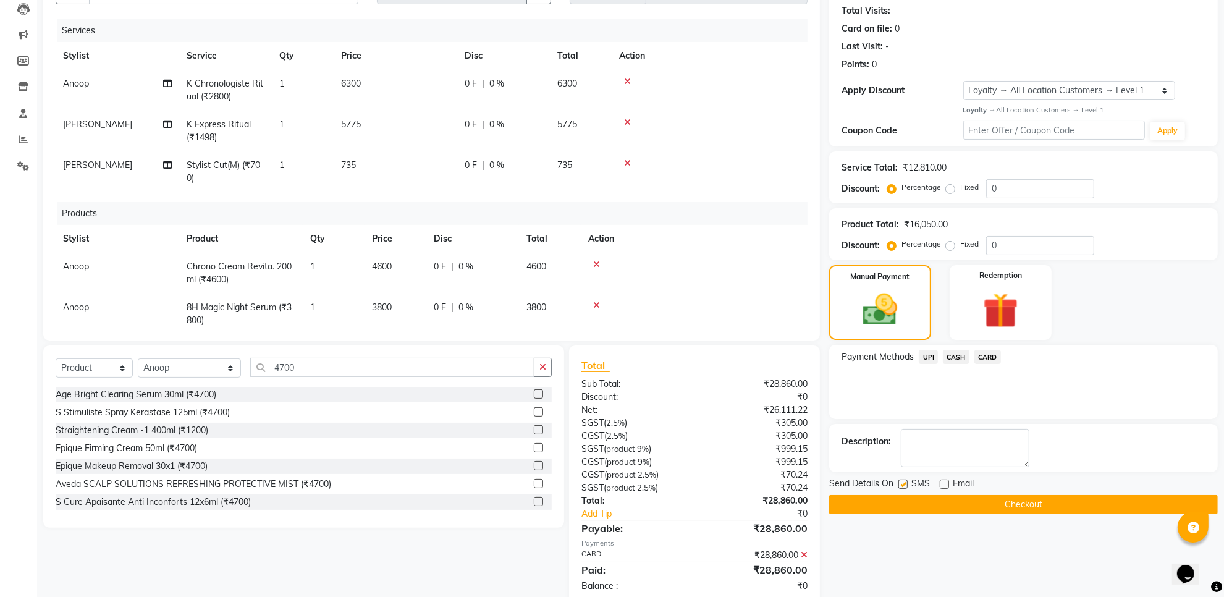
click at [902, 486] on input "checkbox" at bounding box center [903, 485] width 8 height 8
checkbox input "false"
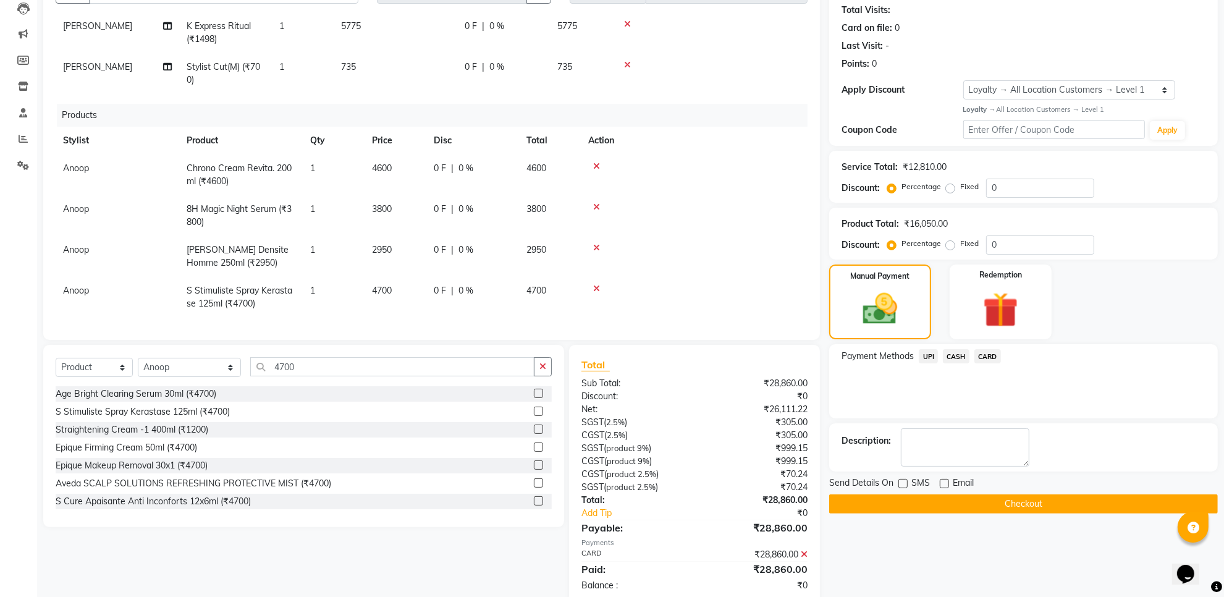
scroll to position [155, 0]
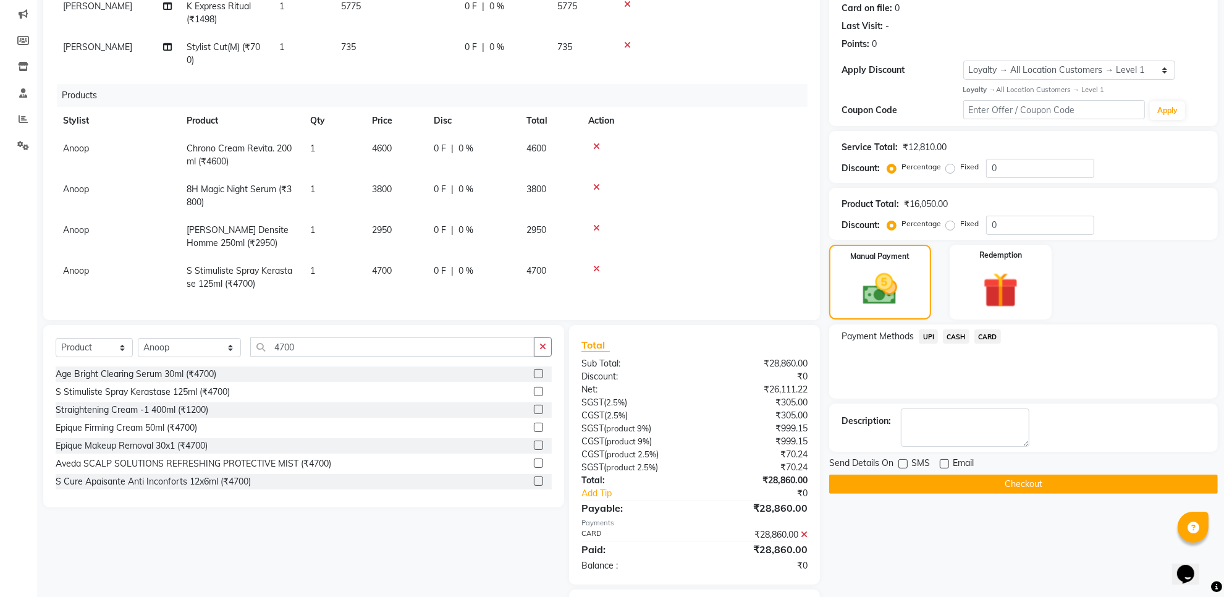
click at [990, 491] on button "Checkout" at bounding box center [1023, 484] width 389 height 19
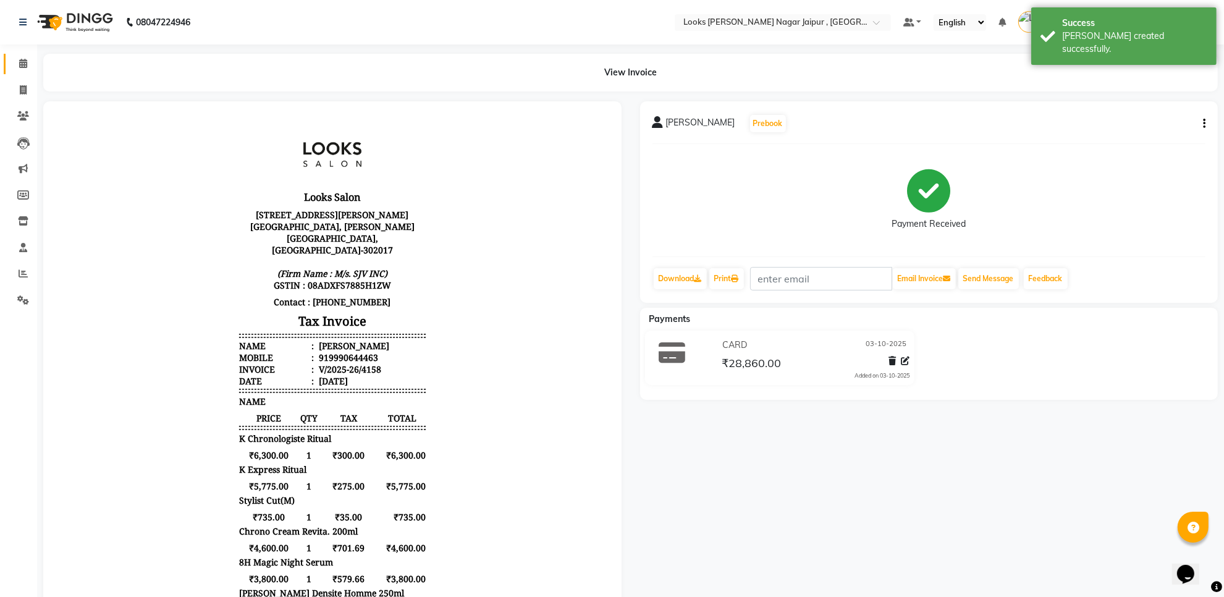
click at [8, 66] on link "Calendar" at bounding box center [19, 64] width 30 height 20
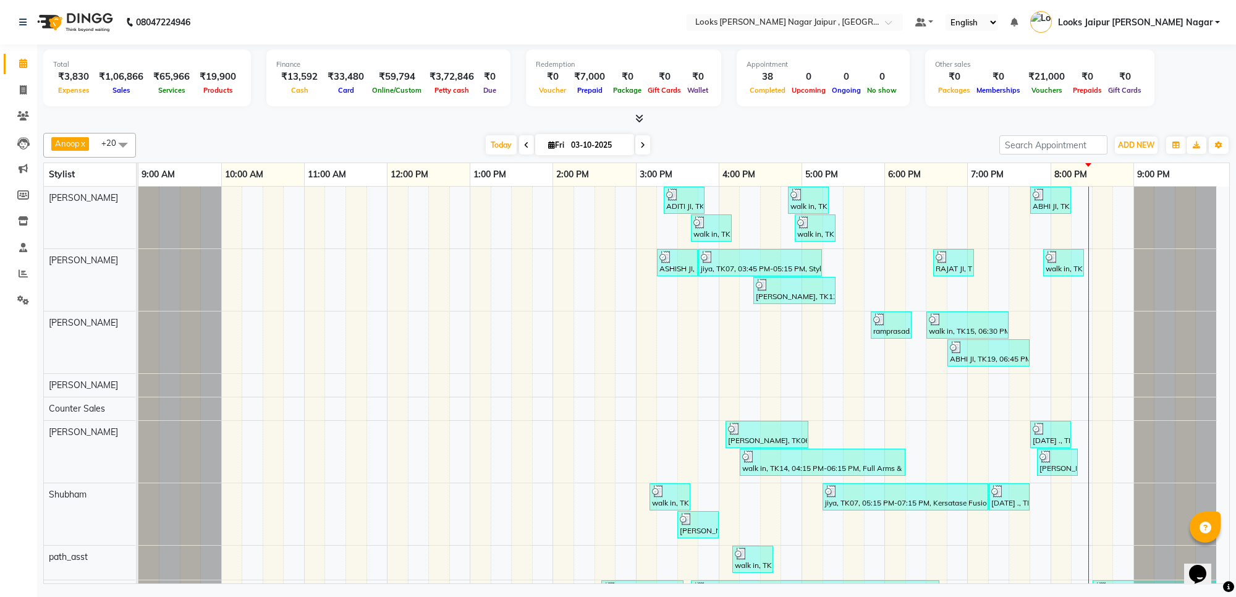
click at [637, 119] on icon at bounding box center [639, 118] width 8 height 9
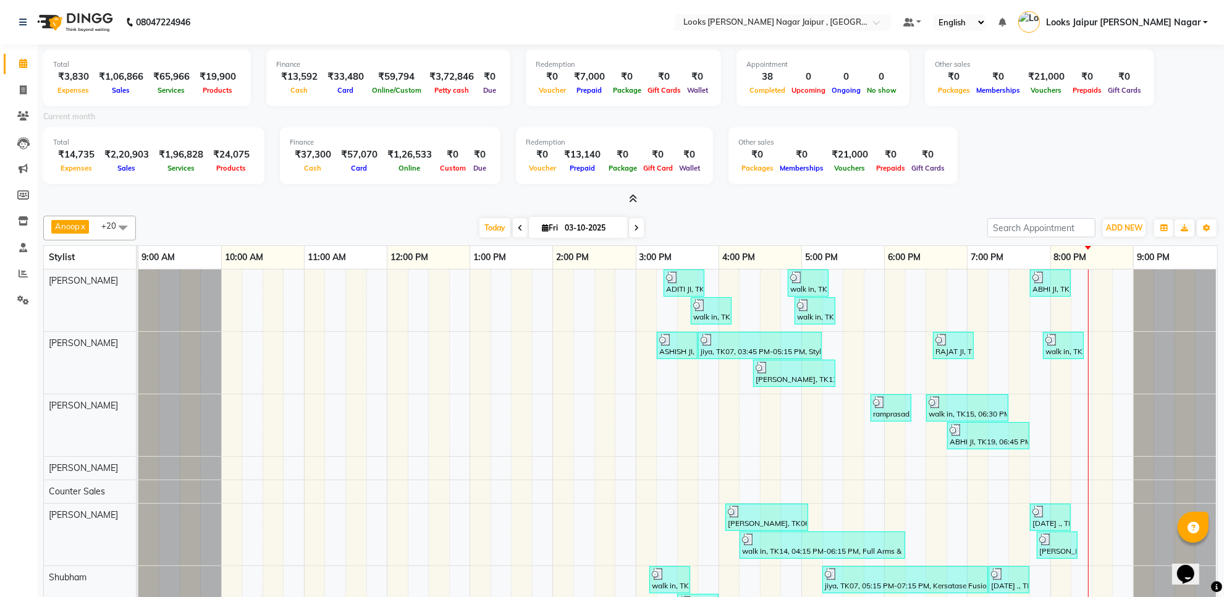
click at [632, 200] on icon at bounding box center [633, 198] width 8 height 9
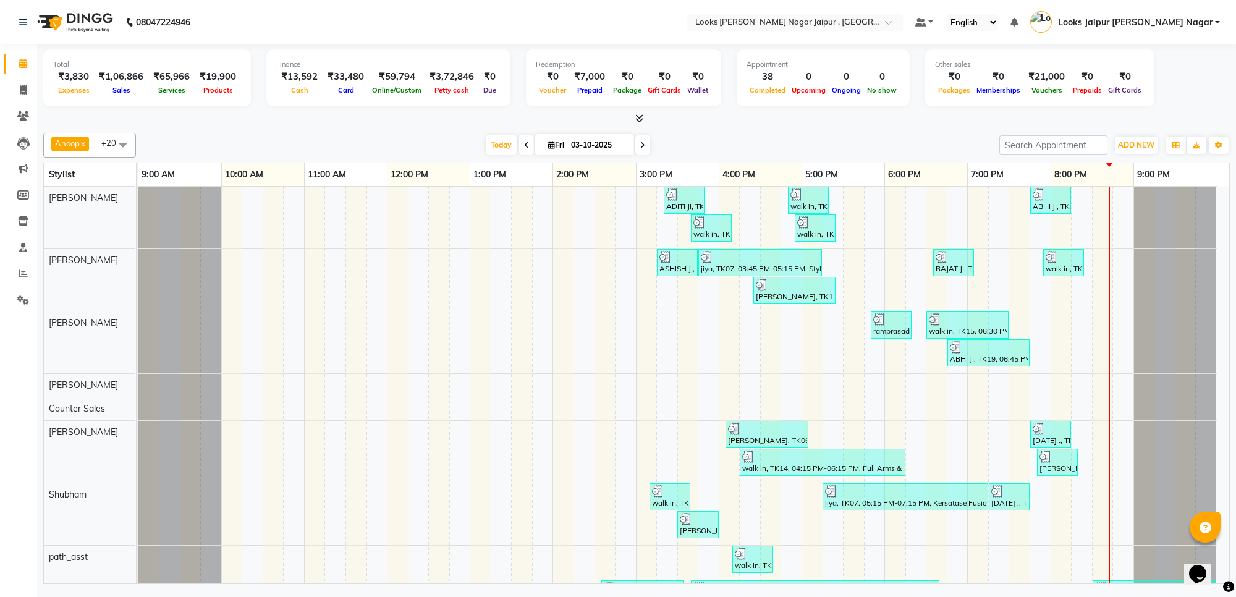
click at [0, 187] on ul "Calendar Invoice Clients Leads Marketing Members Inventory Staff Reports Settin…" at bounding box center [18, 185] width 37 height 269
click at [25, 268] on span at bounding box center [23, 274] width 22 height 14
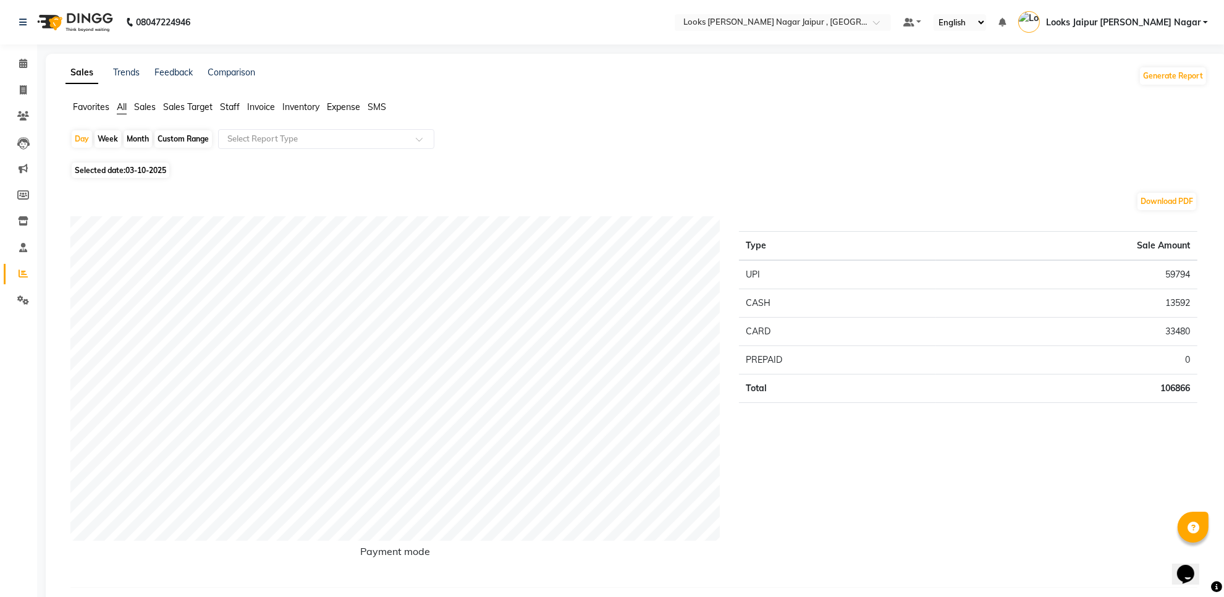
click at [230, 105] on span "Staff" at bounding box center [230, 106] width 20 height 11
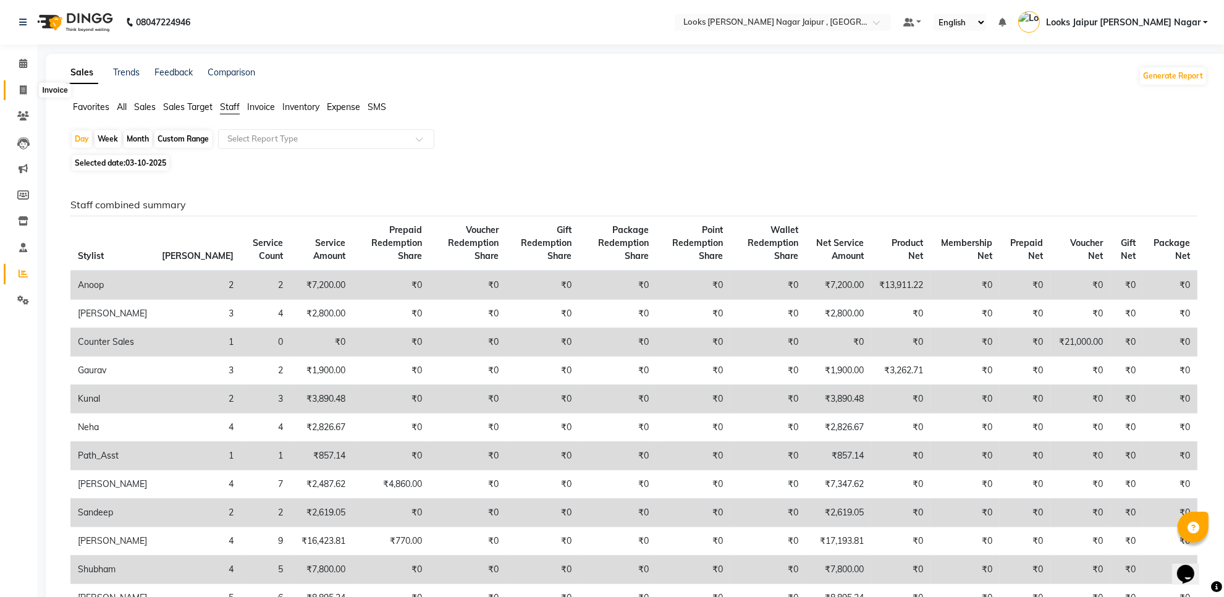
click at [30, 85] on span at bounding box center [23, 90] width 22 height 14
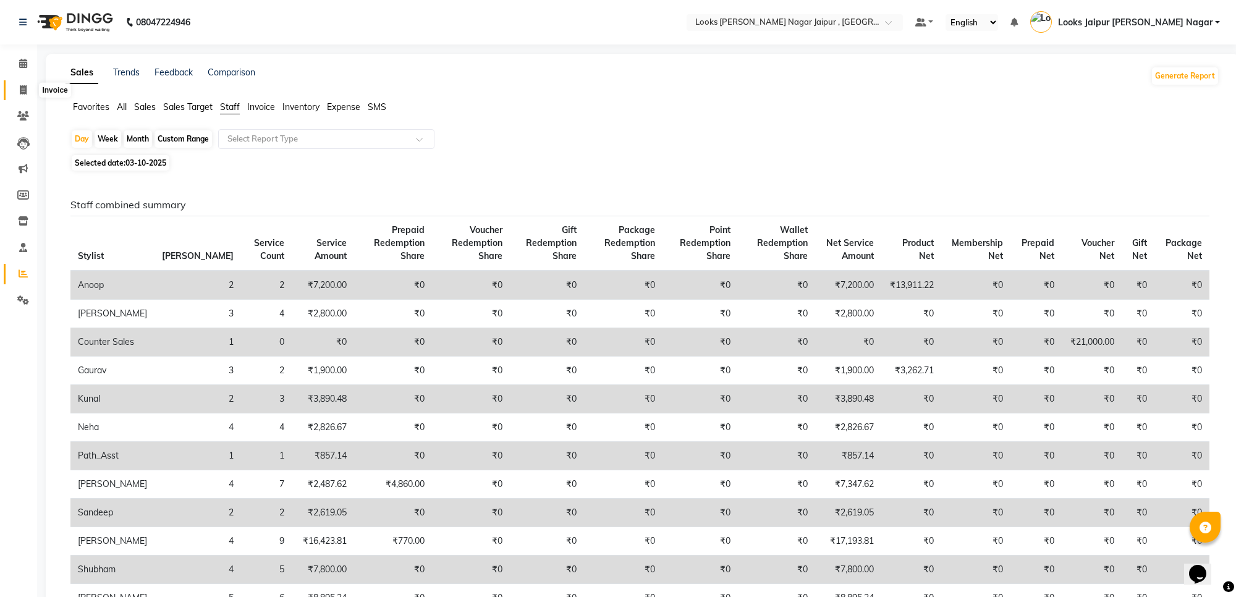
select select "4317"
select select "service"
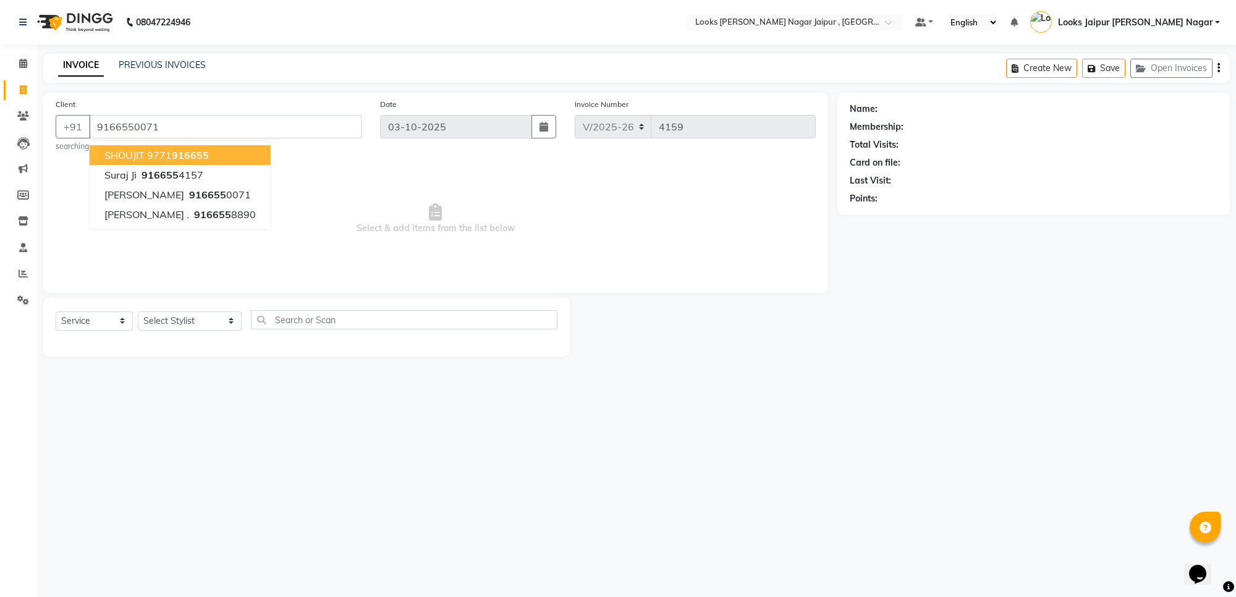
type input "9166550071"
select select "1: Object"
click at [584, 244] on span "Select & add items from the list below" at bounding box center [436, 219] width 760 height 124
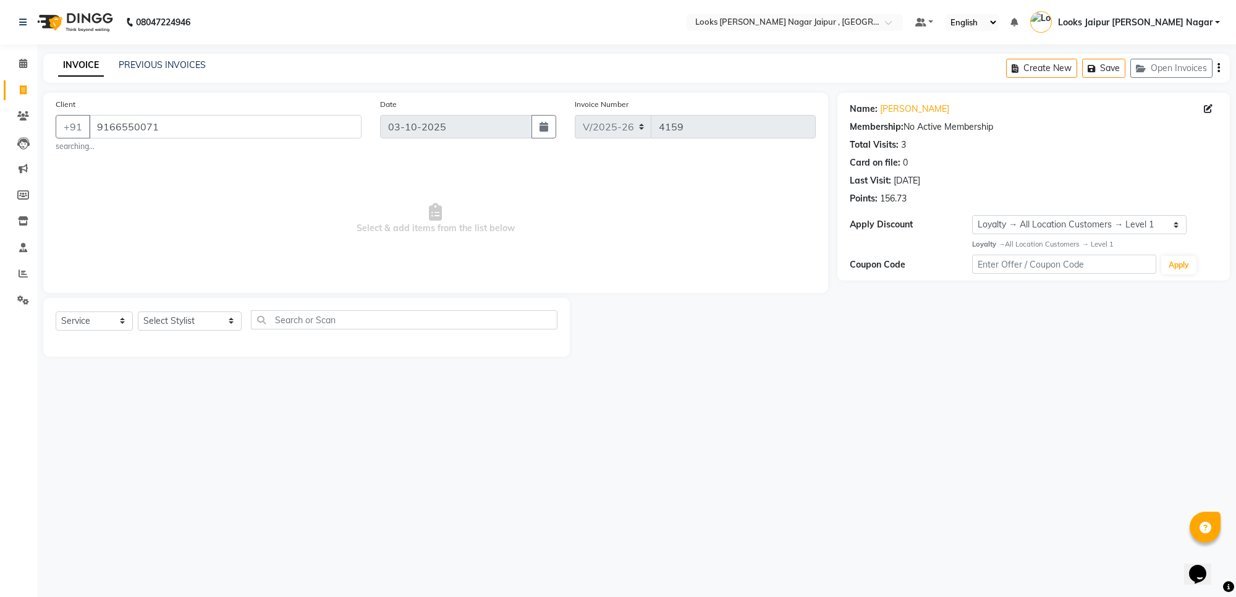
click at [168, 310] on div "Select Service Product Membership Package Voucher Prepaid Gift Card Select Styl…" at bounding box center [307, 324] width 502 height 29
drag, startPoint x: 171, startPoint y: 315, endPoint x: 163, endPoint y: 317, distance: 8.2
click at [170, 316] on select "Select Stylist [PERSON_NAME] art Anoop [PERSON_NAME] Counter Sales [PERSON_NAME…" at bounding box center [190, 320] width 104 height 19
select select "82802"
click at [138, 311] on select "Select Stylist [PERSON_NAME] art Anoop [PERSON_NAME] Counter Sales [PERSON_NAME…" at bounding box center [190, 320] width 104 height 19
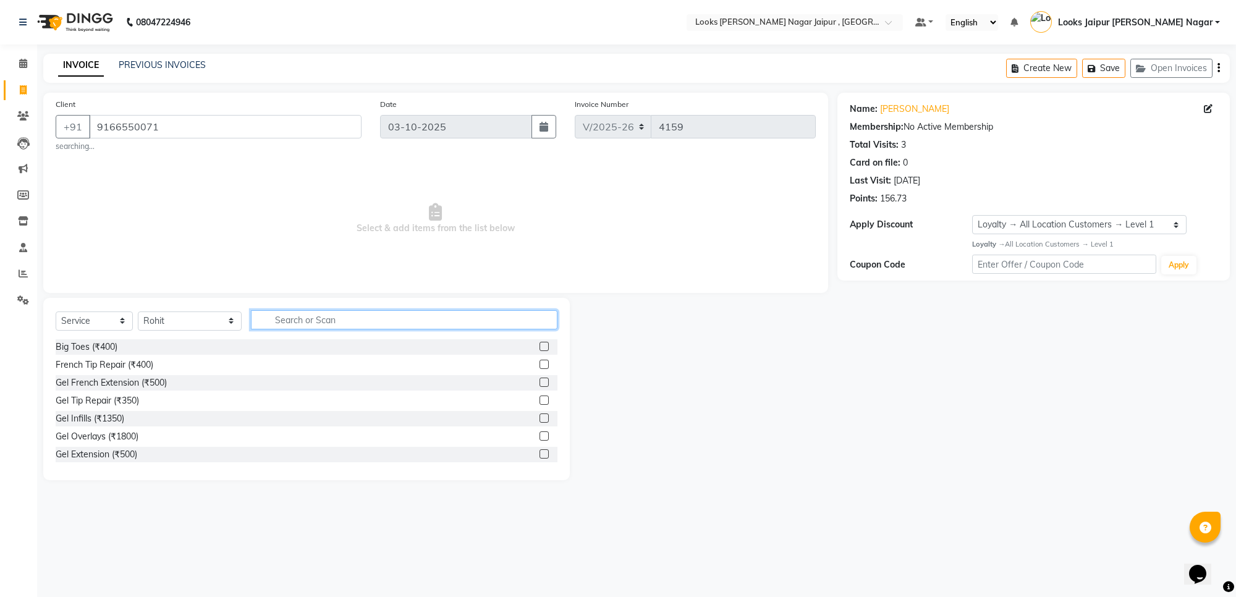
click at [307, 323] on input "text" at bounding box center [404, 319] width 307 height 19
type input "cut"
click at [540, 366] on label at bounding box center [544, 364] width 9 height 9
click at [540, 366] on input "checkbox" at bounding box center [544, 365] width 8 height 8
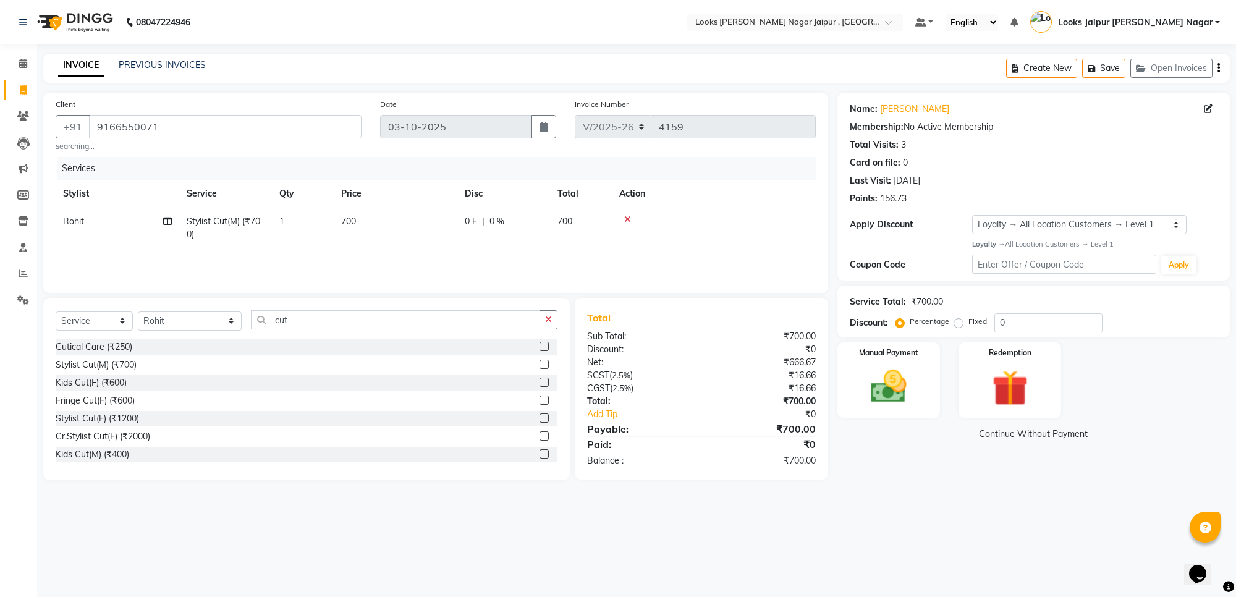
click at [540, 366] on label at bounding box center [544, 364] width 9 height 9
click at [540, 366] on input "checkbox" at bounding box center [544, 365] width 8 height 8
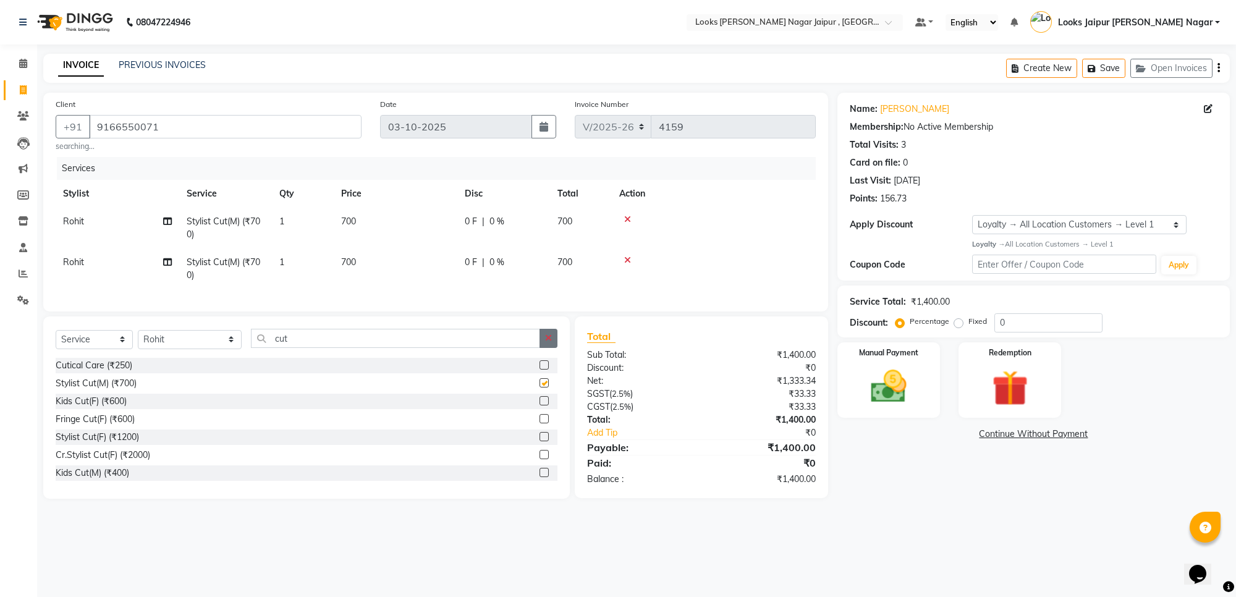
checkbox input "false"
click at [547, 348] on button "button" at bounding box center [549, 338] width 18 height 19
type input "tr"
click at [540, 370] on label at bounding box center [544, 364] width 9 height 9
click at [540, 370] on input "checkbox" at bounding box center [544, 366] width 8 height 8
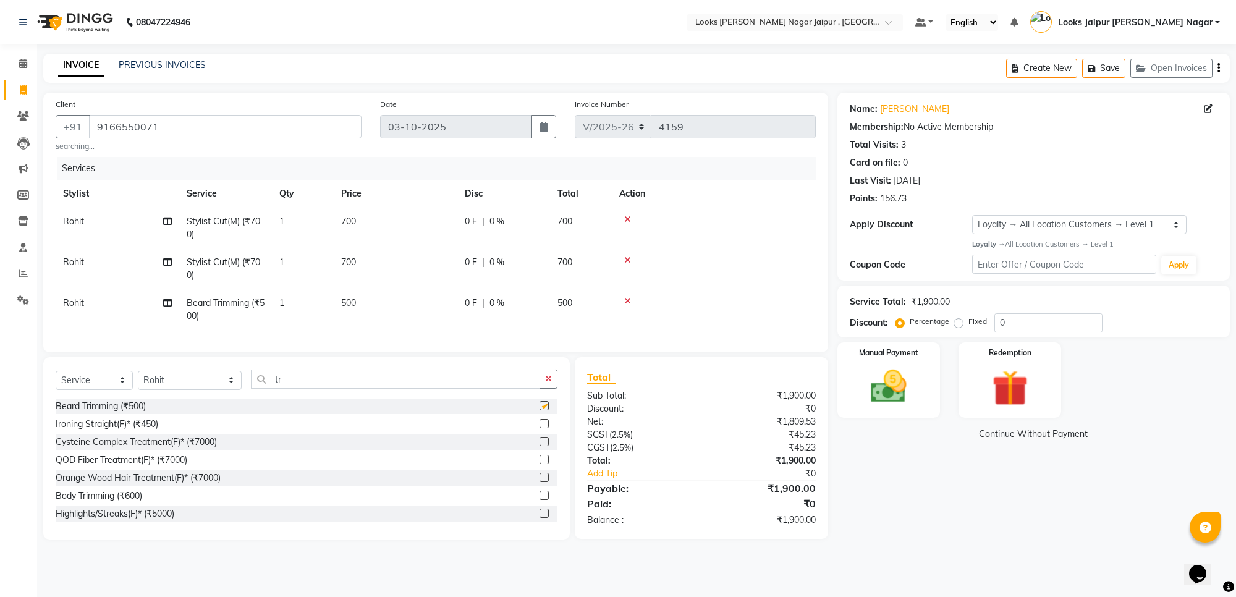
checkbox input "false"
click at [116, 297] on td "Rohit" at bounding box center [118, 309] width 124 height 41
select select "82802"
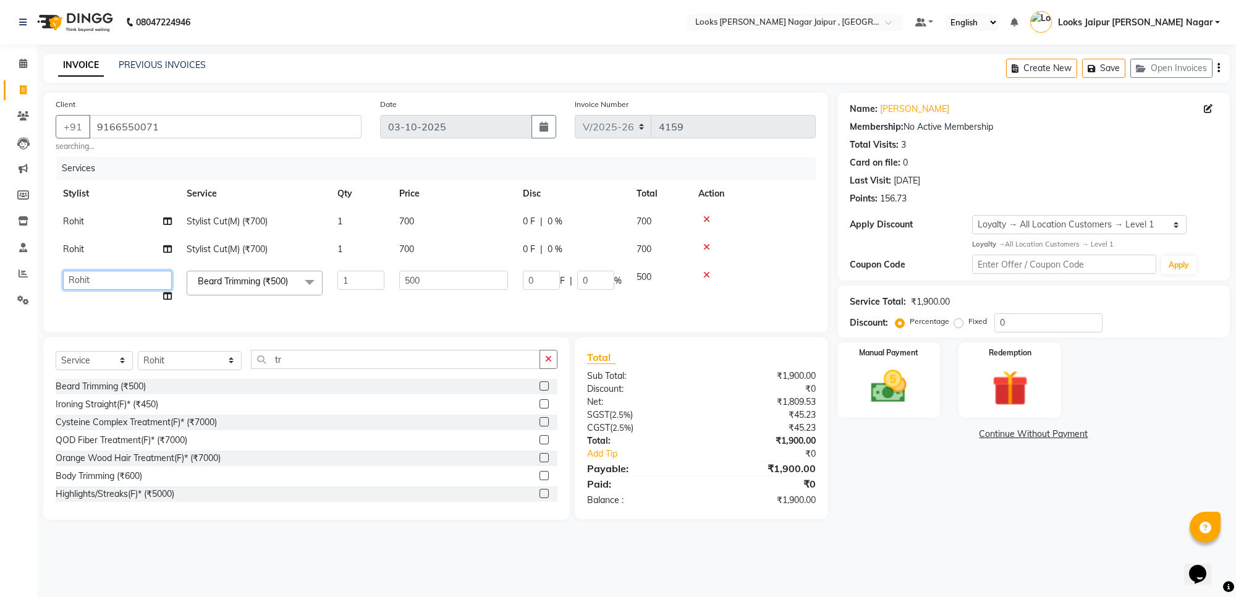
click at [135, 284] on select "Anjali_nail art Anoop [PERSON_NAME] Counter Sales [PERSON_NAME] Looks Jaipur [P…" at bounding box center [117, 280] width 109 height 19
select select "88604"
click at [130, 241] on td "Rohit" at bounding box center [118, 249] width 124 height 28
select select "82802"
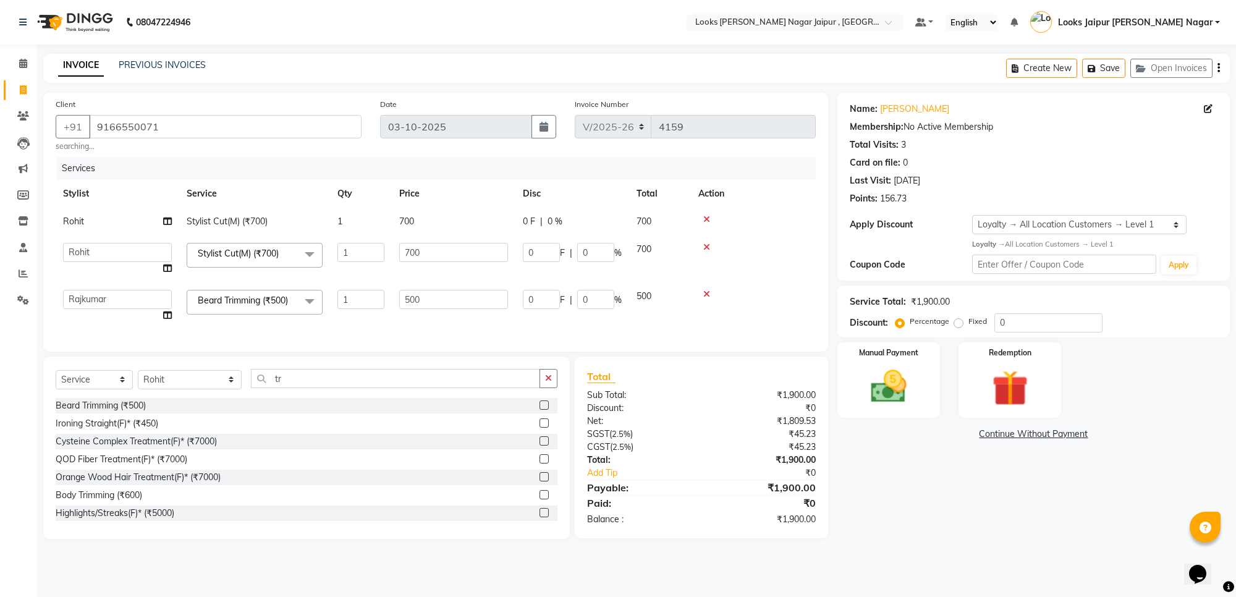
click at [130, 241] on td "Anjali_nail art Anoop [PERSON_NAME] Counter Sales [PERSON_NAME] Looks Jaipur [P…" at bounding box center [118, 258] width 124 height 47
click at [106, 250] on select "Anjali_nail art Anoop [PERSON_NAME] Counter Sales [PERSON_NAME] Looks Jaipur [P…" at bounding box center [117, 252] width 109 height 19
select select "23564"
click at [483, 224] on td "700" at bounding box center [454, 222] width 124 height 28
select select "82802"
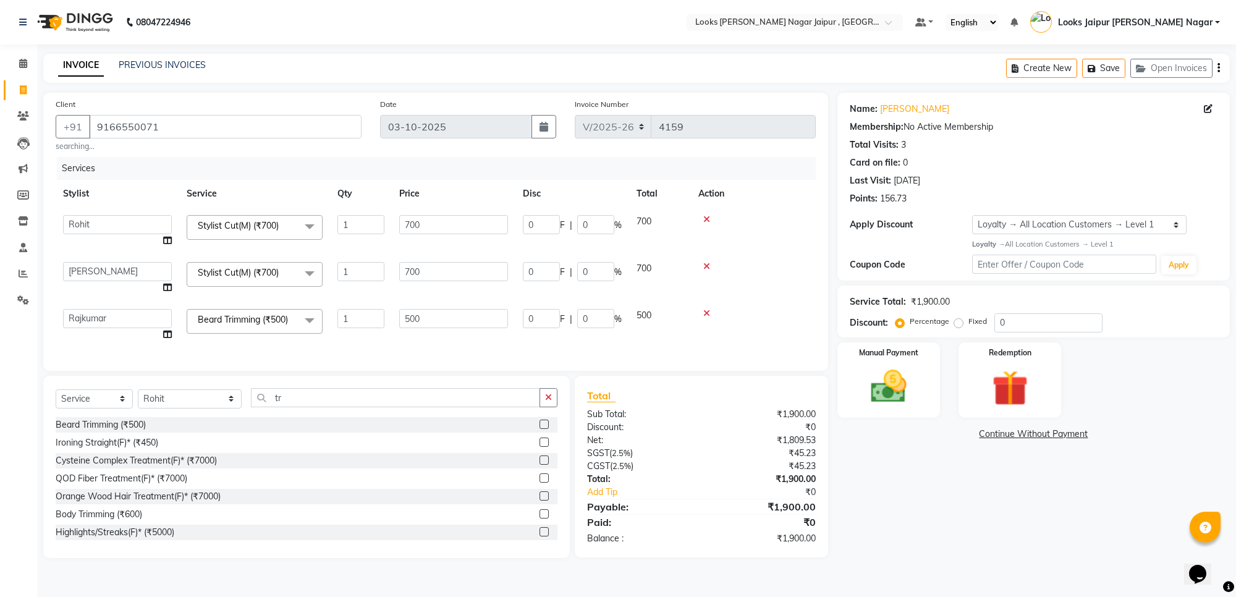
click at [483, 224] on input "700" at bounding box center [453, 224] width 109 height 19
type input "7"
type input "1050"
click at [460, 280] on td "700" at bounding box center [454, 278] width 124 height 47
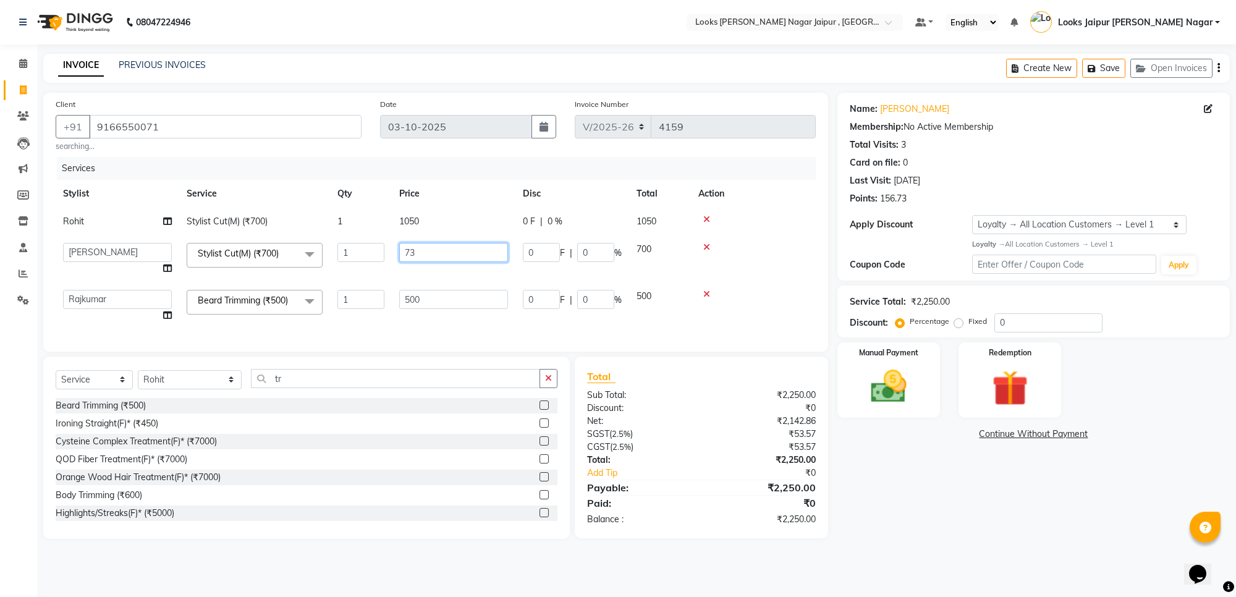
type input "735"
click at [459, 295] on td "500" at bounding box center [454, 305] width 124 height 47
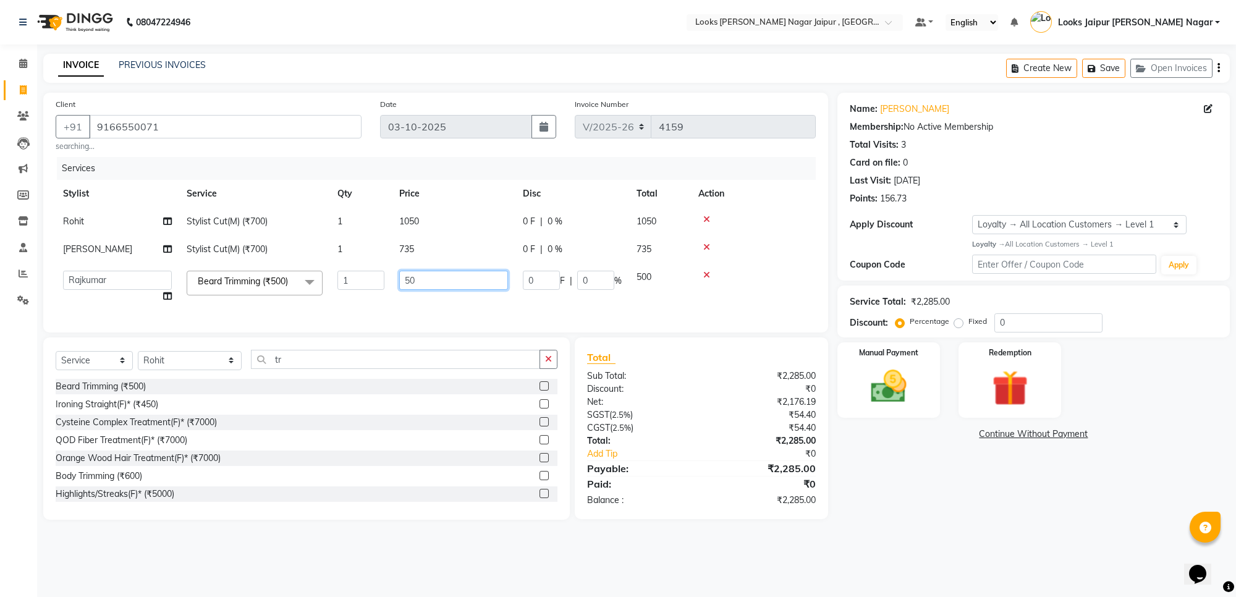
type input "5"
type input "315"
click at [947, 342] on div "Manual Payment Redemption" at bounding box center [1033, 379] width 411 height 75
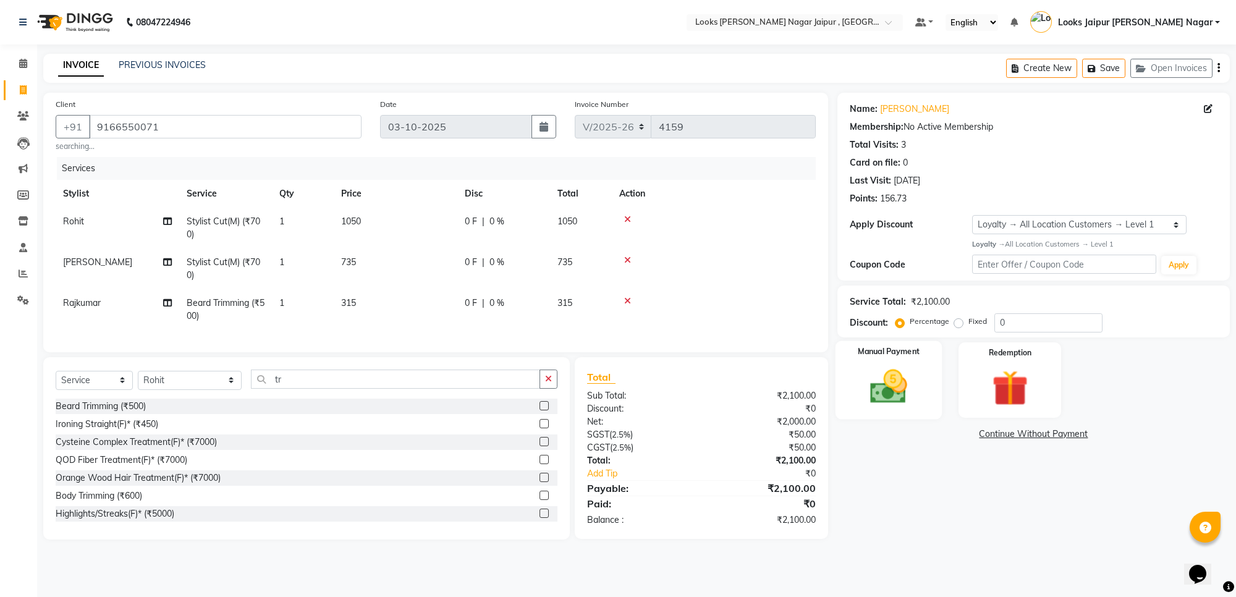
click at [912, 370] on img at bounding box center [888, 386] width 61 height 43
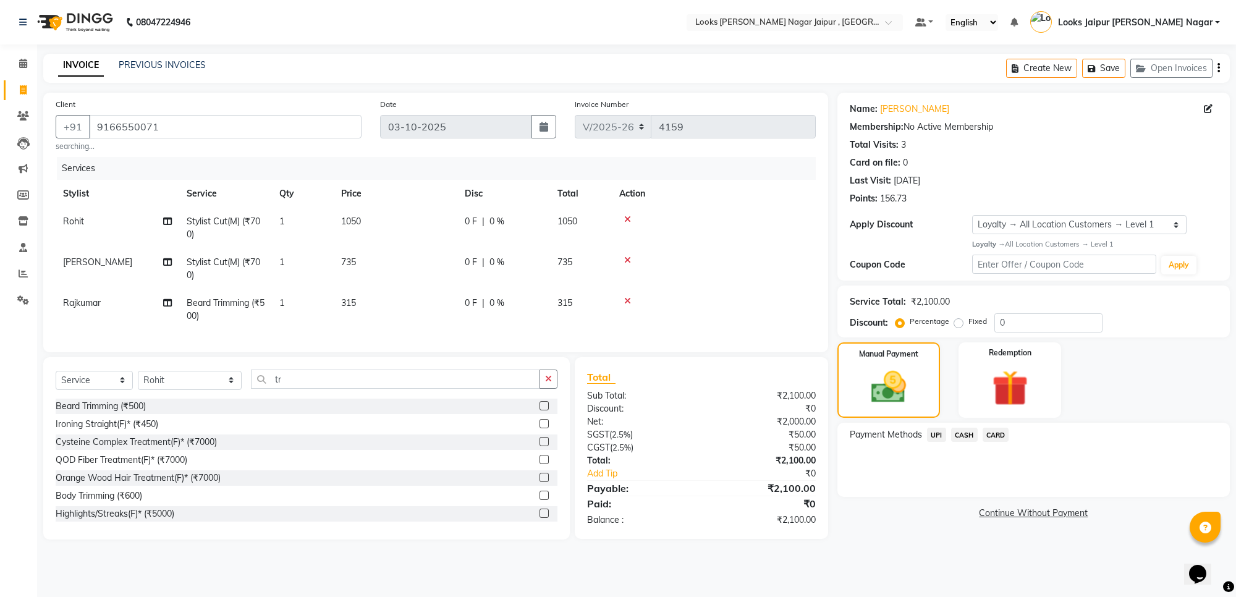
click at [941, 436] on span "UPI" at bounding box center [936, 435] width 19 height 14
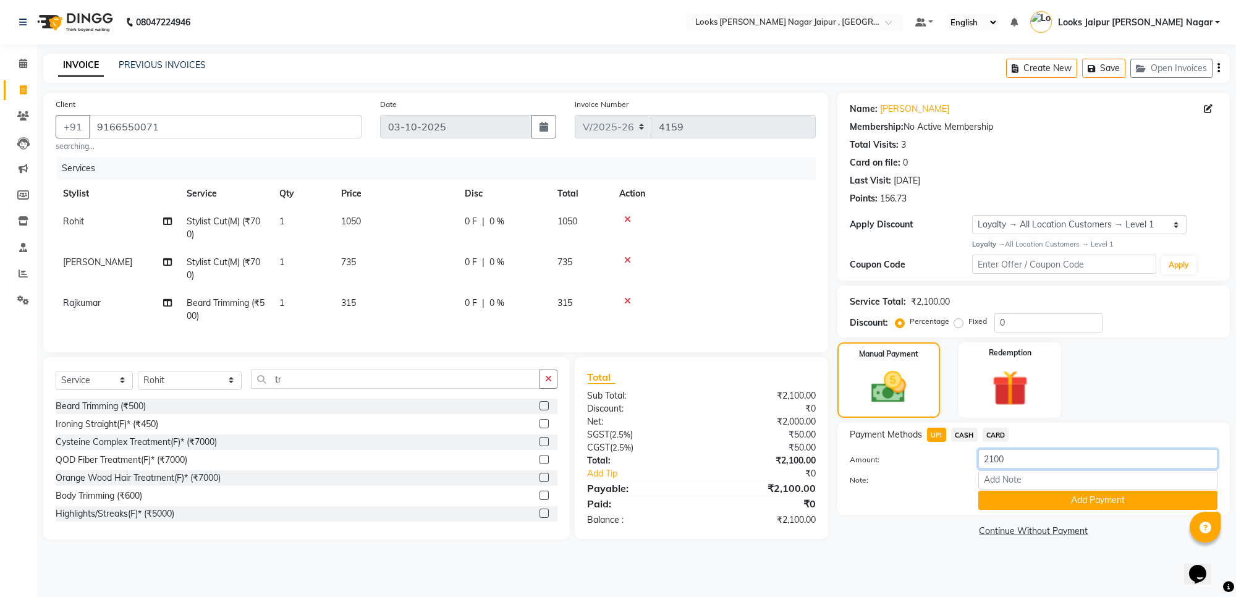
drag, startPoint x: 965, startPoint y: 444, endPoint x: 1038, endPoint y: 454, distance: 74.3
click at [1049, 458] on input "2100" at bounding box center [1097, 458] width 239 height 19
type input "2"
type input "1100"
click at [1012, 507] on button "Add Payment" at bounding box center [1097, 500] width 239 height 19
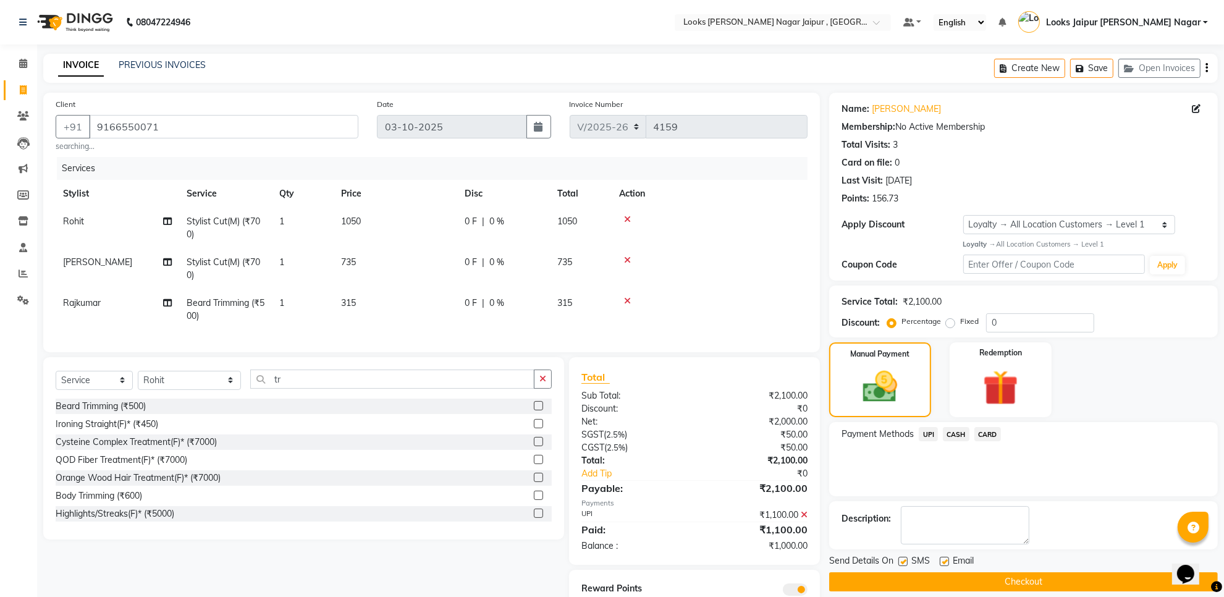
click at [959, 433] on span "CASH" at bounding box center [956, 434] width 27 height 14
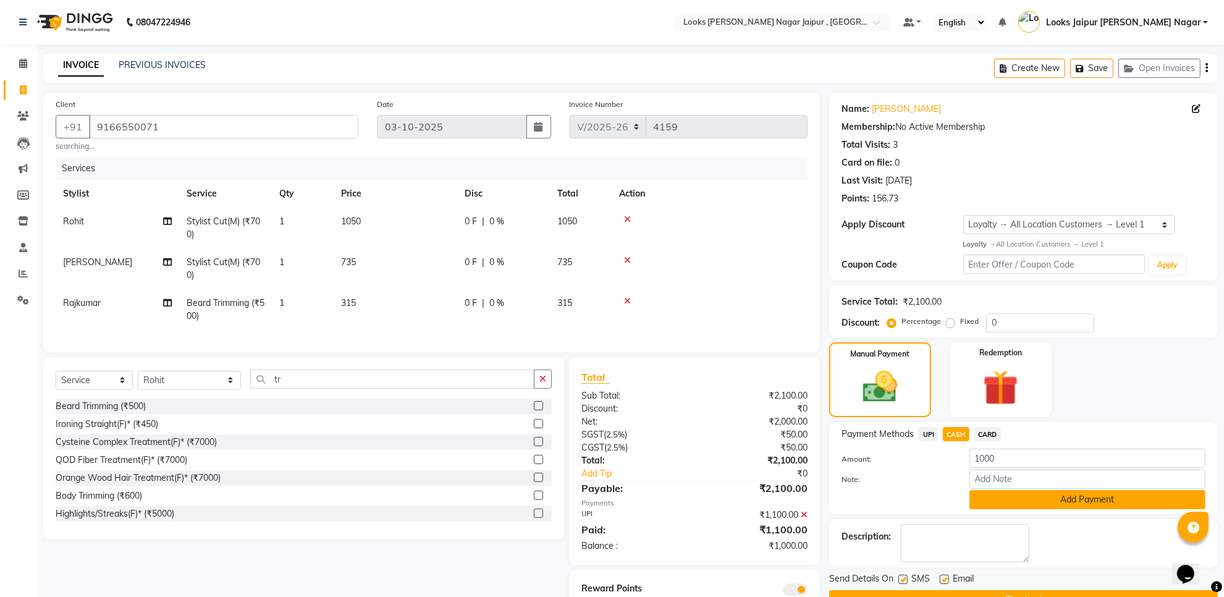
click at [994, 495] on button "Add Payment" at bounding box center [1088, 499] width 236 height 19
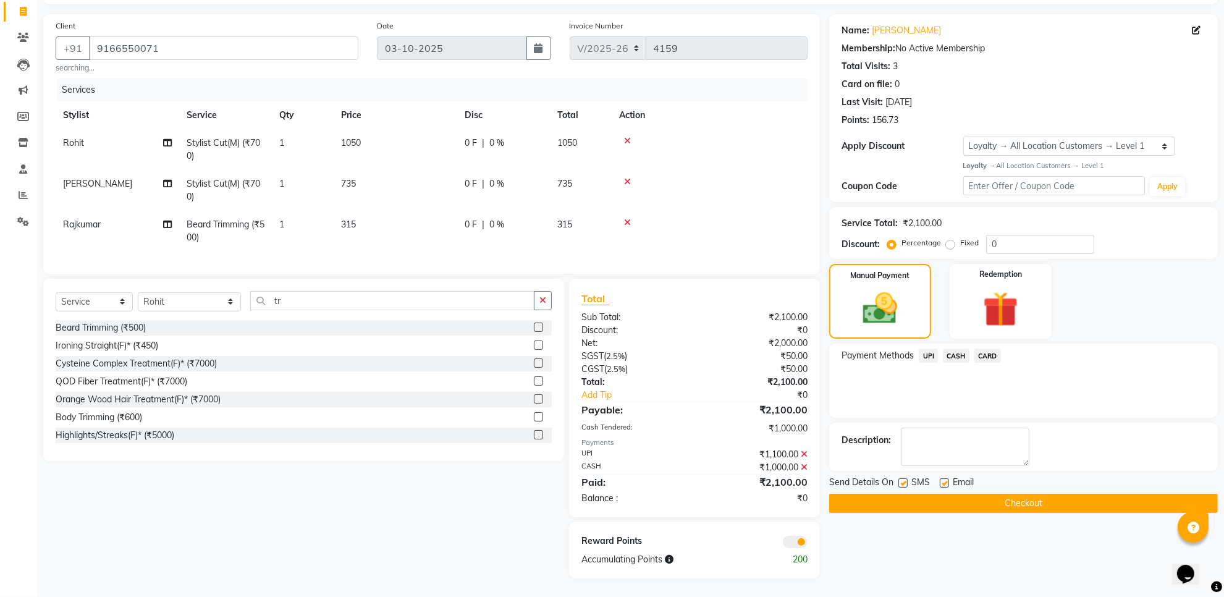
scroll to position [90, 0]
click at [946, 478] on label at bounding box center [944, 482] width 9 height 9
click at [946, 480] on input "checkbox" at bounding box center [944, 484] width 8 height 8
checkbox input "false"
click at [907, 478] on label at bounding box center [903, 482] width 9 height 9
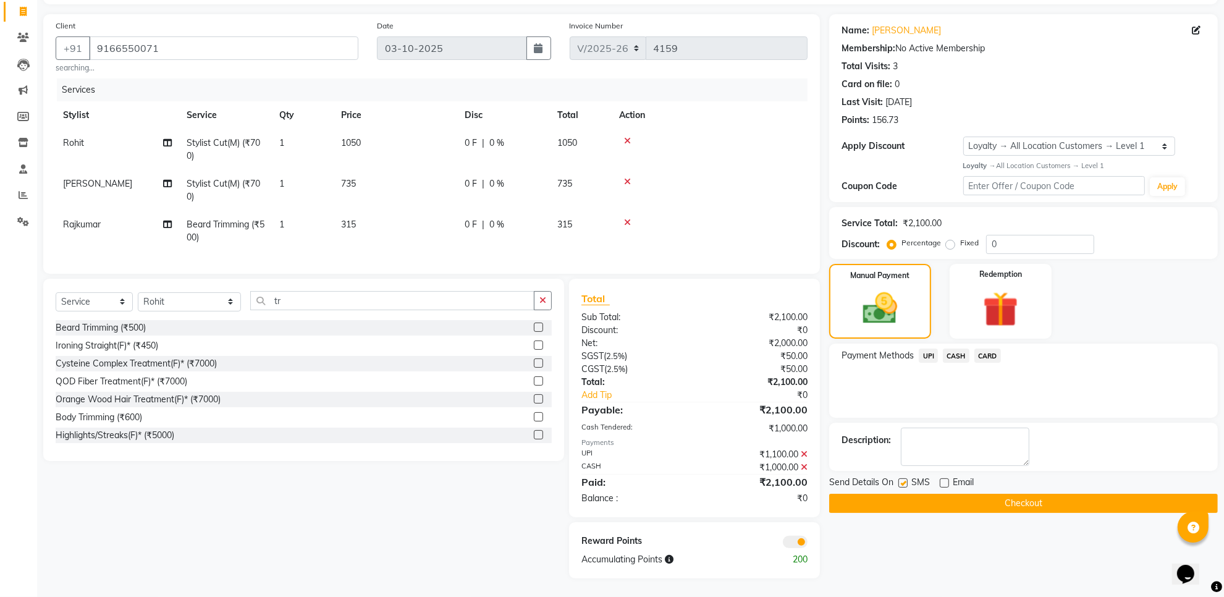
click at [907, 480] on input "checkbox" at bounding box center [903, 484] width 8 height 8
checkbox input "false"
click at [910, 496] on button "Checkout" at bounding box center [1023, 503] width 389 height 19
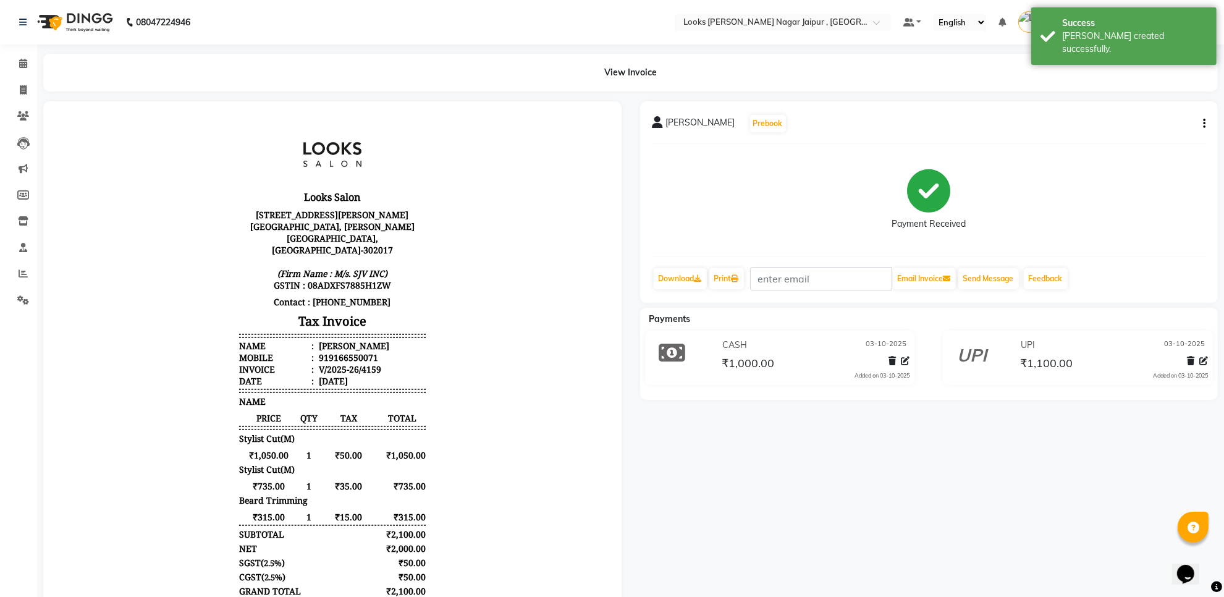
click at [9, 51] on div "Calendar Invoice Clients Leads Marketing Members Inventory Staff Reports Settin…" at bounding box center [83, 379] width 167 height 688
click at [17, 68] on span at bounding box center [23, 64] width 22 height 14
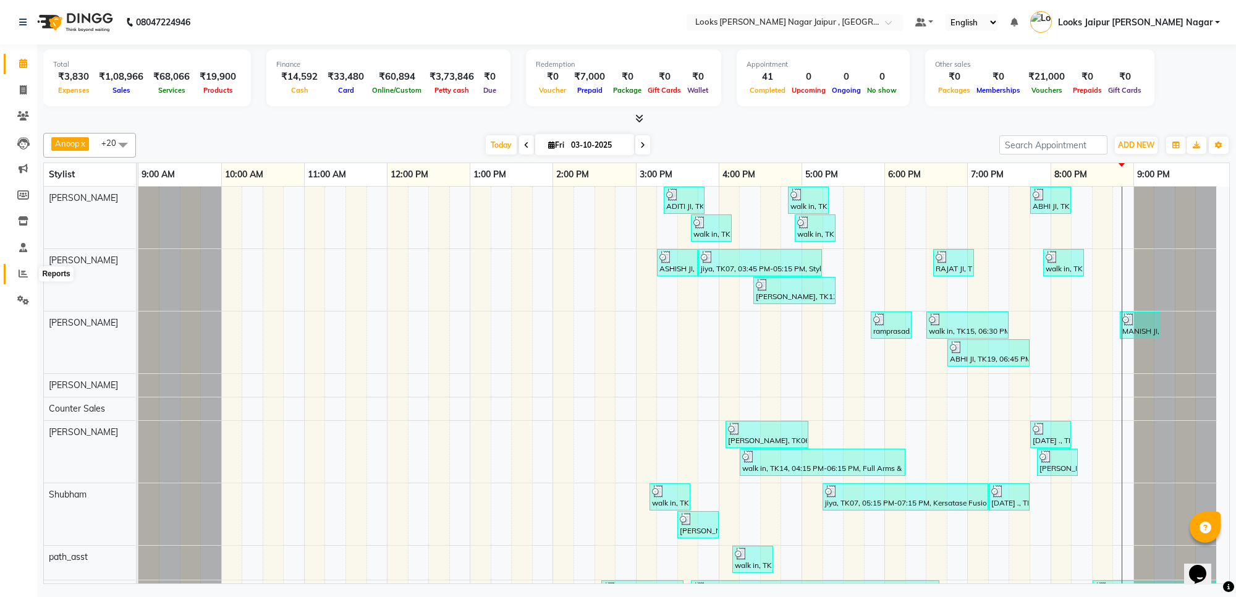
click at [25, 270] on icon at bounding box center [23, 273] width 9 height 9
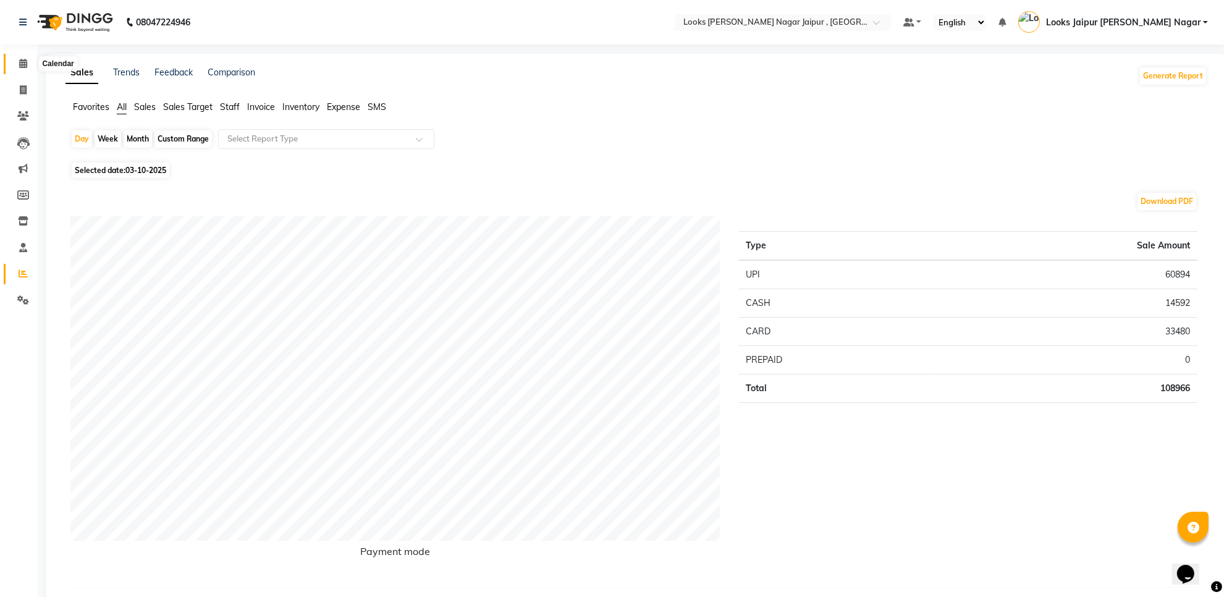
click at [14, 69] on span at bounding box center [23, 64] width 22 height 14
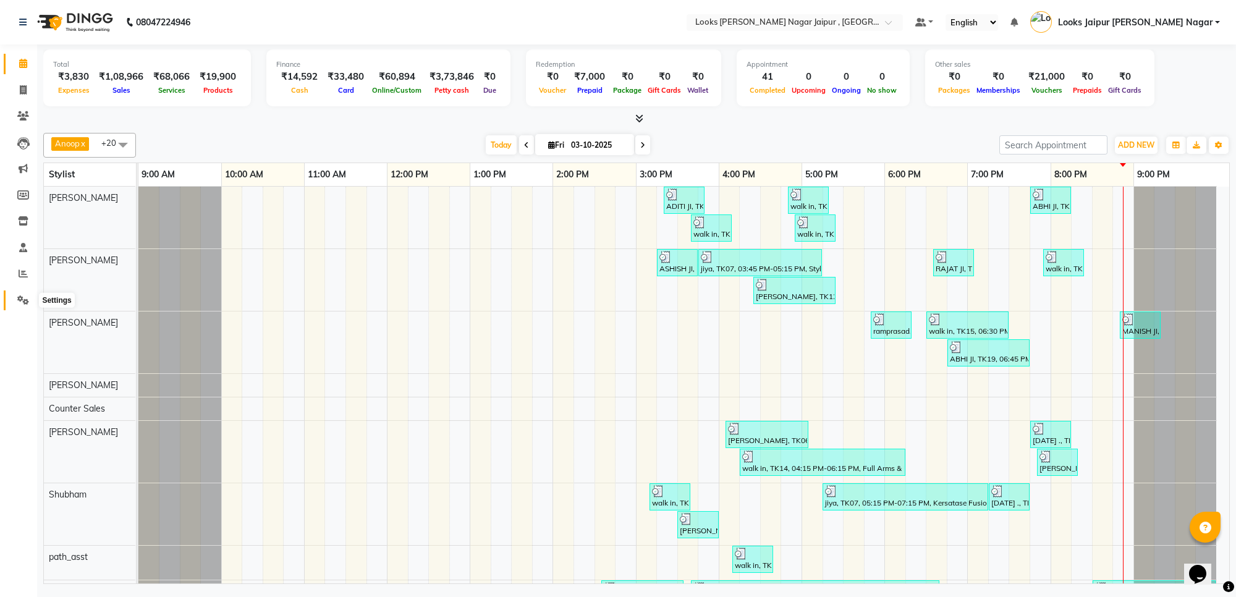
click at [20, 297] on icon at bounding box center [23, 299] width 12 height 9
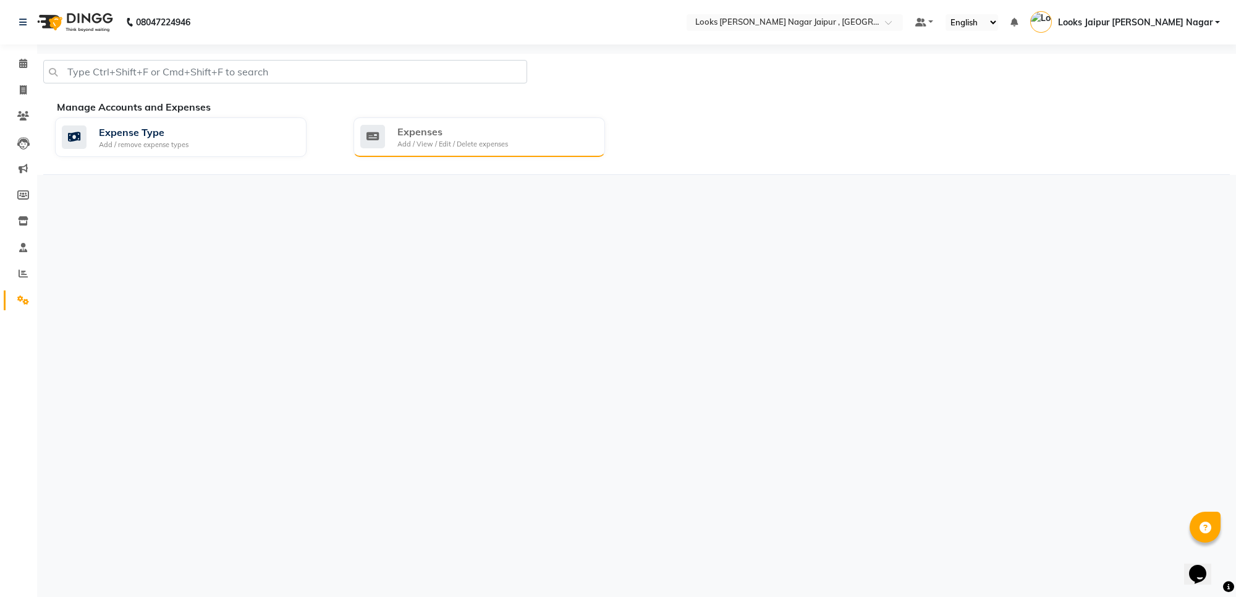
click at [418, 121] on div "Expenses Add / View / Edit / Delete expenses" at bounding box center [480, 137] width 252 height 40
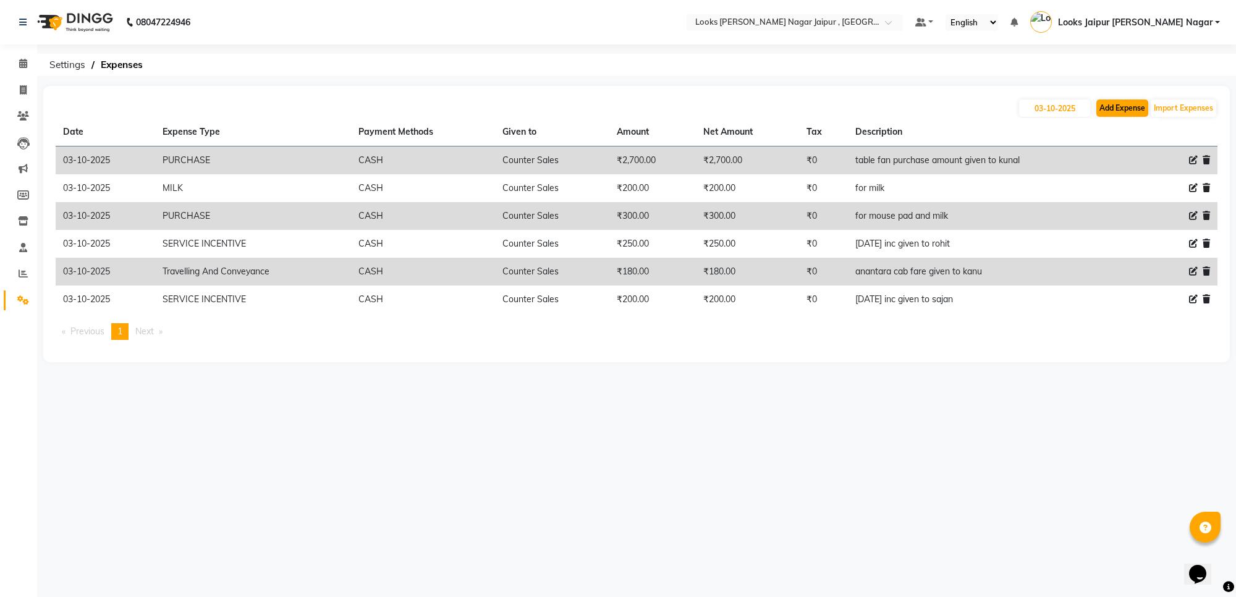
drag, startPoint x: 1086, startPoint y: 97, endPoint x: 1101, endPoint y: 106, distance: 17.5
click at [1094, 103] on div "03-10-2025 Add Expense Import Expenses Date Expense Type Payment Methods Given …" at bounding box center [636, 224] width 1187 height 276
click at [1104, 108] on button "Add Expense" at bounding box center [1122, 108] width 52 height 17
select select "1"
select select "3122"
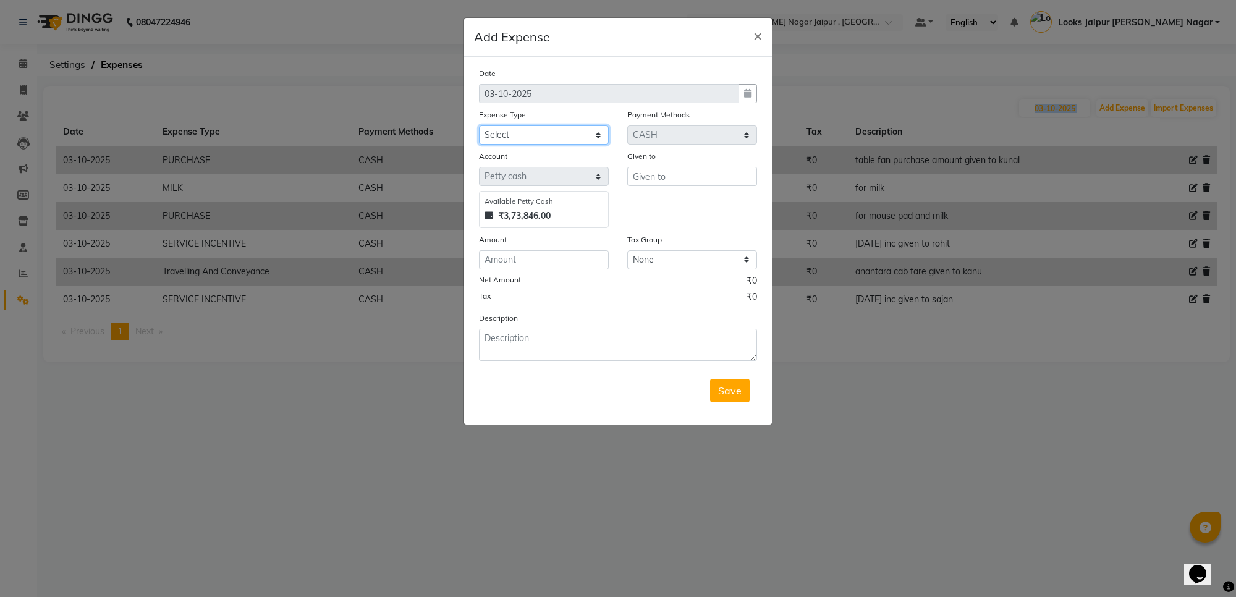
drag, startPoint x: 538, startPoint y: 127, endPoint x: 538, endPoint y: 143, distance: 16.1
click at [538, 127] on select "Select Accommodation Aesthetics Bank Deposit BLINKIT Cash Handover Client Refun…" at bounding box center [544, 134] width 130 height 19
select select "24170"
click at [479, 125] on select "Select Accommodation Aesthetics Bank Deposit BLINKIT Cash Handover Client Refun…" at bounding box center [544, 134] width 130 height 19
click at [684, 153] on div "Given to" at bounding box center [692, 158] width 130 height 17
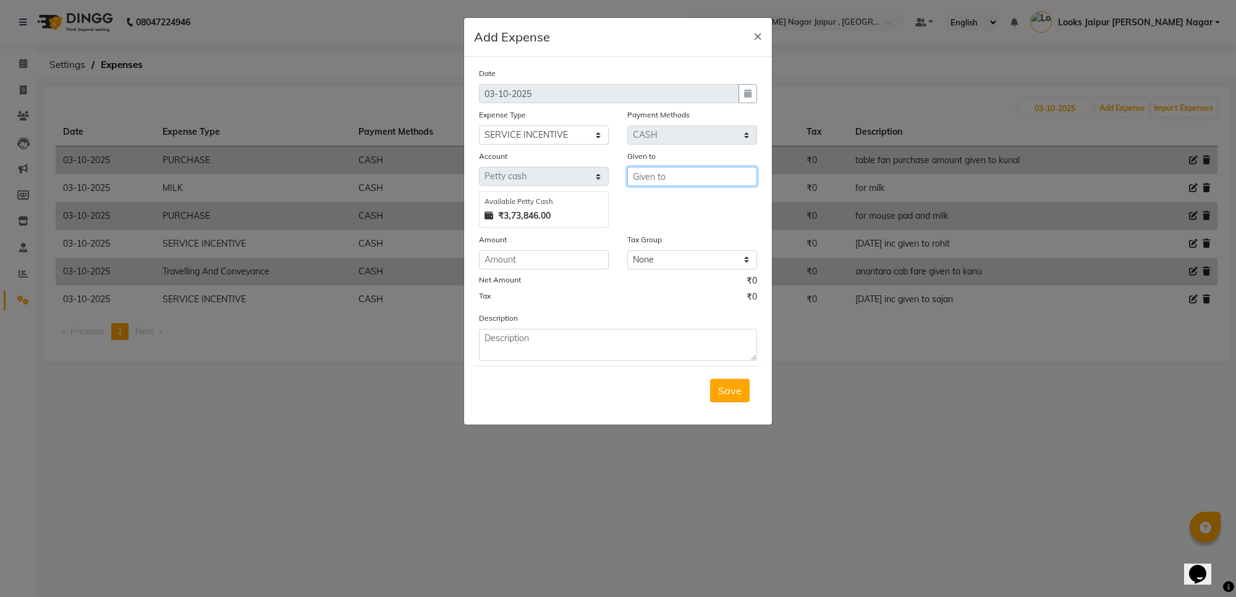
click at [689, 183] on input "text" at bounding box center [692, 176] width 130 height 19
click at [672, 211] on button "C ounter Sales" at bounding box center [677, 202] width 98 height 20
type input "Counter Sales"
click at [557, 261] on input "number" at bounding box center [544, 259] width 130 height 19
type input "400"
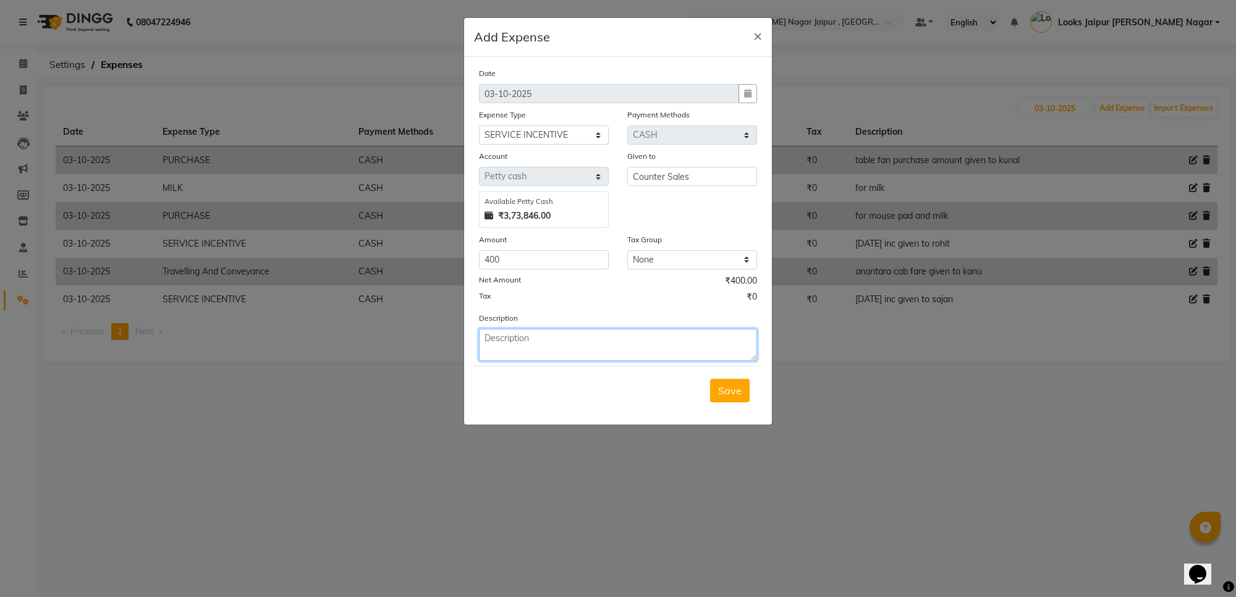
click at [561, 351] on textarea at bounding box center [618, 345] width 278 height 32
type textarea "2nd oct inc"
click at [718, 384] on span "Save" at bounding box center [729, 390] width 23 height 12
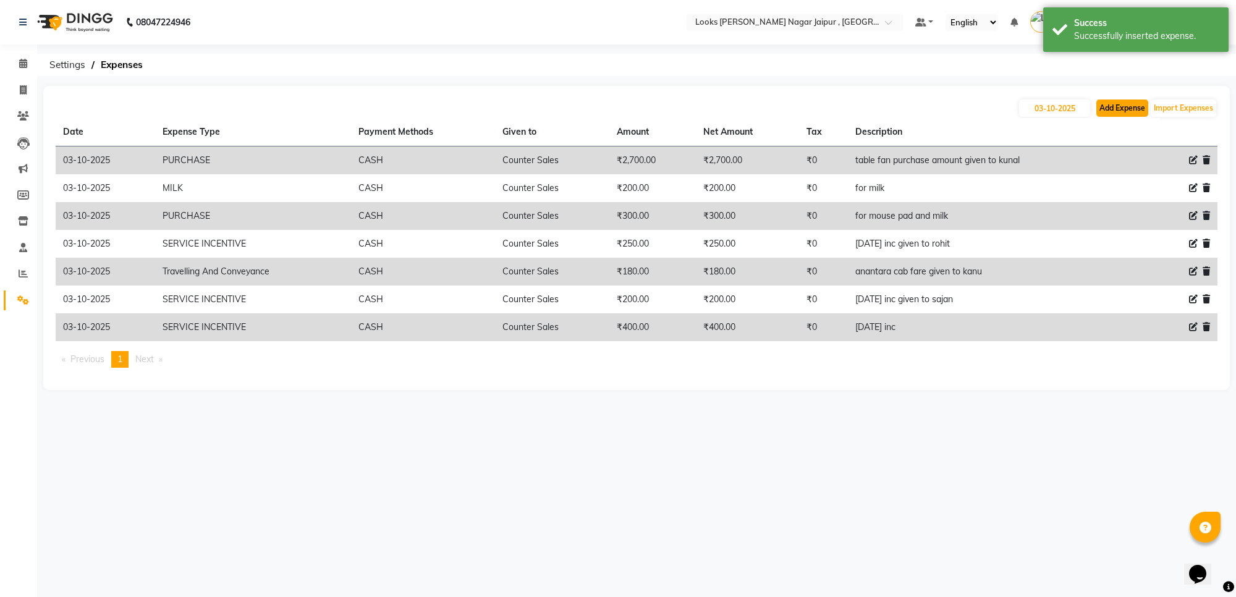
click at [1144, 107] on button "Add Expense" at bounding box center [1122, 108] width 52 height 17
select select "1"
select select "3122"
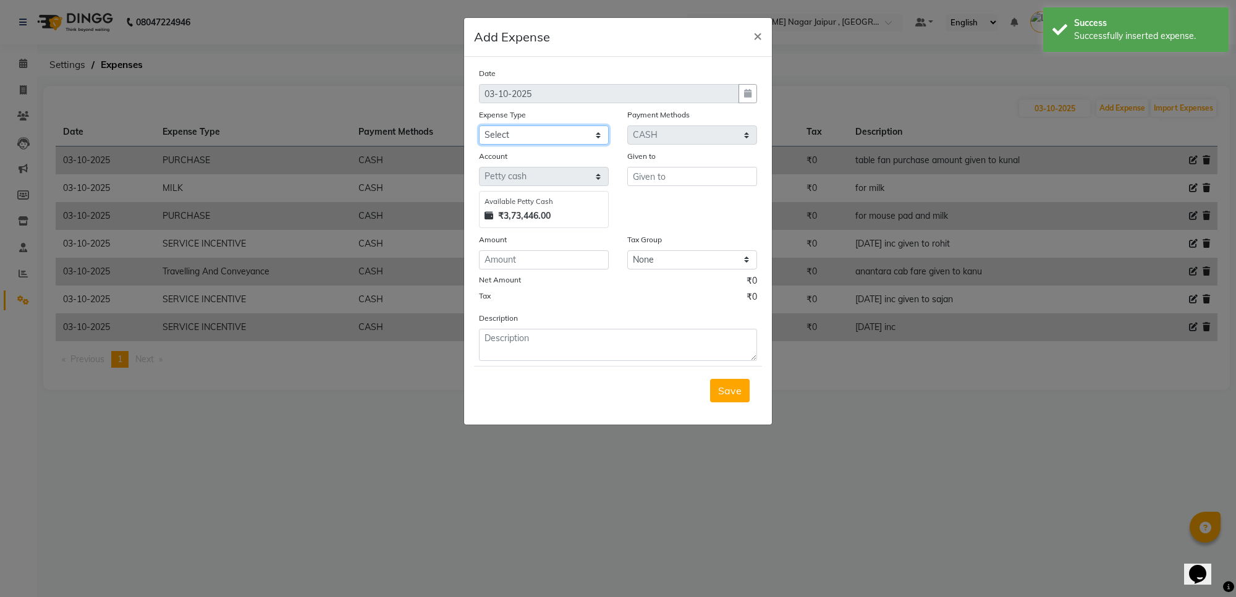
click at [525, 125] on select "Select Accommodation Aesthetics Bank Deposit BLINKIT Cash Handover Client Refun…" at bounding box center [544, 134] width 130 height 19
click at [479, 125] on select "Select Accommodation Aesthetics Bank Deposit BLINKIT Cash Handover Client Refun…" at bounding box center [544, 134] width 130 height 19
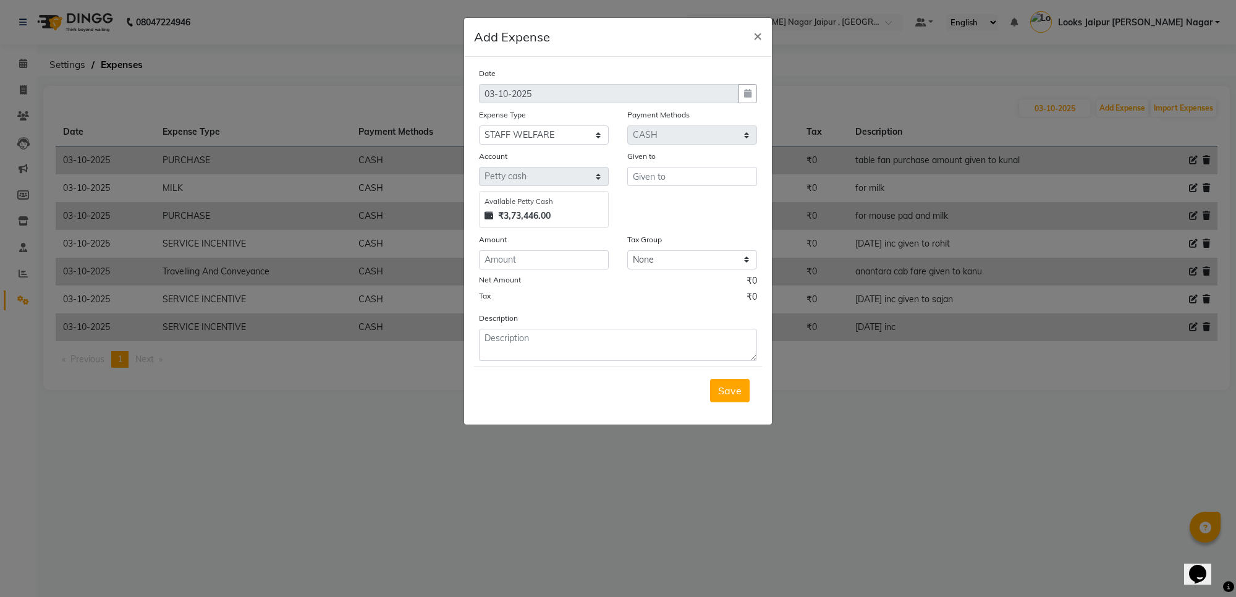
click at [541, 124] on div "Expense Type" at bounding box center [544, 116] width 130 height 17
click at [578, 137] on select "Select Accommodation Aesthetics Bank Deposit BLINKIT Cash Handover Client Refun…" at bounding box center [544, 134] width 130 height 19
select select "24170"
click at [479, 125] on select "Select Accommodation Aesthetics Bank Deposit BLINKIT Cash Handover Client Refun…" at bounding box center [544, 134] width 130 height 19
click at [697, 169] on input "text" at bounding box center [692, 176] width 130 height 19
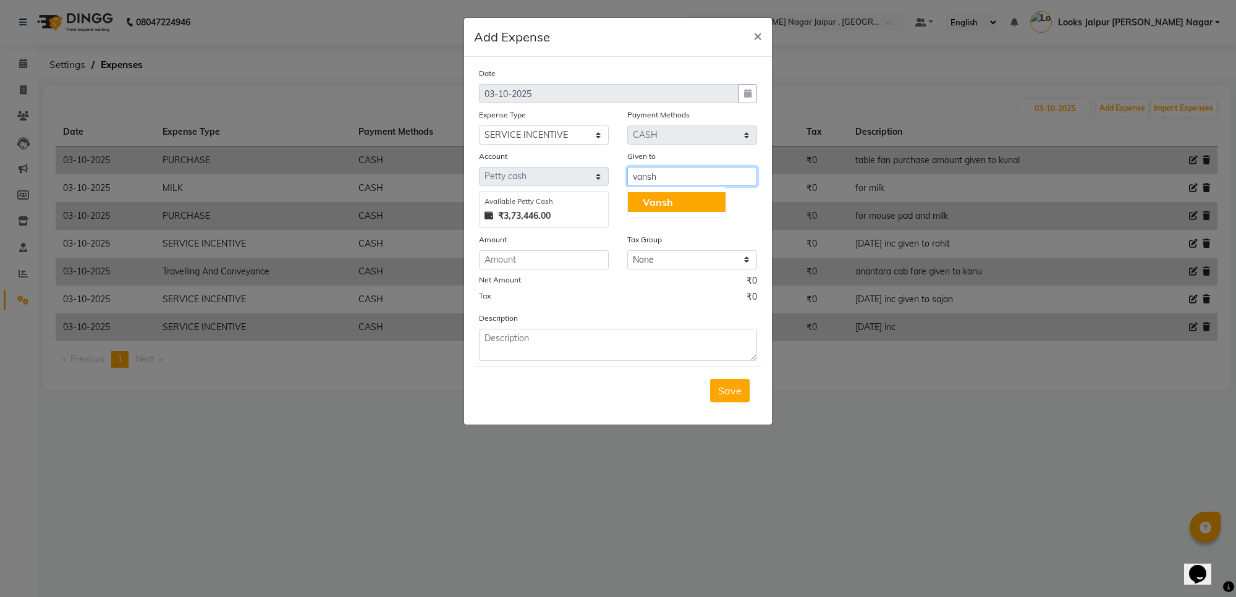
click at [685, 201] on button "Vansh" at bounding box center [677, 202] width 98 height 20
type input "Vansh"
click at [567, 260] on input "number" at bounding box center [544, 259] width 130 height 19
type input "300"
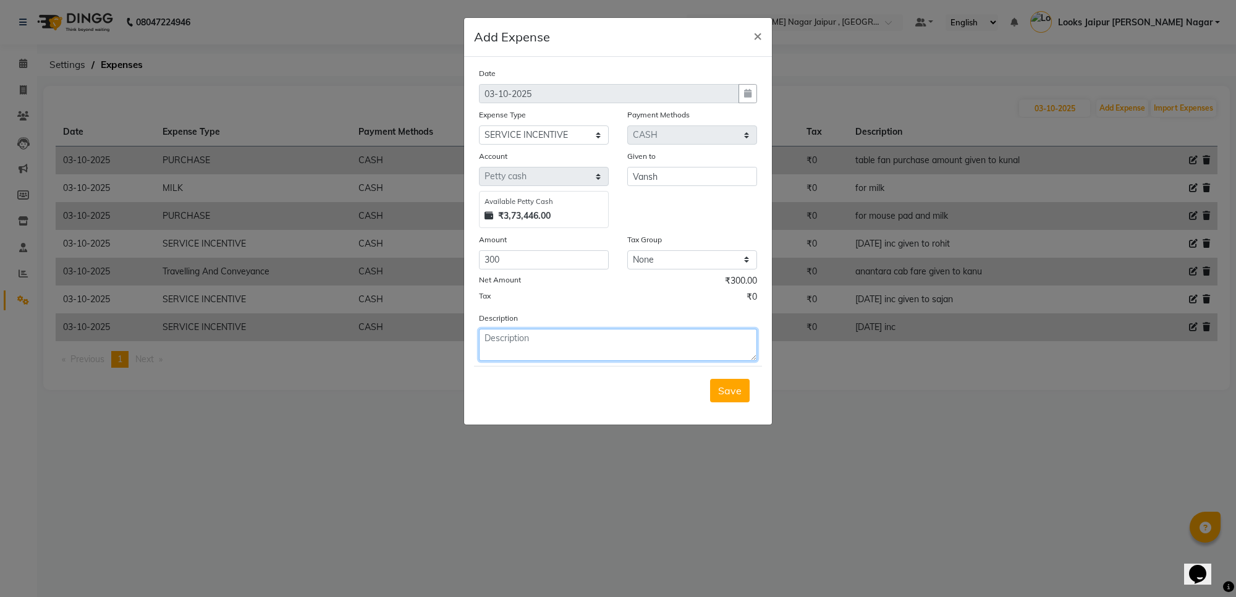
click at [509, 353] on textarea at bounding box center [618, 345] width 278 height 32
type textarea "2nd and 30th inc given to vansh"
click at [731, 388] on span "Save" at bounding box center [729, 390] width 23 height 12
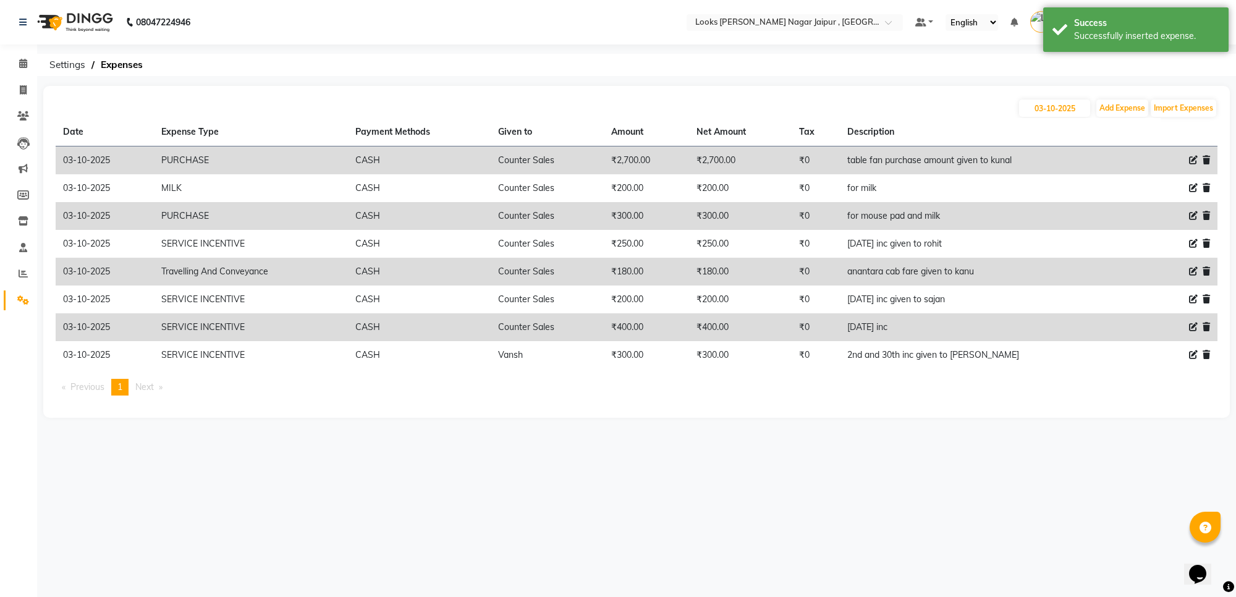
click at [1143, 118] on th at bounding box center [1148, 132] width 23 height 28
click at [1141, 100] on button "Add Expense" at bounding box center [1122, 108] width 52 height 17
select select "1"
select select "3122"
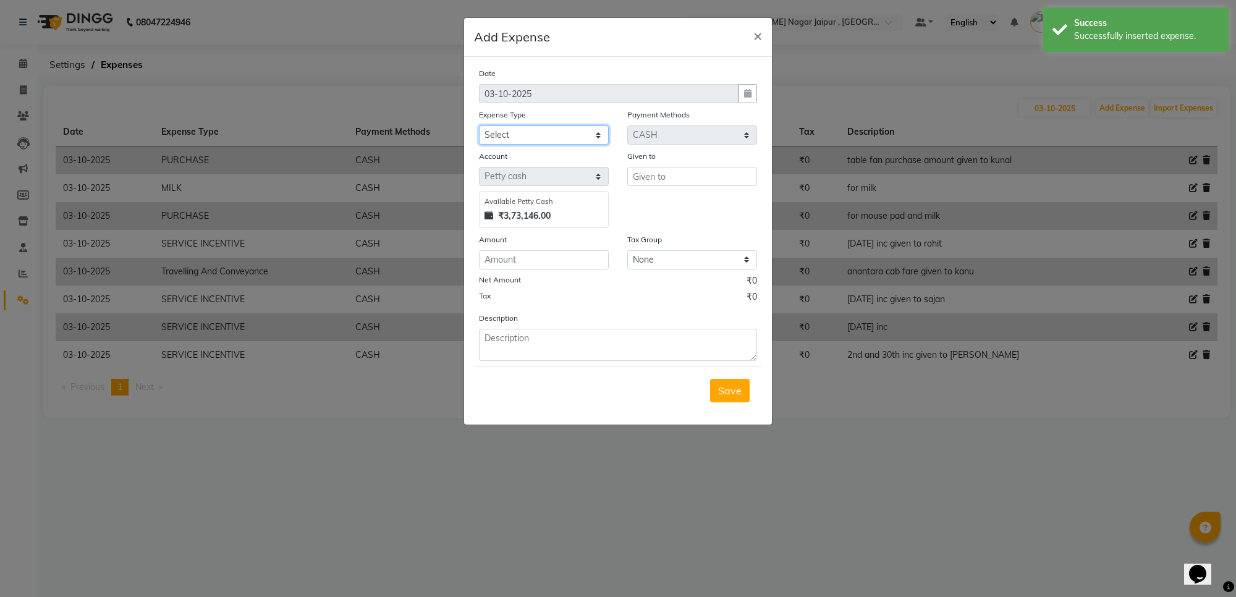
drag, startPoint x: 550, startPoint y: 133, endPoint x: 644, endPoint y: 404, distance: 286.5
click at [550, 133] on select "Select Accommodation Aesthetics Bank Deposit BLINKIT Cash Handover Client Refun…" at bounding box center [544, 134] width 130 height 19
select select "24170"
click at [479, 125] on select "Select Accommodation Aesthetics Bank Deposit BLINKIT Cash Handover Client Refun…" at bounding box center [544, 134] width 130 height 19
click at [705, 174] on input "text" at bounding box center [692, 176] width 130 height 19
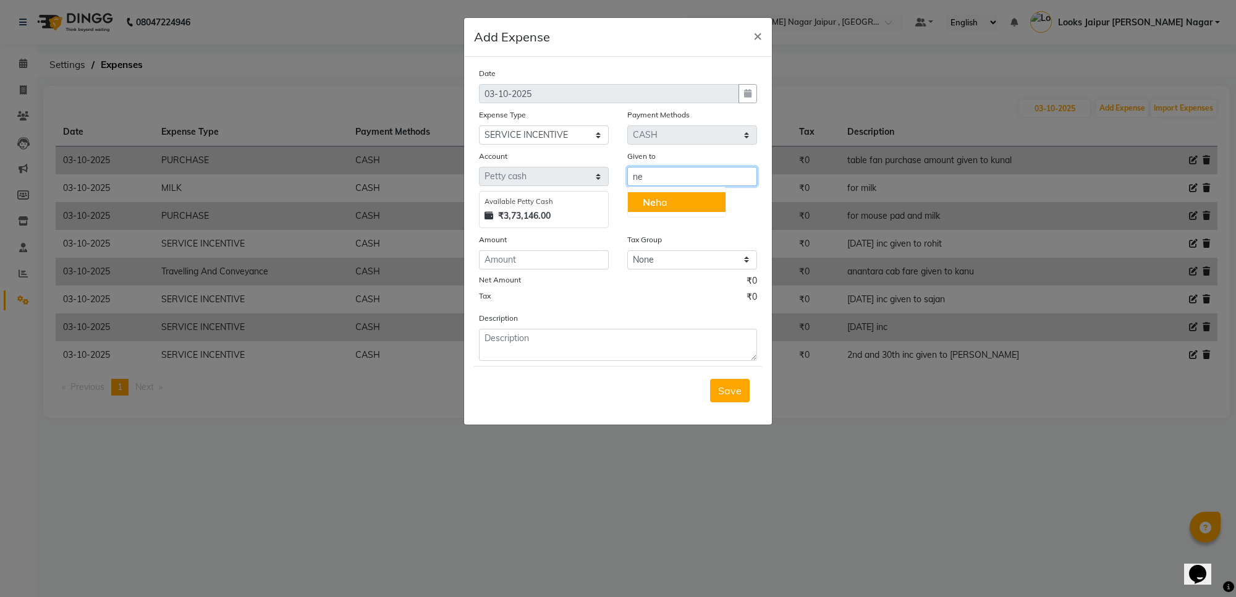
type input "n"
click at [684, 205] on ngb-highlight "C ounter Sales" at bounding box center [675, 202] width 64 height 12
type input "Counter Sales"
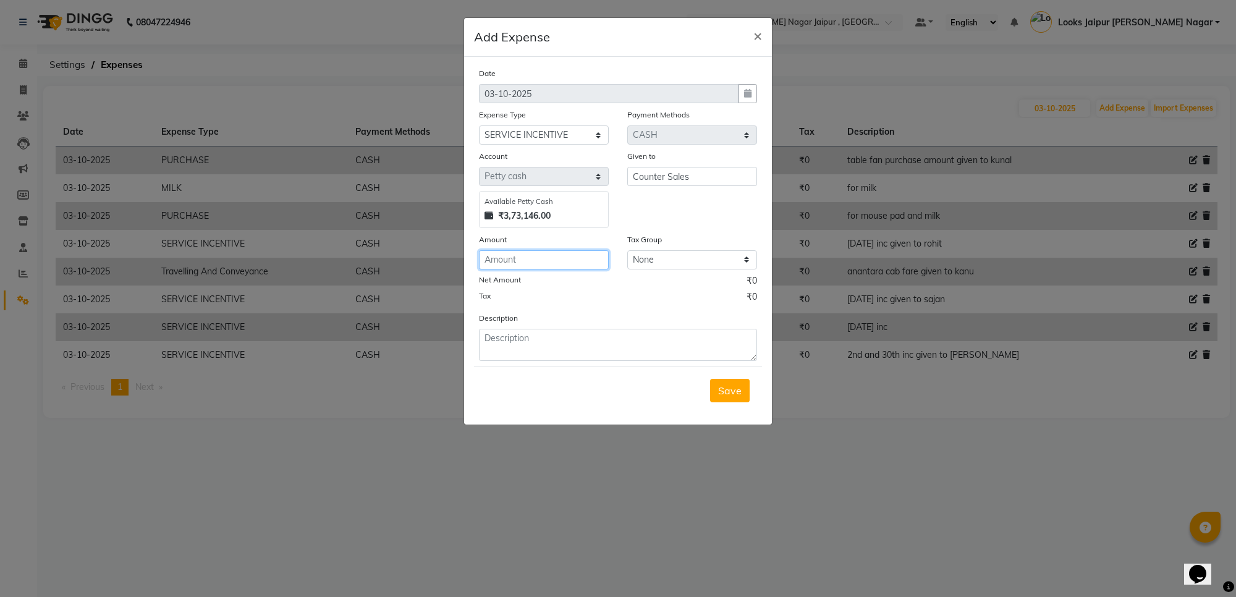
click at [582, 266] on input "number" at bounding box center [544, 259] width 130 height 19
type input "400"
click at [530, 362] on form "Date 03-10-2025 Expense Type Select Accommodation Aesthetics Bank Deposit BLINK…" at bounding box center [618, 241] width 288 height 348
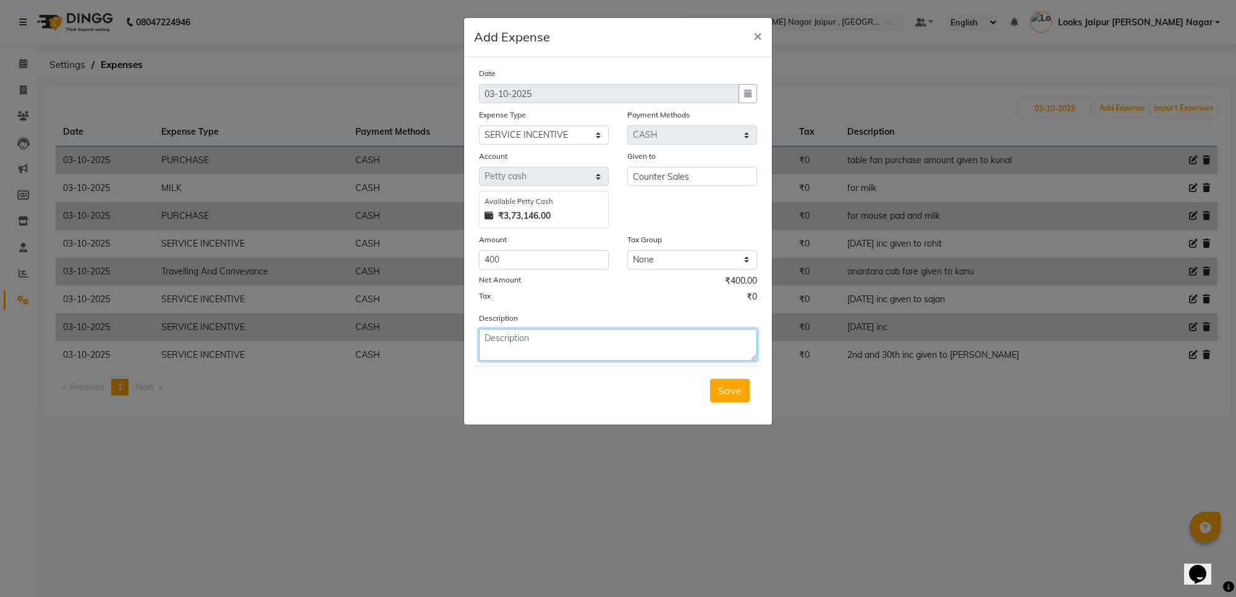
click at [533, 356] on textarea at bounding box center [618, 345] width 278 height 32
type textarea "29th sep inc given to neha"
click at [748, 385] on button "Save" at bounding box center [730, 390] width 40 height 23
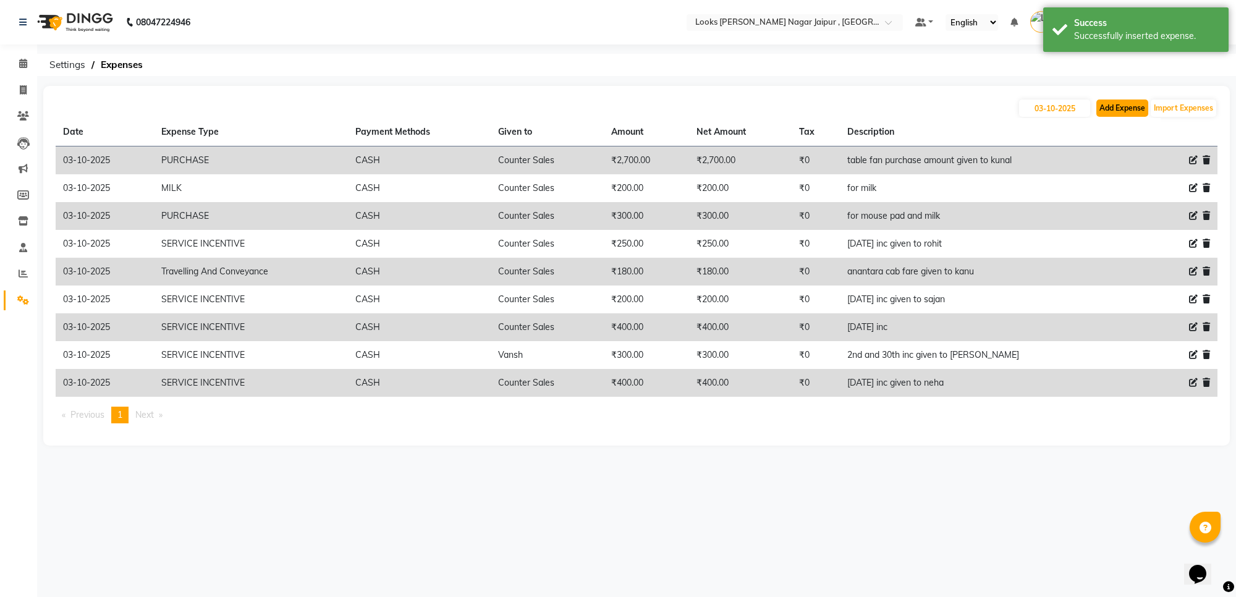
click at [1111, 101] on button "Add Expense" at bounding box center [1122, 108] width 52 height 17
select select "1"
select select "3122"
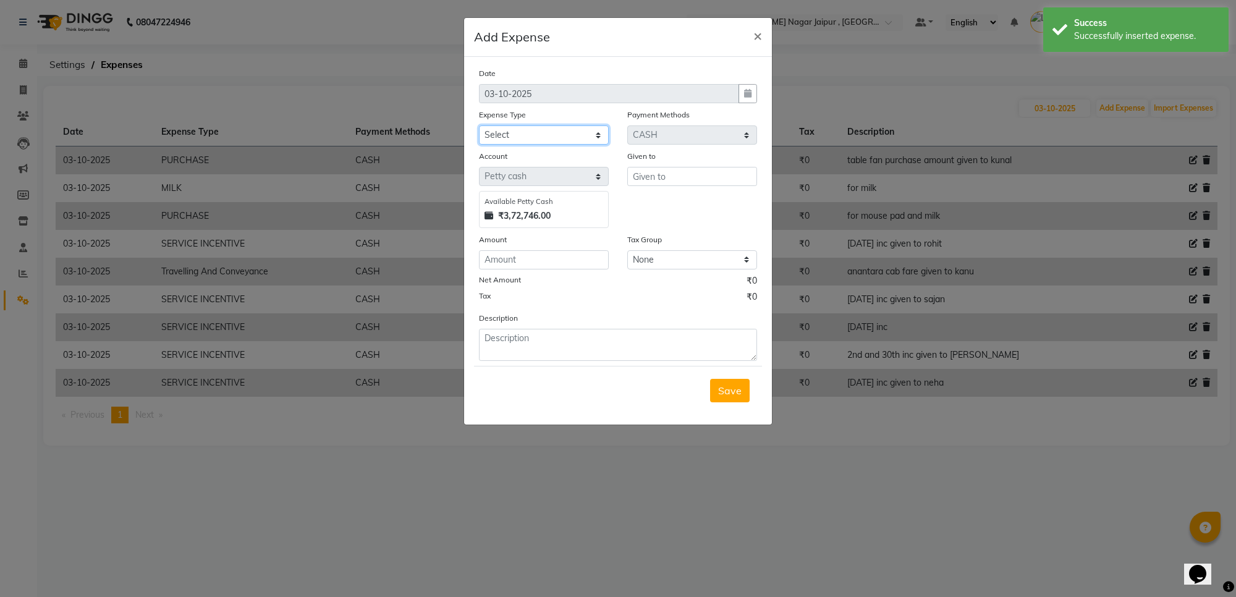
click at [577, 137] on select "Select Accommodation Aesthetics Bank Deposit BLINKIT Cash Handover Client Refun…" at bounding box center [544, 134] width 130 height 19
select select "24170"
click at [479, 125] on select "Select Accommodation Aesthetics Bank Deposit BLINKIT Cash Handover Client Refun…" at bounding box center [544, 134] width 130 height 19
click at [711, 180] on input "text" at bounding box center [692, 176] width 130 height 19
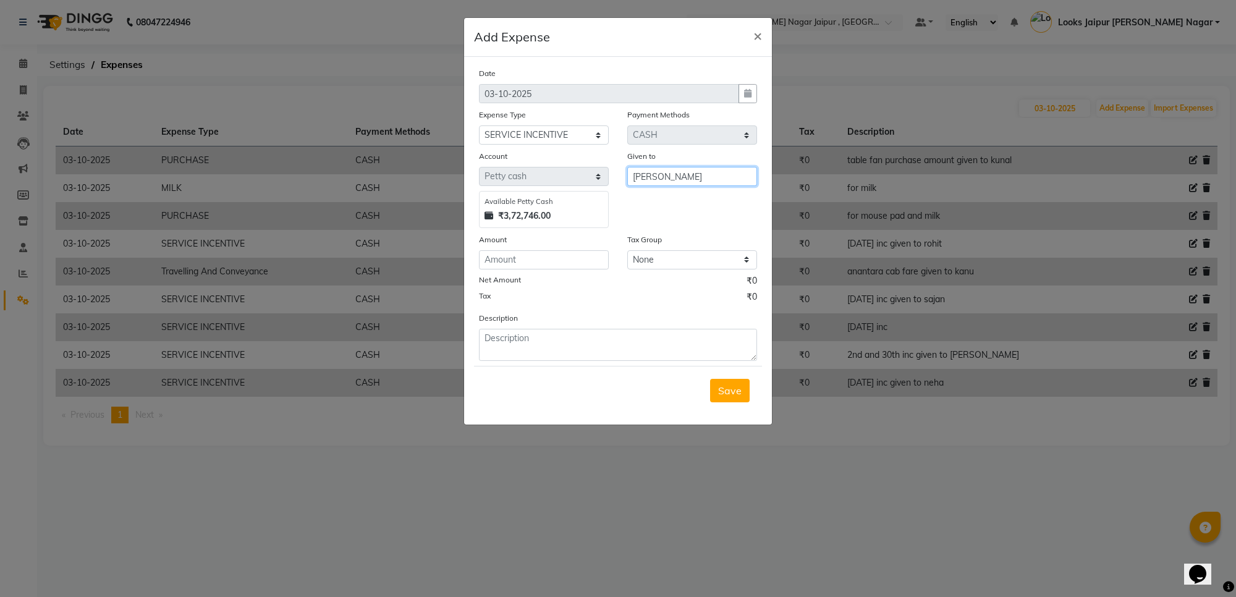
type input "saurav"
click at [530, 256] on input "number" at bounding box center [544, 259] width 130 height 19
type input "600"
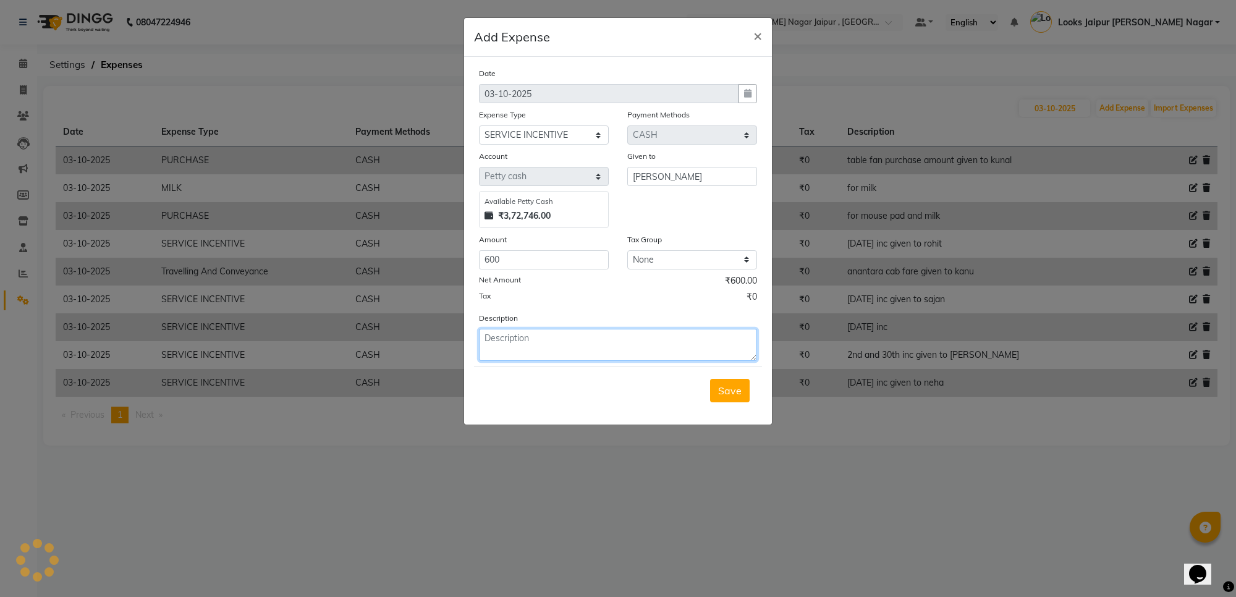
click at [561, 348] on textarea at bounding box center [618, 345] width 278 height 32
type textarea "27 28 30th sep inc given to saurav"
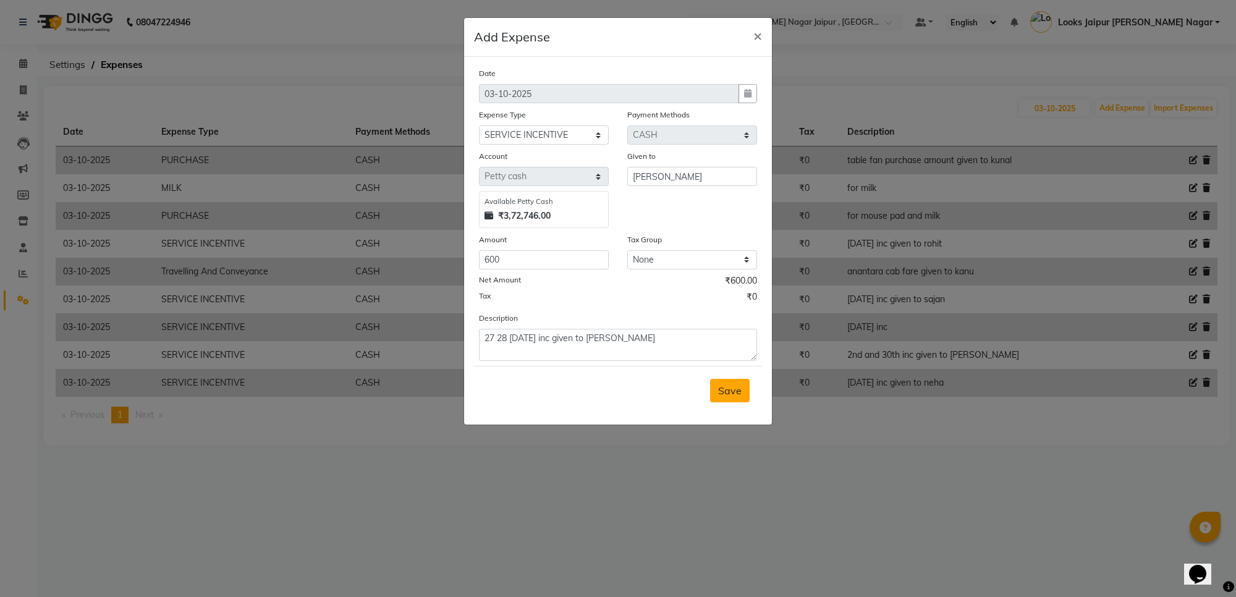
click at [739, 384] on span "Save" at bounding box center [729, 390] width 23 height 12
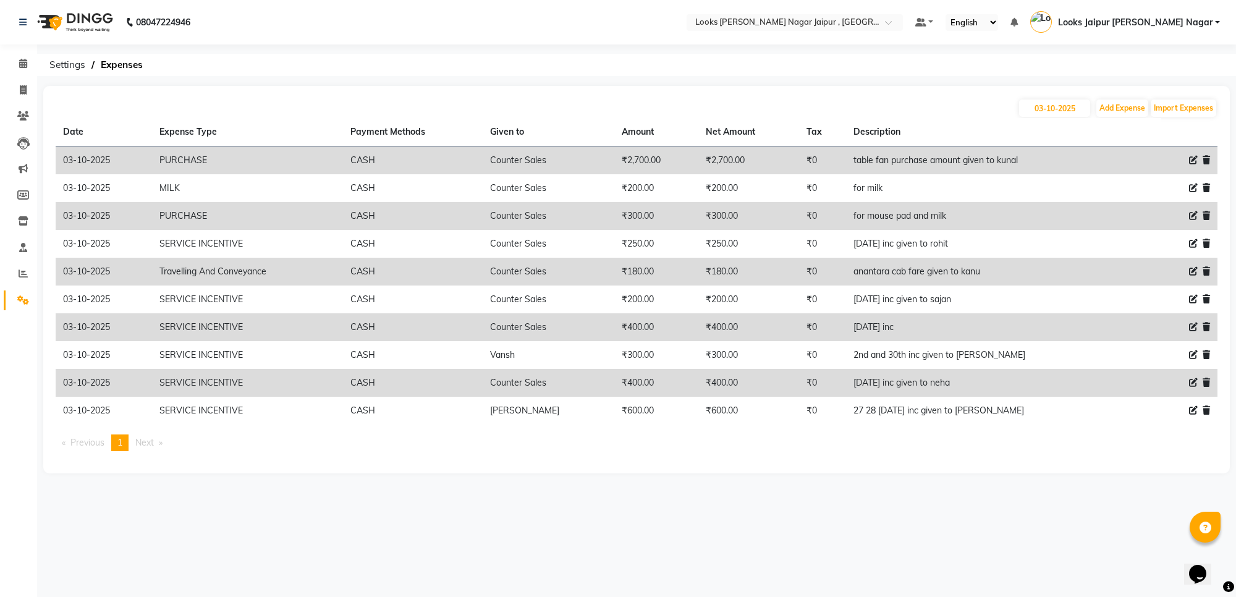
drag, startPoint x: 828, startPoint y: 45, endPoint x: 504, endPoint y: 558, distance: 606.7
click at [438, 219] on div "08047224946 Select Location × Looks Malviya Nagar Jaipur , Jaipur Default Panel…" at bounding box center [618, 298] width 1236 height 597
click at [7, 68] on link "Calendar" at bounding box center [19, 64] width 30 height 20
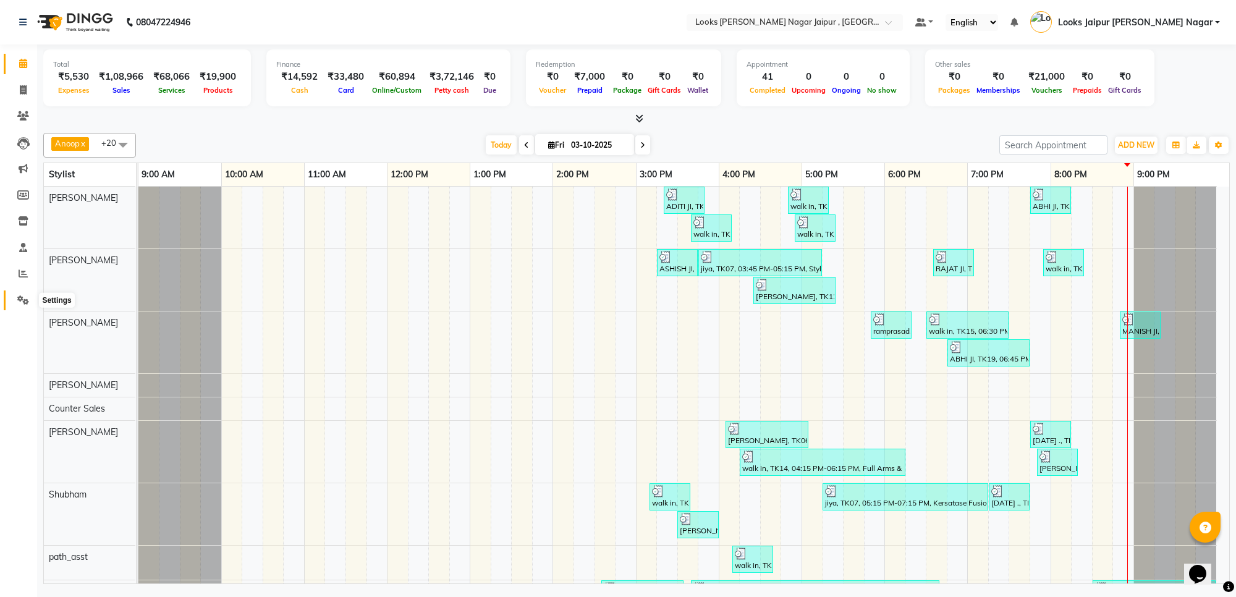
click at [14, 305] on span at bounding box center [23, 301] width 22 height 14
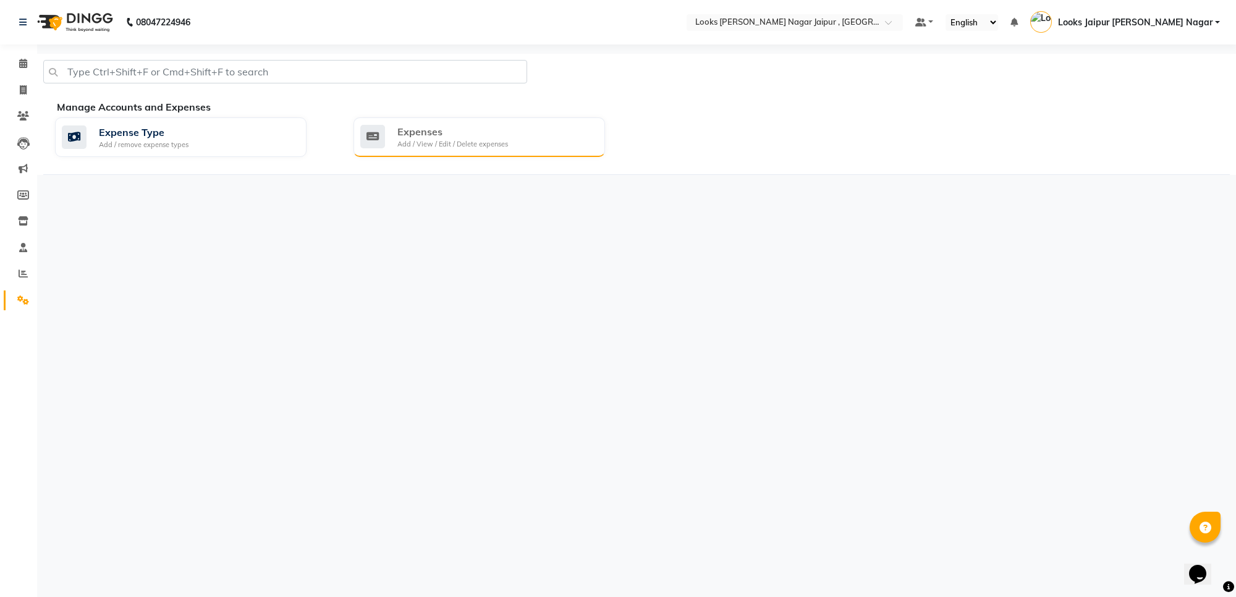
click at [402, 128] on div "Expenses" at bounding box center [452, 131] width 111 height 15
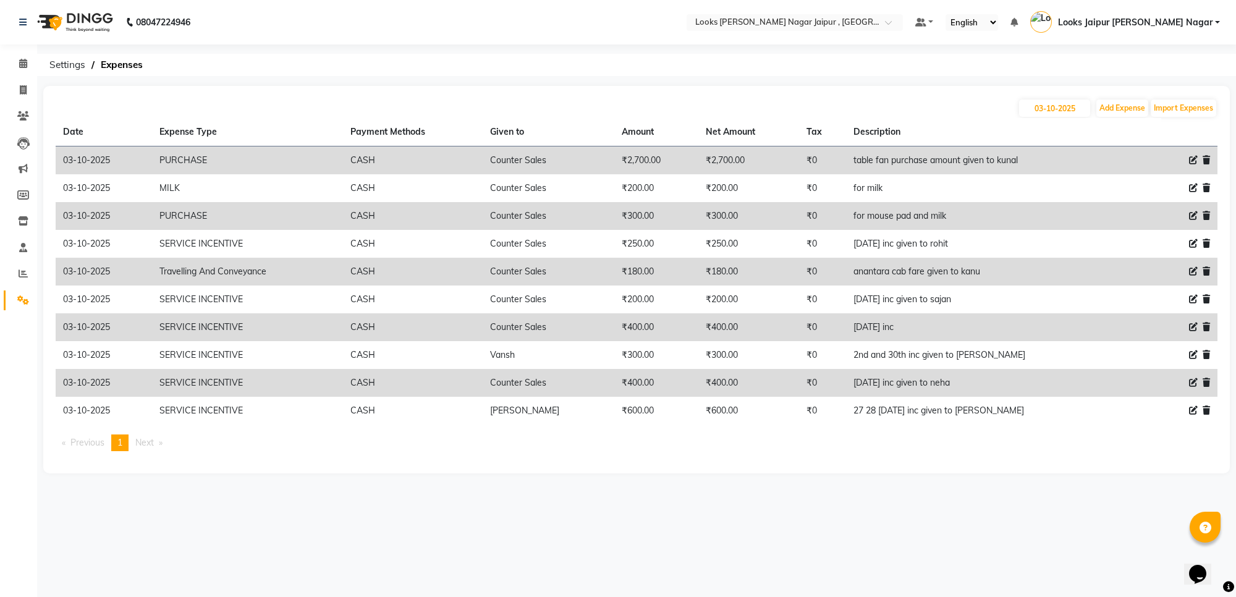
click at [1105, 98] on div "03-10-2025 Add Expense Import Expenses" at bounding box center [637, 108] width 1162 height 20
click at [1108, 111] on button "Add Expense" at bounding box center [1122, 108] width 52 height 17
select select "1"
select select "3122"
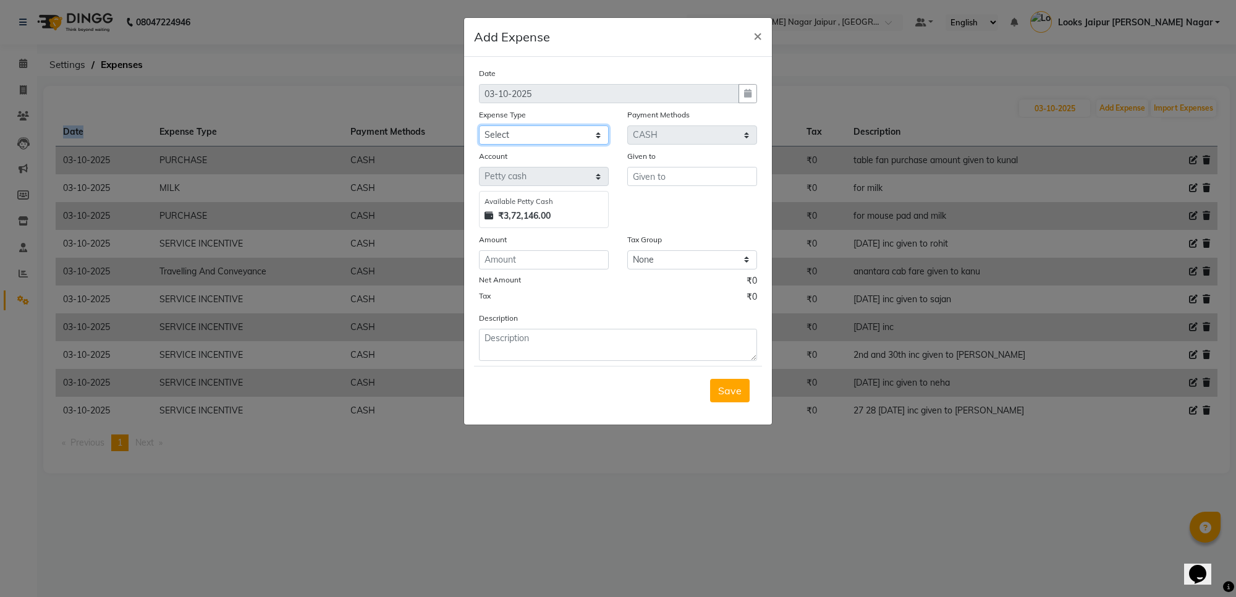
drag, startPoint x: 518, startPoint y: 127, endPoint x: 526, endPoint y: 141, distance: 15.8
click at [518, 127] on select "Select Accommodation Aesthetics Bank Deposit BLINKIT Cash Handover Client Refun…" at bounding box center [544, 134] width 130 height 19
select select "23704"
click at [479, 125] on select "Select Accommodation Aesthetics Bank Deposit BLINKIT Cash Handover Client Refun…" at bounding box center [544, 134] width 130 height 19
click at [660, 185] on div "Given to" at bounding box center [692, 189] width 148 height 78
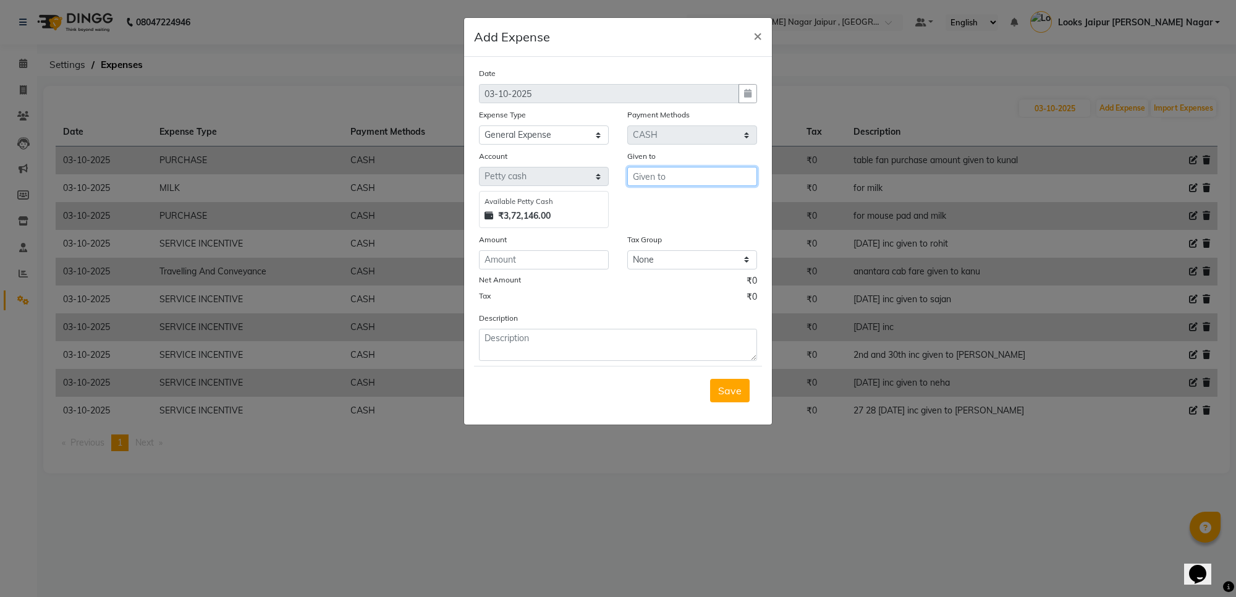
click at [663, 176] on input "text" at bounding box center [692, 176] width 130 height 19
click at [645, 193] on button "C ounter Sales" at bounding box center [677, 202] width 98 height 20
type input "Counter Sales"
click at [574, 256] on input "number" at bounding box center [544, 259] width 130 height 19
type input "200"
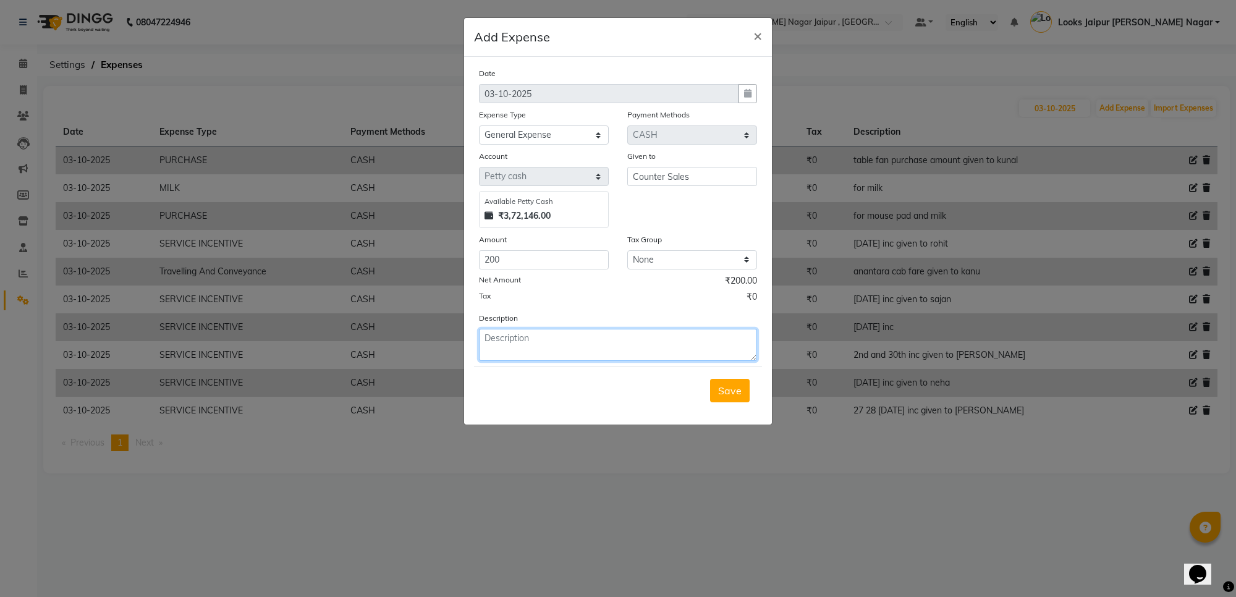
click at [586, 340] on textarea at bounding box center [618, 345] width 278 height 32
type textarea "in galla for pooja"
click at [730, 379] on button "Save" at bounding box center [730, 390] width 40 height 23
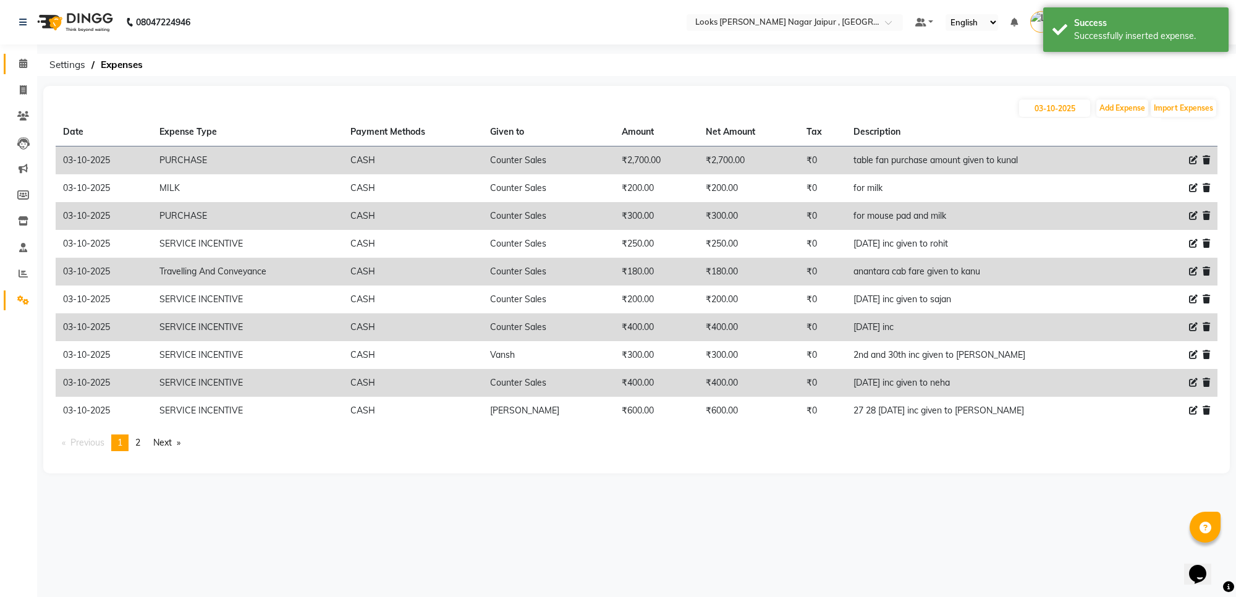
click at [17, 72] on link "Calendar" at bounding box center [19, 64] width 30 height 20
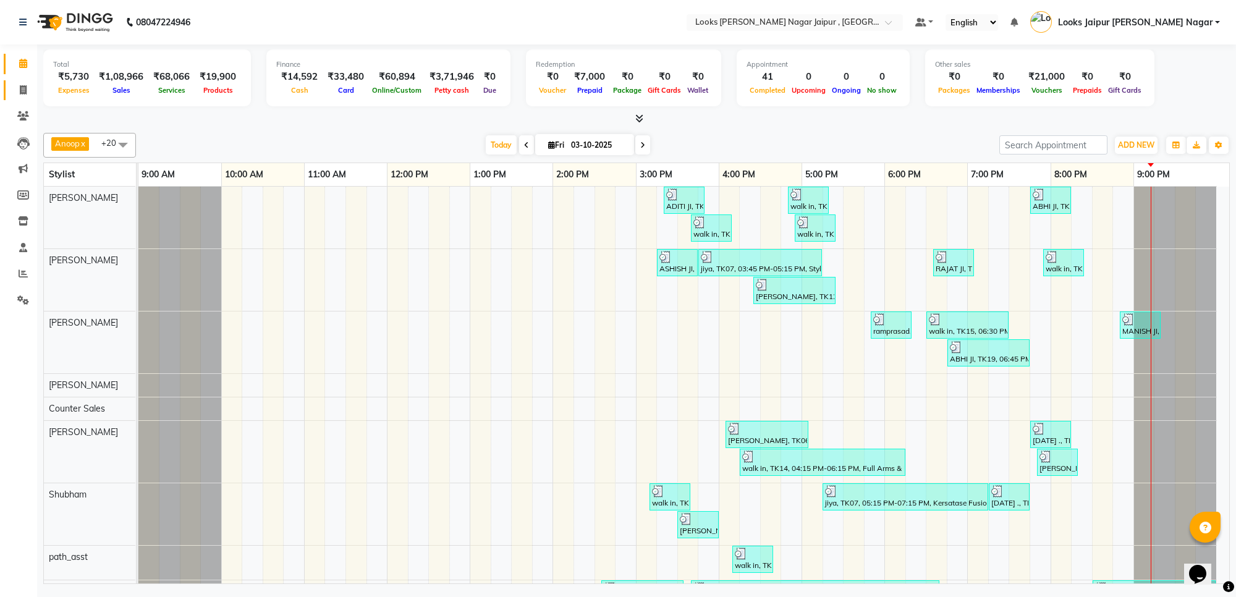
click at [11, 82] on link "Invoice" at bounding box center [19, 90] width 30 height 20
select select "4317"
select select "service"
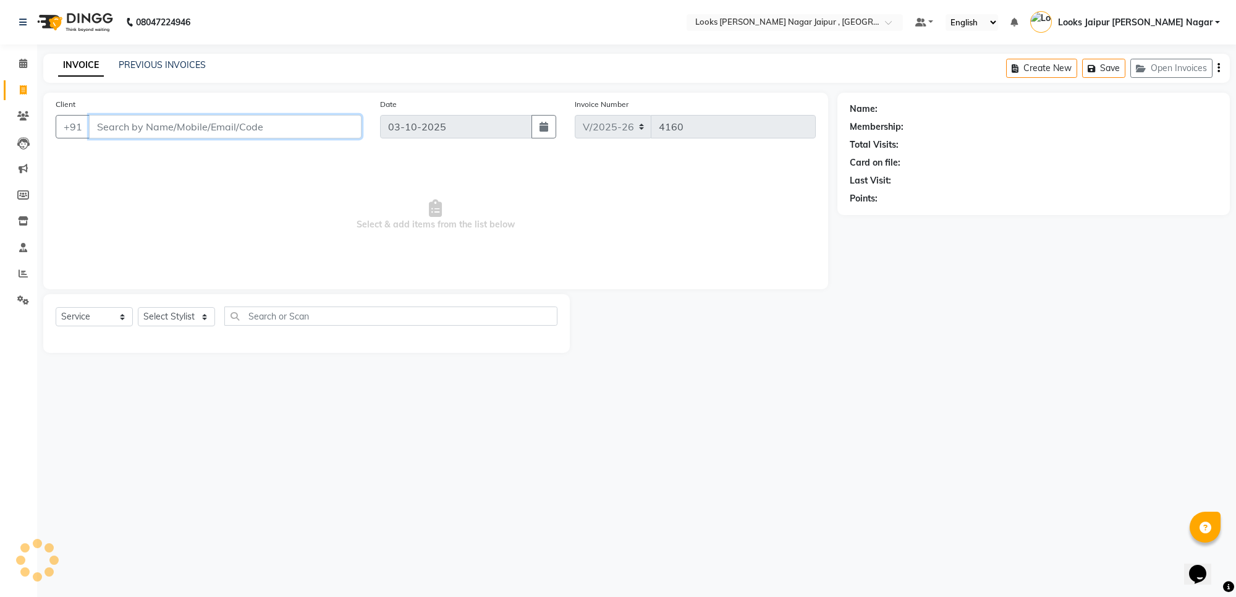
click at [125, 132] on input "Client" at bounding box center [225, 126] width 273 height 23
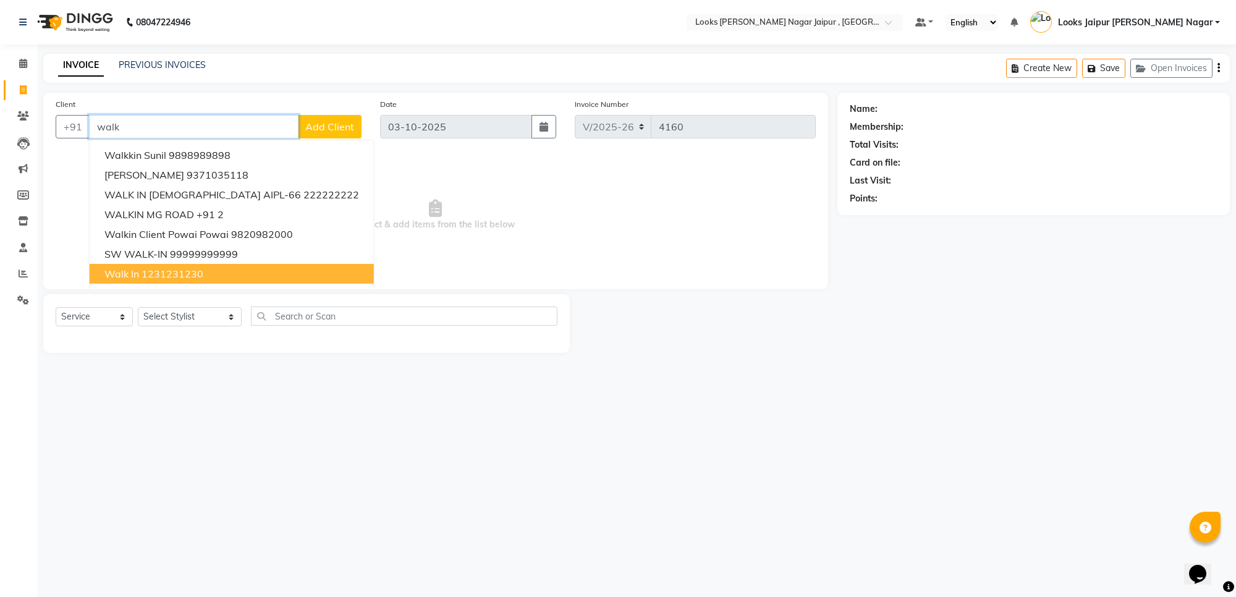
click at [139, 272] on button "walk in 1231231230" at bounding box center [232, 274] width 284 height 20
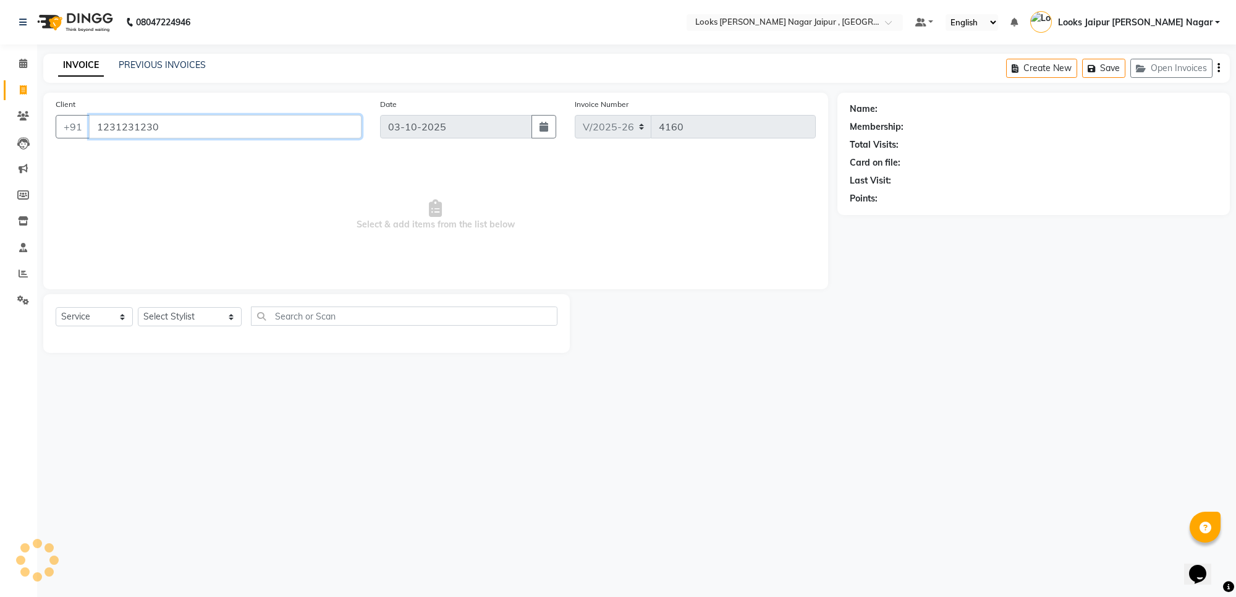
type input "1231231230"
select select "1: Object"
click at [183, 326] on select "Select Stylist [PERSON_NAME] art Anoop [PERSON_NAME] Counter Sales [PERSON_NAME…" at bounding box center [190, 316] width 104 height 19
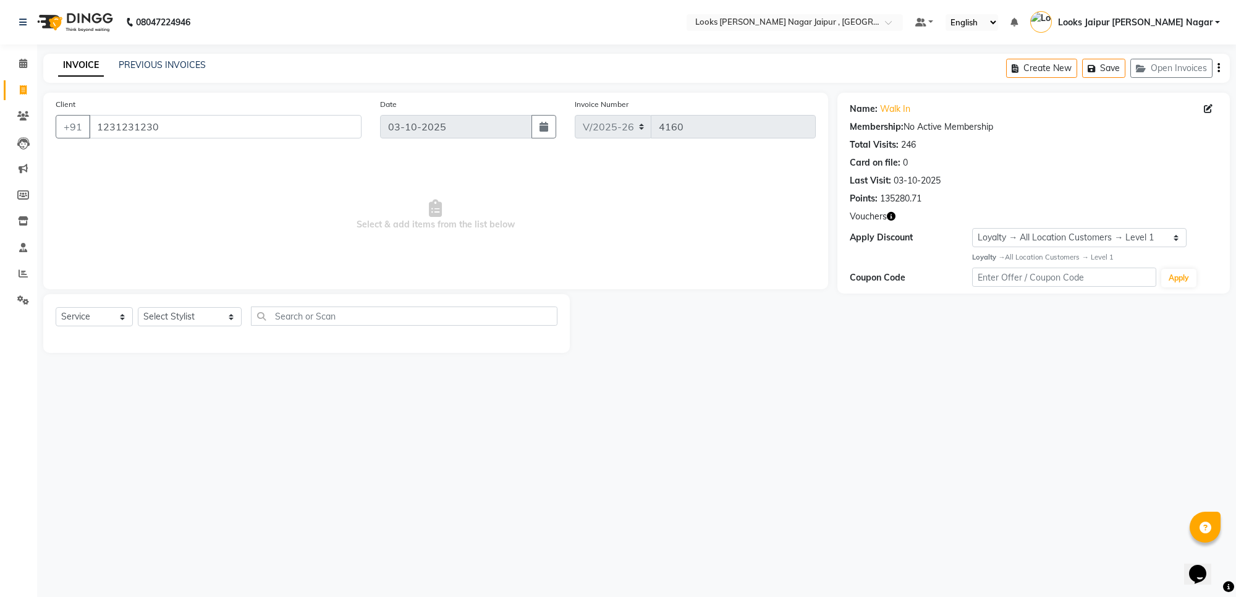
drag, startPoint x: 412, startPoint y: 211, endPoint x: 392, endPoint y: 203, distance: 21.0
click at [412, 211] on span "Select & add items from the list below" at bounding box center [436, 215] width 760 height 124
drag, startPoint x: 201, startPoint y: 318, endPoint x: 197, endPoint y: 310, distance: 9.1
click at [201, 318] on select "Select Stylist [PERSON_NAME] art Anoop [PERSON_NAME] Counter Sales [PERSON_NAME…" at bounding box center [190, 316] width 104 height 19
select select "23570"
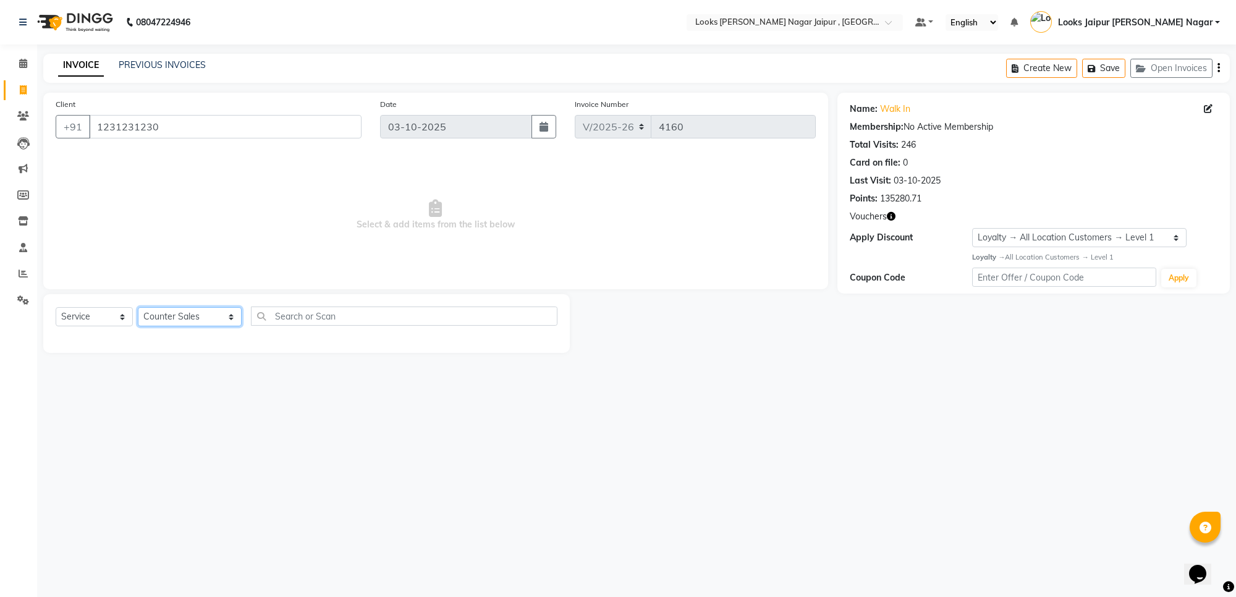
click at [138, 307] on select "Select Stylist [PERSON_NAME] art Anoop [PERSON_NAME] Counter Sales [PERSON_NAME…" at bounding box center [190, 316] width 104 height 19
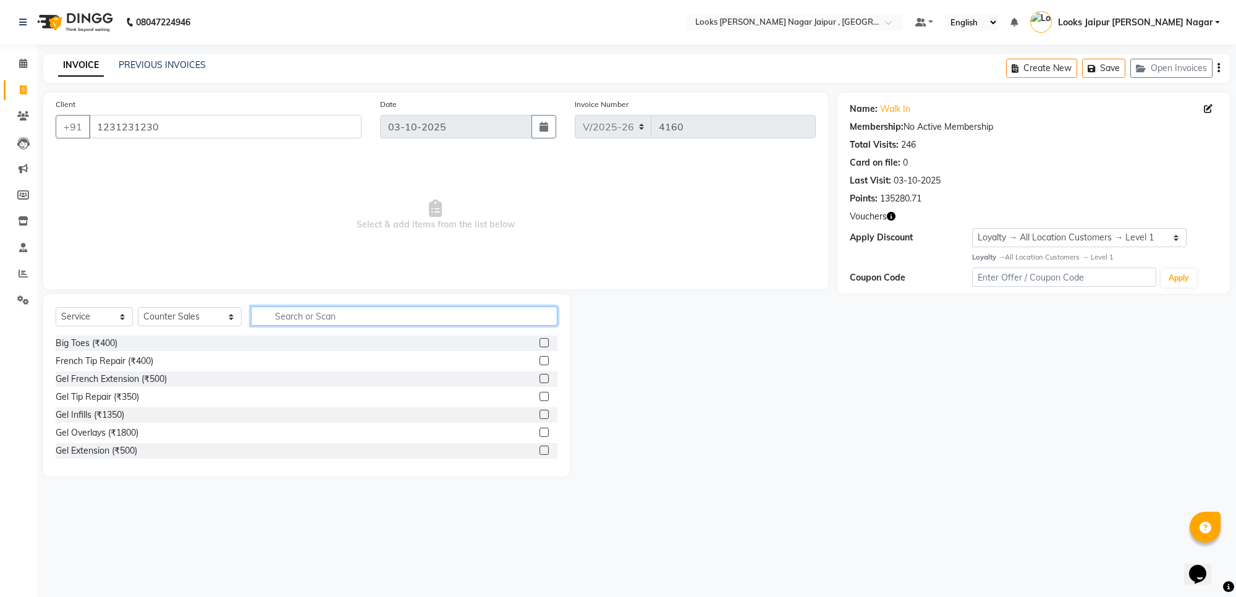
click at [274, 317] on input "text" at bounding box center [404, 316] width 307 height 19
type input "eye"
click at [540, 379] on label at bounding box center [544, 378] width 9 height 9
click at [540, 379] on input "checkbox" at bounding box center [544, 379] width 8 height 8
checkbox input "true"
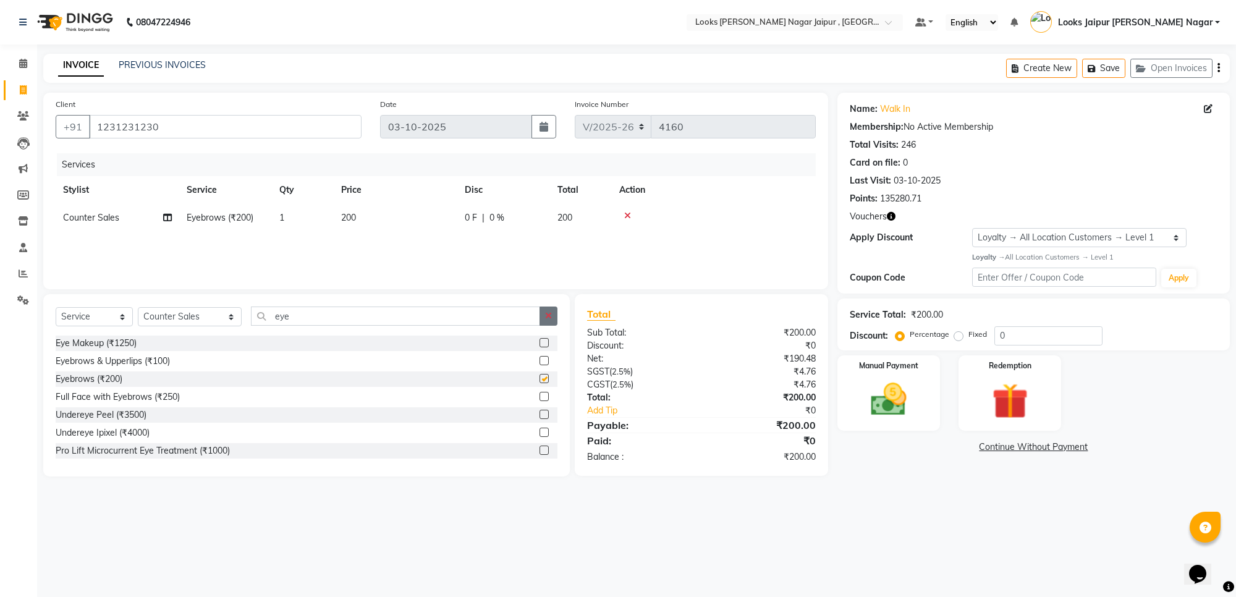
click at [540, 317] on button "button" at bounding box center [549, 316] width 18 height 19
type input "tr"
click at [540, 342] on label at bounding box center [544, 342] width 9 height 9
click at [540, 342] on input "checkbox" at bounding box center [544, 343] width 8 height 8
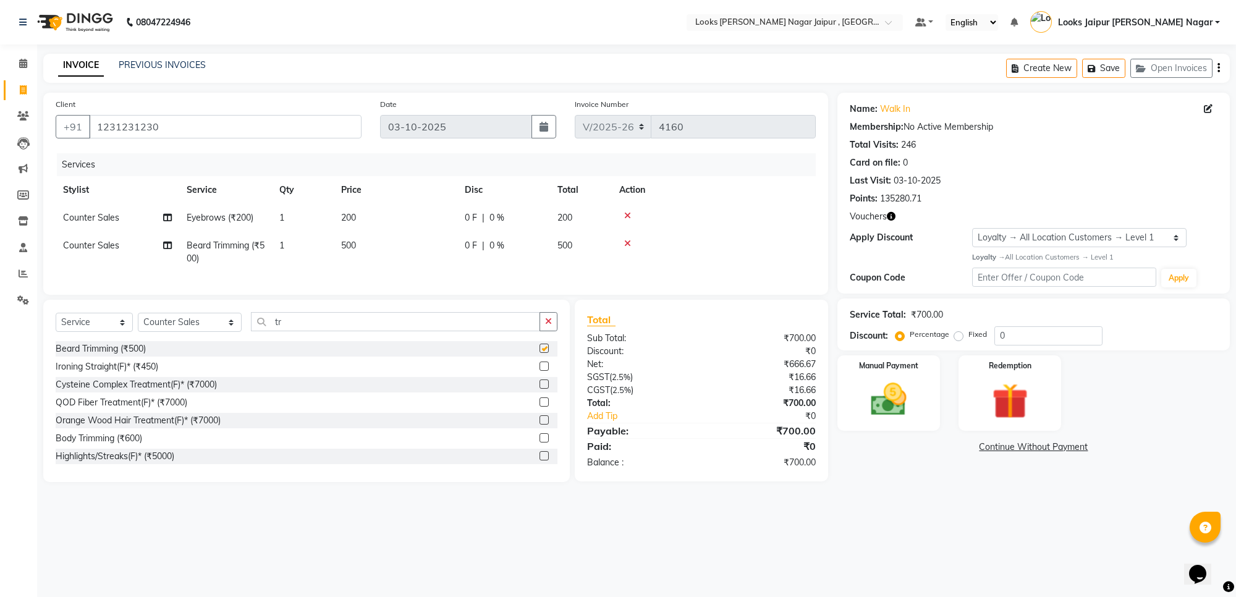
drag, startPoint x: 444, startPoint y: 229, endPoint x: 443, endPoint y: 245, distance: 16.1
click at [443, 229] on td "200" at bounding box center [396, 218] width 124 height 28
checkbox input "false"
select select "23570"
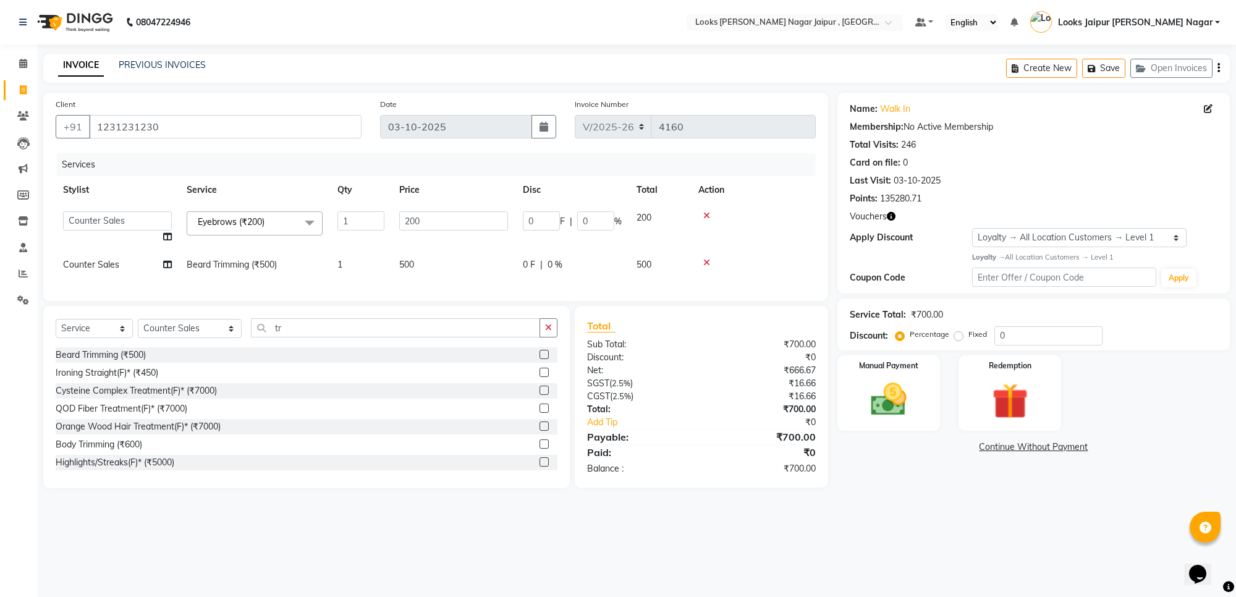
click at [443, 245] on td "200" at bounding box center [454, 227] width 124 height 47
click at [467, 254] on td "500" at bounding box center [454, 265] width 124 height 28
select select "23570"
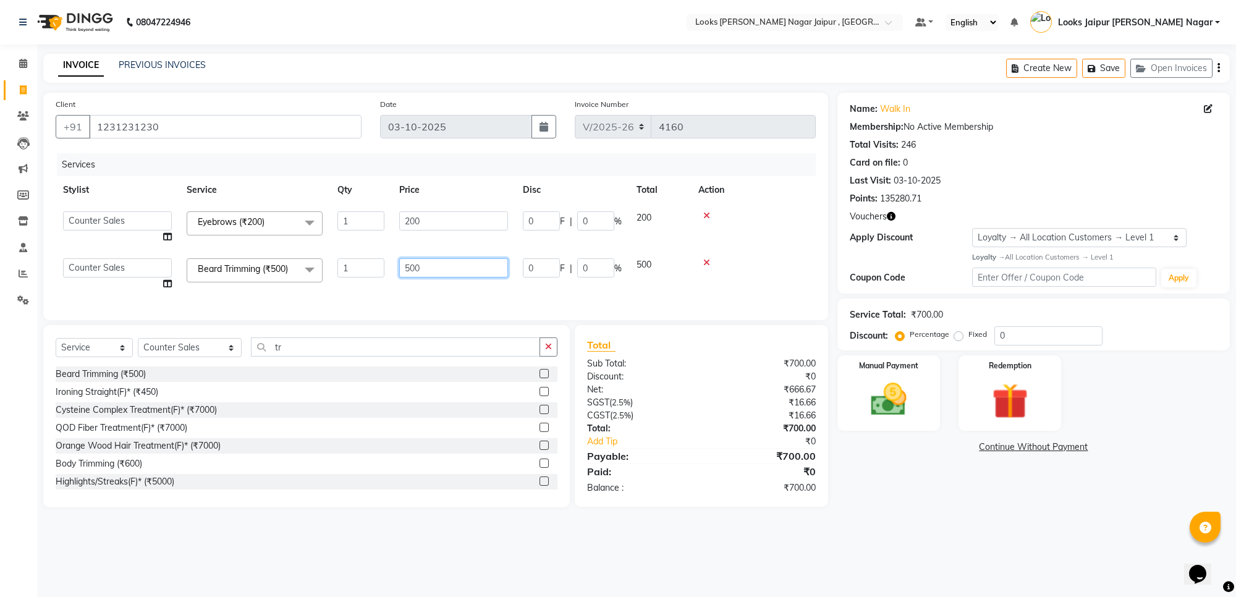
drag, startPoint x: 467, startPoint y: 254, endPoint x: 468, endPoint y: 276, distance: 22.3
click at [467, 265] on td "500" at bounding box center [454, 274] width 124 height 47
click at [468, 276] on input "500" at bounding box center [453, 267] width 109 height 19
type input "5"
type input "315"
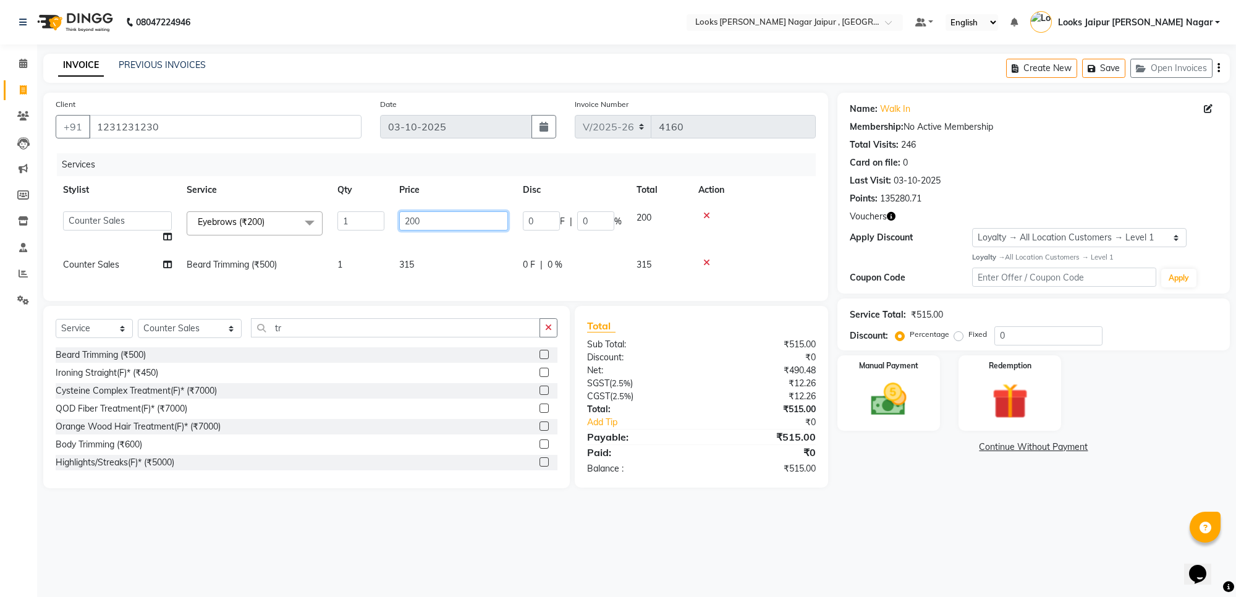
click at [464, 229] on input "200" at bounding box center [453, 220] width 109 height 19
type input "2"
type input "139"
click at [886, 400] on img at bounding box center [888, 399] width 61 height 43
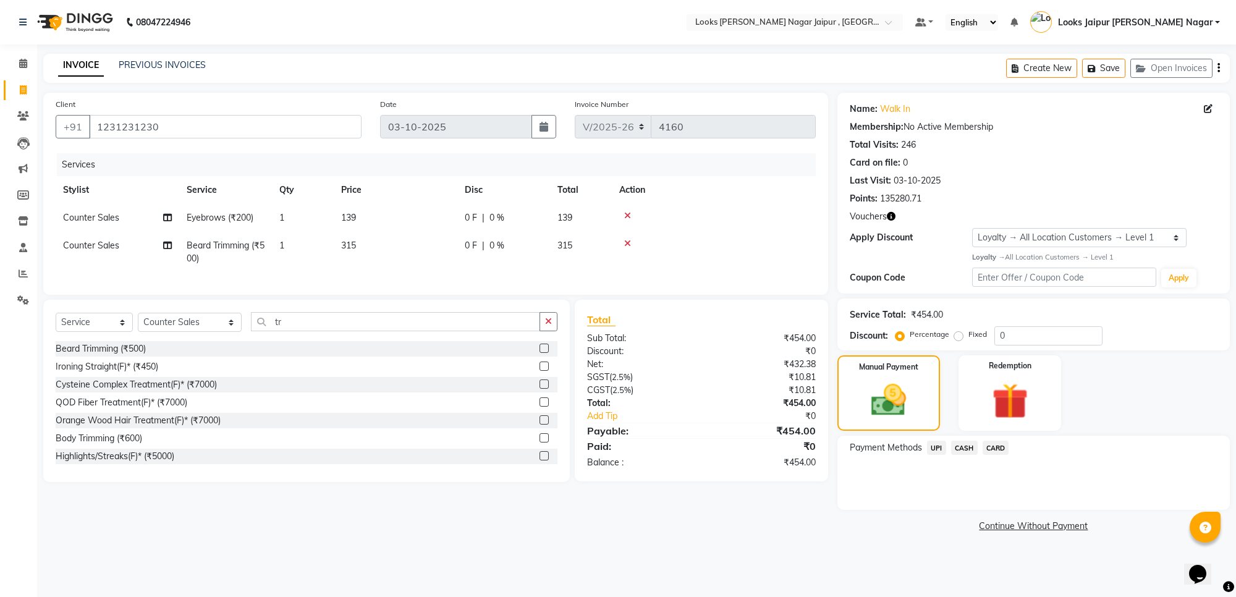
click at [970, 450] on span "CASH" at bounding box center [964, 448] width 27 height 14
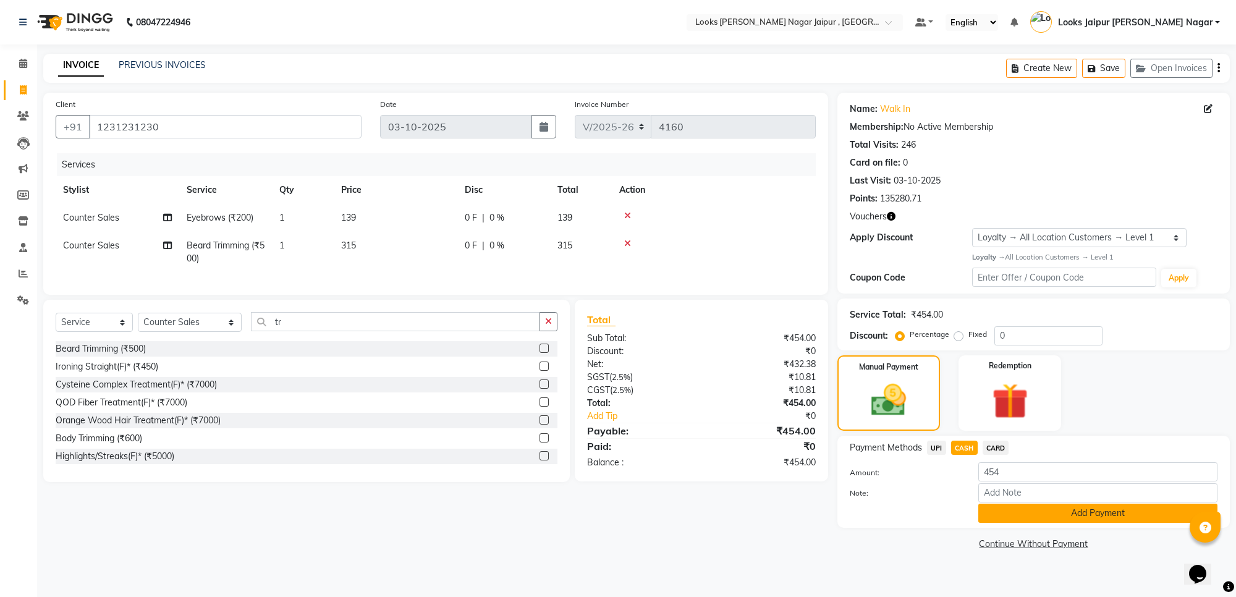
click at [1036, 504] on button "Add Payment" at bounding box center [1097, 513] width 239 height 19
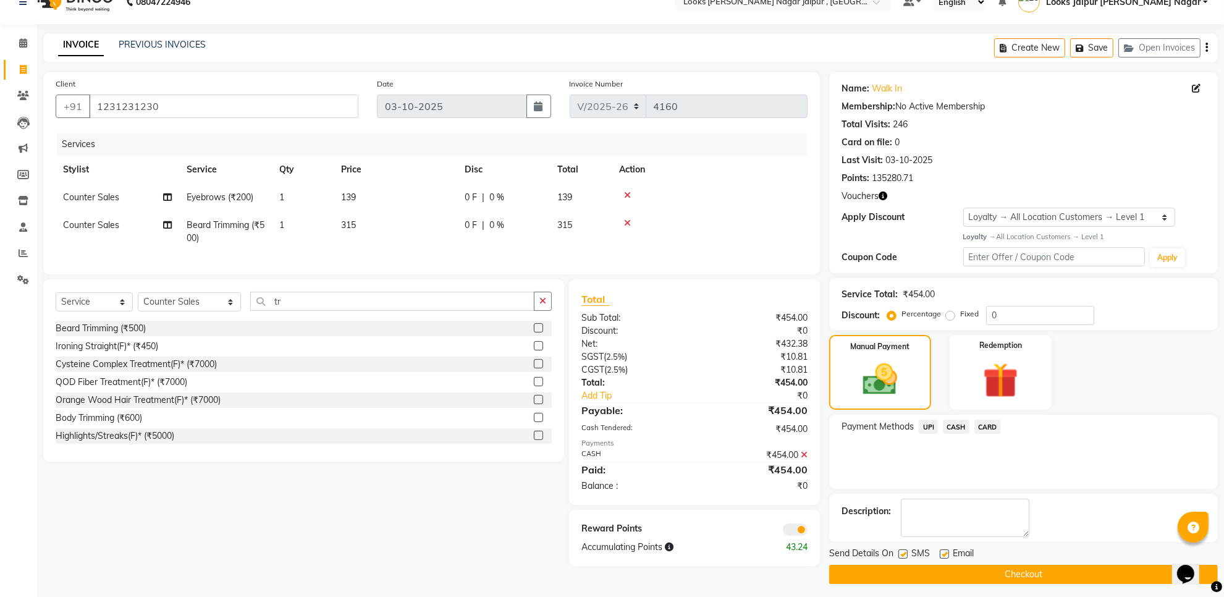
scroll to position [26, 0]
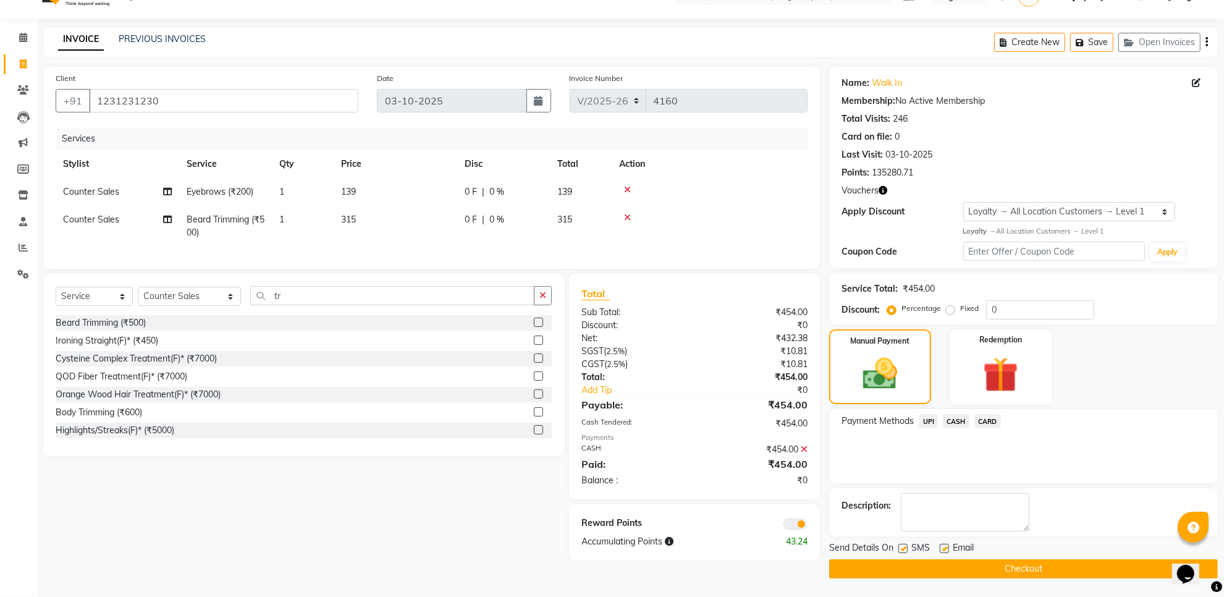
drag, startPoint x: 999, startPoint y: 564, endPoint x: 983, endPoint y: 567, distance: 16.4
click at [998, 566] on button "Checkout" at bounding box center [1023, 568] width 389 height 19
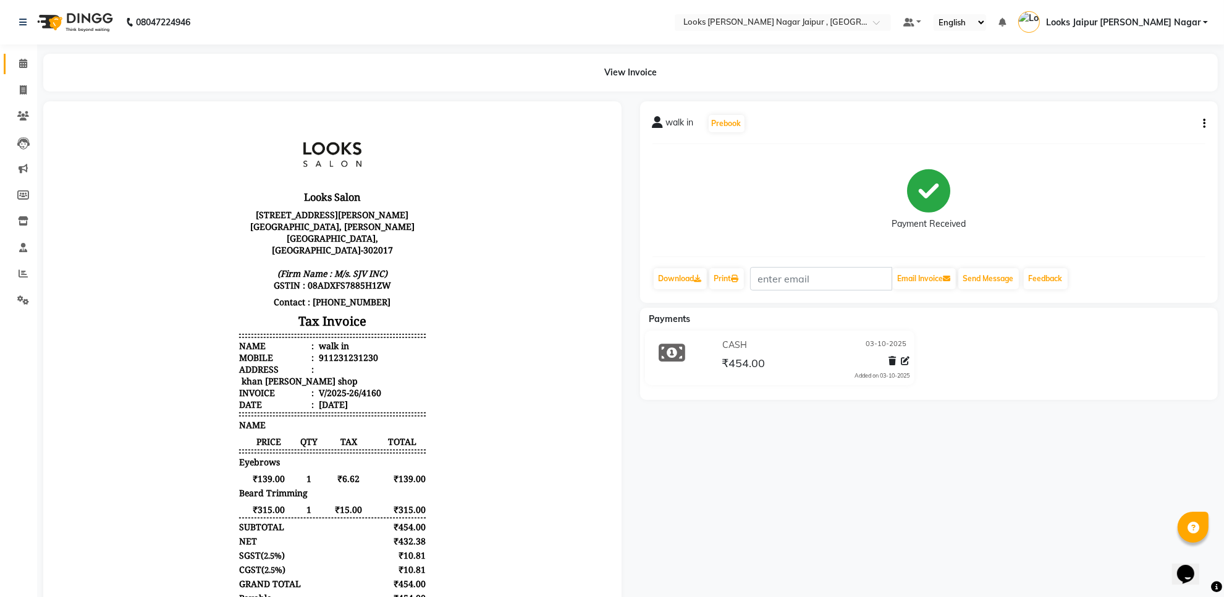
click at [7, 68] on link "Calendar" at bounding box center [19, 64] width 30 height 20
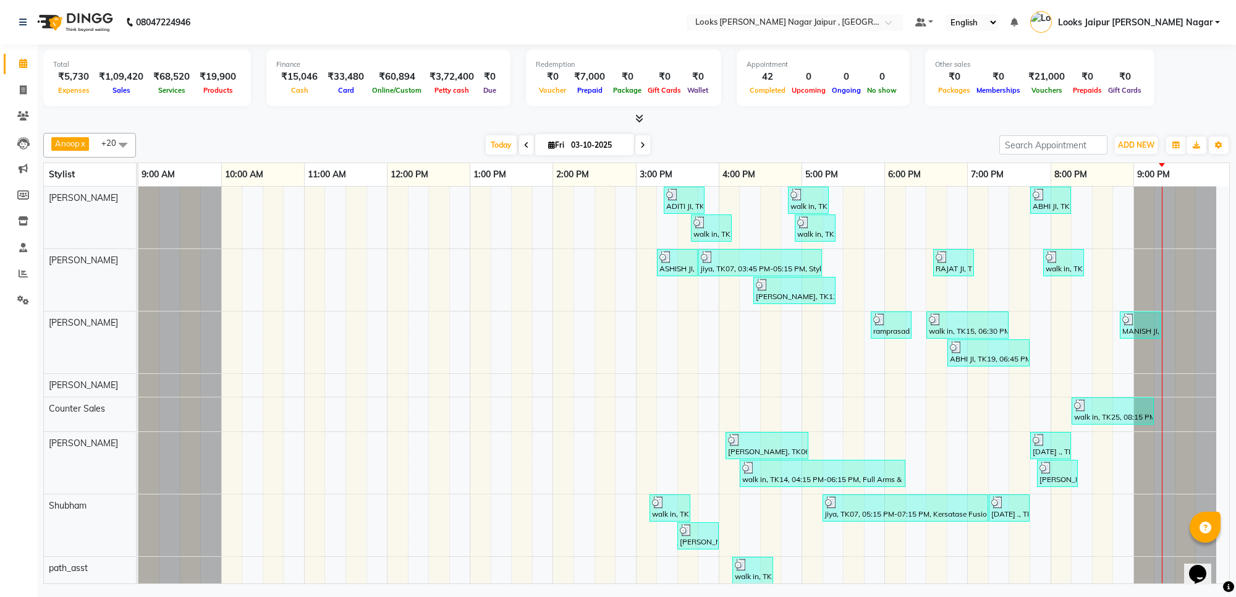
click at [630, 116] on span at bounding box center [636, 118] width 13 height 13
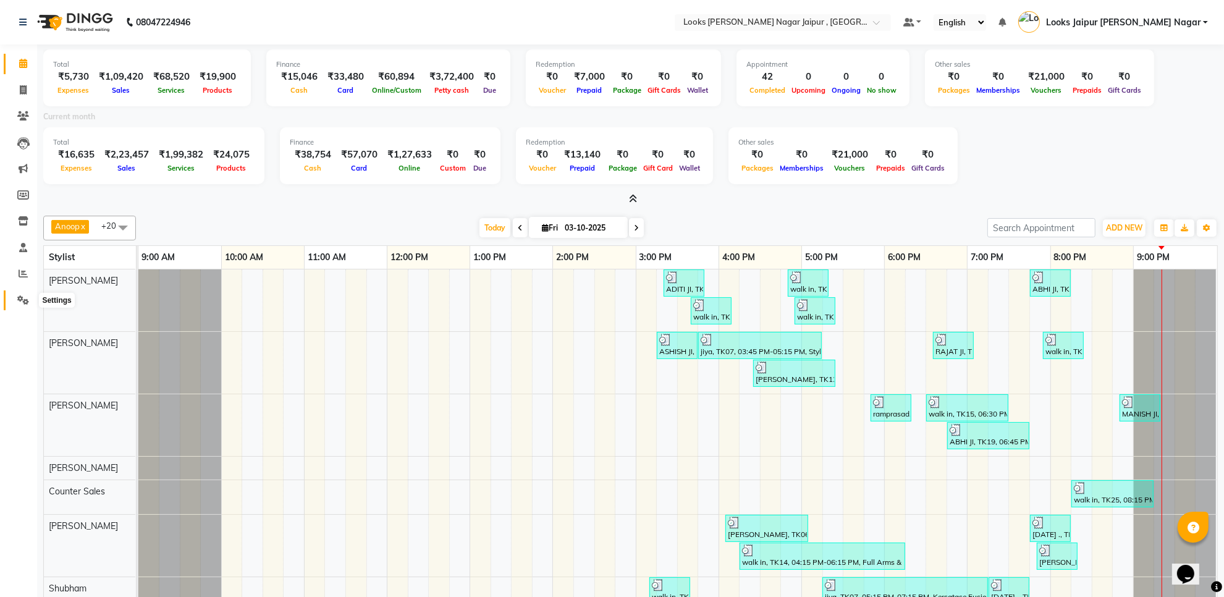
click at [19, 297] on icon at bounding box center [23, 299] width 12 height 9
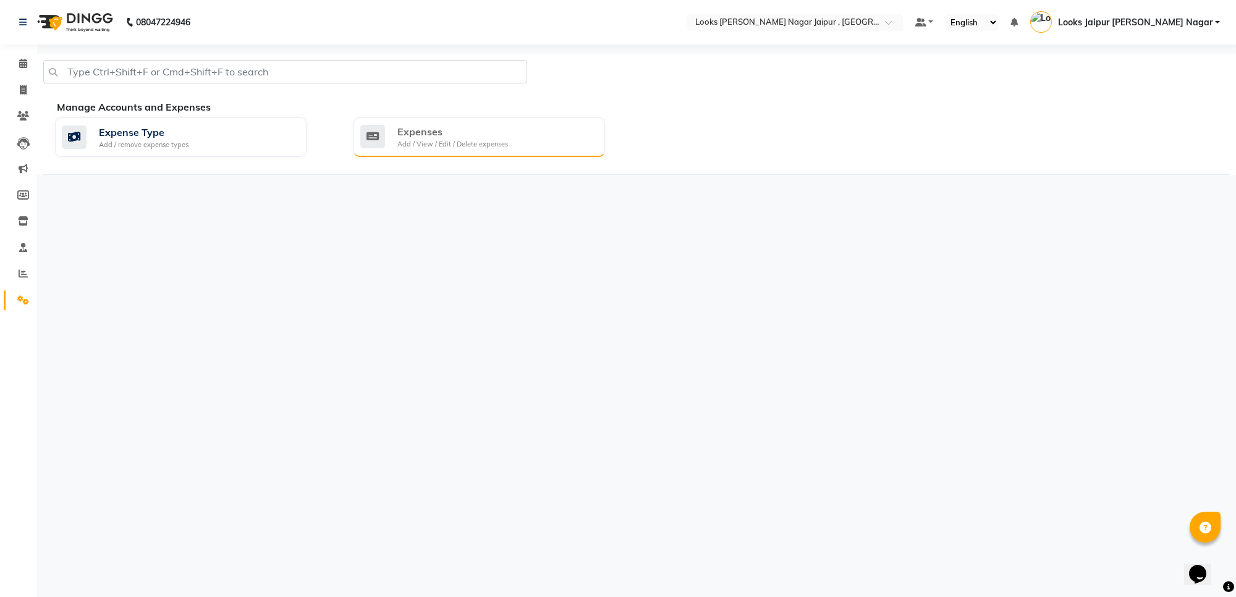
click at [446, 146] on div "Add / View / Edit / Delete expenses" at bounding box center [452, 144] width 111 height 11
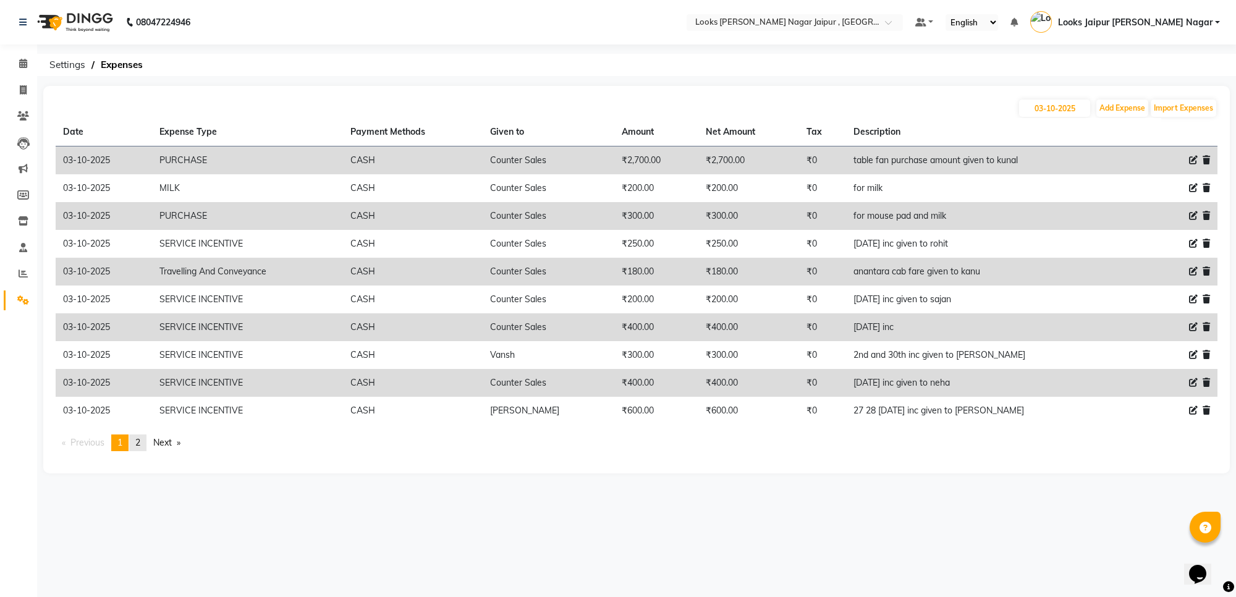
click at [143, 449] on link "page 2" at bounding box center [137, 442] width 17 height 17
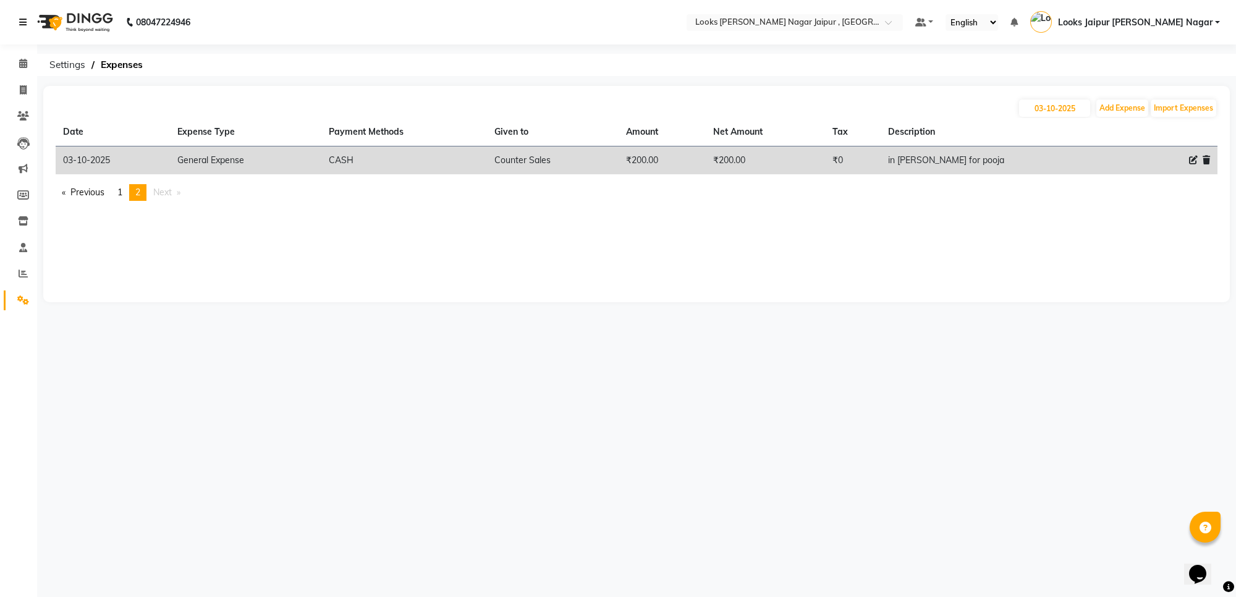
click at [11, 20] on nav "08047224946 Select Location × Looks Malviya Nagar Jaipur , Jaipur Default Panel…" at bounding box center [618, 22] width 1236 height 44
